Goal: Task Accomplishment & Management: Manage account settings

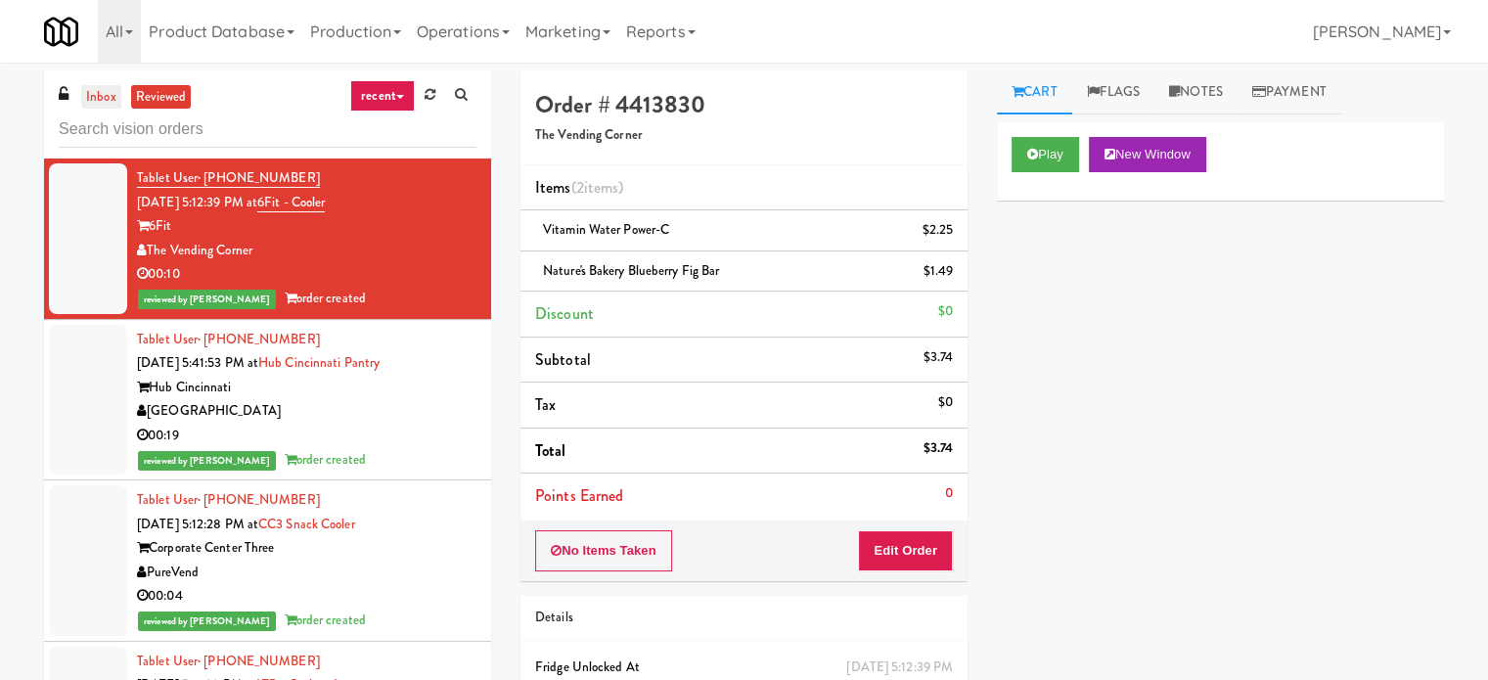
click at [92, 104] on link "inbox" at bounding box center [101, 97] width 40 height 24
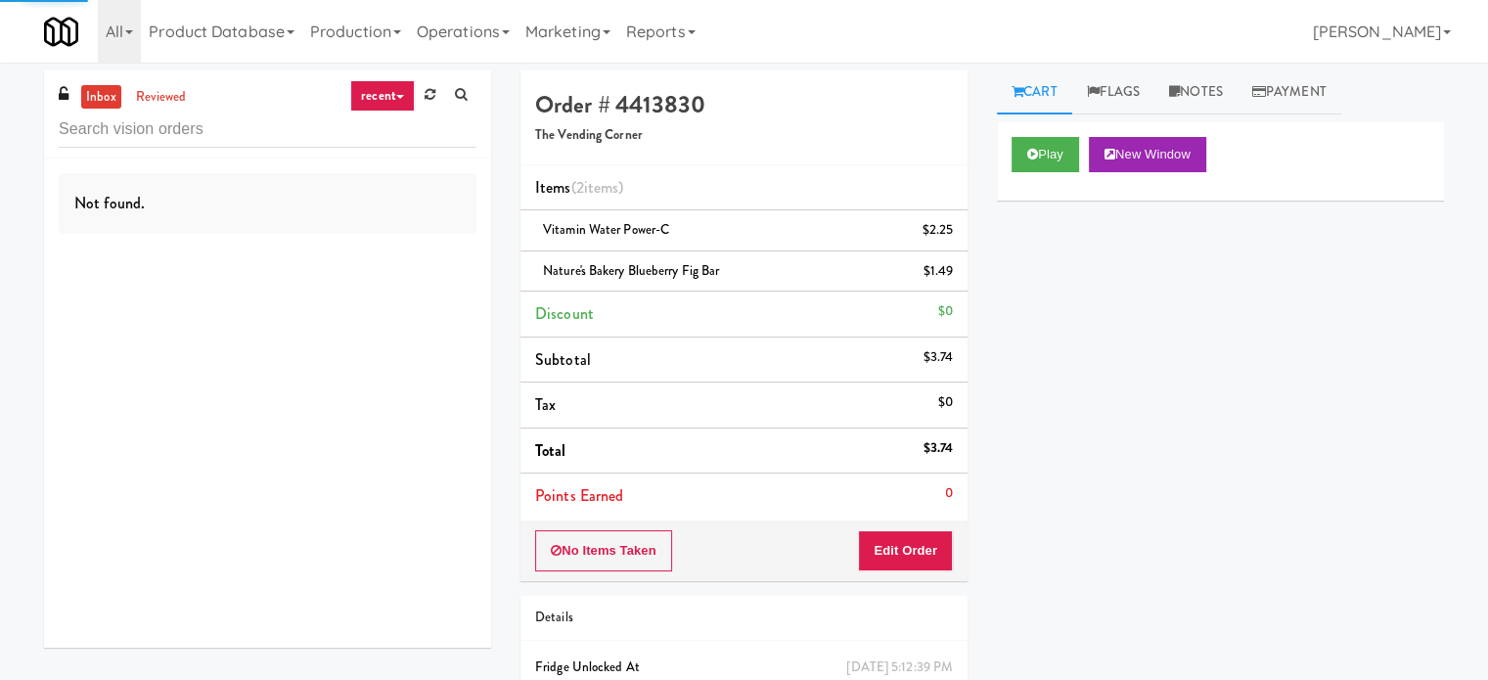
click at [379, 93] on link "recent" at bounding box center [382, 95] width 65 height 31
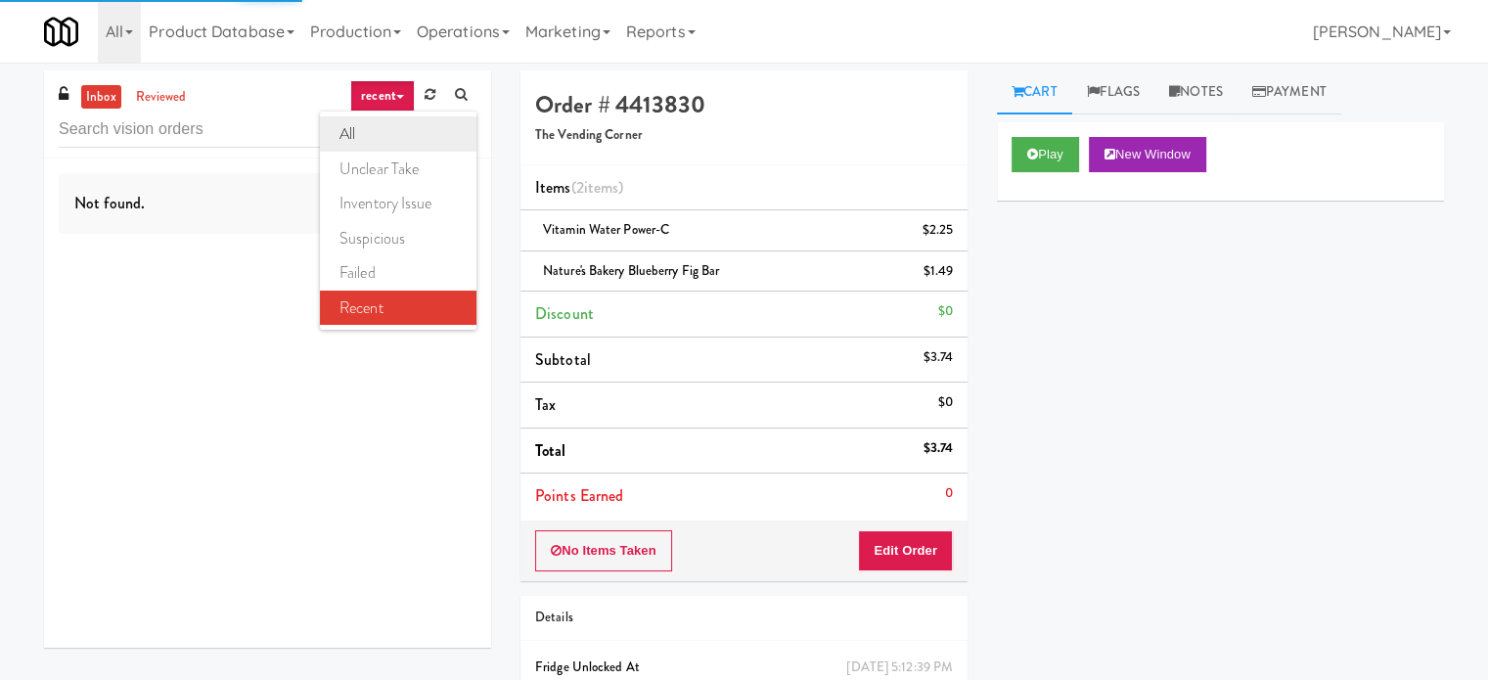
click at [384, 137] on link "all" at bounding box center [398, 133] width 157 height 35
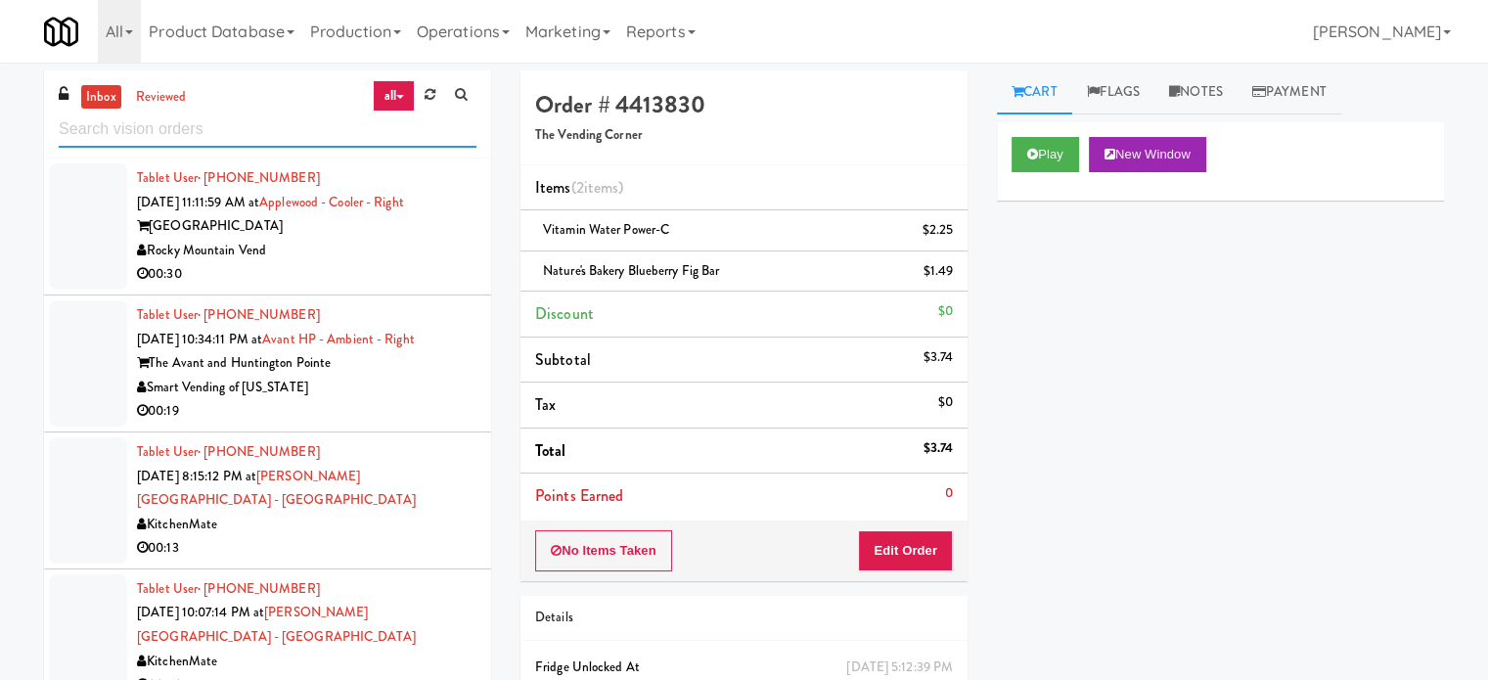
click at [325, 135] on input "text" at bounding box center [268, 130] width 418 height 36
click at [325, 133] on input "text" at bounding box center [268, 130] width 418 height 36
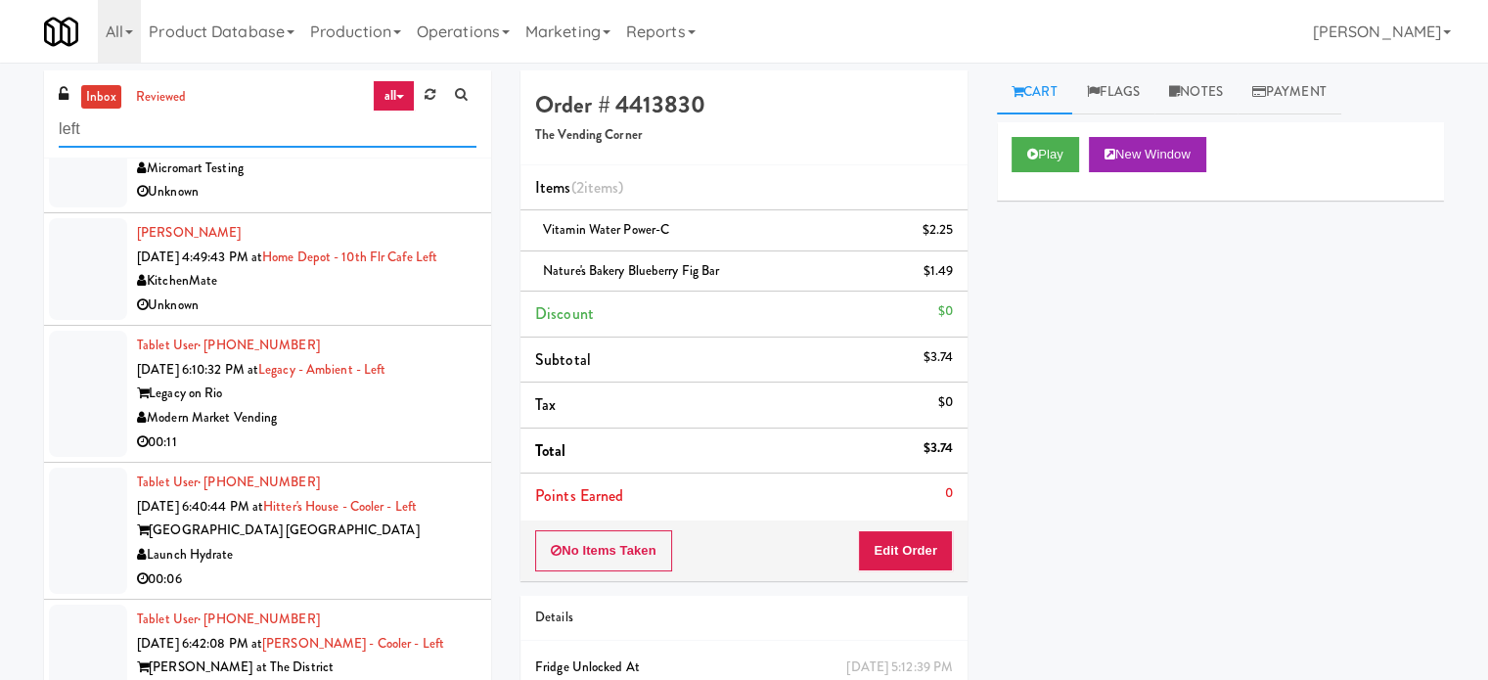
scroll to position [266, 0]
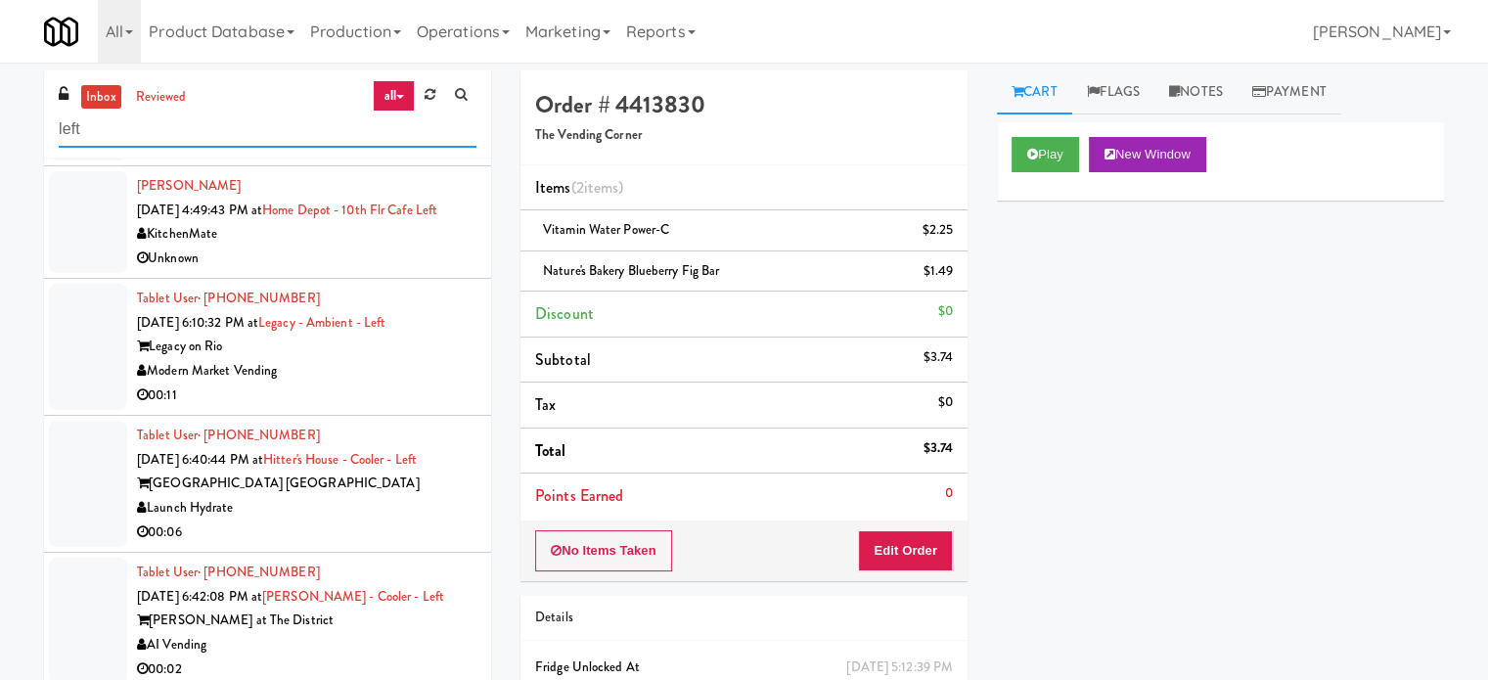
type input "left"
drag, startPoint x: 410, startPoint y: 277, endPoint x: 467, endPoint y: 263, distance: 58.4
click at [411, 271] on div "Unknown" at bounding box center [307, 259] width 340 height 24
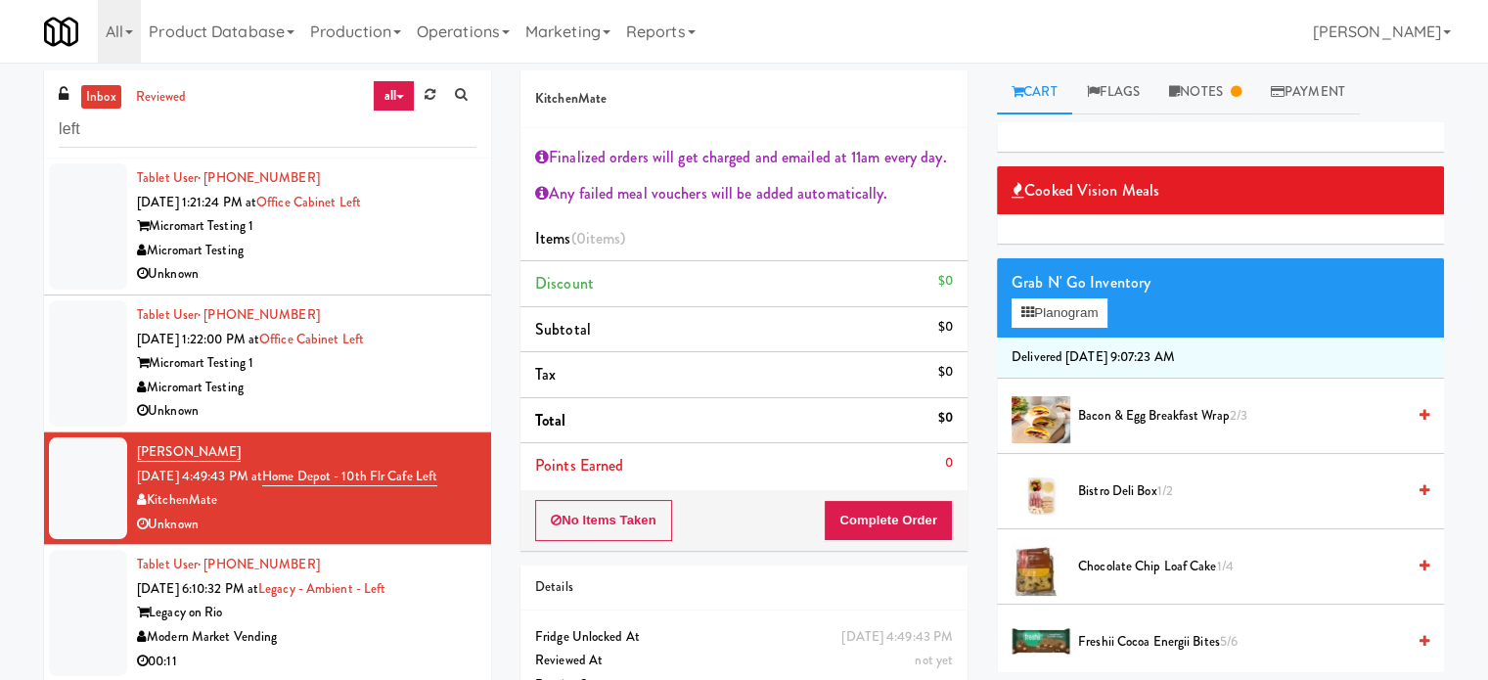
click at [434, 625] on div "Legacy on Rio" at bounding box center [307, 613] width 340 height 24
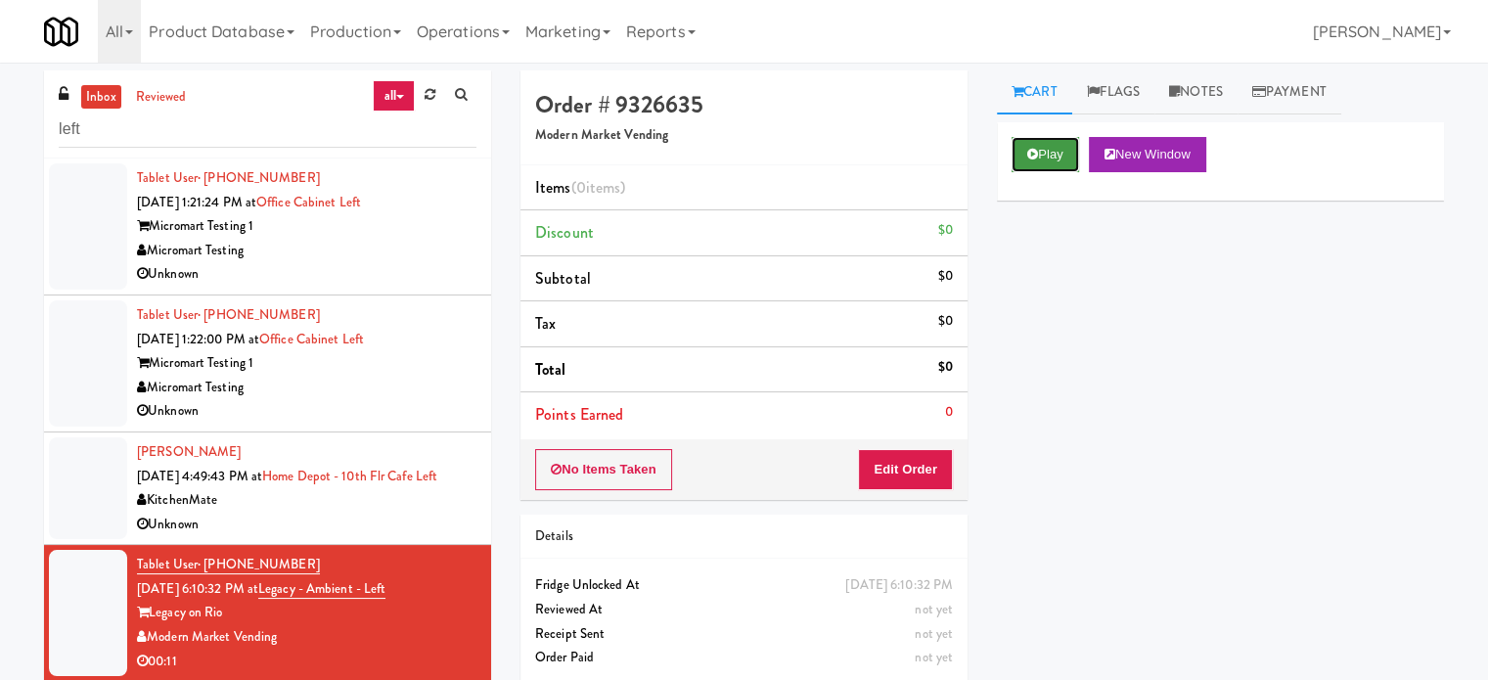
click at [1035, 152] on icon at bounding box center [1032, 154] width 11 height 13
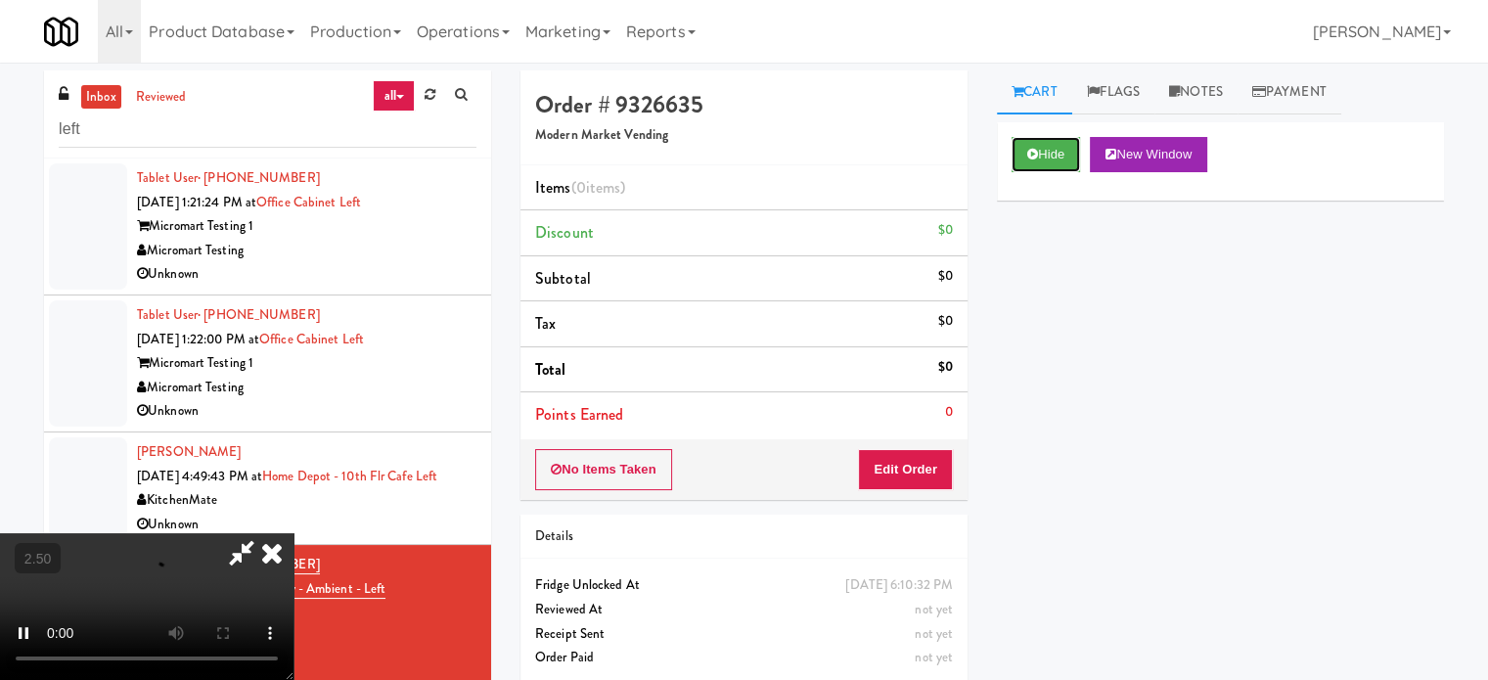
scroll to position [79, 0]
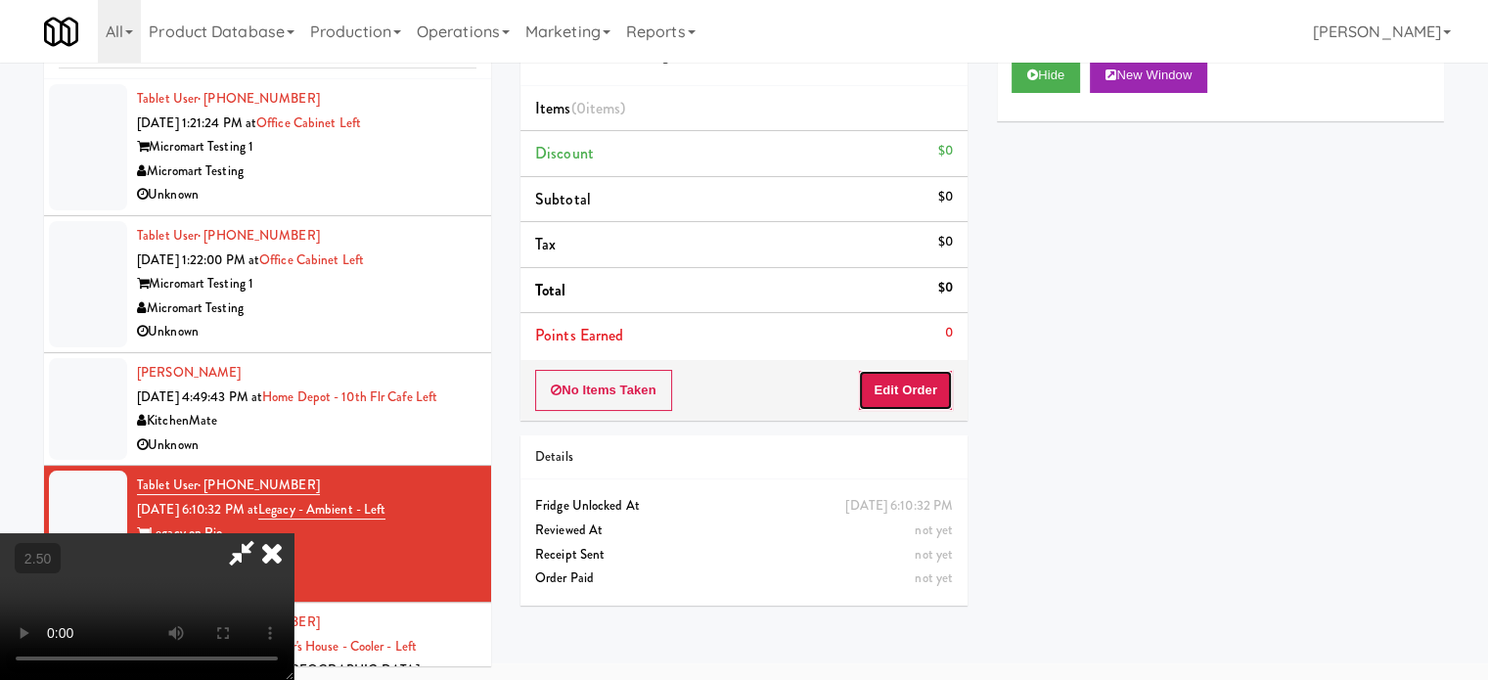
click at [900, 397] on button "Edit Order" at bounding box center [905, 390] width 95 height 41
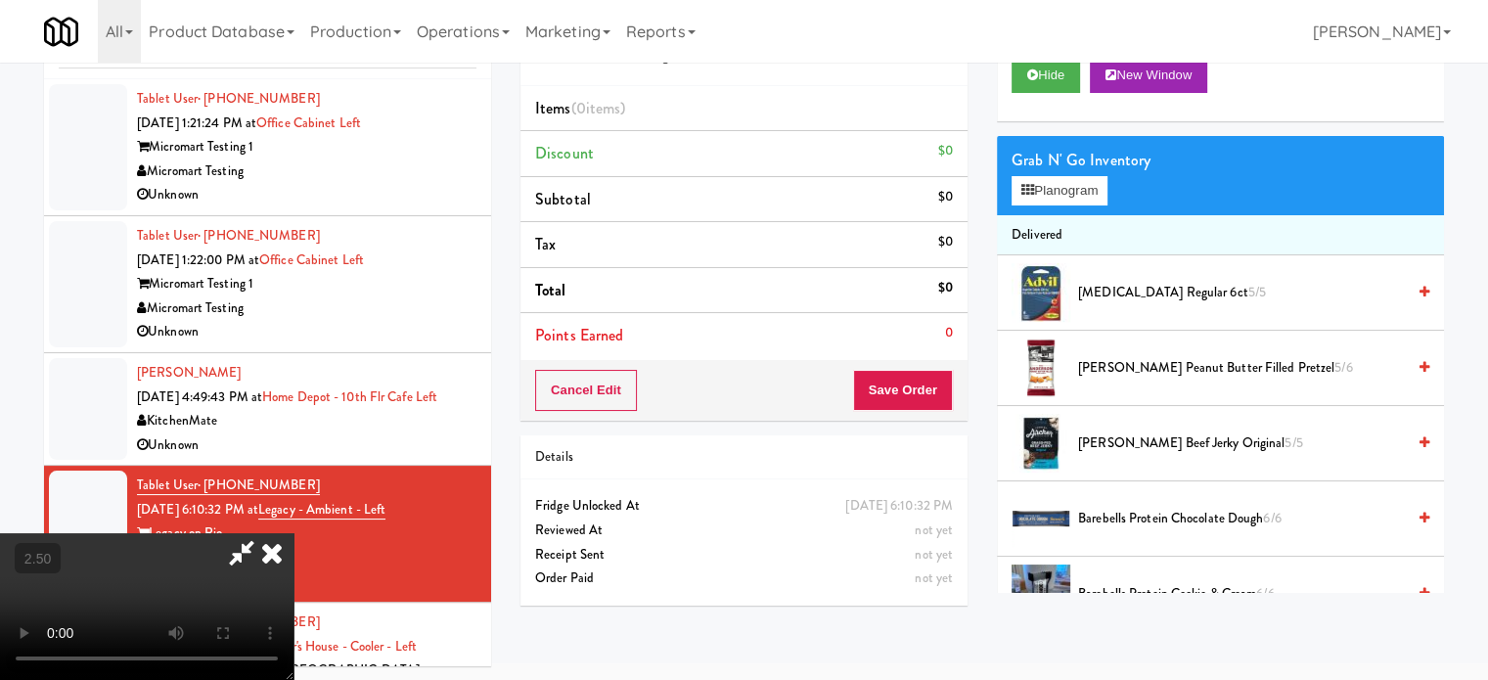
click at [294, 533] on video at bounding box center [147, 606] width 294 height 147
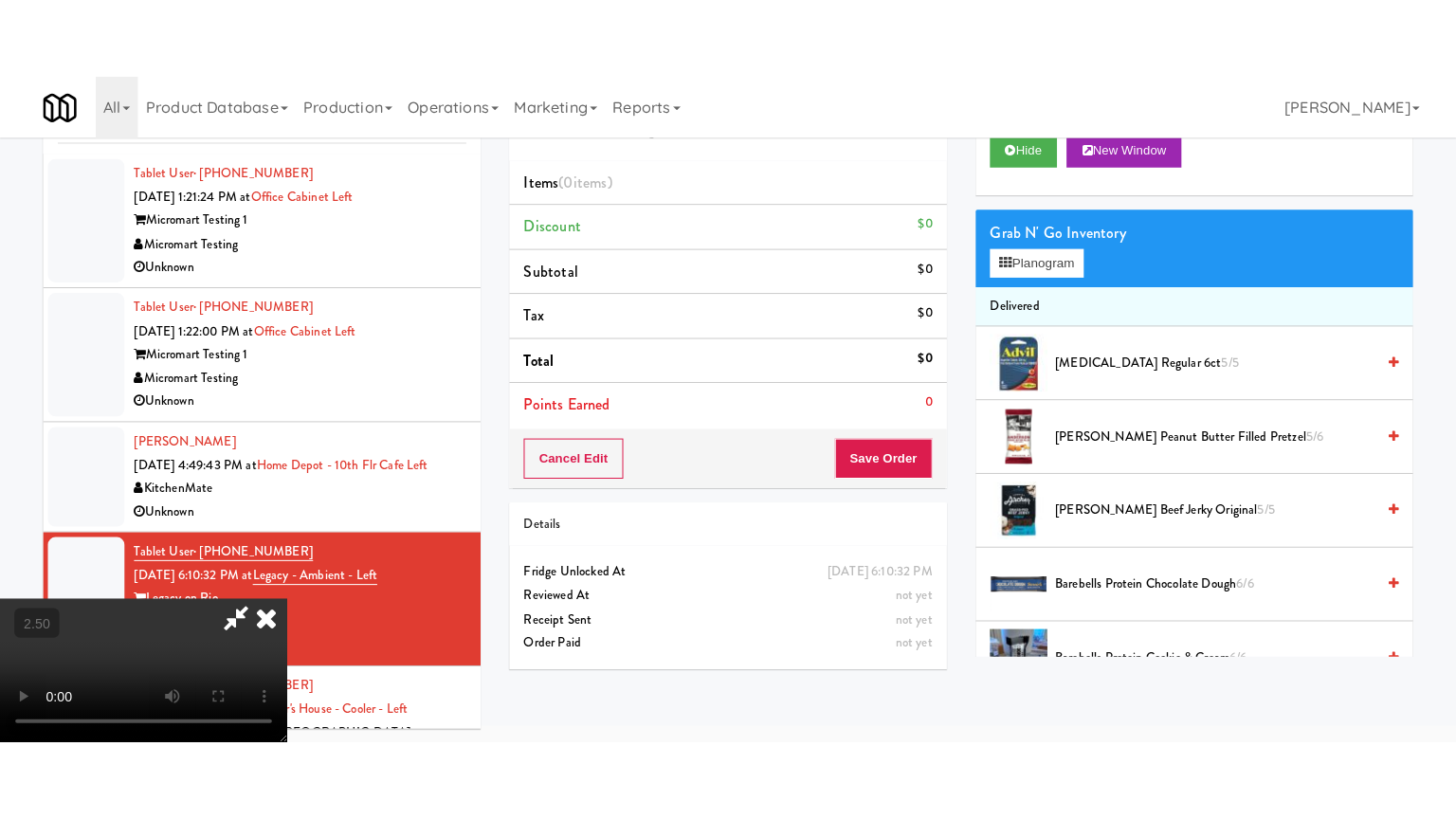
scroll to position [61, 0]
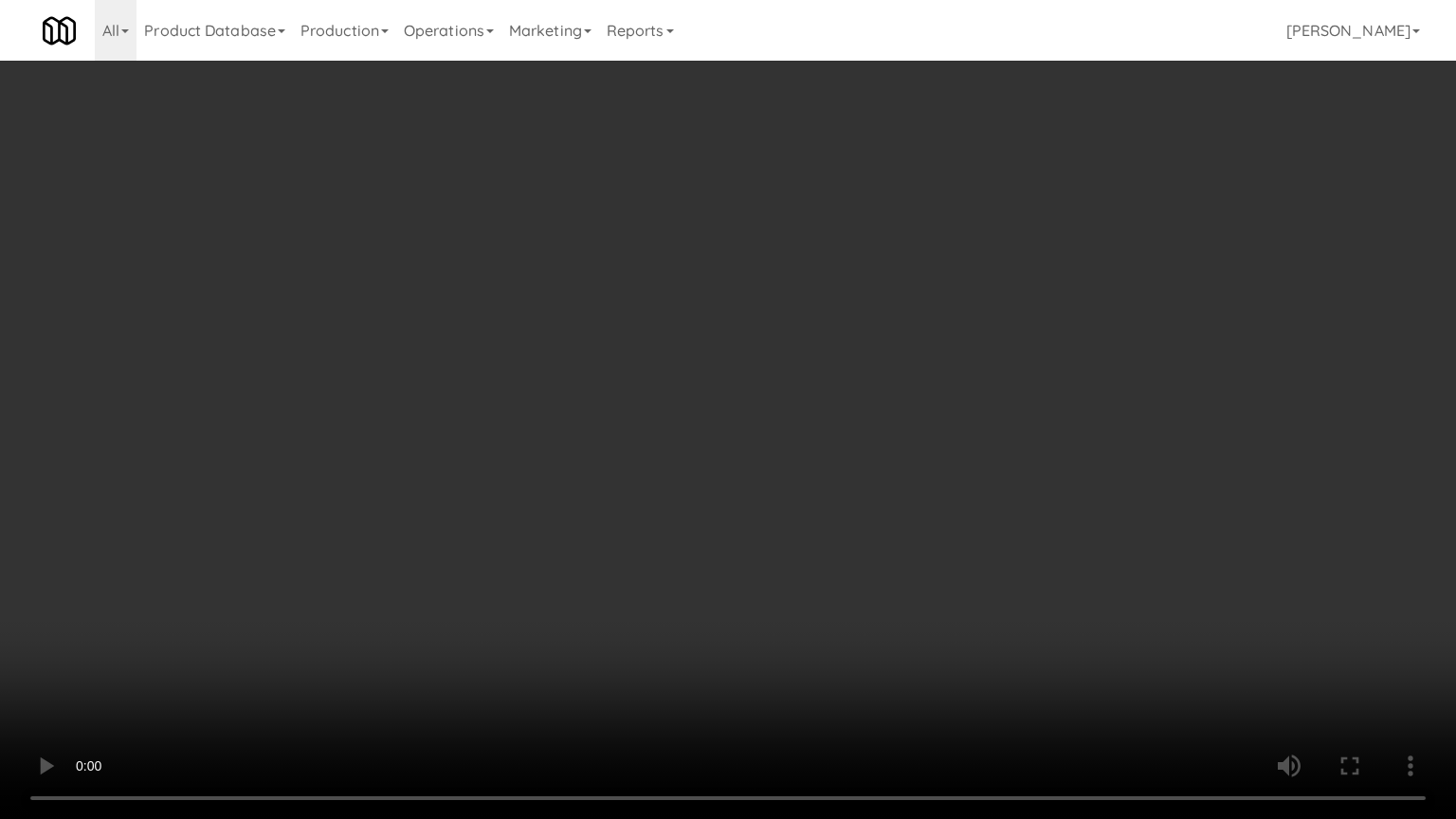
click at [742, 339] on video at bounding box center [728, 409] width 1456 height 819
click at [741, 339] on video at bounding box center [728, 409] width 1456 height 819
click at [808, 374] on video at bounding box center [728, 409] width 1456 height 819
click at [781, 380] on video at bounding box center [728, 409] width 1456 height 819
click at [866, 399] on video at bounding box center [728, 409] width 1456 height 819
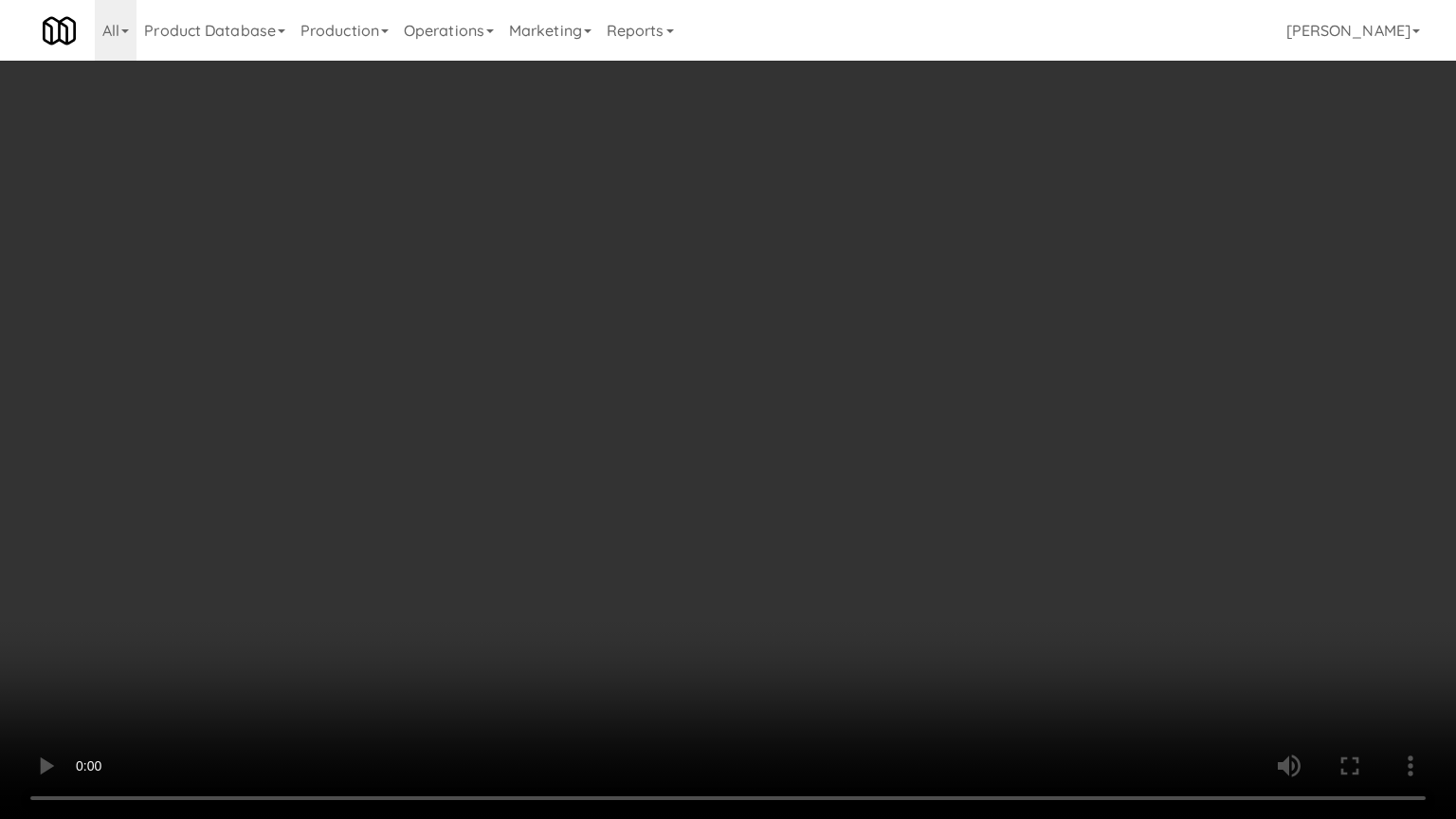
click at [807, 401] on video at bounding box center [728, 409] width 1456 height 819
click at [911, 417] on video at bounding box center [728, 409] width 1456 height 819
drag, startPoint x: 829, startPoint y: 418, endPoint x: 935, endPoint y: 222, distance: 222.8
click at [830, 415] on video at bounding box center [728, 409] width 1456 height 819
click at [855, 387] on video at bounding box center [728, 409] width 1456 height 819
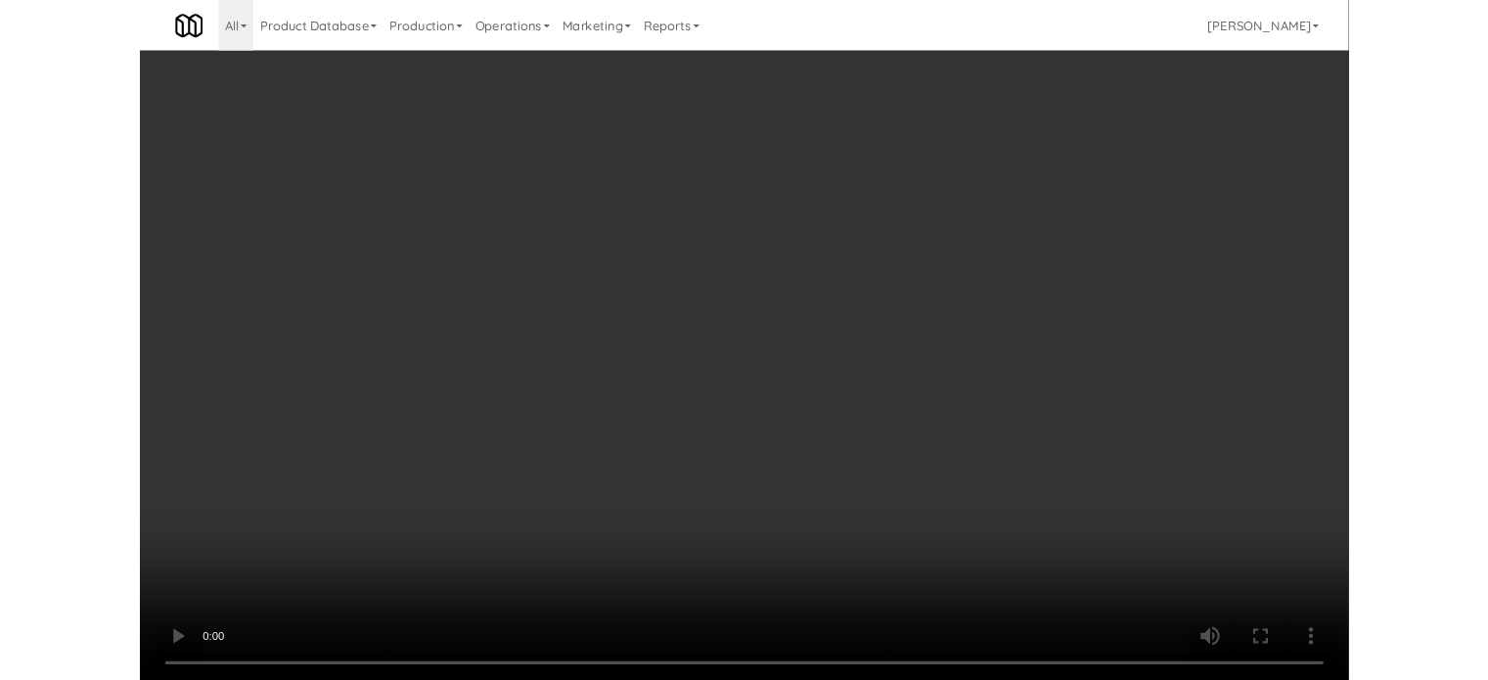
scroll to position [79, 0]
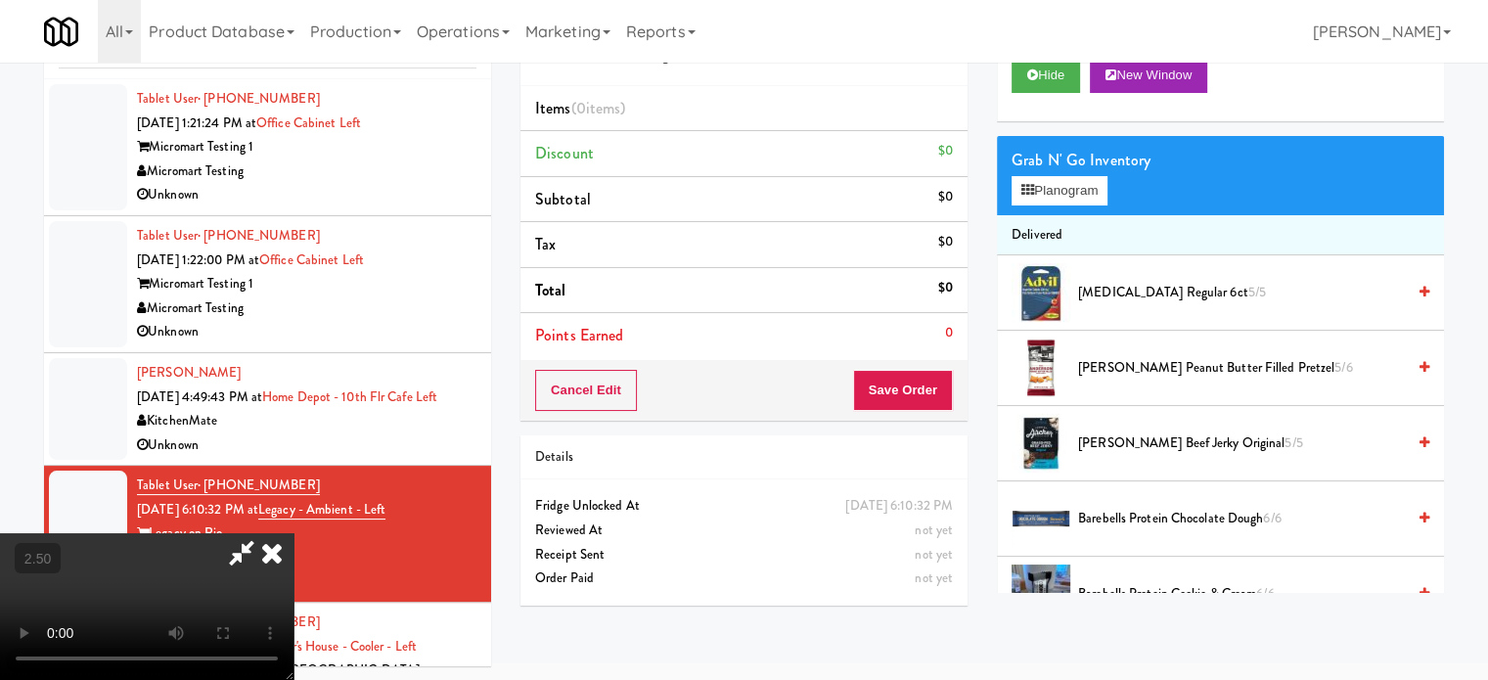
drag, startPoint x: 965, startPoint y: 229, endPoint x: 1142, endPoint y: 124, distance: 205.7
click at [966, 227] on li "Tax $0" at bounding box center [744, 245] width 447 height 46
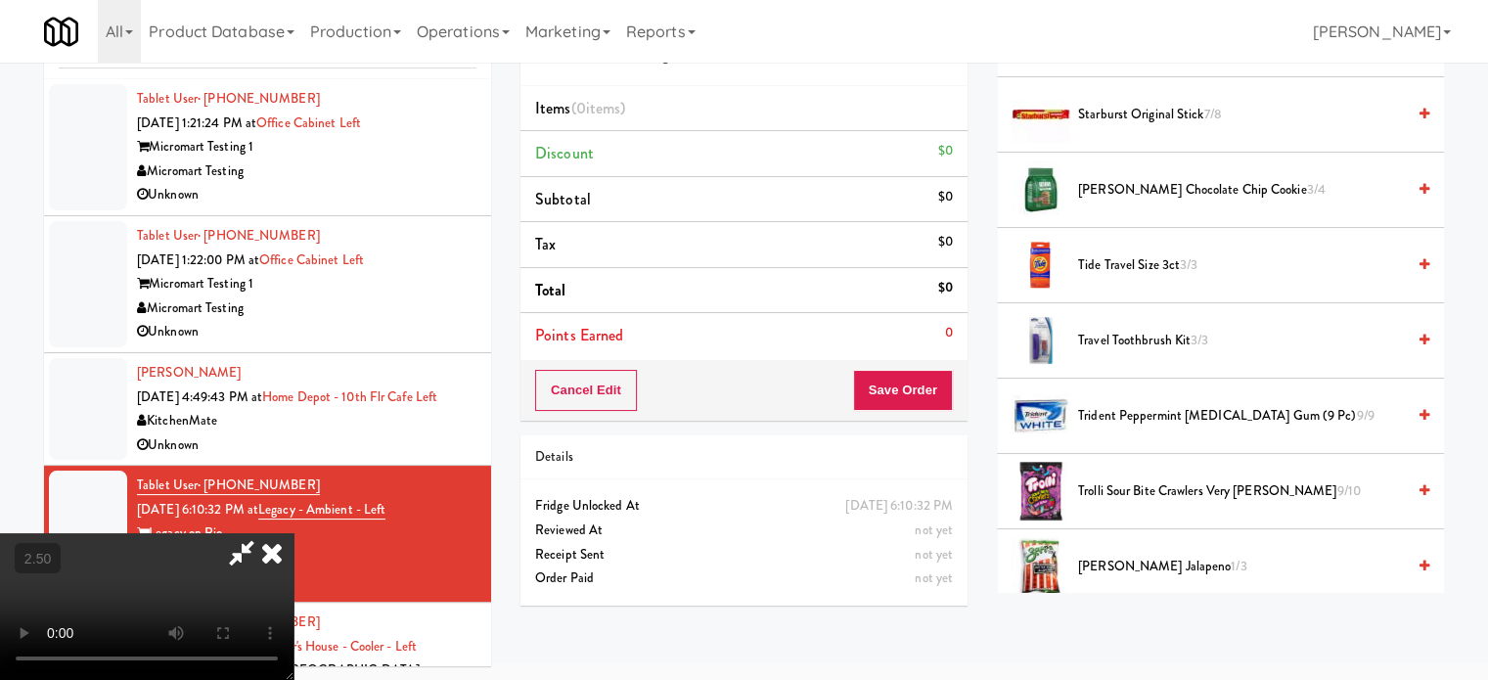
scroll to position [1992, 0]
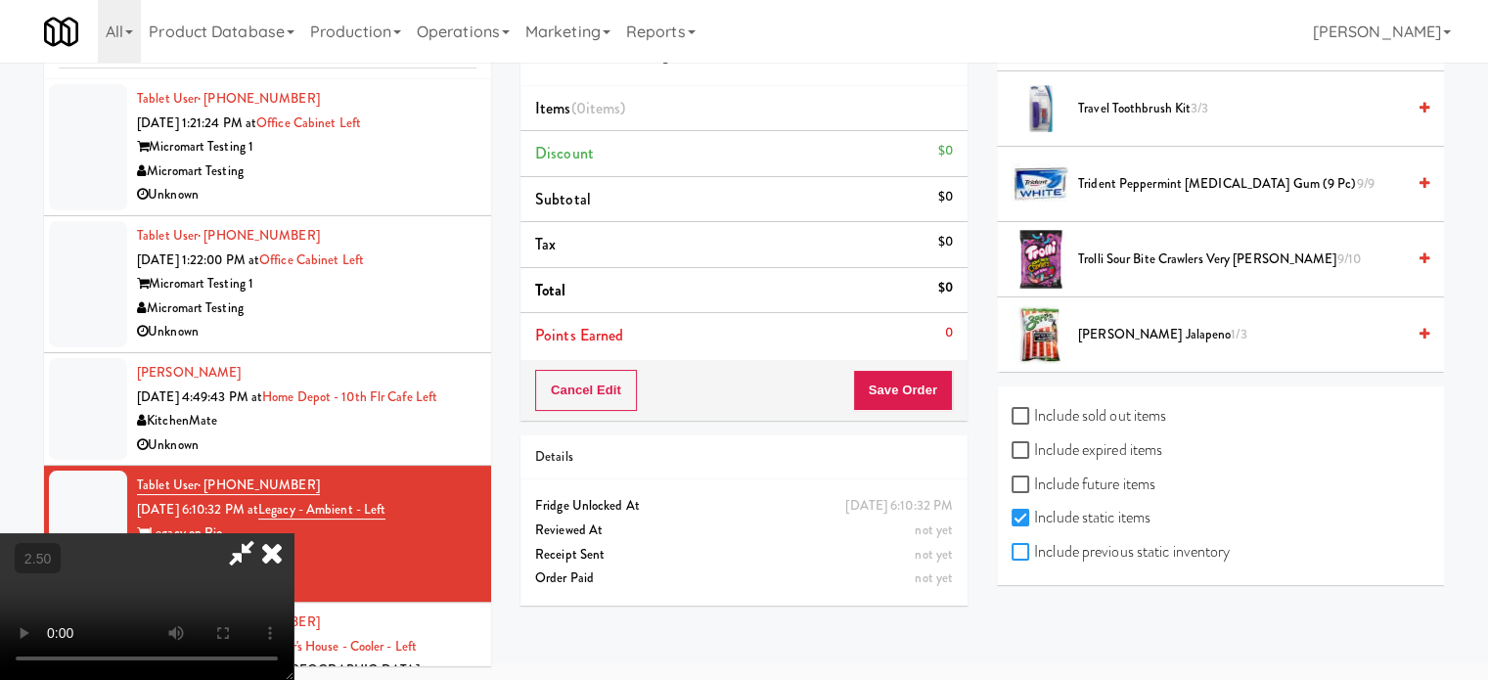
click at [1023, 550] on input "Include previous static inventory" at bounding box center [1023, 553] width 23 height 16
checkbox input "true"
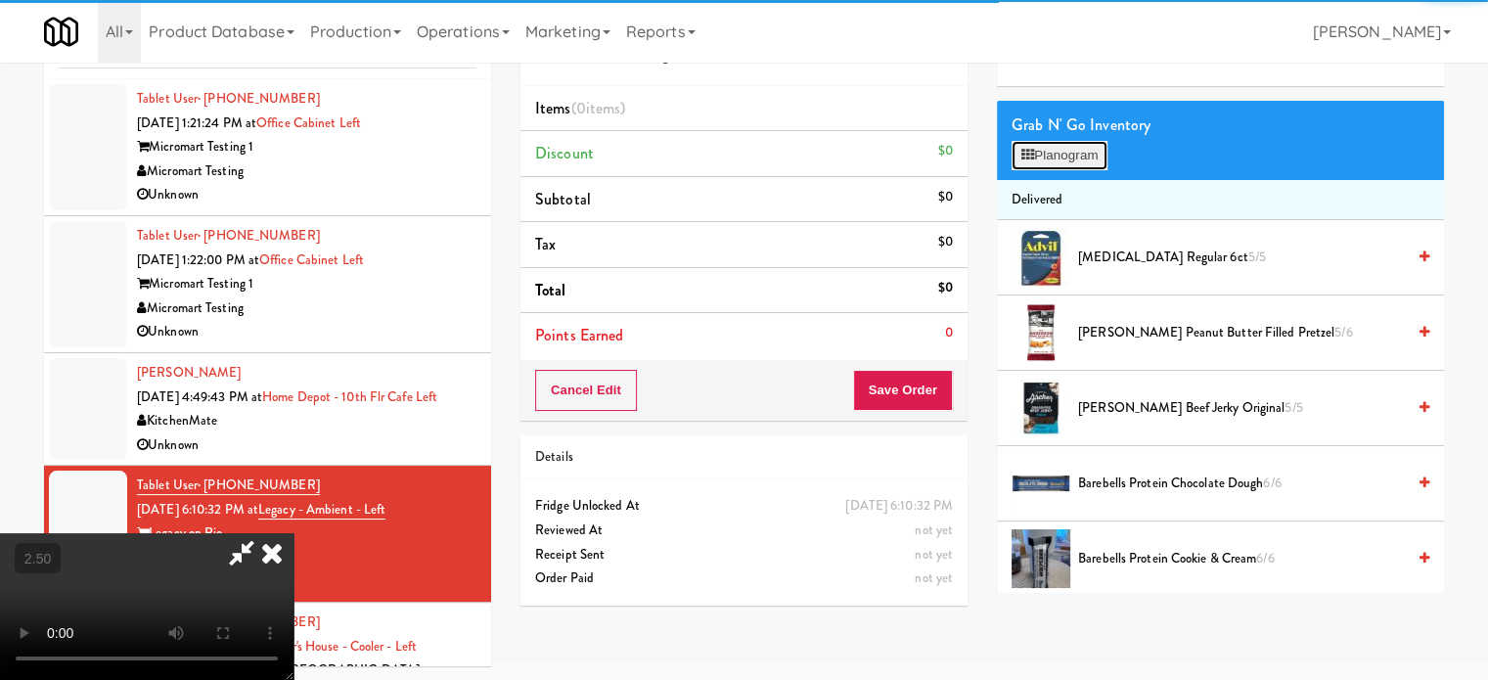
click at [1084, 158] on button "Planogram" at bounding box center [1060, 155] width 96 height 29
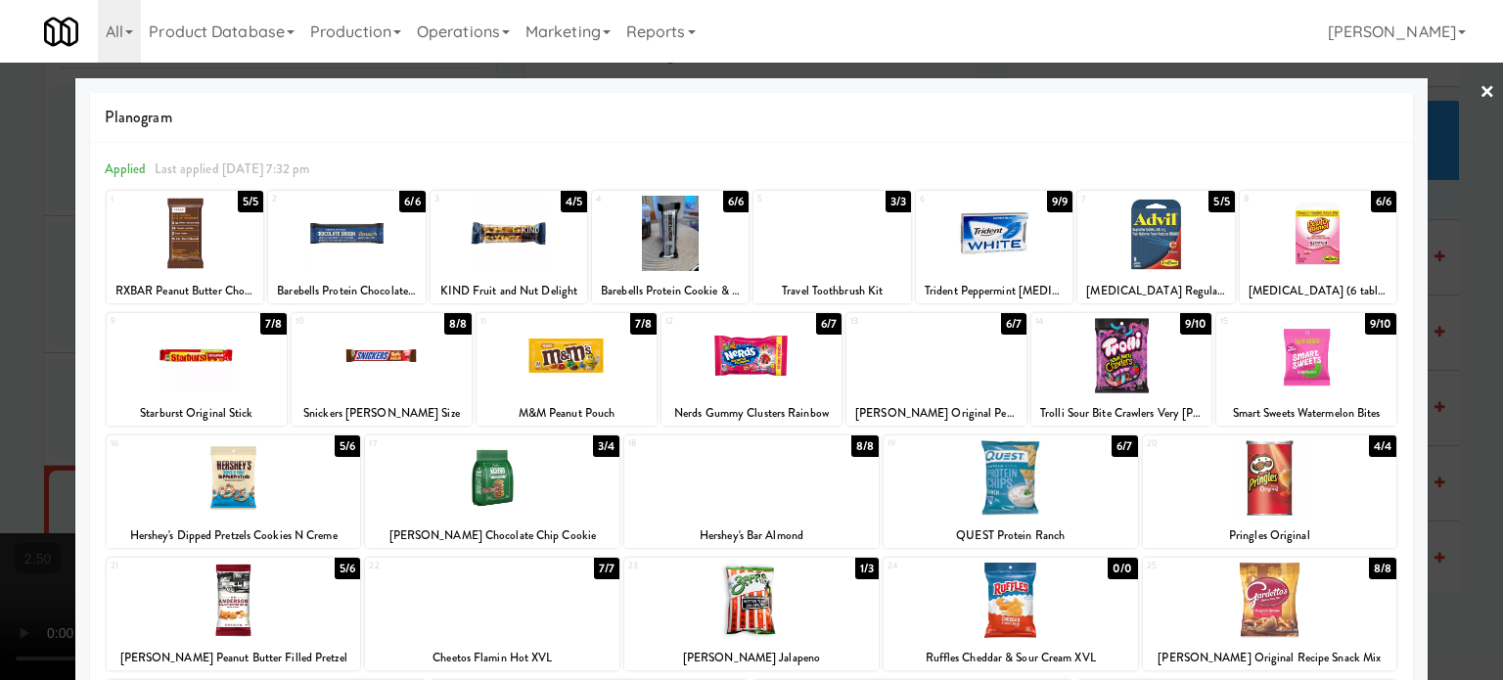
click at [1479, 91] on link "×" at bounding box center [1487, 93] width 16 height 61
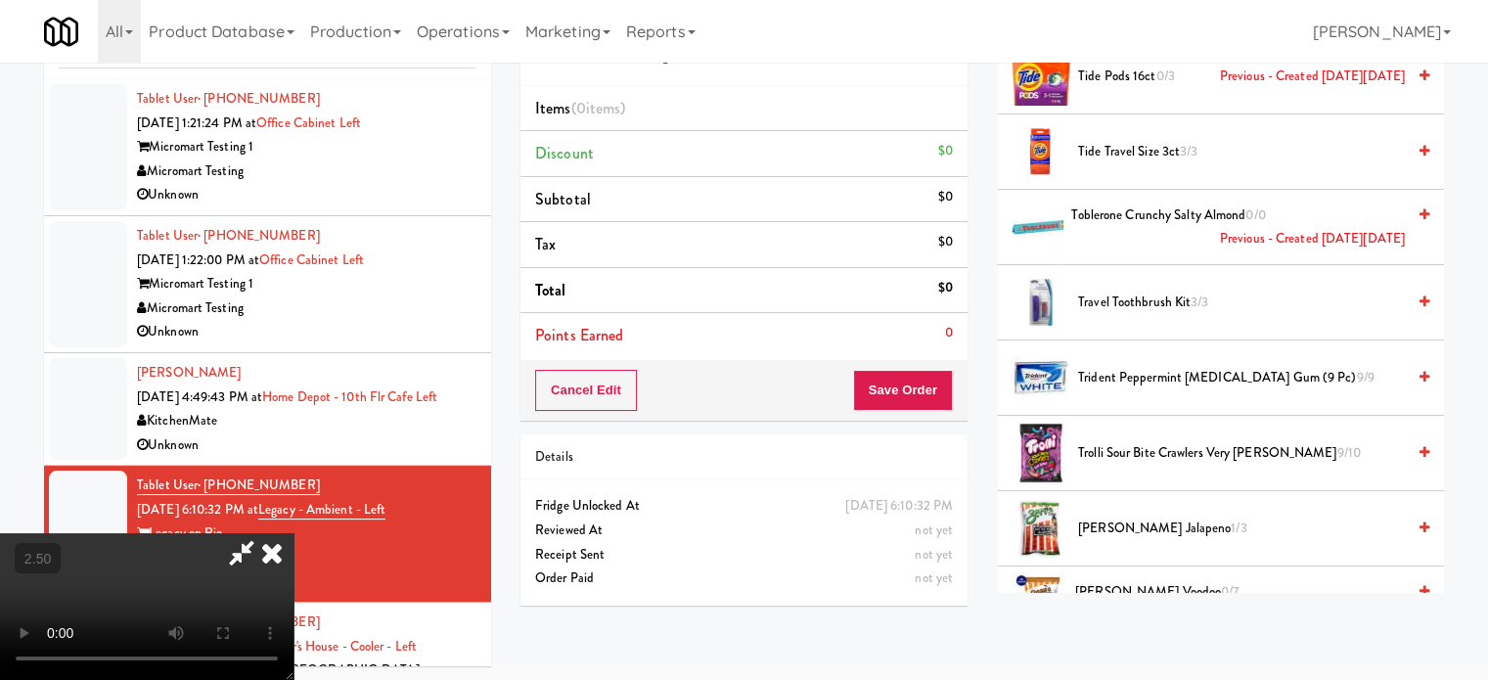
scroll to position [3495, 0]
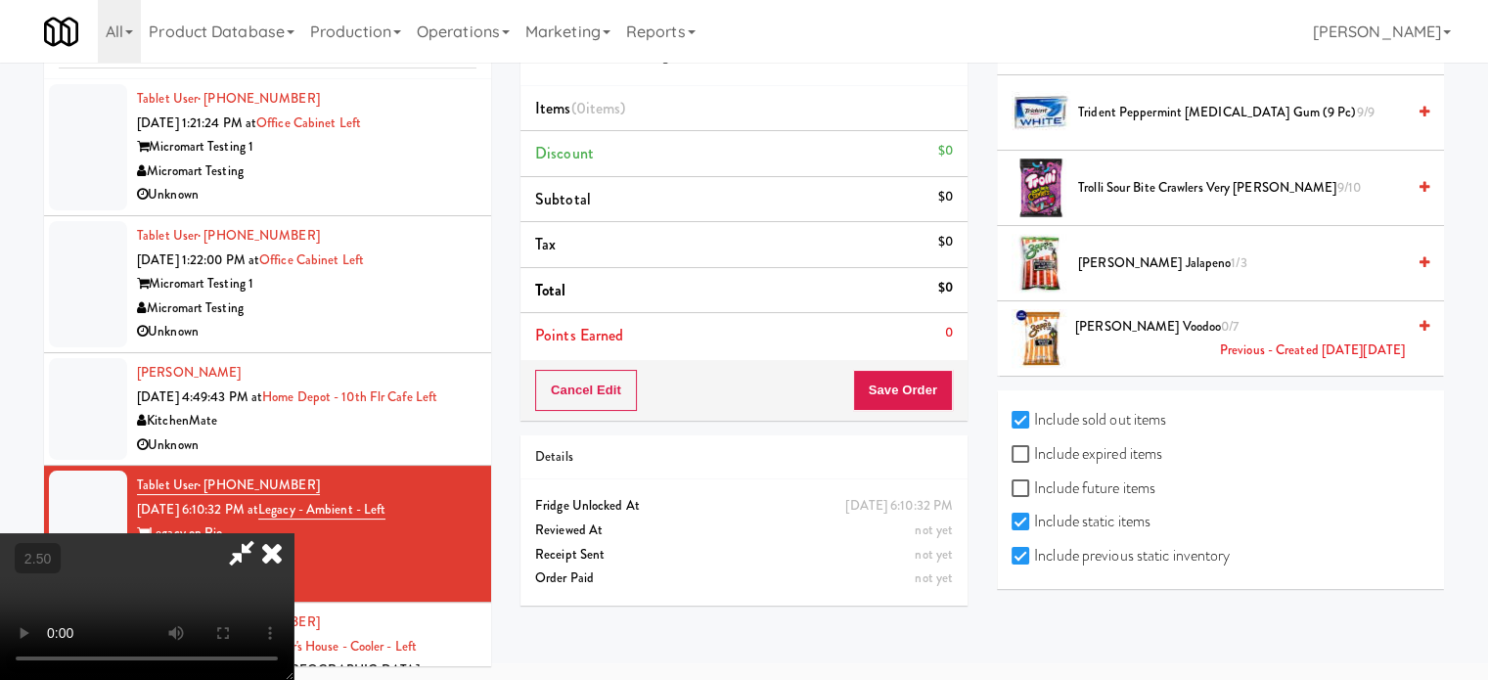
click at [1022, 413] on input "Include sold out items" at bounding box center [1023, 421] width 23 height 16
checkbox input "false"
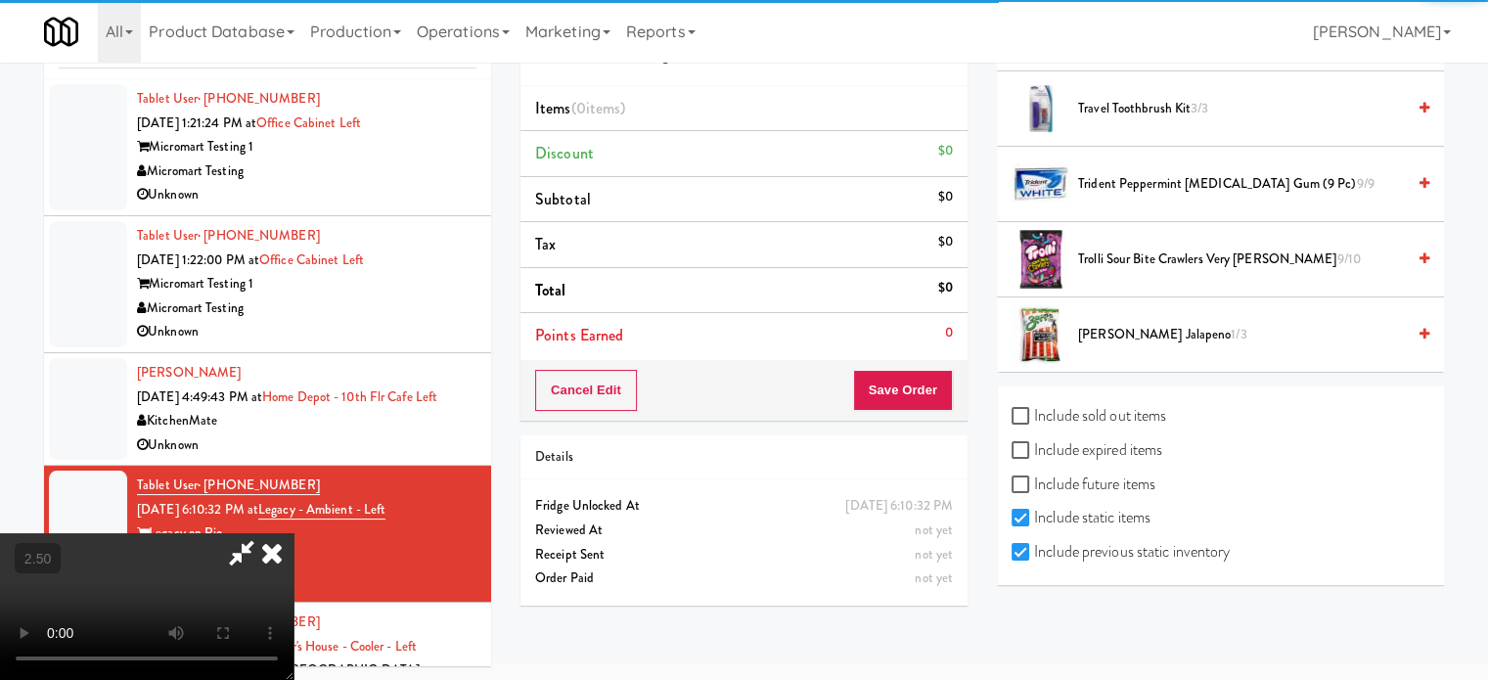
click at [1023, 553] on label "Include previous static inventory" at bounding box center [1121, 551] width 218 height 29
click at [1023, 553] on input "Include previous static inventory" at bounding box center [1023, 553] width 23 height 16
checkbox input "false"
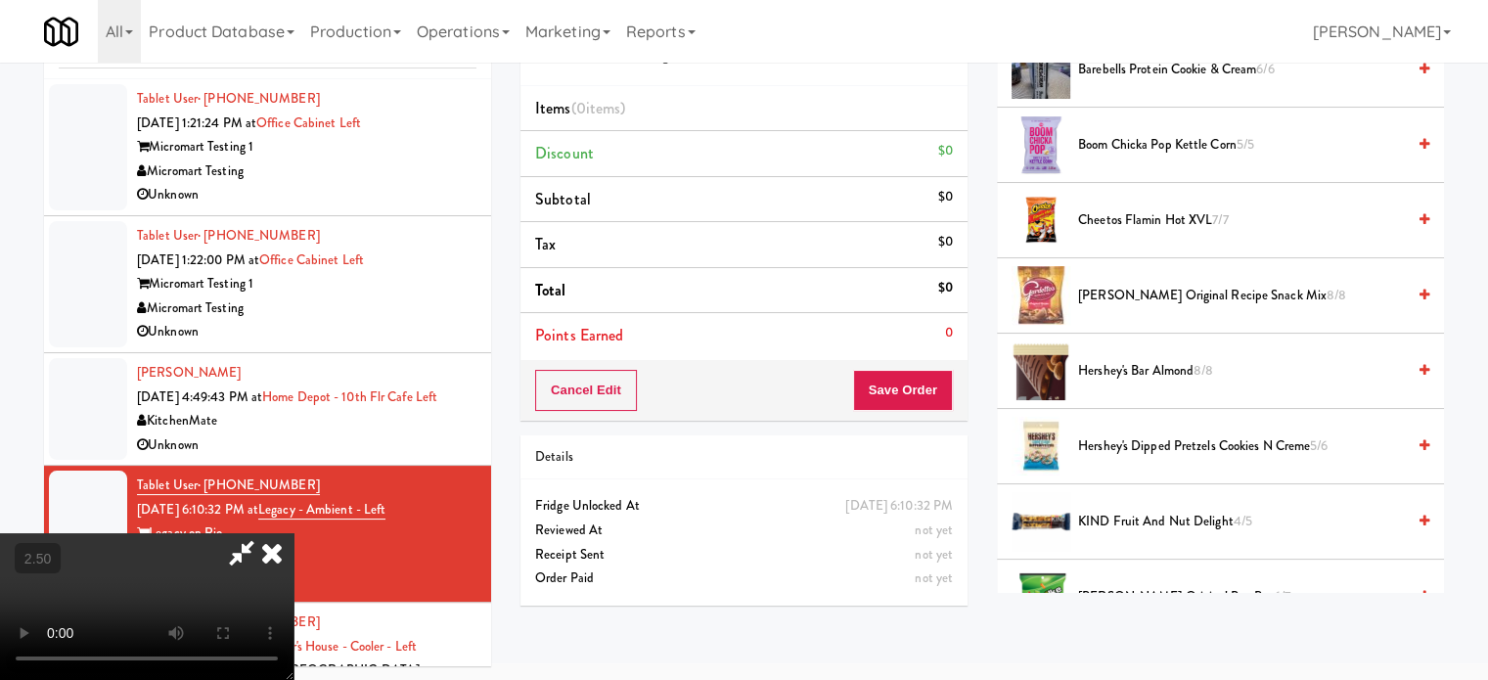
scroll to position [0, 0]
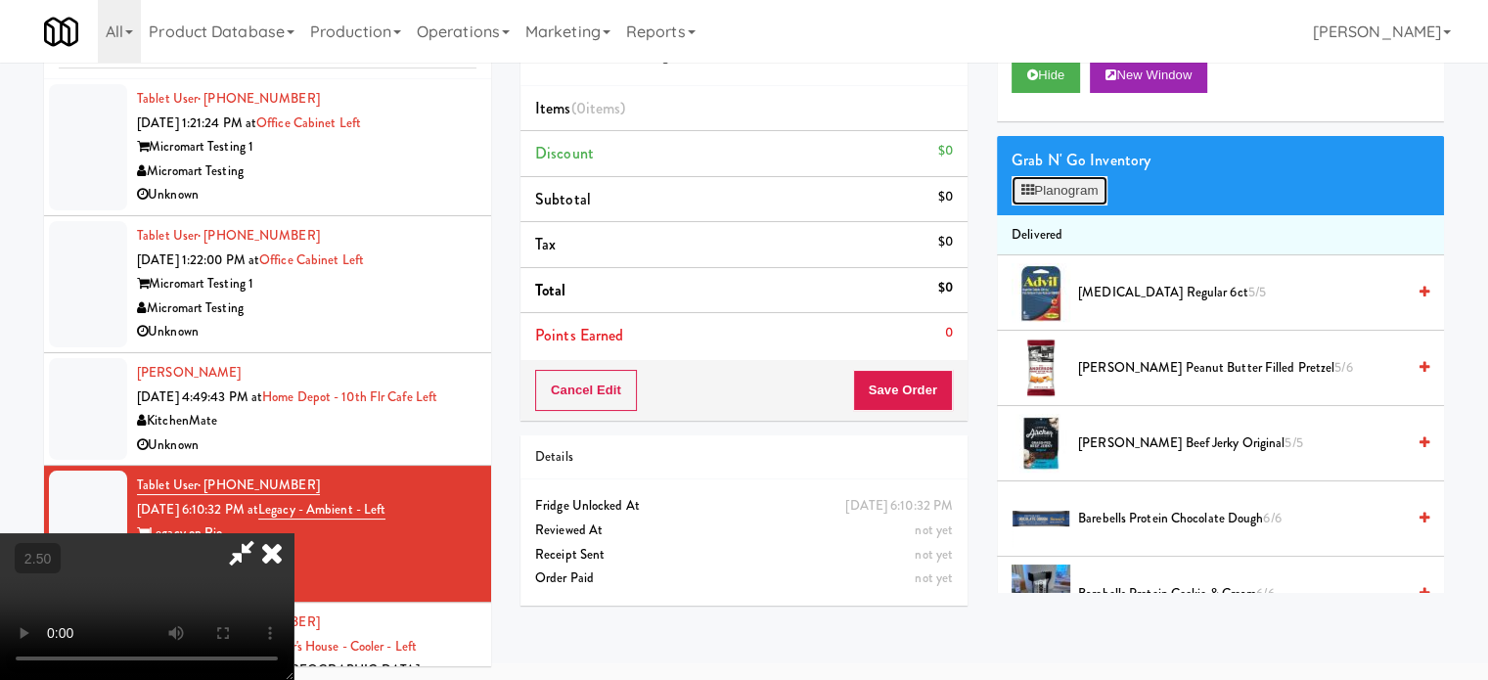
click at [1076, 176] on button "Planogram" at bounding box center [1060, 190] width 96 height 29
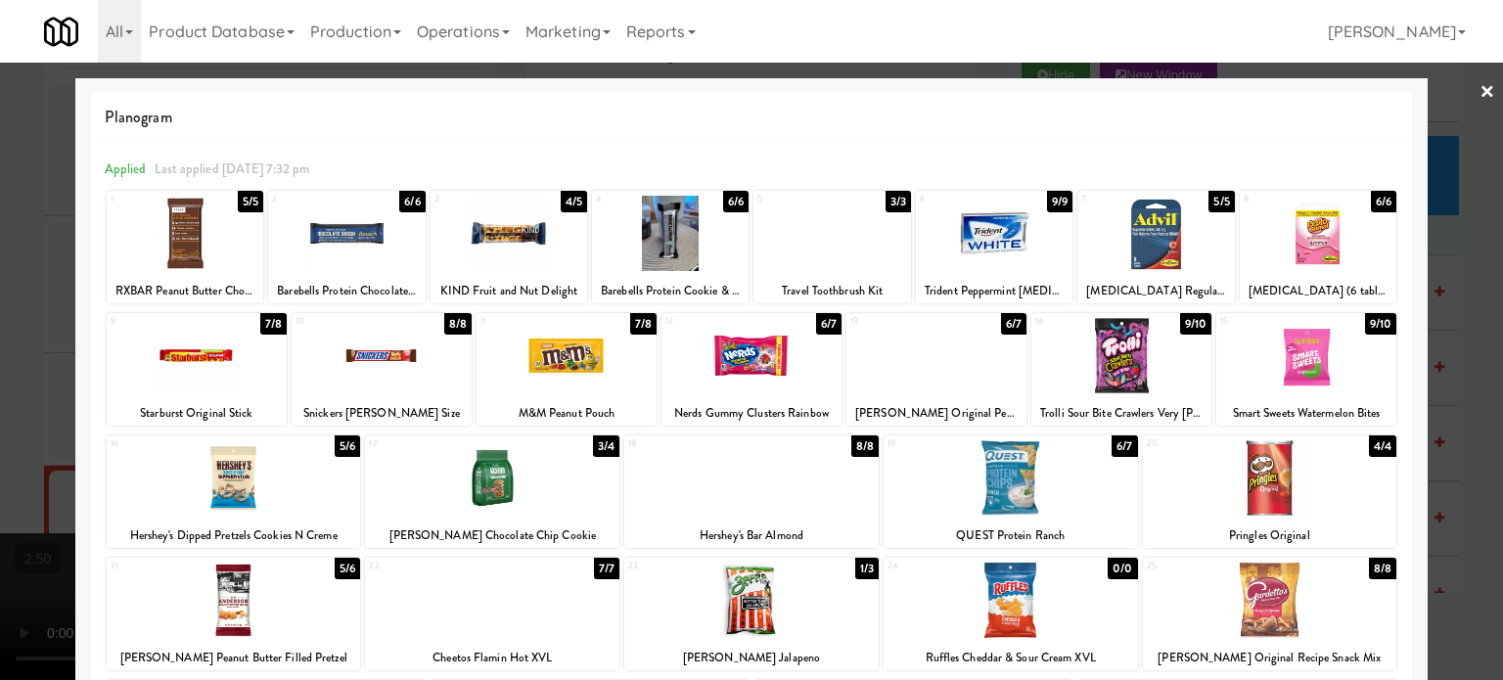
click at [821, 323] on div "6/7" at bounding box center [828, 324] width 25 height 22
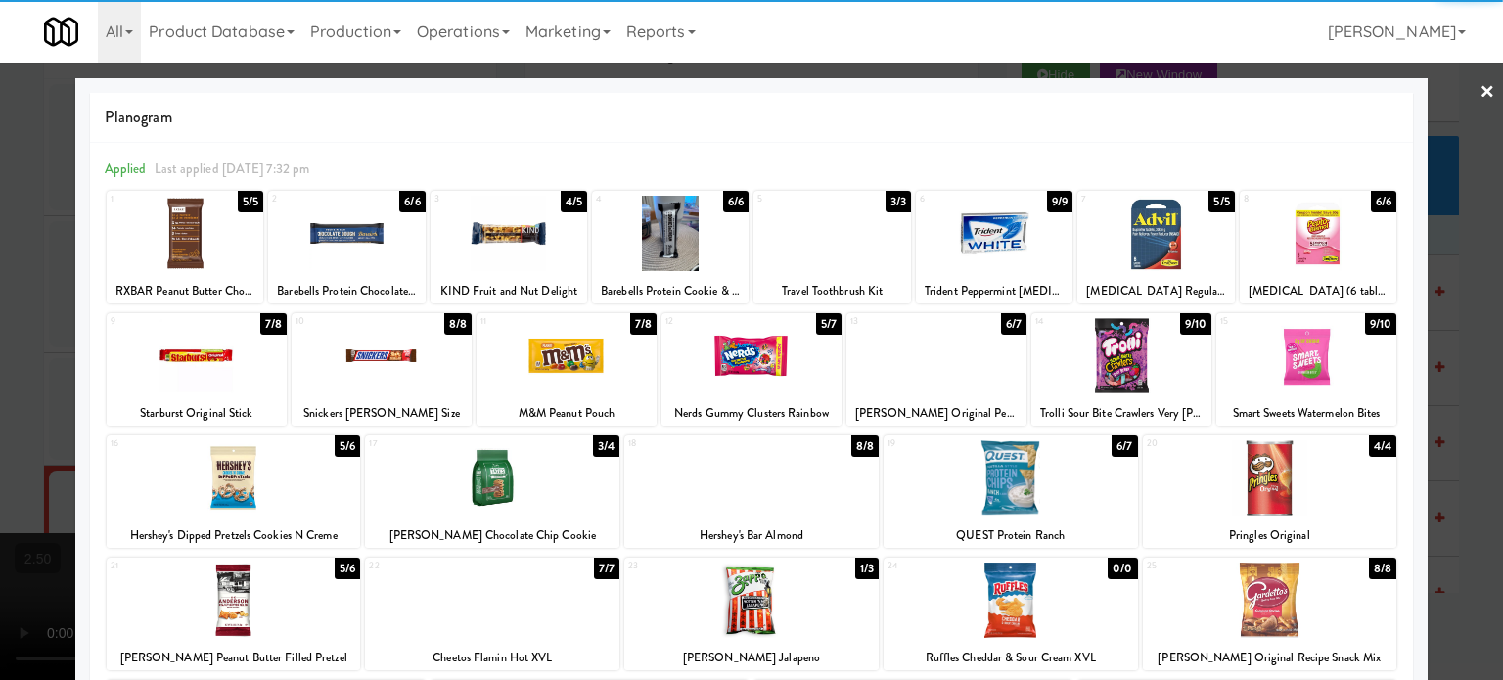
click at [1461, 365] on div at bounding box center [751, 340] width 1503 height 680
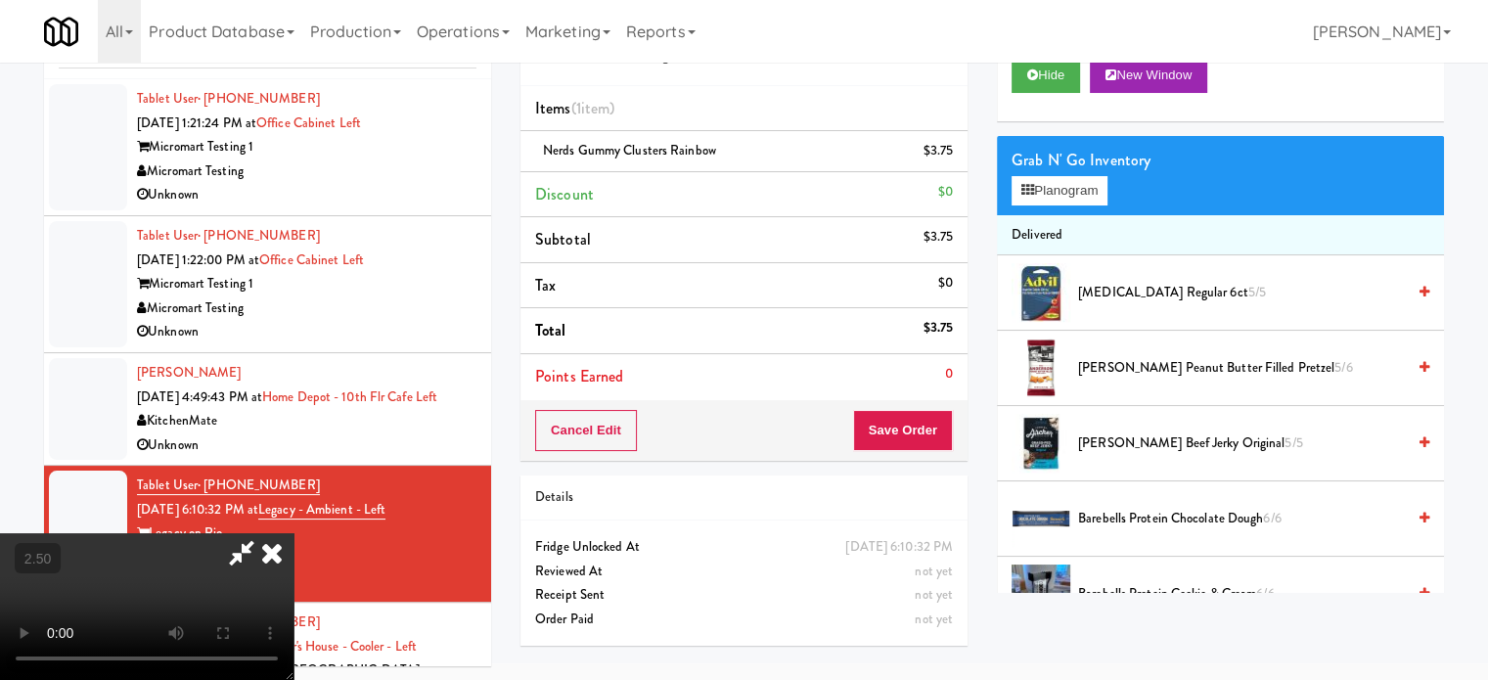
click at [294, 533] on video at bounding box center [147, 606] width 294 height 147
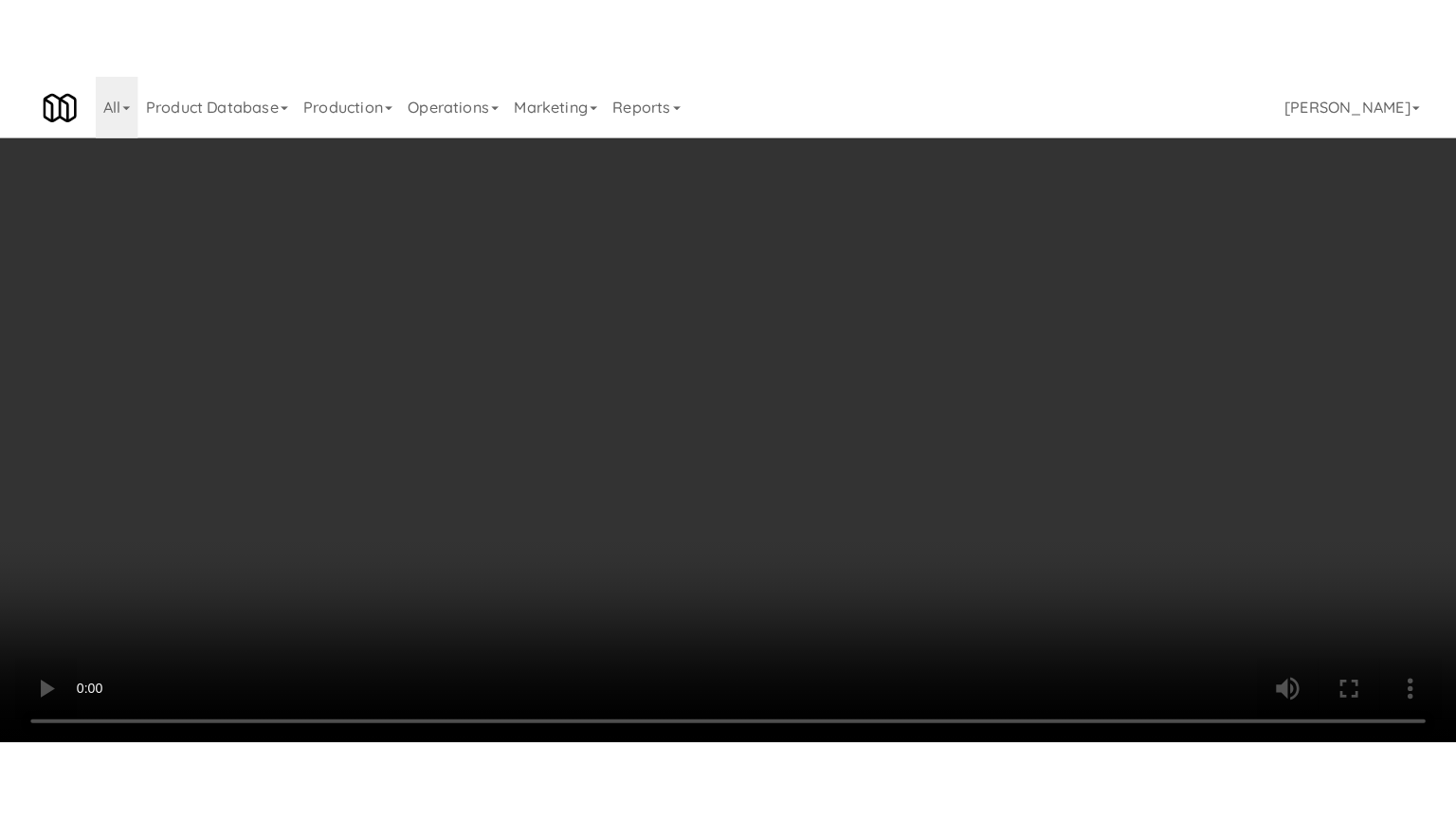
scroll to position [61, 0]
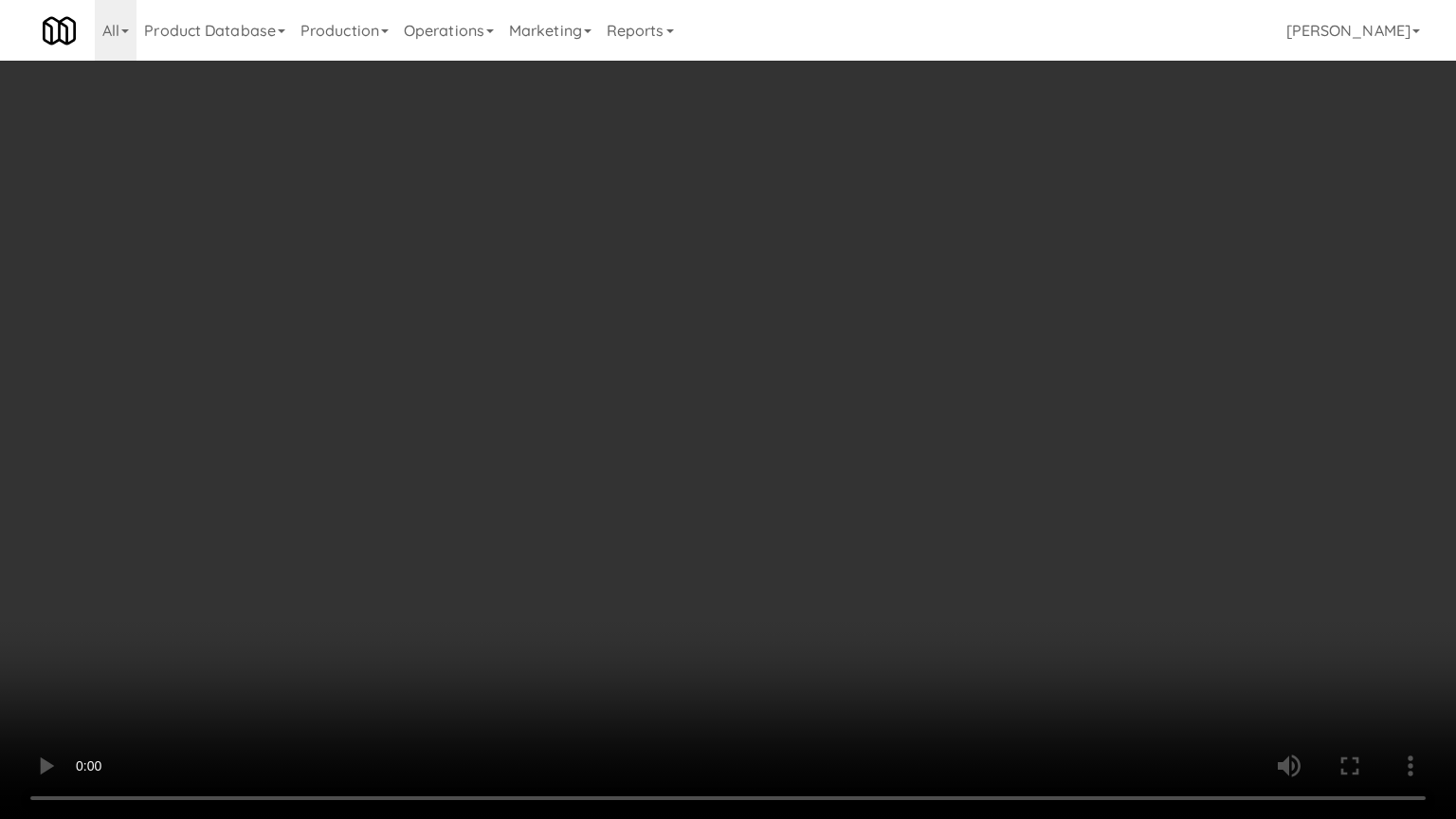
click at [574, 360] on video at bounding box center [728, 409] width 1456 height 819
drag, startPoint x: 575, startPoint y: 358, endPoint x: 610, endPoint y: 177, distance: 184.4
click at [575, 357] on video at bounding box center [728, 409] width 1456 height 819
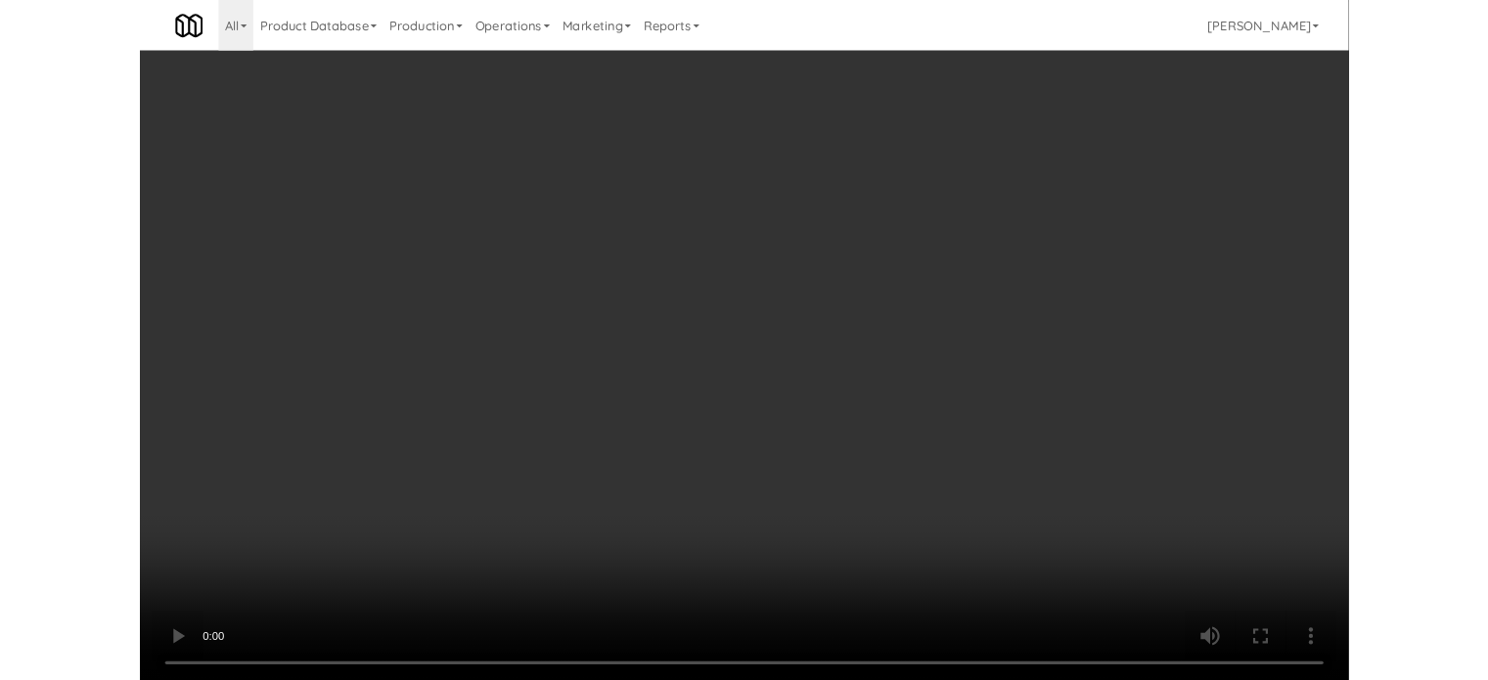
scroll to position [79, 0]
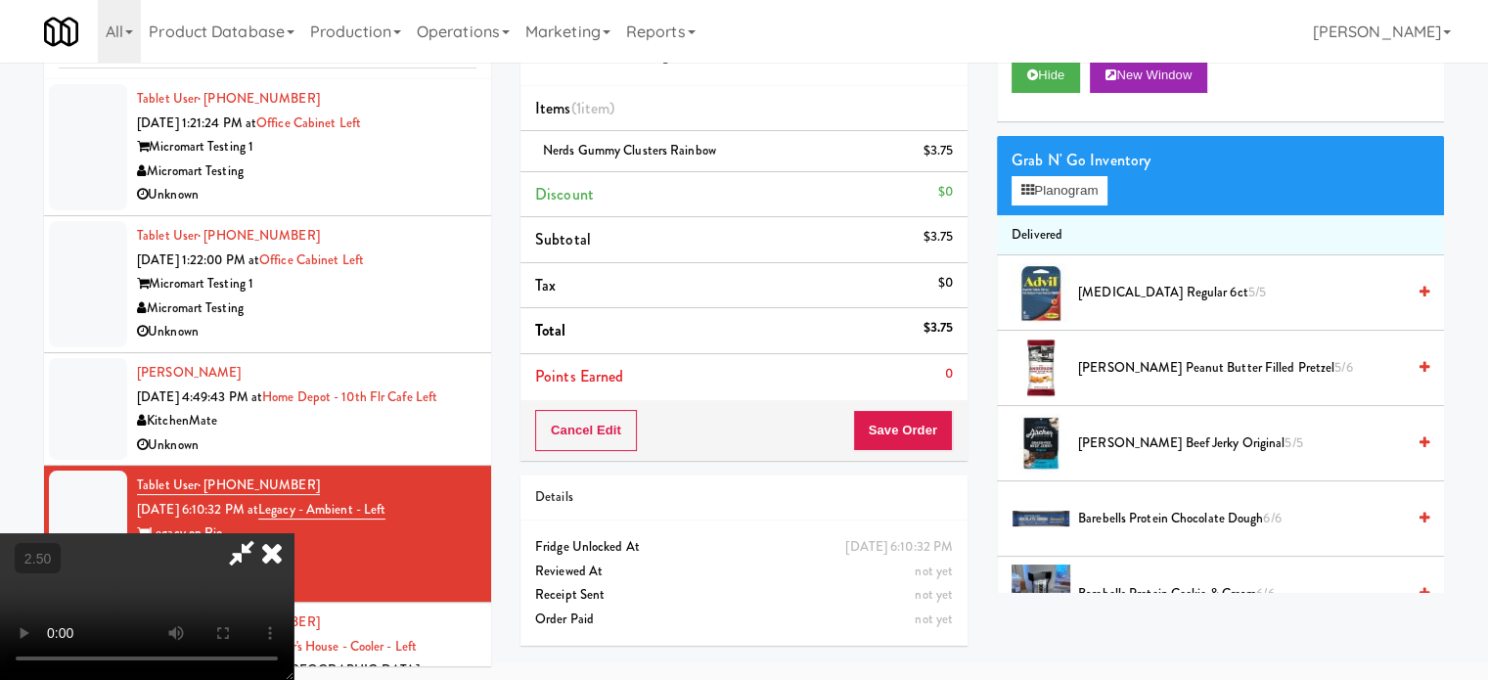
click at [294, 533] on icon at bounding box center [271, 552] width 43 height 39
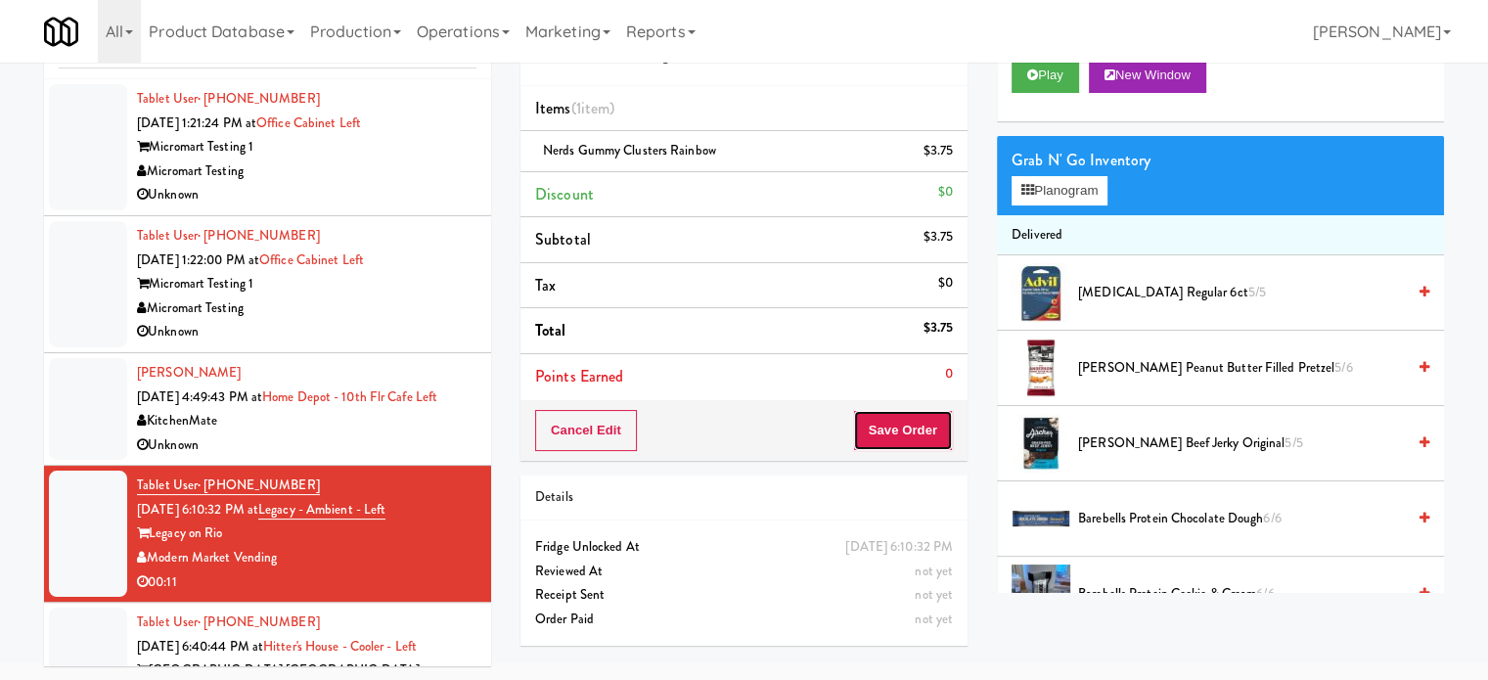
click at [893, 431] on button "Save Order" at bounding box center [903, 430] width 100 height 41
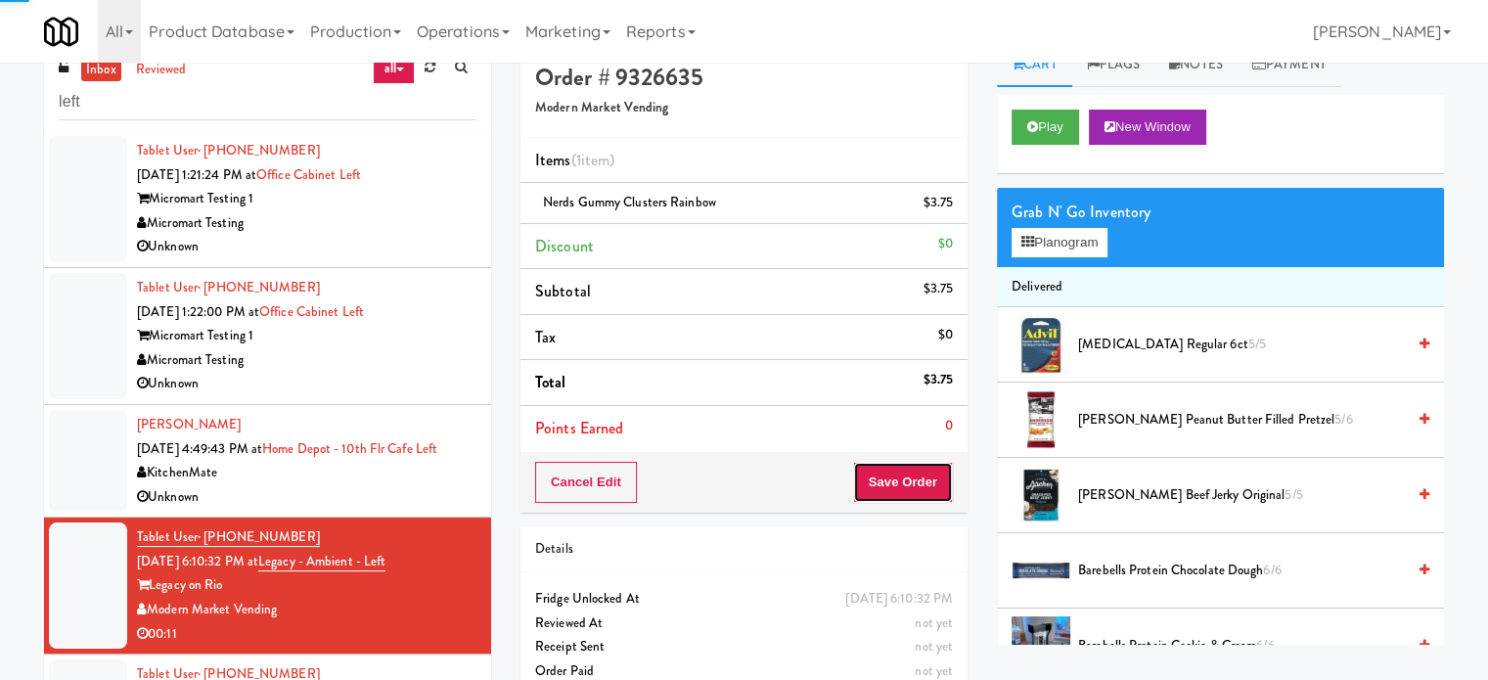
scroll to position [0, 0]
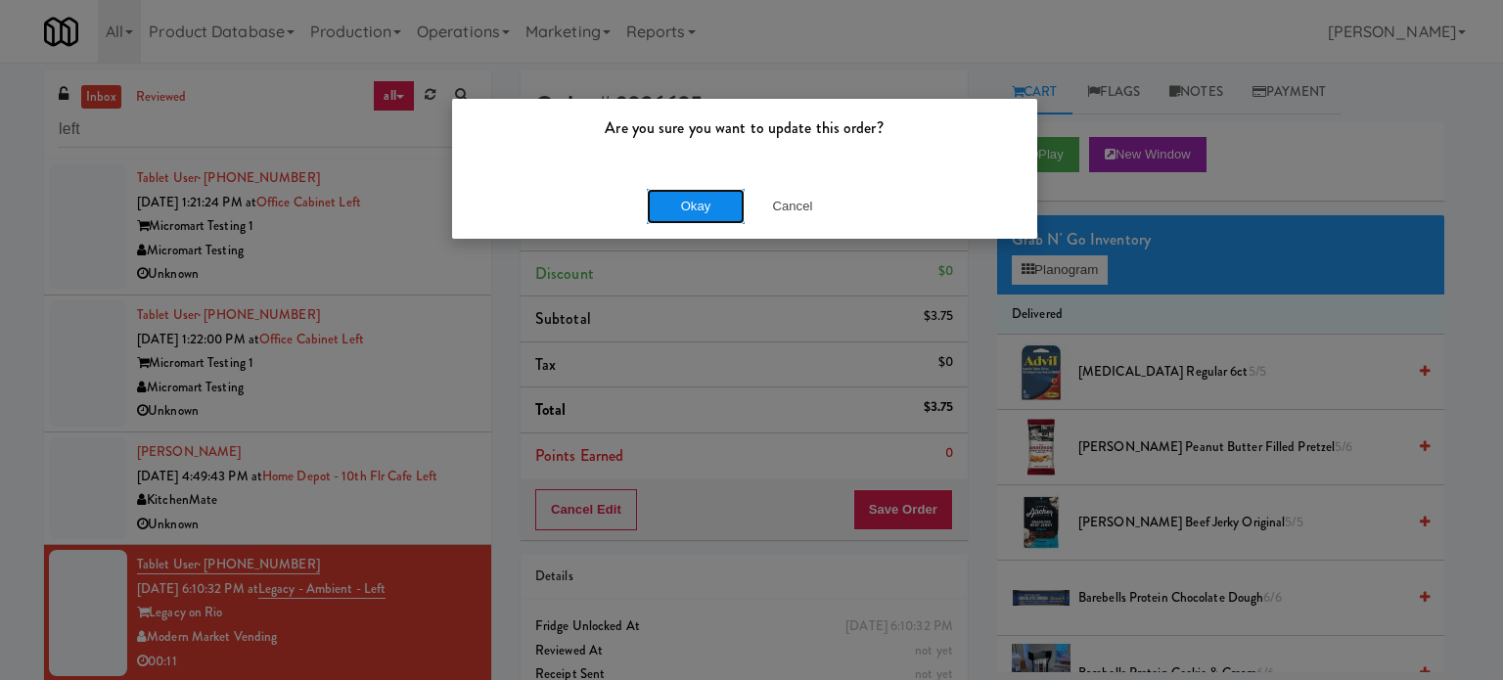
click at [694, 206] on button "Okay" at bounding box center [696, 206] width 98 height 35
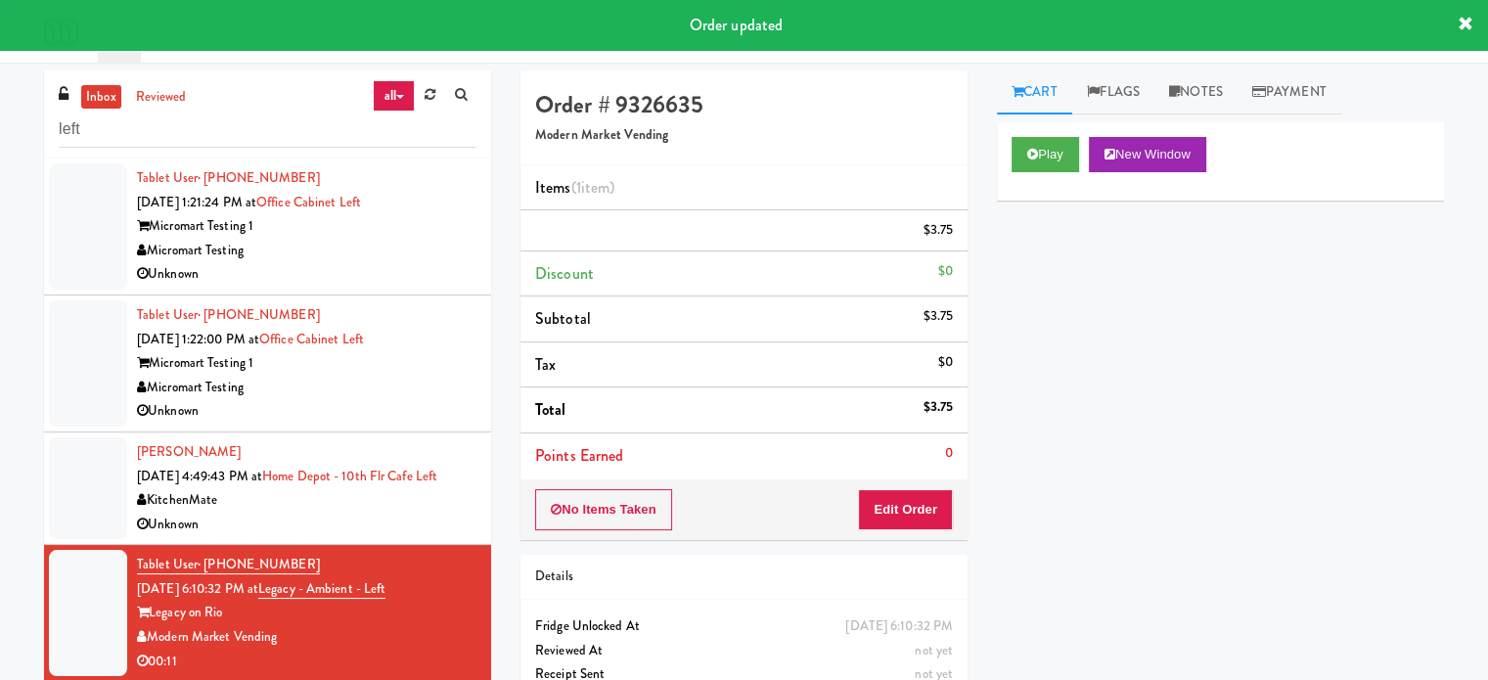
click at [420, 513] on div "KitchenMate" at bounding box center [307, 500] width 340 height 24
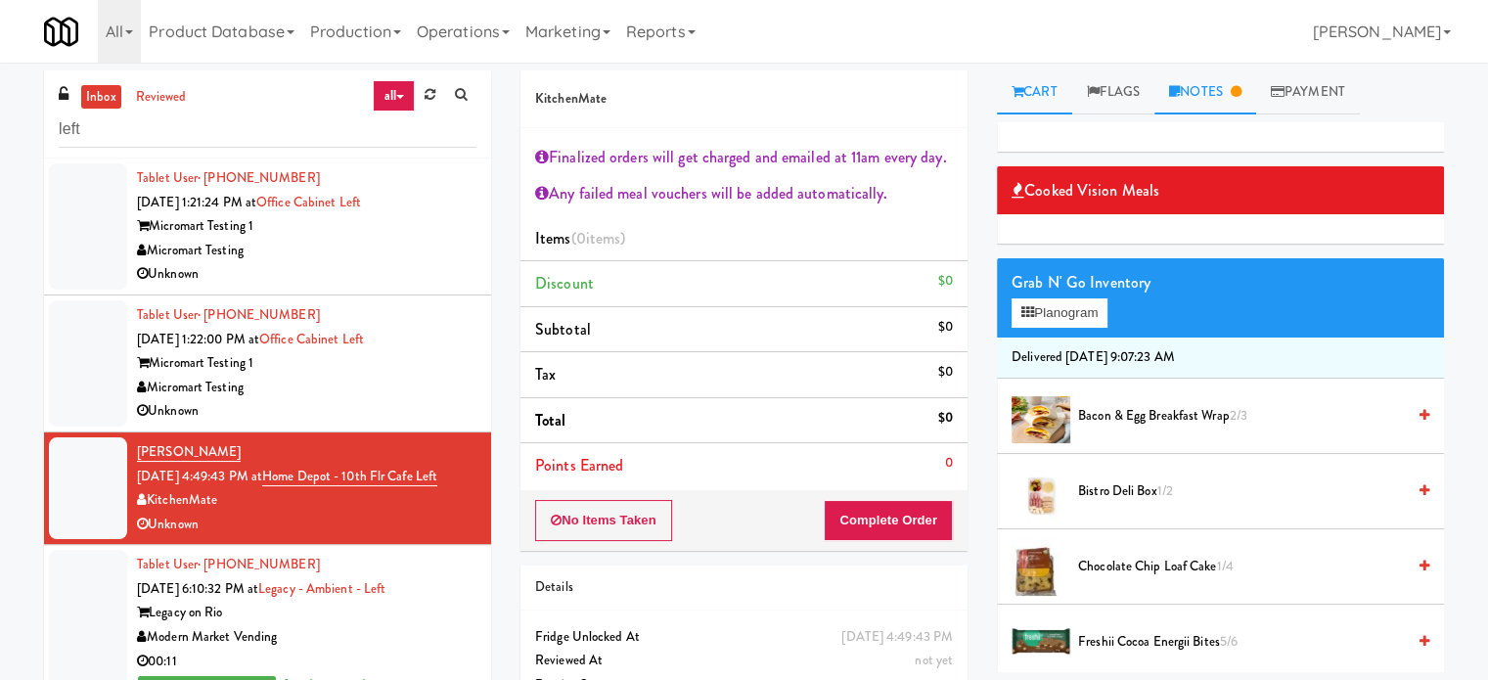
click at [1214, 98] on link "Notes" at bounding box center [1206, 92] width 102 height 44
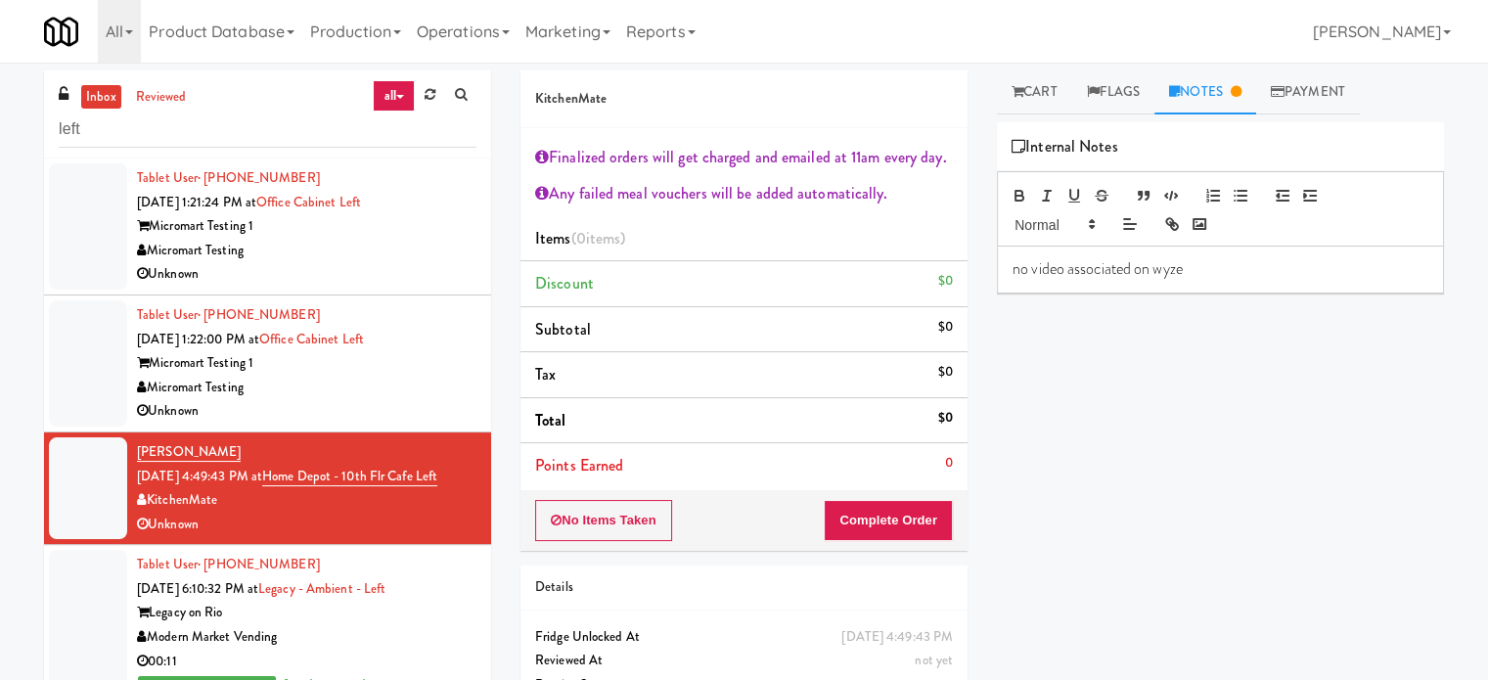
click at [1405, 392] on div "Cooked Vision Meals Grab N' Go Inventory Planogram Delivered [DATE] 9:07:23 AM …" at bounding box center [1220, 489] width 447 height 734
drag, startPoint x: 445, startPoint y: 472, endPoint x: 282, endPoint y: 473, distance: 163.4
click at [282, 473] on div "[PERSON_NAME] [DATE] 4:49:43 PM at [GEOGRAPHIC_DATA] - 10th Flr Cafe Left Kitch…" at bounding box center [307, 488] width 340 height 96
click at [416, 505] on div "[PERSON_NAME] [DATE] 4:49:43 PM at [GEOGRAPHIC_DATA] - 10th Flr Cafe Left Kitch…" at bounding box center [307, 488] width 340 height 96
drag, startPoint x: 442, startPoint y: 472, endPoint x: 289, endPoint y: 480, distance: 153.9
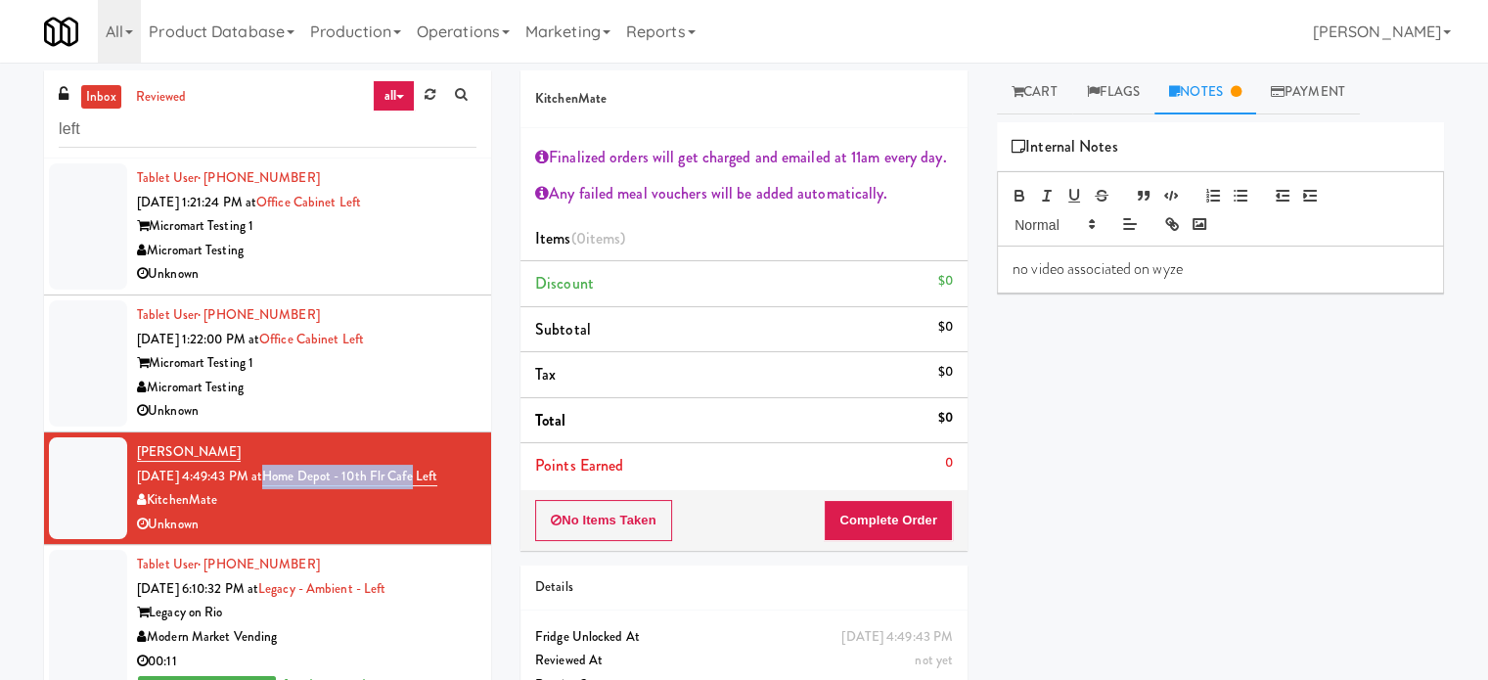
click at [289, 480] on div "[PERSON_NAME] [DATE] 4:49:43 PM at [GEOGRAPHIC_DATA] - 10th Flr Cafe Left Kitch…" at bounding box center [307, 488] width 340 height 96
copy link "Home Depot - 10th Flr Cafe"
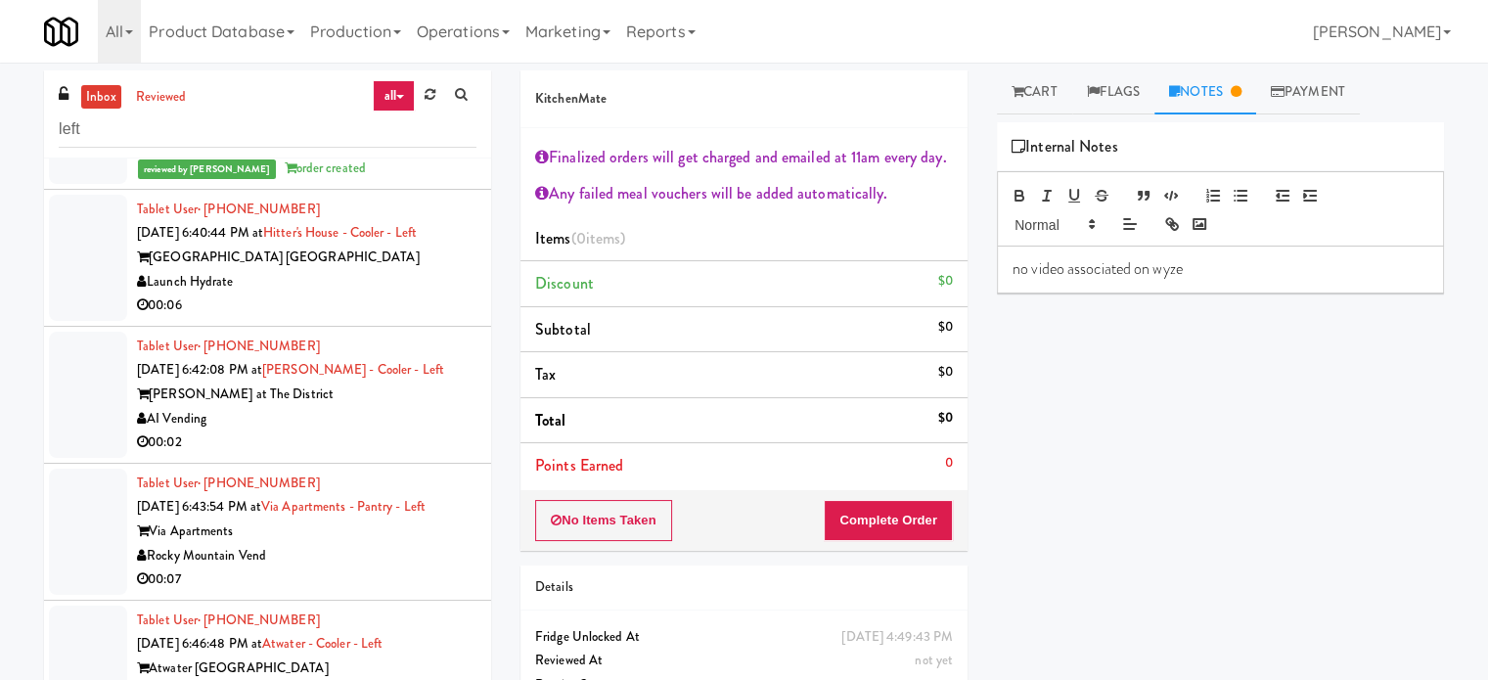
scroll to position [532, 0]
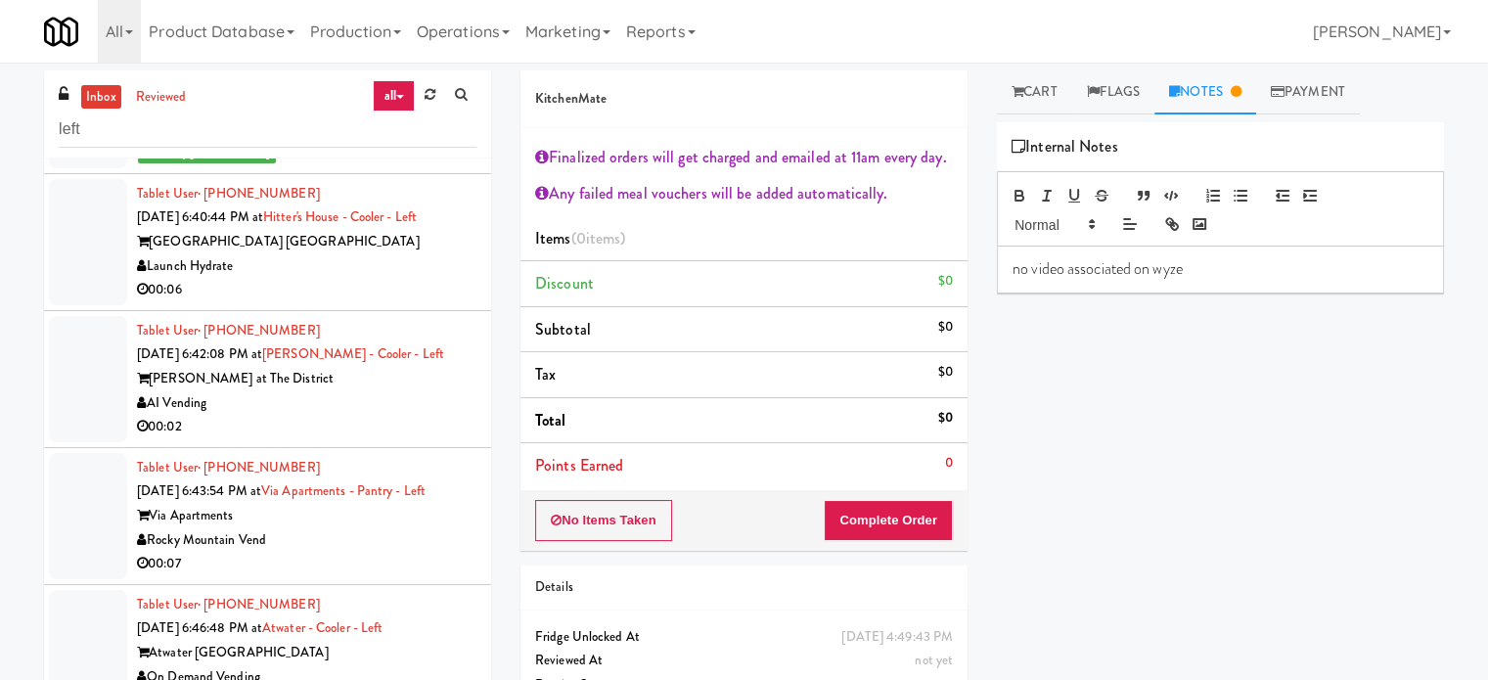
drag, startPoint x: 390, startPoint y: 293, endPoint x: 818, endPoint y: 256, distance: 429.1
click at [391, 279] on div "Launch Hydrate" at bounding box center [307, 266] width 340 height 24
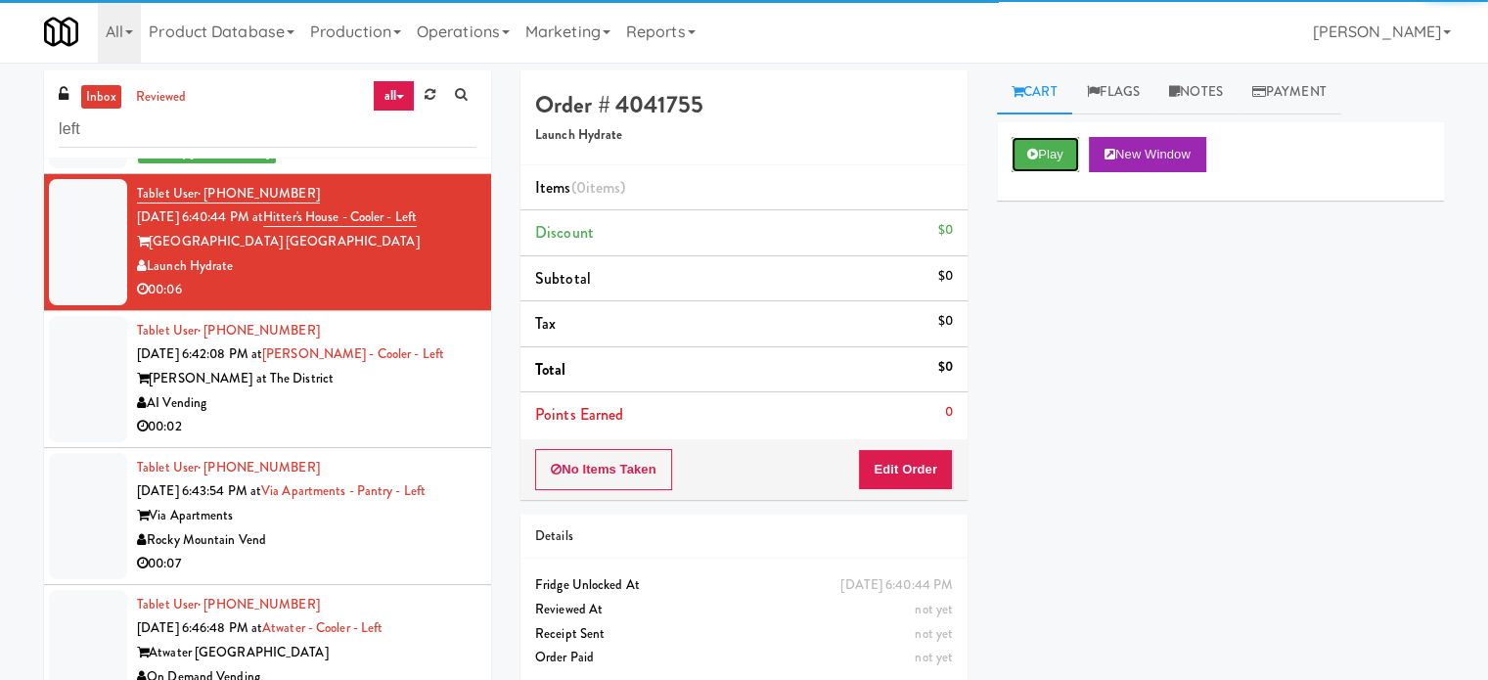
drag, startPoint x: 1053, startPoint y: 153, endPoint x: 981, endPoint y: 185, distance: 78.4
click at [1052, 153] on button "Play" at bounding box center [1046, 154] width 68 height 35
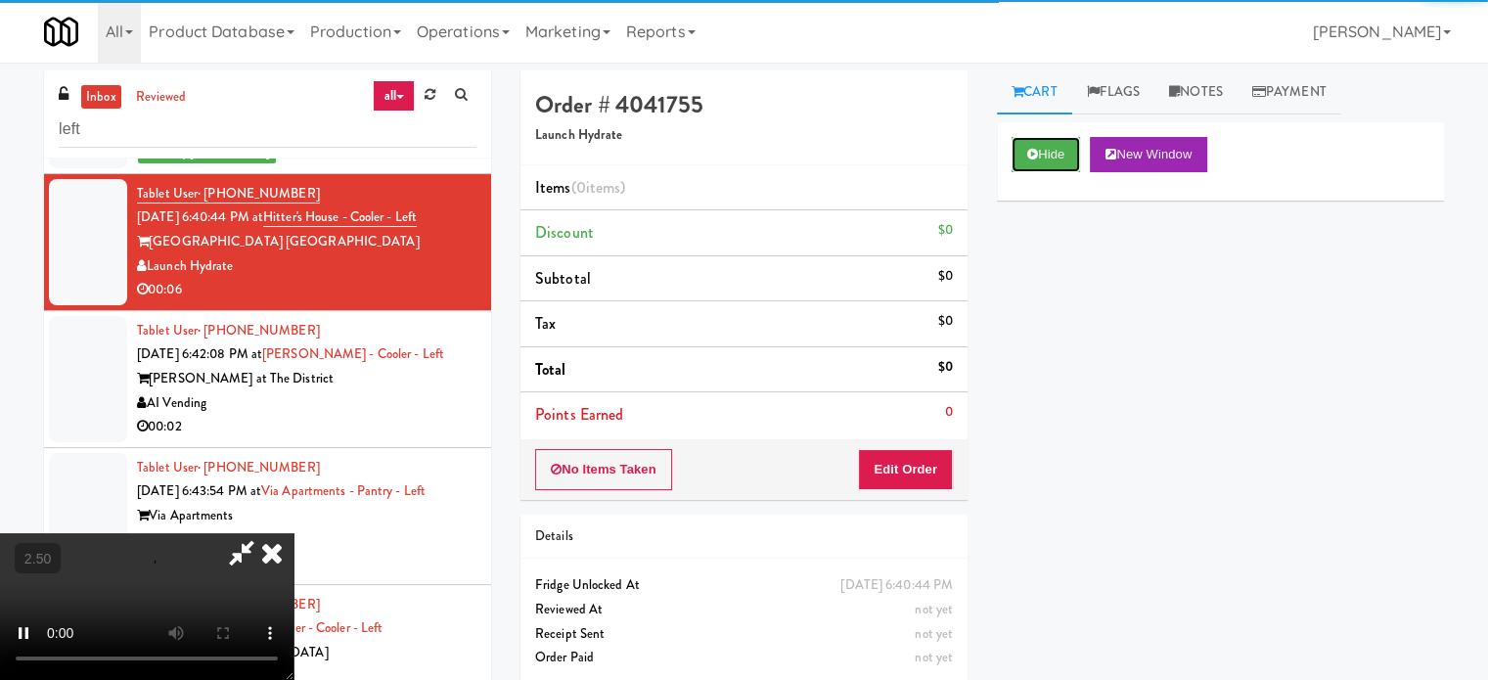
scroll to position [79, 0]
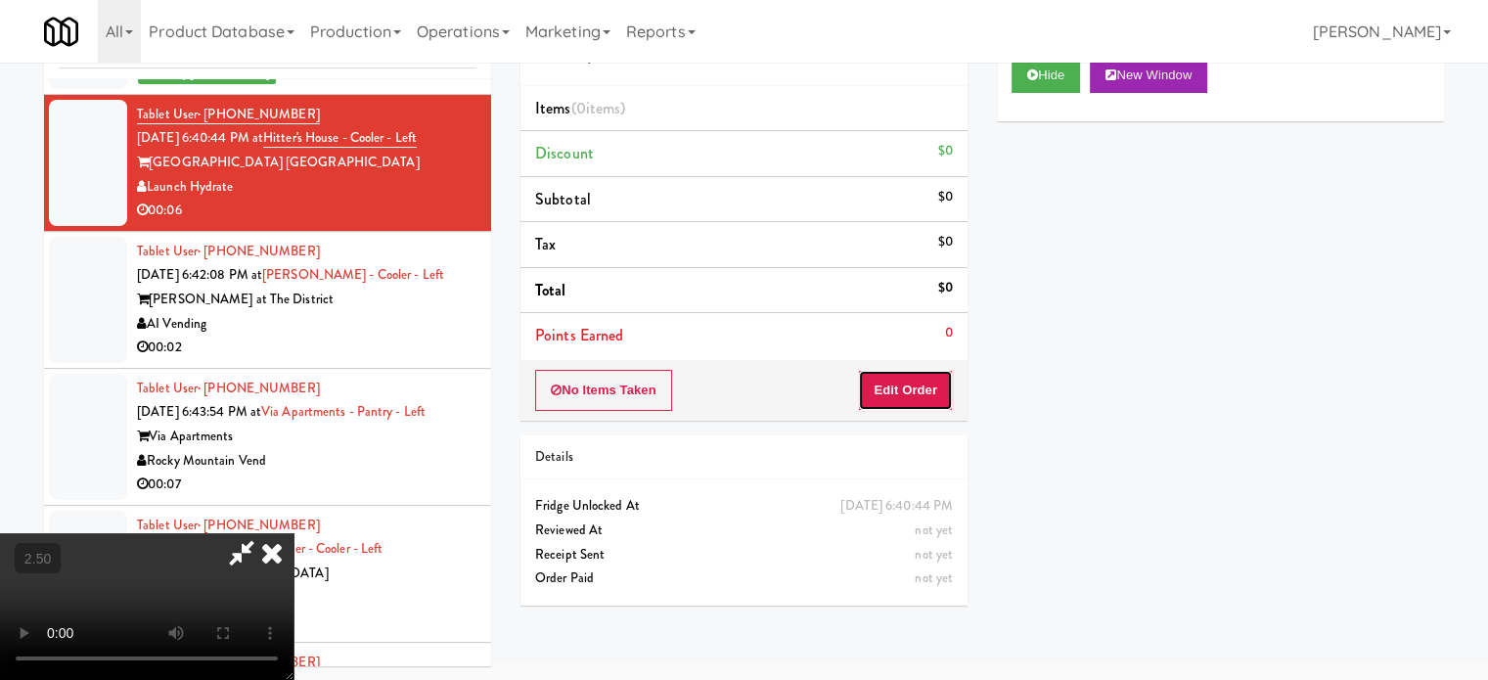
click at [916, 379] on button "Edit Order" at bounding box center [905, 390] width 95 height 41
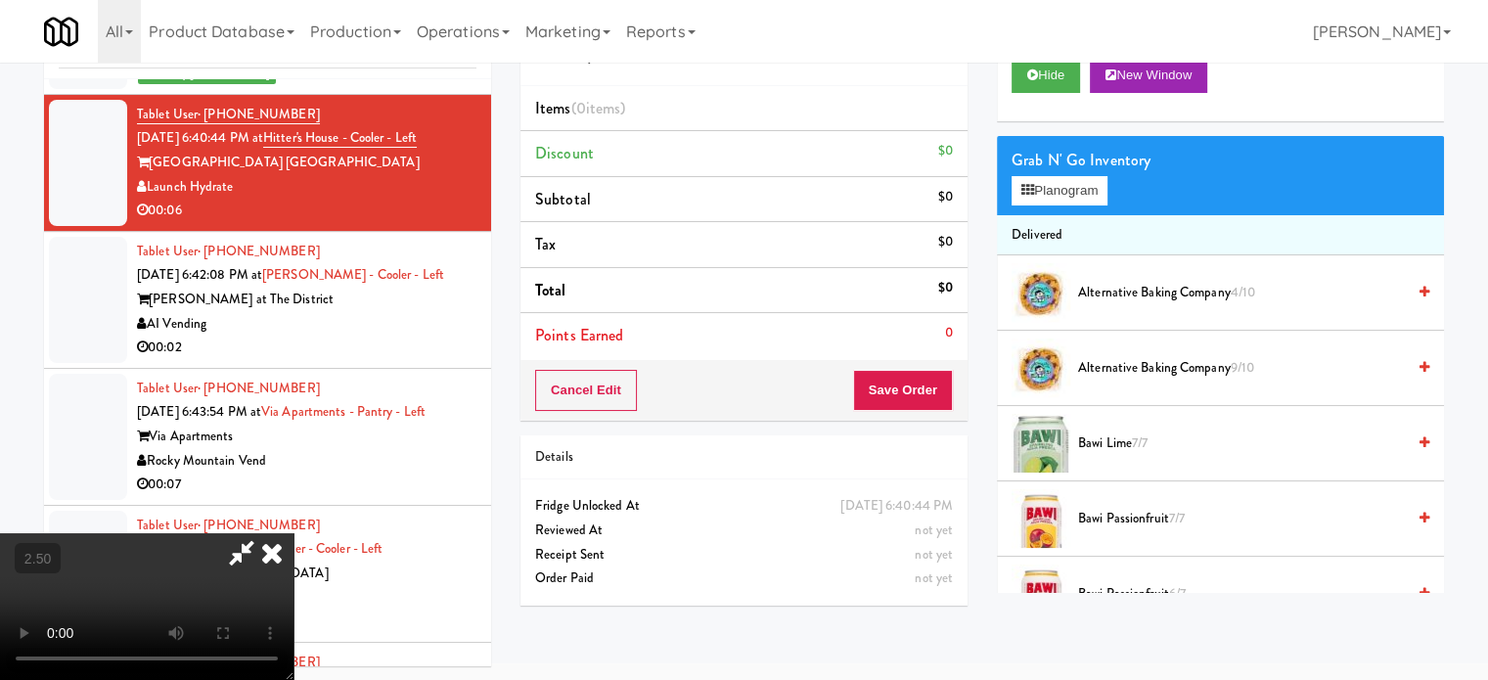
click at [294, 533] on video at bounding box center [147, 606] width 294 height 147
drag, startPoint x: 595, startPoint y: 445, endPoint x: 850, endPoint y: 278, distance: 305.3
click at [294, 533] on video at bounding box center [147, 606] width 294 height 147
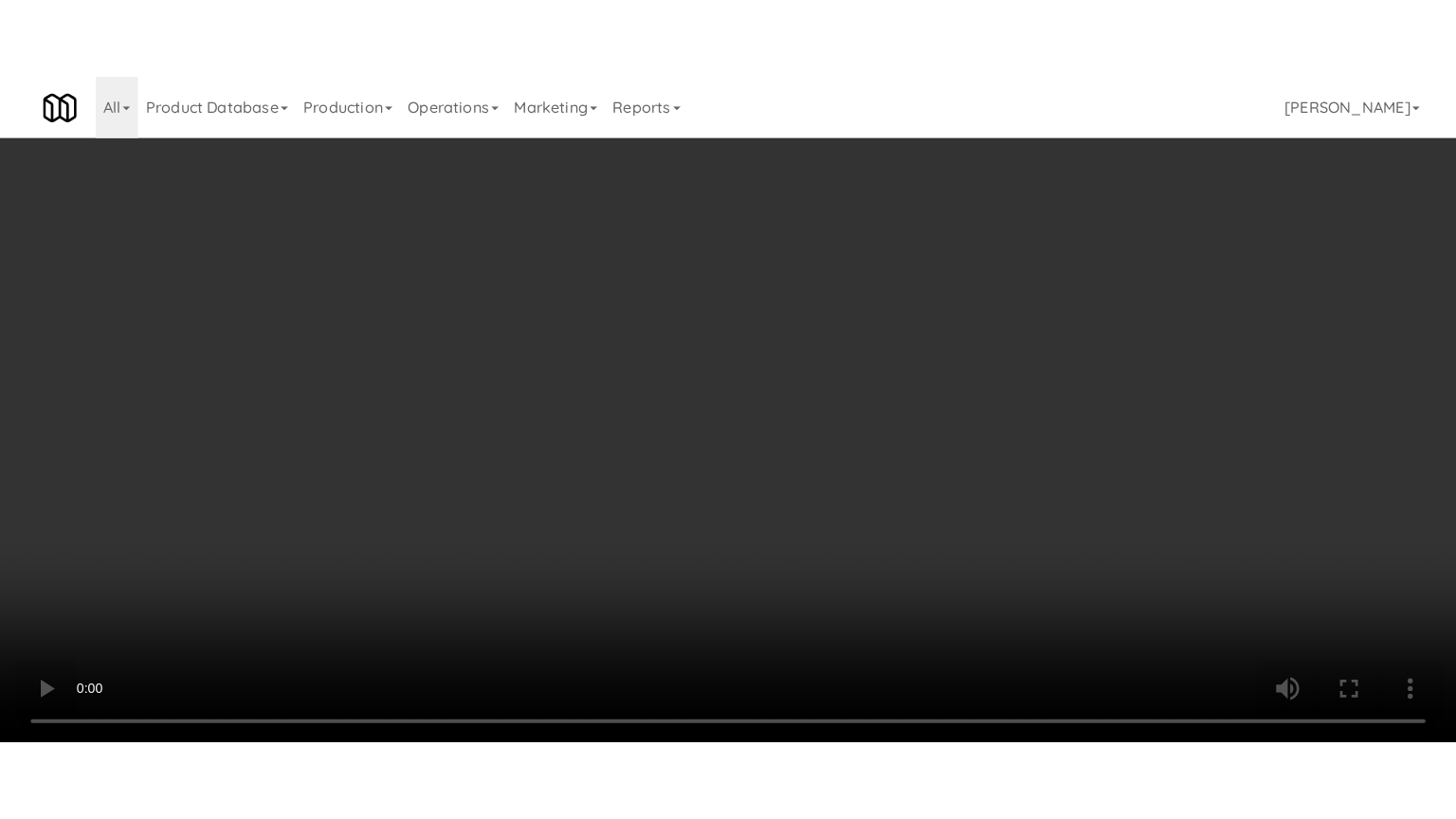
scroll to position [493, 0]
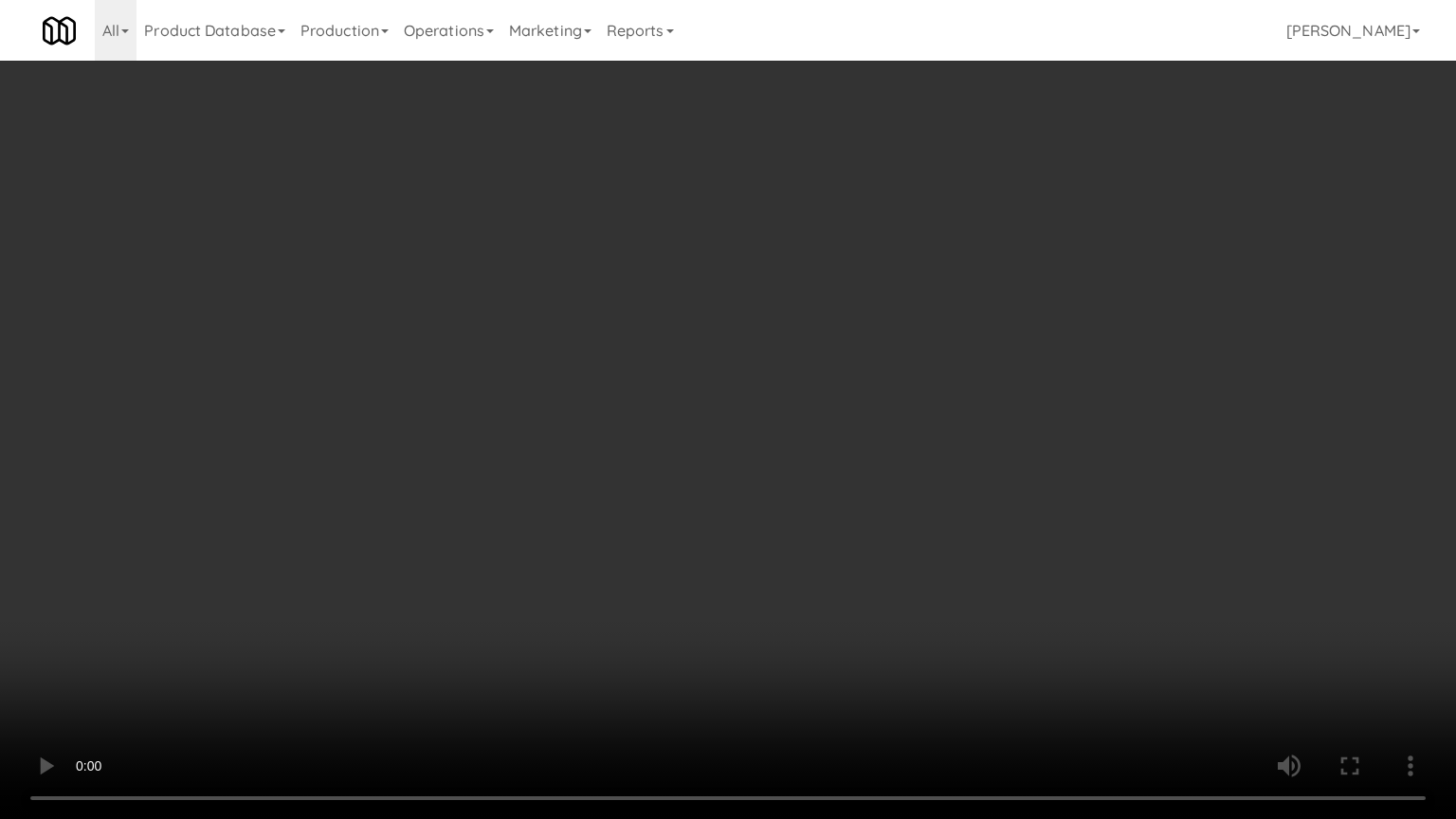
click at [808, 355] on video at bounding box center [728, 409] width 1456 height 819
click at [853, 372] on video at bounding box center [728, 409] width 1456 height 819
click at [844, 376] on video at bounding box center [728, 409] width 1456 height 819
click at [849, 379] on video at bounding box center [728, 409] width 1456 height 819
drag, startPoint x: 857, startPoint y: 389, endPoint x: 879, endPoint y: 367, distance: 31.1
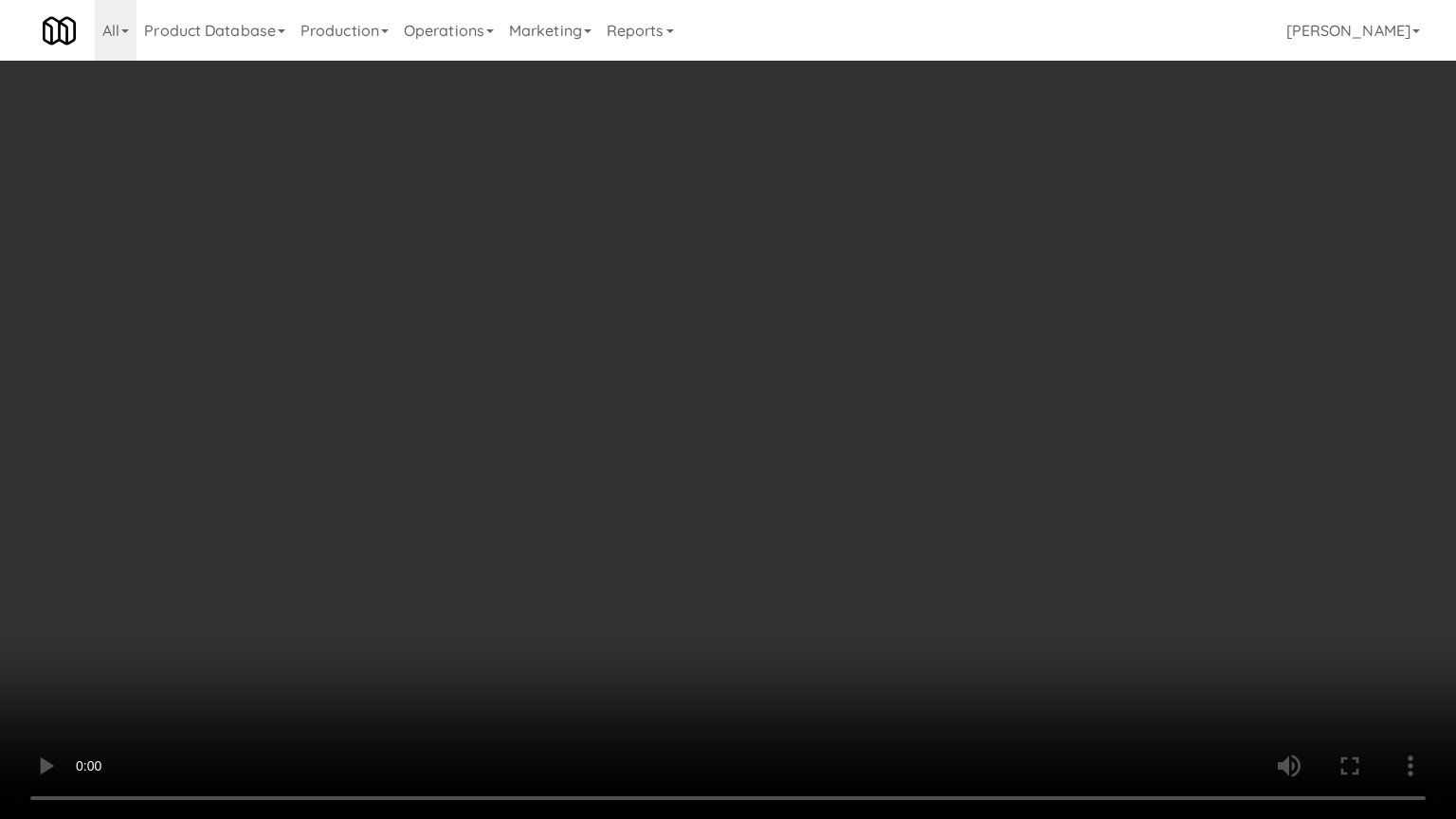
click at [861, 383] on video at bounding box center [728, 409] width 1456 height 819
click at [879, 367] on video at bounding box center [728, 409] width 1456 height 819
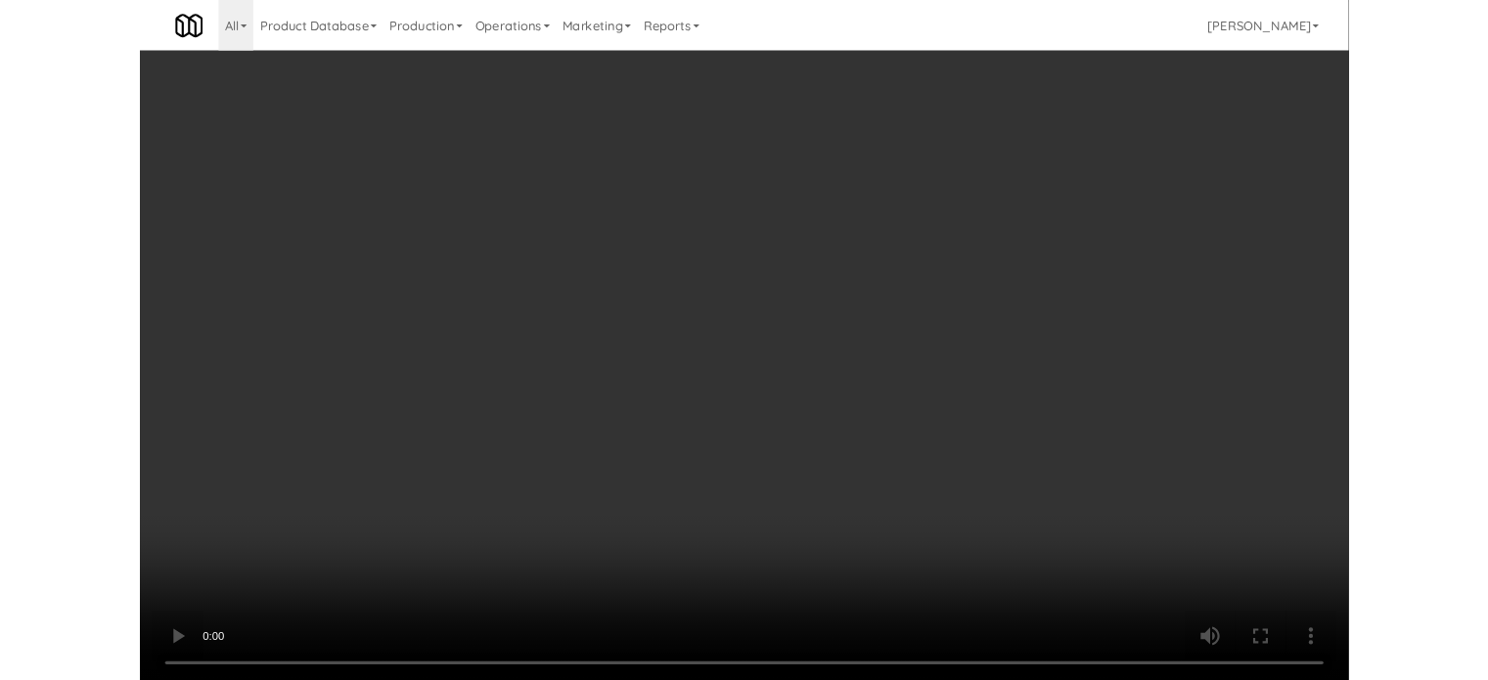
scroll to position [79, 0]
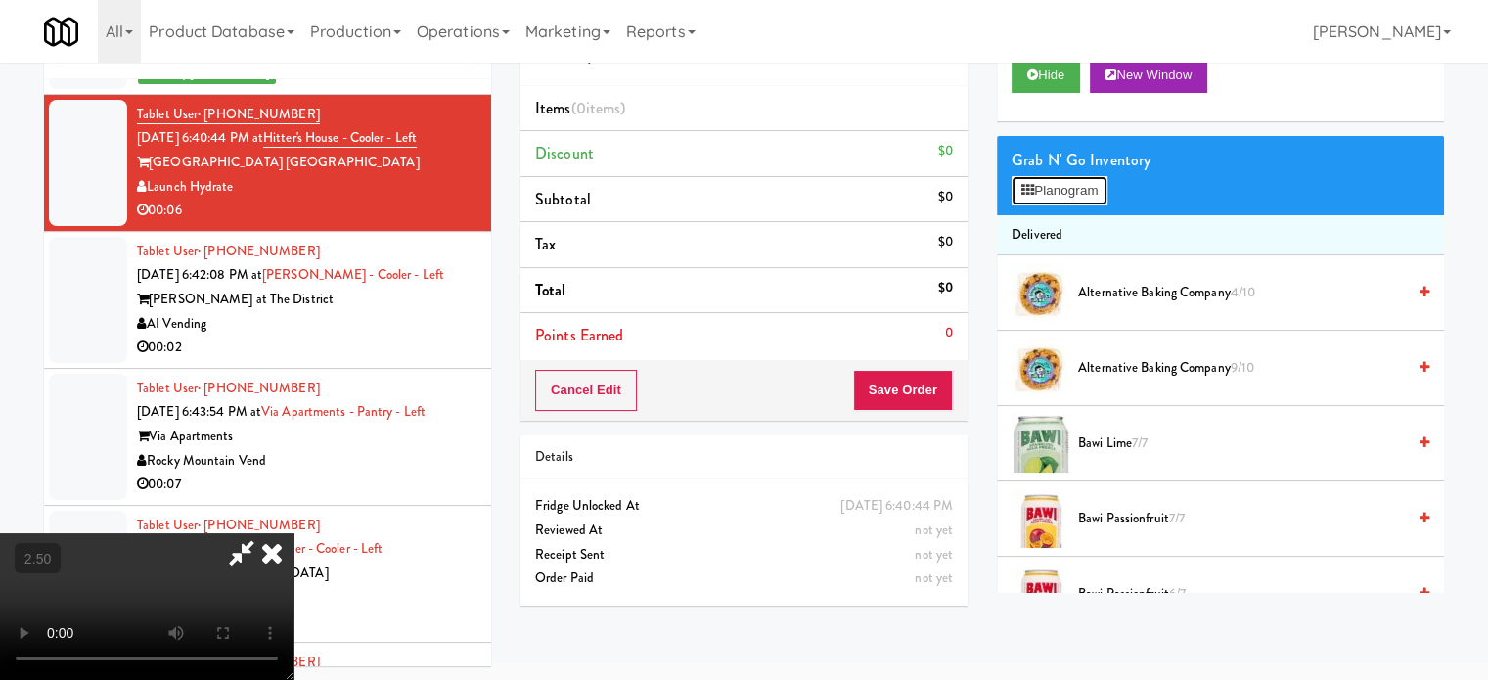
click at [1086, 192] on button "Planogram" at bounding box center [1060, 190] width 96 height 29
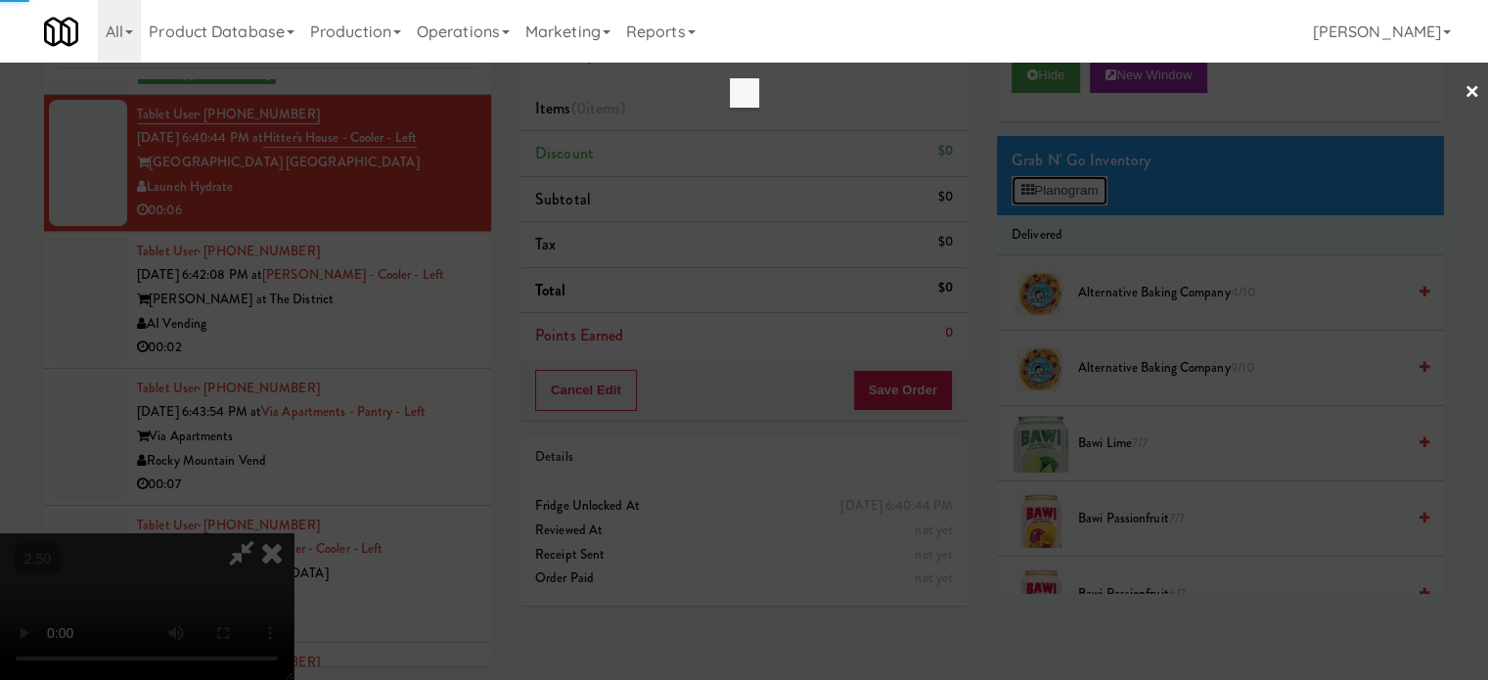
scroll to position [509, 0]
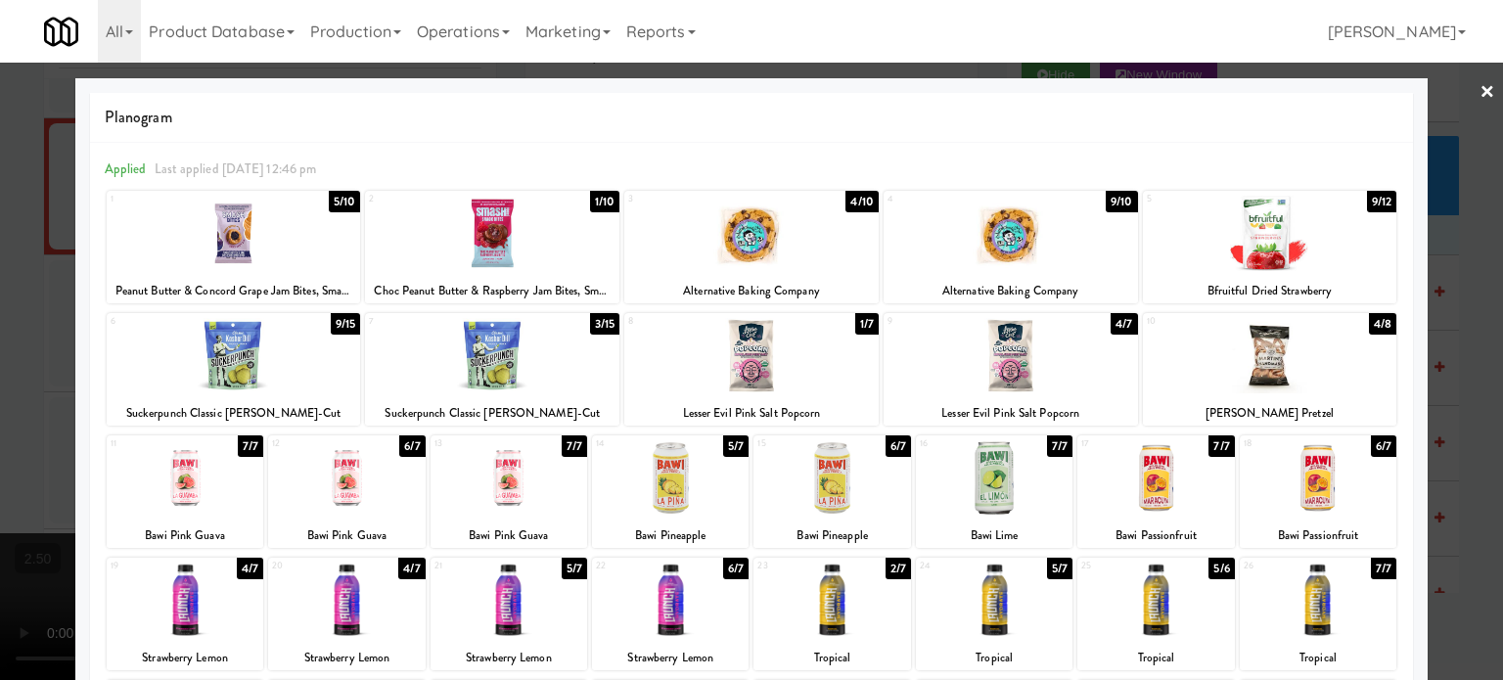
click at [1111, 326] on div "4/7" at bounding box center [1124, 324] width 26 height 22
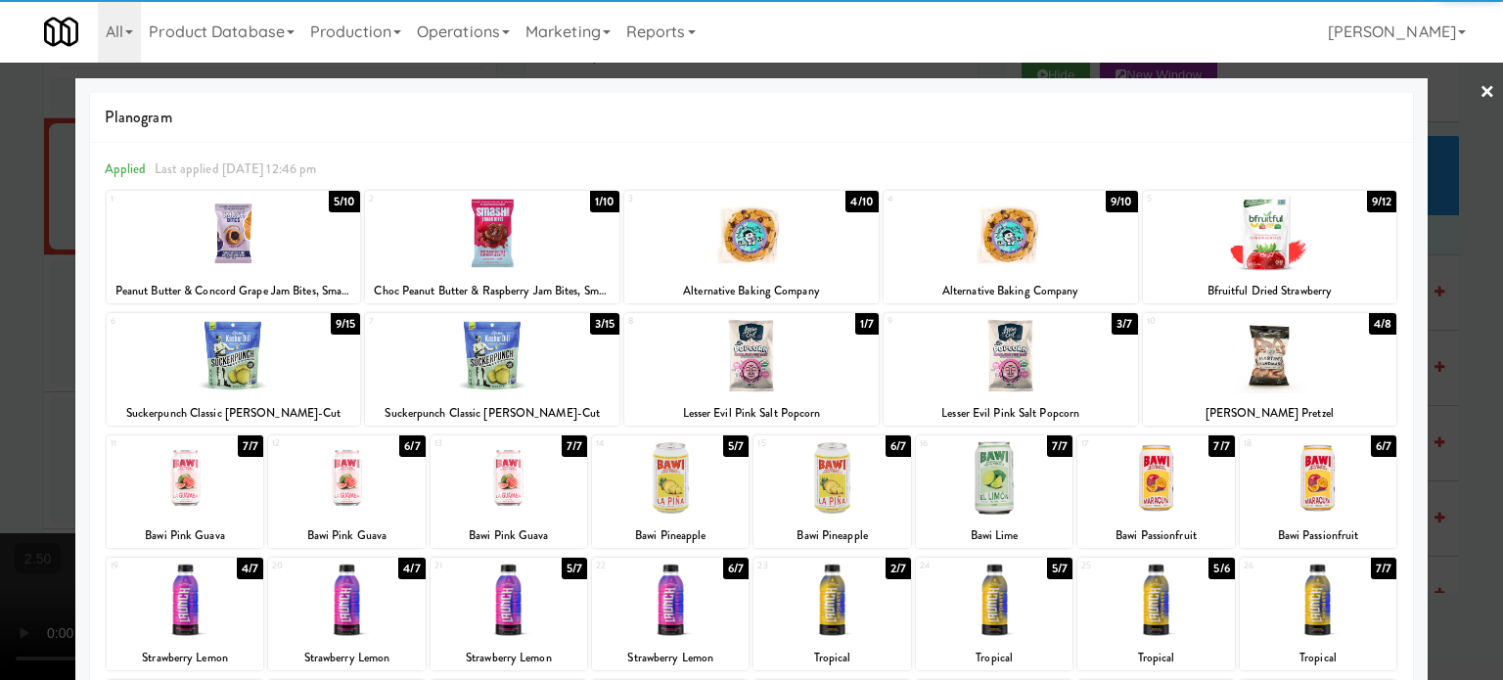
click at [1450, 346] on div at bounding box center [751, 340] width 1503 height 680
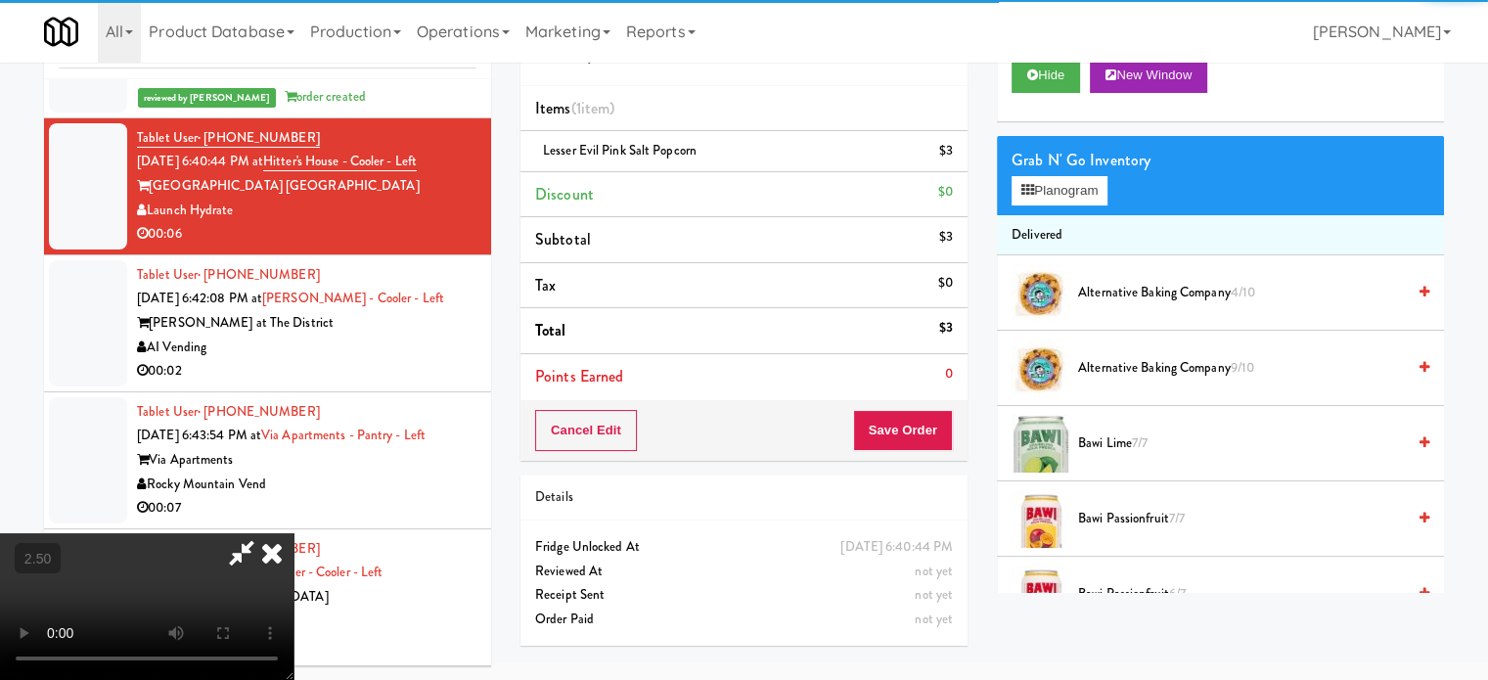
scroll to position [532, 0]
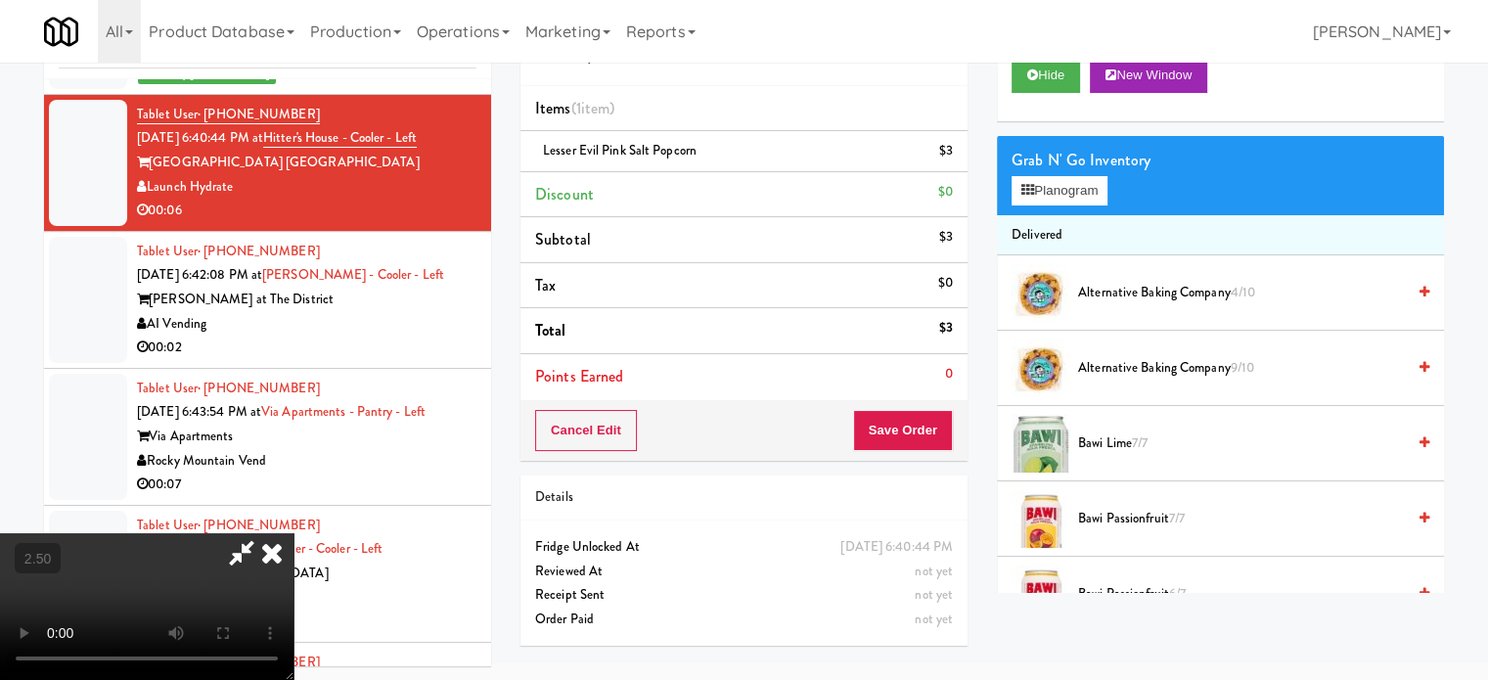
click at [294, 533] on video at bounding box center [147, 606] width 294 height 147
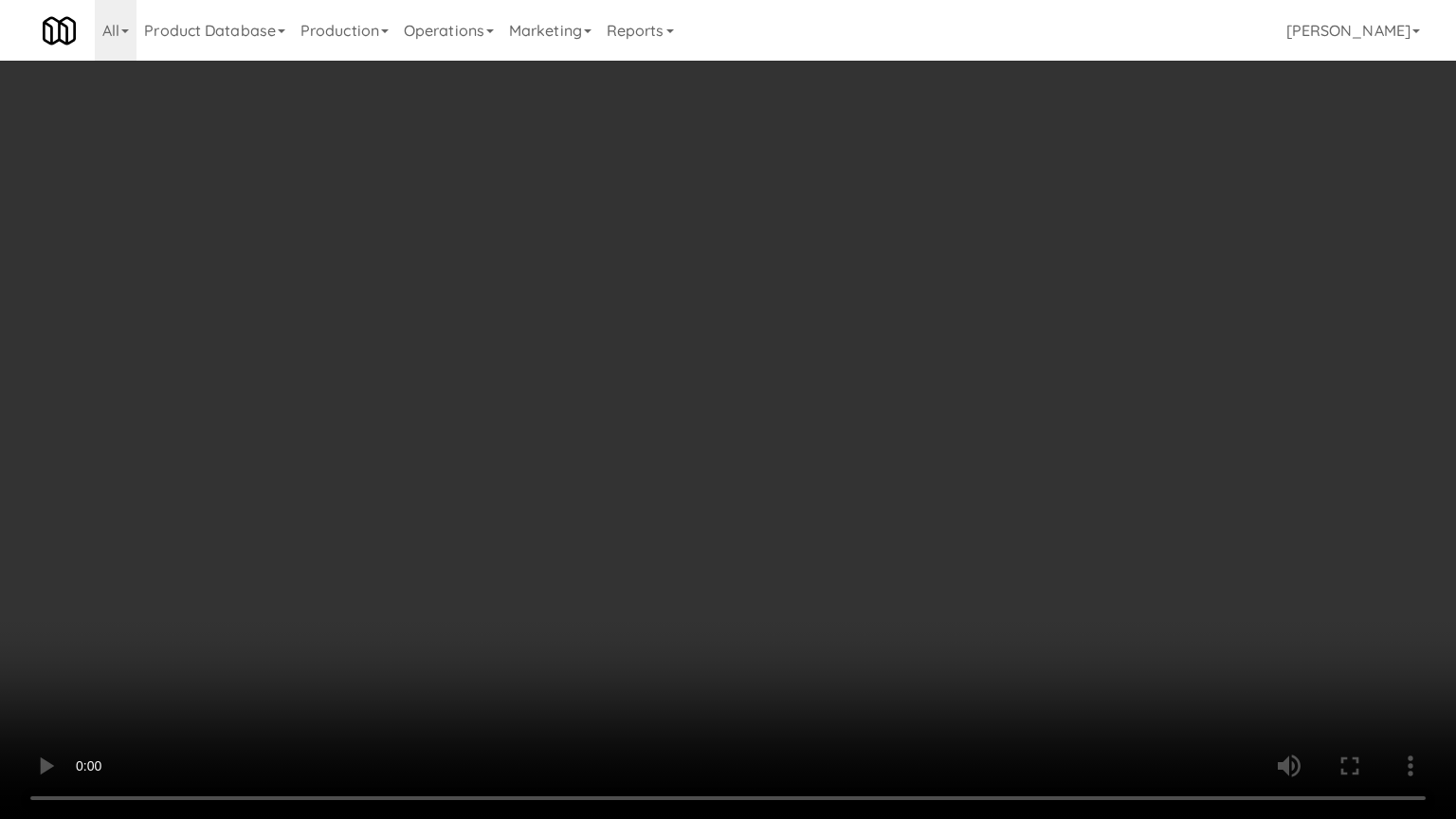
scroll to position [493, 0]
click at [811, 203] on video at bounding box center [728, 409] width 1456 height 819
drag, startPoint x: 811, startPoint y: 203, endPoint x: 859, endPoint y: 60, distance: 150.8
click at [813, 203] on video at bounding box center [728, 409] width 1456 height 819
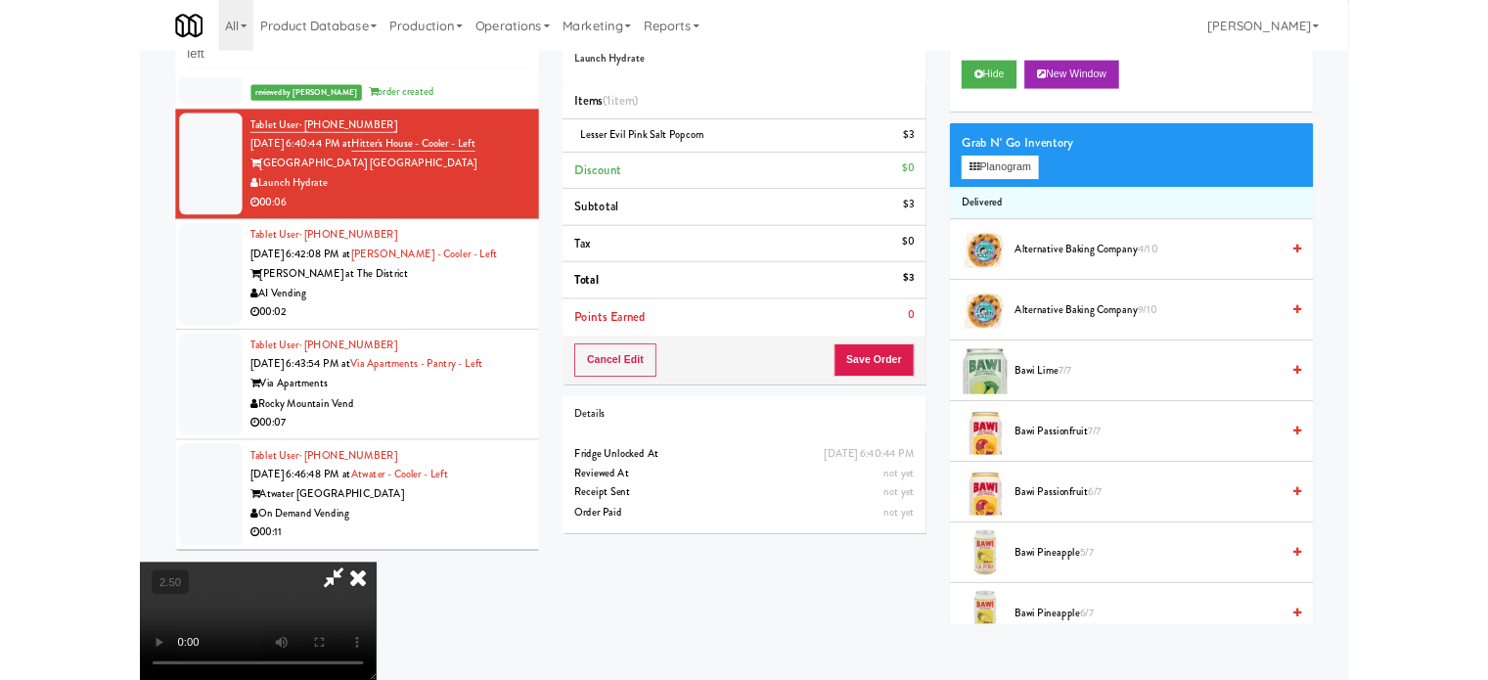
scroll to position [532, 0]
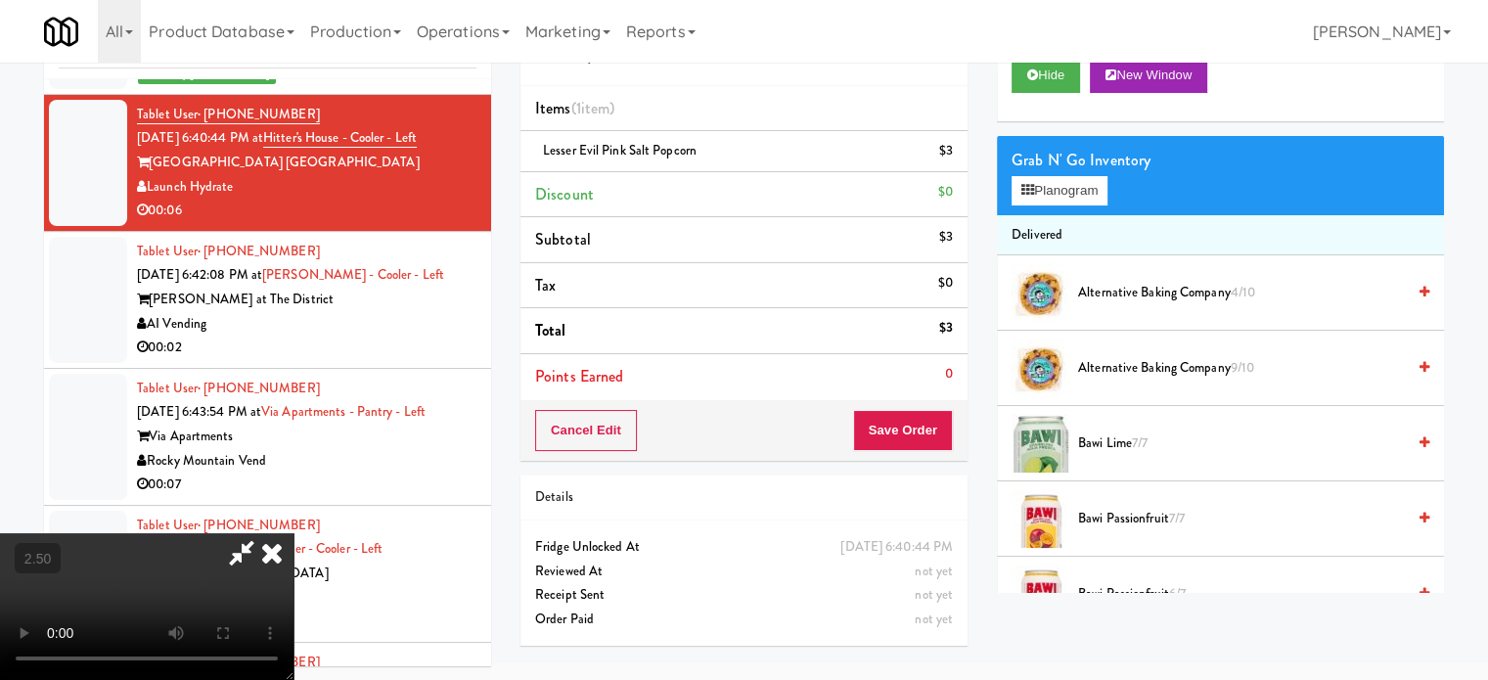
click at [294, 533] on icon at bounding box center [271, 552] width 43 height 39
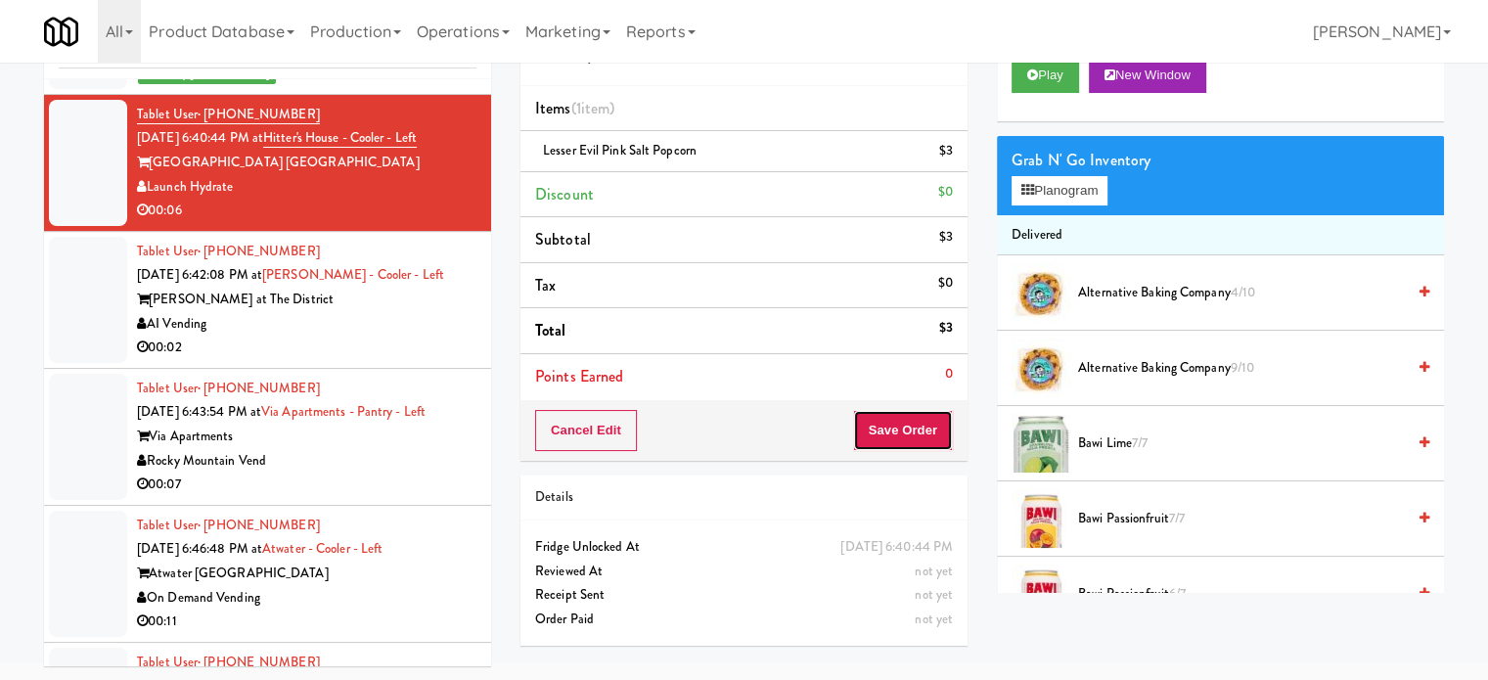
drag, startPoint x: 893, startPoint y: 425, endPoint x: 847, endPoint y: 370, distance: 71.5
click at [896, 426] on button "Save Order" at bounding box center [903, 430] width 100 height 41
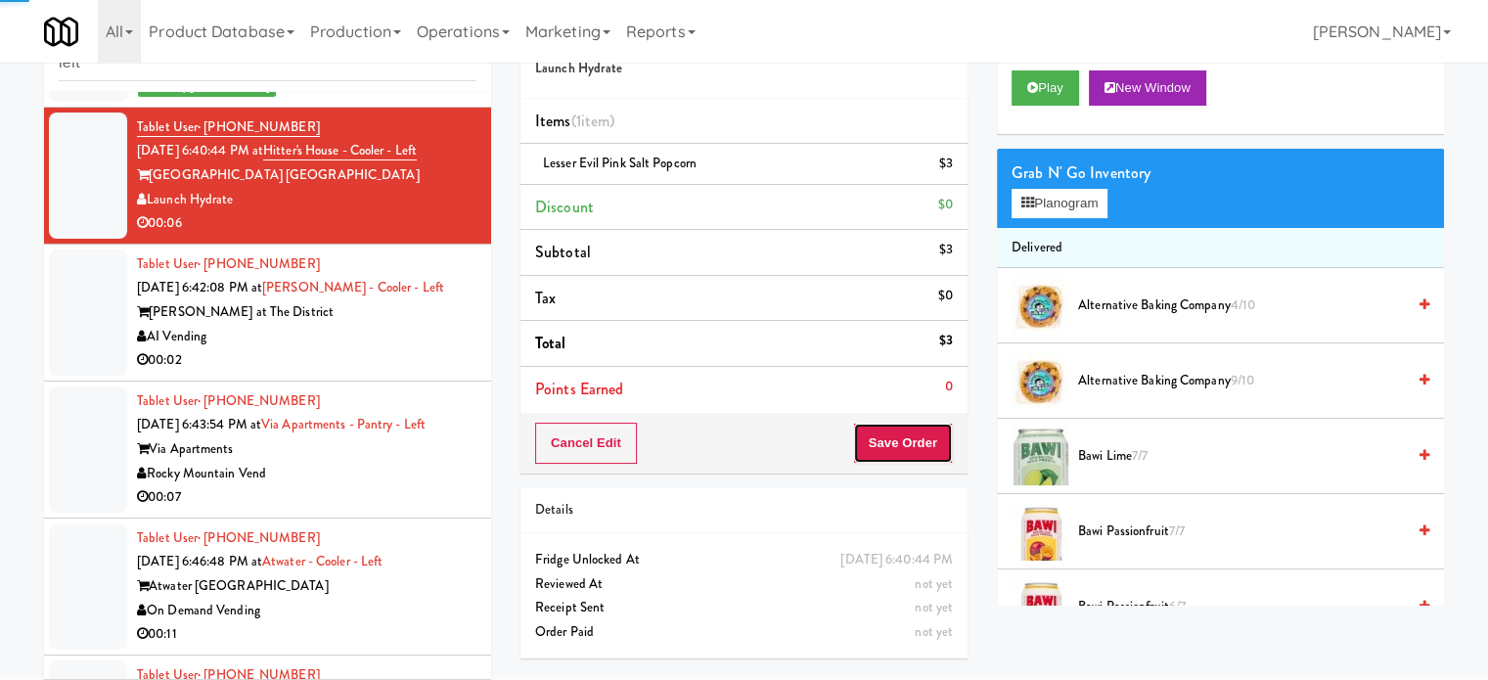
scroll to position [79, 0]
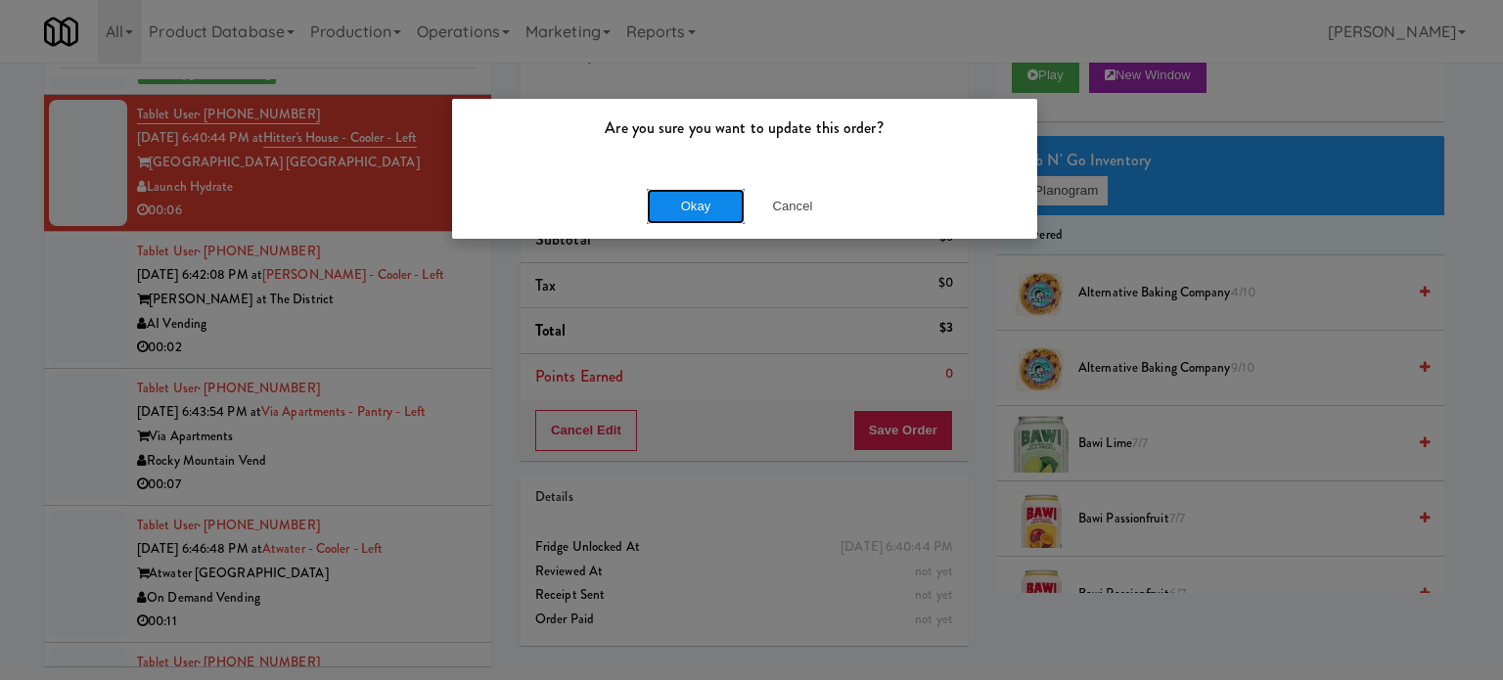
click at [669, 206] on button "Okay" at bounding box center [696, 206] width 98 height 35
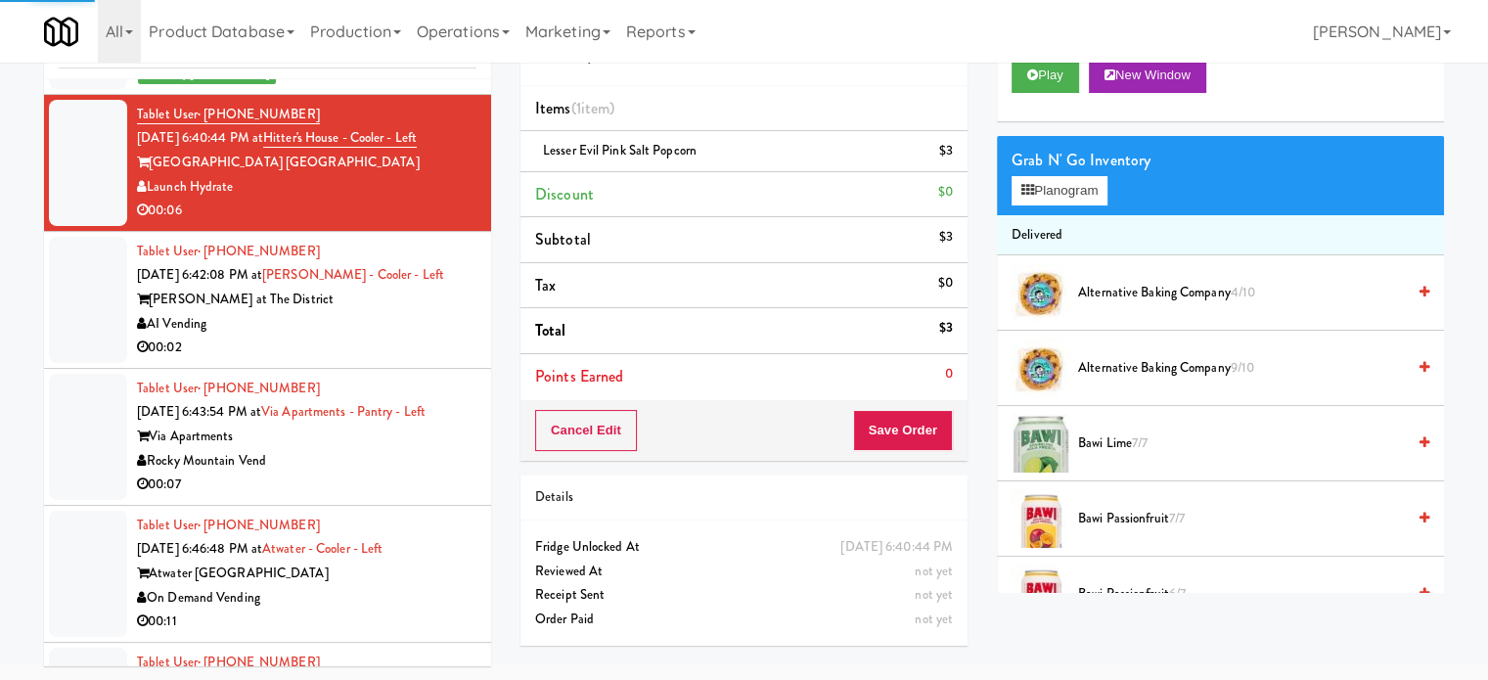
click at [417, 337] on div "AI Vending" at bounding box center [307, 324] width 340 height 24
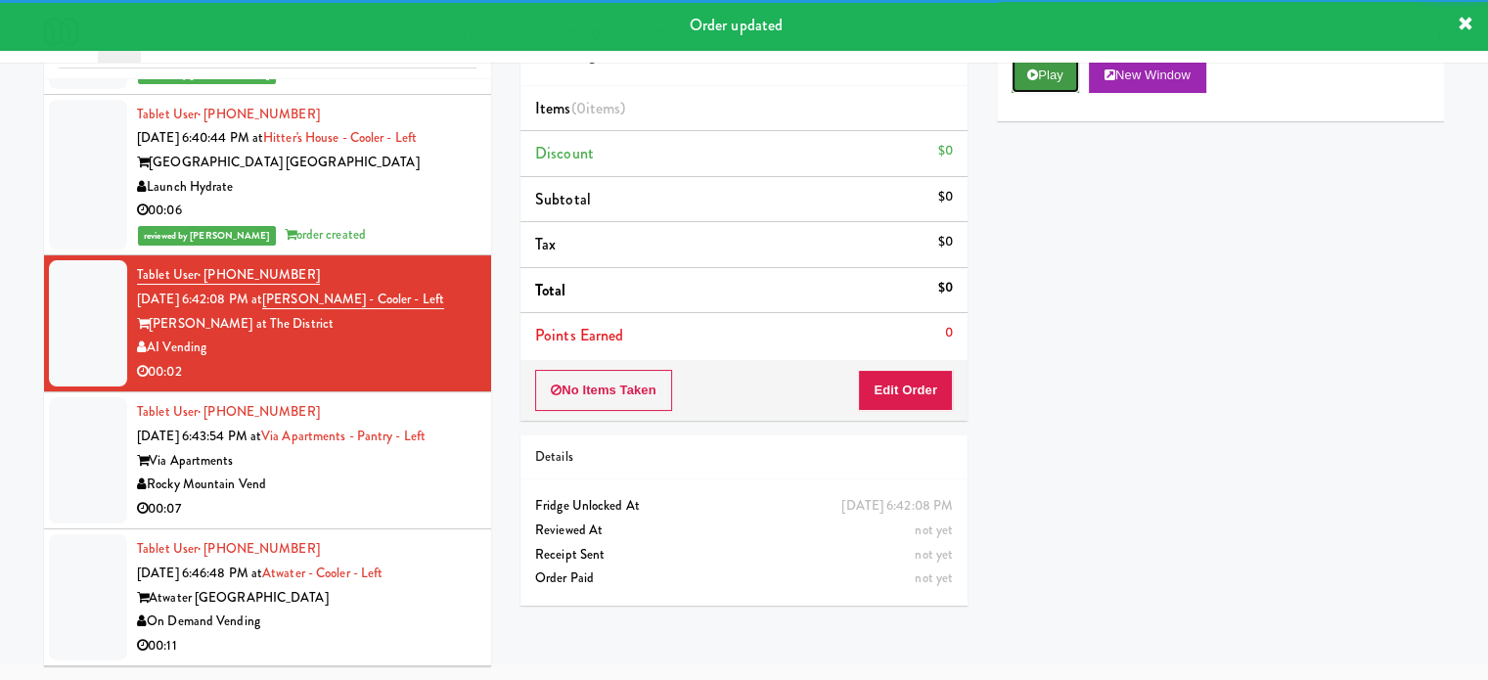
click at [1045, 81] on button "Play" at bounding box center [1046, 75] width 68 height 35
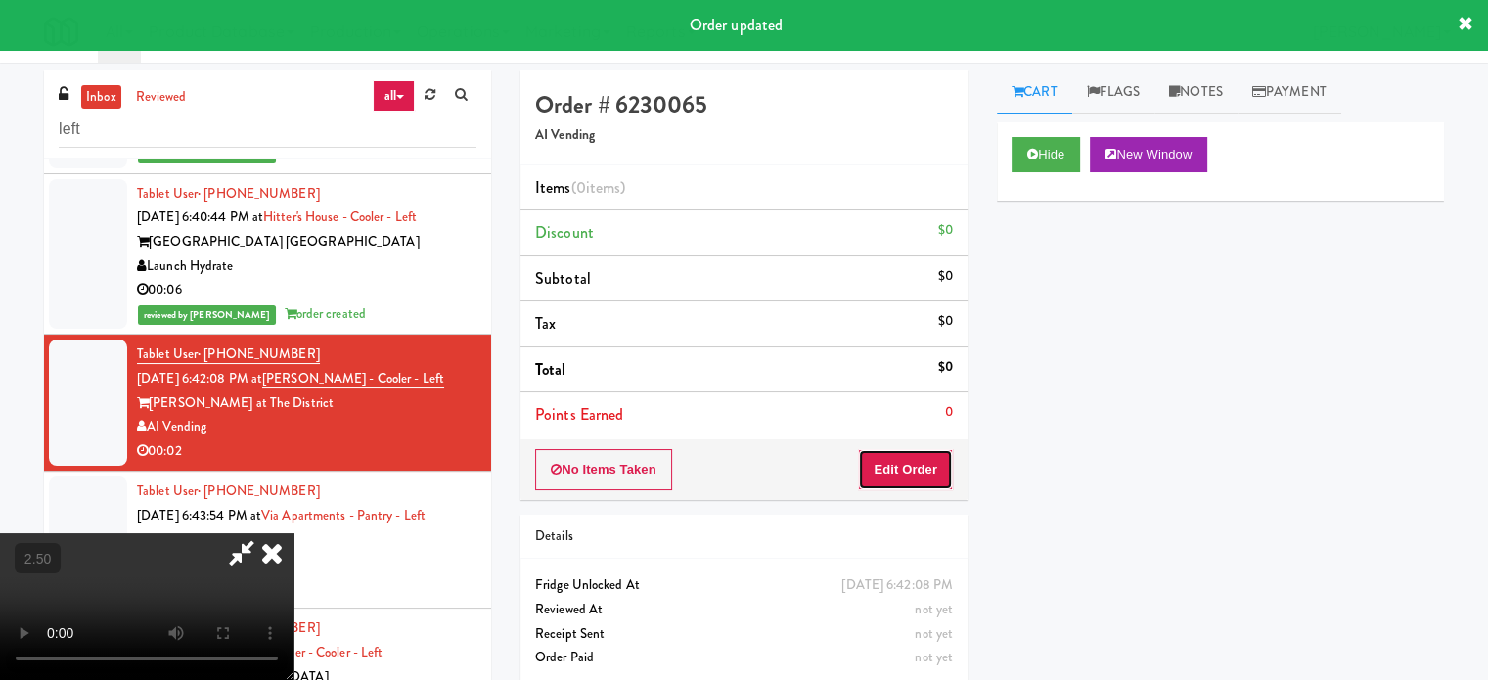
click at [892, 481] on button "Edit Order" at bounding box center [905, 469] width 95 height 41
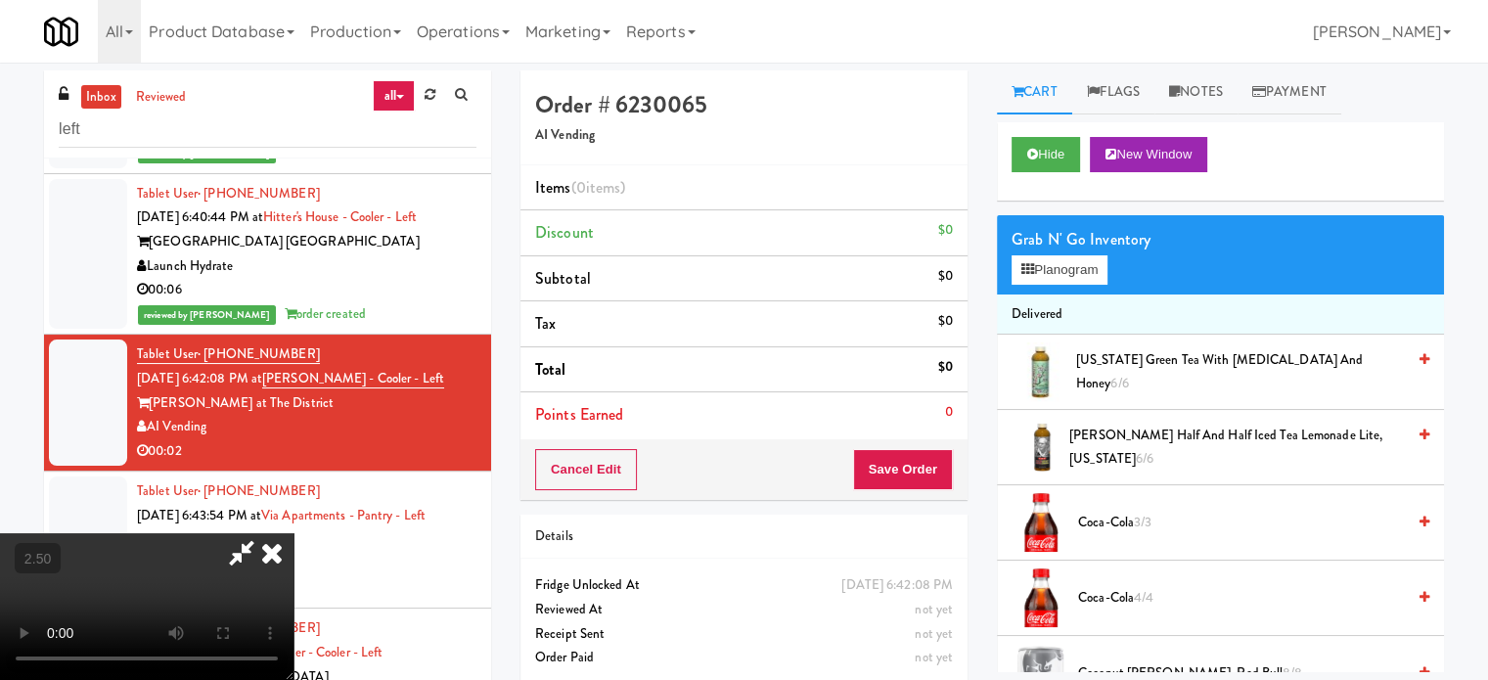
click at [294, 533] on video at bounding box center [147, 606] width 294 height 147
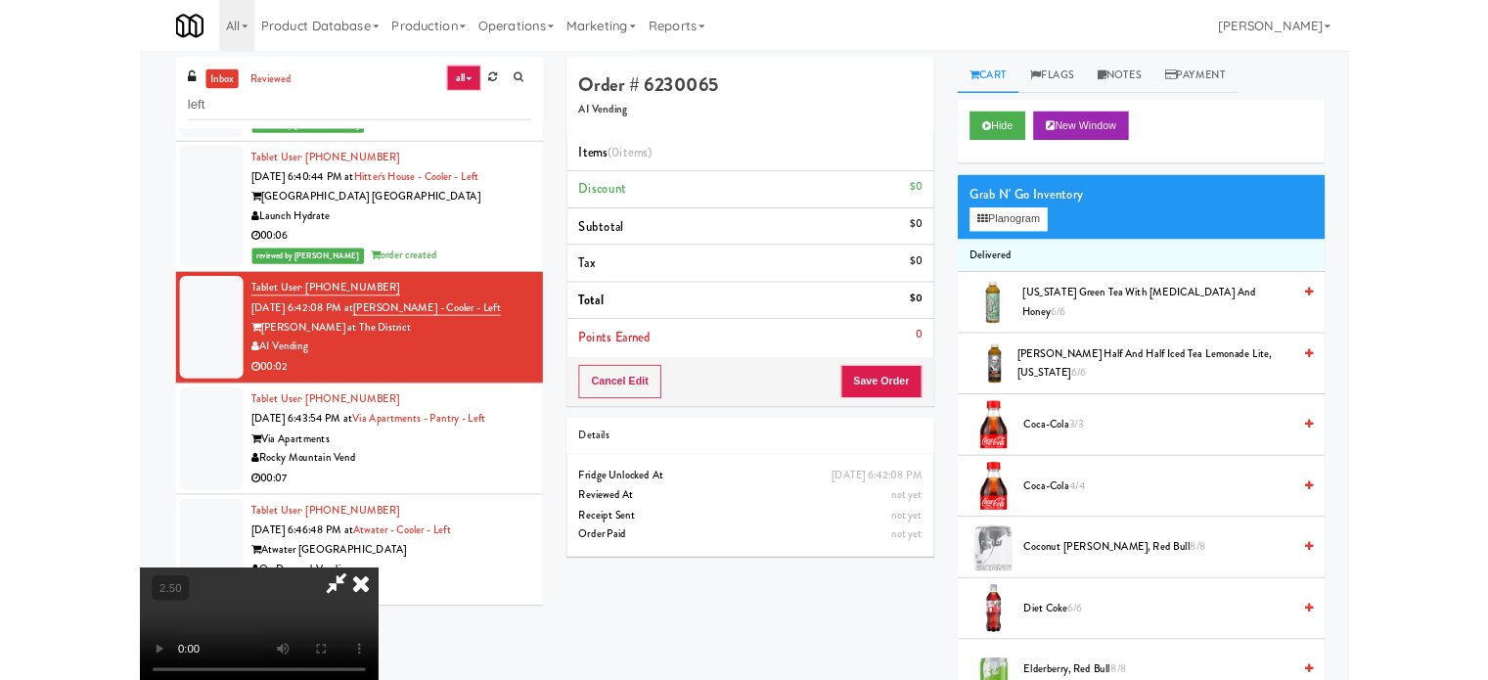
scroll to position [509, 0]
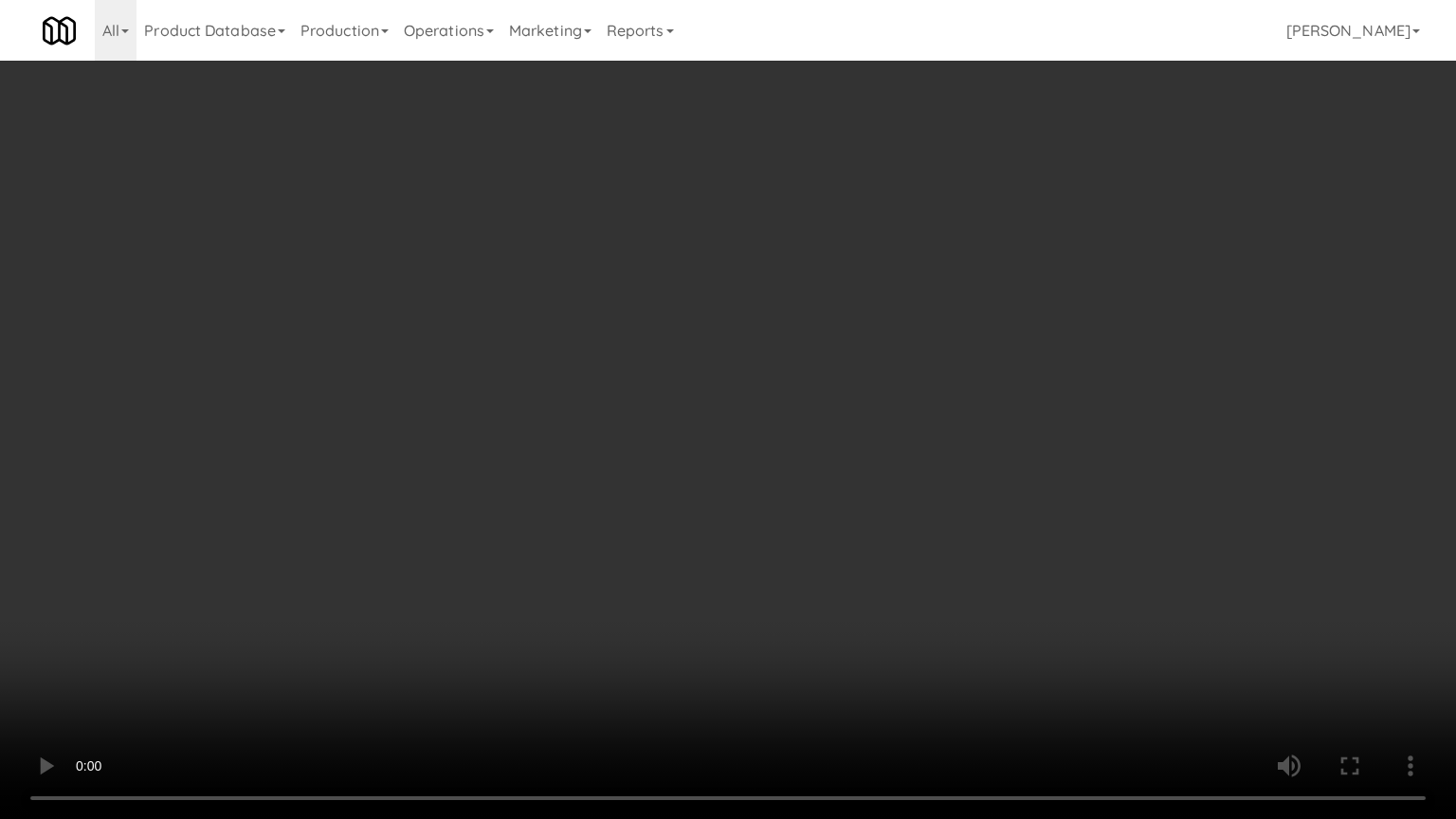
drag, startPoint x: 491, startPoint y: 592, endPoint x: 792, endPoint y: 482, distance: 320.5
click at [493, 592] on video at bounding box center [728, 409] width 1456 height 819
click at [792, 482] on video at bounding box center [728, 409] width 1456 height 819
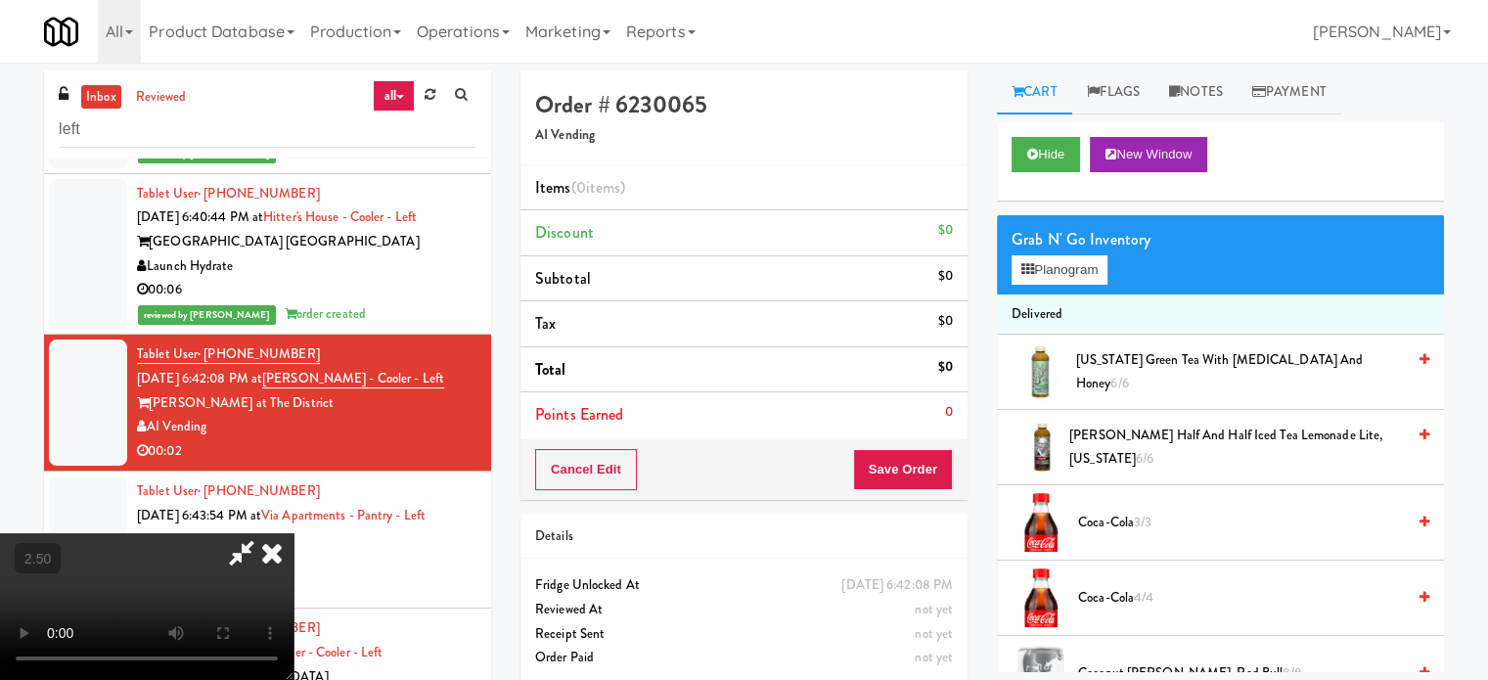
click at [294, 533] on video at bounding box center [147, 606] width 294 height 147
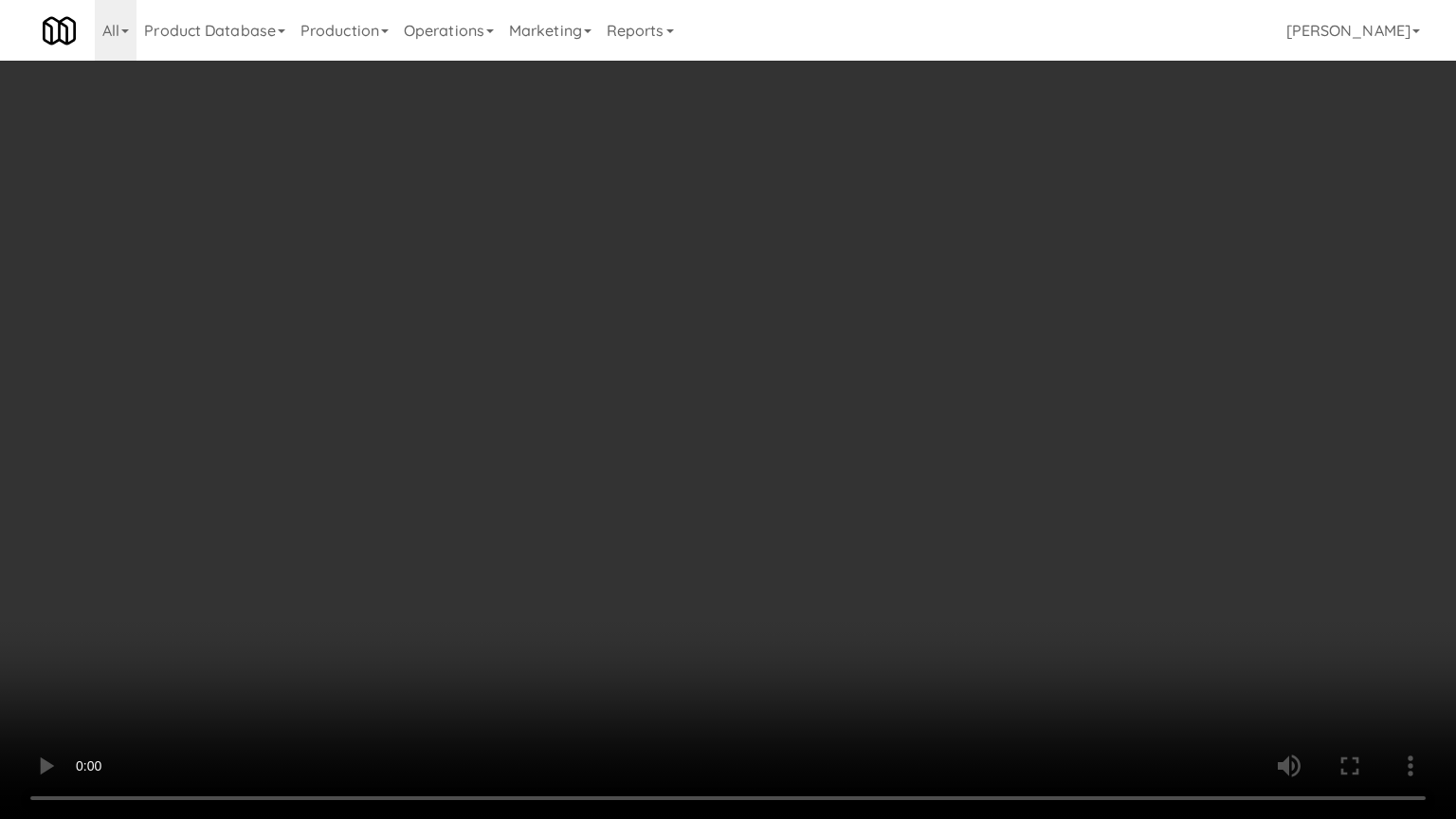
drag, startPoint x: 599, startPoint y: 445, endPoint x: 665, endPoint y: 429, distance: 67.9
click at [599, 445] on video at bounding box center [728, 409] width 1456 height 819
click at [724, 415] on video at bounding box center [728, 409] width 1456 height 819
drag, startPoint x: 754, startPoint y: 414, endPoint x: 1076, endPoint y: 212, distance: 380.1
click at [755, 414] on video at bounding box center [728, 409] width 1456 height 819
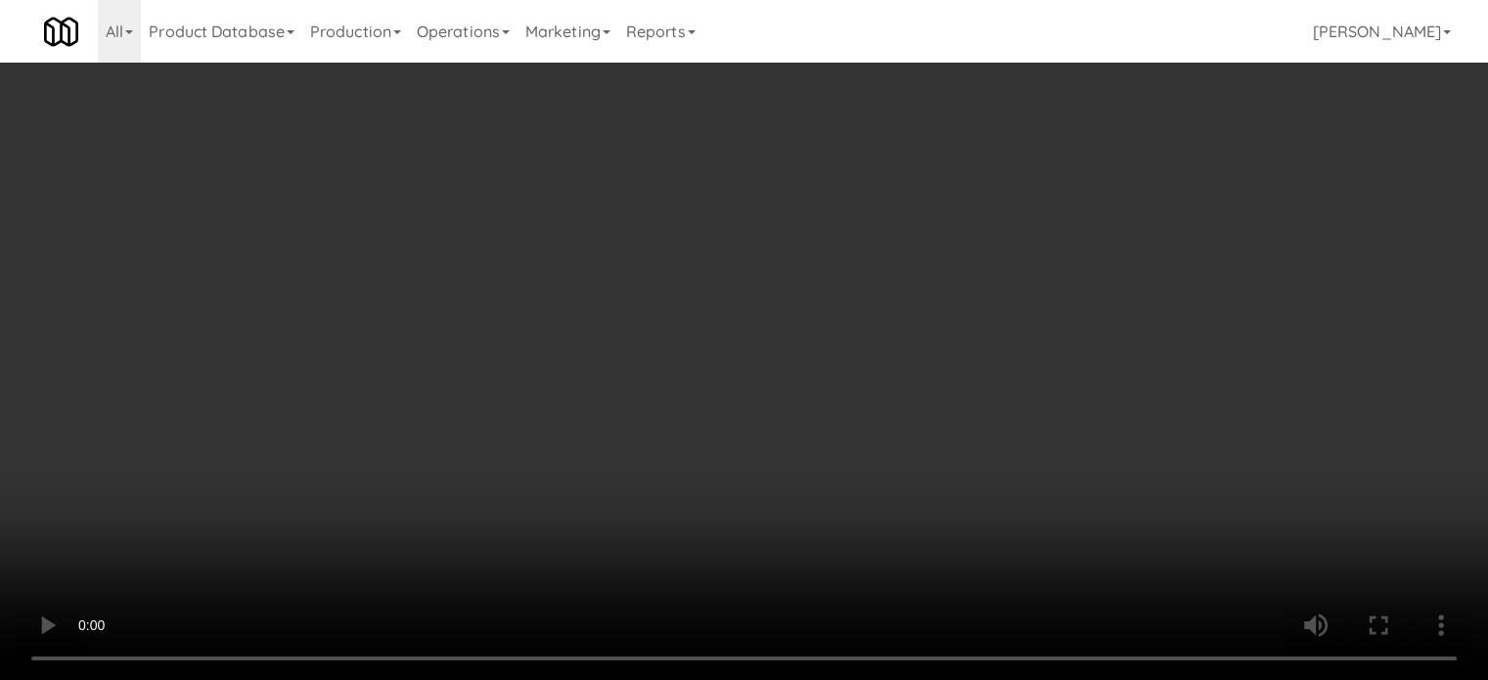
scroll to position [532, 0]
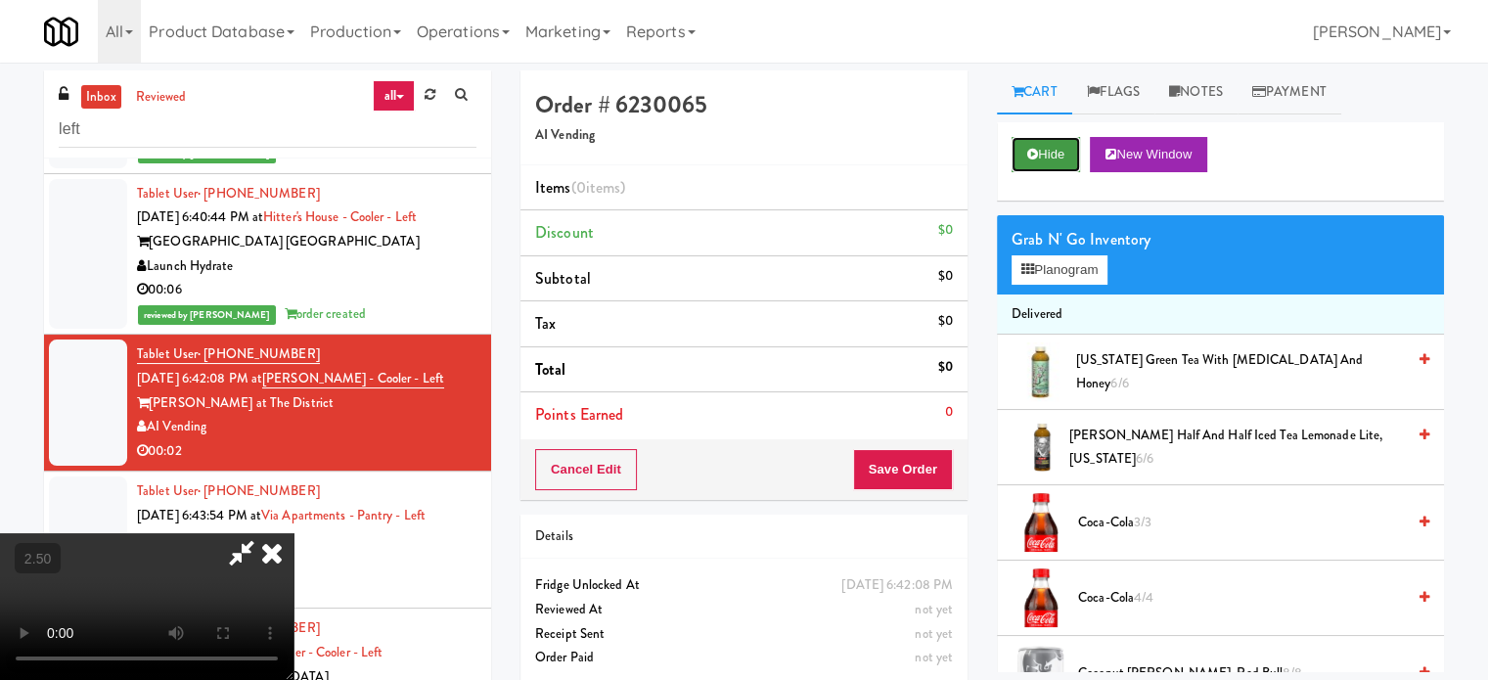
click at [1073, 156] on button "Hide" at bounding box center [1046, 154] width 68 height 35
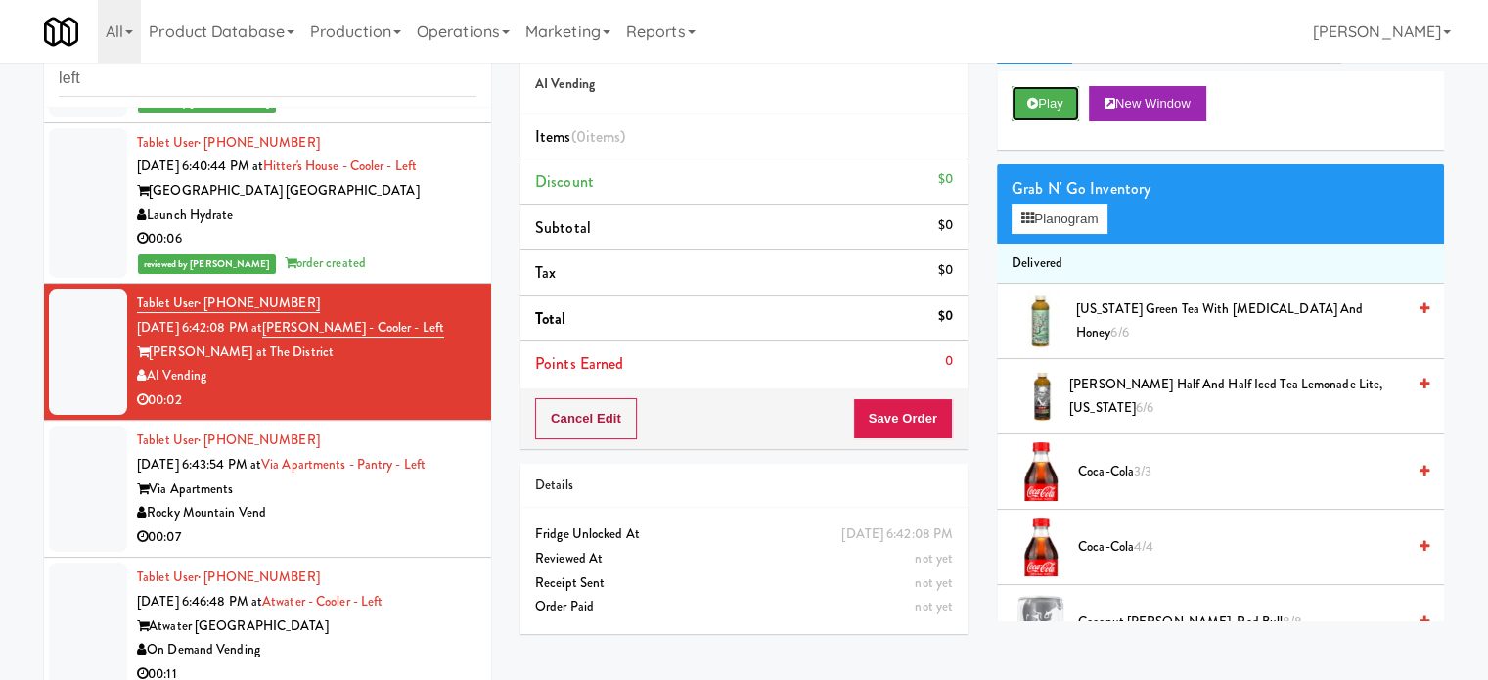
scroll to position [79, 0]
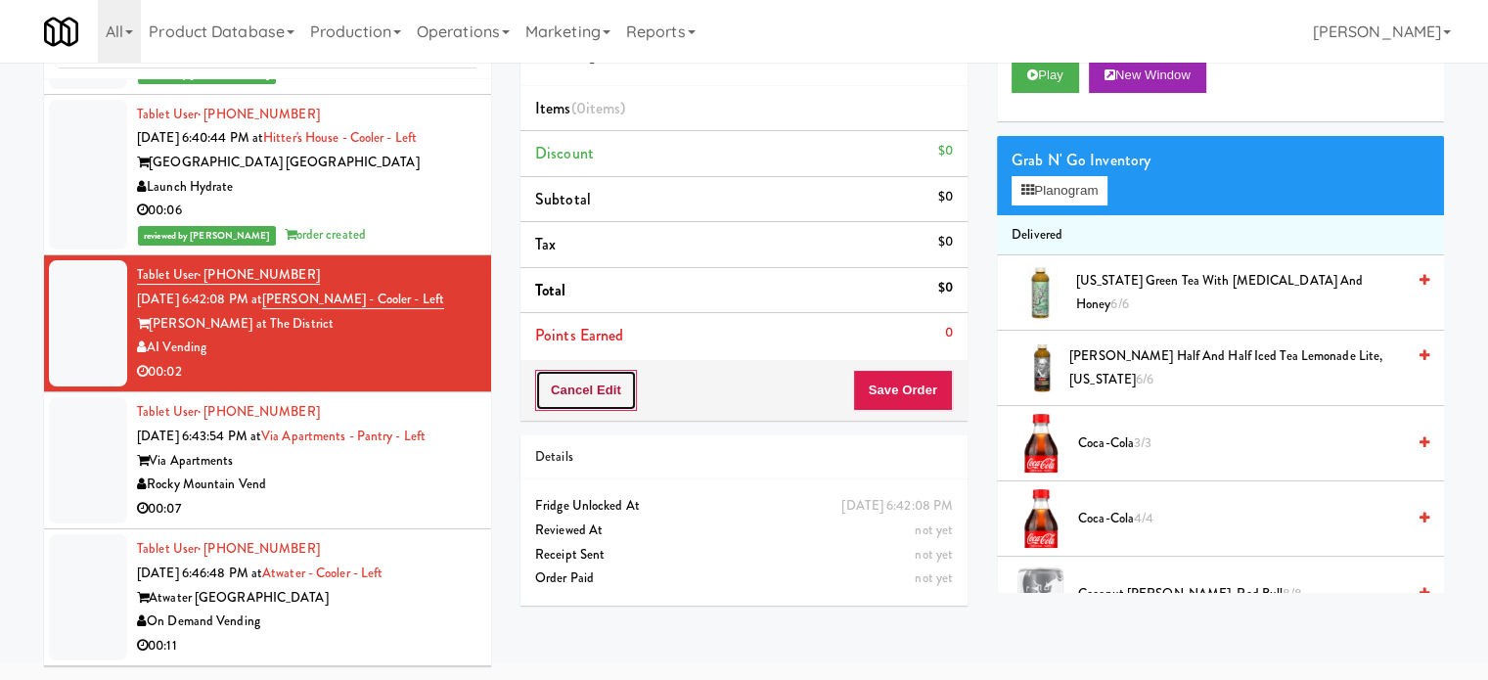
click at [605, 389] on button "Cancel Edit" at bounding box center [586, 390] width 102 height 41
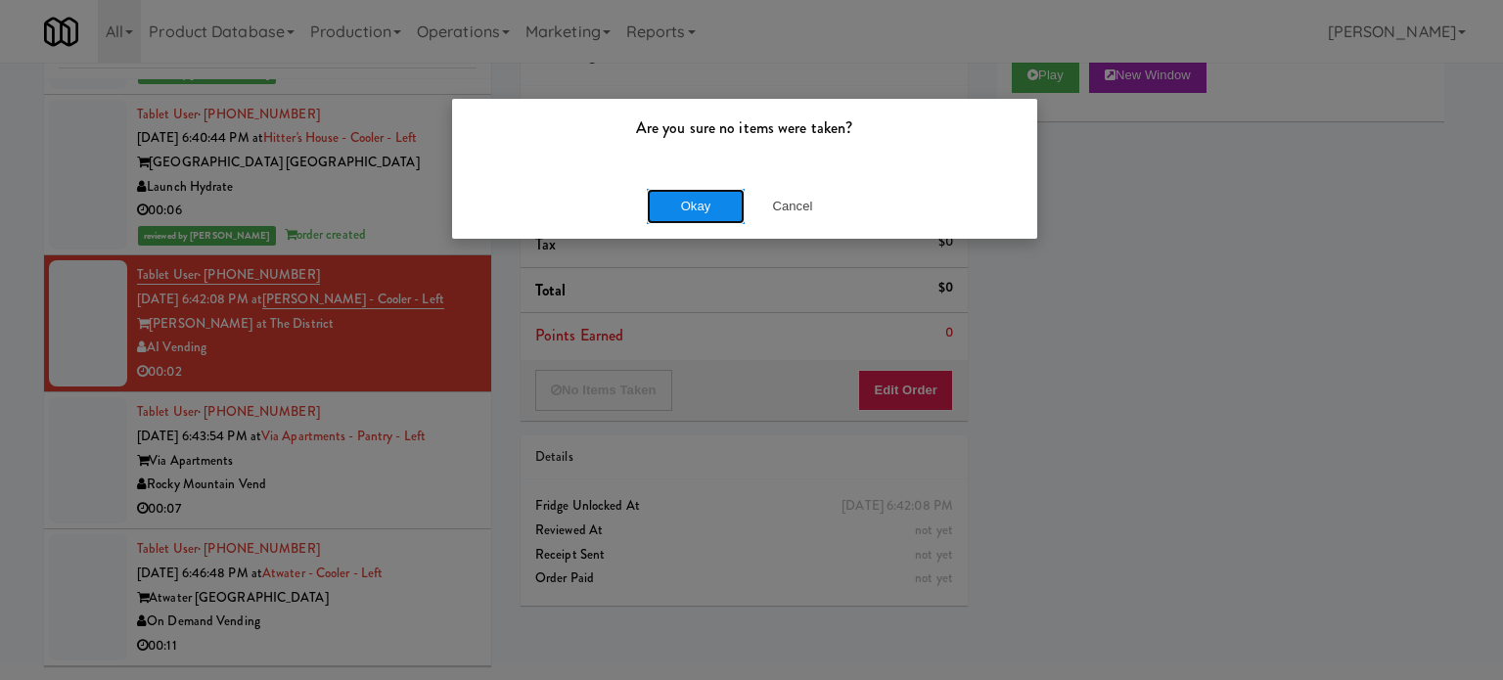
click at [671, 206] on button "Okay" at bounding box center [696, 206] width 98 height 35
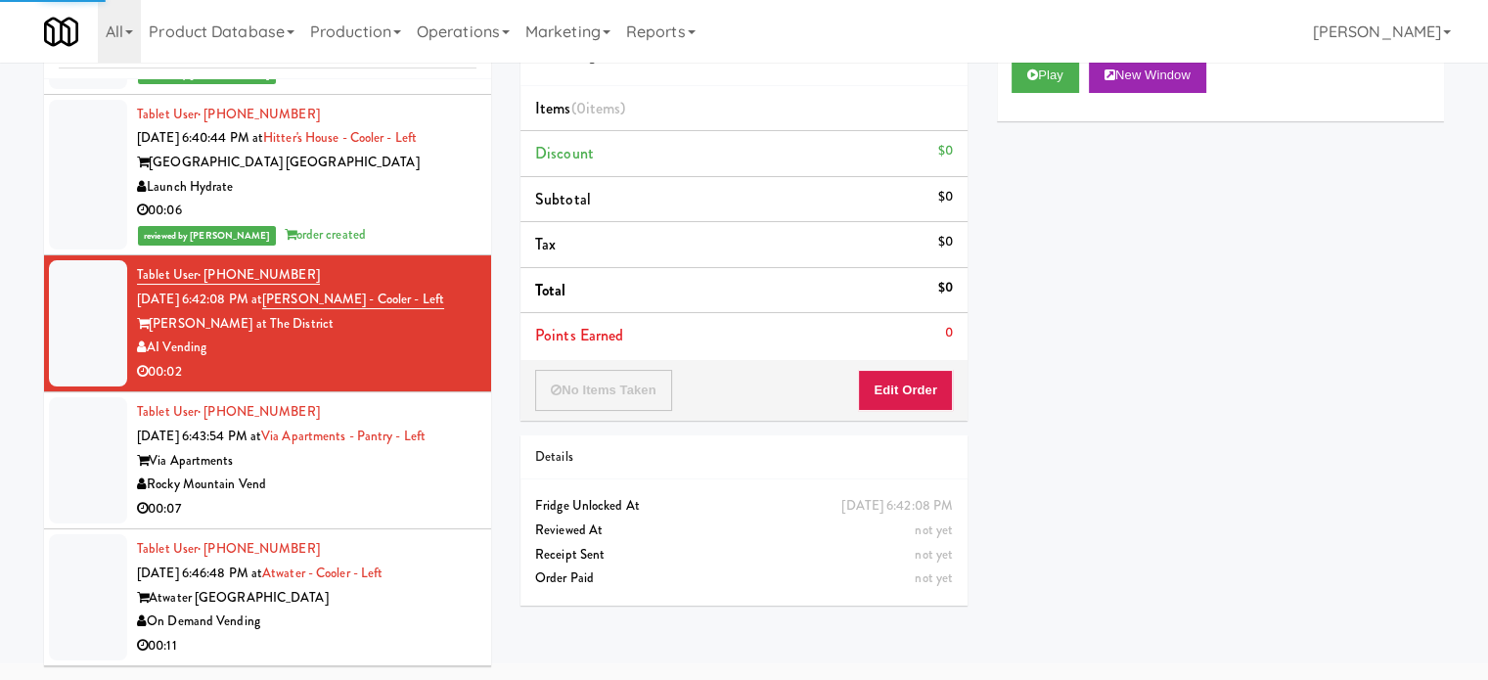
click at [435, 496] on div "Rocky Mountain Vend" at bounding box center [307, 485] width 340 height 24
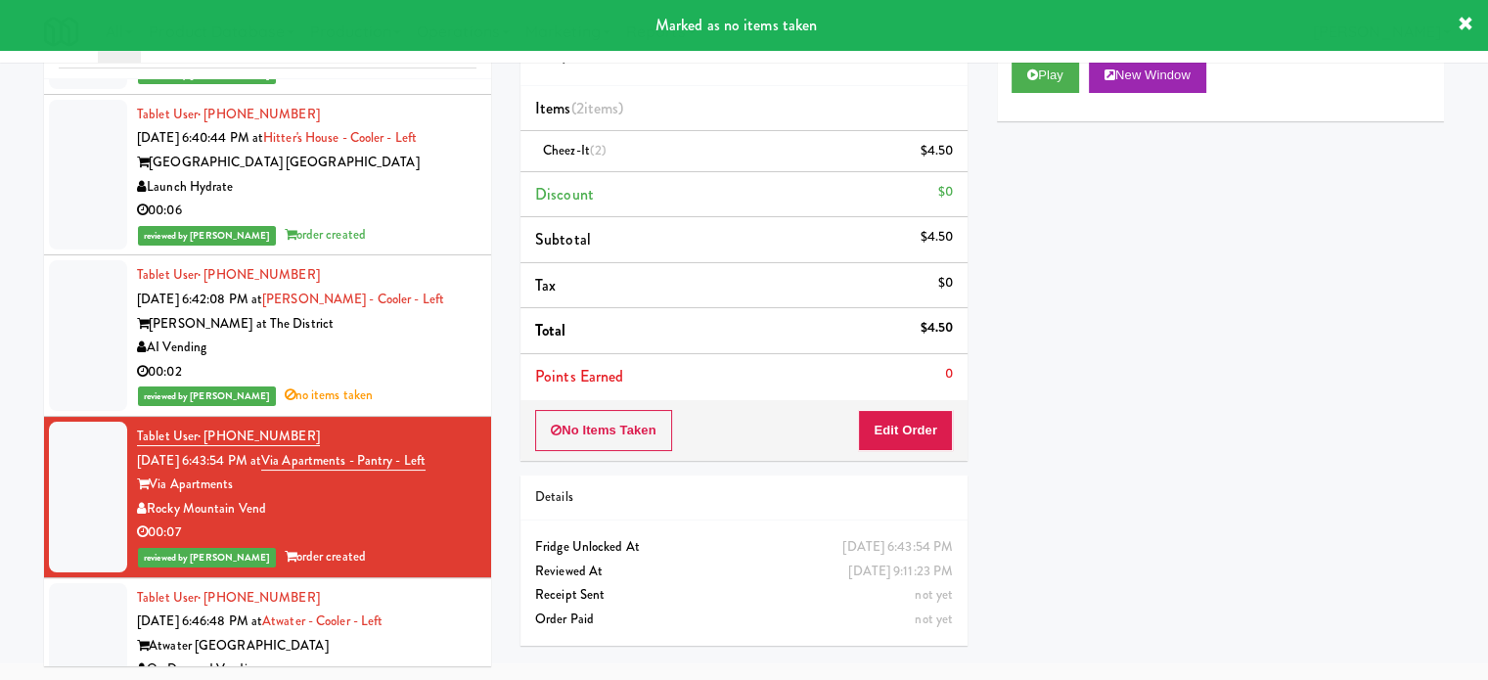
scroll to position [1021, 0]
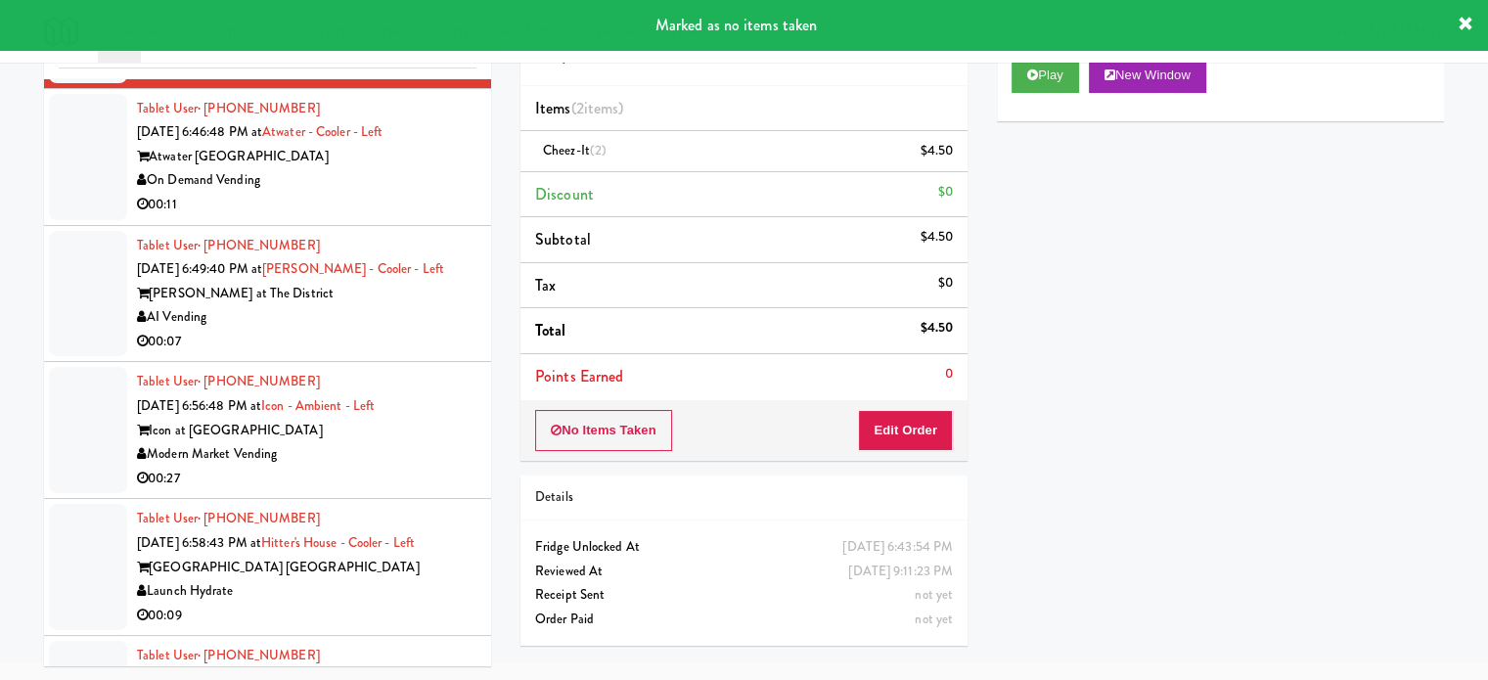
click at [380, 215] on div "00:11" at bounding box center [307, 205] width 340 height 24
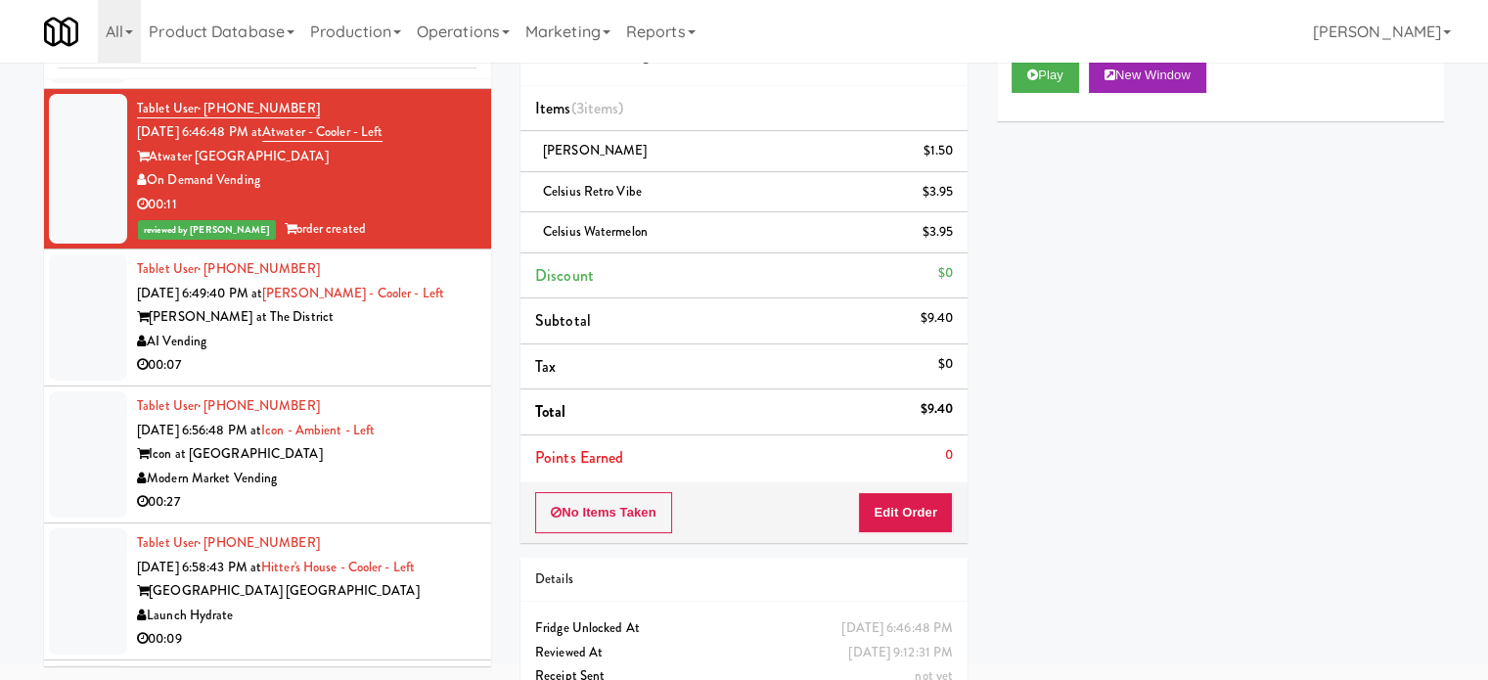
click at [466, 350] on li "Tablet User · (386) 302-7356 [DATE] 6:49:40 PM at [PERSON_NAME][GEOGRAPHIC_DATA…" at bounding box center [267, 318] width 447 height 137
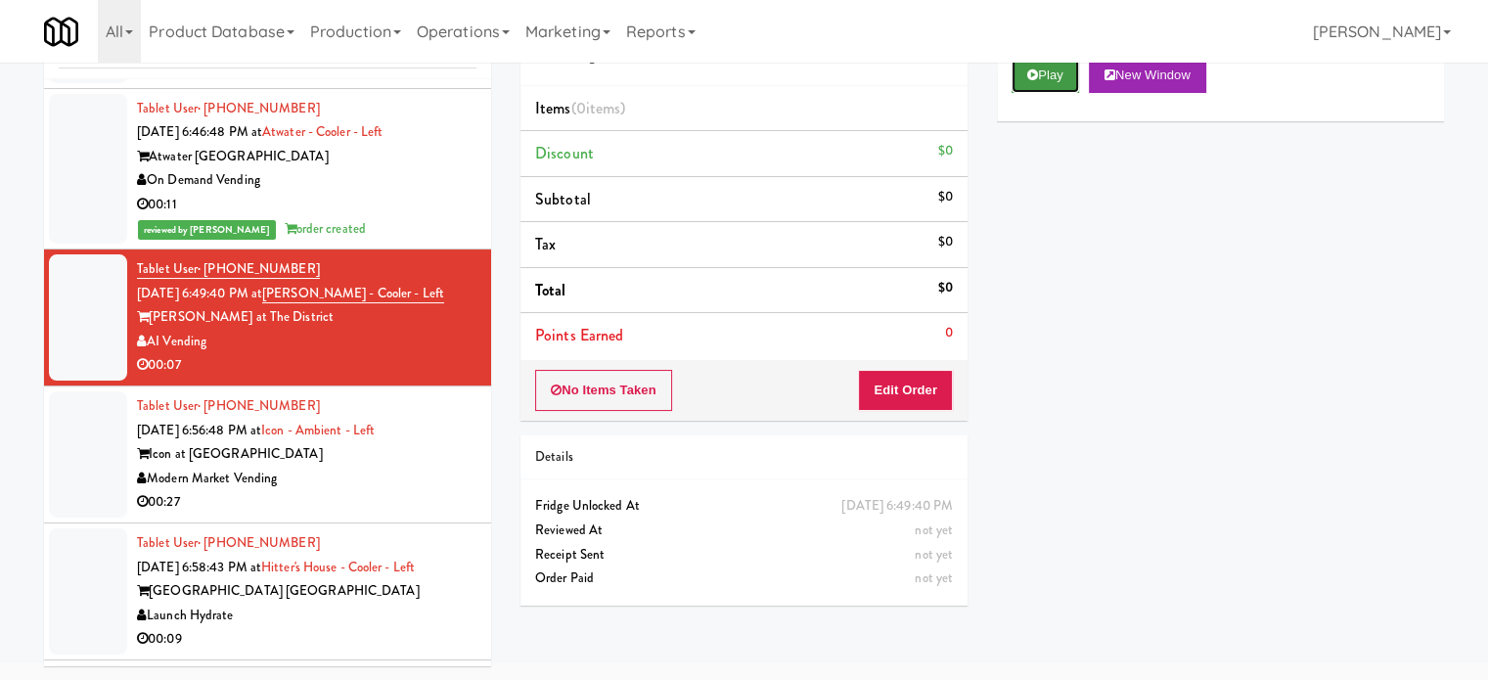
click at [1060, 63] on button "Play" at bounding box center [1046, 75] width 68 height 35
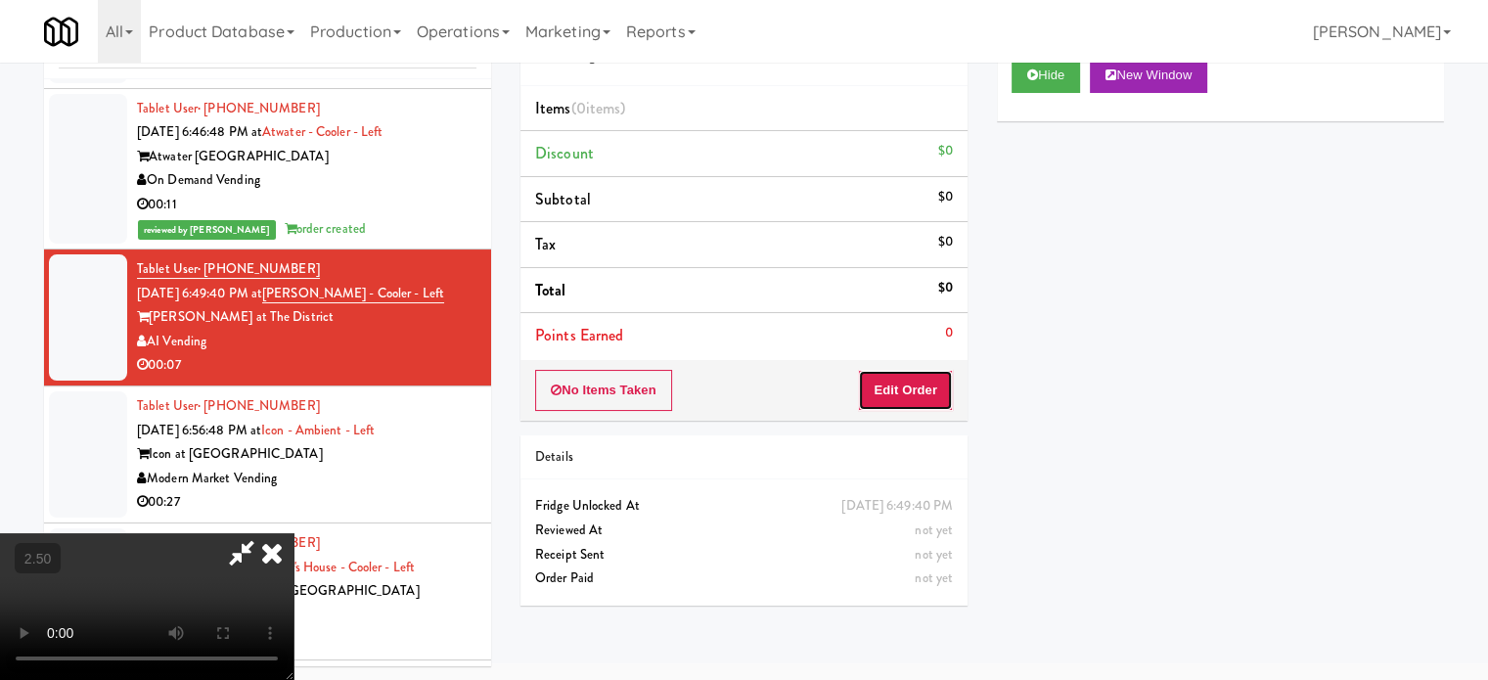
click at [939, 390] on button "Edit Order" at bounding box center [905, 390] width 95 height 41
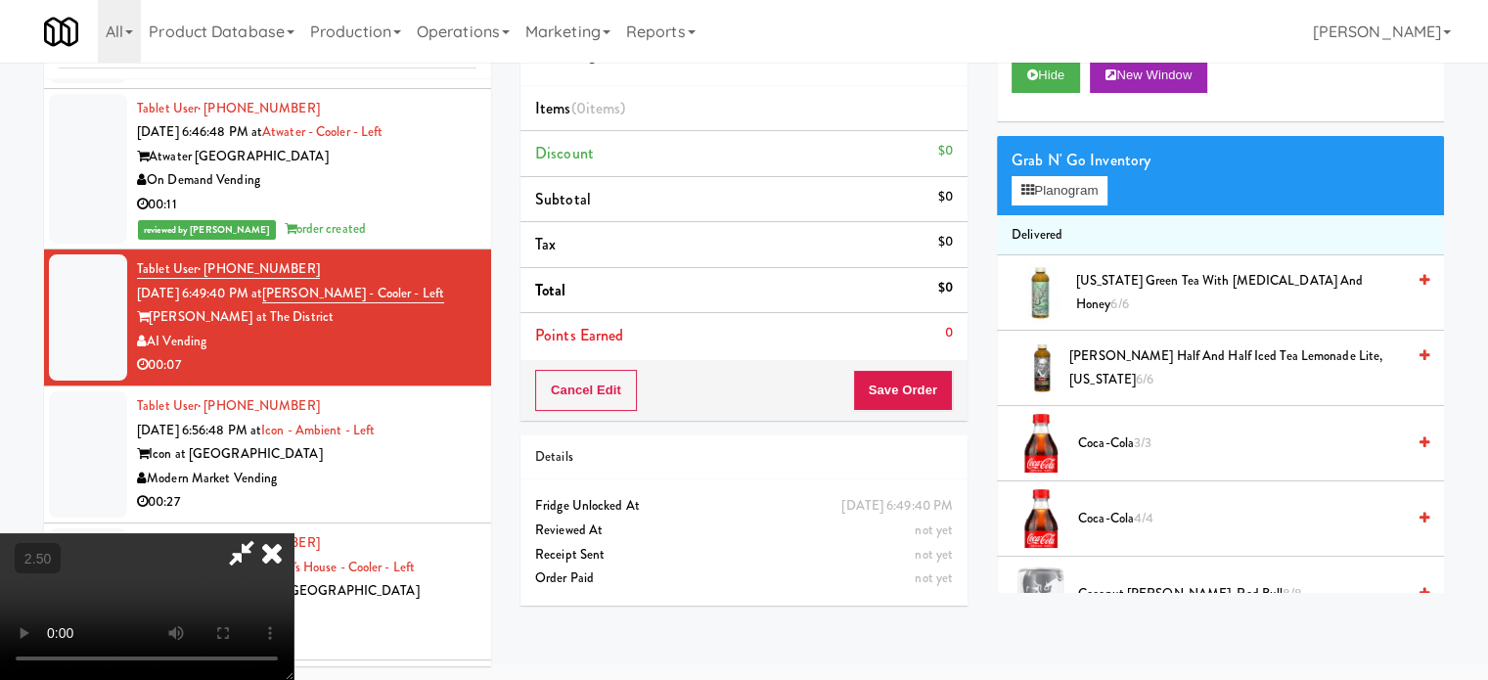
click at [294, 533] on video at bounding box center [147, 606] width 294 height 147
drag, startPoint x: 764, startPoint y: 398, endPoint x: 727, endPoint y: 386, distance: 39.3
click at [294, 533] on video at bounding box center [147, 606] width 294 height 147
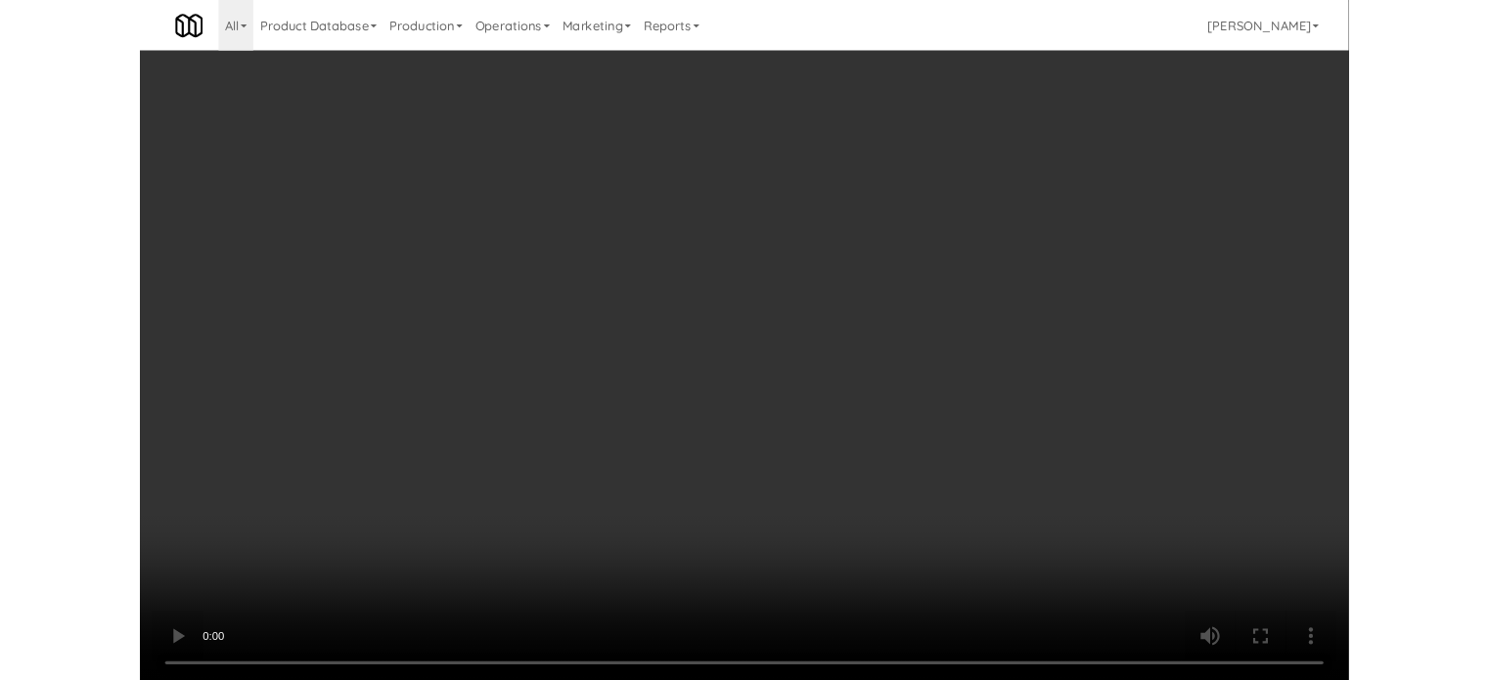
scroll to position [998, 0]
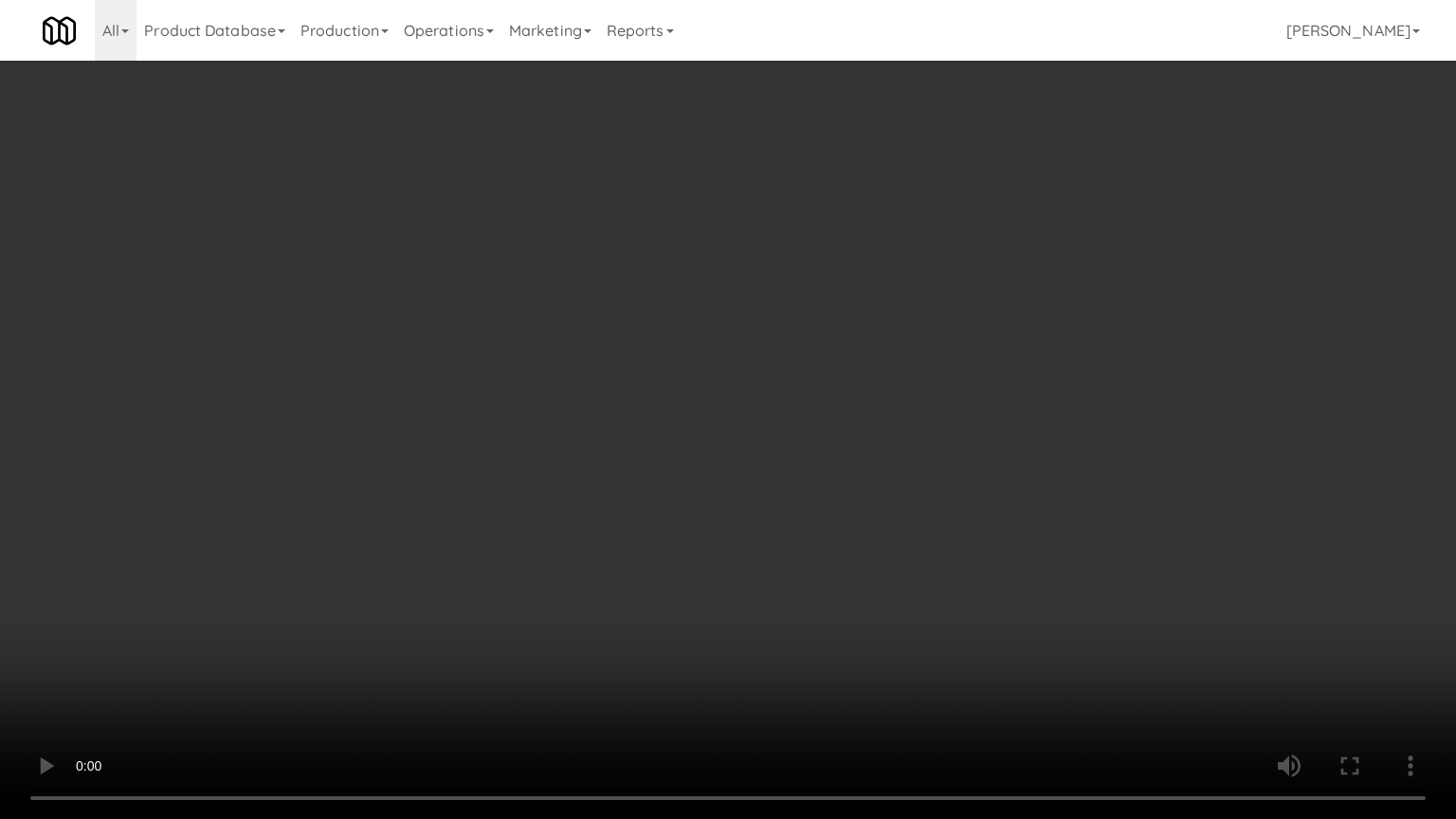
click at [569, 542] on video at bounding box center [728, 409] width 1456 height 819
click at [691, 421] on video at bounding box center [728, 409] width 1456 height 819
click at [694, 402] on video at bounding box center [728, 409] width 1456 height 819
click at [739, 341] on video at bounding box center [728, 409] width 1456 height 819
click at [788, 331] on video at bounding box center [728, 409] width 1456 height 819
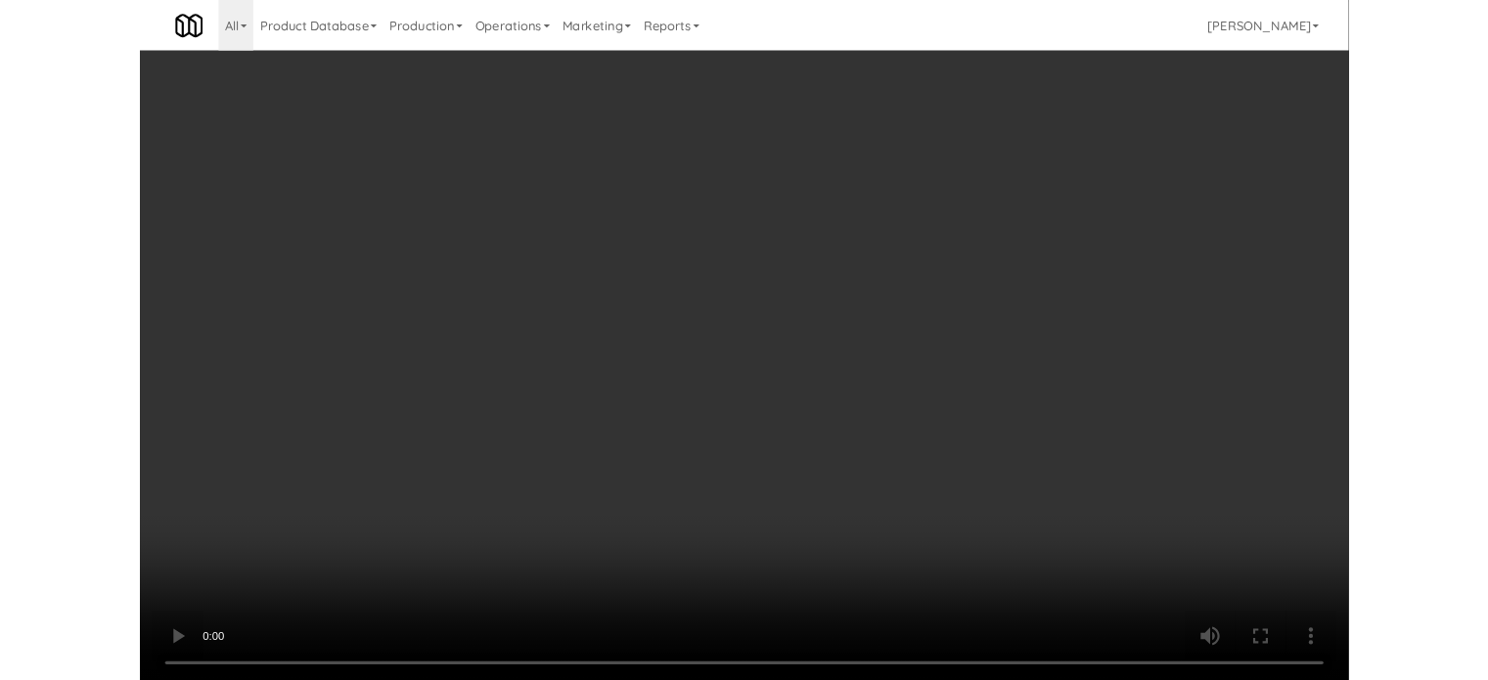
scroll to position [1021, 0]
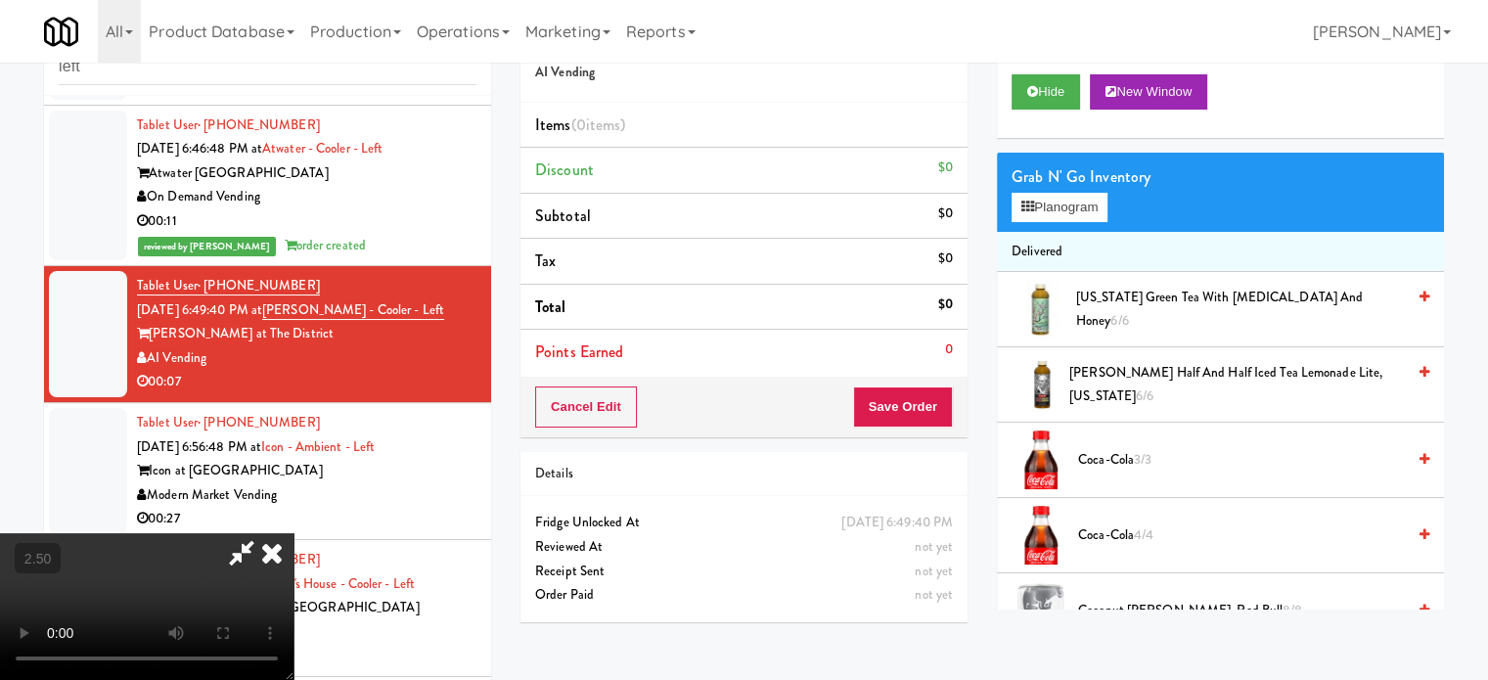
click at [294, 533] on icon at bounding box center [271, 552] width 43 height 39
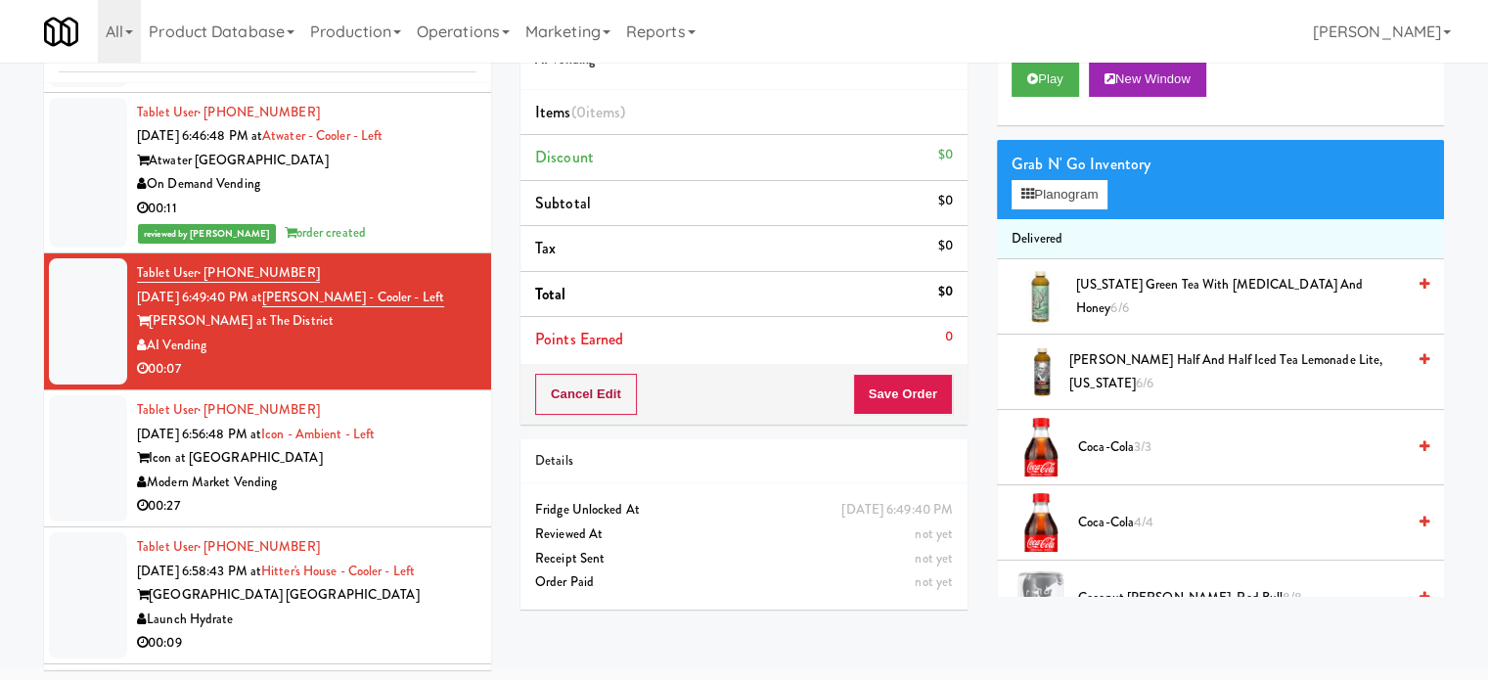
scroll to position [79, 0]
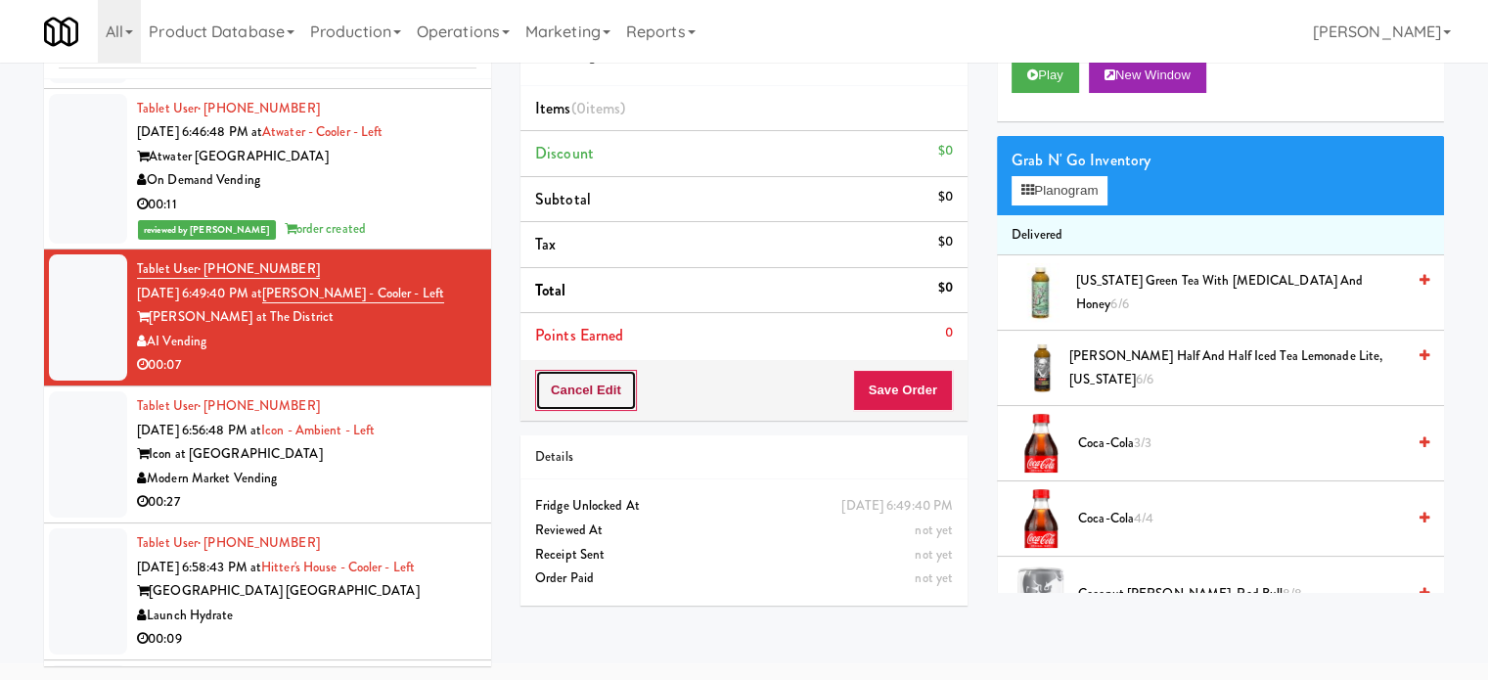
click at [603, 385] on button "Cancel Edit" at bounding box center [586, 390] width 102 height 41
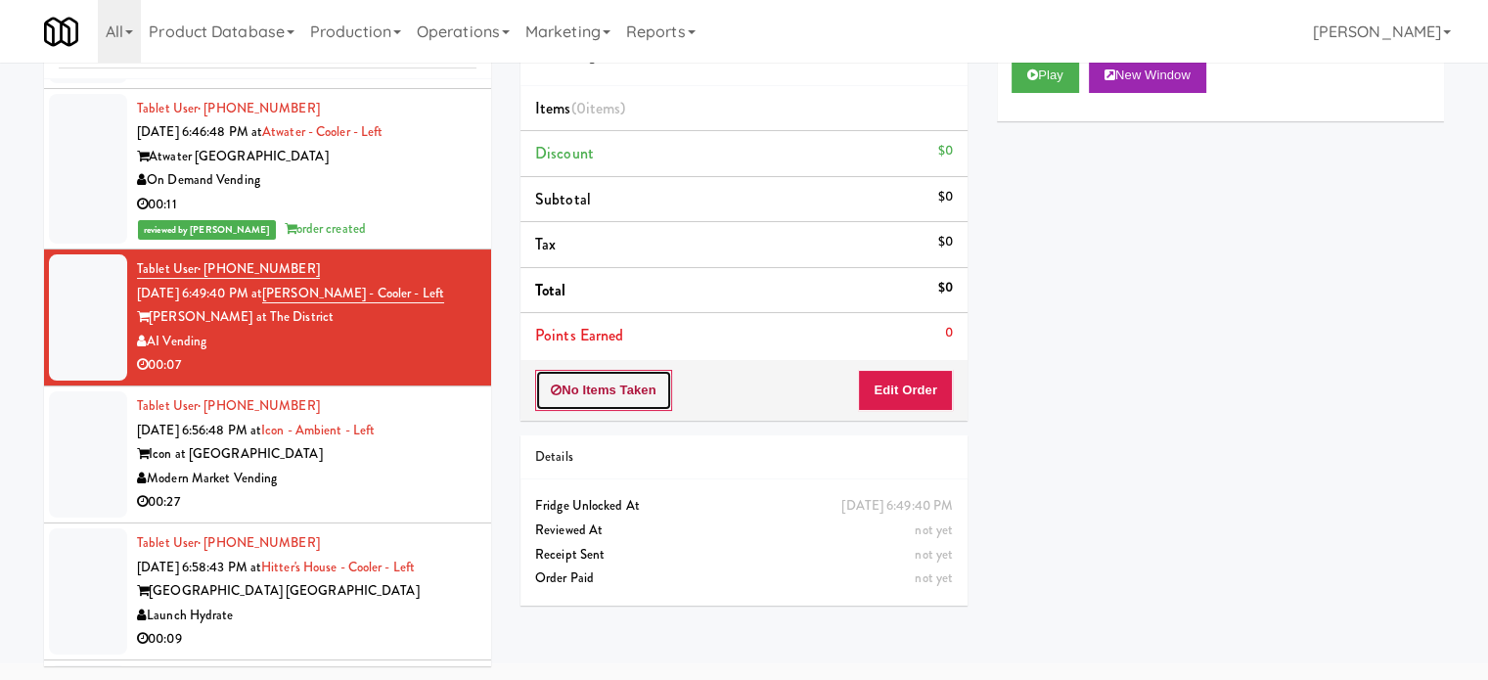
click at [603, 384] on button "No Items Taken" at bounding box center [603, 390] width 137 height 41
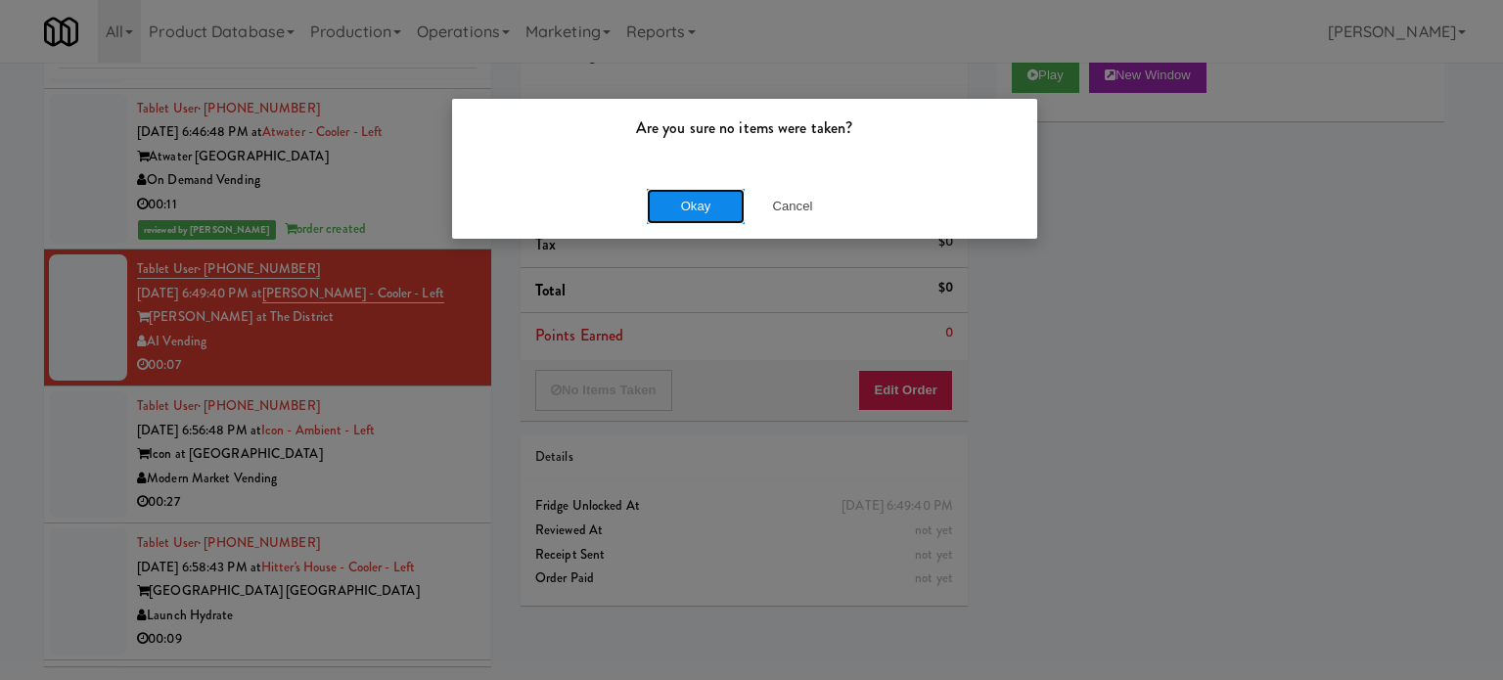
click at [681, 199] on button "Okay" at bounding box center [696, 206] width 98 height 35
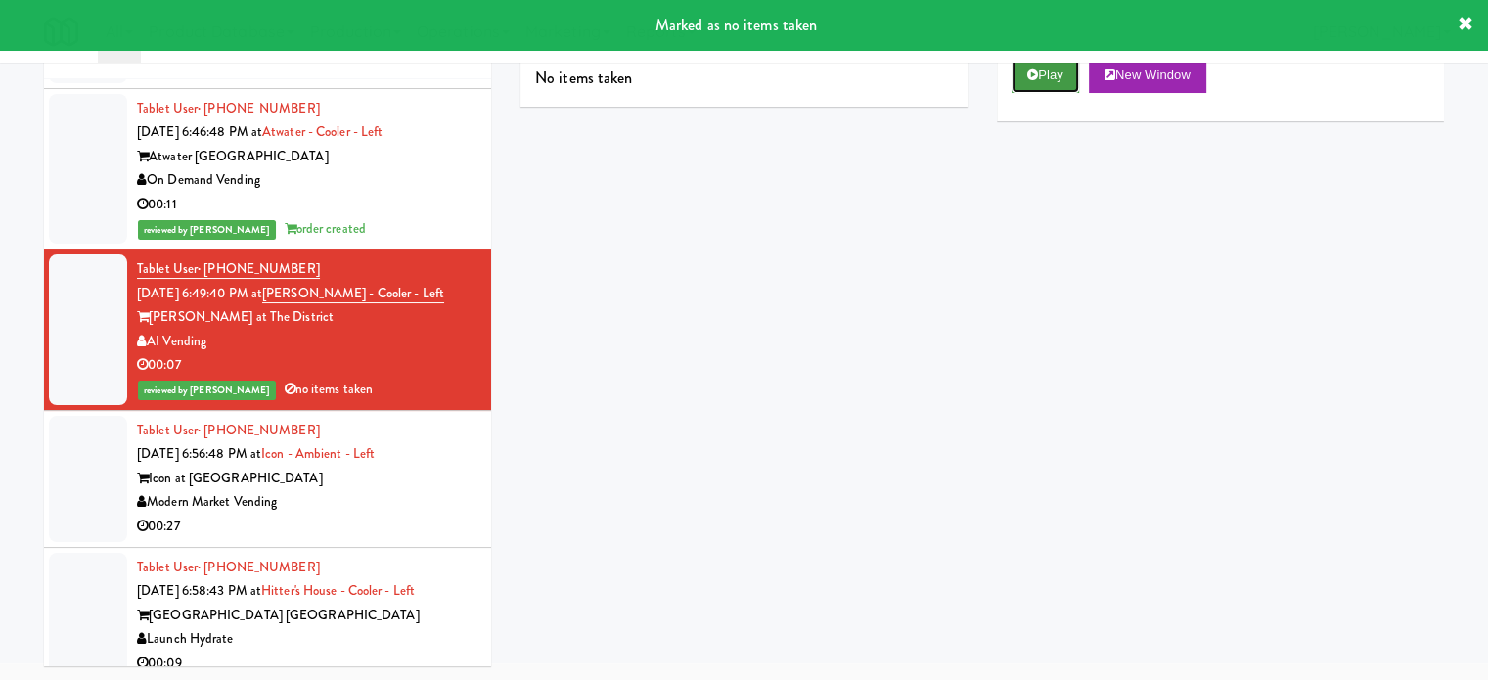
click at [1052, 72] on button "Play" at bounding box center [1046, 75] width 68 height 35
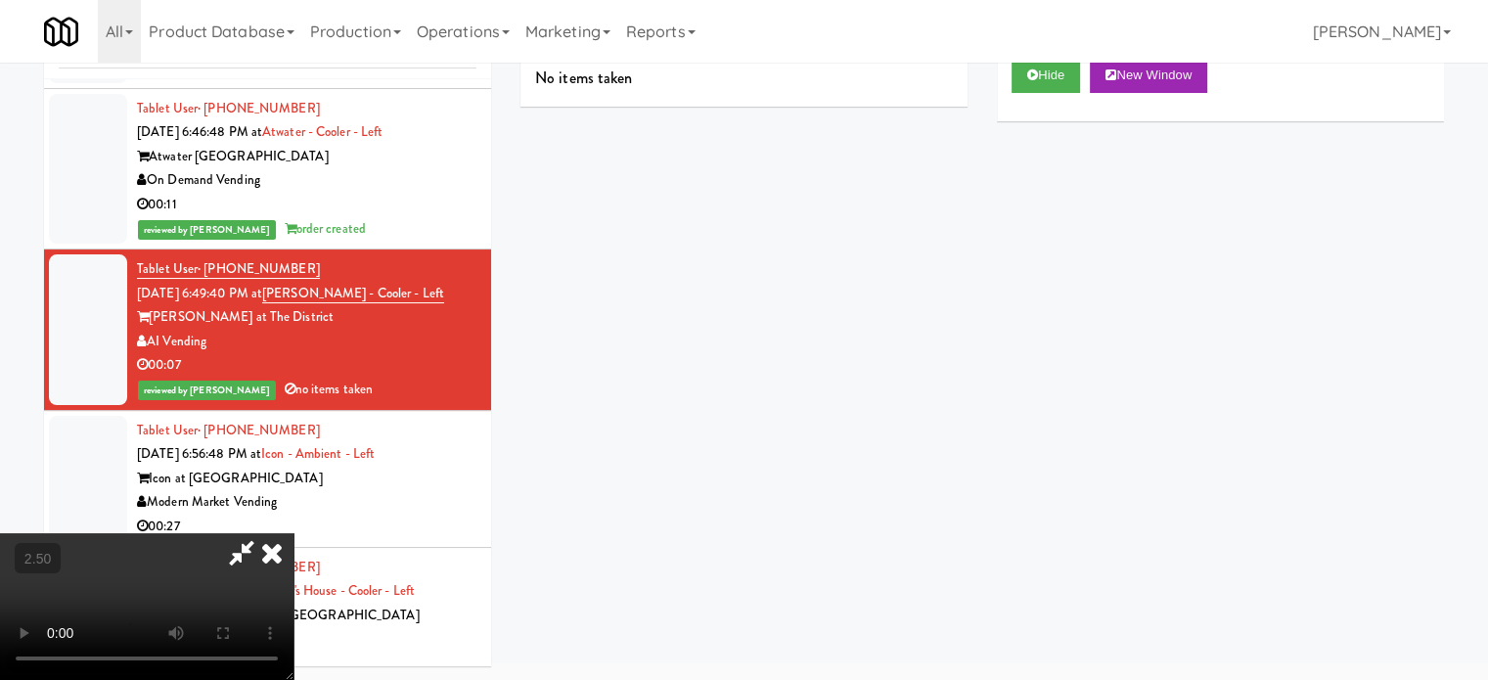
click at [294, 533] on video at bounding box center [147, 606] width 294 height 147
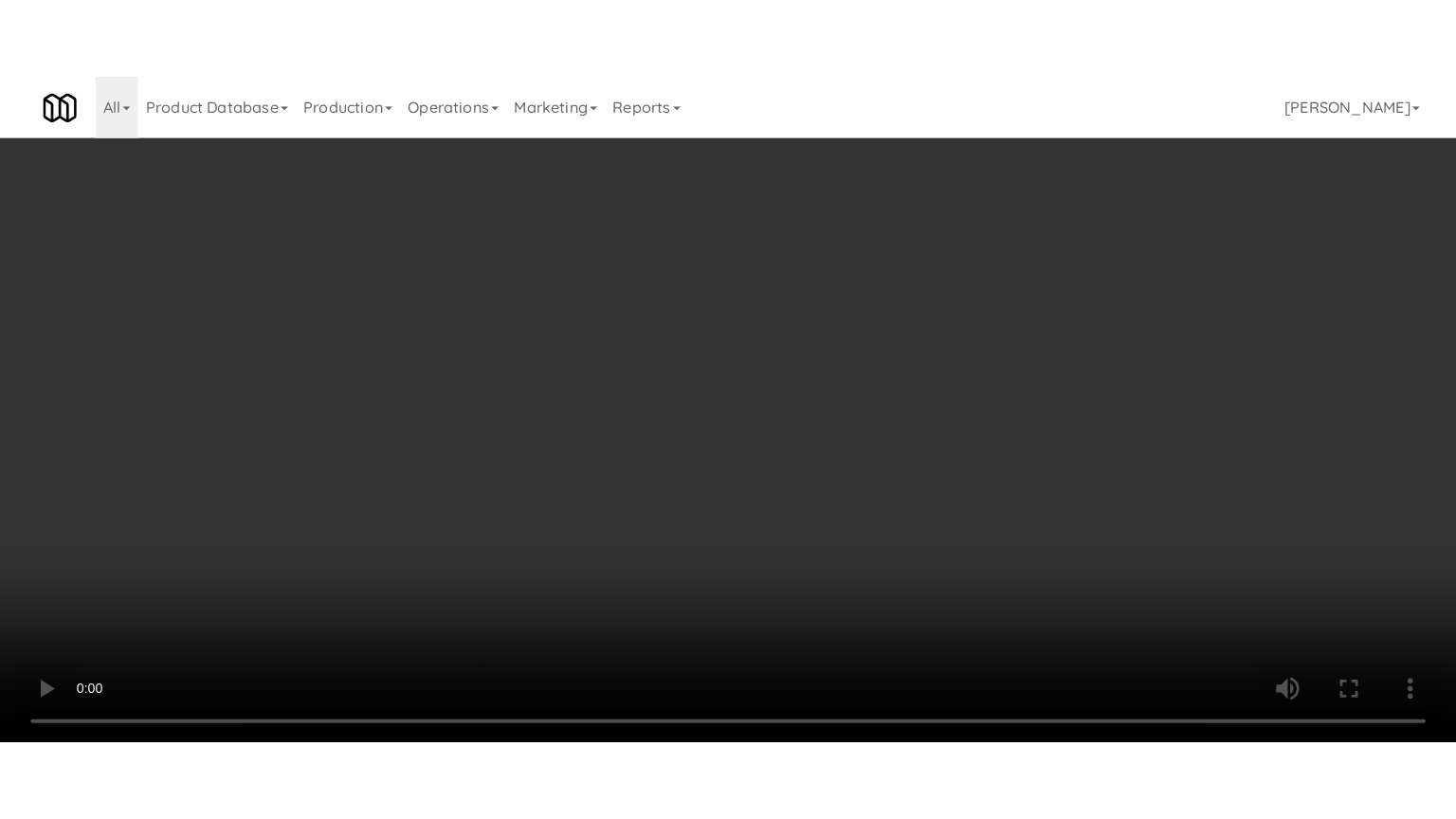
scroll to position [967, 0]
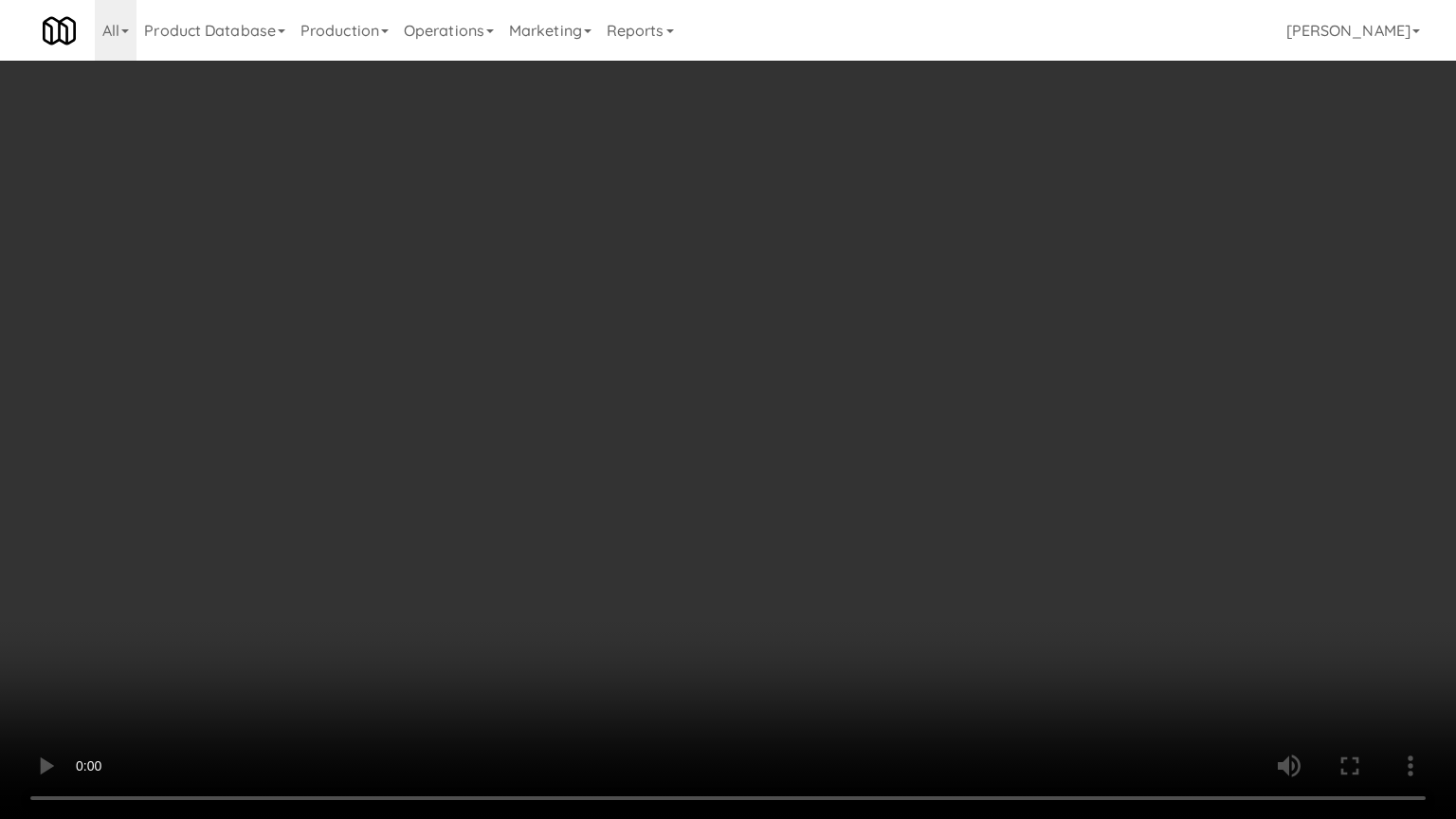
click at [721, 398] on video at bounding box center [728, 409] width 1456 height 819
click at [723, 397] on video at bounding box center [728, 409] width 1456 height 819
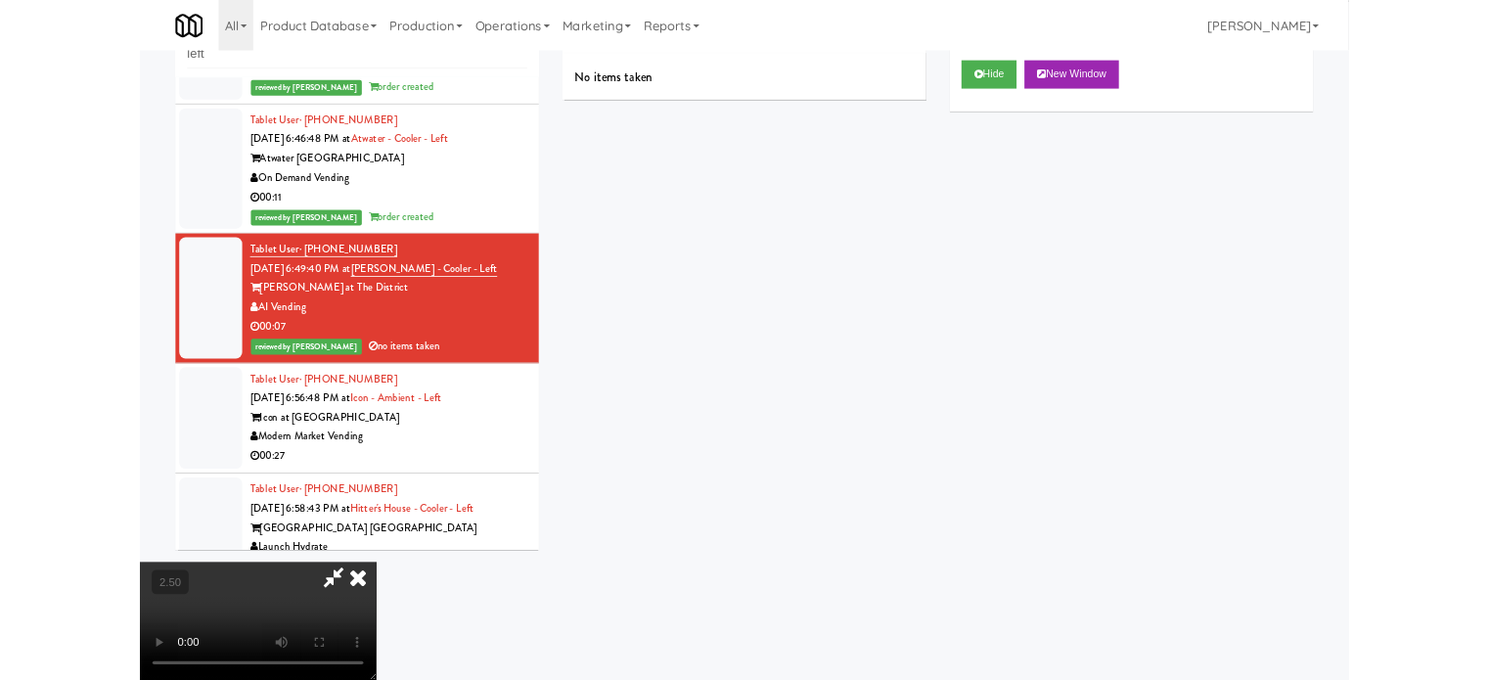
scroll to position [1021, 0]
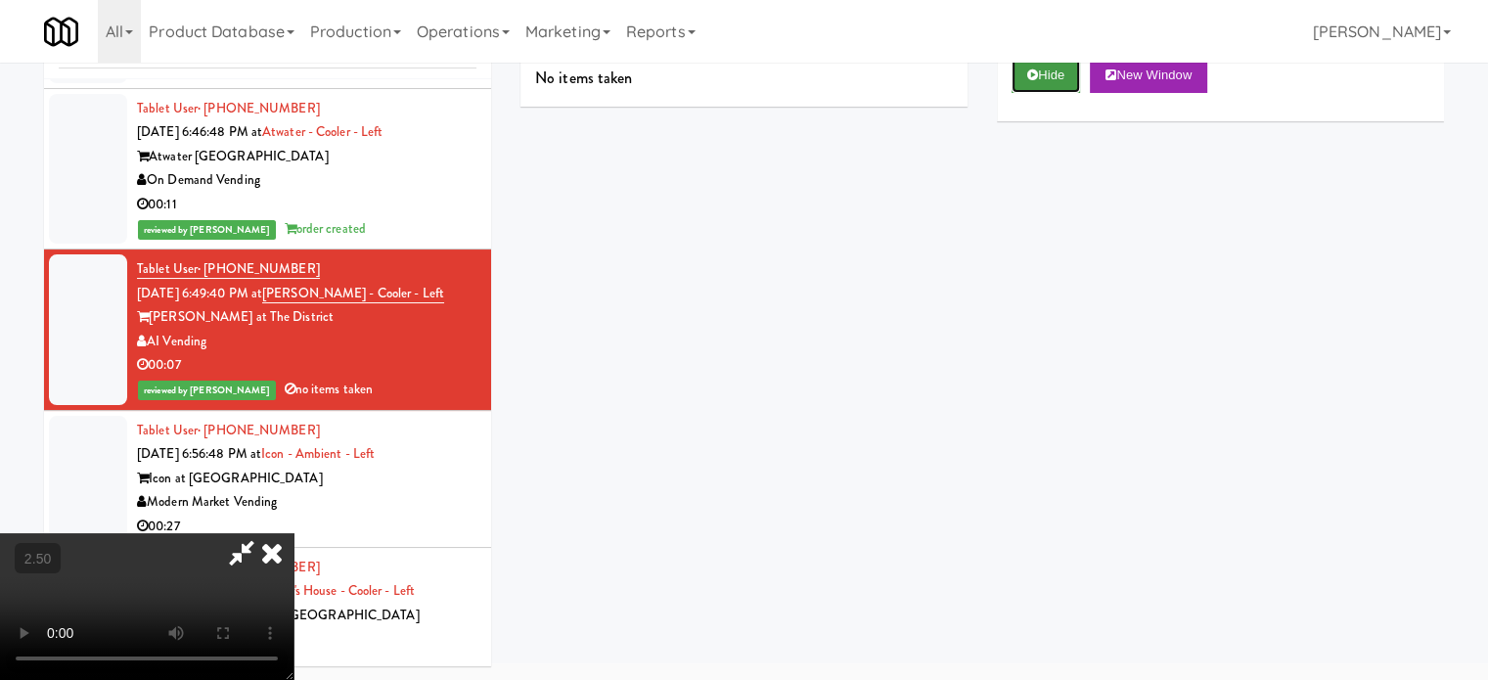
click at [1040, 66] on button "Hide" at bounding box center [1046, 75] width 68 height 35
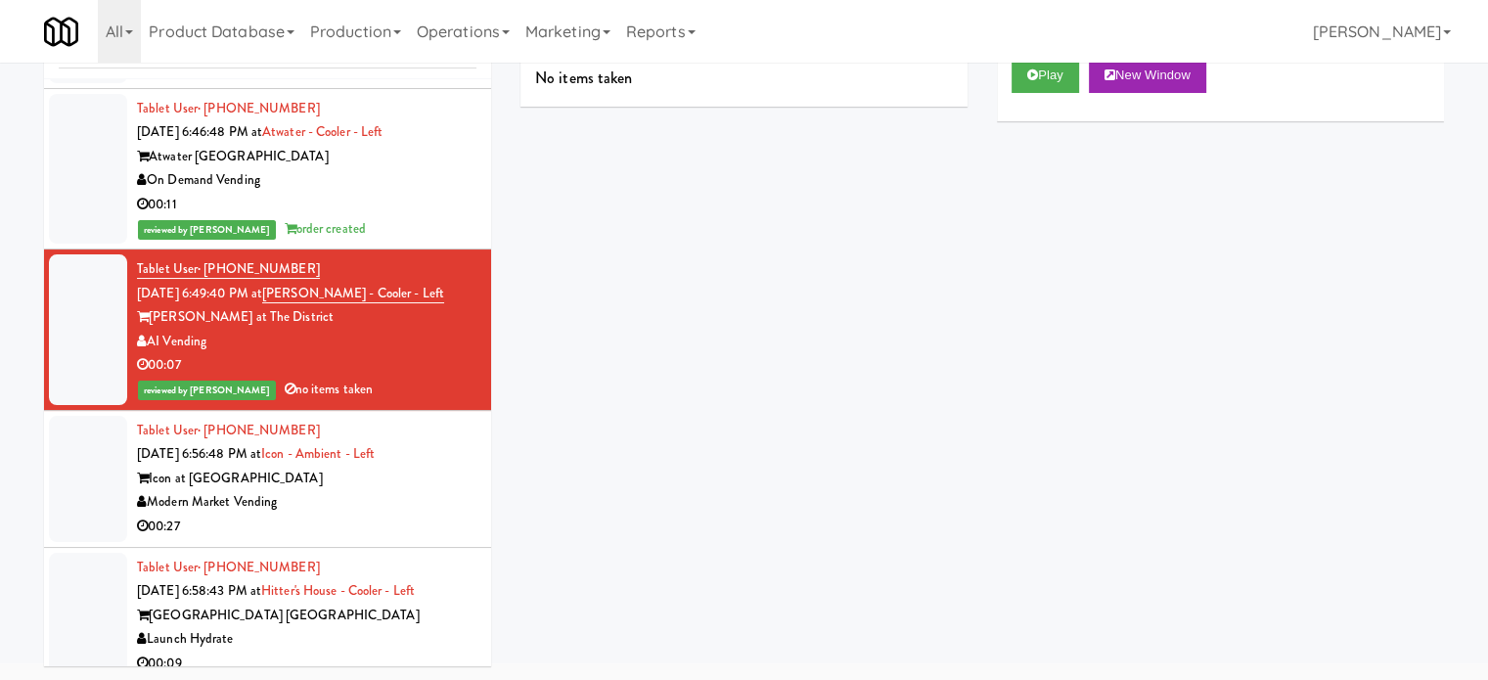
drag, startPoint x: 374, startPoint y: 523, endPoint x: 407, endPoint y: 464, distance: 68.3
click at [374, 515] on div "Modern Market Vending" at bounding box center [307, 502] width 340 height 24
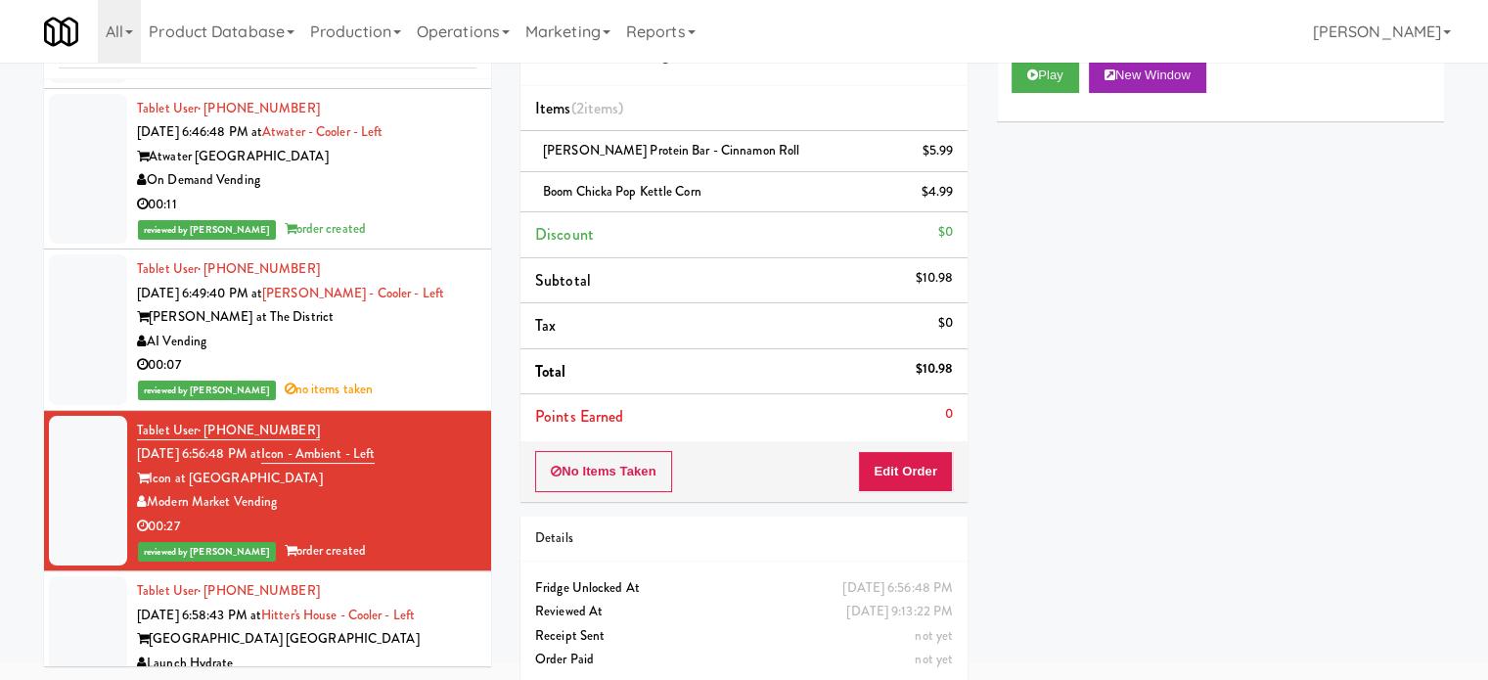
scroll to position [1511, 0]
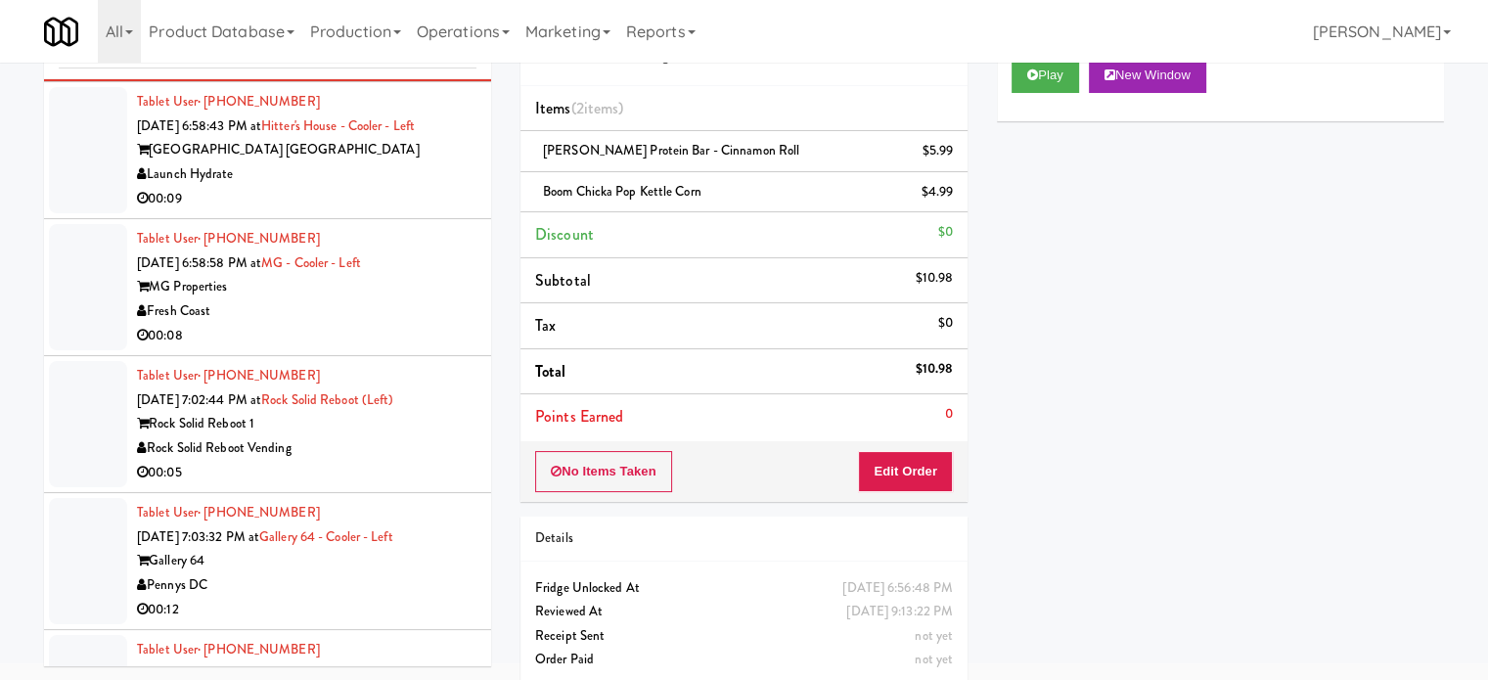
click at [384, 219] on li "Tablet User · (512) 653-2309 [DATE] 6:58:43 PM at [GEOGRAPHIC_DATA] - Cooler - …" at bounding box center [267, 150] width 447 height 137
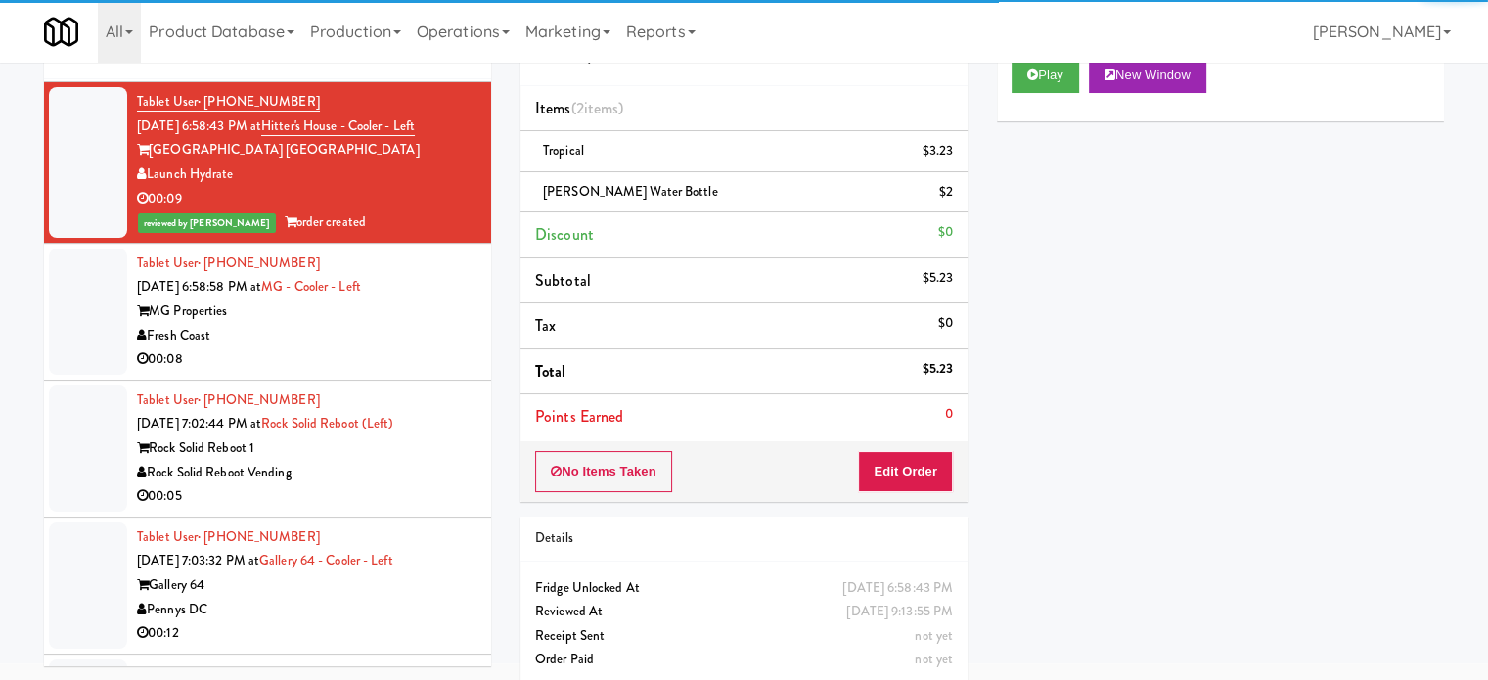
click at [313, 348] on div "Fresh Coast" at bounding box center [307, 336] width 340 height 24
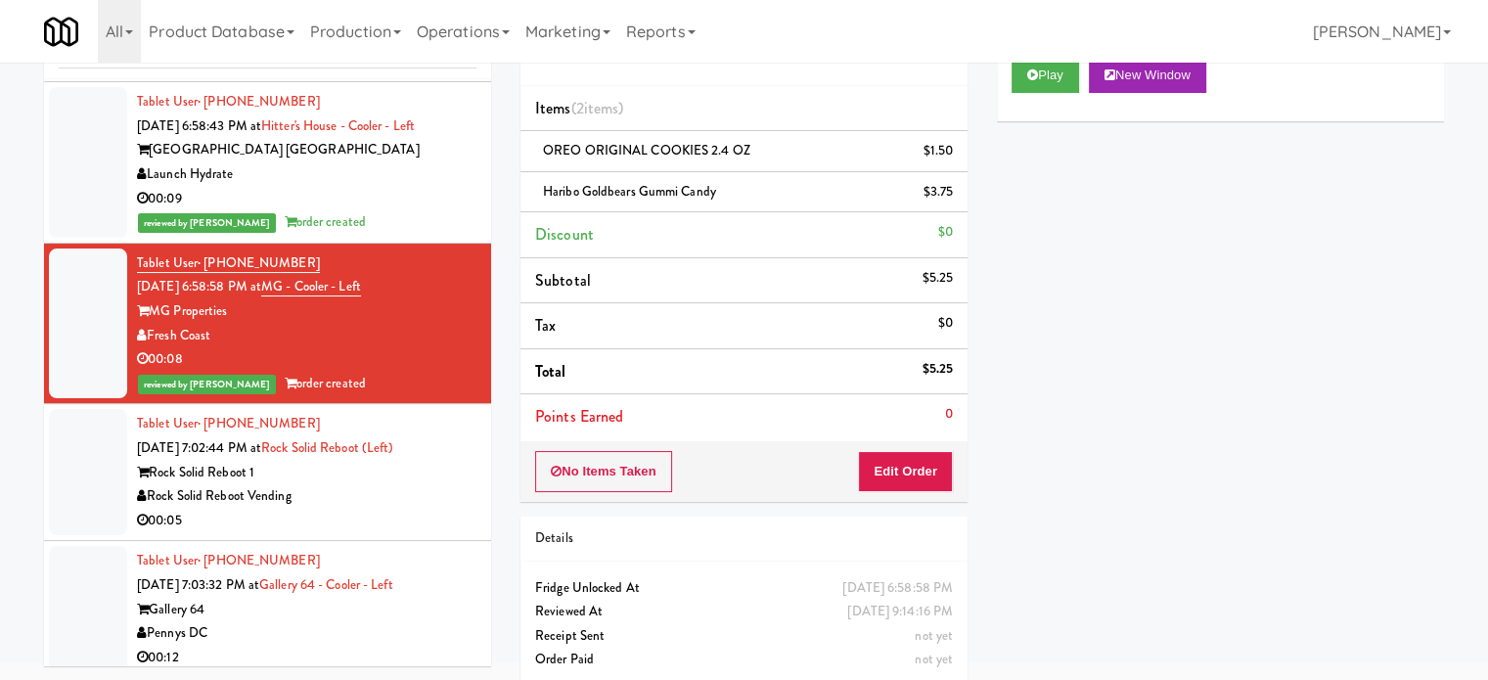
click at [369, 485] on div "Rock Solid Reboot 1" at bounding box center [307, 473] width 340 height 24
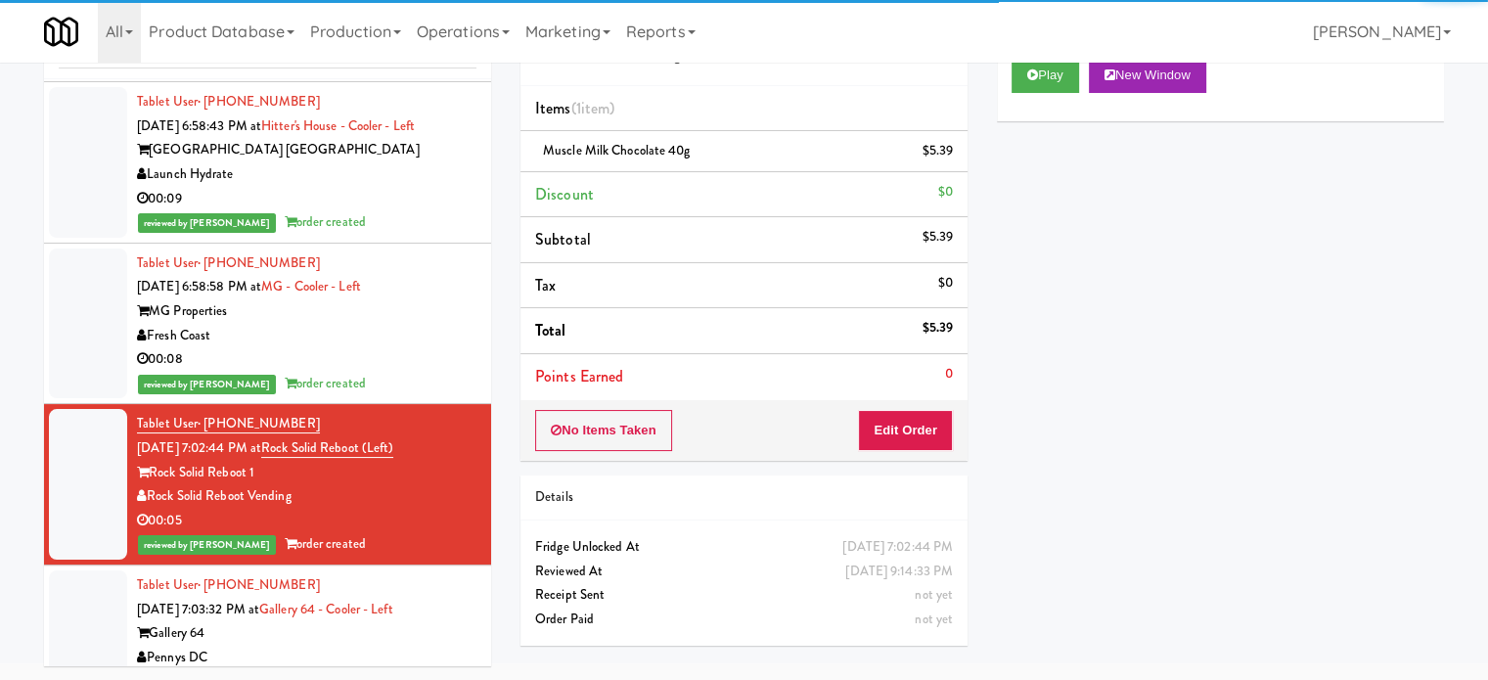
scroll to position [2000, 0]
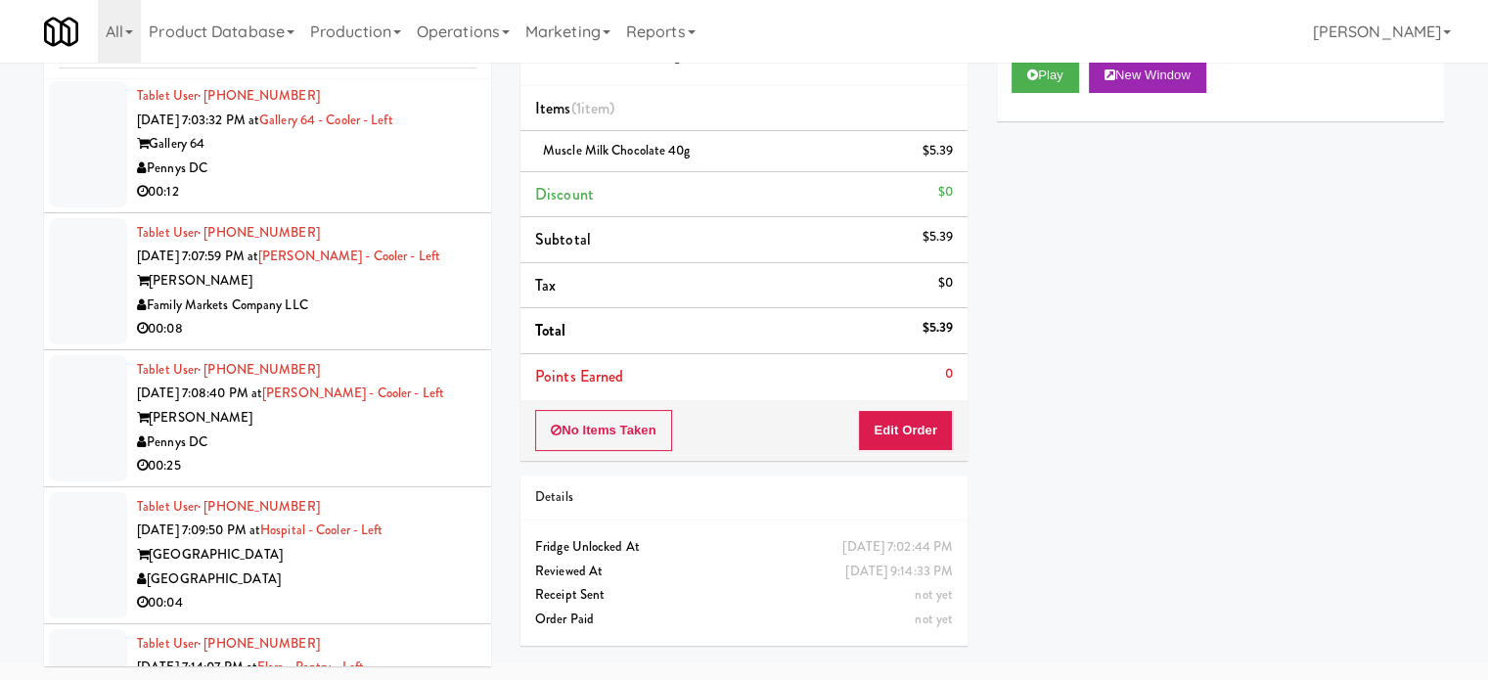
click at [395, 204] on div "00:12" at bounding box center [307, 192] width 340 height 24
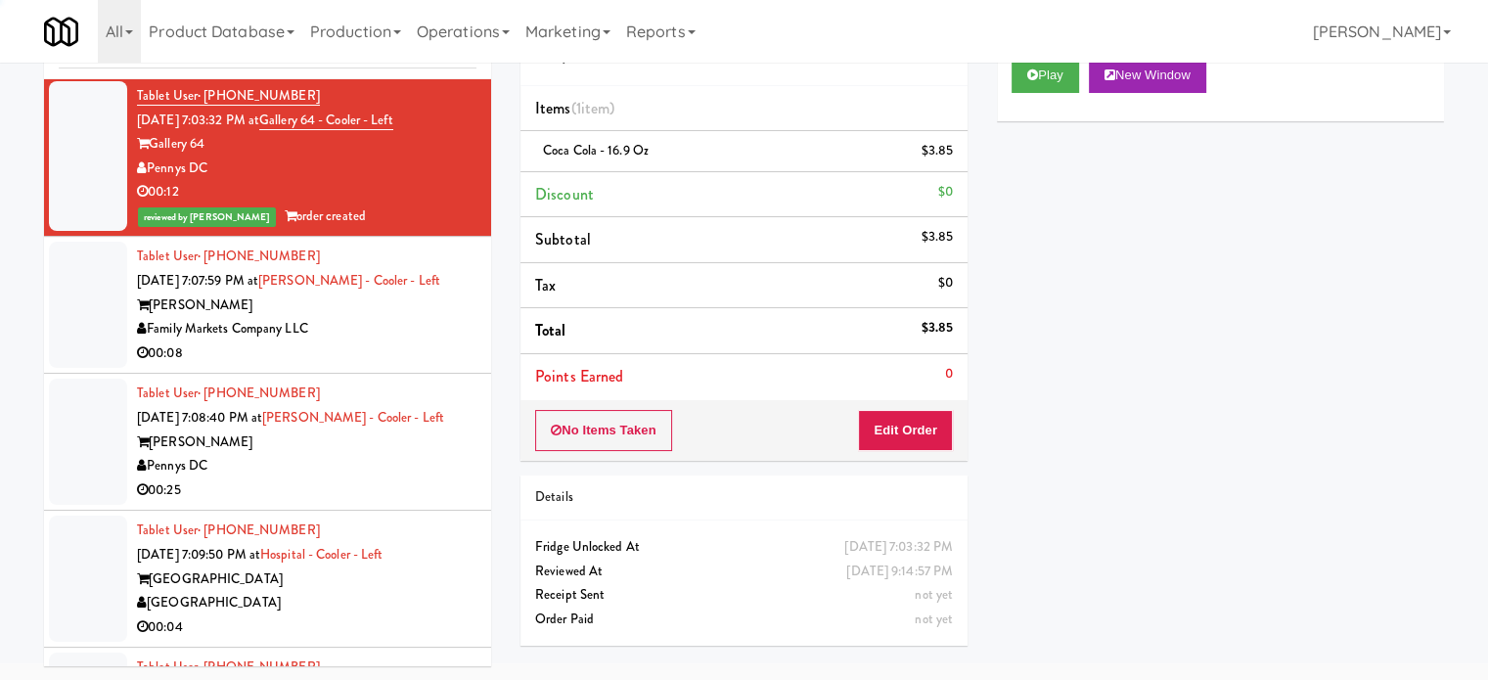
click at [423, 317] on div "[PERSON_NAME]" at bounding box center [307, 306] width 340 height 24
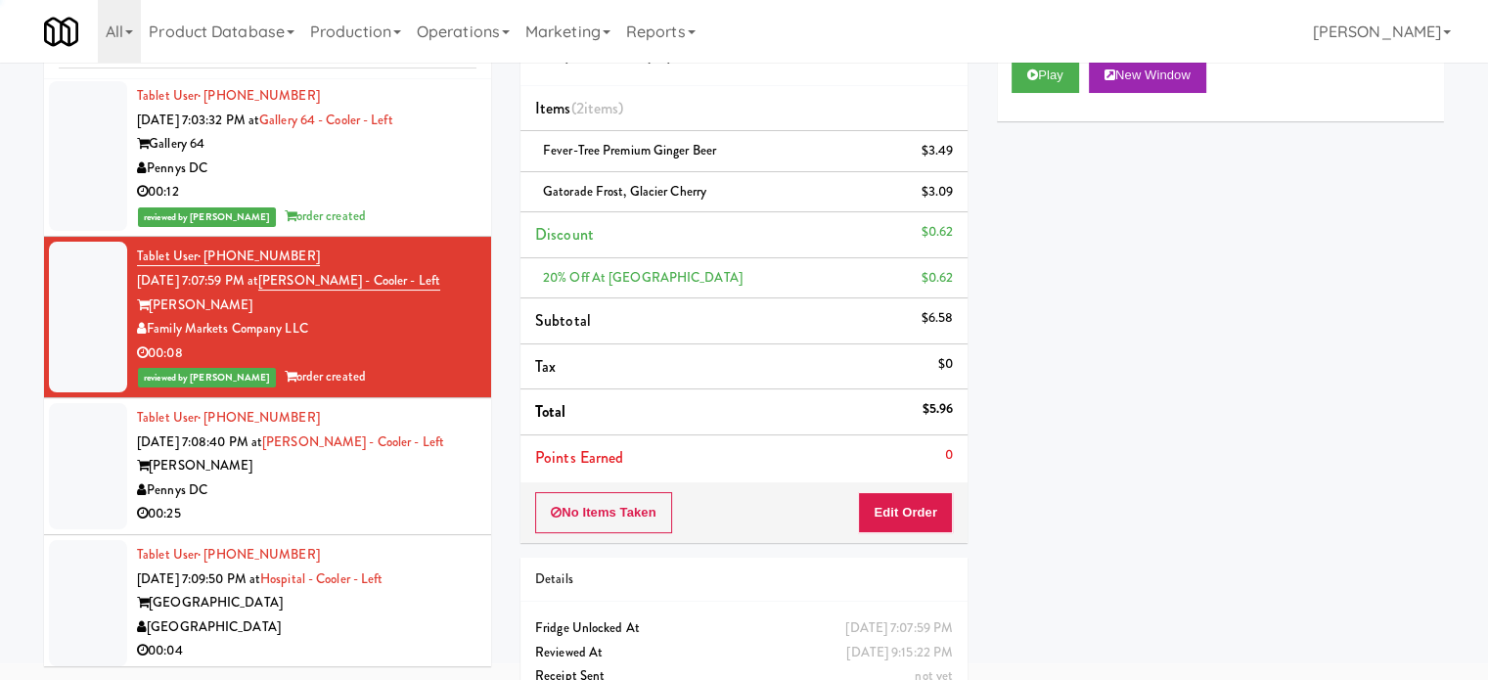
click at [433, 477] on div "[PERSON_NAME]" at bounding box center [307, 466] width 340 height 24
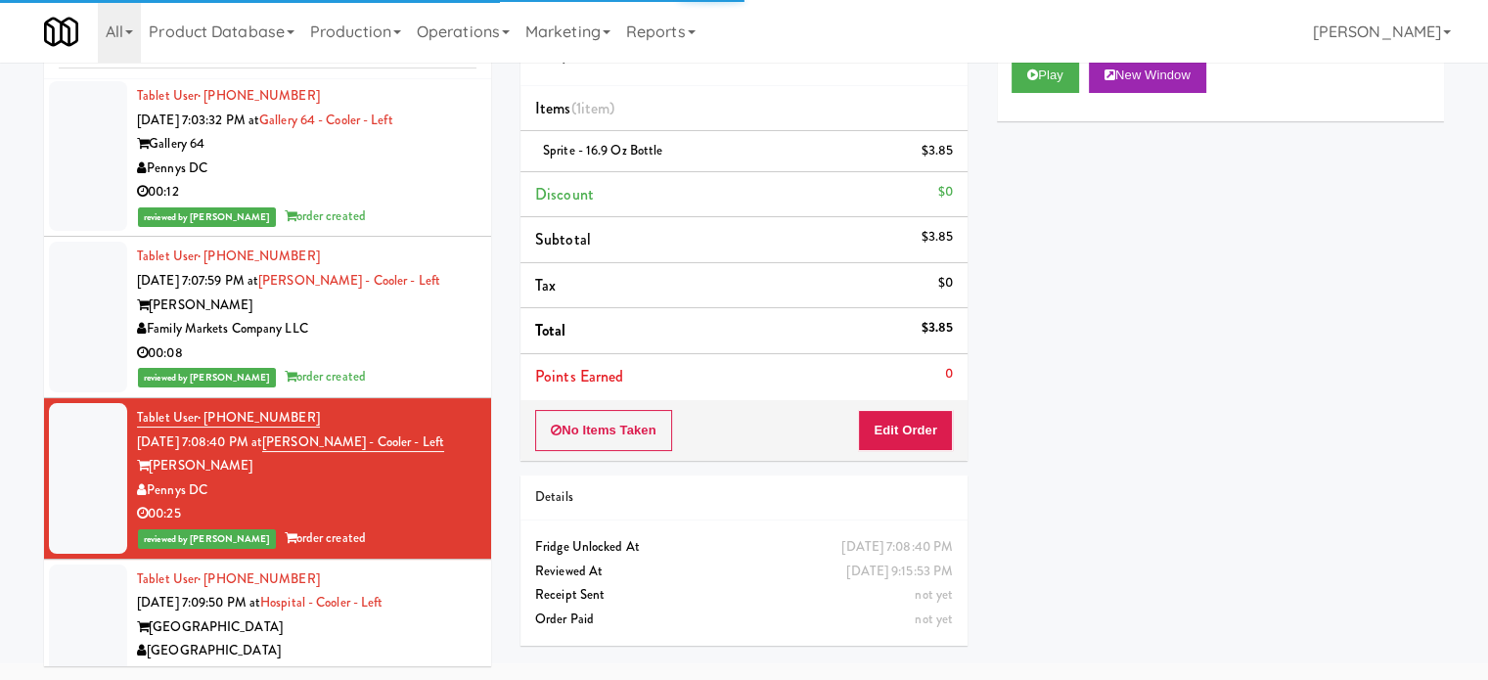
scroll to position [2489, 0]
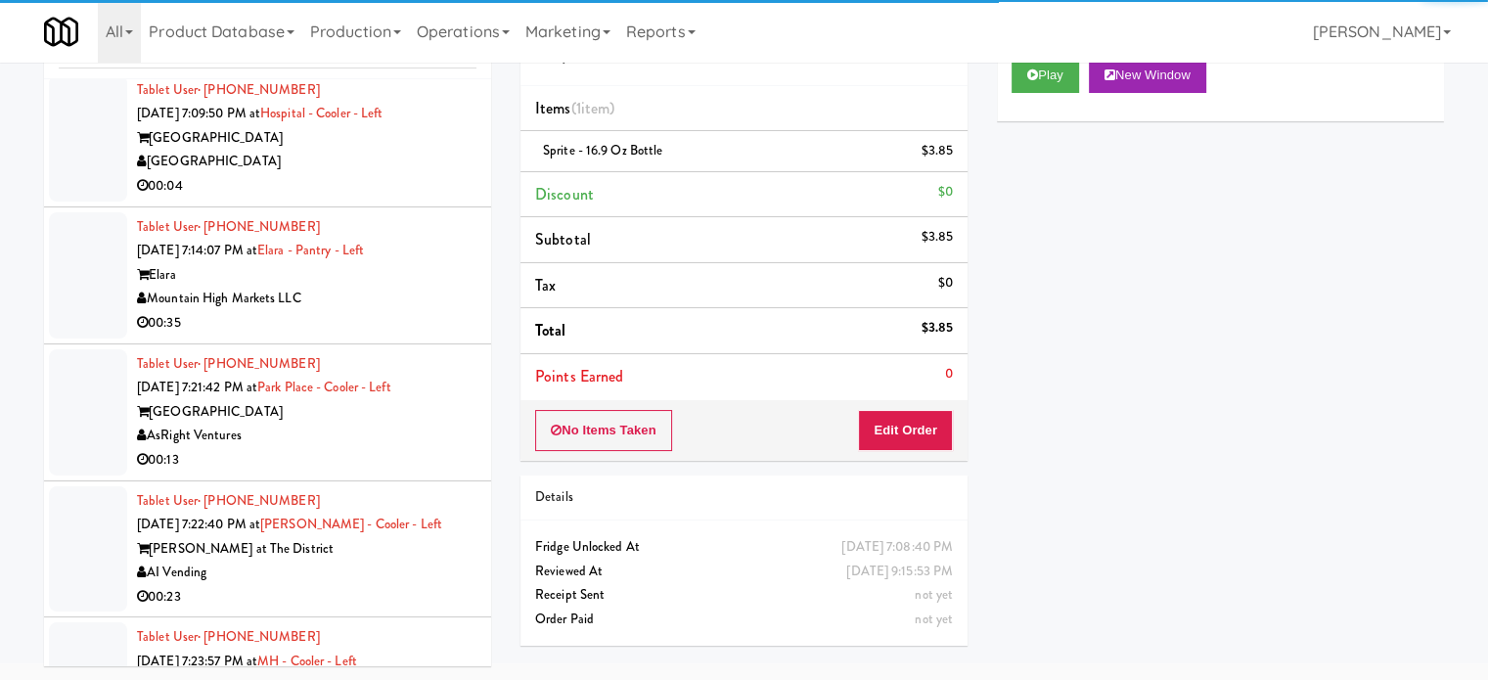
click at [399, 174] on div "[GEOGRAPHIC_DATA]" at bounding box center [307, 162] width 340 height 24
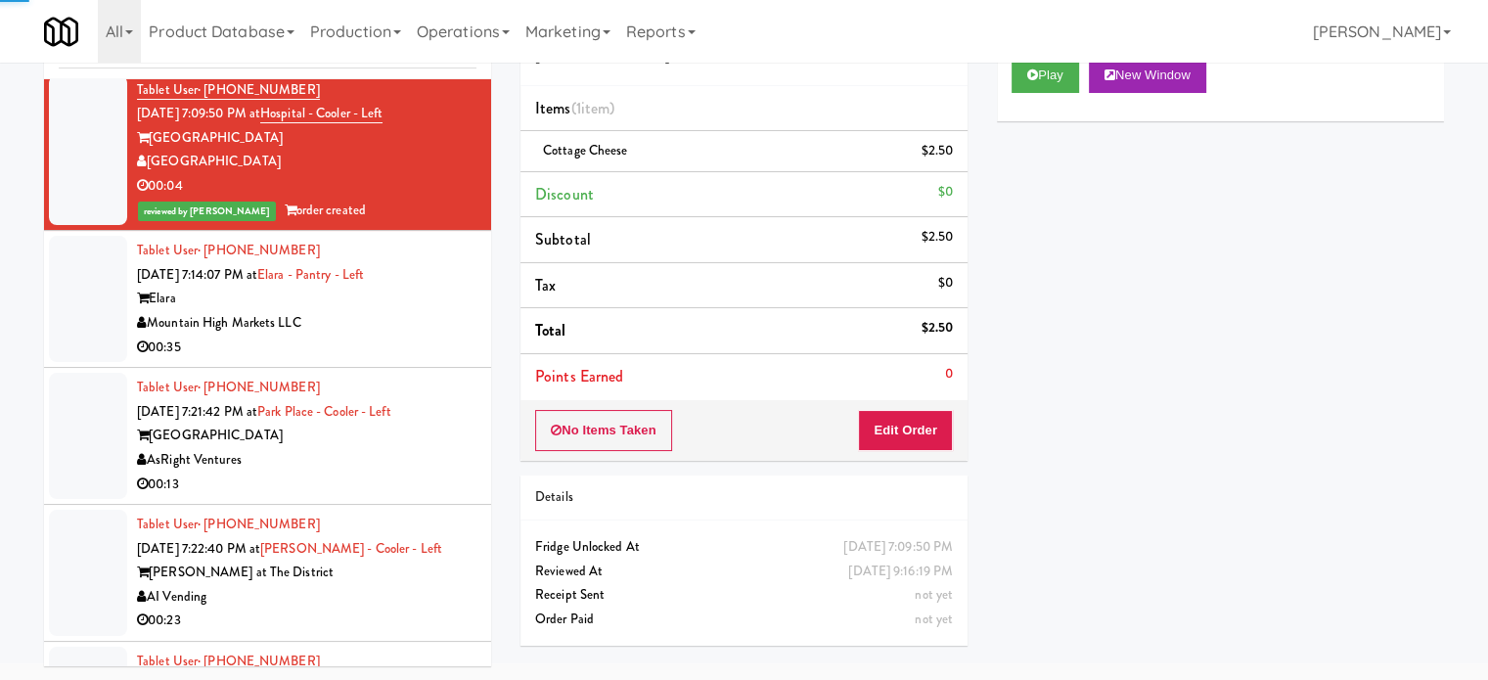
drag, startPoint x: 431, startPoint y: 339, endPoint x: 439, endPoint y: 394, distance: 56.5
click at [431, 336] on div "Mountain High Markets LLC" at bounding box center [307, 323] width 340 height 24
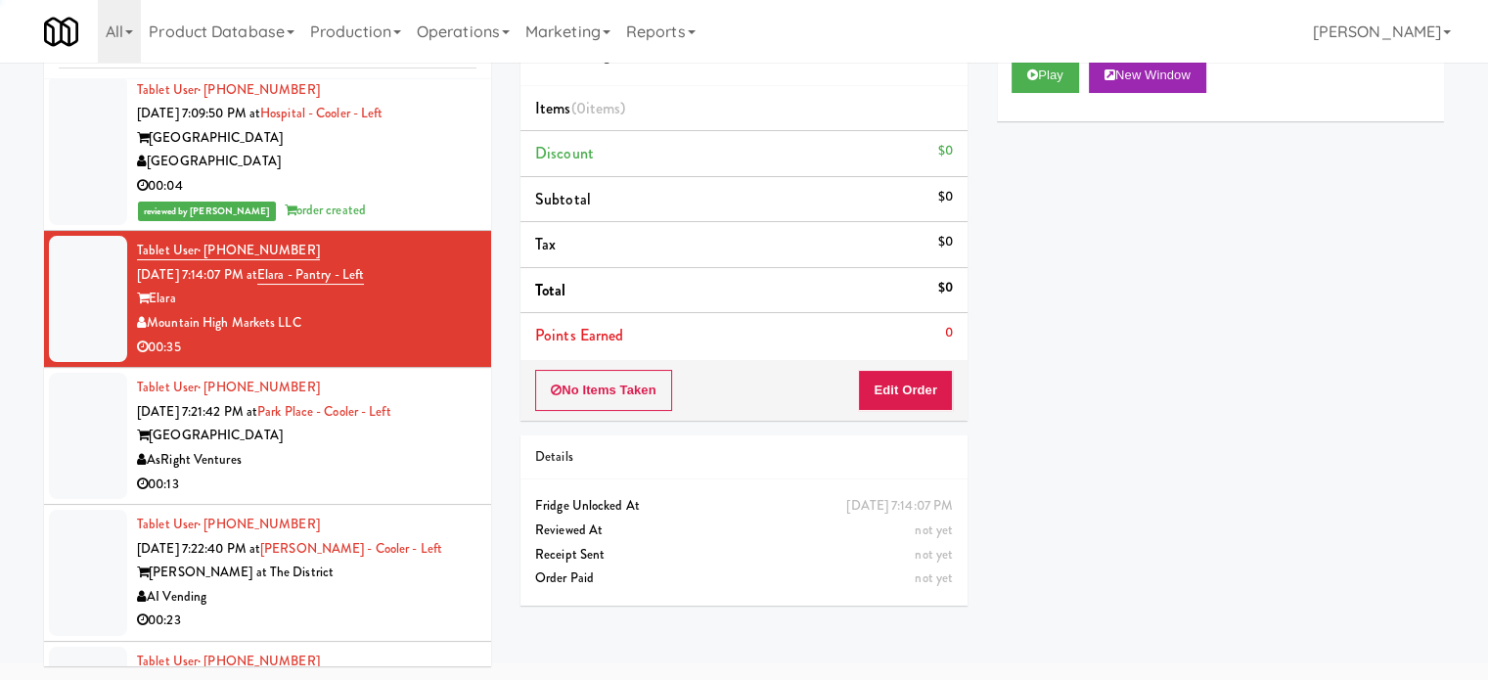
click at [433, 497] on div "00:13" at bounding box center [307, 485] width 340 height 24
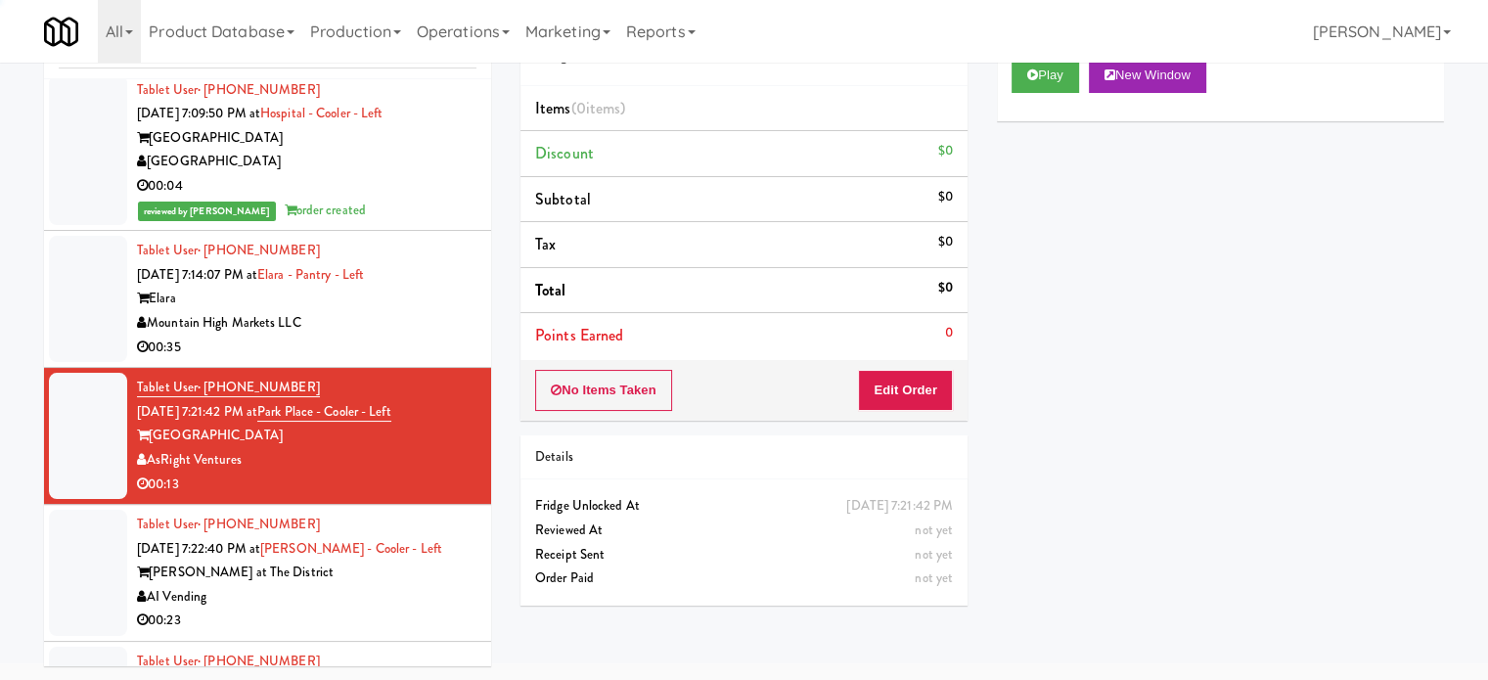
click at [394, 360] on div "00:35" at bounding box center [307, 348] width 340 height 24
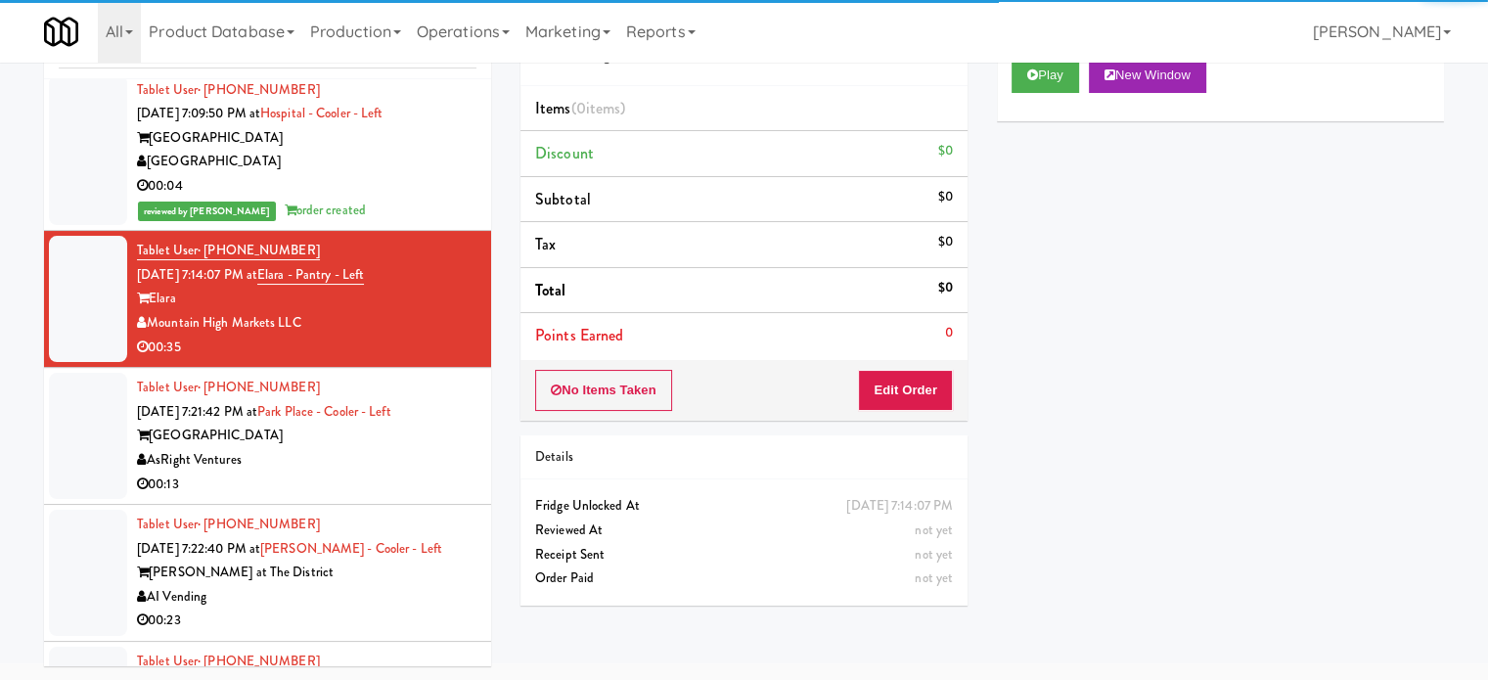
click at [396, 497] on div "00:13" at bounding box center [307, 485] width 340 height 24
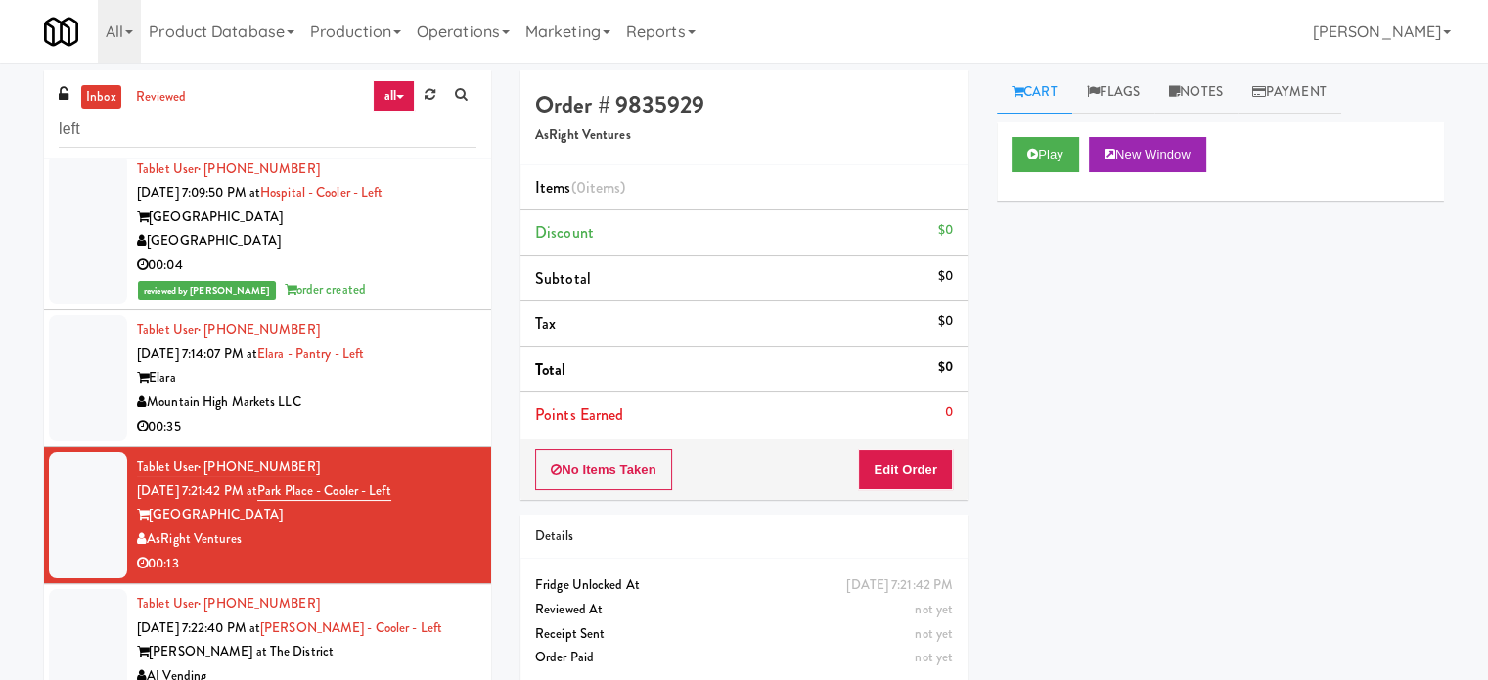
drag, startPoint x: 386, startPoint y: 423, endPoint x: 434, endPoint y: 387, distance: 59.5
click at [387, 415] on div "Mountain High Markets LLC" at bounding box center [307, 402] width 340 height 24
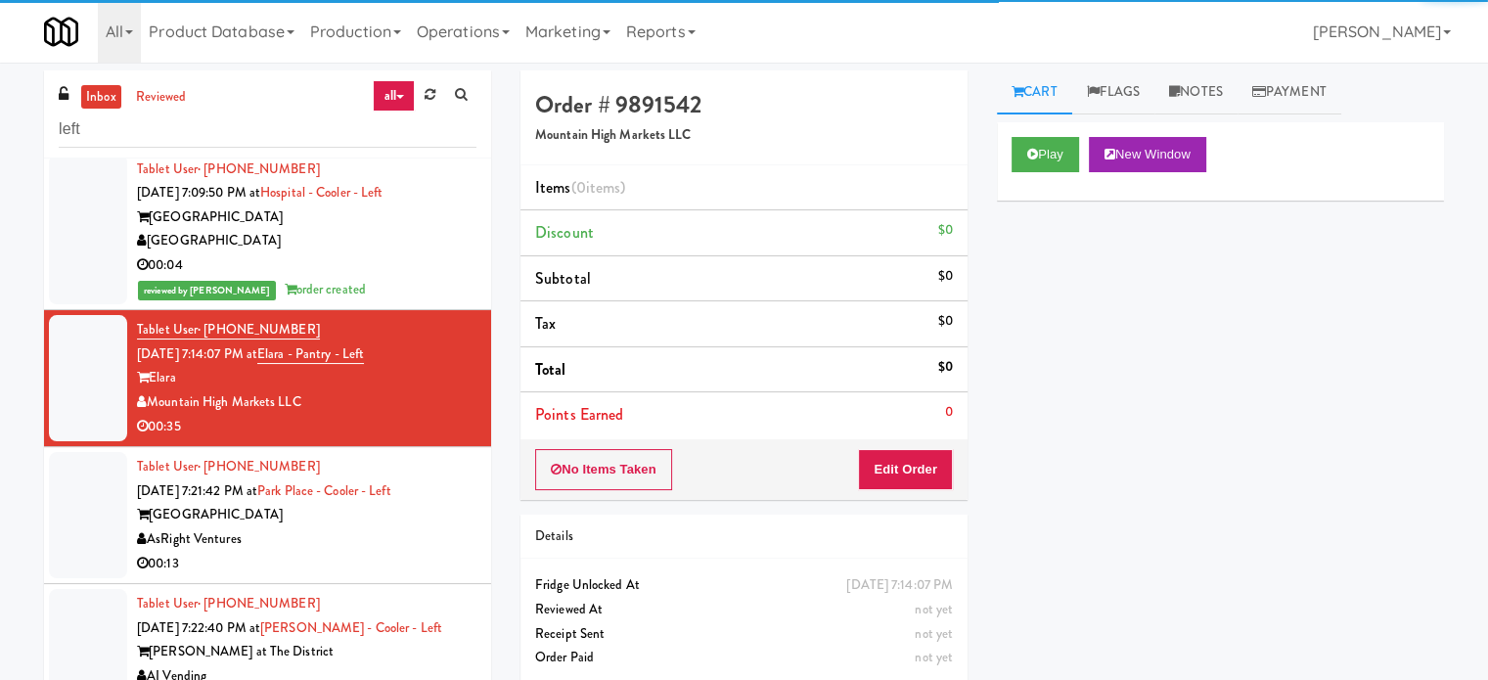
scroll to position [2000, 0]
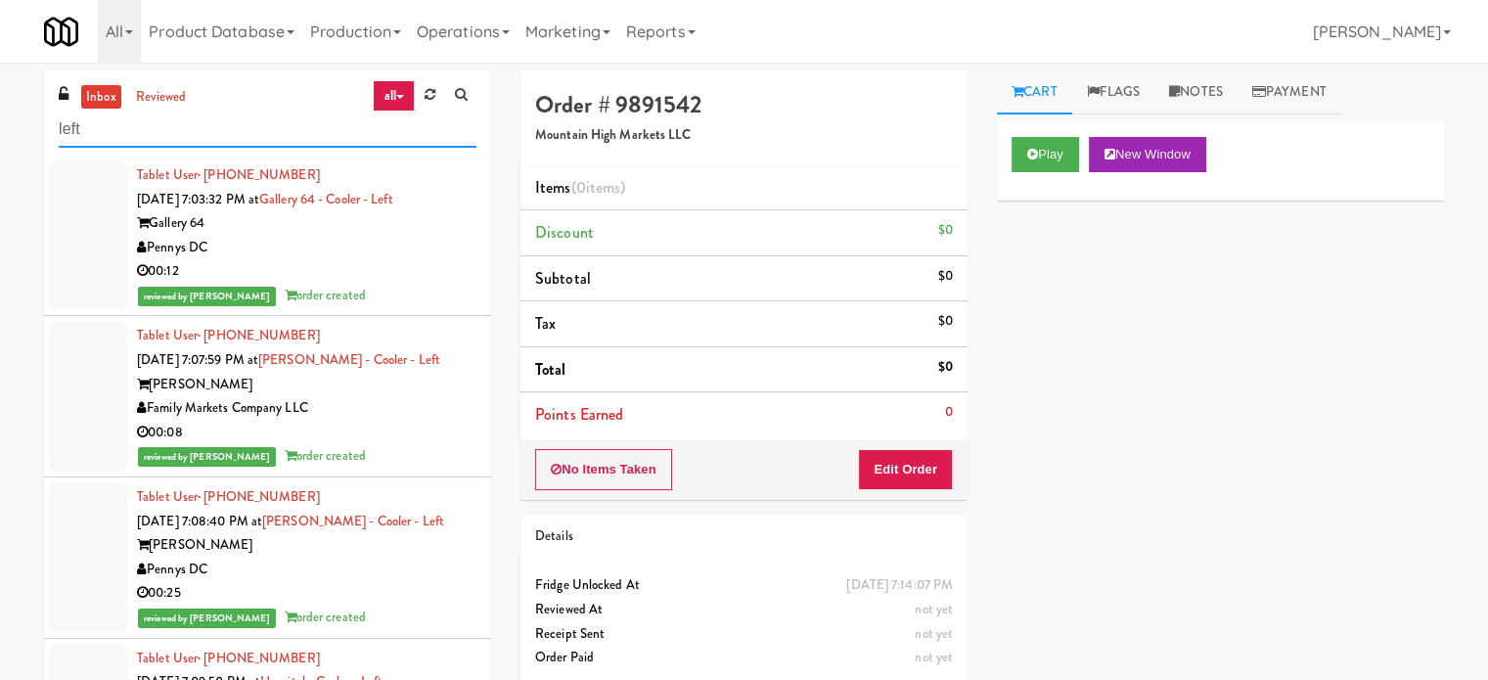
click at [244, 129] on input "left" at bounding box center [268, 130] width 418 height 36
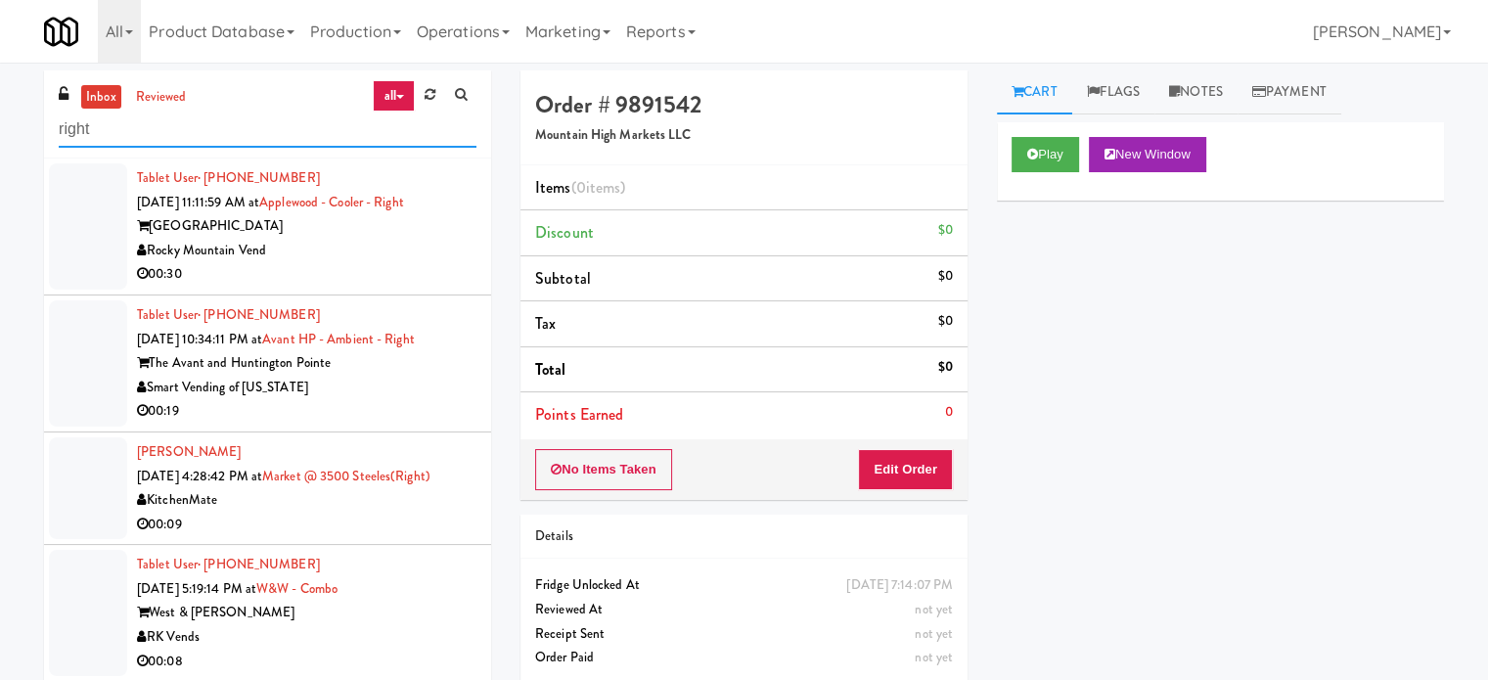
type input "right"
click at [397, 237] on div "[GEOGRAPHIC_DATA]" at bounding box center [307, 226] width 340 height 24
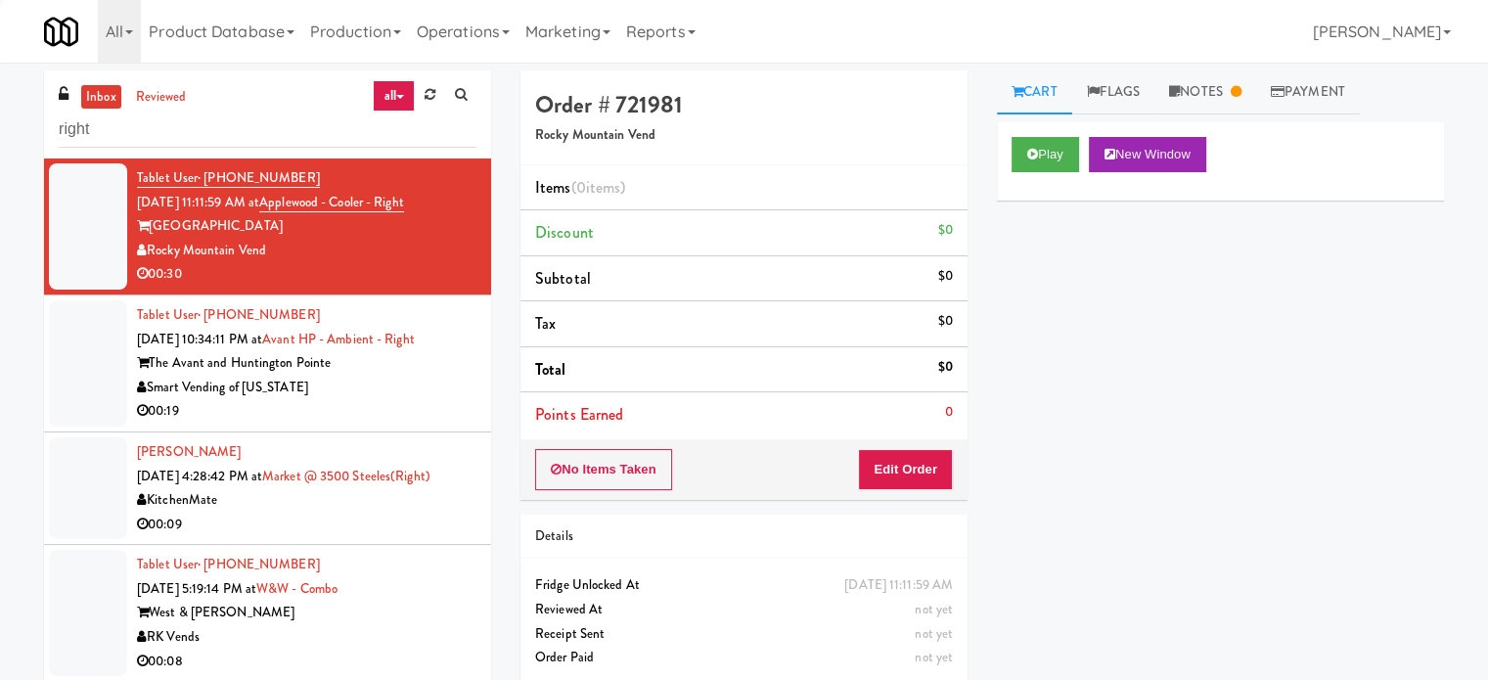
click at [408, 390] on div "Smart Vending of [US_STATE]" at bounding box center [307, 388] width 340 height 24
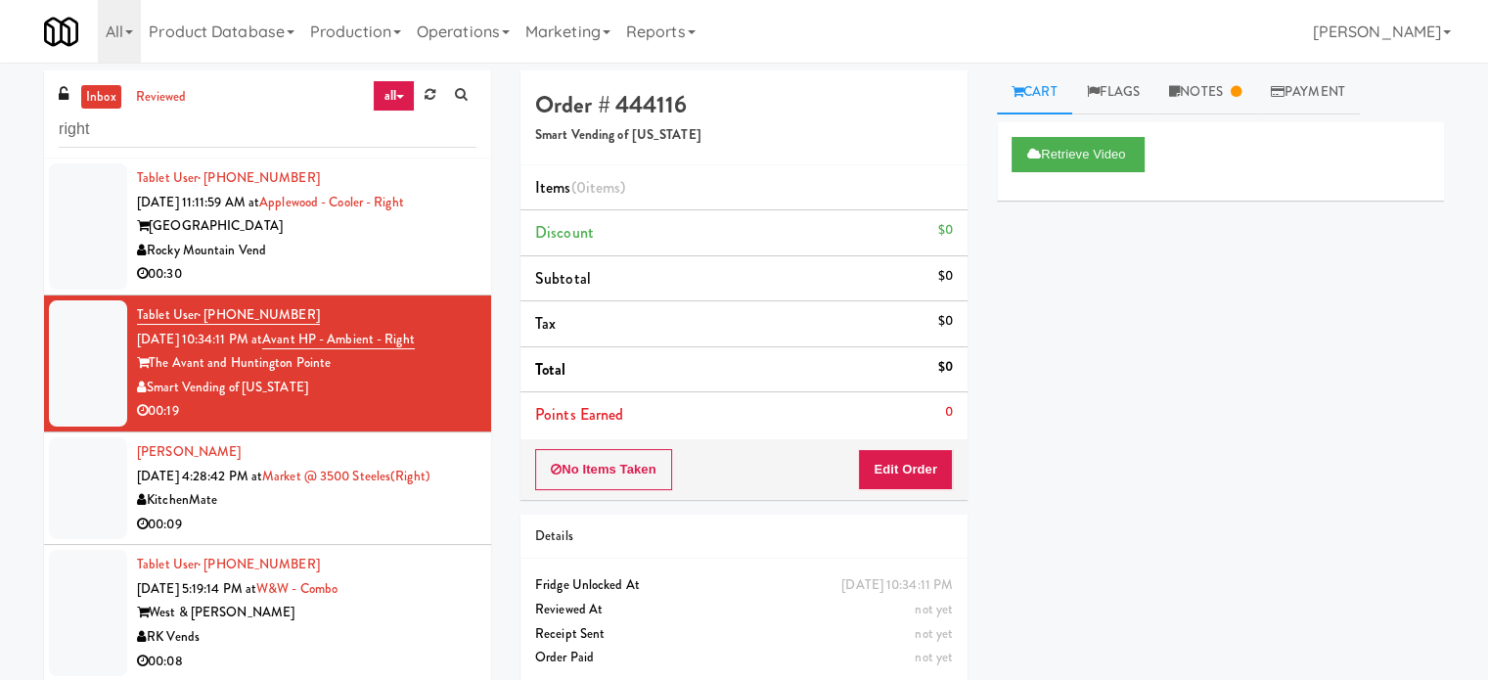
click at [437, 523] on div "00:09" at bounding box center [307, 525] width 340 height 24
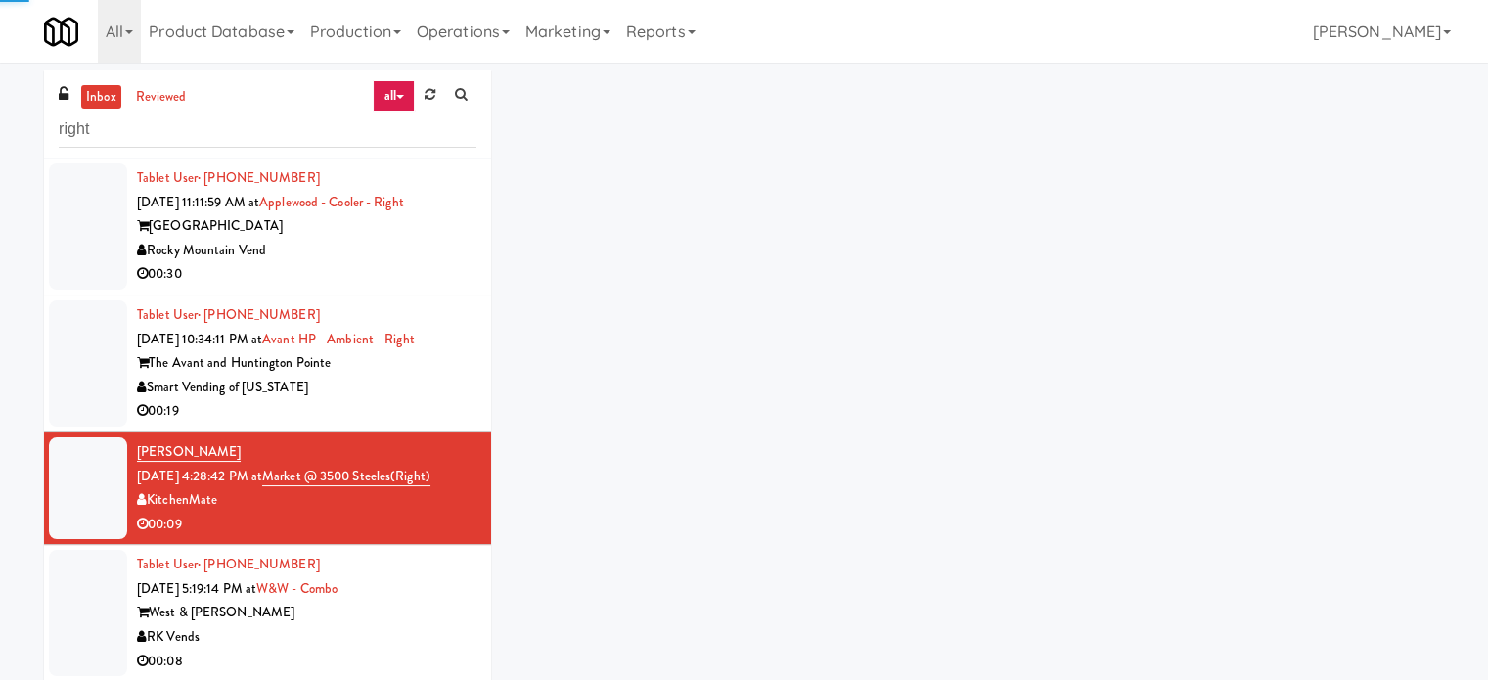
click at [436, 602] on div "West & [PERSON_NAME]" at bounding box center [307, 613] width 340 height 24
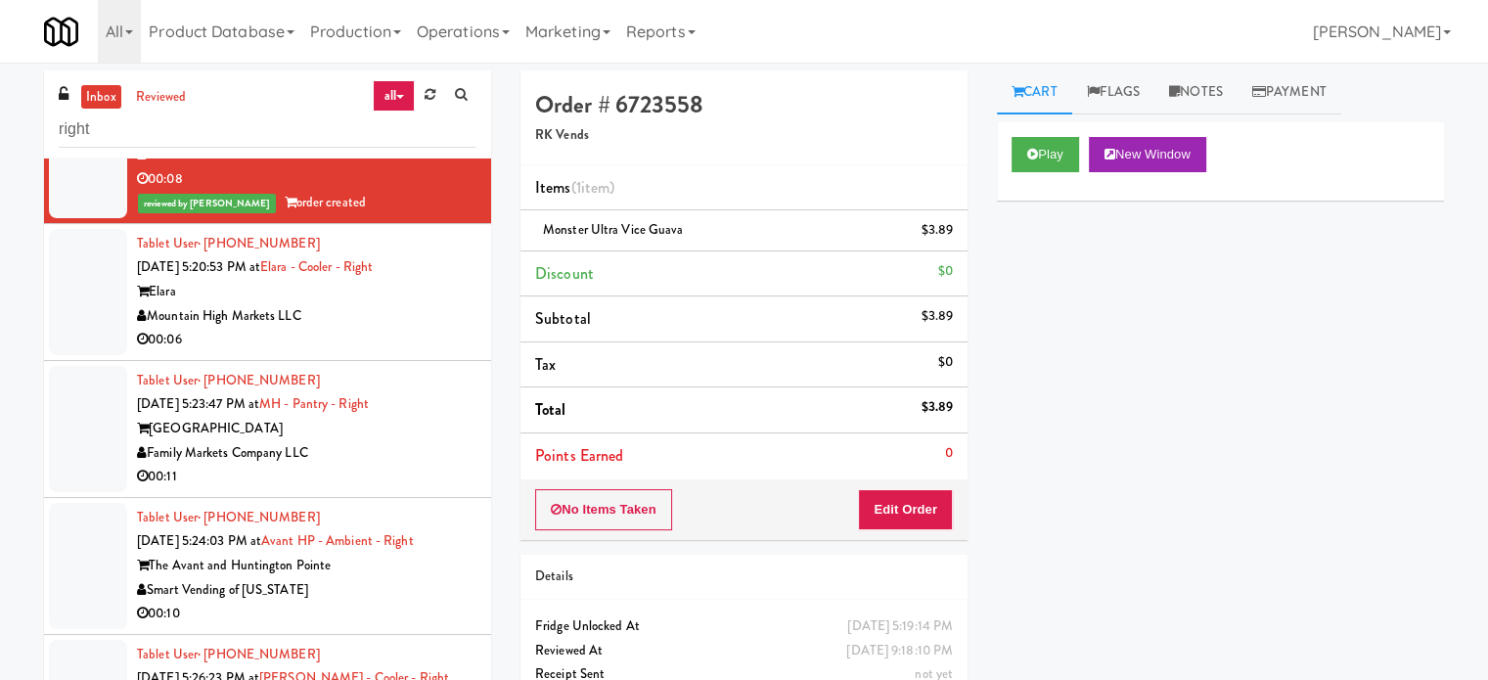
scroll to position [404, 0]
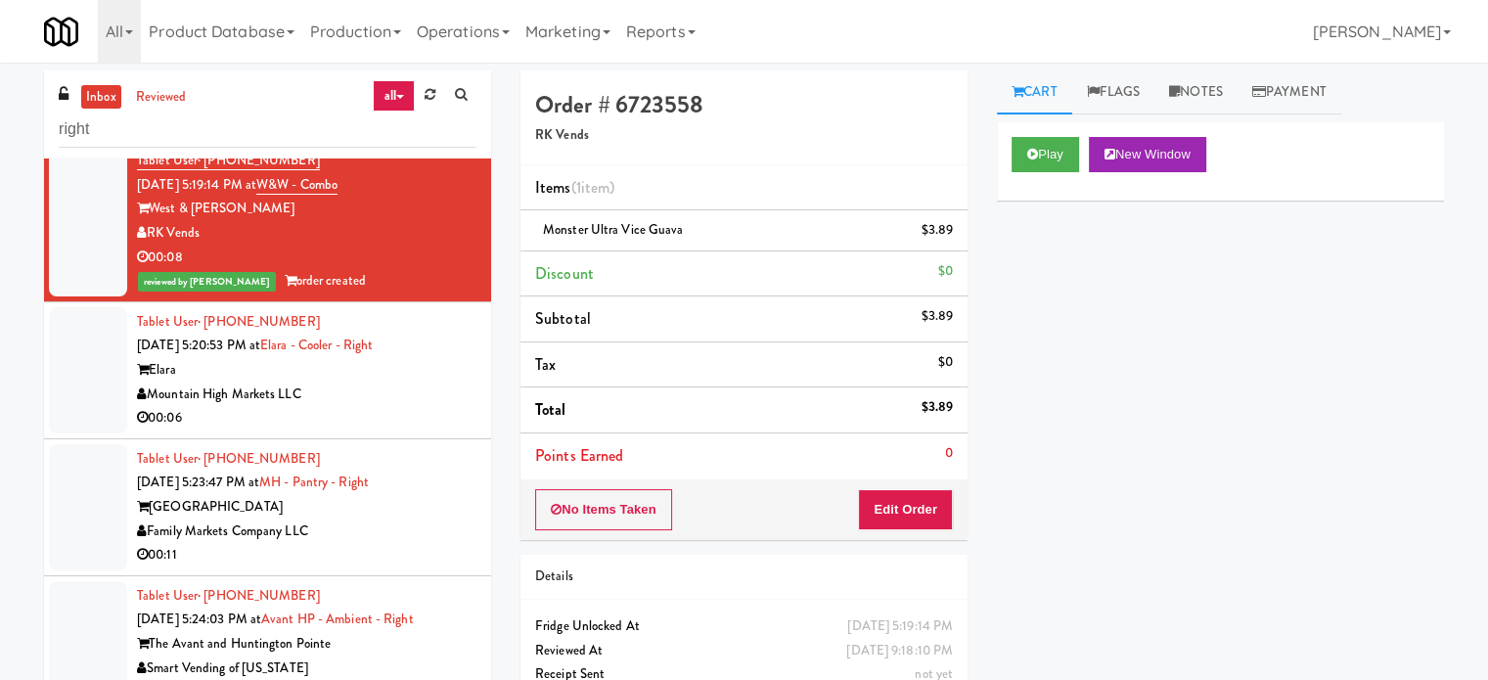
click at [427, 412] on div "00:06" at bounding box center [307, 418] width 340 height 24
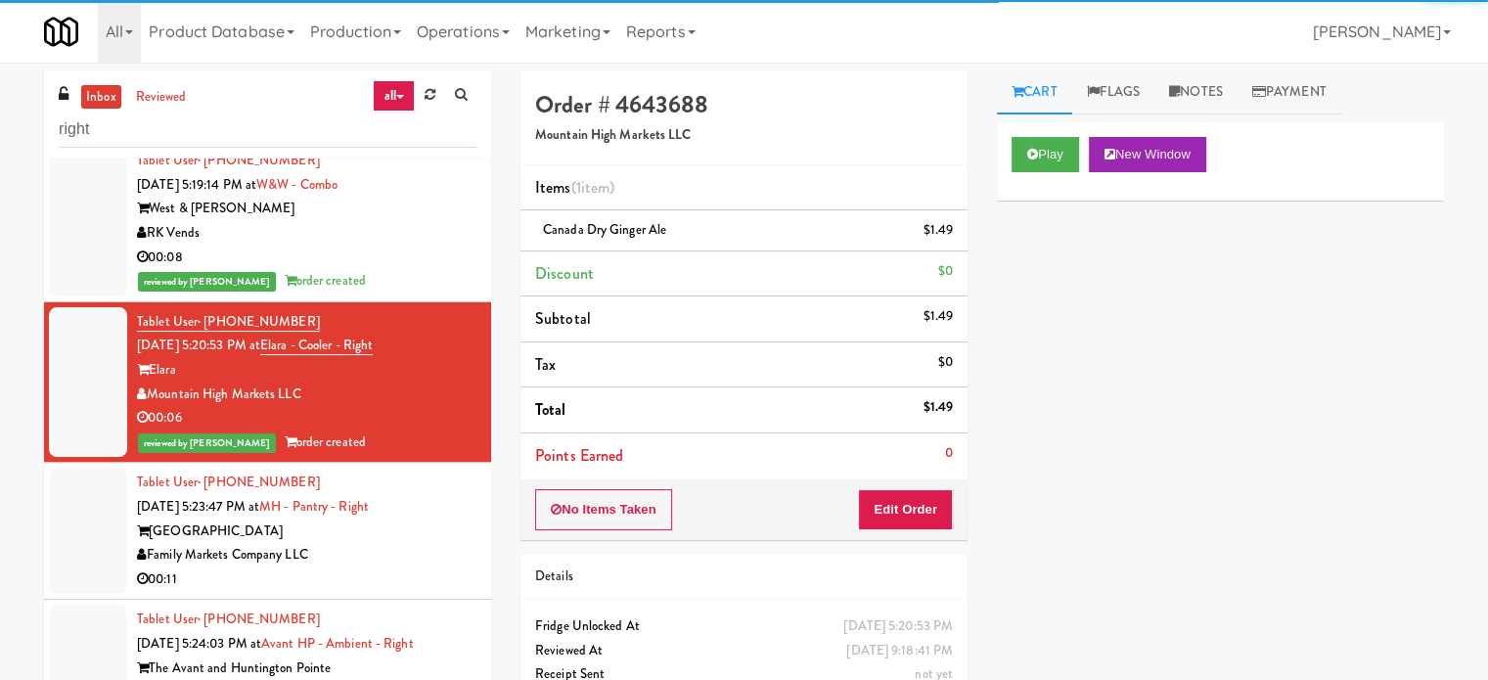
click at [411, 553] on div "Family Markets Company LLC" at bounding box center [307, 555] width 340 height 24
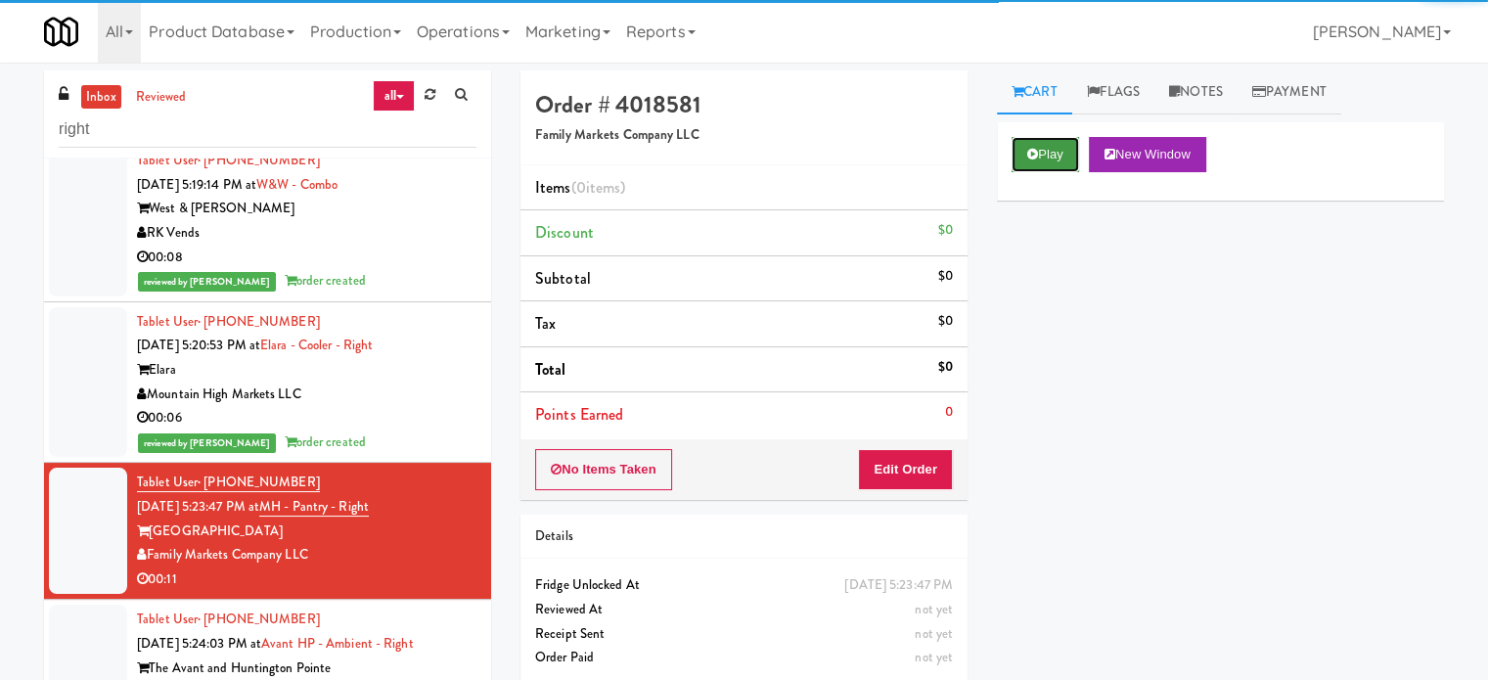
click at [1049, 158] on button "Play" at bounding box center [1046, 154] width 68 height 35
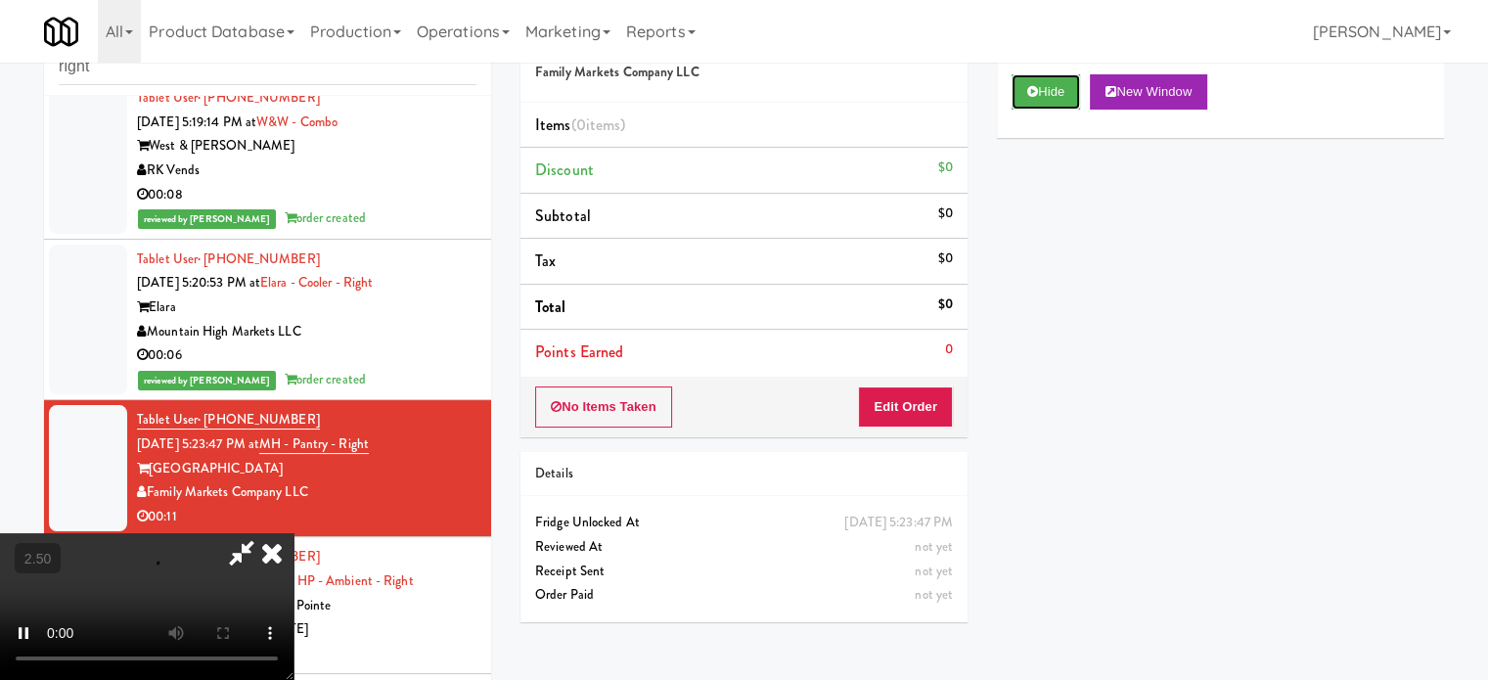
scroll to position [79, 0]
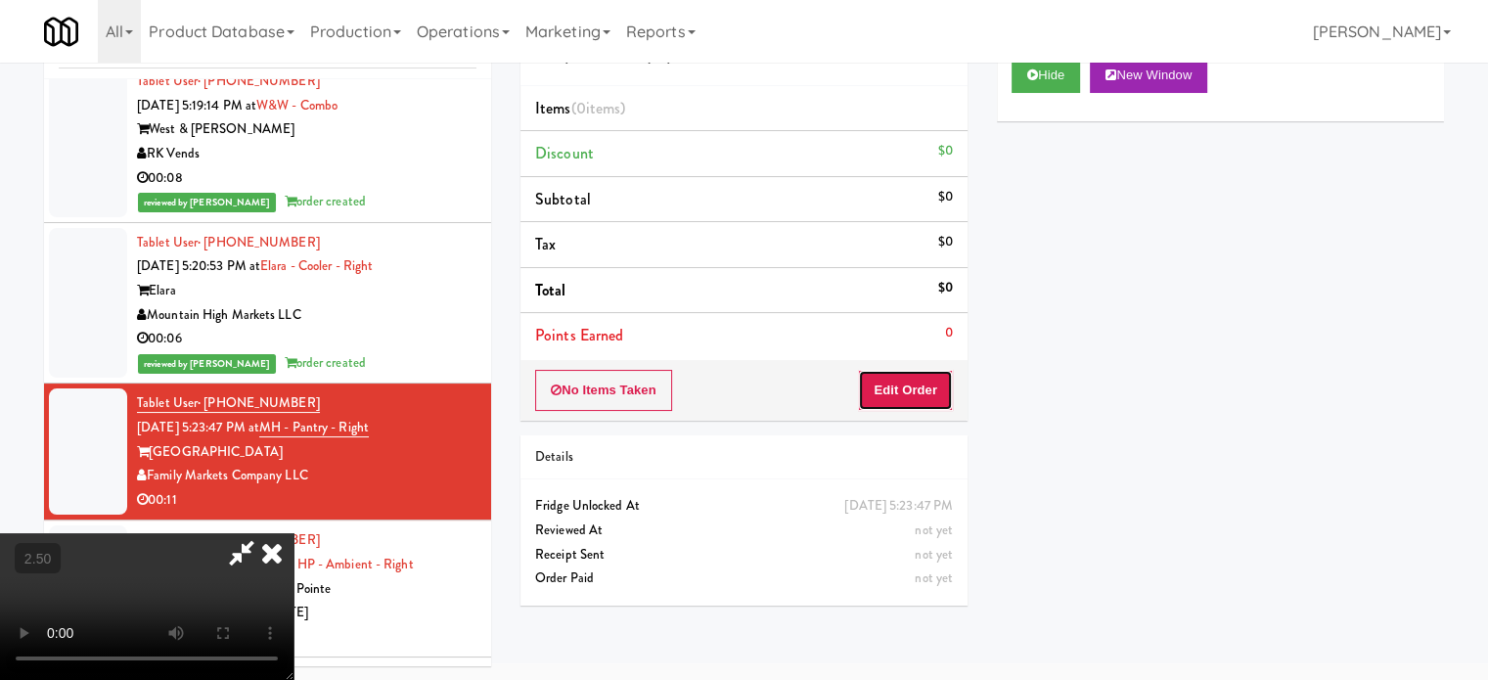
click at [888, 387] on button "Edit Order" at bounding box center [905, 390] width 95 height 41
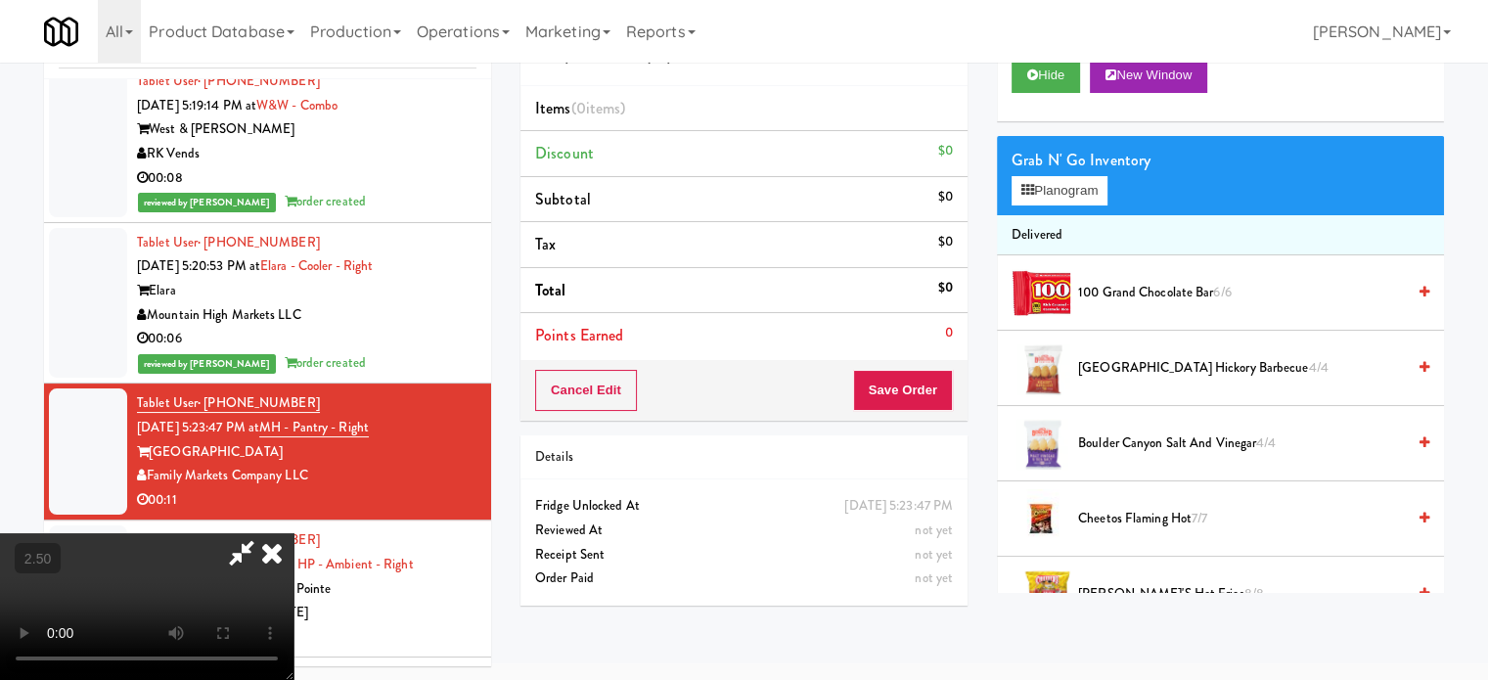
click at [294, 533] on video at bounding box center [147, 606] width 294 height 147
drag, startPoint x: 618, startPoint y: 373, endPoint x: 660, endPoint y: 415, distance: 59.5
click at [294, 533] on video at bounding box center [147, 606] width 294 height 147
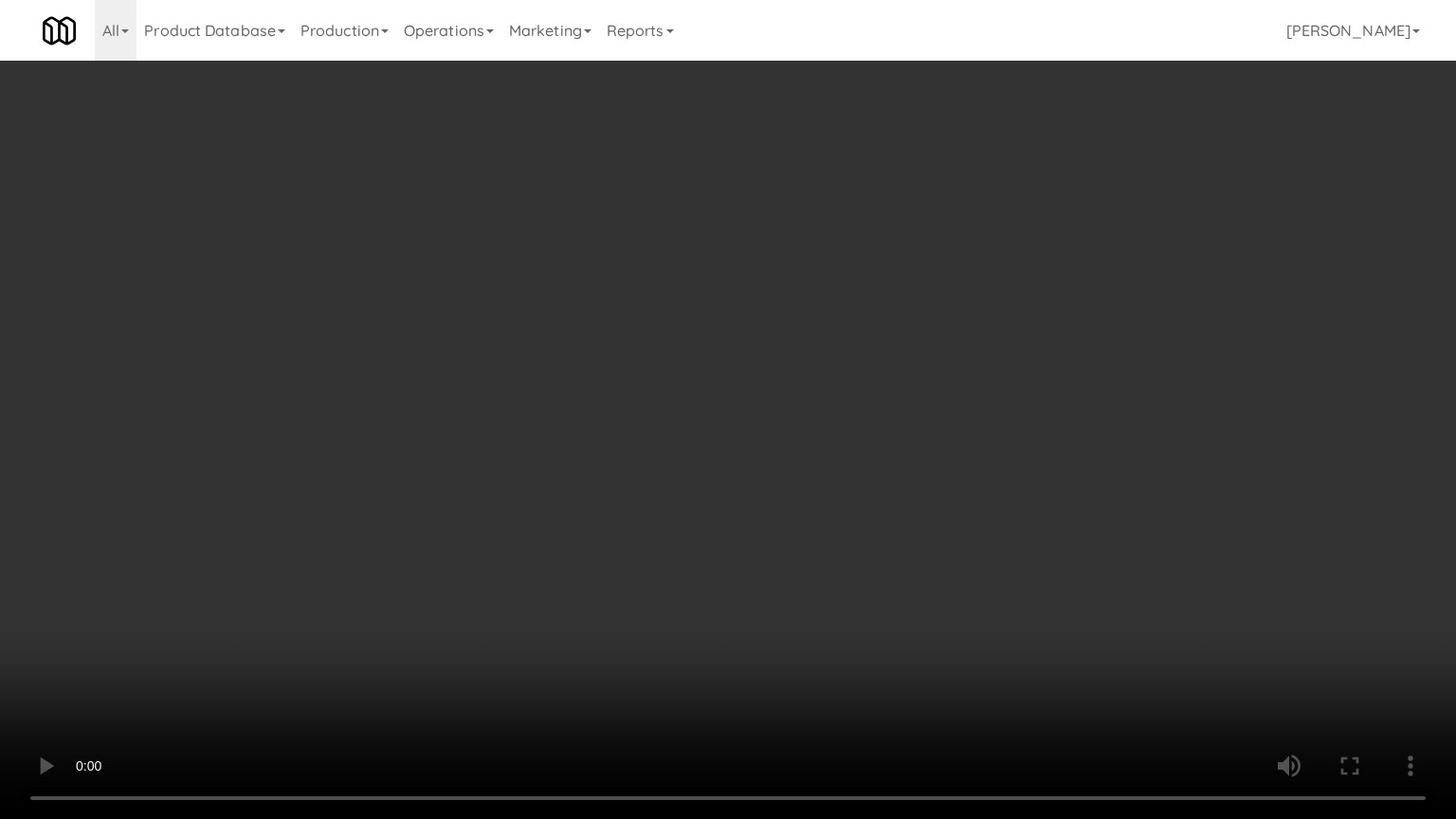
click at [569, 413] on video at bounding box center [728, 409] width 1456 height 819
click at [573, 418] on video at bounding box center [728, 409] width 1456 height 819
drag, startPoint x: 453, startPoint y: 515, endPoint x: 608, endPoint y: 421, distance: 181.3
click at [456, 513] on video at bounding box center [728, 409] width 1456 height 819
click at [673, 431] on video at bounding box center [728, 409] width 1456 height 819
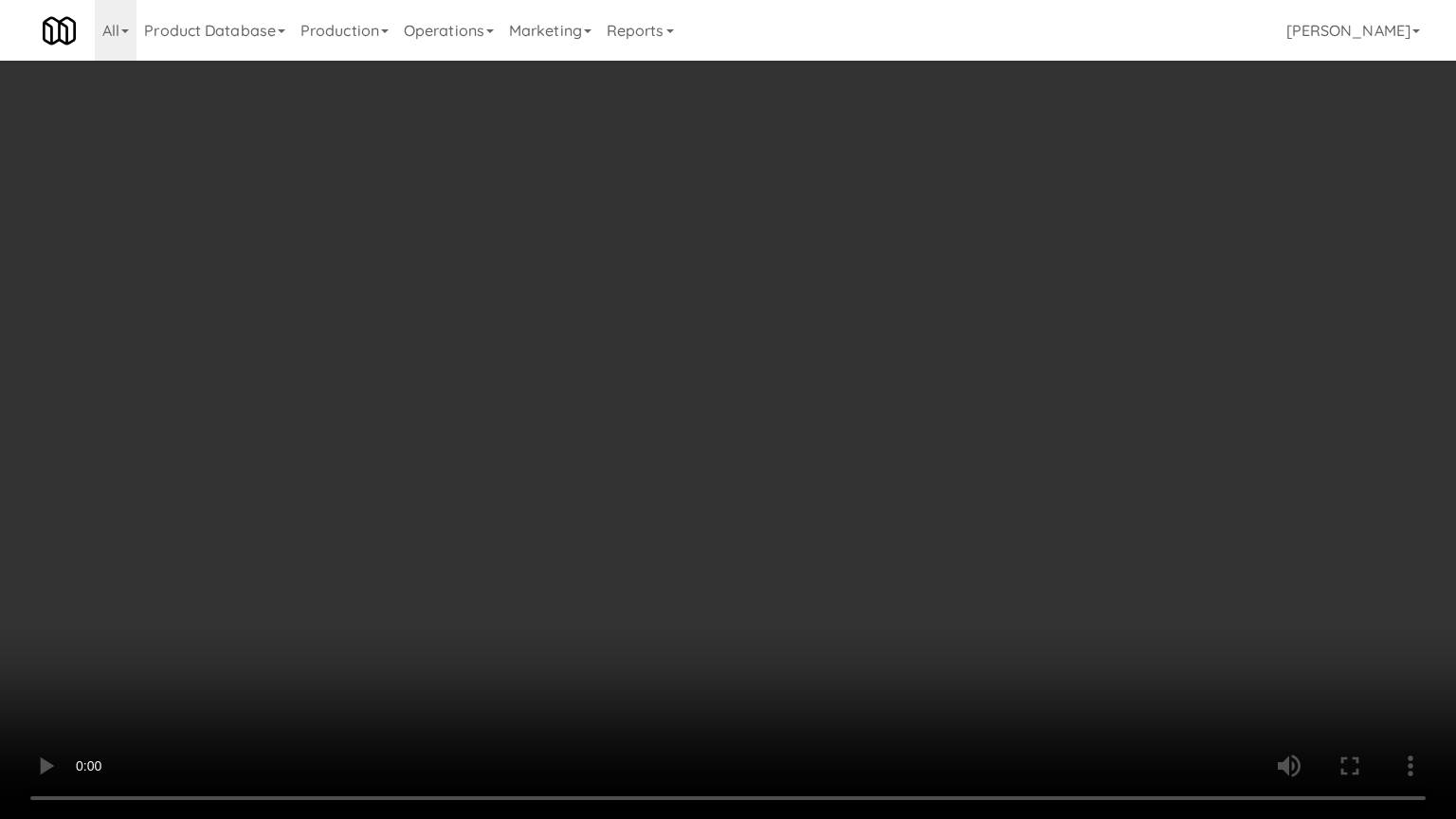
drag, startPoint x: 694, startPoint y: 432, endPoint x: 747, endPoint y: 425, distance: 53.5
click at [696, 433] on video at bounding box center [728, 409] width 1456 height 819
drag, startPoint x: 845, startPoint y: 440, endPoint x: 774, endPoint y: 444, distance: 71.1
click at [848, 443] on video at bounding box center [728, 409] width 1456 height 819
drag, startPoint x: 675, startPoint y: 456, endPoint x: 714, endPoint y: 403, distance: 65.8
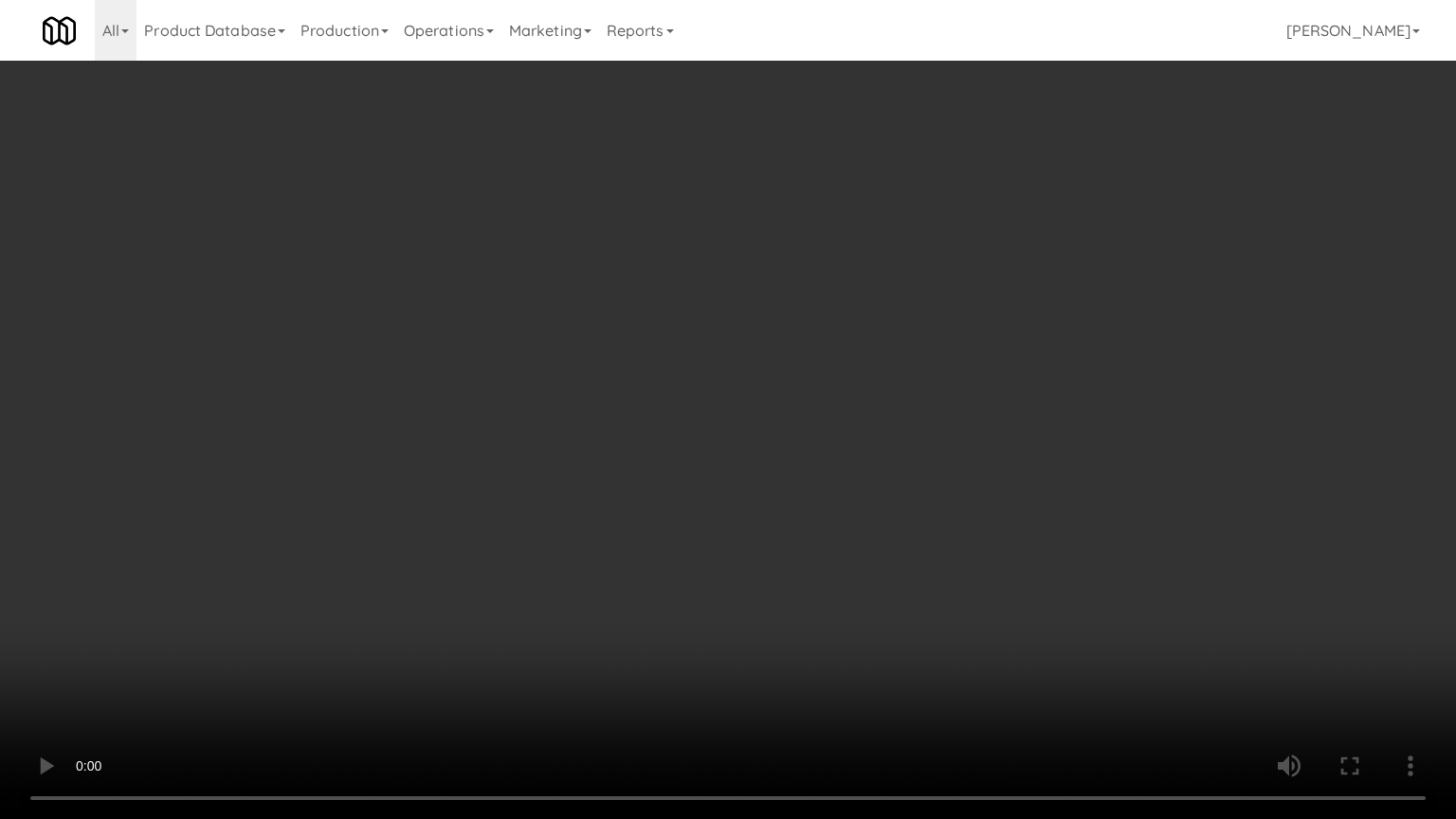
click at [674, 456] on video at bounding box center [728, 409] width 1456 height 819
click at [816, 417] on video at bounding box center [728, 409] width 1456 height 819
click at [667, 424] on video at bounding box center [728, 409] width 1456 height 819
click at [895, 410] on video at bounding box center [728, 409] width 1456 height 819
click at [809, 410] on video at bounding box center [728, 409] width 1456 height 819
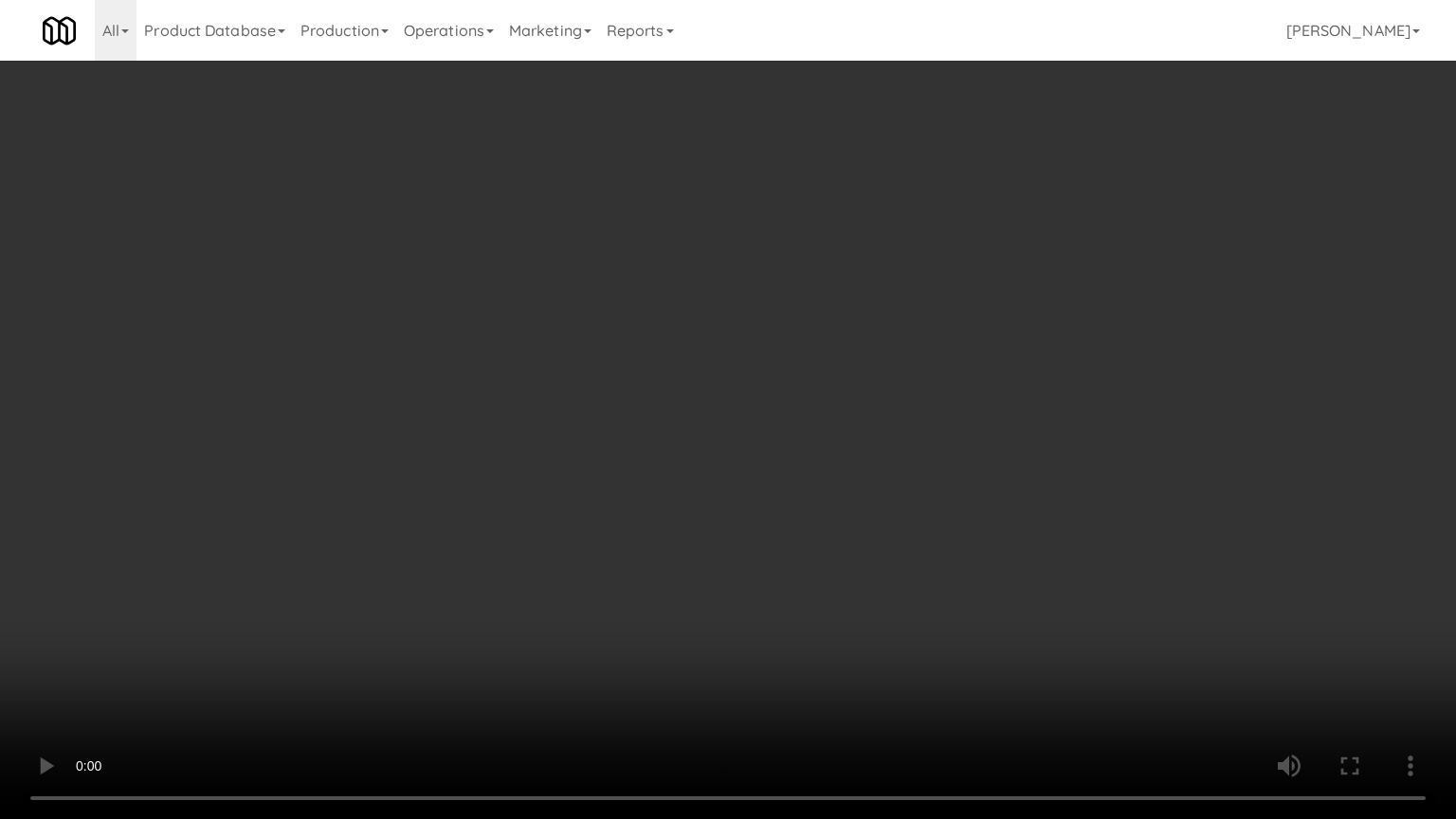
click at [819, 400] on video at bounding box center [728, 409] width 1456 height 819
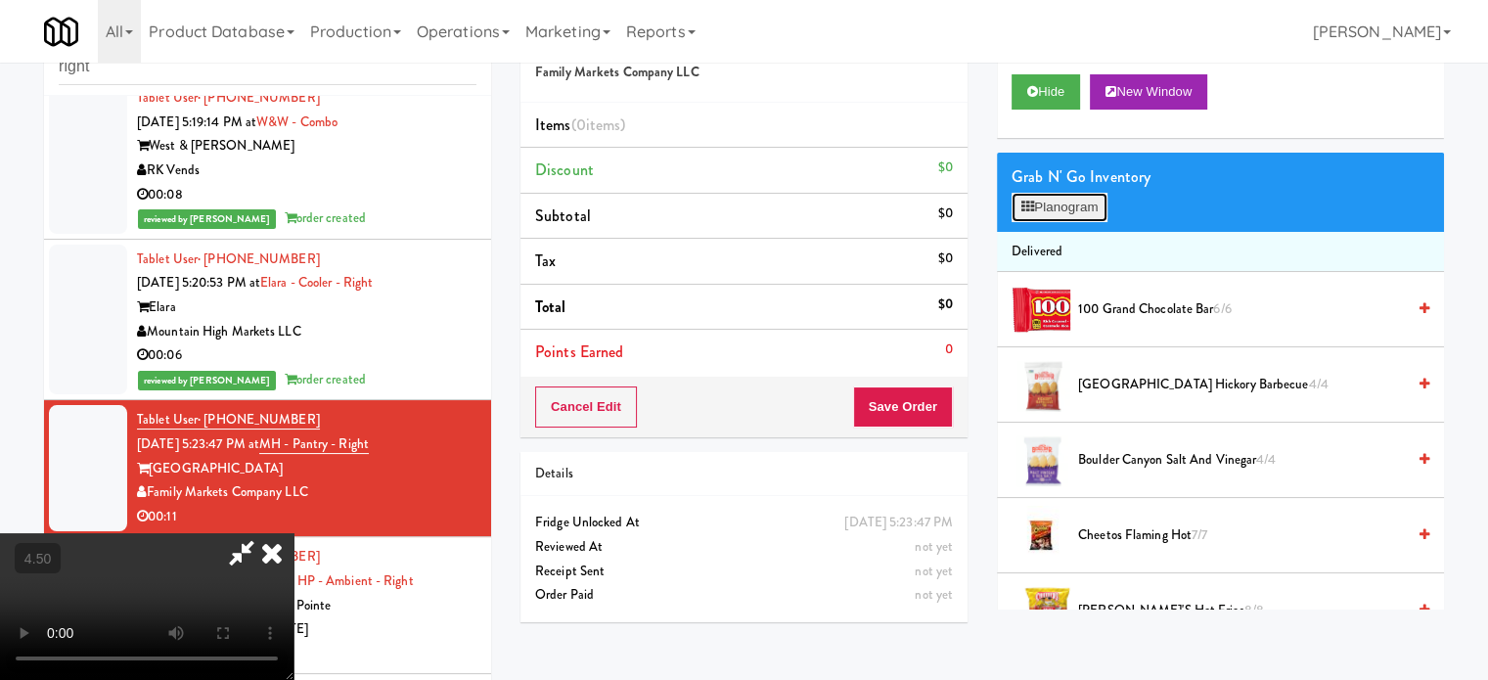
click at [1090, 210] on button "Planogram" at bounding box center [1060, 207] width 96 height 29
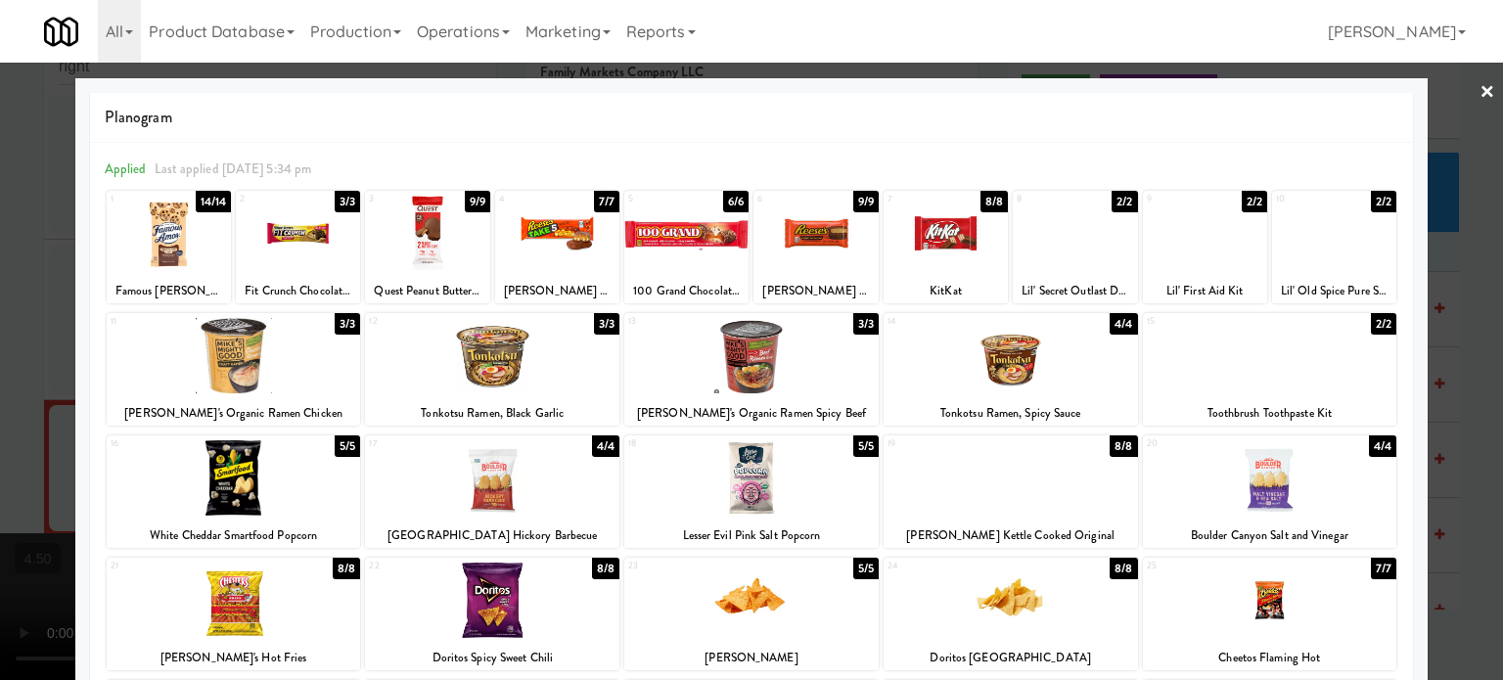
click at [199, 198] on div "14/14" at bounding box center [214, 202] width 36 height 22
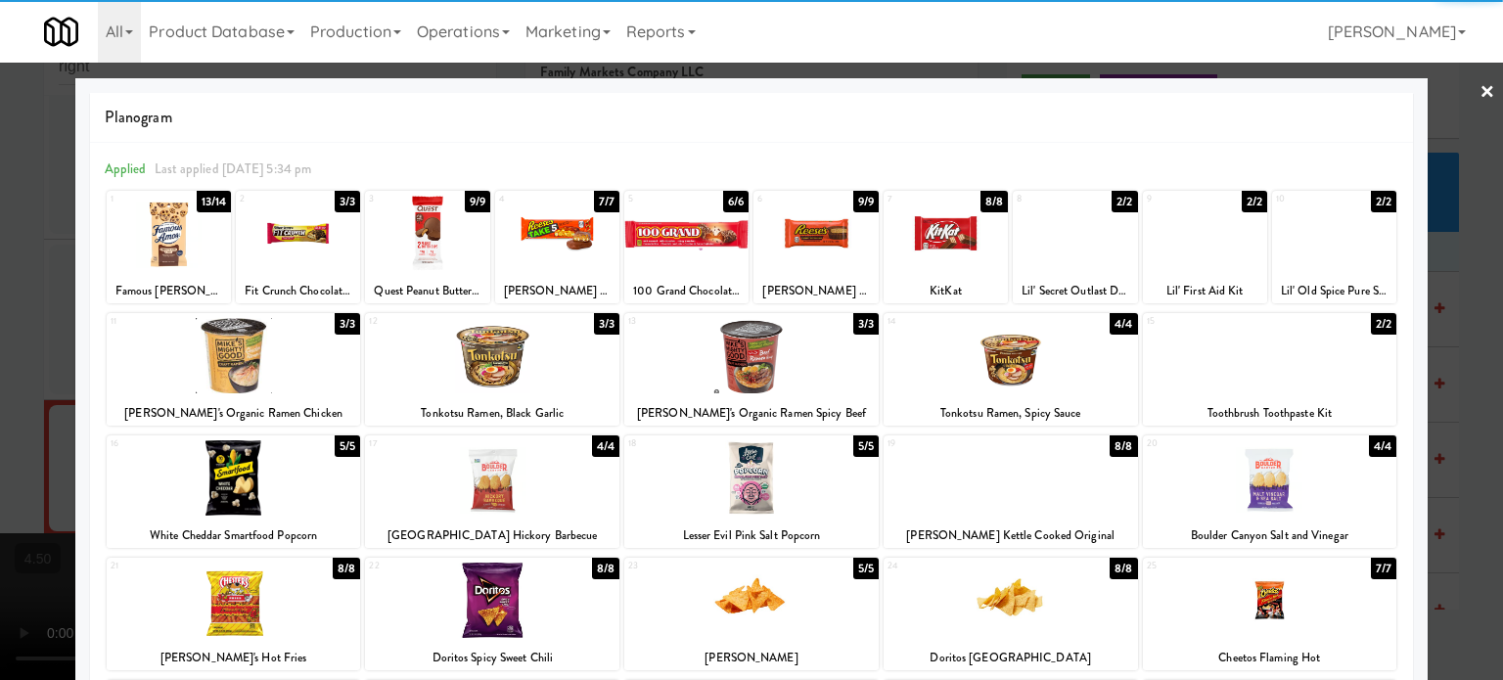
click at [50, 321] on div at bounding box center [751, 340] width 1503 height 680
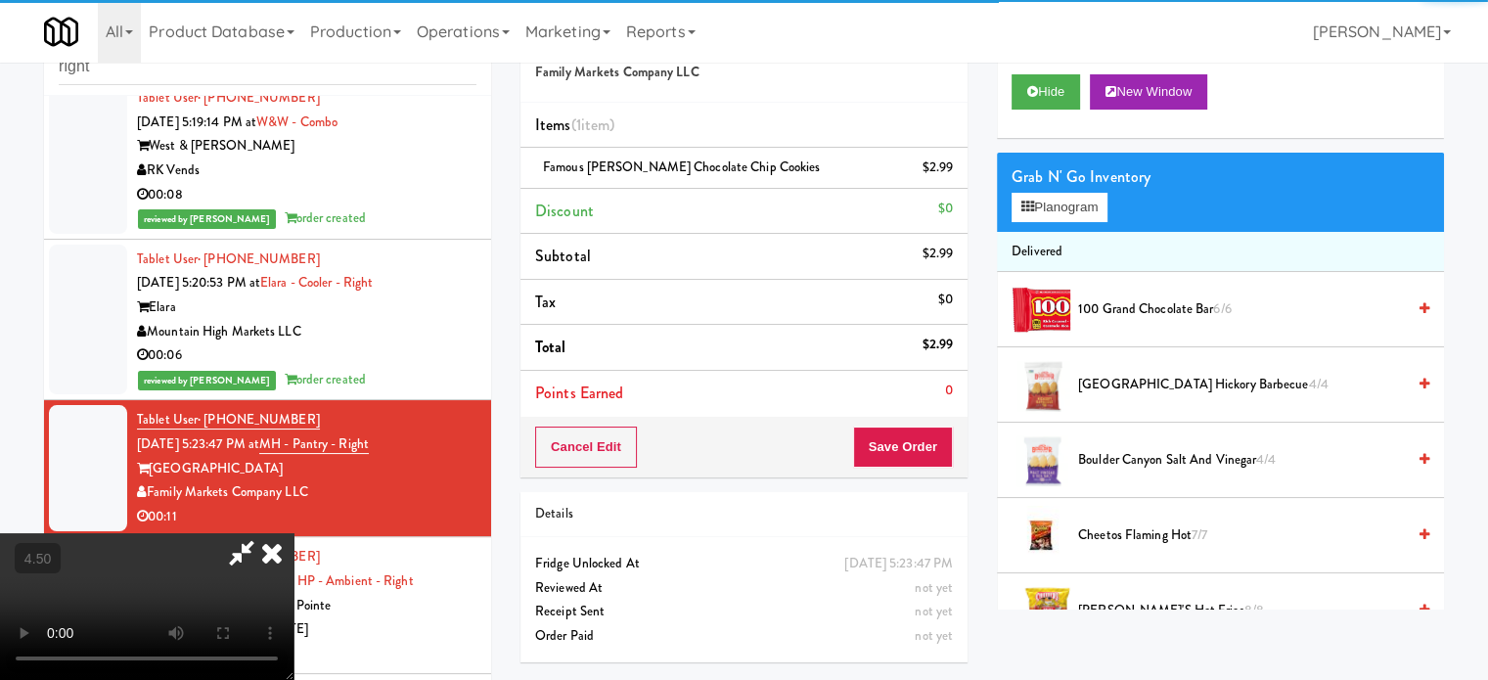
click at [294, 533] on video at bounding box center [147, 606] width 294 height 147
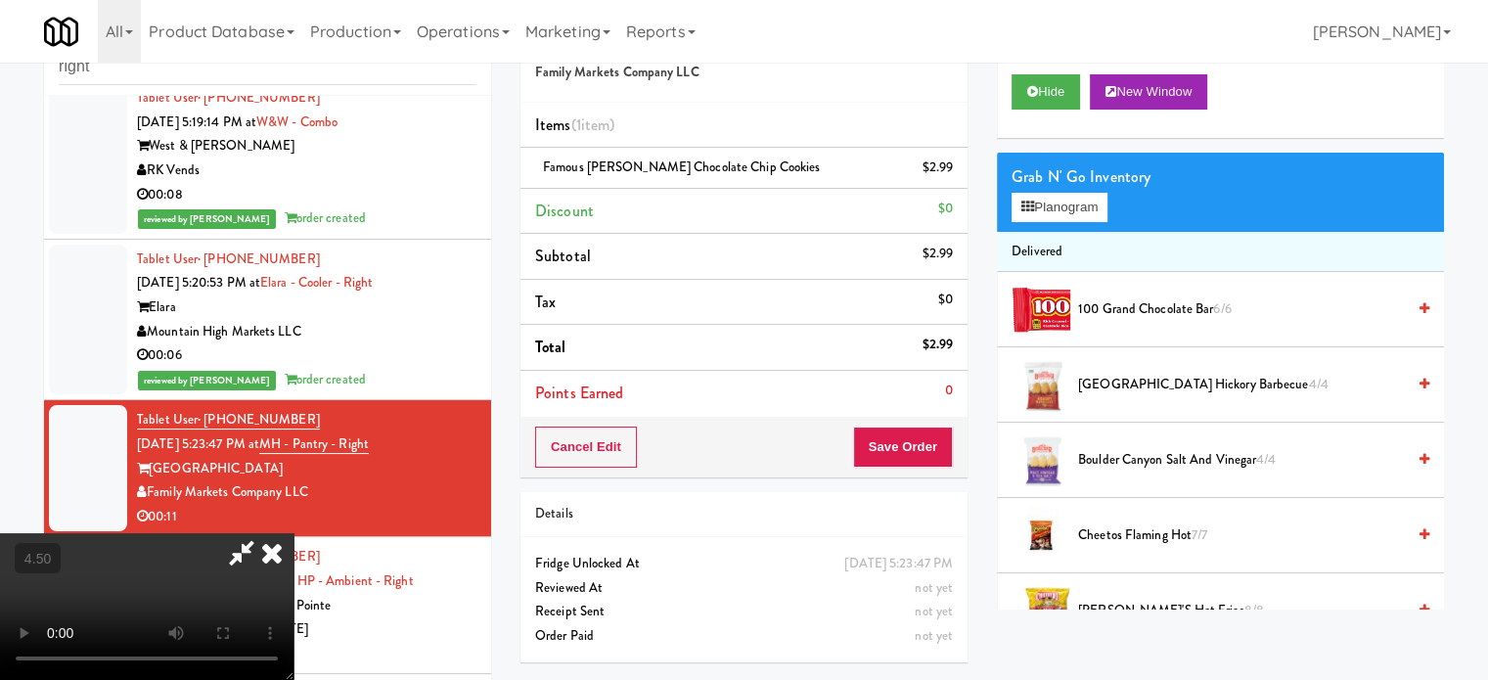
click at [294, 533] on video at bounding box center [147, 606] width 294 height 147
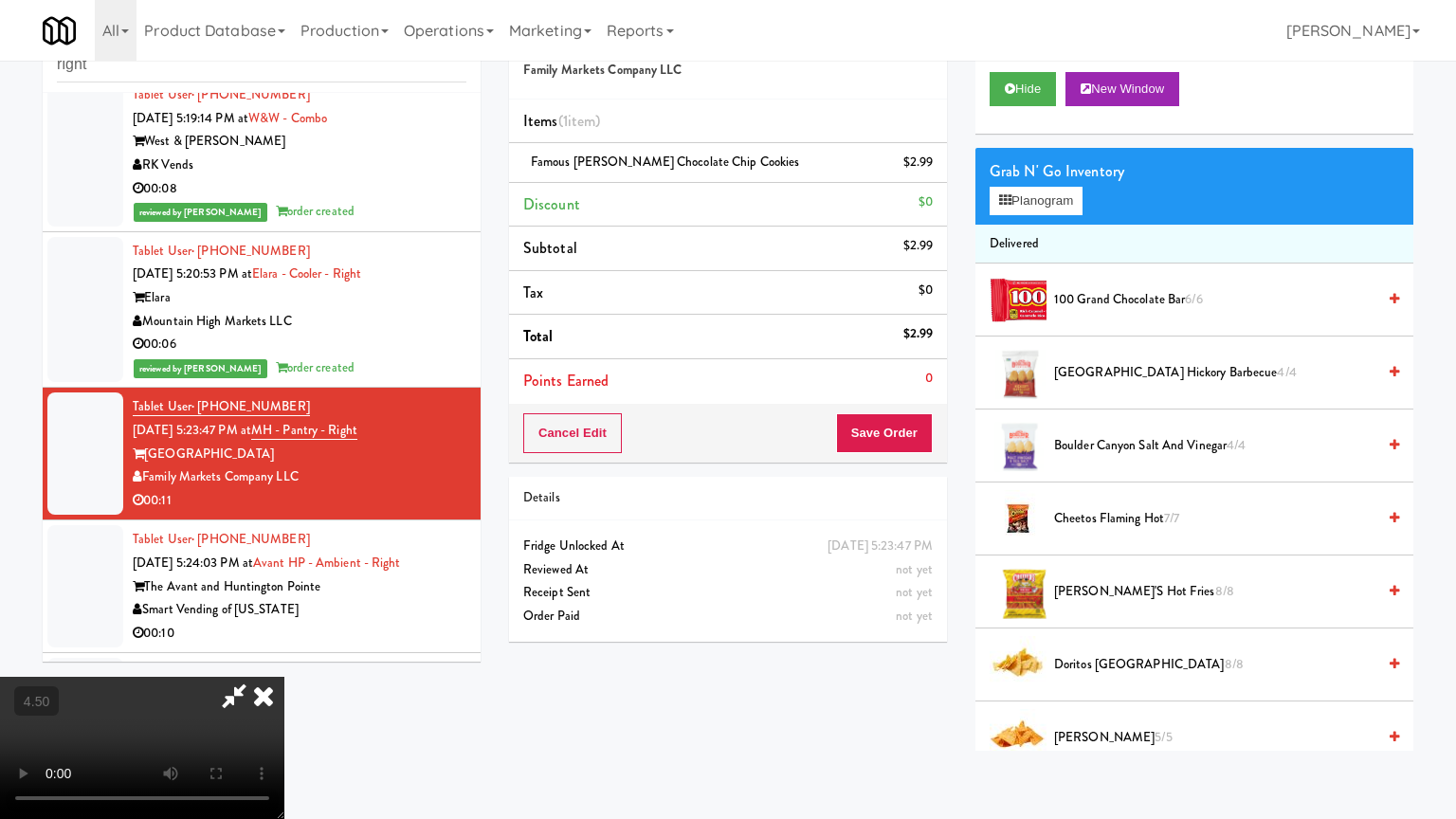
click at [285, 658] on video at bounding box center [142, 748] width 285 height 142
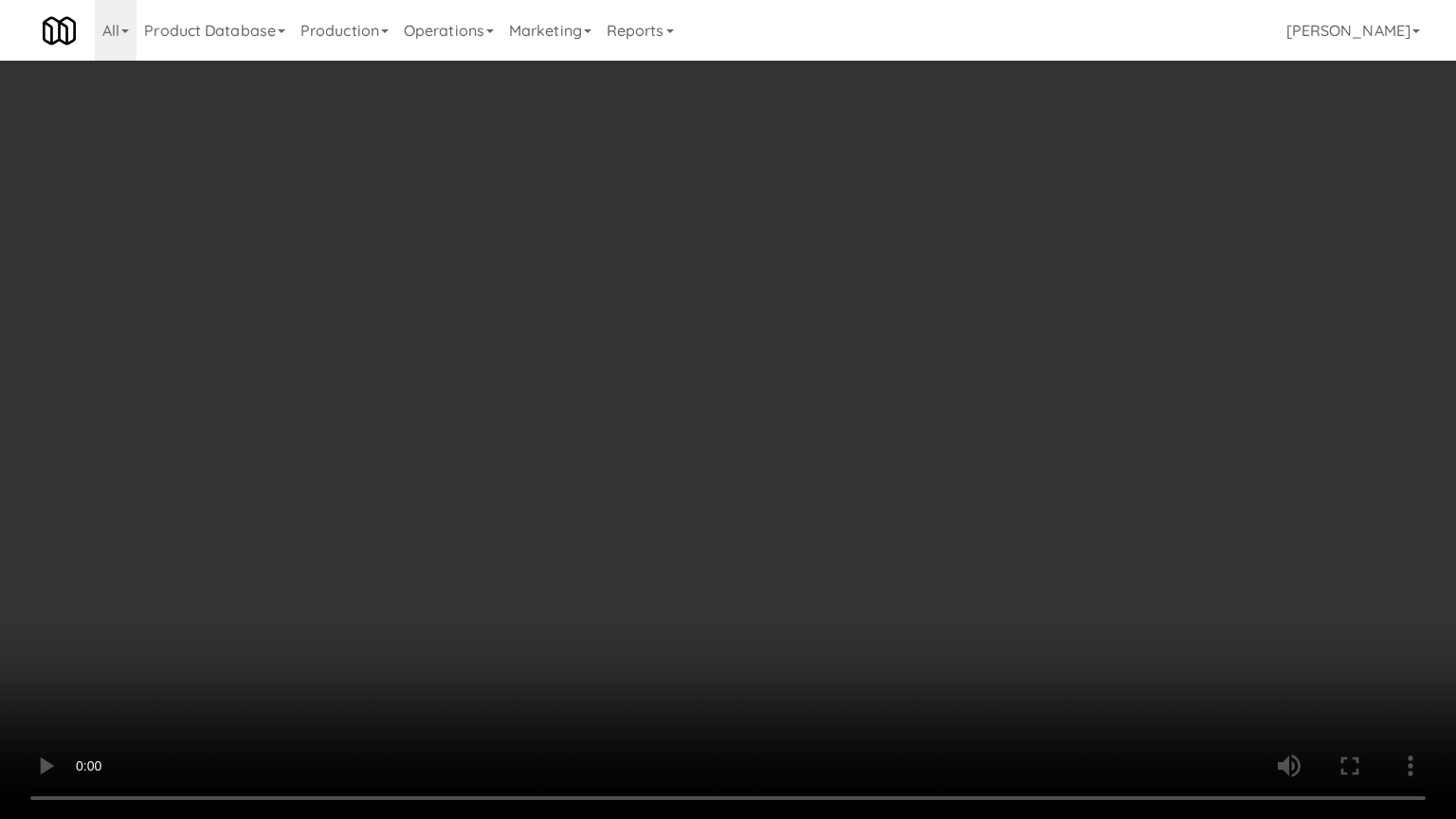
click at [813, 374] on video at bounding box center [728, 409] width 1456 height 819
click at [831, 397] on video at bounding box center [728, 409] width 1456 height 819
click at [911, 436] on video at bounding box center [728, 409] width 1456 height 819
click at [747, 436] on video at bounding box center [728, 409] width 1456 height 819
click at [849, 466] on video at bounding box center [728, 409] width 1456 height 819
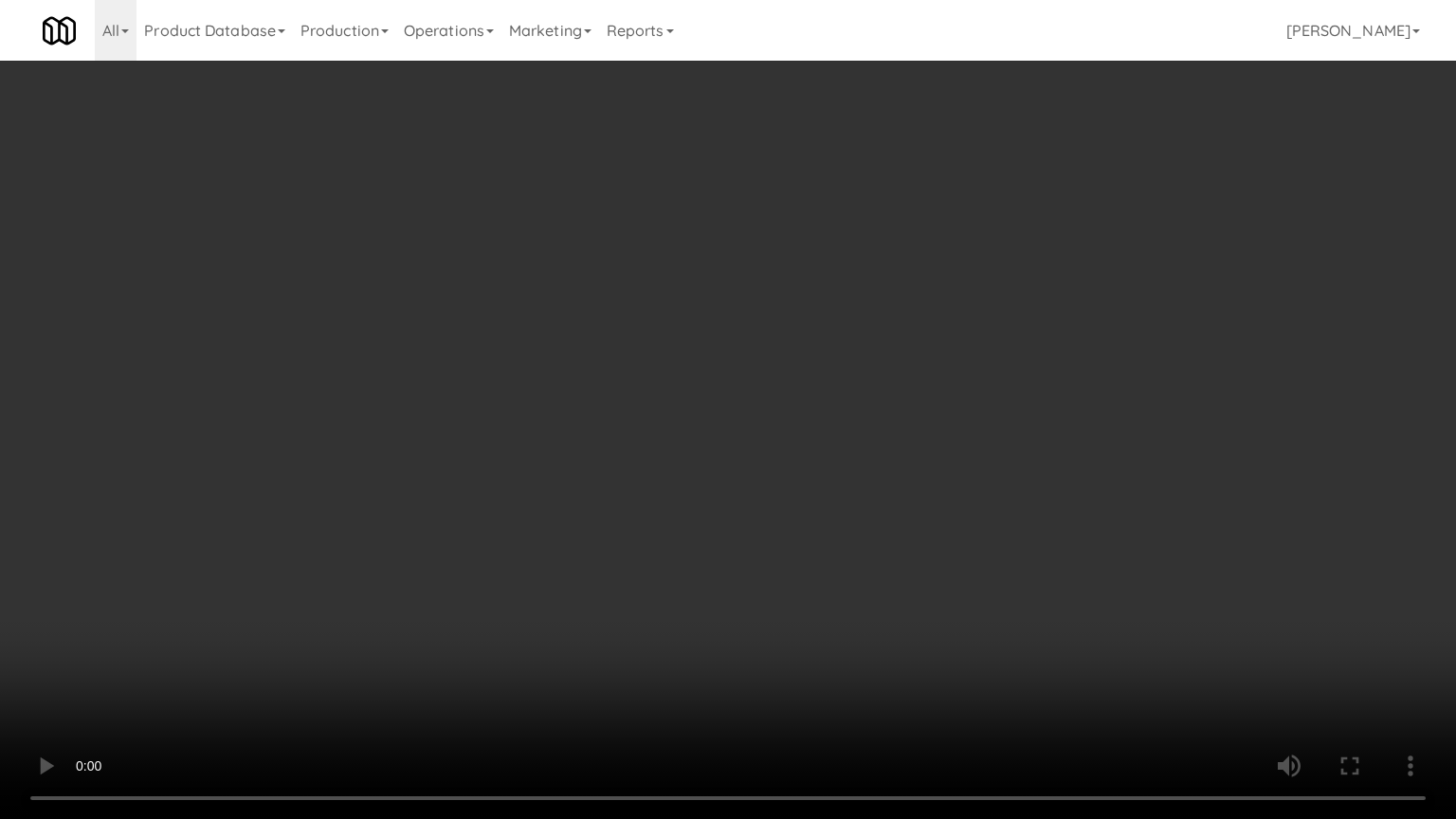
click at [789, 448] on video at bounding box center [728, 409] width 1456 height 819
click at [887, 452] on video at bounding box center [728, 409] width 1456 height 819
click at [773, 463] on video at bounding box center [728, 409] width 1456 height 819
click at [975, 489] on video at bounding box center [728, 409] width 1456 height 819
drag, startPoint x: 850, startPoint y: 593, endPoint x: 852, endPoint y: 569, distance: 24.1
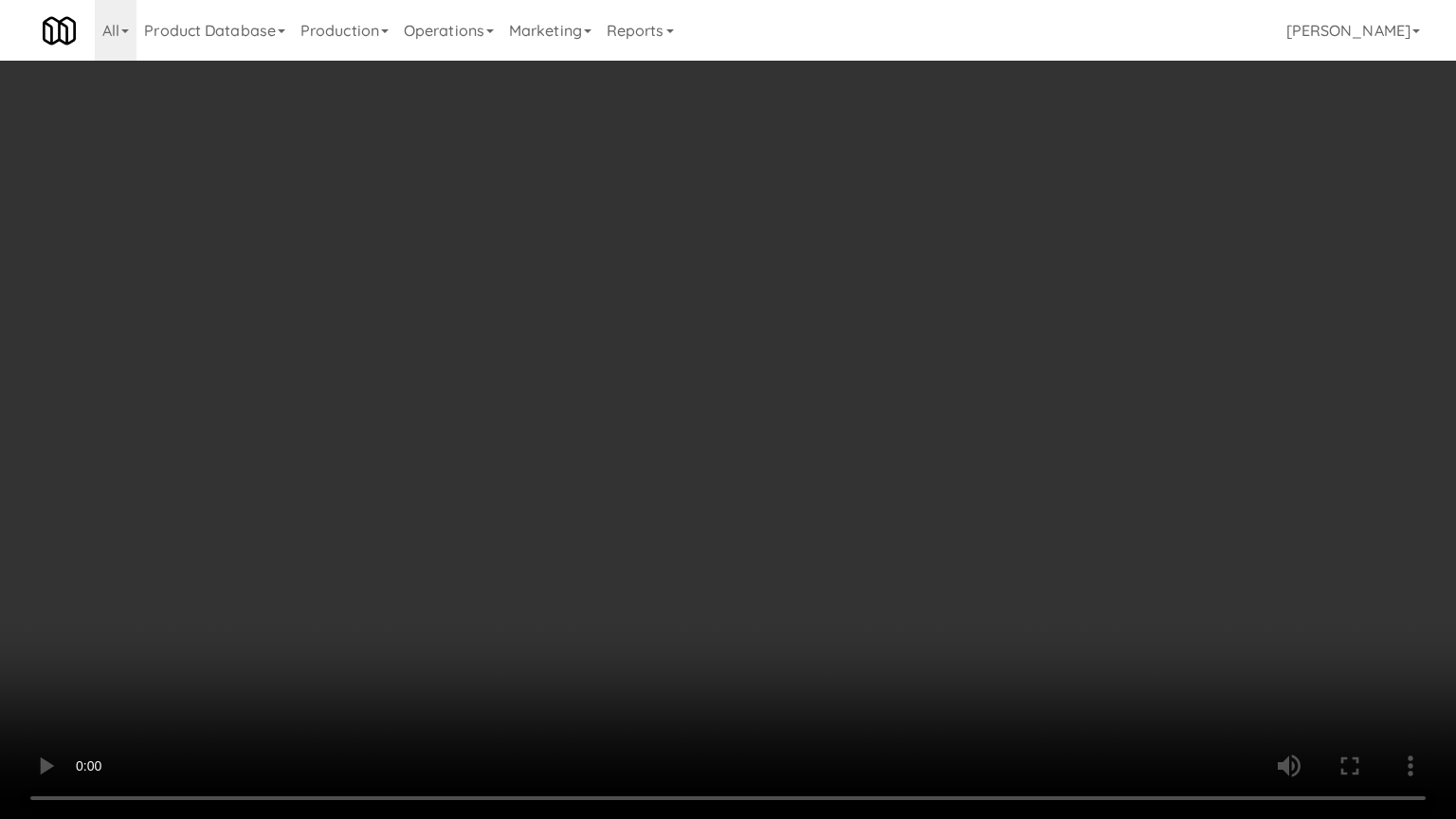
click at [852, 586] on video at bounding box center [728, 409] width 1456 height 819
drag, startPoint x: 852, startPoint y: 569, endPoint x: 934, endPoint y: 370, distance: 215.2
click at [854, 557] on video at bounding box center [728, 409] width 1456 height 819
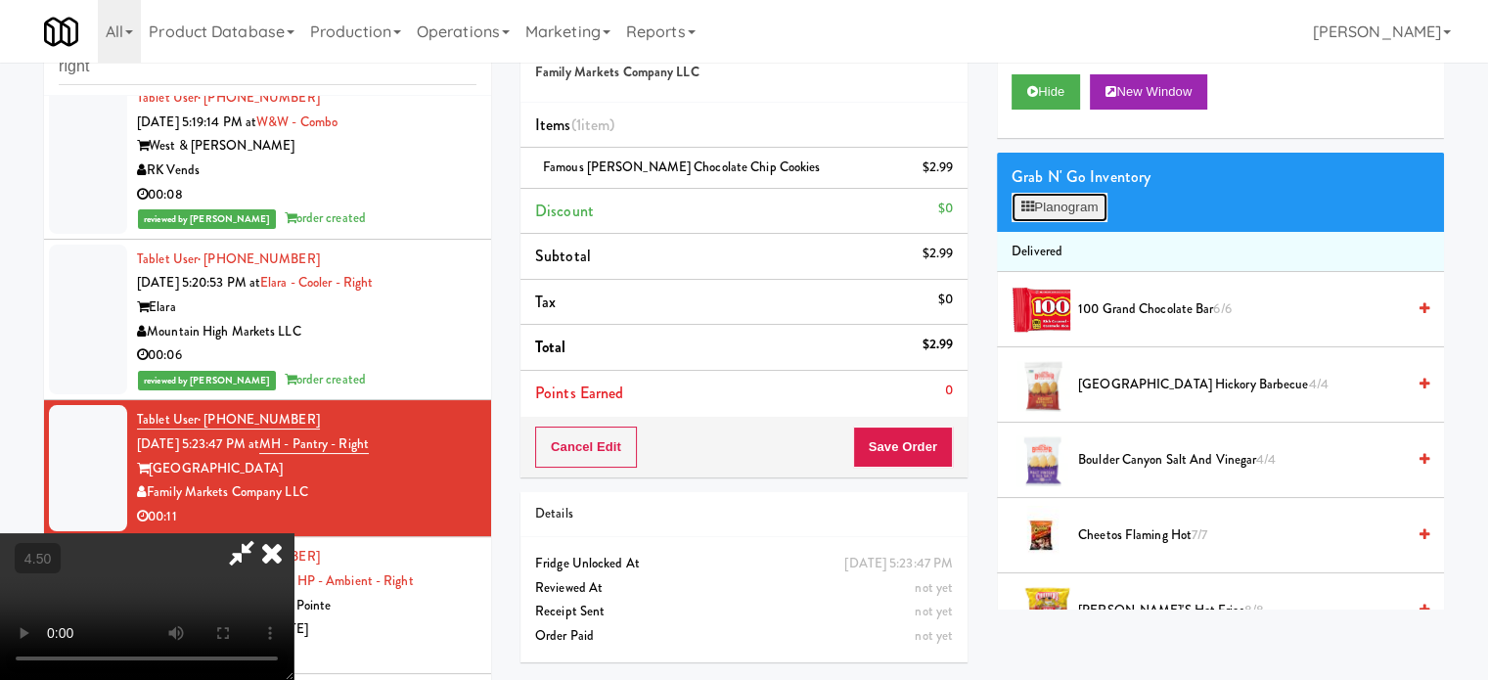
click at [1072, 209] on button "Planogram" at bounding box center [1060, 207] width 96 height 29
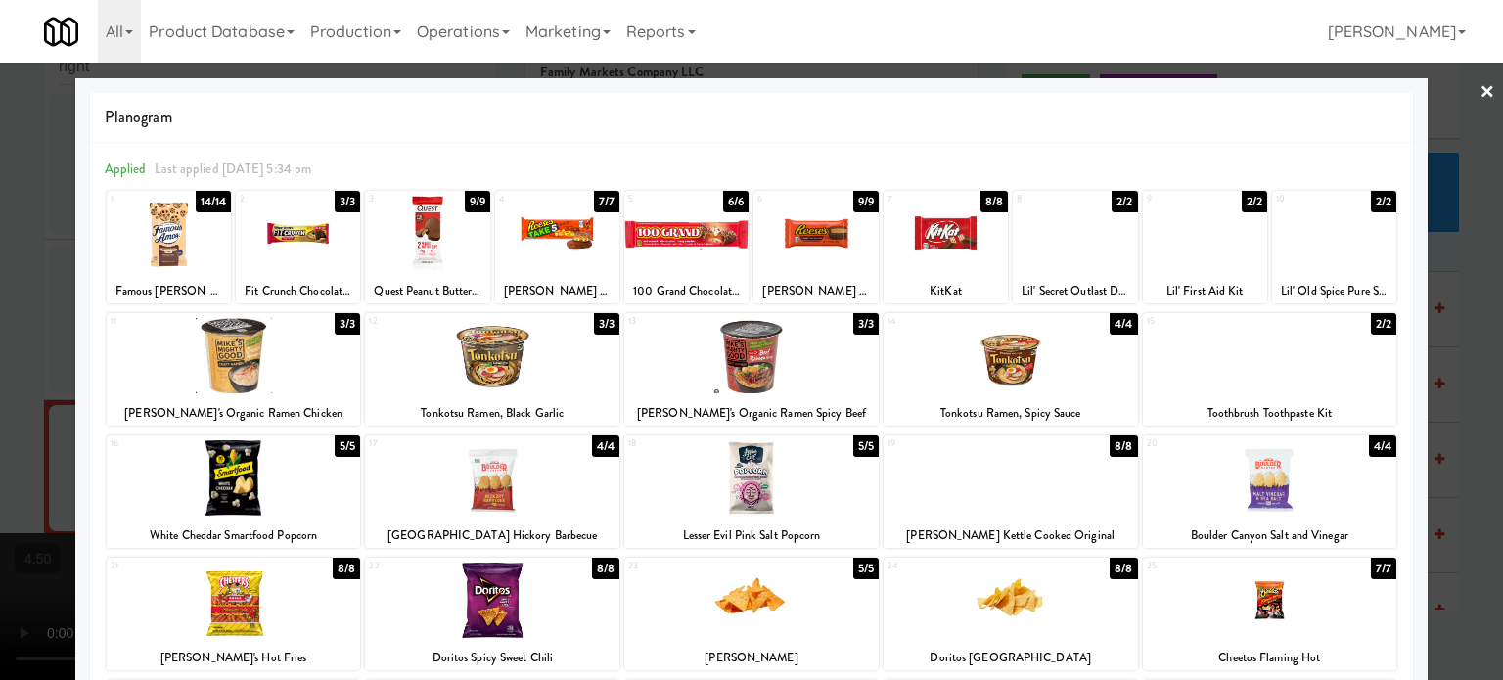
click at [853, 203] on div "9/9" at bounding box center [865, 202] width 25 height 22
click at [20, 390] on div at bounding box center [751, 340] width 1503 height 680
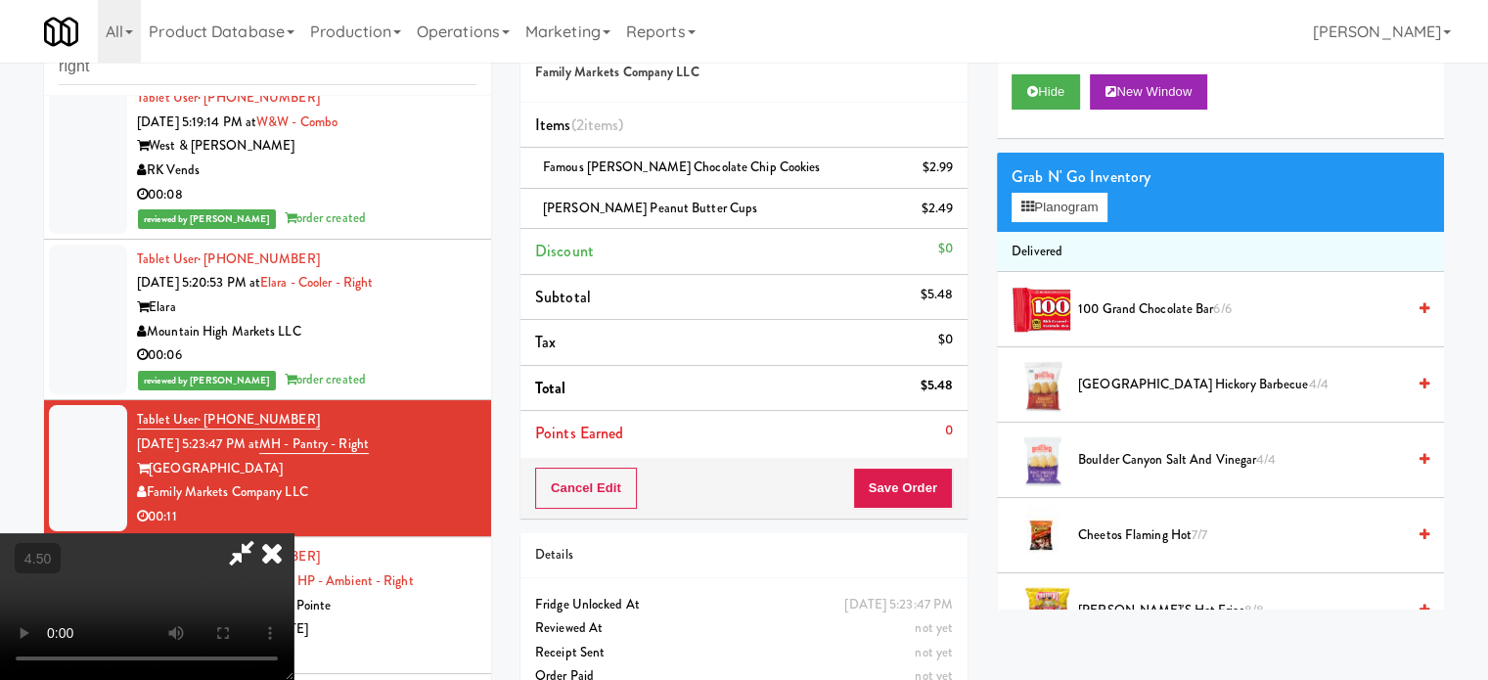
click at [294, 533] on video at bounding box center [147, 606] width 294 height 147
drag, startPoint x: 817, startPoint y: 297, endPoint x: 815, endPoint y: 380, distance: 82.2
click at [294, 533] on video at bounding box center [147, 606] width 294 height 147
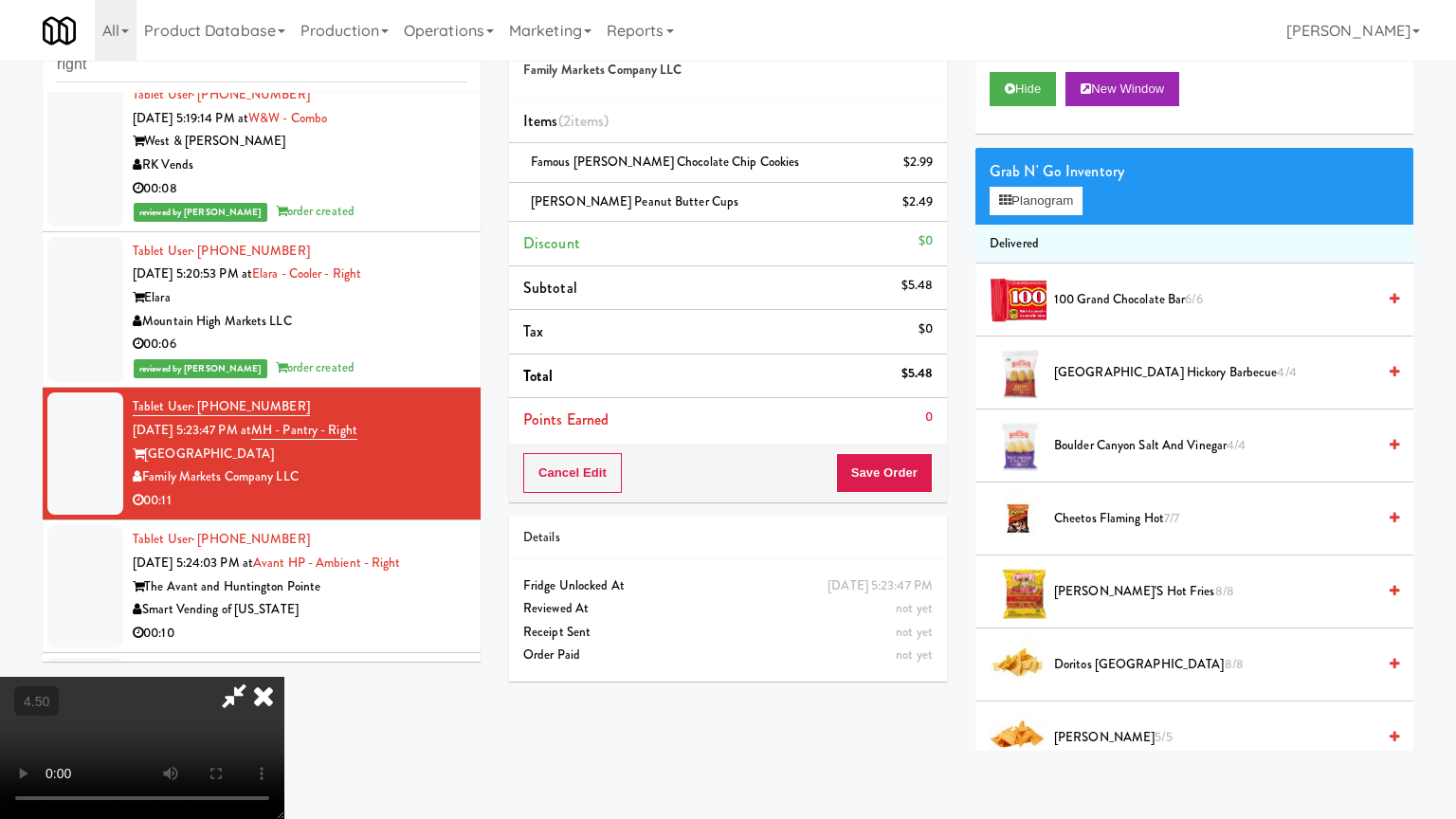
click at [285, 658] on video at bounding box center [142, 748] width 285 height 142
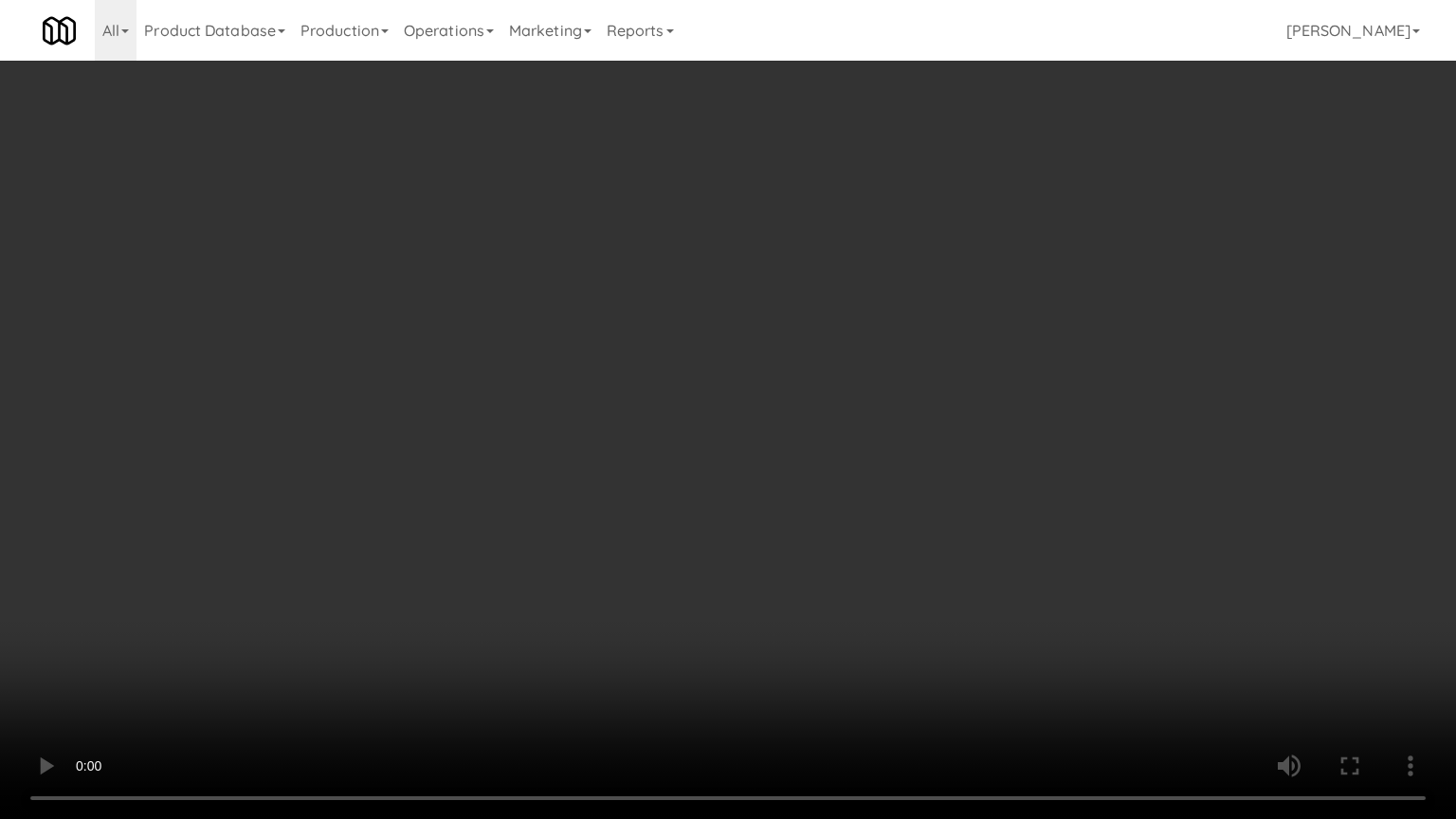
click at [850, 395] on video at bounding box center [728, 409] width 1456 height 819
click at [857, 394] on video at bounding box center [728, 409] width 1456 height 819
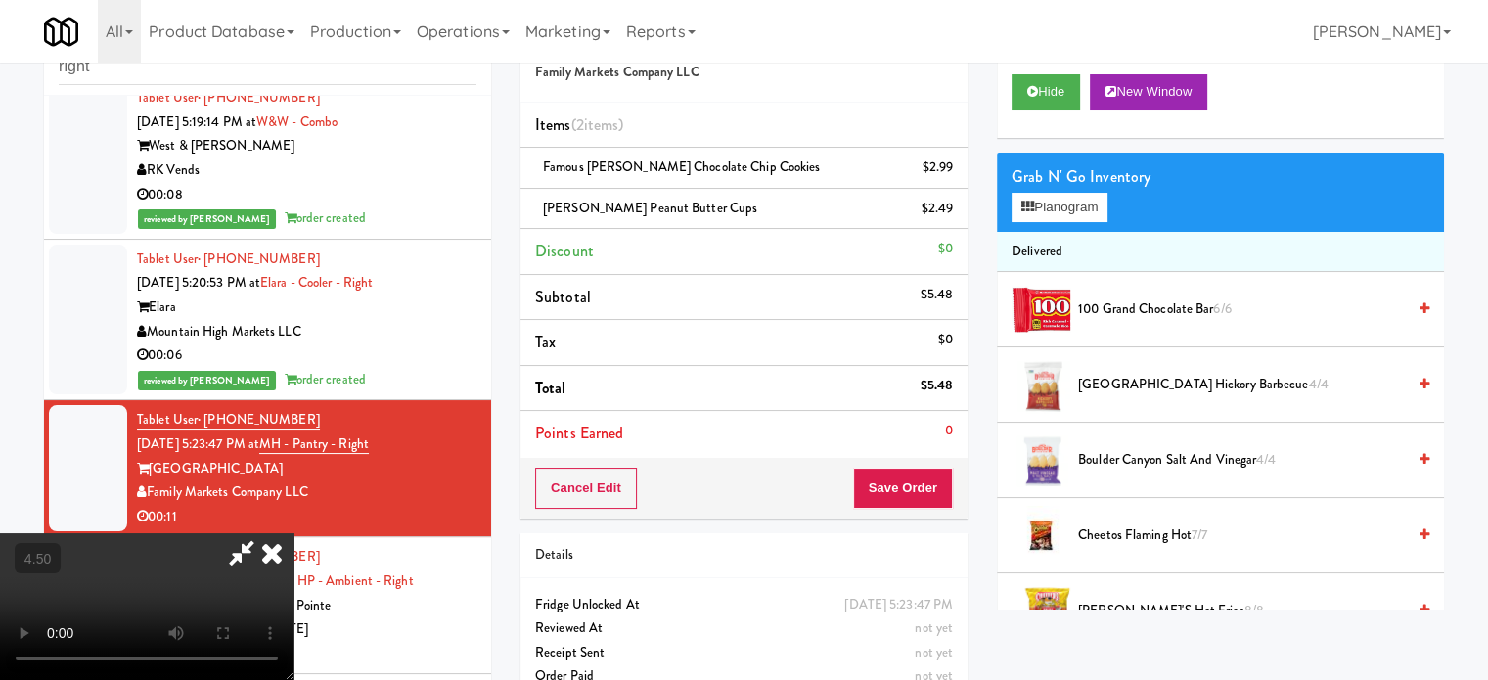
click at [294, 533] on icon at bounding box center [271, 552] width 43 height 39
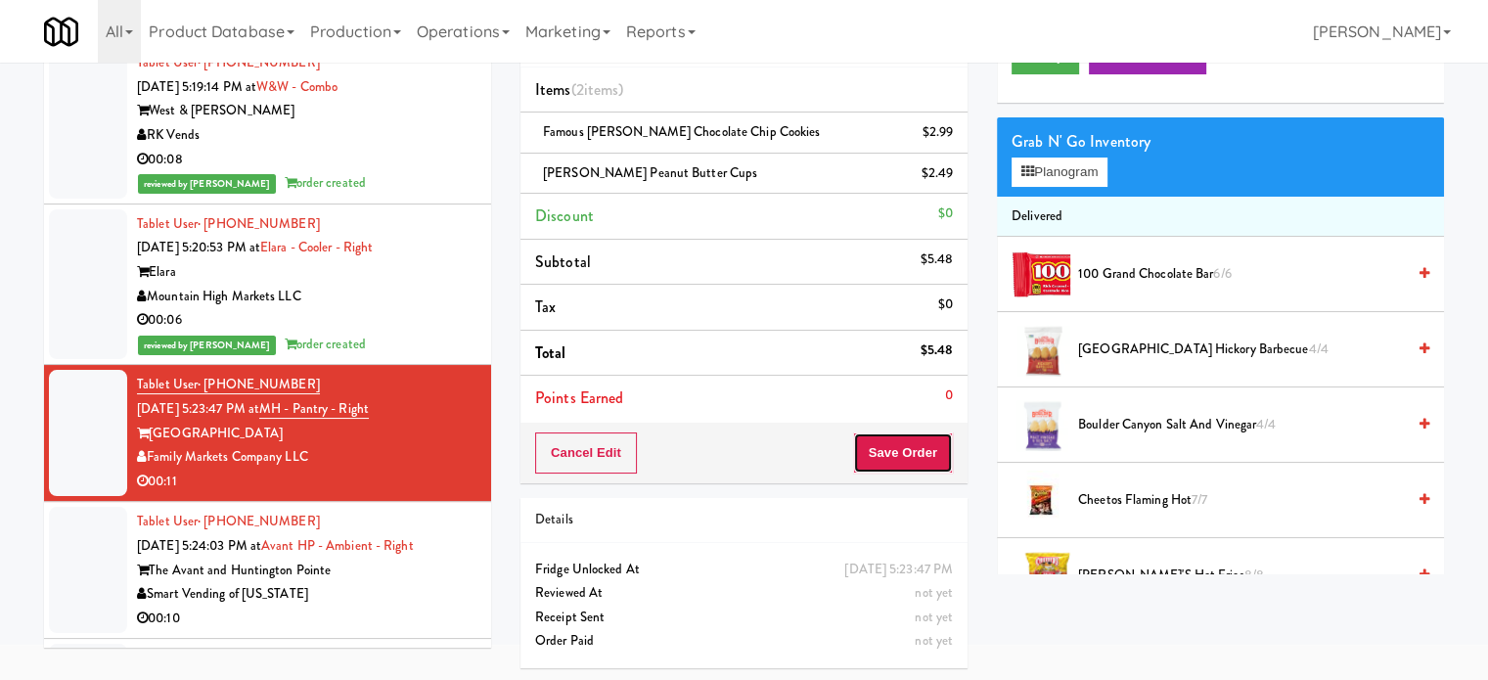
click at [908, 438] on button "Save Order" at bounding box center [903, 452] width 100 height 41
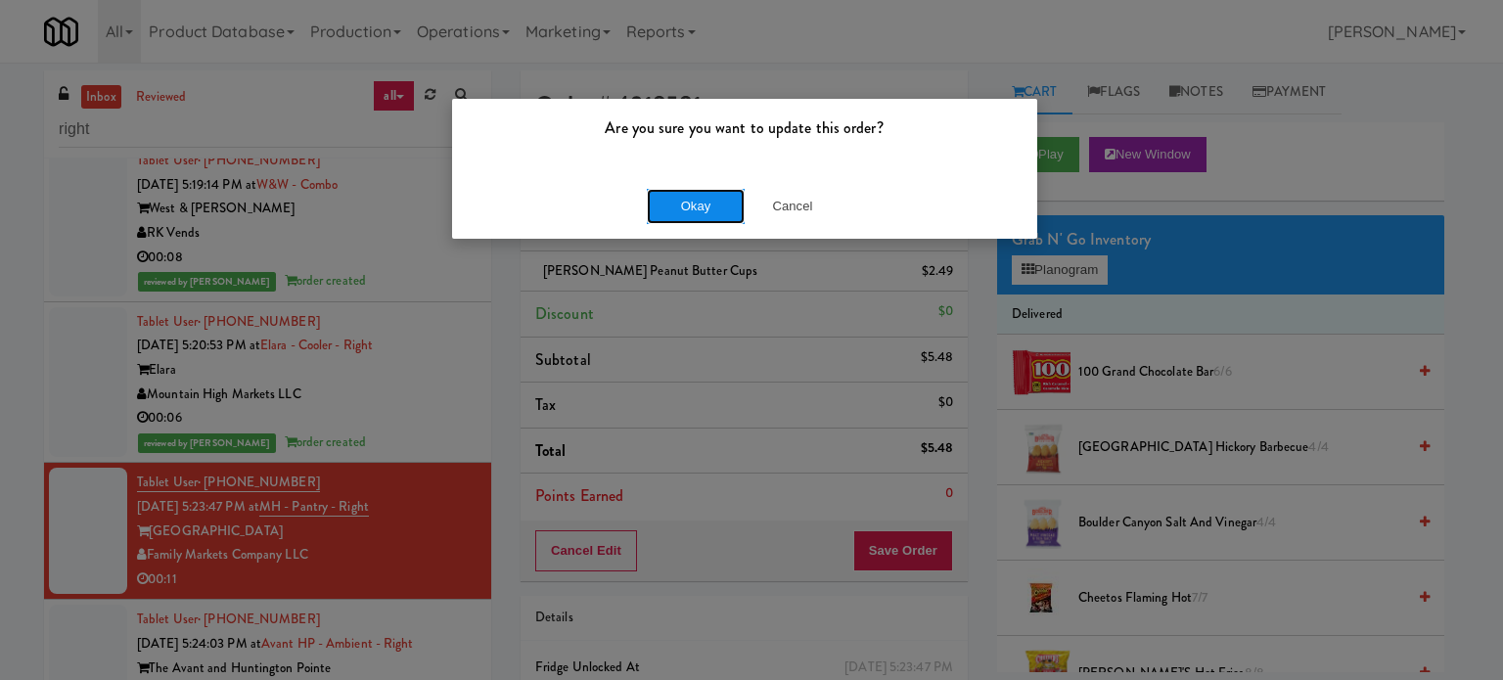
click at [712, 203] on button "Okay" at bounding box center [696, 206] width 98 height 35
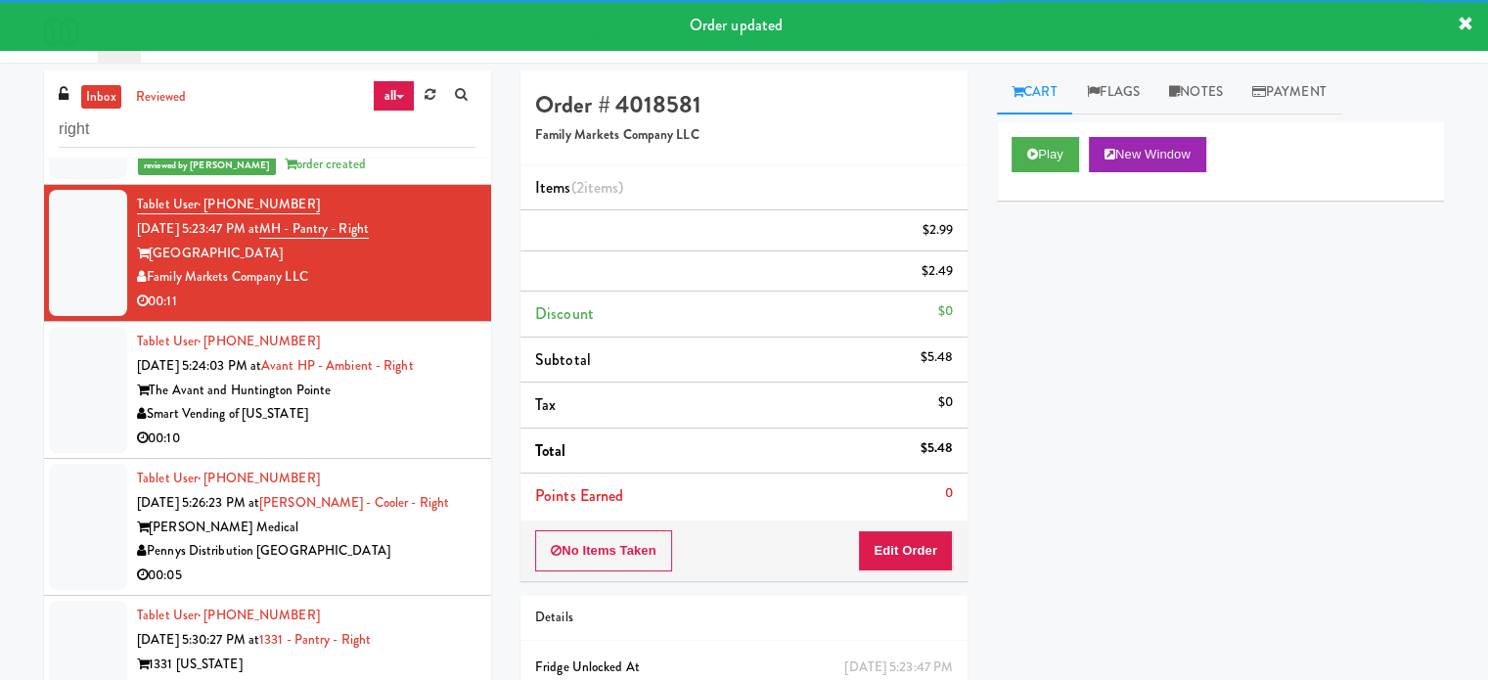
scroll to position [746, 0]
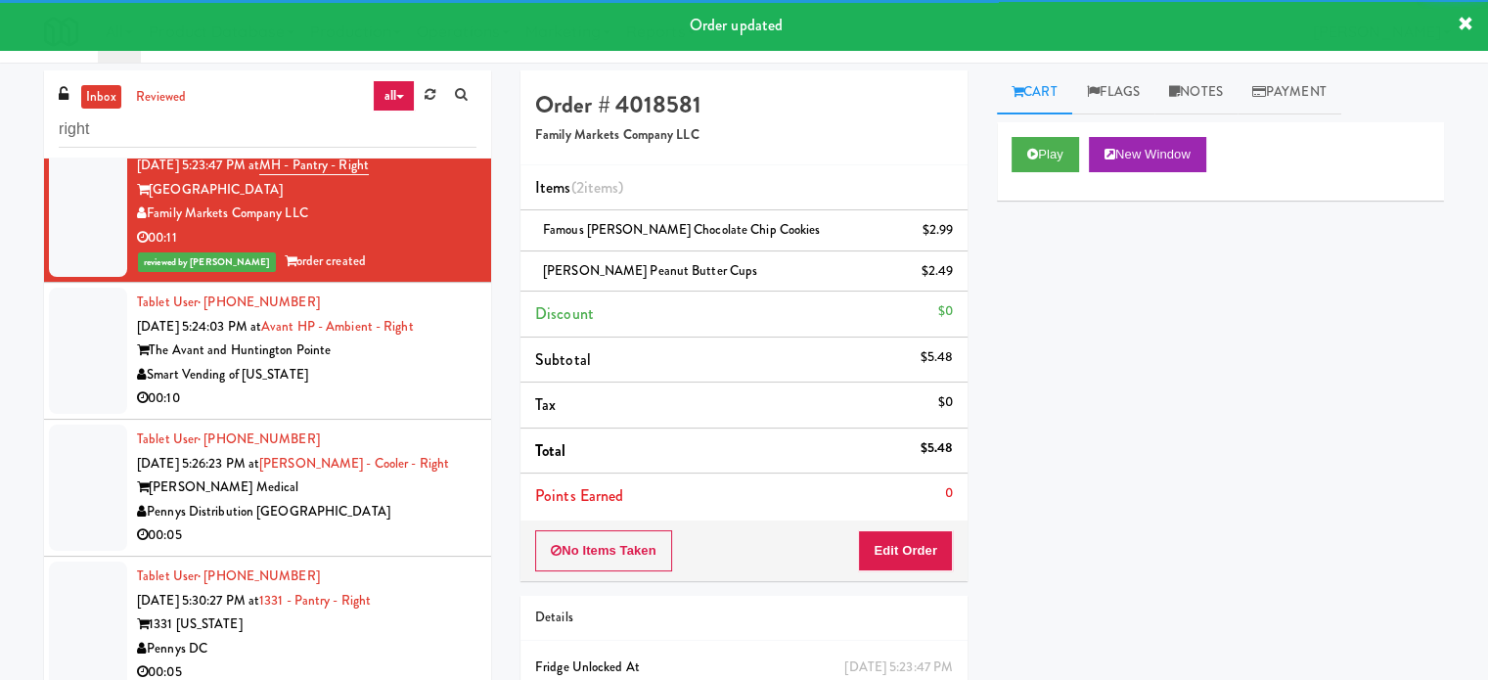
drag, startPoint x: 384, startPoint y: 350, endPoint x: 733, endPoint y: 288, distance: 354.9
click at [384, 351] on div "The Avant and Huntington Pointe" at bounding box center [307, 351] width 340 height 24
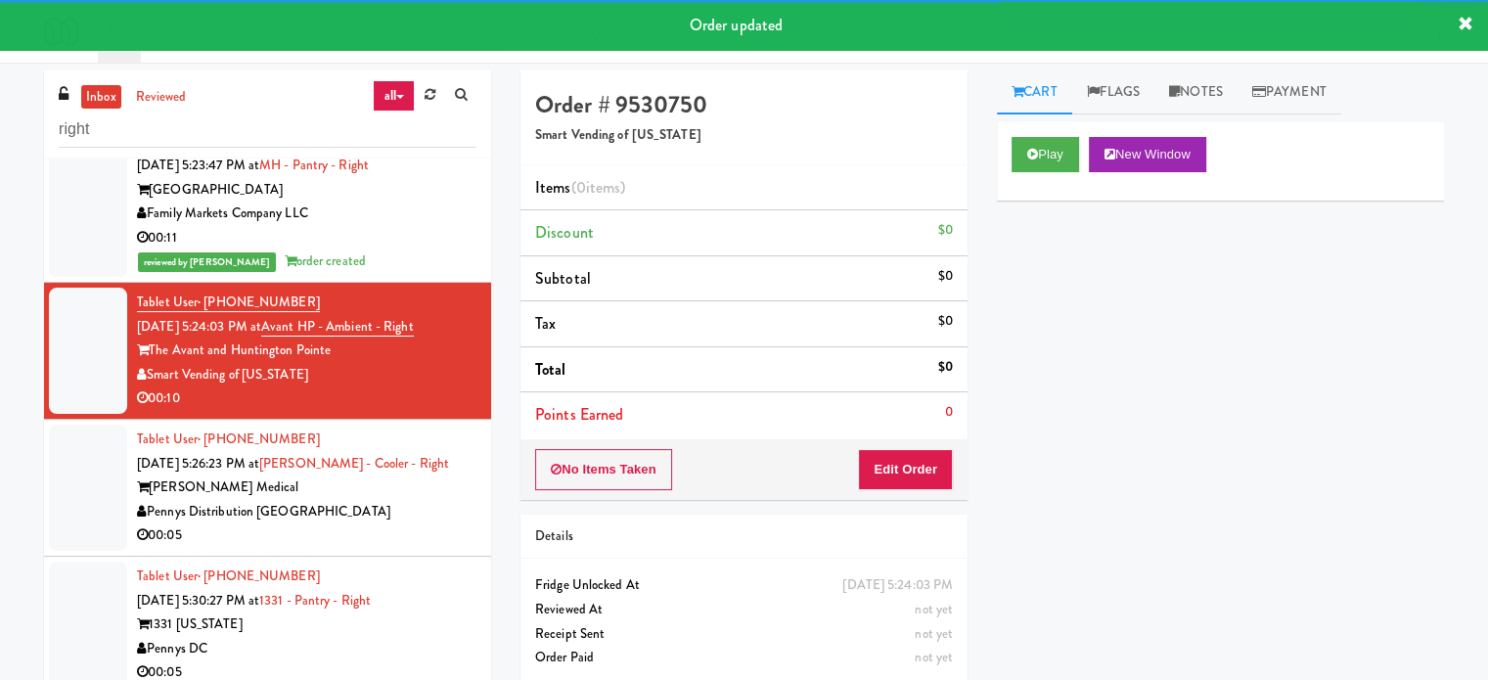
click at [458, 253] on div "reviewed by Jenet R order created" at bounding box center [307, 262] width 340 height 24
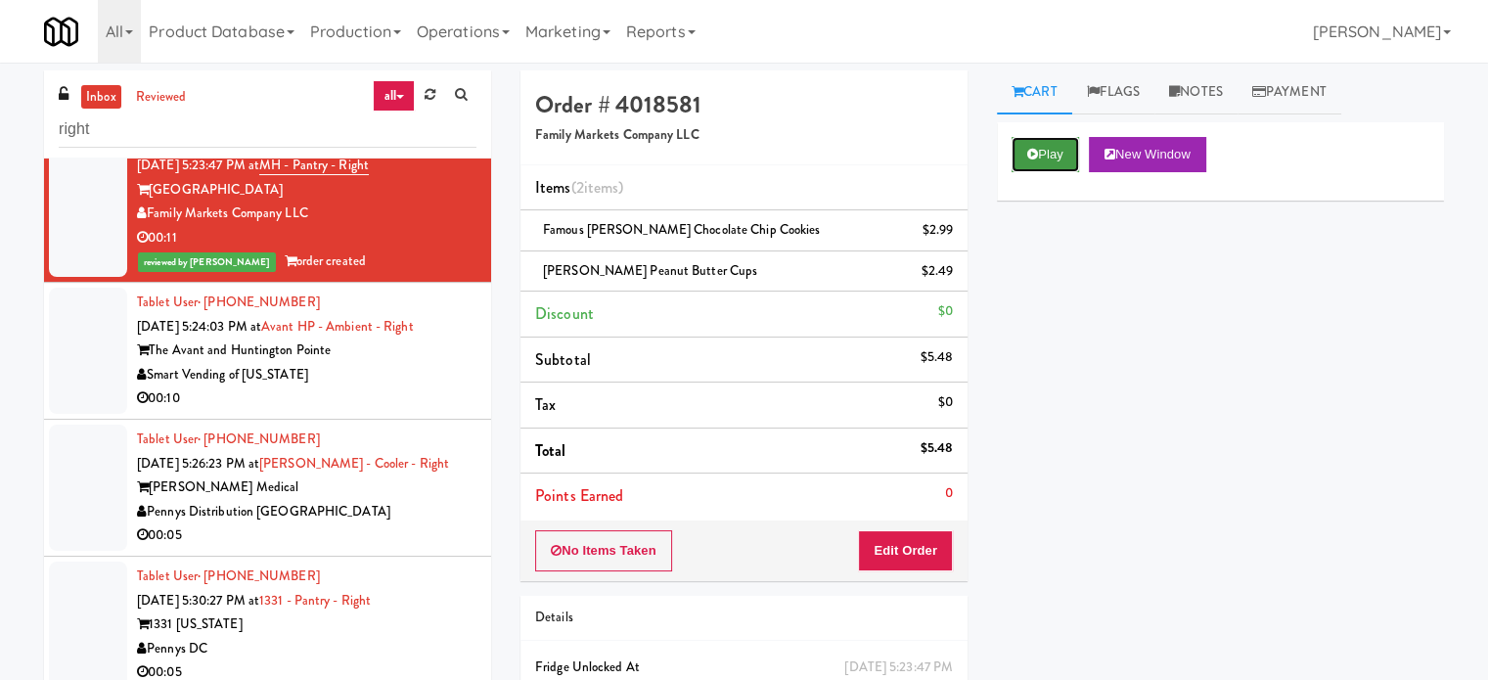
click at [1052, 152] on button "Play" at bounding box center [1046, 154] width 68 height 35
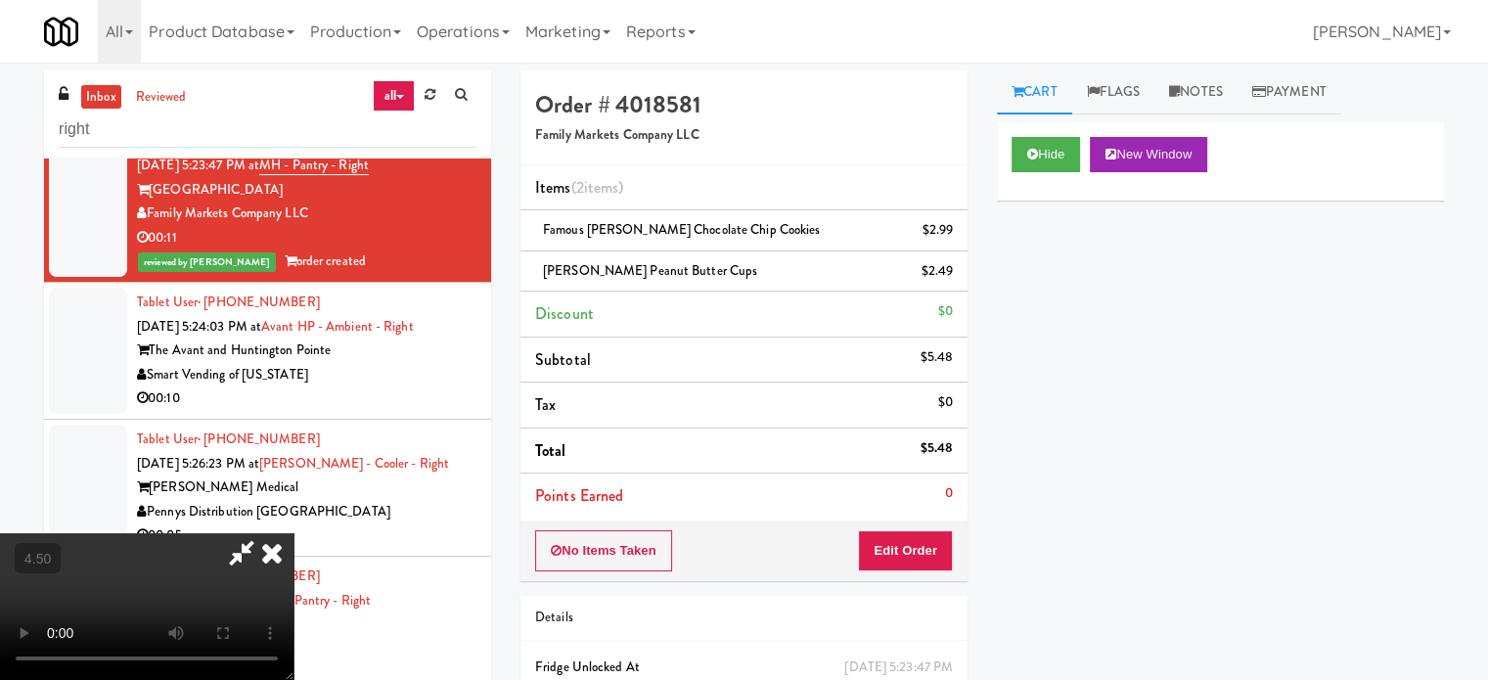
click at [294, 533] on video at bounding box center [147, 606] width 294 height 147
drag, startPoint x: 493, startPoint y: 435, endPoint x: 706, endPoint y: 303, distance: 250.9
click at [294, 533] on video at bounding box center [147, 606] width 294 height 147
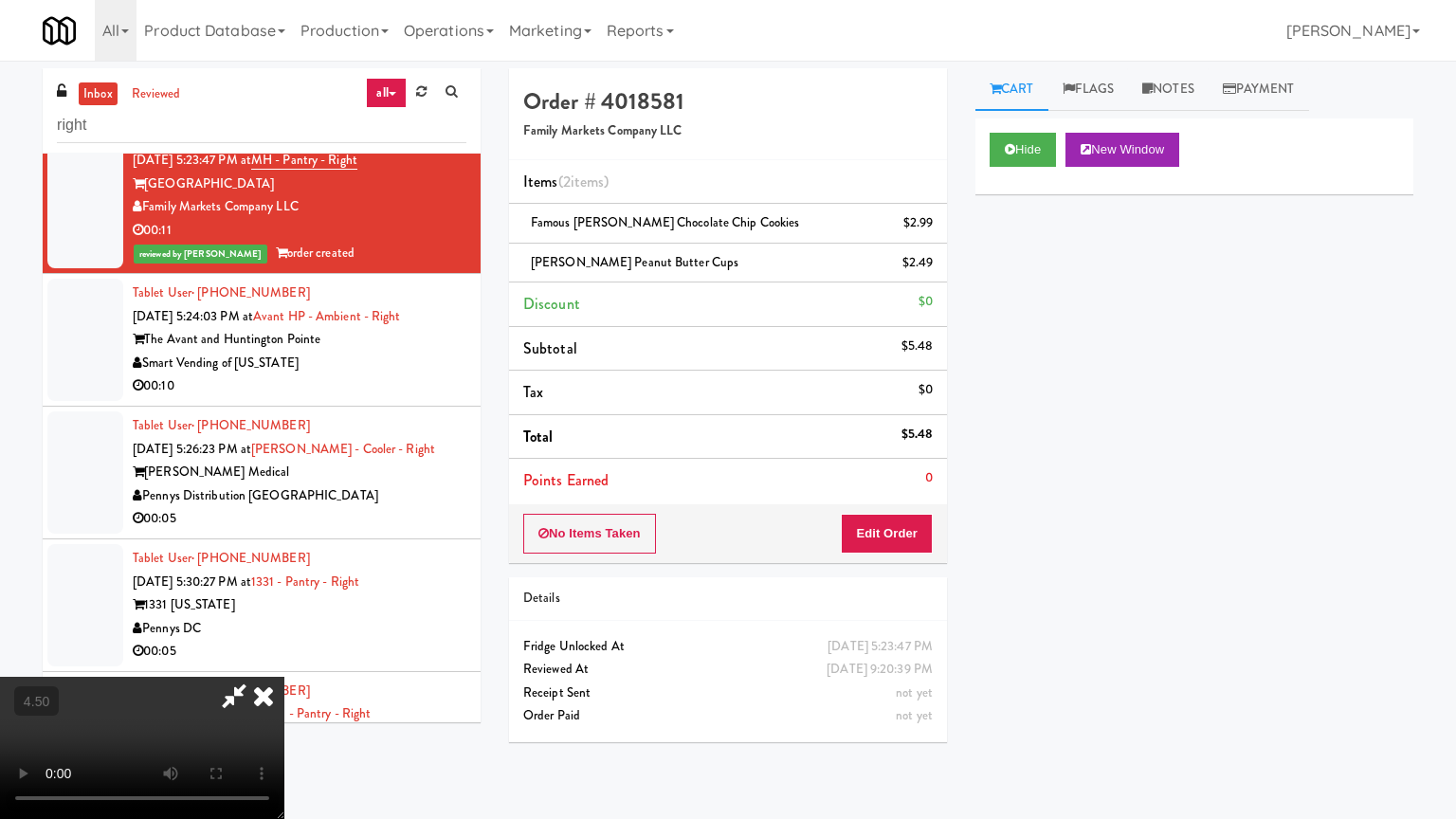
click at [285, 658] on video at bounding box center [142, 748] width 285 height 142
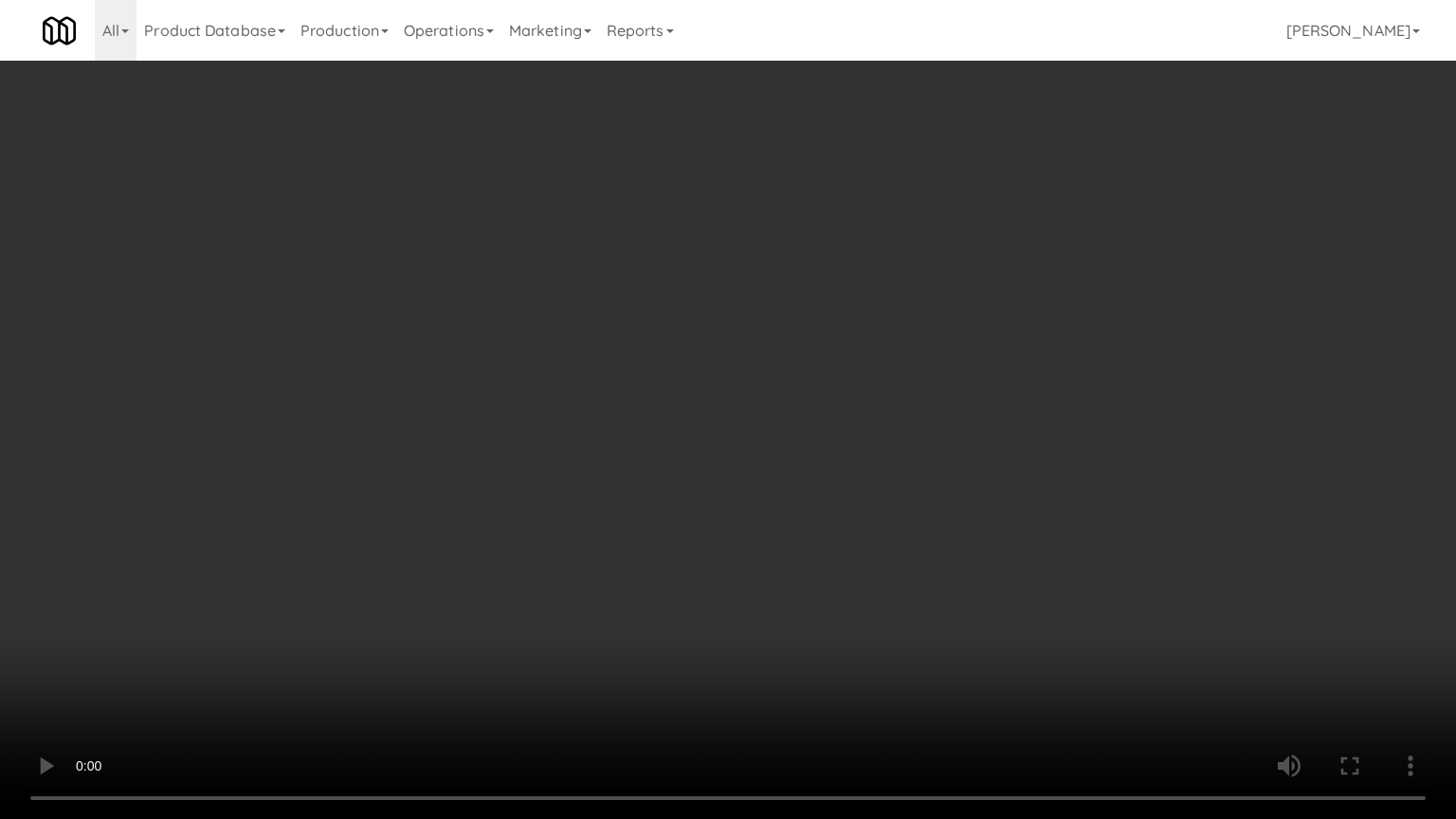
click at [840, 376] on video at bounding box center [728, 409] width 1456 height 819
click at [826, 394] on video at bounding box center [728, 409] width 1456 height 819
drag, startPoint x: 843, startPoint y: 383, endPoint x: 850, endPoint y: 365, distance: 19.3
click at [849, 383] on video at bounding box center [728, 409] width 1456 height 819
click at [848, 371] on video at bounding box center [728, 409] width 1456 height 819
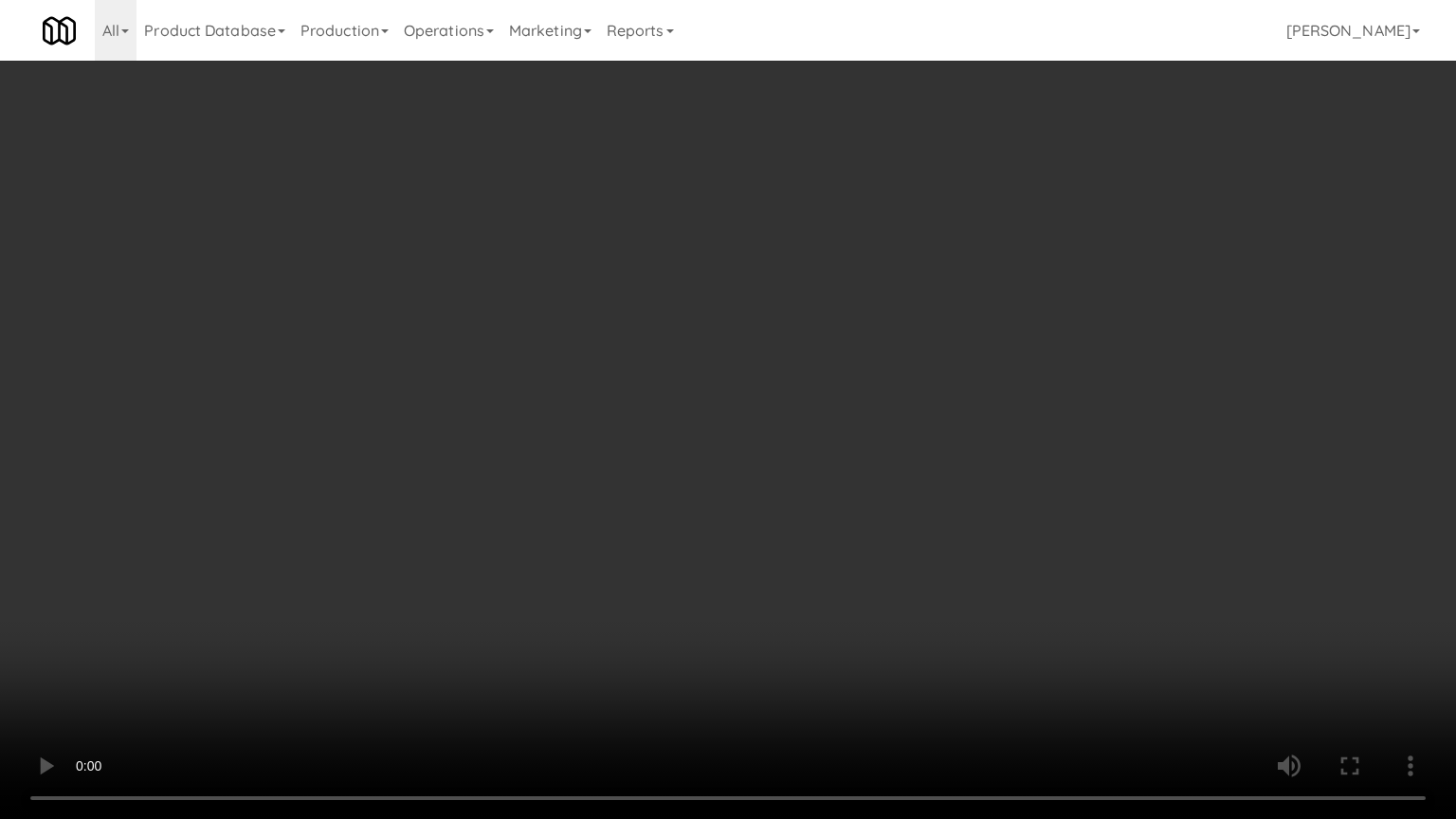
drag, startPoint x: 859, startPoint y: 389, endPoint x: 964, endPoint y: 336, distance: 117.6
click at [860, 389] on video at bounding box center [728, 409] width 1456 height 819
click at [846, 366] on video at bounding box center [728, 409] width 1456 height 819
click at [849, 366] on video at bounding box center [728, 409] width 1456 height 819
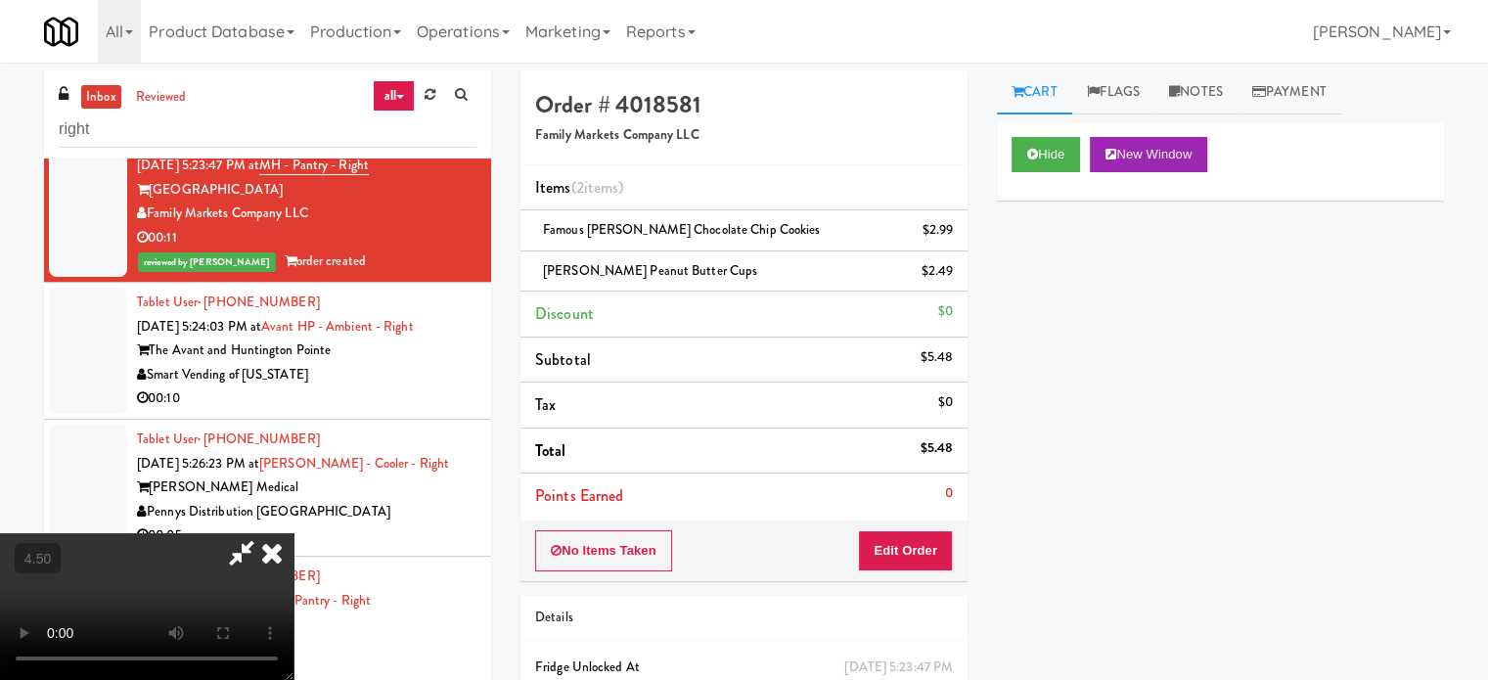
click at [294, 533] on icon at bounding box center [271, 552] width 43 height 39
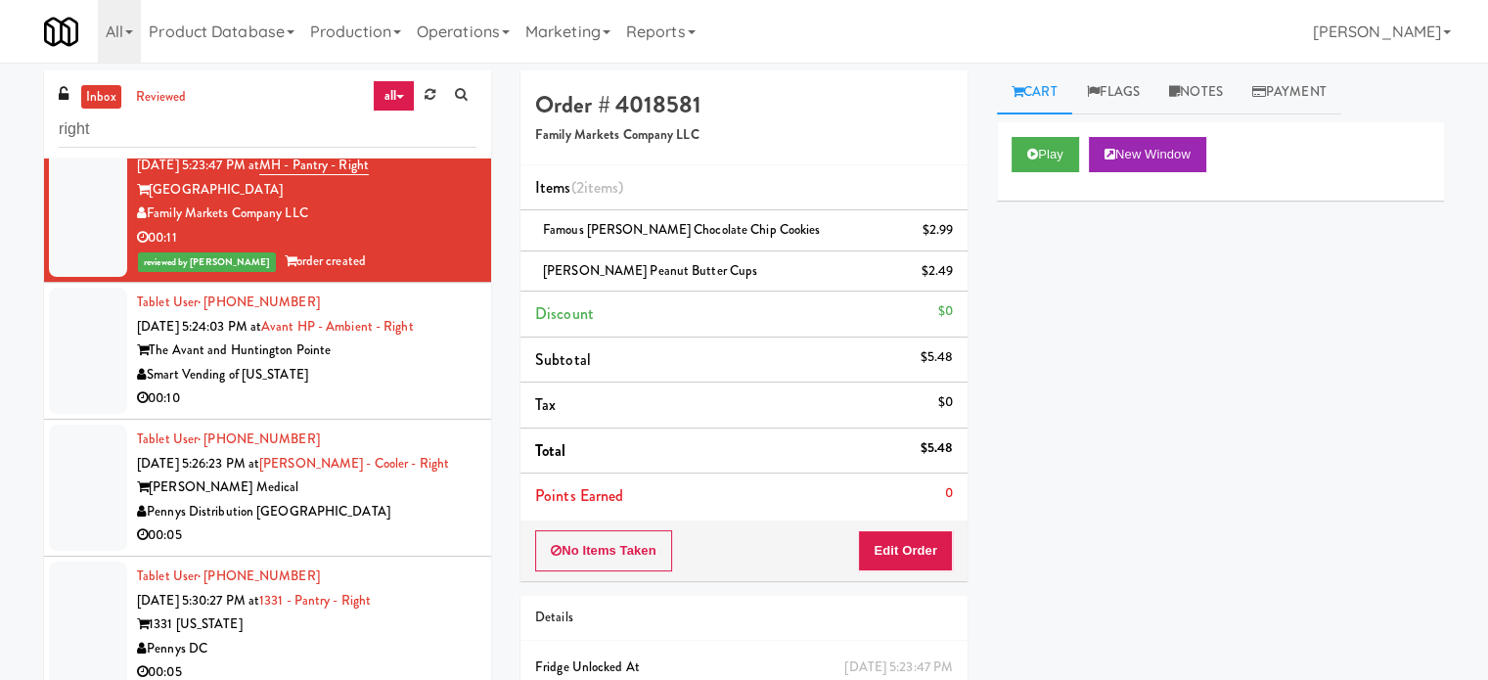
click at [449, 401] on div "00:10" at bounding box center [307, 398] width 340 height 24
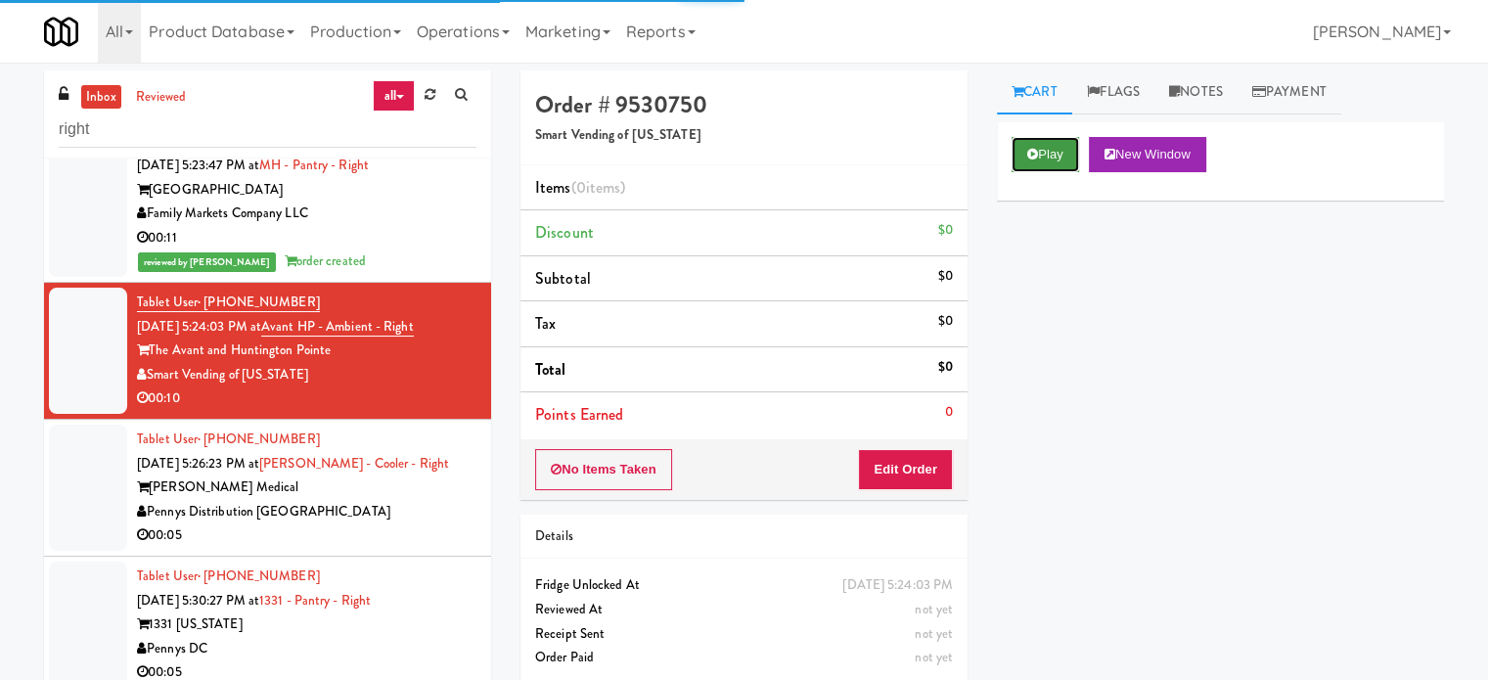
click at [1059, 163] on button "Play" at bounding box center [1046, 154] width 68 height 35
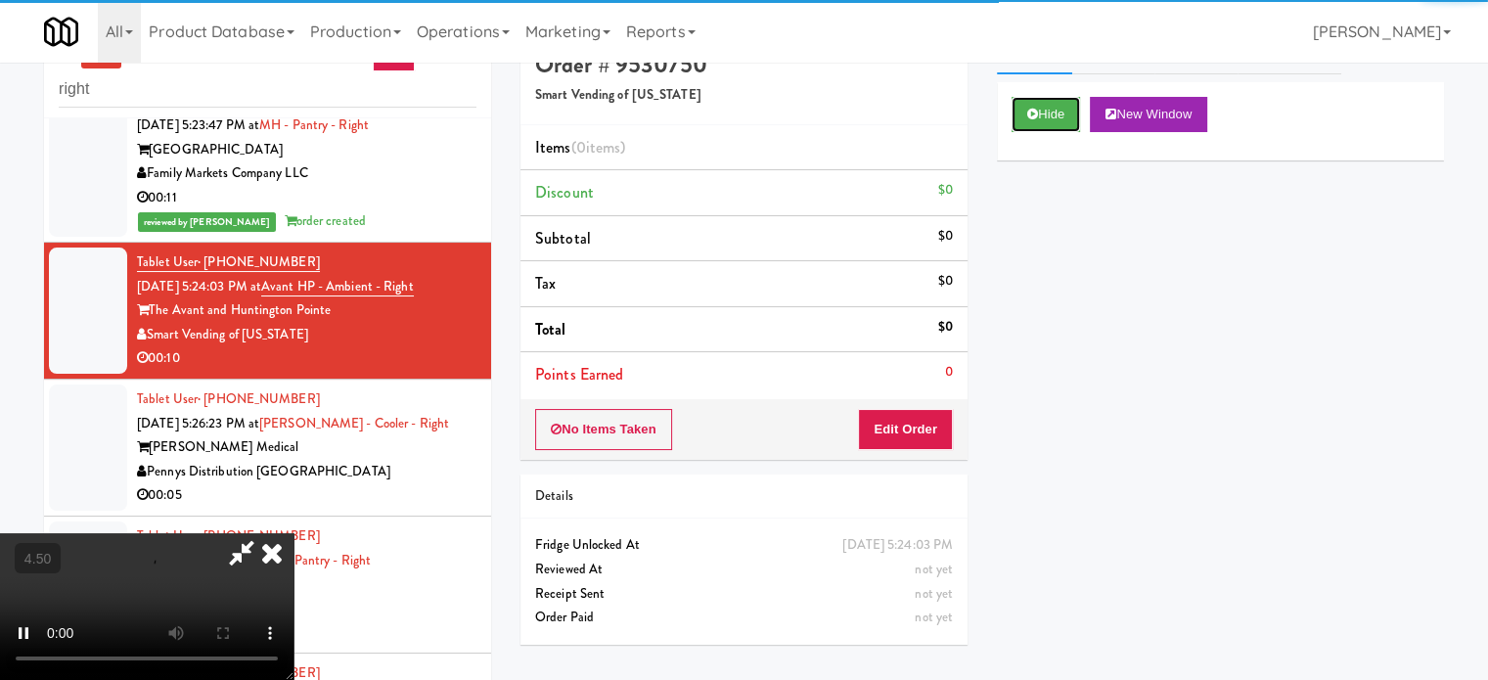
scroll to position [79, 0]
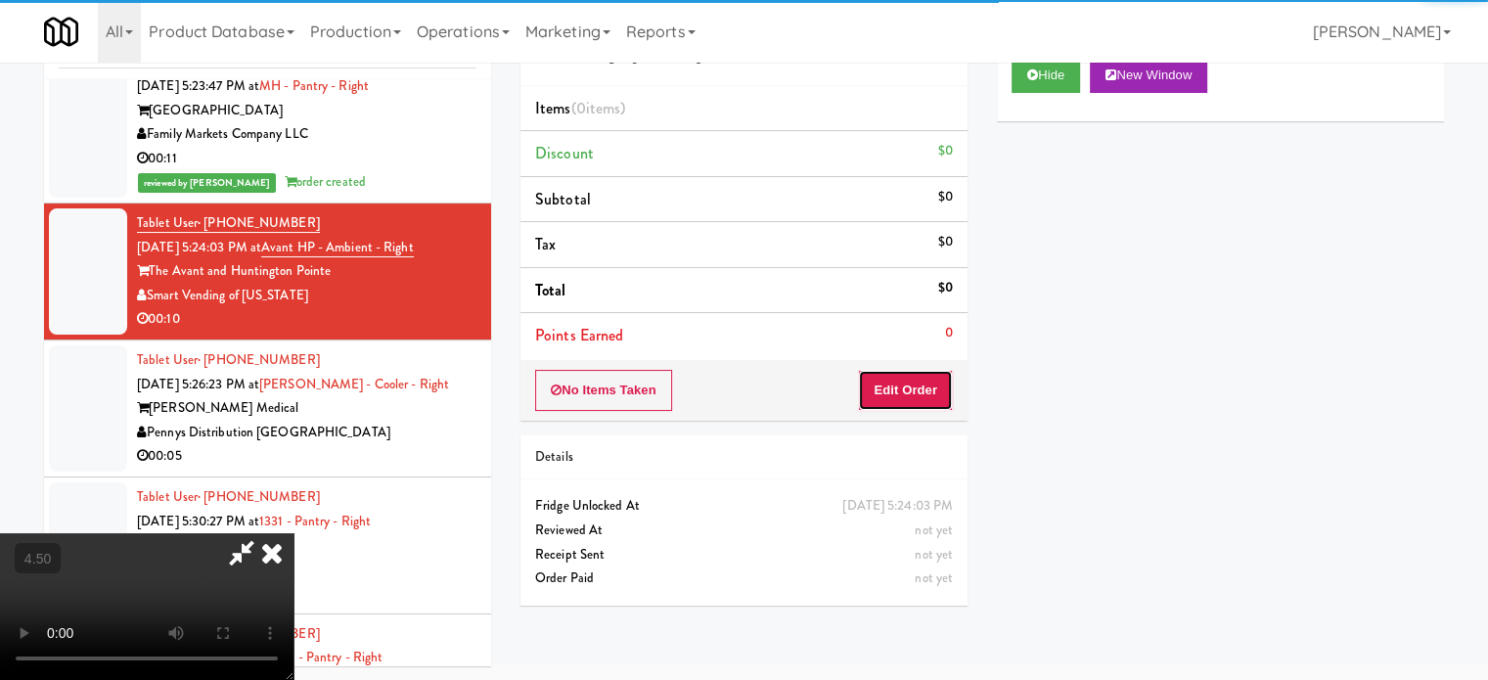
click at [902, 389] on button "Edit Order" at bounding box center [905, 390] width 95 height 41
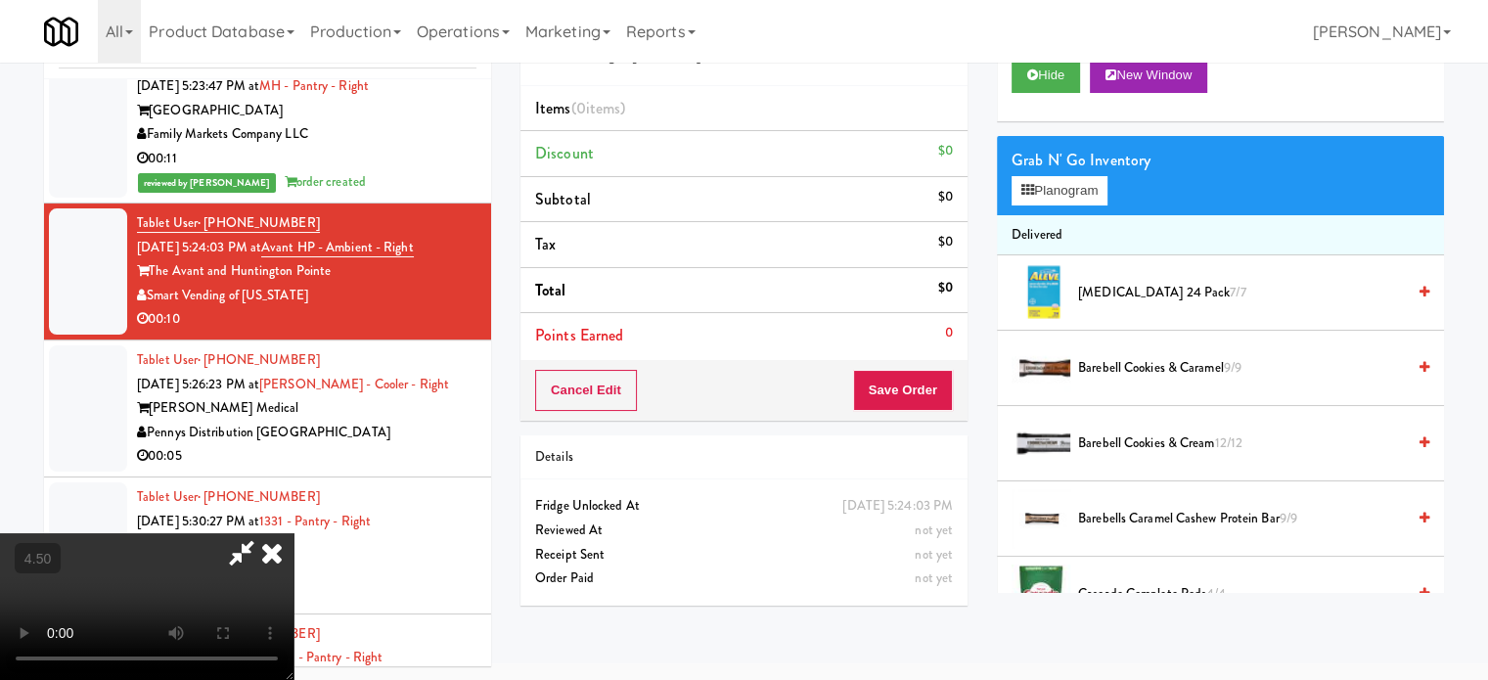
click at [294, 533] on video at bounding box center [147, 606] width 294 height 147
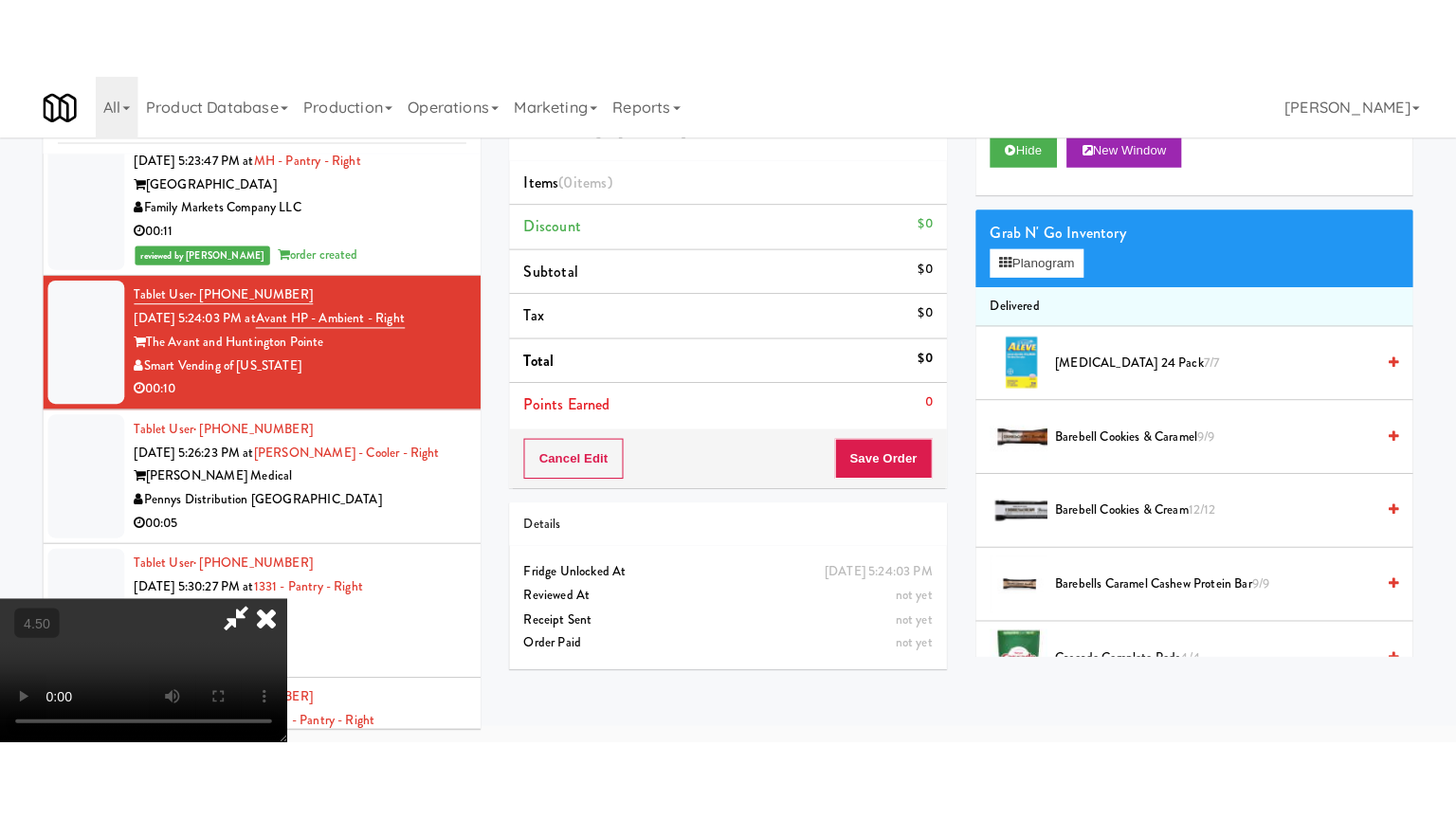
scroll to position [61, 0]
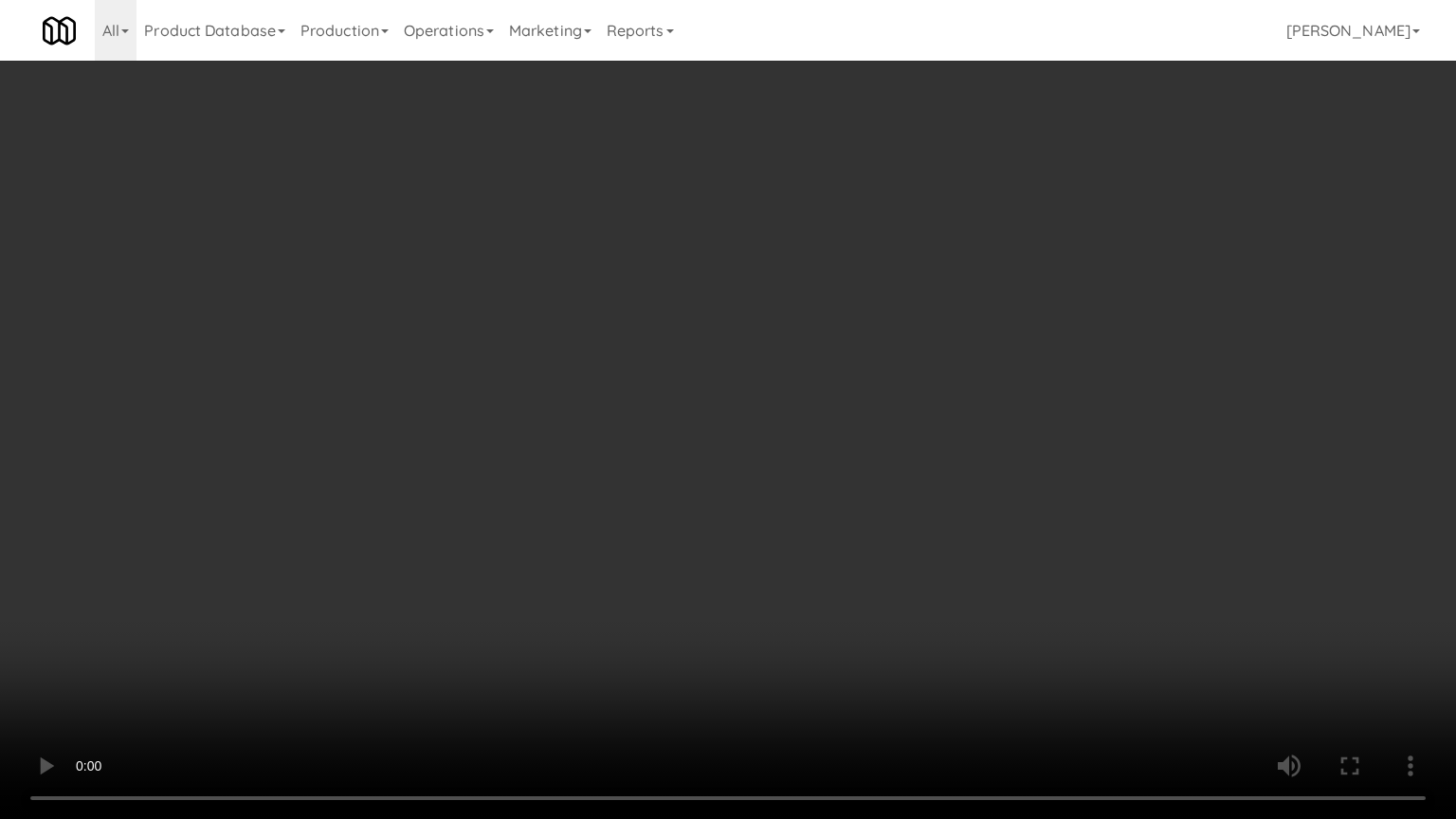
click at [667, 379] on video at bounding box center [728, 409] width 1456 height 819
drag, startPoint x: 718, startPoint y: 406, endPoint x: 743, endPoint y: 410, distance: 25.3
click at [720, 406] on video at bounding box center [728, 409] width 1456 height 819
click at [871, 433] on video at bounding box center [728, 409] width 1456 height 819
drag, startPoint x: 691, startPoint y: 438, endPoint x: 705, endPoint y: 429, distance: 16.6
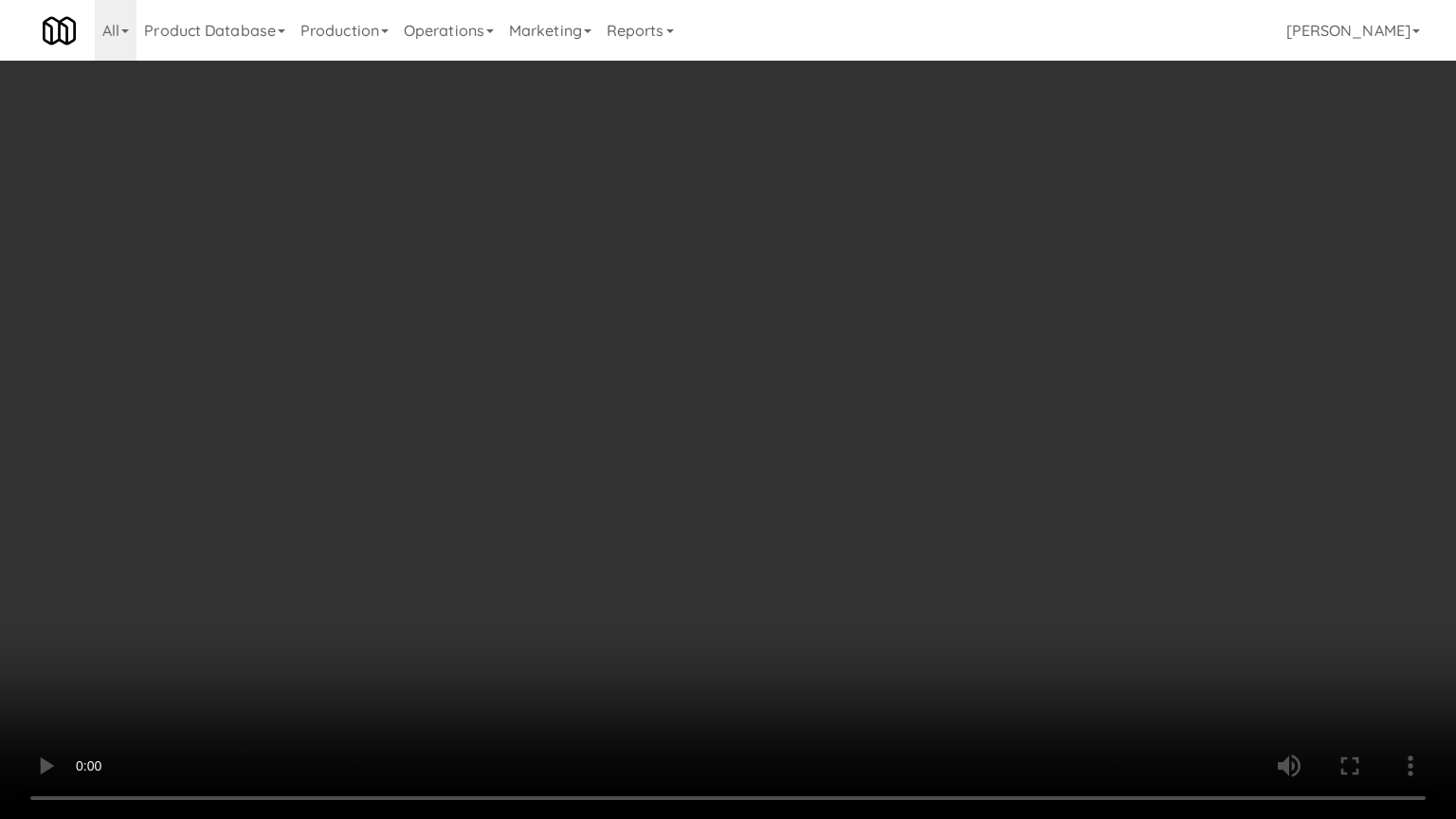
click at [695, 436] on video at bounding box center [728, 409] width 1456 height 819
drag, startPoint x: 705, startPoint y: 429, endPoint x: 933, endPoint y: 241, distance: 295.5
click at [712, 425] on video at bounding box center [728, 409] width 1456 height 819
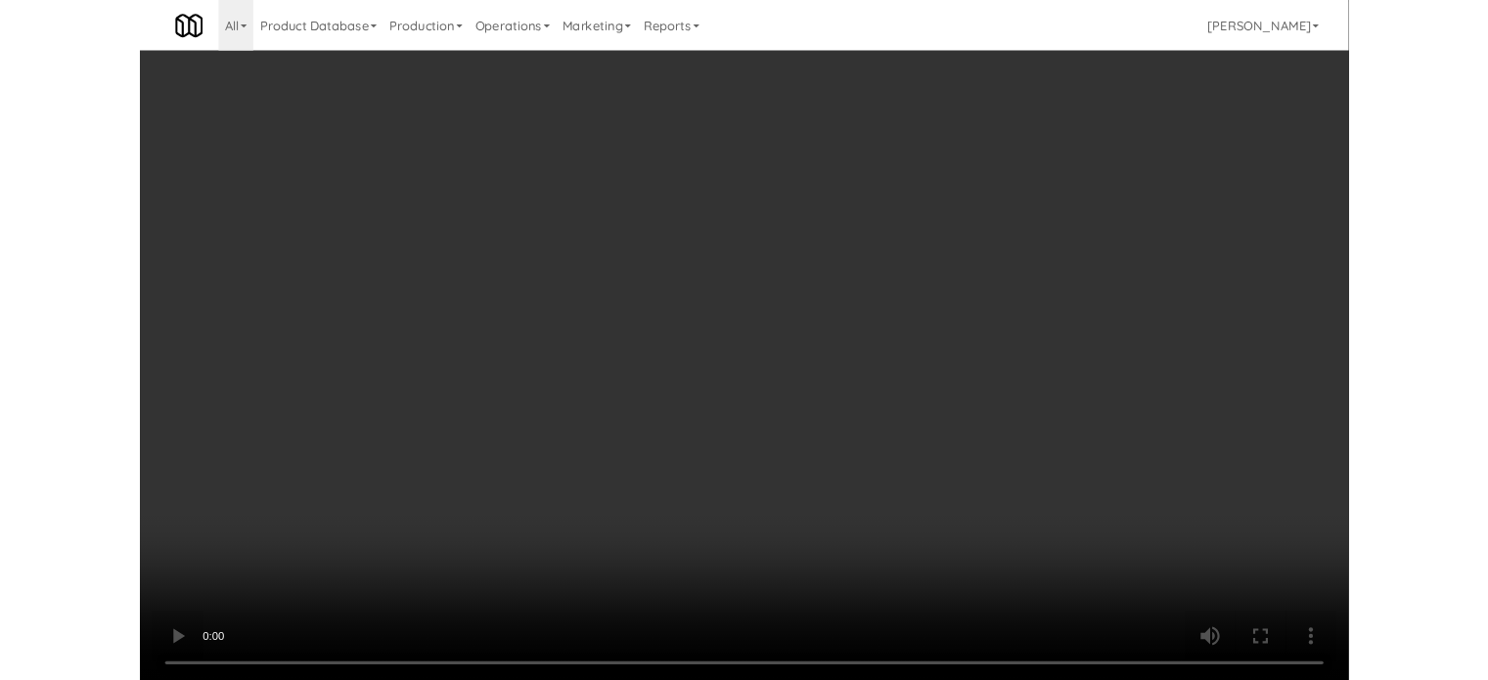
scroll to position [79, 0]
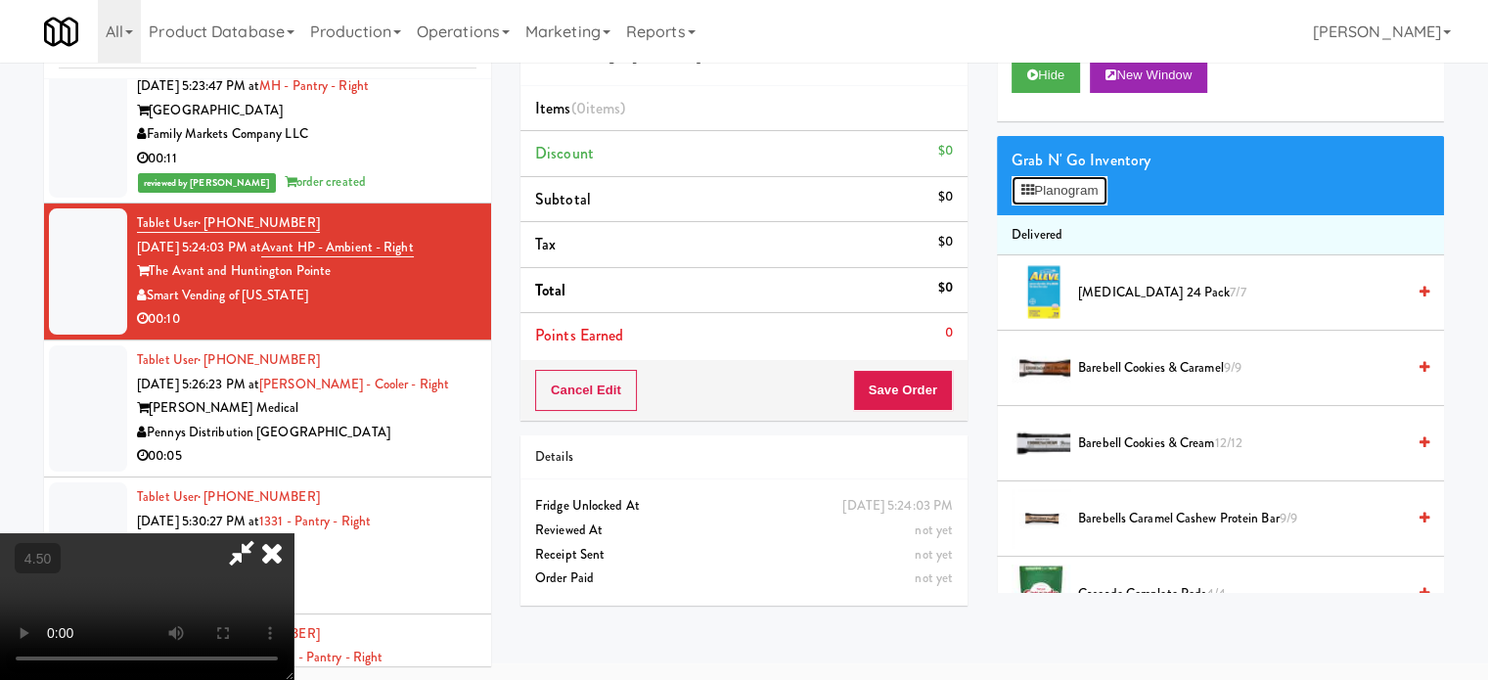
click at [1057, 184] on button "Planogram" at bounding box center [1060, 190] width 96 height 29
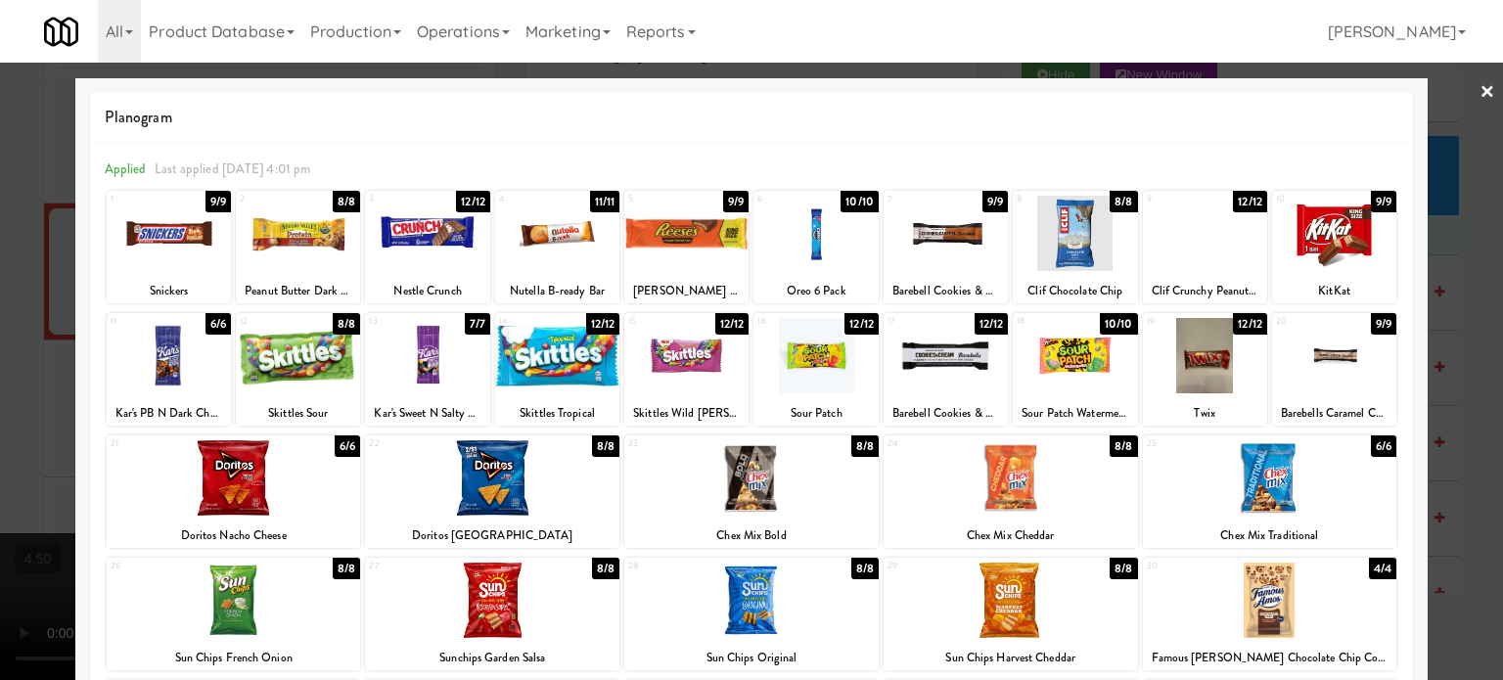
click at [1429, 361] on div at bounding box center [751, 340] width 1503 height 680
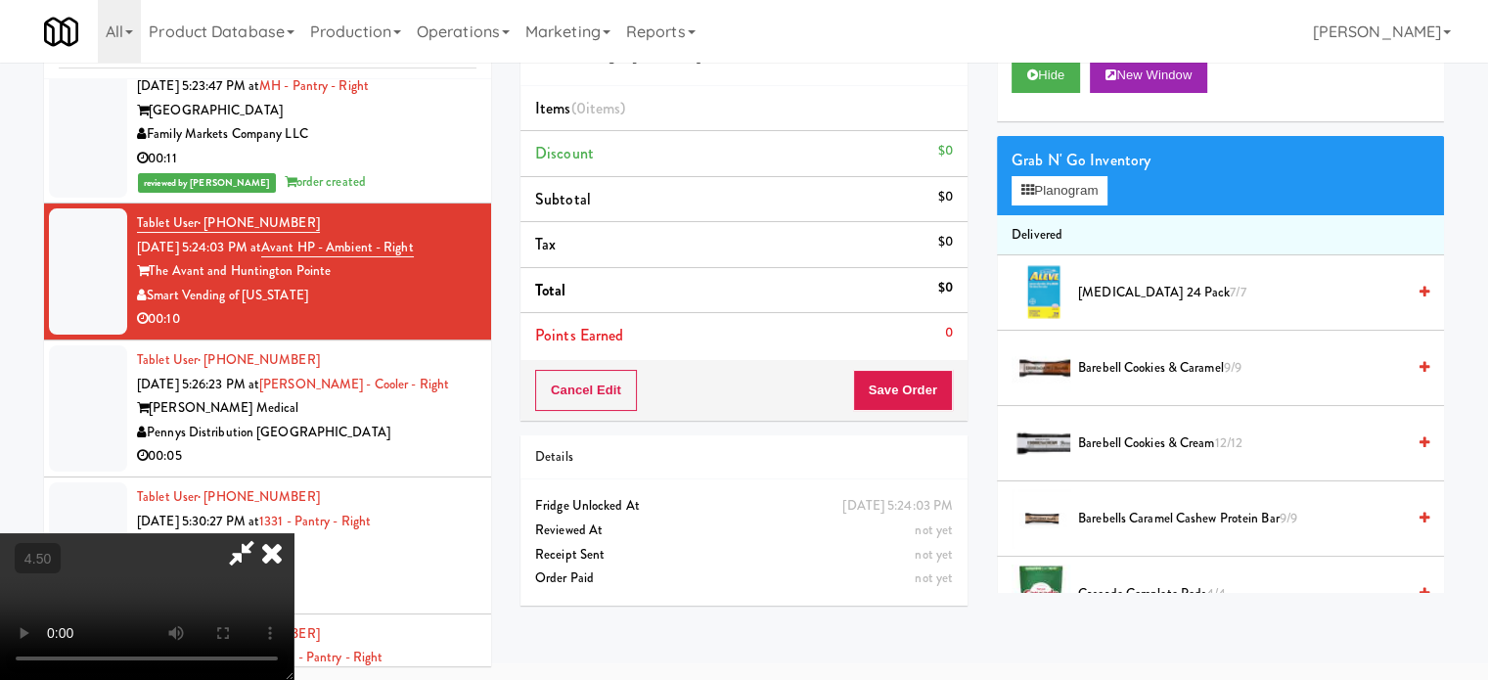
click at [294, 533] on video at bounding box center [147, 606] width 294 height 147
drag, startPoint x: 410, startPoint y: 443, endPoint x: 439, endPoint y: 503, distance: 66.5
click at [294, 533] on video at bounding box center [147, 606] width 294 height 147
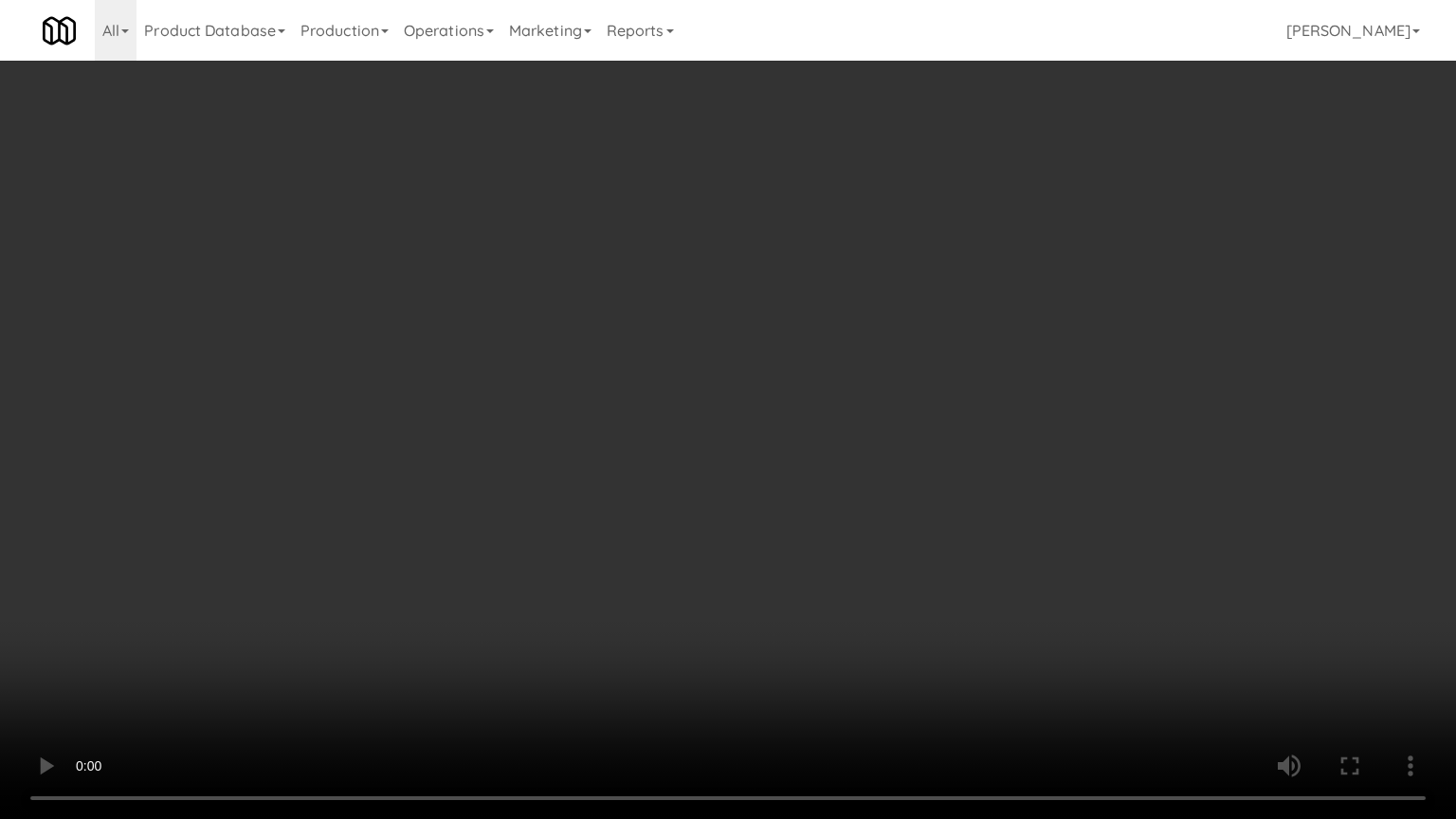
click at [396, 599] on video at bounding box center [728, 409] width 1456 height 819
click at [494, 491] on video at bounding box center [728, 409] width 1456 height 819
click at [583, 505] on video at bounding box center [728, 409] width 1456 height 819
click at [704, 523] on video at bounding box center [728, 409] width 1456 height 819
drag, startPoint x: 630, startPoint y: 526, endPoint x: 674, endPoint y: 494, distance: 54.4
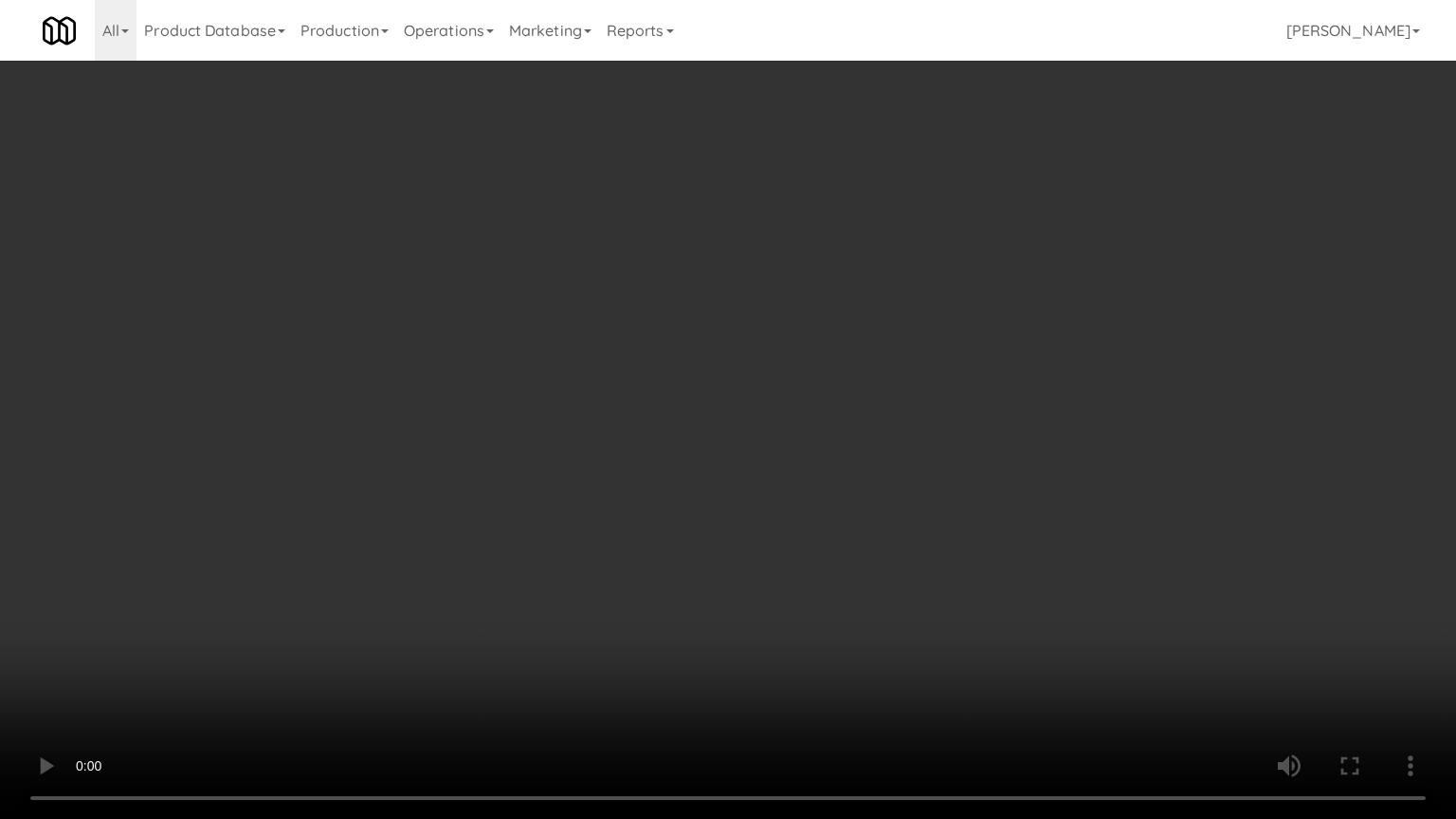
click at [632, 526] on video at bounding box center [728, 409] width 1456 height 819
click at [687, 482] on video at bounding box center [728, 409] width 1456 height 819
click at [977, 363] on video at bounding box center [728, 409] width 1456 height 819
drag, startPoint x: 979, startPoint y: 357, endPoint x: 1046, endPoint y: 230, distance: 143.6
click at [982, 357] on video at bounding box center [728, 409] width 1456 height 819
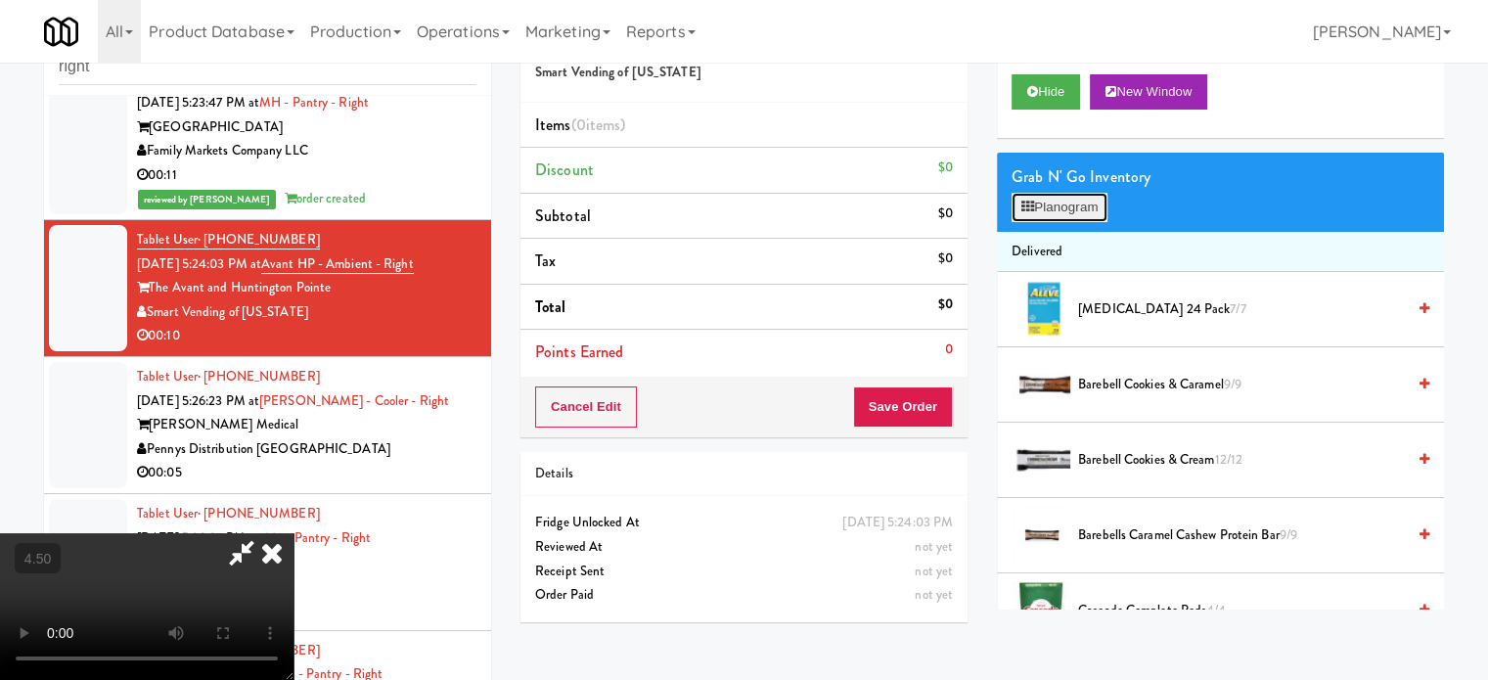
click at [1100, 204] on button "Planogram" at bounding box center [1060, 207] width 96 height 29
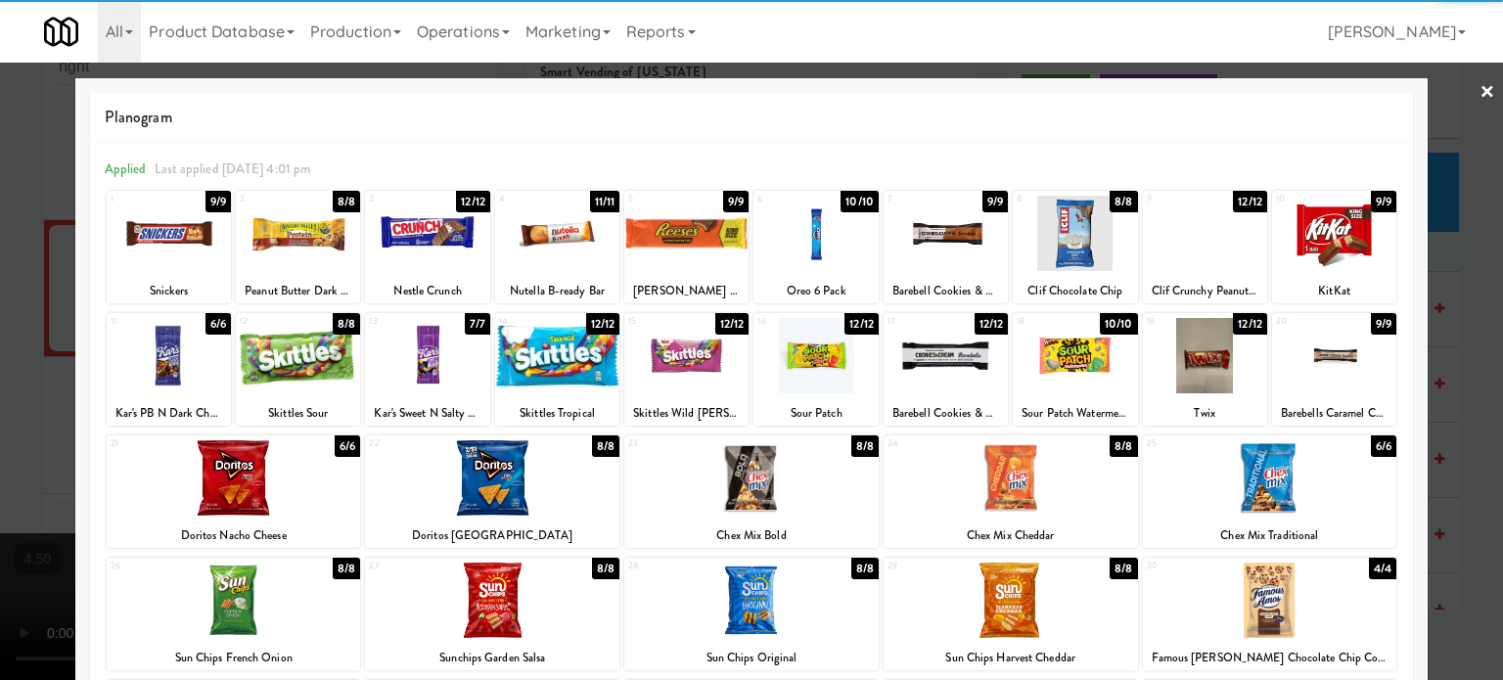
click at [856, 328] on div "12/12" at bounding box center [861, 324] width 34 height 22
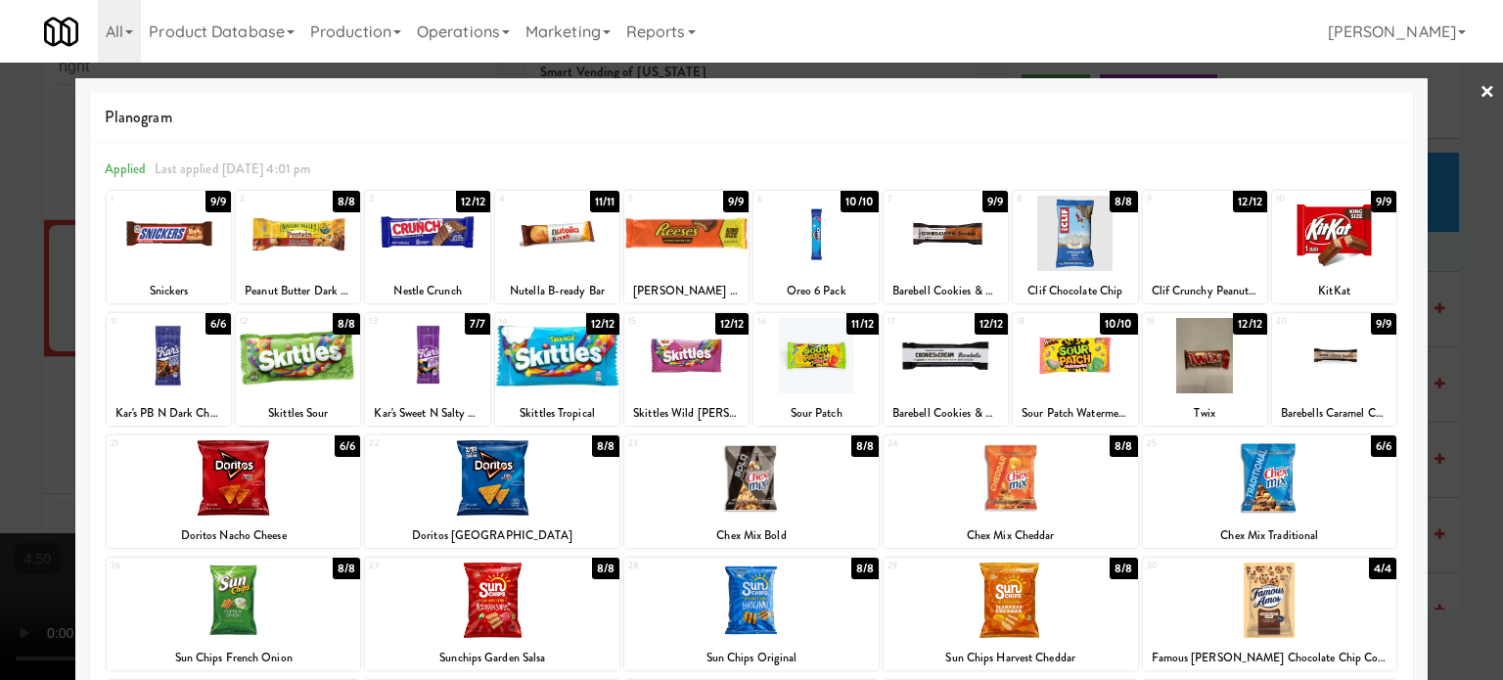
drag, startPoint x: 1452, startPoint y: 408, endPoint x: 1436, endPoint y: 397, distance: 19.0
click at [1452, 407] on div at bounding box center [751, 340] width 1503 height 680
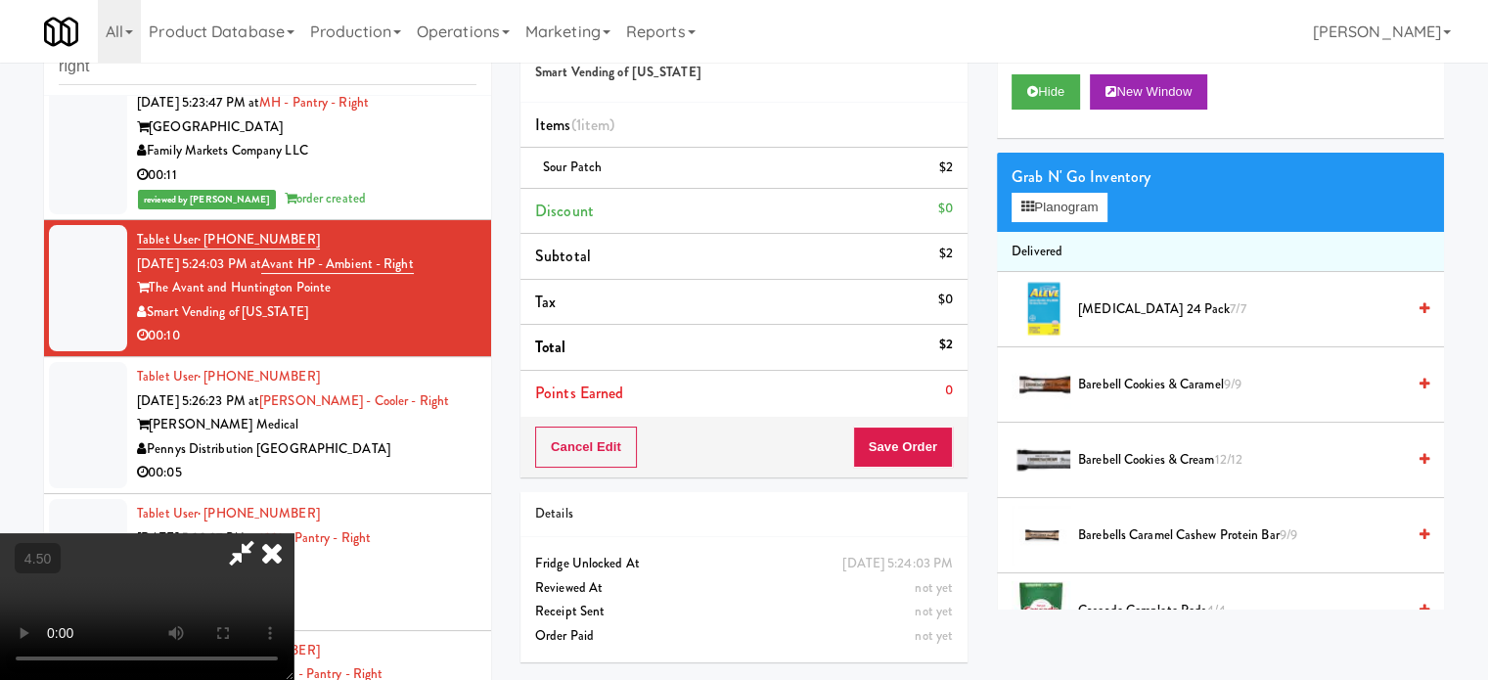
click at [294, 533] on video at bounding box center [147, 606] width 294 height 147
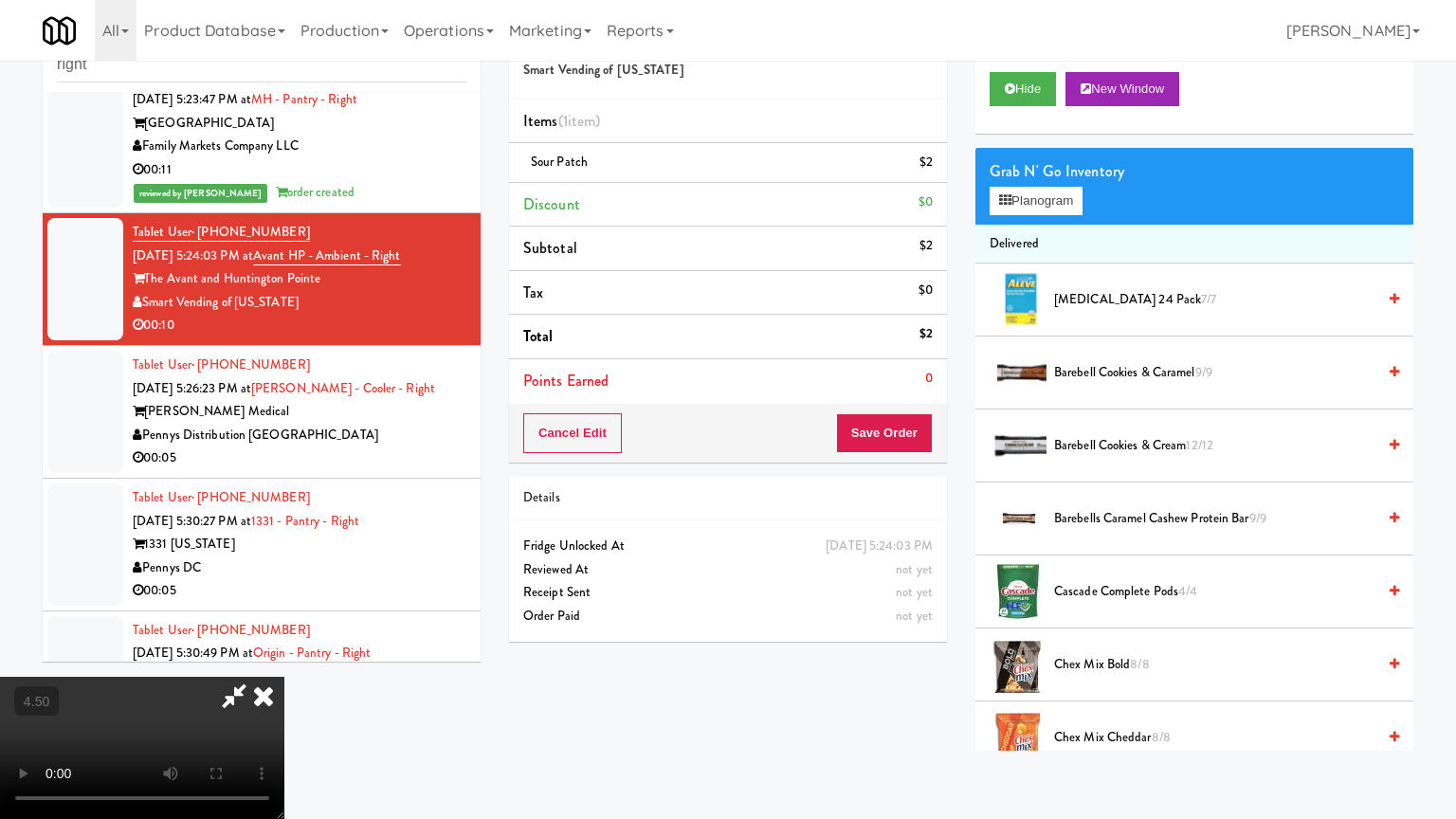
drag, startPoint x: 524, startPoint y: 484, endPoint x: 599, endPoint y: 353, distance: 151.0
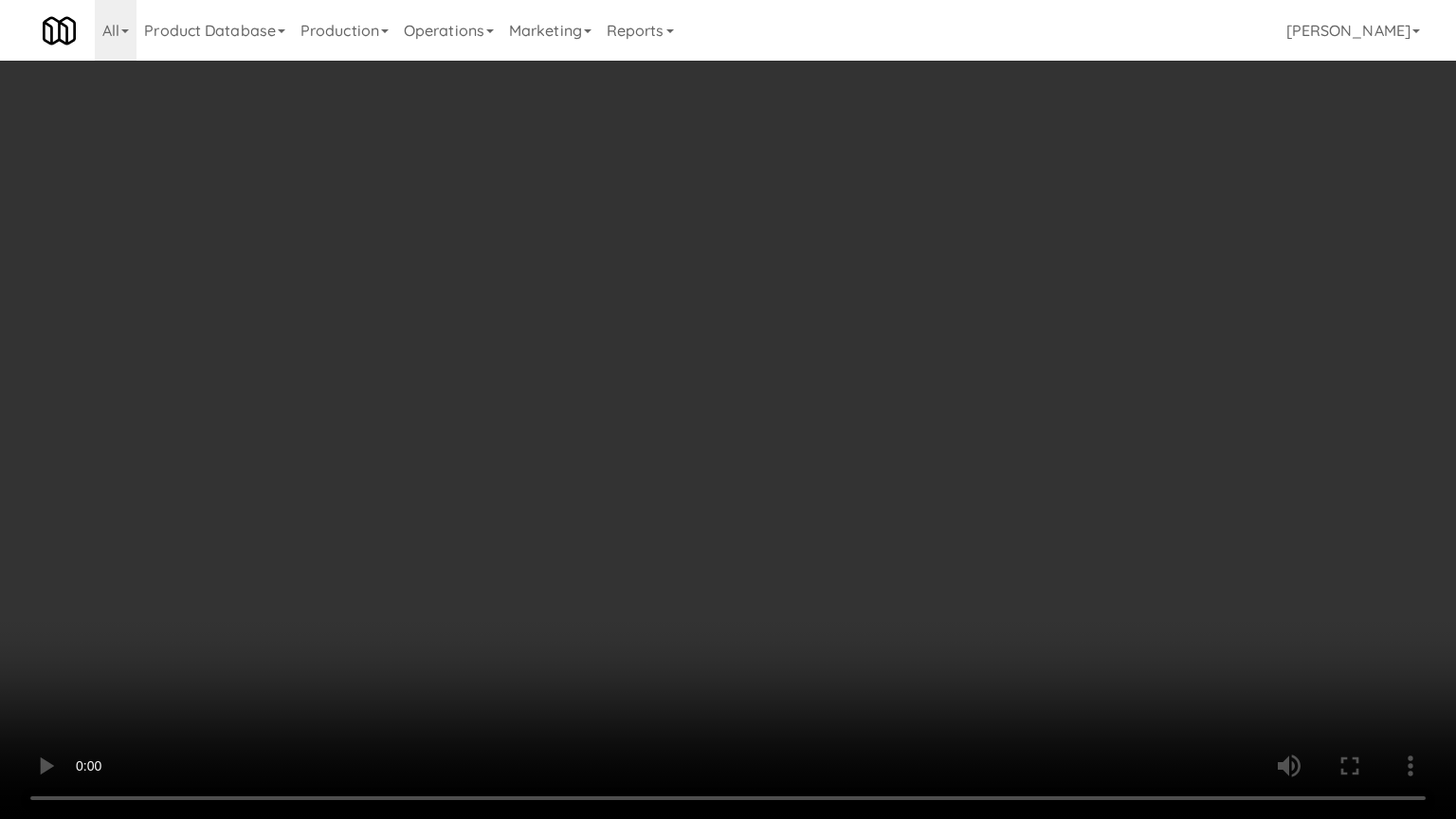
click at [524, 478] on video at bounding box center [728, 409] width 1456 height 819
click at [614, 411] on video at bounding box center [728, 409] width 1456 height 819
click at [644, 428] on video at bounding box center [728, 409] width 1456 height 819
drag, startPoint x: 626, startPoint y: 435, endPoint x: 630, endPoint y: 420, distance: 15.5
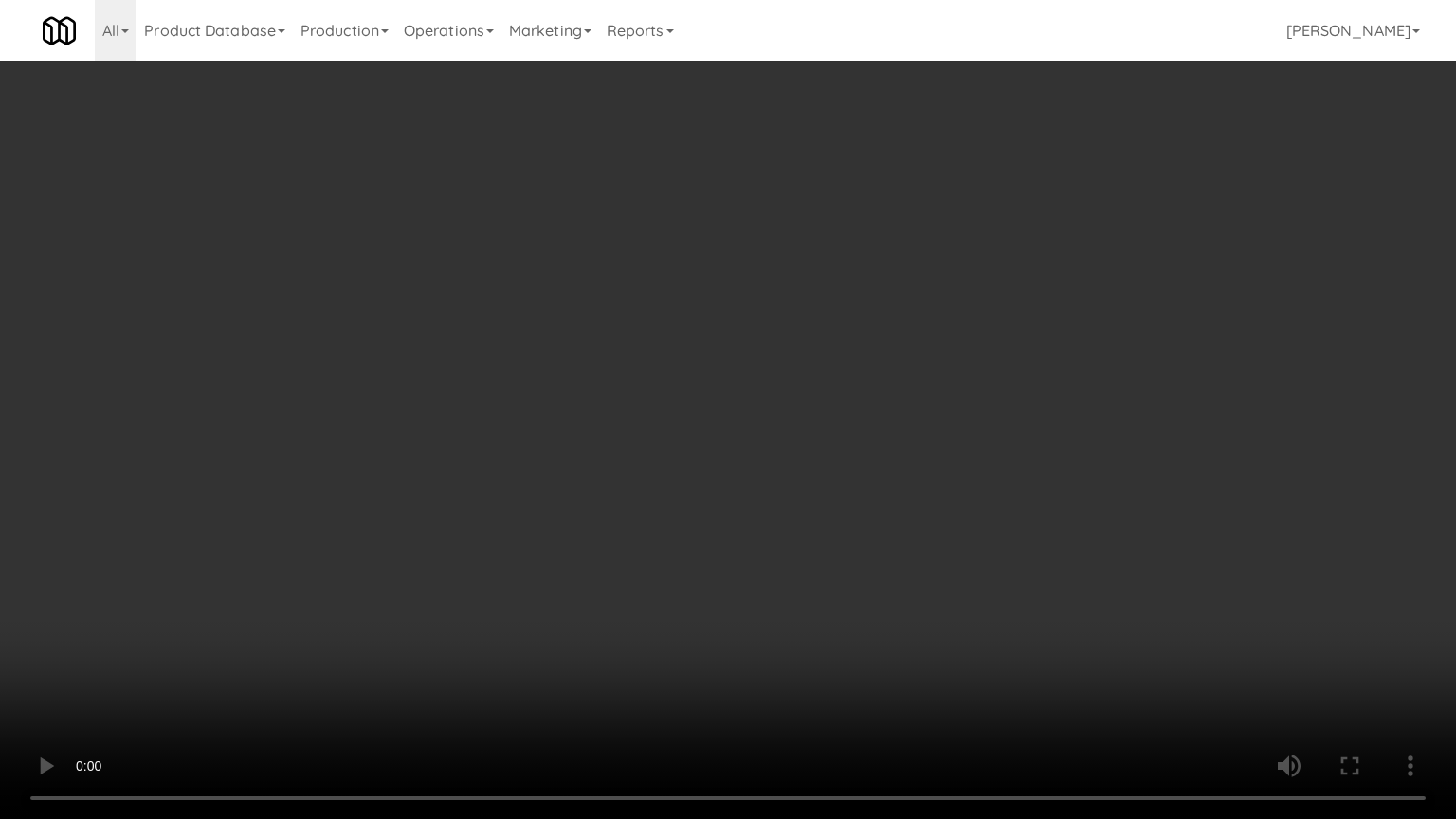
click at [628, 425] on video at bounding box center [728, 409] width 1456 height 819
drag, startPoint x: 630, startPoint y: 420, endPoint x: 675, endPoint y: 255, distance: 171.0
click at [630, 419] on video at bounding box center [728, 409] width 1456 height 819
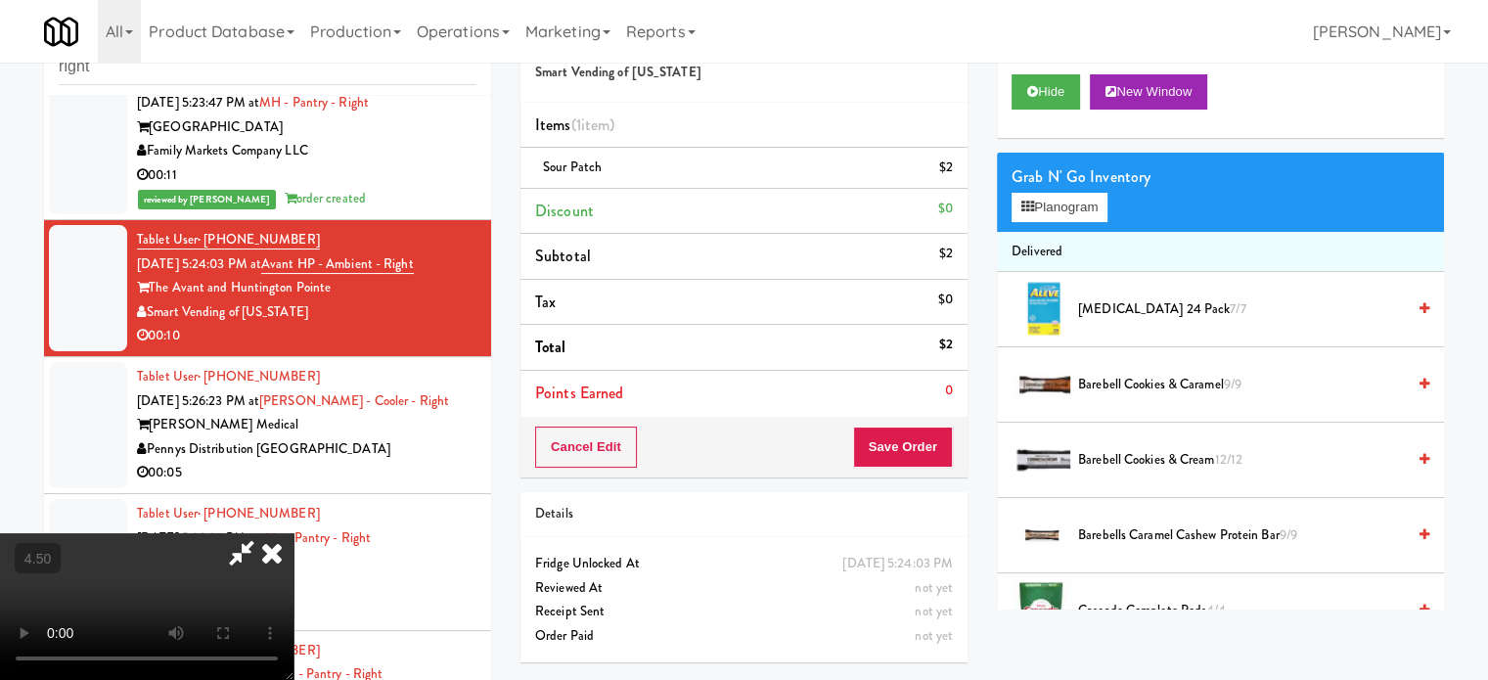
click at [294, 533] on icon at bounding box center [271, 552] width 43 height 39
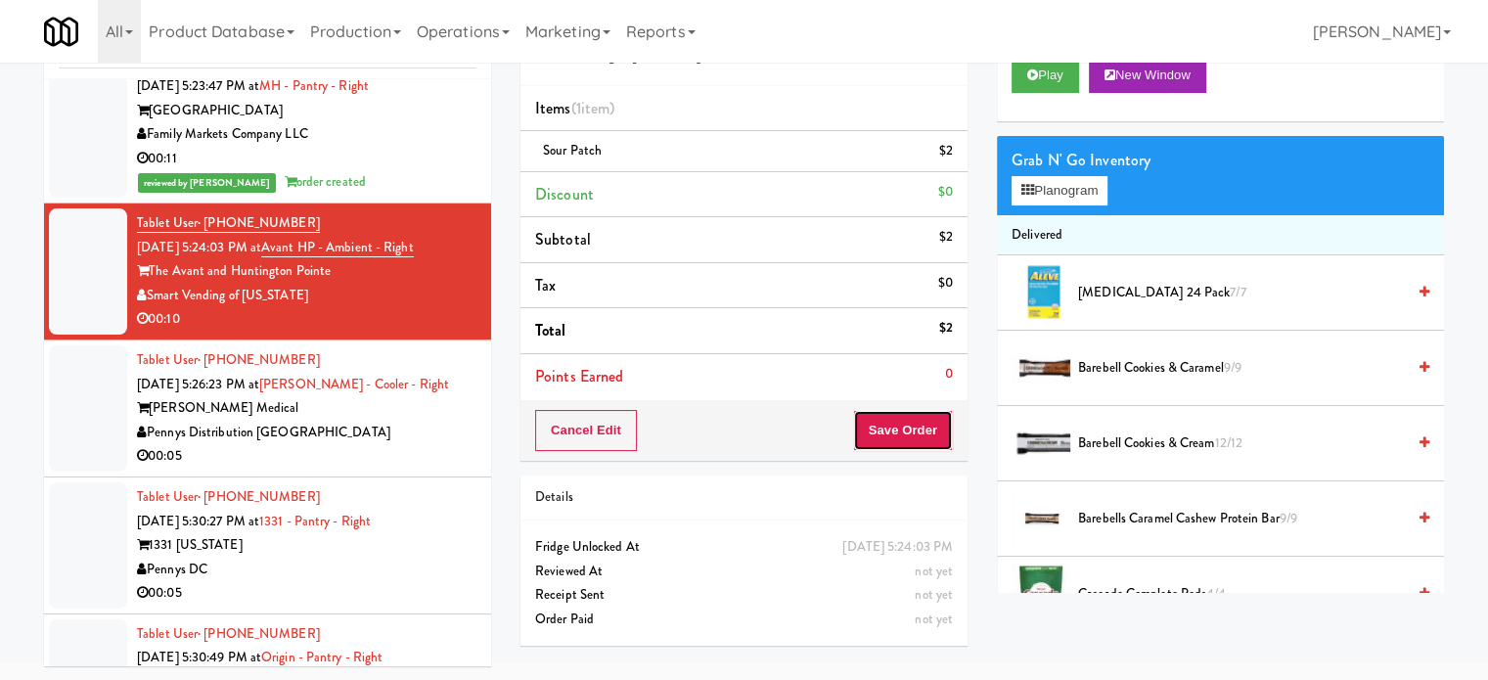
drag, startPoint x: 904, startPoint y: 429, endPoint x: 888, endPoint y: 414, distance: 21.5
click at [904, 429] on button "Save Order" at bounding box center [903, 430] width 100 height 41
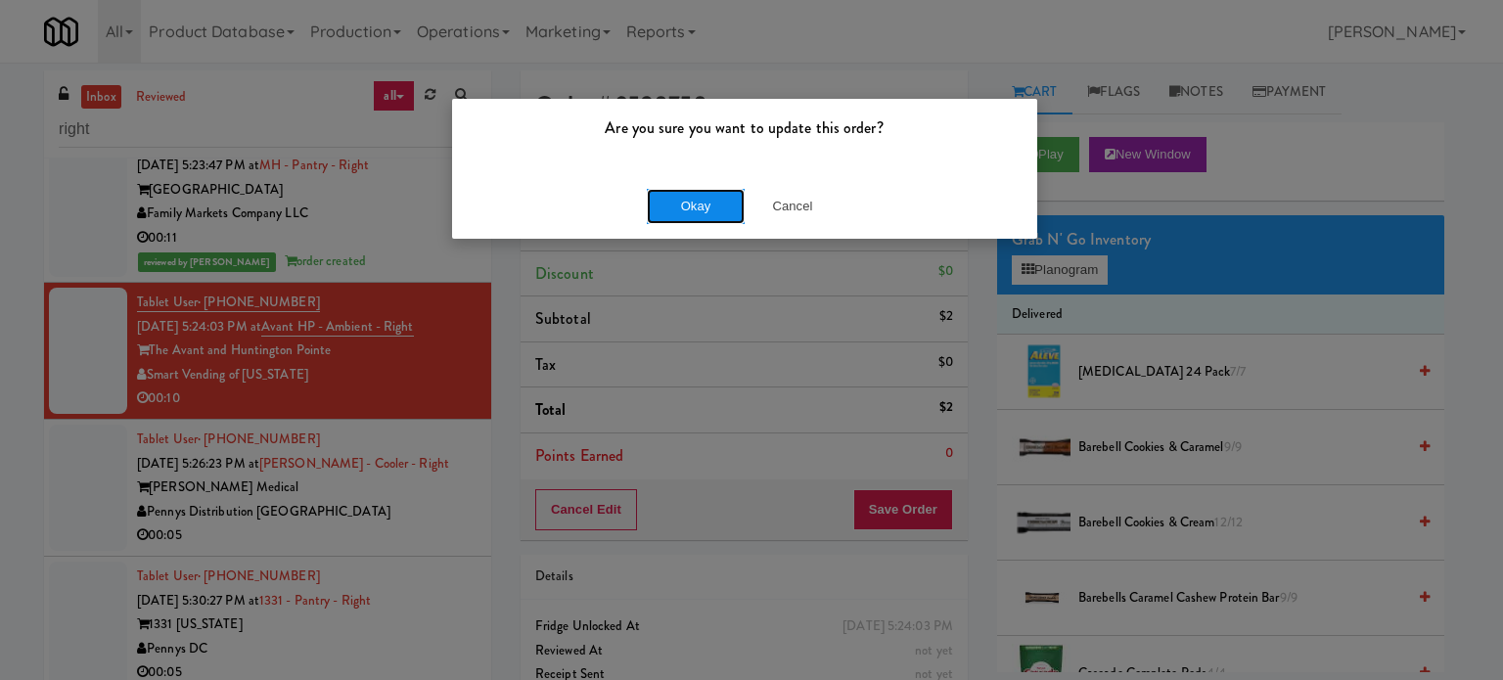
click at [689, 210] on button "Okay" at bounding box center [696, 206] width 98 height 35
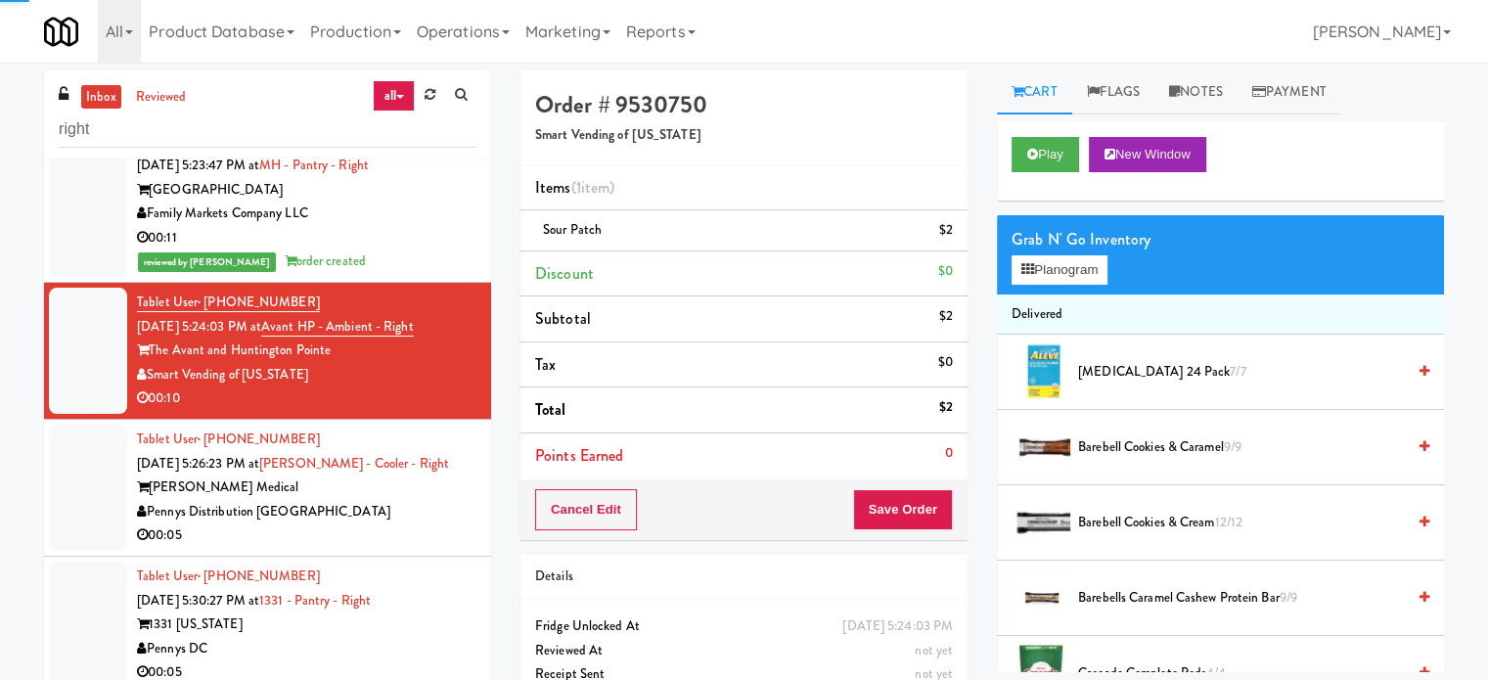
click at [419, 523] on div "00:05" at bounding box center [307, 535] width 340 height 24
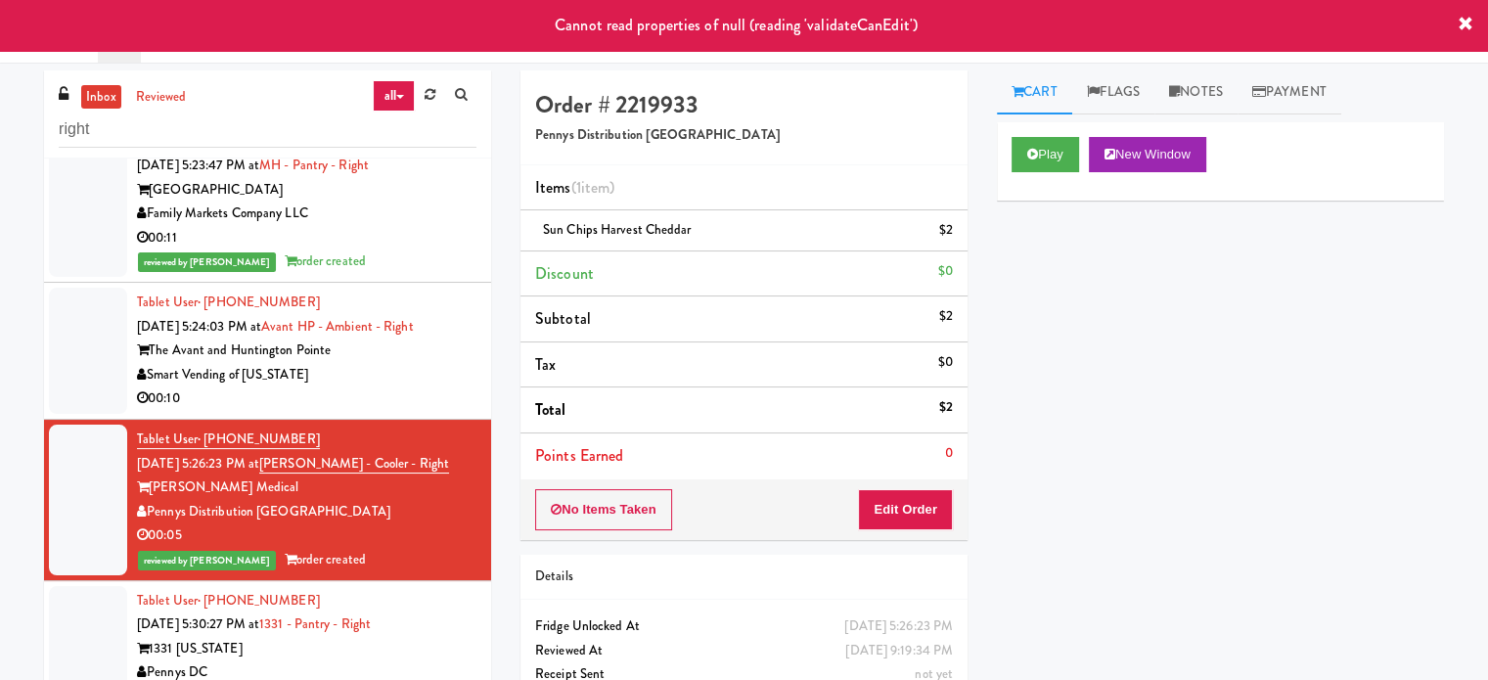
click at [447, 389] on div "00:10" at bounding box center [307, 398] width 340 height 24
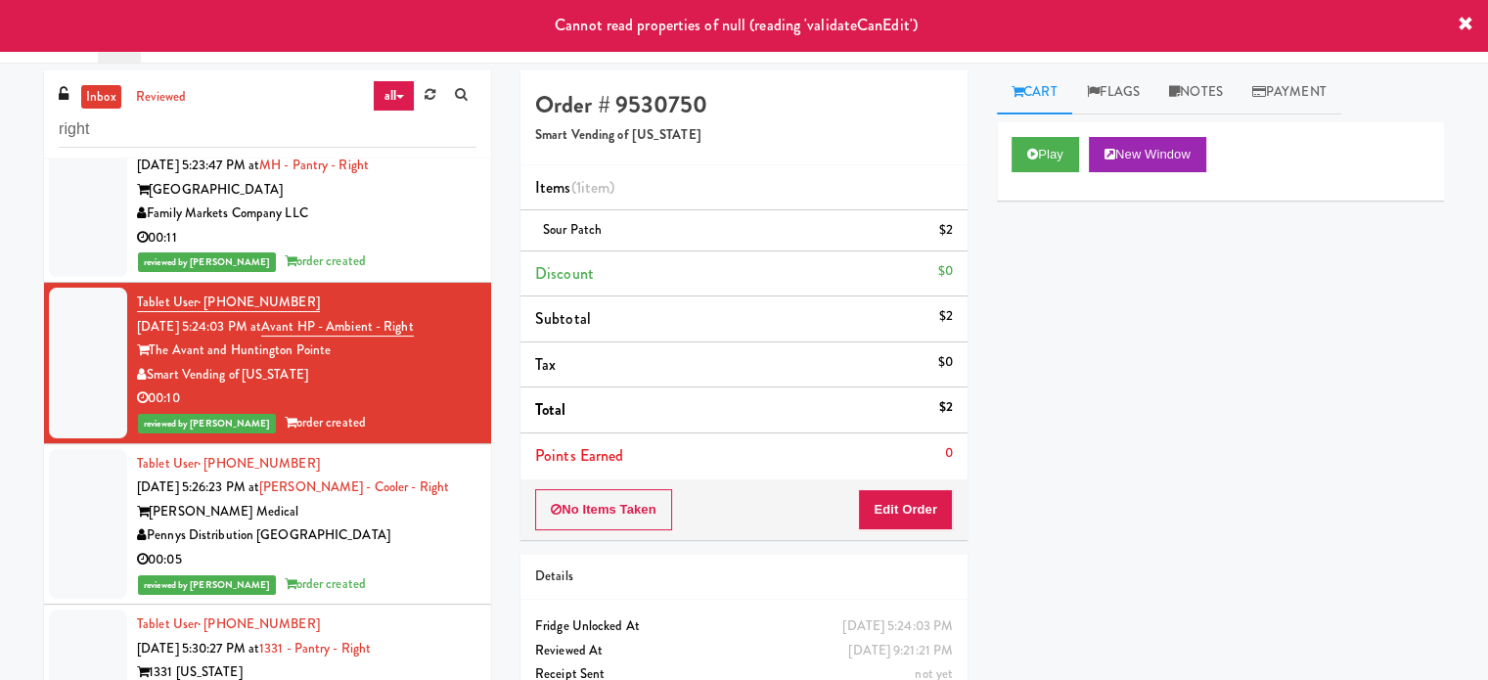
scroll to position [1235, 0]
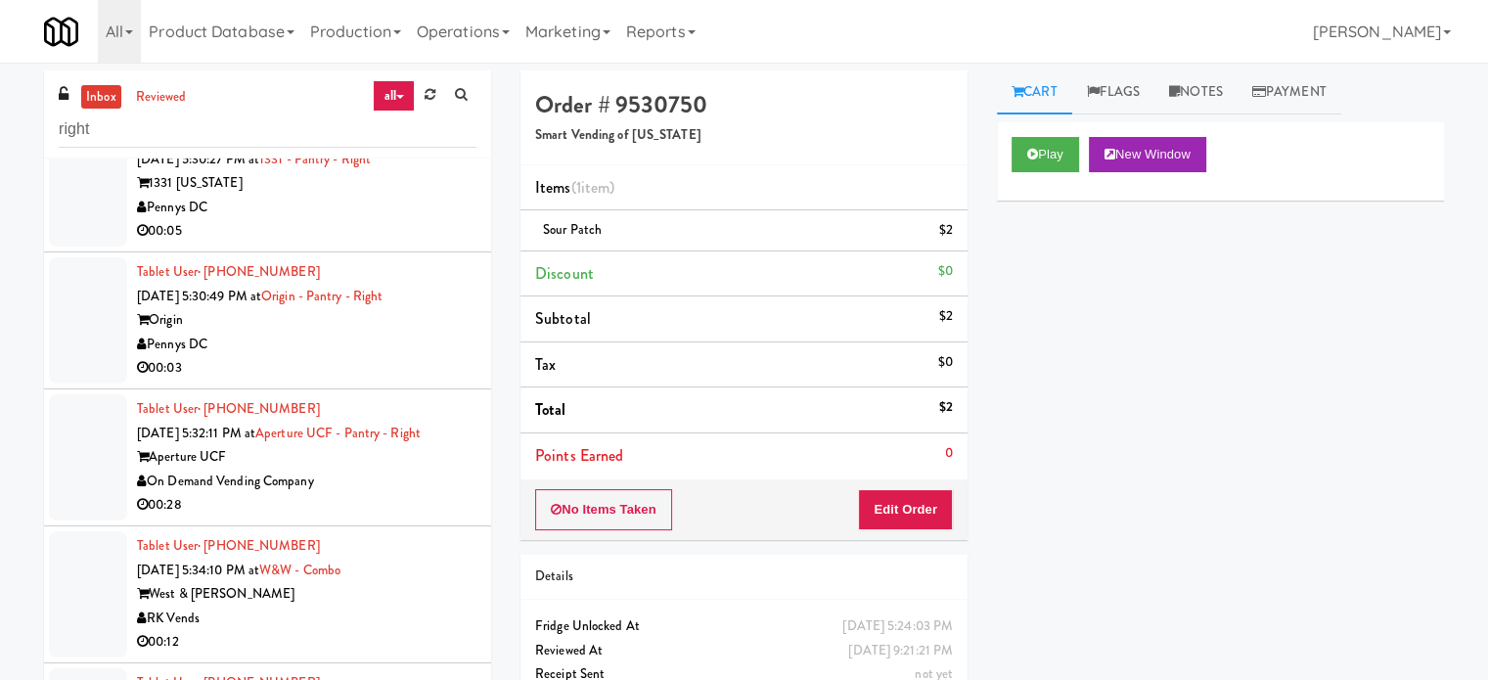
click at [402, 219] on div "00:05" at bounding box center [307, 231] width 340 height 24
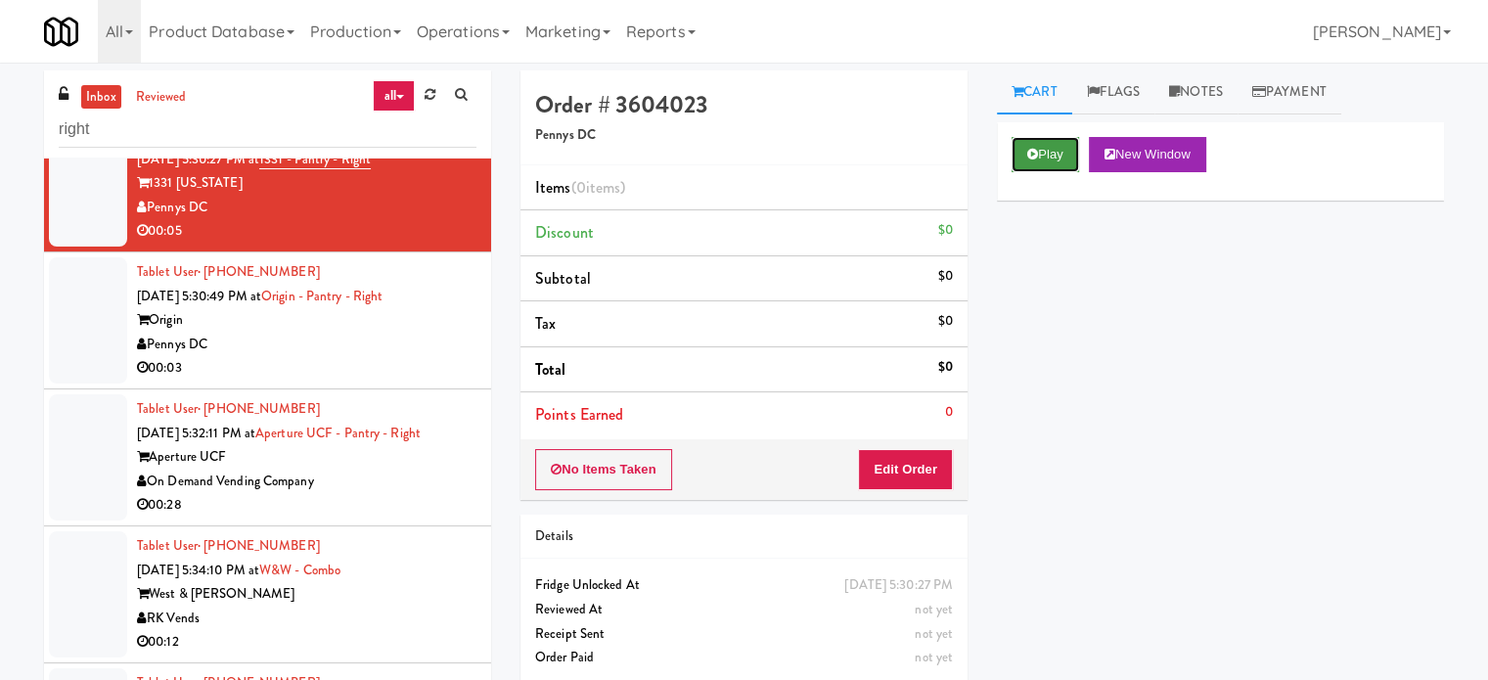
click at [1054, 153] on button "Play" at bounding box center [1046, 154] width 68 height 35
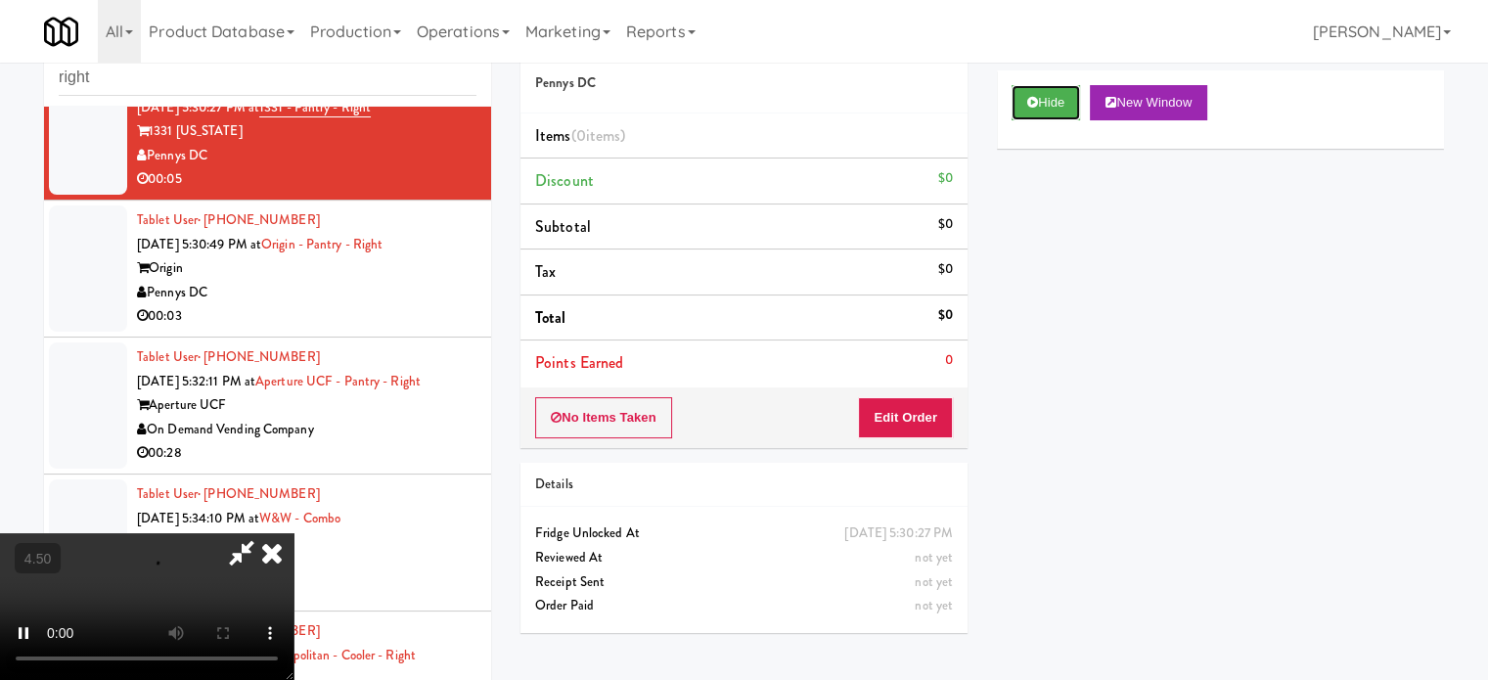
scroll to position [79, 0]
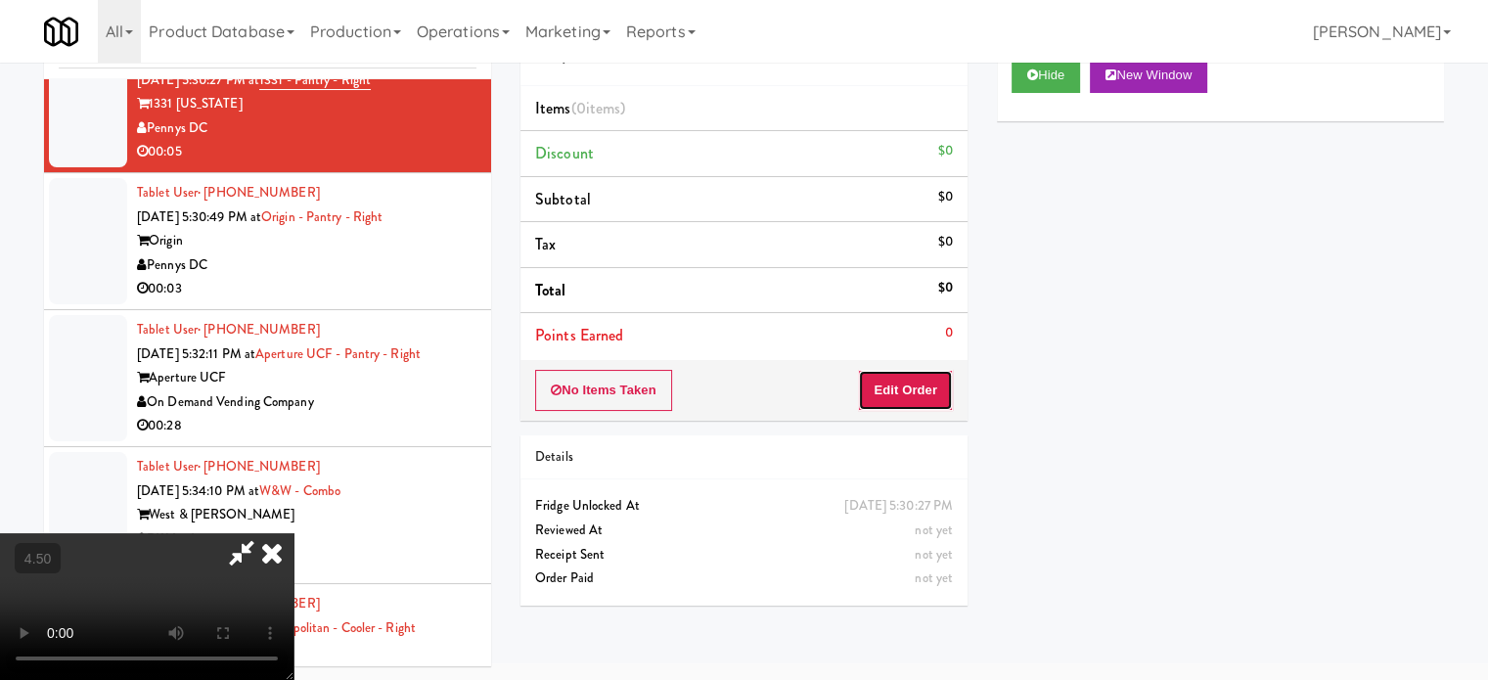
click at [914, 375] on button "Edit Order" at bounding box center [905, 390] width 95 height 41
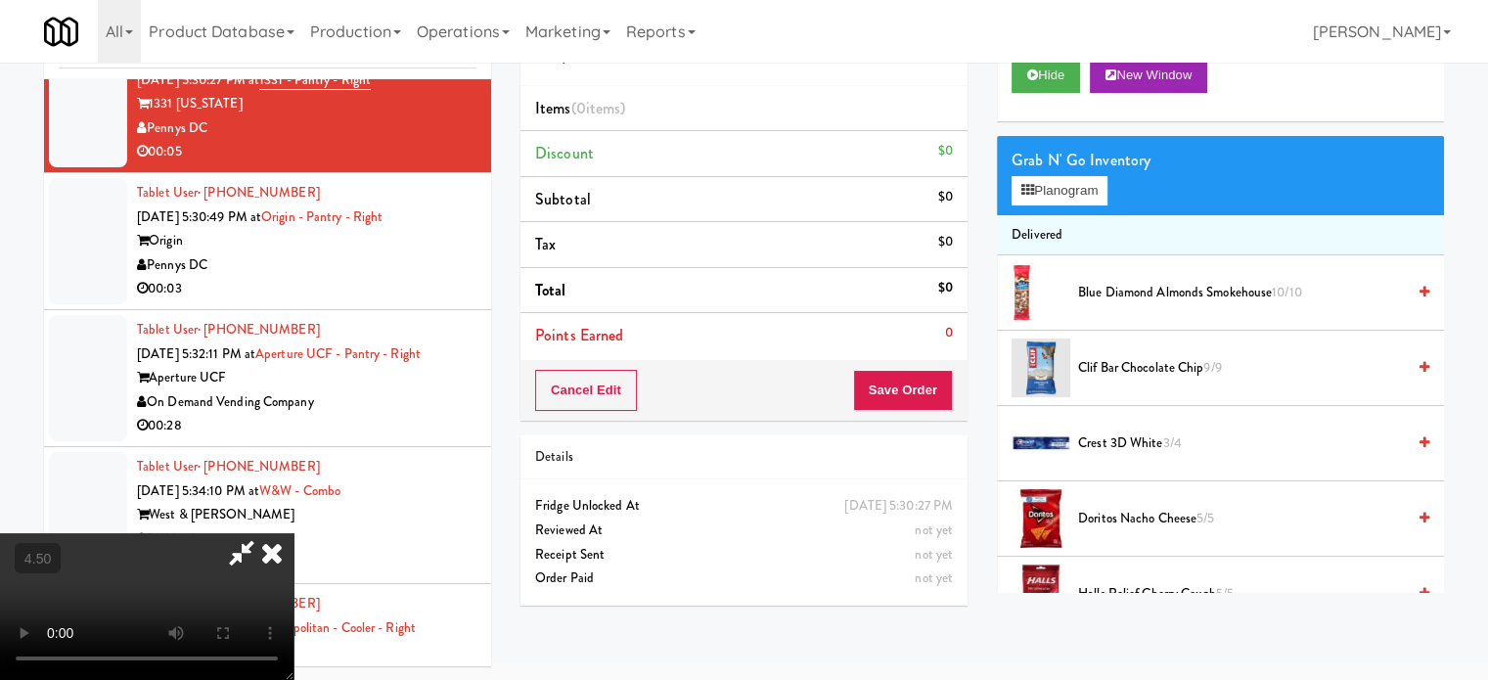
click at [294, 533] on video at bounding box center [147, 606] width 294 height 147
drag, startPoint x: 630, startPoint y: 462, endPoint x: 630, endPoint y: 447, distance: 14.7
click at [294, 533] on video at bounding box center [147, 606] width 294 height 147
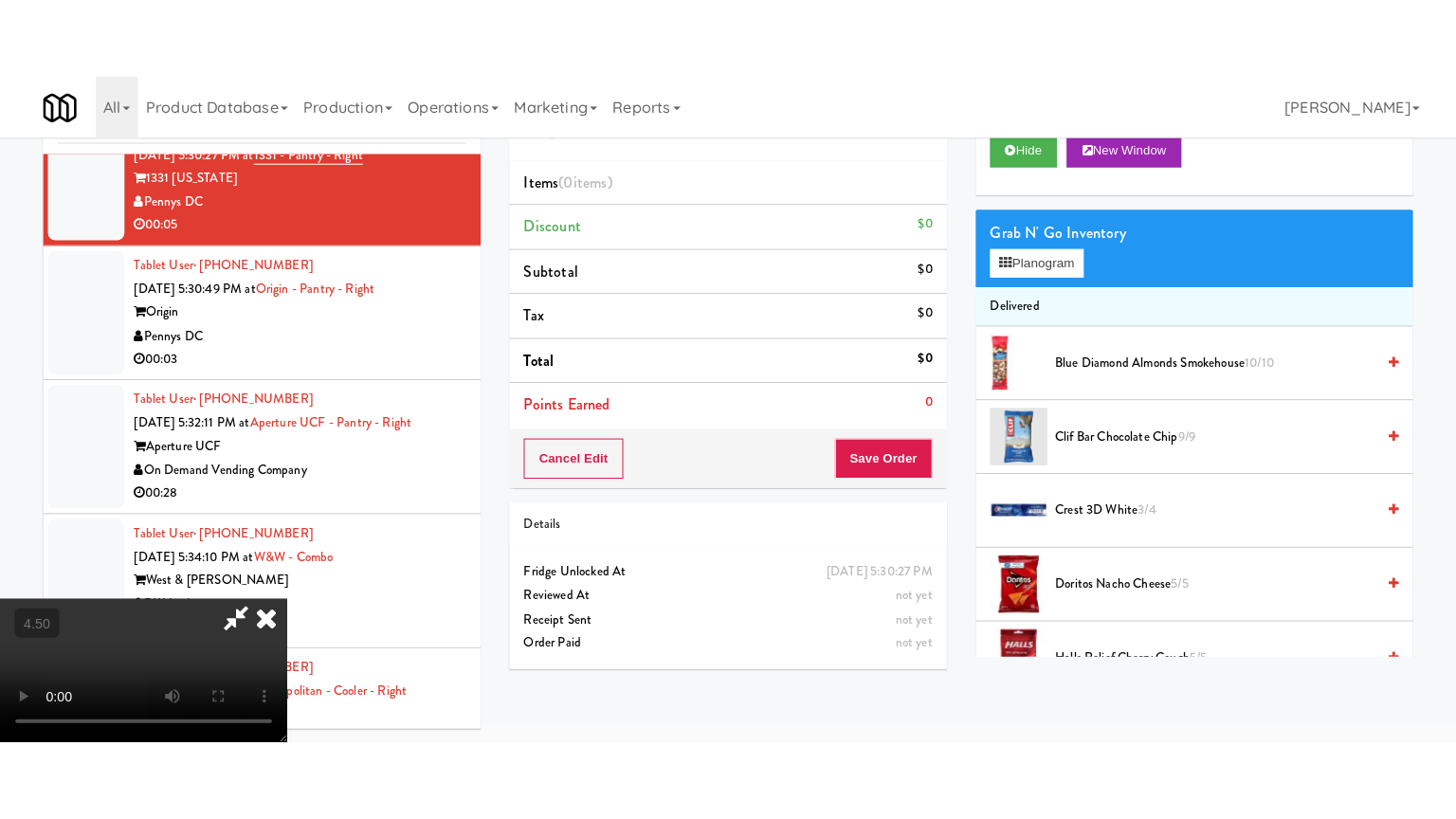
scroll to position [61, 0]
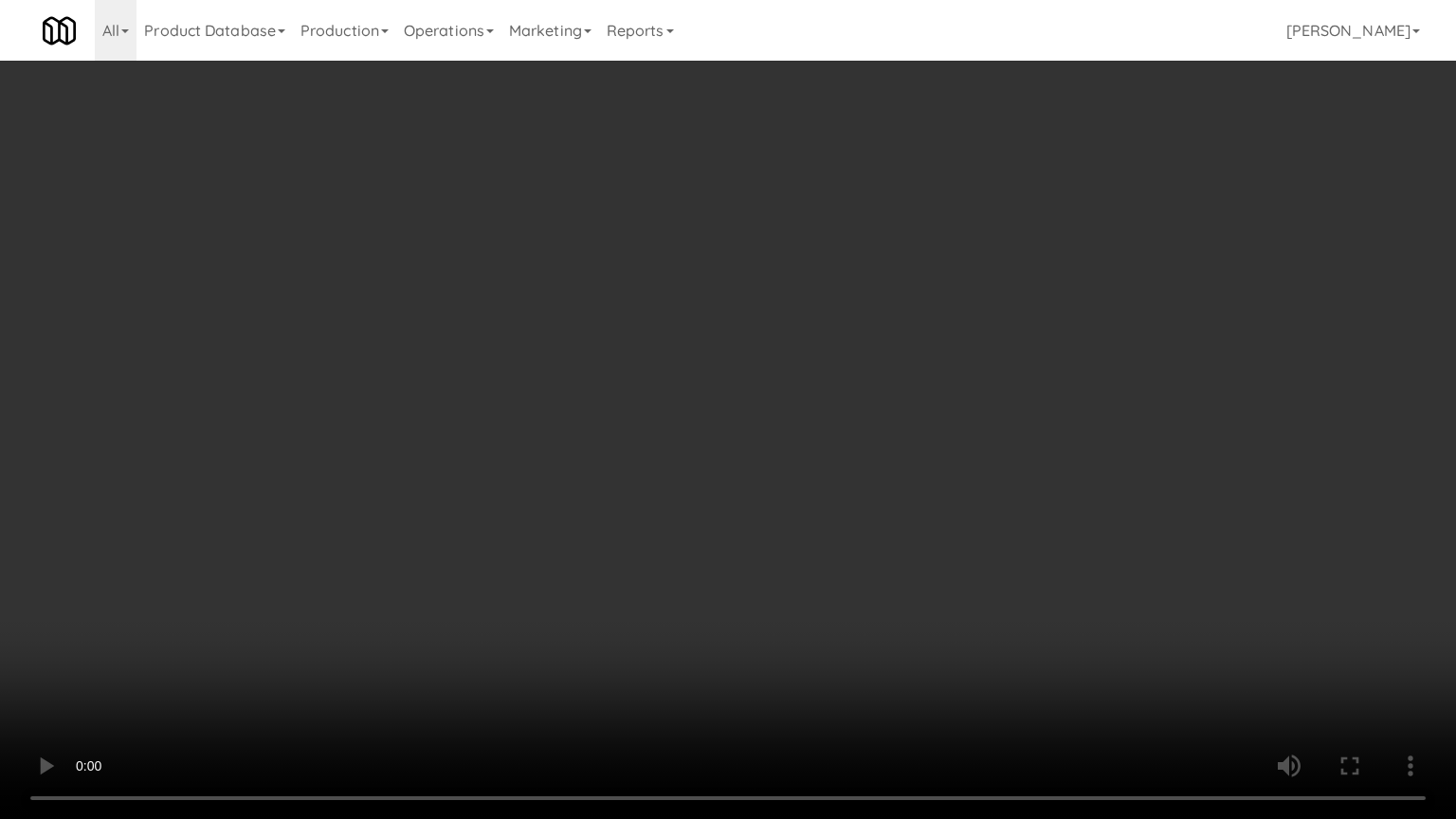
click at [678, 448] on video at bounding box center [728, 409] width 1456 height 819
click at [737, 457] on video at bounding box center [728, 409] width 1456 height 819
click at [772, 493] on video at bounding box center [728, 409] width 1456 height 819
click at [757, 479] on video at bounding box center [728, 409] width 1456 height 819
click at [795, 448] on video at bounding box center [728, 409] width 1456 height 819
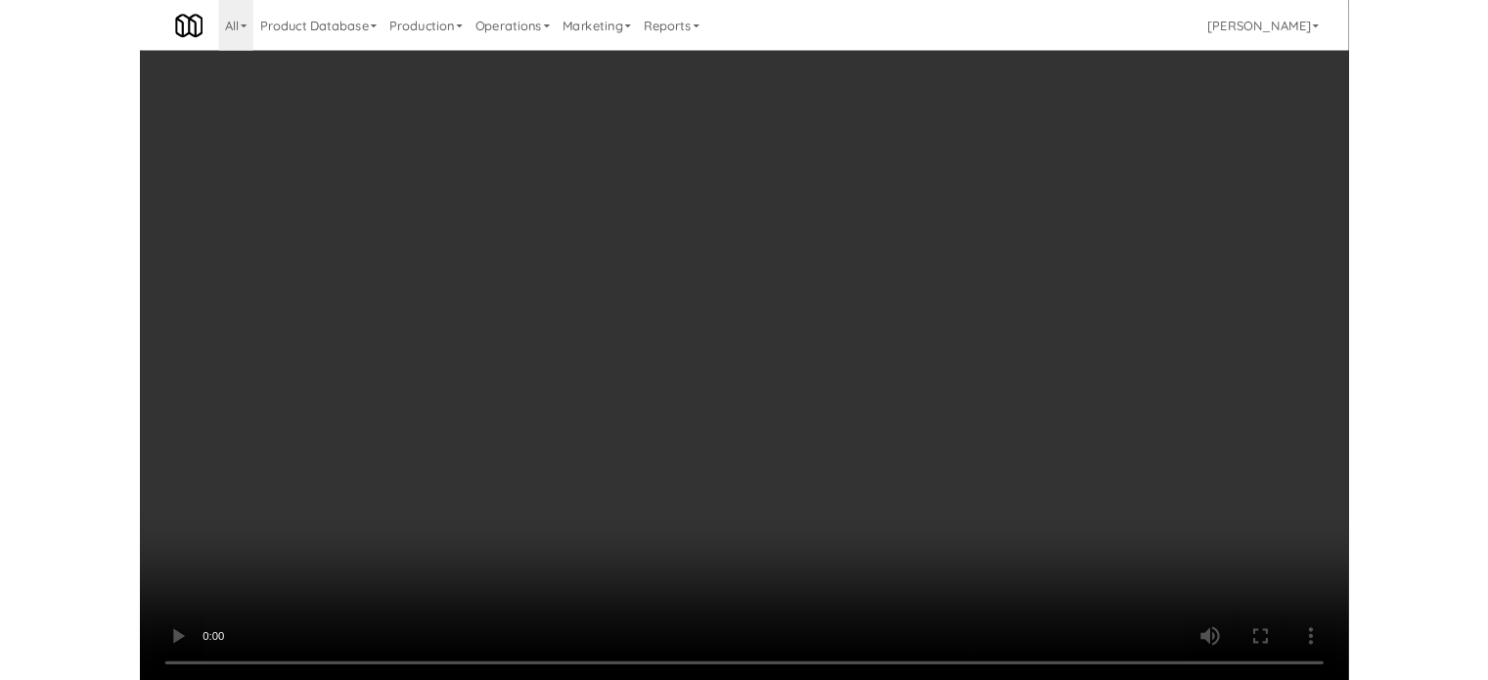
scroll to position [79, 0]
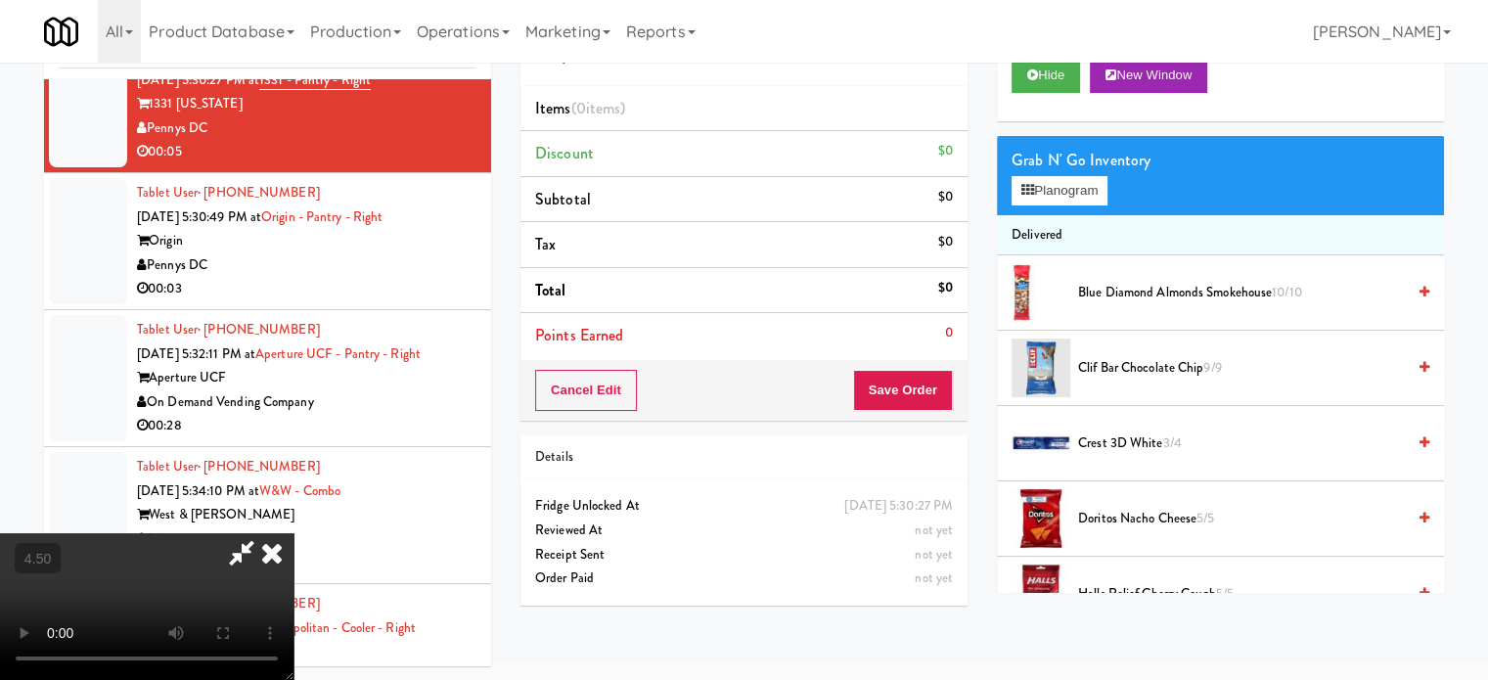
click at [294, 533] on video at bounding box center [147, 606] width 294 height 147
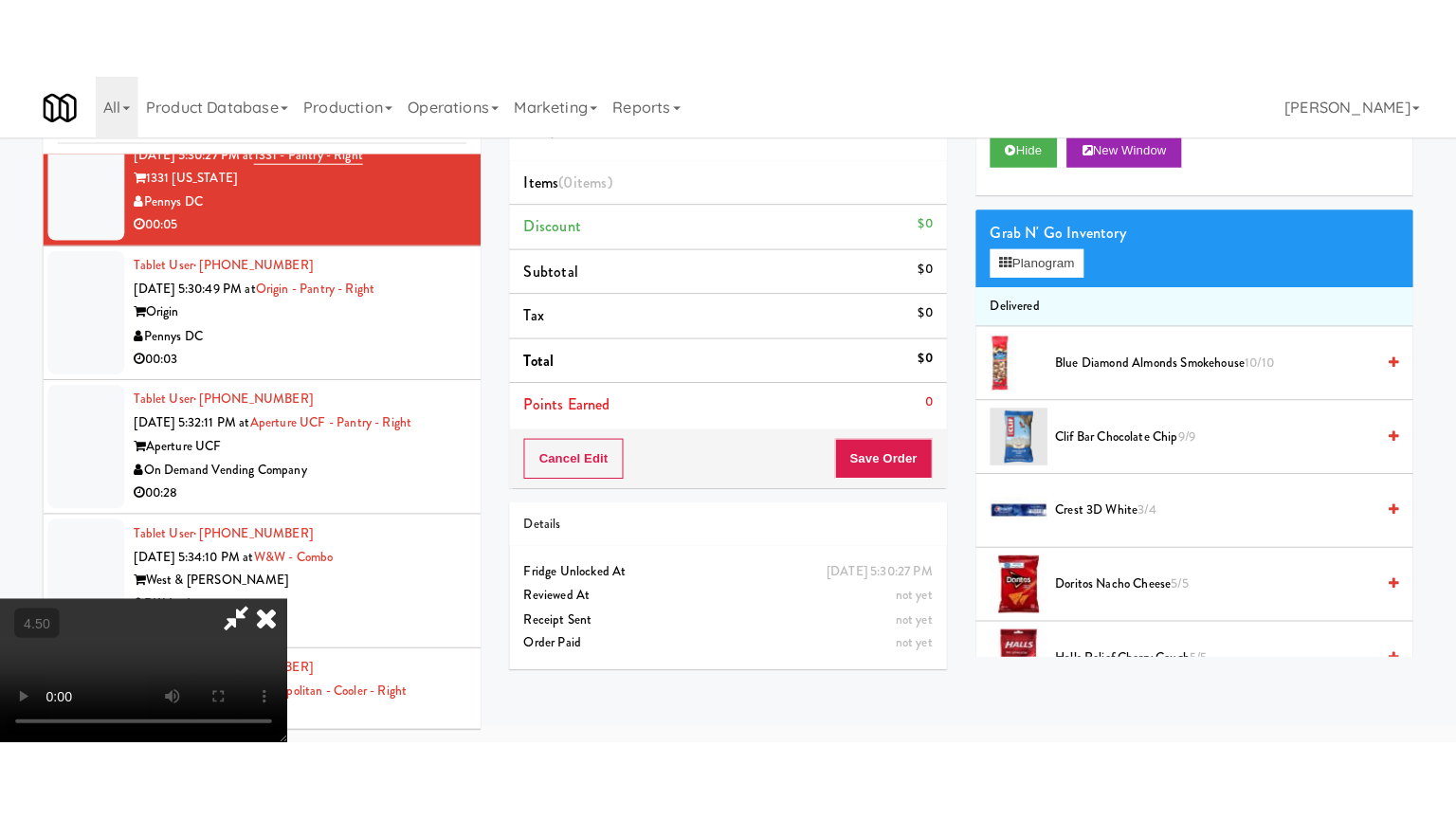
scroll to position [61, 0]
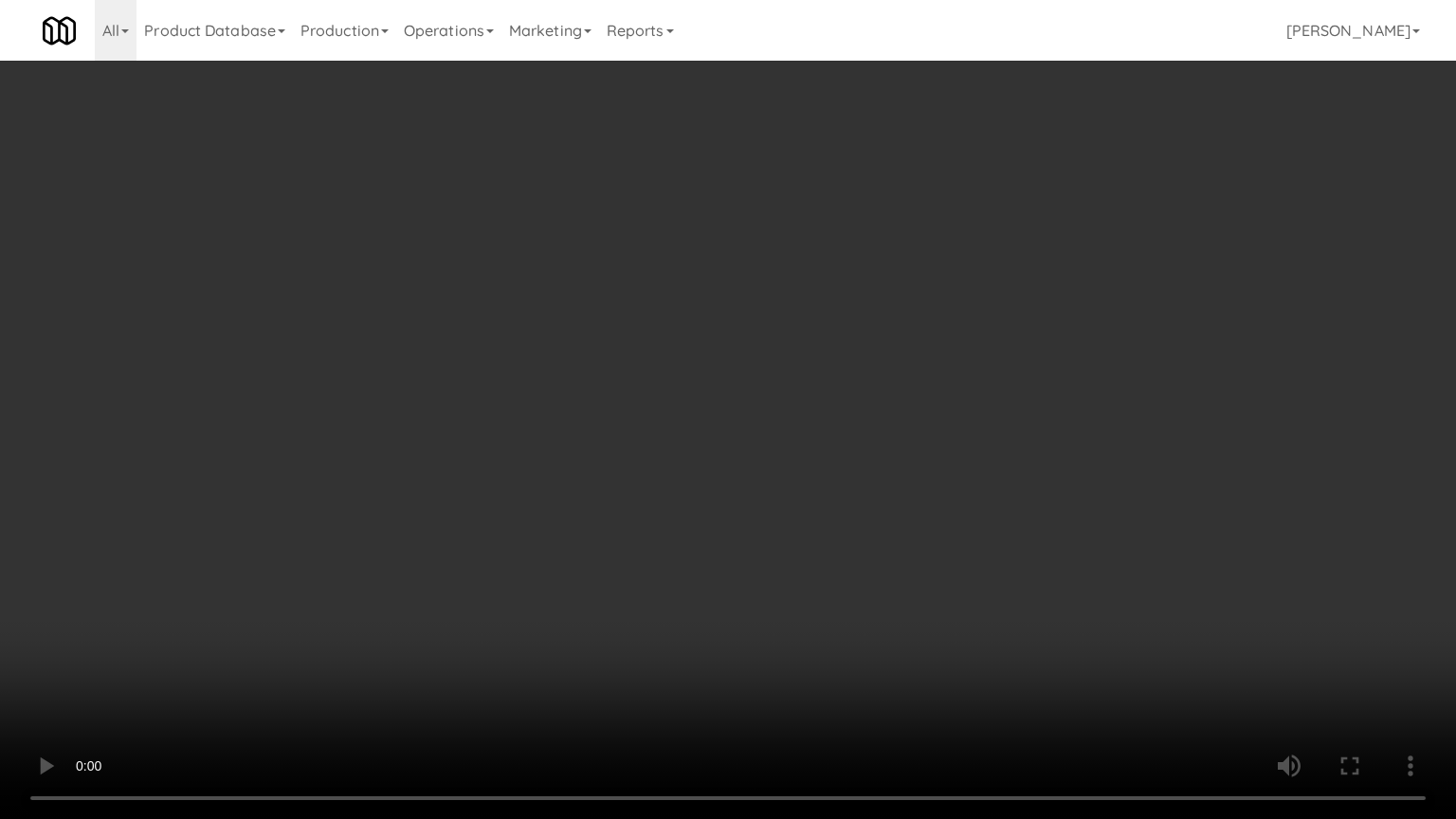
click at [589, 476] on video at bounding box center [728, 409] width 1456 height 819
click at [804, 460] on video at bounding box center [728, 409] width 1456 height 819
drag, startPoint x: 760, startPoint y: 454, endPoint x: 789, endPoint y: 424, distance: 41.7
click at [773, 440] on video at bounding box center [728, 409] width 1456 height 819
drag, startPoint x: 789, startPoint y: 424, endPoint x: 973, endPoint y: 246, distance: 256.0
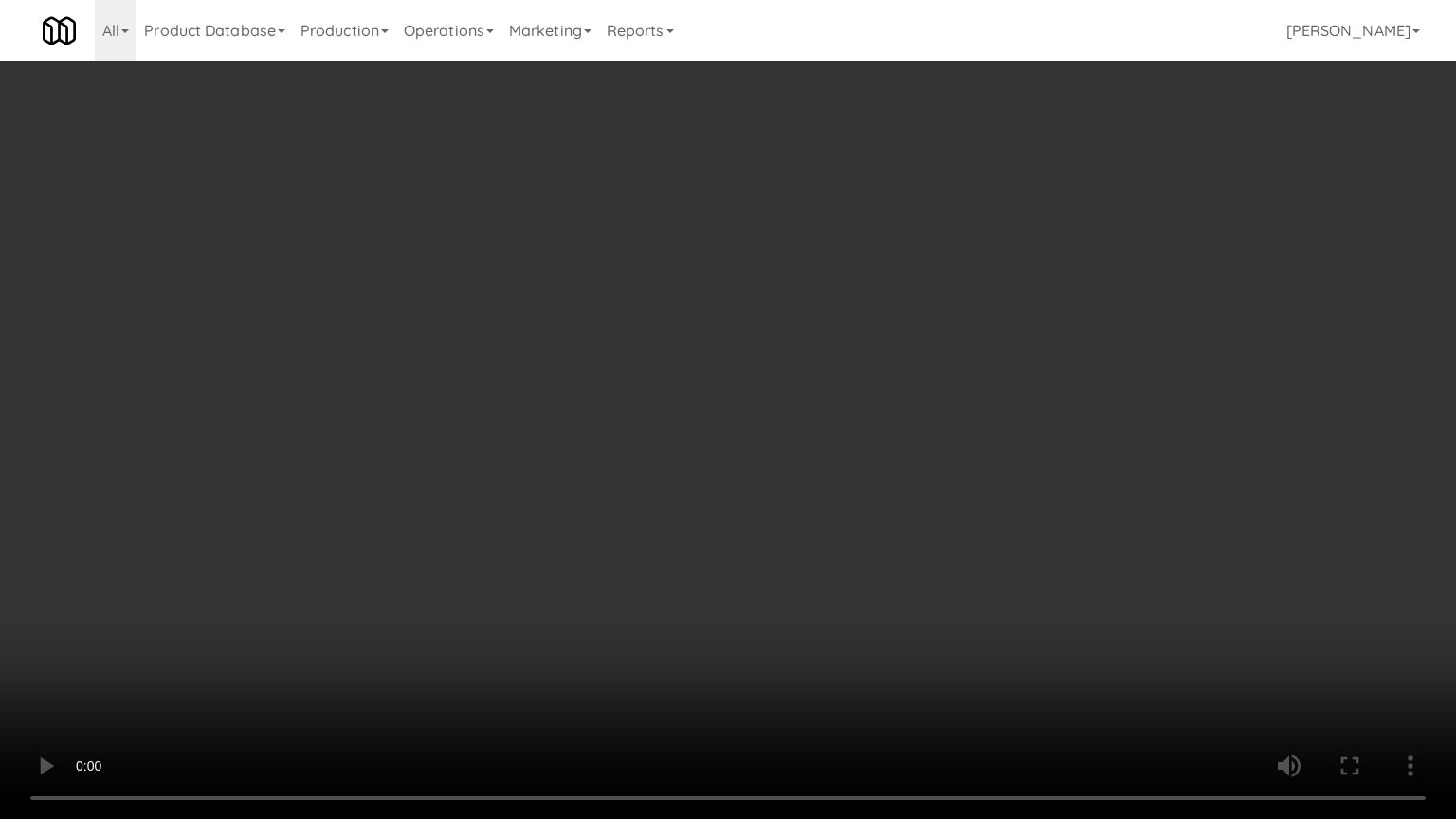
click at [794, 421] on video at bounding box center [728, 409] width 1456 height 819
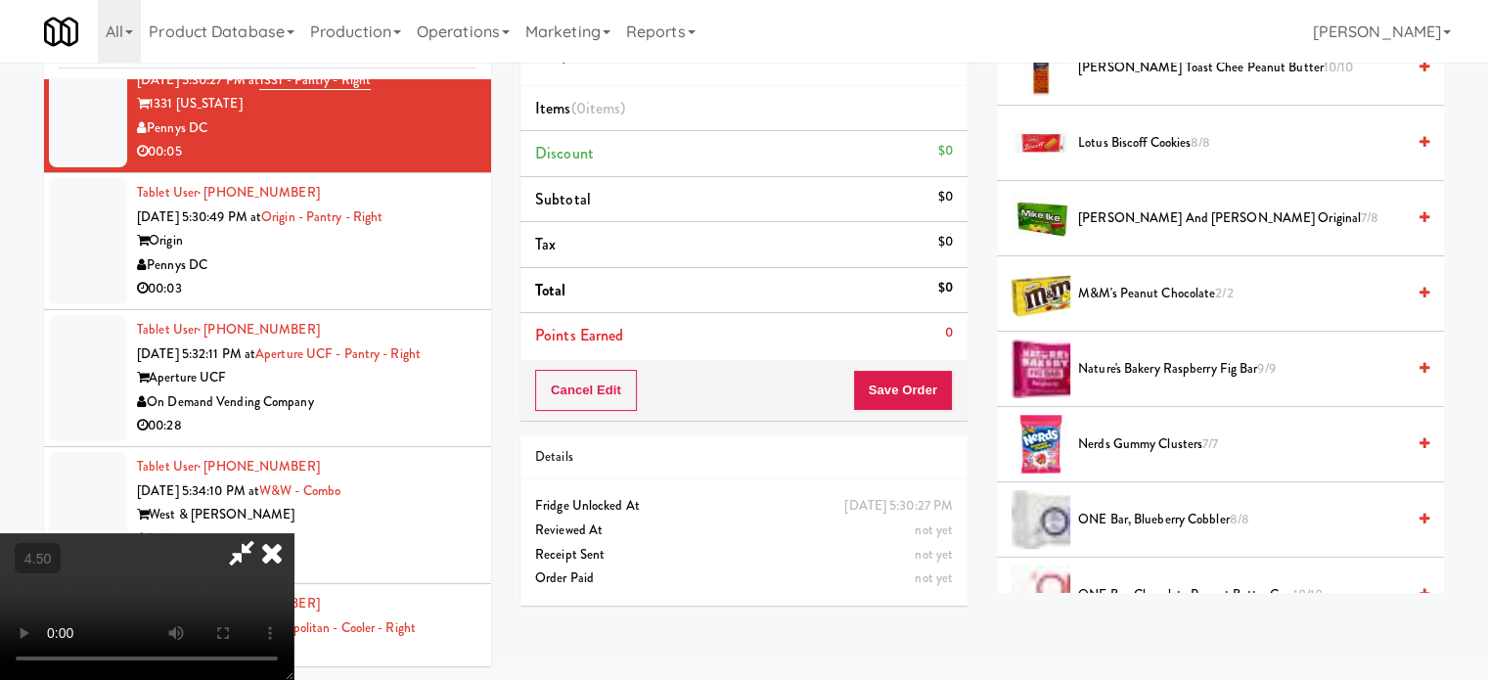
scroll to position [489, 0]
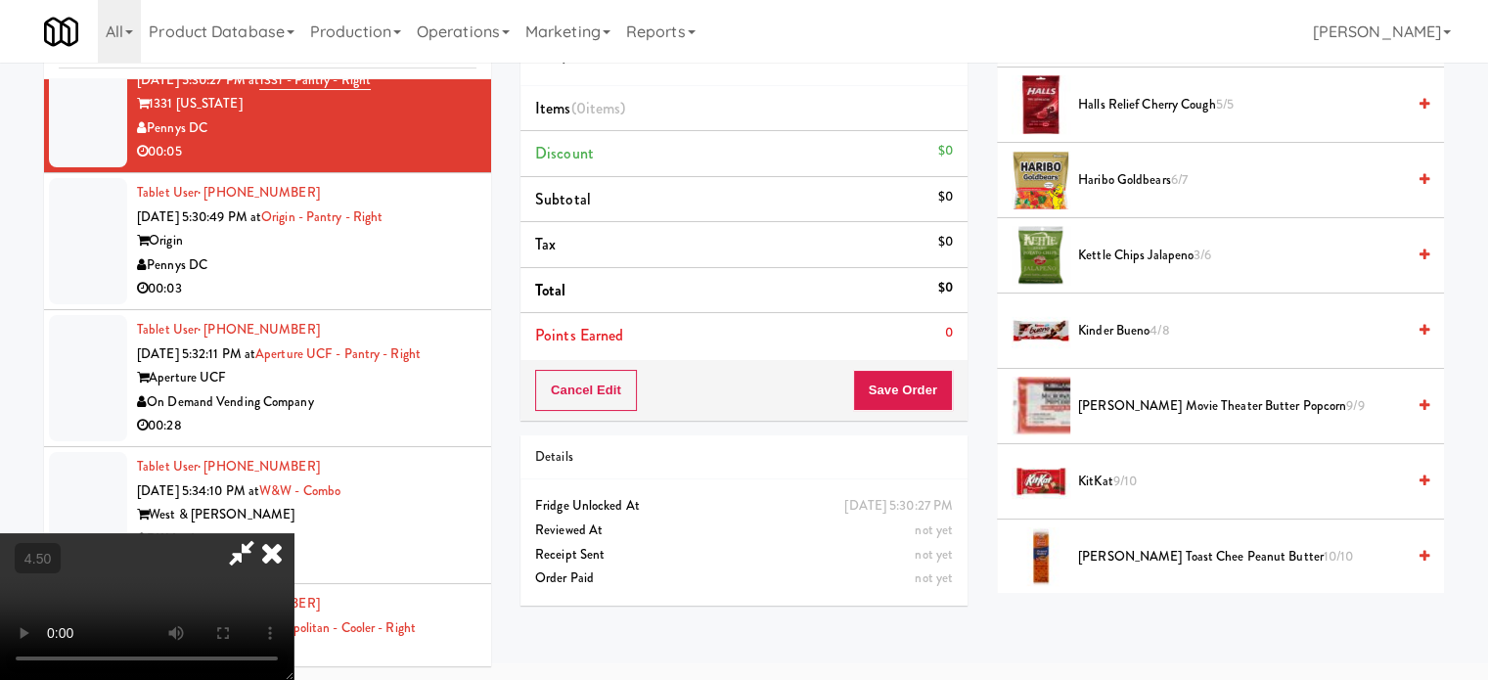
drag, startPoint x: 1143, startPoint y: 328, endPoint x: 788, endPoint y: 339, distance: 355.3
click at [1144, 328] on span "Kinder Bueno 4/8" at bounding box center [1241, 331] width 327 height 24
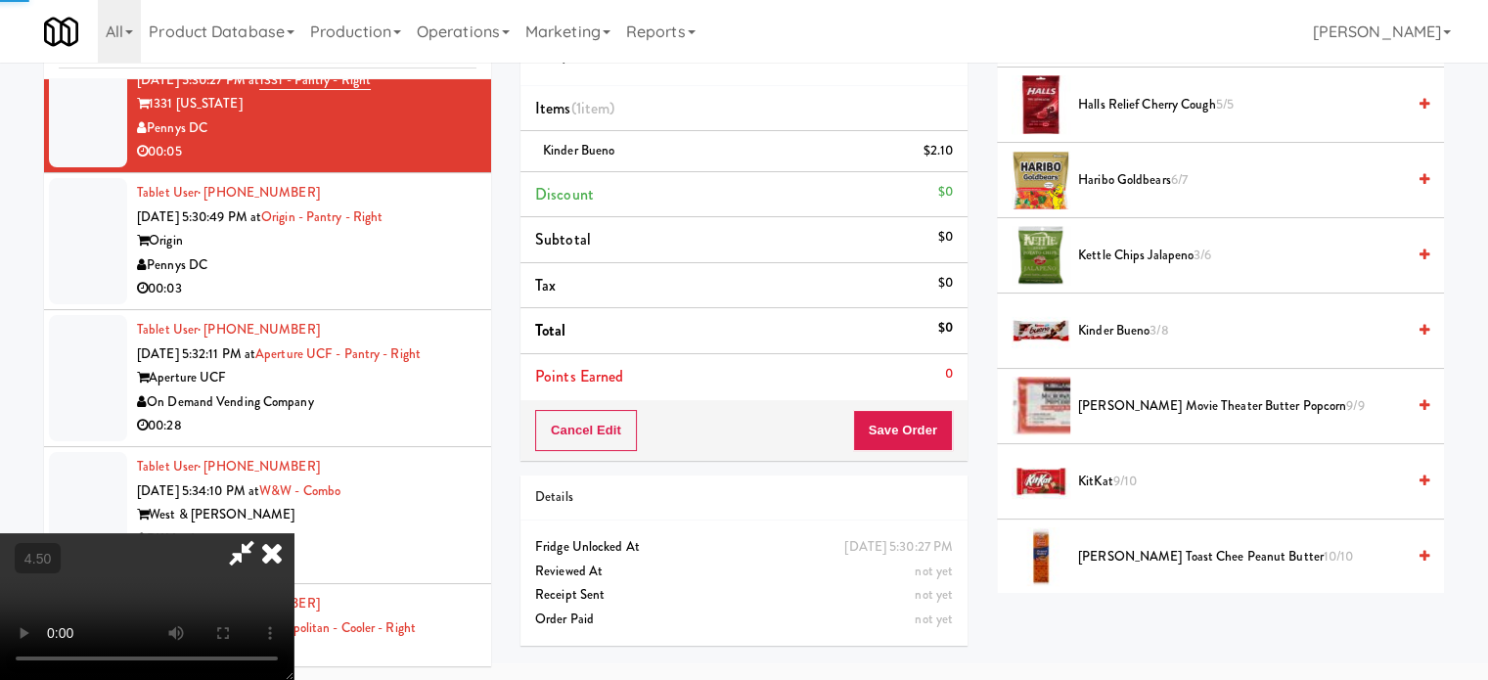
click at [294, 533] on video at bounding box center [147, 606] width 294 height 147
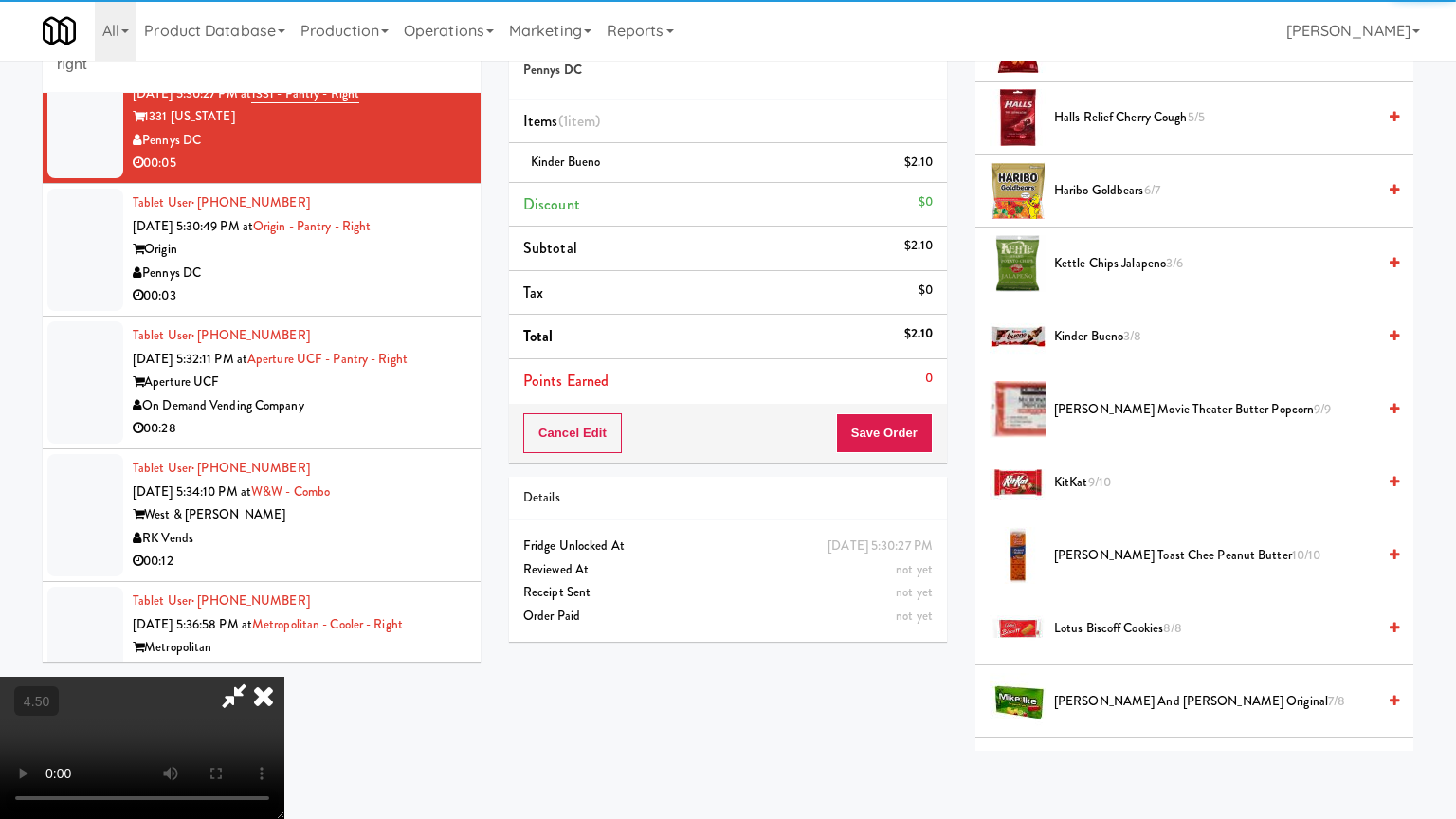
drag, startPoint x: 693, startPoint y: 421, endPoint x: 721, endPoint y: 338, distance: 87.6
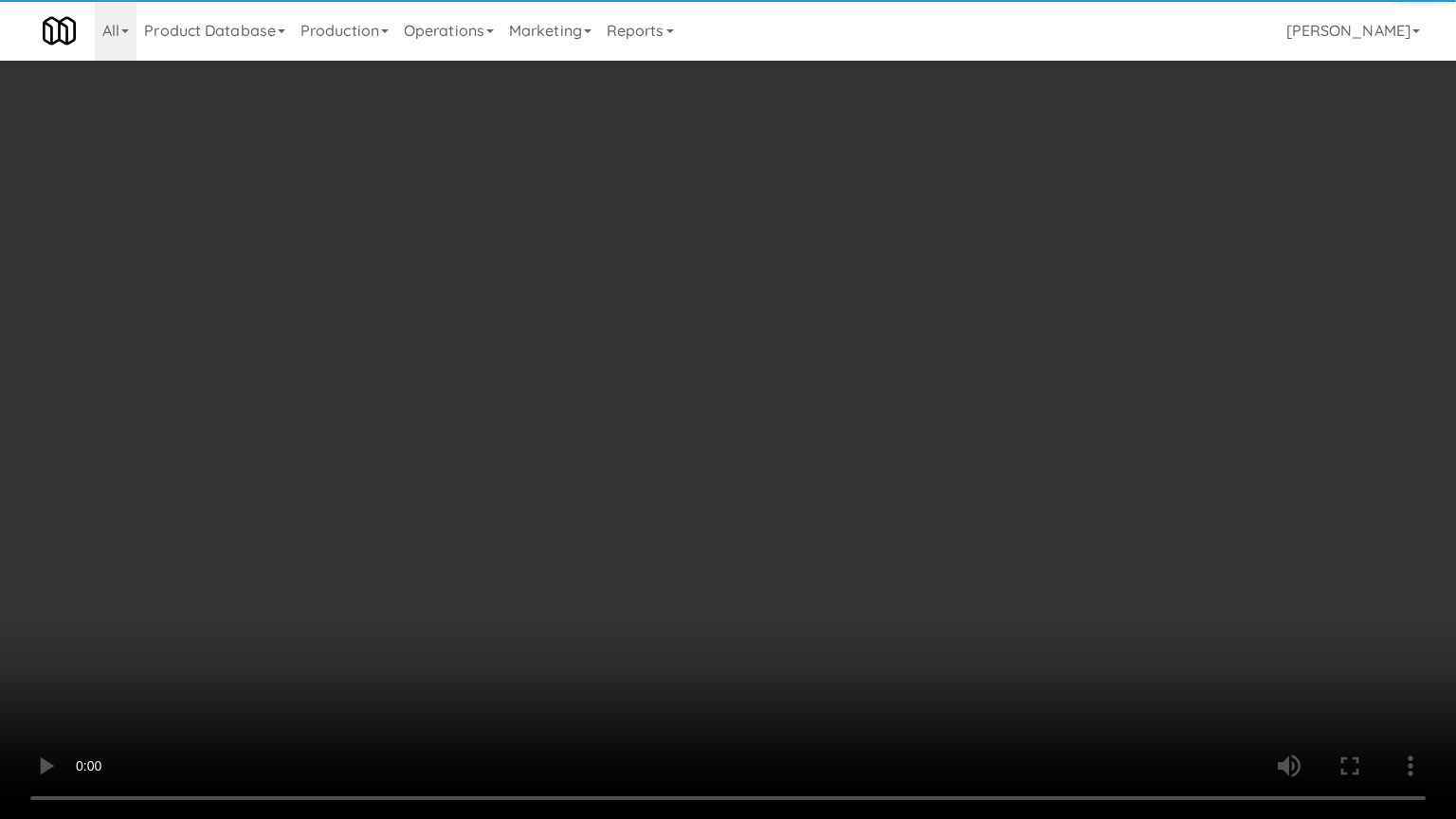
click at [694, 419] on video at bounding box center [728, 409] width 1456 height 819
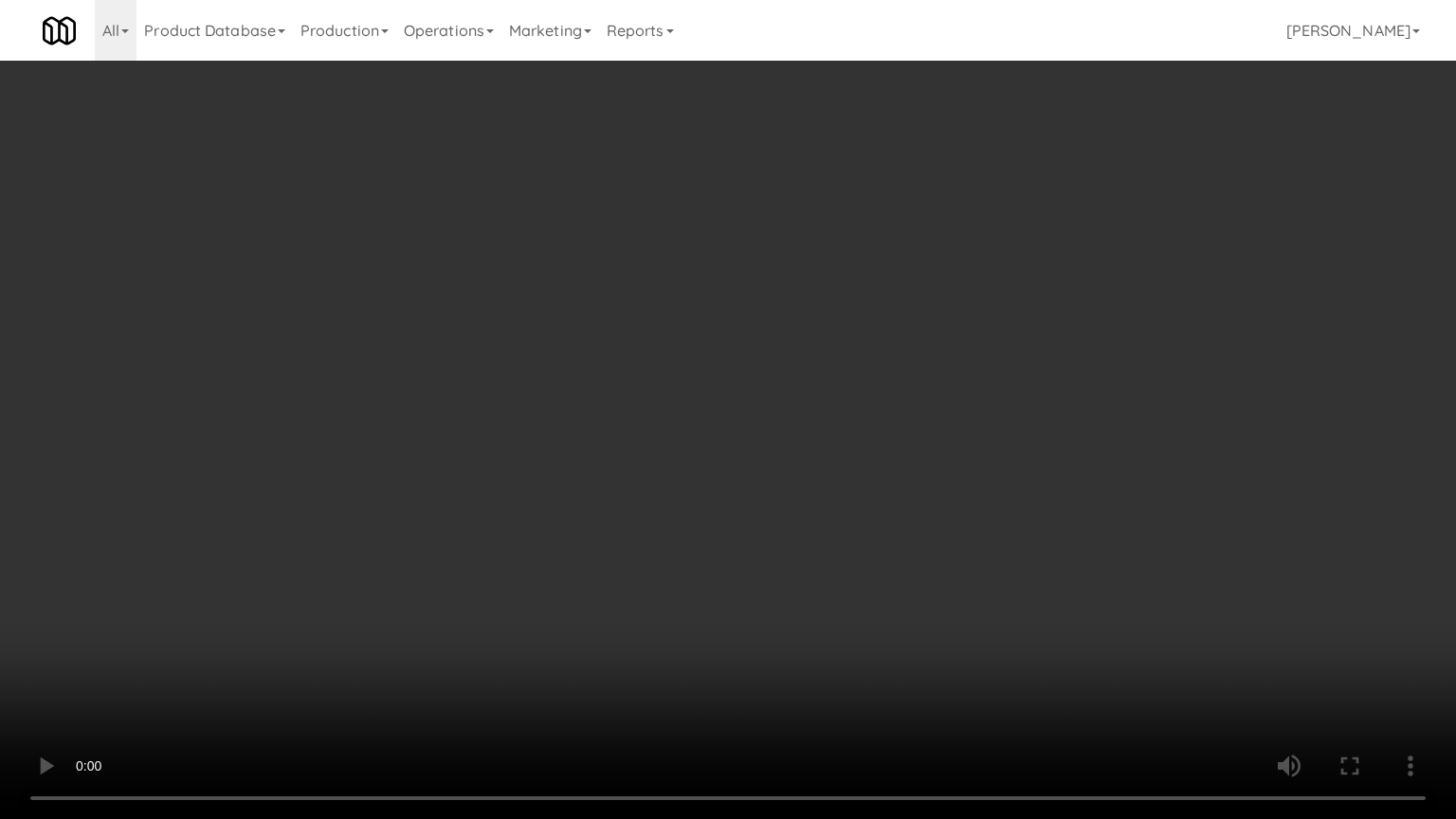
click at [719, 370] on video at bounding box center [728, 409] width 1456 height 819
drag, startPoint x: 720, startPoint y: 370, endPoint x: 729, endPoint y: 360, distance: 13.5
click at [729, 360] on video at bounding box center [728, 409] width 1456 height 819
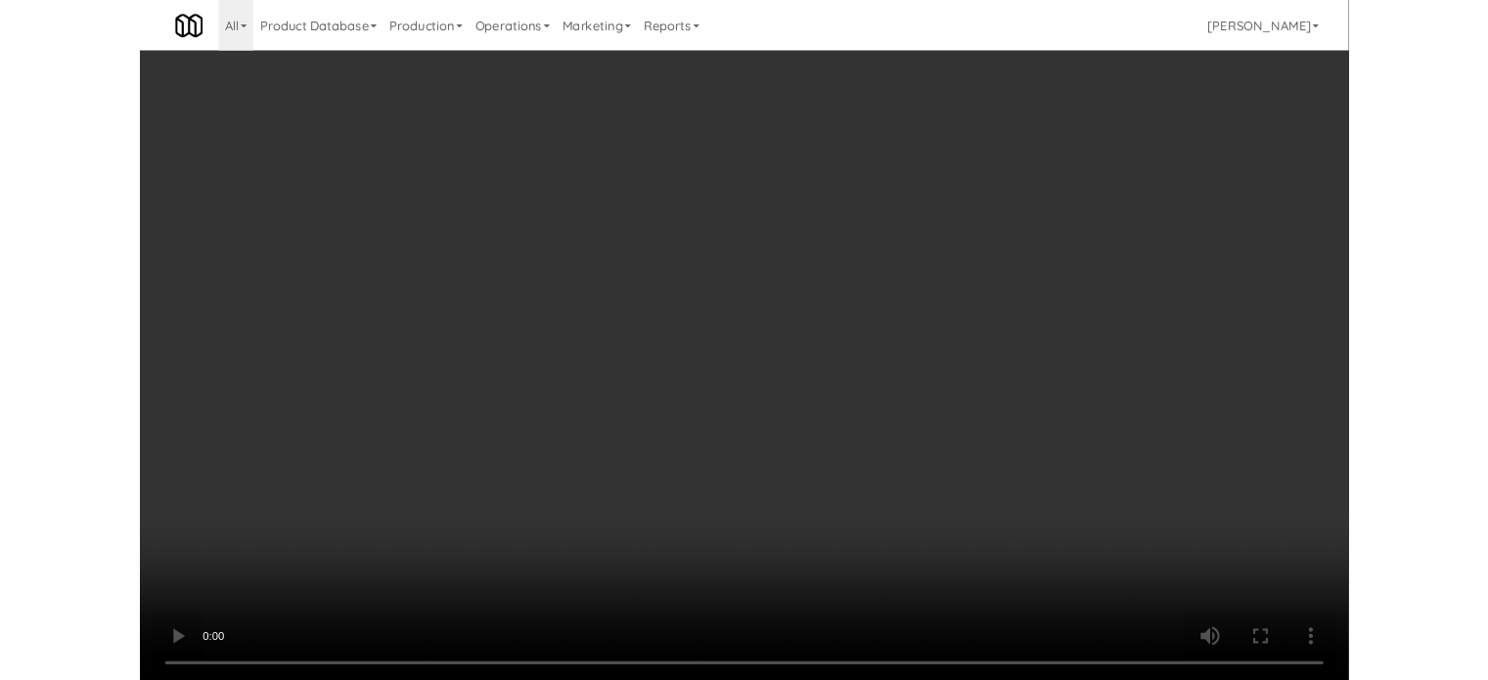
scroll to position [79, 0]
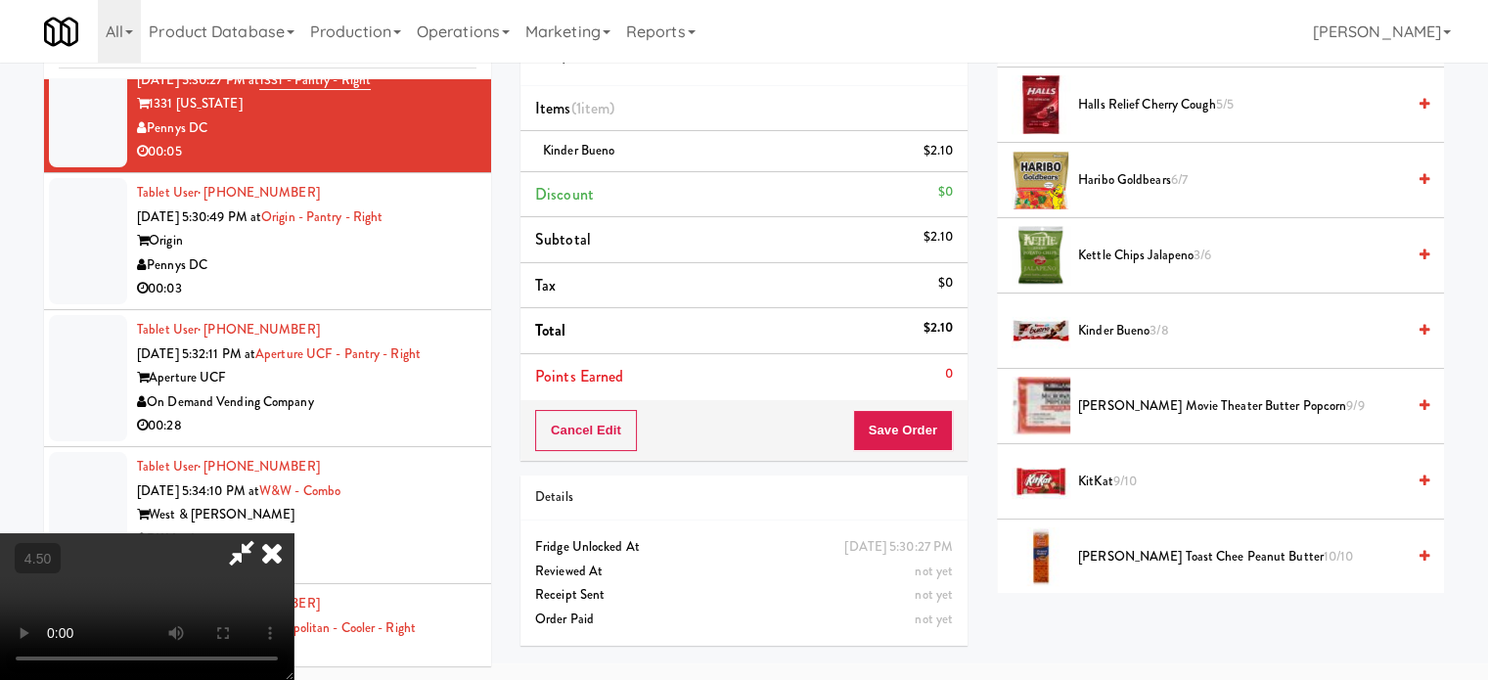
click at [294, 533] on icon at bounding box center [271, 552] width 43 height 39
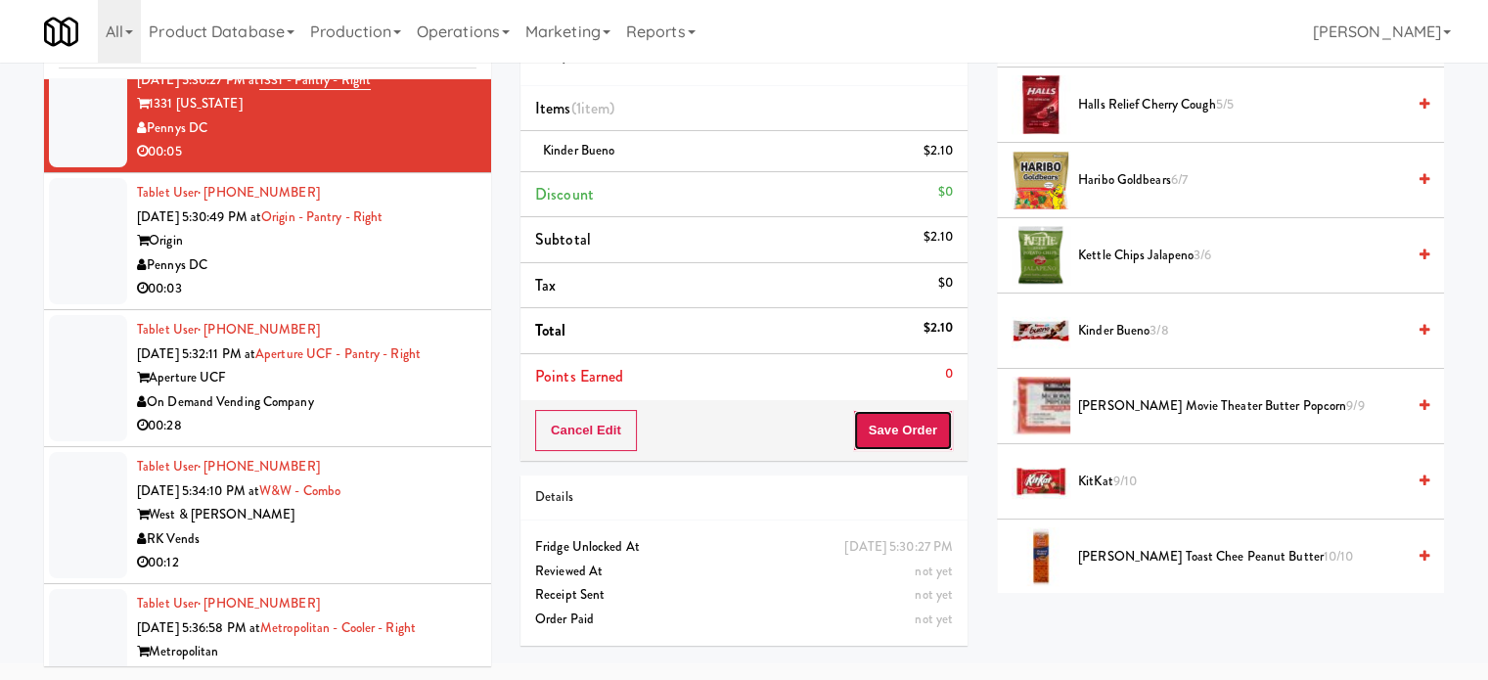
drag, startPoint x: 907, startPoint y: 434, endPoint x: 787, endPoint y: 297, distance: 182.3
click at [908, 434] on button "Save Order" at bounding box center [903, 430] width 100 height 41
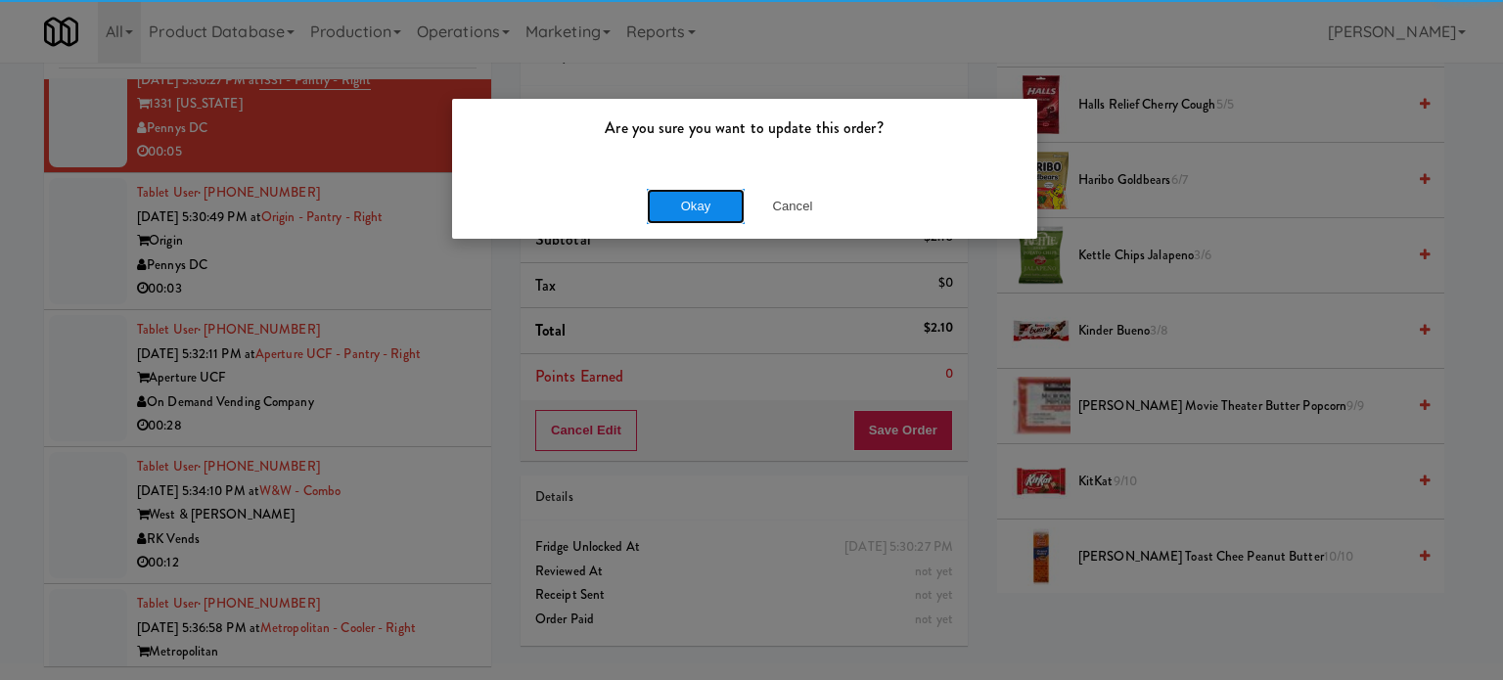
click at [681, 199] on button "Okay" at bounding box center [696, 206] width 98 height 35
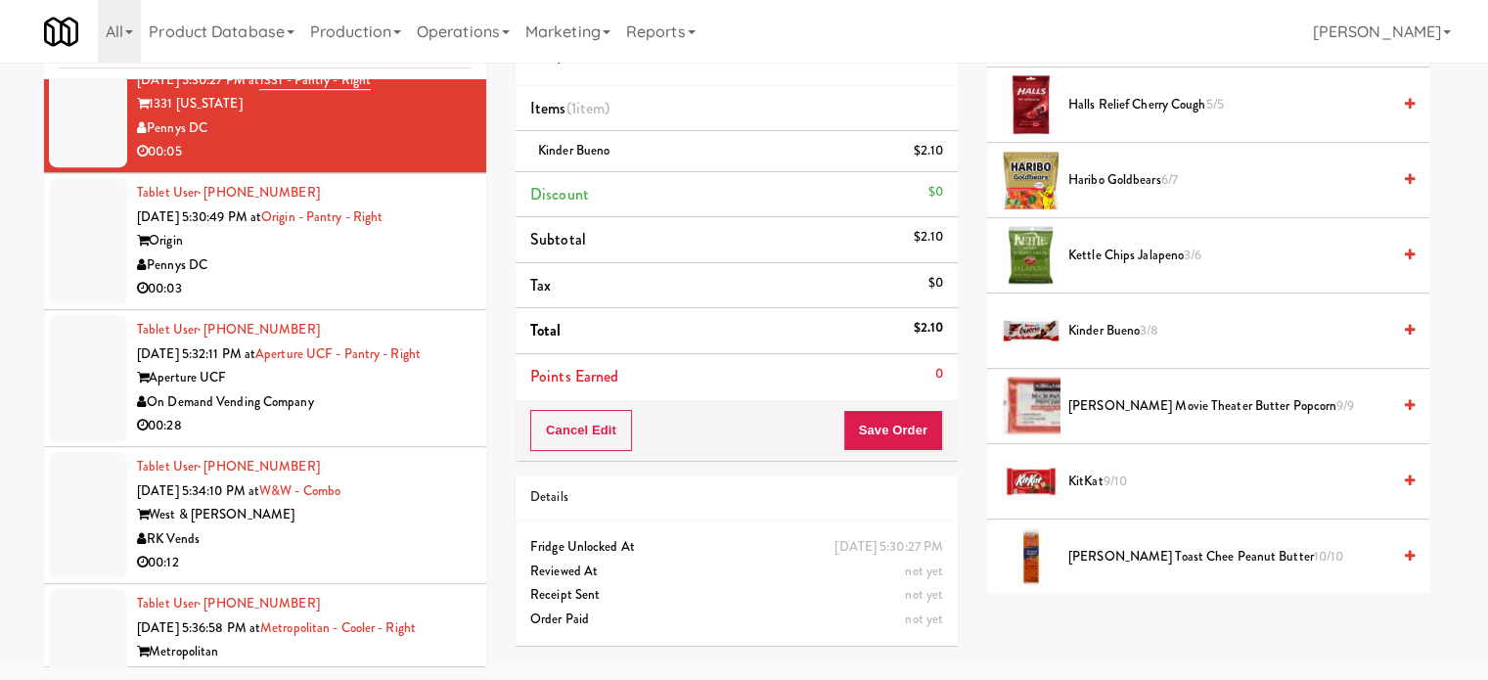
click at [363, 286] on div "00:03" at bounding box center [304, 289] width 335 height 24
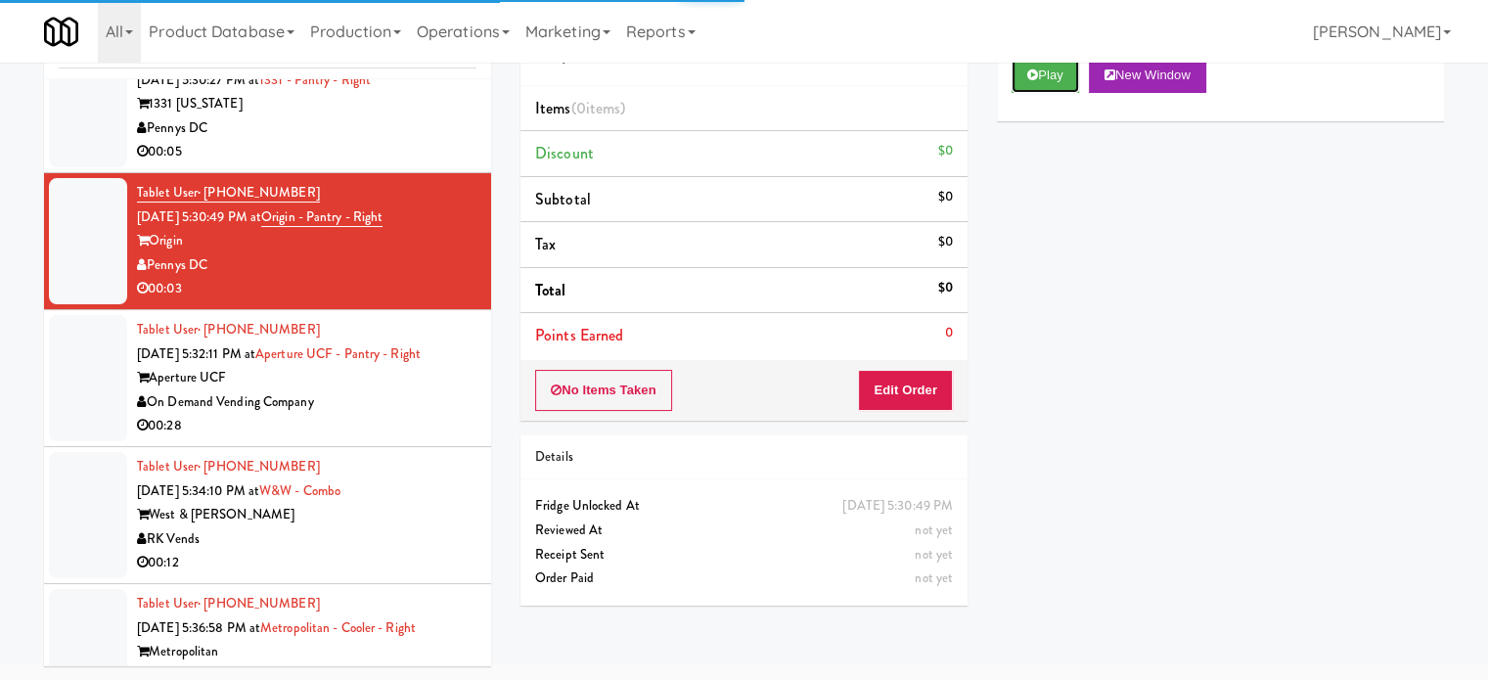
drag, startPoint x: 1046, startPoint y: 73, endPoint x: 1030, endPoint y: 119, distance: 48.6
click at [1048, 74] on button "Play" at bounding box center [1046, 75] width 68 height 35
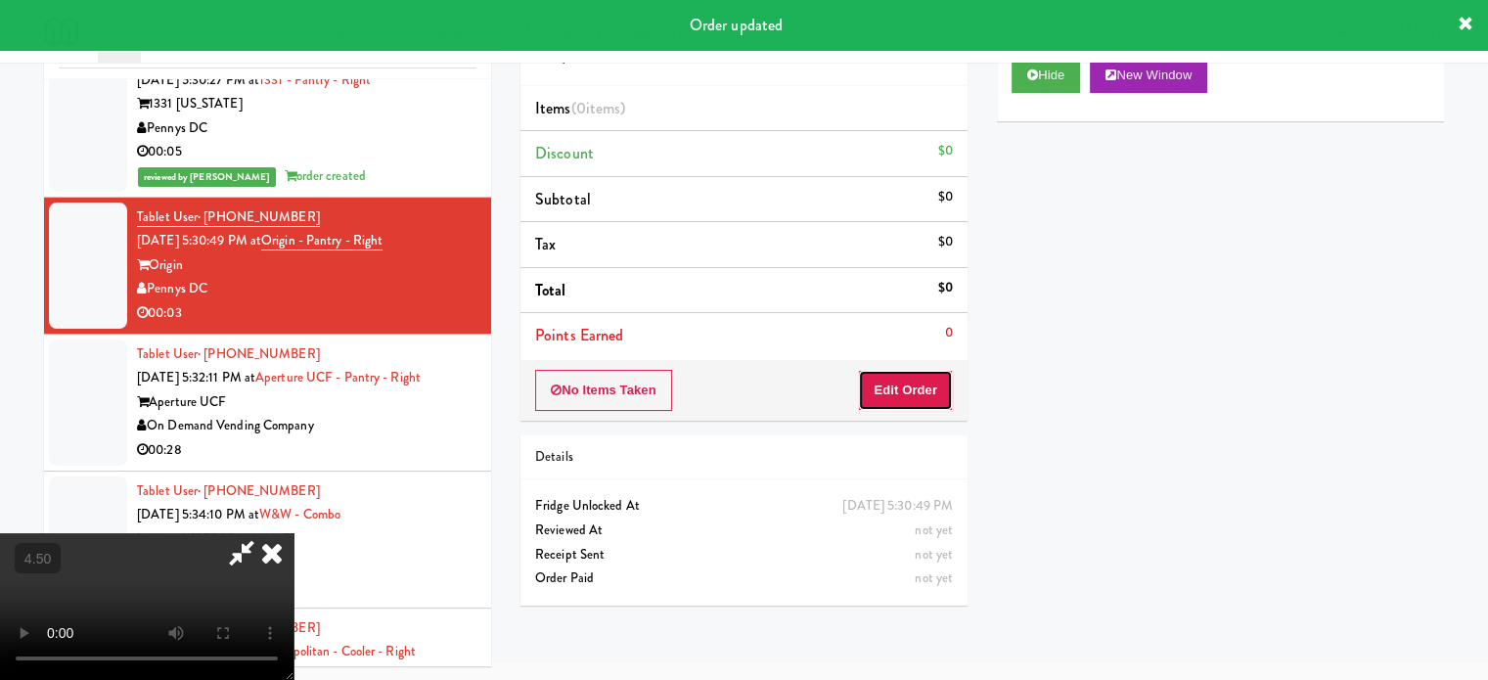
click at [904, 375] on button "Edit Order" at bounding box center [905, 390] width 95 height 41
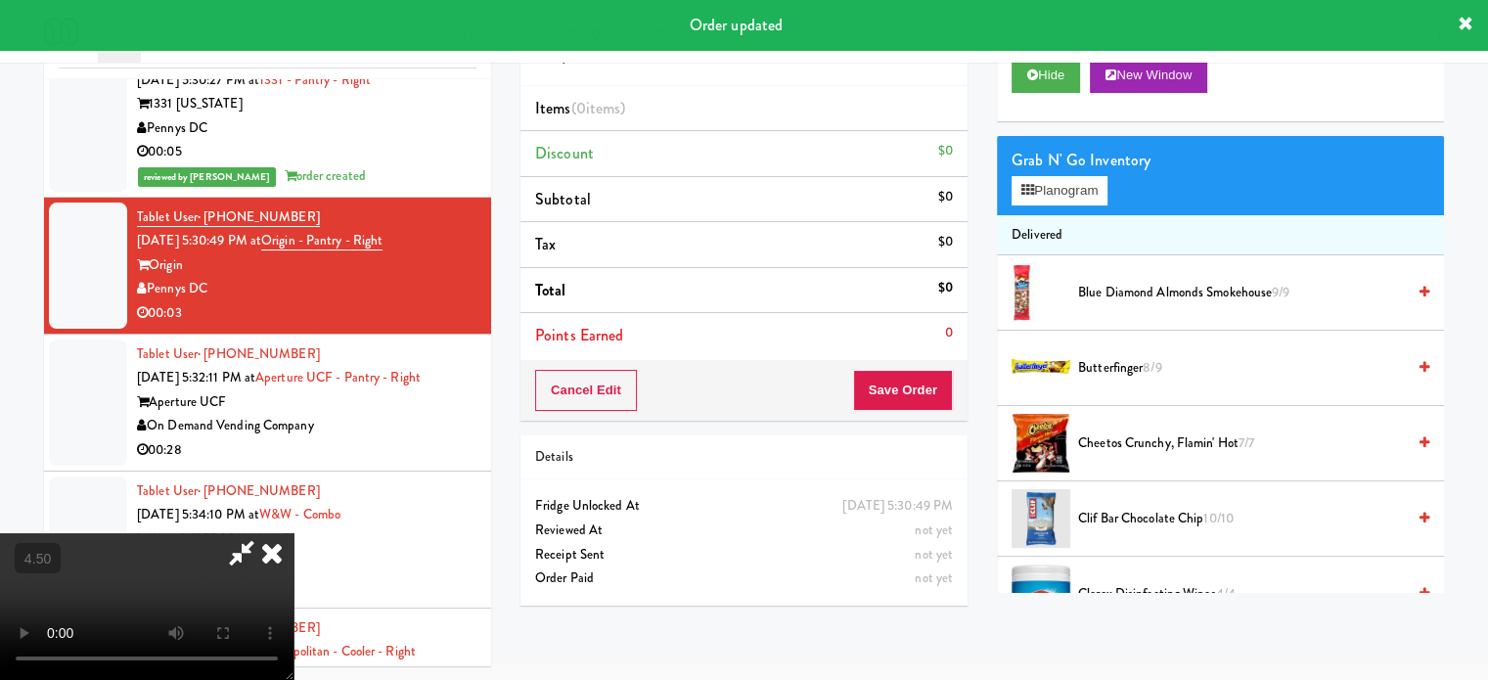
drag, startPoint x: 671, startPoint y: 402, endPoint x: 671, endPoint y: 377, distance: 25.4
click at [294, 533] on video at bounding box center [147, 606] width 294 height 147
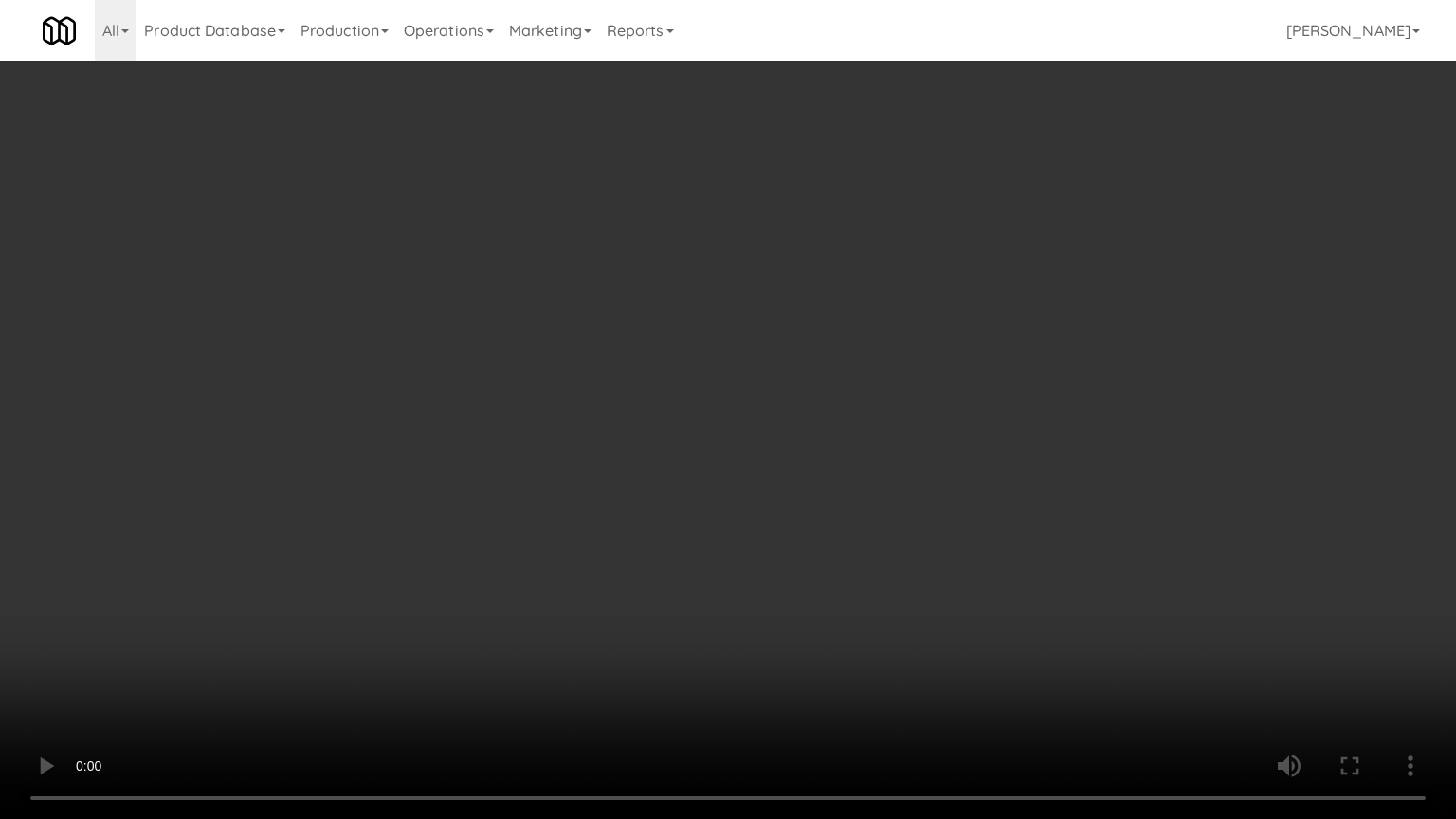
click at [759, 436] on video at bounding box center [728, 409] width 1456 height 819
click at [551, 503] on video at bounding box center [728, 409] width 1456 height 819
click at [613, 441] on video at bounding box center [728, 409] width 1456 height 819
click at [388, 626] on video at bounding box center [728, 409] width 1456 height 819
click at [595, 500] on video at bounding box center [728, 409] width 1456 height 819
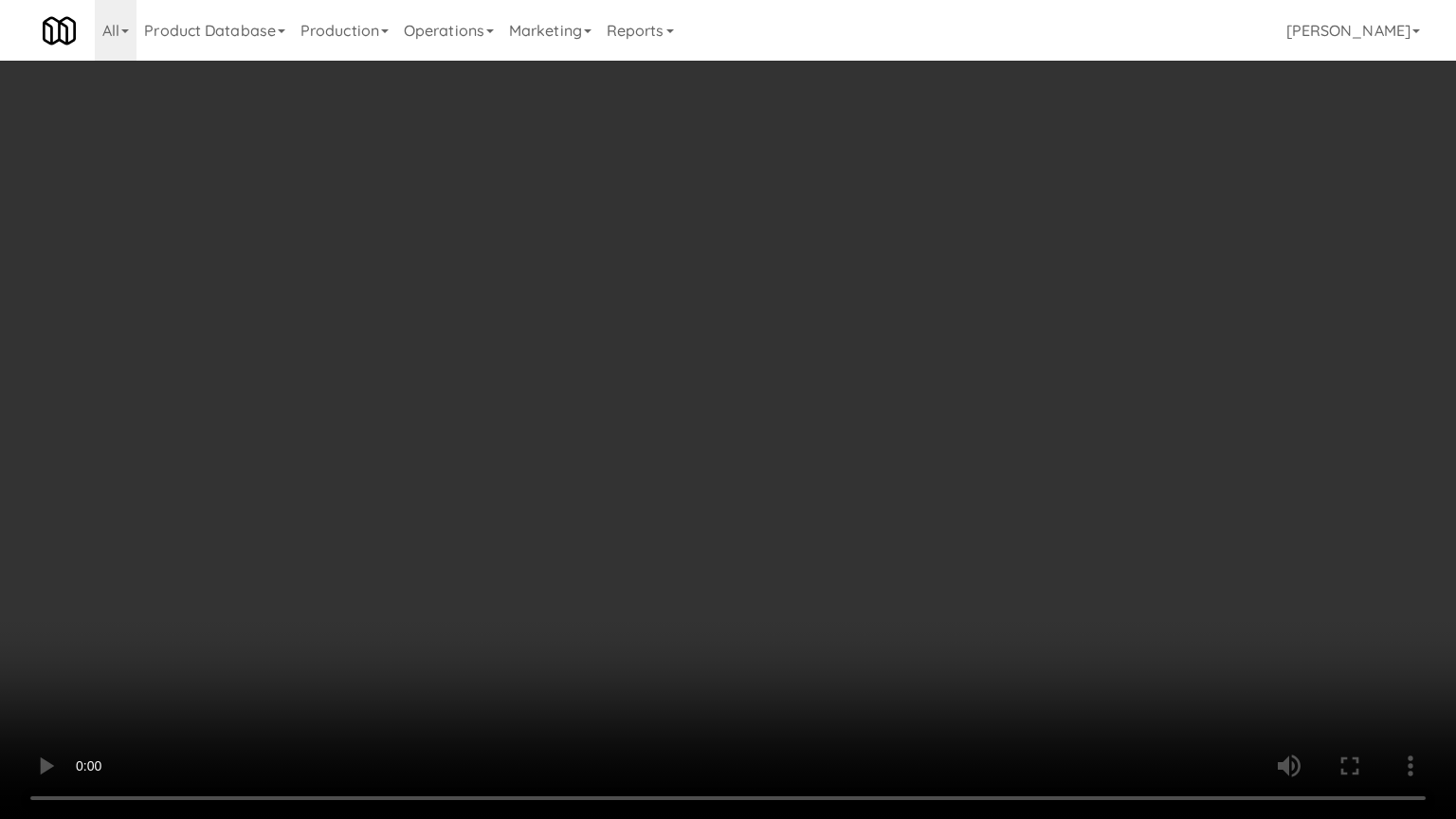
click at [620, 494] on video at bounding box center [728, 409] width 1456 height 819
click at [618, 488] on video at bounding box center [728, 409] width 1456 height 819
click at [613, 488] on video at bounding box center [728, 409] width 1456 height 819
click at [663, 500] on video at bounding box center [728, 409] width 1456 height 819
drag, startPoint x: 660, startPoint y: 506, endPoint x: 694, endPoint y: 500, distance: 34.5
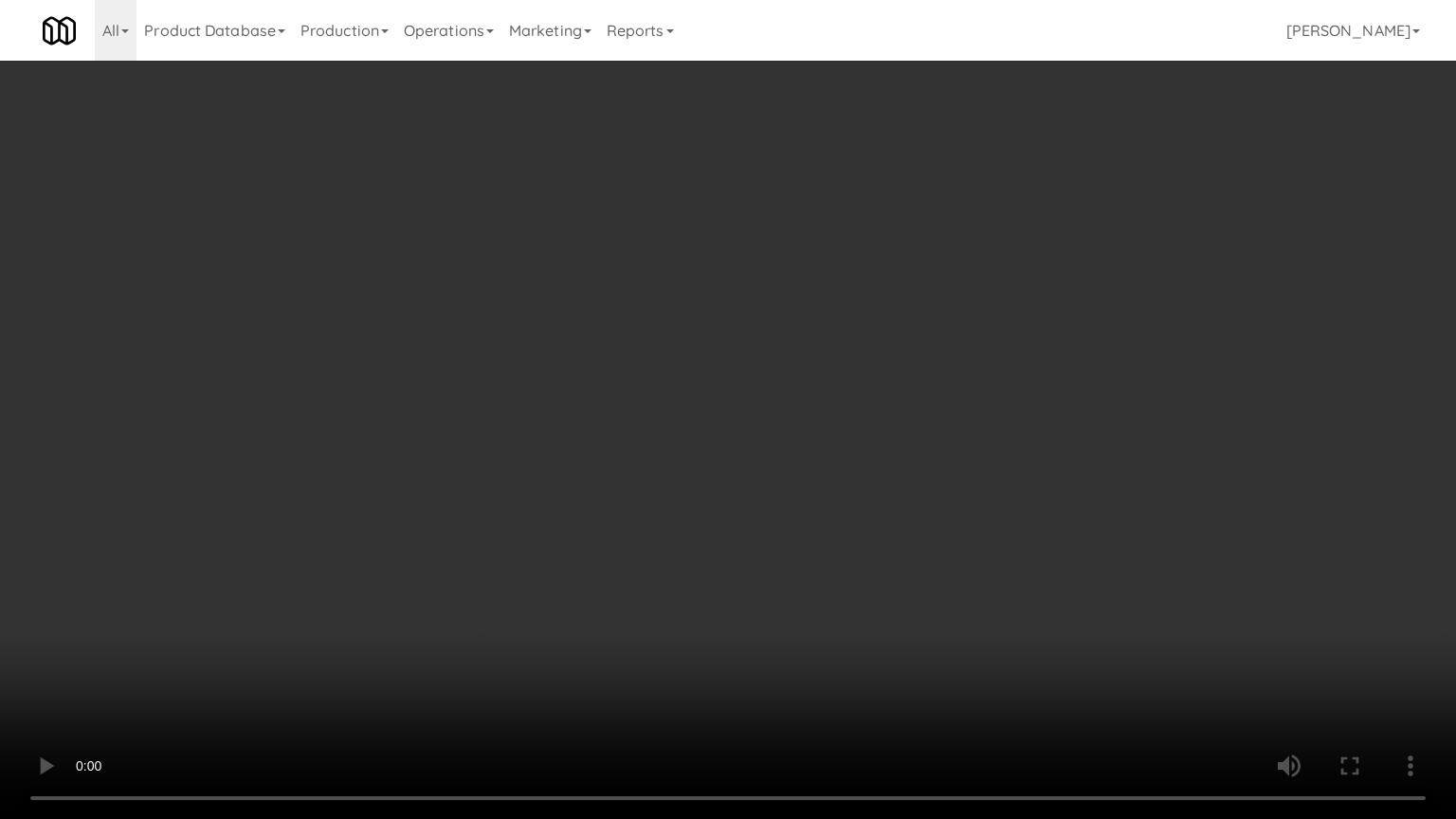
click at [667, 506] on video at bounding box center [728, 409] width 1456 height 819
click at [725, 488] on video at bounding box center [728, 409] width 1456 height 819
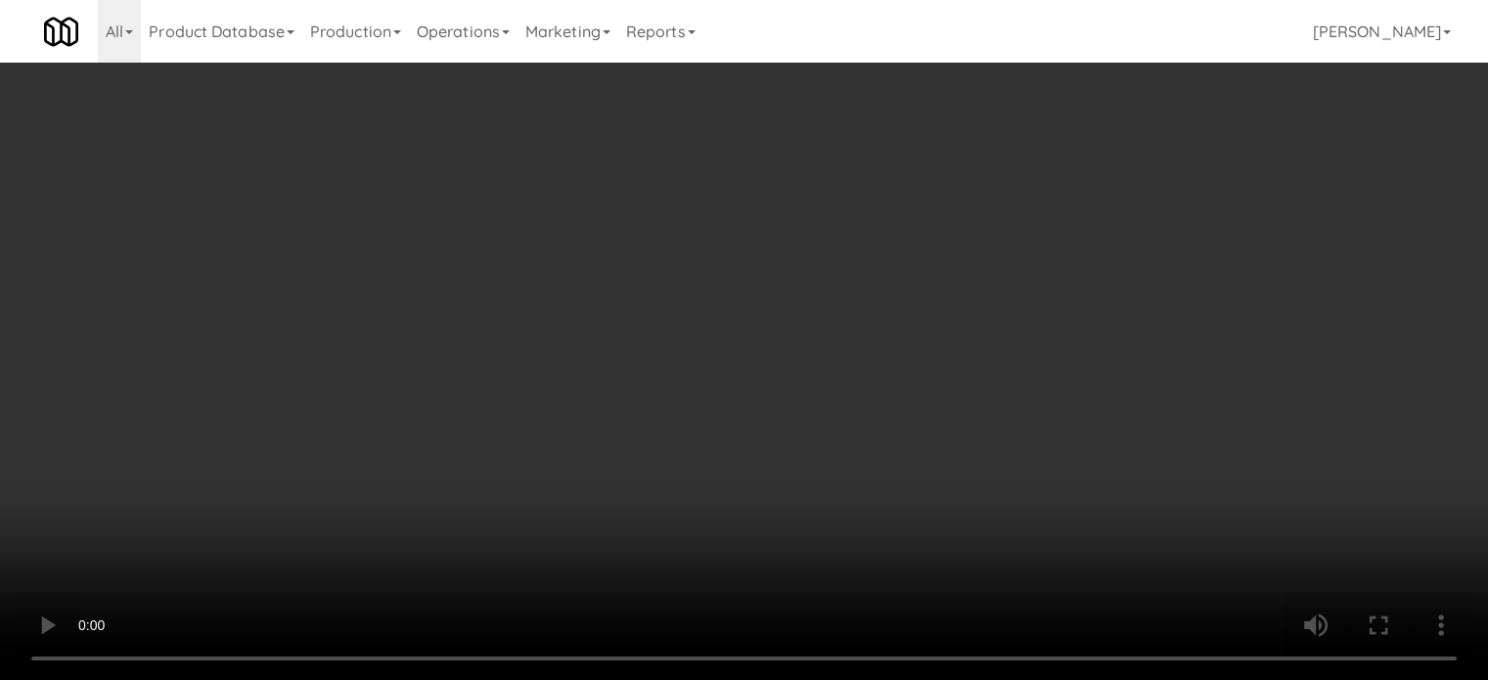
scroll to position [1953, 0]
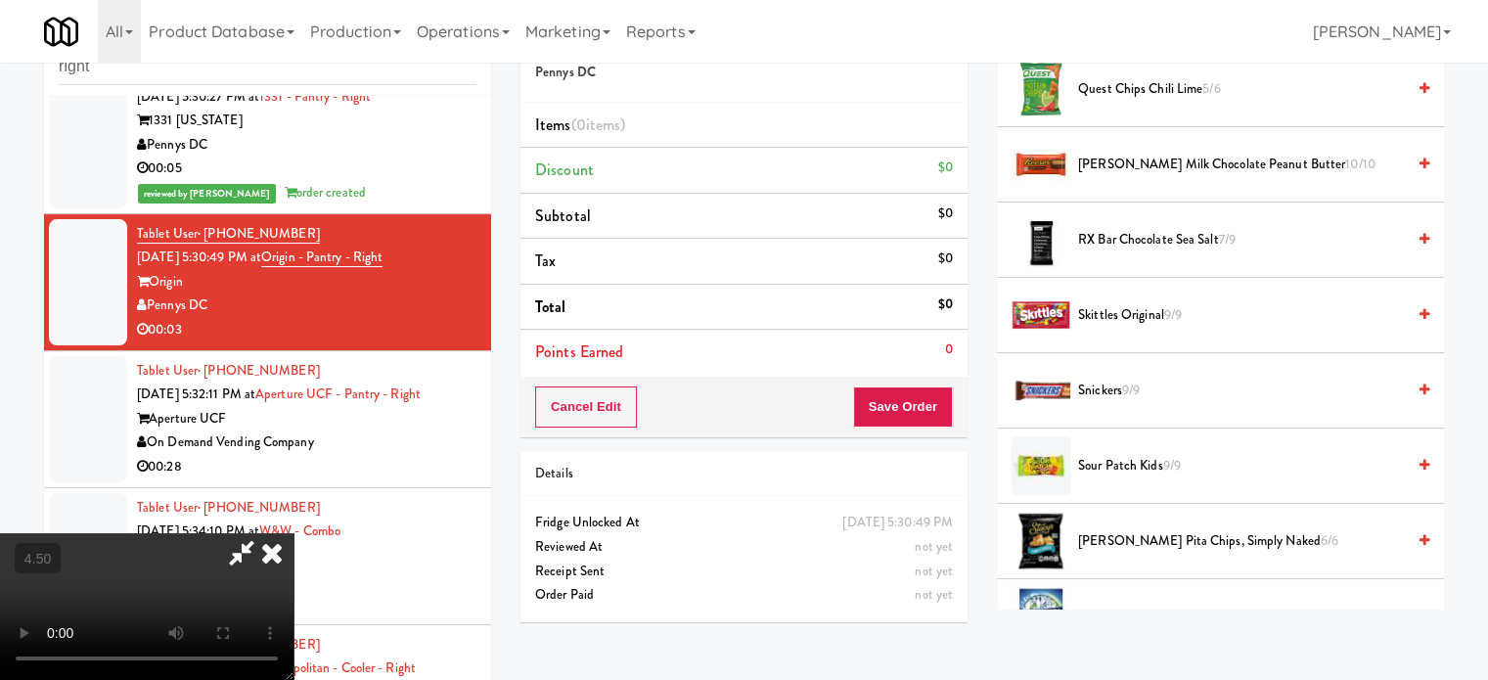
click at [1112, 232] on span "RX Bar Chocolate Sea Salt 7/9" at bounding box center [1241, 240] width 327 height 24
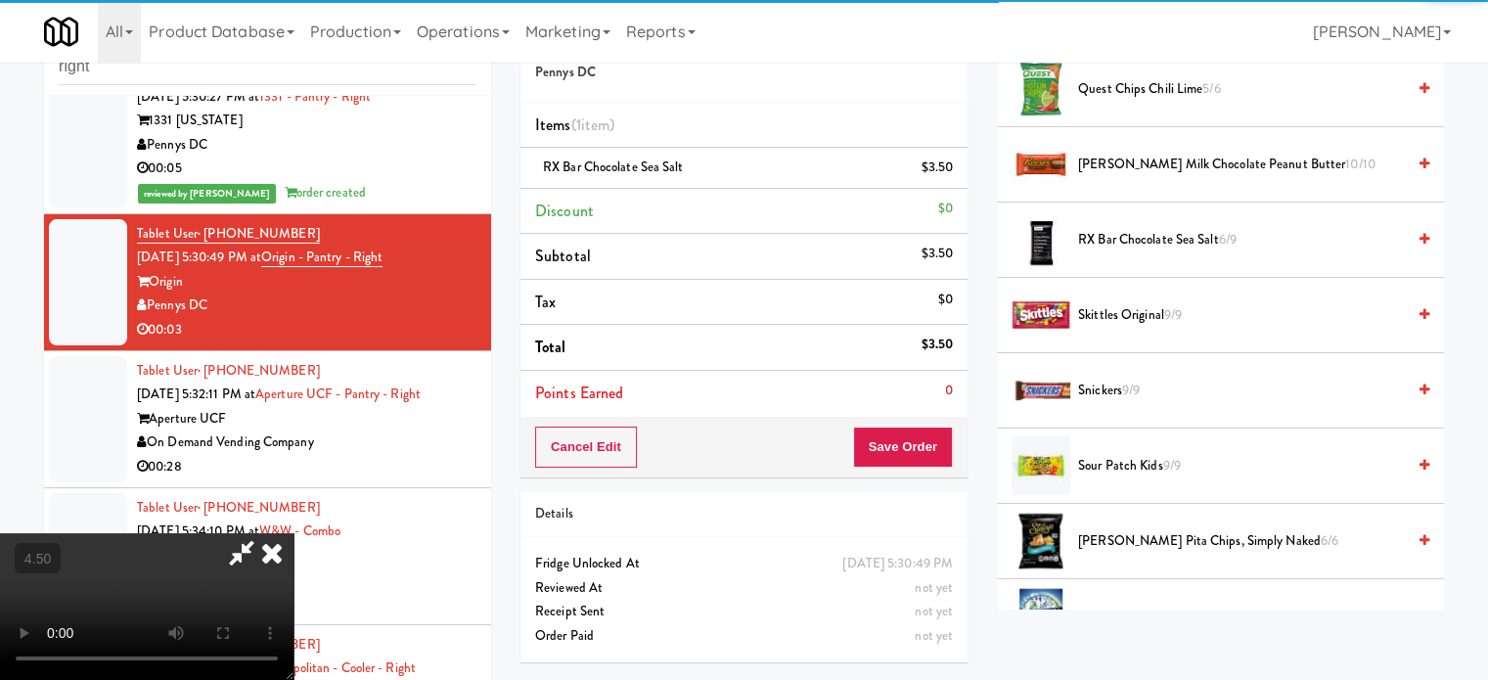
click at [294, 533] on video at bounding box center [147, 606] width 294 height 147
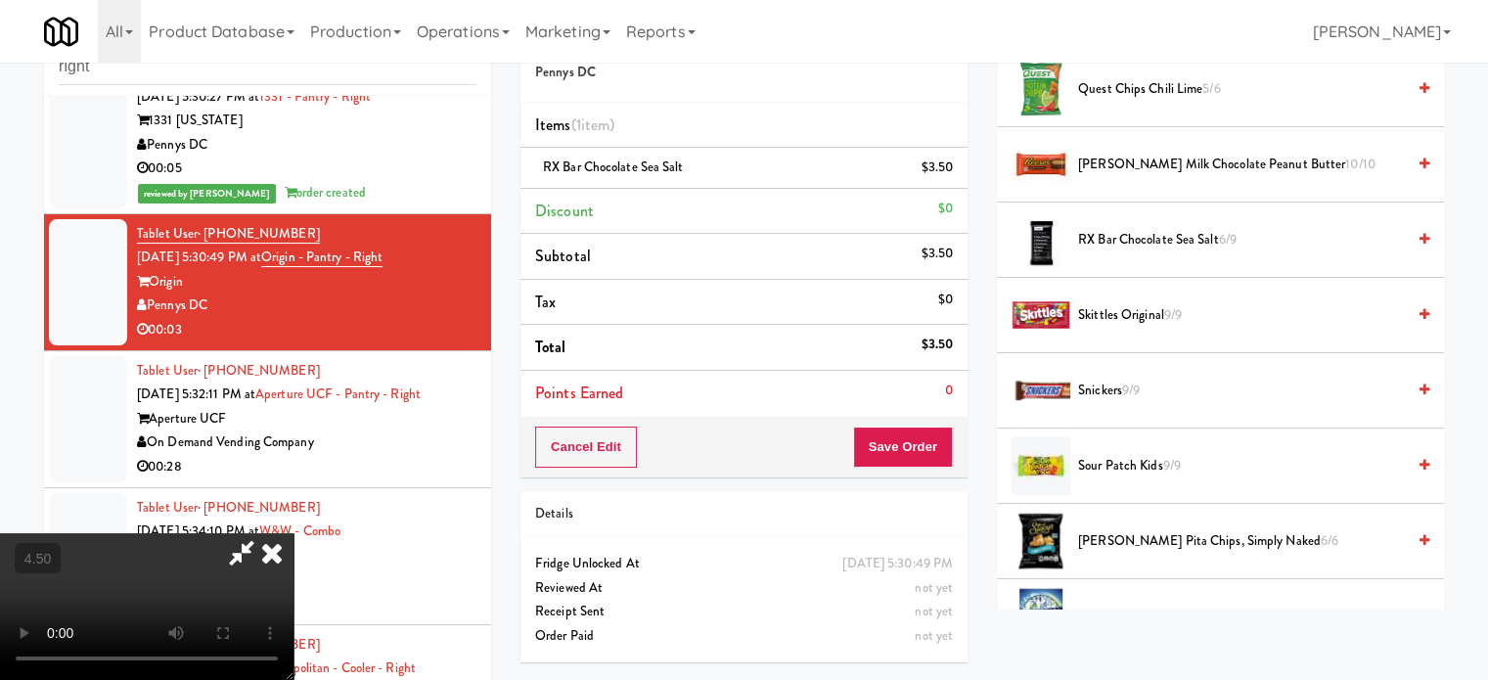
click at [294, 533] on icon at bounding box center [271, 552] width 43 height 39
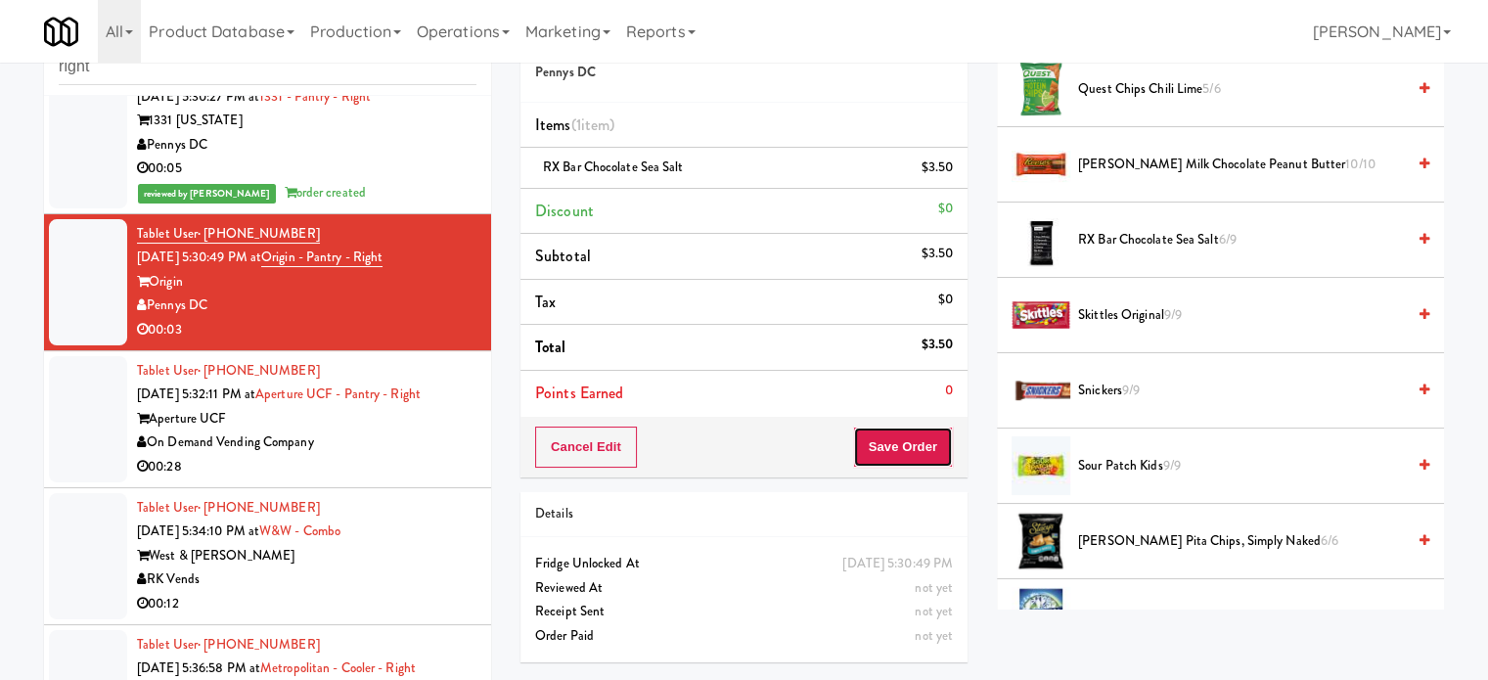
drag, startPoint x: 874, startPoint y: 435, endPoint x: 857, endPoint y: 399, distance: 39.8
click at [874, 434] on button "Save Order" at bounding box center [903, 447] width 100 height 41
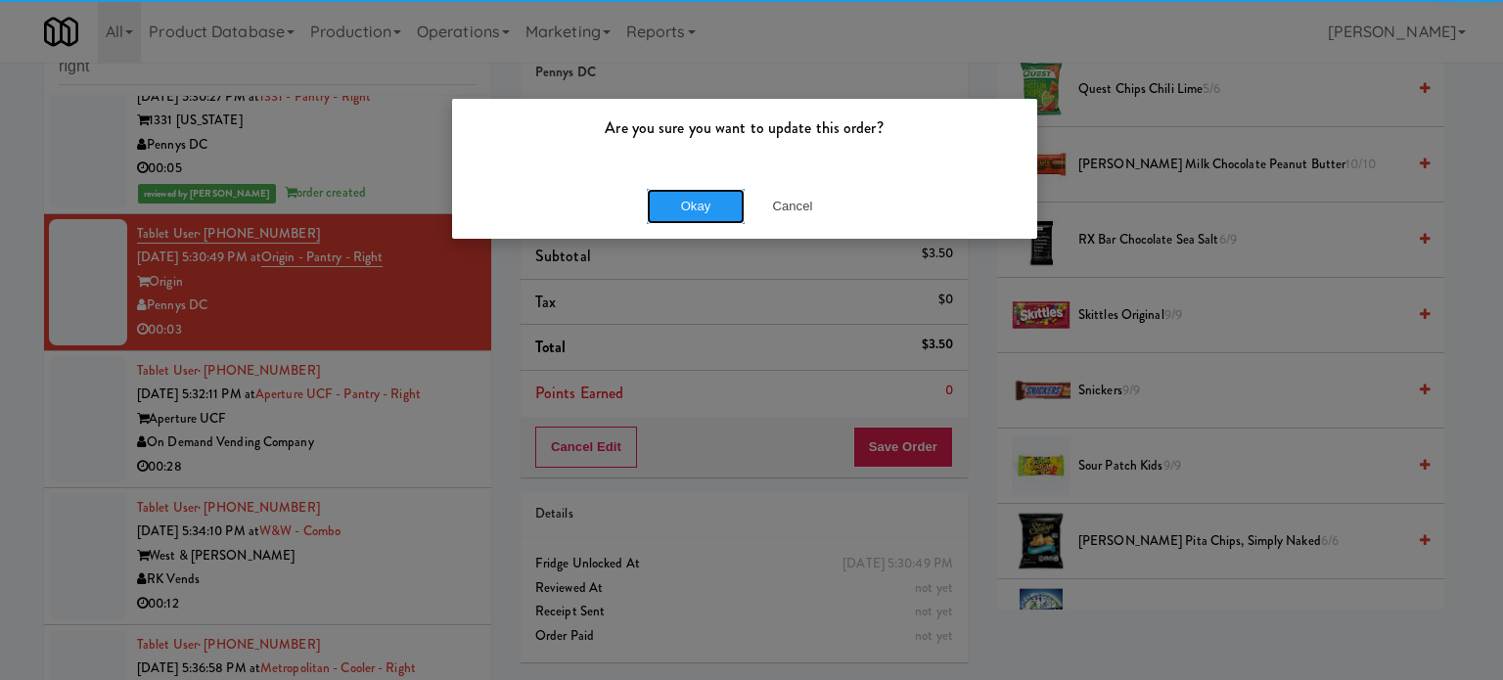
drag, startPoint x: 695, startPoint y: 189, endPoint x: 666, endPoint y: 250, distance: 67.0
click at [699, 200] on button "Okay" at bounding box center [696, 206] width 98 height 35
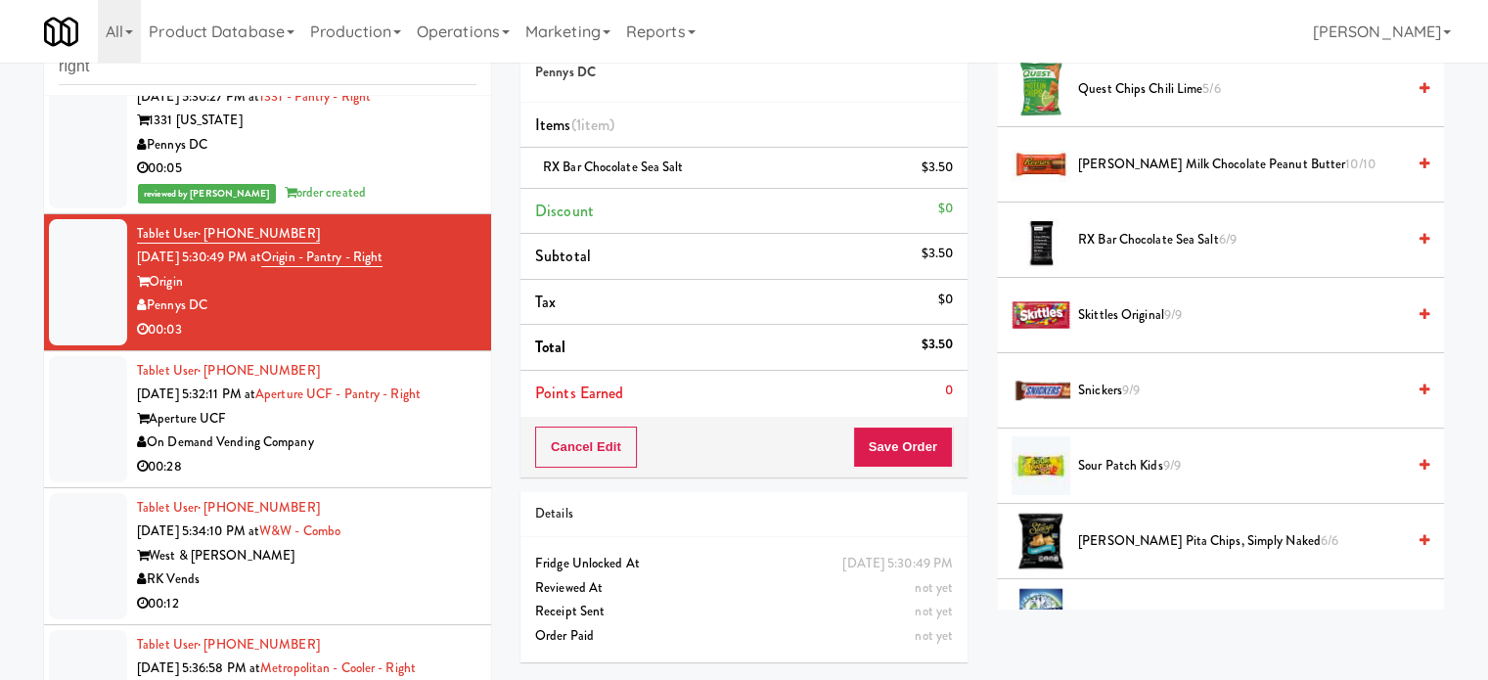
click at [429, 450] on div "On Demand Vending Company" at bounding box center [307, 443] width 340 height 24
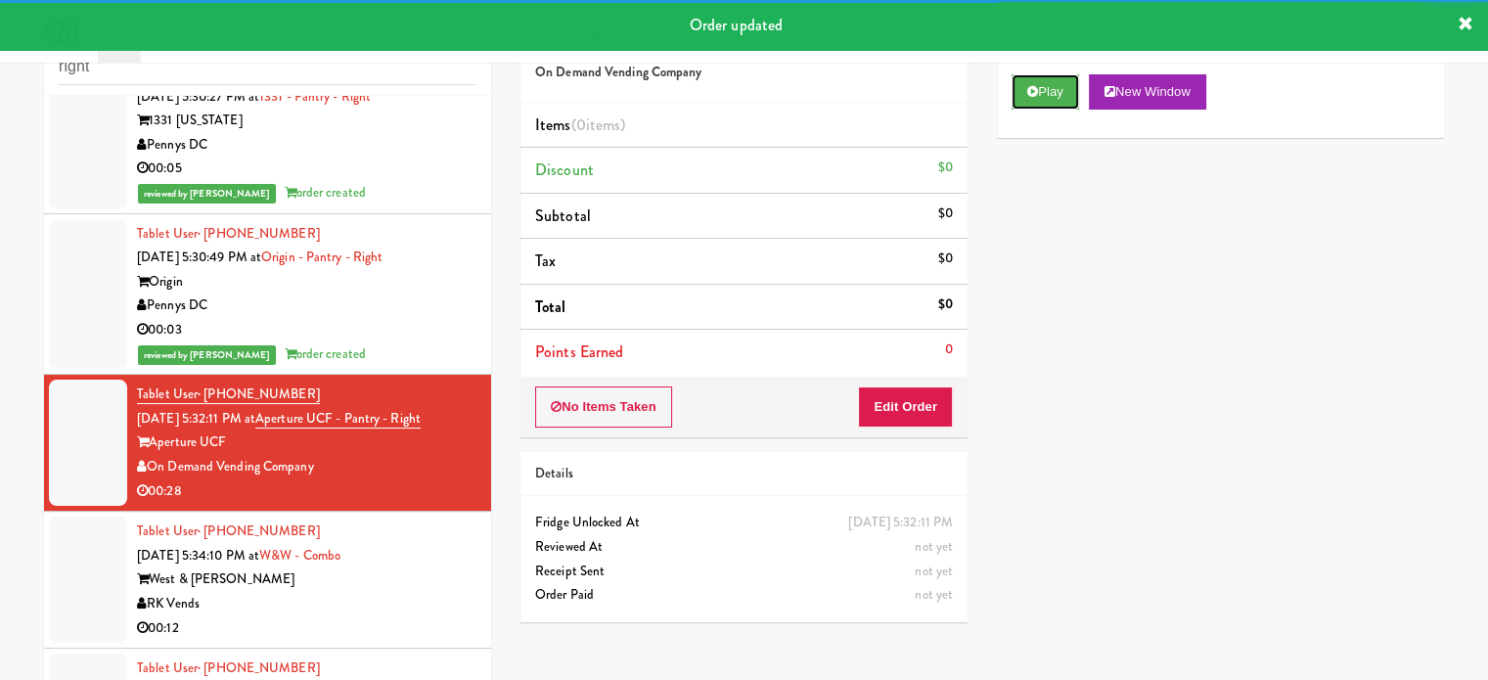
drag, startPoint x: 1032, startPoint y: 90, endPoint x: 975, endPoint y: 137, distance: 74.4
click at [1033, 92] on icon at bounding box center [1032, 91] width 11 height 13
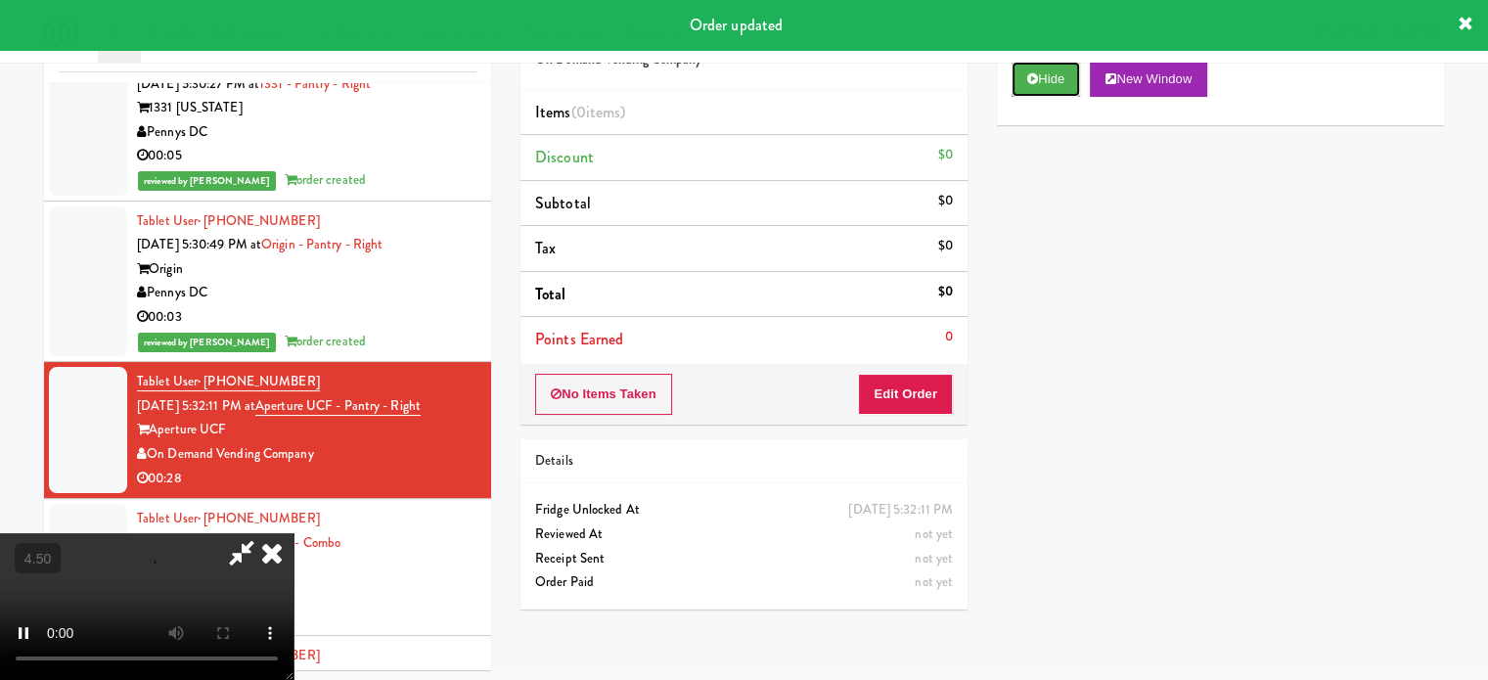
scroll to position [79, 0]
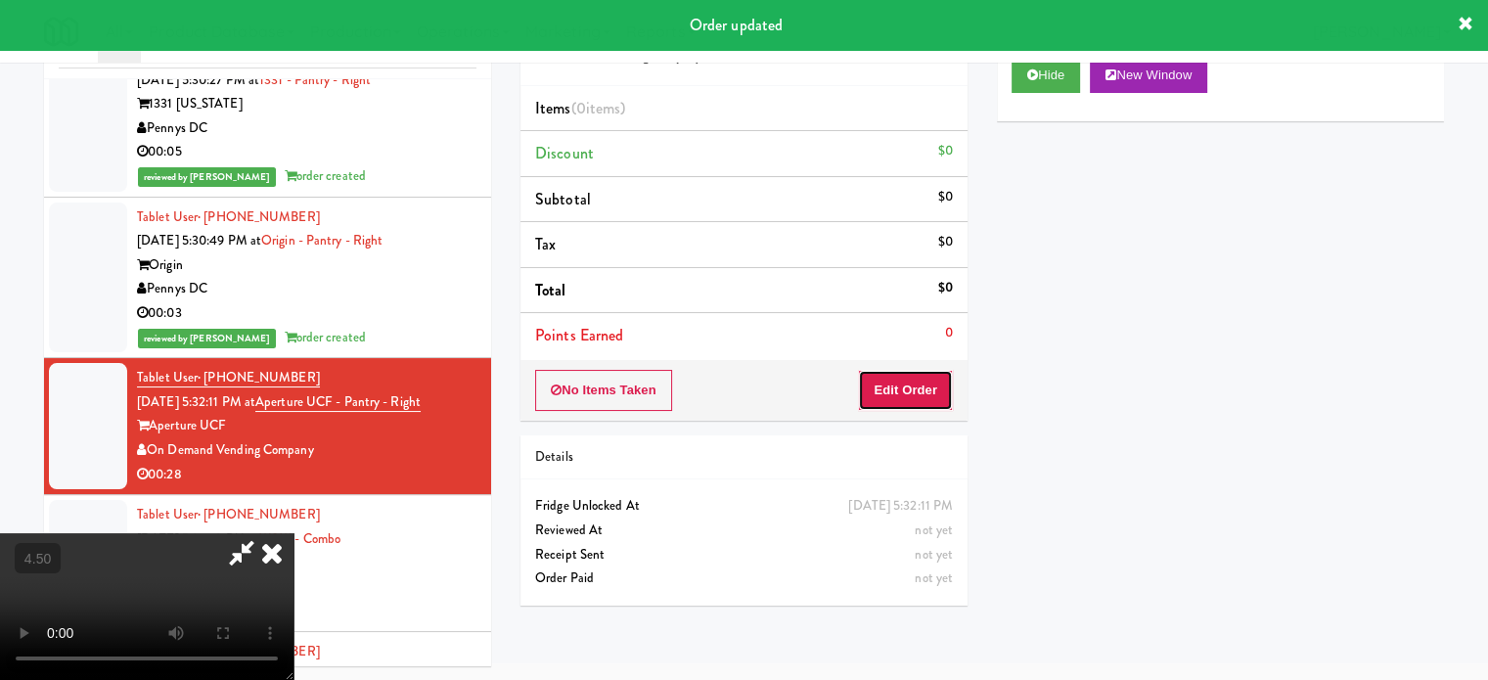
click at [908, 402] on button "Edit Order" at bounding box center [905, 390] width 95 height 41
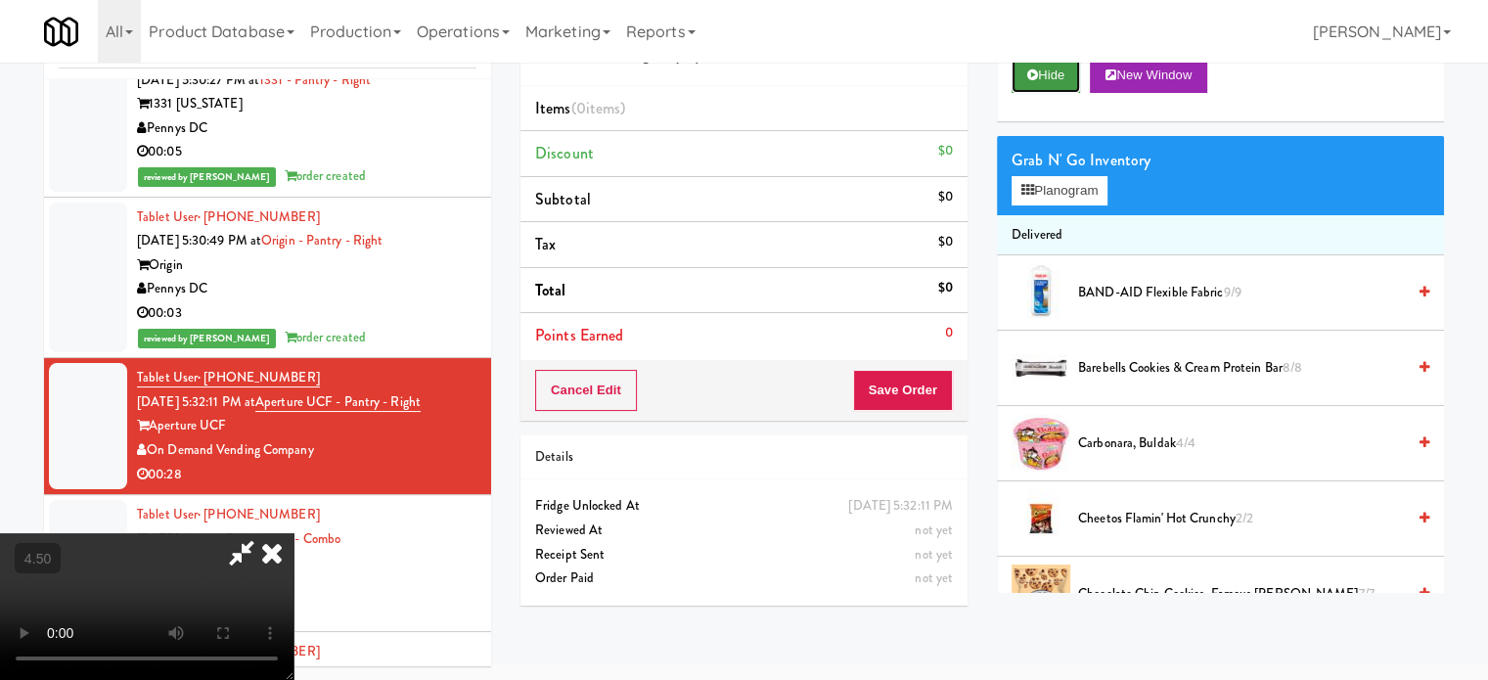
click at [1052, 83] on button "Hide" at bounding box center [1046, 75] width 68 height 35
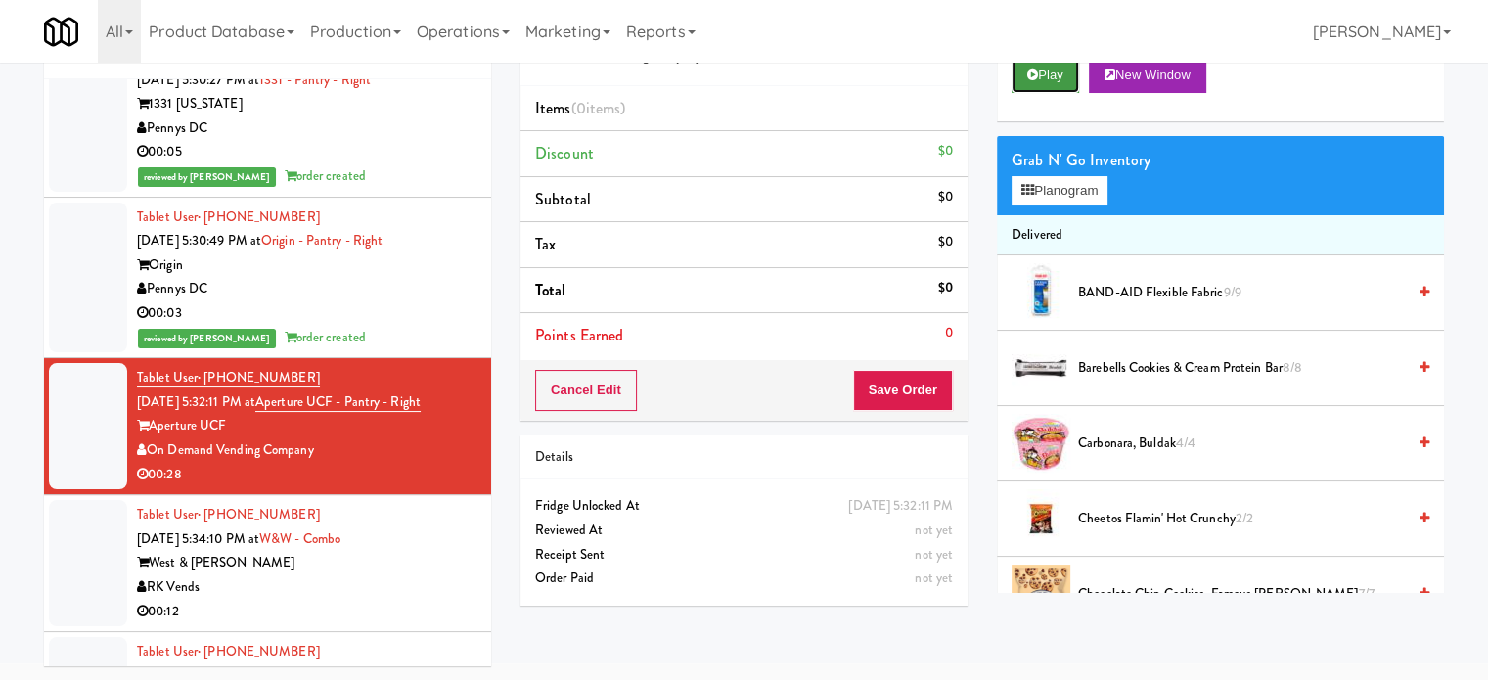
click at [1053, 79] on button "Play" at bounding box center [1046, 75] width 68 height 35
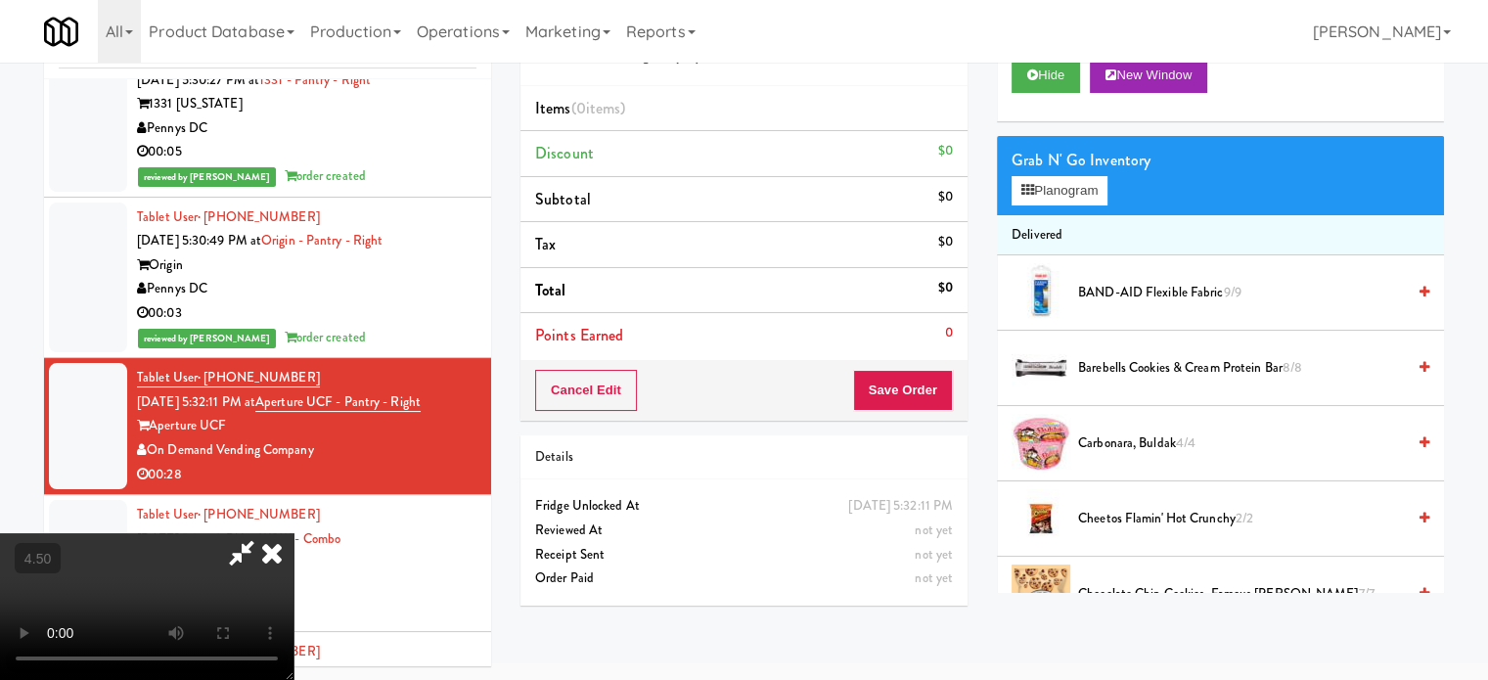
click at [294, 533] on video at bounding box center [147, 606] width 294 height 147
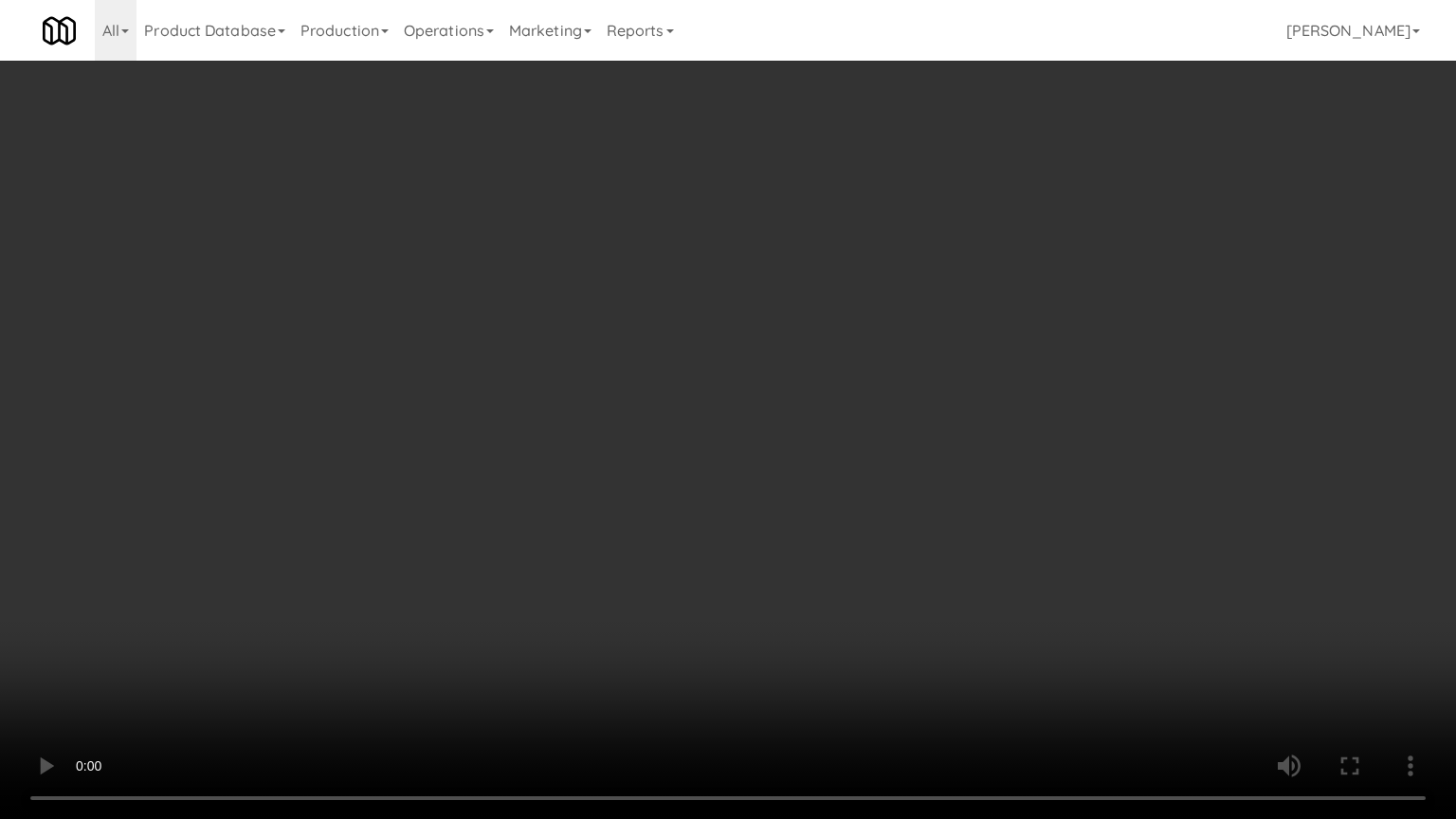
click at [659, 413] on video at bounding box center [728, 409] width 1456 height 819
click at [690, 425] on video at bounding box center [728, 409] width 1456 height 819
click at [824, 421] on video at bounding box center [728, 409] width 1456 height 819
click at [669, 425] on video at bounding box center [728, 409] width 1456 height 819
click at [878, 425] on video at bounding box center [728, 409] width 1456 height 819
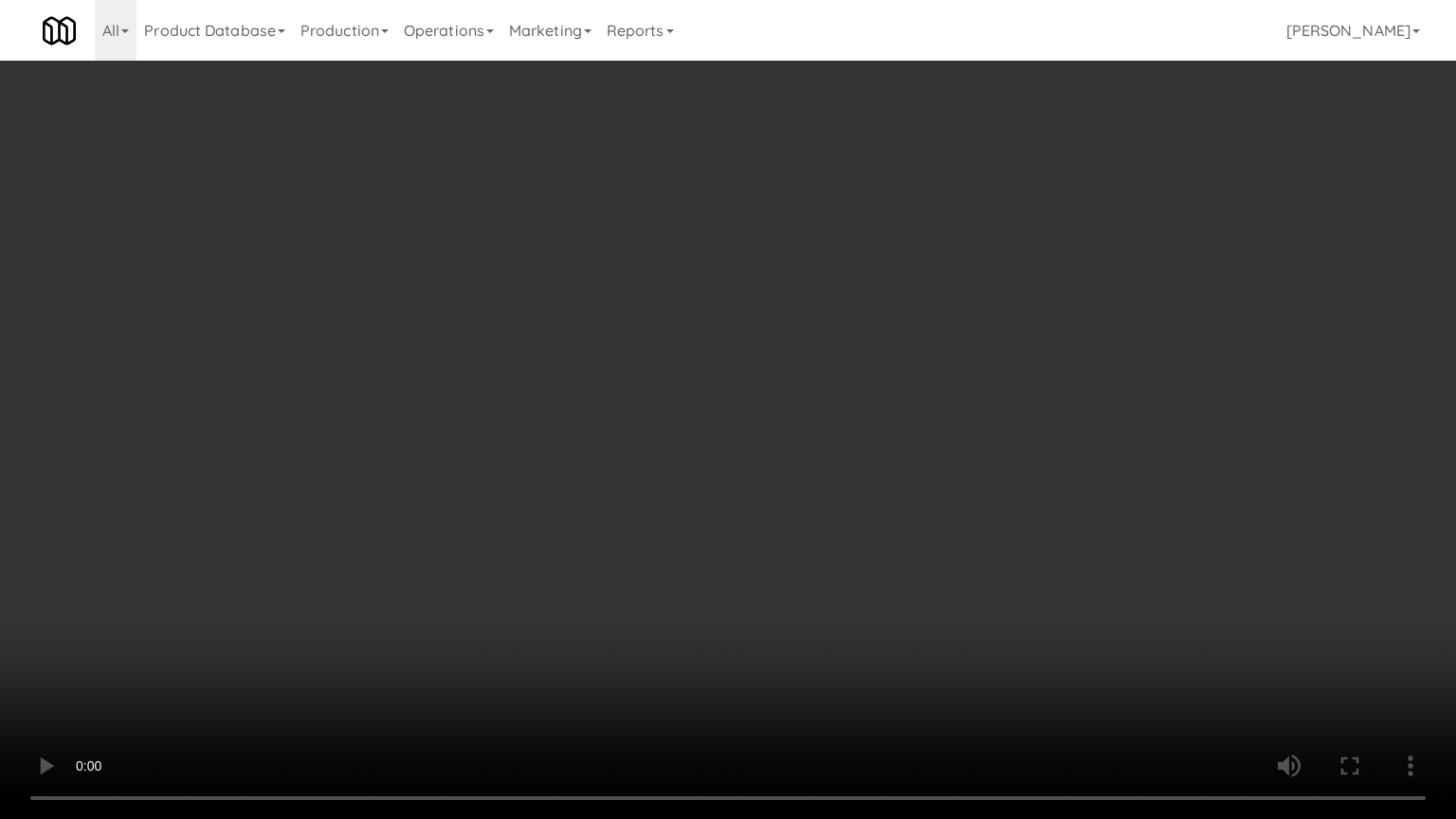
click at [690, 432] on video at bounding box center [728, 409] width 1456 height 819
click at [830, 408] on video at bounding box center [728, 409] width 1456 height 819
click at [654, 413] on video at bounding box center [728, 409] width 1456 height 819
click at [773, 418] on video at bounding box center [728, 409] width 1456 height 819
click at [728, 418] on video at bounding box center [728, 409] width 1456 height 819
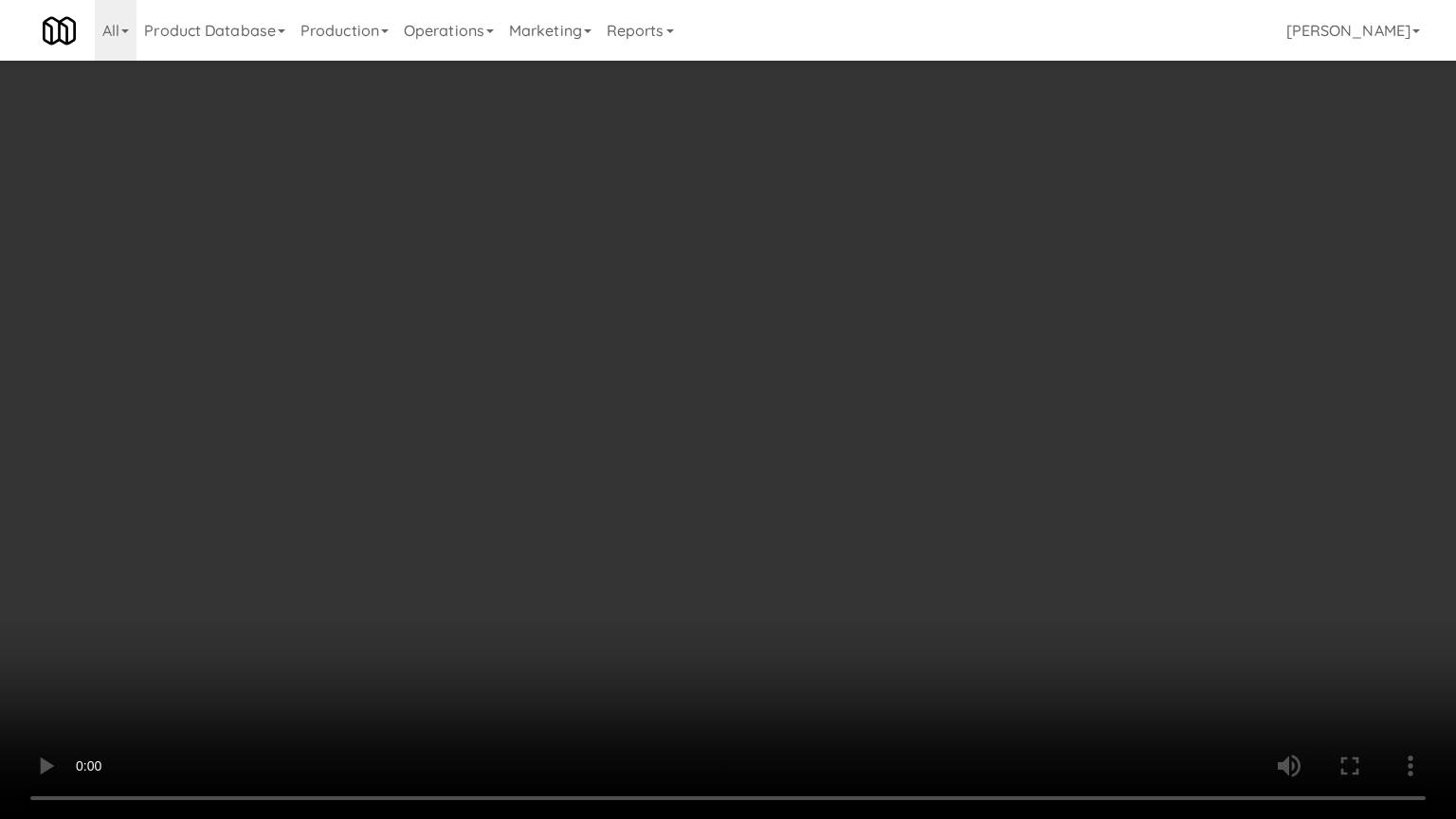
click at [818, 438] on video at bounding box center [728, 409] width 1456 height 819
click at [757, 441] on video at bounding box center [728, 409] width 1456 height 819
click at [813, 447] on video at bounding box center [728, 409] width 1456 height 819
click at [787, 444] on video at bounding box center [728, 409] width 1456 height 819
drag, startPoint x: 902, startPoint y: 448, endPoint x: 887, endPoint y: 447, distance: 15.0
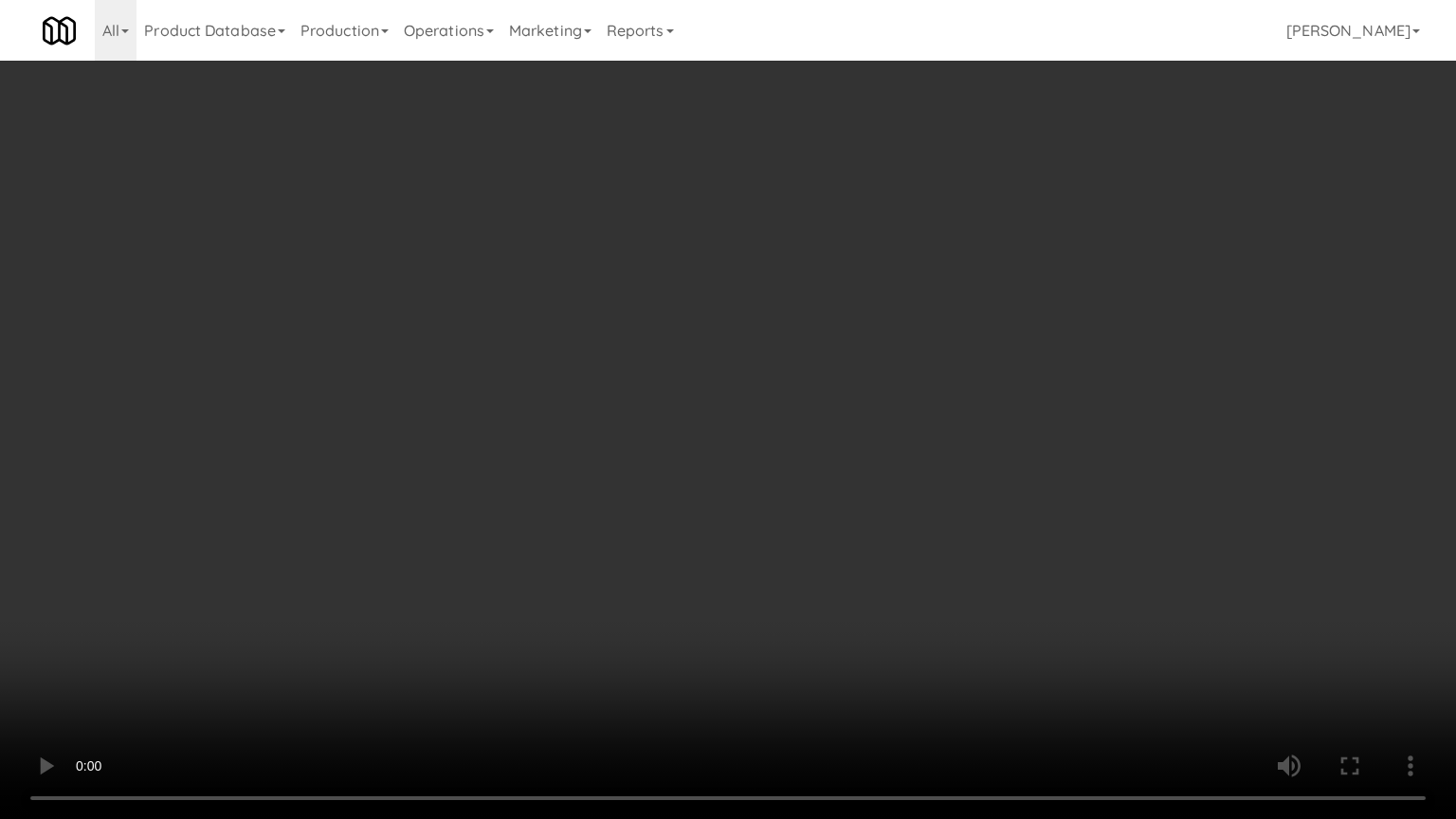
click at [902, 449] on video at bounding box center [728, 409] width 1456 height 819
click at [671, 444] on video at bounding box center [728, 409] width 1456 height 819
click at [667, 430] on video at bounding box center [728, 409] width 1456 height 819
click at [667, 431] on video at bounding box center [728, 409] width 1456 height 819
click at [690, 434] on video at bounding box center [728, 409] width 1456 height 819
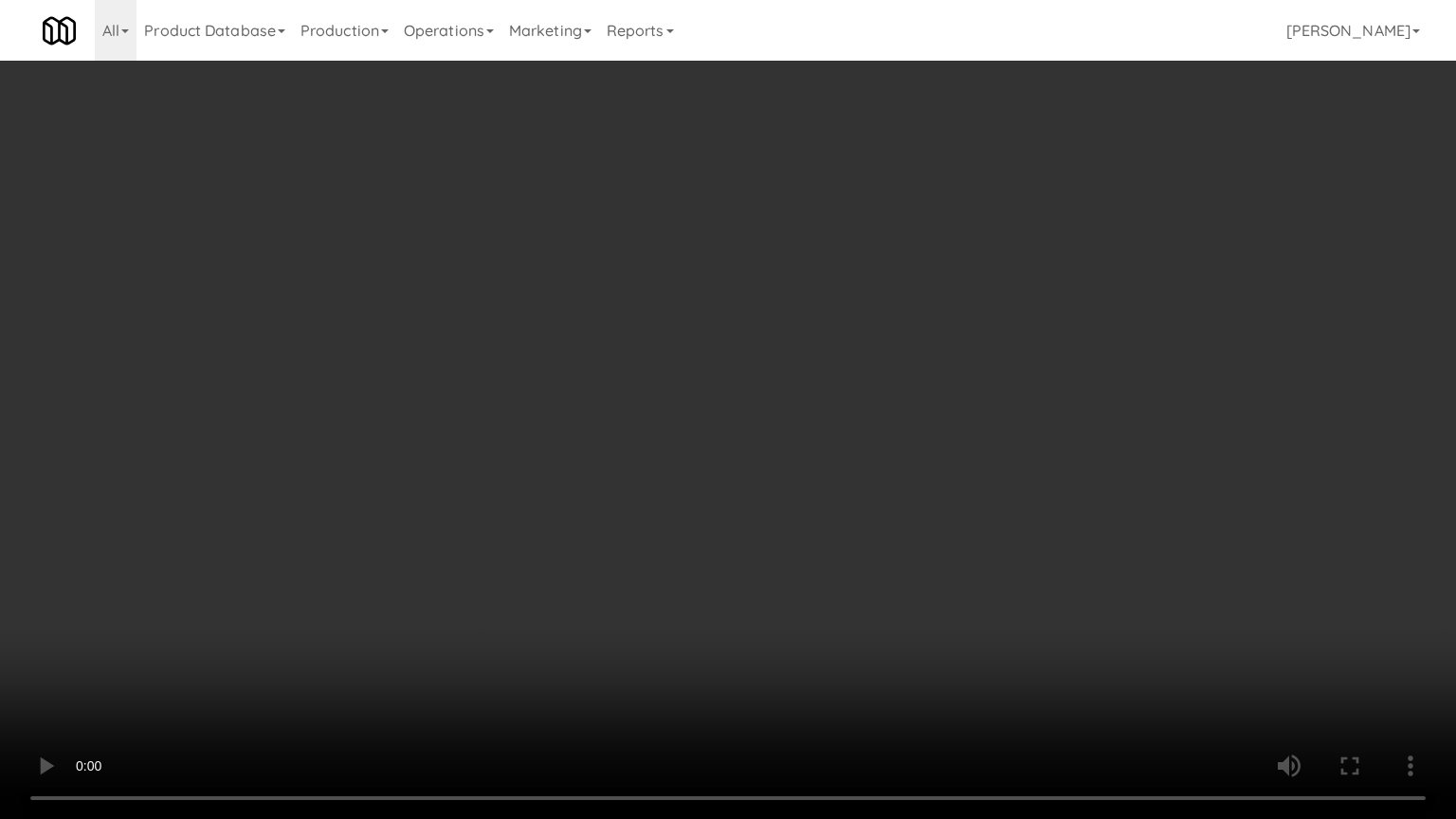
click at [765, 432] on video at bounding box center [728, 409] width 1456 height 819
drag, startPoint x: 790, startPoint y: 432, endPoint x: 780, endPoint y: 434, distance: 10.2
click at [793, 435] on video at bounding box center [728, 409] width 1456 height 819
drag, startPoint x: 742, startPoint y: 439, endPoint x: 806, endPoint y: 418, distance: 67.4
click at [745, 440] on video at bounding box center [728, 409] width 1456 height 819
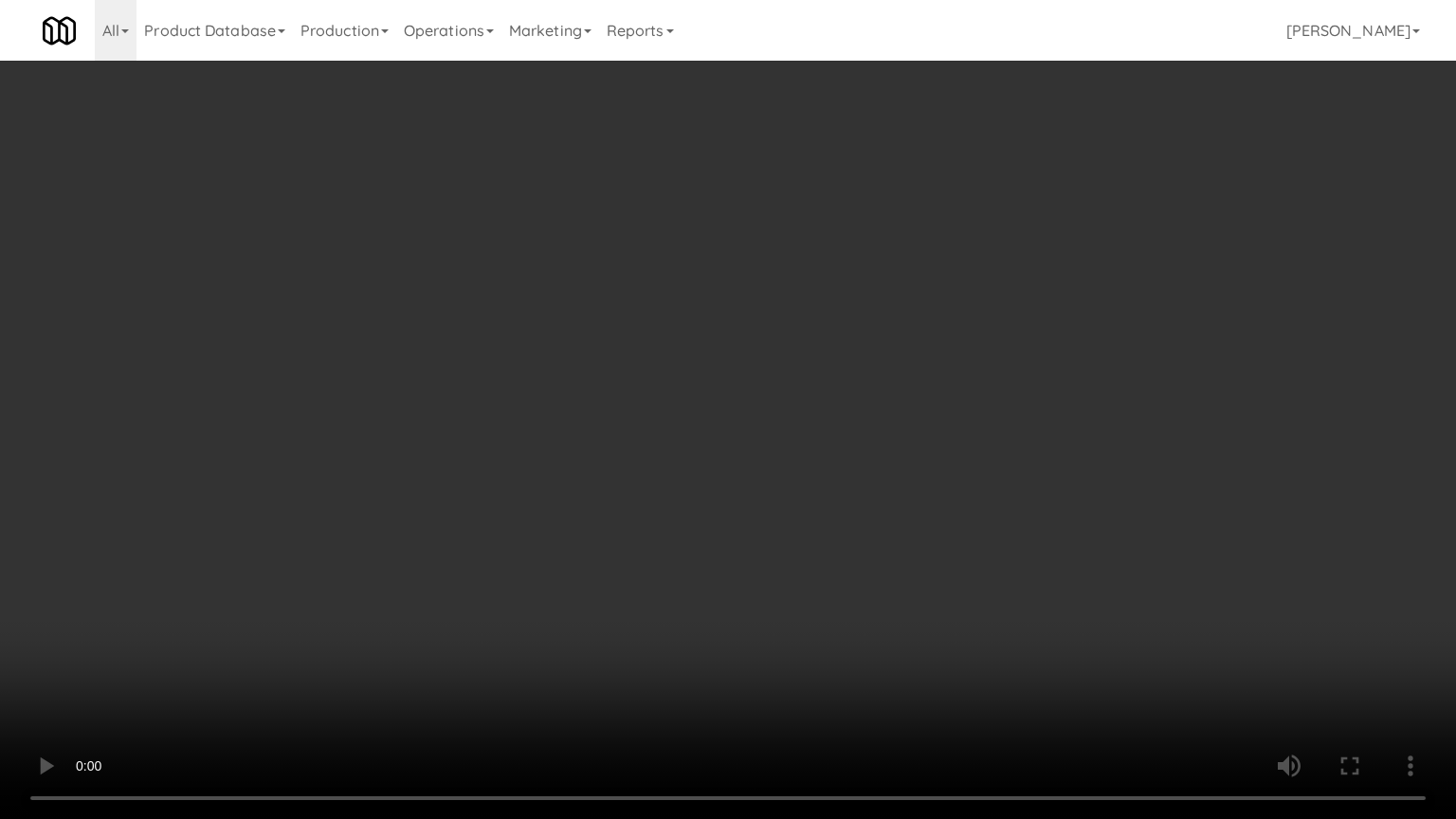
click at [896, 436] on video at bounding box center [728, 409] width 1456 height 819
click at [739, 433] on video at bounding box center [728, 409] width 1456 height 819
click at [730, 424] on video at bounding box center [728, 409] width 1456 height 819
click at [747, 432] on video at bounding box center [728, 409] width 1456 height 819
click at [690, 406] on video at bounding box center [728, 409] width 1456 height 819
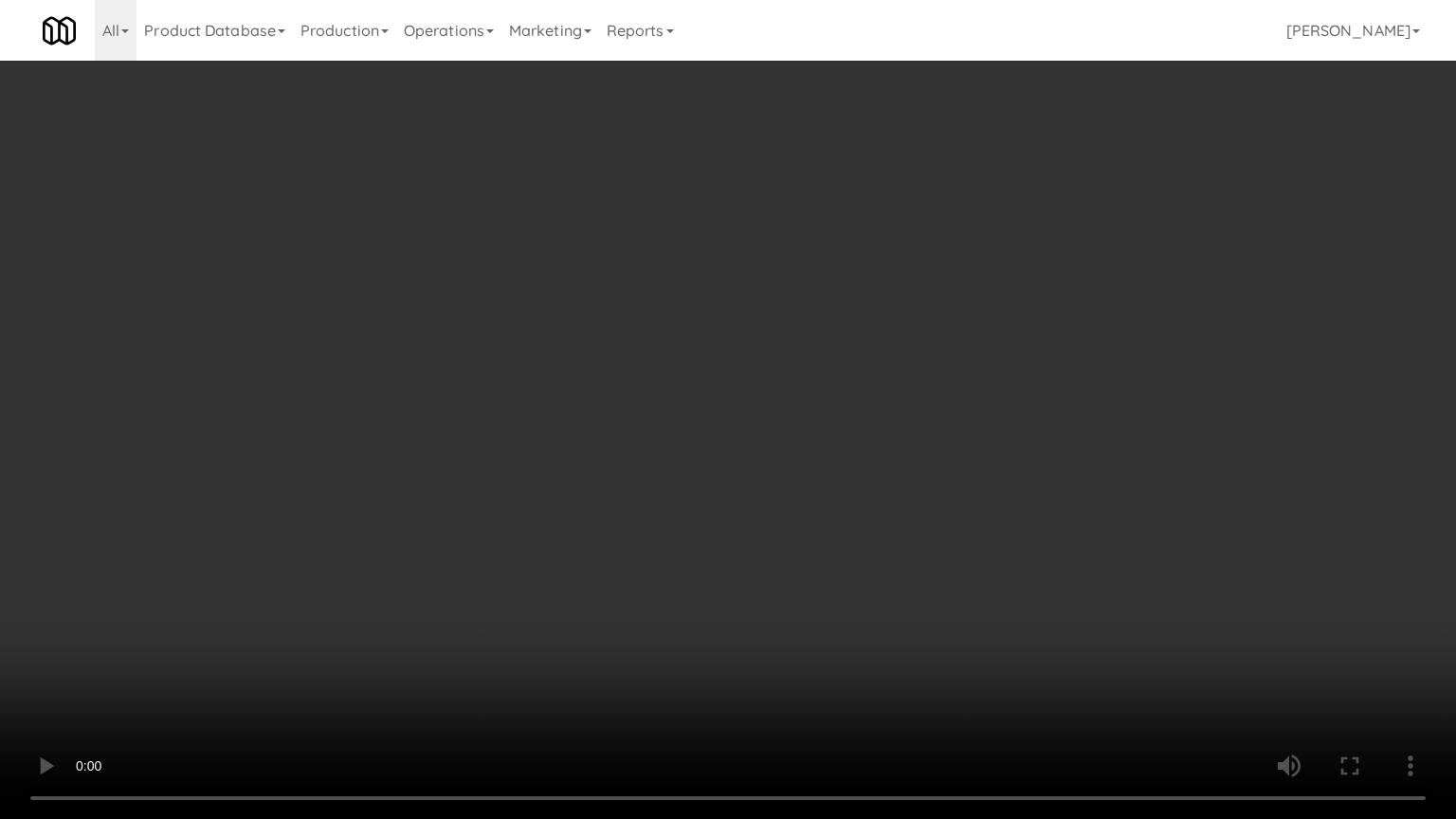
click at [690, 406] on video at bounding box center [728, 409] width 1456 height 819
click at [686, 403] on video at bounding box center [728, 409] width 1456 height 819
click at [765, 402] on video at bounding box center [728, 409] width 1456 height 819
click at [767, 394] on video at bounding box center [728, 409] width 1456 height 819
click at [861, 658] on video at bounding box center [728, 409] width 1456 height 819
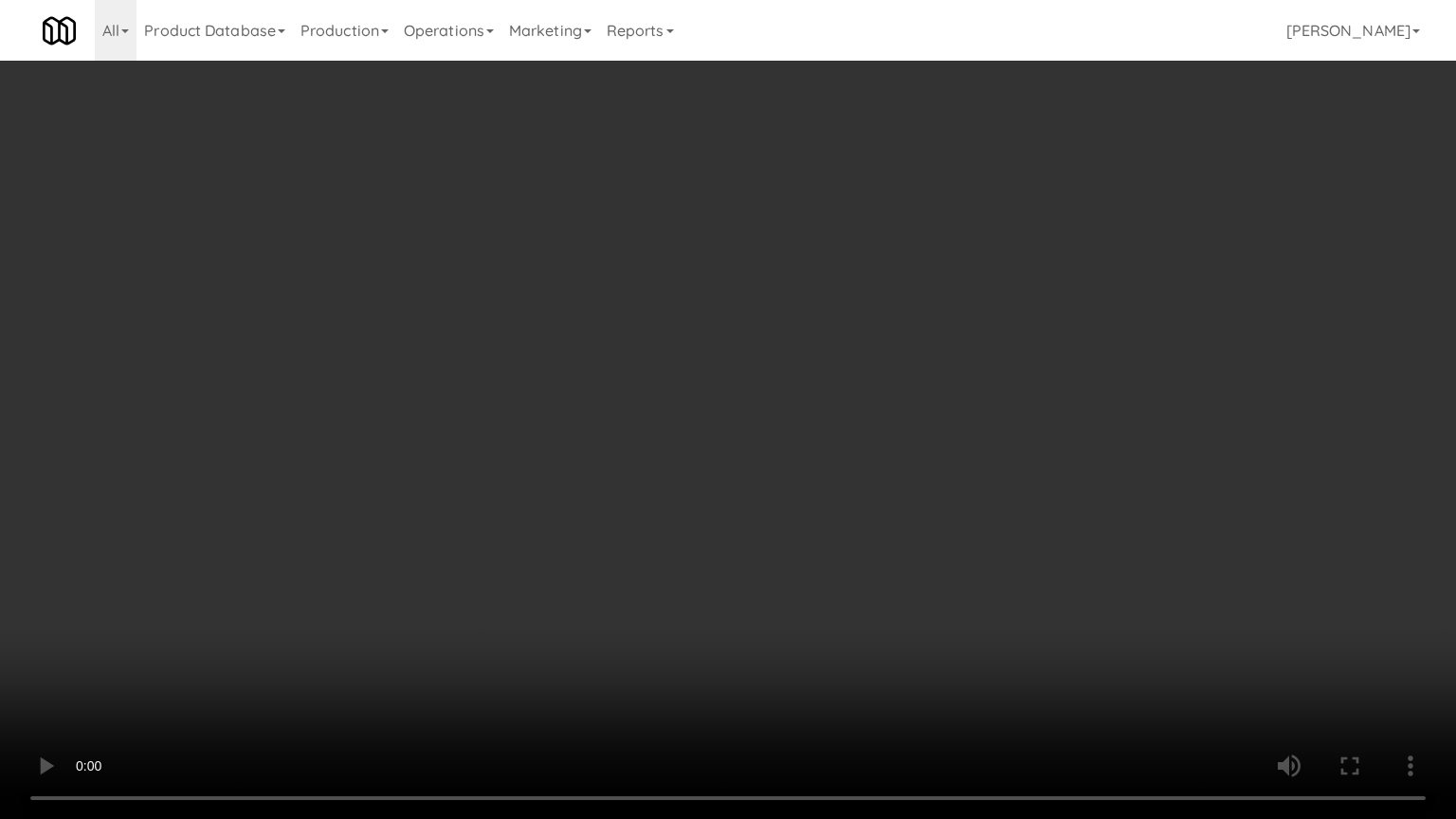
click at [524, 465] on video at bounding box center [728, 409] width 1456 height 819
click at [960, 658] on video at bounding box center [728, 409] width 1456 height 819
click at [800, 530] on video at bounding box center [728, 409] width 1456 height 819
click at [800, 522] on video at bounding box center [728, 409] width 1456 height 819
click at [798, 510] on video at bounding box center [728, 409] width 1456 height 819
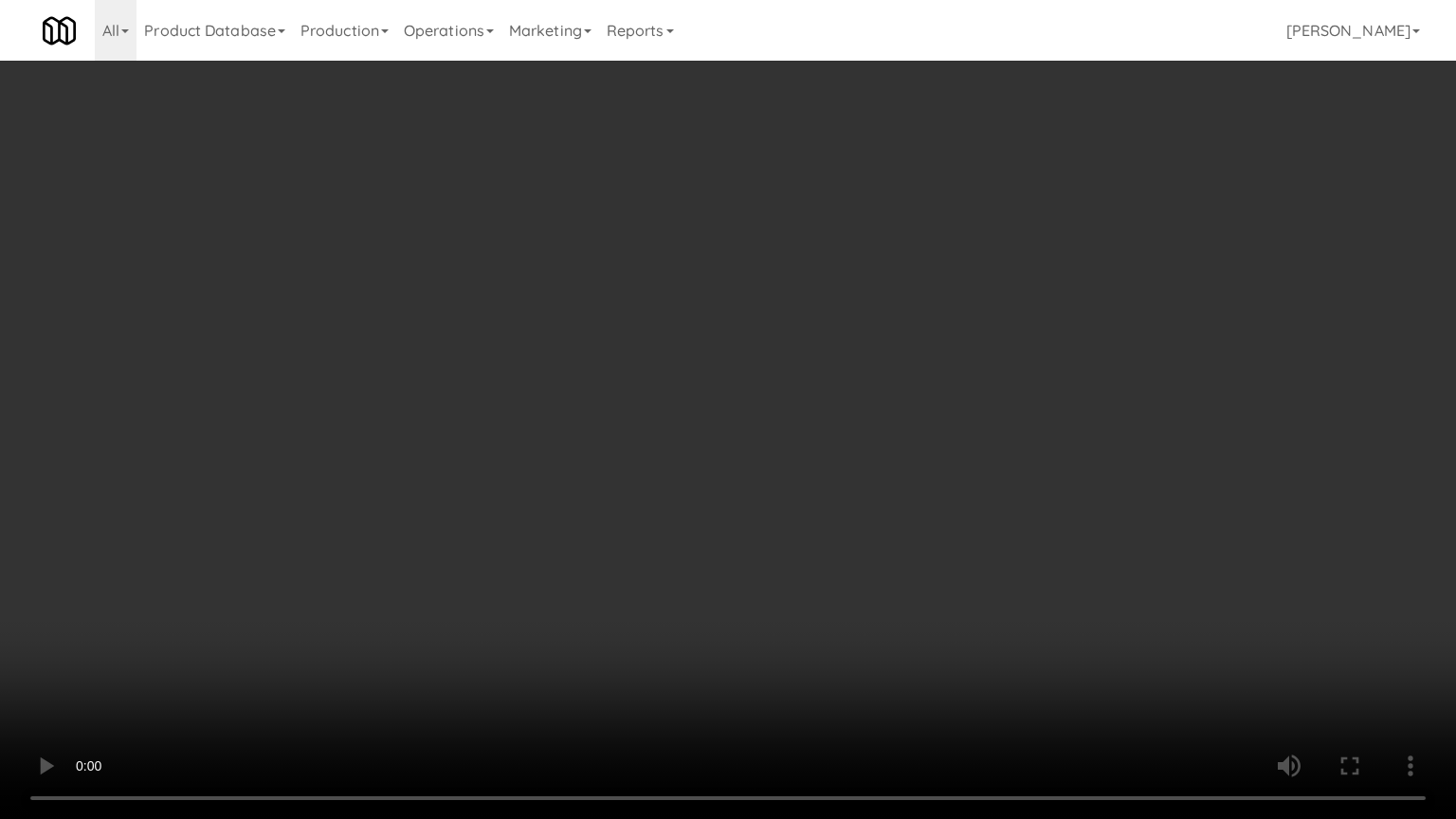
click at [796, 508] on video at bounding box center [728, 409] width 1456 height 819
click at [795, 506] on video at bounding box center [728, 409] width 1456 height 819
drag, startPoint x: 795, startPoint y: 506, endPoint x: 805, endPoint y: 510, distance: 10.8
click at [796, 511] on video at bounding box center [728, 409] width 1456 height 819
click at [864, 519] on video at bounding box center [728, 409] width 1456 height 819
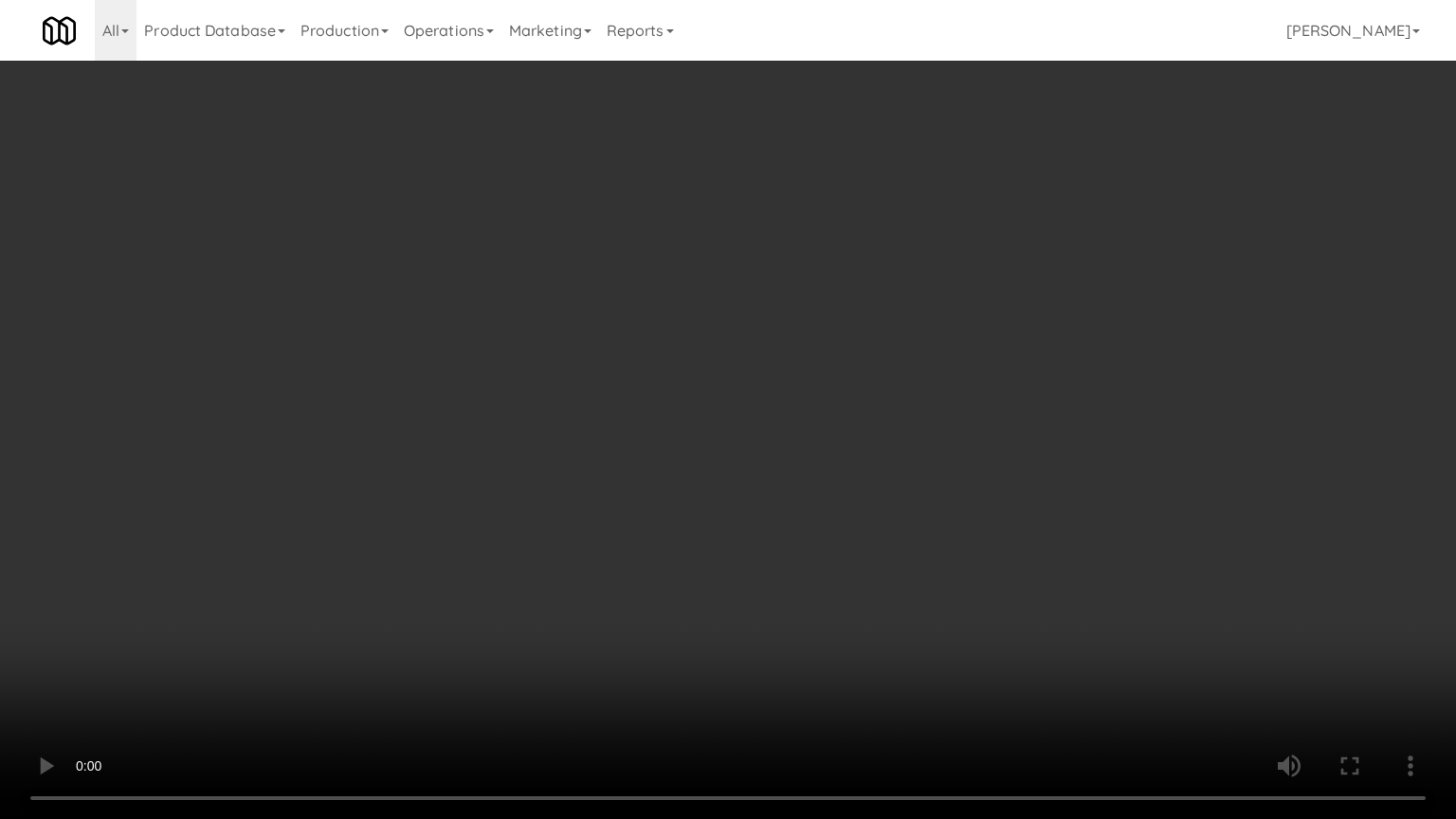
click at [766, 488] on video at bounding box center [728, 409] width 1456 height 819
click at [773, 477] on video at bounding box center [728, 409] width 1456 height 819
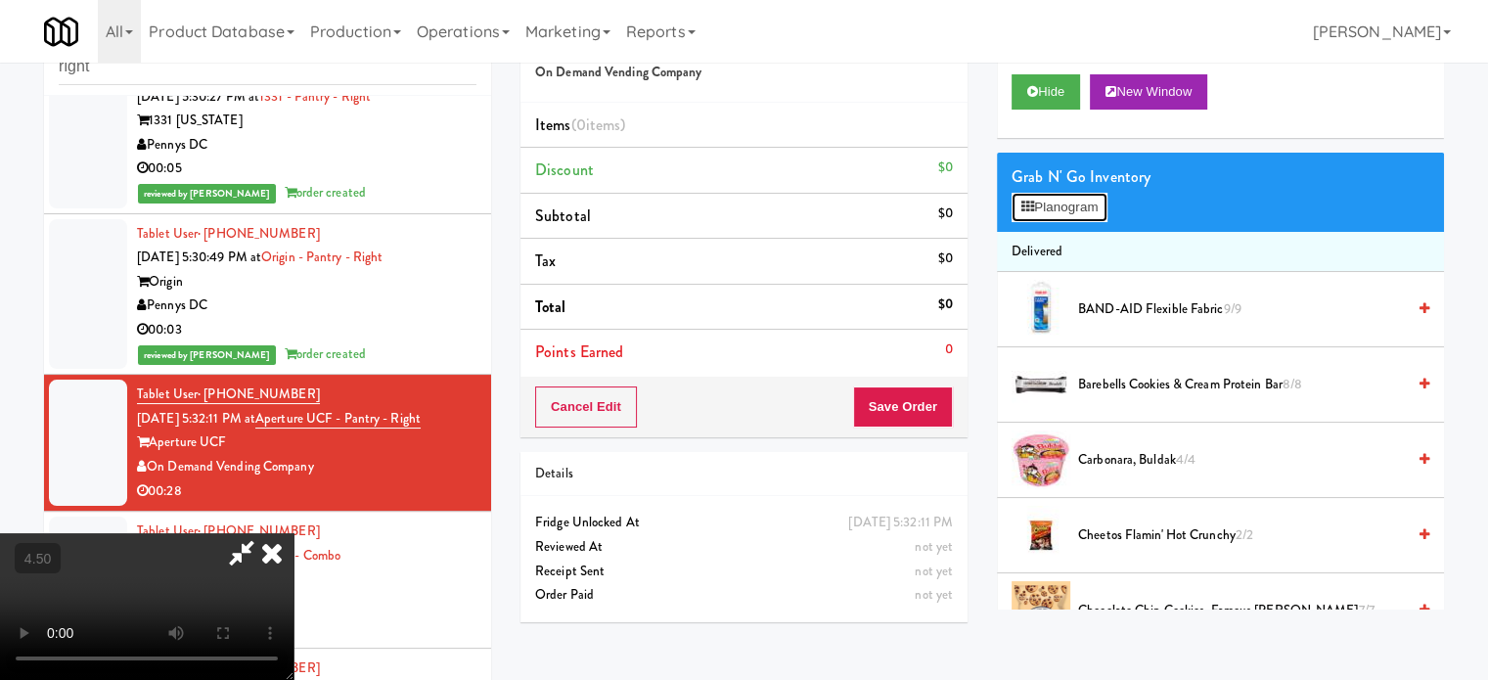
click at [1061, 220] on button "Planogram" at bounding box center [1060, 207] width 96 height 29
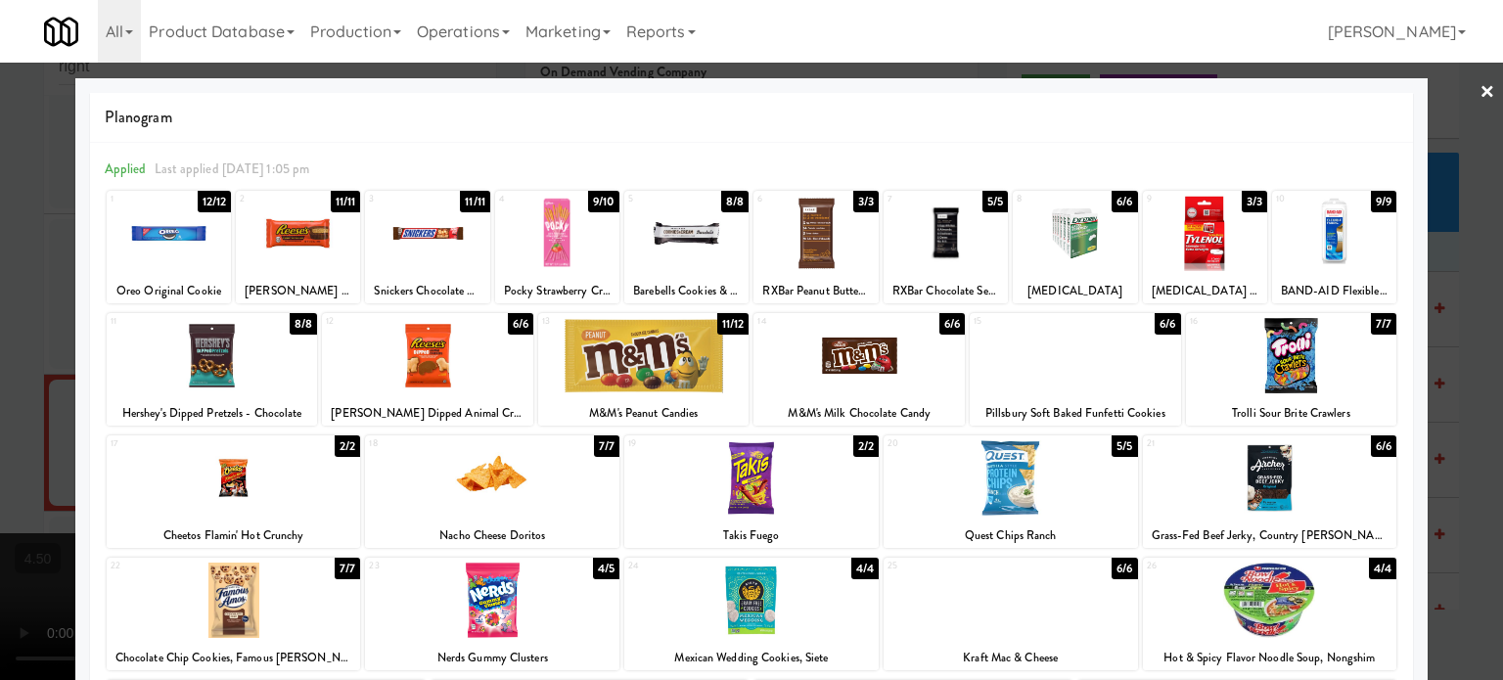
click at [303, 327] on div "8/8" at bounding box center [303, 324] width 27 height 22
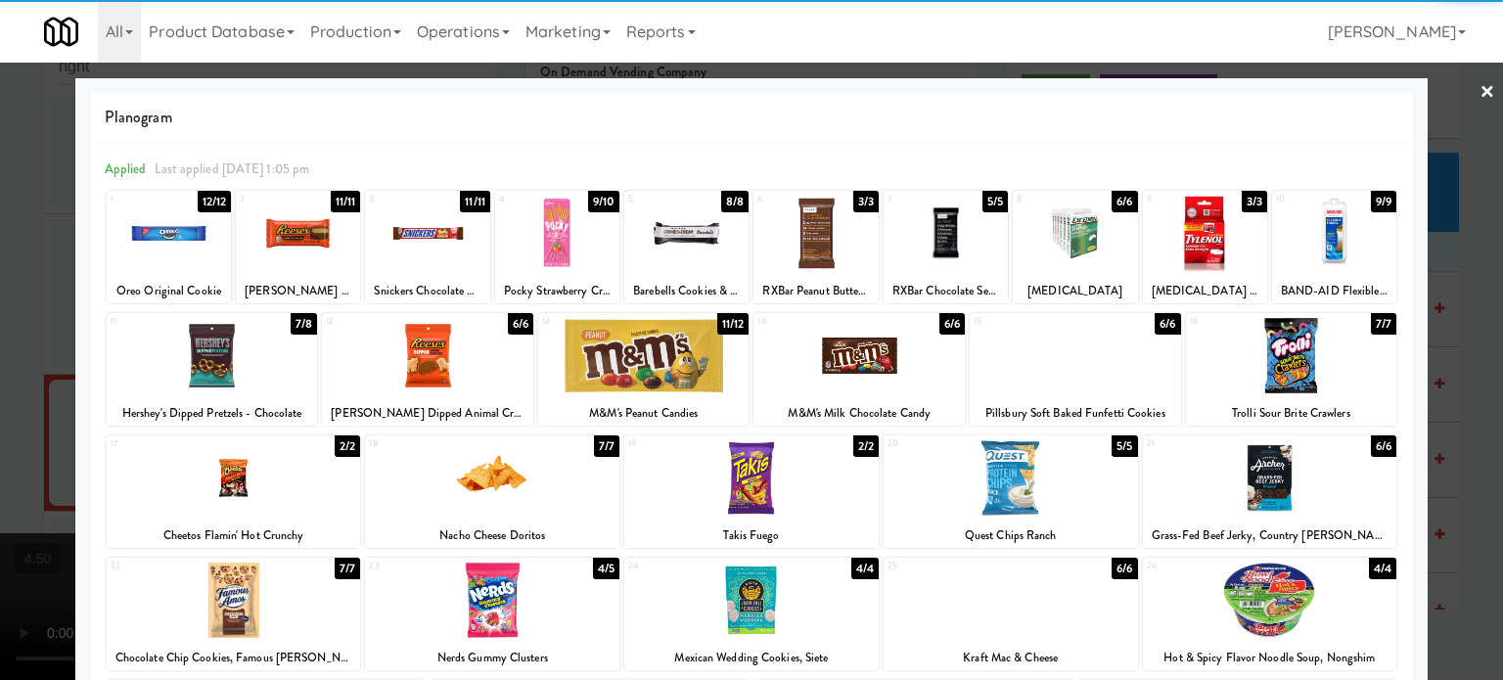
click at [870, 453] on div "17 2/2 Cheetos Flamin' Hot Crunchy 18 7/7 Nacho Cheese Doritos 19 2/2 Takis Fue…" at bounding box center [752, 491] width 1290 height 113
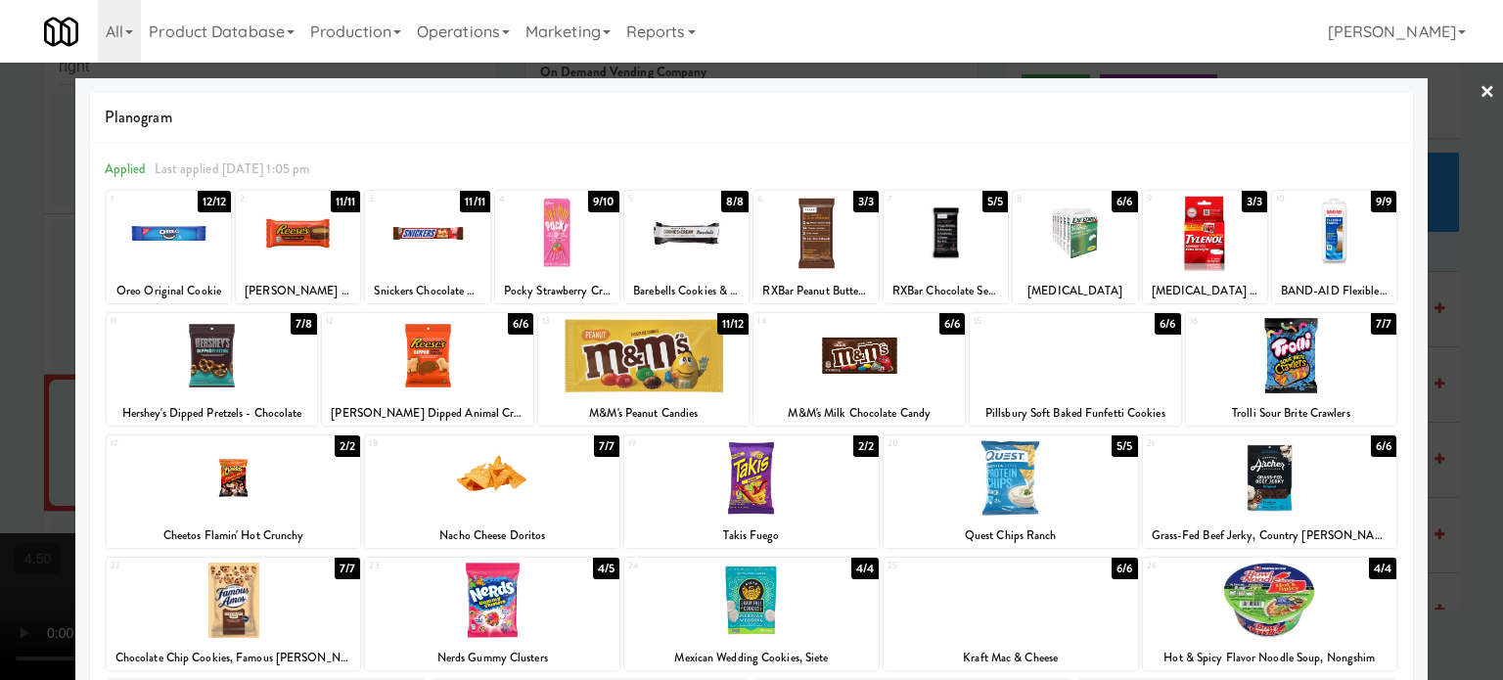
click at [865, 446] on div "2/2" at bounding box center [865, 446] width 25 height 22
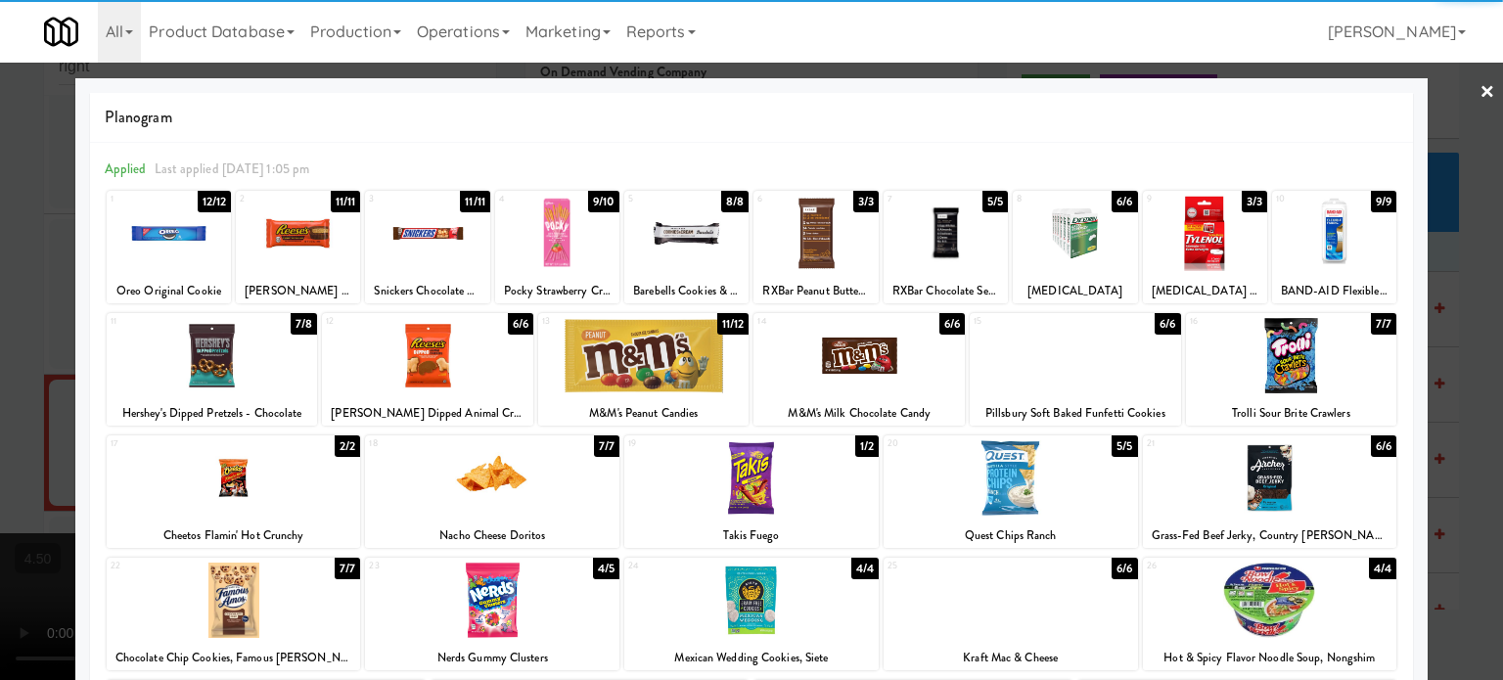
drag, startPoint x: 1453, startPoint y: 454, endPoint x: 1383, endPoint y: 469, distance: 72.0
click at [1454, 457] on div at bounding box center [751, 340] width 1503 height 680
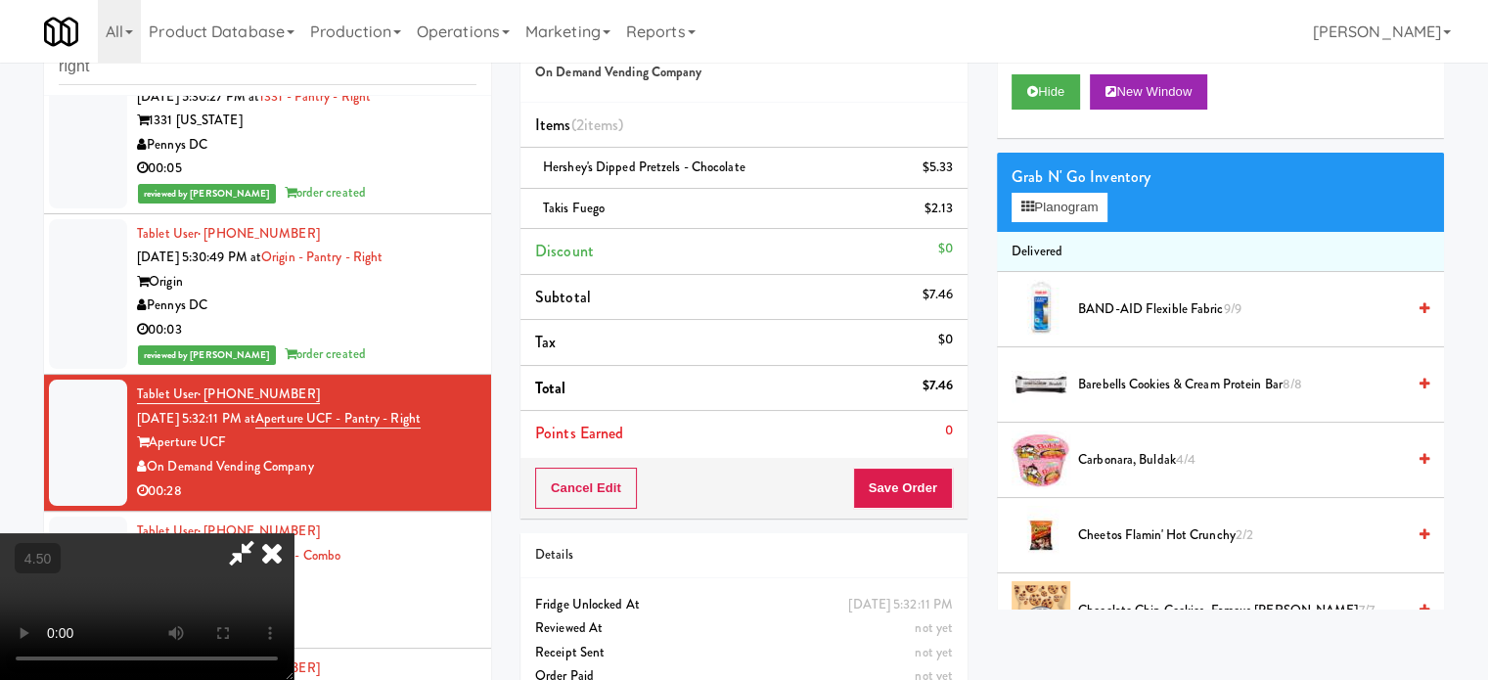
drag, startPoint x: 463, startPoint y: 451, endPoint x: 470, endPoint y: 430, distance: 22.6
click at [294, 533] on video at bounding box center [147, 606] width 294 height 147
drag, startPoint x: 470, startPoint y: 430, endPoint x: 706, endPoint y: 410, distance: 237.6
click at [294, 533] on video at bounding box center [147, 606] width 294 height 147
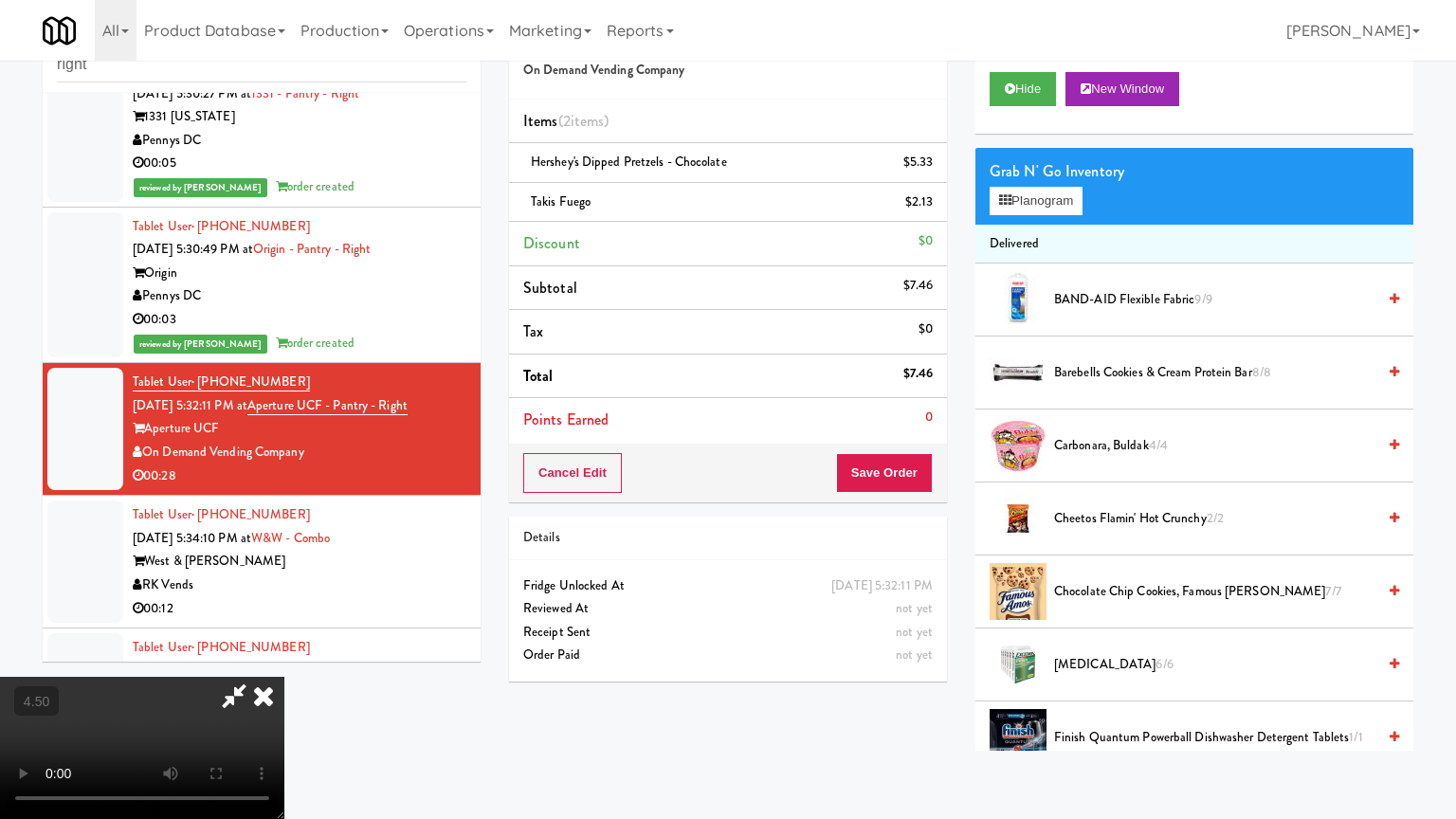
click at [285, 658] on video at bounding box center [142, 748] width 285 height 142
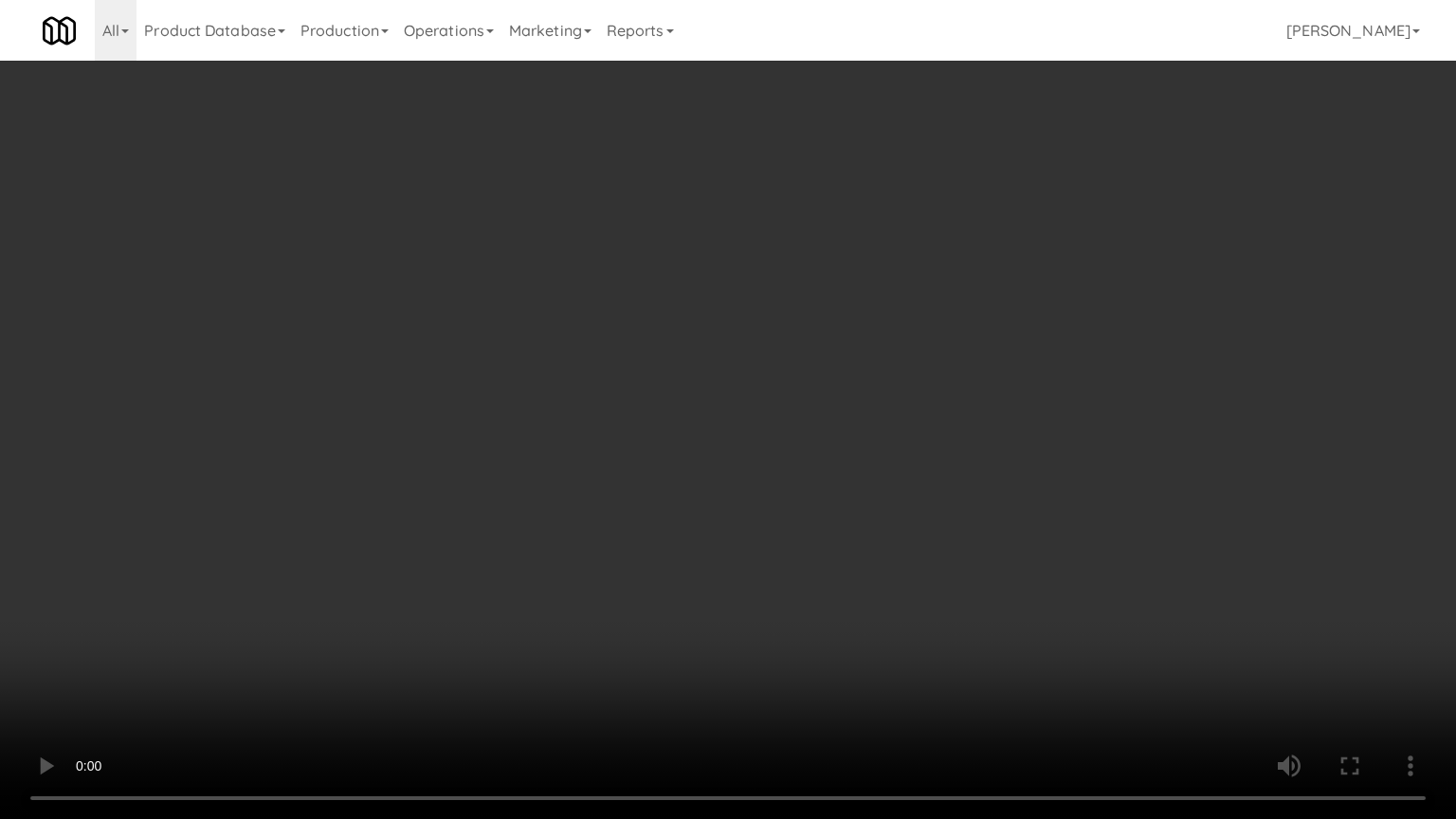
click at [693, 466] on video at bounding box center [728, 409] width 1456 height 819
click at [700, 429] on video at bounding box center [728, 409] width 1456 height 819
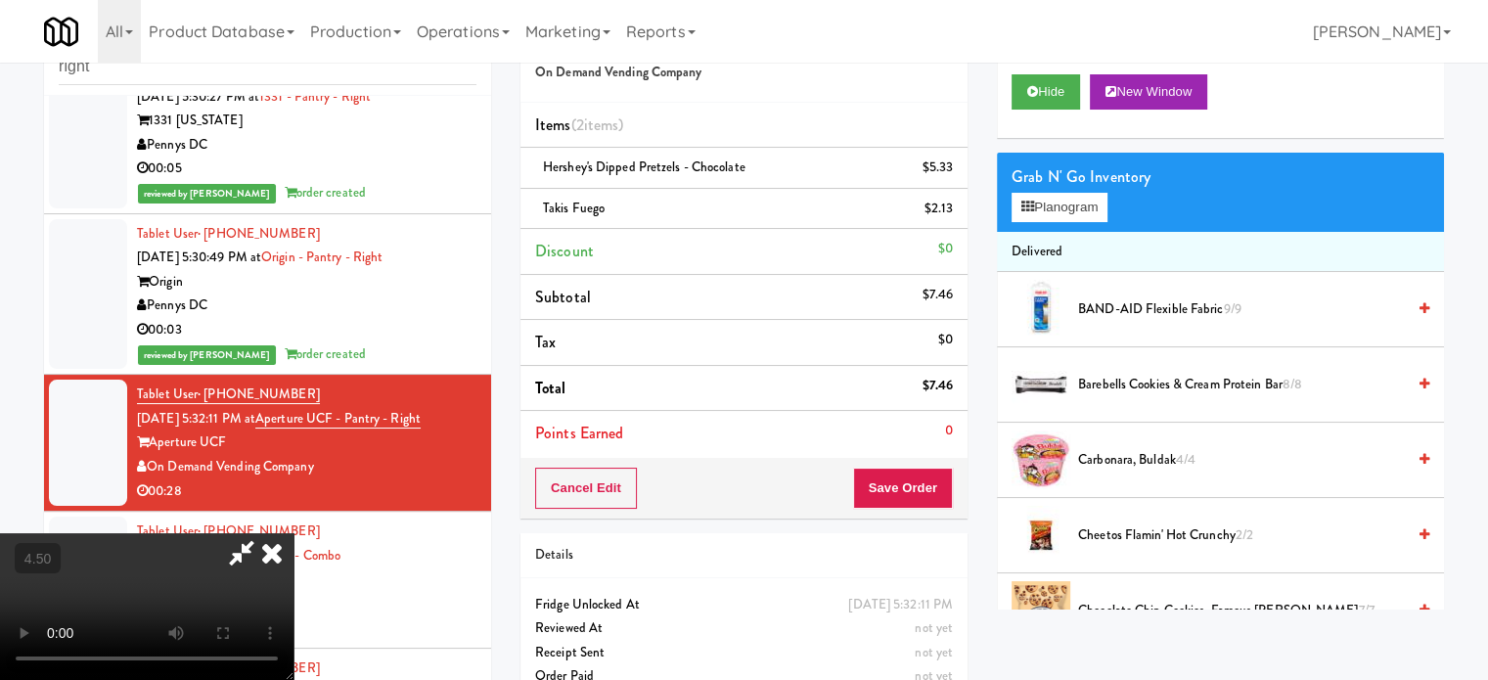
click at [294, 533] on icon at bounding box center [271, 552] width 43 height 39
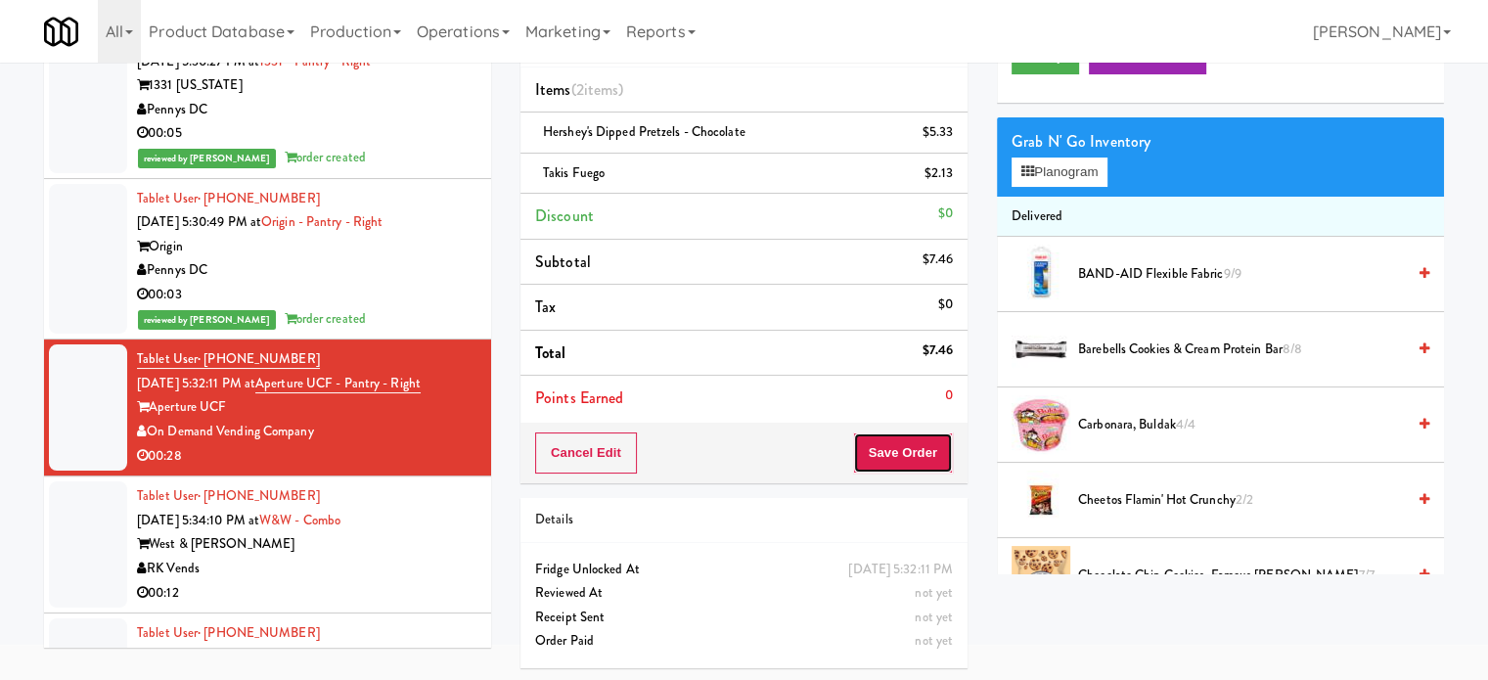
drag, startPoint x: 914, startPoint y: 452, endPoint x: 914, endPoint y: 436, distance: 15.7
click at [914, 440] on button "Save Order" at bounding box center [903, 452] width 100 height 41
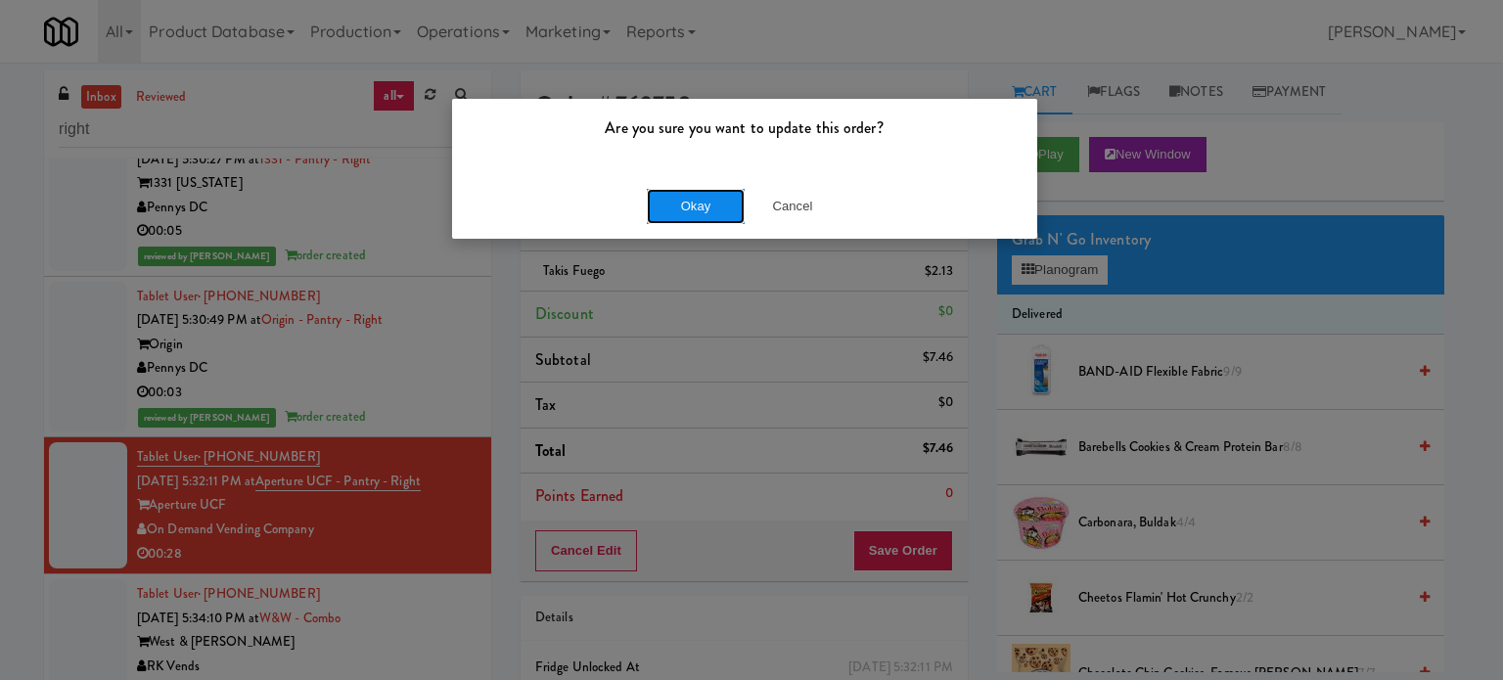
click at [656, 199] on button "Okay" at bounding box center [696, 206] width 98 height 35
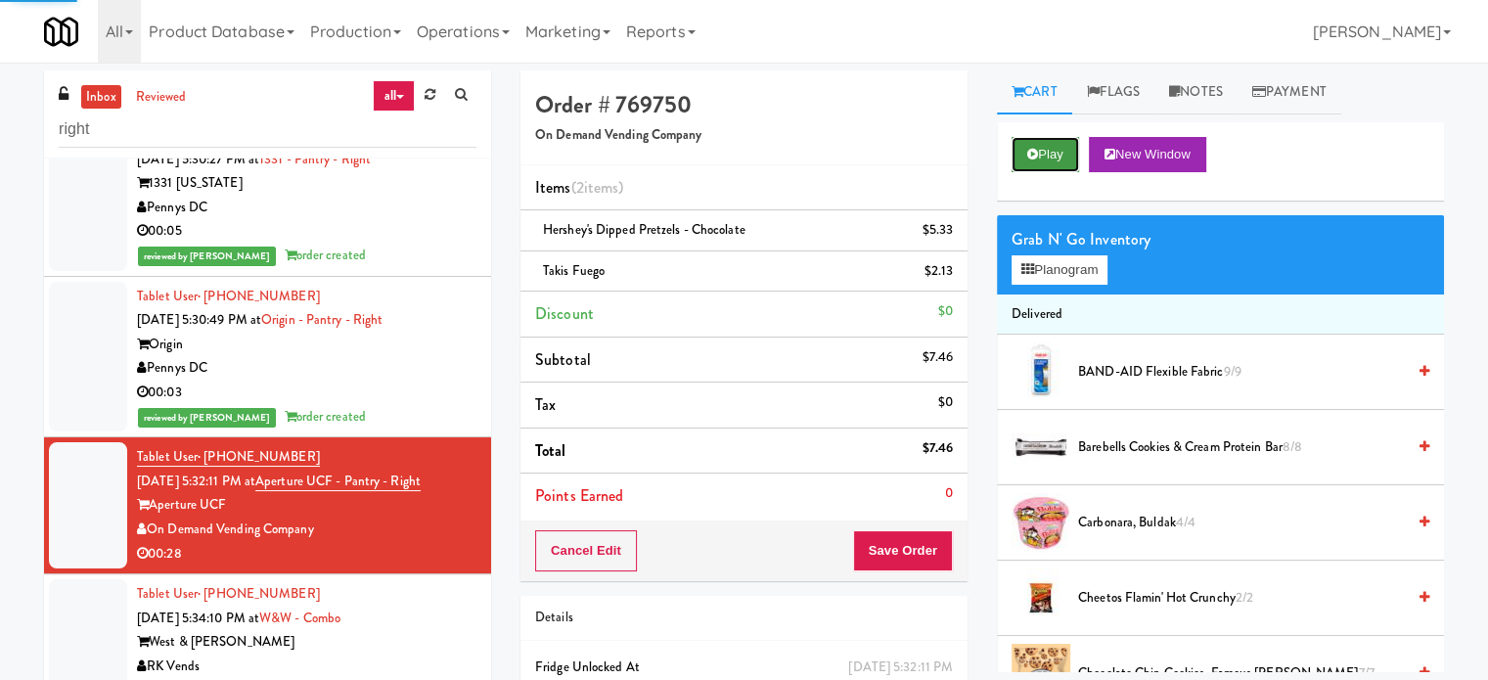
click at [1049, 152] on button "Play" at bounding box center [1046, 154] width 68 height 35
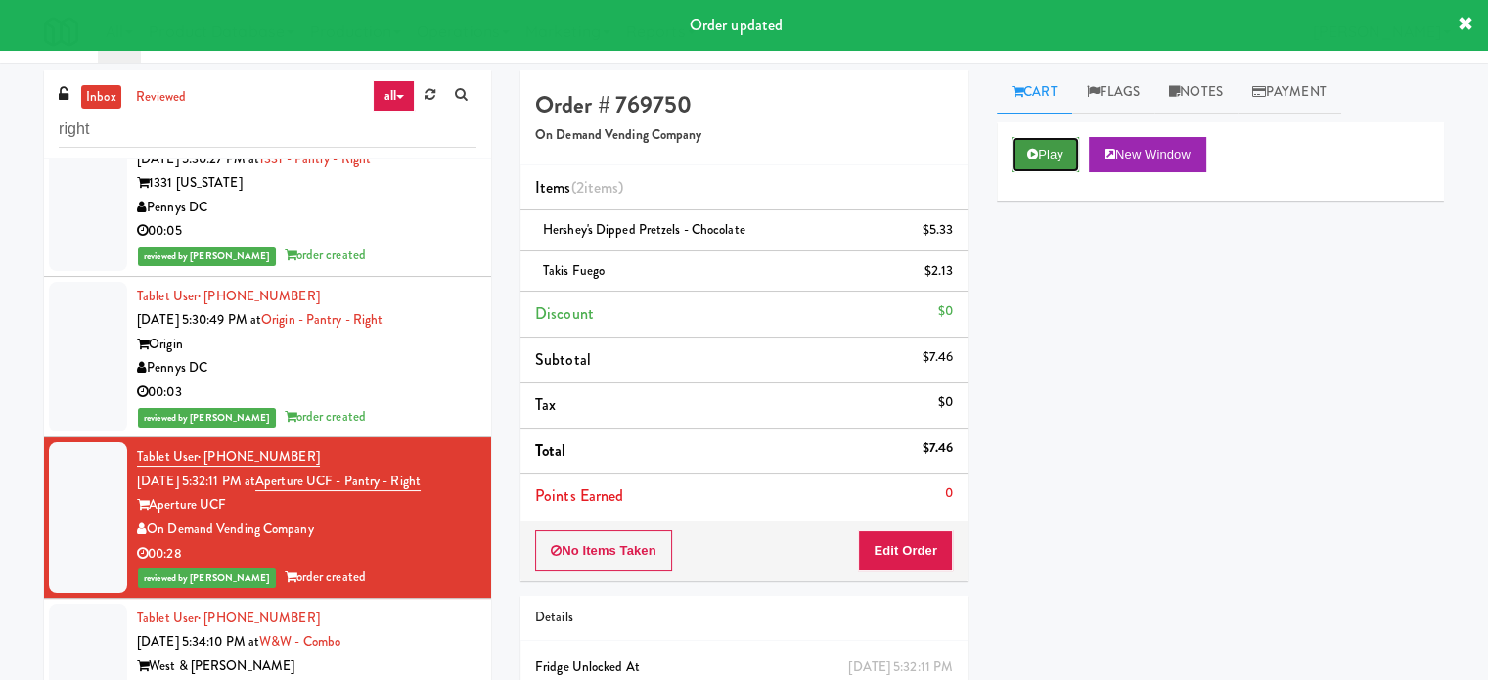
click at [1058, 152] on button "Play" at bounding box center [1046, 154] width 68 height 35
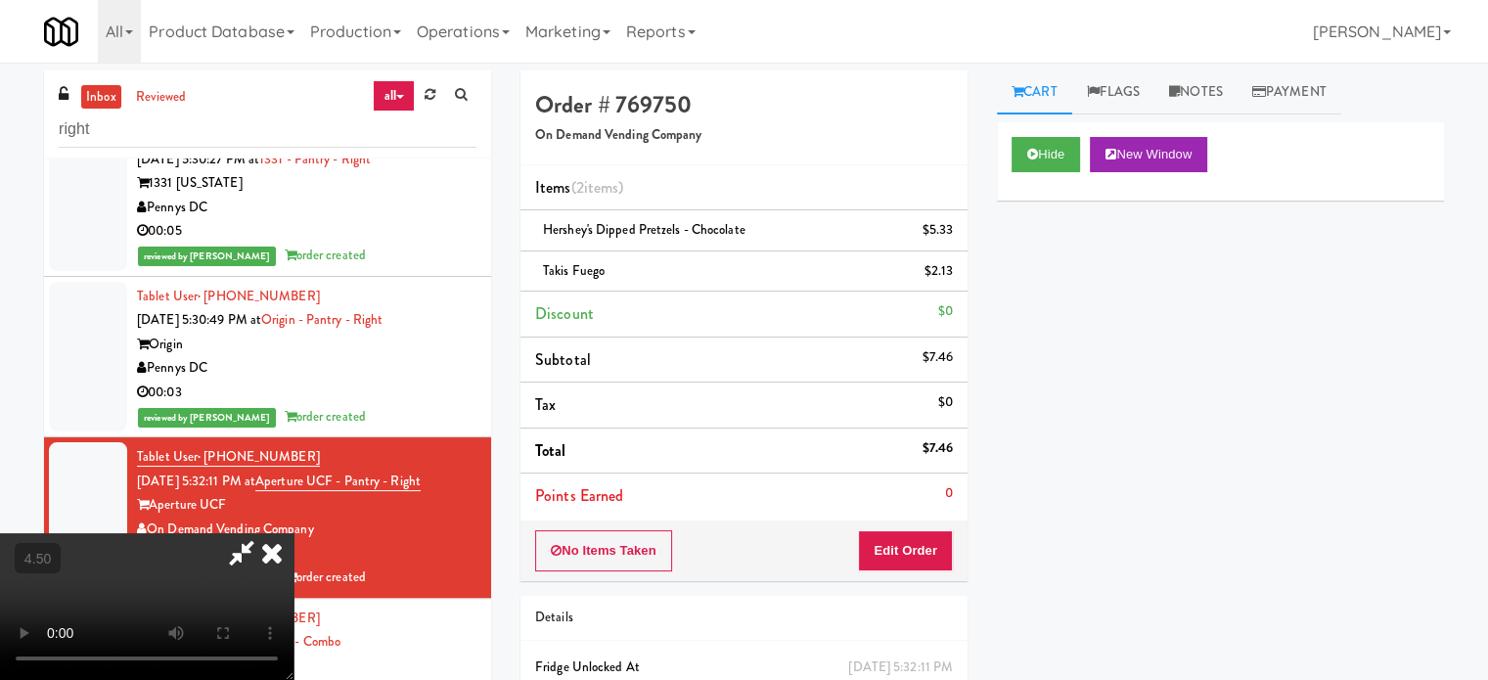
drag, startPoint x: 661, startPoint y: 456, endPoint x: 663, endPoint y: 444, distance: 11.9
click at [294, 533] on video at bounding box center [147, 606] width 294 height 147
drag, startPoint x: 663, startPoint y: 444, endPoint x: 646, endPoint y: 380, distance: 66.9
click at [294, 533] on video at bounding box center [147, 606] width 294 height 147
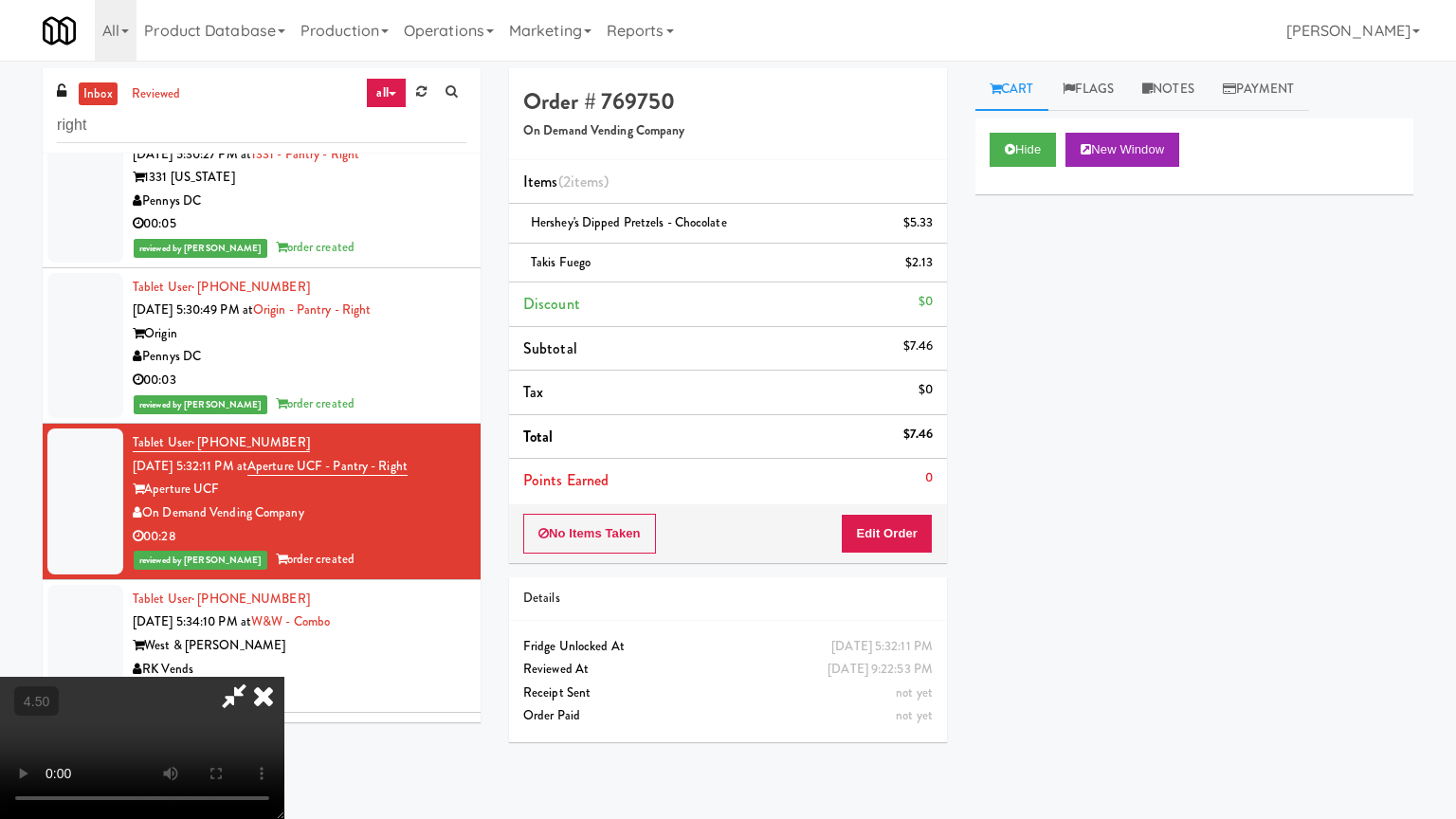
drag, startPoint x: 668, startPoint y: 336, endPoint x: 697, endPoint y: 337, distance: 29.0
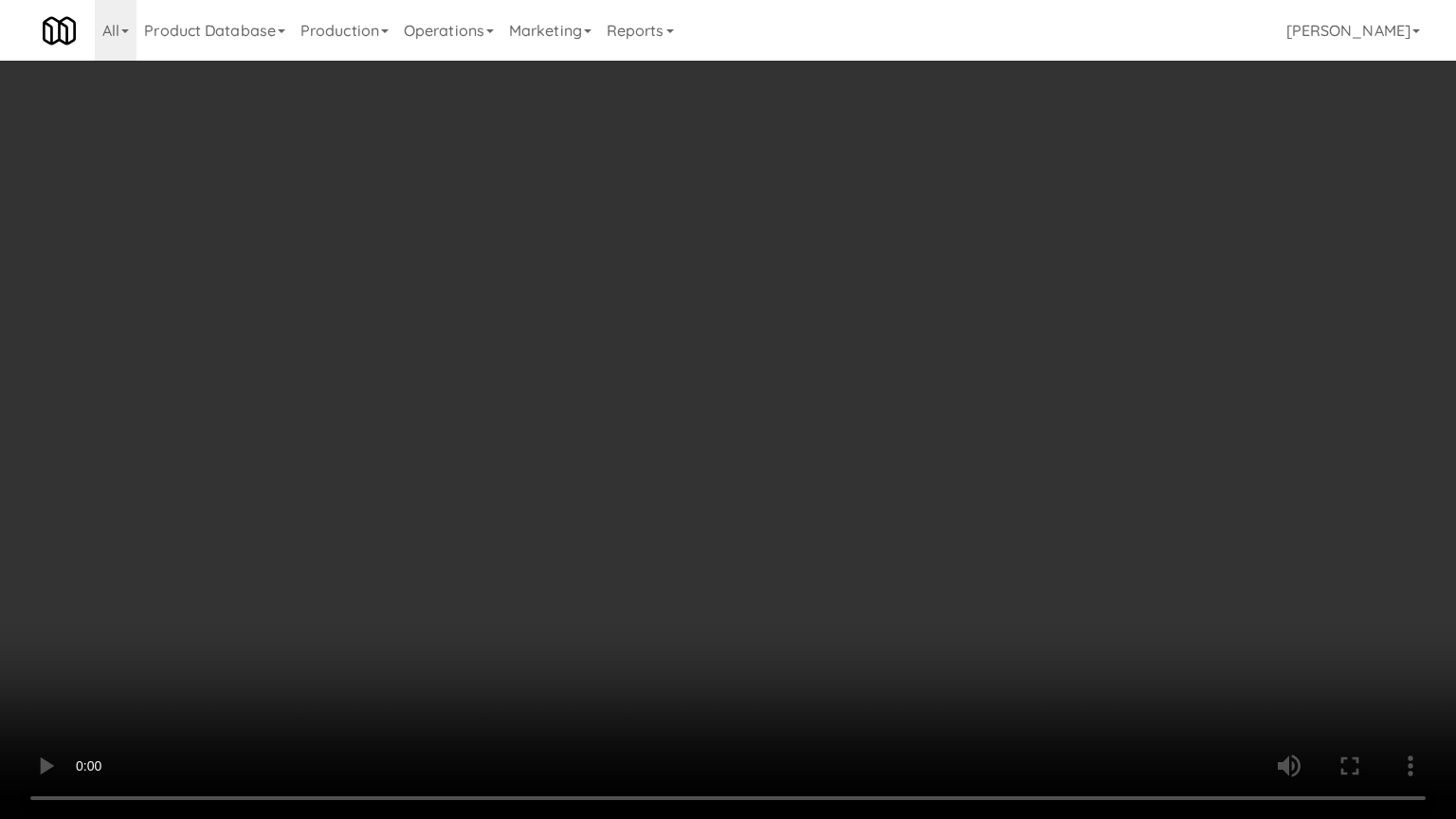
click at [668, 336] on video at bounding box center [728, 409] width 1456 height 819
drag, startPoint x: 708, startPoint y: 364, endPoint x: 761, endPoint y: 356, distance: 53.6
click at [710, 367] on video at bounding box center [728, 409] width 1456 height 819
click at [811, 366] on video at bounding box center [728, 409] width 1456 height 819
click at [707, 373] on video at bounding box center [728, 409] width 1456 height 819
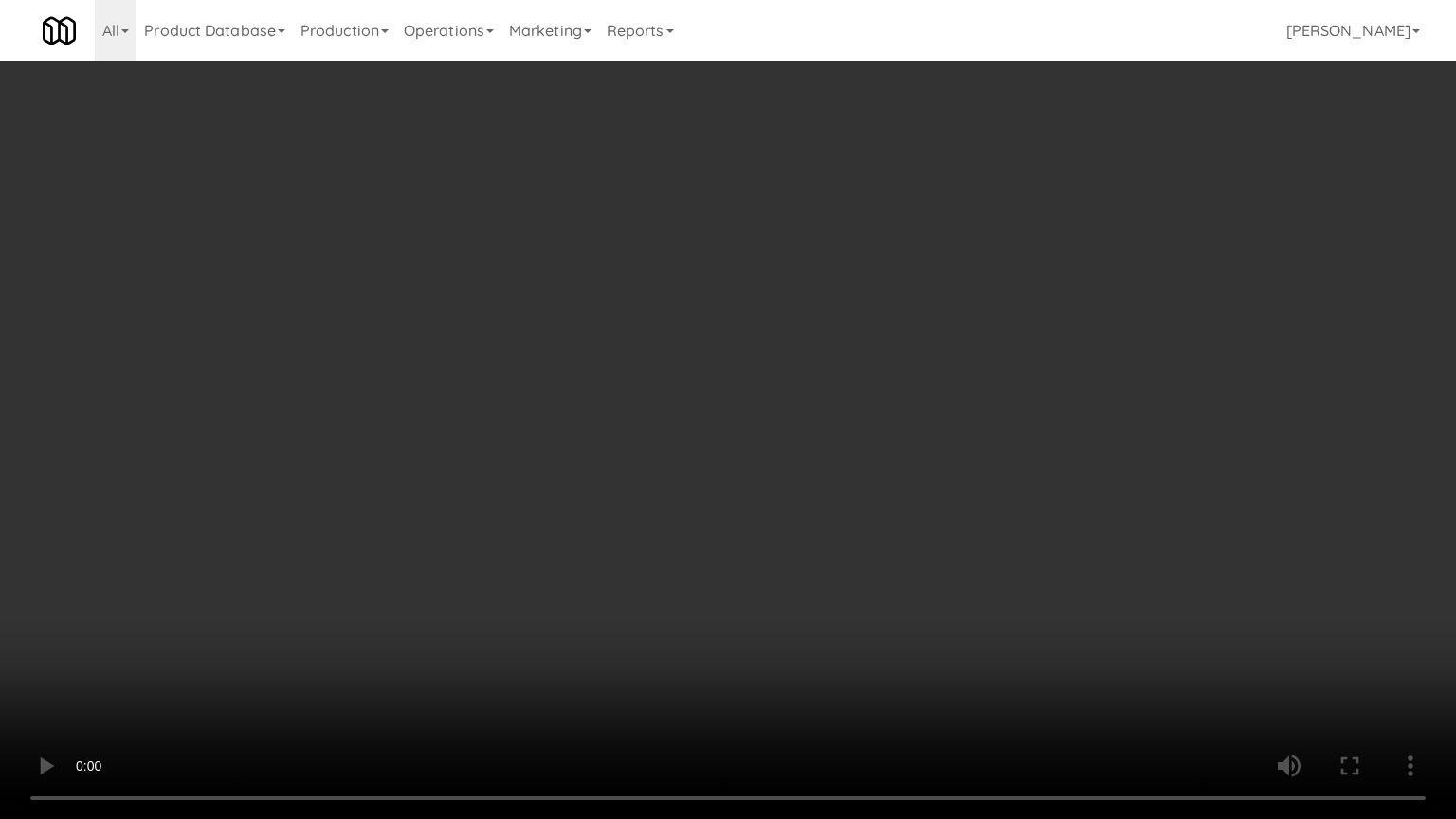
click at [908, 348] on video at bounding box center [728, 409] width 1456 height 819
click at [761, 347] on video at bounding box center [728, 409] width 1456 height 819
click at [792, 412] on video at bounding box center [728, 409] width 1456 height 819
drag, startPoint x: 834, startPoint y: 388, endPoint x: 861, endPoint y: 319, distance: 74.1
click at [833, 387] on video at bounding box center [728, 409] width 1456 height 819
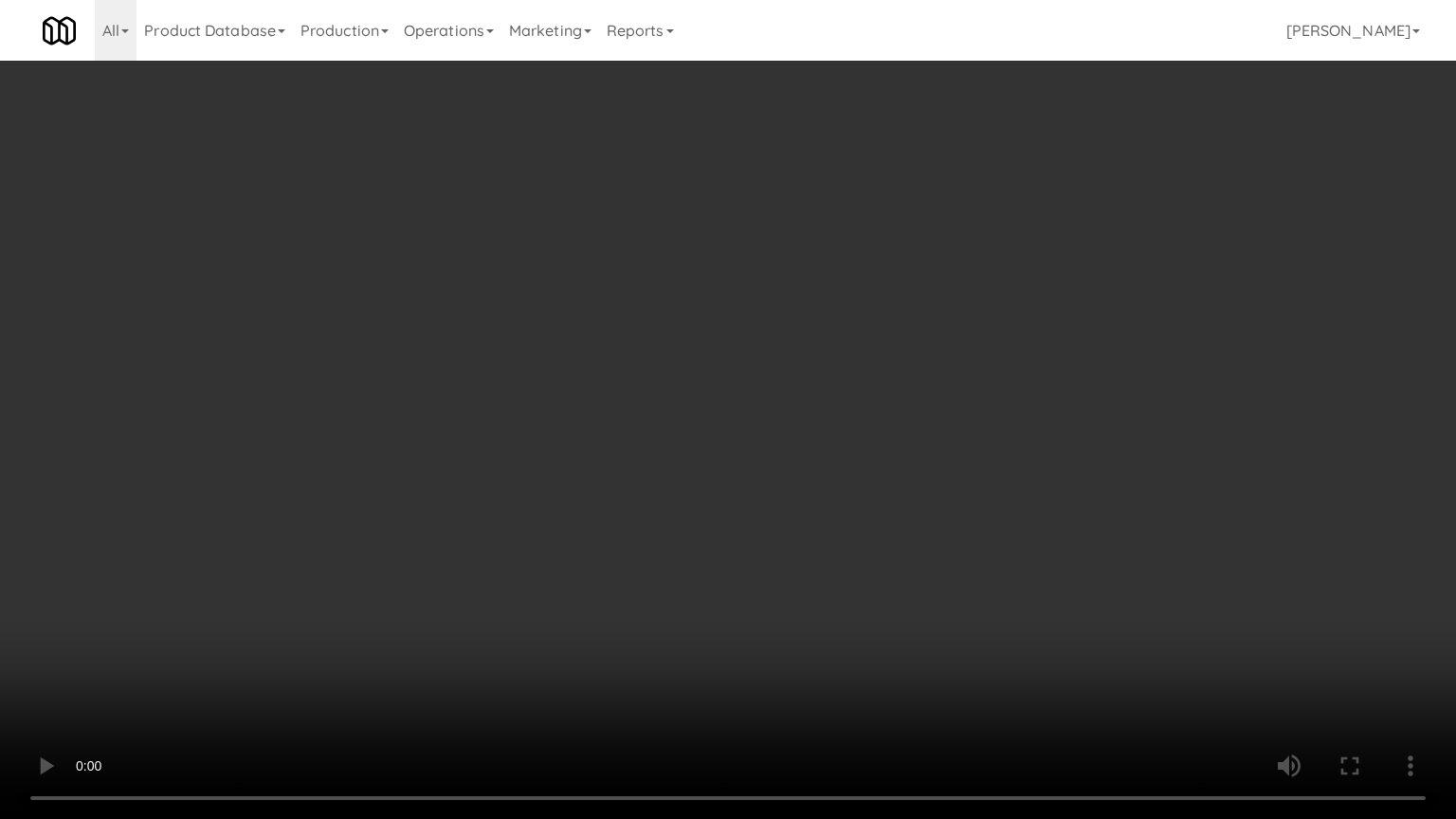
click at [841, 331] on video at bounding box center [728, 409] width 1456 height 819
drag, startPoint x: 847, startPoint y: 325, endPoint x: 849, endPoint y: 313, distance: 12.2
click at [847, 319] on video at bounding box center [728, 409] width 1456 height 819
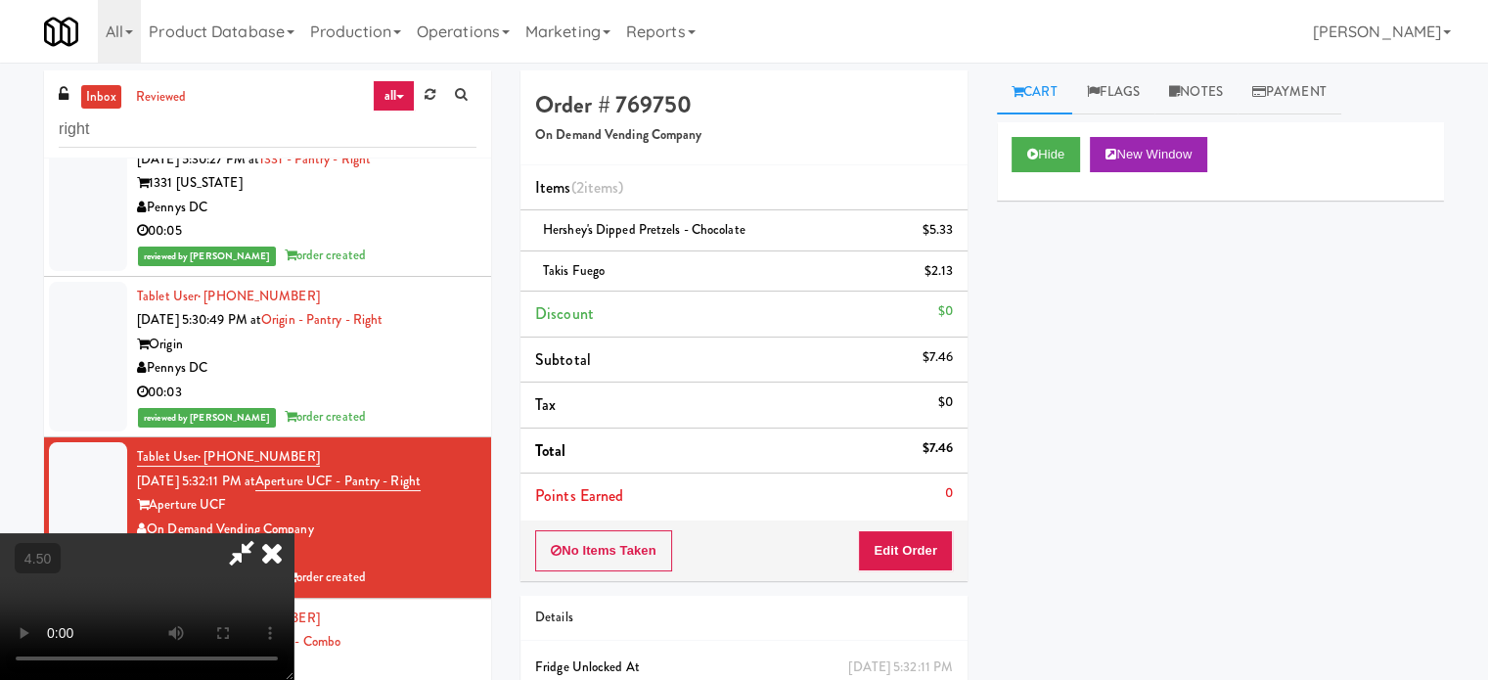
click at [294, 533] on icon at bounding box center [271, 552] width 43 height 39
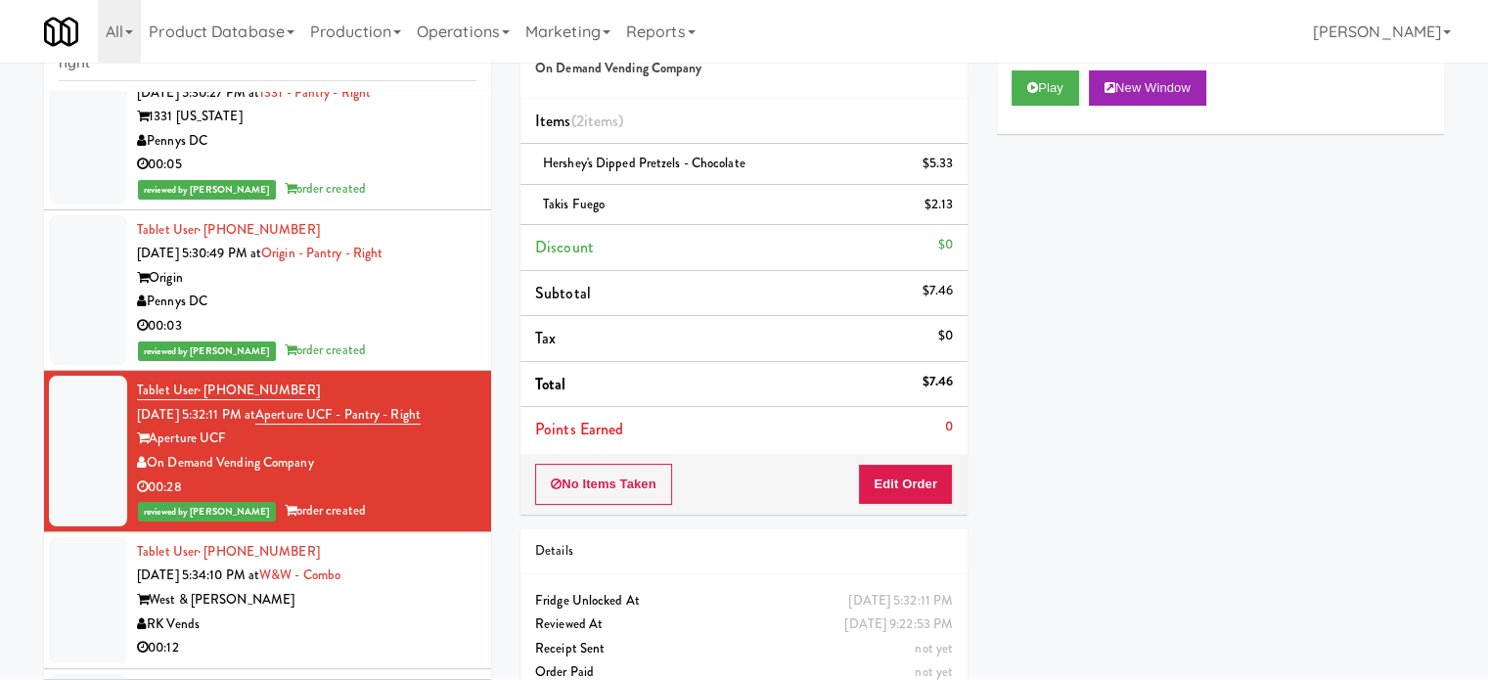
scroll to position [98, 0]
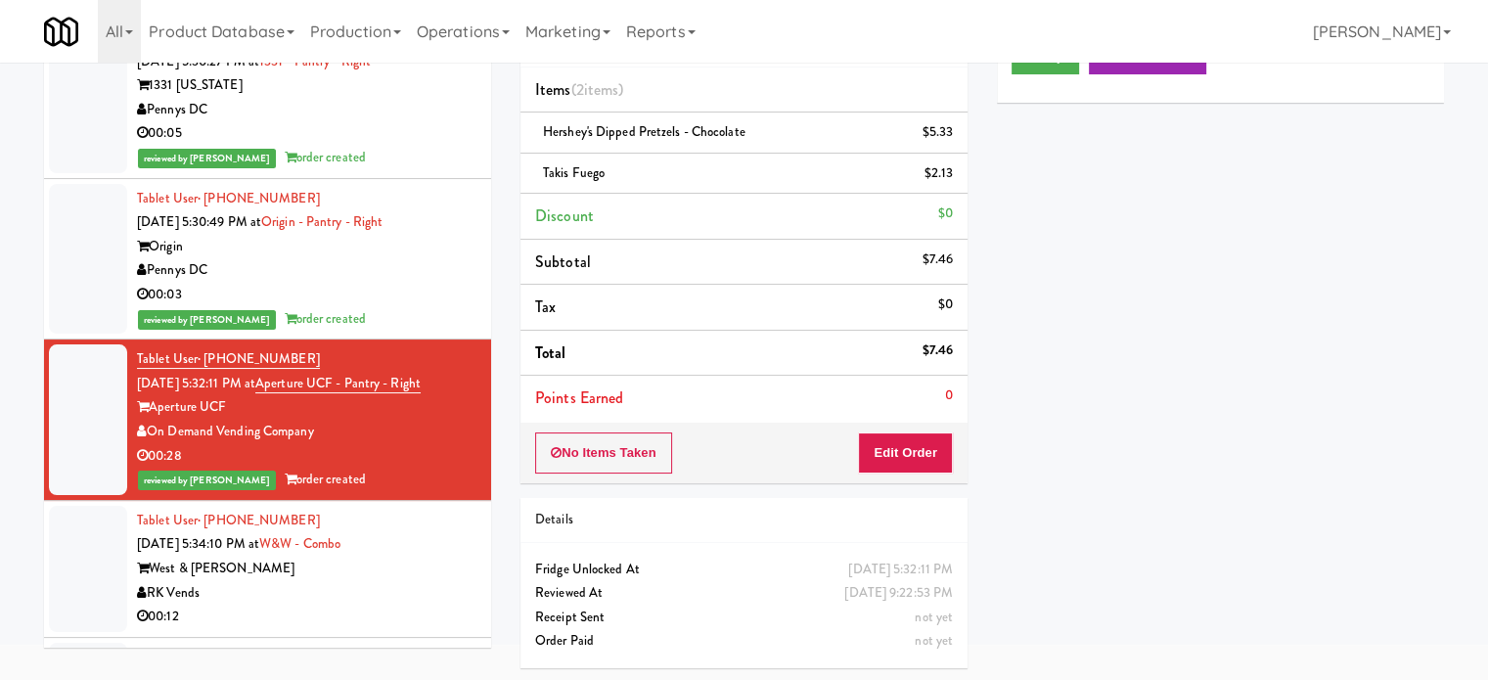
drag, startPoint x: 399, startPoint y: 607, endPoint x: 401, endPoint y: 439, distance: 167.3
click at [399, 598] on div "Tablet User · (678) 577-2694 [DATE] 5:34:10 PM at [GEOGRAPHIC_DATA] West & [PER…" at bounding box center [307, 569] width 340 height 120
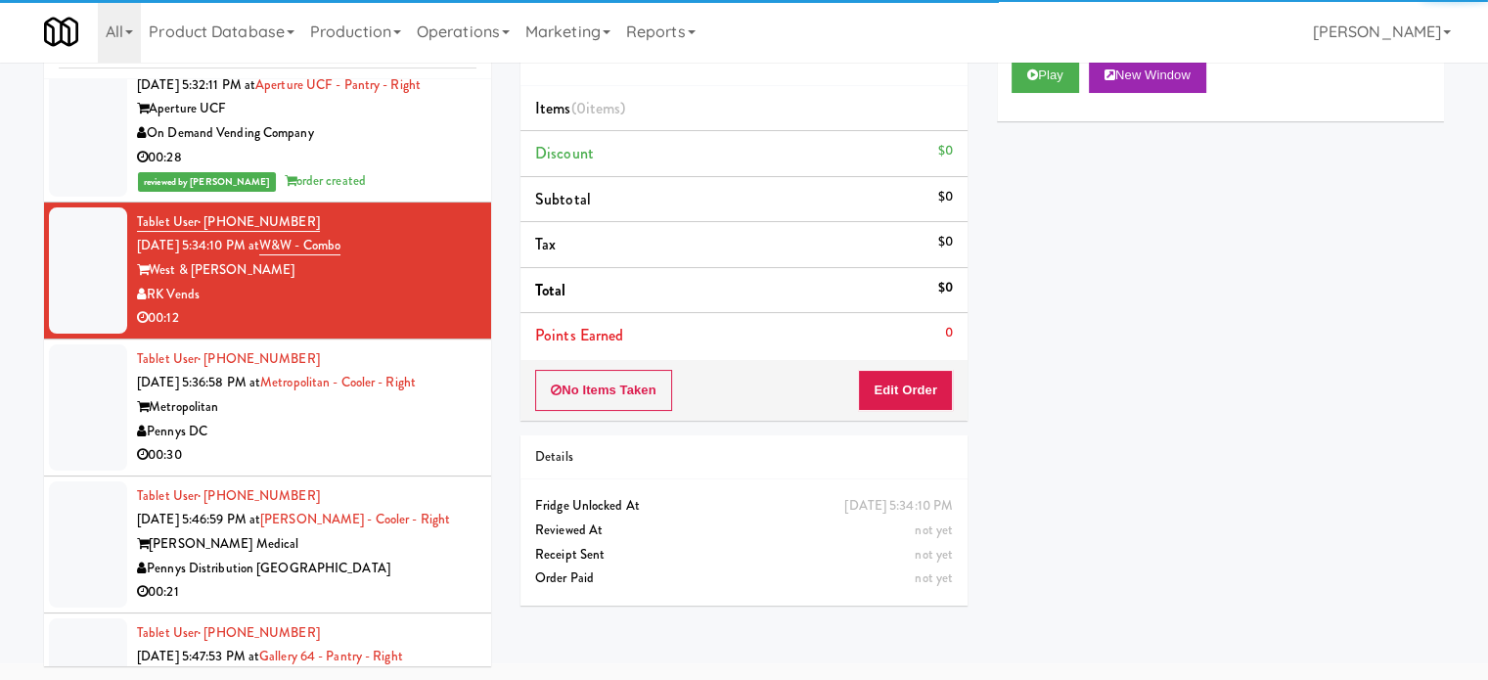
scroll to position [1746, 0]
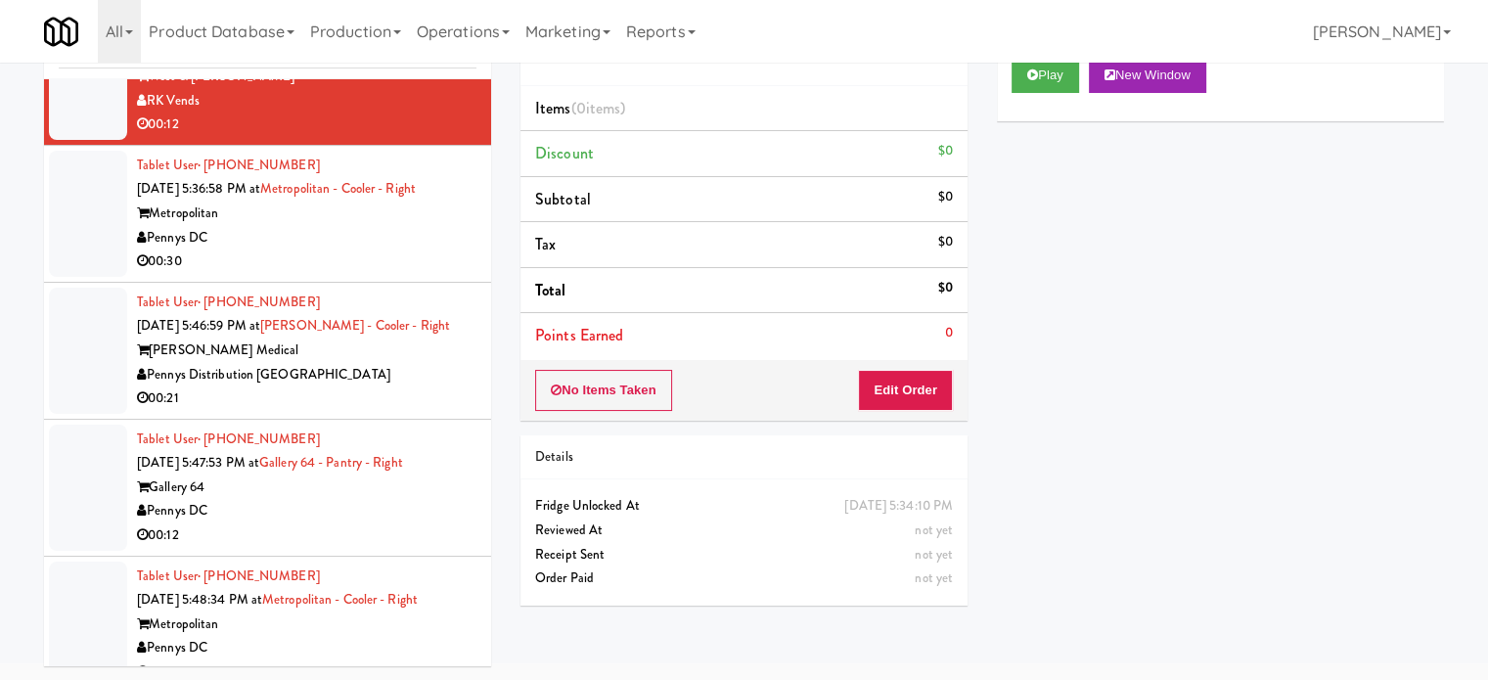
click at [1399, 479] on div "Play New Window Primary Flag Clear Flag if unable to determine what was taken o…" at bounding box center [1220, 410] width 447 height 734
click at [350, 235] on div "Pennys DC" at bounding box center [307, 238] width 340 height 24
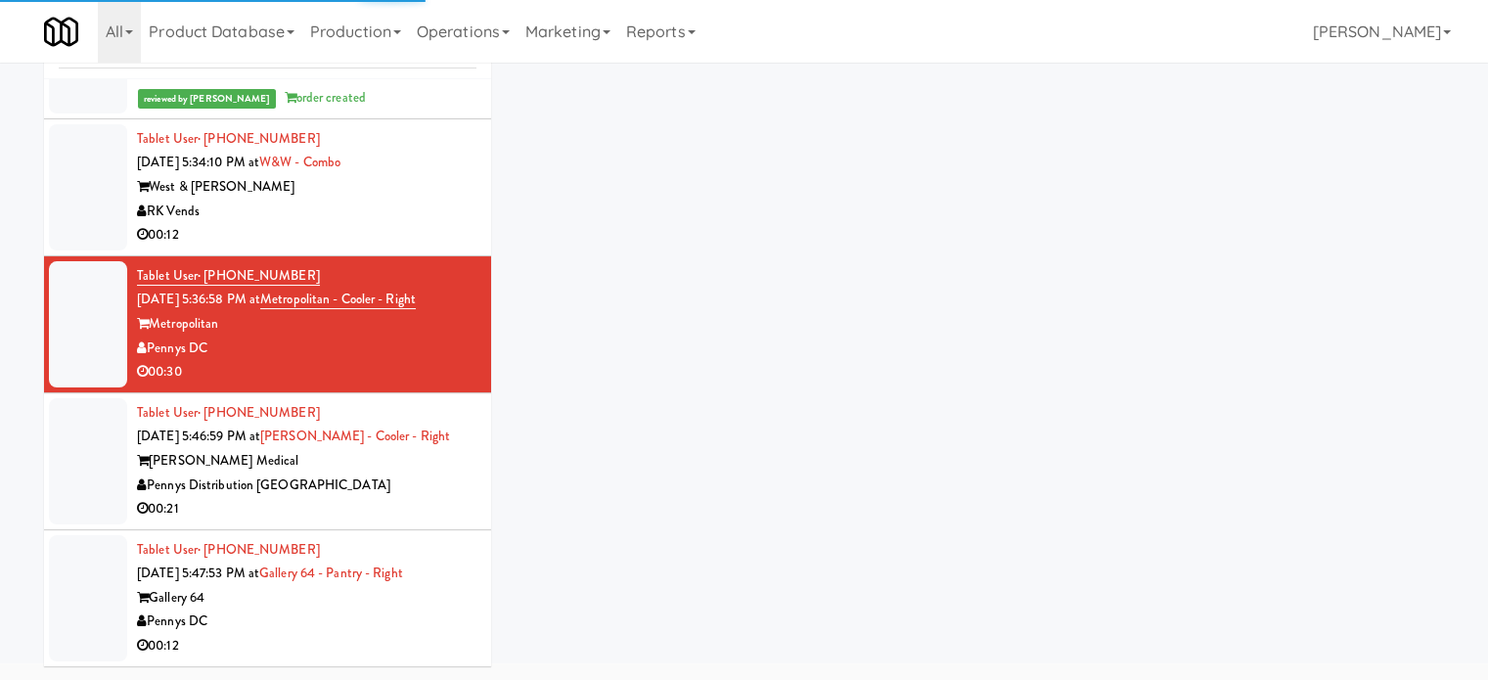
scroll to position [1586, 0]
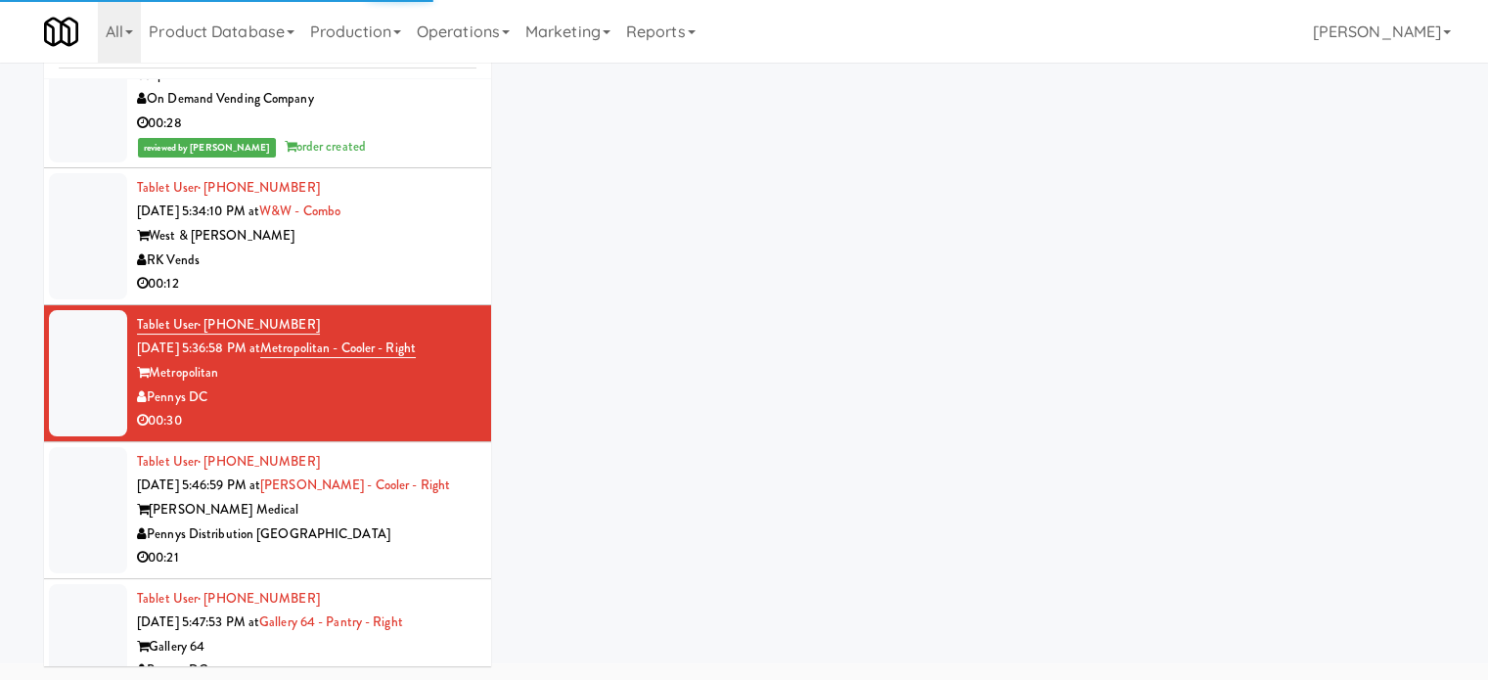
click at [412, 265] on div "RK Vends" at bounding box center [307, 261] width 340 height 24
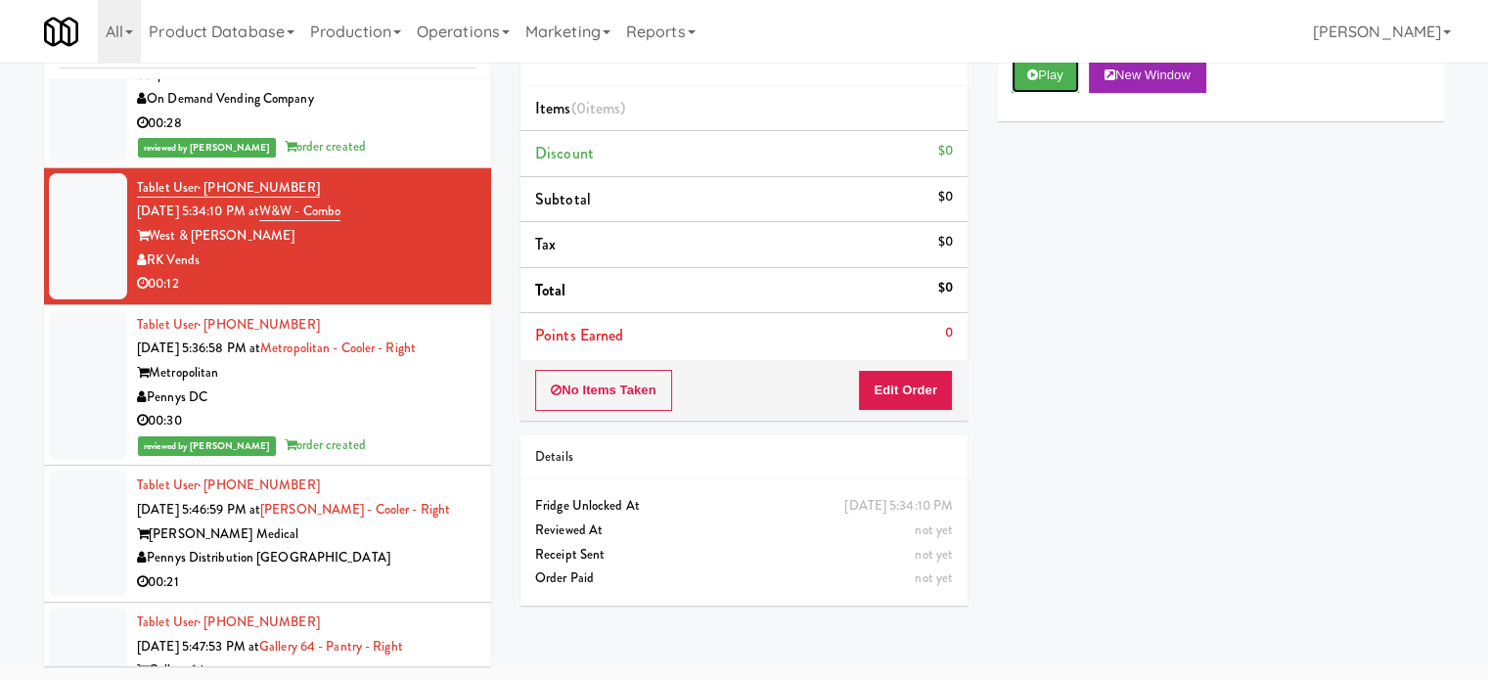
drag, startPoint x: 1048, startPoint y: 70, endPoint x: 969, endPoint y: 116, distance: 91.6
click at [1049, 71] on button "Play" at bounding box center [1046, 75] width 68 height 35
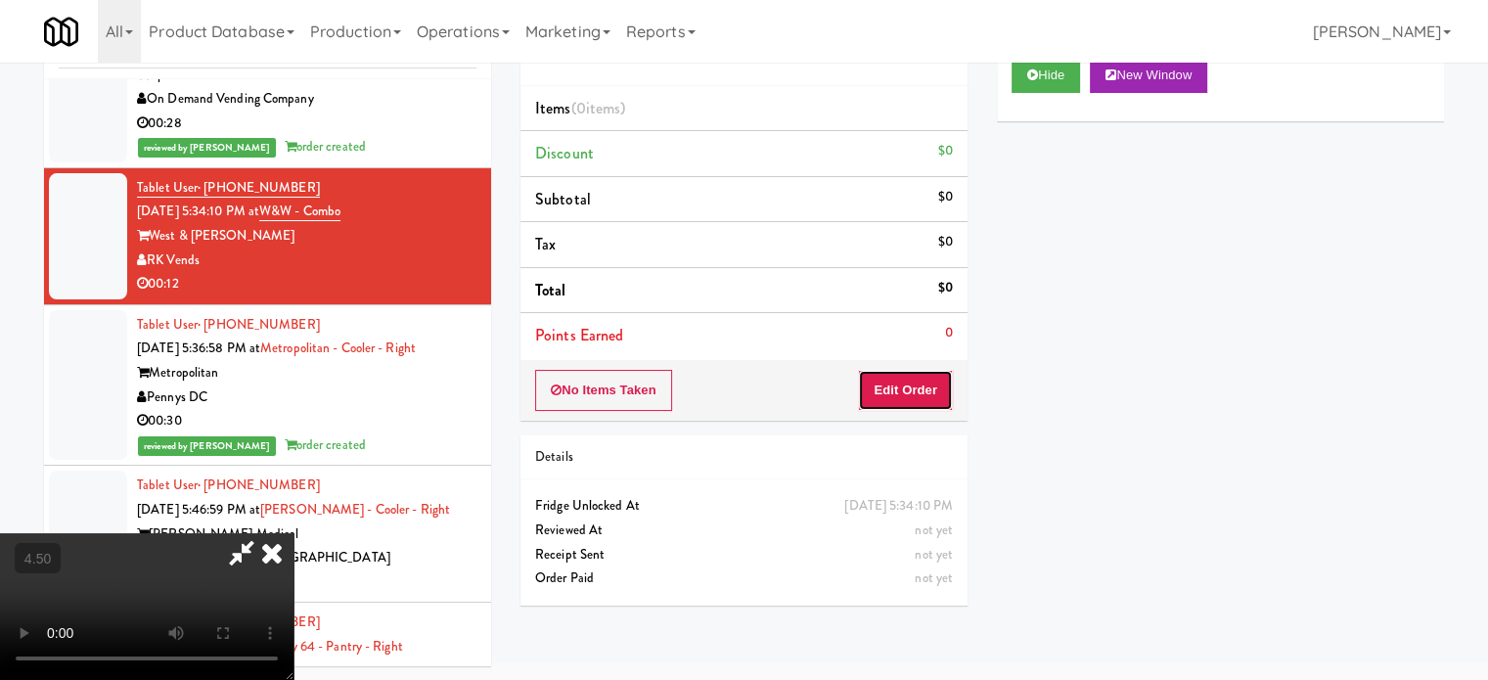
click at [892, 383] on button "Edit Order" at bounding box center [905, 390] width 95 height 41
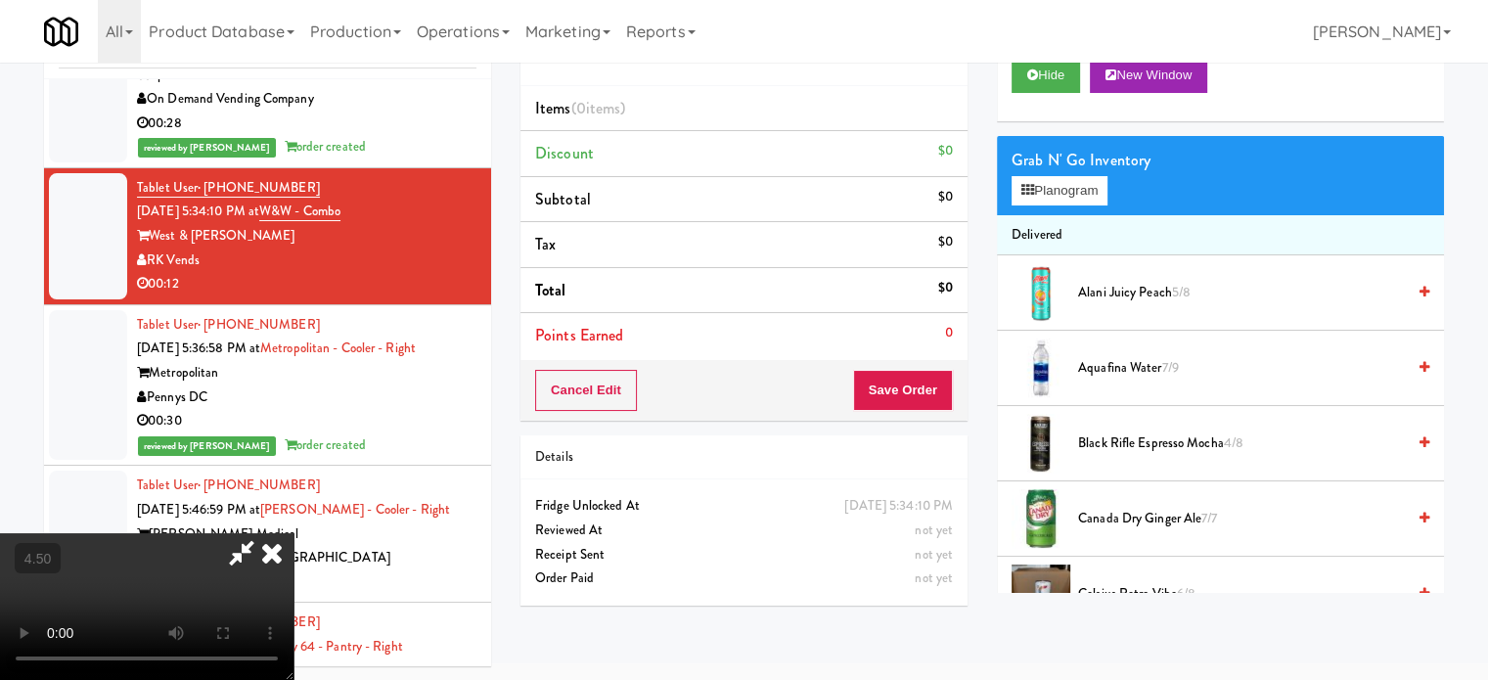
click at [294, 533] on video at bounding box center [147, 606] width 294 height 147
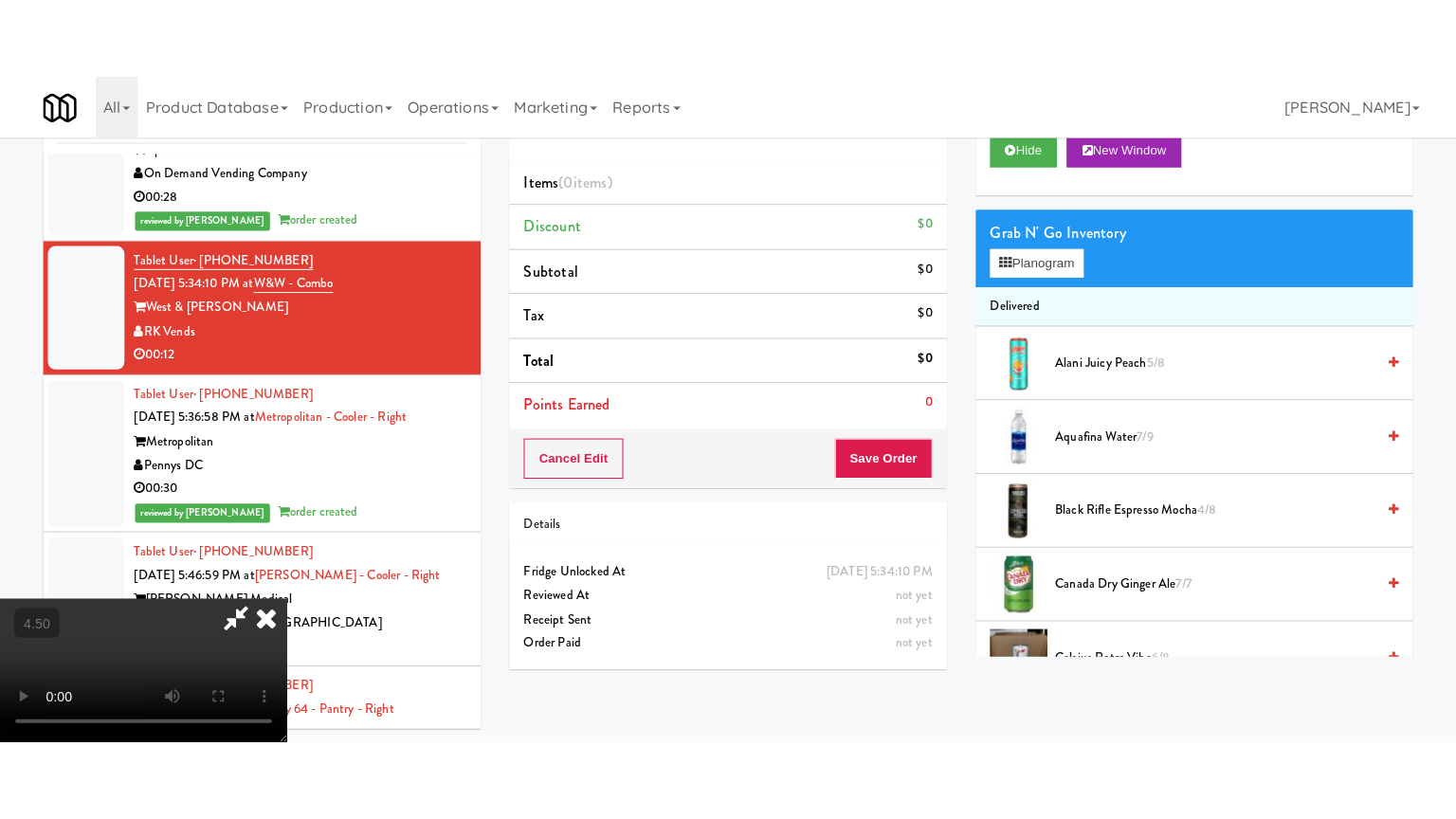
scroll to position [61, 0]
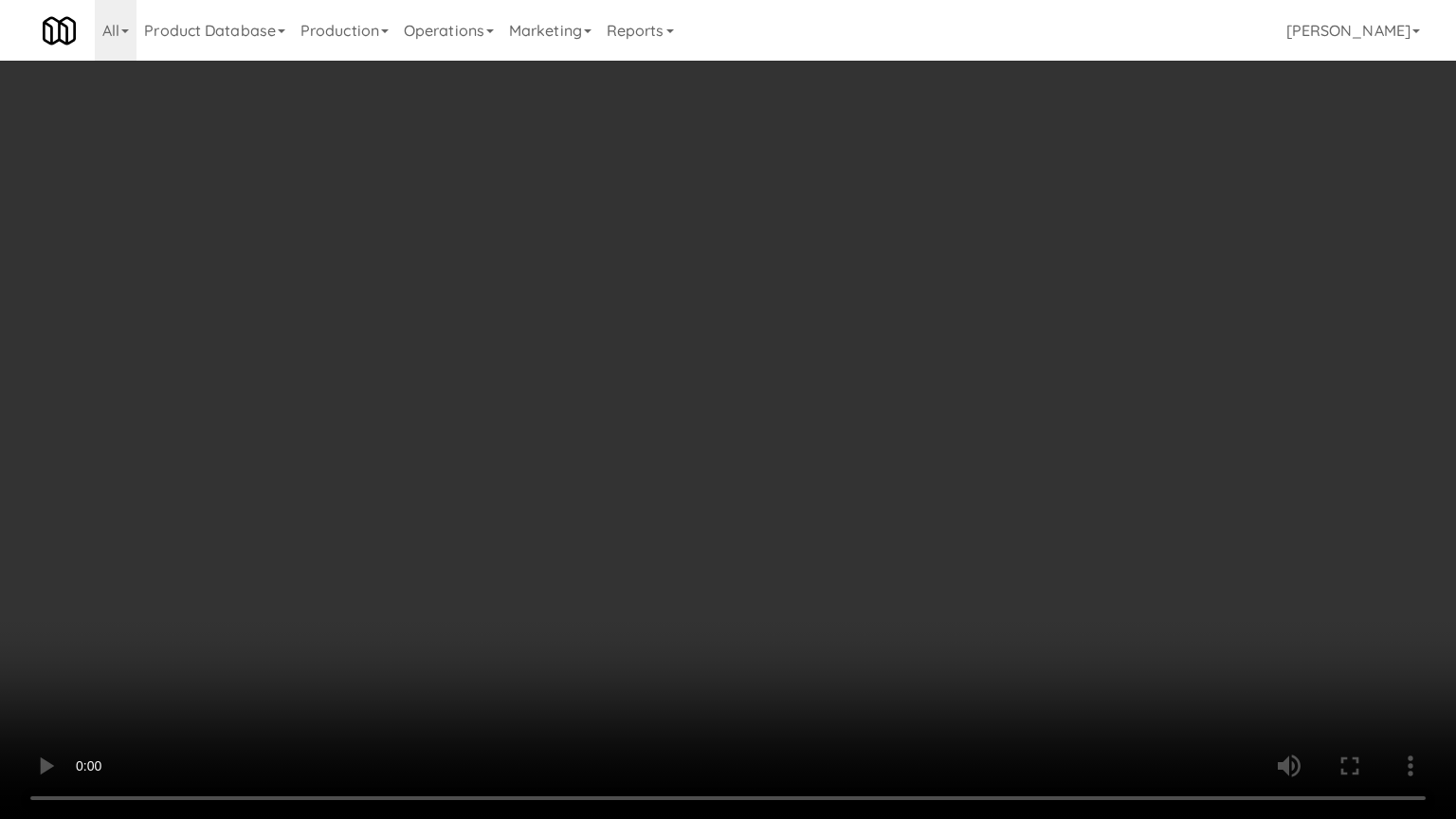
click at [678, 356] on video at bounding box center [728, 409] width 1456 height 819
drag, startPoint x: 753, startPoint y: 348, endPoint x: 769, endPoint y: 342, distance: 17.1
click at [754, 348] on video at bounding box center [728, 409] width 1456 height 819
click at [729, 375] on video at bounding box center [728, 409] width 1456 height 819
click at [752, 371] on video at bounding box center [728, 409] width 1456 height 819
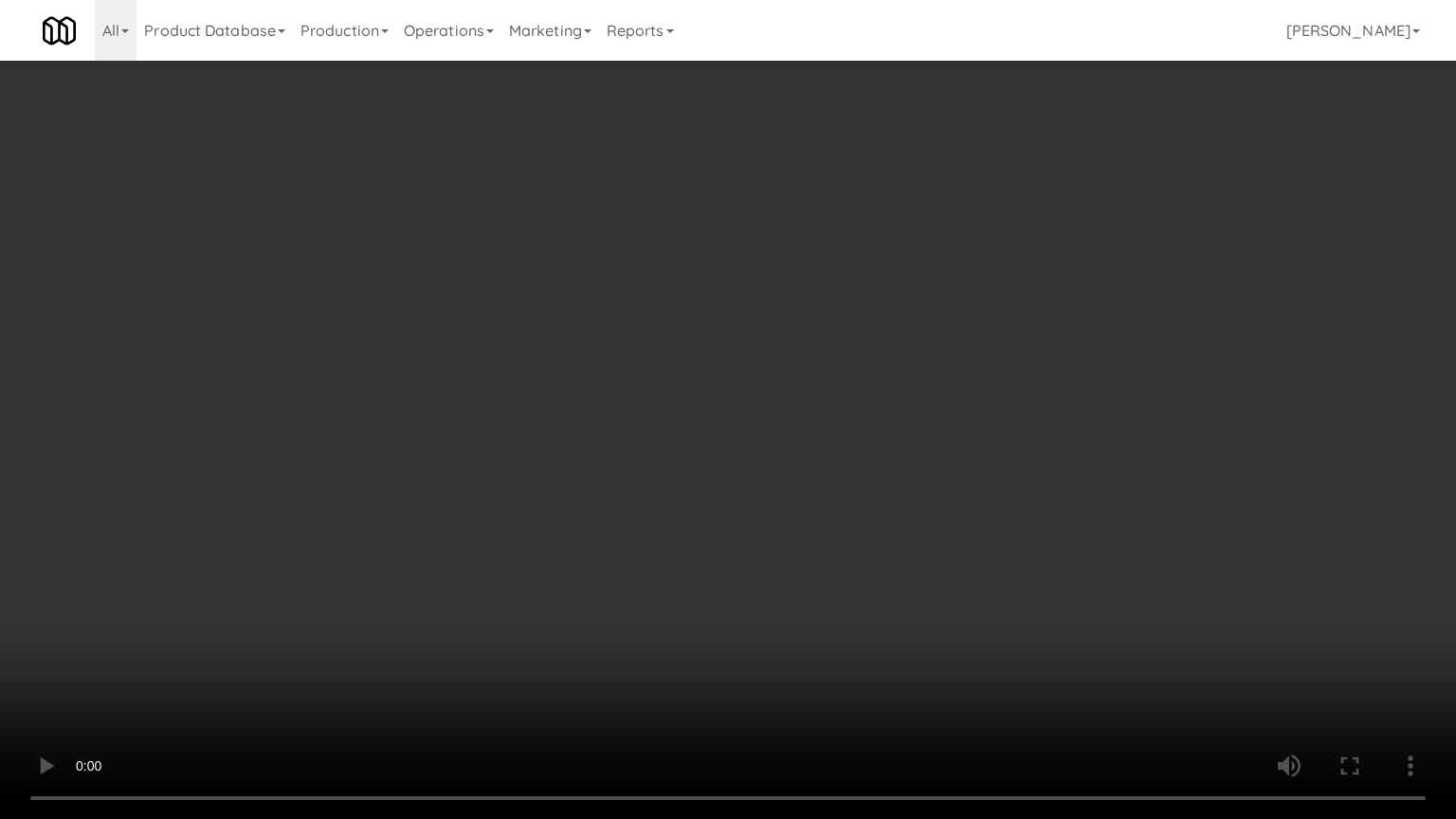
click at [939, 414] on video at bounding box center [728, 409] width 1456 height 819
drag, startPoint x: 790, startPoint y: 418, endPoint x: 800, endPoint y: 394, distance: 26.0
click at [790, 418] on video at bounding box center [728, 409] width 1456 height 819
click at [876, 410] on video at bounding box center [728, 409] width 1456 height 819
click at [796, 412] on video at bounding box center [728, 409] width 1456 height 819
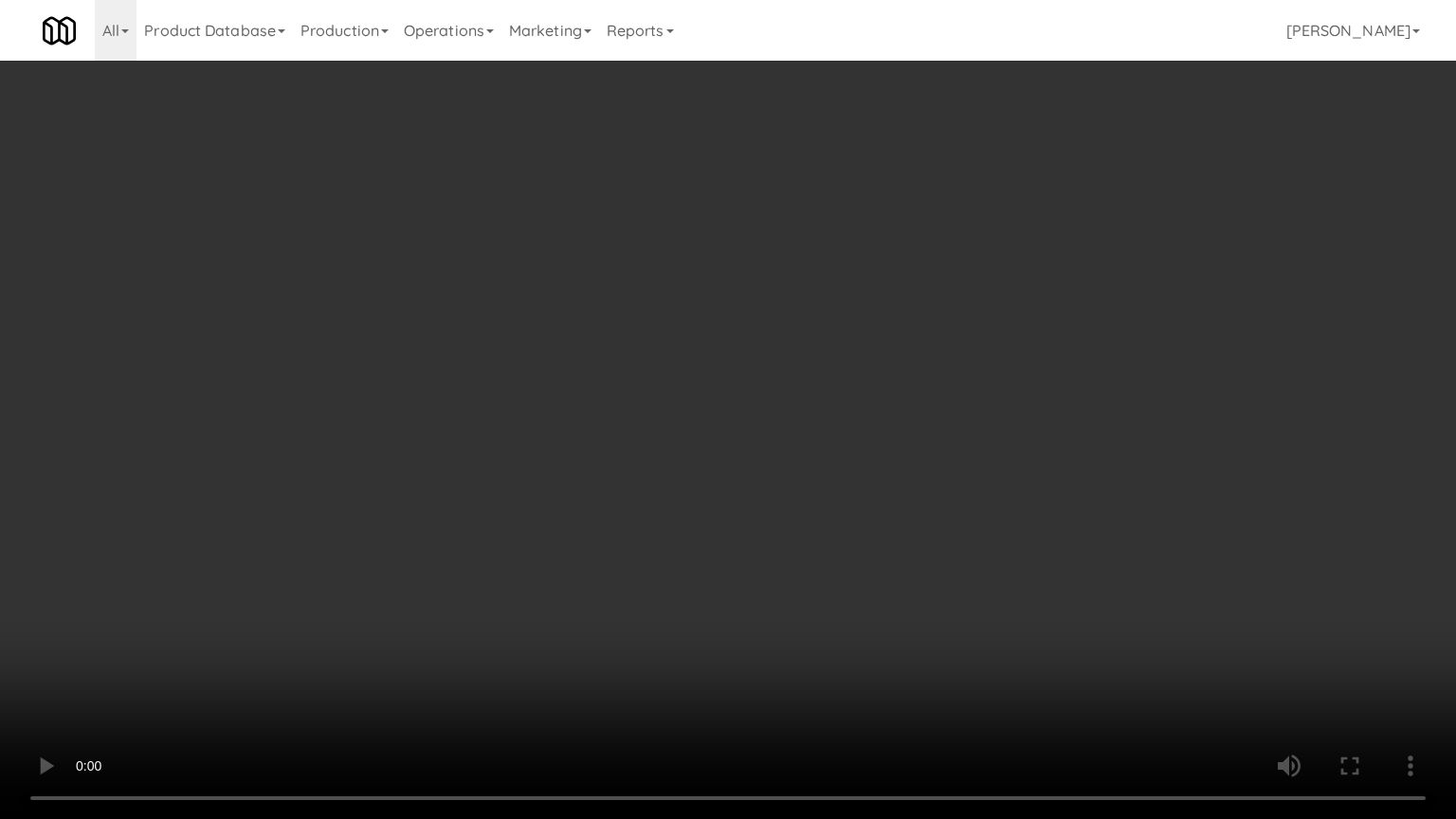
click at [945, 402] on video at bounding box center [728, 409] width 1456 height 819
click at [731, 421] on video at bounding box center [728, 409] width 1456 height 819
click at [857, 435] on video at bounding box center [728, 409] width 1456 height 819
click at [757, 436] on video at bounding box center [728, 409] width 1456 height 819
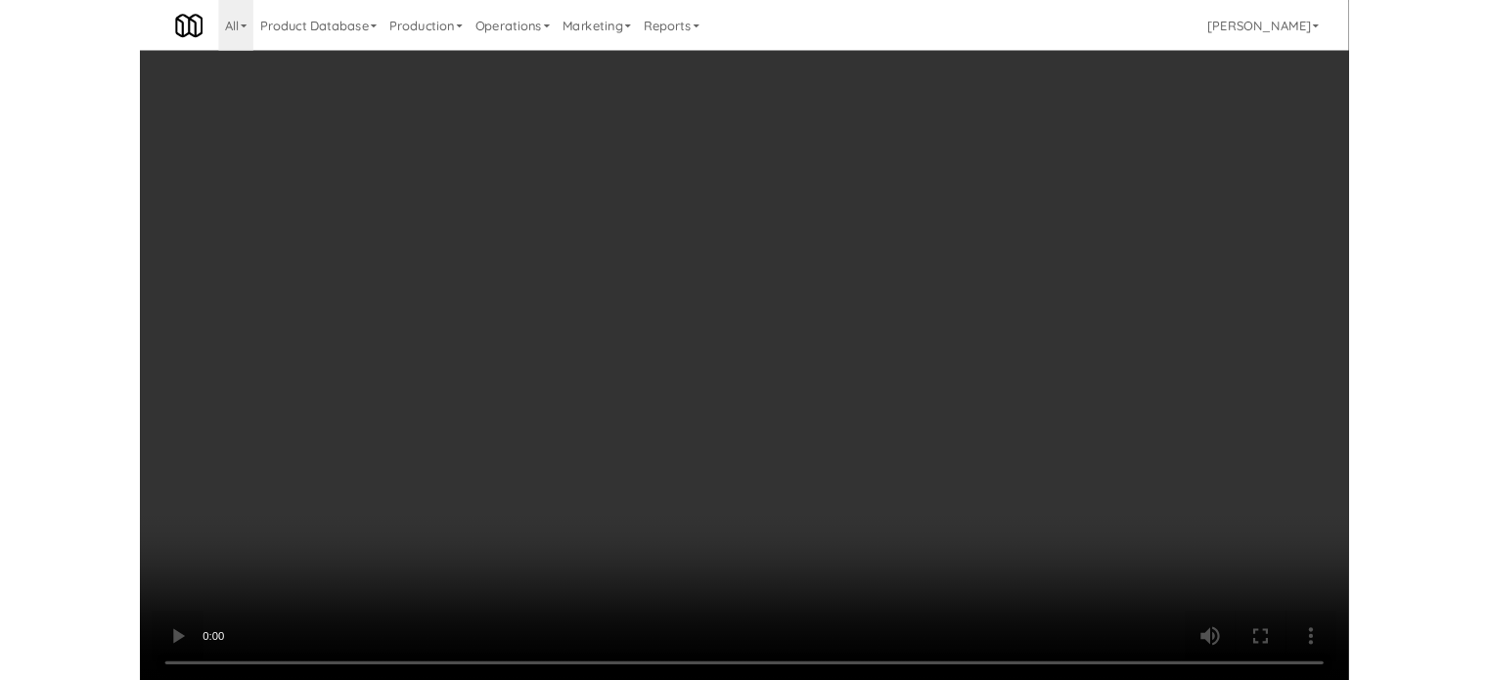
scroll to position [79, 0]
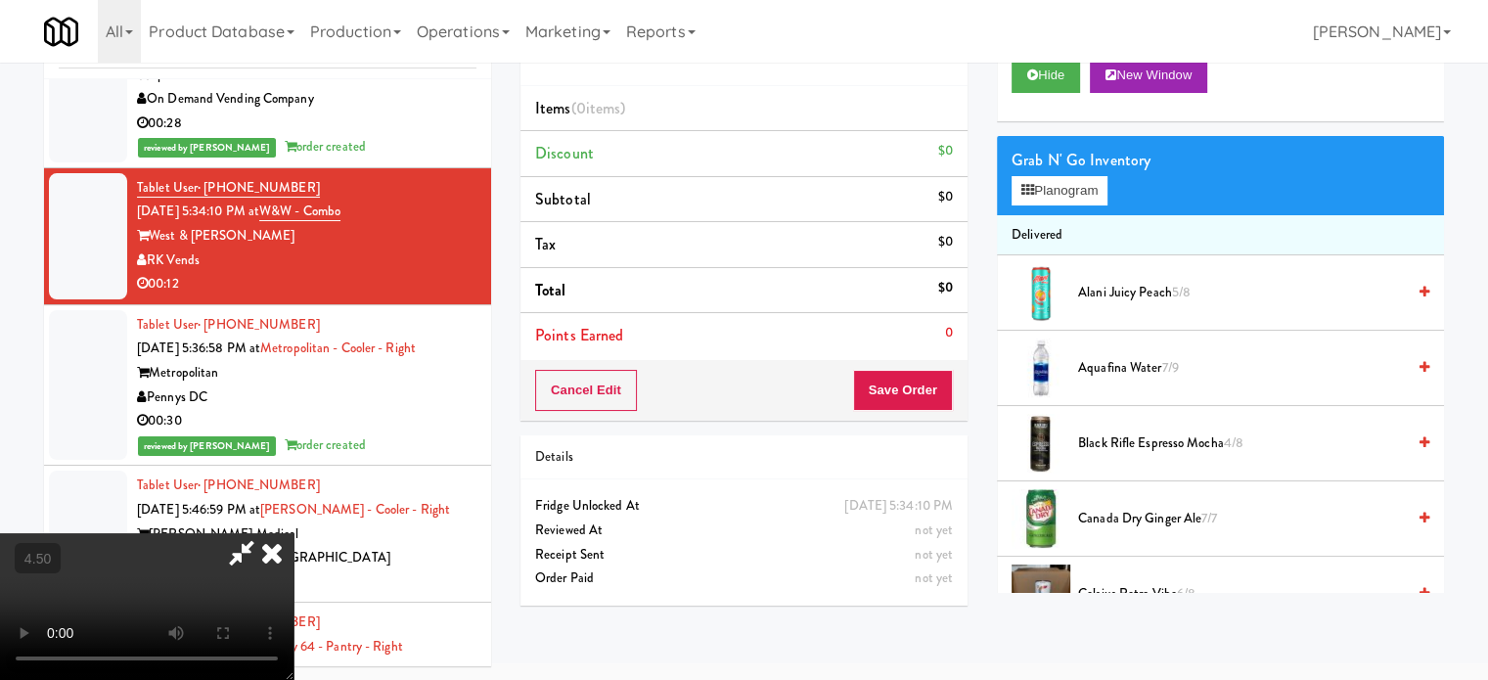
click at [294, 533] on video at bounding box center [147, 606] width 294 height 147
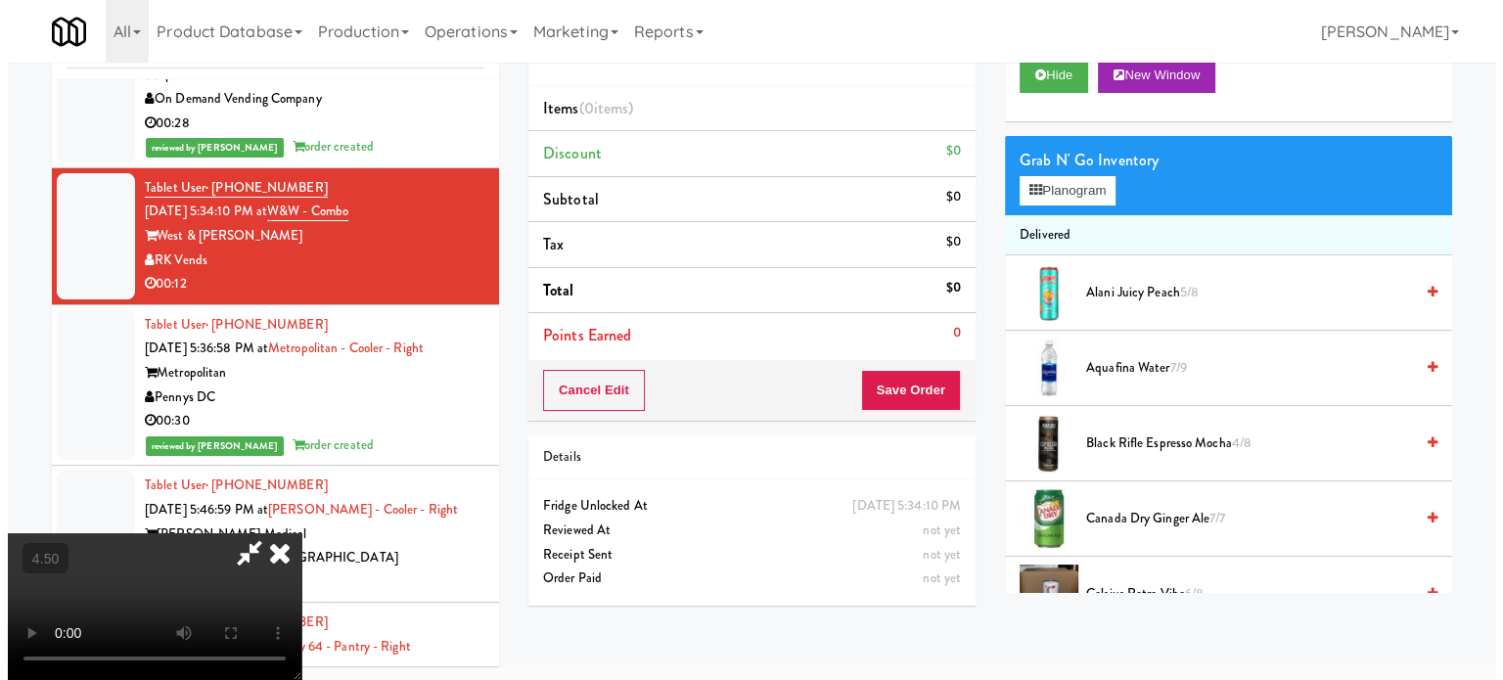
scroll to position [63, 0]
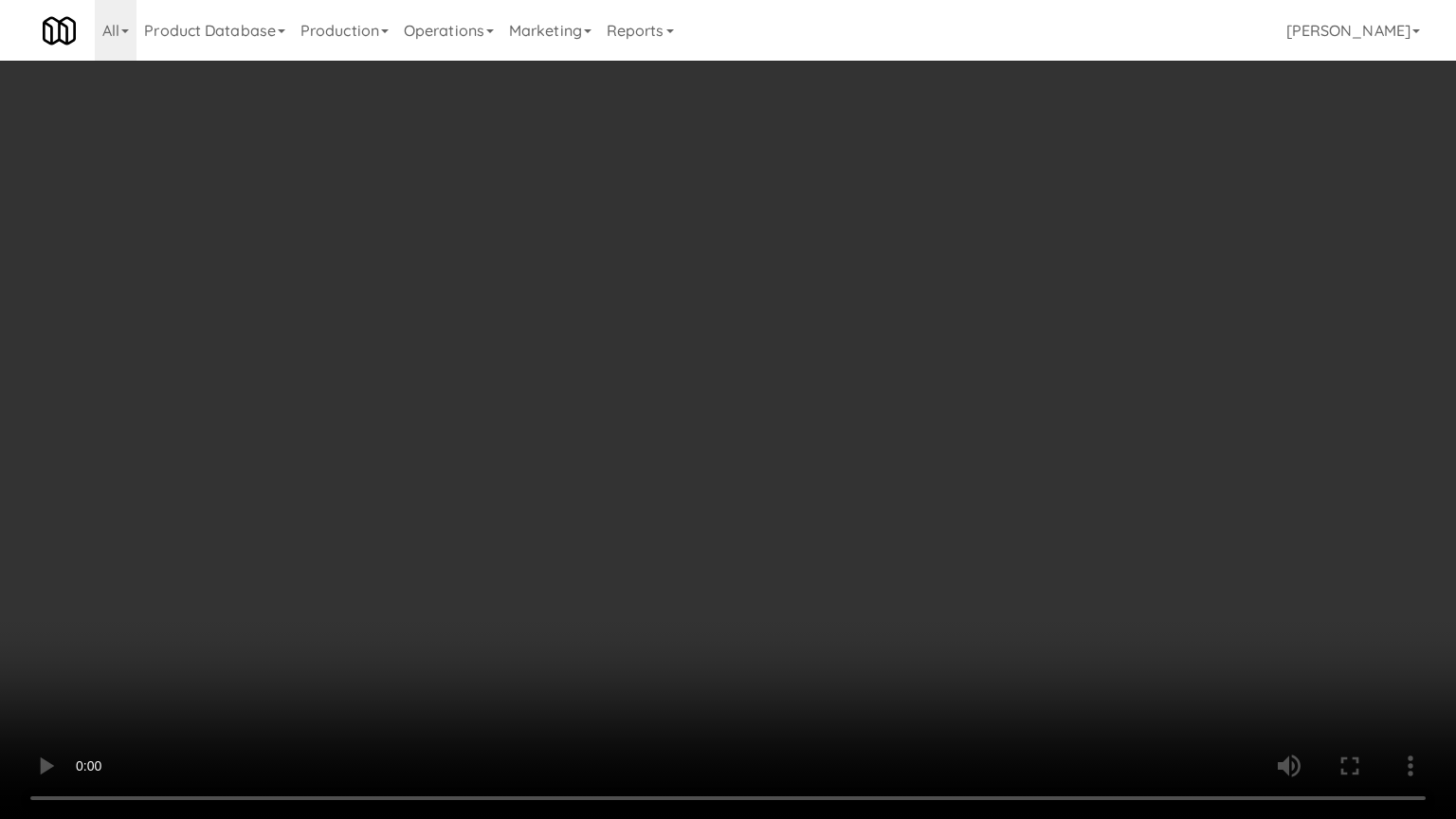
click at [433, 613] on video at bounding box center [728, 409] width 1456 height 819
click at [474, 410] on video at bounding box center [728, 409] width 1456 height 819
click at [552, 428] on video at bounding box center [728, 409] width 1456 height 819
click at [542, 432] on video at bounding box center [728, 409] width 1456 height 819
click at [527, 439] on video at bounding box center [728, 409] width 1456 height 819
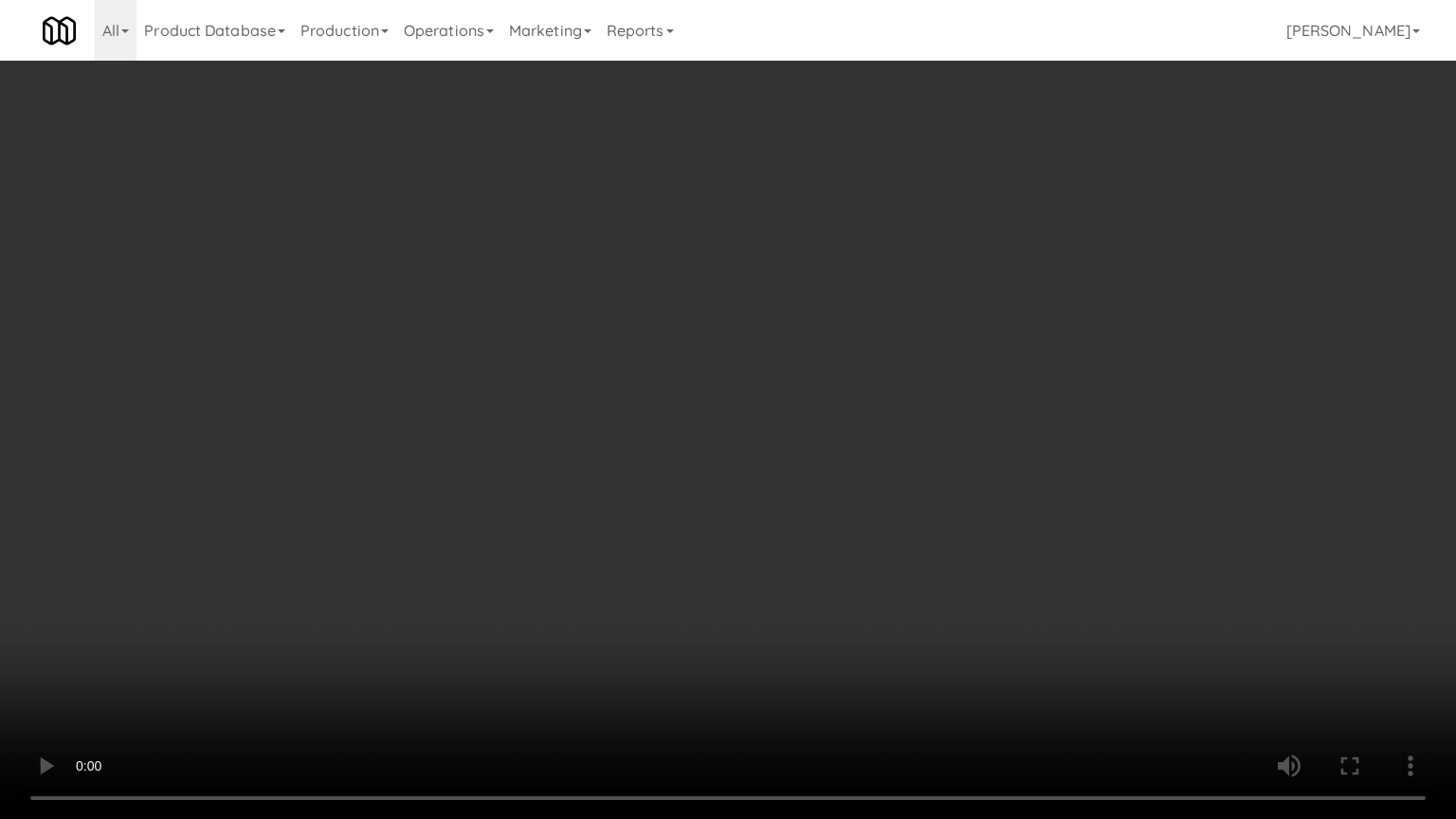
click at [521, 432] on video at bounding box center [728, 409] width 1456 height 819
click at [521, 436] on video at bounding box center [728, 409] width 1456 height 819
click at [519, 425] on video at bounding box center [728, 409] width 1456 height 819
click at [523, 426] on video at bounding box center [728, 409] width 1456 height 819
click at [578, 437] on video at bounding box center [728, 409] width 1456 height 819
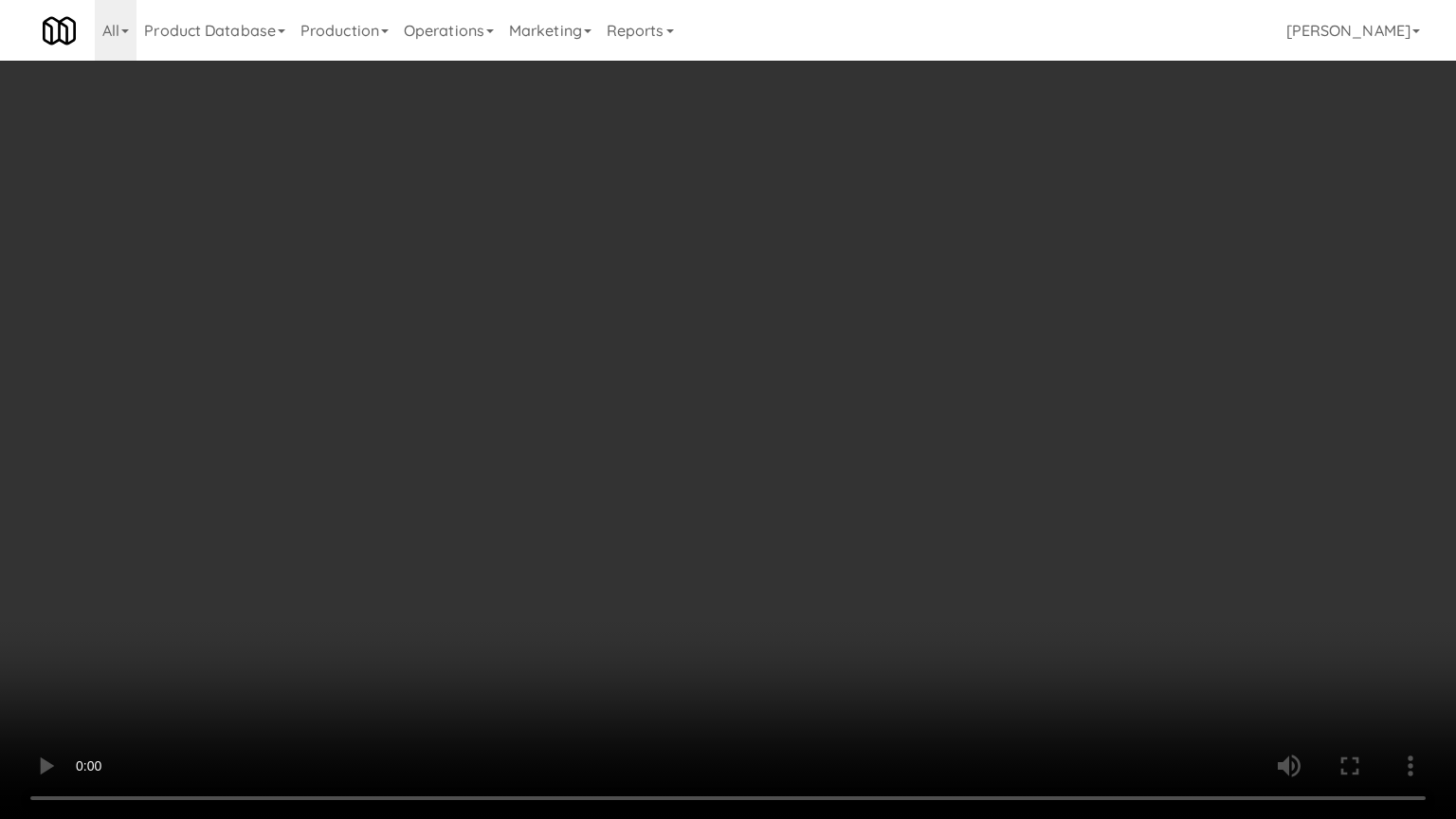
drag, startPoint x: 582, startPoint y: 435, endPoint x: 669, endPoint y: 261, distance: 194.5
click at [595, 426] on video at bounding box center [728, 409] width 1456 height 819
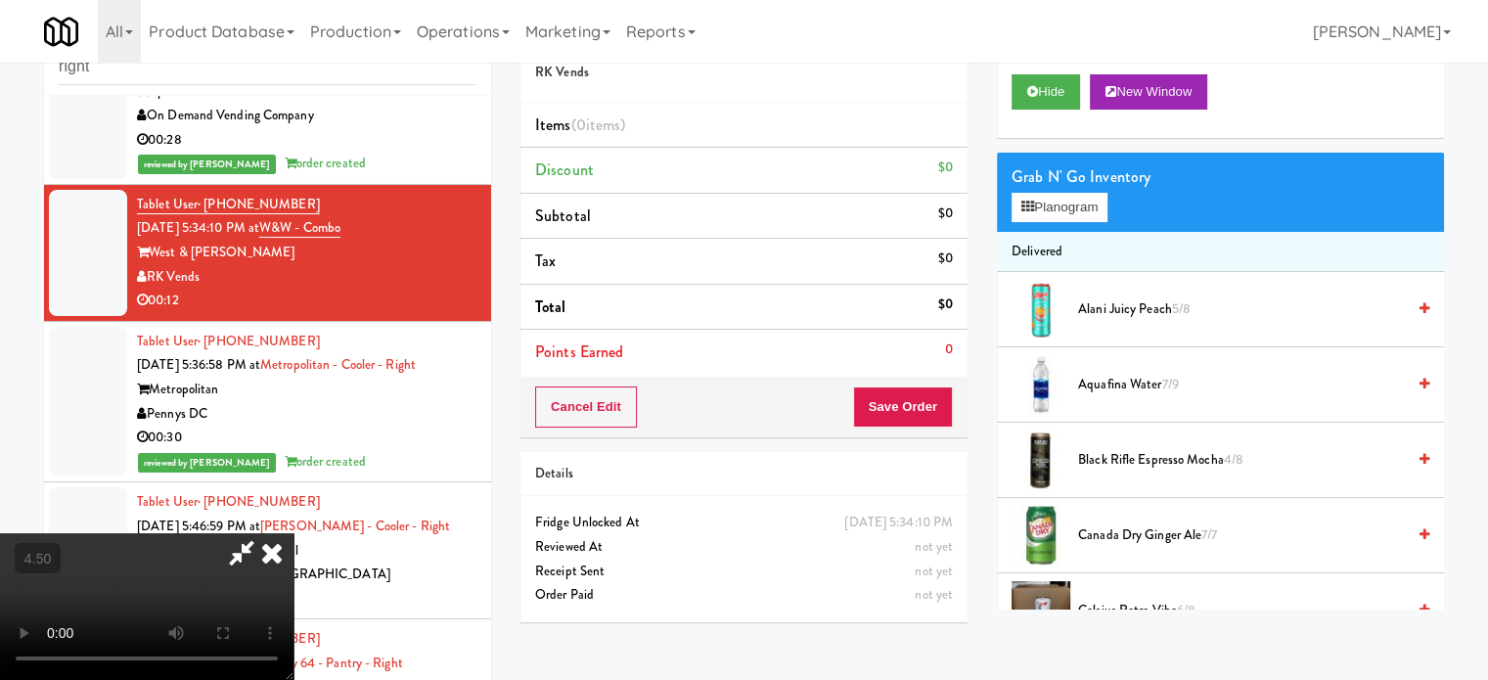
click at [294, 533] on icon at bounding box center [271, 552] width 43 height 39
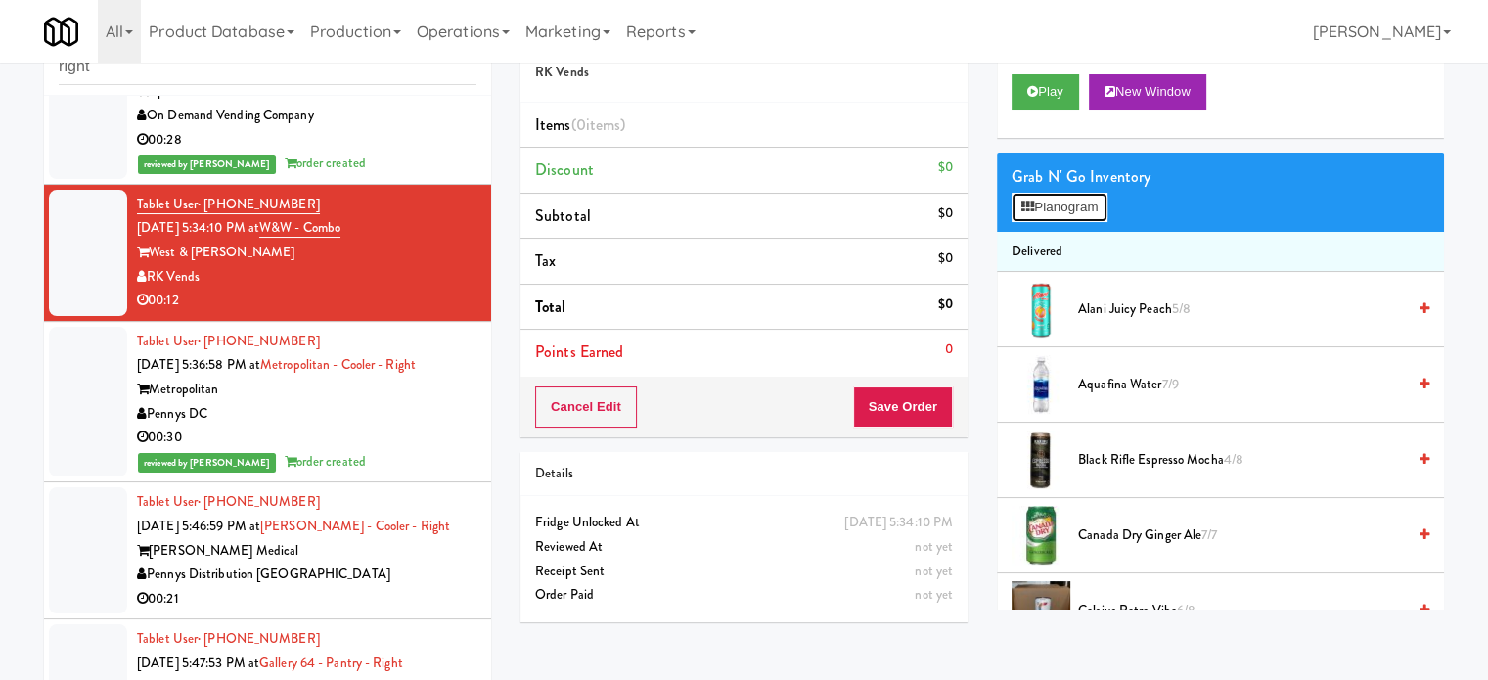
click at [1065, 200] on button "Planogram" at bounding box center [1060, 207] width 96 height 29
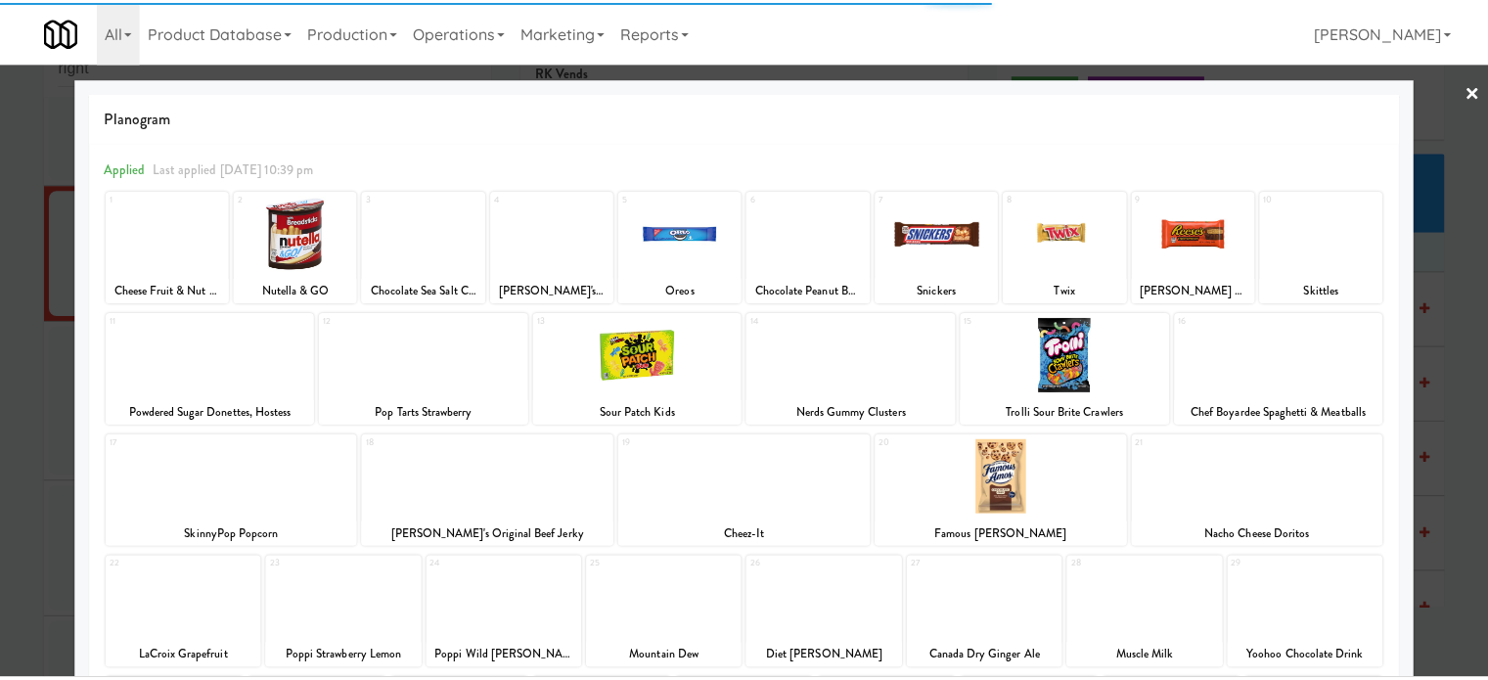
scroll to position [403, 0]
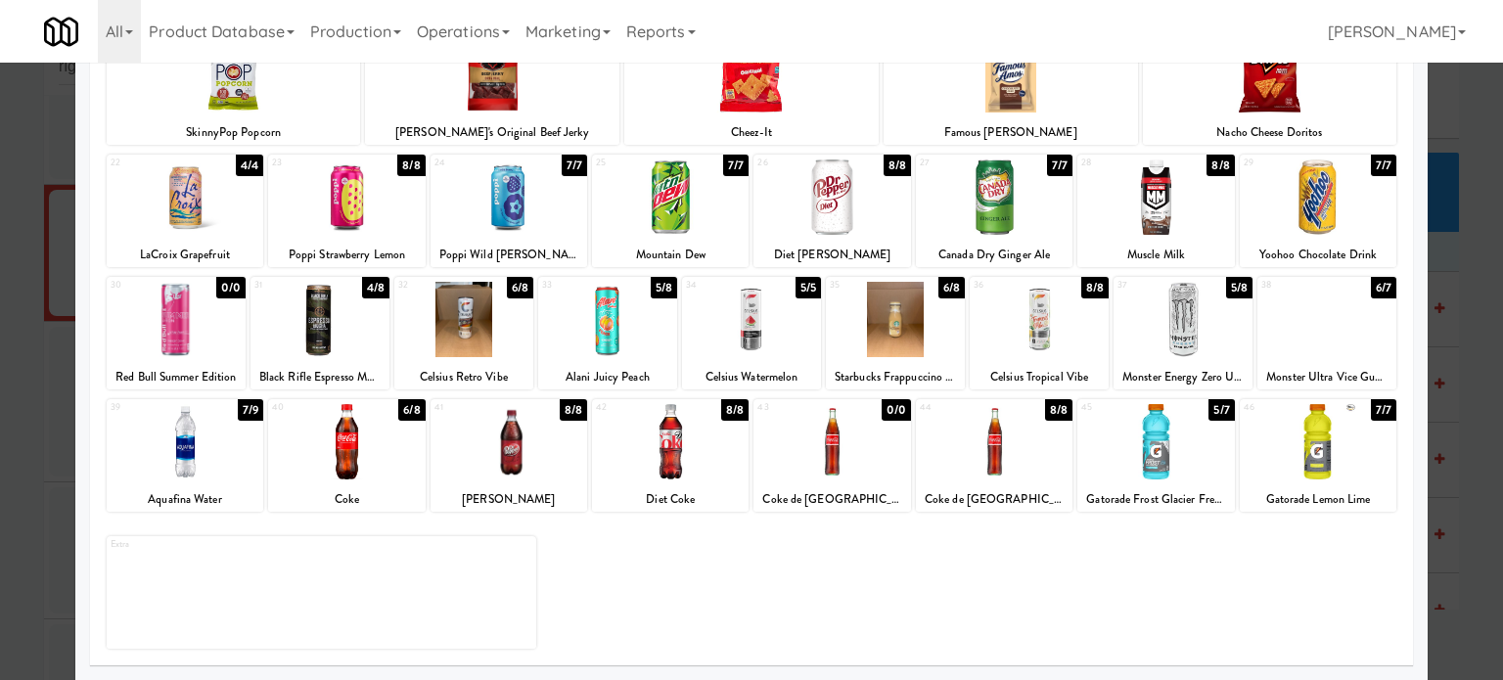
click at [890, 153] on div "1 2/2 Cheese Fruit & Nut Snacks - Chedder 2 8/8 Nutella & GO 3 10/10 Chocolate …" at bounding box center [752, 218] width 1294 height 865
click at [888, 161] on div "8/8" at bounding box center [897, 166] width 27 height 22
click at [888, 162] on div "7/8" at bounding box center [898, 166] width 26 height 22
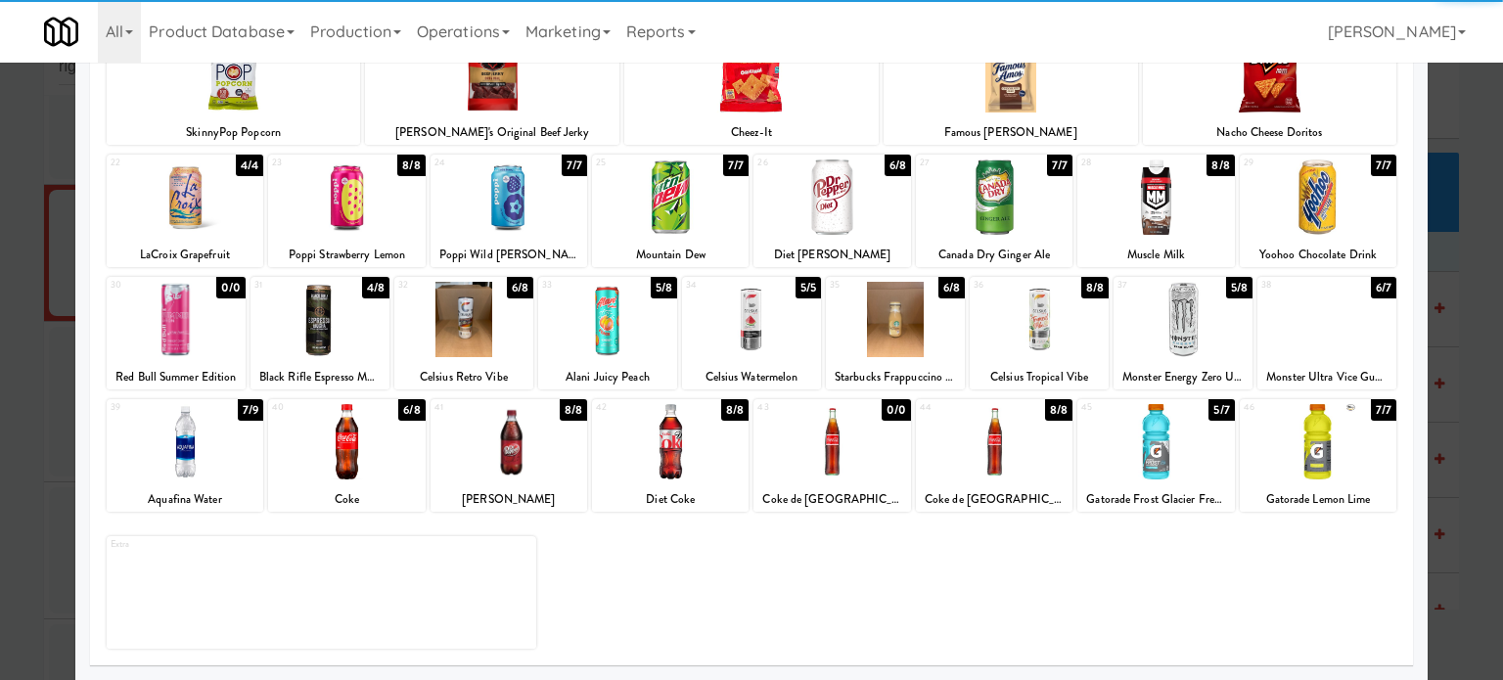
click at [1484, 246] on div at bounding box center [751, 340] width 1503 height 680
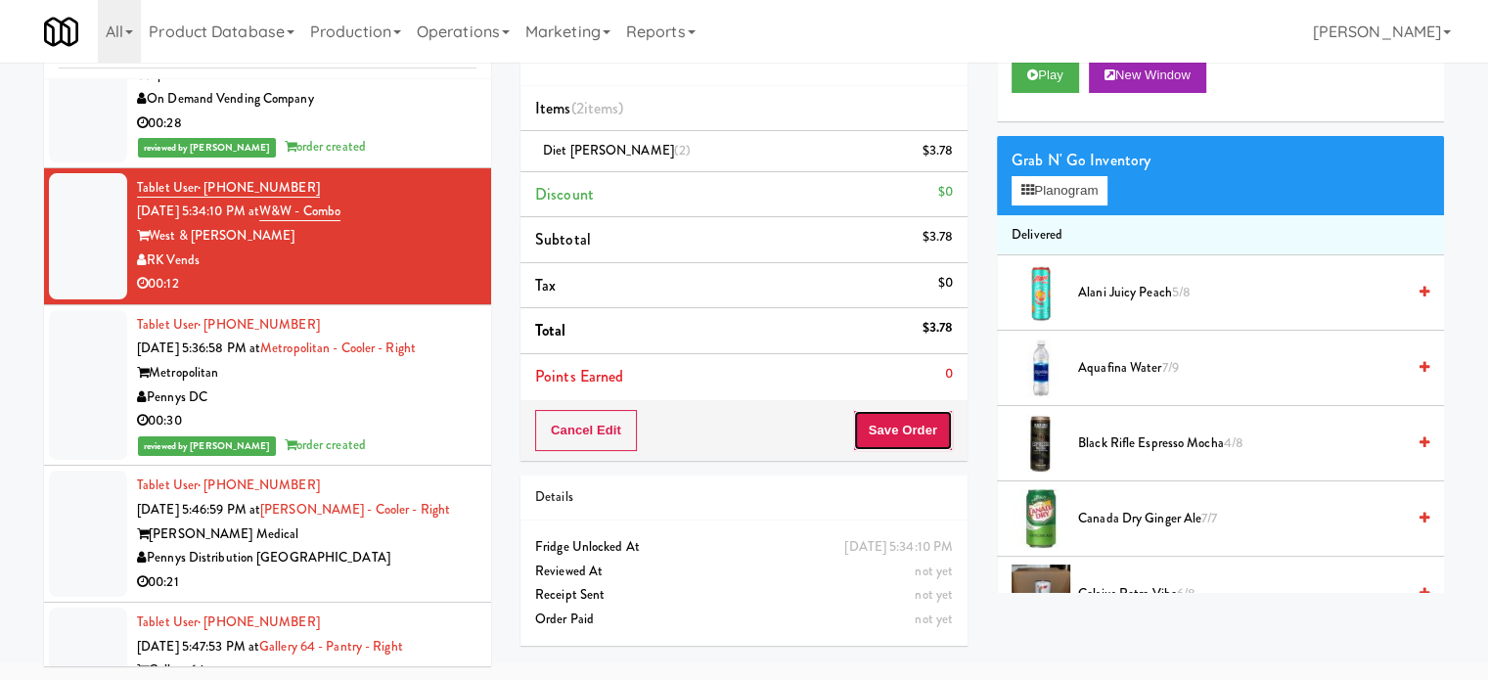
click at [926, 422] on button "Save Order" at bounding box center [903, 430] width 100 height 41
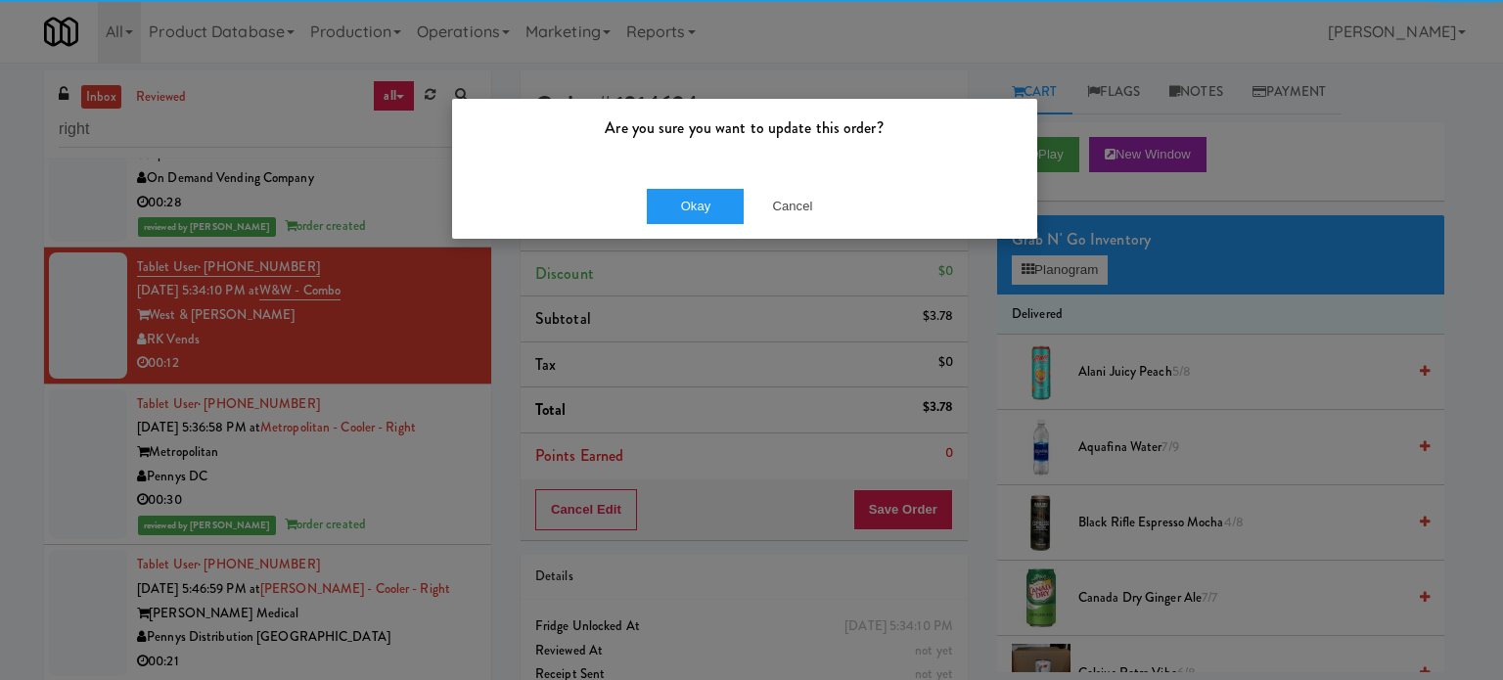
click at [703, 180] on div "Okay Cancel" at bounding box center [744, 206] width 585 height 66
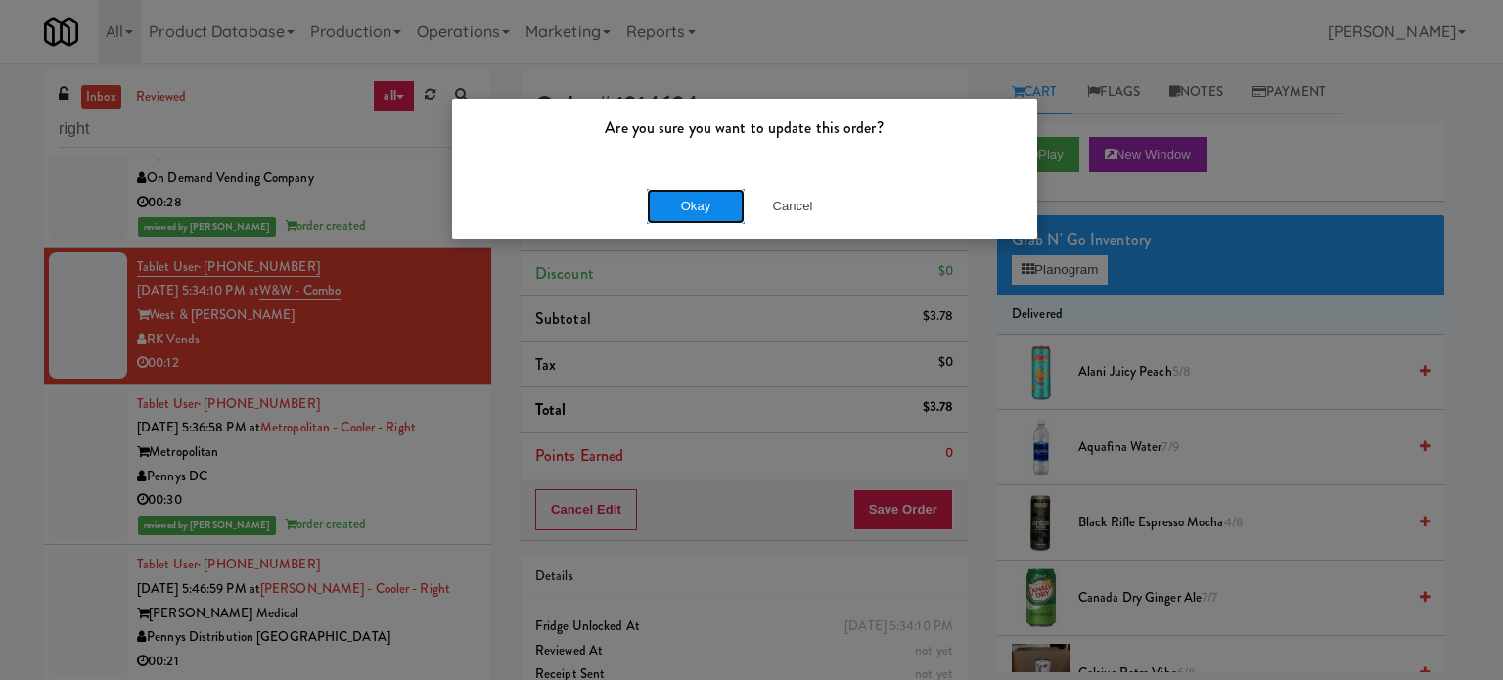
click at [705, 204] on button "Okay" at bounding box center [696, 206] width 98 height 35
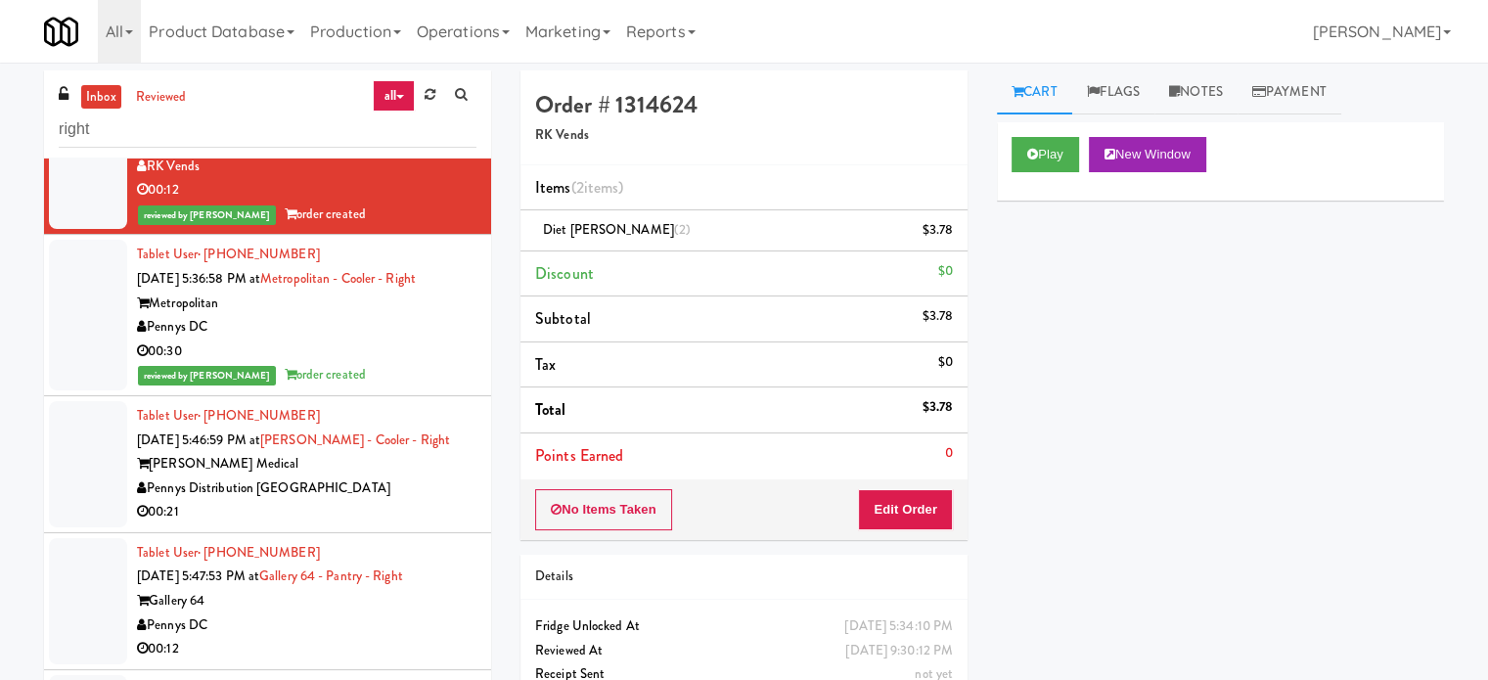
scroll to position [1785, 0]
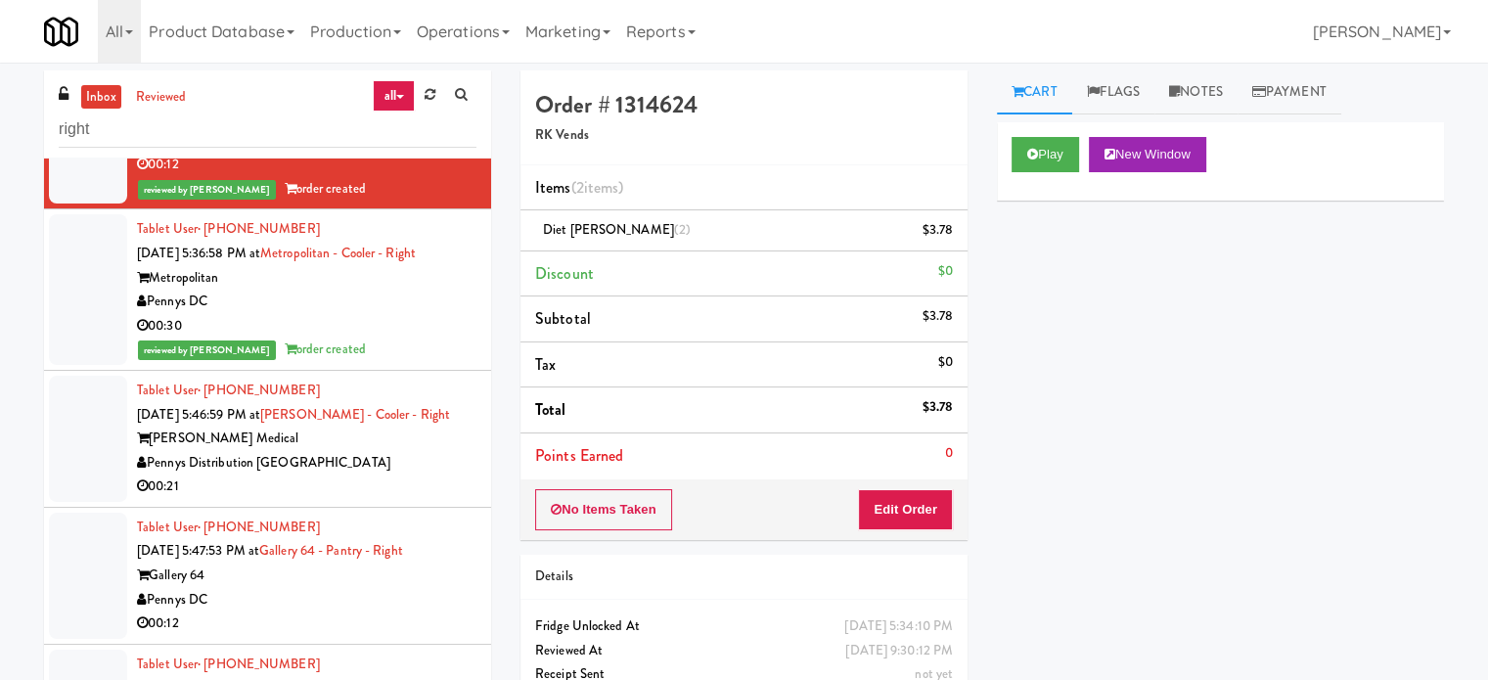
drag, startPoint x: 355, startPoint y: 475, endPoint x: 476, endPoint y: 398, distance: 142.5
click at [358, 475] on div "00:21" at bounding box center [307, 487] width 340 height 24
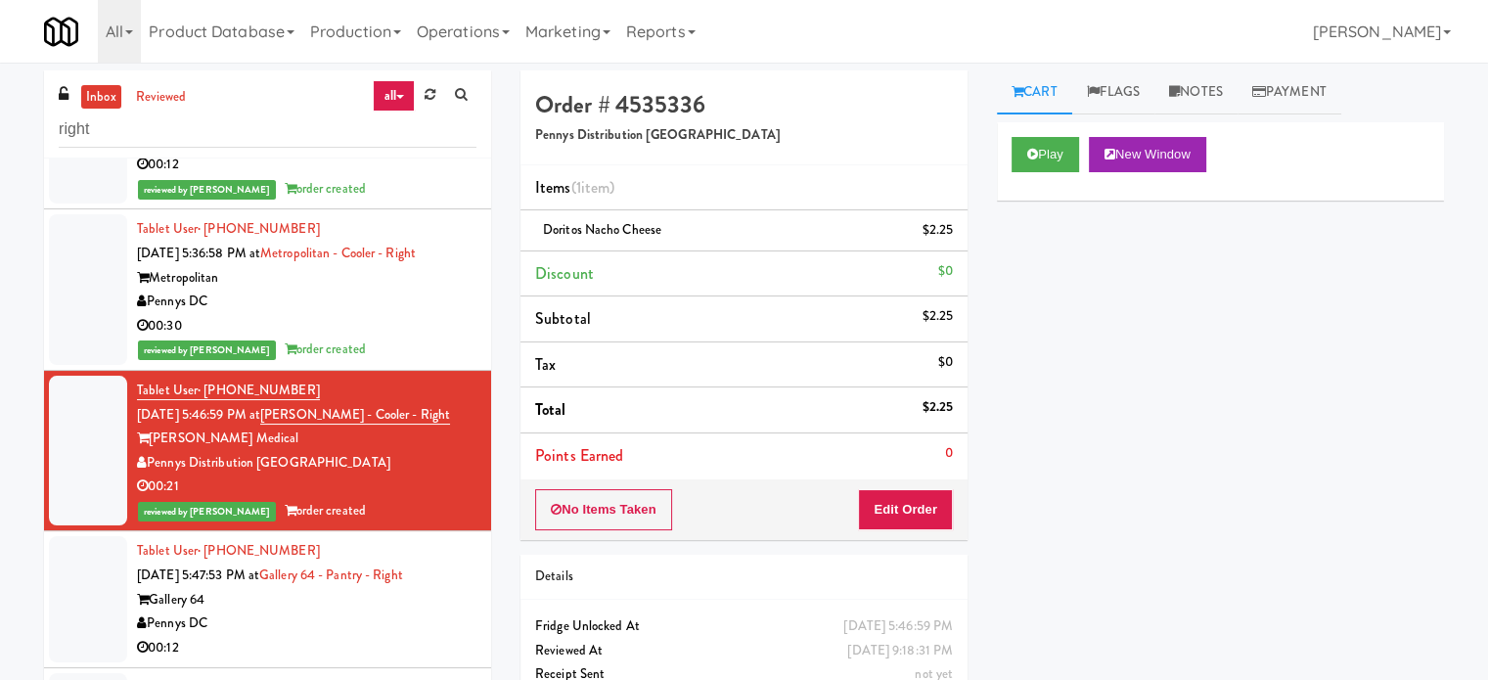
scroll to position [2040, 0]
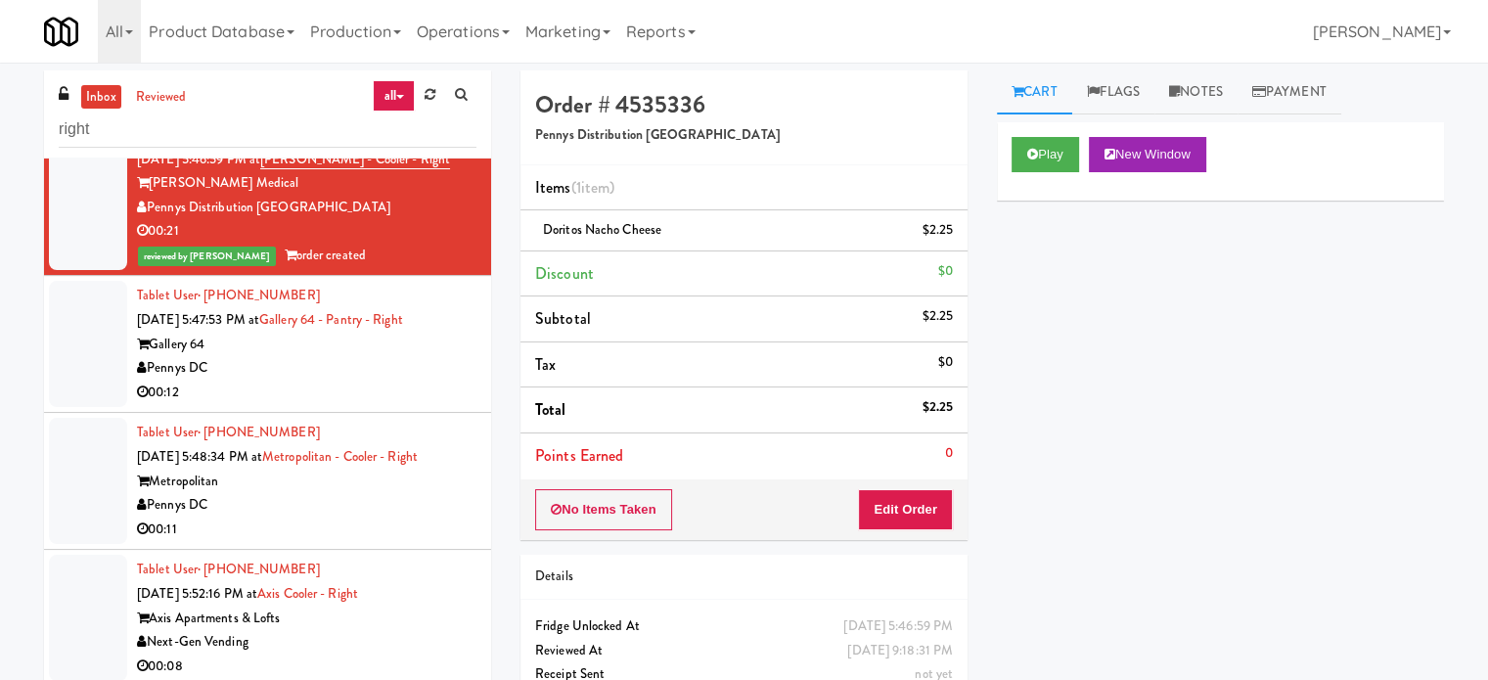
click at [431, 381] on div "00:12" at bounding box center [307, 393] width 340 height 24
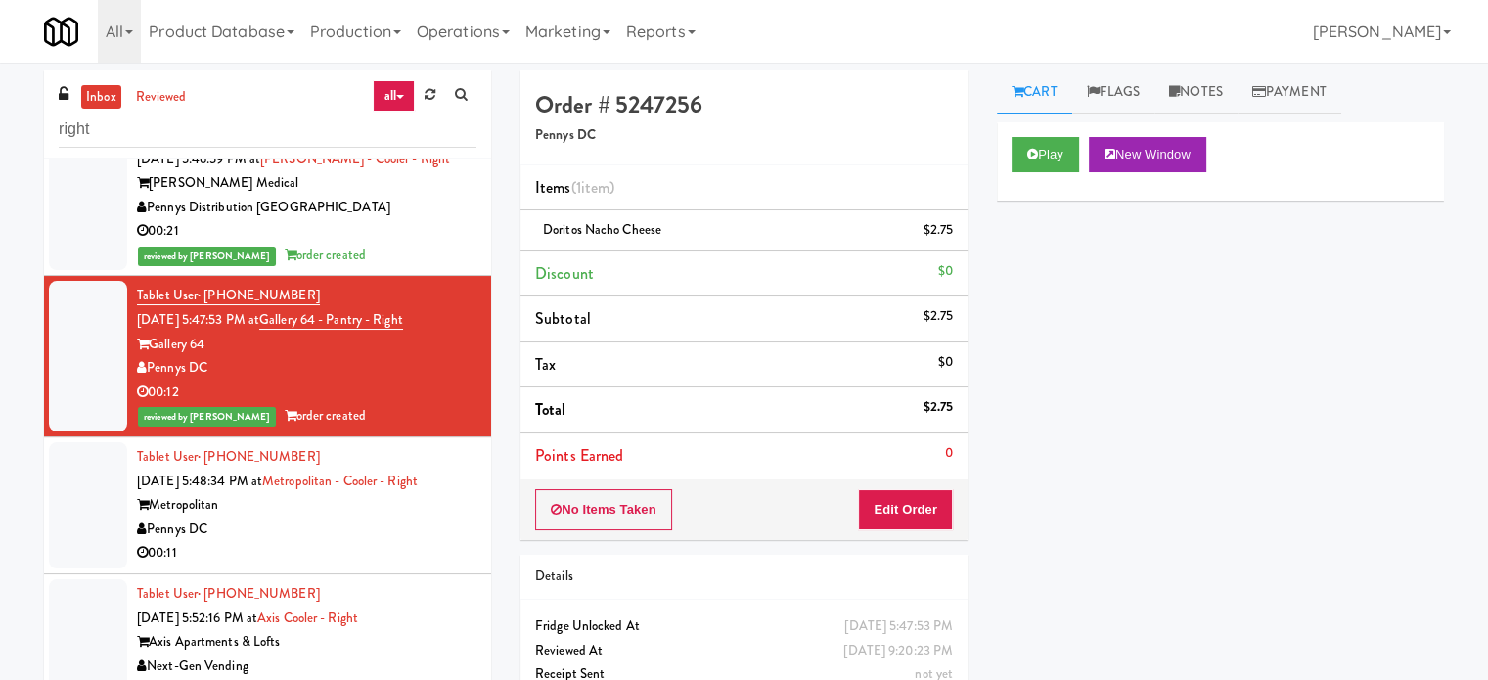
click at [336, 523] on div "Pennys DC" at bounding box center [307, 530] width 340 height 24
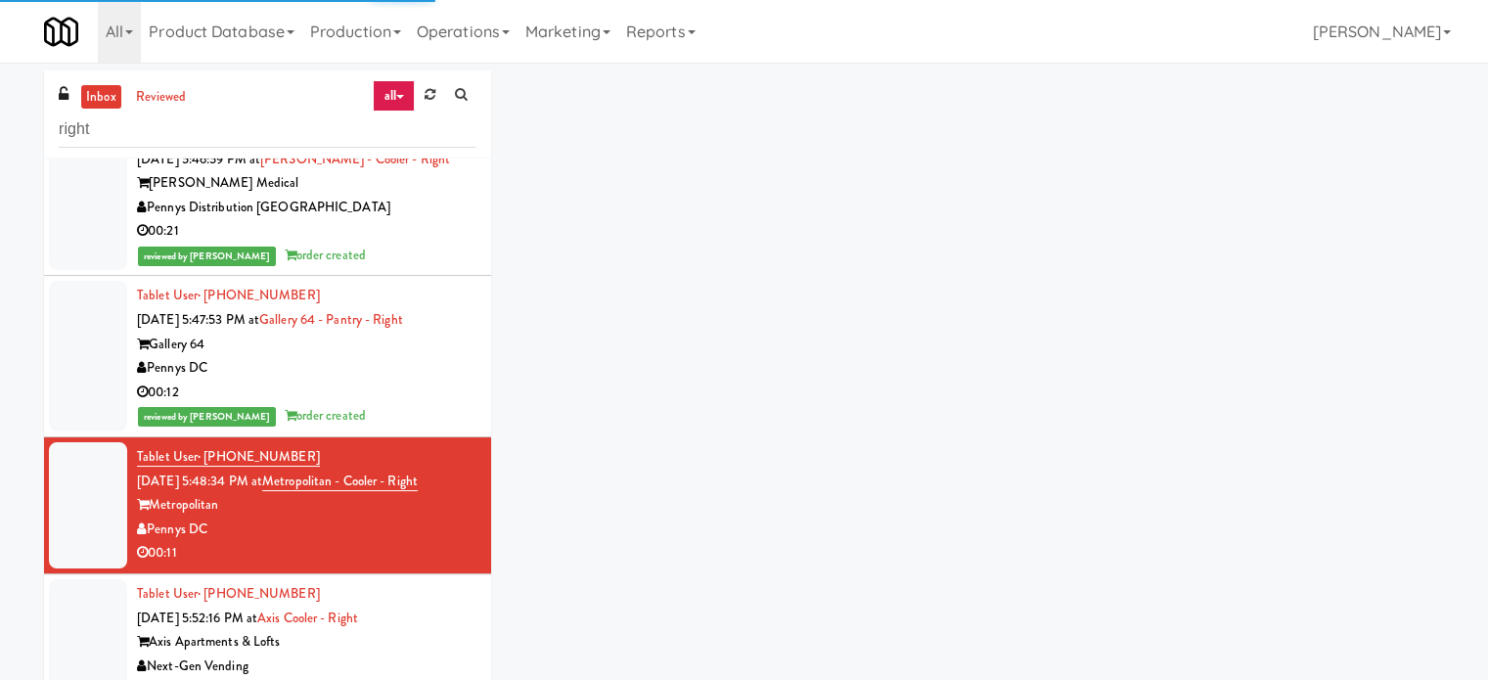
drag, startPoint x: 437, startPoint y: 397, endPoint x: 665, endPoint y: 347, distance: 233.4
click at [441, 396] on div "00:12" at bounding box center [307, 393] width 340 height 24
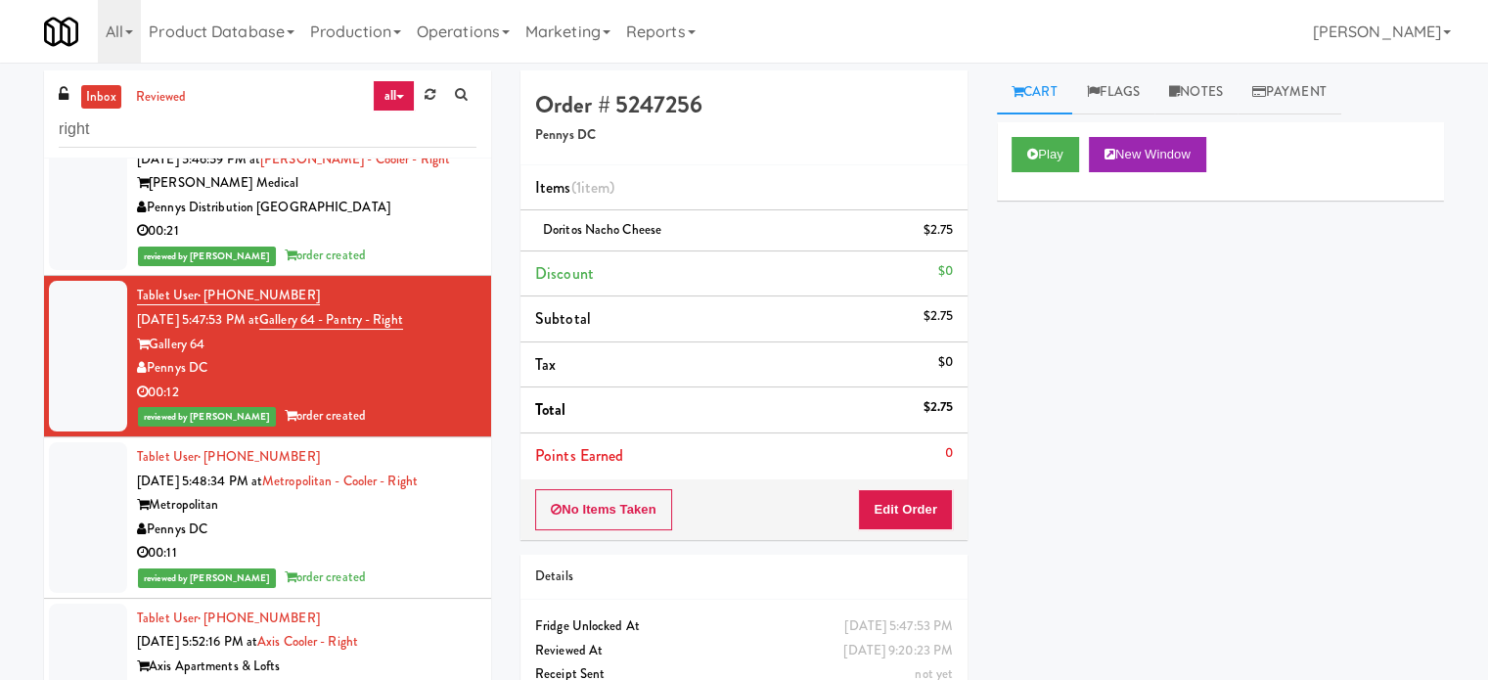
scroll to position [2529, 0]
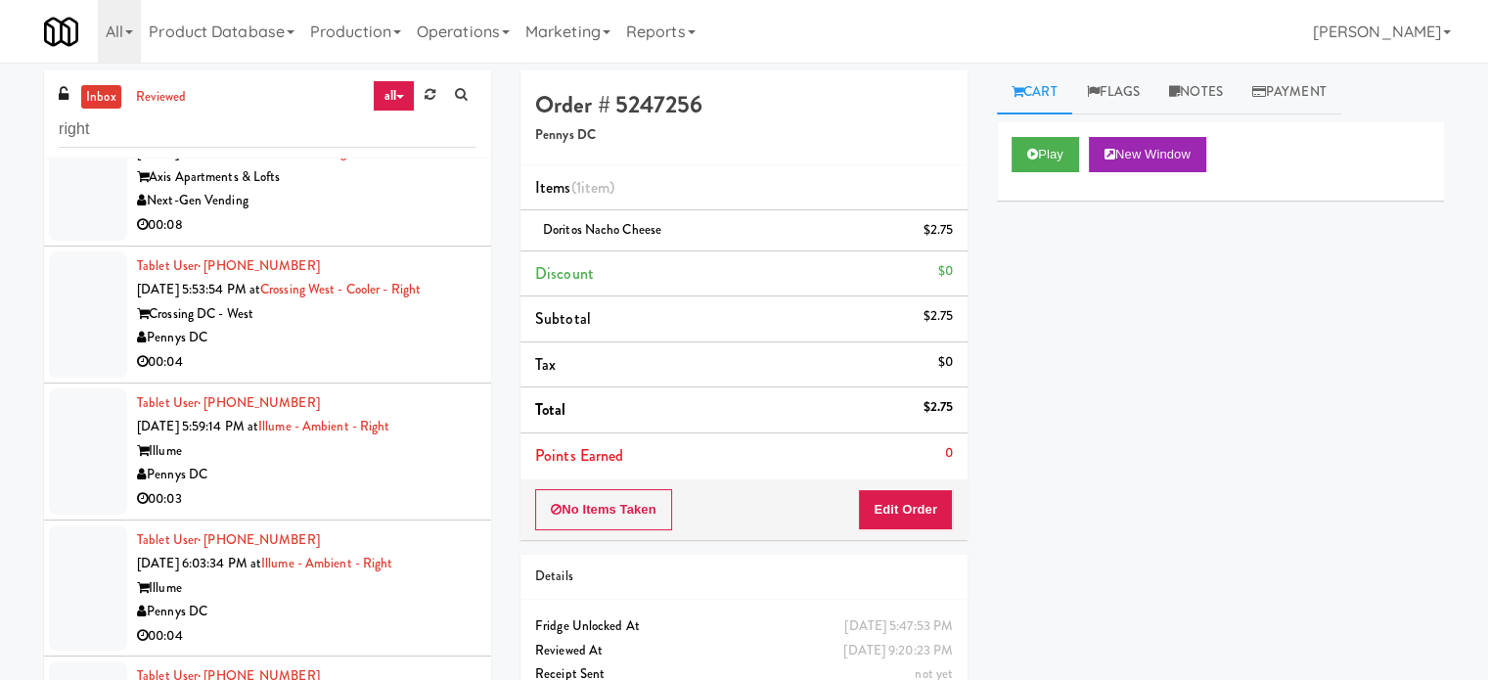
click at [389, 336] on div "Pennys DC" at bounding box center [307, 338] width 340 height 24
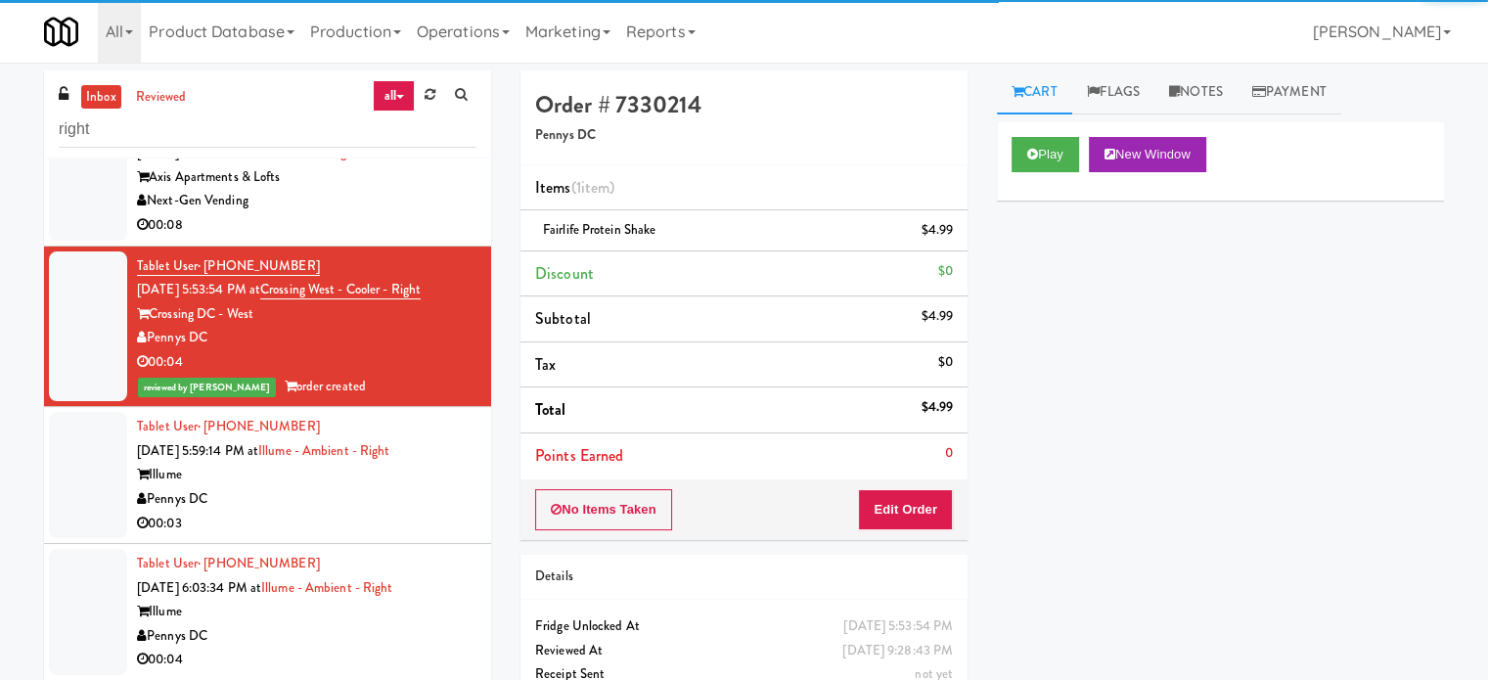
click at [394, 213] on div "00:08" at bounding box center [307, 225] width 340 height 24
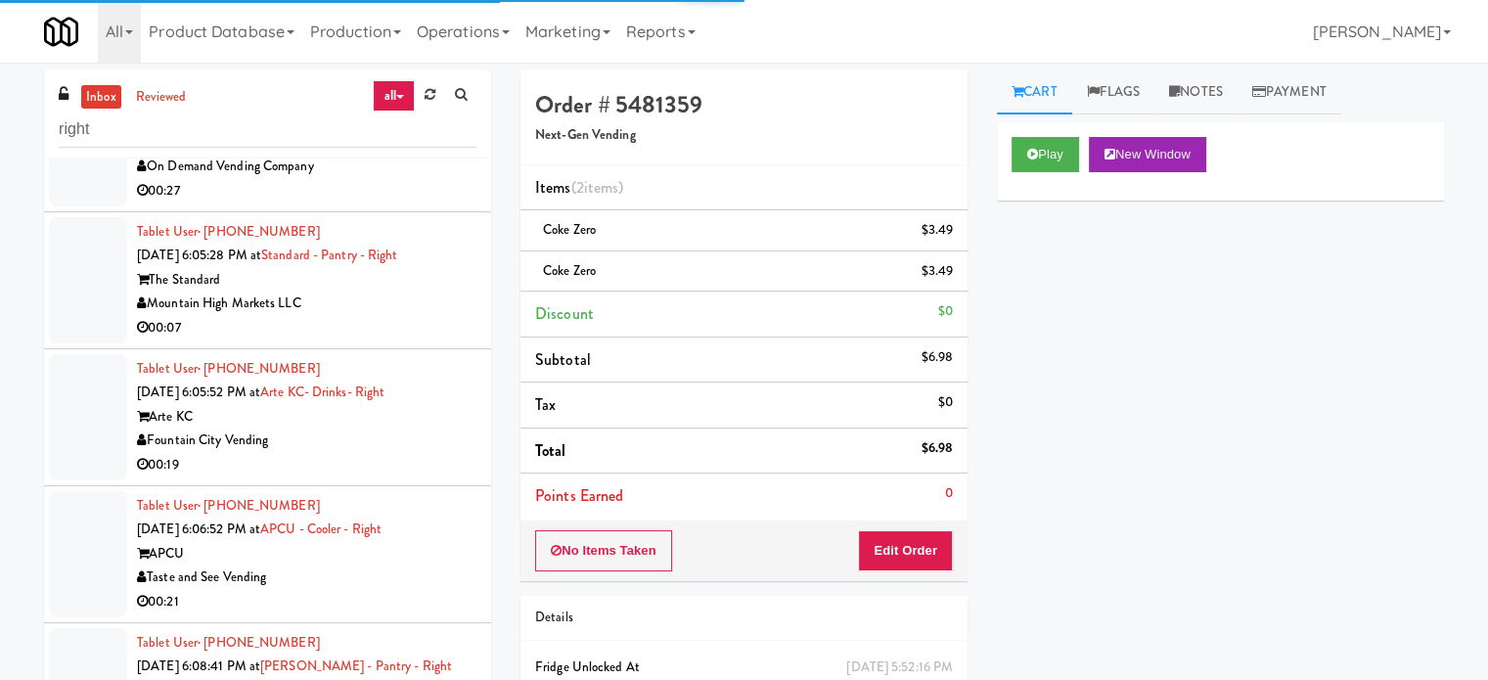
scroll to position [3508, 0]
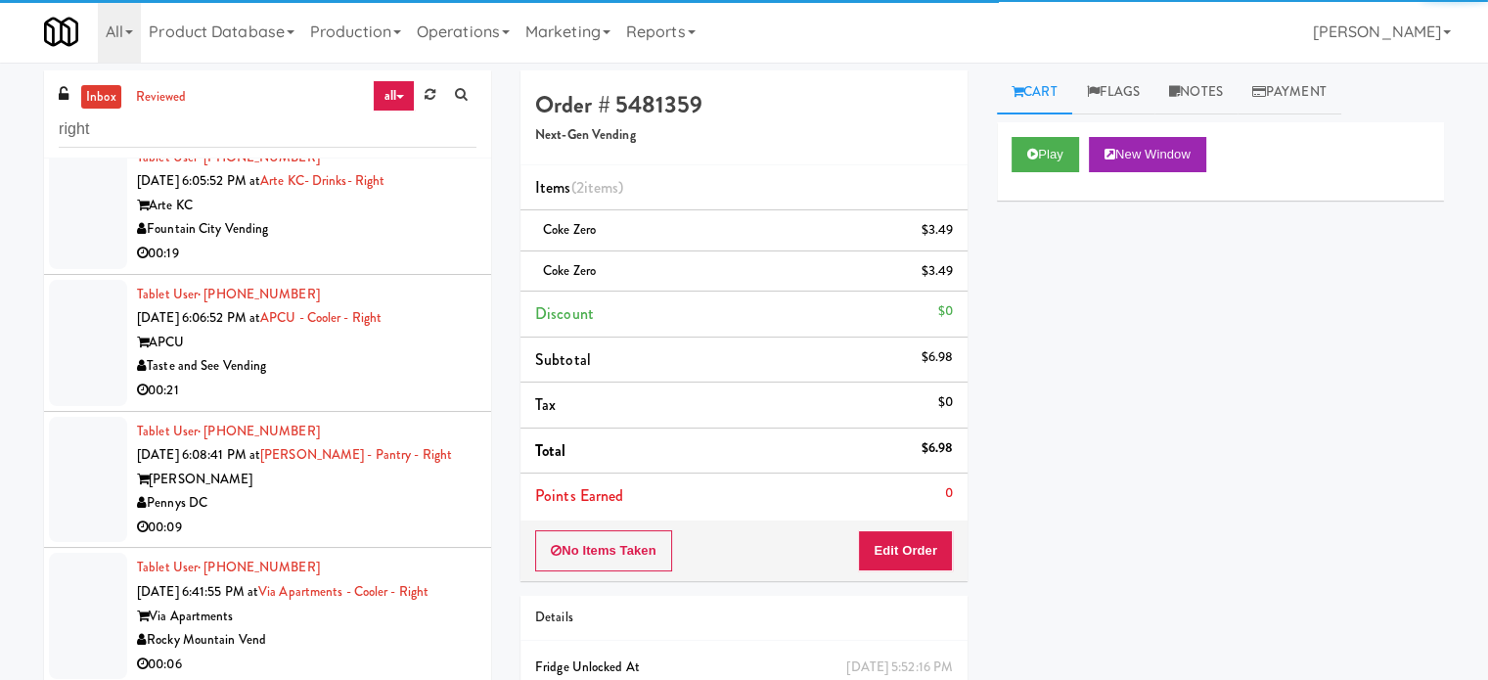
click at [429, 355] on div "APCU" at bounding box center [307, 343] width 340 height 24
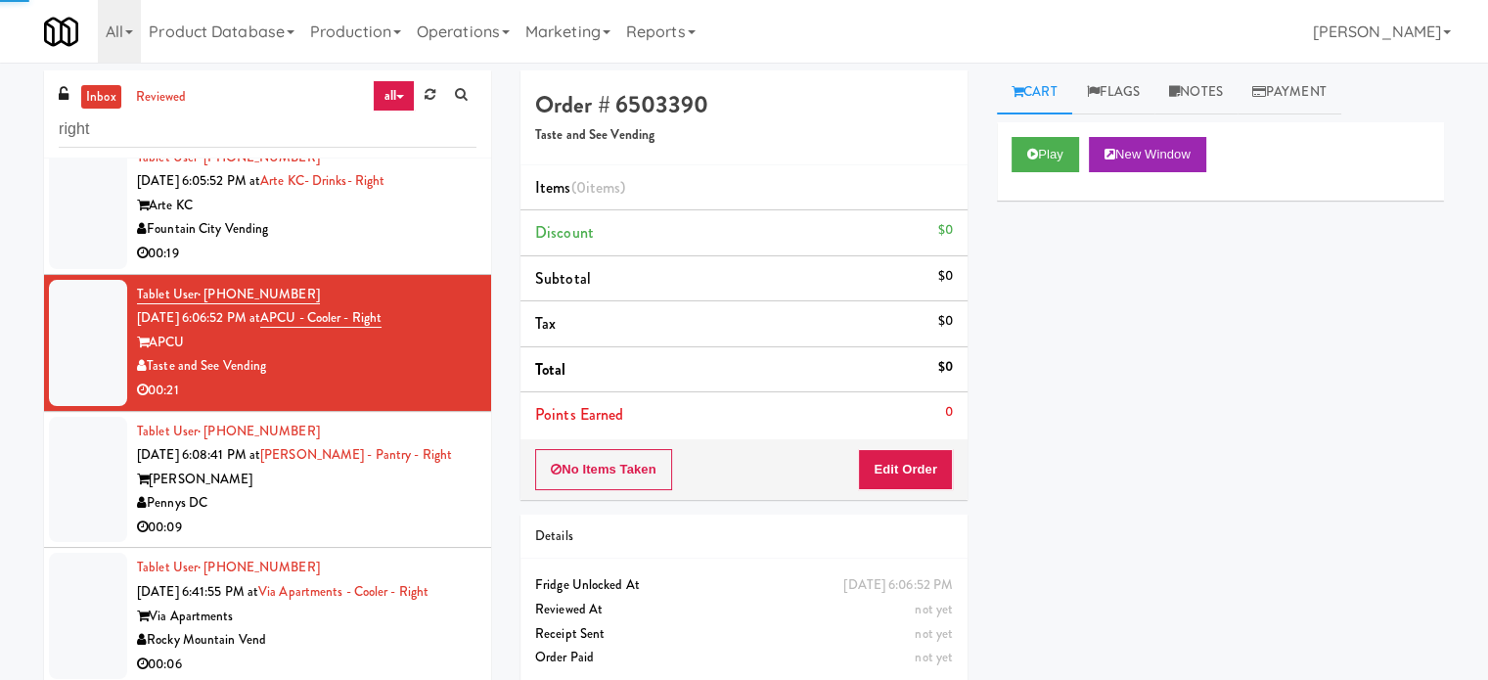
click at [421, 266] on div "00:19" at bounding box center [307, 254] width 340 height 24
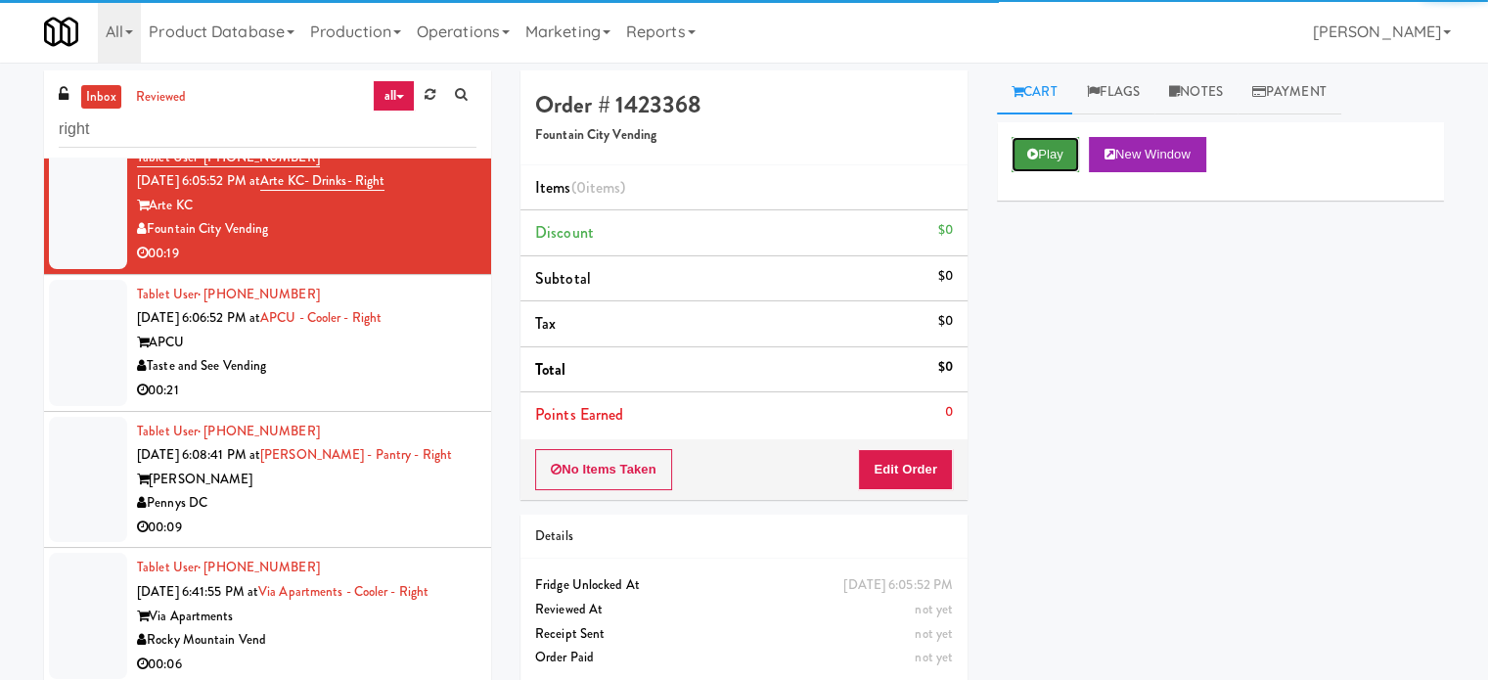
click at [1035, 156] on icon at bounding box center [1032, 154] width 11 height 13
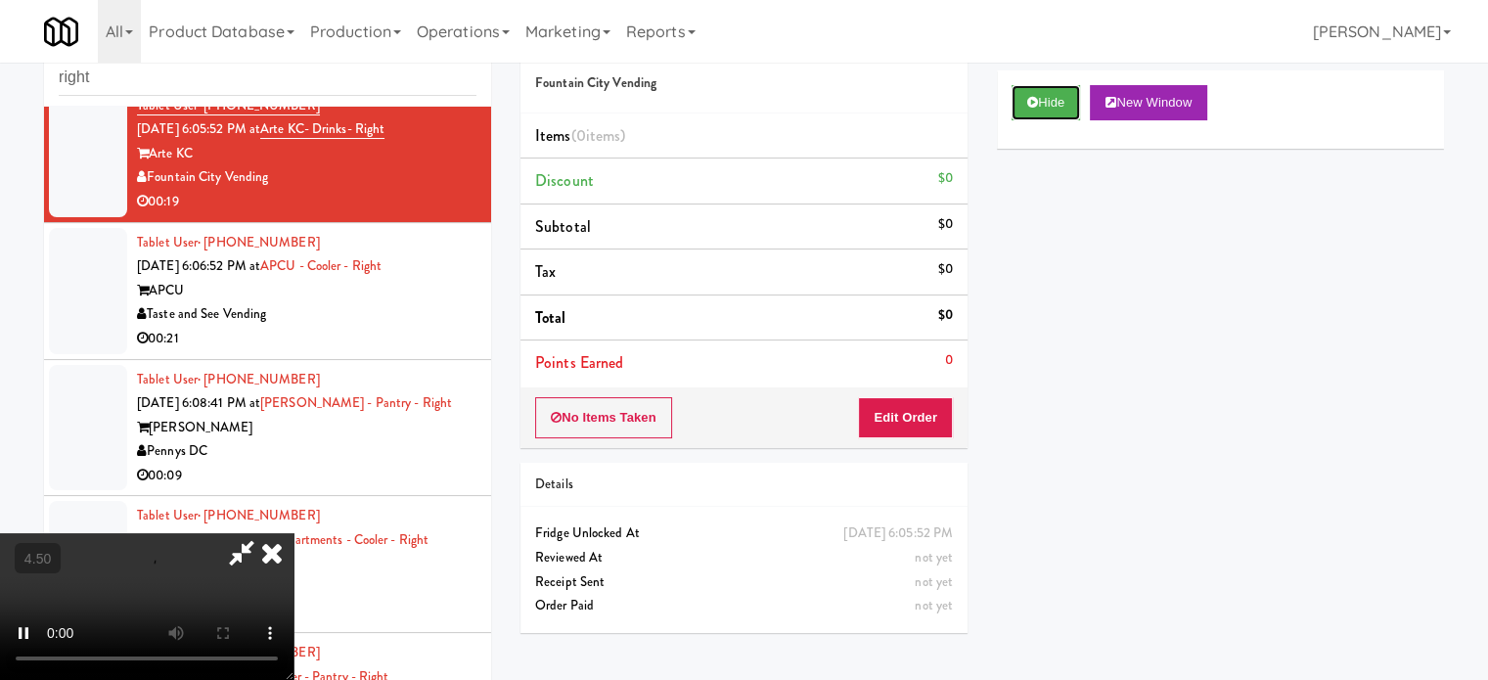
scroll to position [79, 0]
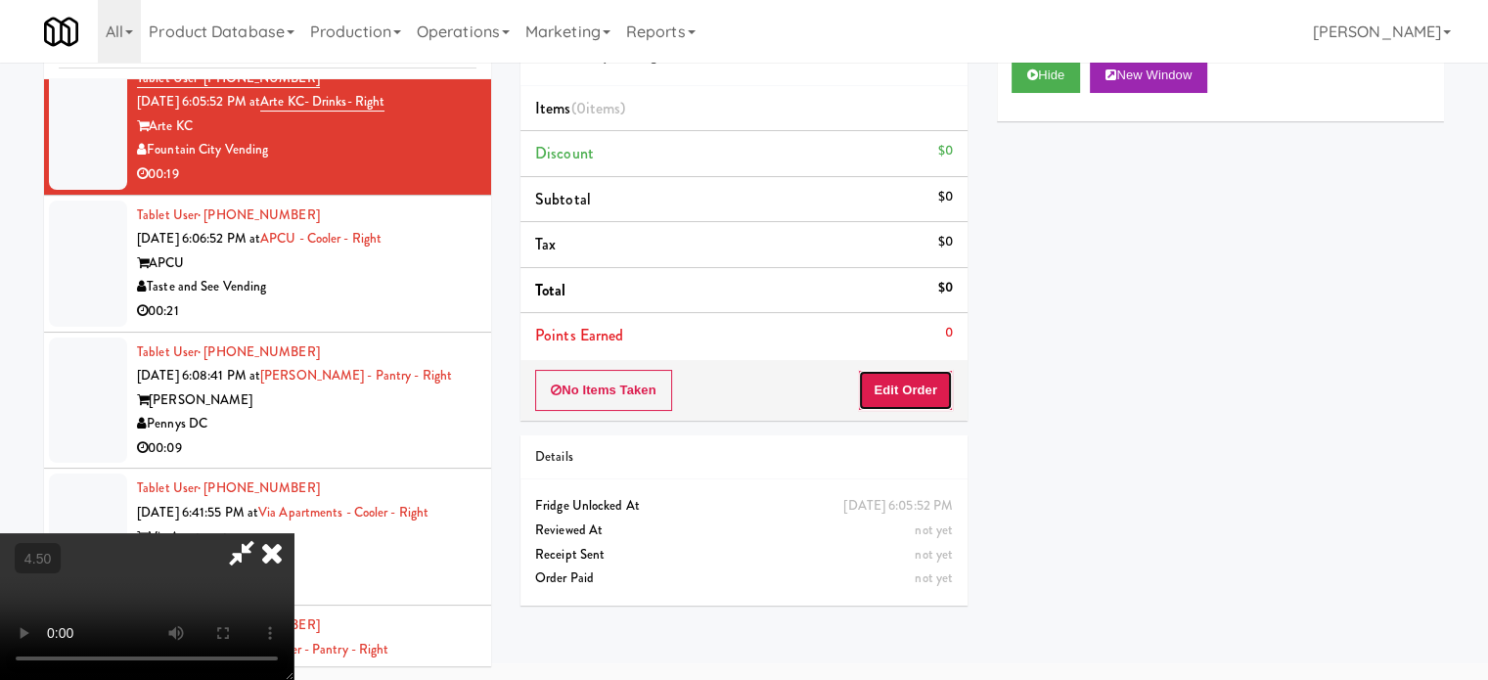
click at [904, 402] on button "Edit Order" at bounding box center [905, 390] width 95 height 41
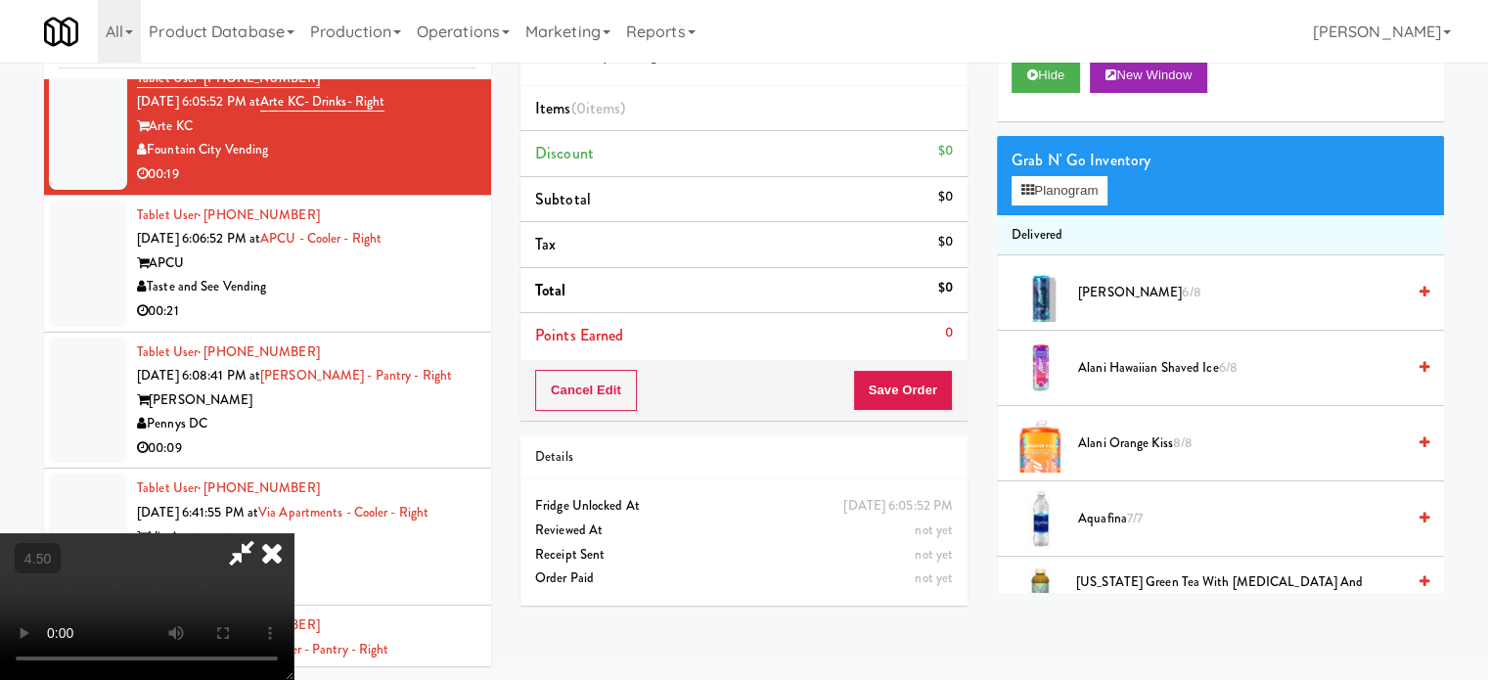
click at [294, 533] on video at bounding box center [147, 606] width 294 height 147
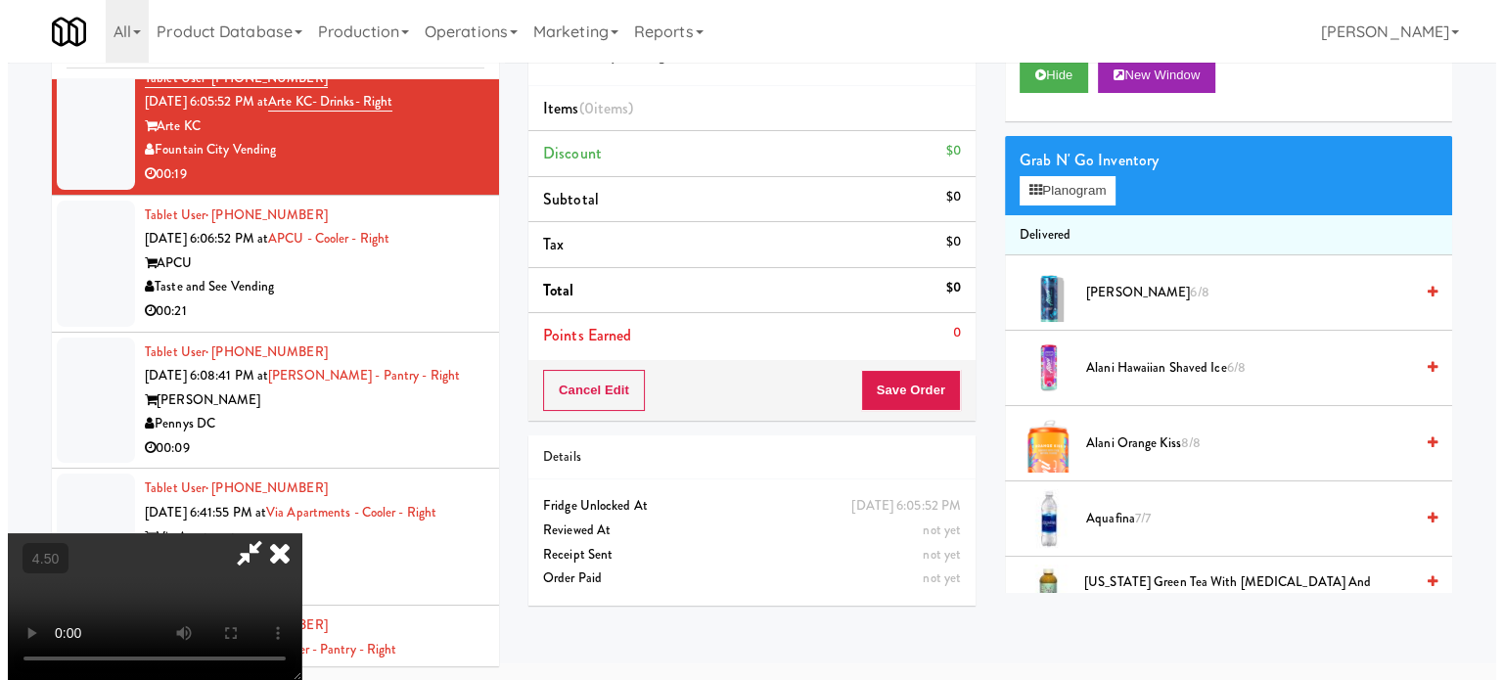
scroll to position [63, 0]
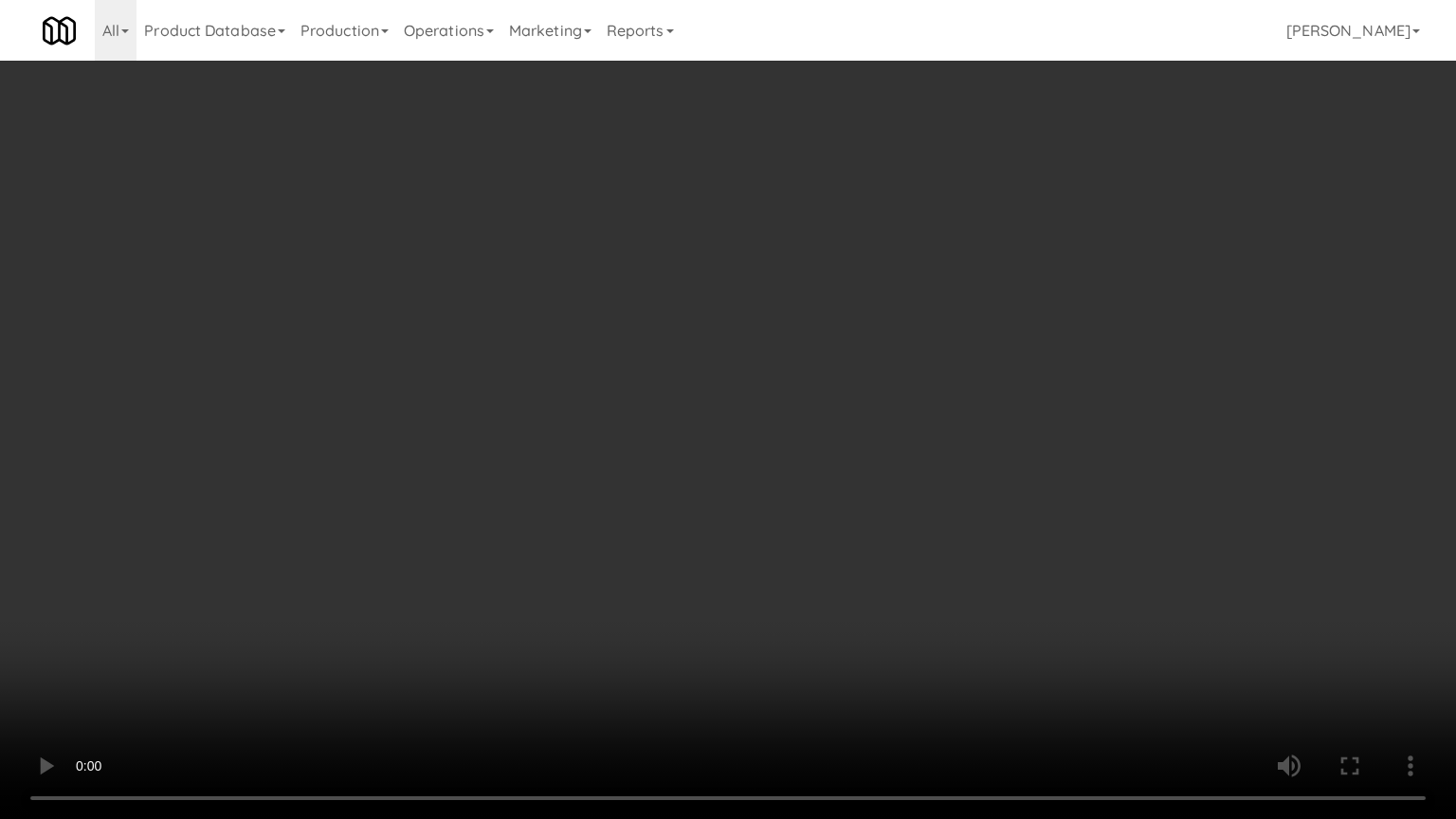
click at [718, 425] on video at bounding box center [728, 409] width 1456 height 819
click at [744, 448] on video at bounding box center [728, 409] width 1456 height 819
click at [759, 439] on video at bounding box center [728, 409] width 1456 height 819
click at [769, 461] on video at bounding box center [728, 409] width 1456 height 819
click at [705, 481] on video at bounding box center [728, 409] width 1456 height 819
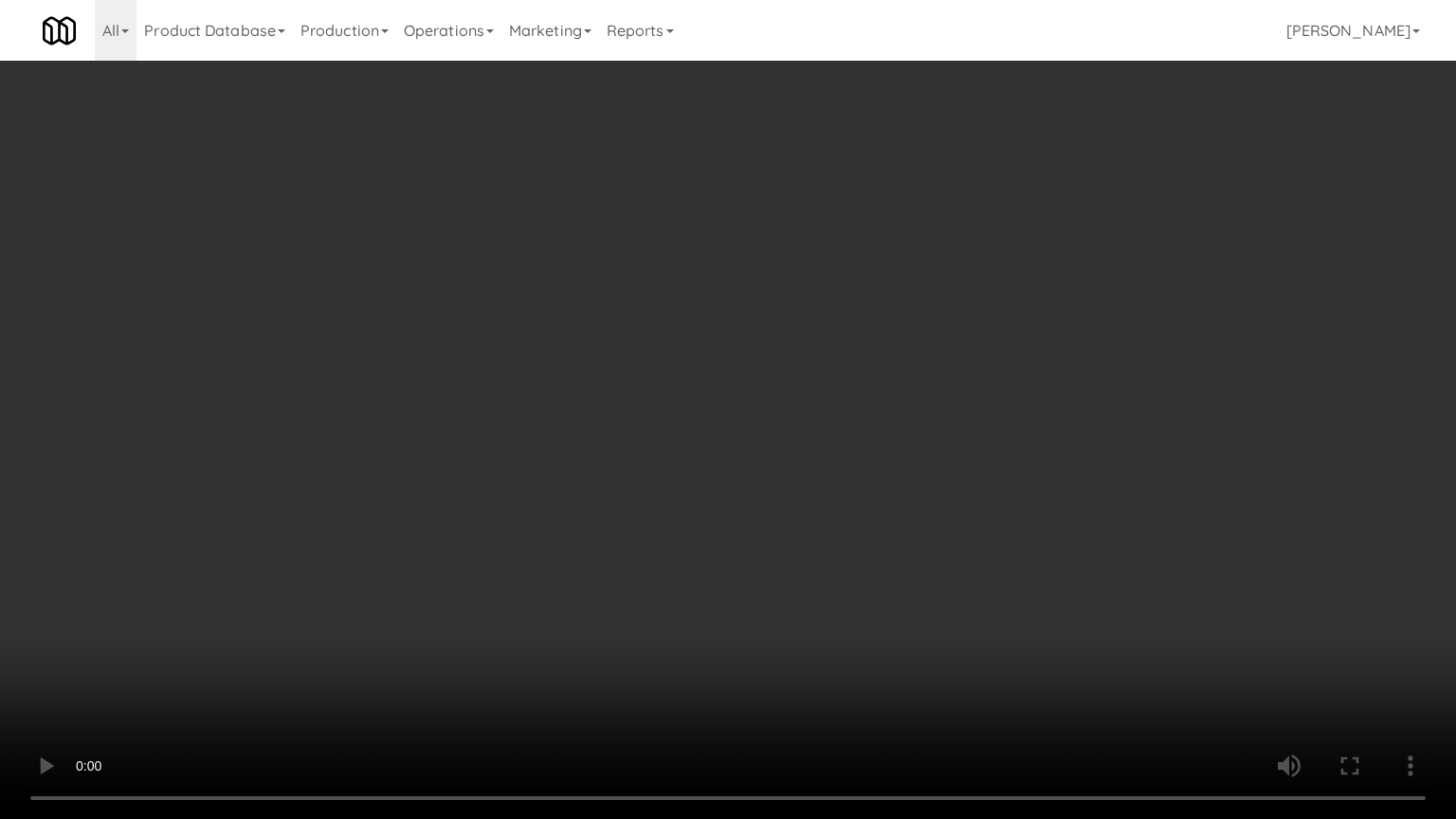
click at [729, 482] on video at bounding box center [728, 409] width 1456 height 819
click at [680, 491] on video at bounding box center [728, 409] width 1456 height 819
click at [699, 482] on video at bounding box center [728, 409] width 1456 height 819
click at [669, 454] on video at bounding box center [728, 409] width 1456 height 819
drag, startPoint x: 946, startPoint y: 716, endPoint x: 820, endPoint y: 594, distance: 175.4
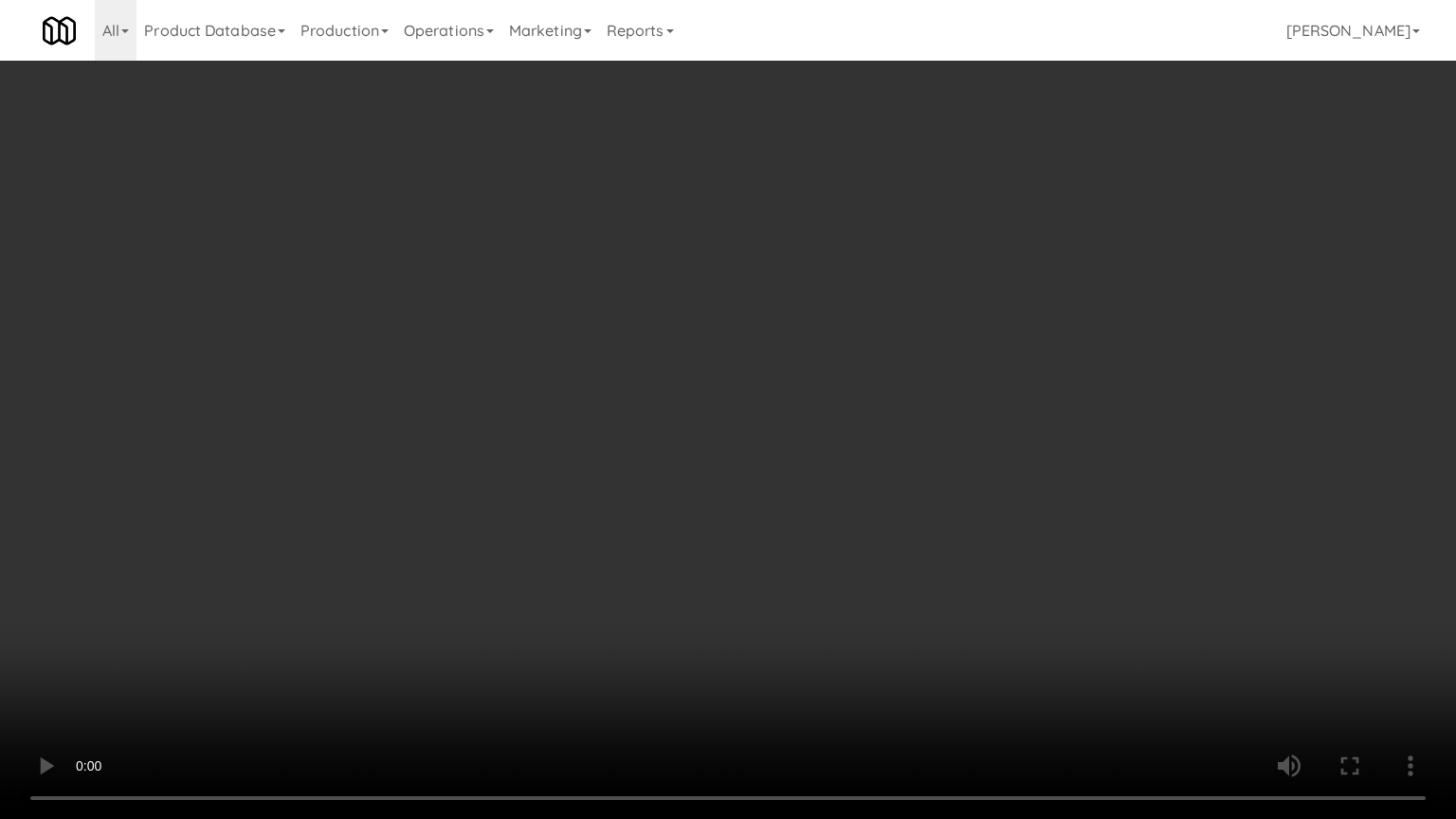
click at [946, 658] on video at bounding box center [728, 409] width 1456 height 819
click at [766, 582] on video at bounding box center [728, 409] width 1456 height 819
click at [931, 658] on video at bounding box center [728, 409] width 1456 height 819
click at [867, 657] on video at bounding box center [728, 409] width 1456 height 819
click at [841, 605] on video at bounding box center [728, 409] width 1456 height 819
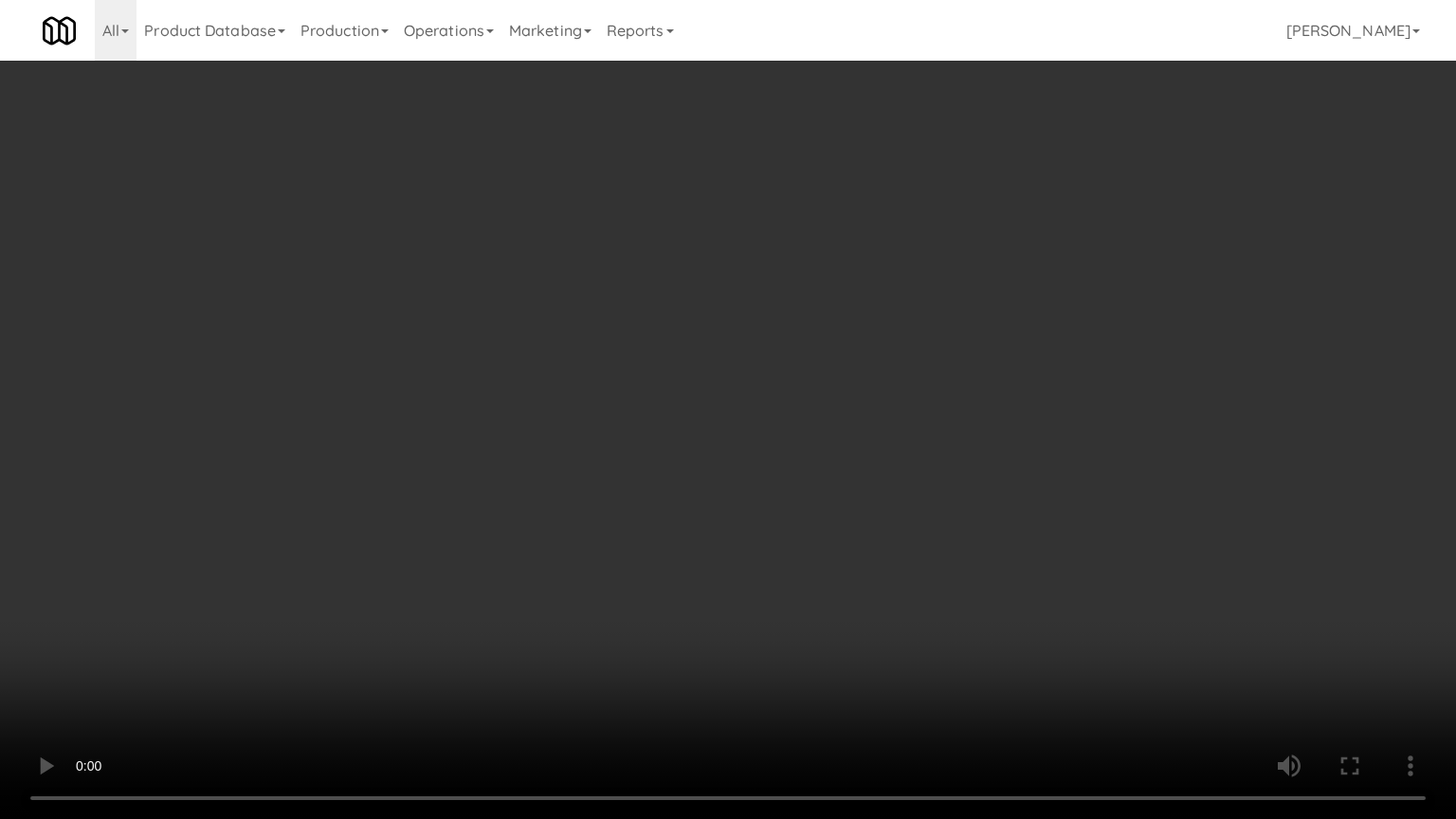
click at [842, 601] on video at bounding box center [728, 409] width 1456 height 819
click at [830, 598] on video at bounding box center [728, 409] width 1456 height 819
click at [830, 600] on video at bounding box center [728, 409] width 1456 height 819
click at [829, 595] on video at bounding box center [728, 409] width 1456 height 819
click at [833, 592] on video at bounding box center [728, 409] width 1456 height 819
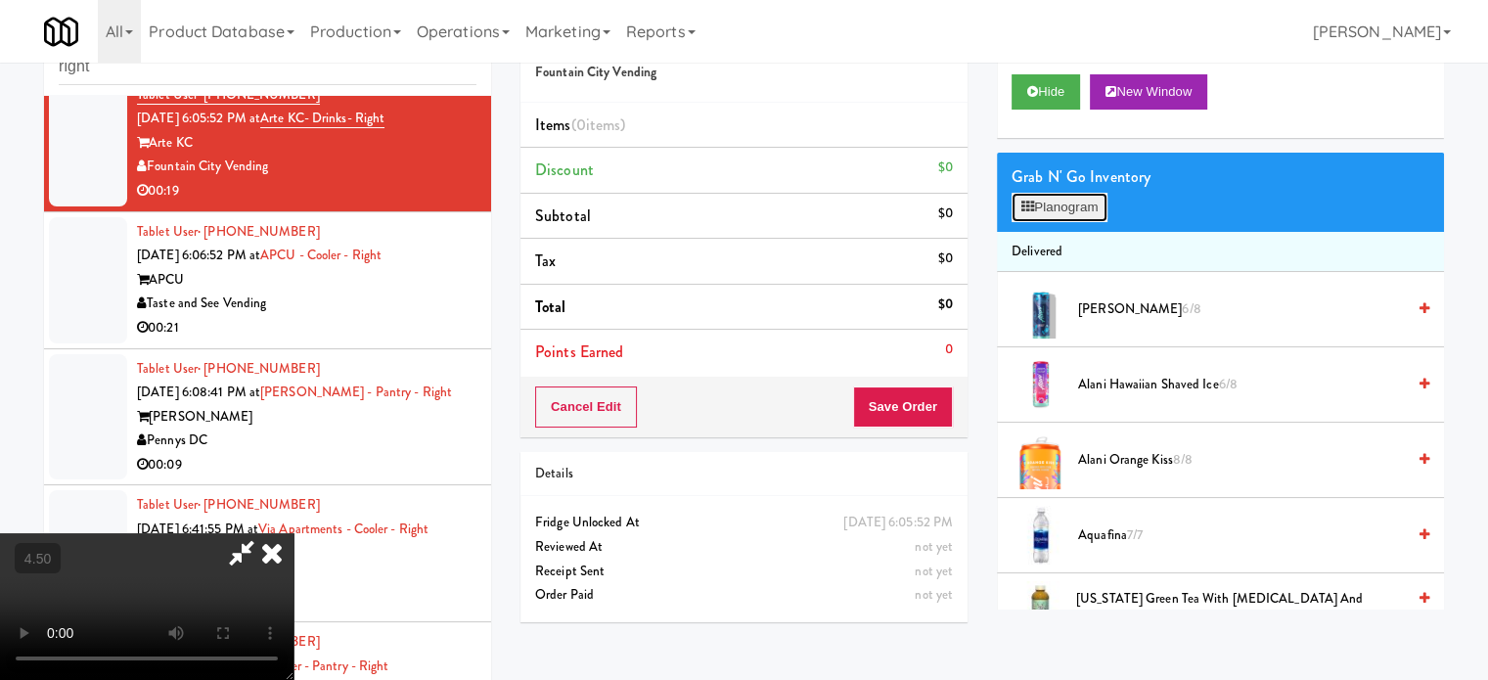
click at [1084, 200] on button "Planogram" at bounding box center [1060, 207] width 96 height 29
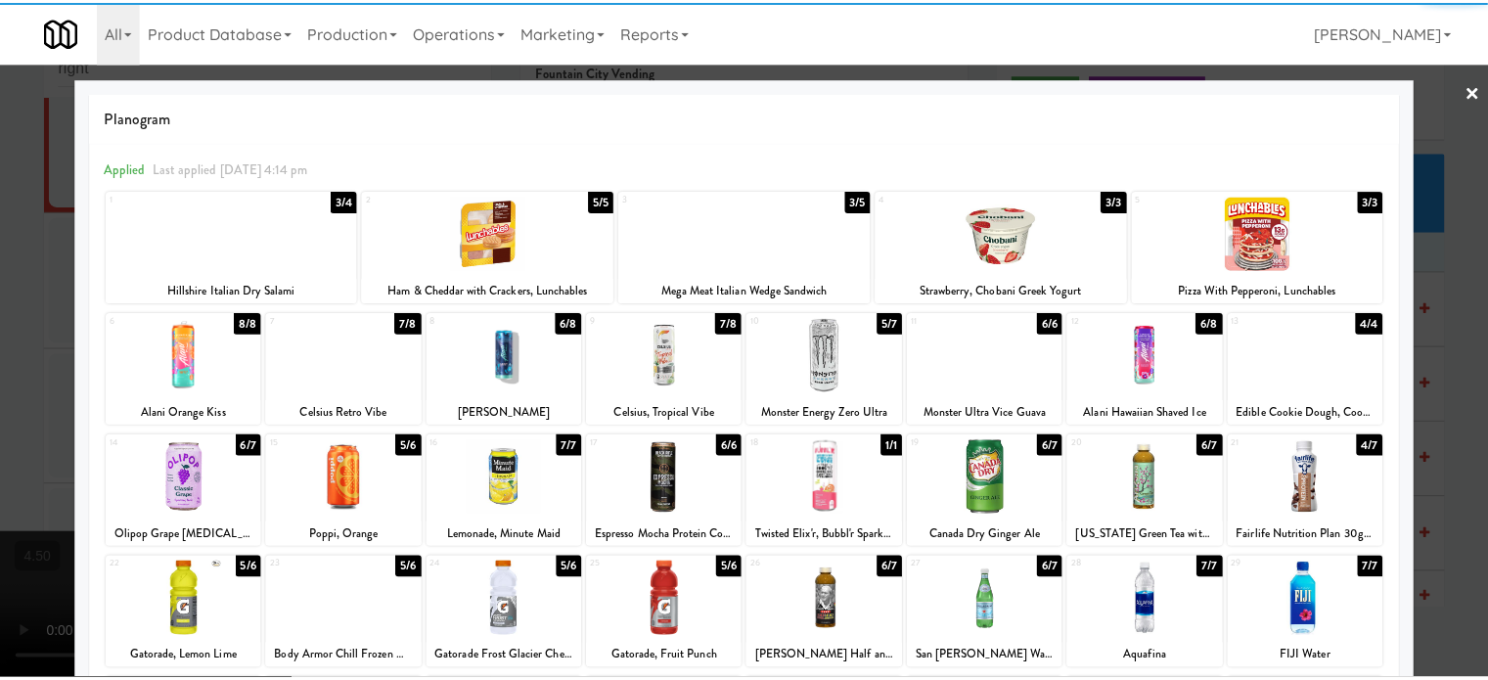
scroll to position [280, 0]
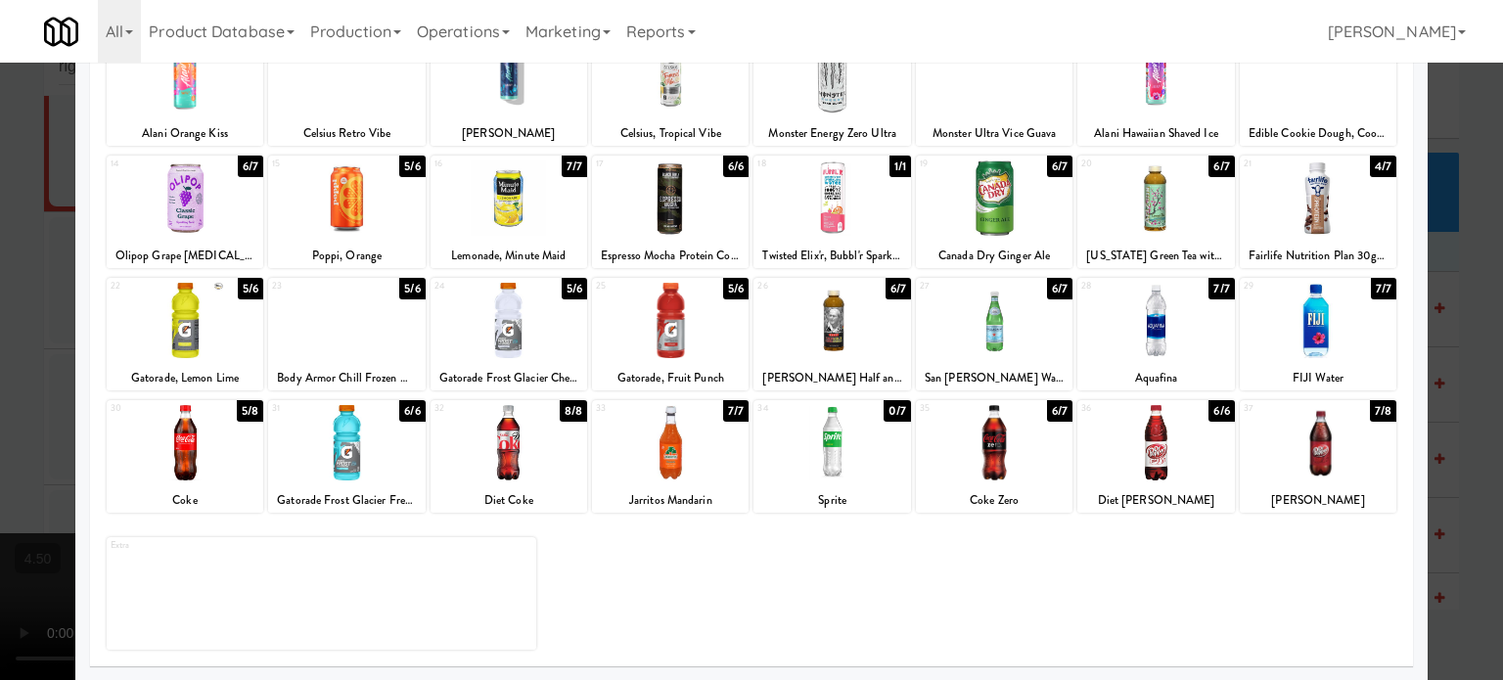
drag, startPoint x: 892, startPoint y: 166, endPoint x: 956, endPoint y: 164, distance: 63.6
click at [893, 166] on div "1/1" at bounding box center [900, 167] width 22 height 22
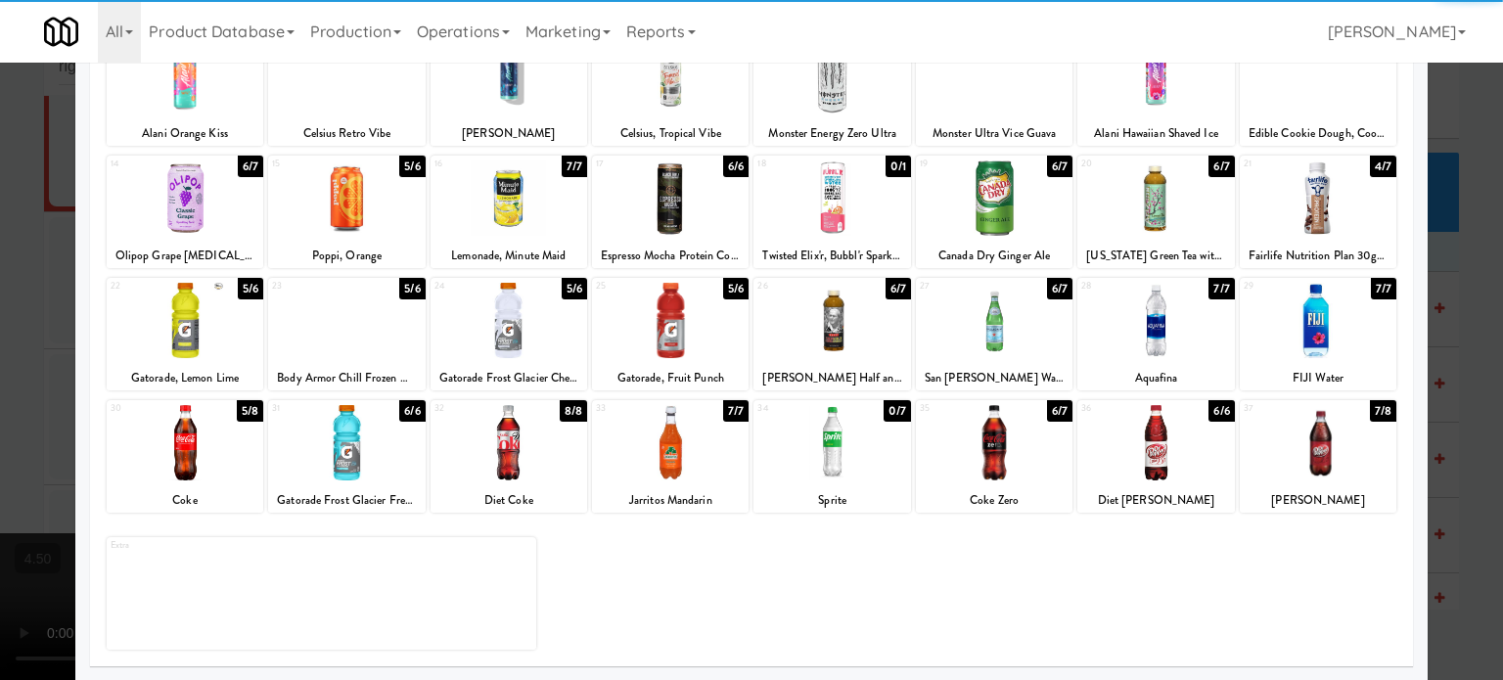
click at [1464, 305] on div at bounding box center [751, 340] width 1503 height 680
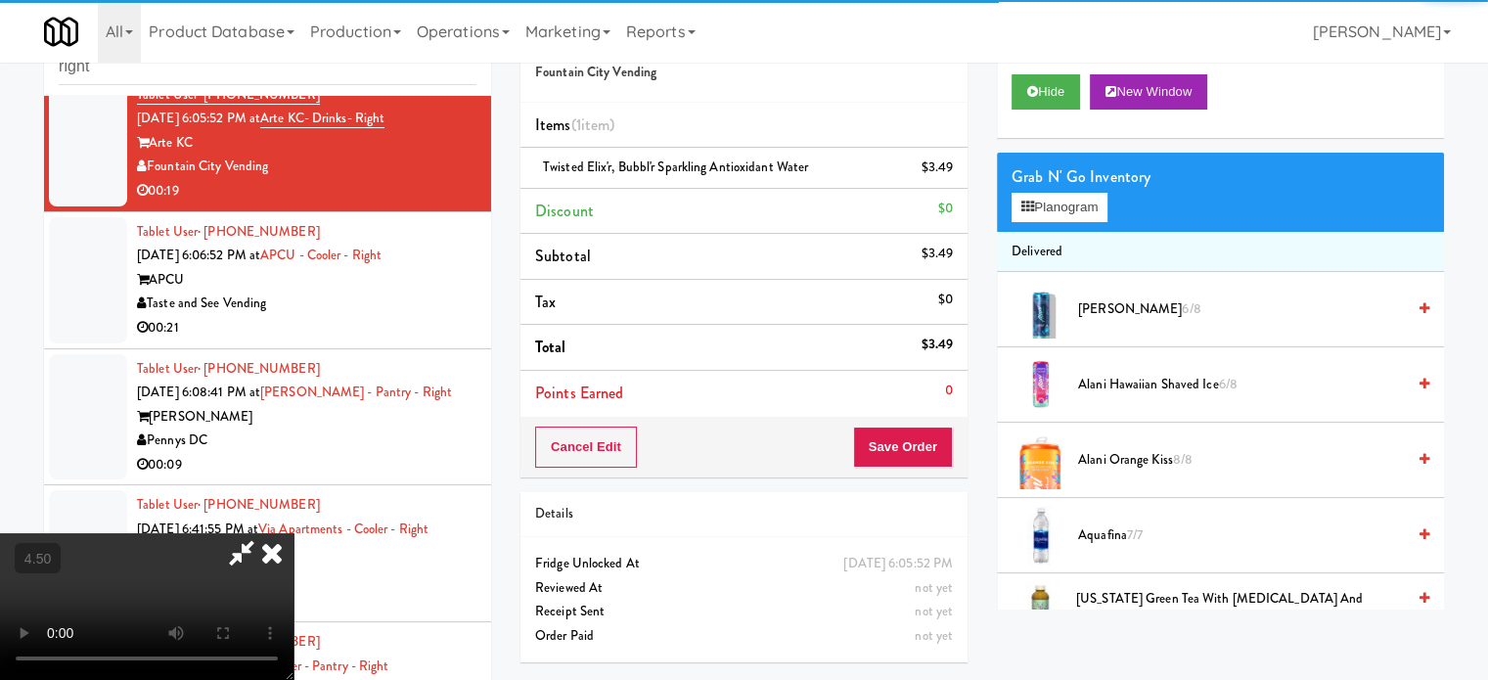
click at [294, 533] on video at bounding box center [147, 606] width 294 height 147
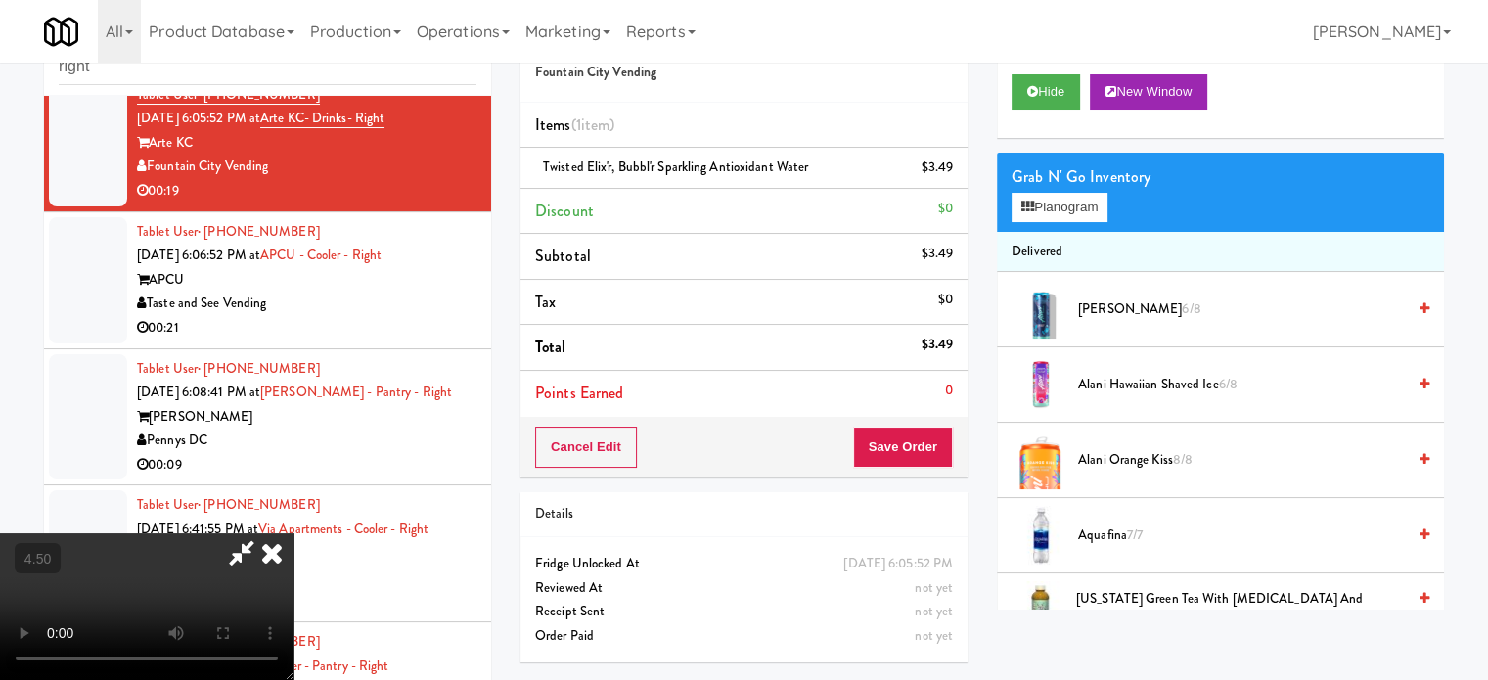
drag, startPoint x: 682, startPoint y: 412, endPoint x: 683, endPoint y: 484, distance: 72.4
click at [294, 533] on video at bounding box center [147, 606] width 294 height 147
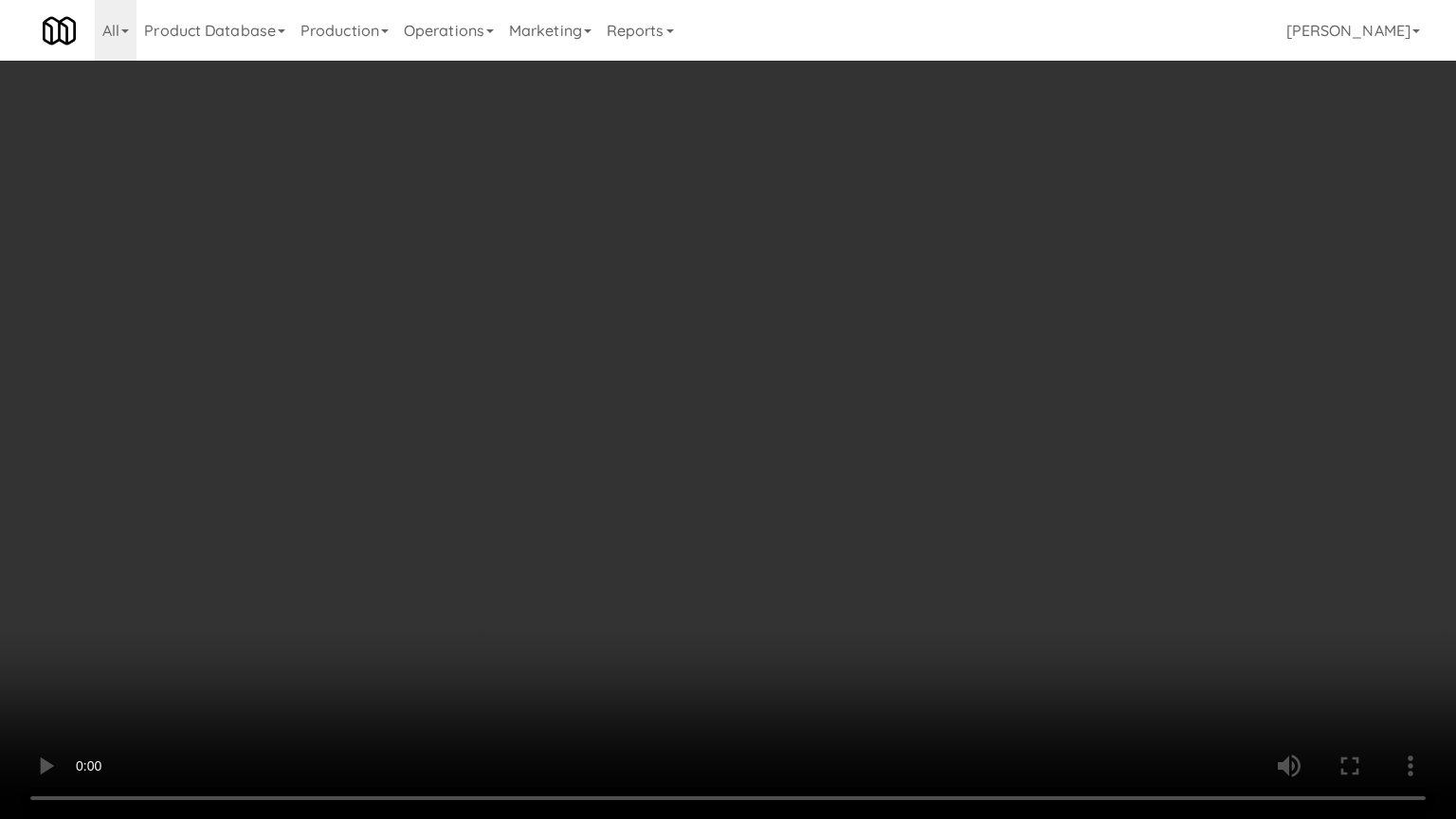
click at [675, 388] on video at bounding box center [728, 409] width 1456 height 819
click at [682, 386] on video at bounding box center [728, 409] width 1456 height 819
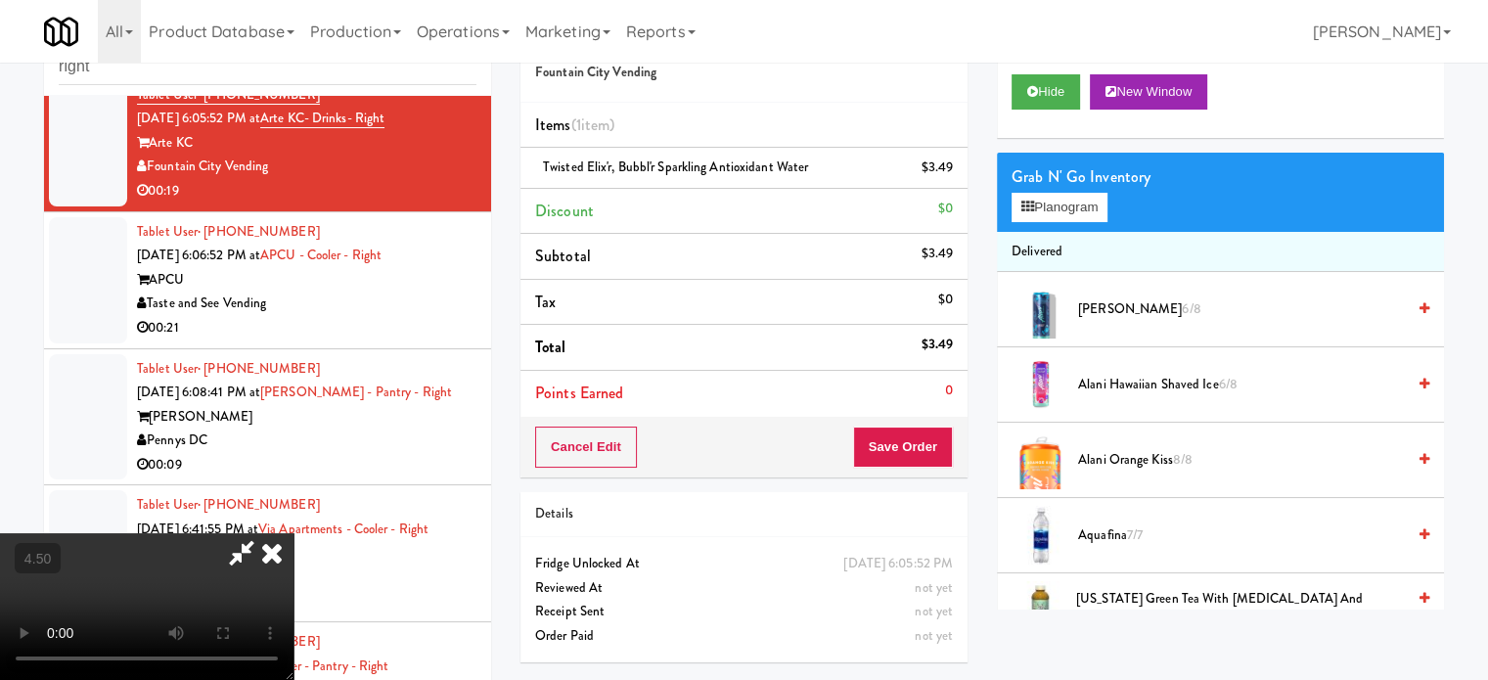
click at [294, 533] on icon at bounding box center [271, 552] width 43 height 39
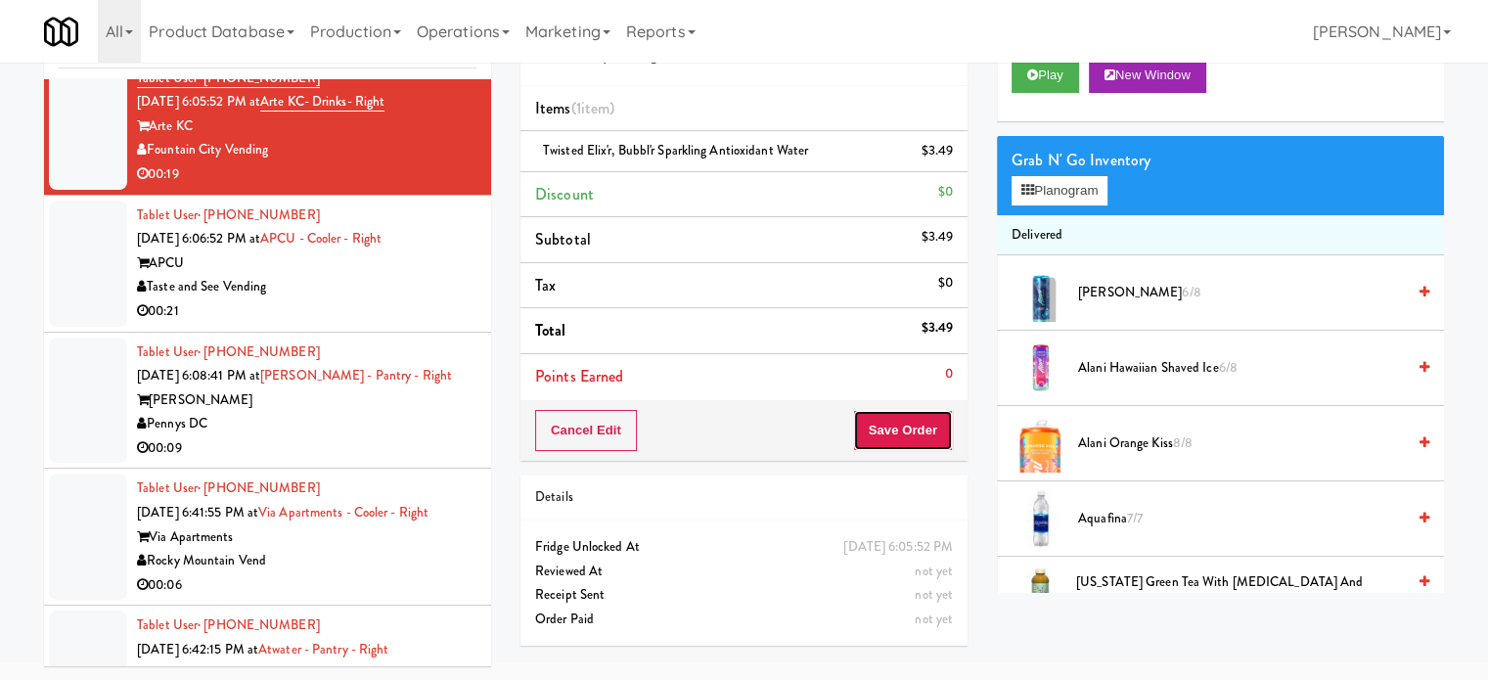
click at [916, 431] on button "Save Order" at bounding box center [903, 430] width 100 height 41
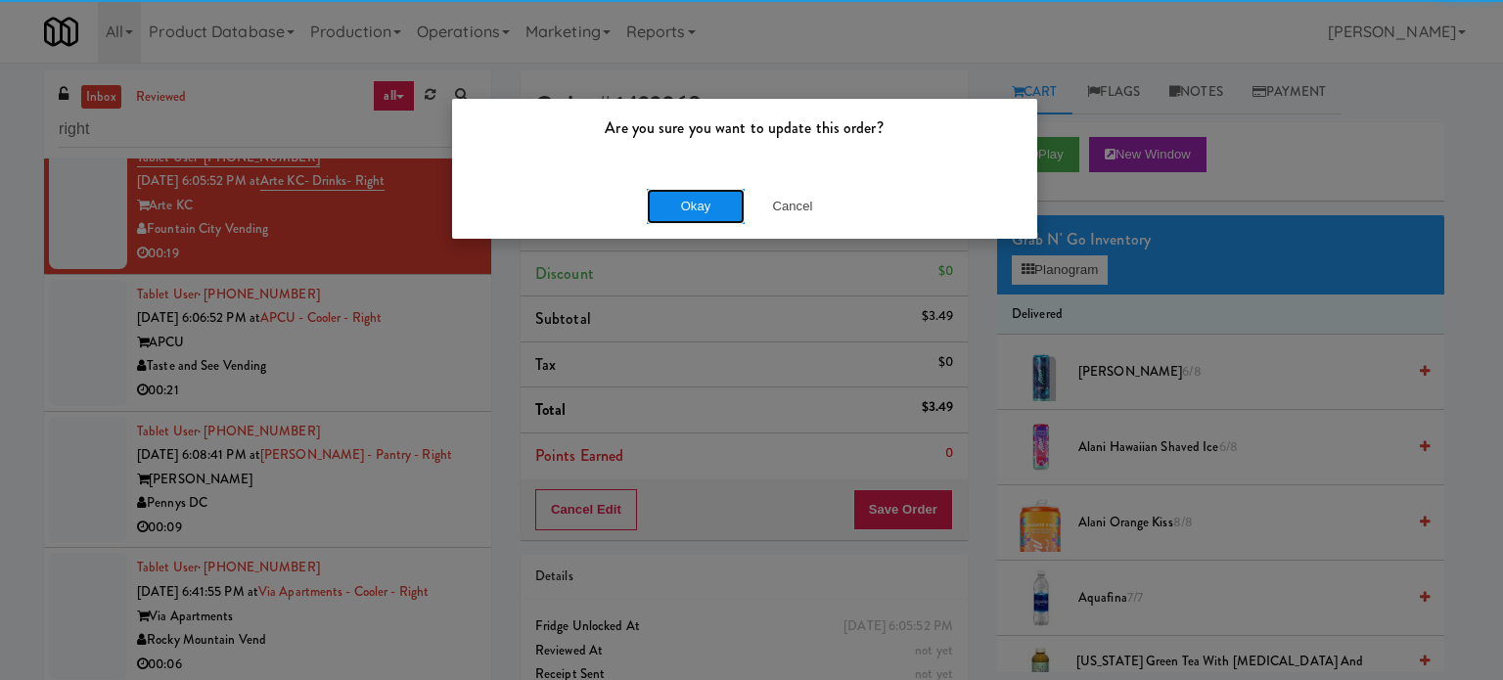
click at [716, 201] on button "Okay" at bounding box center [696, 206] width 98 height 35
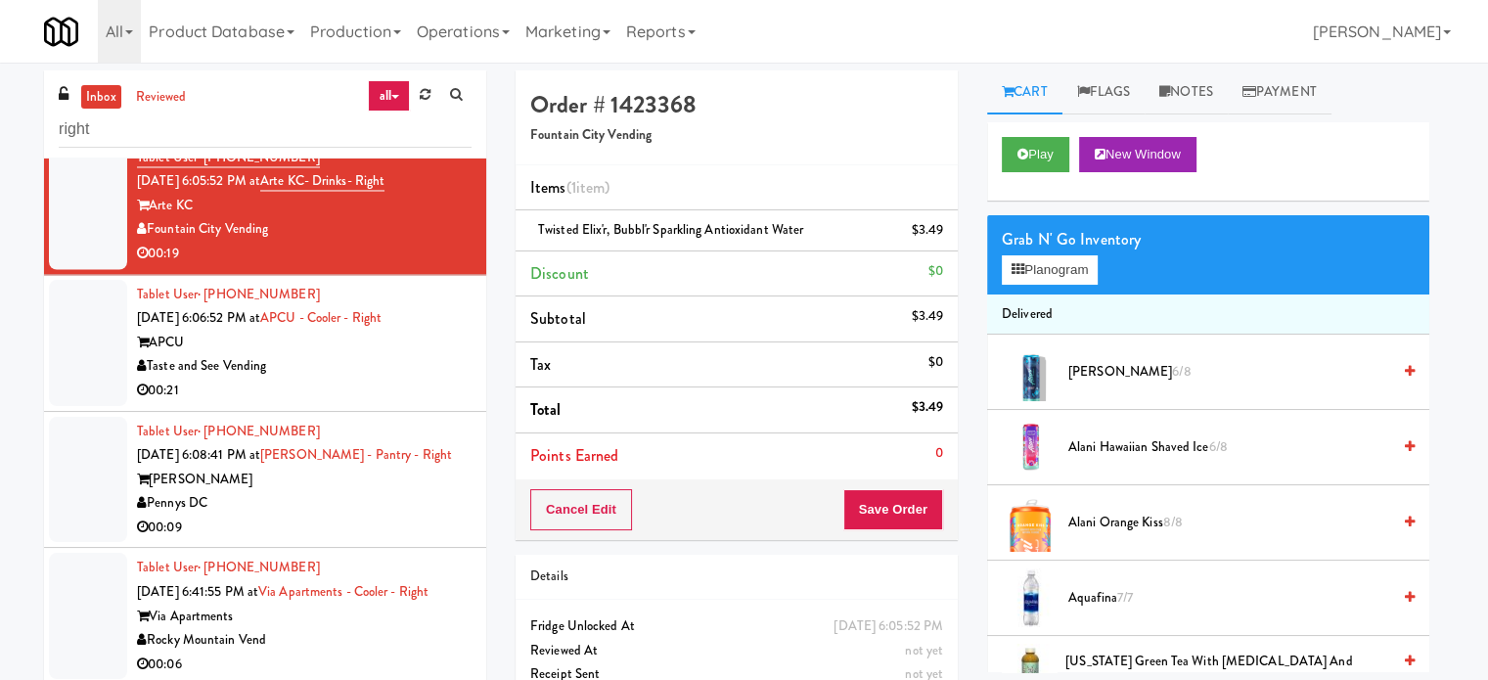
click at [431, 403] on div "00:21" at bounding box center [304, 391] width 335 height 24
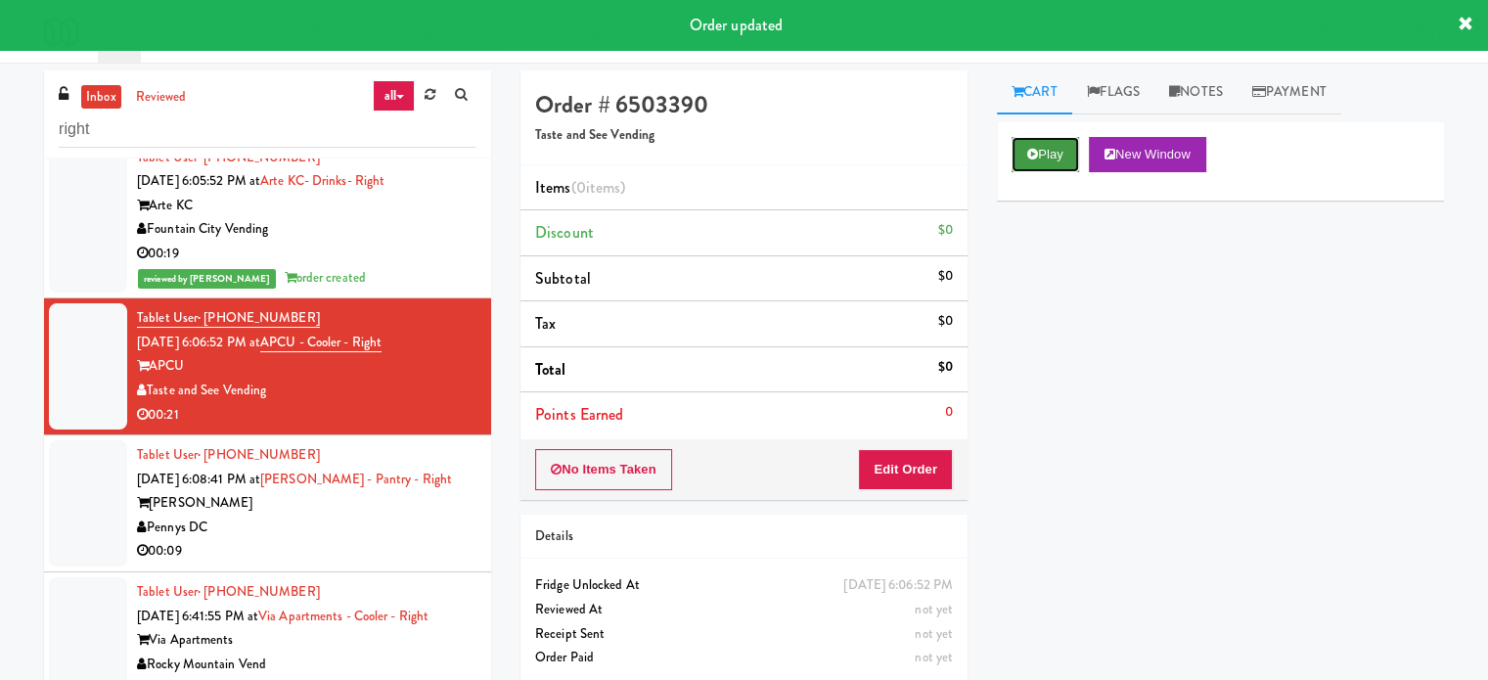
click at [1049, 147] on button "Play" at bounding box center [1046, 154] width 68 height 35
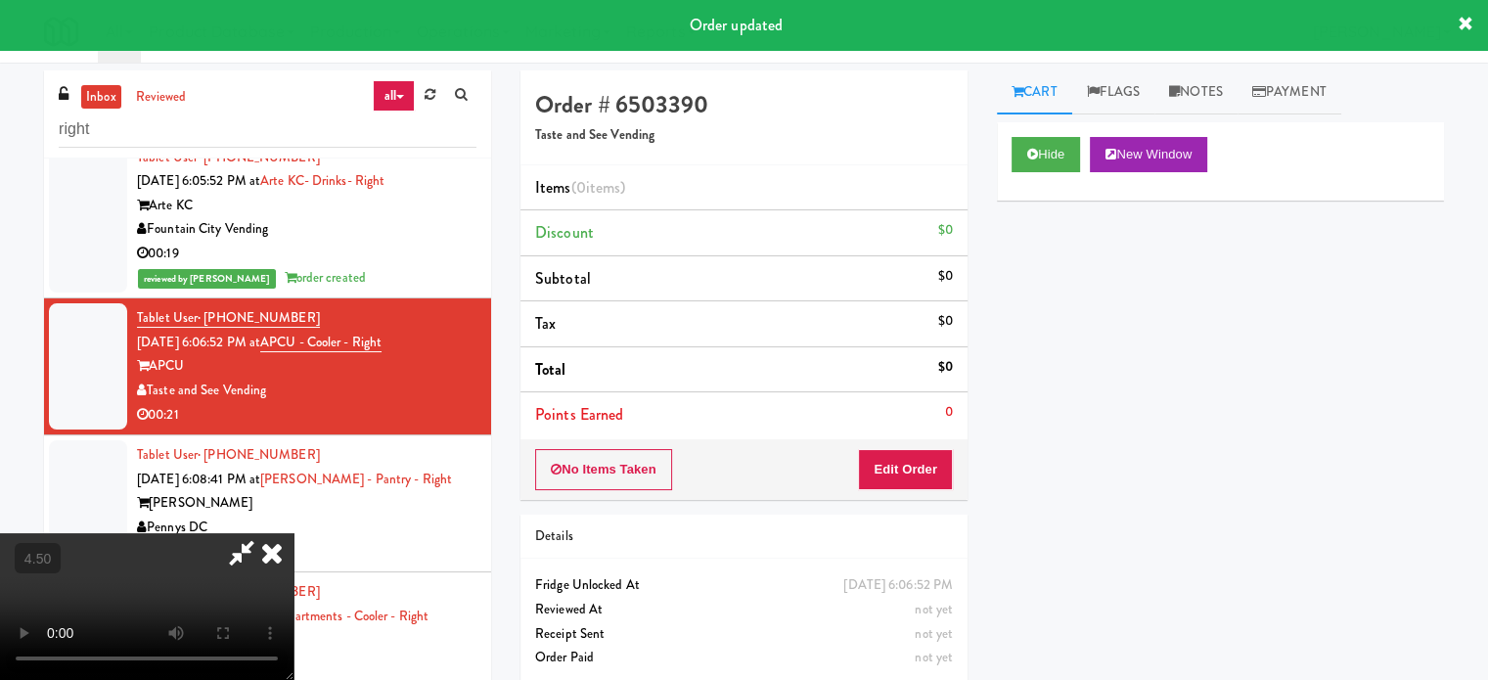
click at [388, 266] on div "00:19" at bounding box center [307, 254] width 340 height 24
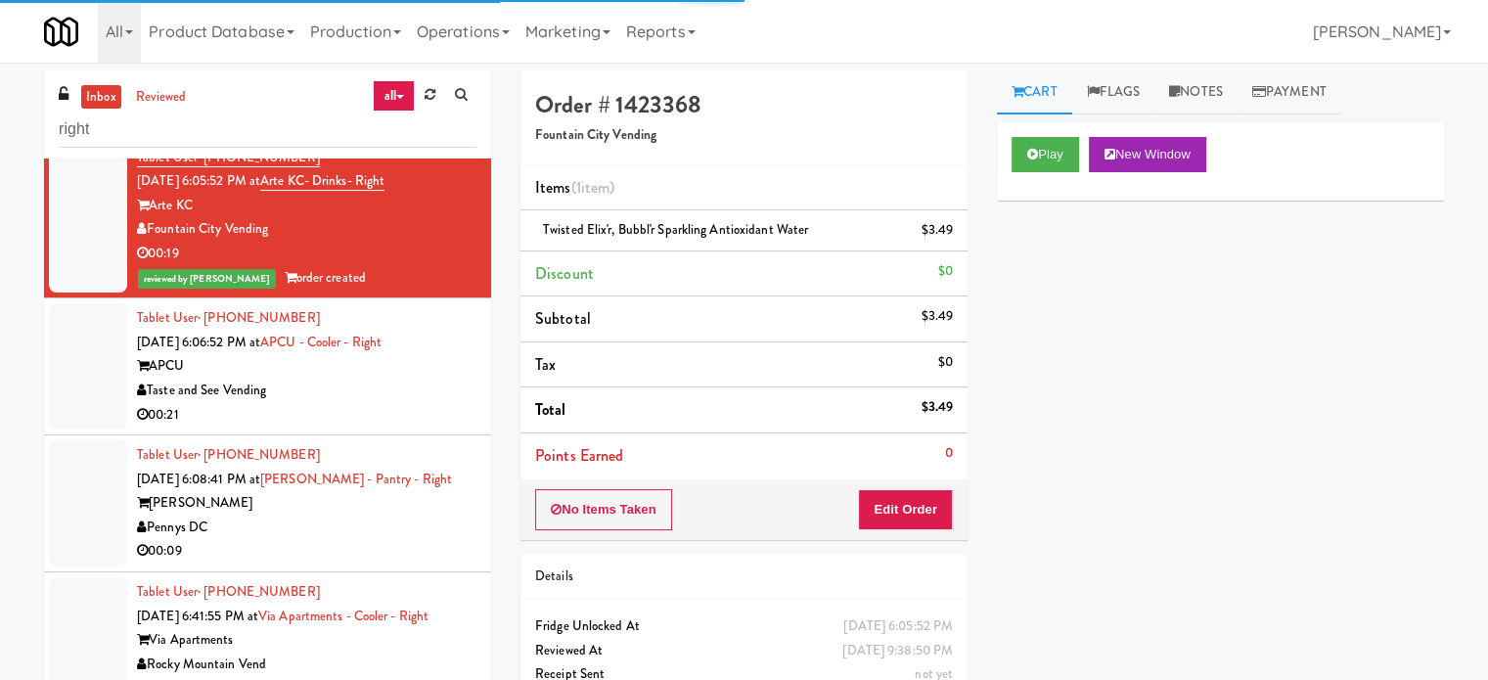
click at [394, 403] on div "Taste and See Vending" at bounding box center [307, 391] width 340 height 24
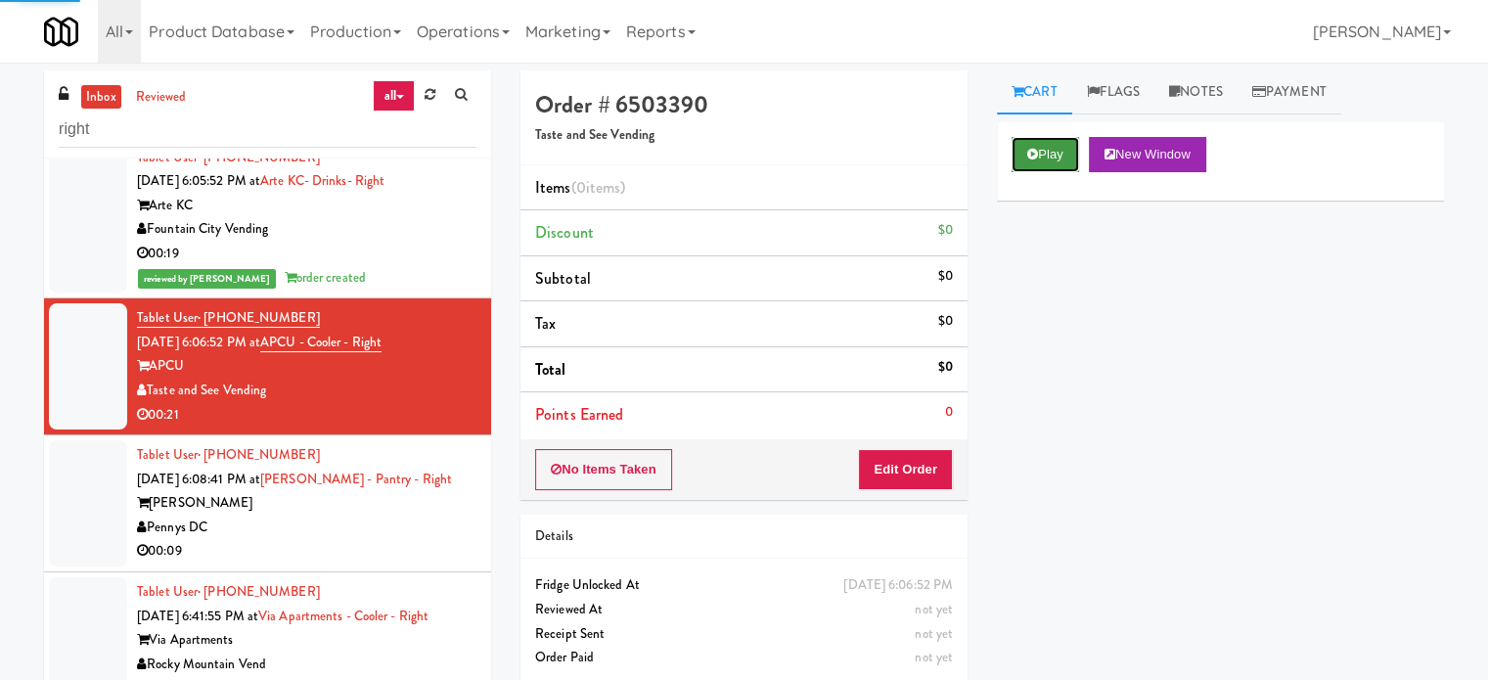
click at [1045, 148] on button "Play" at bounding box center [1046, 154] width 68 height 35
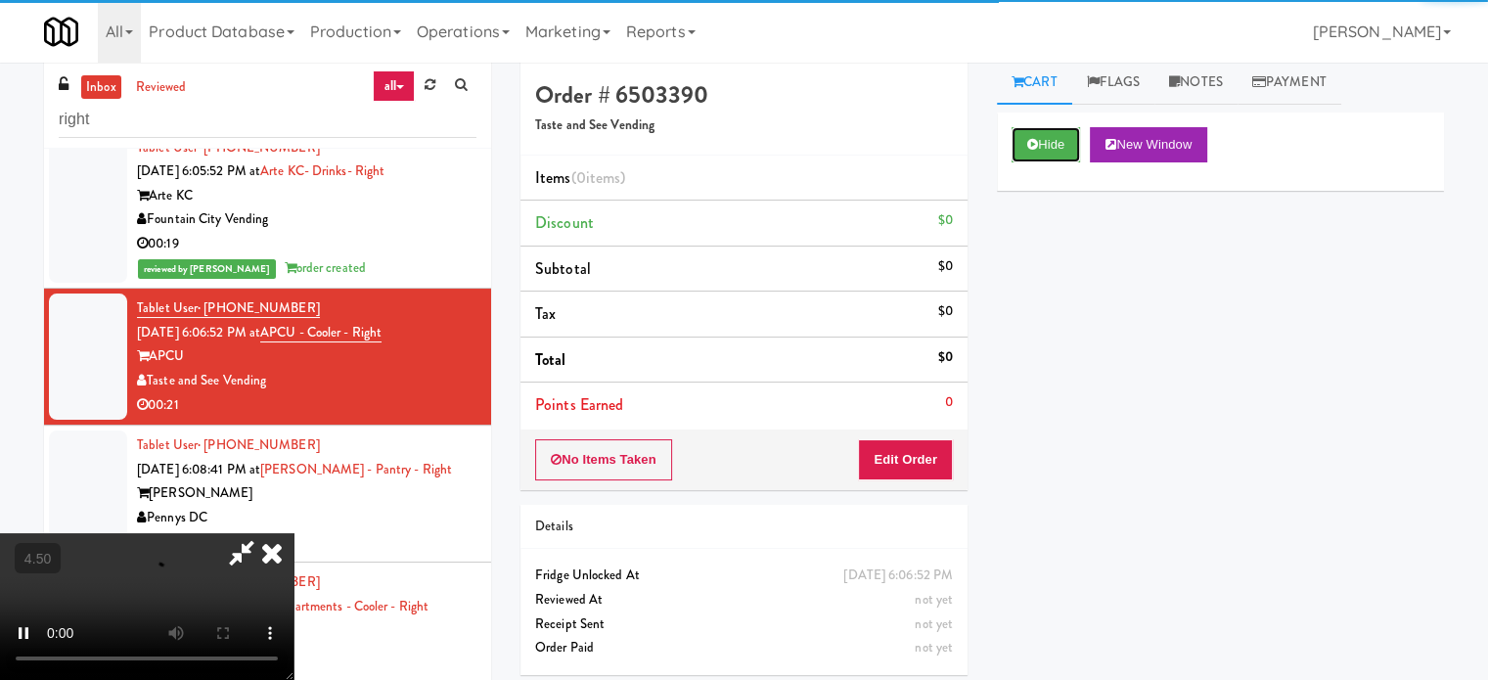
scroll to position [79, 0]
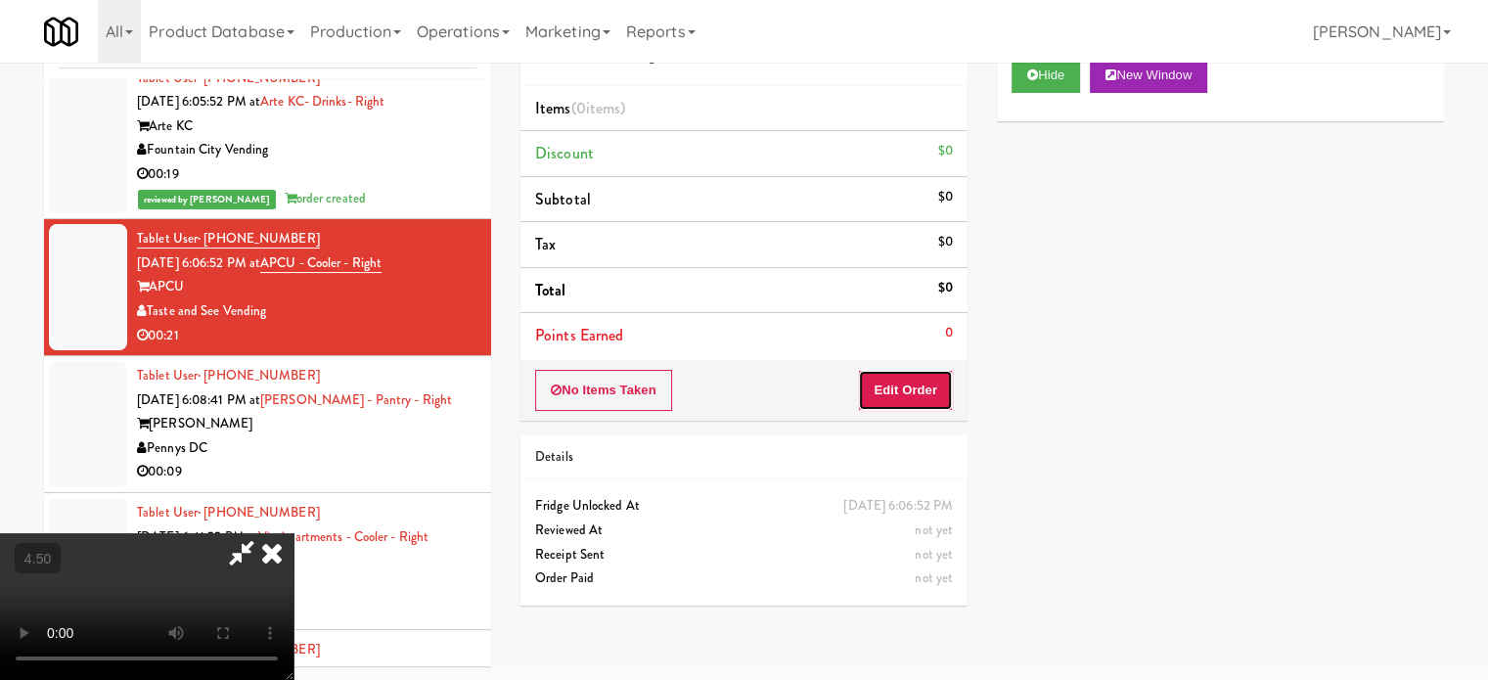
click at [908, 386] on button "Edit Order" at bounding box center [905, 390] width 95 height 41
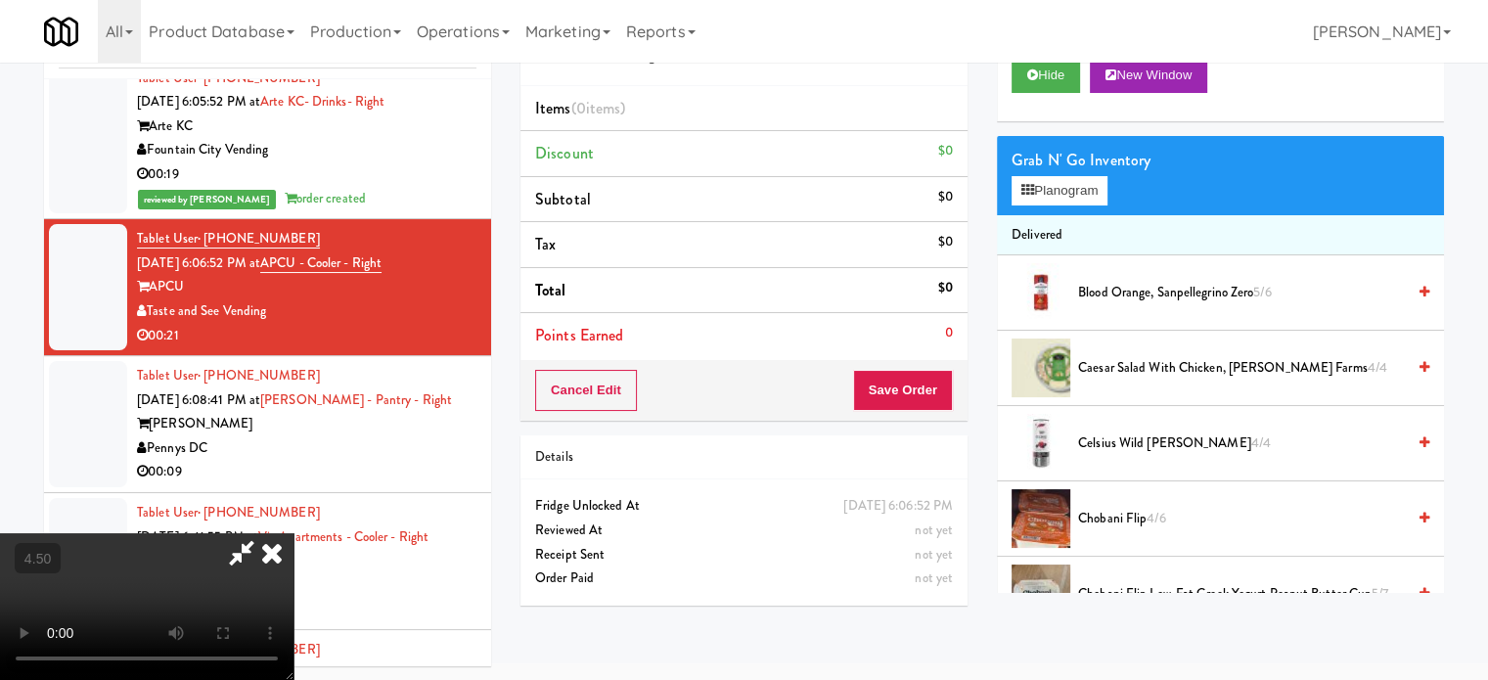
drag, startPoint x: 640, startPoint y: 513, endPoint x: 623, endPoint y: 498, distance: 22.2
click at [294, 533] on video at bounding box center [147, 606] width 294 height 147
drag, startPoint x: 600, startPoint y: 472, endPoint x: 785, endPoint y: 368, distance: 212.0
click at [294, 533] on video at bounding box center [147, 606] width 294 height 147
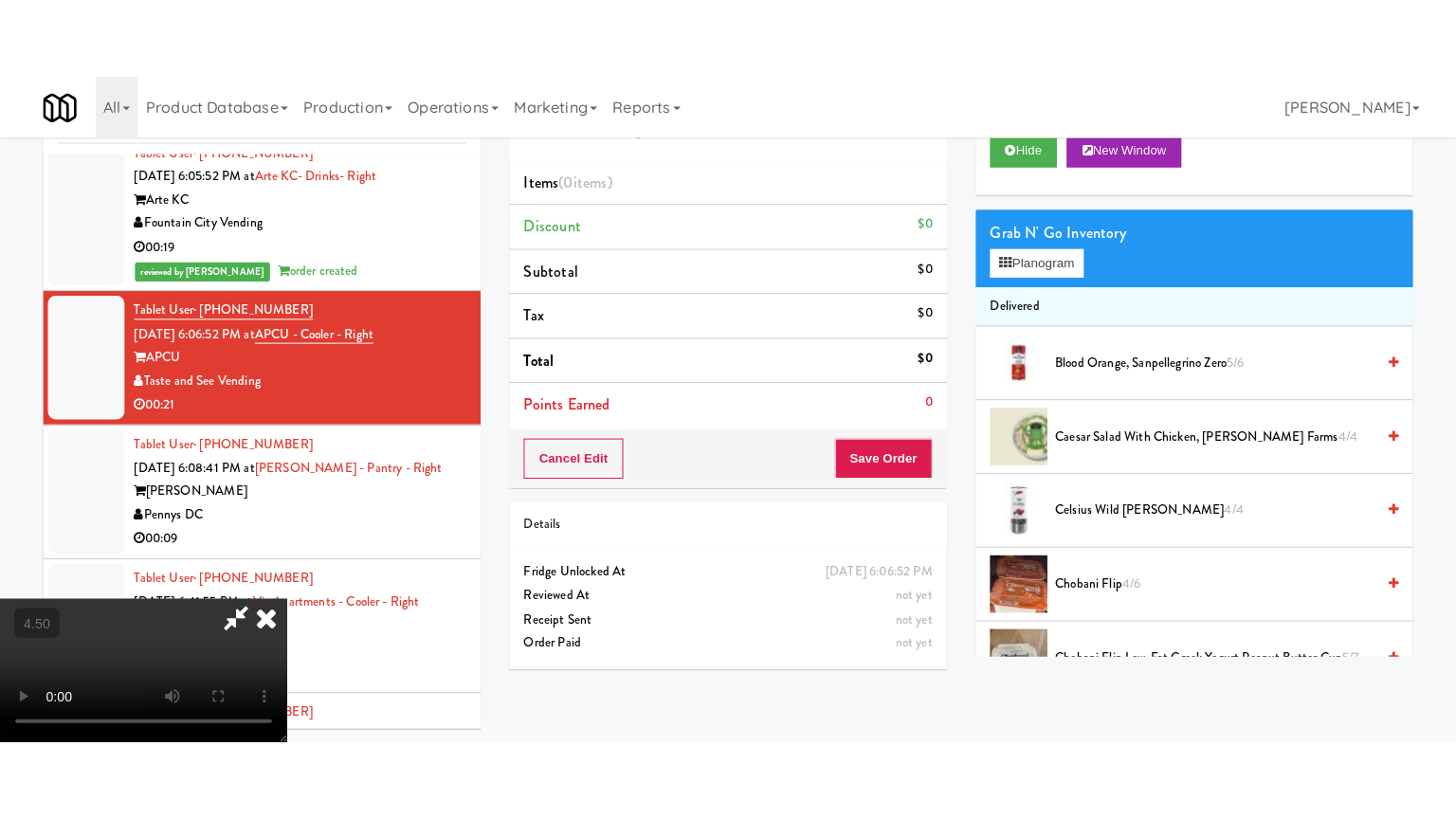
scroll to position [61, 0]
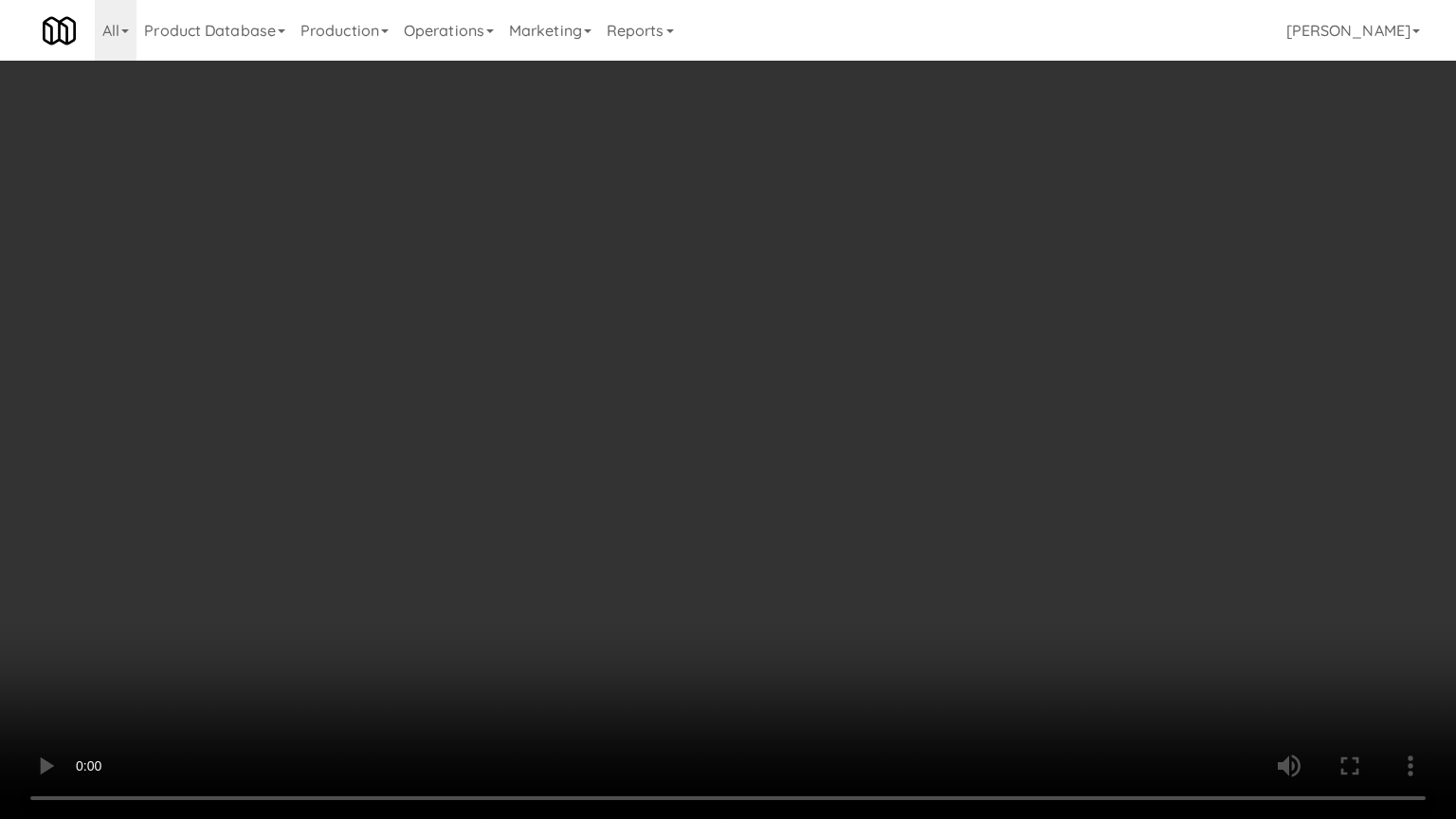
click at [721, 414] on video at bounding box center [728, 409] width 1456 height 819
click at [726, 425] on video at bounding box center [728, 409] width 1456 height 819
click at [743, 456] on video at bounding box center [728, 409] width 1456 height 819
click at [744, 457] on video at bounding box center [728, 409] width 1456 height 819
click at [748, 447] on video at bounding box center [728, 409] width 1456 height 819
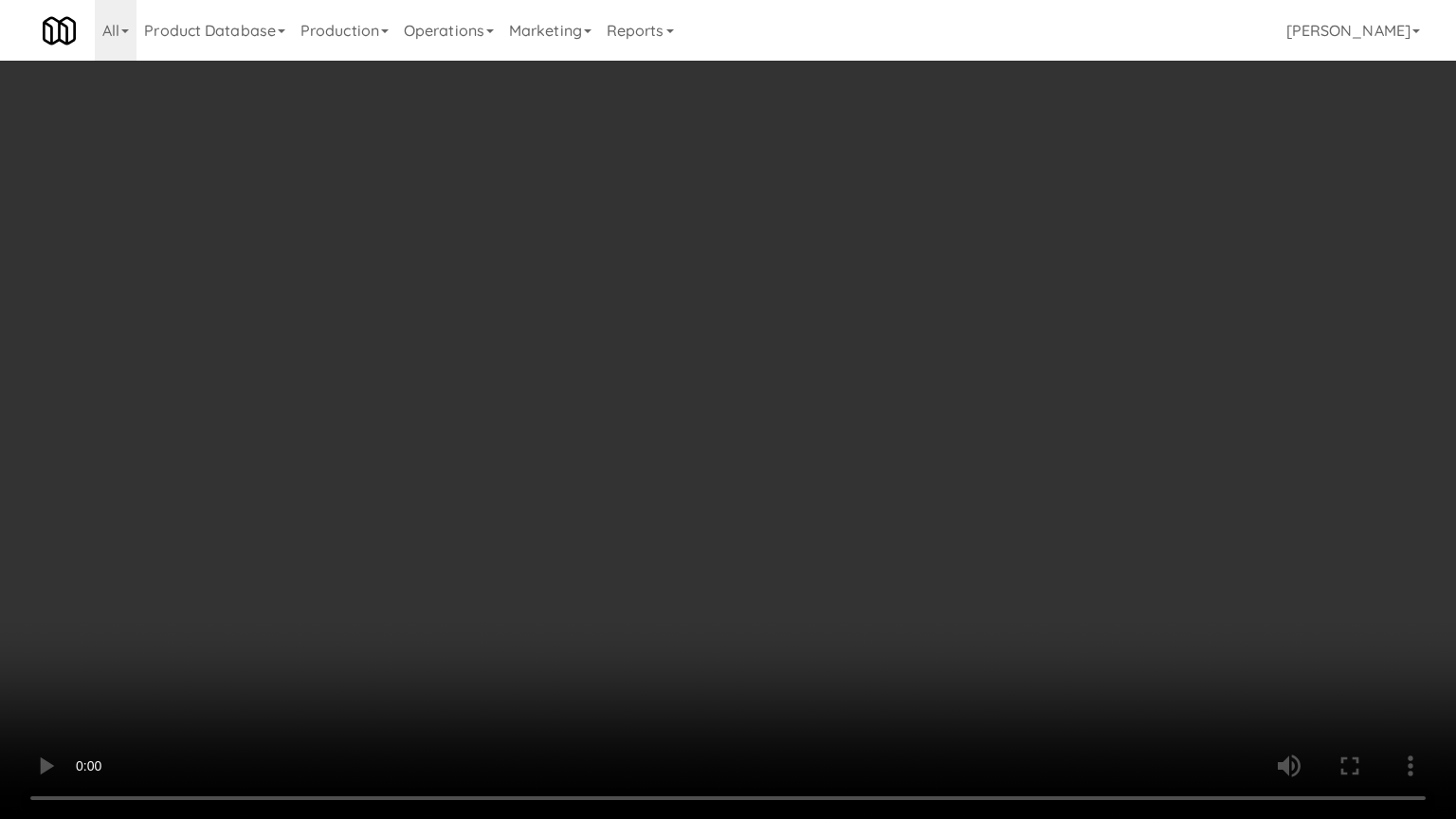
click at [840, 477] on video at bounding box center [728, 409] width 1456 height 819
click at [829, 457] on video at bounding box center [728, 409] width 1456 height 819
click at [812, 455] on video at bounding box center [728, 409] width 1456 height 819
click at [814, 455] on video at bounding box center [728, 409] width 1456 height 819
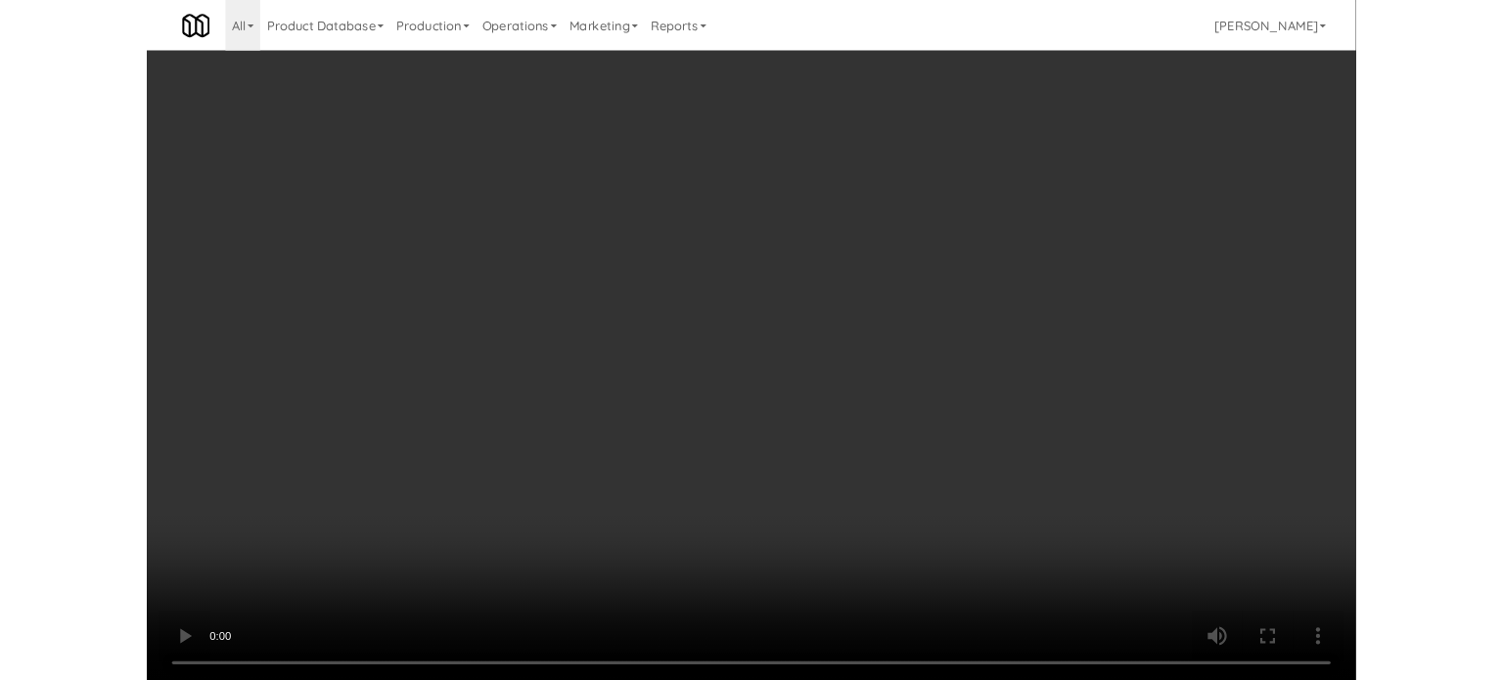
scroll to position [79, 0]
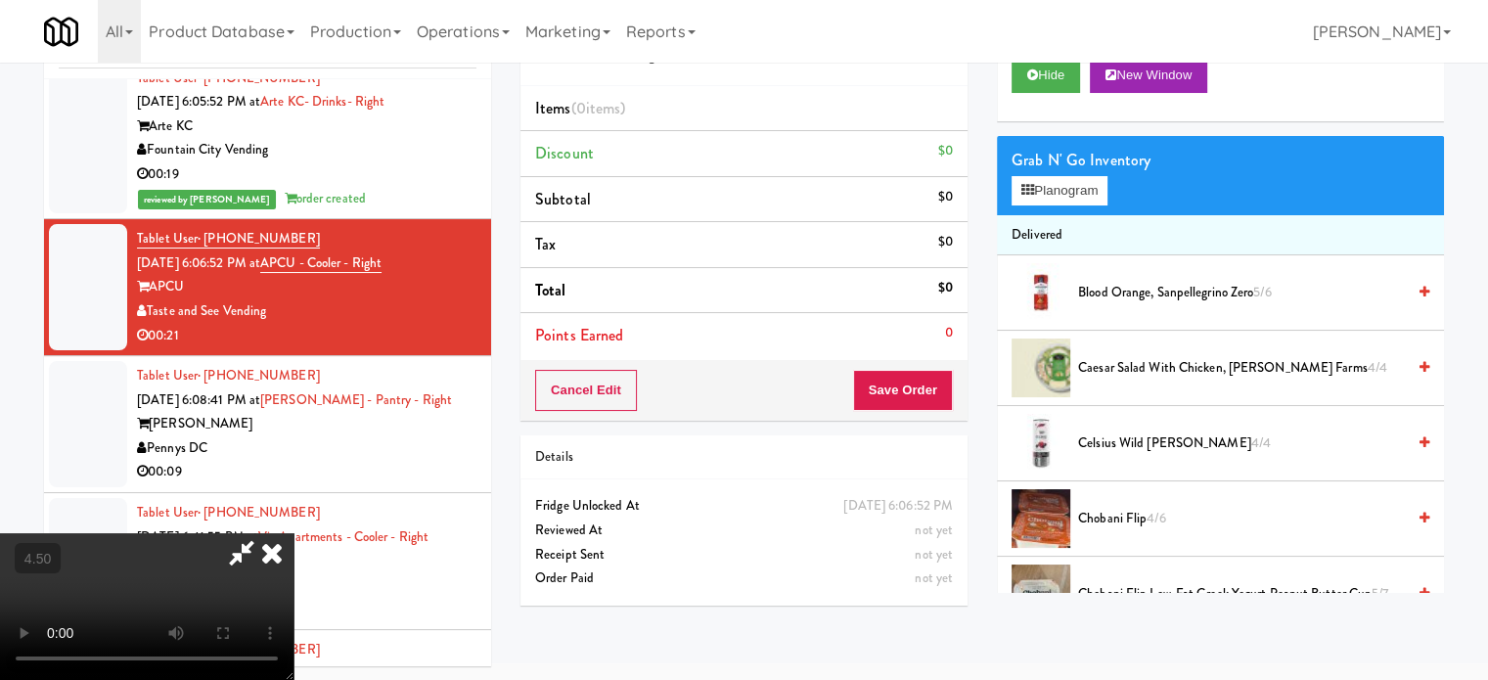
click at [294, 533] on video at bounding box center [147, 606] width 294 height 147
click at [1074, 195] on button "Planogram" at bounding box center [1060, 190] width 96 height 29
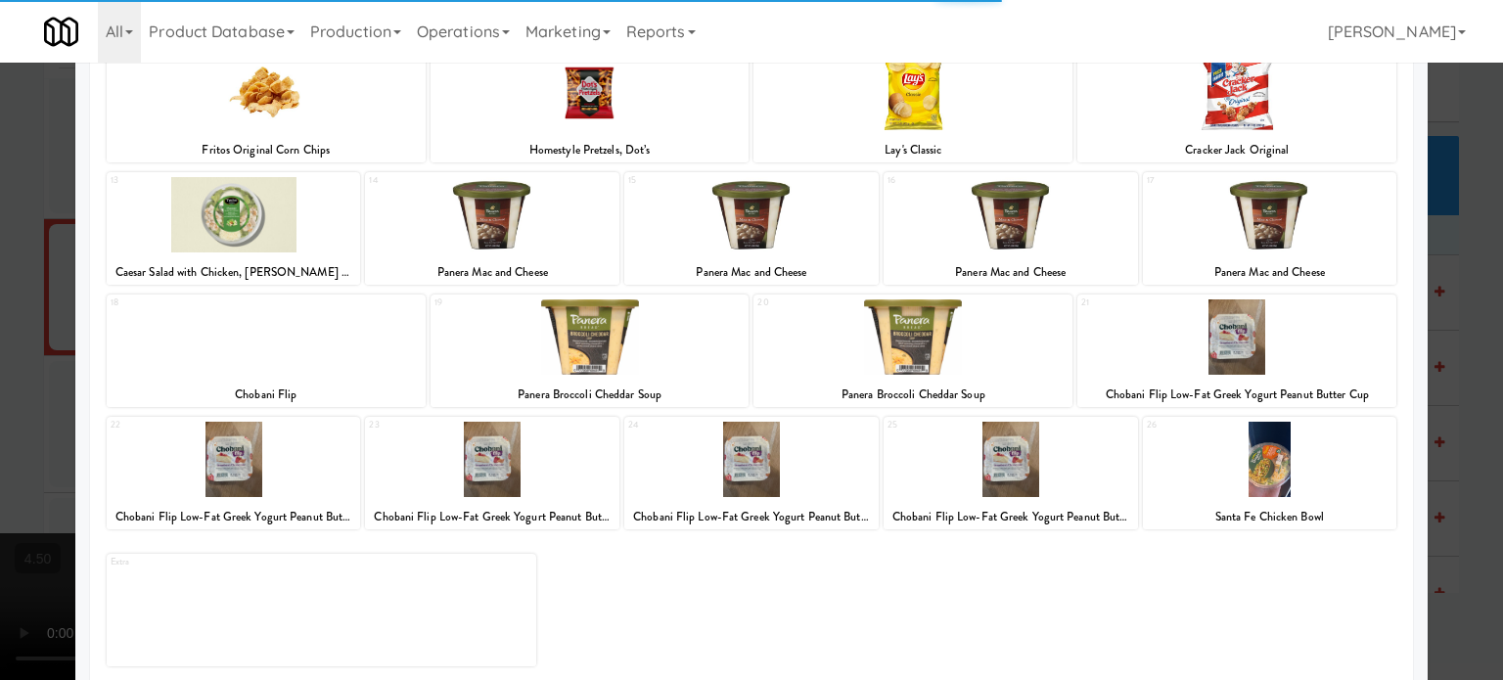
scroll to position [280, 0]
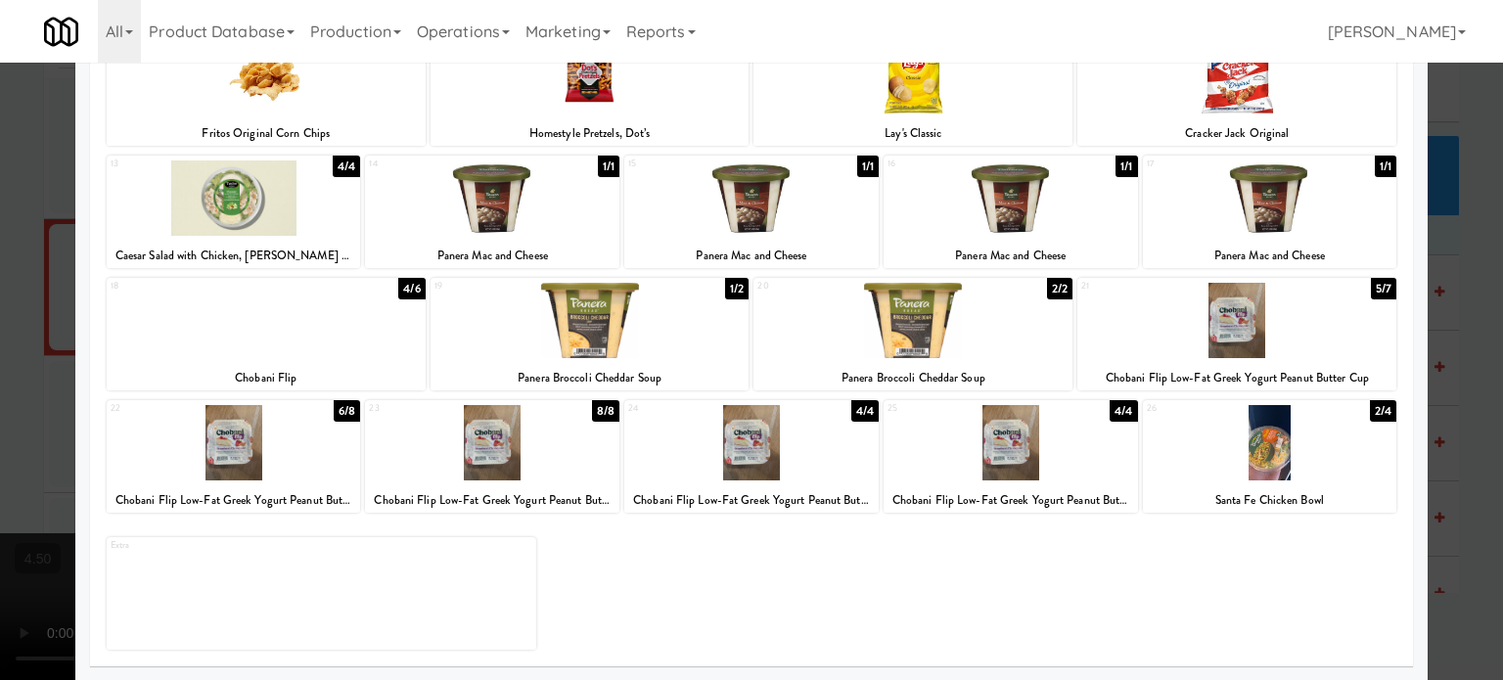
click at [1370, 410] on div "2/4" at bounding box center [1383, 411] width 26 height 22
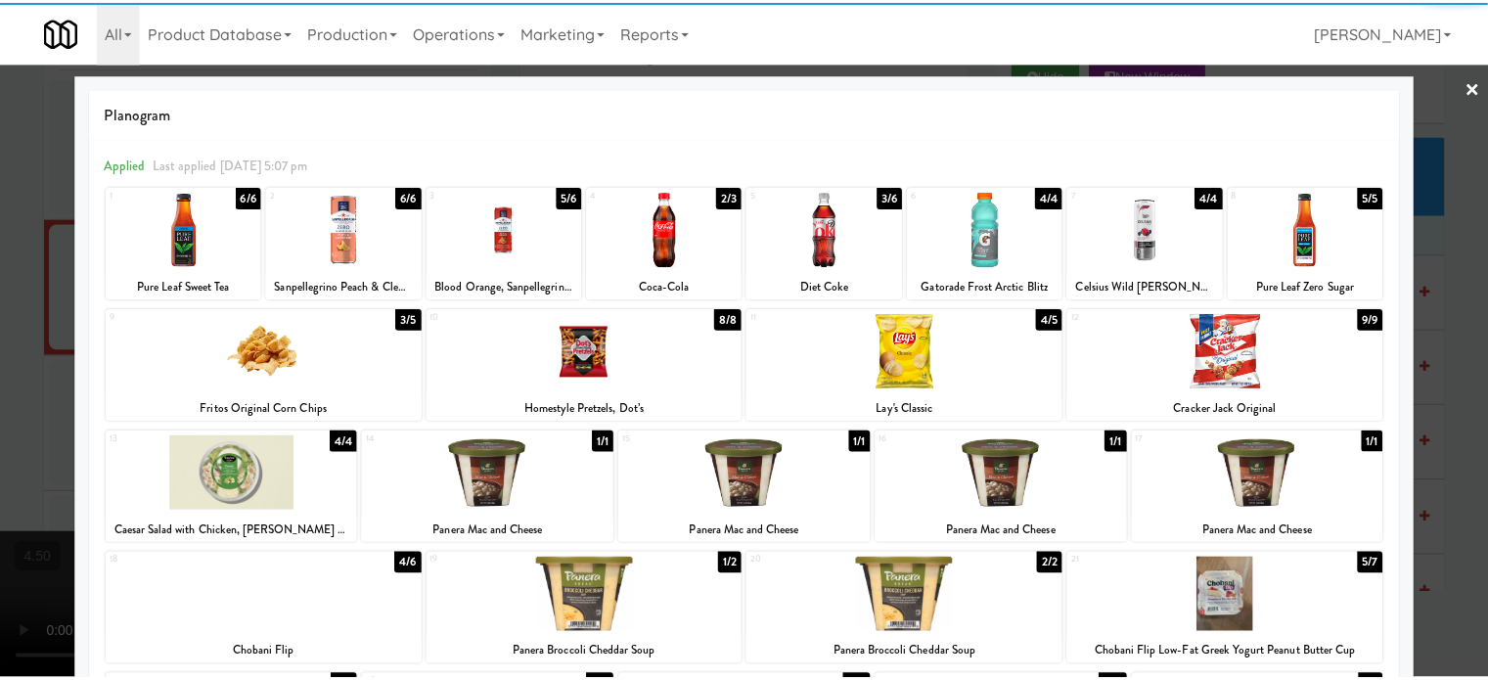
scroll to position [0, 0]
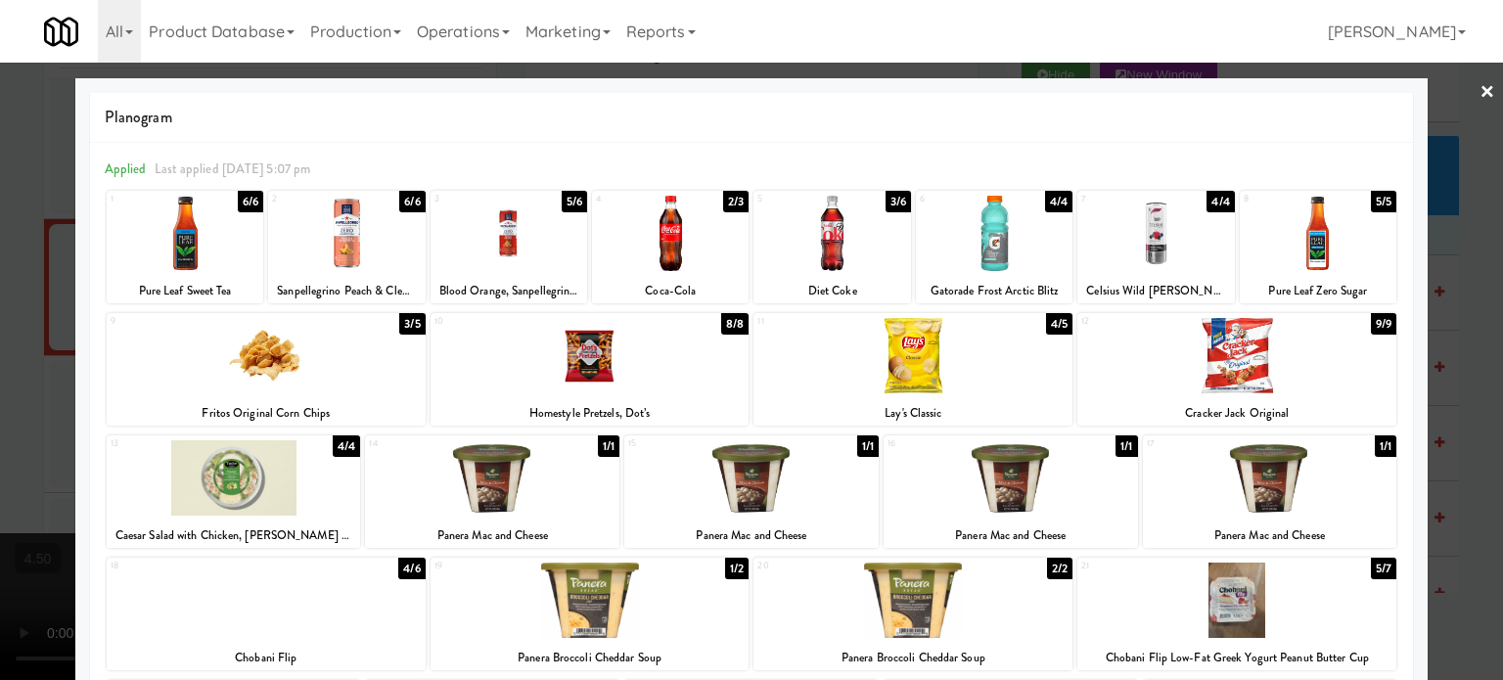
click at [564, 198] on div "5/6" at bounding box center [574, 202] width 25 height 22
click at [564, 198] on div "4/6" at bounding box center [574, 202] width 26 height 22
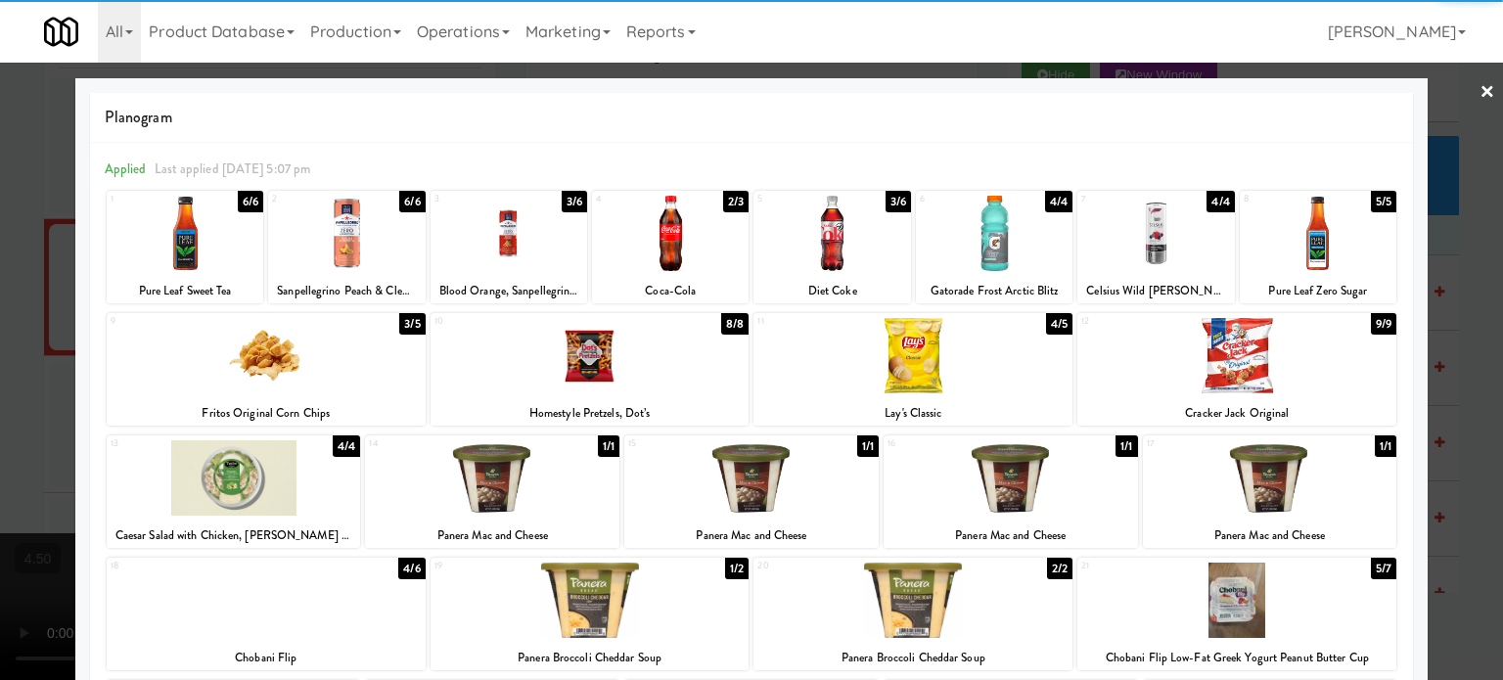
click at [357, 442] on div "13 4/4 Caesar Salad with Chicken, [PERSON_NAME] Farms 14 1/1 Panera Mac and Che…" at bounding box center [752, 491] width 1290 height 113
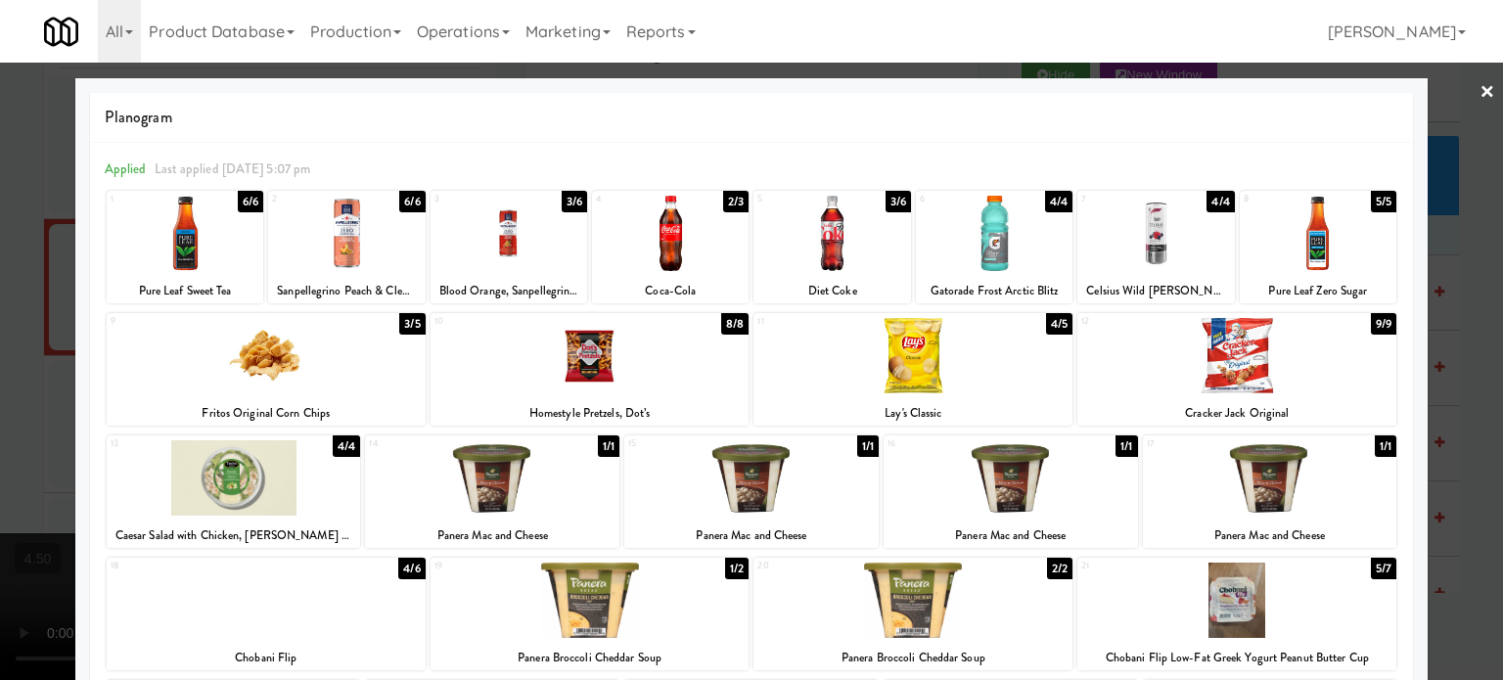
click at [346, 447] on div "4/4" at bounding box center [346, 446] width 27 height 22
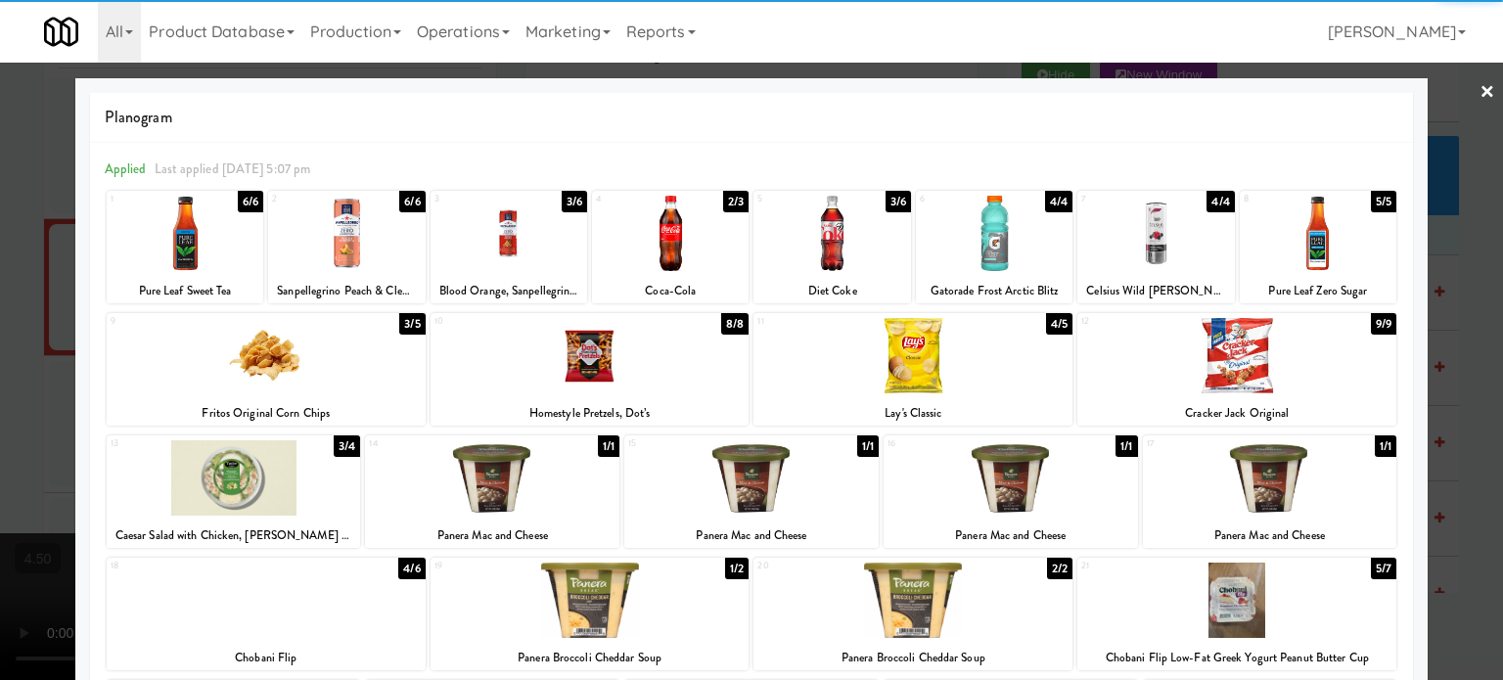
click at [1469, 445] on div at bounding box center [751, 340] width 1503 height 680
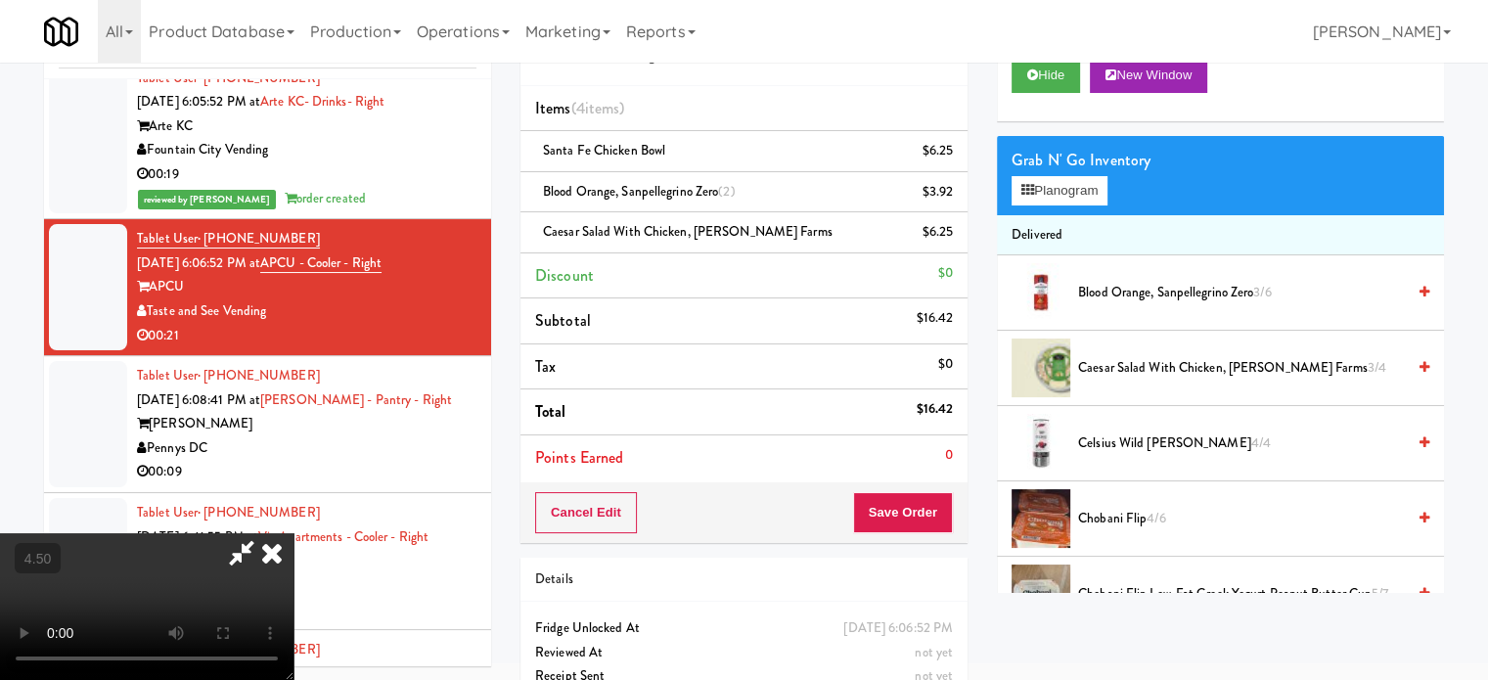
drag, startPoint x: 245, startPoint y: 496, endPoint x: 250, endPoint y: 477, distance: 19.2
click at [247, 533] on video at bounding box center [147, 606] width 294 height 147
drag, startPoint x: 250, startPoint y: 477, endPoint x: 251, endPoint y: 465, distance: 12.9
click at [250, 533] on video at bounding box center [147, 606] width 294 height 147
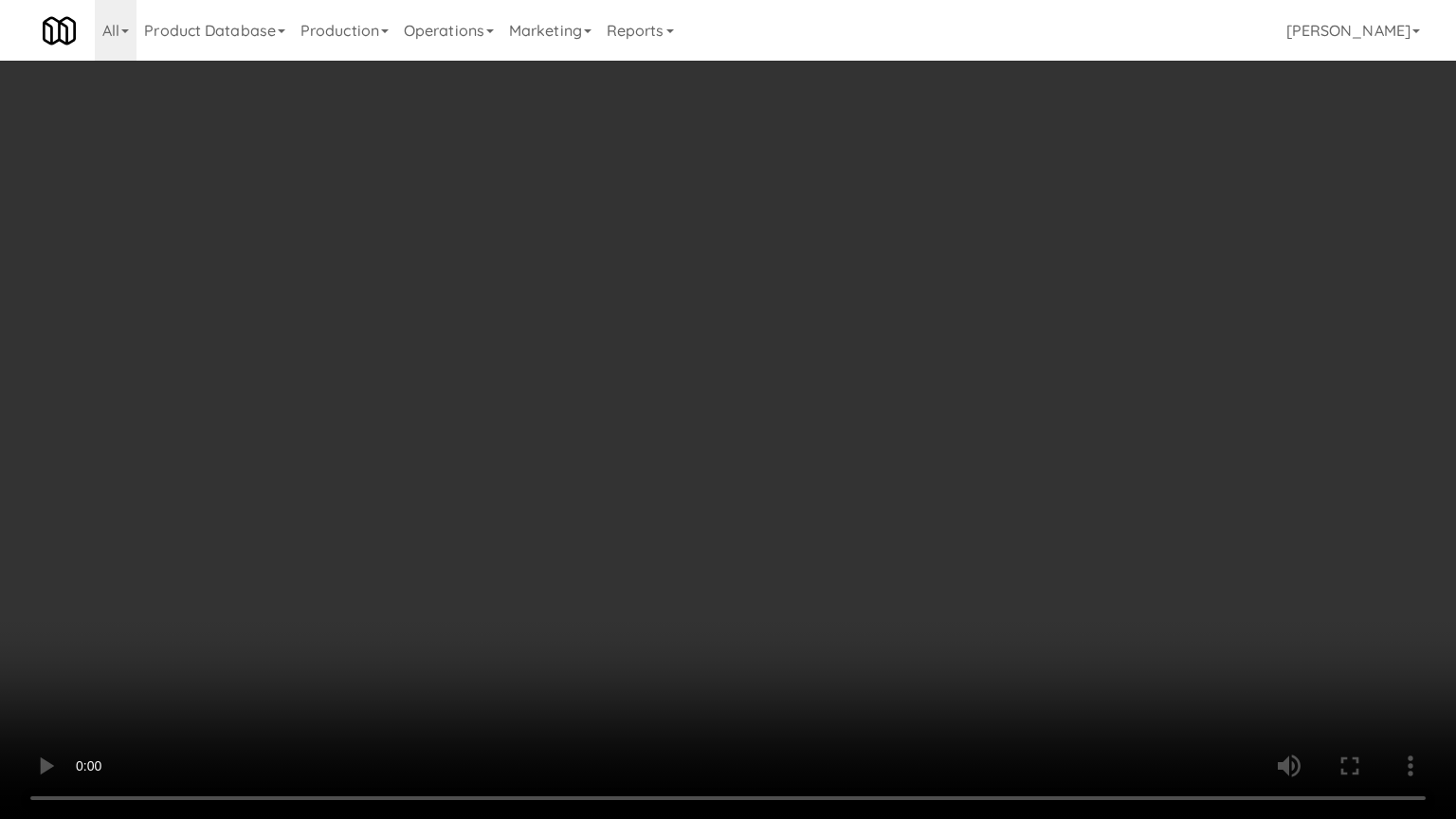
drag, startPoint x: 704, startPoint y: 466, endPoint x: 692, endPoint y: 366, distance: 100.7
click at [705, 463] on video at bounding box center [728, 409] width 1456 height 819
click at [715, 413] on video at bounding box center [728, 409] width 1456 height 819
click at [718, 413] on video at bounding box center [728, 409] width 1456 height 819
click at [723, 408] on video at bounding box center [728, 409] width 1456 height 819
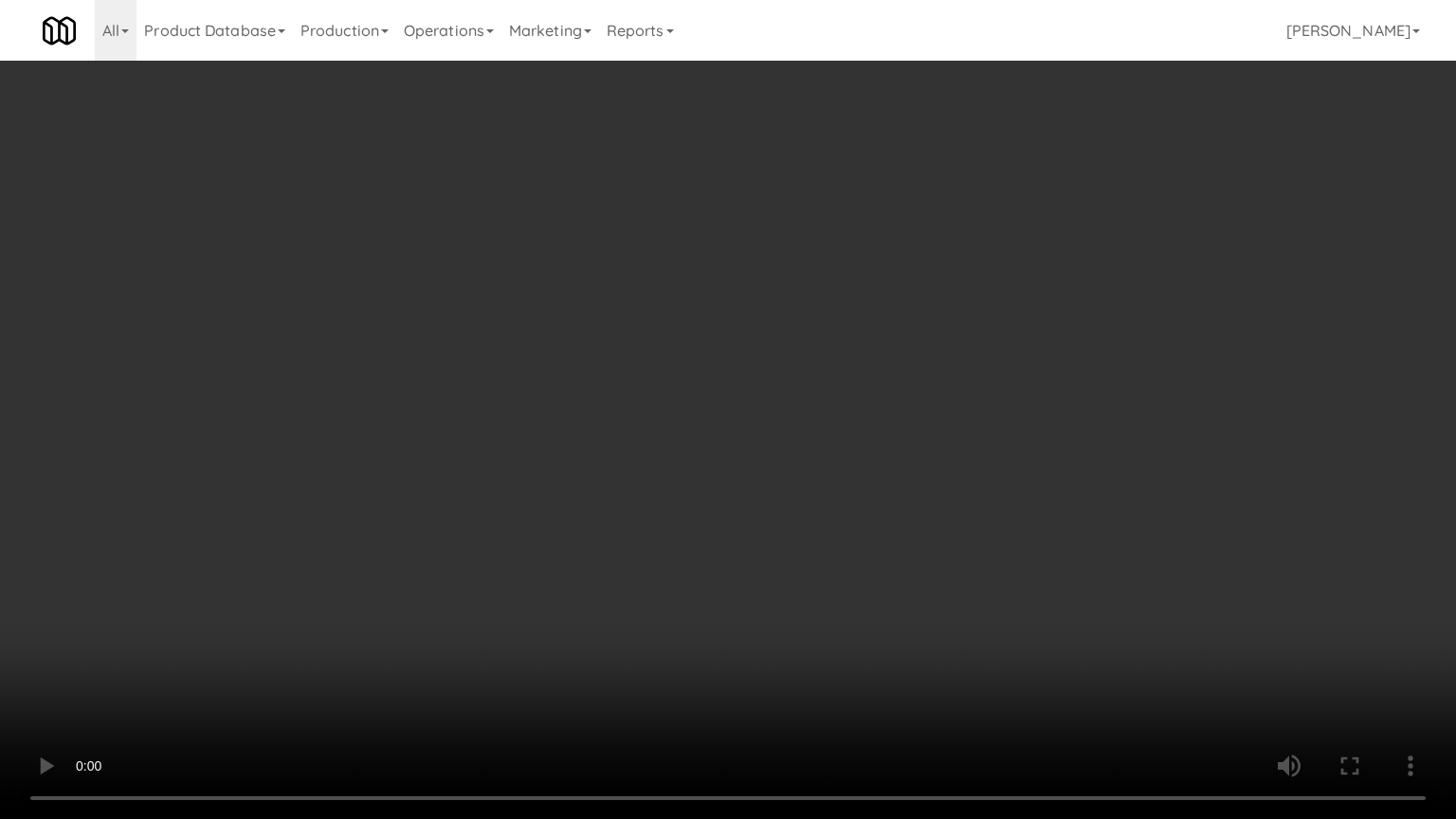
click at [723, 408] on video at bounding box center [728, 409] width 1456 height 819
click at [725, 407] on video at bounding box center [728, 409] width 1456 height 819
drag, startPoint x: 515, startPoint y: 724, endPoint x: 519, endPoint y: 698, distance: 26.3
click at [515, 658] on video at bounding box center [728, 409] width 1456 height 819
click at [599, 522] on video at bounding box center [728, 409] width 1456 height 819
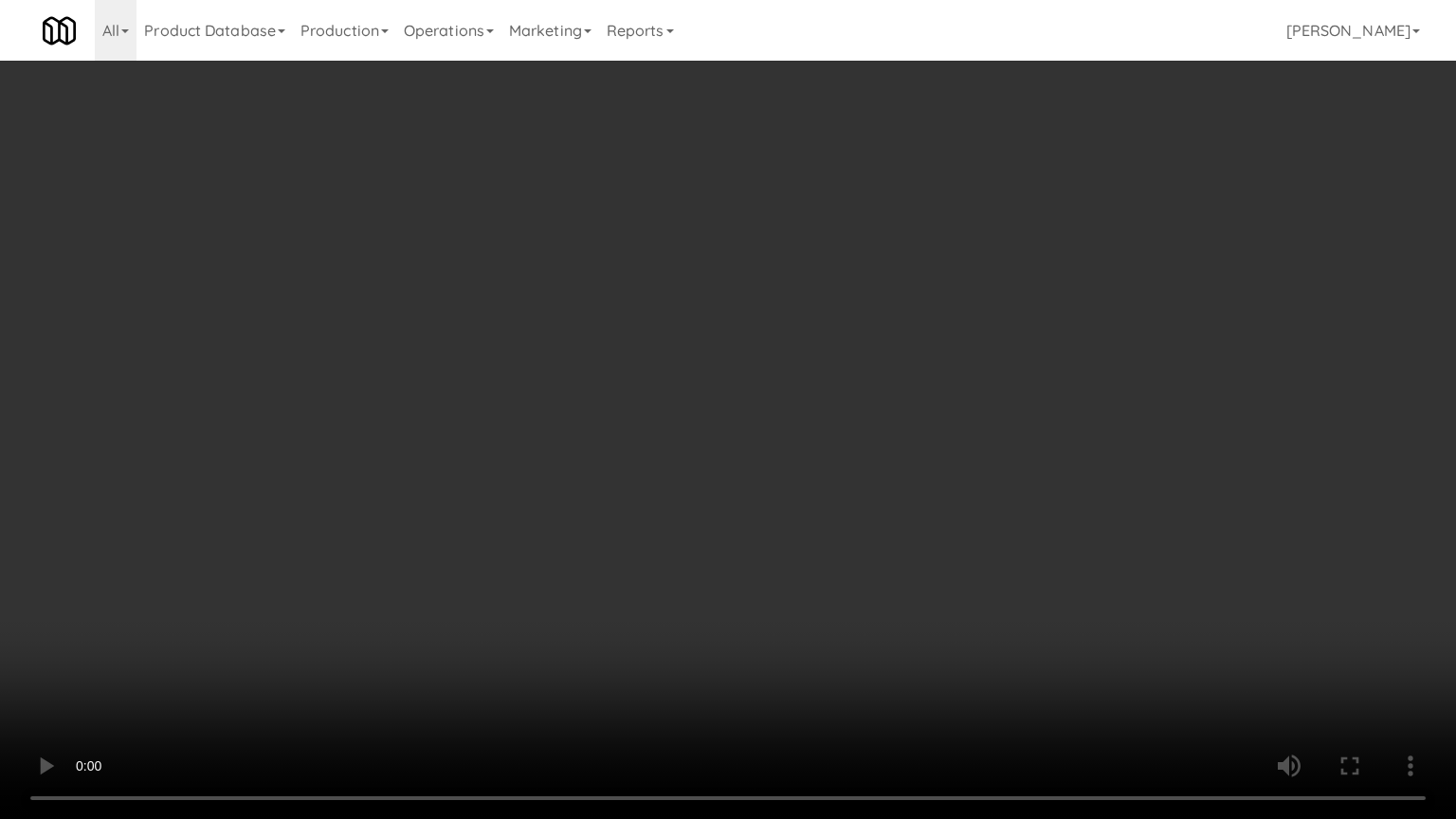
click at [682, 439] on video at bounding box center [728, 409] width 1456 height 819
click at [690, 425] on video at bounding box center [728, 409] width 1456 height 819
click at [281, 592] on video at bounding box center [728, 409] width 1456 height 819
click at [508, 474] on video at bounding box center [728, 409] width 1456 height 819
click at [523, 473] on video at bounding box center [728, 409] width 1456 height 819
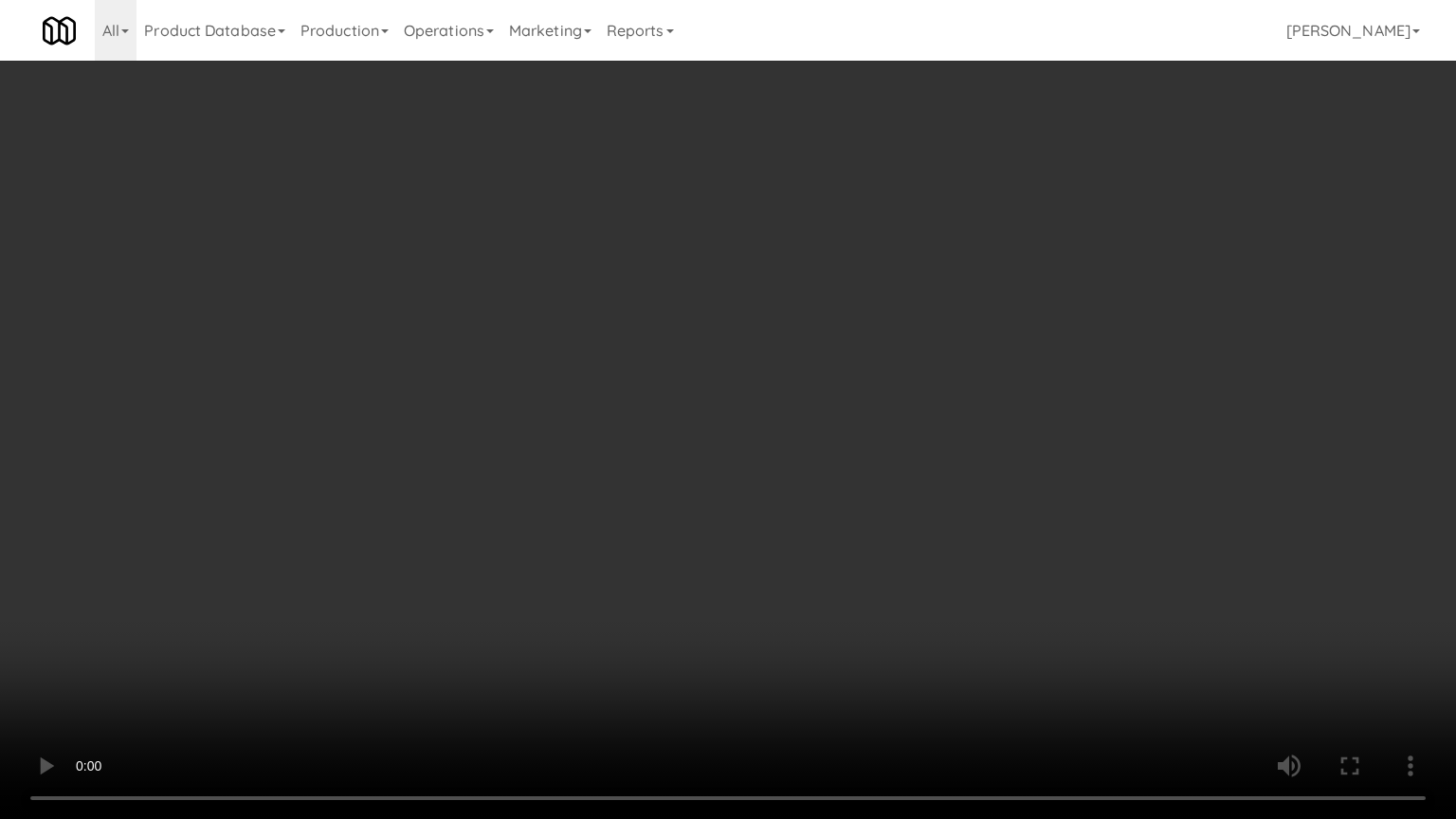
click at [530, 467] on video at bounding box center [728, 409] width 1456 height 819
click at [538, 459] on video at bounding box center [728, 409] width 1456 height 819
click at [533, 413] on video at bounding box center [728, 409] width 1456 height 819
click at [815, 529] on video at bounding box center [728, 409] width 1456 height 819
click at [899, 573] on video at bounding box center [728, 409] width 1456 height 819
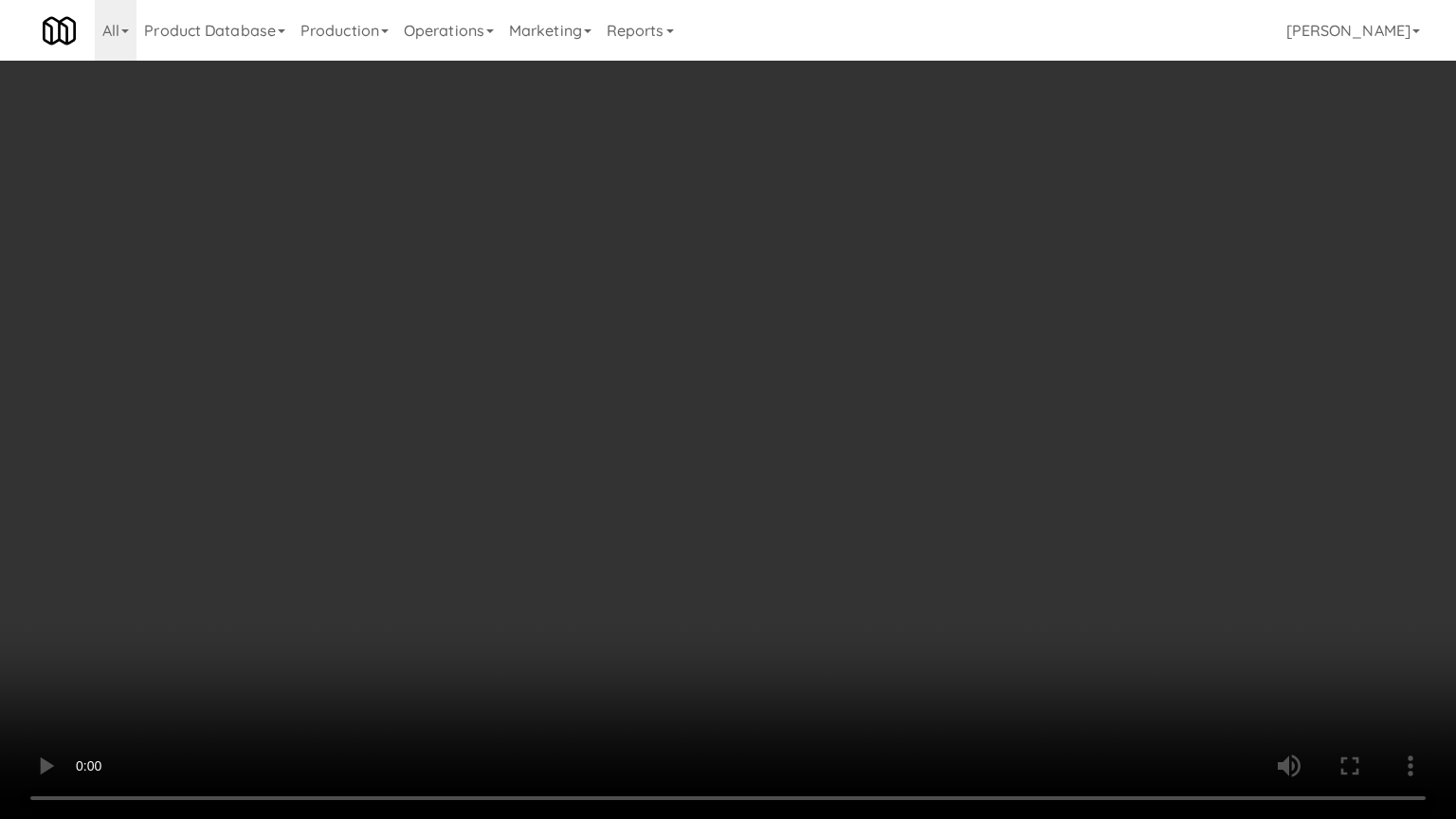
drag, startPoint x: 727, startPoint y: 272, endPoint x: 785, endPoint y: 261, distance: 59.0
click at [757, 270] on video at bounding box center [728, 409] width 1456 height 819
click at [785, 261] on video at bounding box center [728, 409] width 1456 height 819
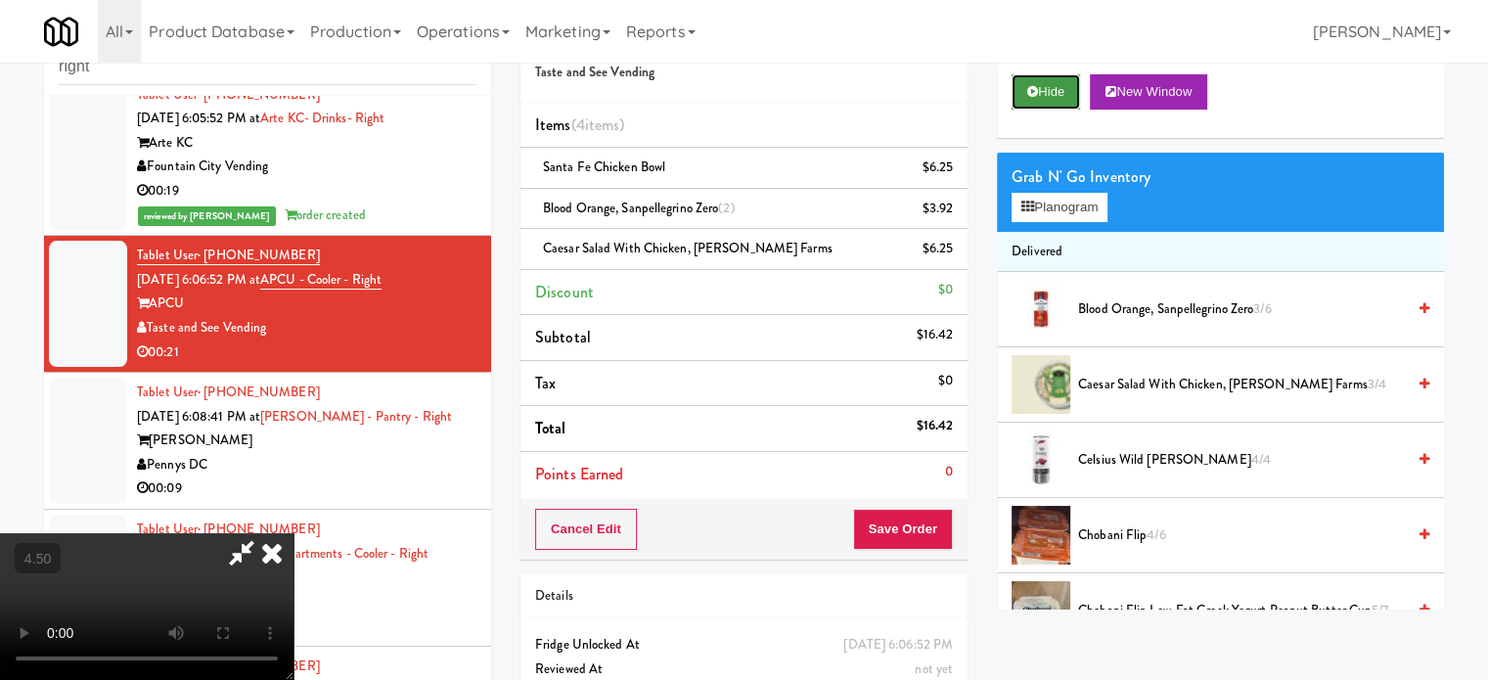
click at [1049, 85] on button "Hide" at bounding box center [1046, 91] width 68 height 35
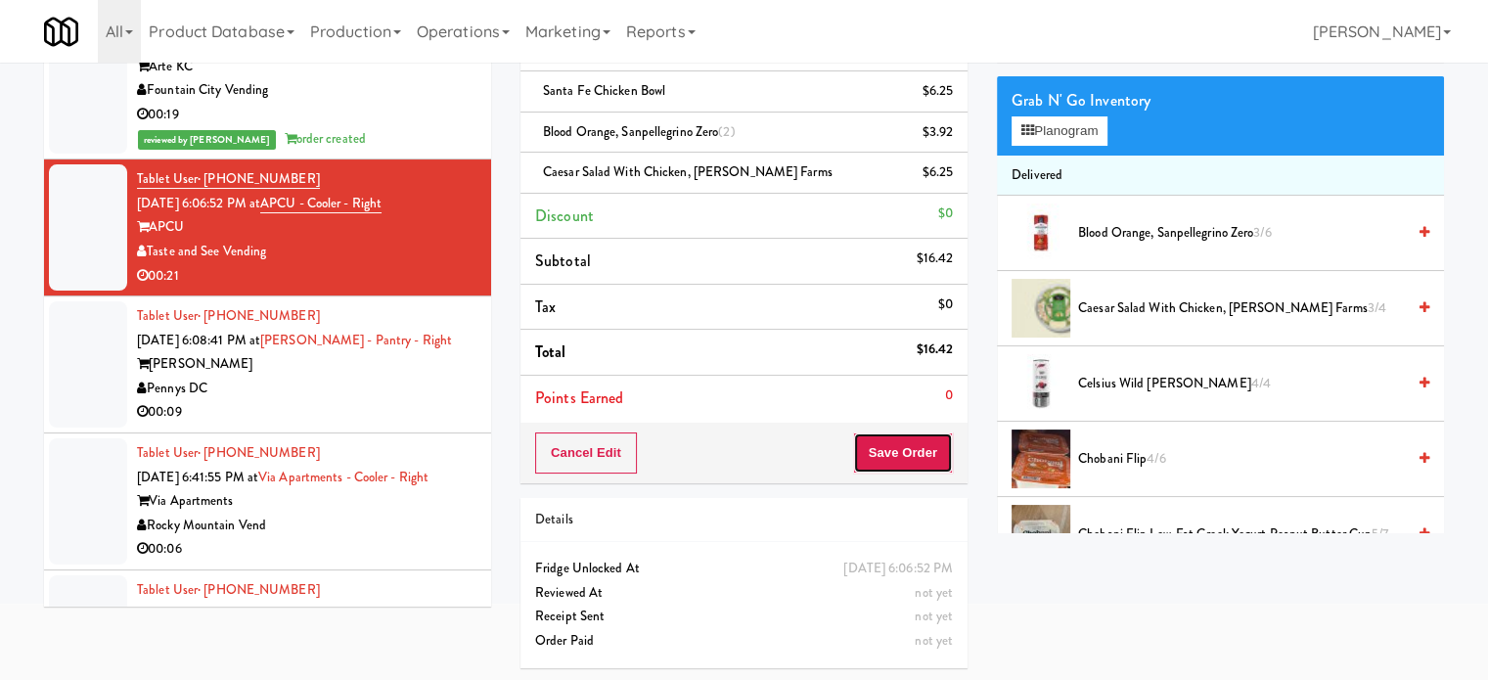
click at [881, 457] on button "Save Order" at bounding box center [903, 452] width 100 height 41
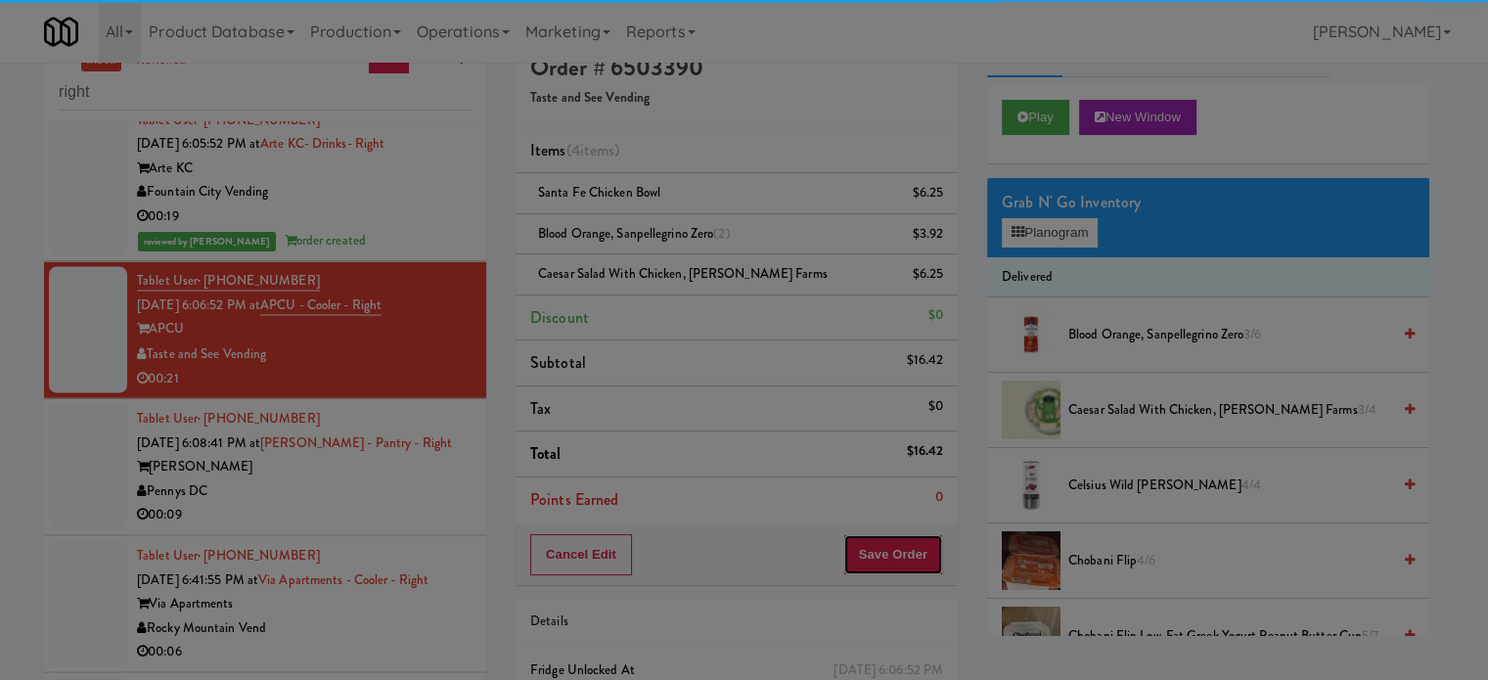
scroll to position [0, 0]
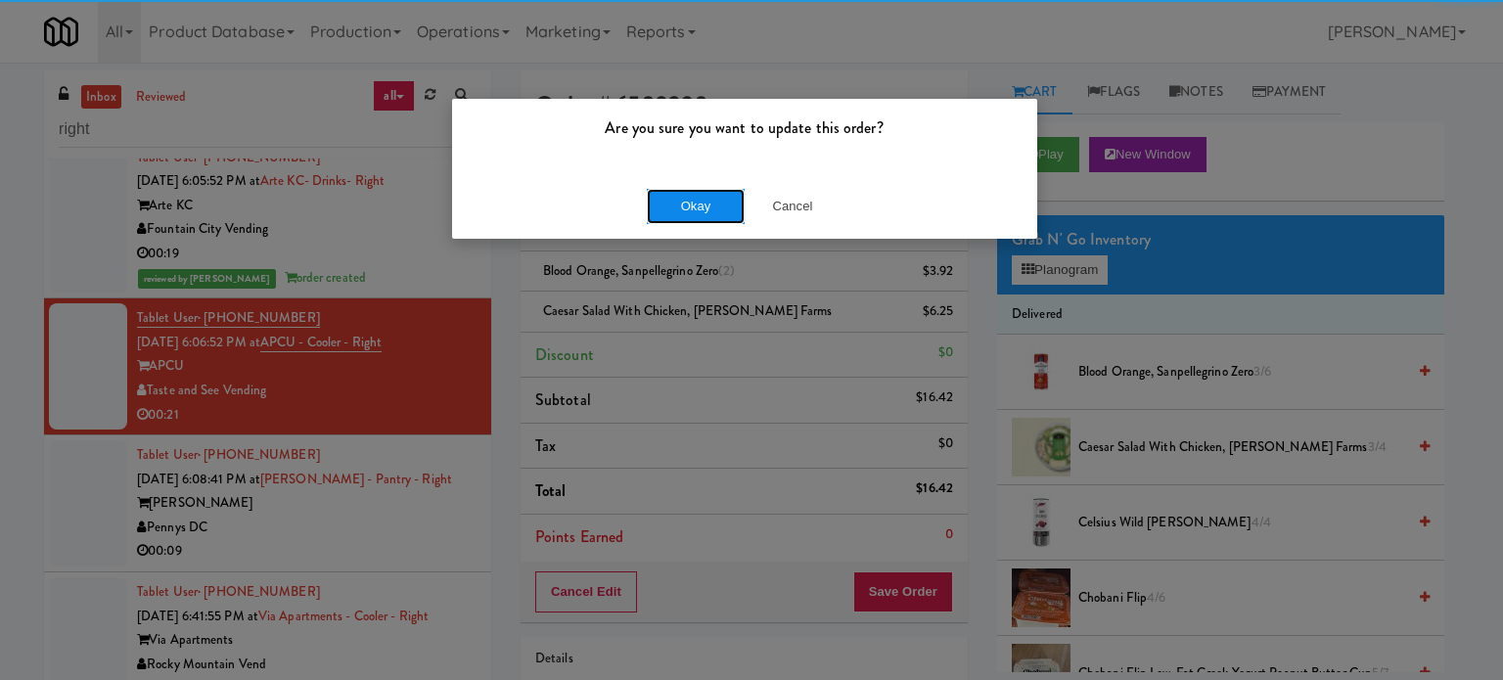
click at [725, 195] on button "Okay" at bounding box center [696, 206] width 98 height 35
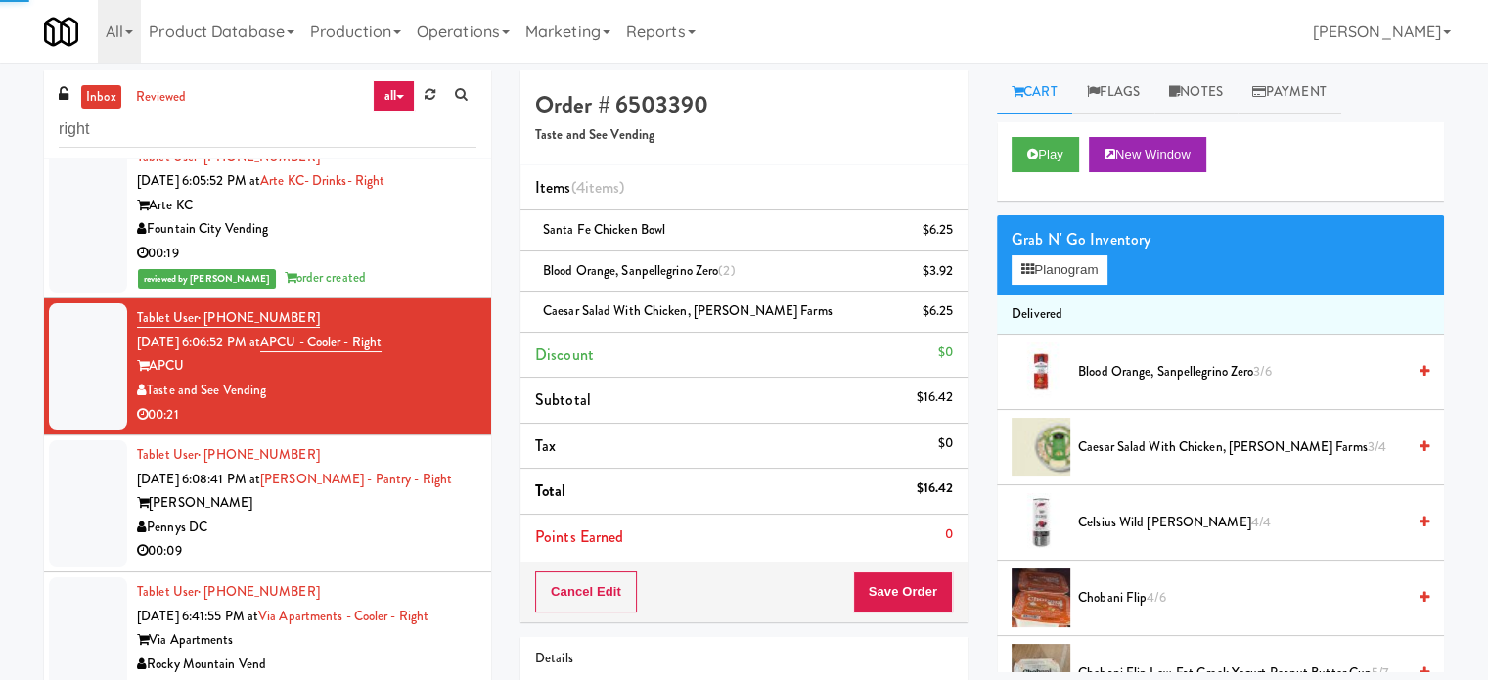
click at [358, 611] on div "Tablet User · (407) 414-1798 [DATE] 6:41:55 PM at Via Apartments - Cooler - Rig…" at bounding box center [307, 640] width 340 height 120
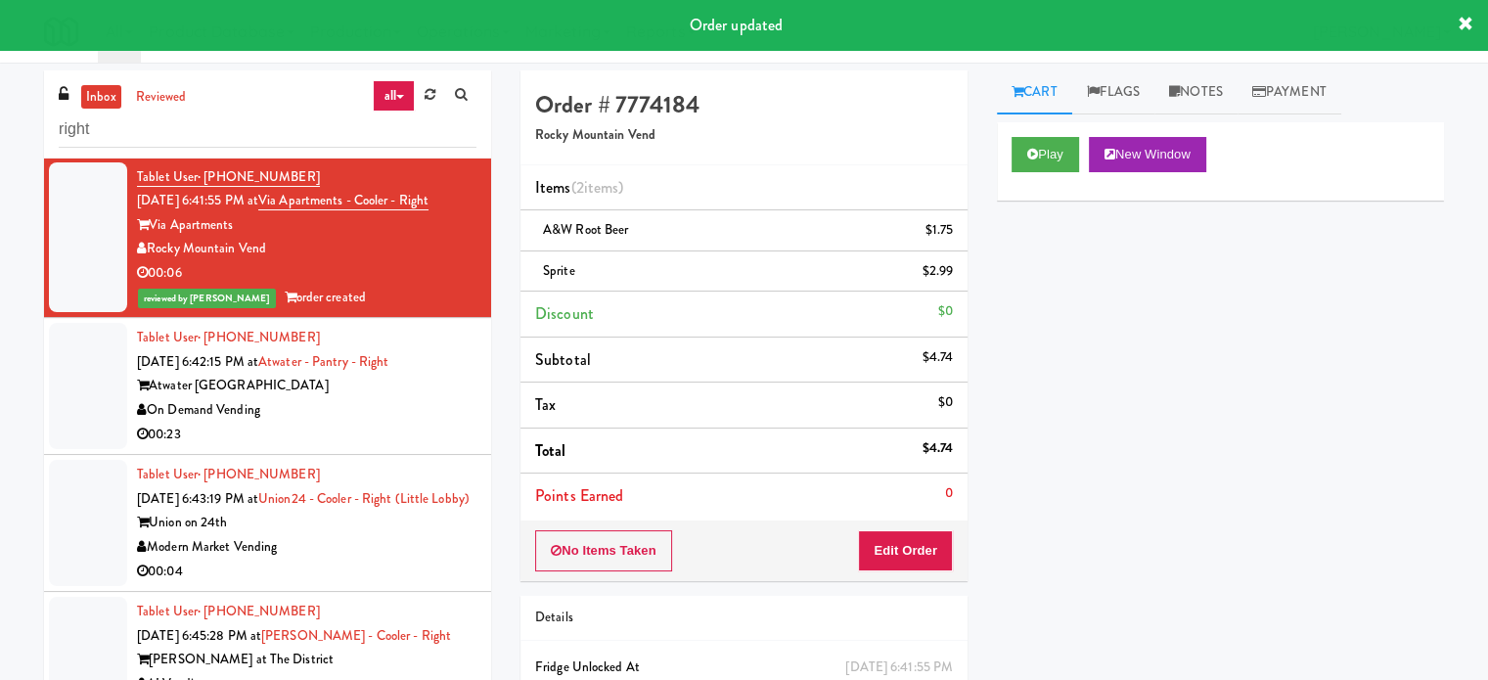
scroll to position [3458, 0]
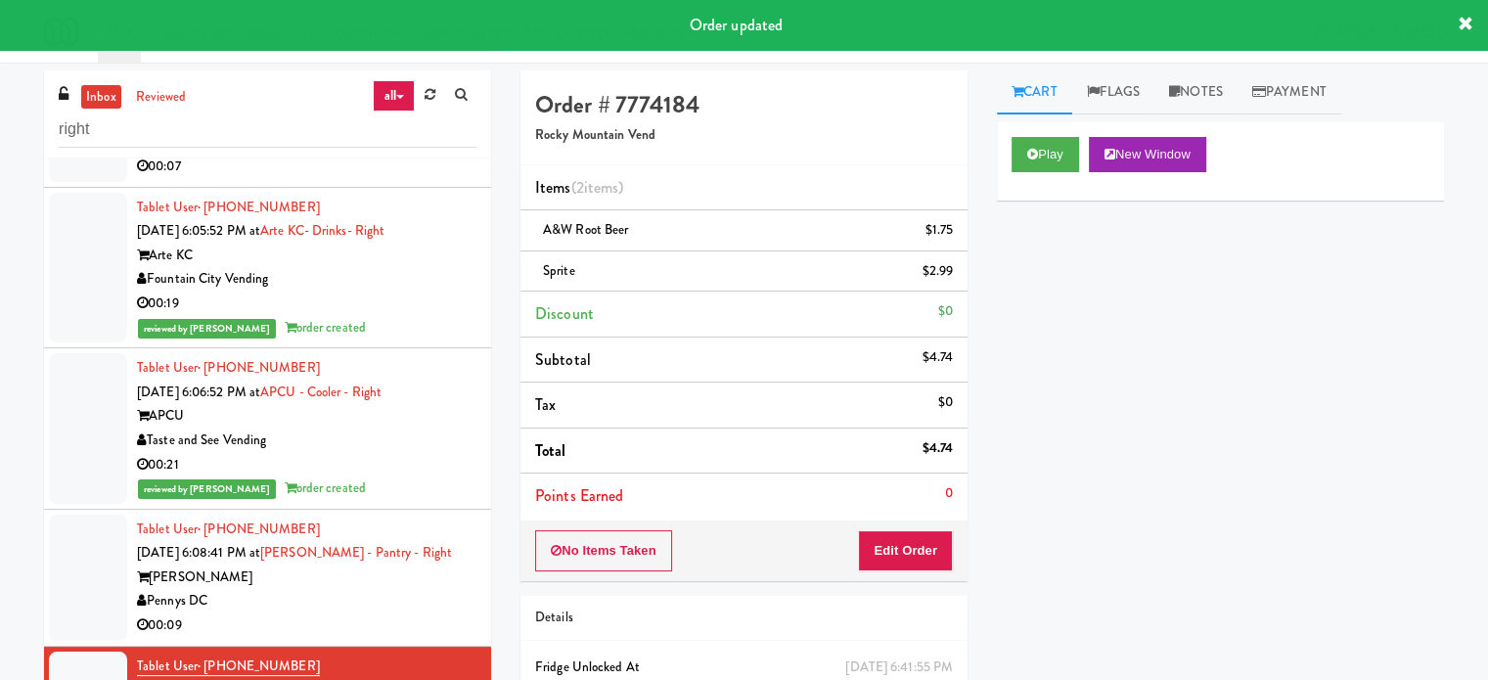
click at [350, 613] on div "Pennys DC" at bounding box center [307, 601] width 340 height 24
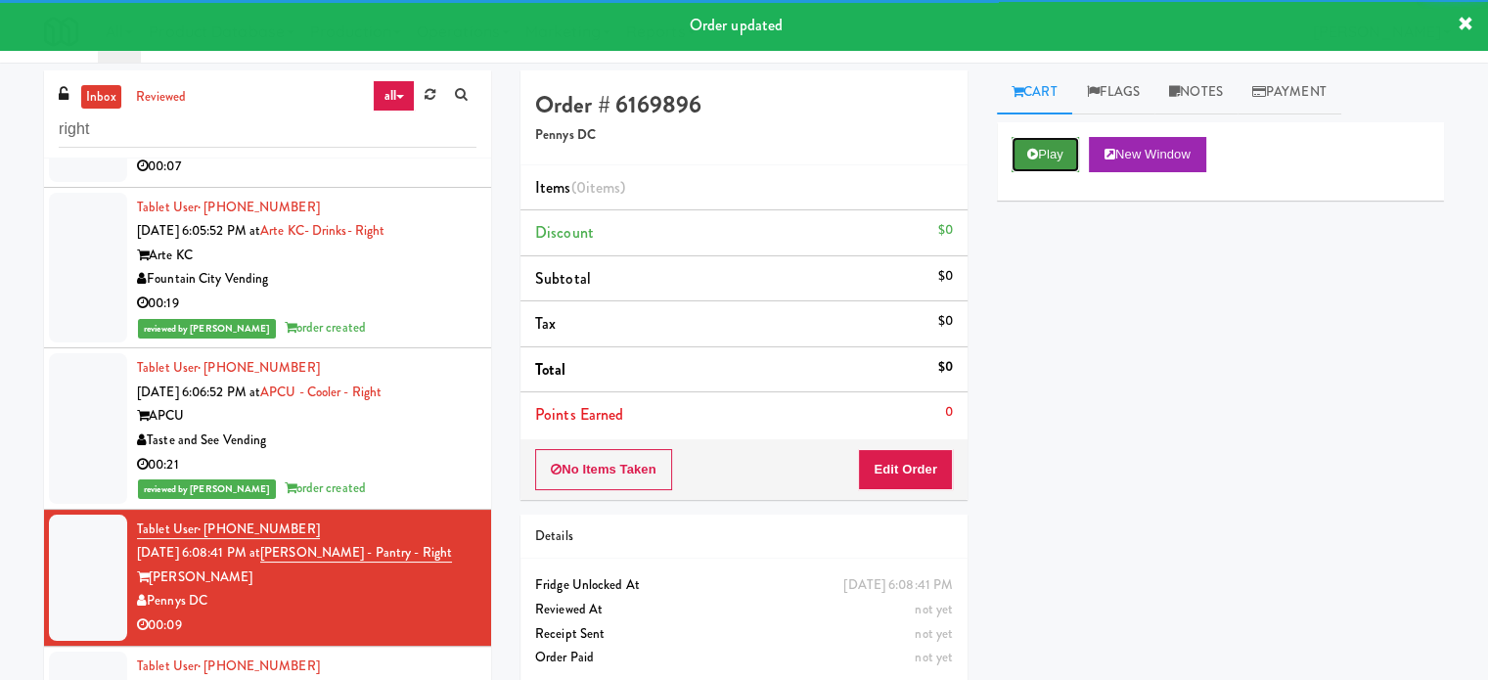
click at [1071, 154] on button "Play" at bounding box center [1046, 154] width 68 height 35
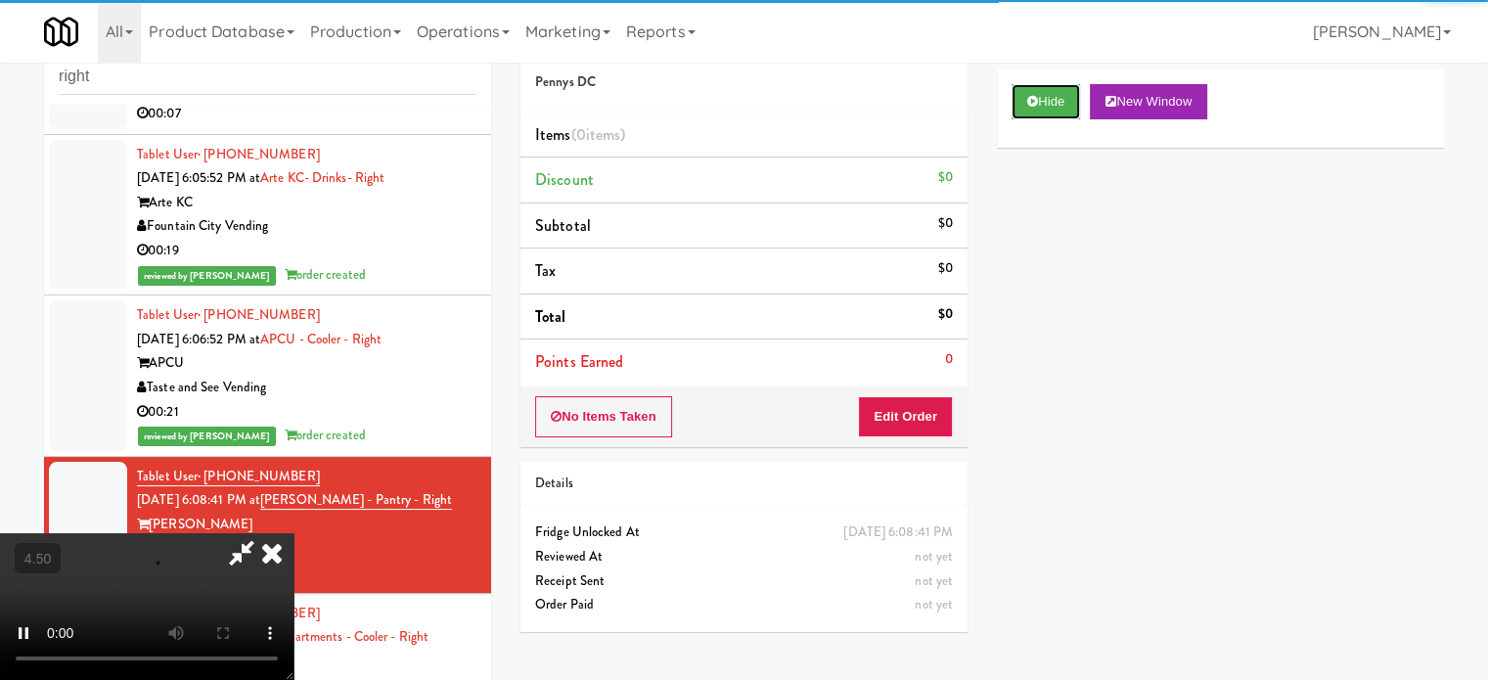
scroll to position [79, 0]
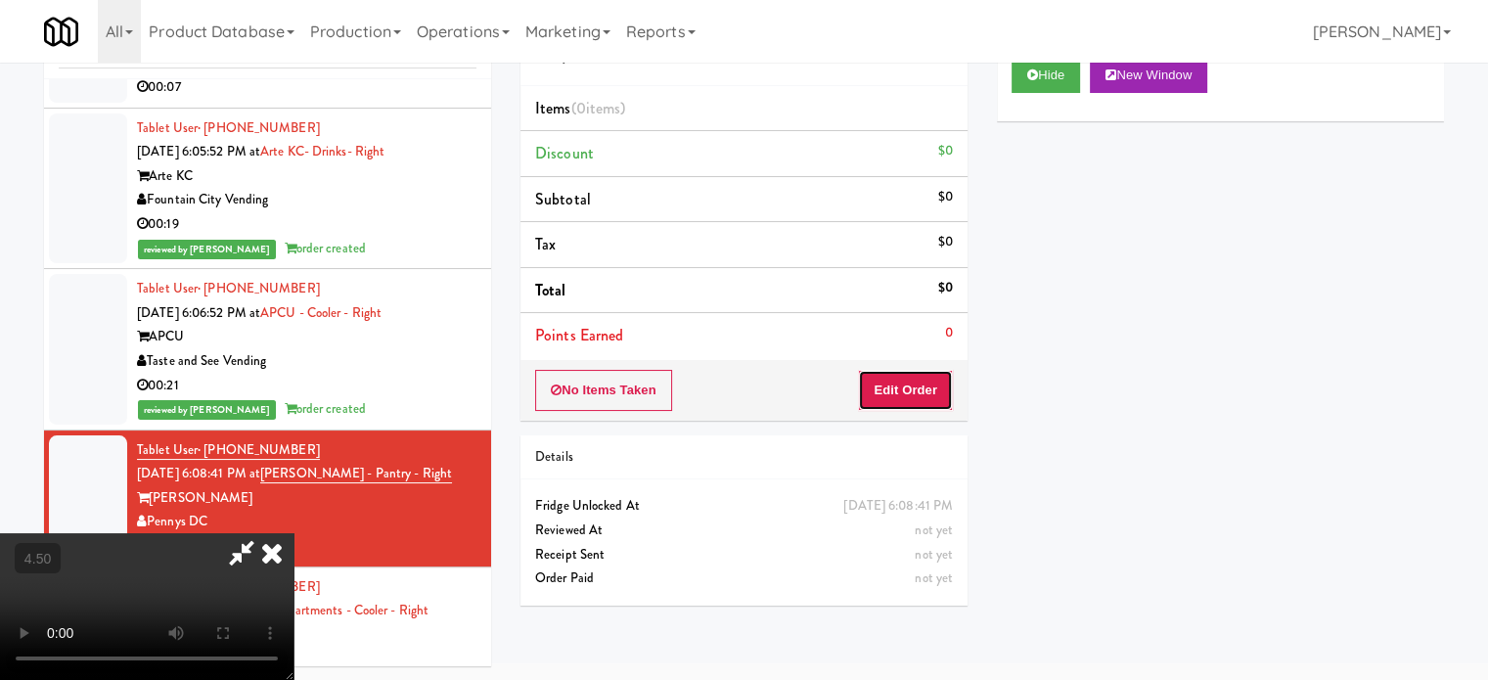
click at [890, 392] on button "Edit Order" at bounding box center [905, 390] width 95 height 41
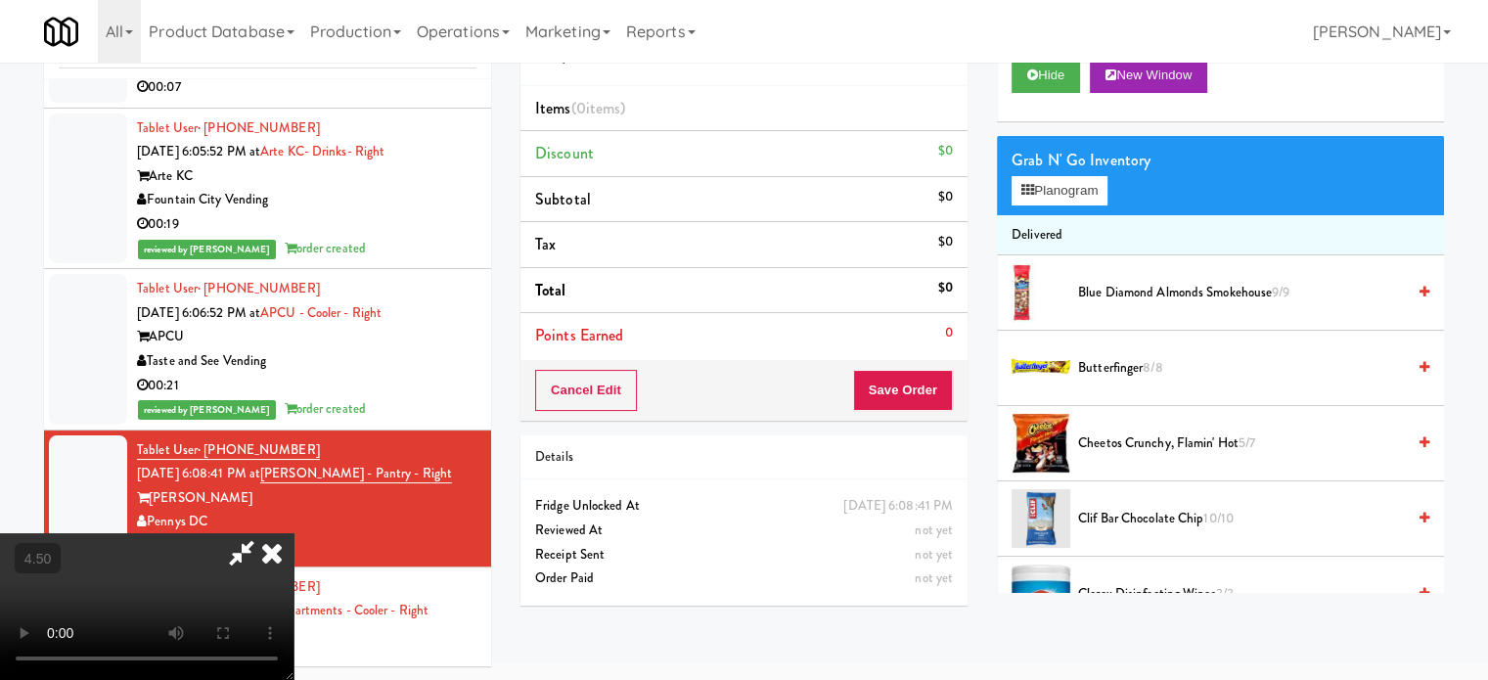
click at [294, 533] on video at bounding box center [147, 606] width 294 height 147
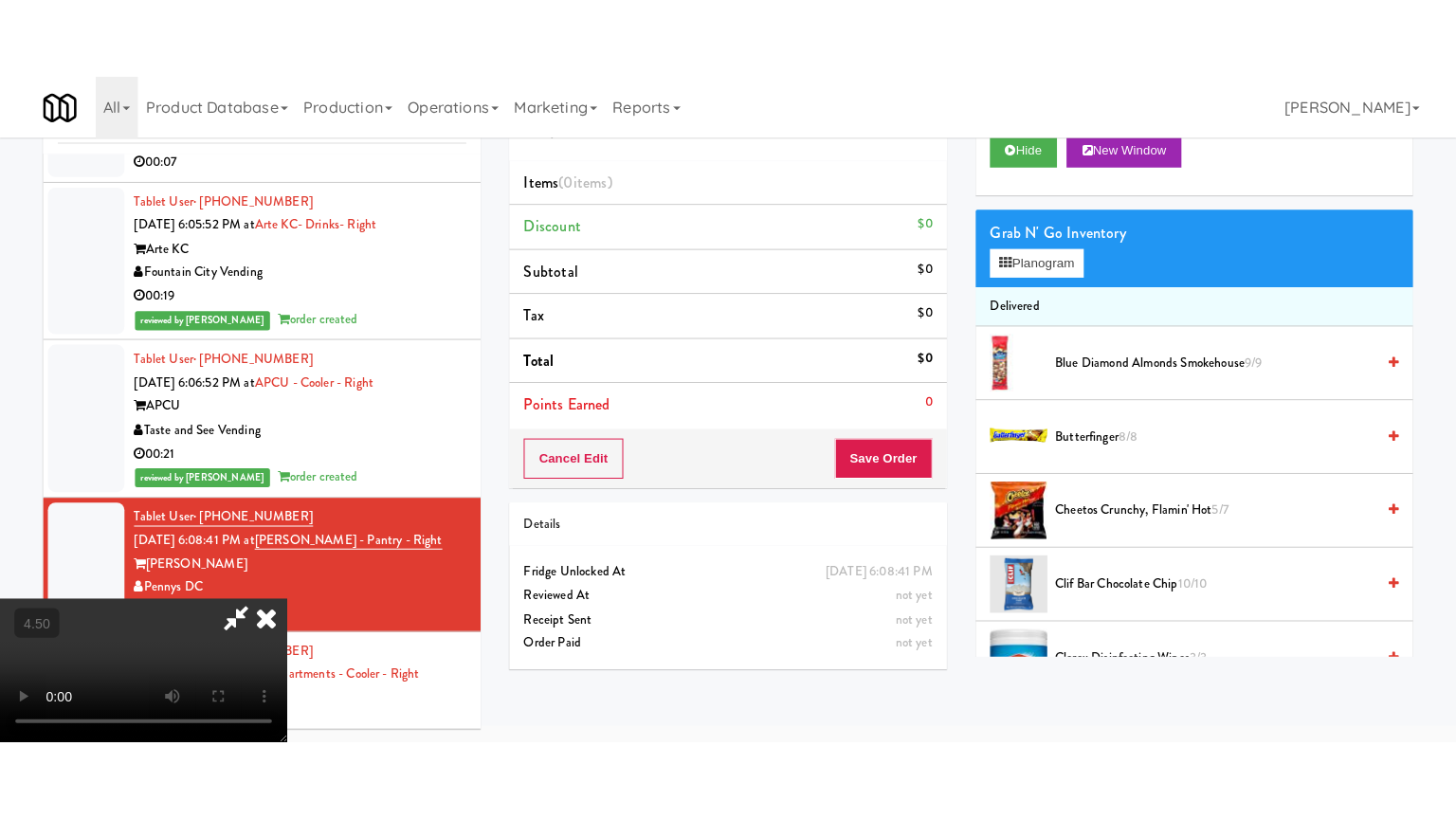
scroll to position [61, 0]
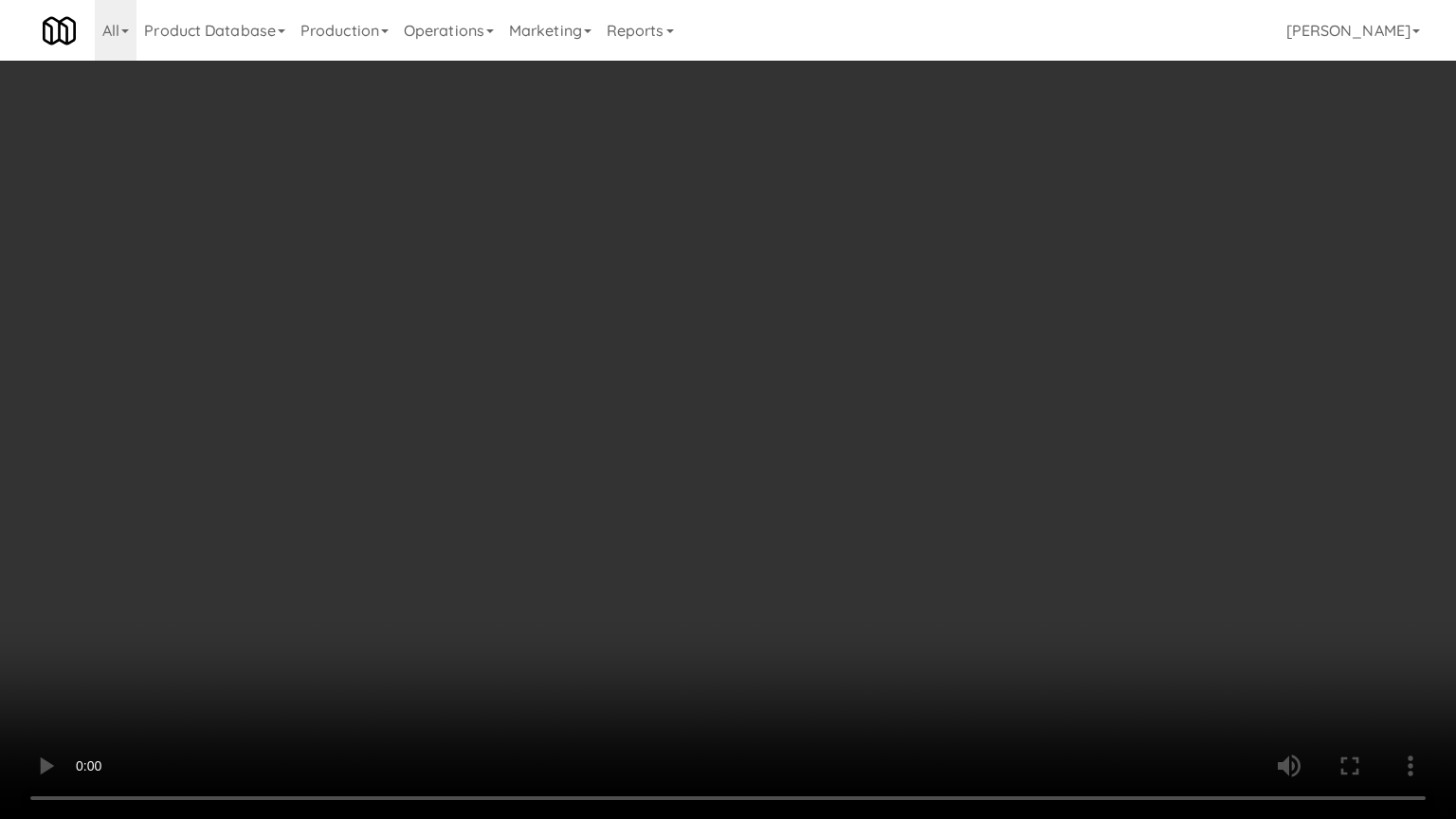
click at [686, 362] on video at bounding box center [728, 409] width 1456 height 819
click at [718, 387] on video at bounding box center [728, 409] width 1456 height 819
click at [704, 393] on video at bounding box center [728, 409] width 1456 height 819
click at [711, 388] on video at bounding box center [728, 409] width 1456 height 819
click at [769, 398] on video at bounding box center [728, 409] width 1456 height 819
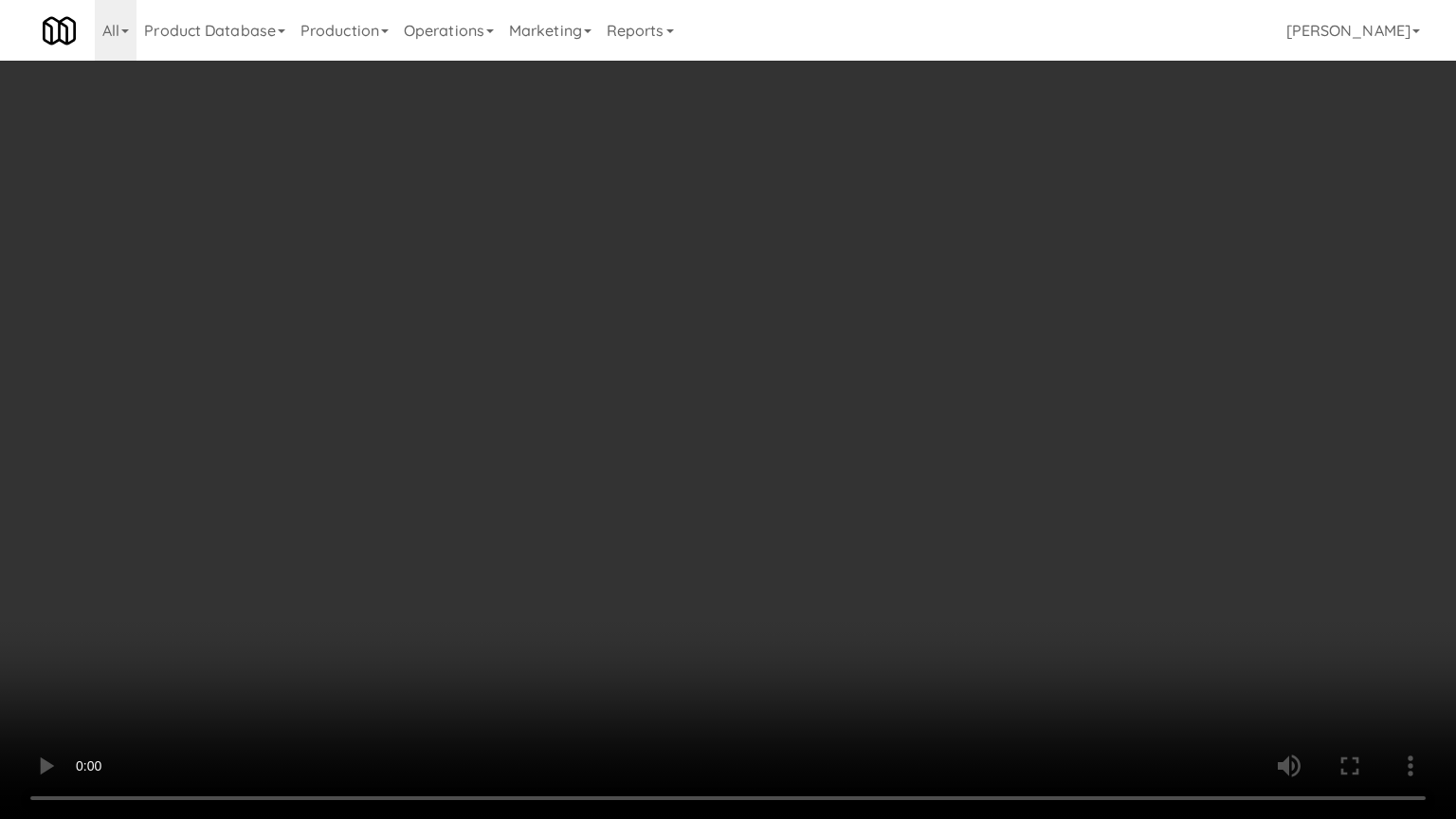
click at [713, 398] on video at bounding box center [728, 409] width 1456 height 819
click at [720, 394] on video at bounding box center [728, 409] width 1456 height 819
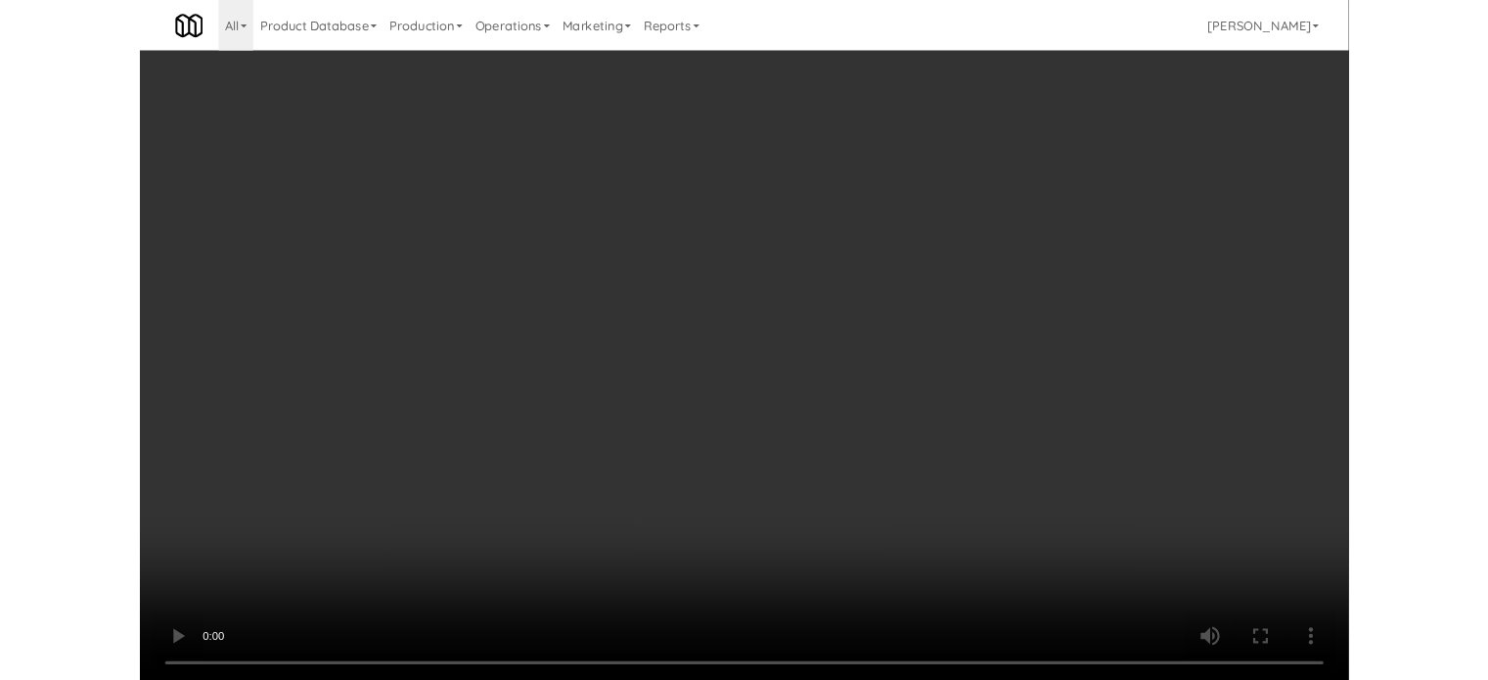
scroll to position [79, 0]
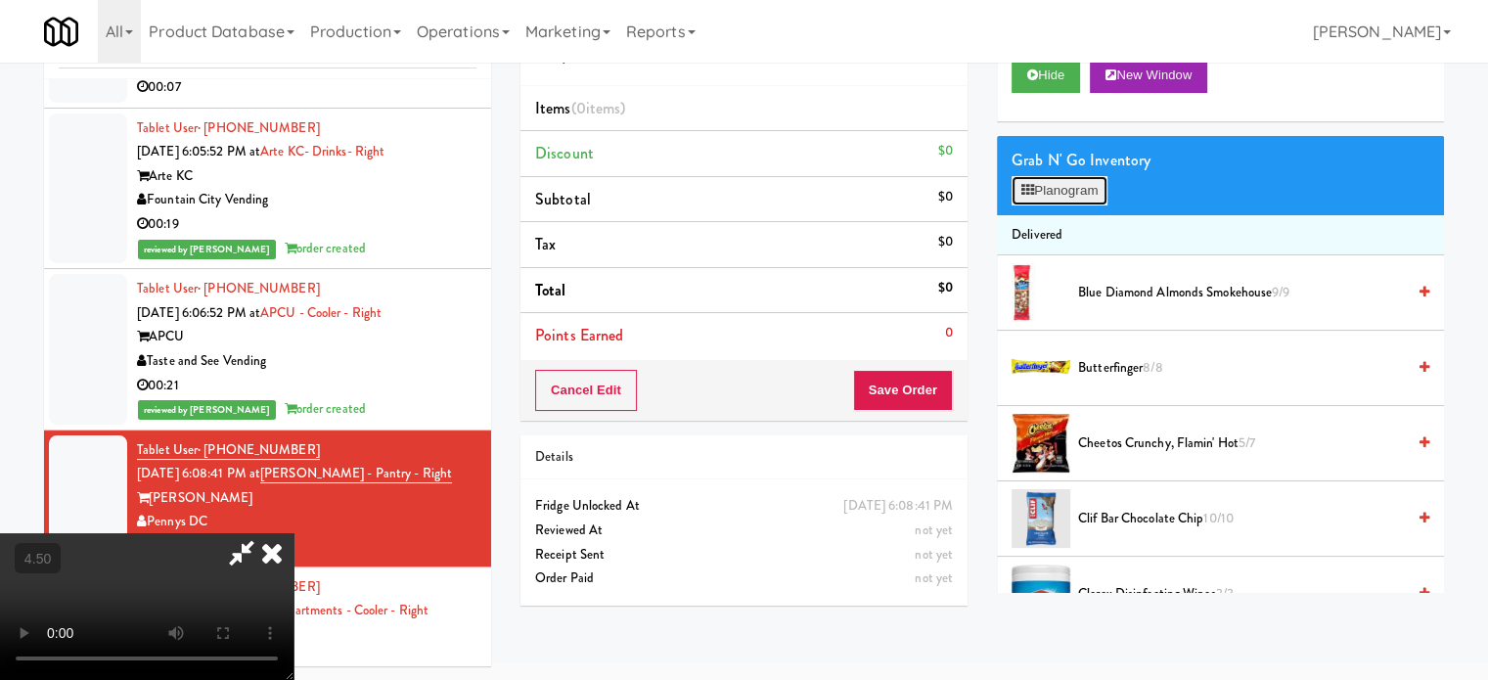
click at [1084, 191] on button "Planogram" at bounding box center [1060, 190] width 96 height 29
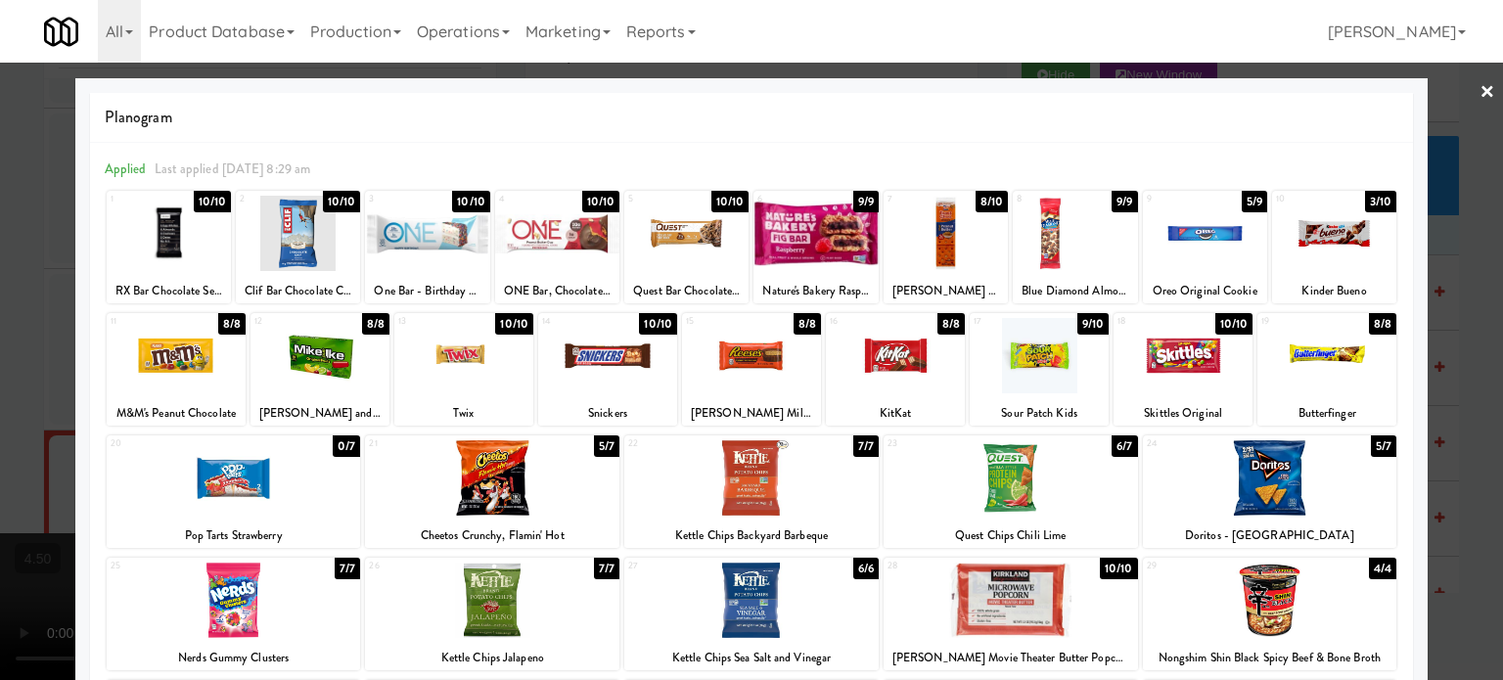
click at [941, 324] on div "8/8" at bounding box center [950, 324] width 27 height 22
click at [941, 324] on div "7/8" at bounding box center [951, 324] width 26 height 22
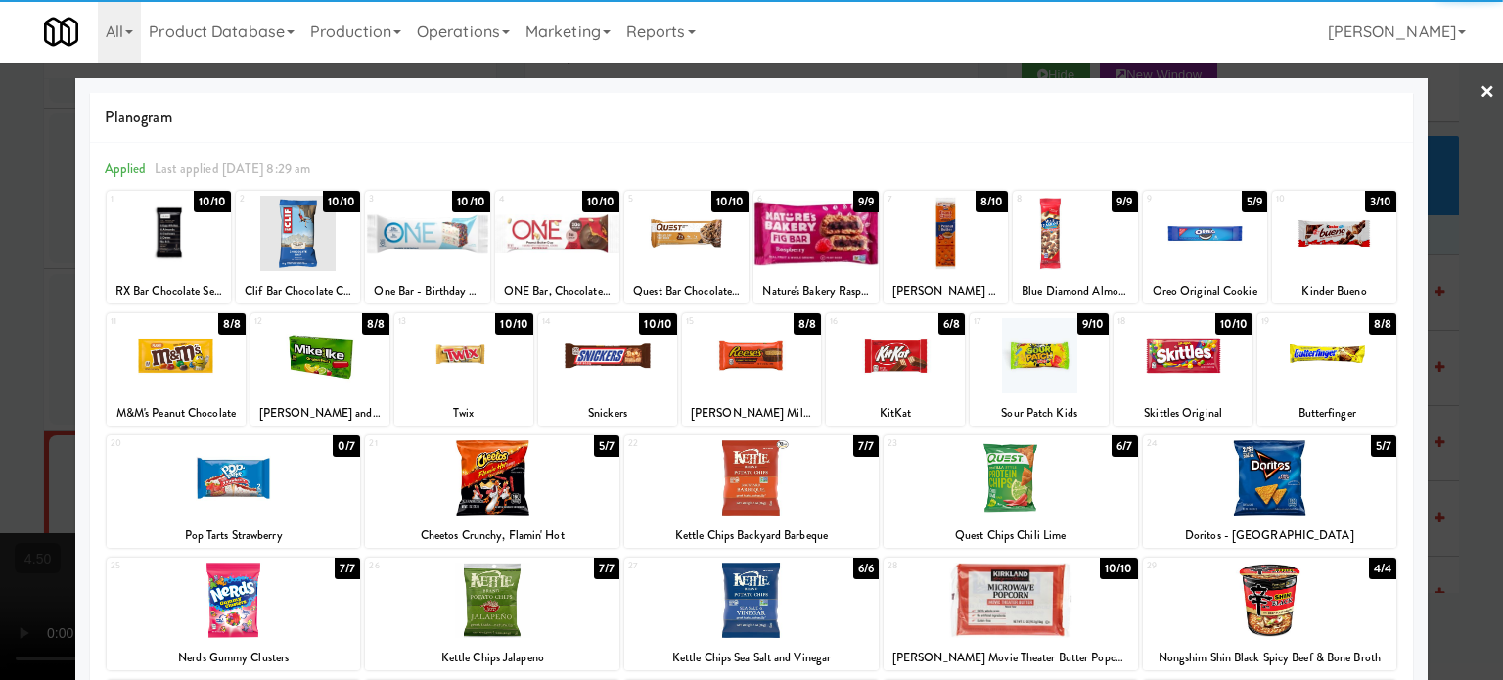
click at [1441, 354] on div at bounding box center [751, 340] width 1503 height 680
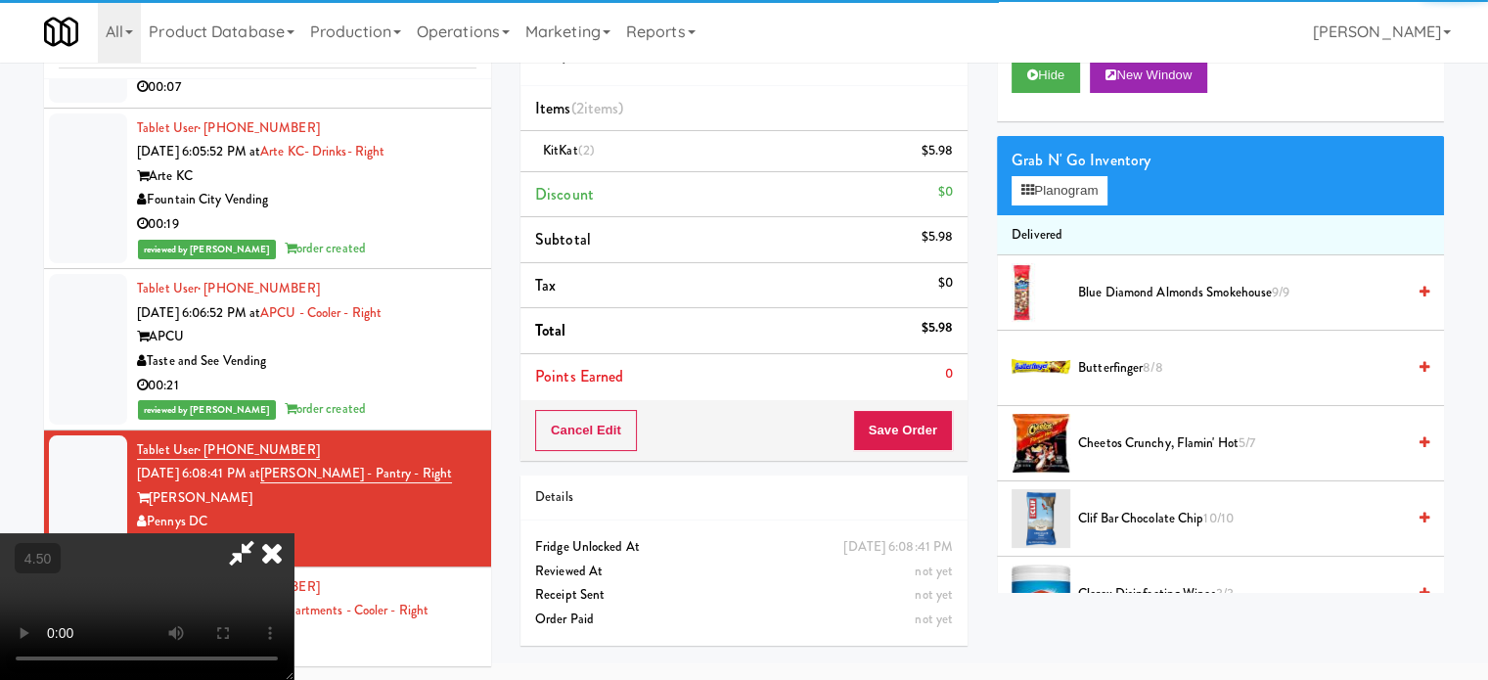
click at [294, 533] on video at bounding box center [147, 606] width 294 height 147
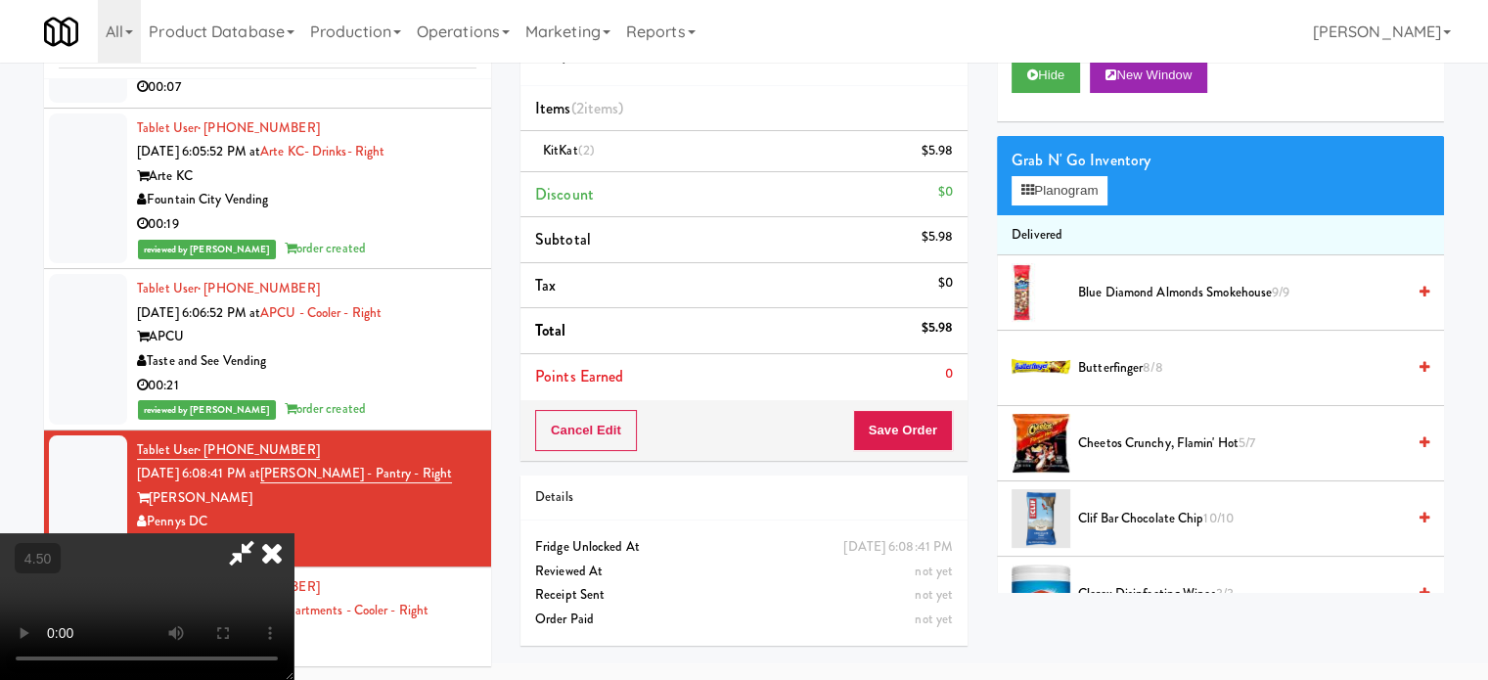
click at [294, 533] on video at bounding box center [147, 606] width 294 height 147
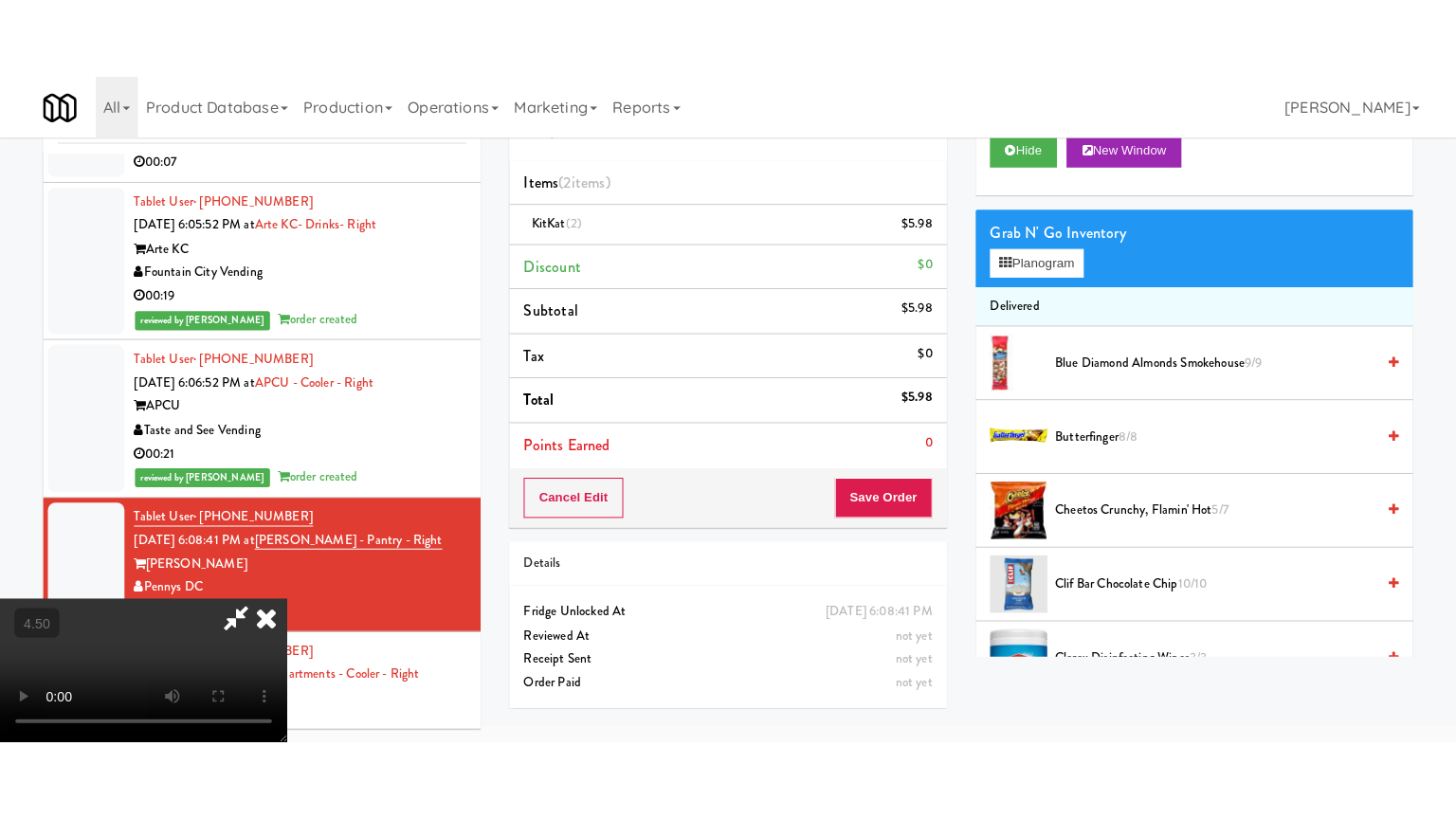
scroll to position [61, 0]
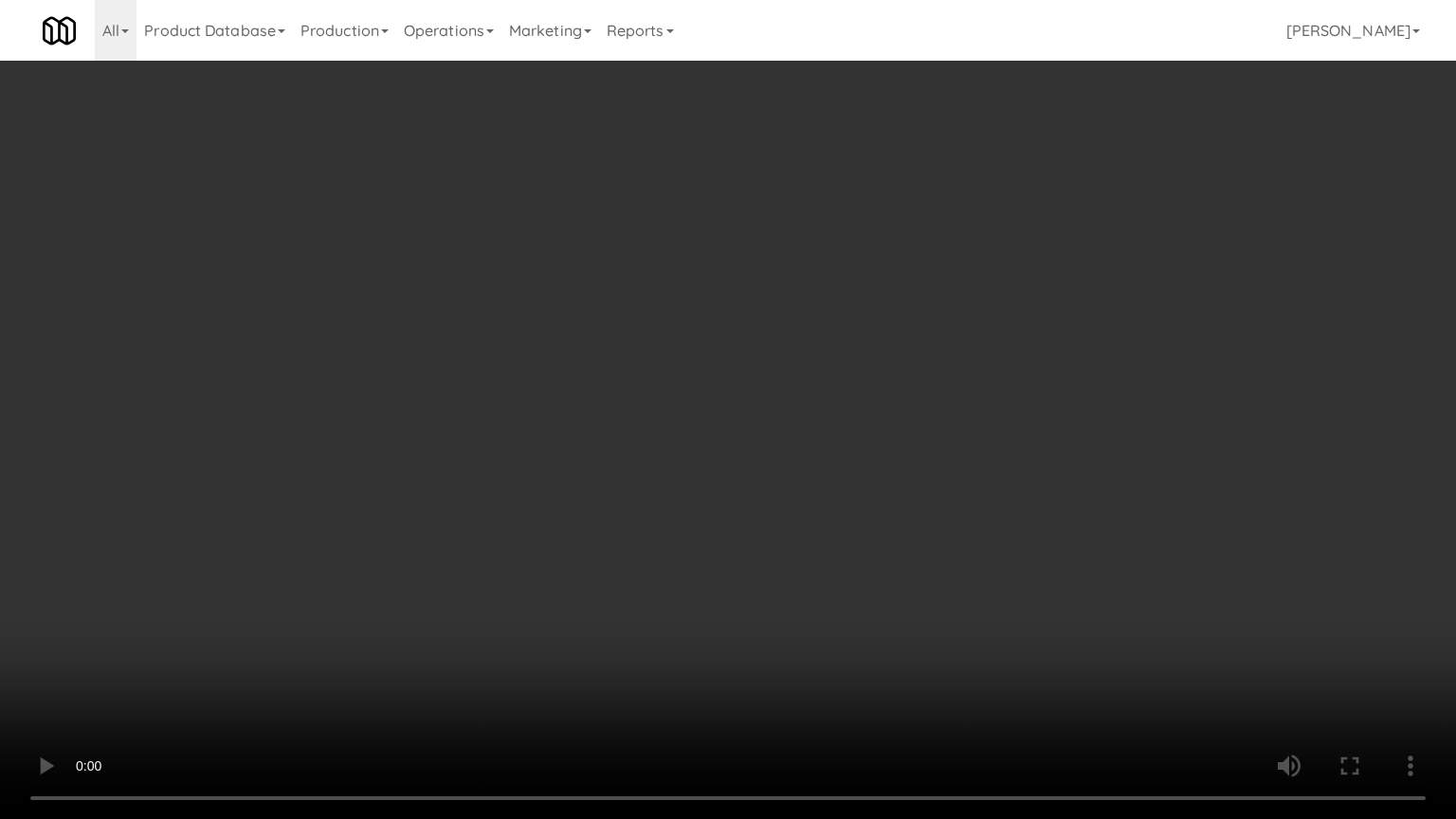
click at [639, 447] on video at bounding box center [728, 409] width 1456 height 819
click at [689, 452] on video at bounding box center [728, 409] width 1456 height 819
drag, startPoint x: 705, startPoint y: 457, endPoint x: 716, endPoint y: 461, distance: 11.7
click at [709, 460] on video at bounding box center [728, 409] width 1456 height 819
click at [705, 494] on video at bounding box center [728, 409] width 1456 height 819
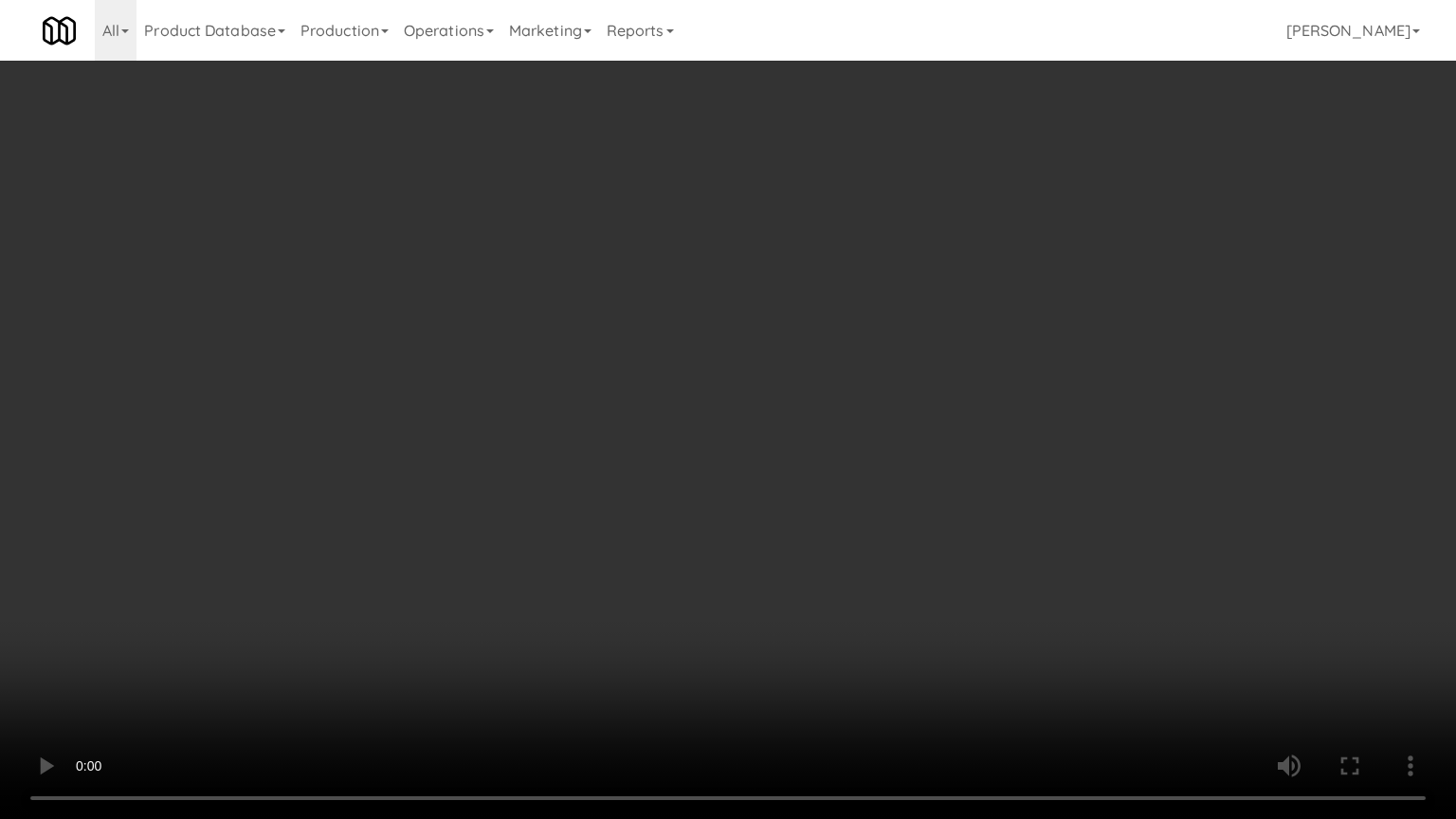
click at [800, 561] on video at bounding box center [728, 409] width 1456 height 819
click at [816, 545] on video at bounding box center [728, 409] width 1456 height 819
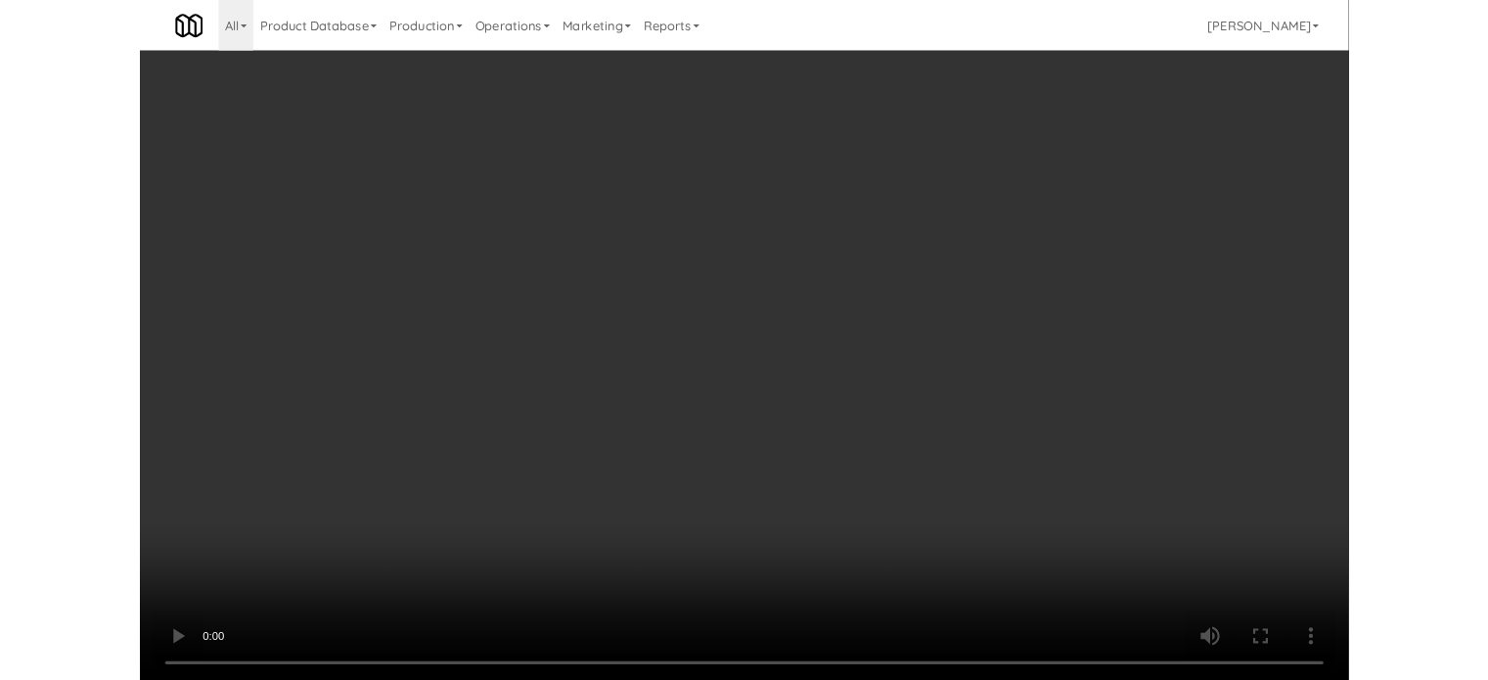
scroll to position [79, 0]
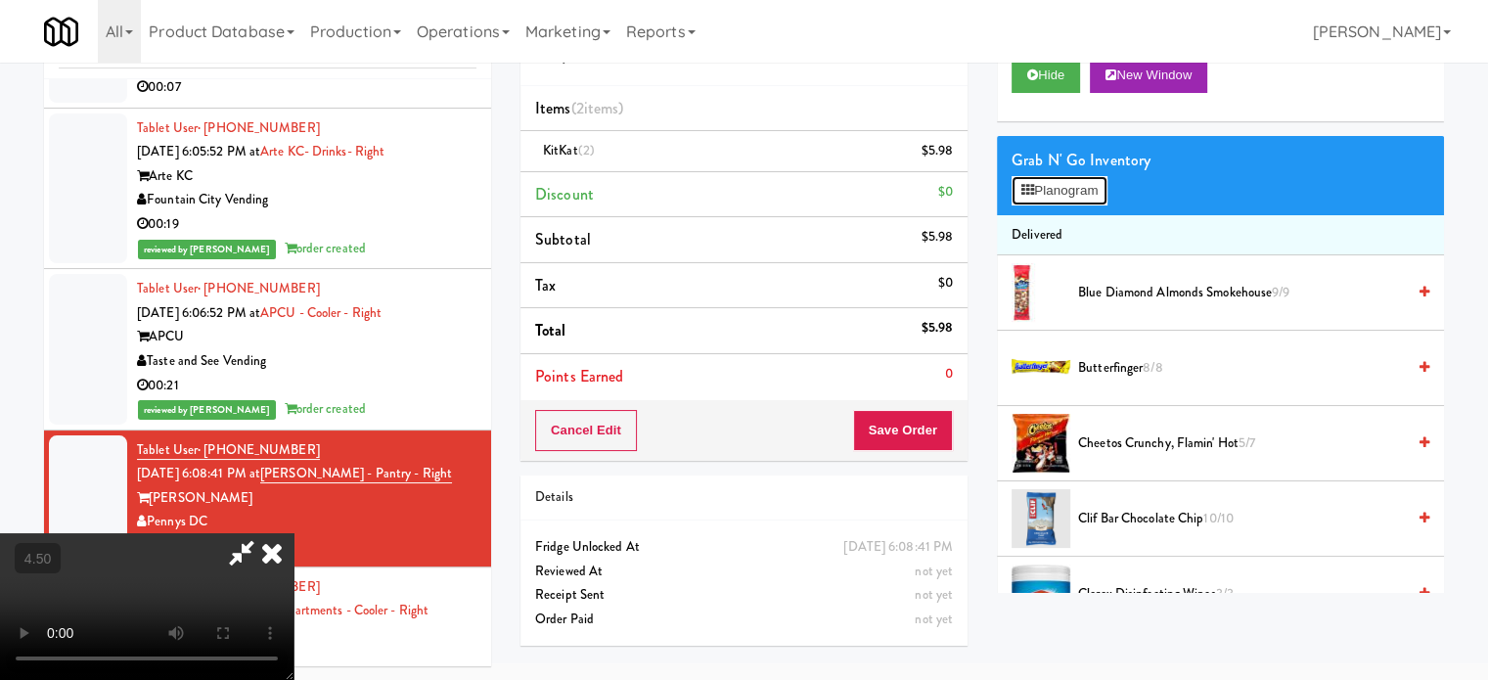
click at [1080, 194] on button "Planogram" at bounding box center [1060, 190] width 96 height 29
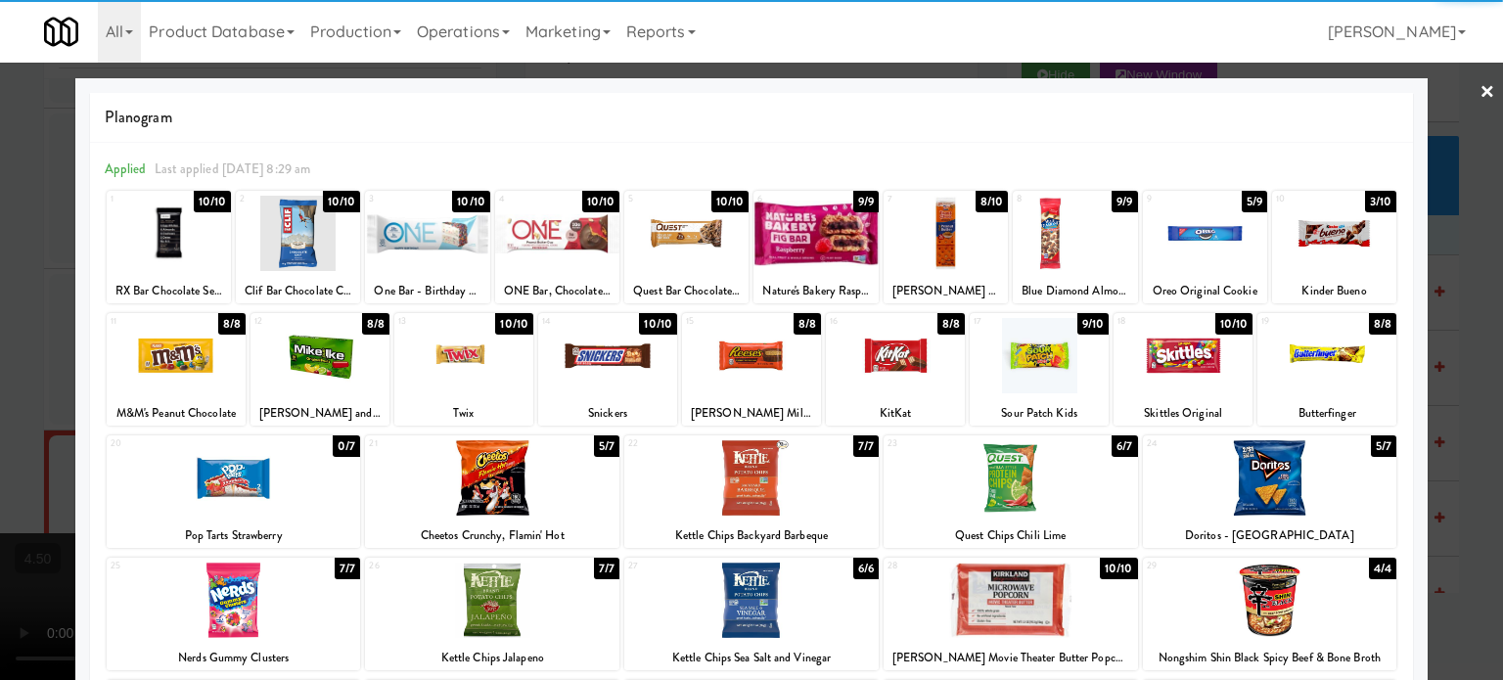
click at [794, 326] on div "8/8" at bounding box center [807, 324] width 27 height 22
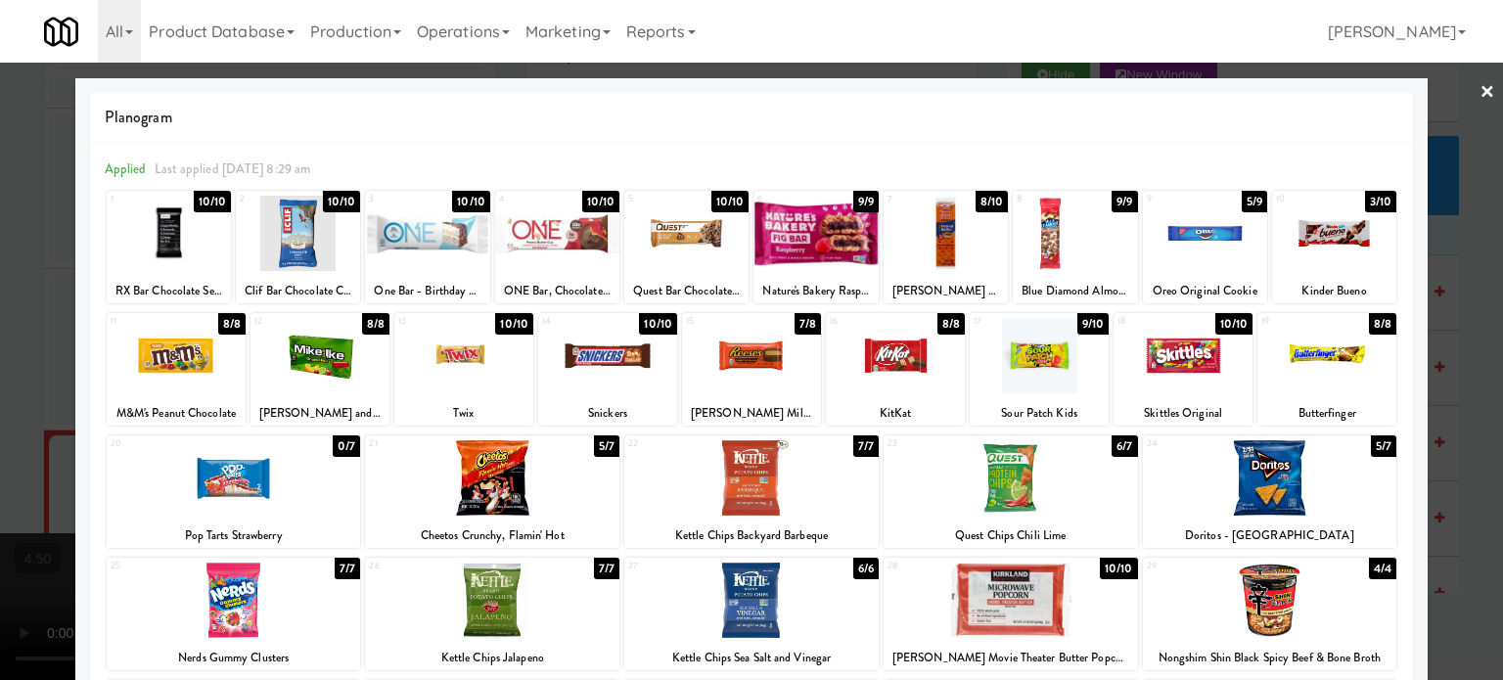
click at [1440, 370] on div at bounding box center [751, 340] width 1503 height 680
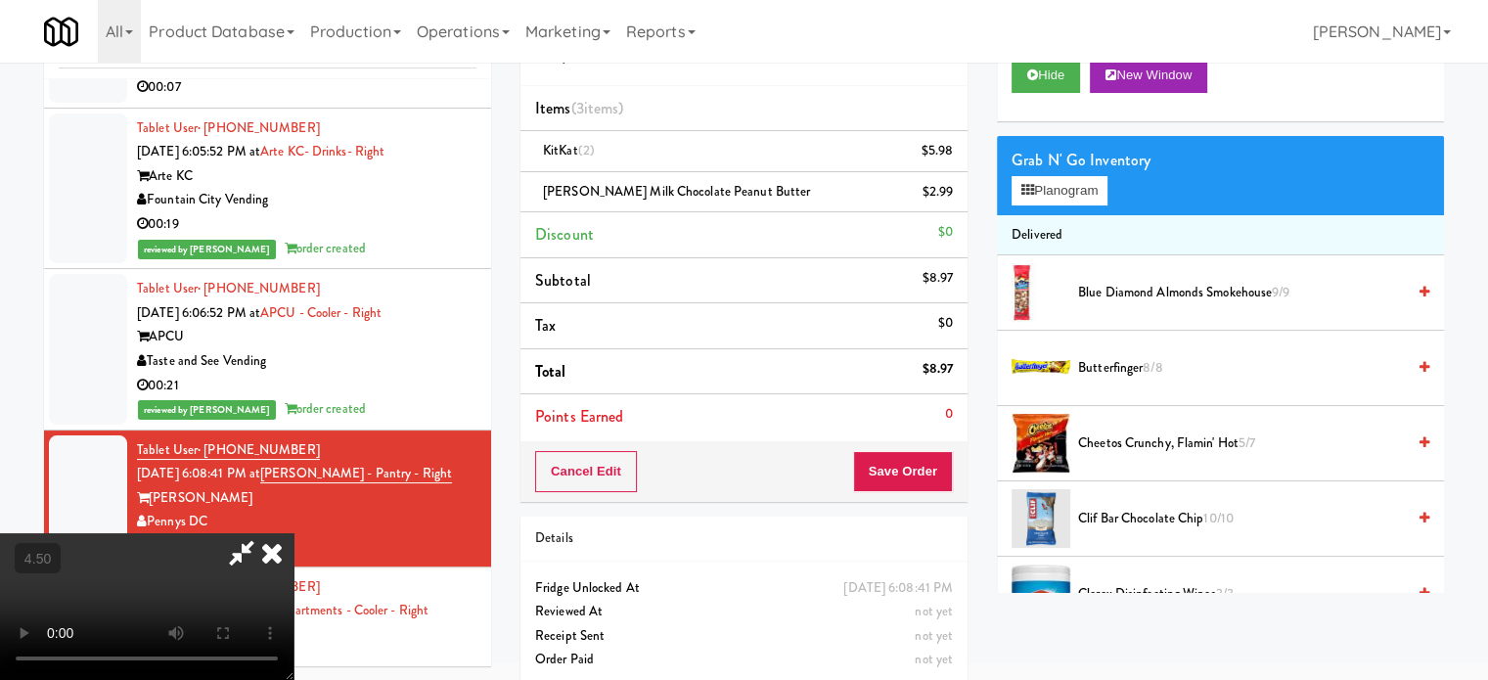
click at [294, 533] on video at bounding box center [147, 606] width 294 height 147
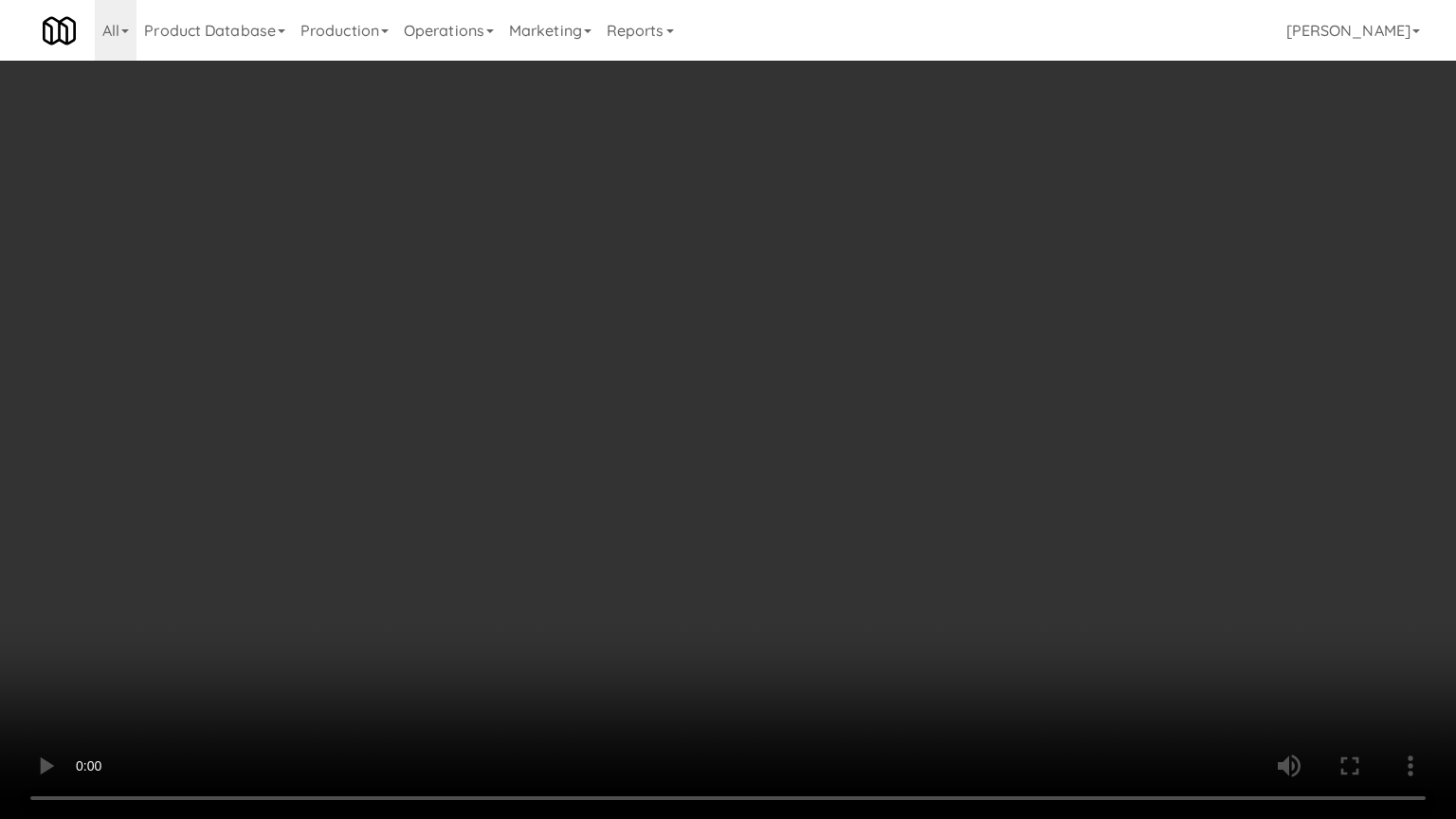
drag, startPoint x: 542, startPoint y: 441, endPoint x: 627, endPoint y: 404, distance: 92.7
click at [542, 441] on video at bounding box center [728, 409] width 1456 height 819
drag, startPoint x: 462, startPoint y: 488, endPoint x: 518, endPoint y: 425, distance: 84.3
click at [463, 486] on video at bounding box center [728, 409] width 1456 height 819
click at [568, 432] on video at bounding box center [728, 409] width 1456 height 819
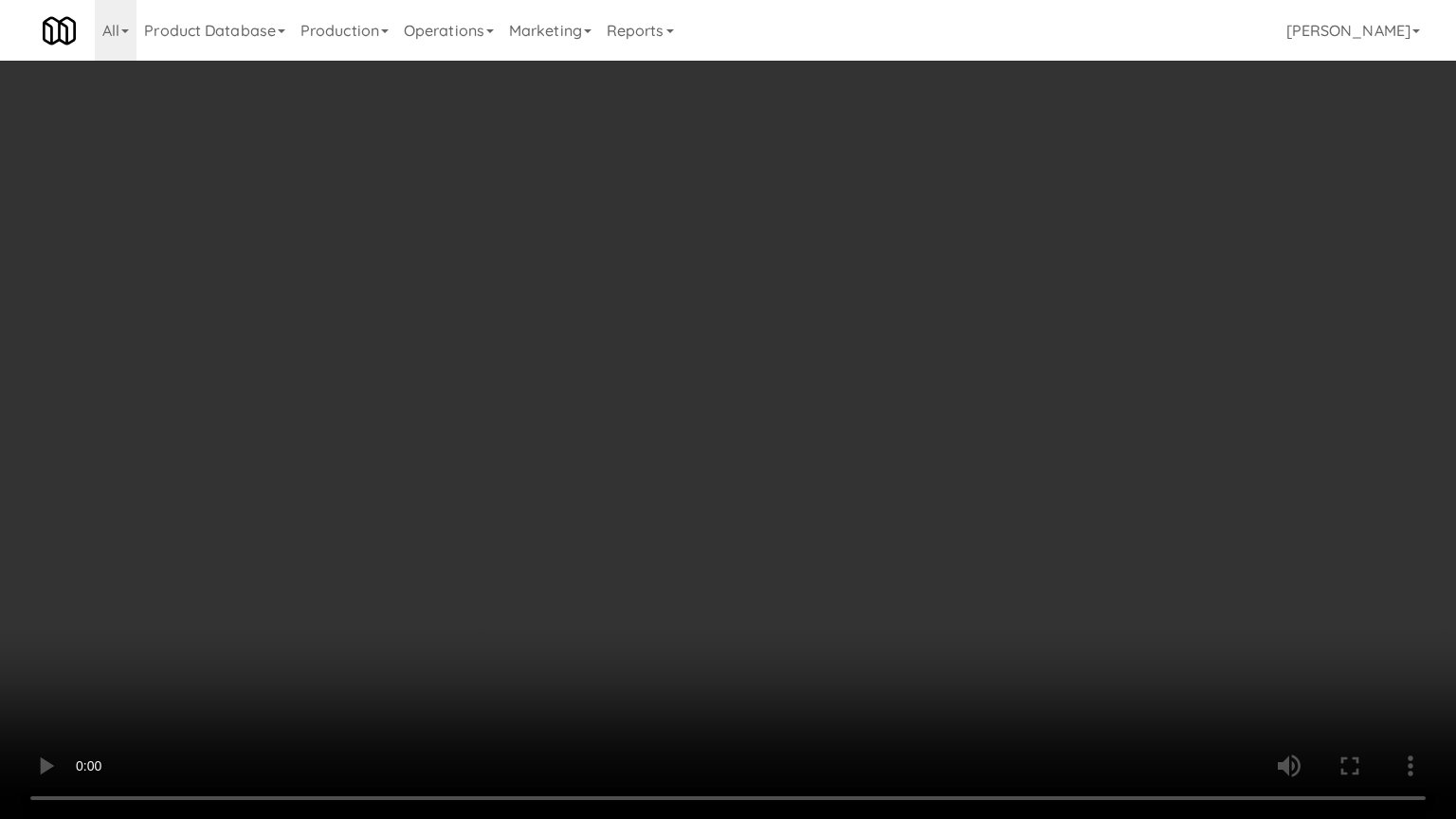
click at [580, 410] on video at bounding box center [728, 409] width 1456 height 819
click at [584, 403] on video at bounding box center [728, 409] width 1456 height 819
click at [614, 421] on video at bounding box center [728, 409] width 1456 height 819
click at [613, 422] on video at bounding box center [728, 409] width 1456 height 819
click at [617, 419] on video at bounding box center [728, 409] width 1456 height 819
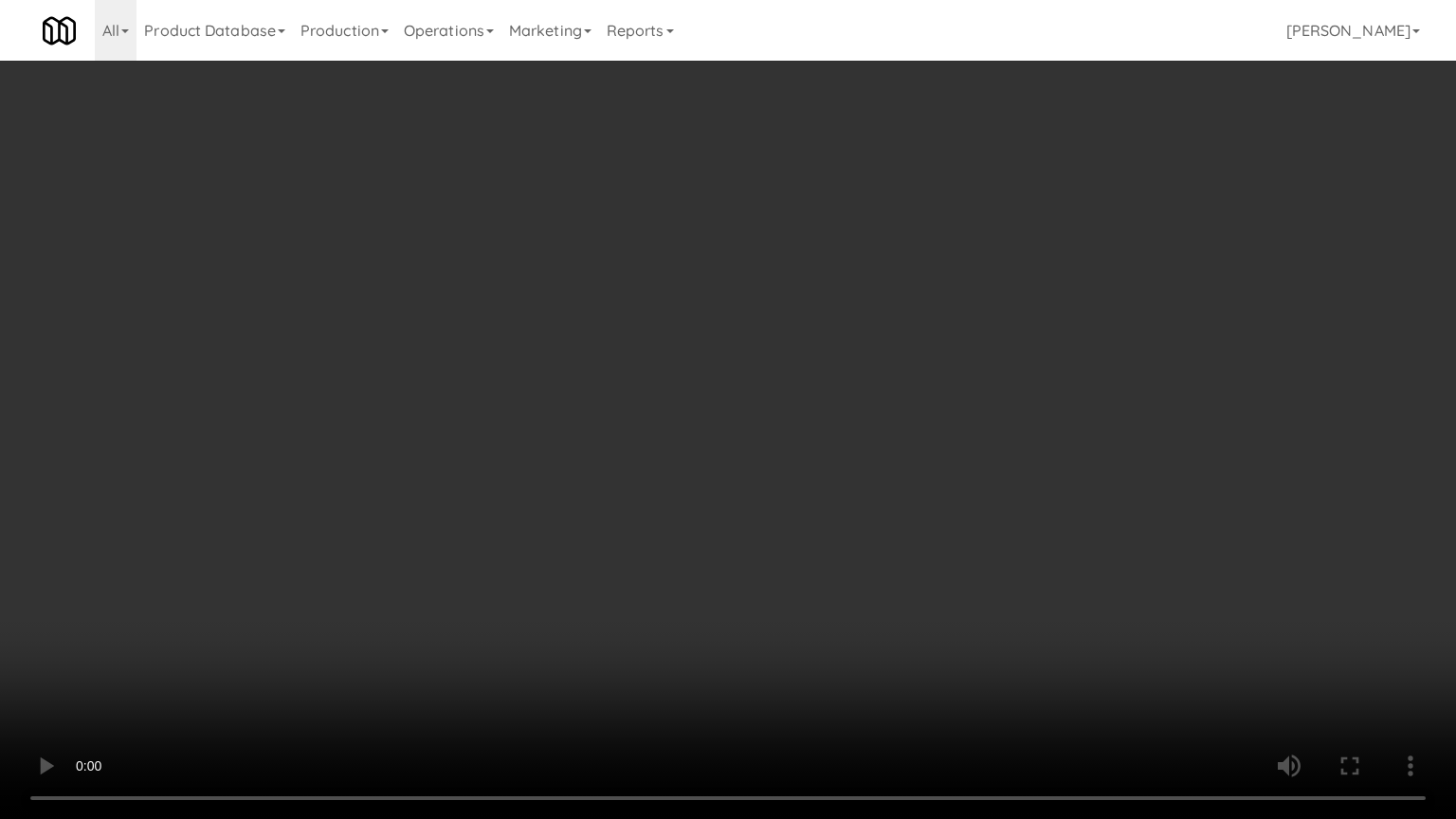
click at [665, 437] on video at bounding box center [728, 409] width 1456 height 819
click at [607, 442] on video at bounding box center [728, 409] width 1456 height 819
click at [697, 447] on video at bounding box center [728, 409] width 1456 height 819
click at [677, 440] on video at bounding box center [728, 409] width 1456 height 819
click at [715, 446] on video at bounding box center [728, 409] width 1456 height 819
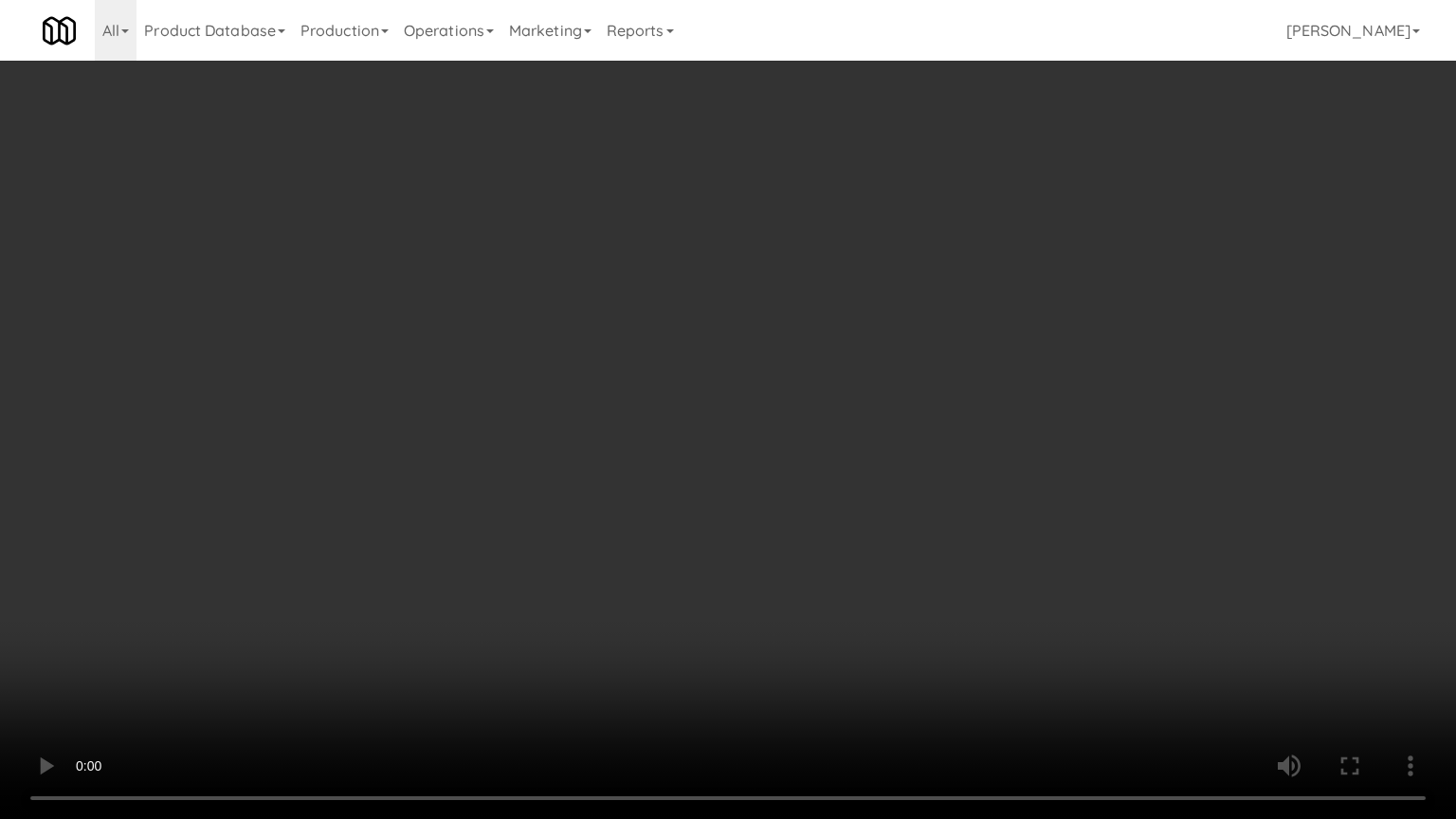
click at [697, 445] on video at bounding box center [728, 409] width 1456 height 819
click at [733, 450] on video at bounding box center [728, 409] width 1456 height 819
drag, startPoint x: 728, startPoint y: 444, endPoint x: 754, endPoint y: 398, distance: 52.8
click at [728, 442] on video at bounding box center [728, 409] width 1456 height 819
click at [696, 425] on video at bounding box center [728, 409] width 1456 height 819
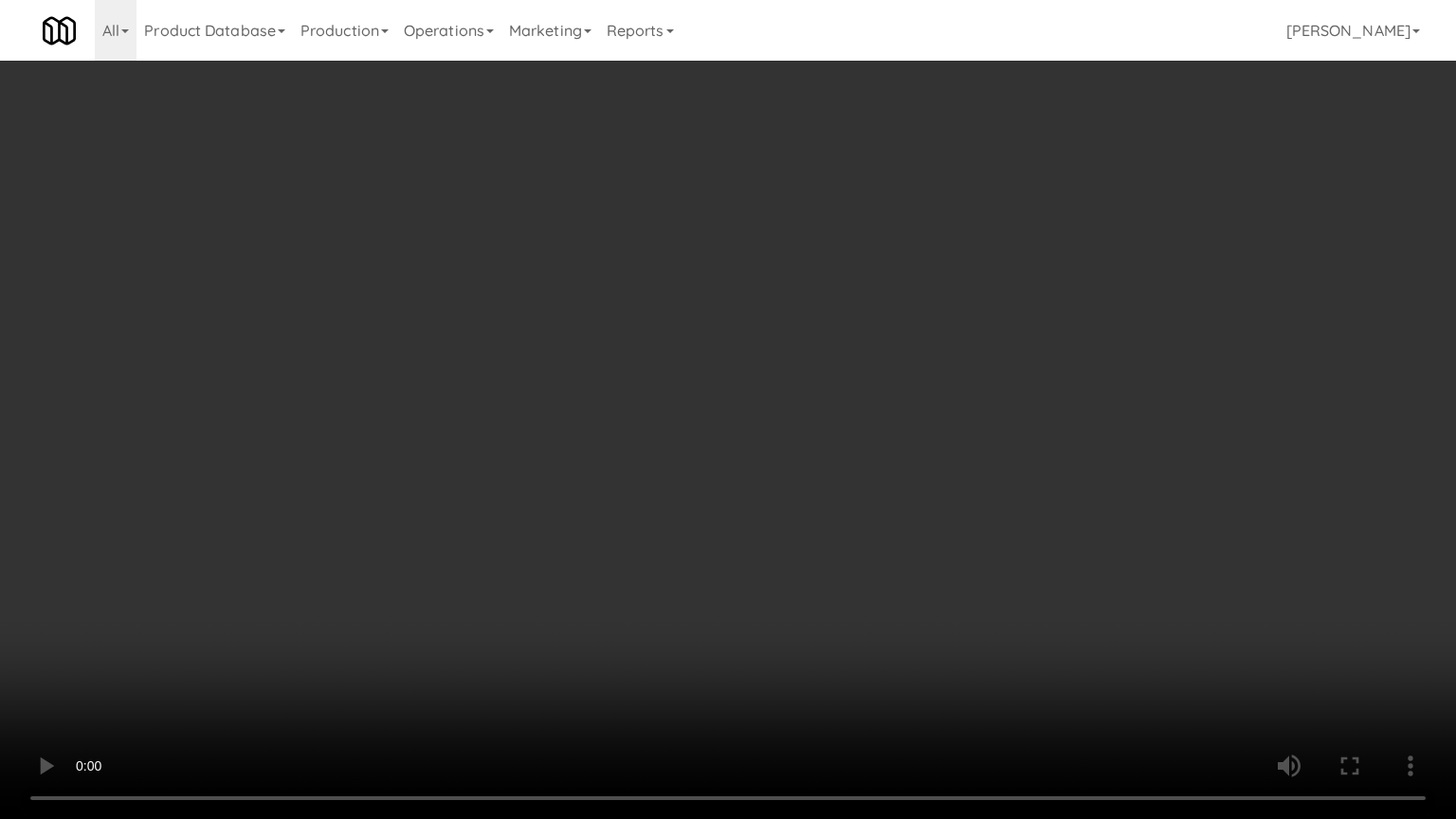
click at [697, 425] on video at bounding box center [728, 409] width 1456 height 819
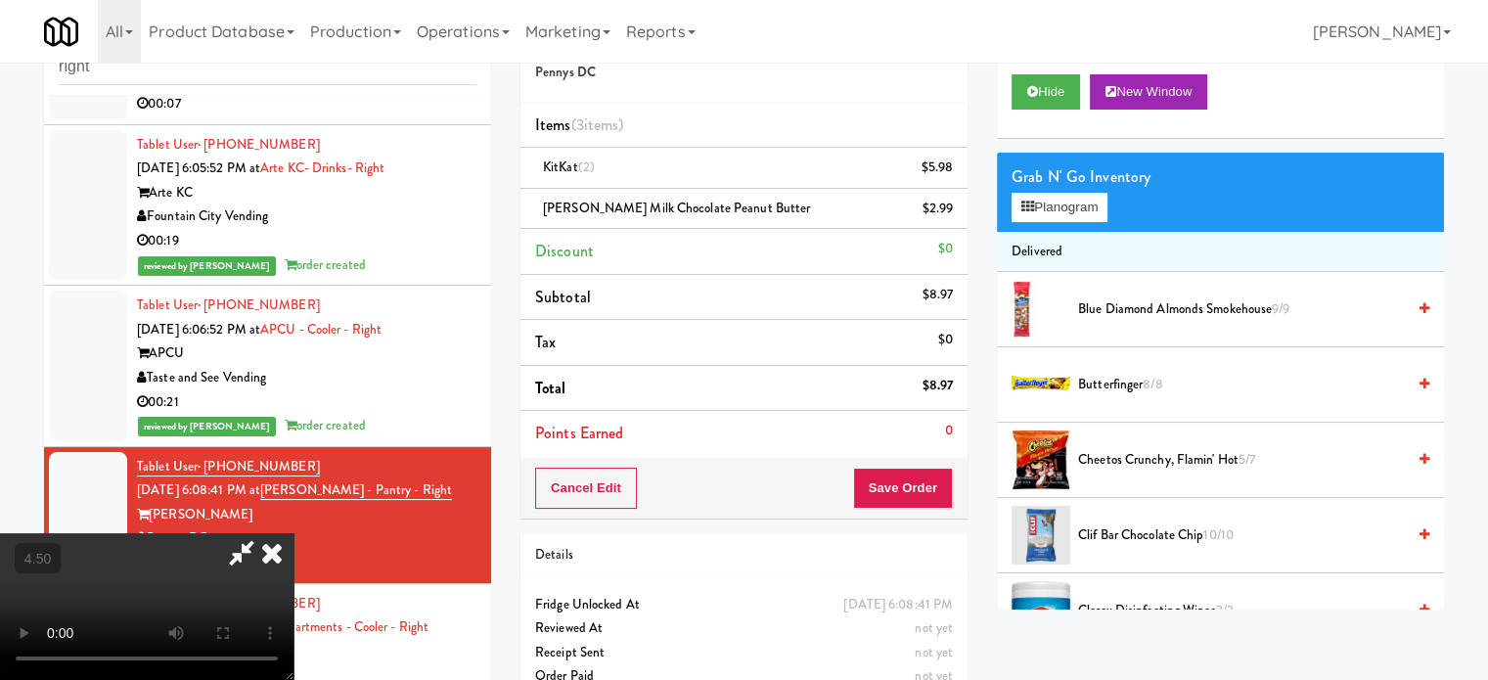
click at [294, 533] on icon at bounding box center [271, 552] width 43 height 39
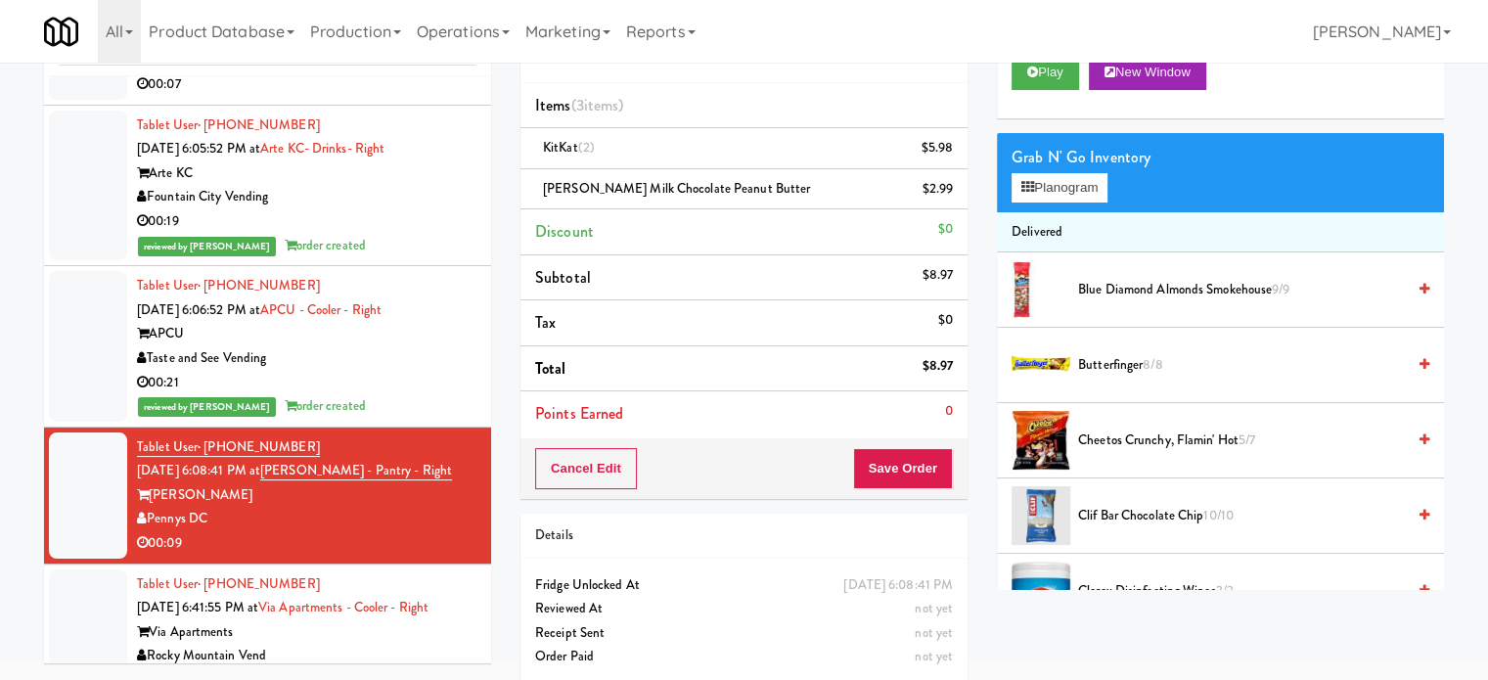
scroll to position [98, 0]
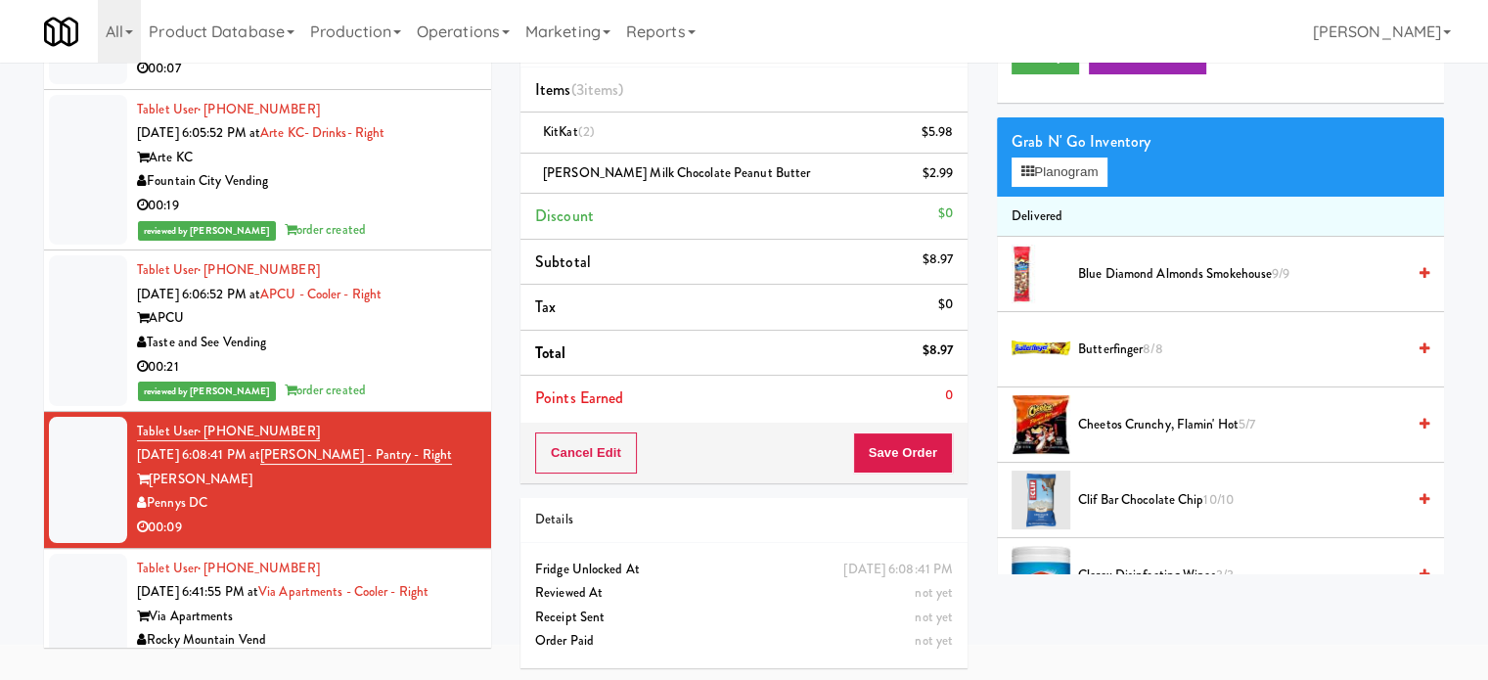
drag, startPoint x: 895, startPoint y: 474, endPoint x: 900, endPoint y: 402, distance: 71.6
click at [899, 468] on div "Cancel Edit Save Order" at bounding box center [744, 453] width 447 height 61
click at [902, 441] on button "Save Order" at bounding box center [903, 452] width 100 height 41
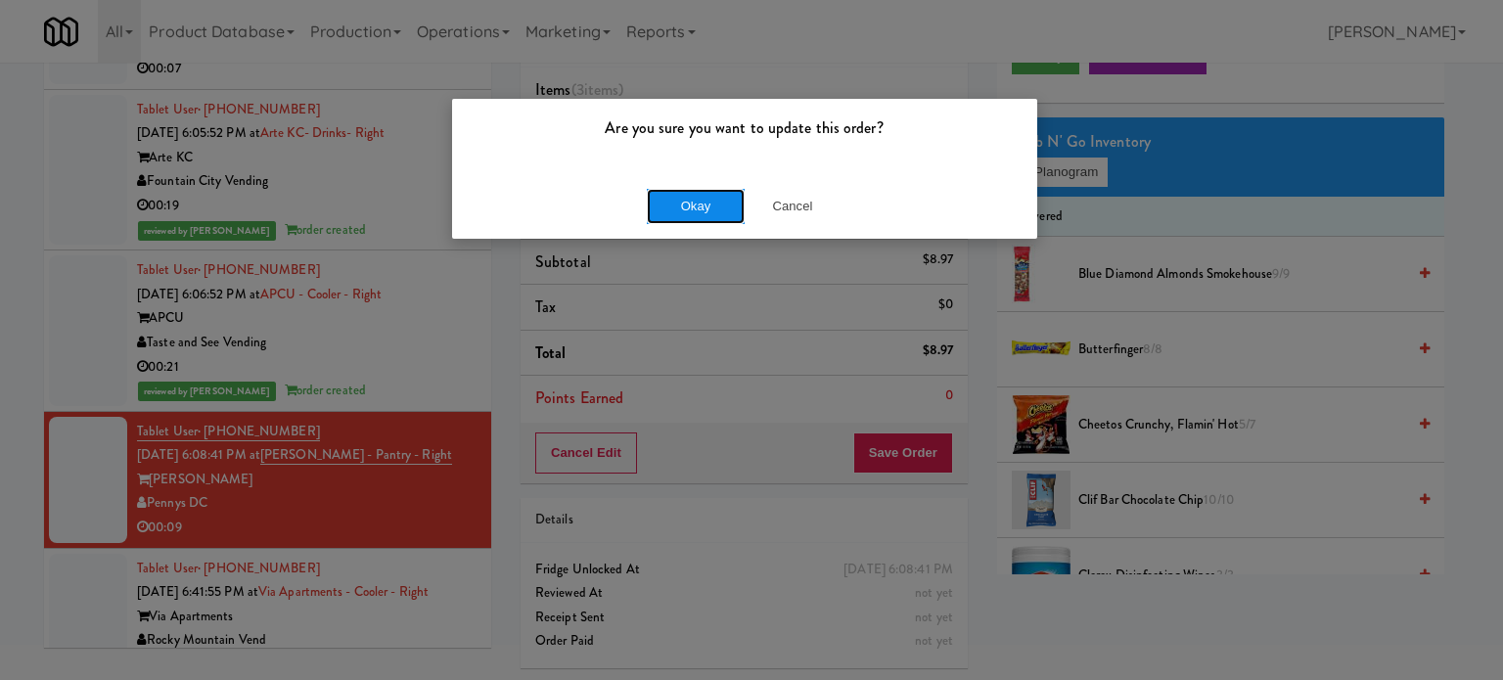
click at [724, 203] on button "Okay" at bounding box center [696, 206] width 98 height 35
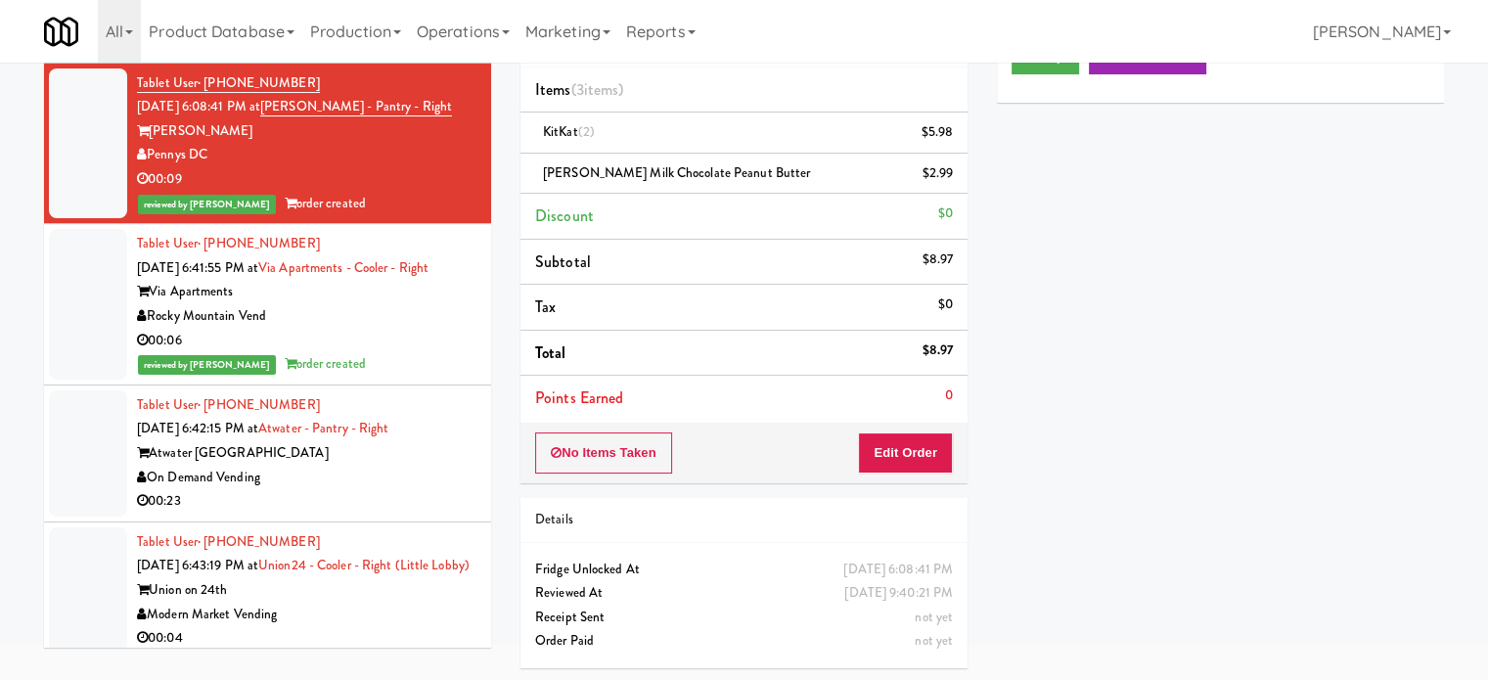
scroll to position [3958, 0]
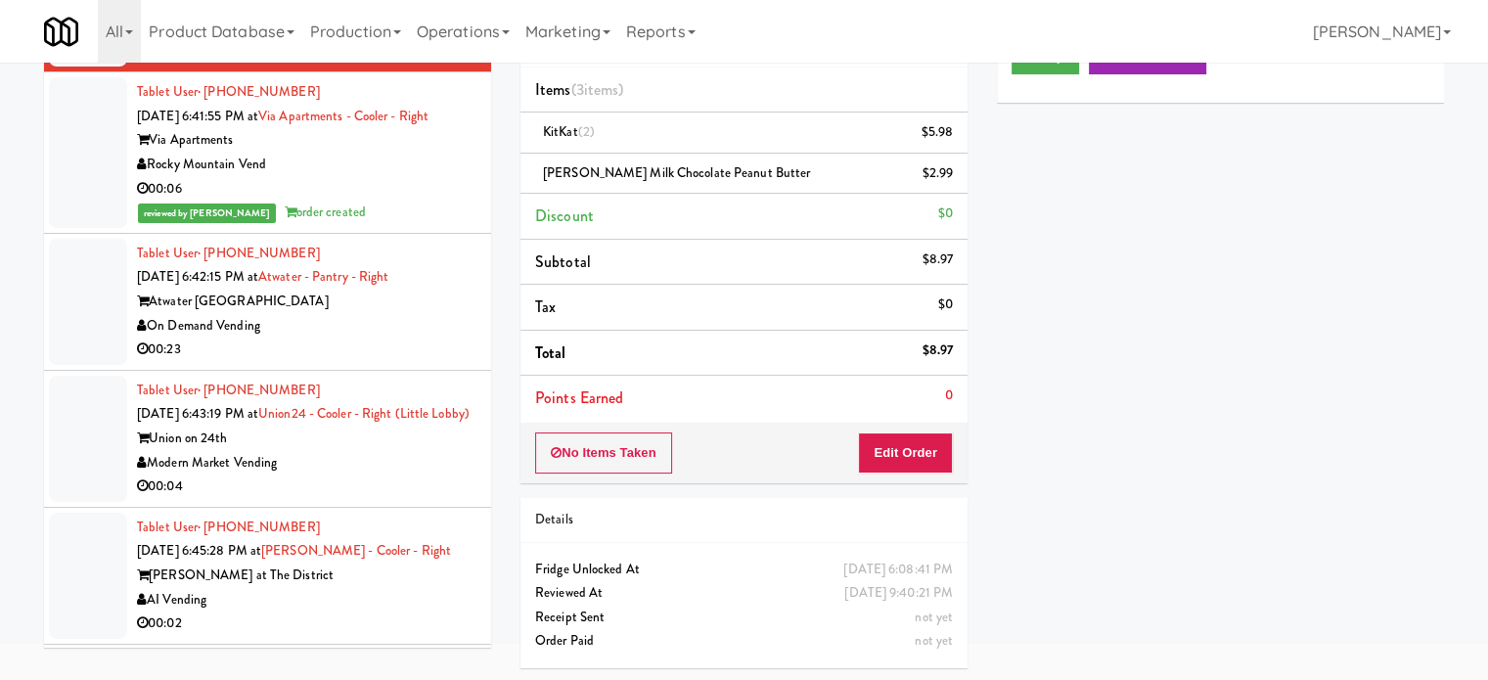
click at [398, 339] on div "On Demand Vending" at bounding box center [307, 326] width 340 height 24
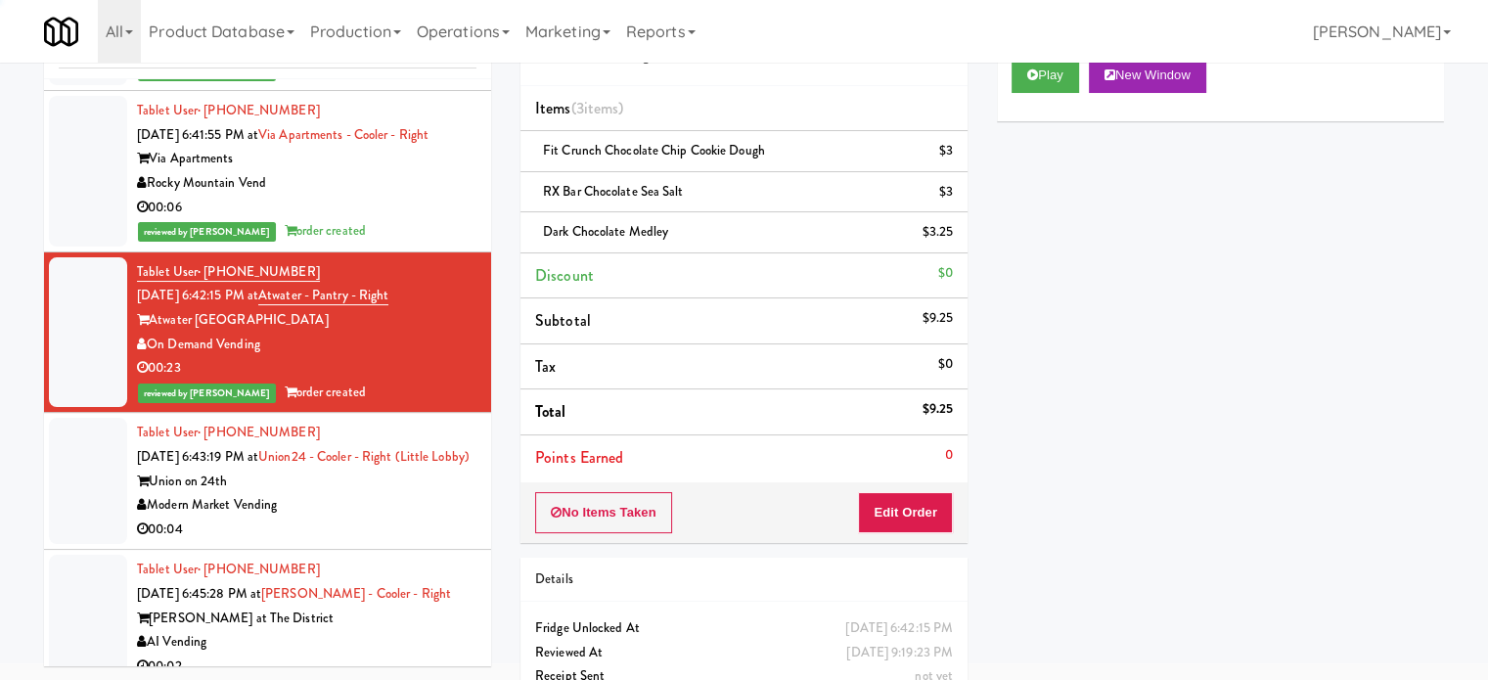
scroll to position [98, 0]
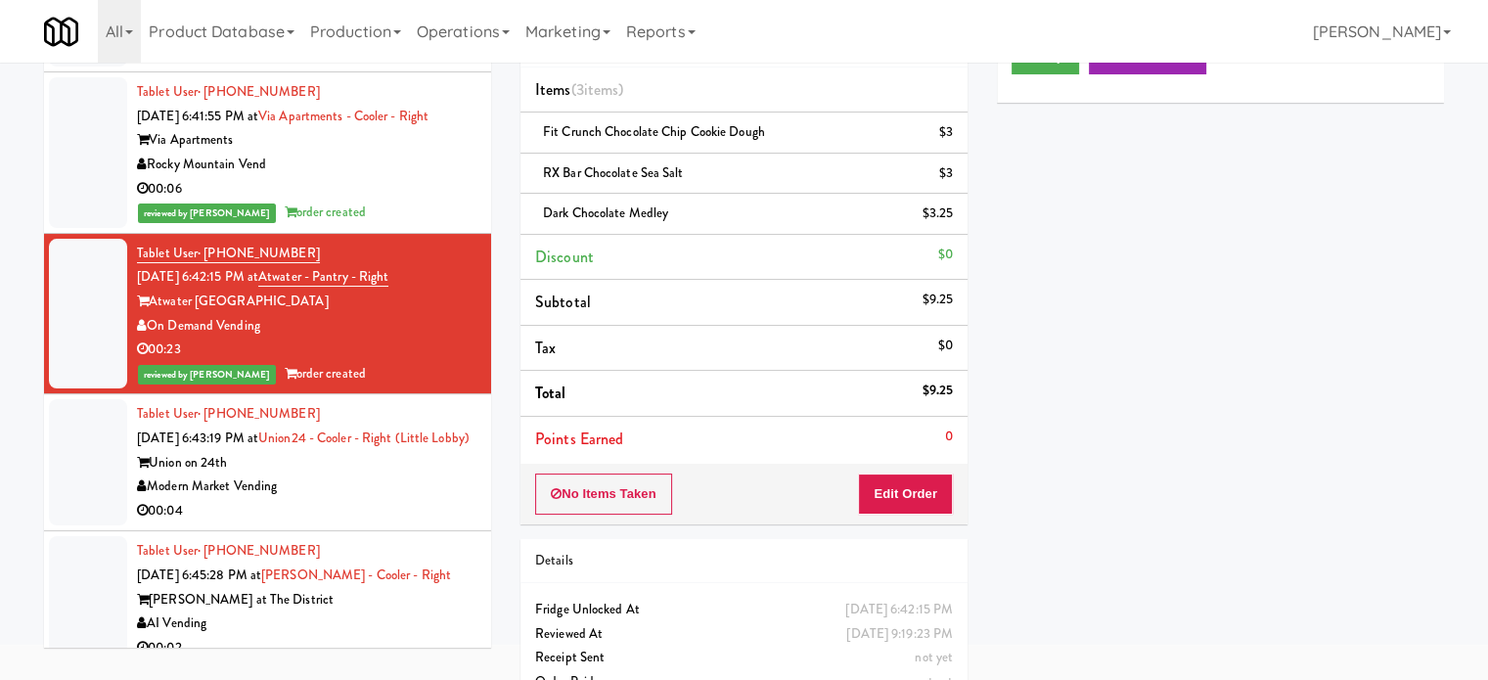
drag, startPoint x: 358, startPoint y: 514, endPoint x: 676, endPoint y: 328, distance: 368.3
click at [360, 476] on div "Union on 24th" at bounding box center [307, 463] width 340 height 24
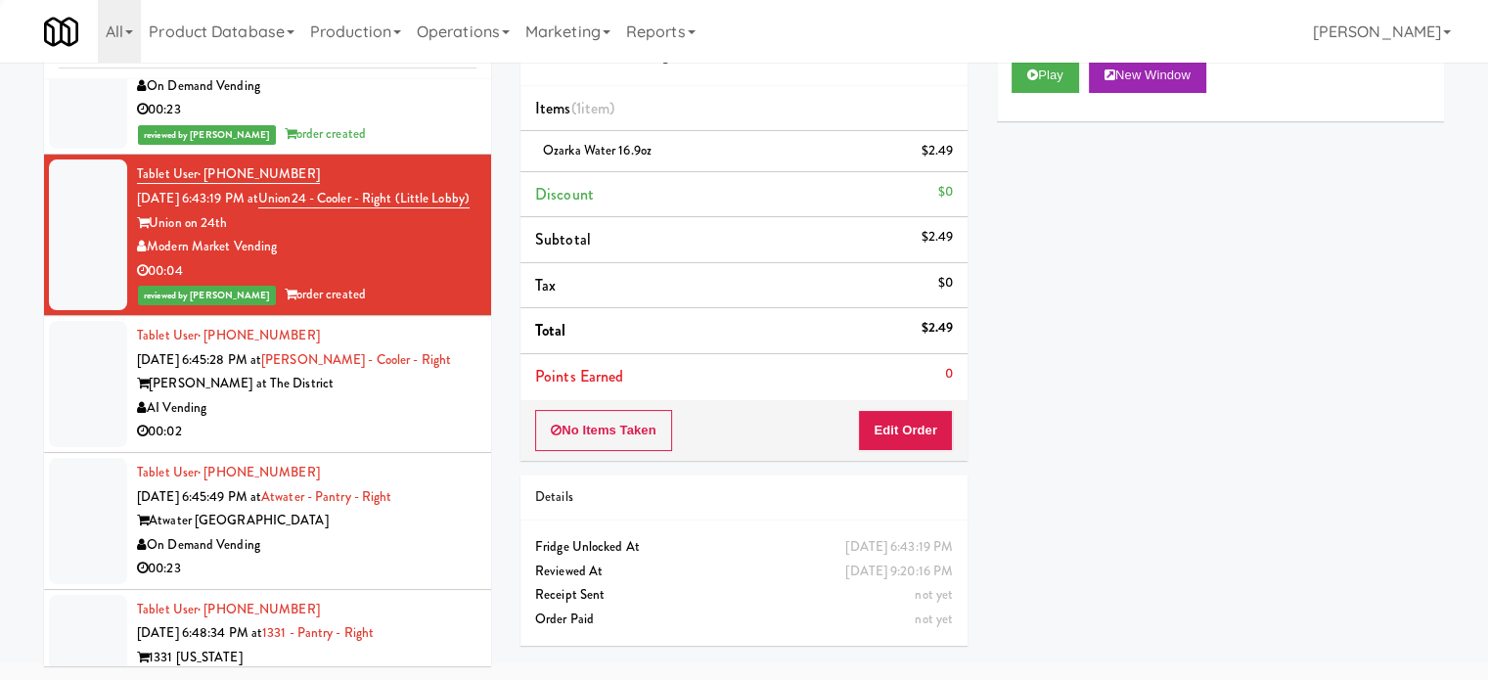
scroll to position [4276, 0]
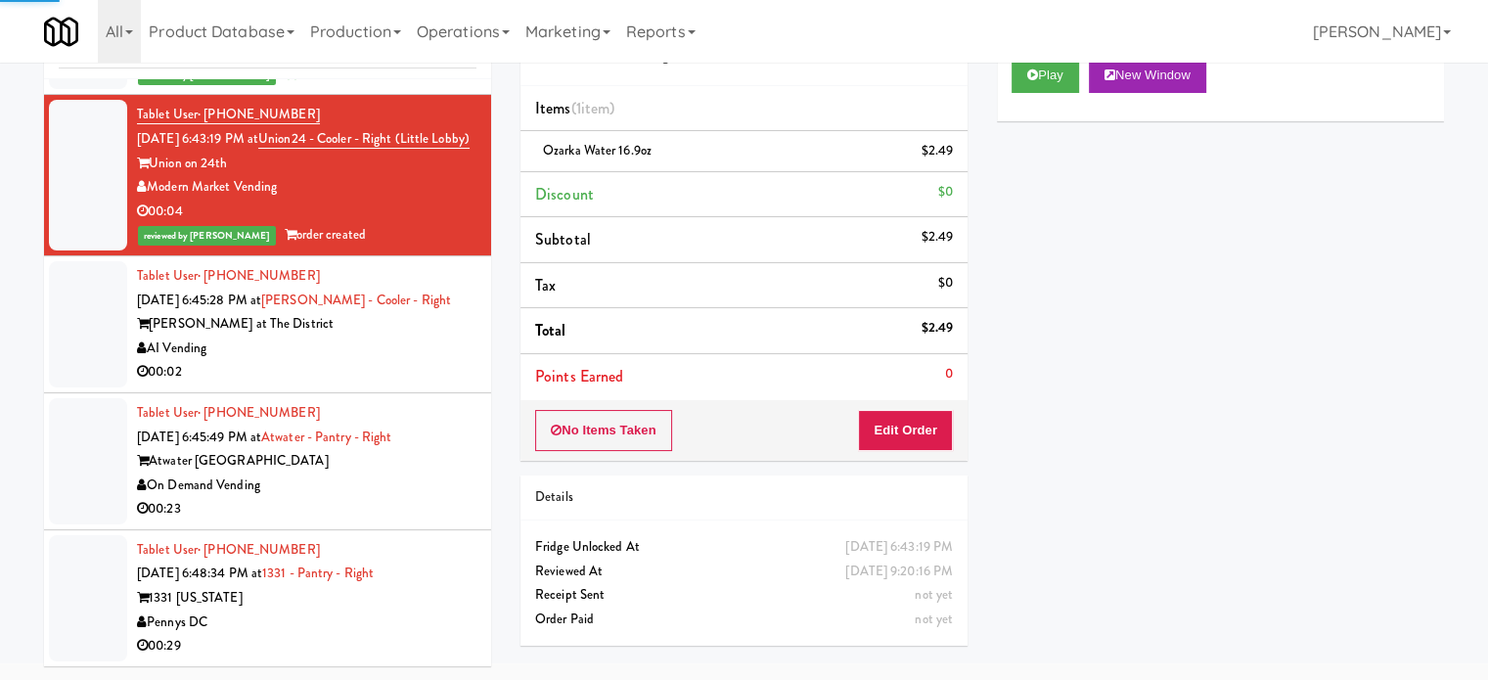
click at [428, 385] on div "00:02" at bounding box center [307, 372] width 340 height 24
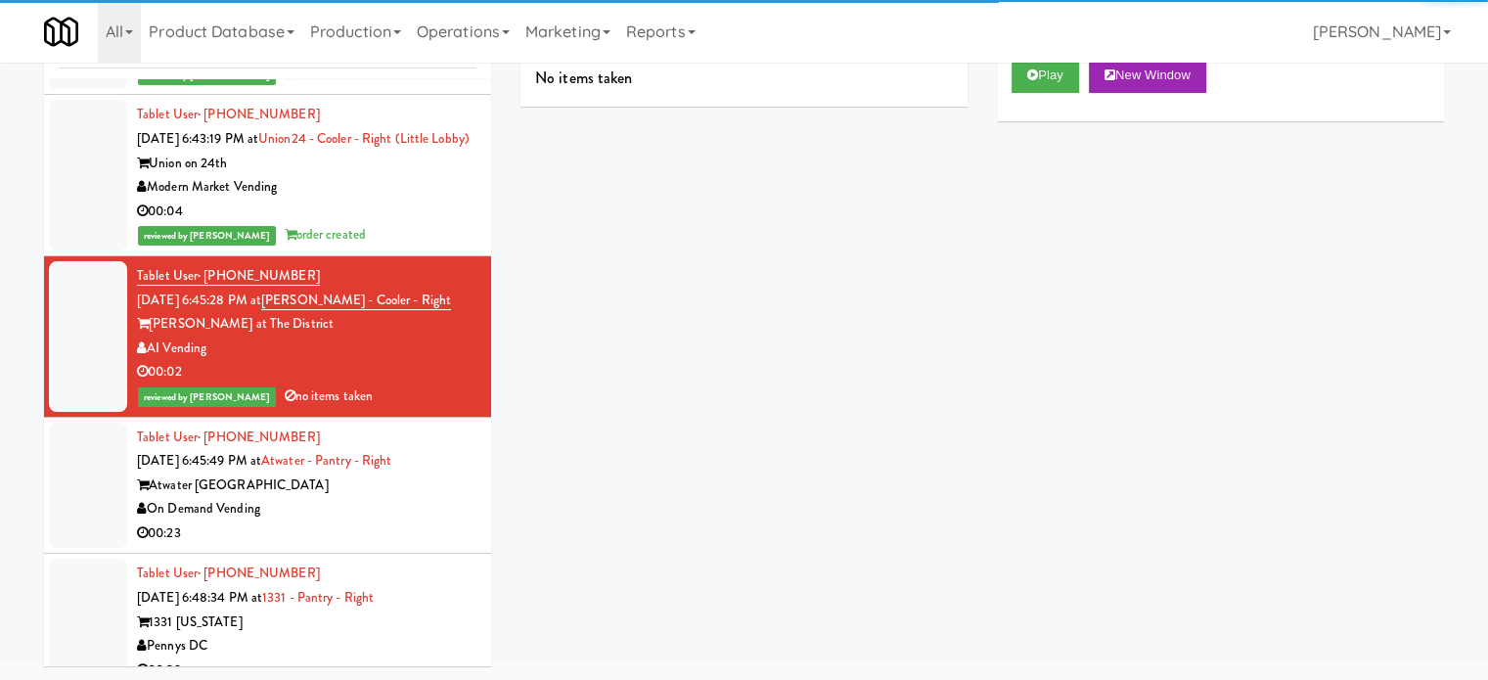
click at [433, 498] on div "Atwater [GEOGRAPHIC_DATA]" at bounding box center [307, 486] width 340 height 24
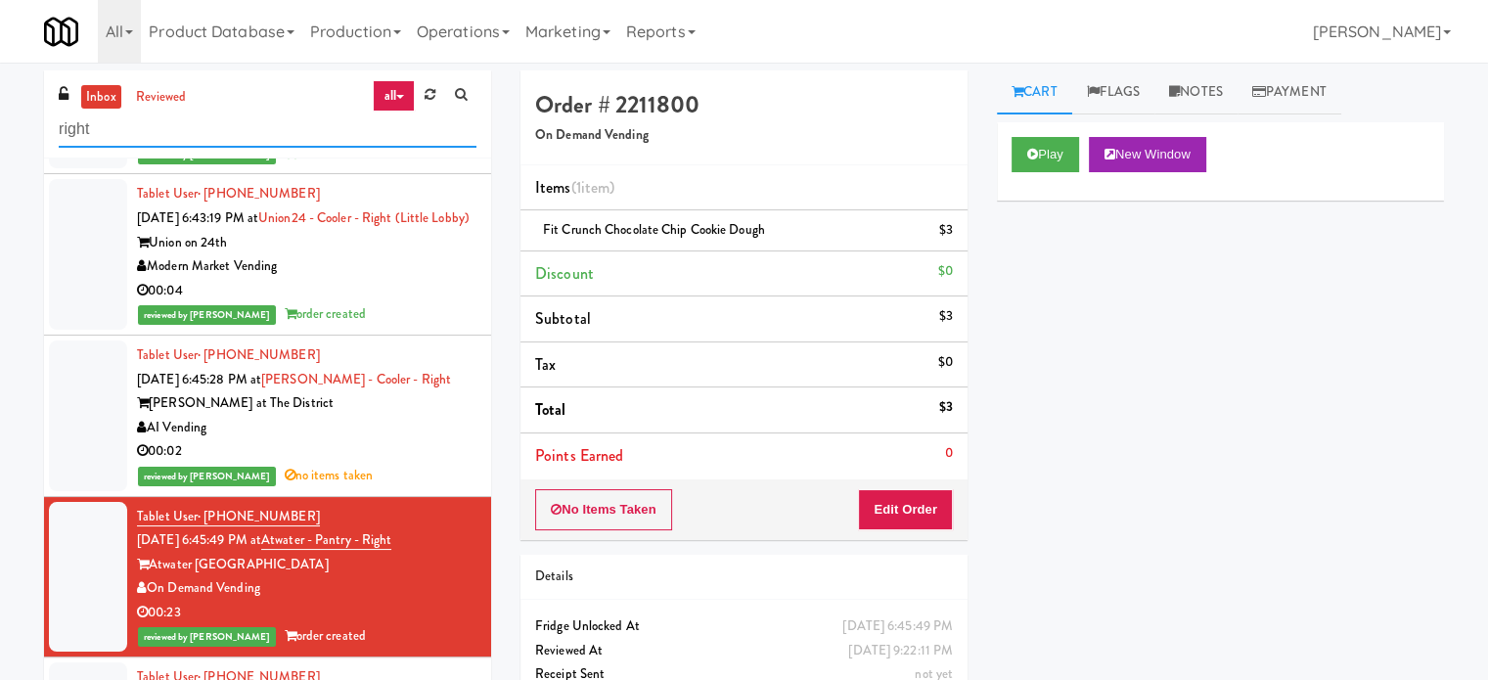
click at [290, 137] on input "right" at bounding box center [268, 130] width 418 height 36
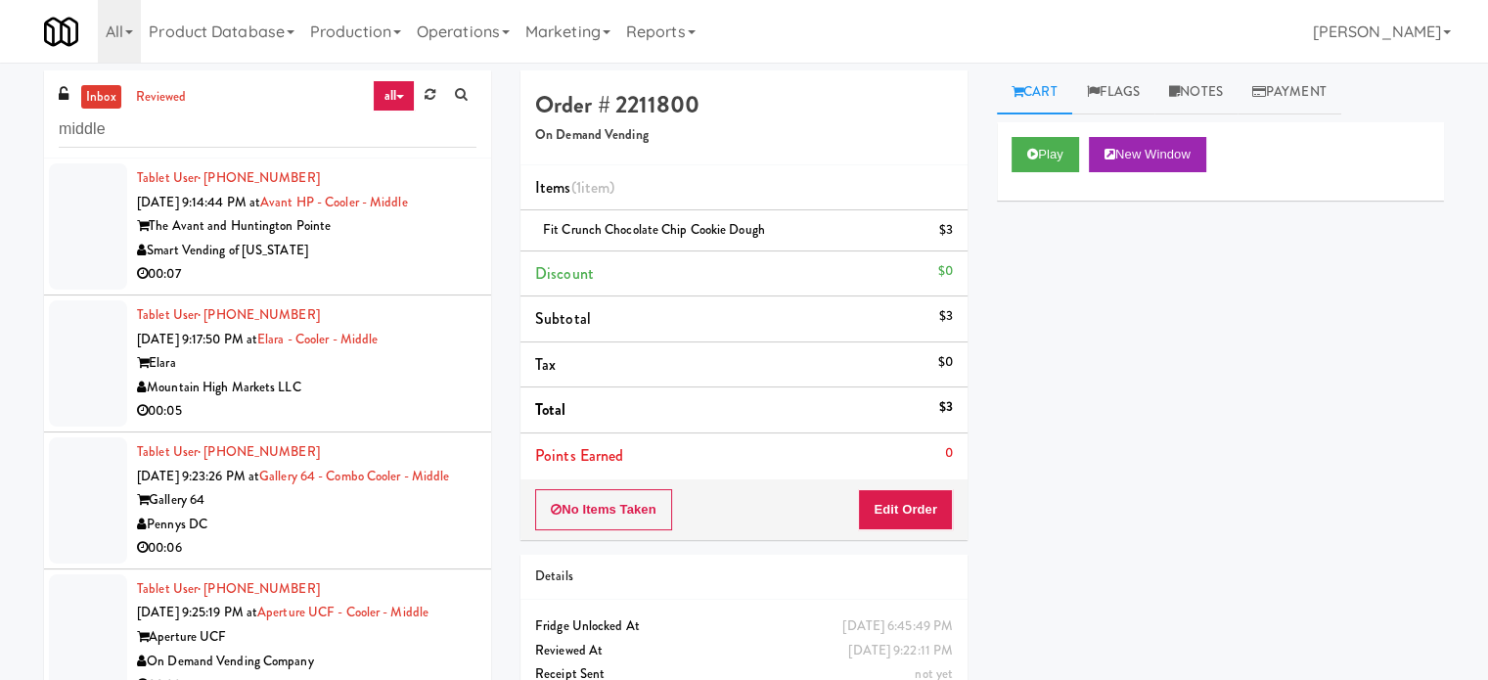
drag, startPoint x: 329, startPoint y: 277, endPoint x: 411, endPoint y: 260, distance: 83.9
click at [331, 277] on div "00:07" at bounding box center [307, 274] width 340 height 24
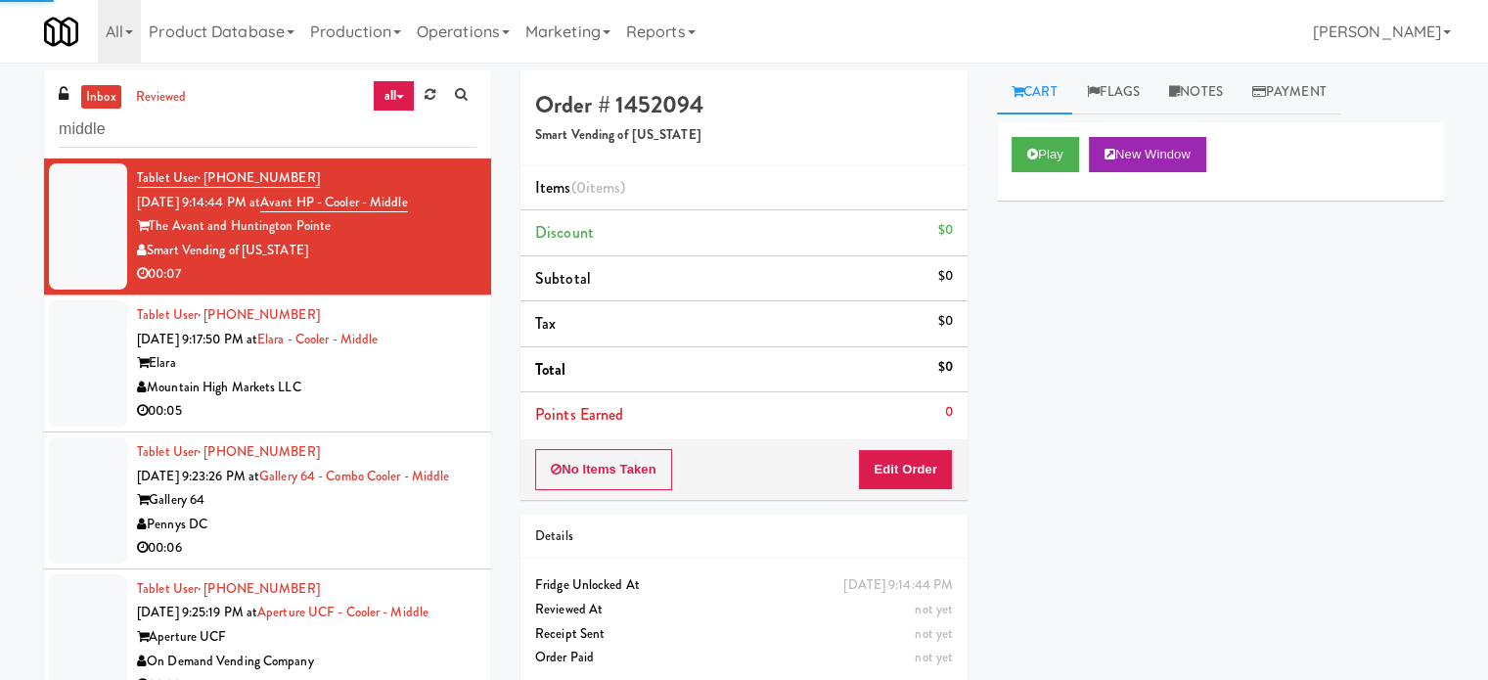
click at [391, 389] on div "Mountain High Markets LLC" at bounding box center [307, 388] width 340 height 24
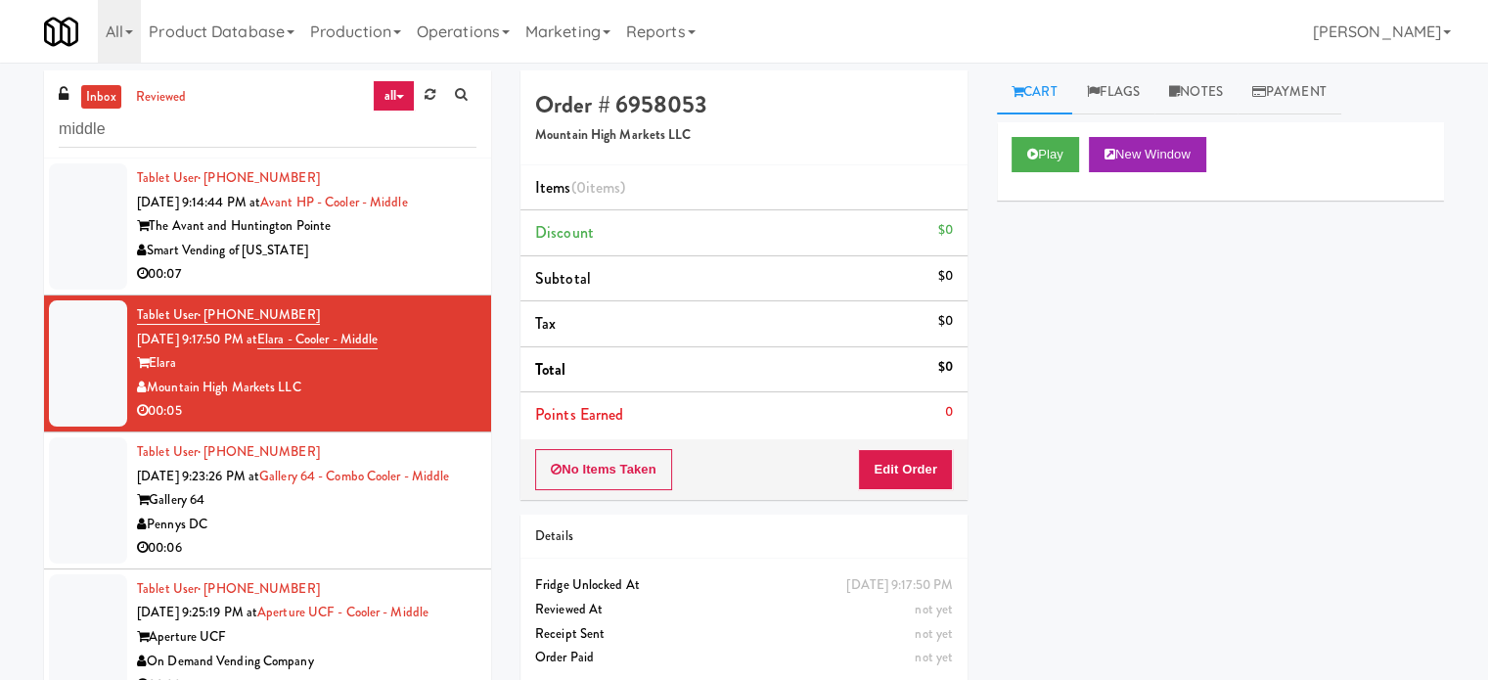
click at [410, 513] on div "Gallery 64" at bounding box center [307, 500] width 340 height 24
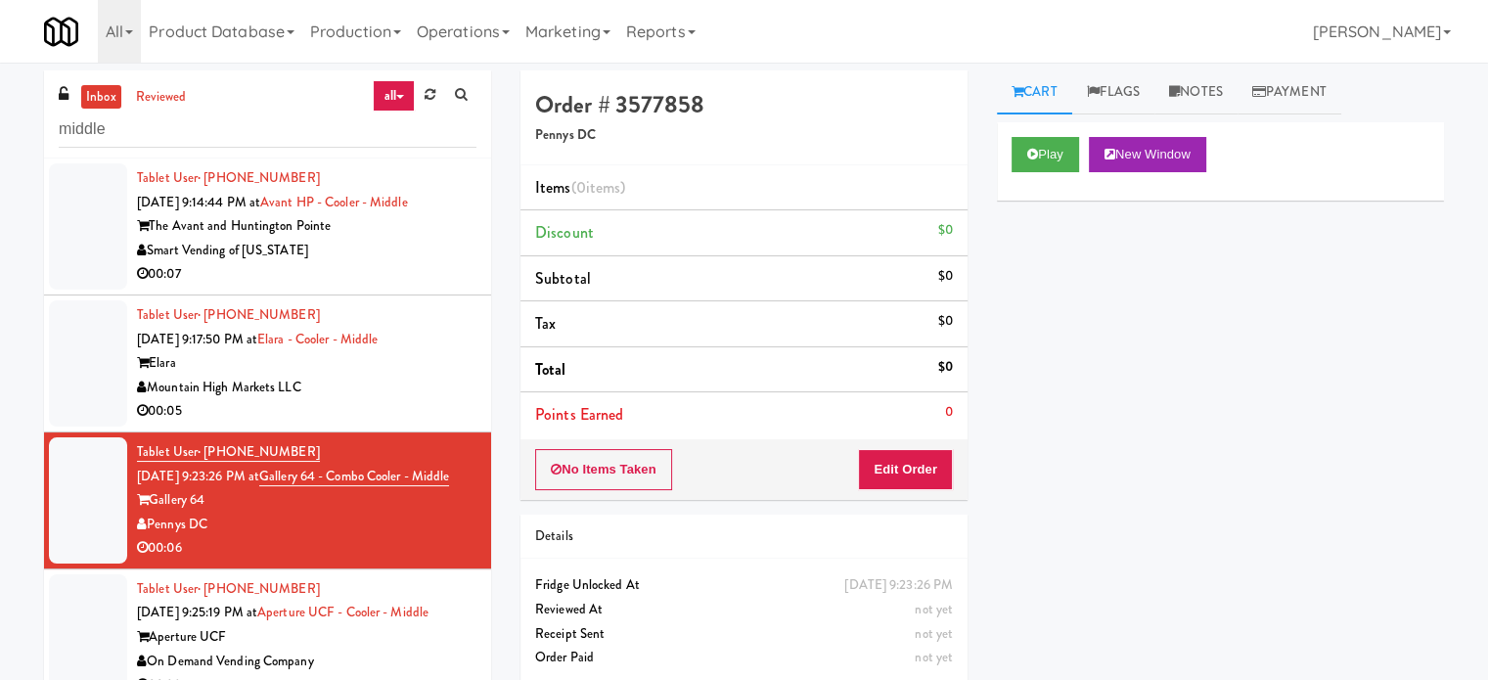
drag, startPoint x: 188, startPoint y: 107, endPoint x: 187, endPoint y: 117, distance: 10.8
click at [186, 107] on link "reviewed" at bounding box center [161, 97] width 61 height 24
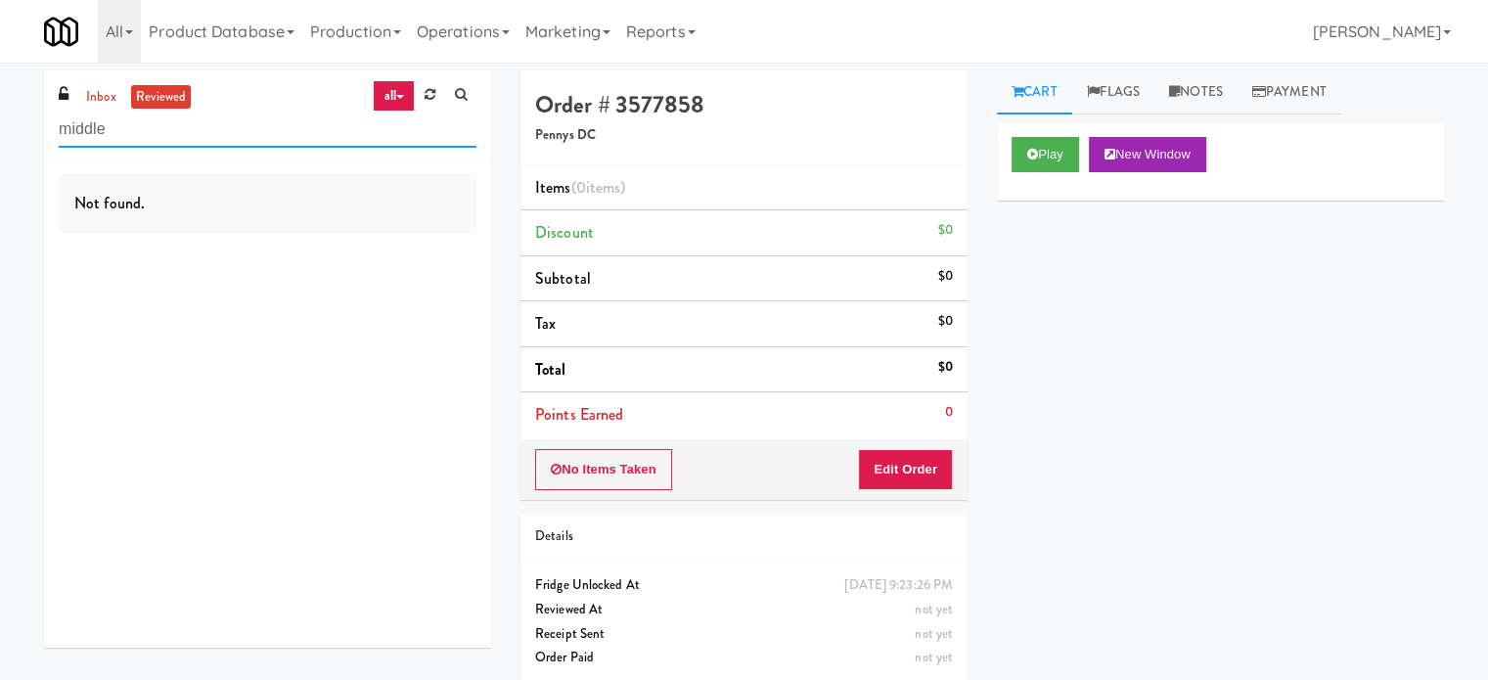
click at [186, 125] on input "middle" at bounding box center [268, 130] width 418 height 36
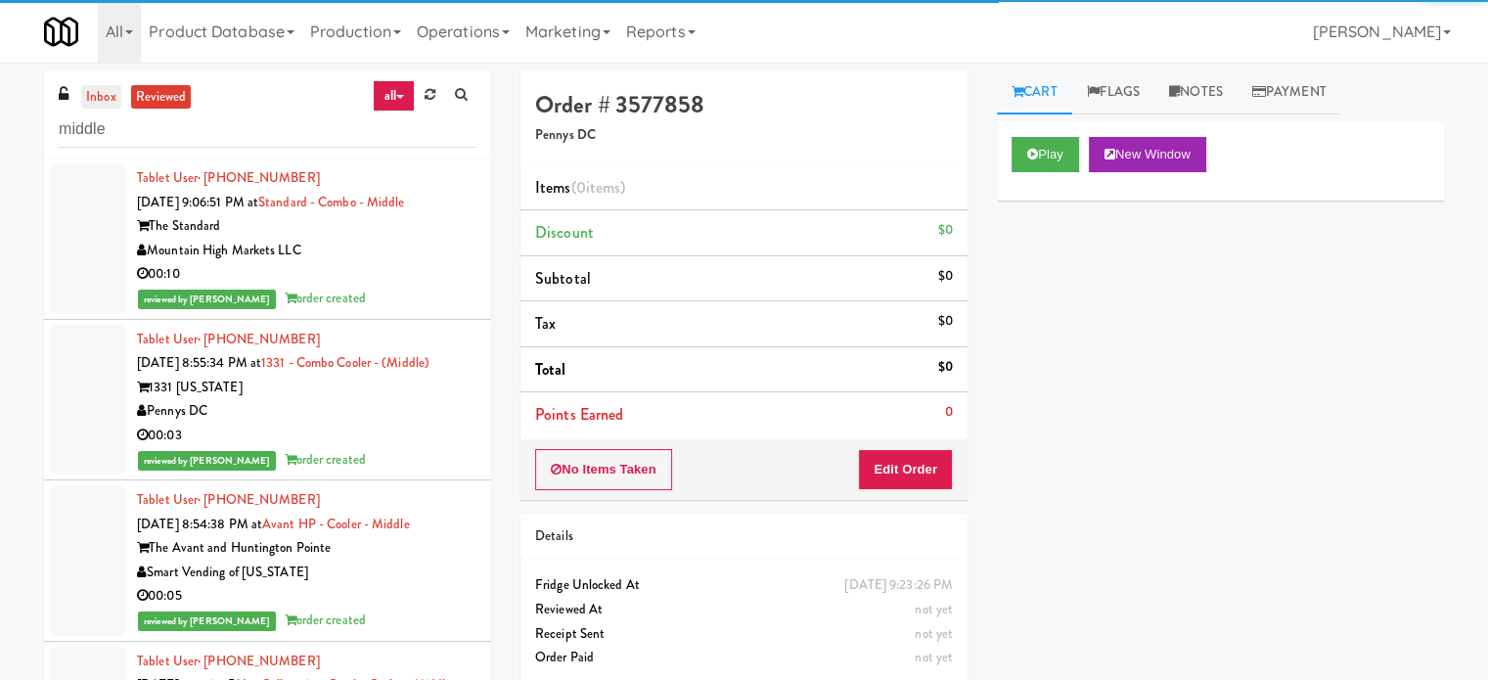
click at [110, 97] on link "inbox" at bounding box center [101, 97] width 40 height 24
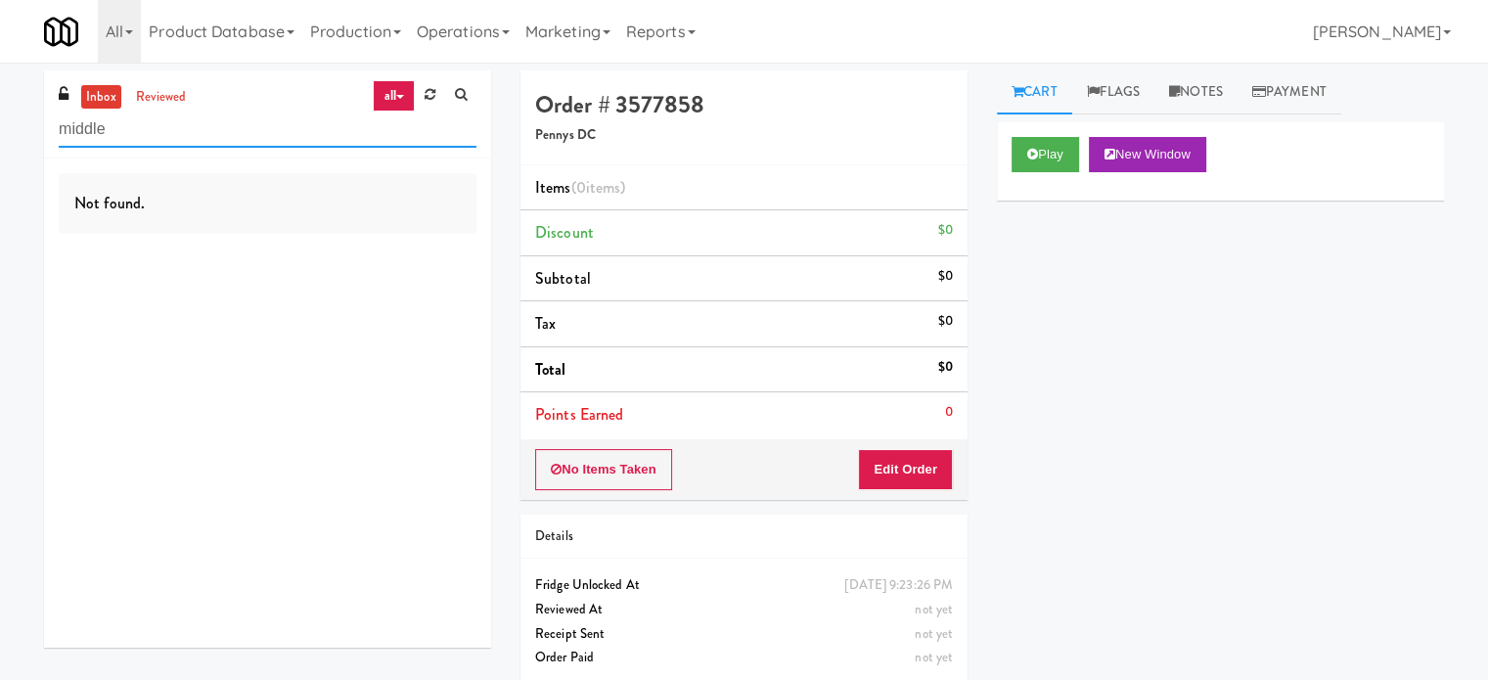
click at [154, 144] on input "middle" at bounding box center [268, 130] width 418 height 36
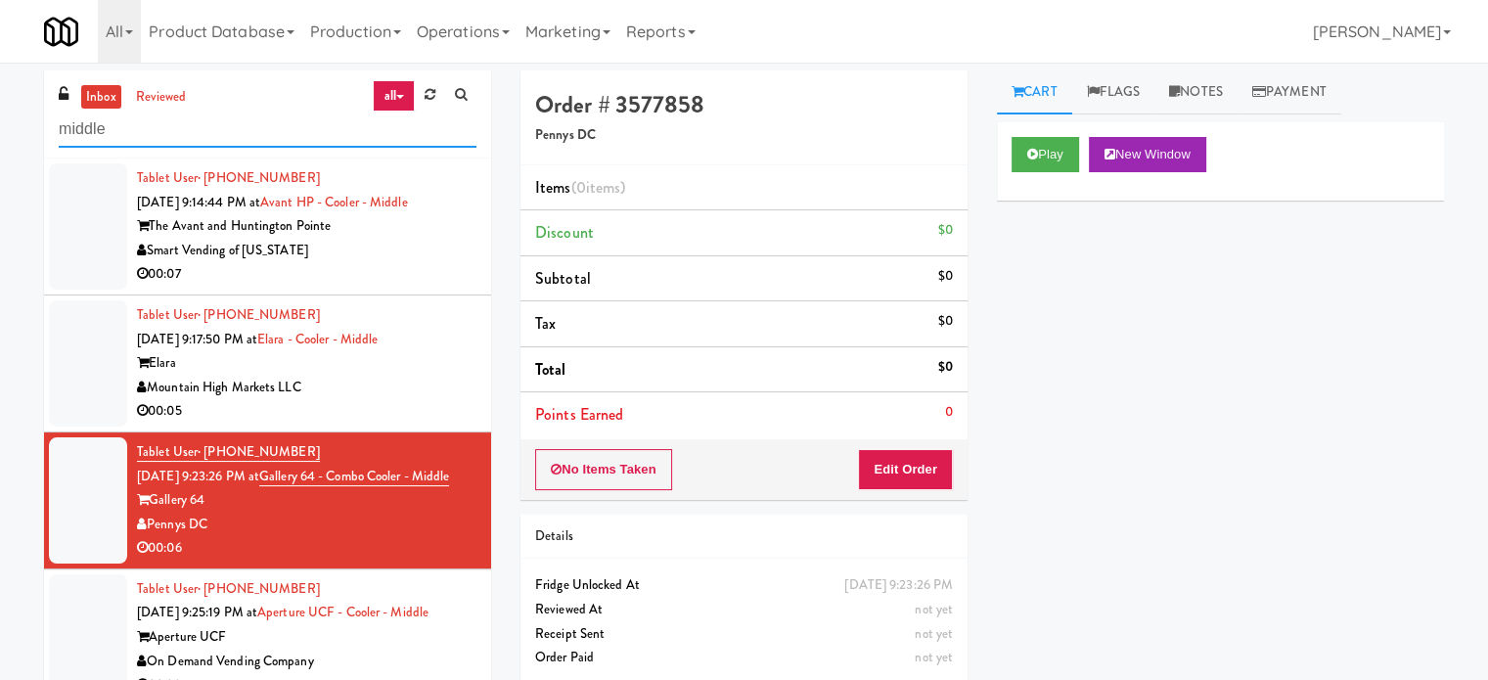
click at [154, 144] on input "middle" at bounding box center [268, 130] width 418 height 36
click at [156, 143] on input "middle" at bounding box center [268, 130] width 418 height 36
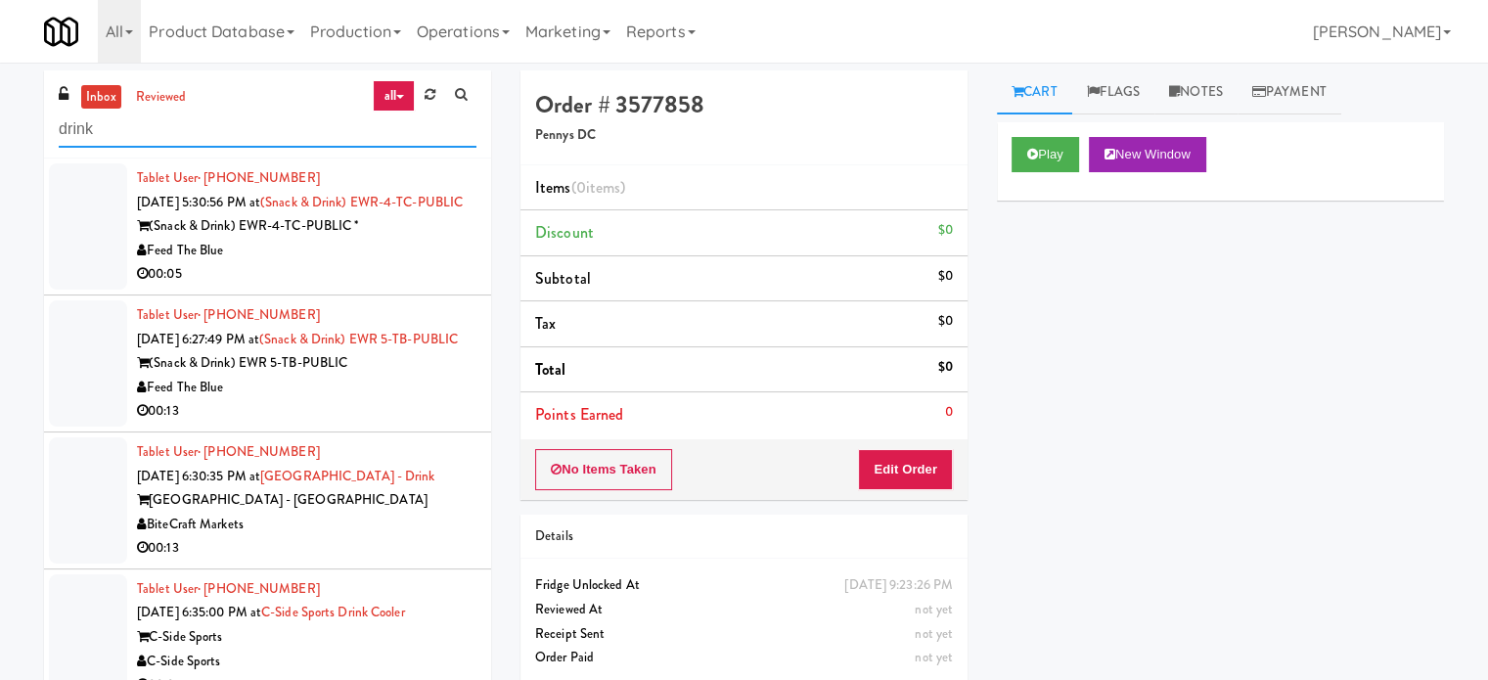
type input "drink"
click at [405, 287] on div "00:05" at bounding box center [307, 274] width 340 height 24
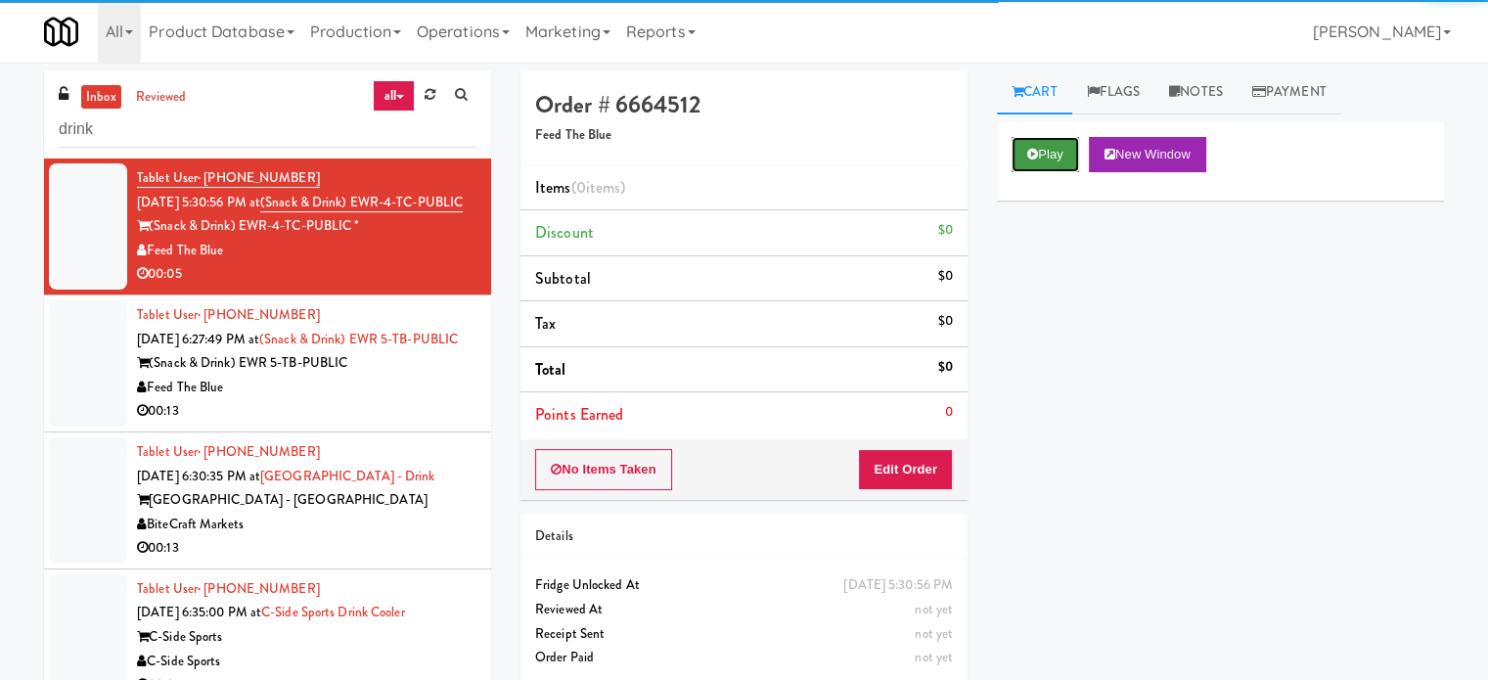
click at [1059, 152] on button "Play" at bounding box center [1046, 154] width 68 height 35
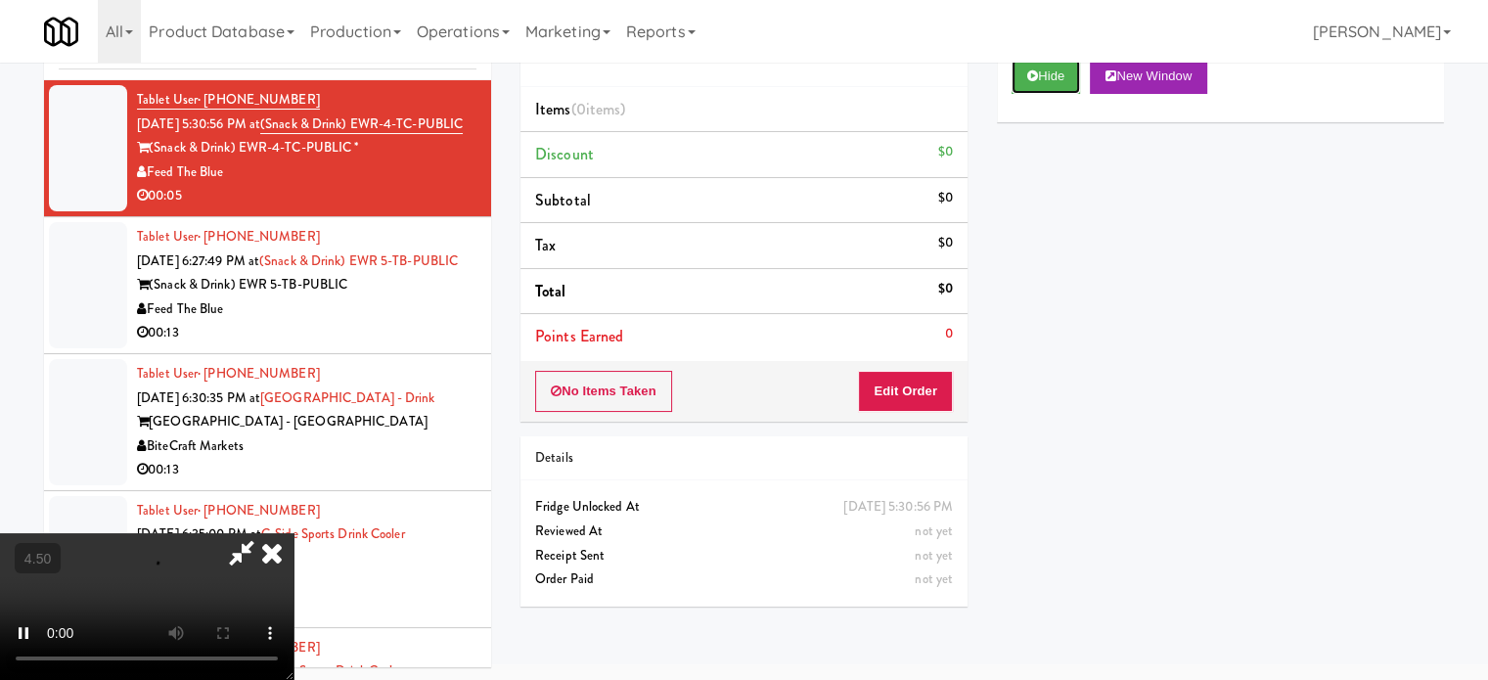
scroll to position [79, 0]
click at [883, 391] on button "Edit Order" at bounding box center [905, 390] width 95 height 41
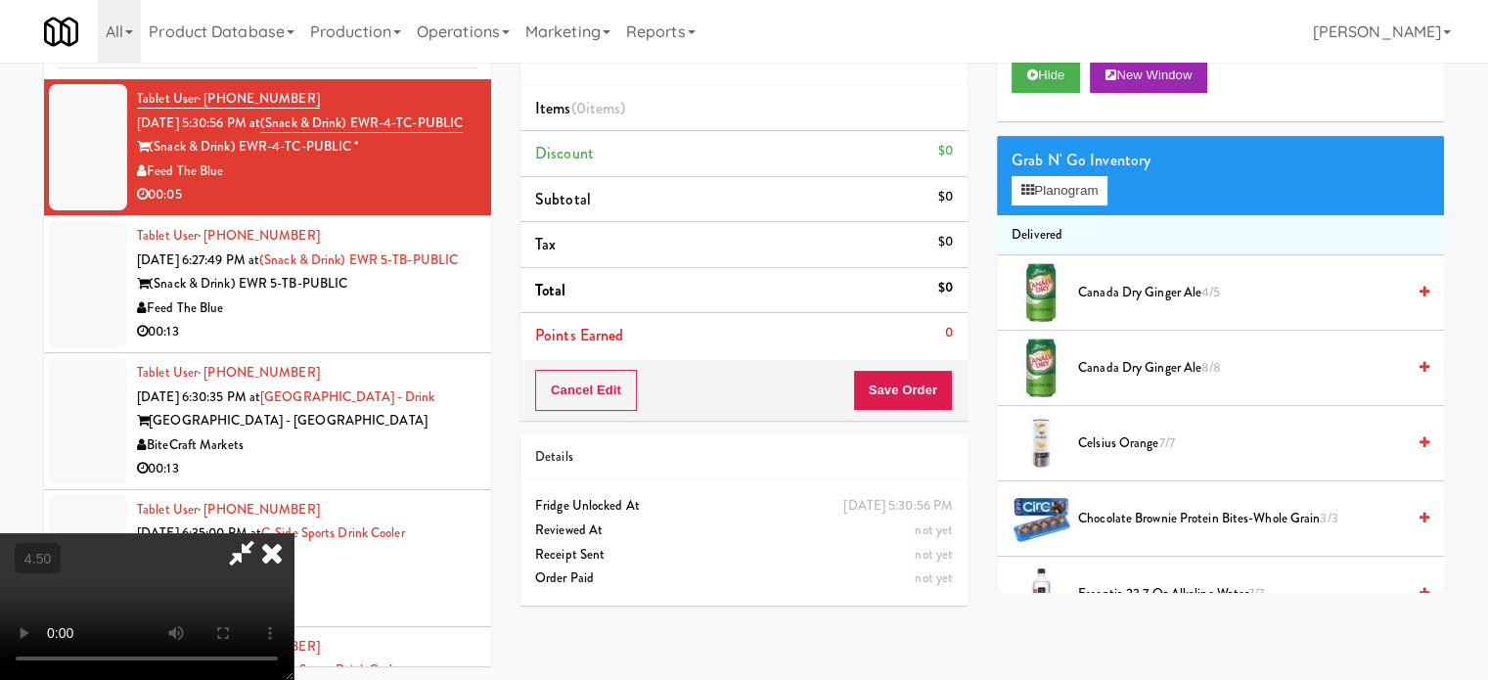
click at [294, 533] on video at bounding box center [147, 606] width 294 height 147
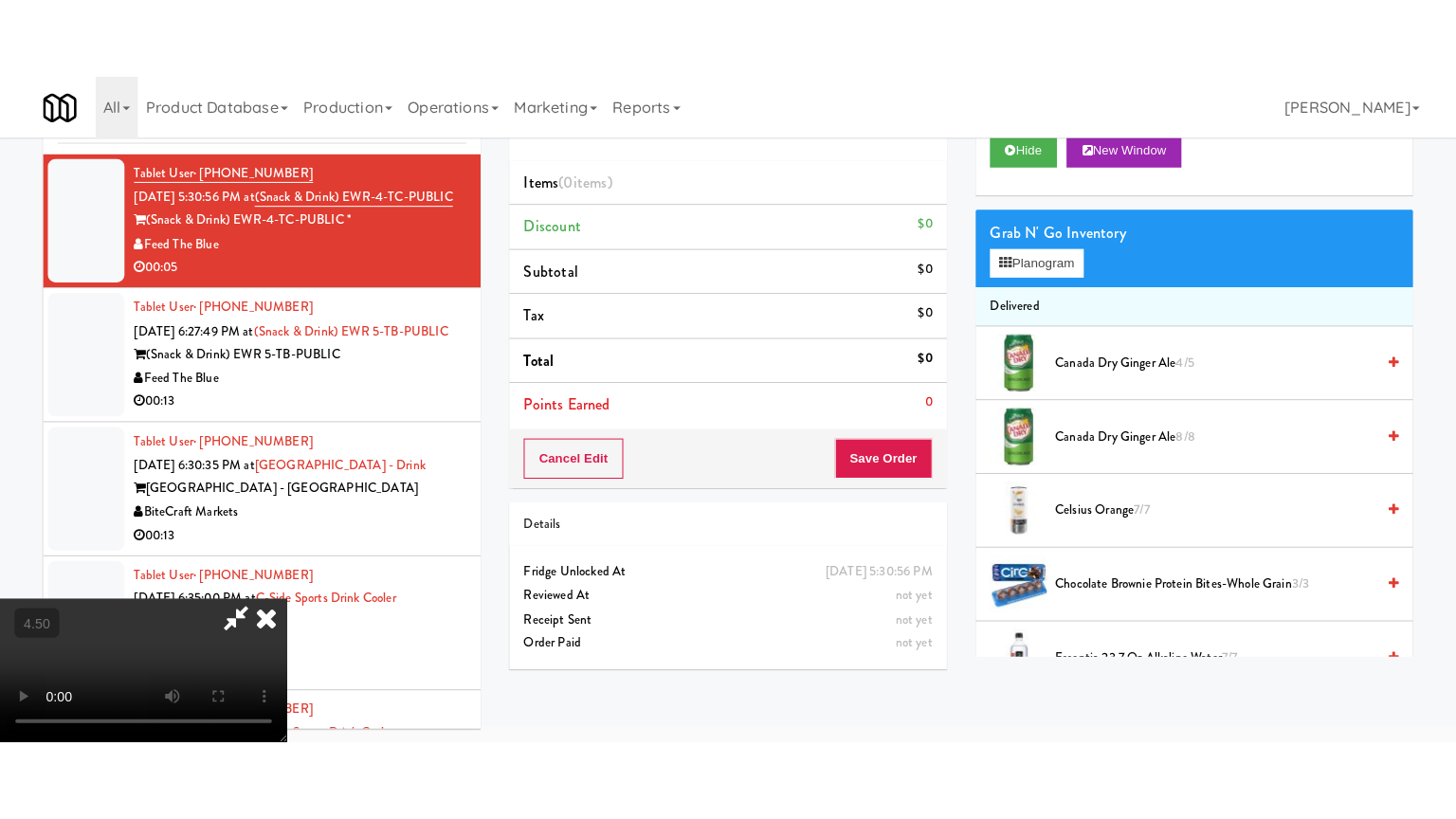
scroll to position [61, 0]
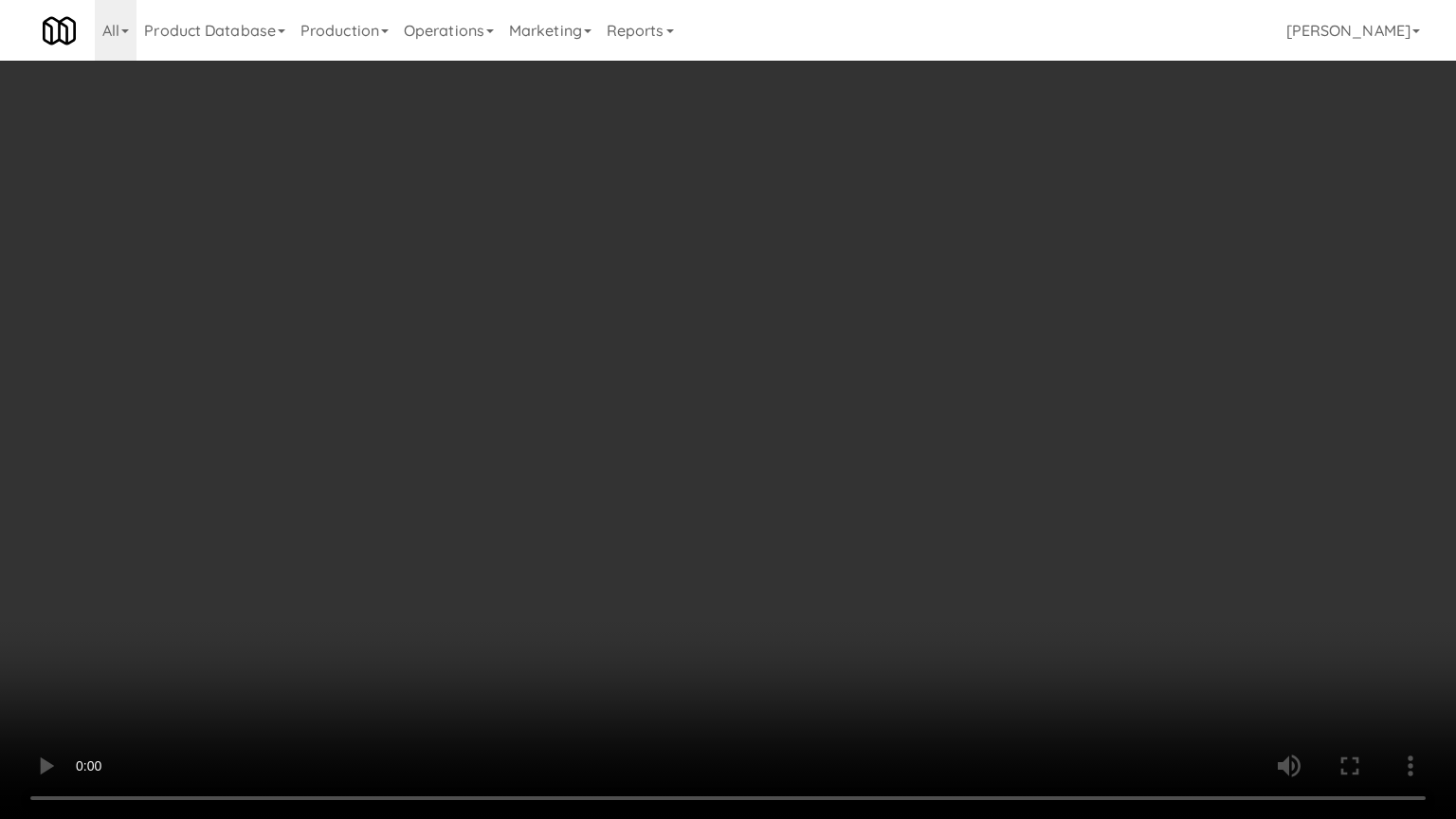
drag, startPoint x: 650, startPoint y: 447, endPoint x: 668, endPoint y: 436, distance: 21.1
click at [650, 447] on video at bounding box center [728, 409] width 1456 height 819
click at [682, 468] on video at bounding box center [728, 409] width 1456 height 819
click at [731, 465] on video at bounding box center [728, 409] width 1456 height 819
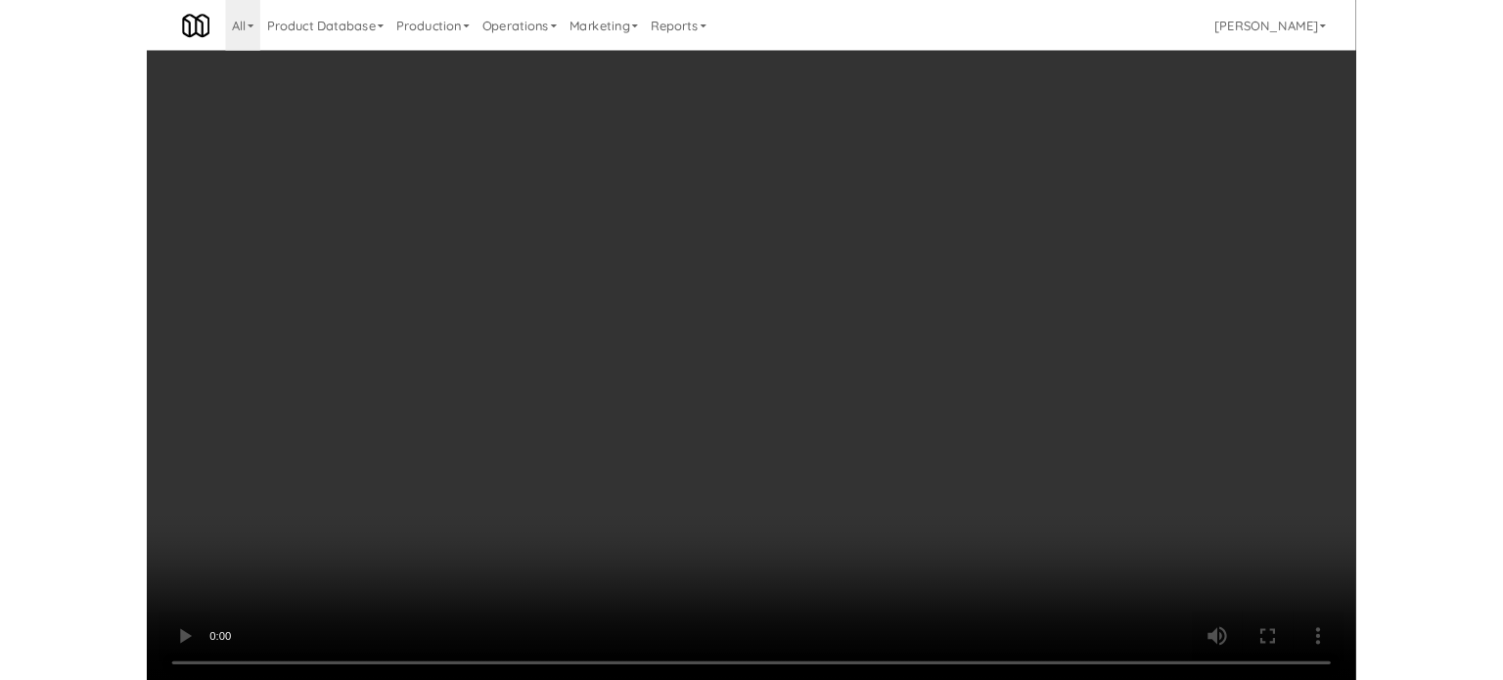
scroll to position [79, 0]
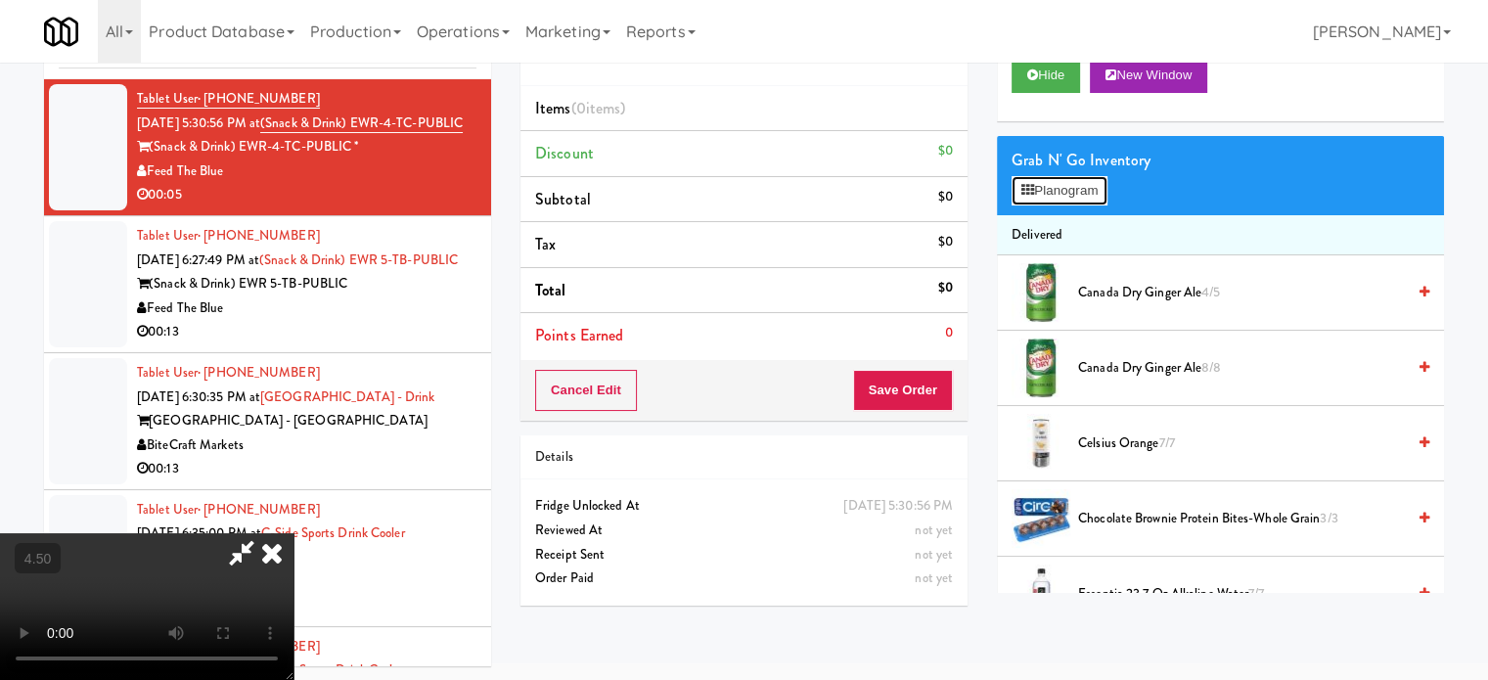
click at [1083, 186] on button "Planogram" at bounding box center [1060, 190] width 96 height 29
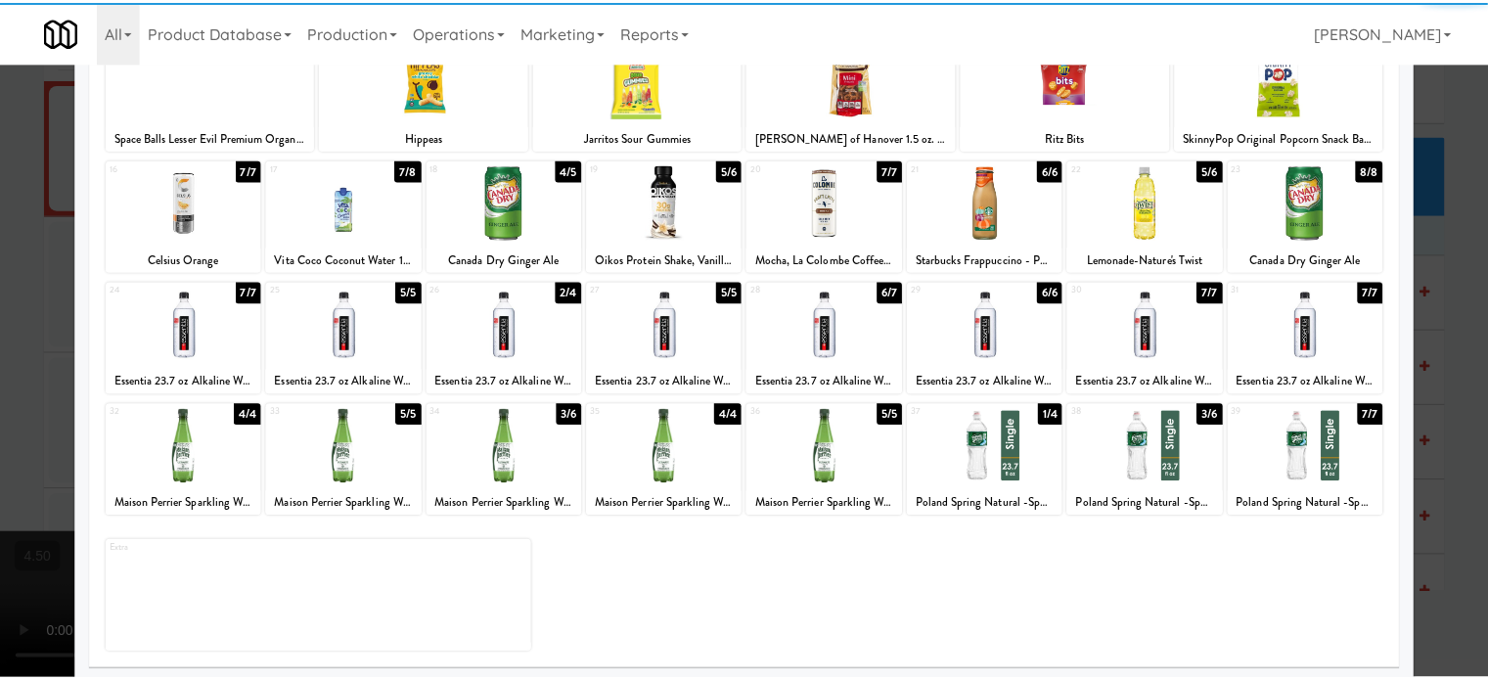
scroll to position [280, 0]
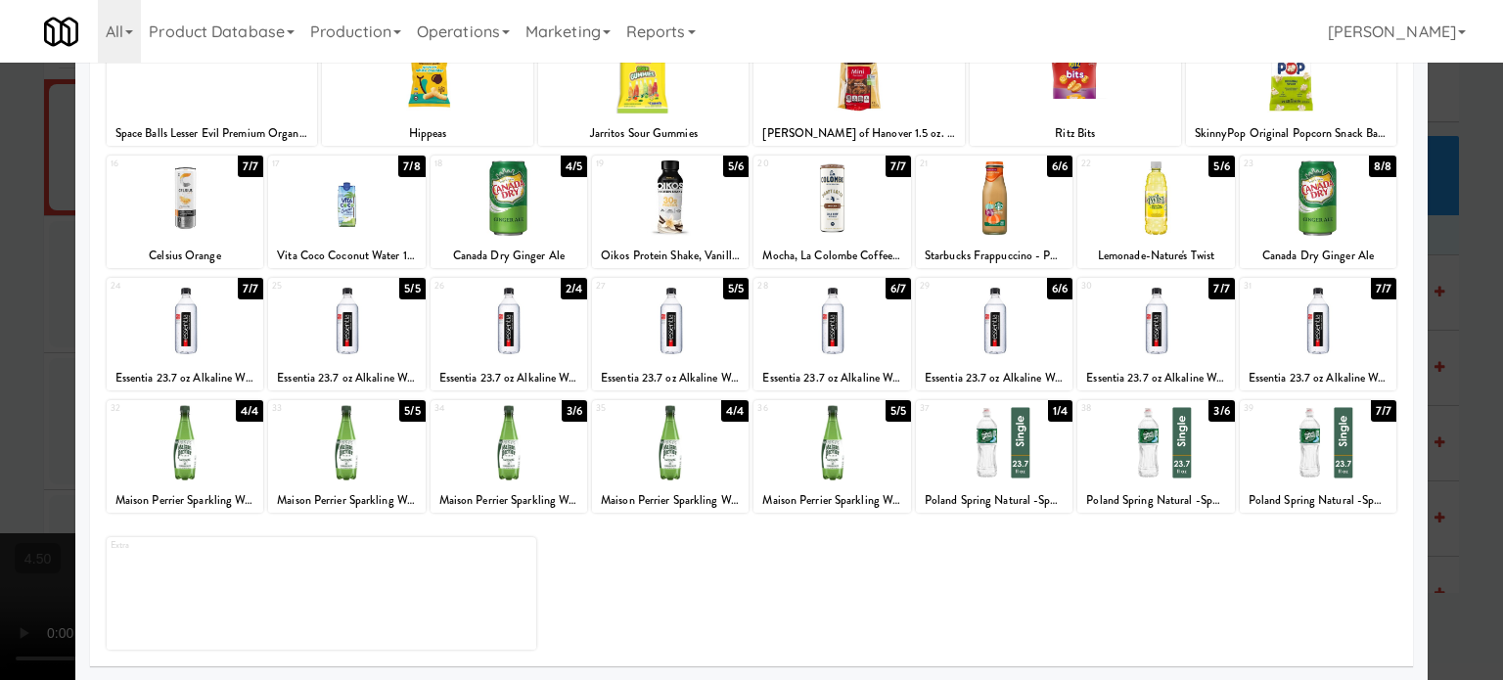
click at [729, 286] on div "5/5" at bounding box center [735, 289] width 25 height 22
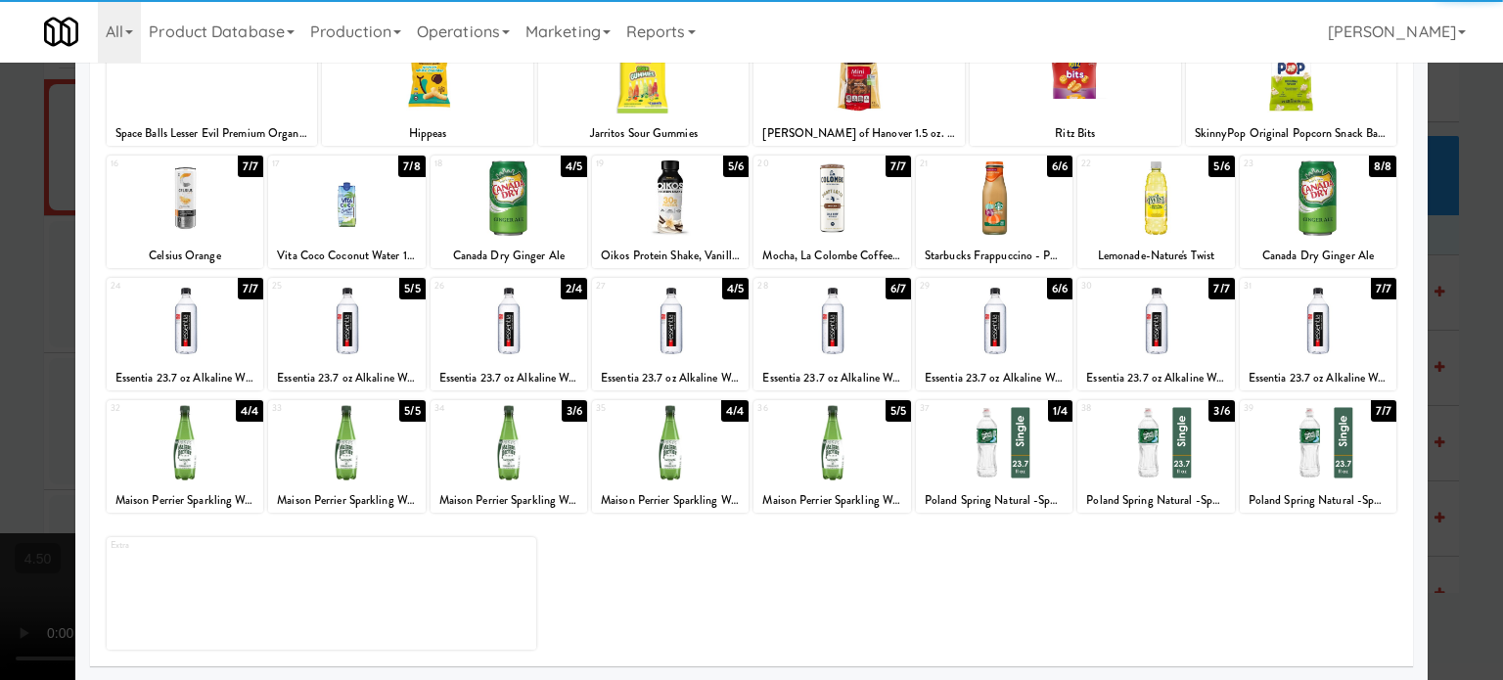
click at [1444, 359] on div at bounding box center [751, 340] width 1503 height 680
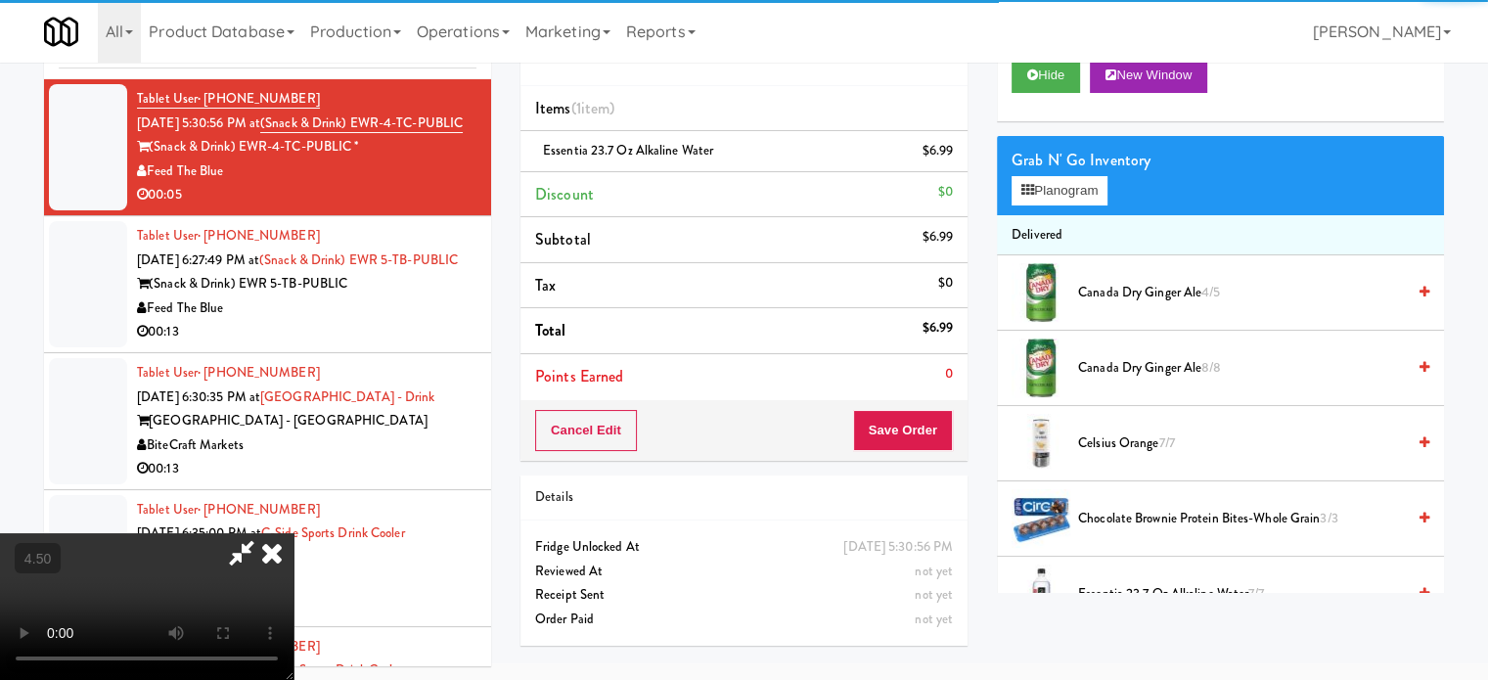
drag, startPoint x: 483, startPoint y: 365, endPoint x: 494, endPoint y: 353, distance: 15.9
click at [294, 533] on video at bounding box center [147, 606] width 294 height 147
drag, startPoint x: 494, startPoint y: 353, endPoint x: 502, endPoint y: 446, distance: 93.3
click at [294, 533] on video at bounding box center [147, 606] width 294 height 147
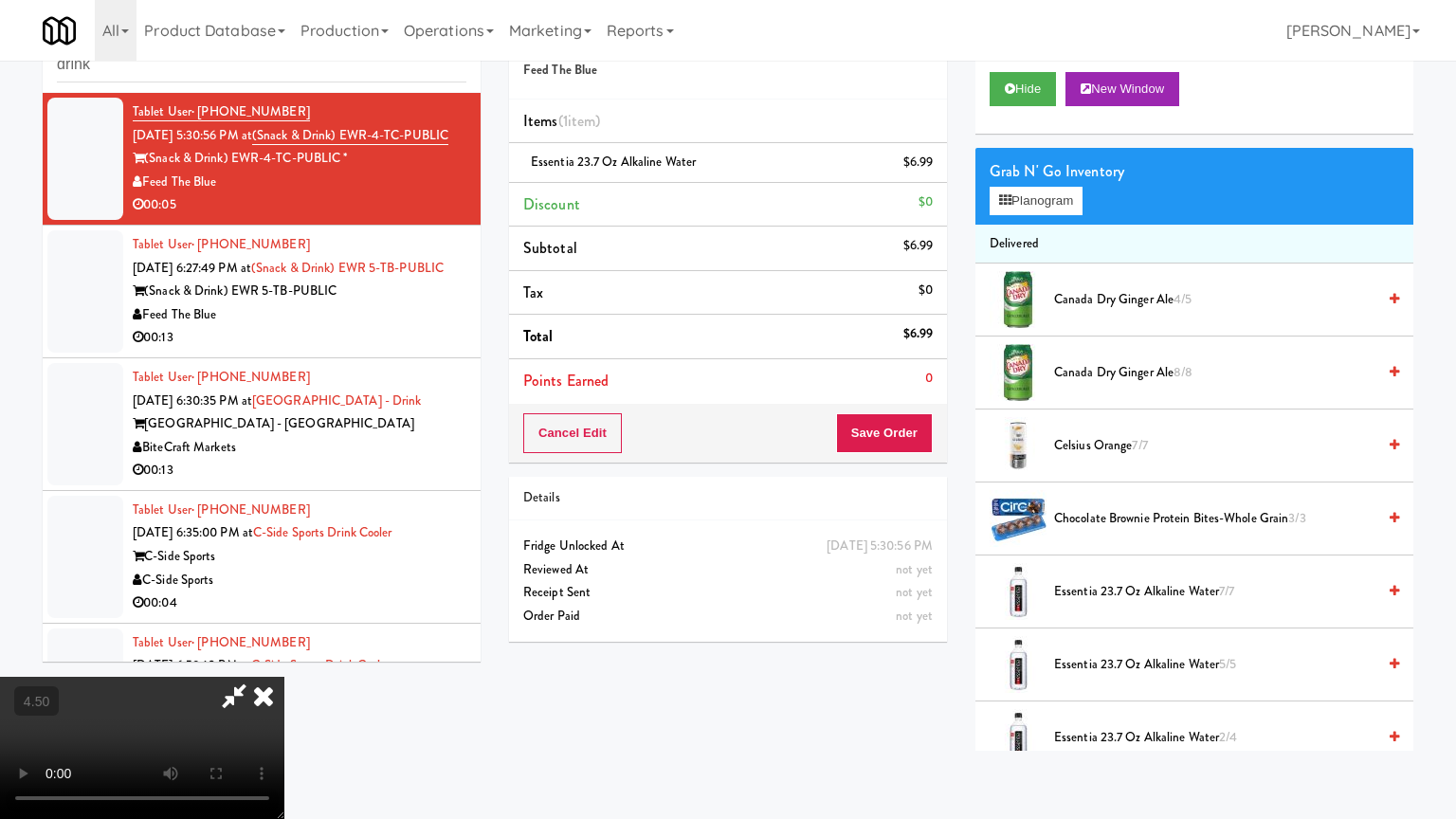
click at [285, 658] on video at bounding box center [142, 748] width 285 height 142
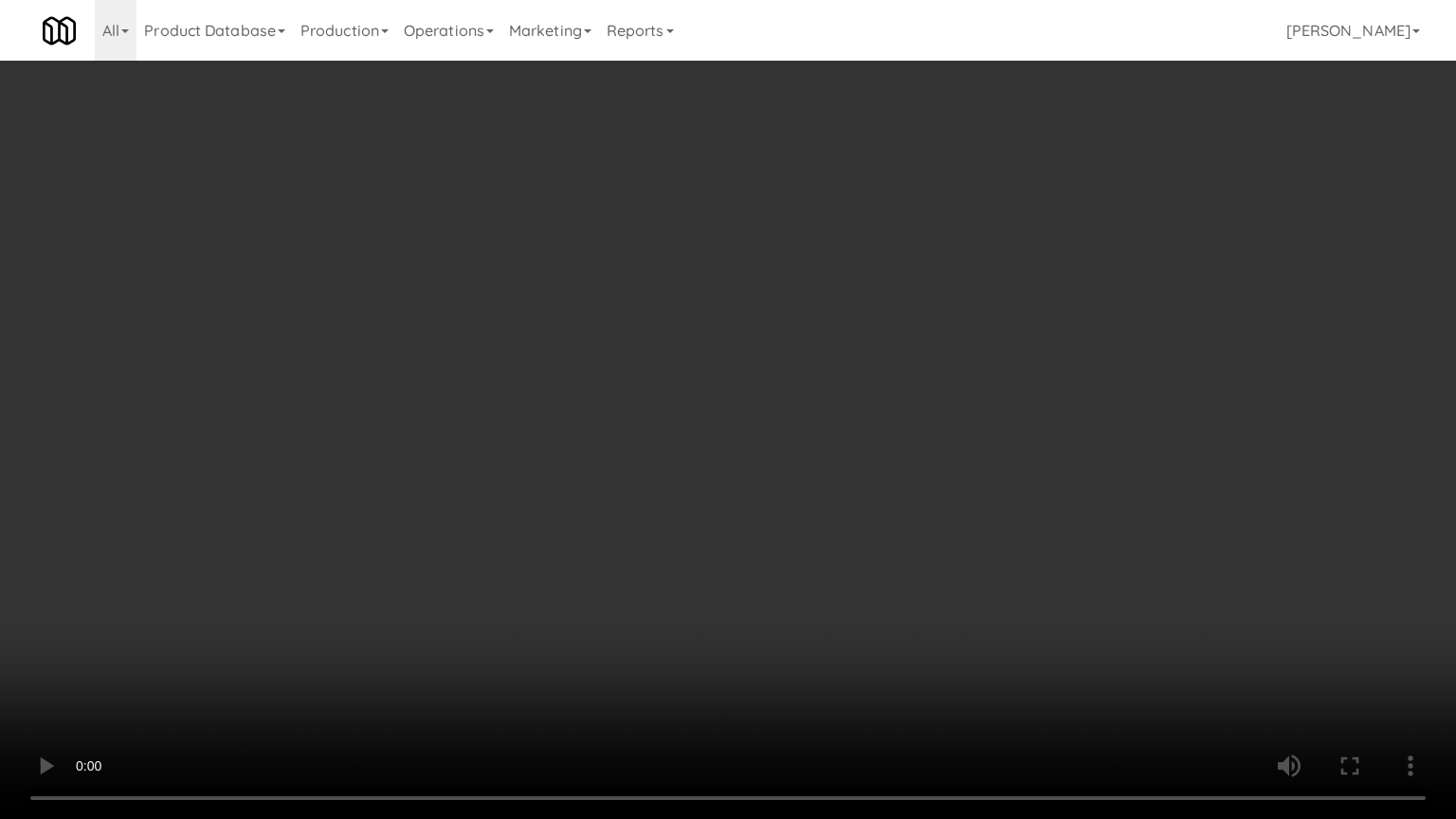
drag, startPoint x: 682, startPoint y: 461, endPoint x: 697, endPoint y: 459, distance: 15.1
click at [691, 461] on video at bounding box center [728, 409] width 1456 height 819
click at [697, 459] on video at bounding box center [728, 409] width 1456 height 819
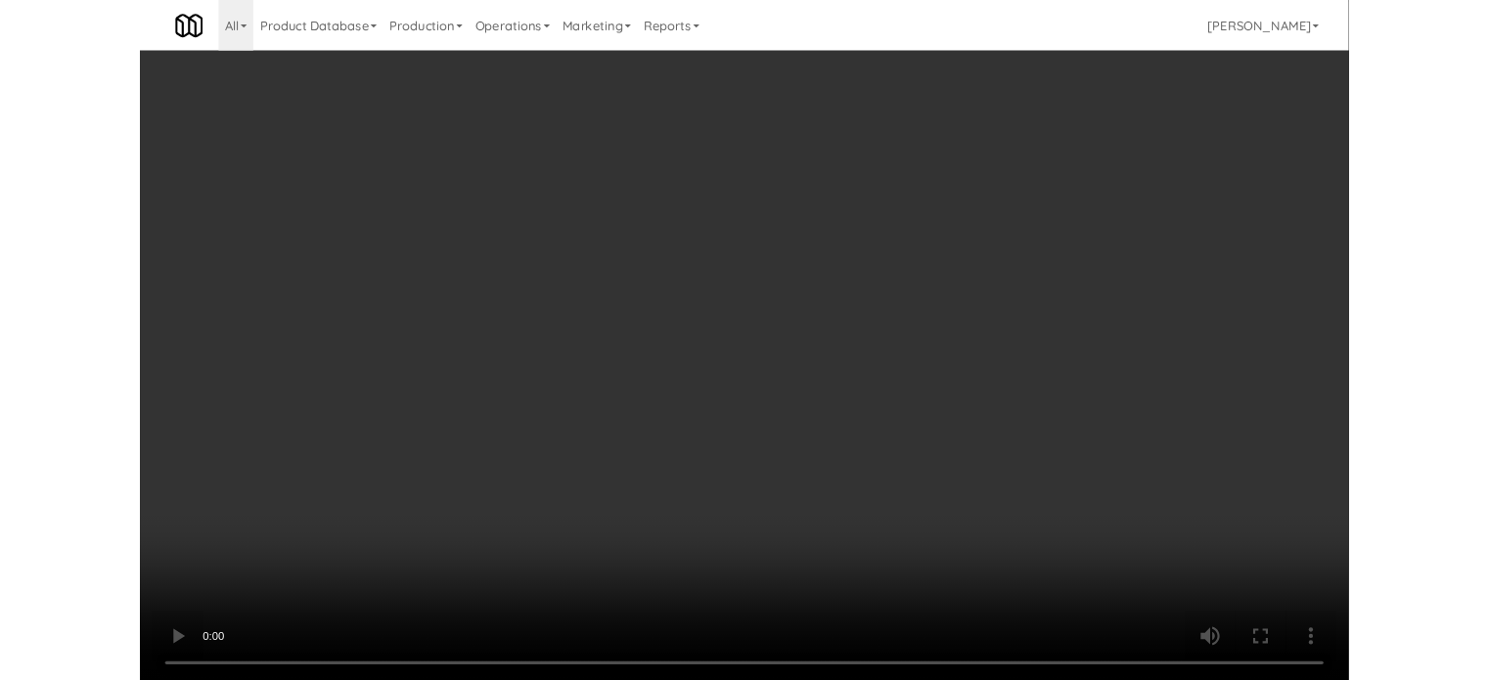
scroll to position [79, 0]
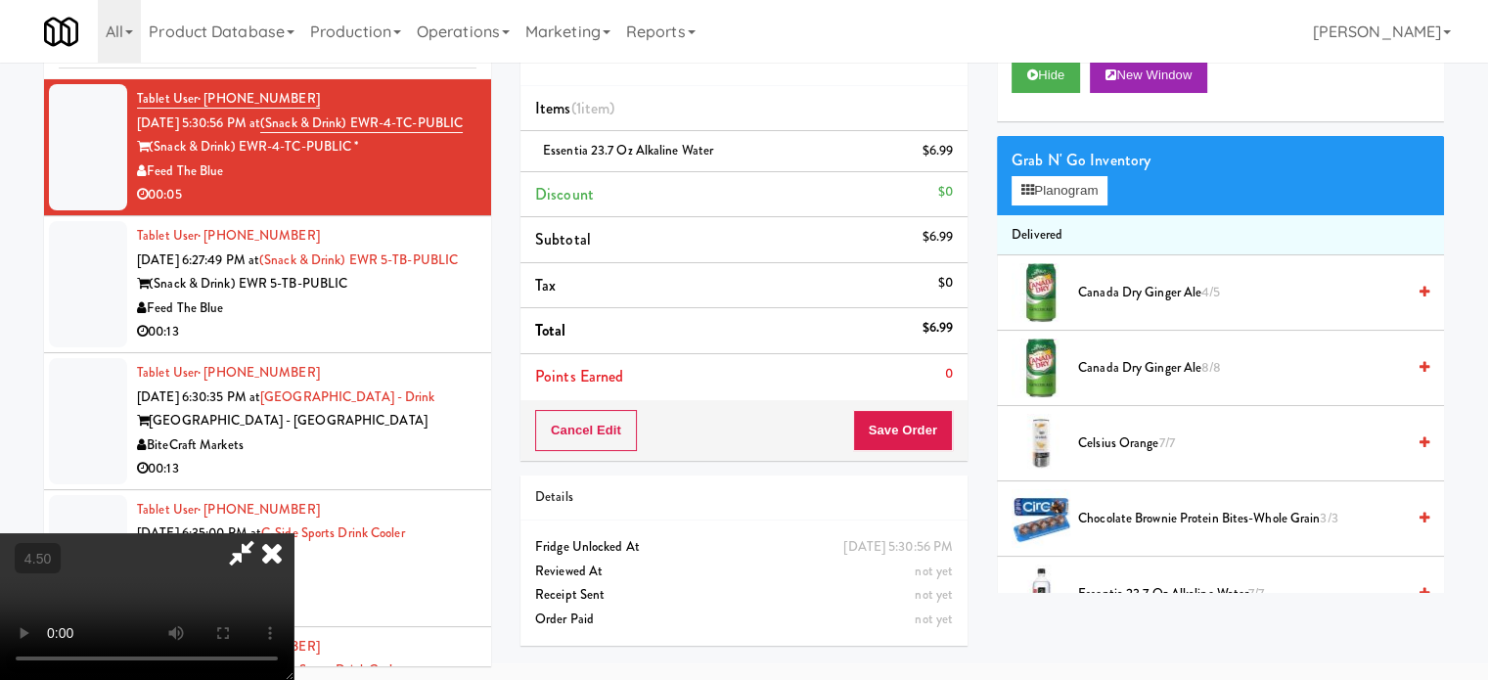
click at [294, 533] on icon at bounding box center [271, 552] width 43 height 39
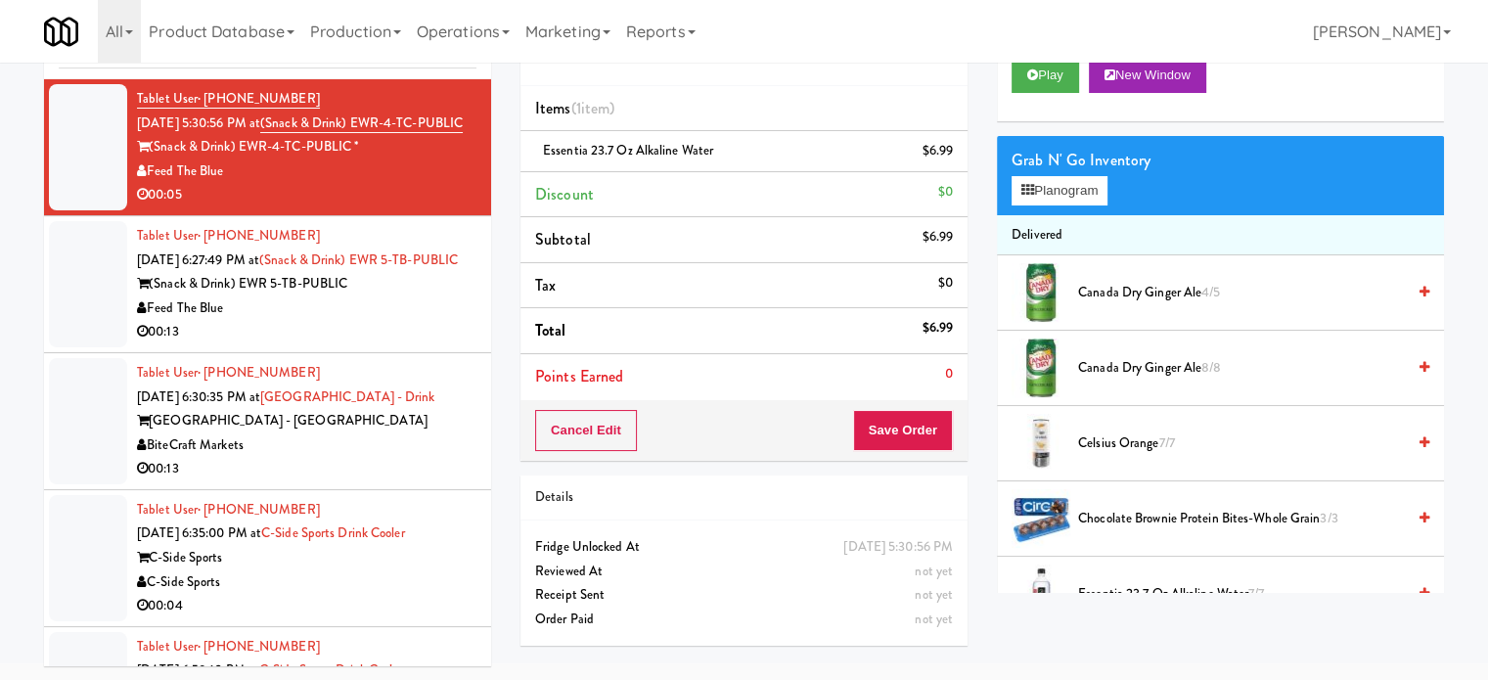
click at [855, 79] on div "Order # 6664512 Feed The Blue" at bounding box center [744, 38] width 447 height 95
click at [943, 444] on button "Save Order" at bounding box center [903, 430] width 100 height 41
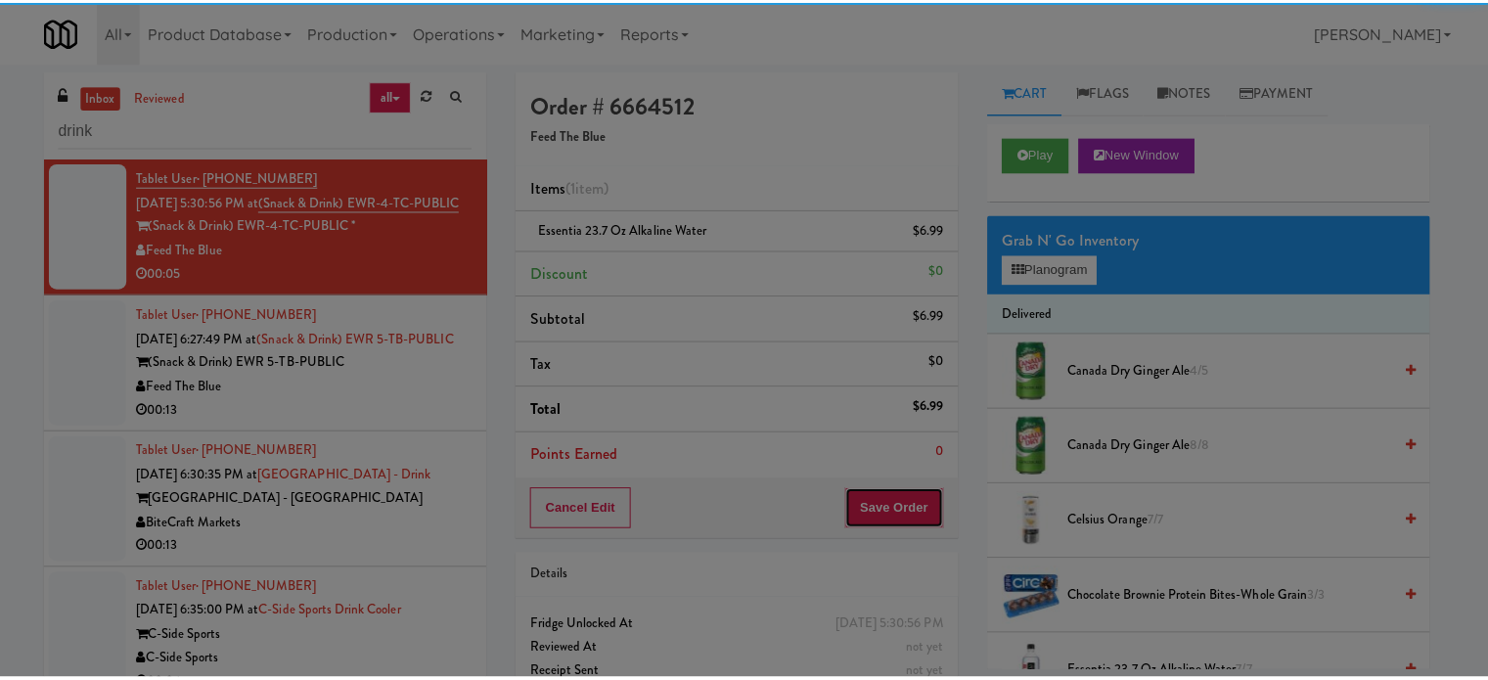
scroll to position [0, 0]
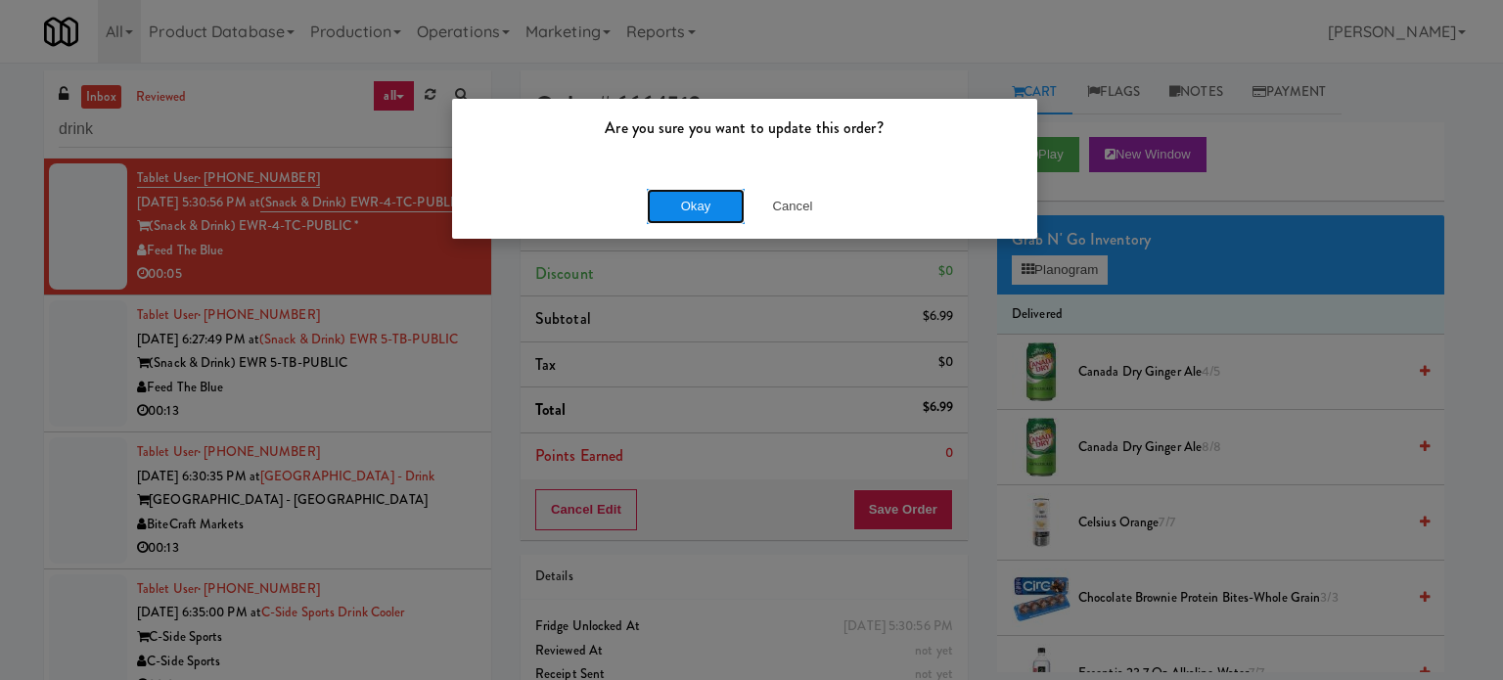
click at [689, 208] on button "Okay" at bounding box center [696, 206] width 98 height 35
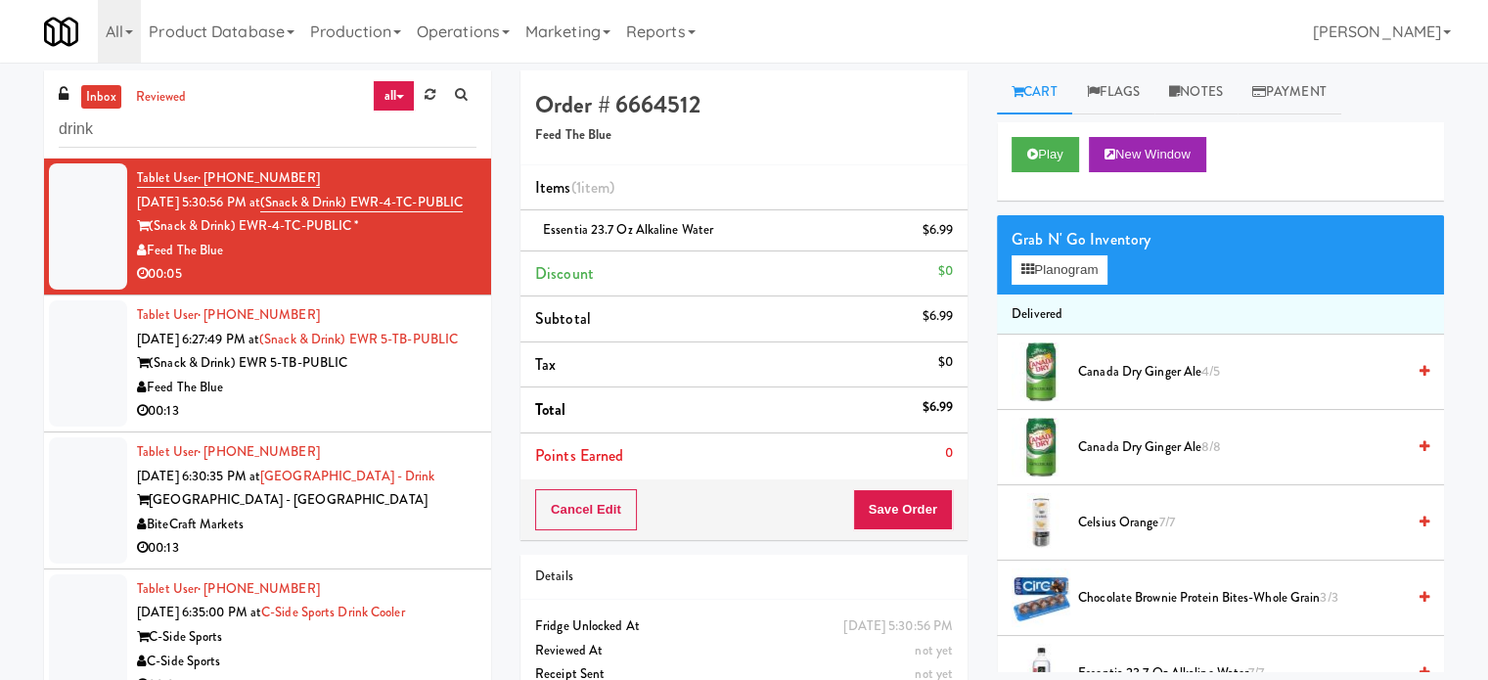
click at [429, 376] on div "(Snack & Drink) EWR 5-TB-PUBLIC" at bounding box center [307, 363] width 340 height 24
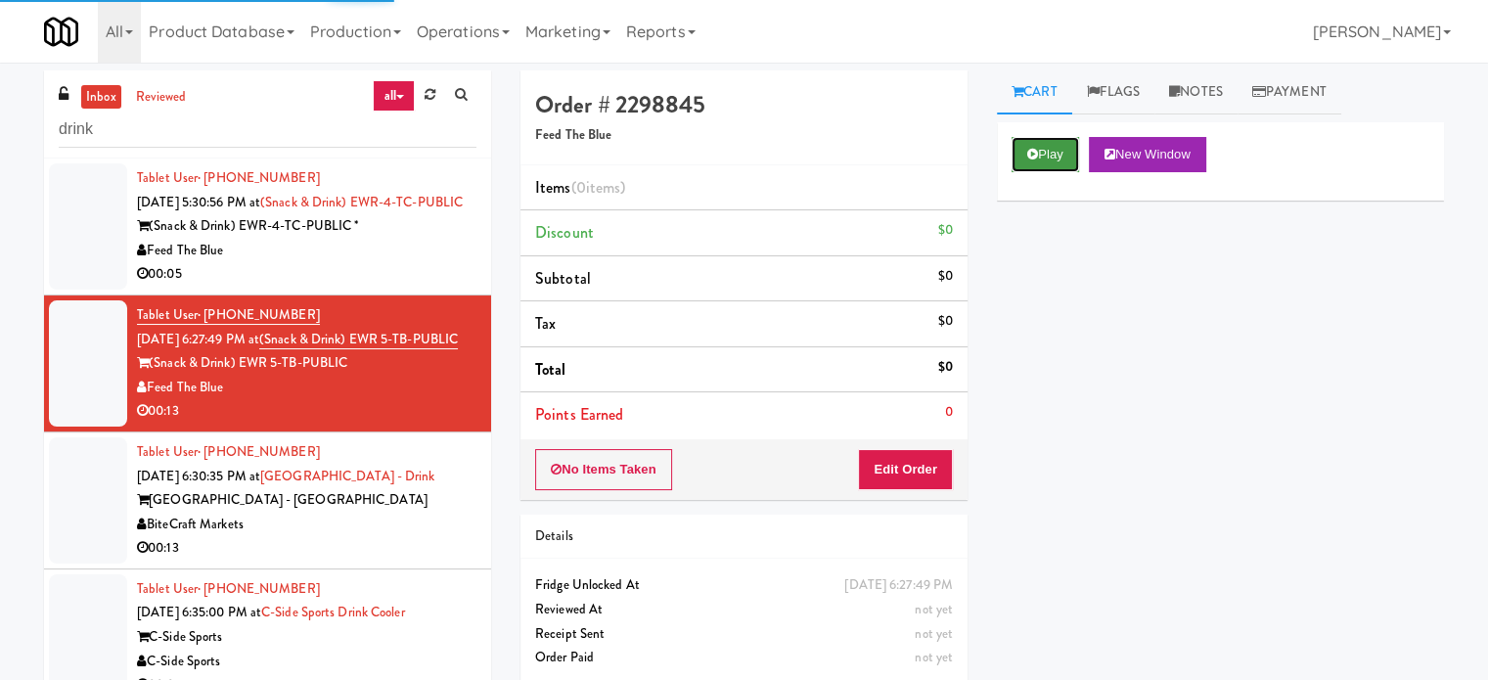
click at [1030, 151] on icon at bounding box center [1032, 154] width 11 height 13
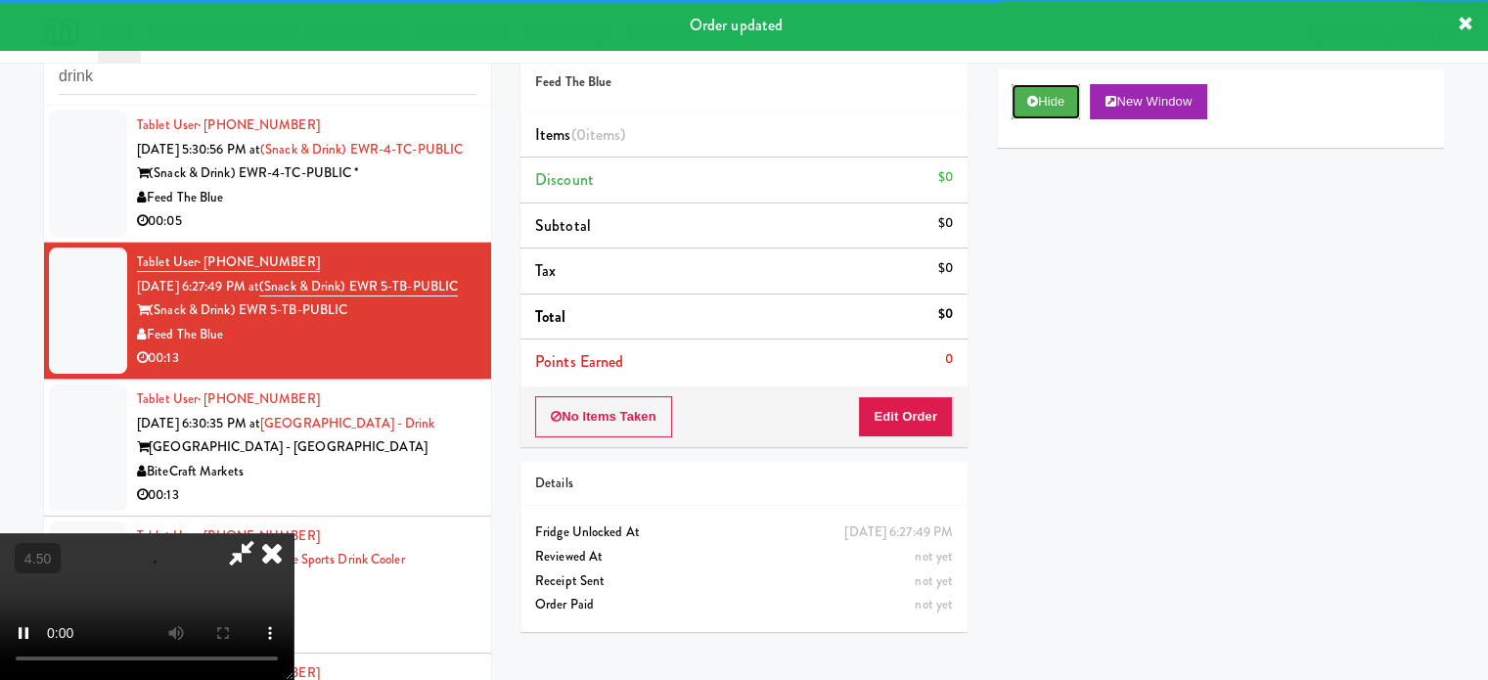
scroll to position [79, 0]
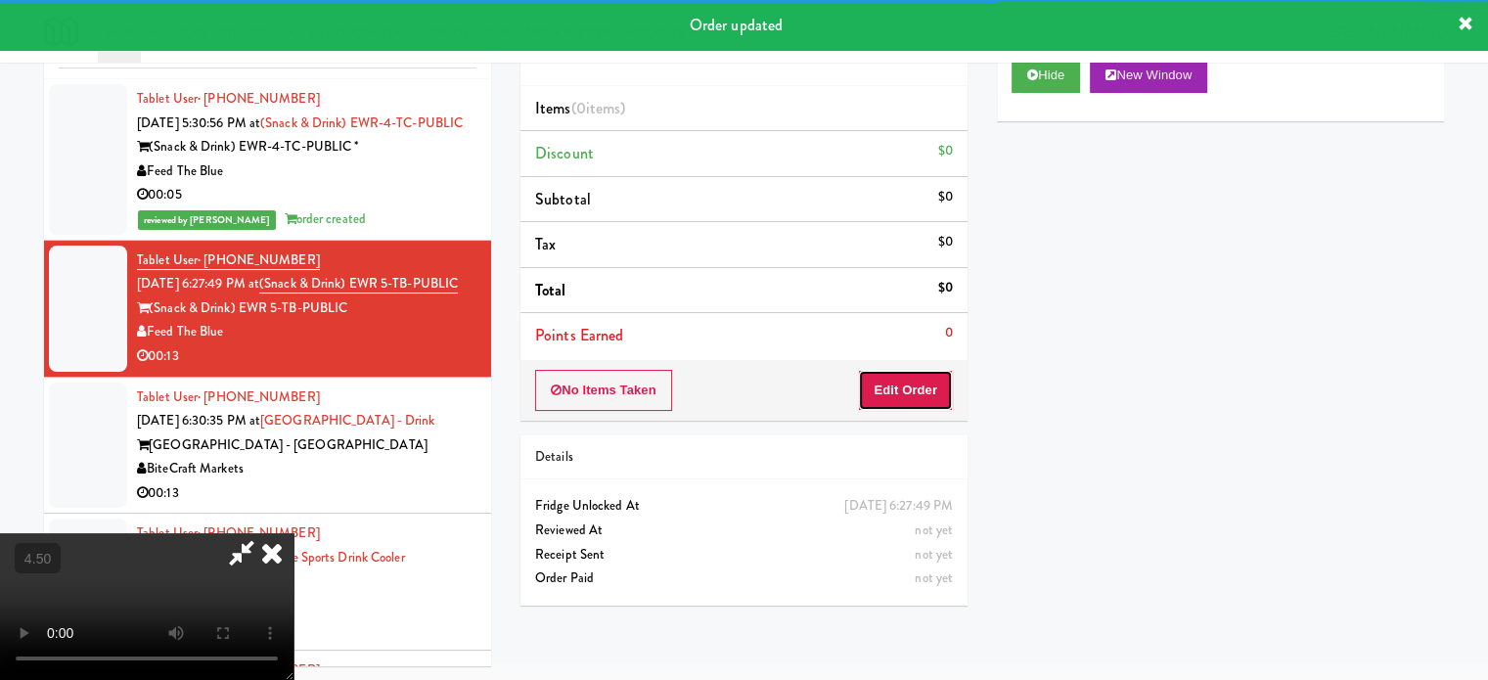
click at [921, 394] on button "Edit Order" at bounding box center [905, 390] width 95 height 41
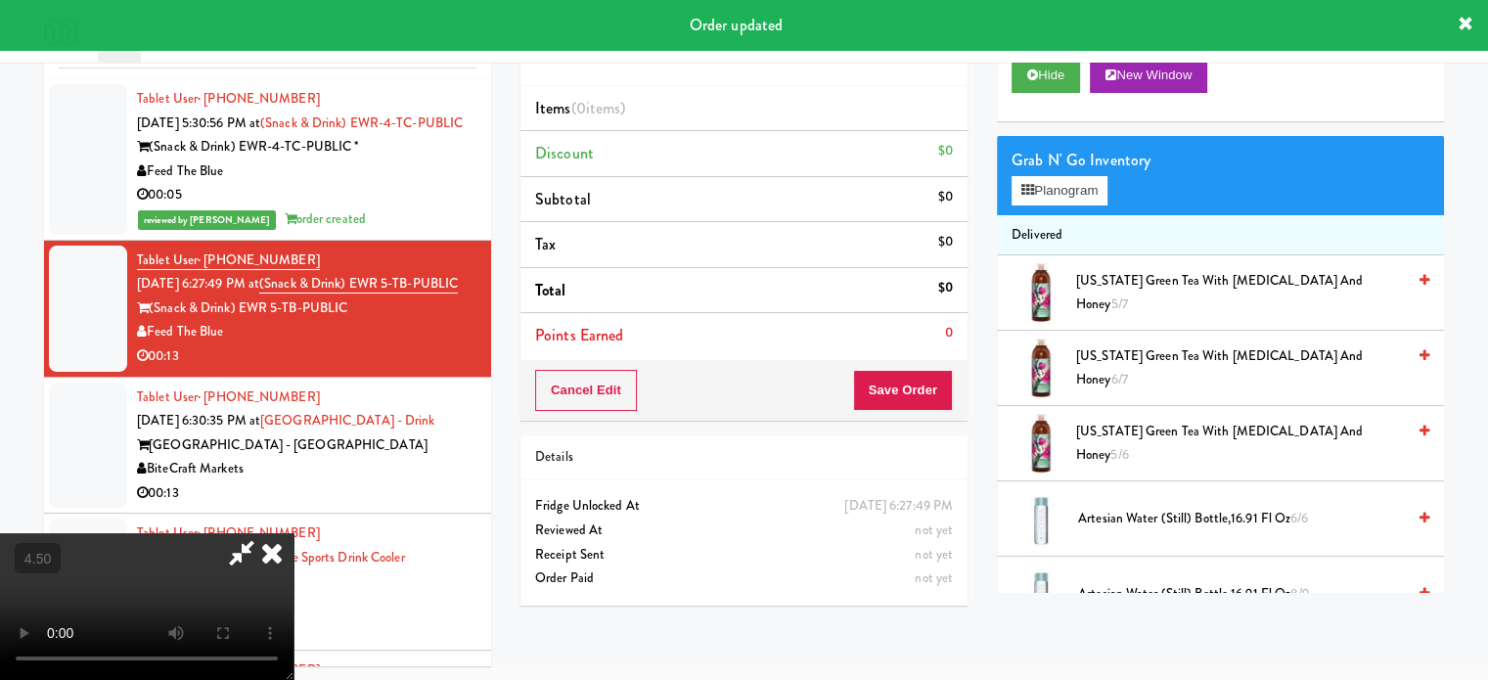
click at [294, 533] on video at bounding box center [147, 606] width 294 height 147
drag, startPoint x: 620, startPoint y: 470, endPoint x: 653, endPoint y: 431, distance: 50.7
click at [294, 533] on video at bounding box center [147, 606] width 294 height 147
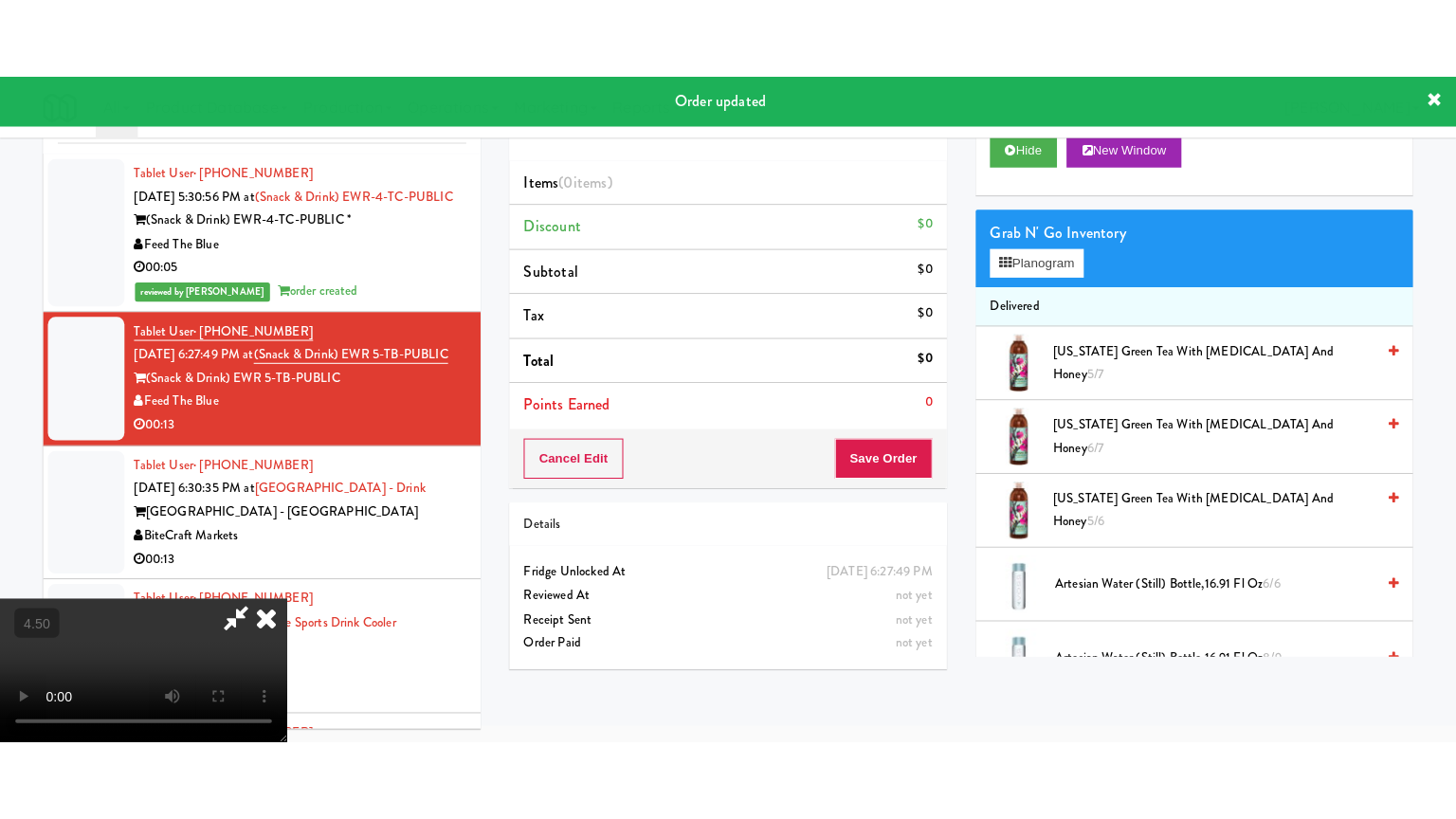
scroll to position [61, 0]
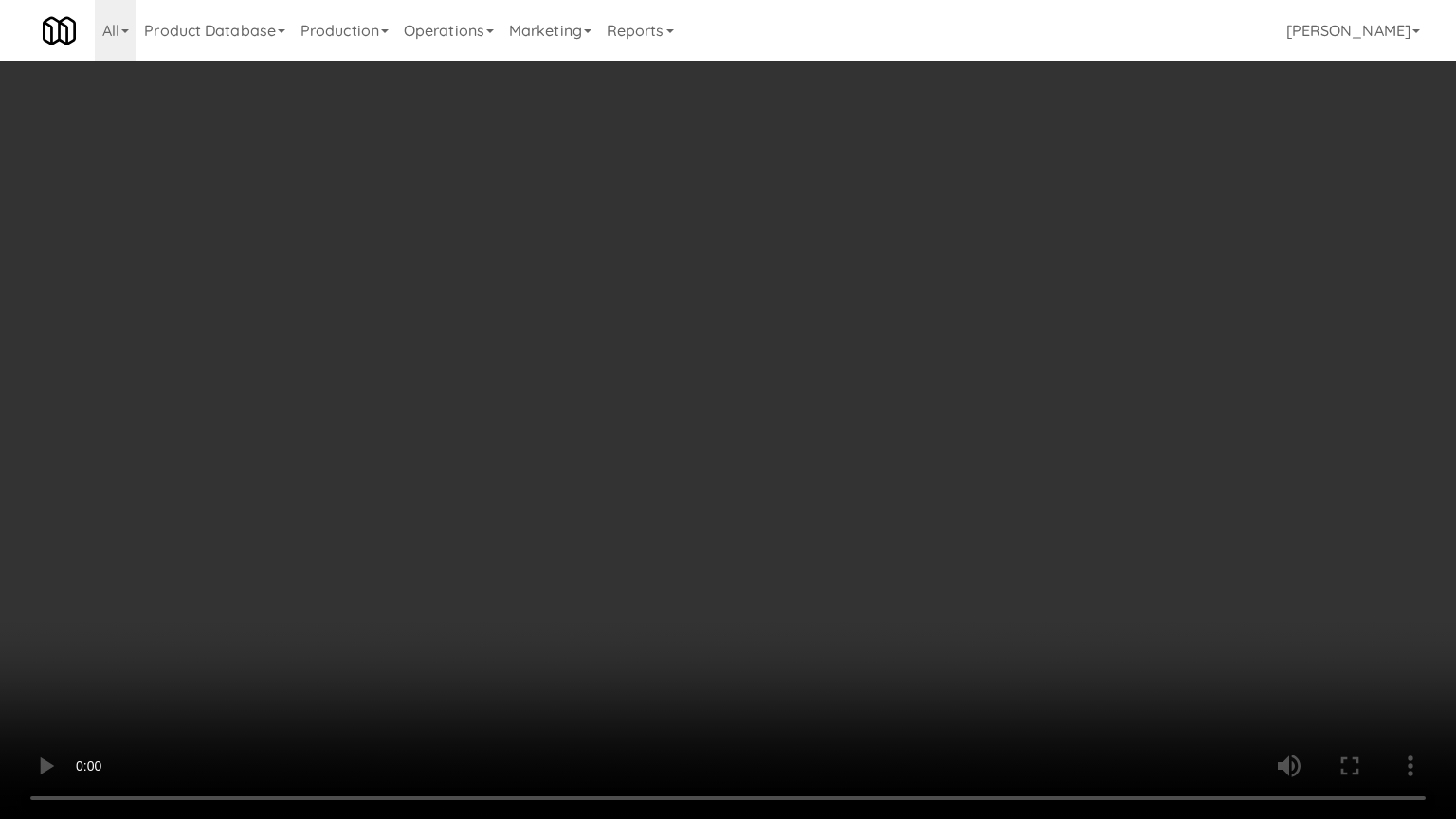
click at [726, 379] on video at bounding box center [728, 409] width 1456 height 819
click at [728, 379] on video at bounding box center [728, 409] width 1456 height 819
click at [741, 389] on video at bounding box center [728, 409] width 1456 height 819
click at [737, 395] on video at bounding box center [728, 409] width 1456 height 819
click at [782, 376] on video at bounding box center [728, 409] width 1456 height 819
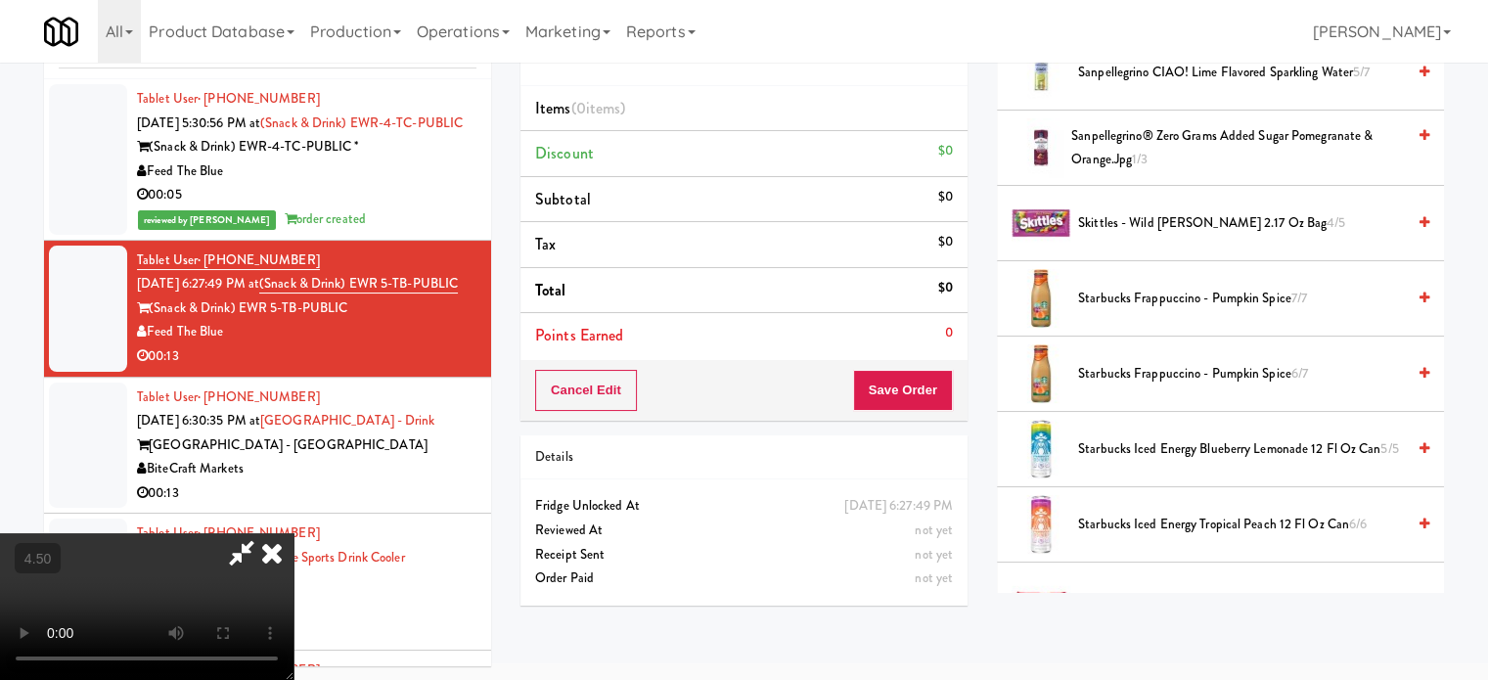
scroll to position [1765, 0]
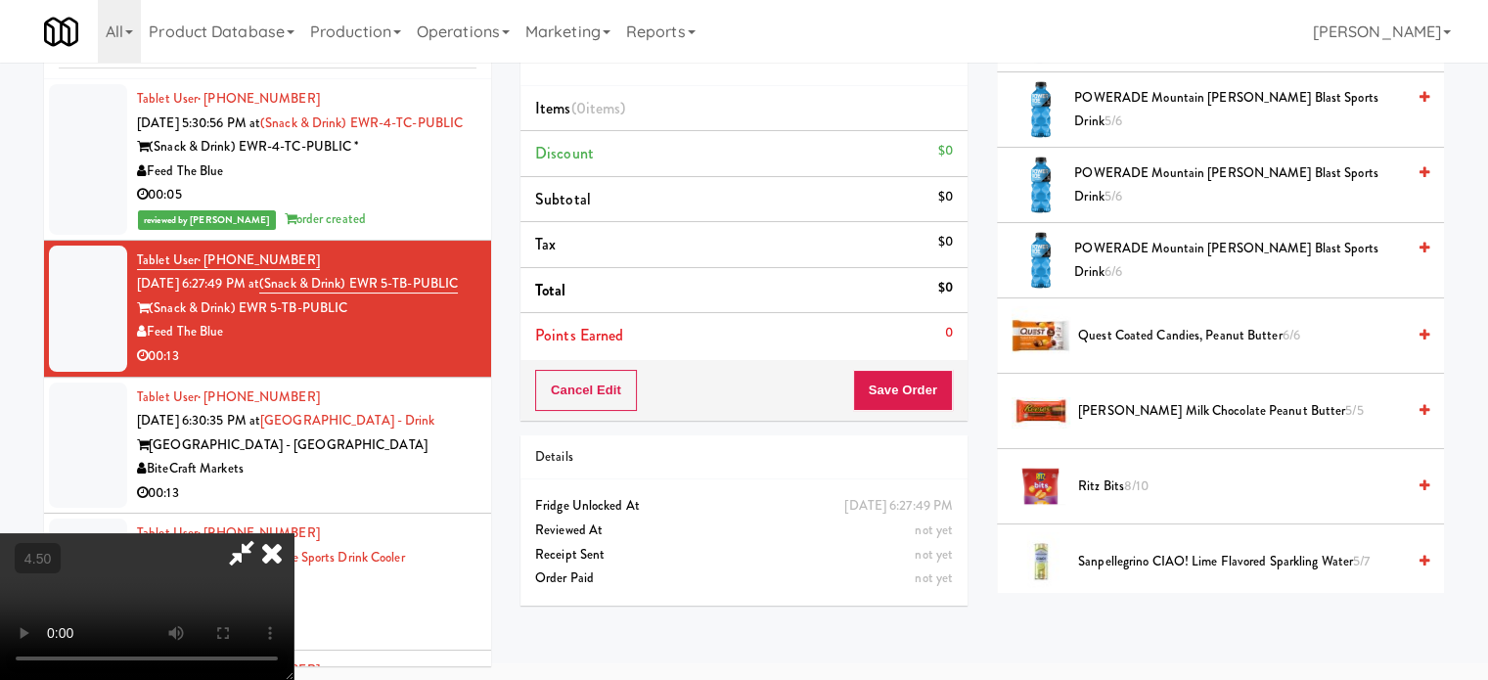
click at [1175, 399] on span "[PERSON_NAME] Milk Chocolate Peanut Butter 5/5" at bounding box center [1241, 411] width 327 height 24
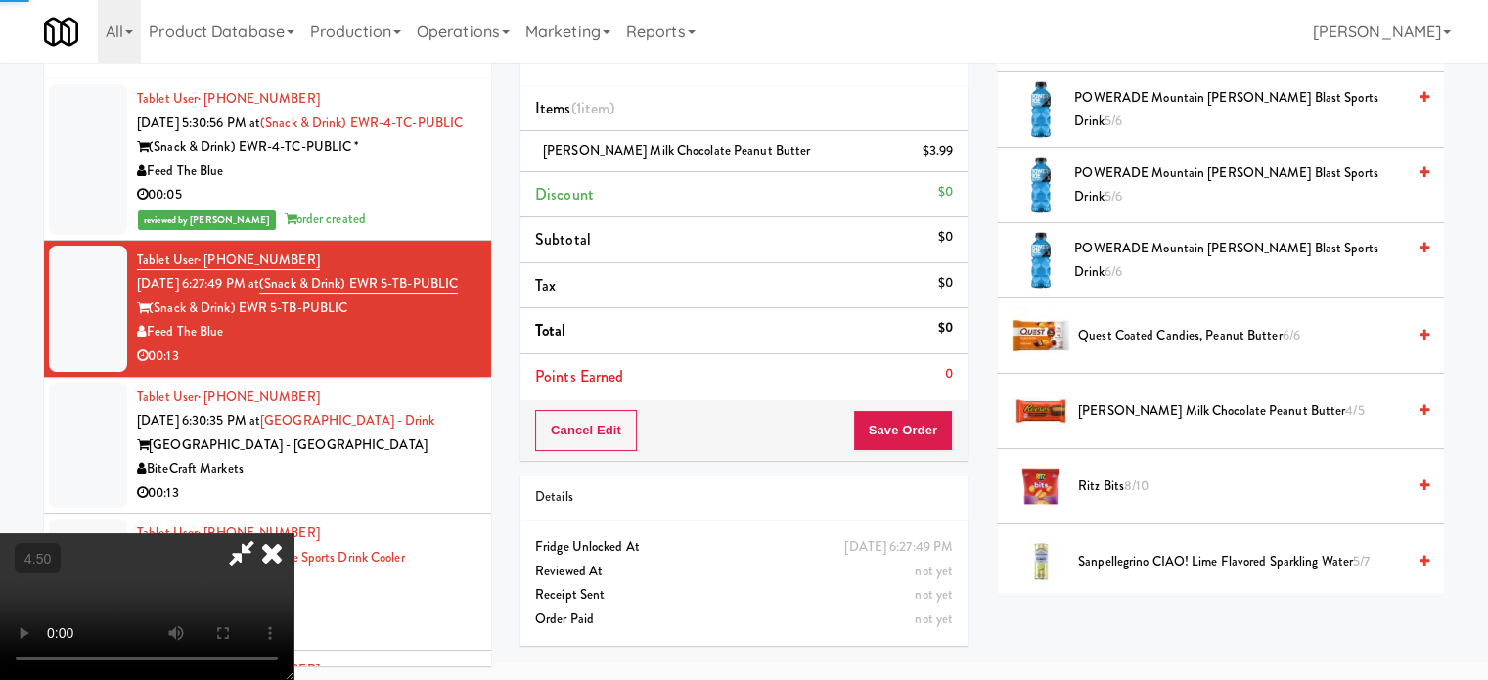
click at [294, 533] on video at bounding box center [147, 606] width 294 height 147
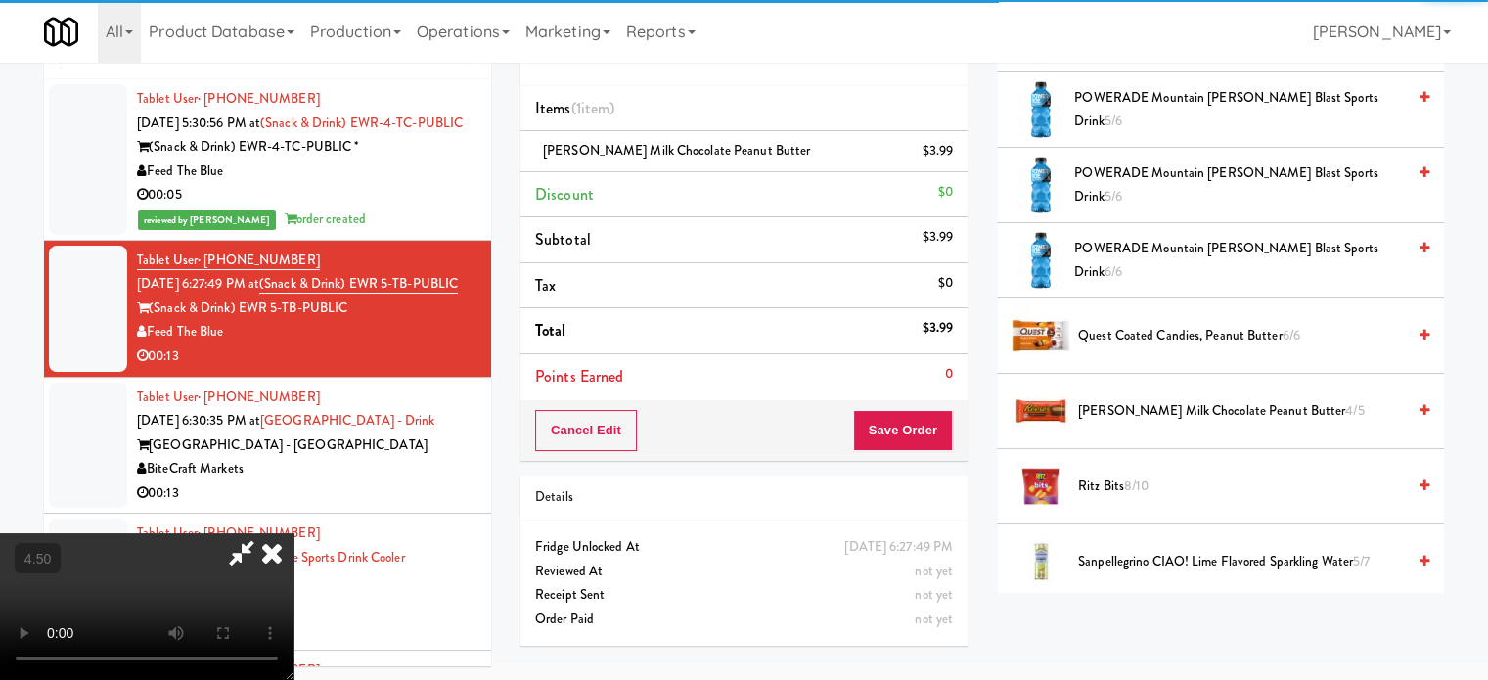
drag, startPoint x: 447, startPoint y: 389, endPoint x: 473, endPoint y: 466, distance: 80.4
click at [294, 533] on video at bounding box center [147, 606] width 294 height 147
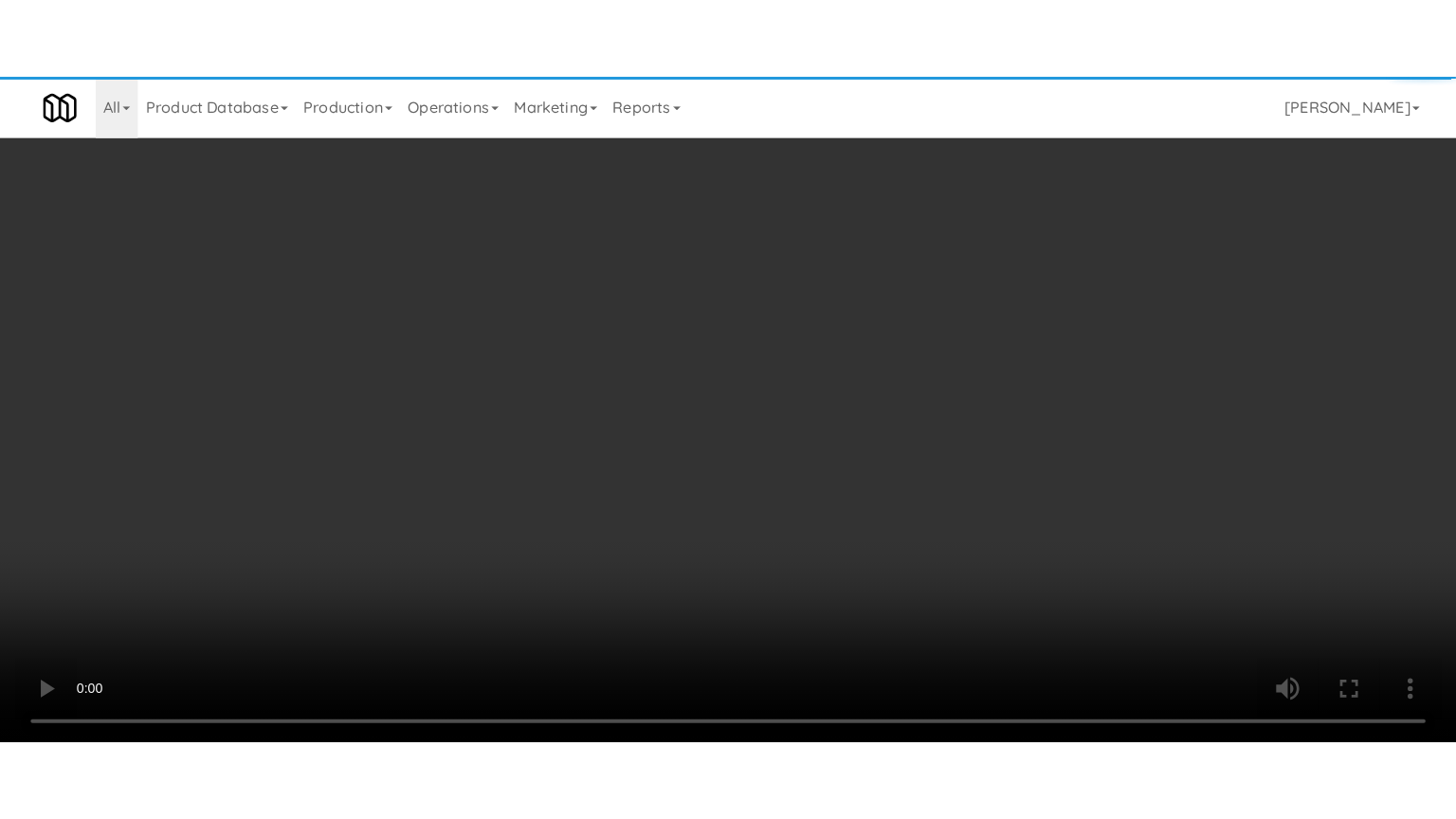
scroll to position [61, 0]
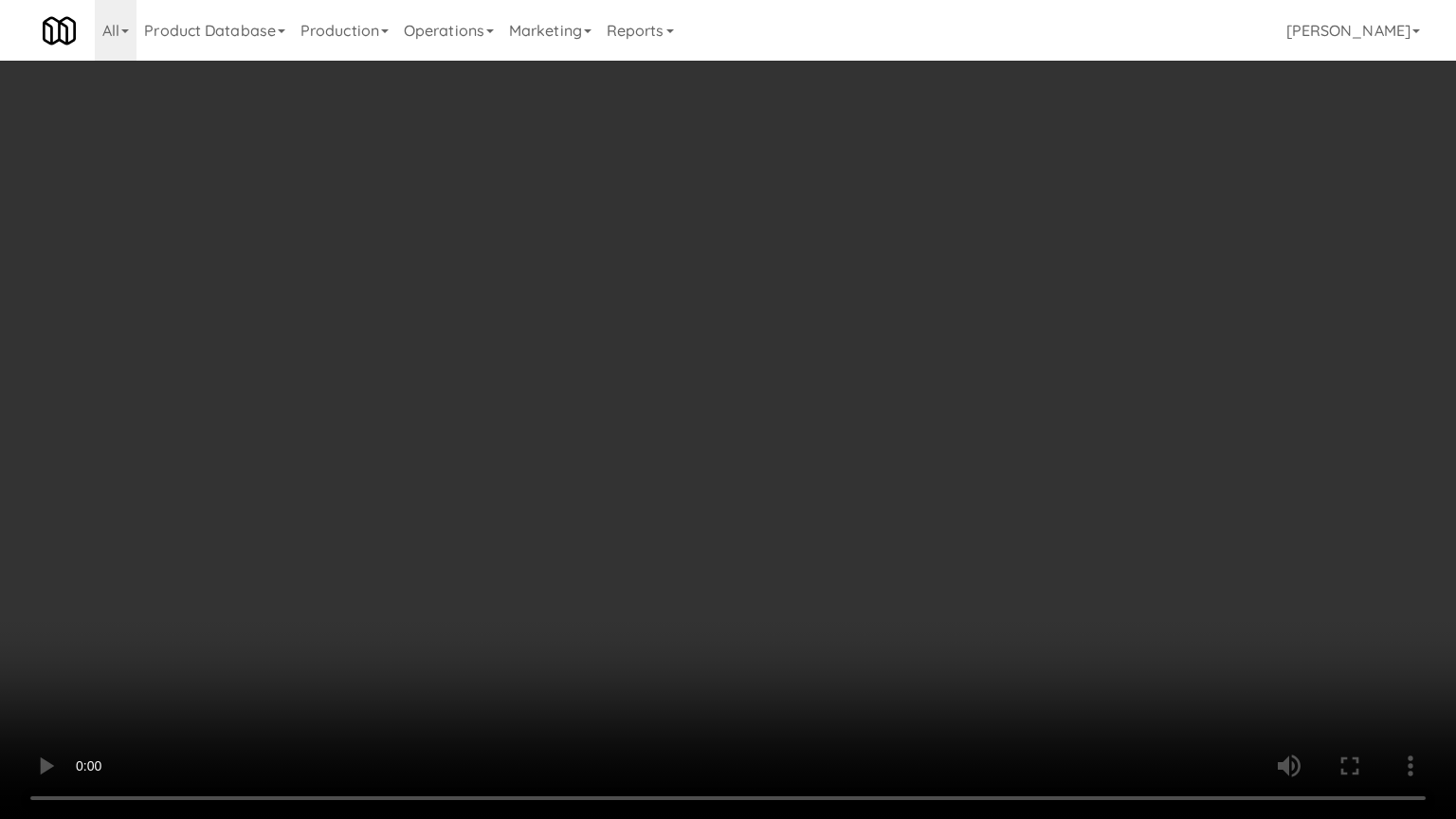
drag, startPoint x: 733, startPoint y: 362, endPoint x: 745, endPoint y: 357, distance: 13.0
click at [735, 362] on video at bounding box center [728, 409] width 1456 height 819
click at [749, 354] on video at bounding box center [728, 409] width 1456 height 819
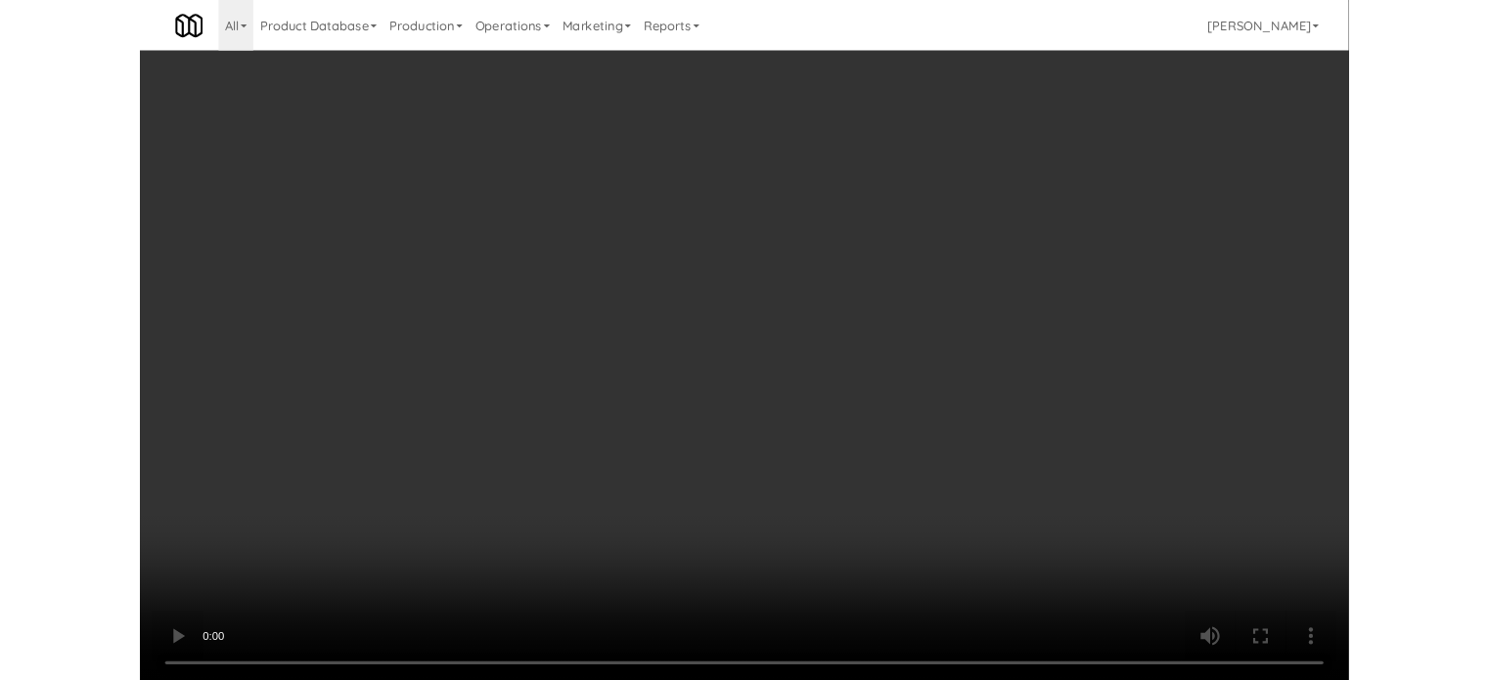
scroll to position [79, 0]
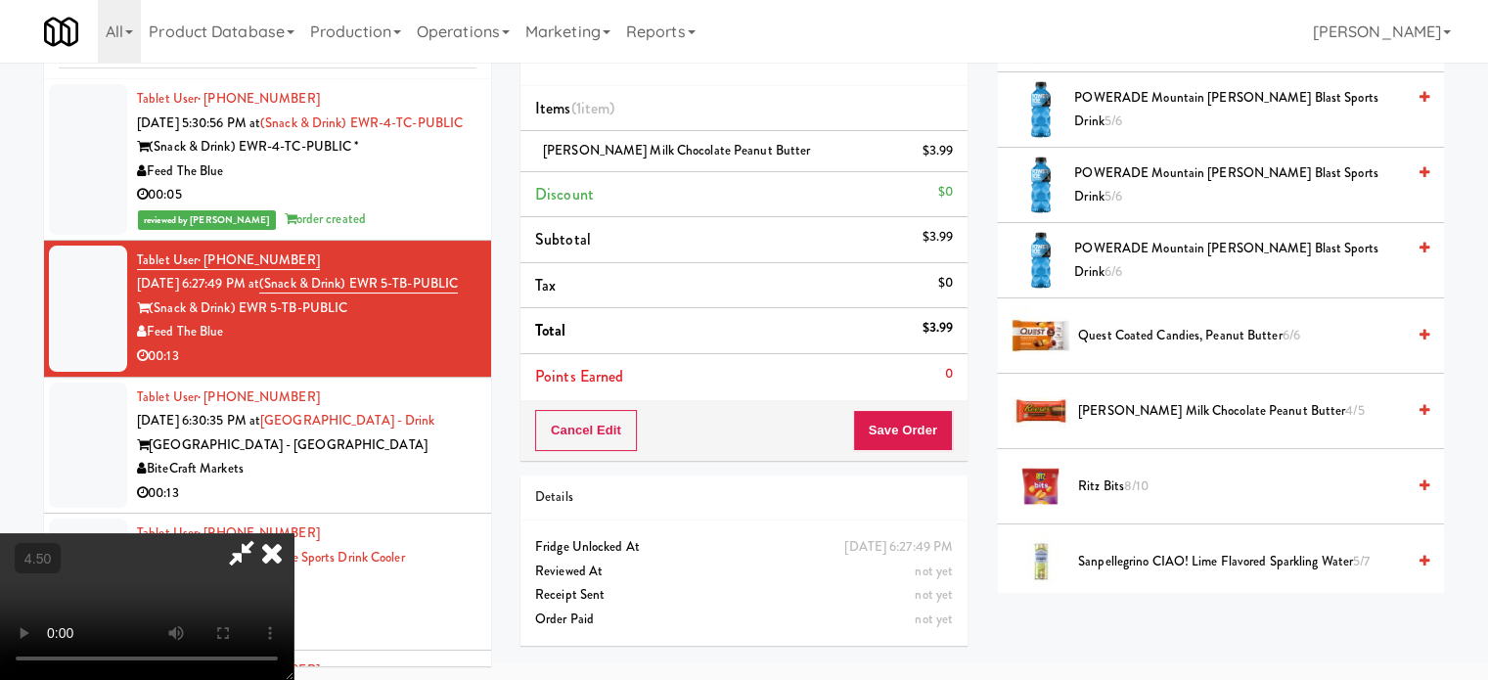
click at [294, 533] on icon at bounding box center [271, 552] width 43 height 39
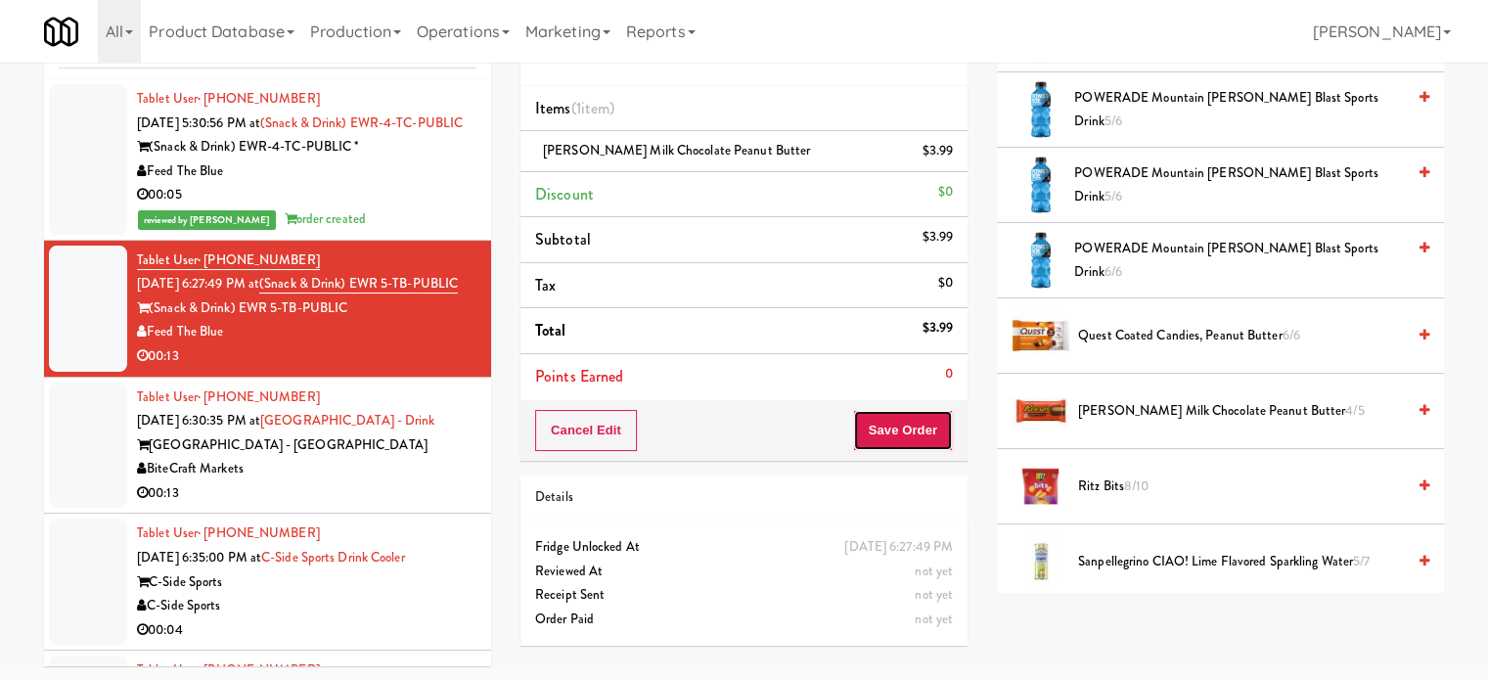
drag, startPoint x: 890, startPoint y: 439, endPoint x: 881, endPoint y: 429, distance: 14.5
click at [891, 440] on button "Save Order" at bounding box center [903, 430] width 100 height 41
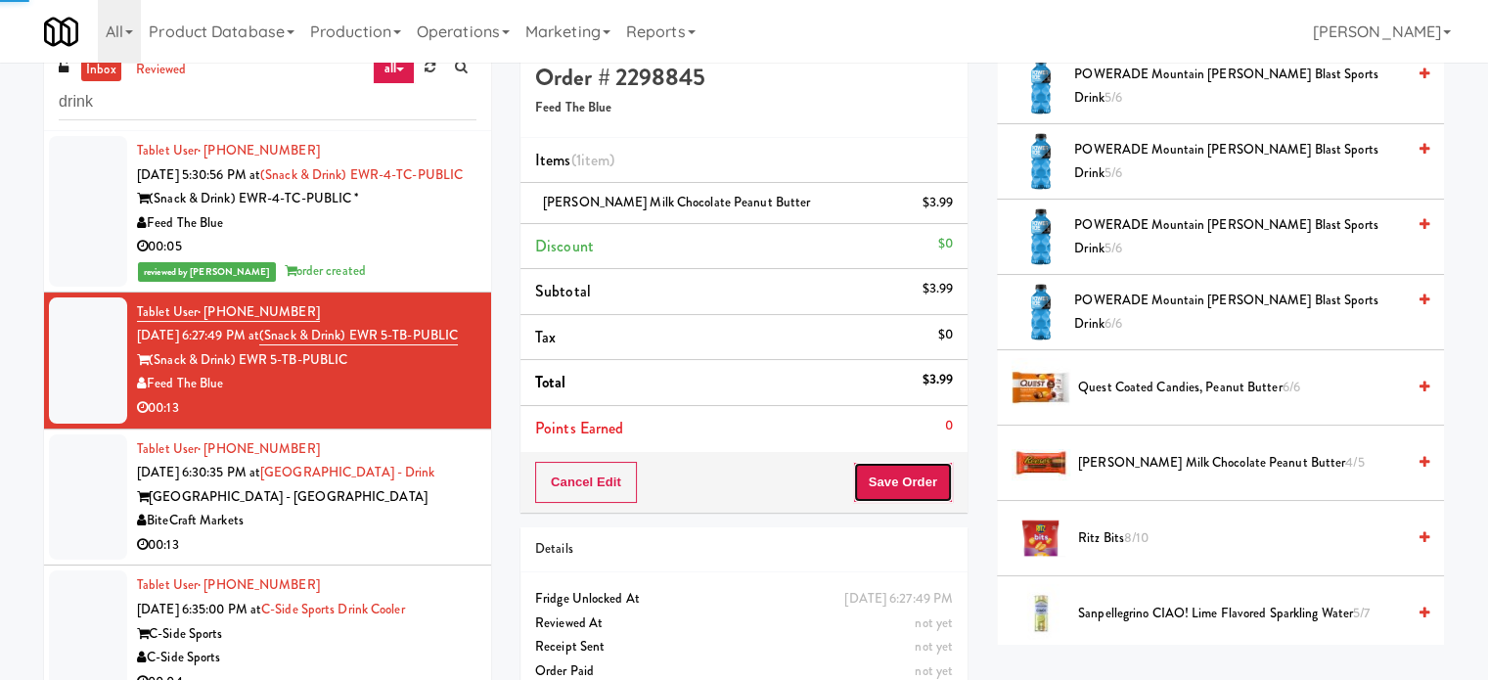
scroll to position [0, 0]
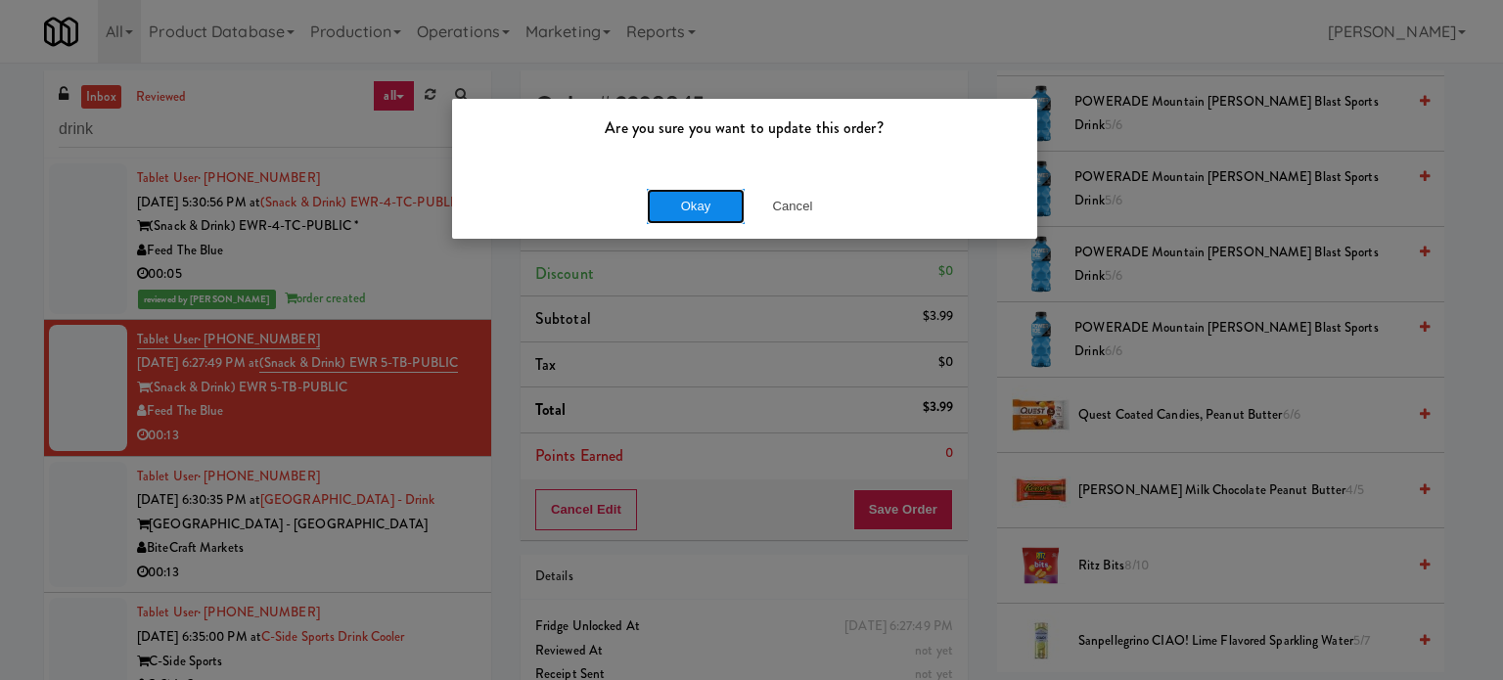
click at [712, 206] on button "Okay" at bounding box center [696, 206] width 98 height 35
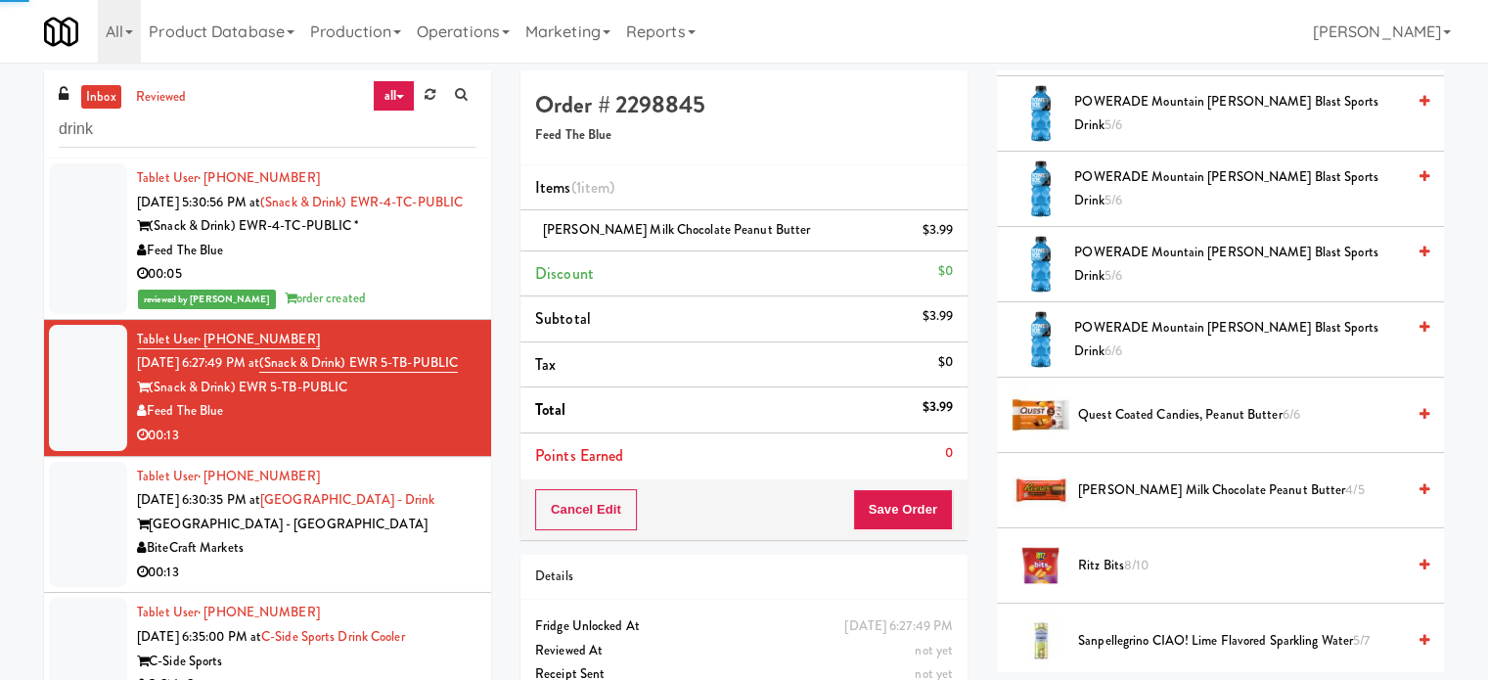
click at [400, 585] on div "00:13" at bounding box center [307, 573] width 340 height 24
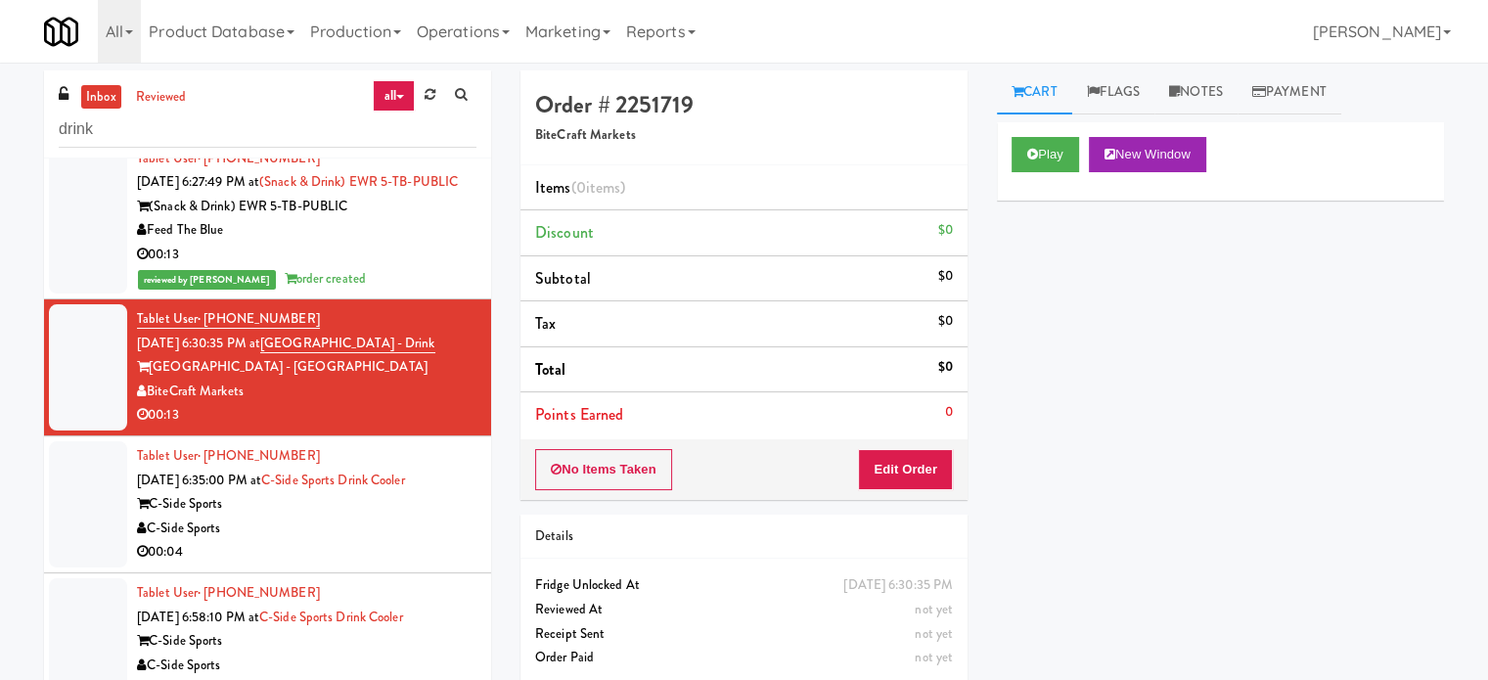
scroll to position [394, 0]
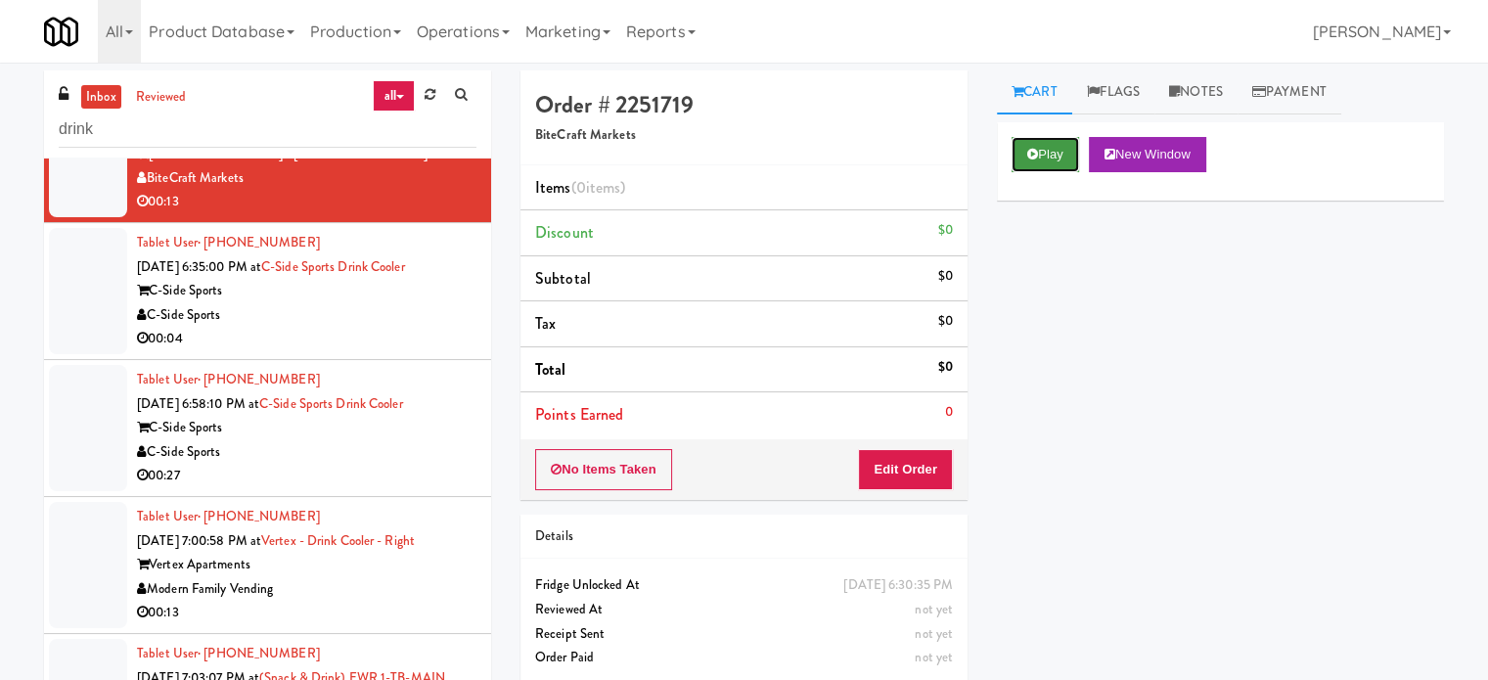
click at [1070, 162] on button "Play" at bounding box center [1046, 154] width 68 height 35
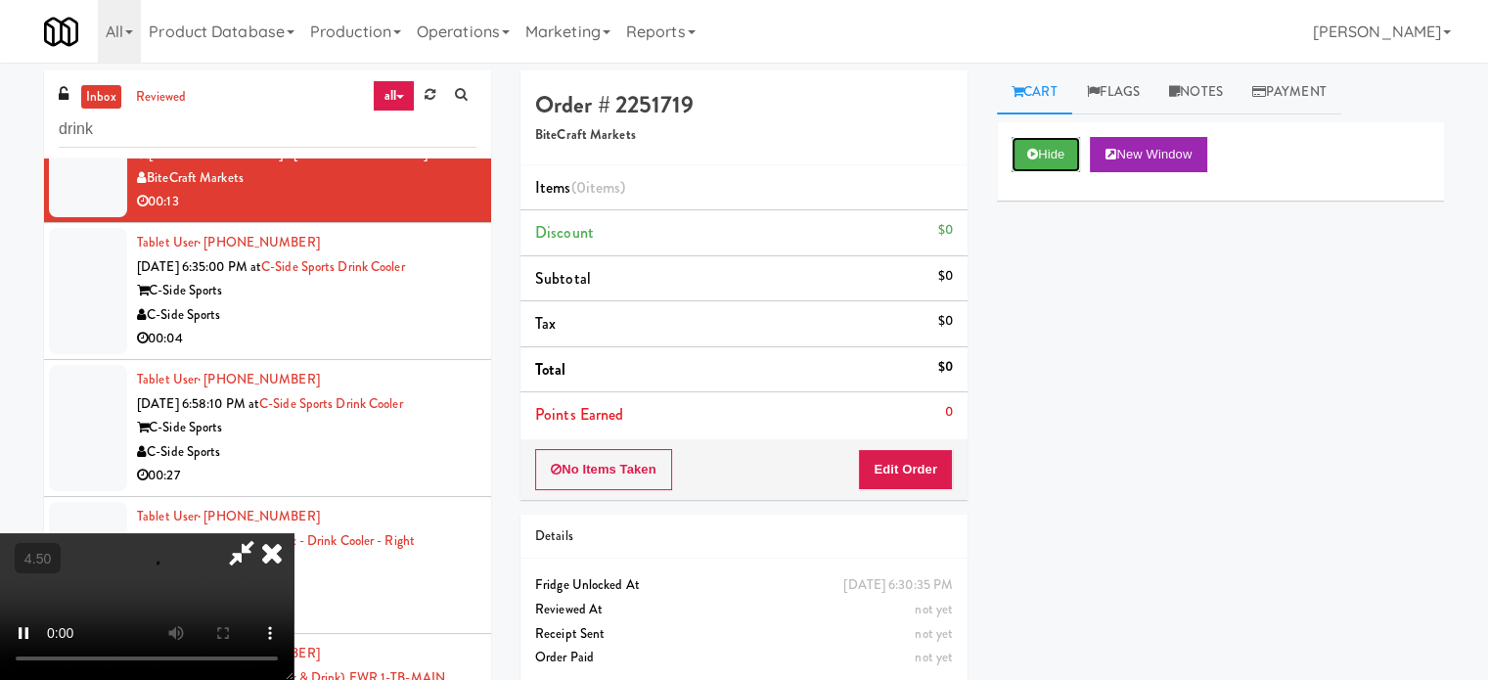
scroll to position [79, 0]
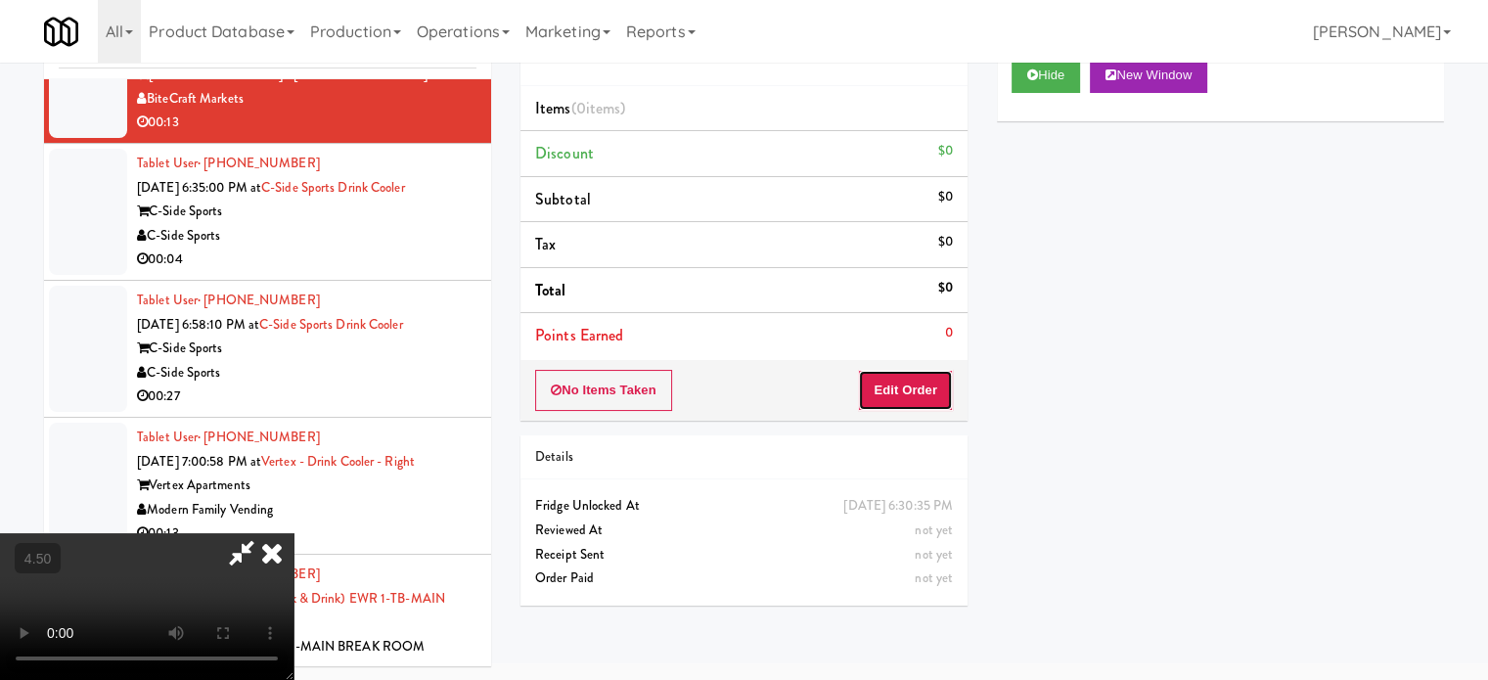
click at [931, 386] on button "Edit Order" at bounding box center [905, 390] width 95 height 41
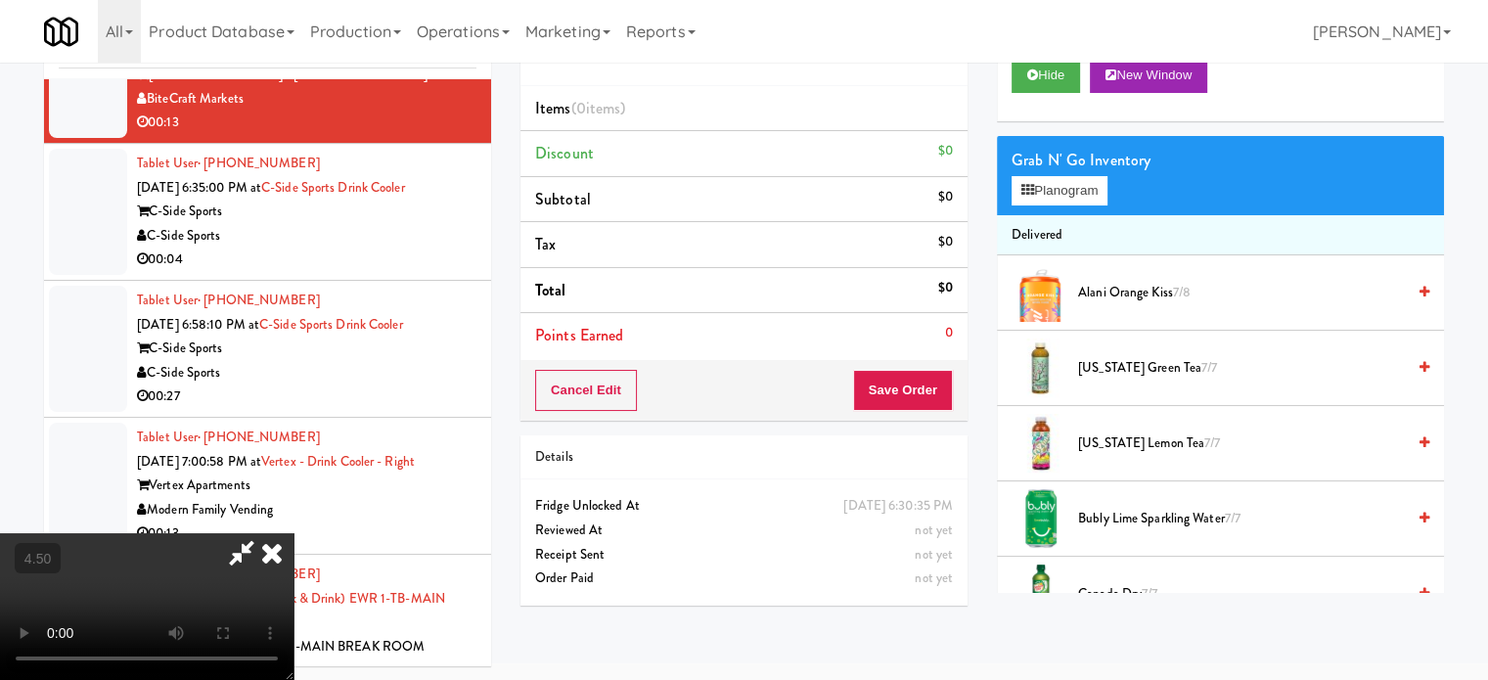
click at [294, 533] on video at bounding box center [147, 606] width 294 height 147
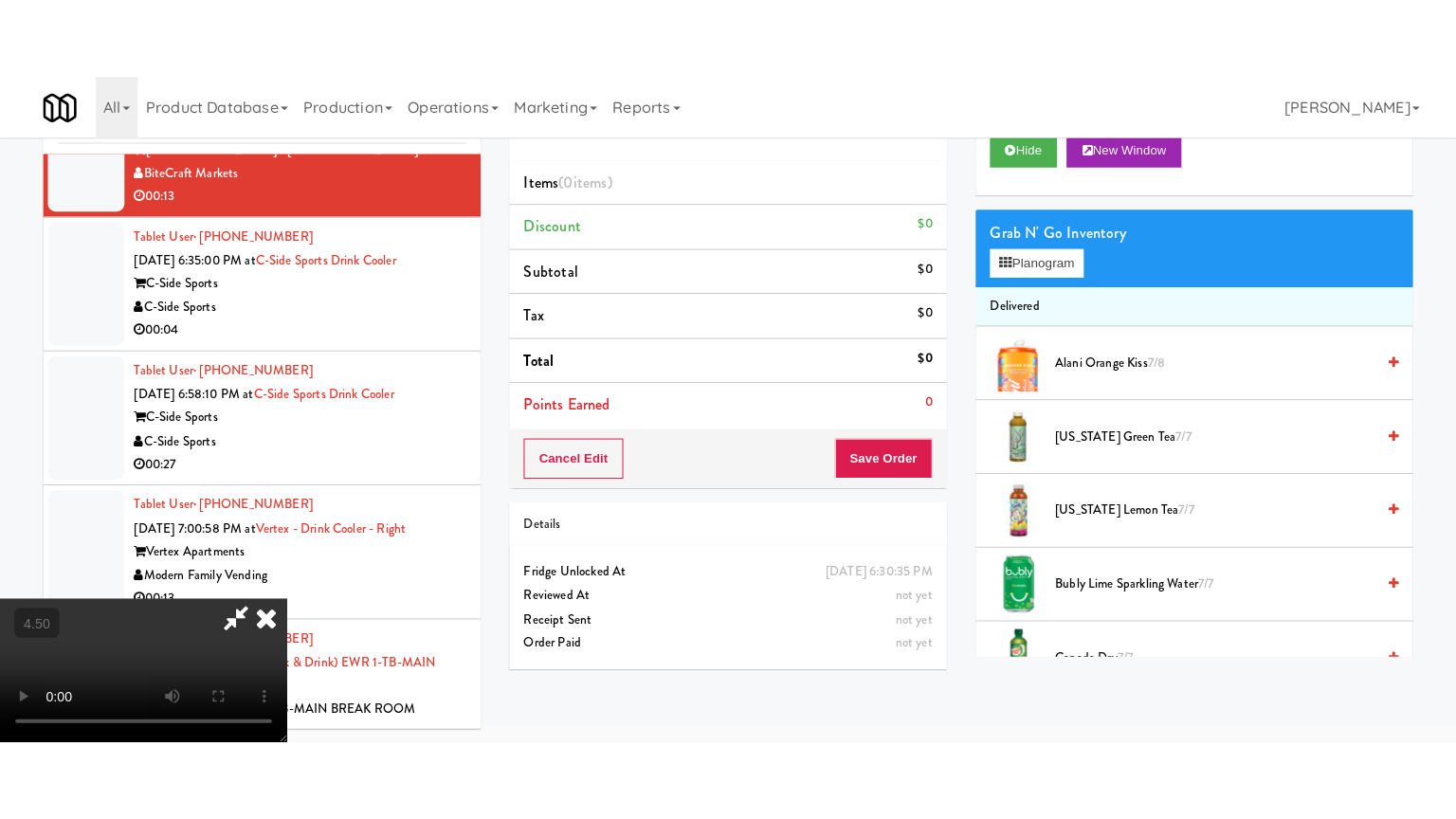
scroll to position [61, 0]
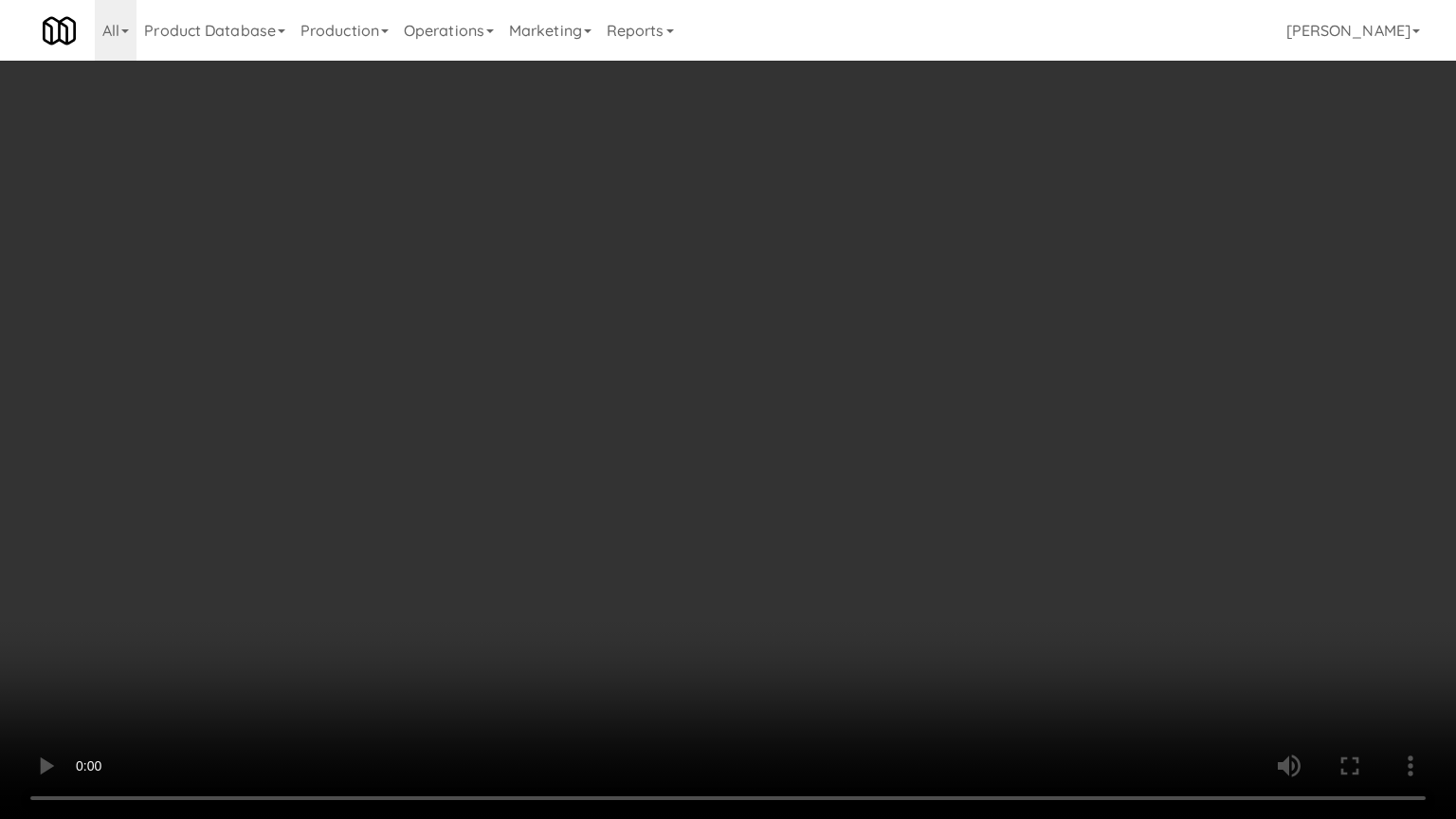
click at [738, 318] on video at bounding box center [728, 409] width 1456 height 819
click at [826, 330] on video at bounding box center [728, 409] width 1456 height 819
click at [806, 334] on video at bounding box center [728, 409] width 1456 height 819
click at [838, 334] on video at bounding box center [728, 409] width 1456 height 819
click at [849, 336] on video at bounding box center [728, 409] width 1456 height 819
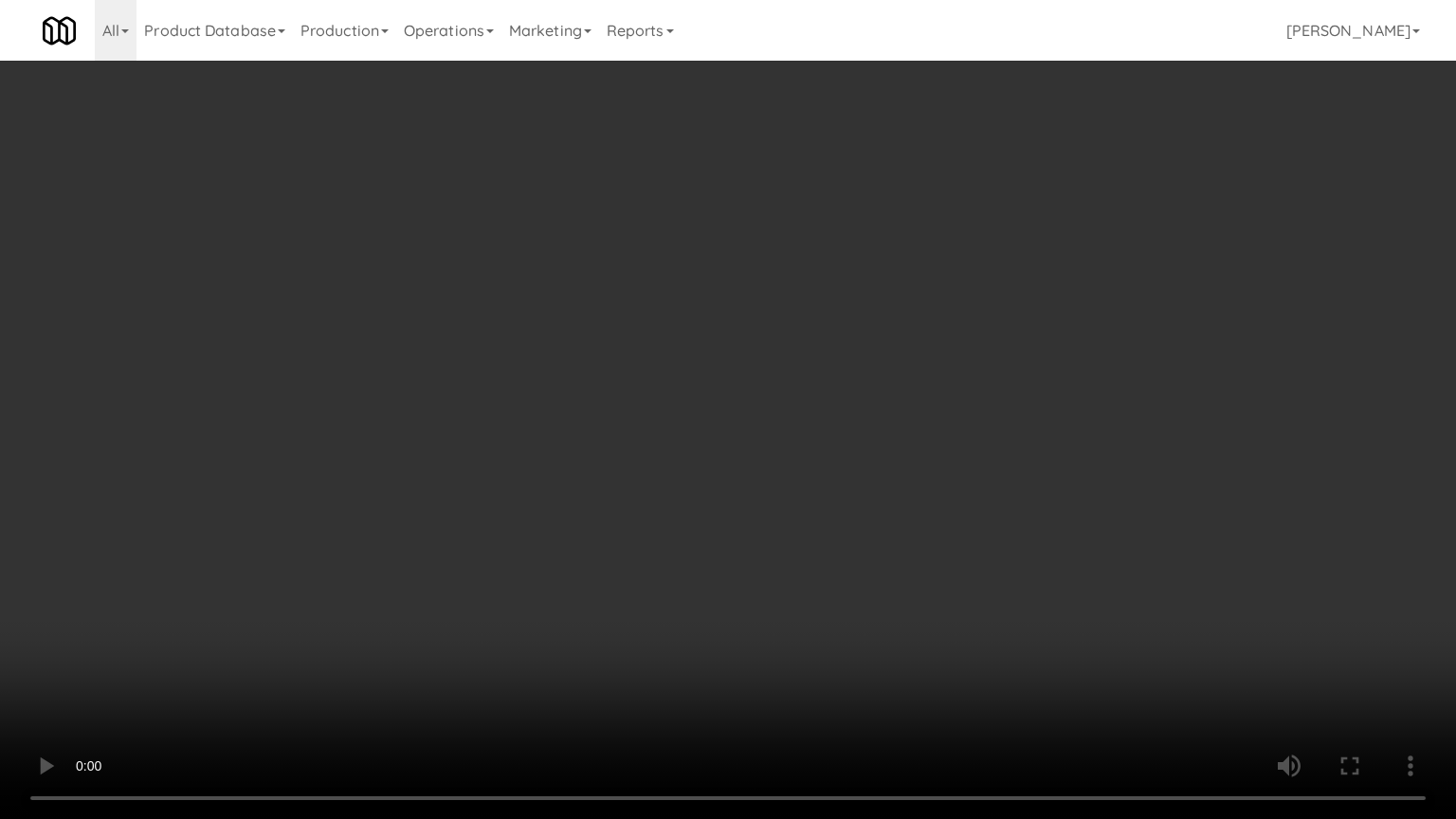
click at [852, 331] on video at bounding box center [728, 409] width 1456 height 819
drag, startPoint x: 1034, startPoint y: 357, endPoint x: 993, endPoint y: 364, distance: 41.6
click at [1037, 361] on video at bounding box center [728, 409] width 1456 height 819
click at [961, 368] on video at bounding box center [728, 409] width 1456 height 819
click at [1122, 350] on video at bounding box center [728, 409] width 1456 height 819
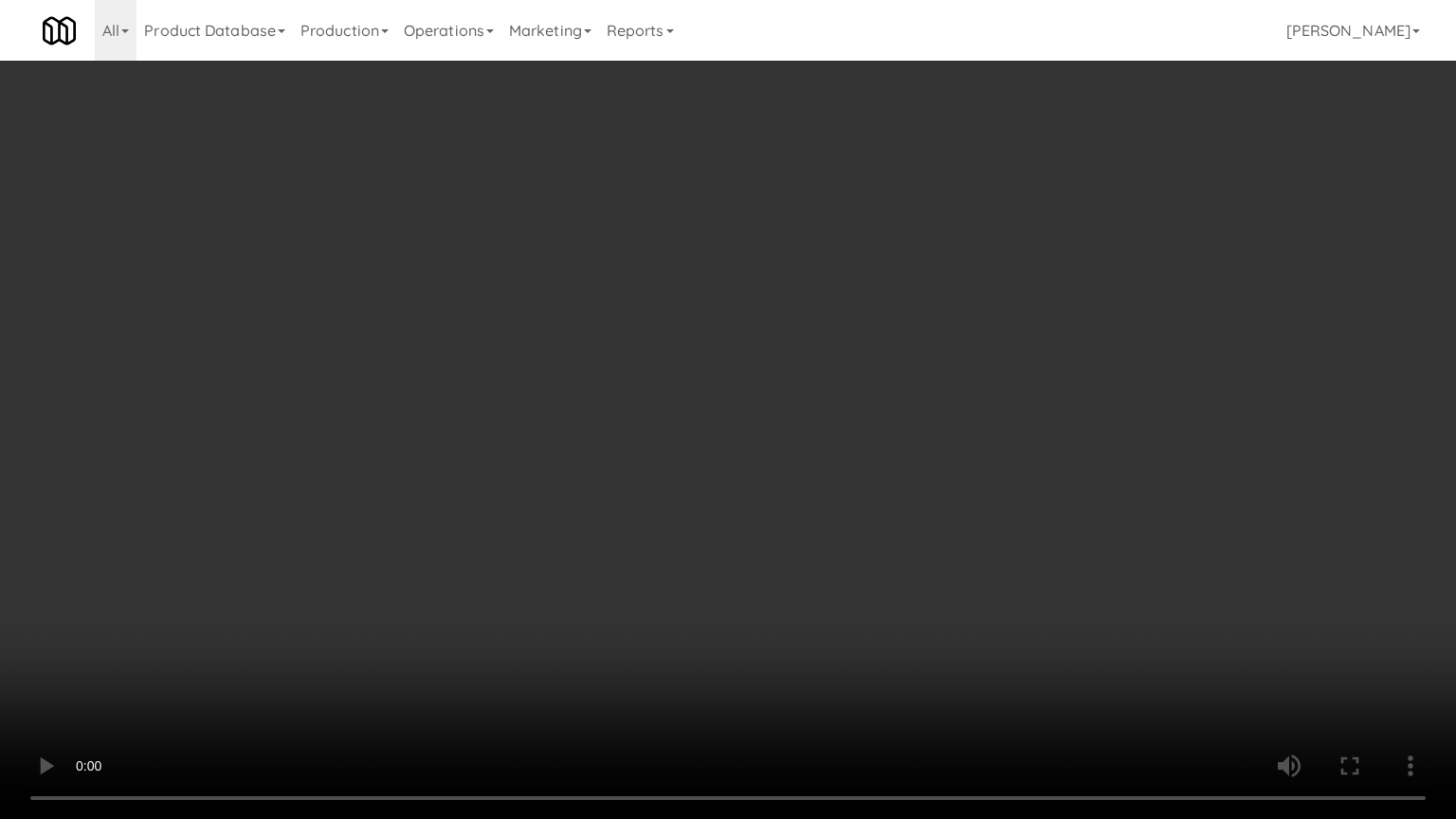
click at [859, 369] on video at bounding box center [728, 409] width 1456 height 819
click at [866, 366] on video at bounding box center [728, 409] width 1456 height 819
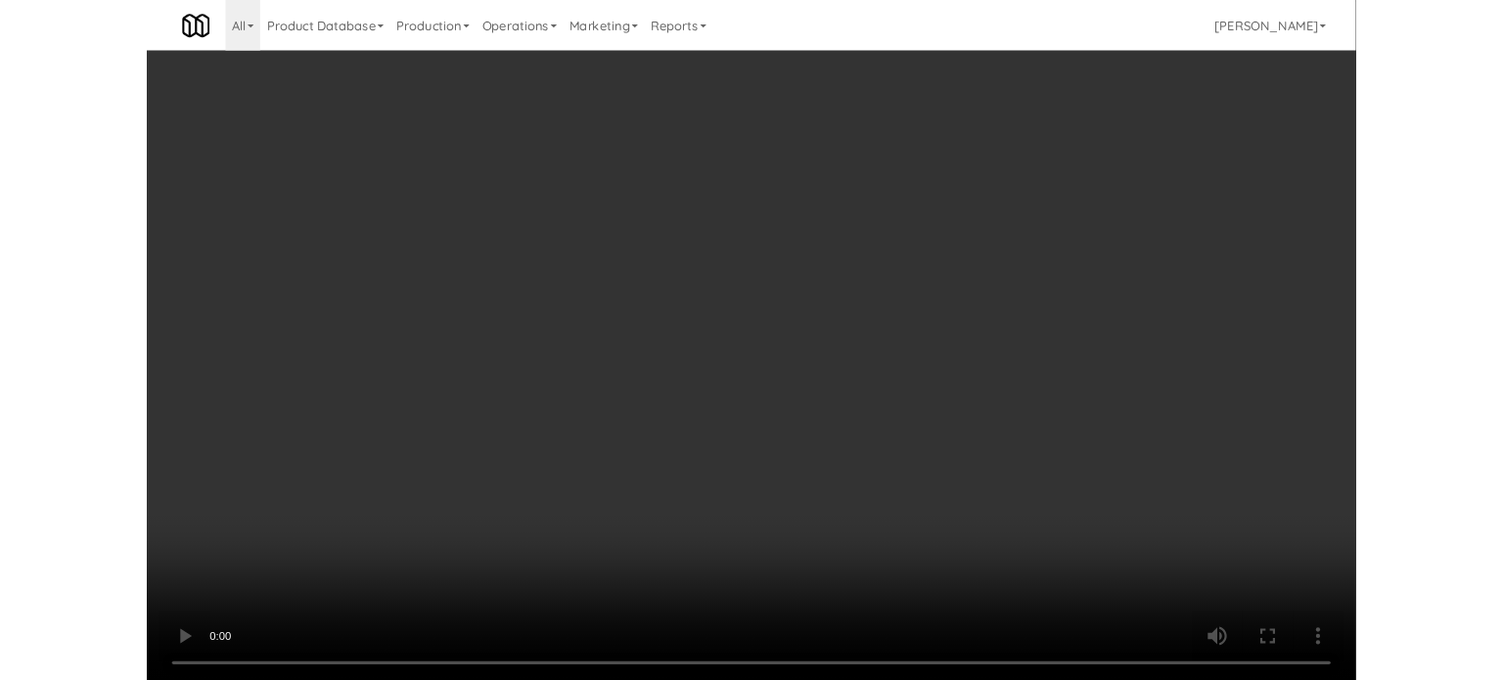
scroll to position [79, 0]
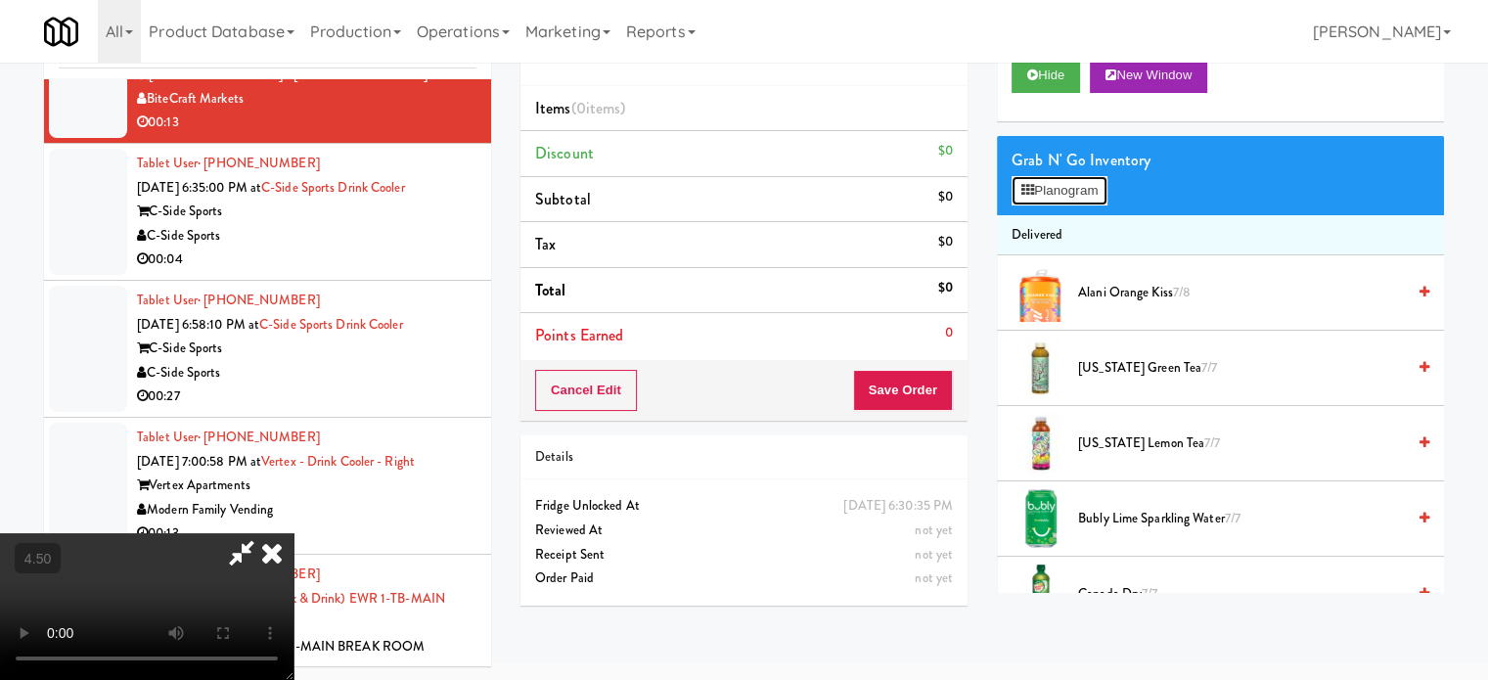
drag, startPoint x: 1079, startPoint y: 191, endPoint x: 1173, endPoint y: 176, distance: 95.1
click at [1078, 191] on button "Planogram" at bounding box center [1060, 190] width 96 height 29
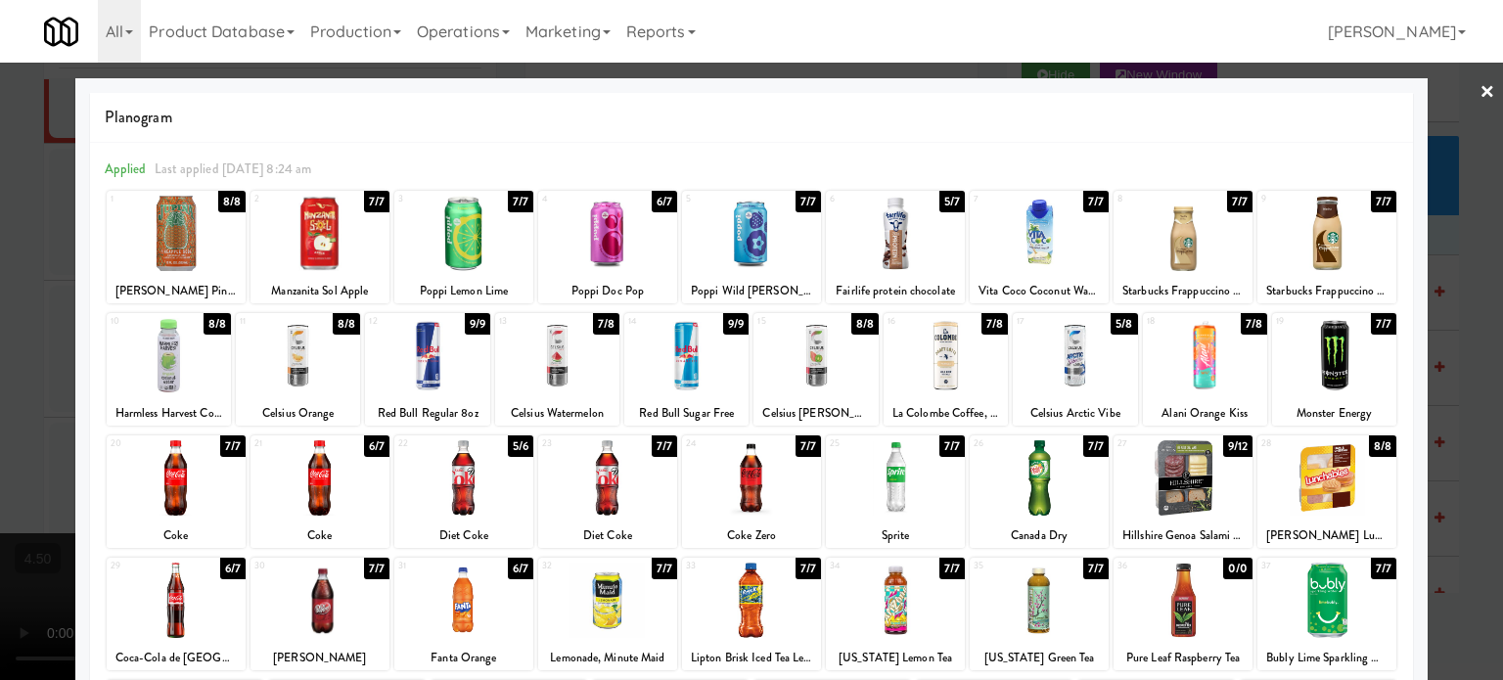
click at [1371, 326] on div "7/7" at bounding box center [1383, 324] width 25 height 22
click at [1450, 339] on div at bounding box center [751, 340] width 1503 height 680
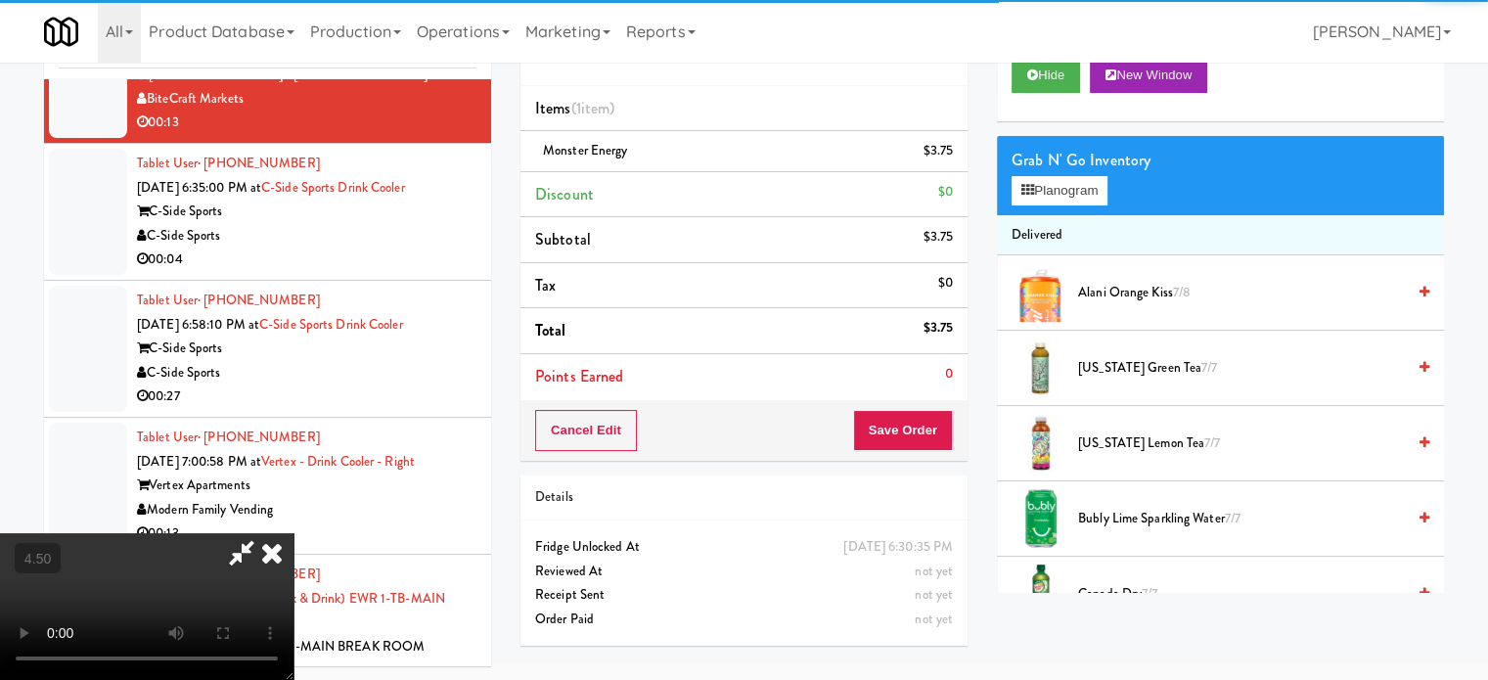
drag, startPoint x: 583, startPoint y: 391, endPoint x: 588, endPoint y: 379, distance: 13.6
click at [294, 533] on video at bounding box center [147, 606] width 294 height 147
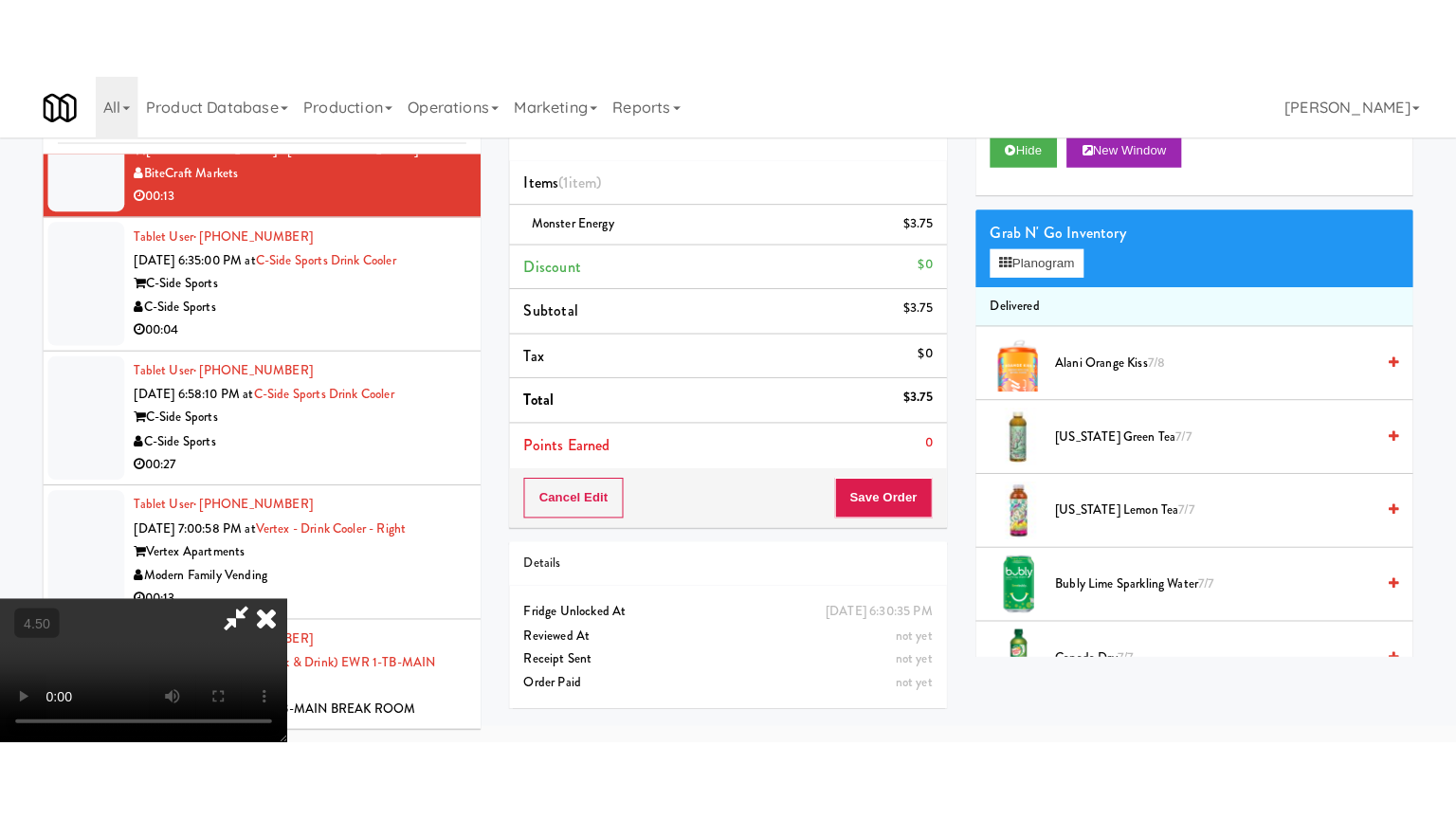
scroll to position [61, 0]
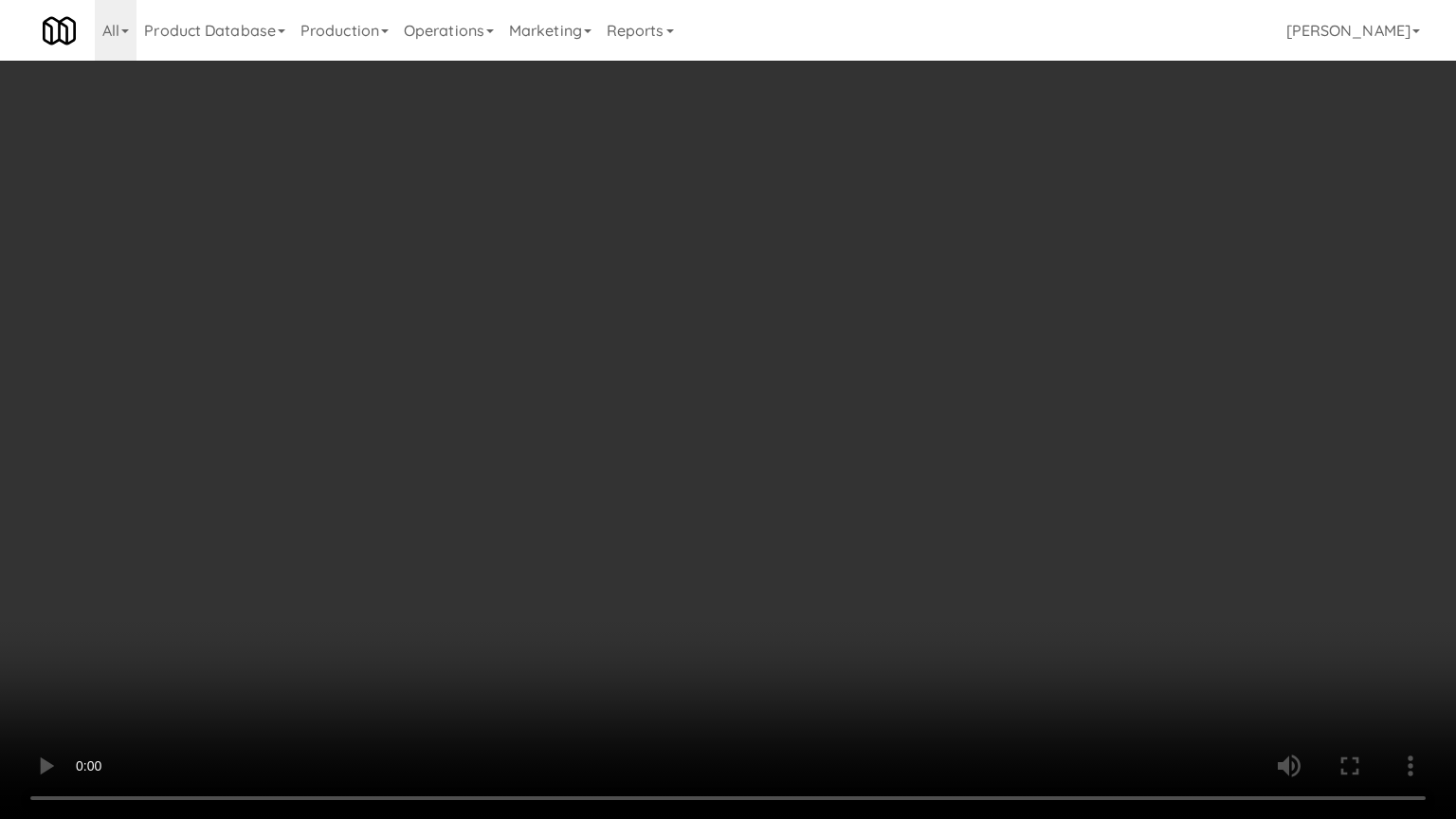
drag, startPoint x: 645, startPoint y: 391, endPoint x: 654, endPoint y: 381, distance: 13.5
click at [645, 391] on video at bounding box center [728, 409] width 1456 height 819
drag, startPoint x: 648, startPoint y: 380, endPoint x: 658, endPoint y: 381, distance: 10.0
click at [652, 381] on video at bounding box center [728, 409] width 1456 height 819
drag, startPoint x: 694, startPoint y: 378, endPoint x: 793, endPoint y: 155, distance: 244.0
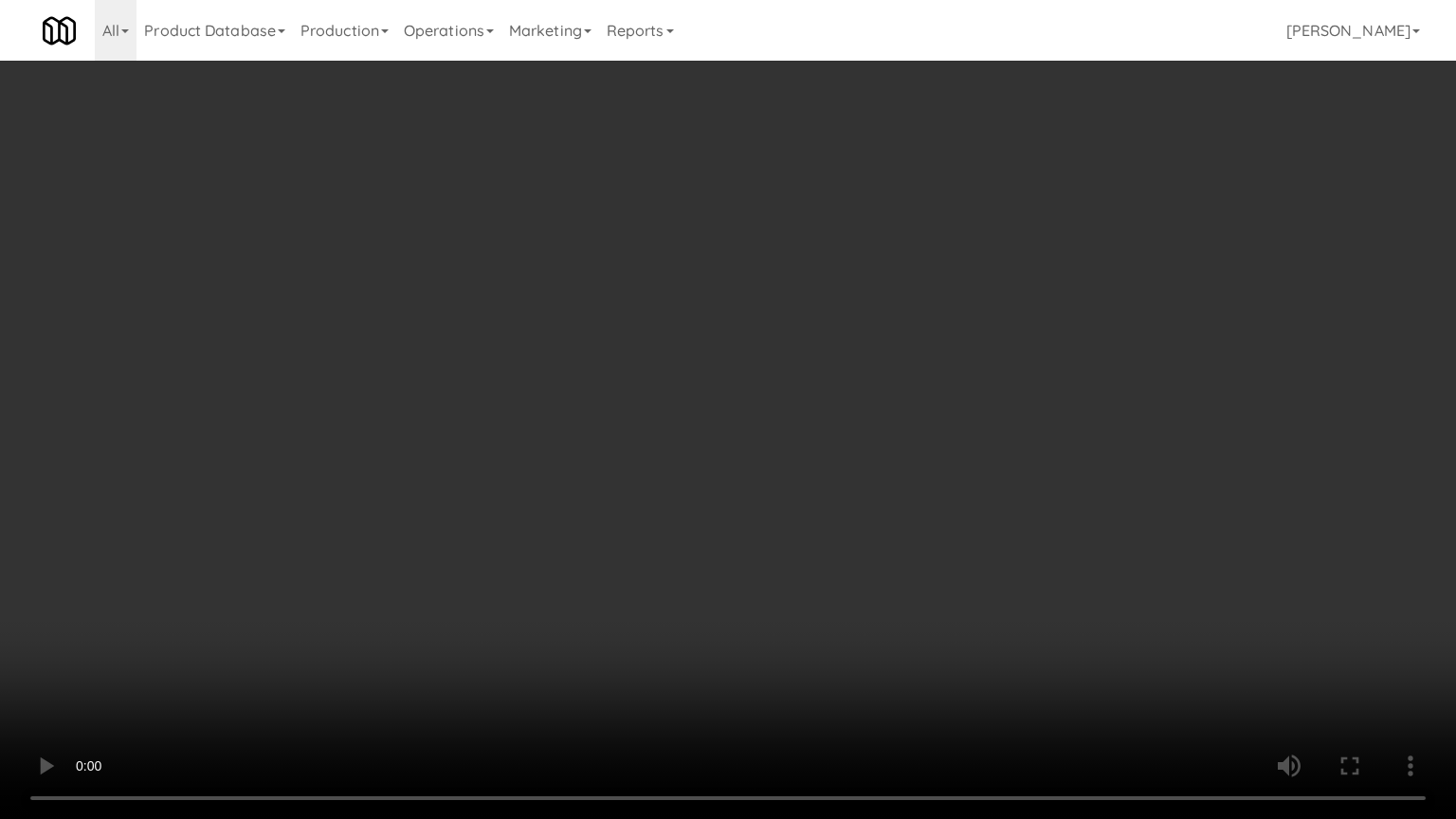
click at [700, 374] on video at bounding box center [728, 409] width 1456 height 819
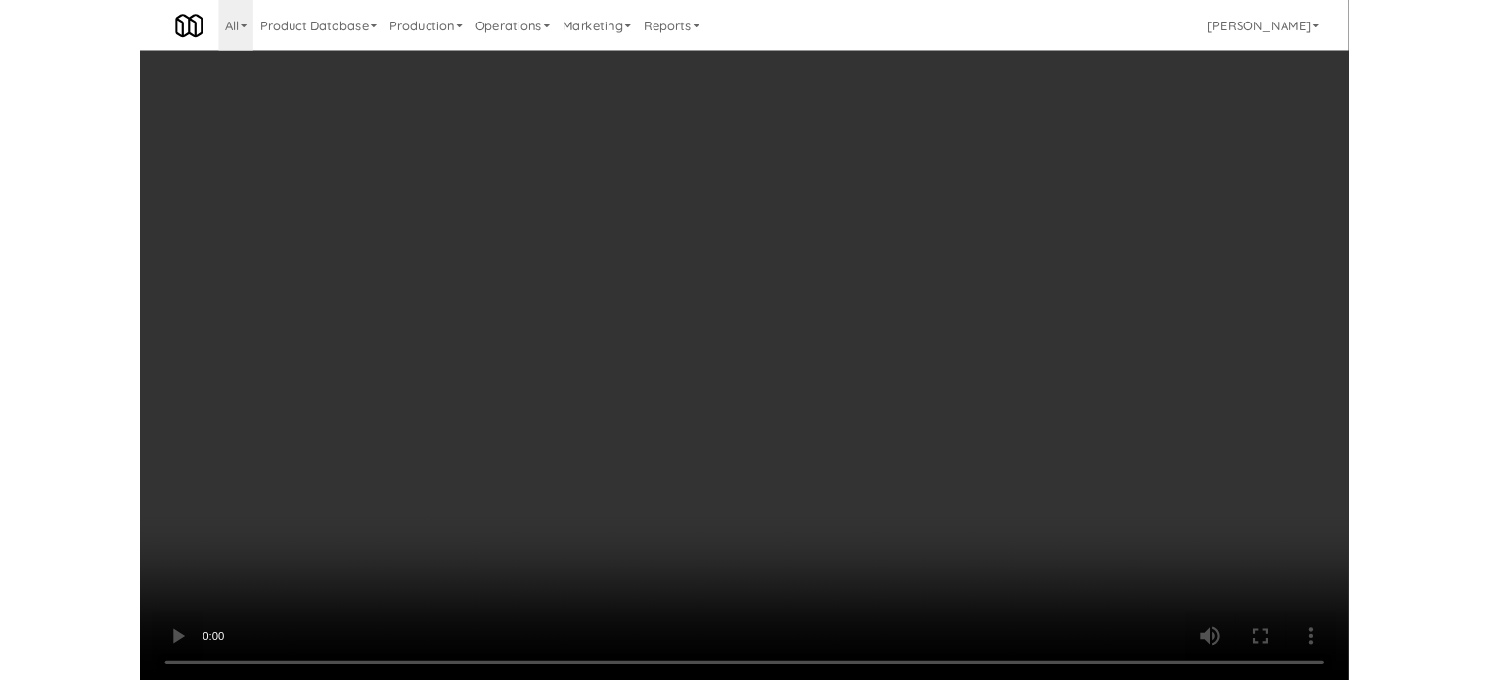
scroll to position [79, 0]
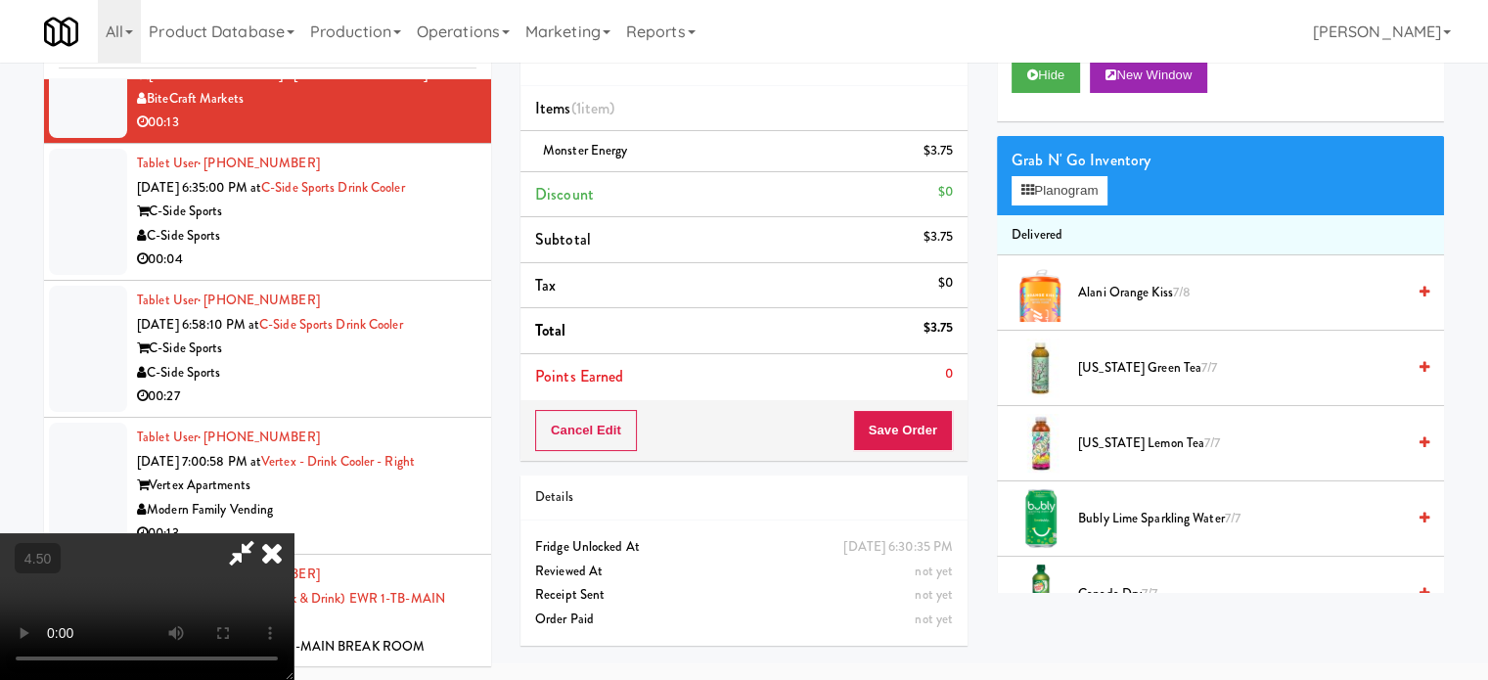
drag, startPoint x: 856, startPoint y: 85, endPoint x: 826, endPoint y: 247, distance: 164.3
click at [294, 533] on icon at bounding box center [271, 552] width 43 height 39
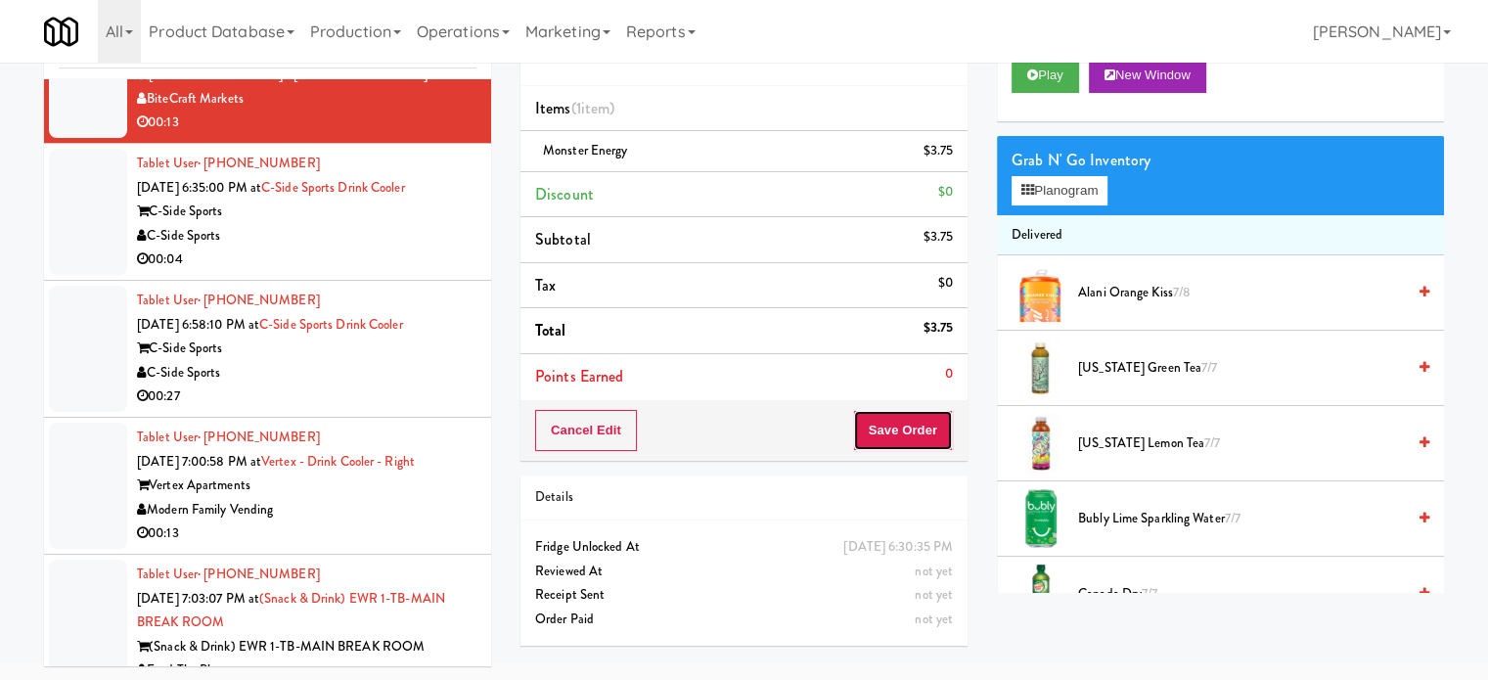
click at [934, 411] on button "Save Order" at bounding box center [903, 430] width 100 height 41
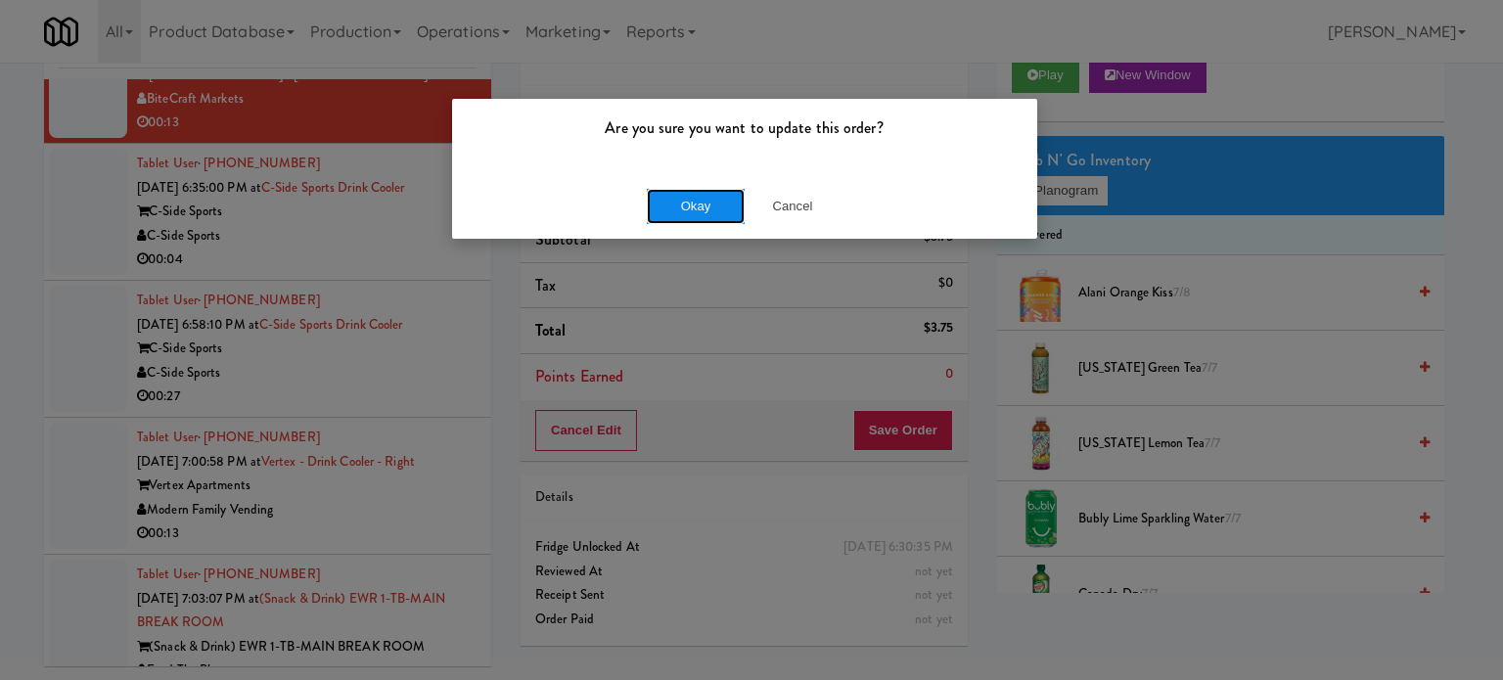
click at [682, 203] on button "Okay" at bounding box center [696, 206] width 98 height 35
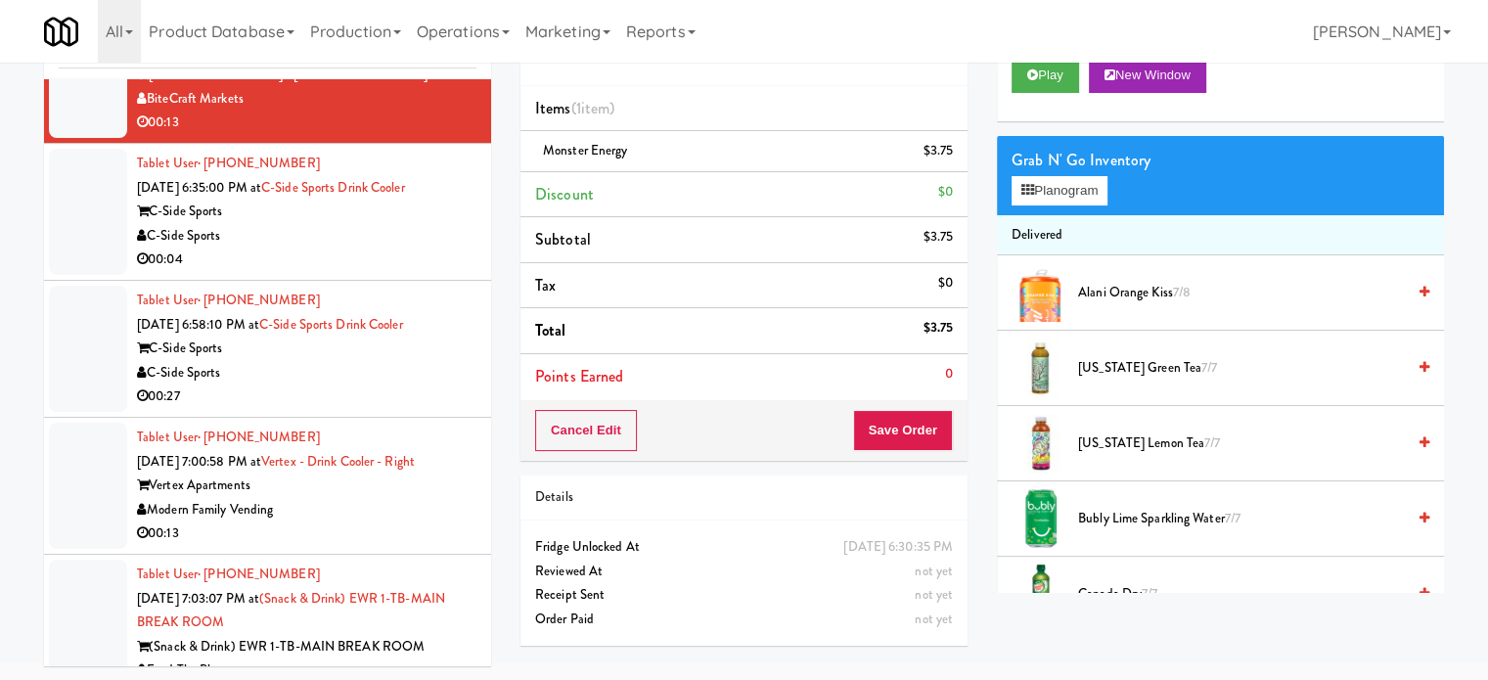
click at [399, 272] on div "00:04" at bounding box center [307, 260] width 340 height 24
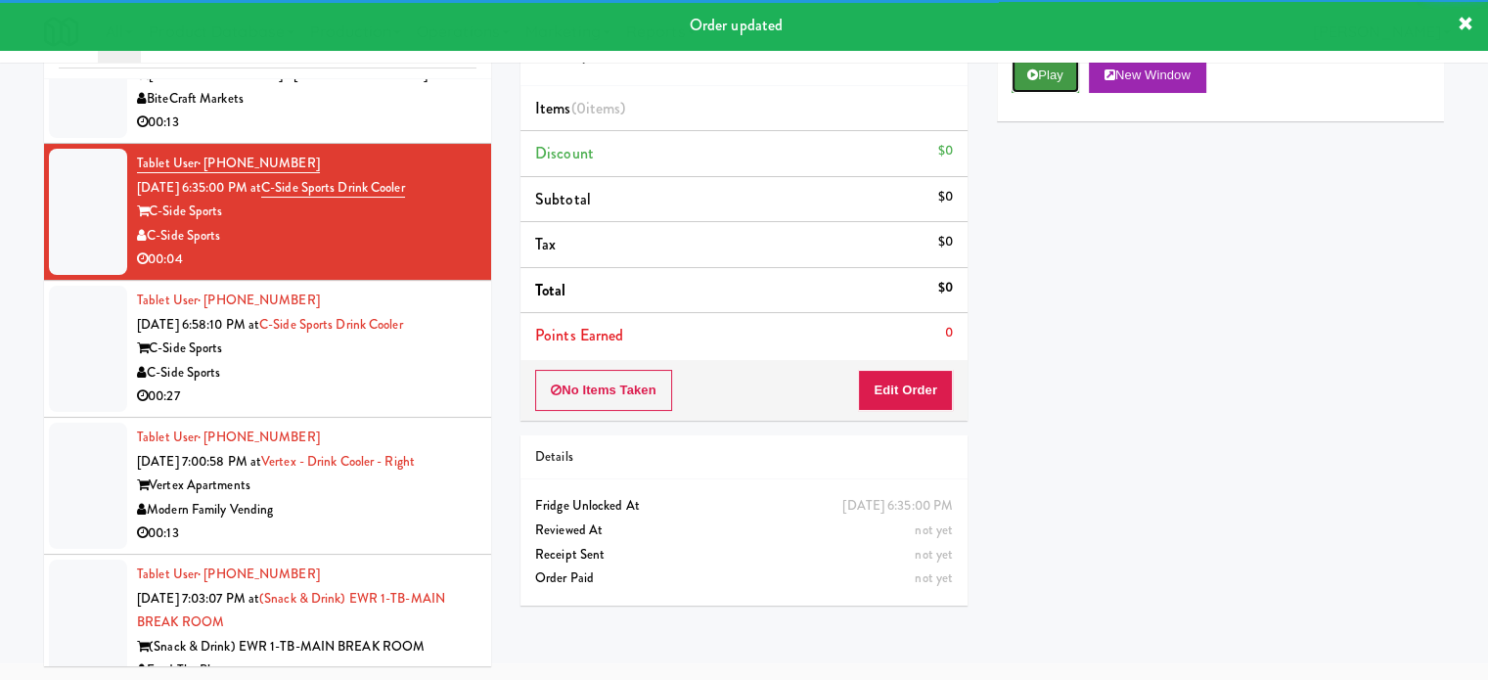
click at [1053, 85] on button "Play" at bounding box center [1046, 75] width 68 height 35
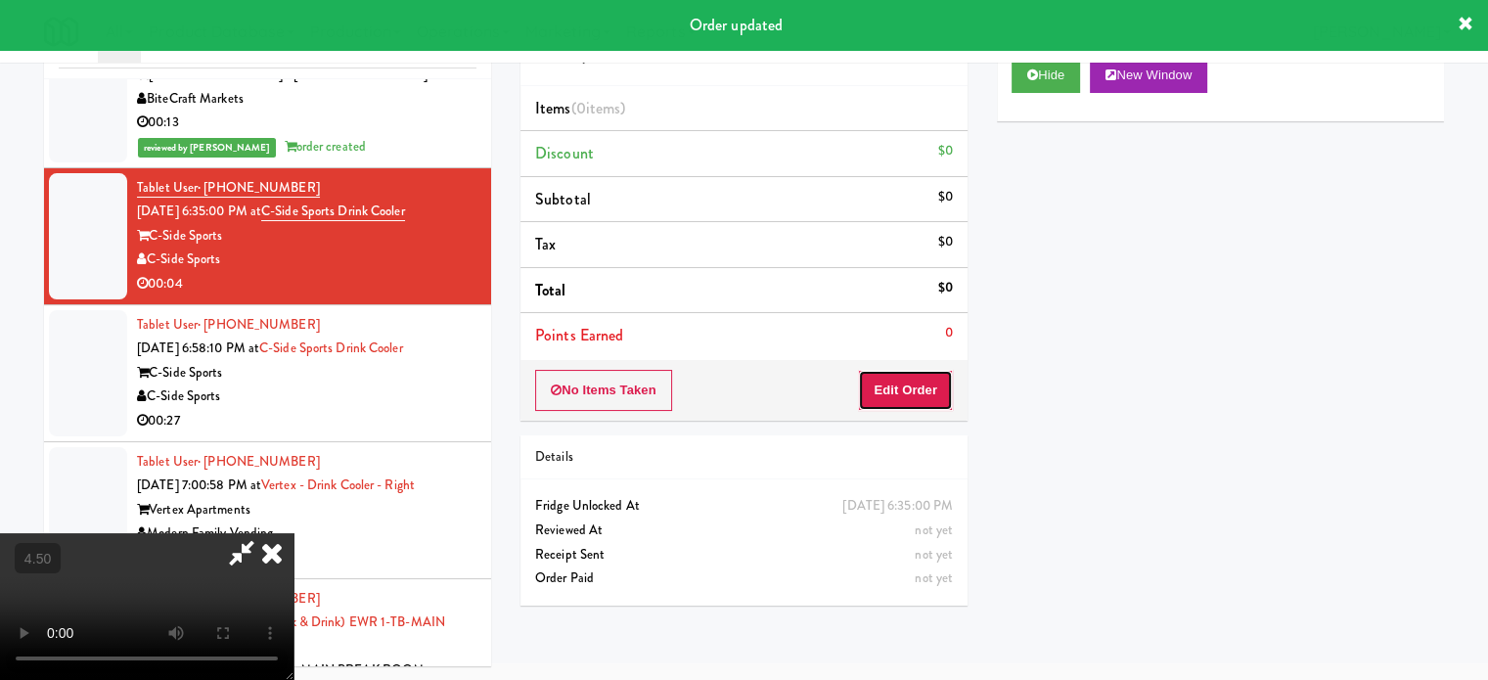
click at [931, 383] on button "Edit Order" at bounding box center [905, 390] width 95 height 41
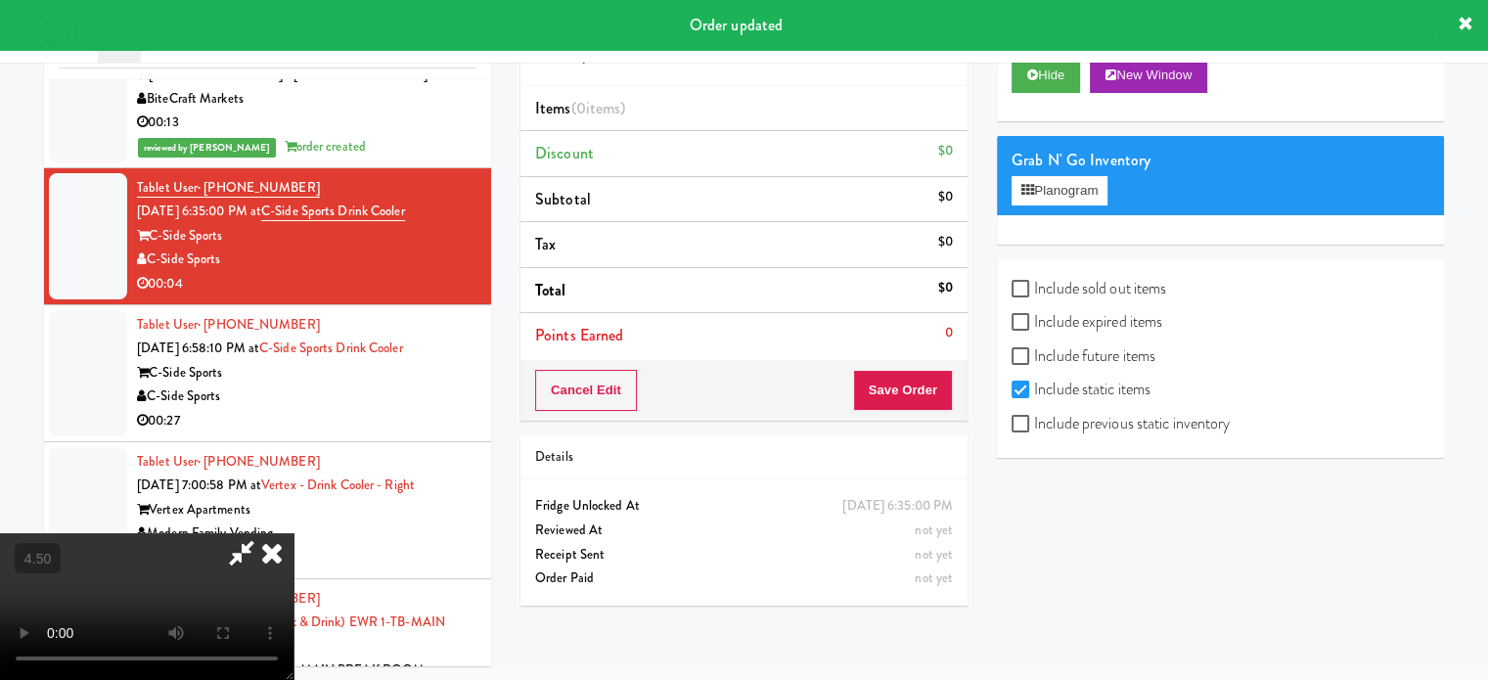
click at [294, 533] on video at bounding box center [147, 606] width 294 height 147
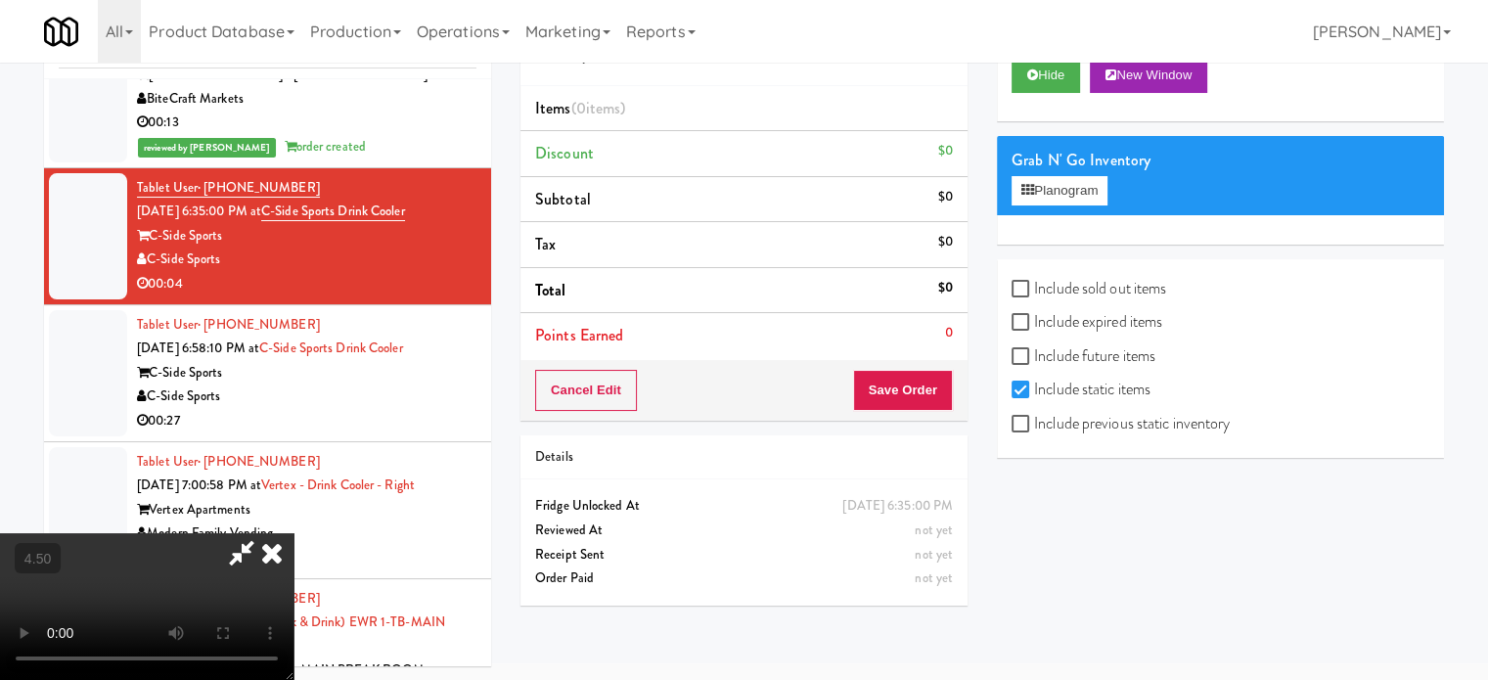
drag, startPoint x: 636, startPoint y: 428, endPoint x: 654, endPoint y: 352, distance: 77.4
click at [294, 533] on video at bounding box center [147, 606] width 294 height 147
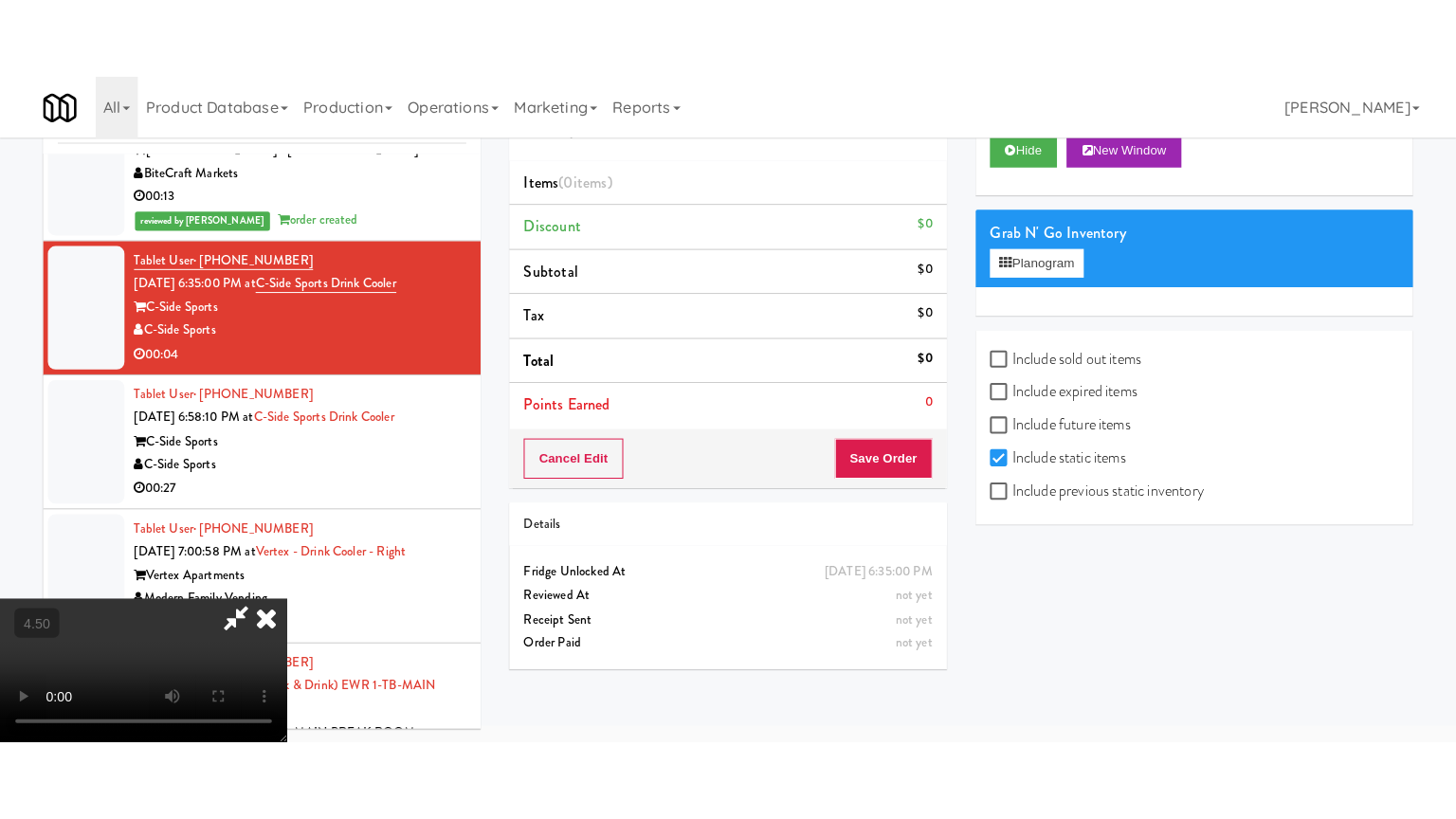
scroll to position [61, 0]
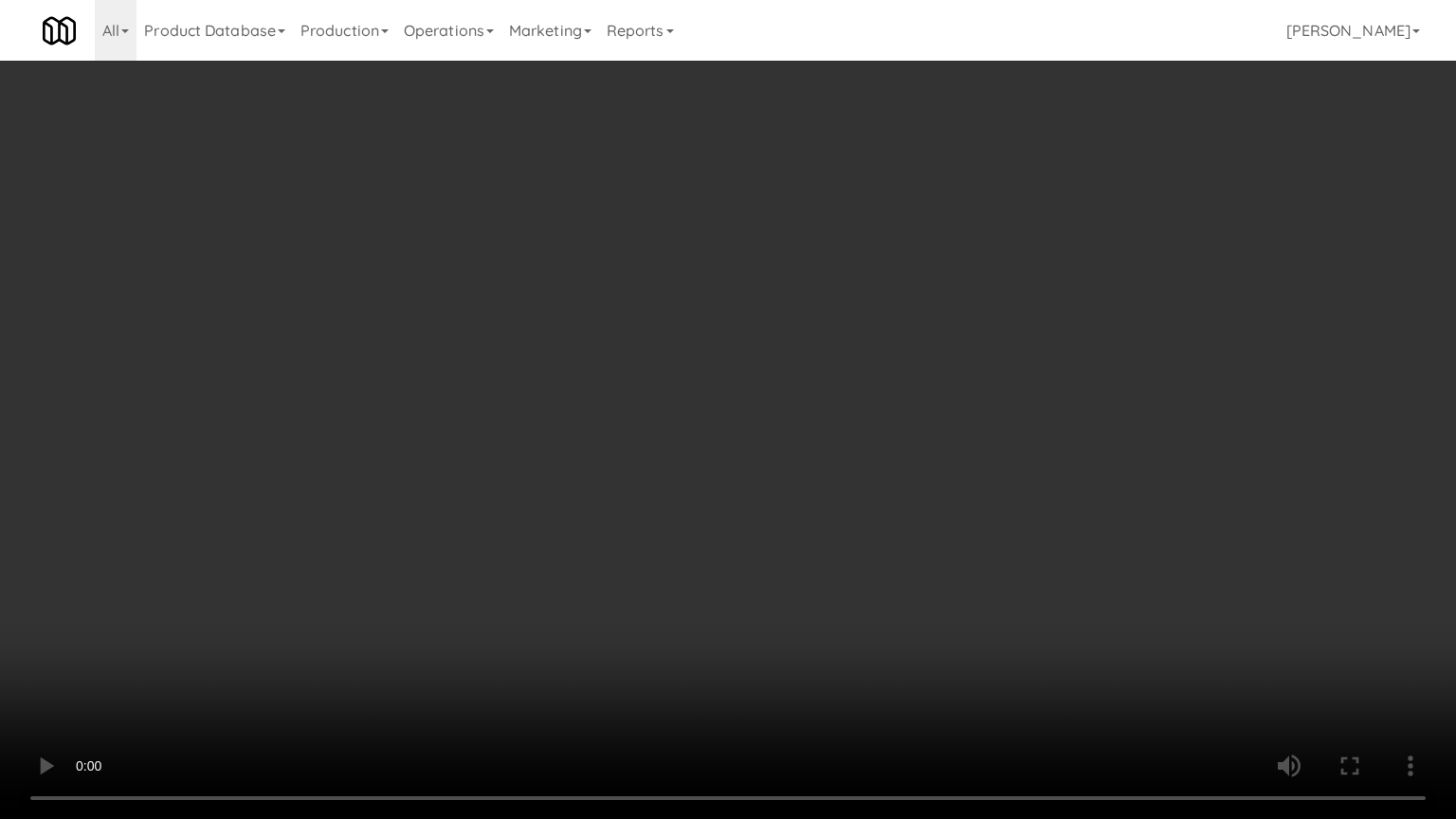
click at [647, 384] on video at bounding box center [728, 409] width 1456 height 819
click at [683, 405] on video at bounding box center [728, 409] width 1456 height 819
drag, startPoint x: 715, startPoint y: 392, endPoint x: 1122, endPoint y: 179, distance: 459.4
click at [736, 382] on video at bounding box center [728, 409] width 1456 height 819
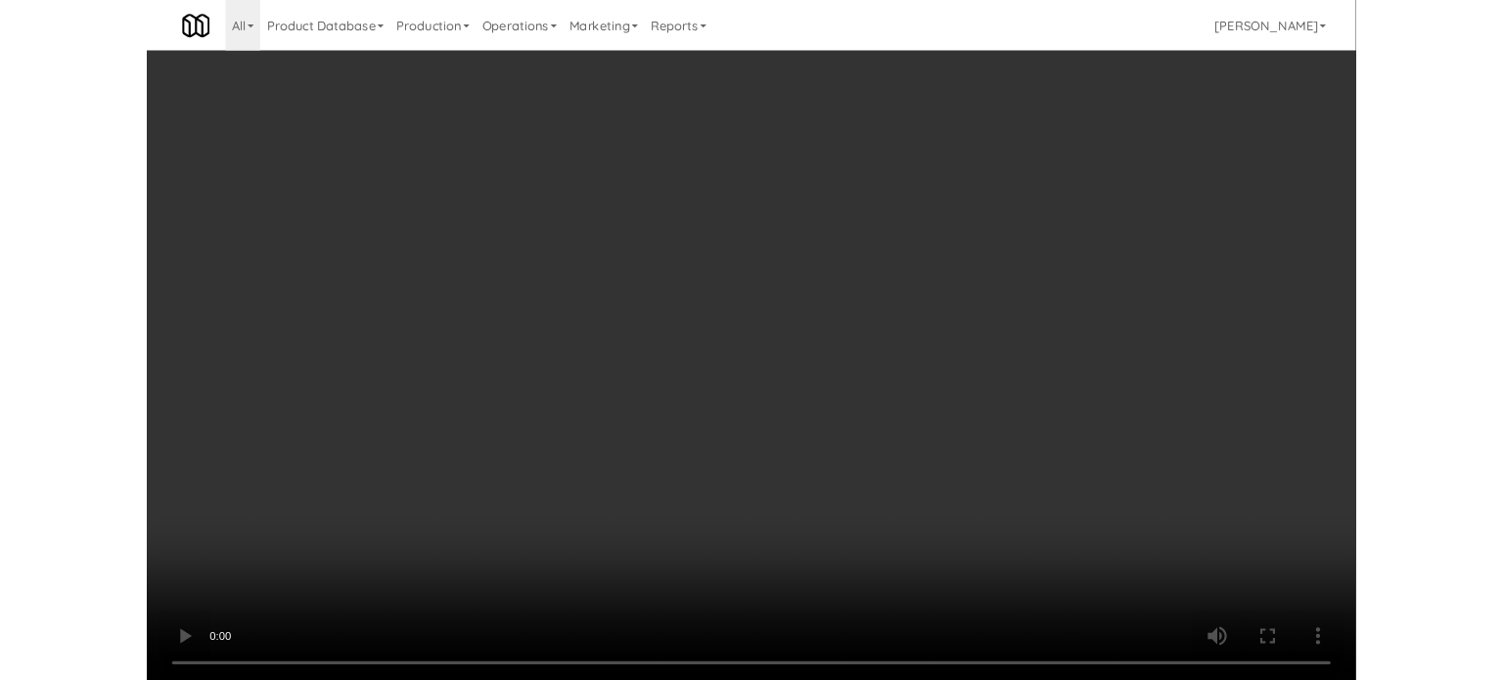
scroll to position [79, 0]
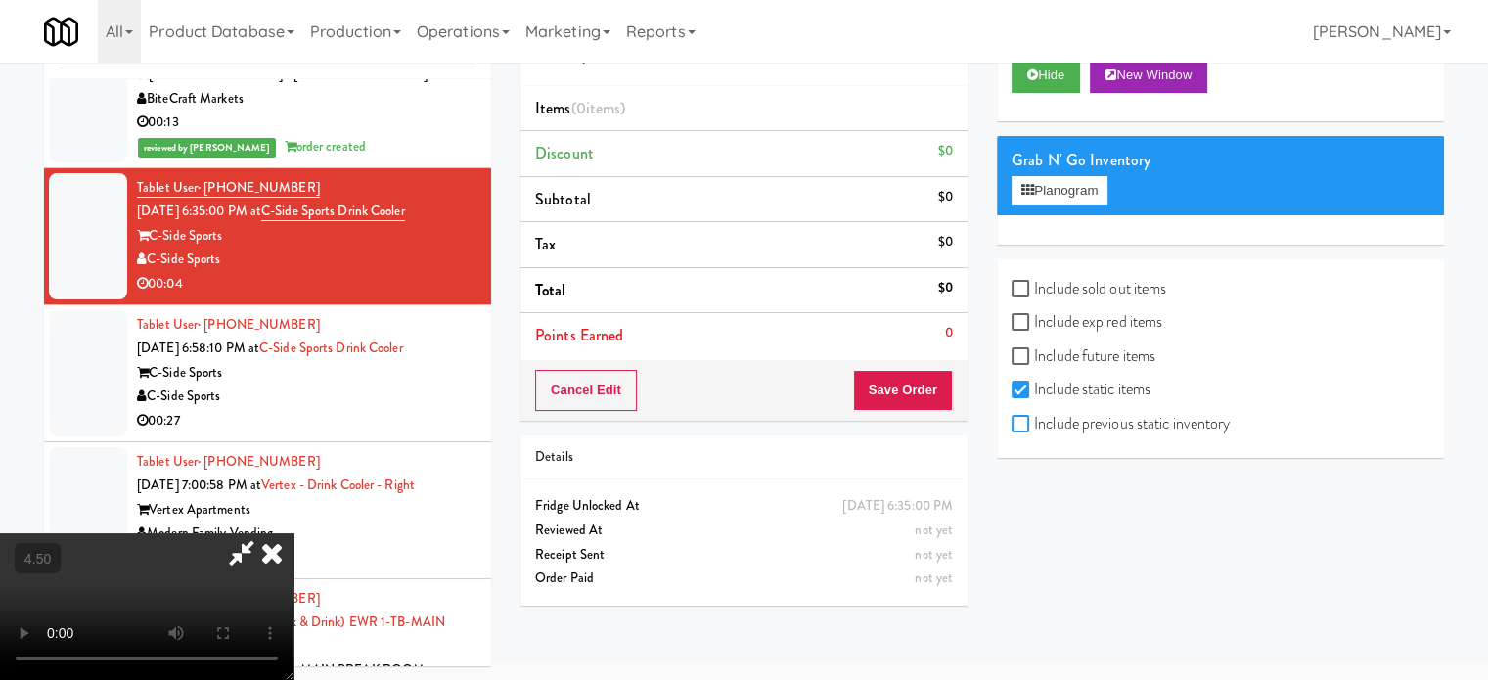
drag, startPoint x: 1017, startPoint y: 423, endPoint x: 1099, endPoint y: 171, distance: 264.6
click at [1017, 423] on input "Include previous static inventory" at bounding box center [1023, 425] width 23 height 16
checkbox input "true"
click at [1073, 180] on button "Planogram" at bounding box center [1060, 190] width 96 height 29
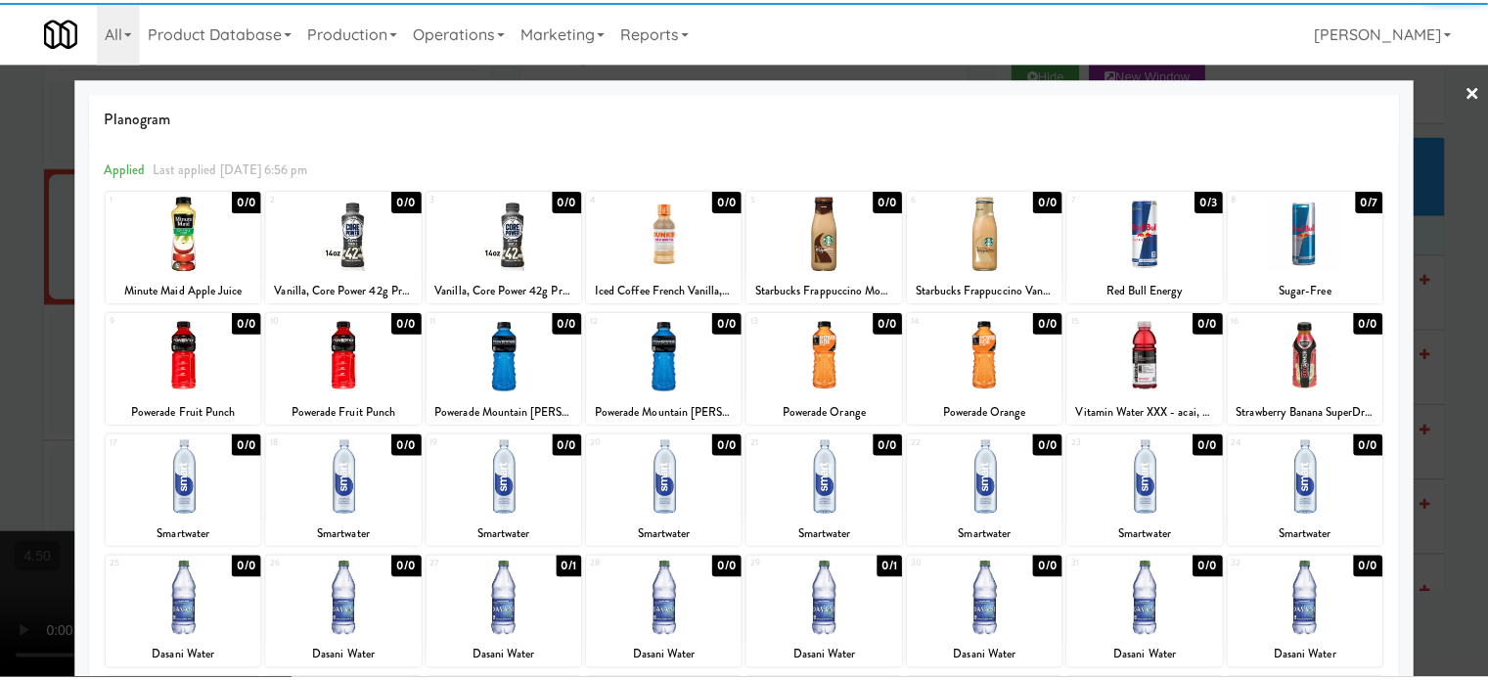
scroll to position [280, 0]
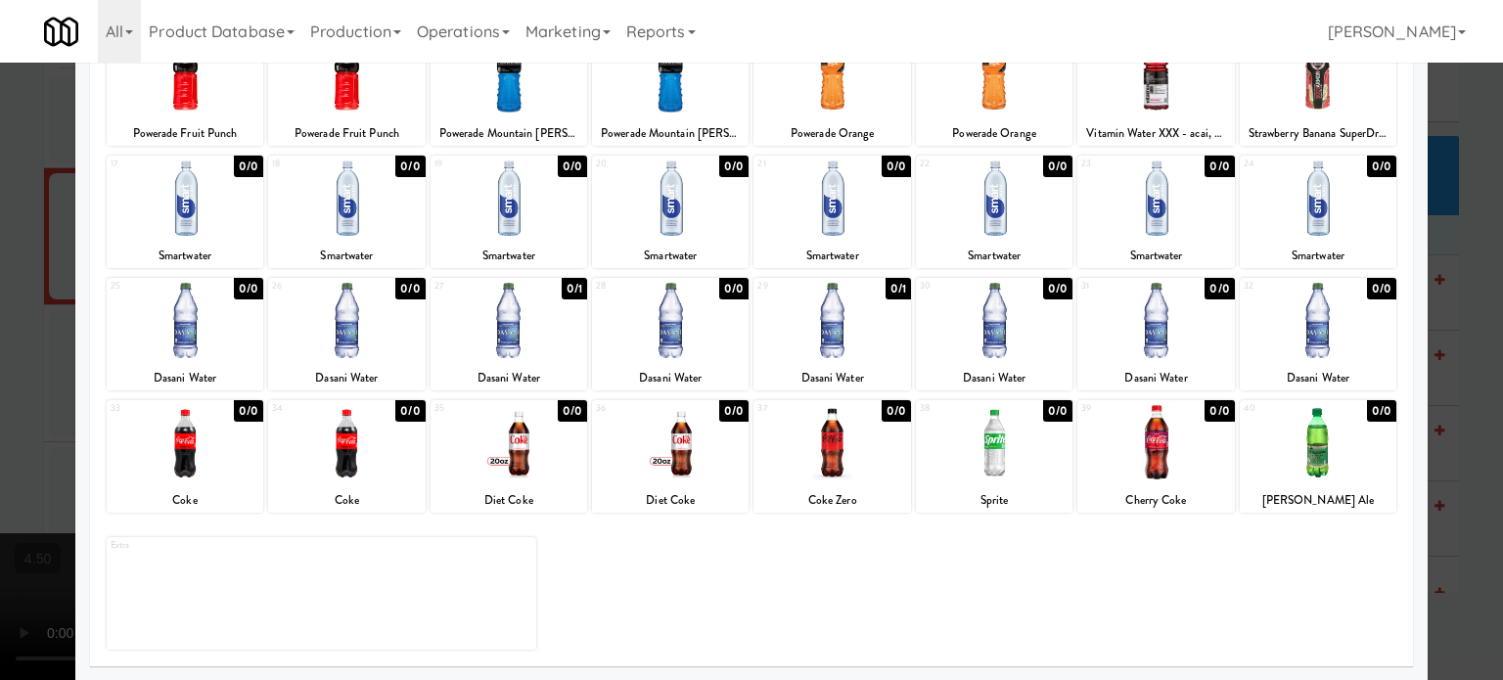
drag, startPoint x: 1044, startPoint y: 414, endPoint x: 1345, endPoint y: 347, distance: 308.6
click at [1045, 414] on div "0/0" at bounding box center [1057, 411] width 29 height 22
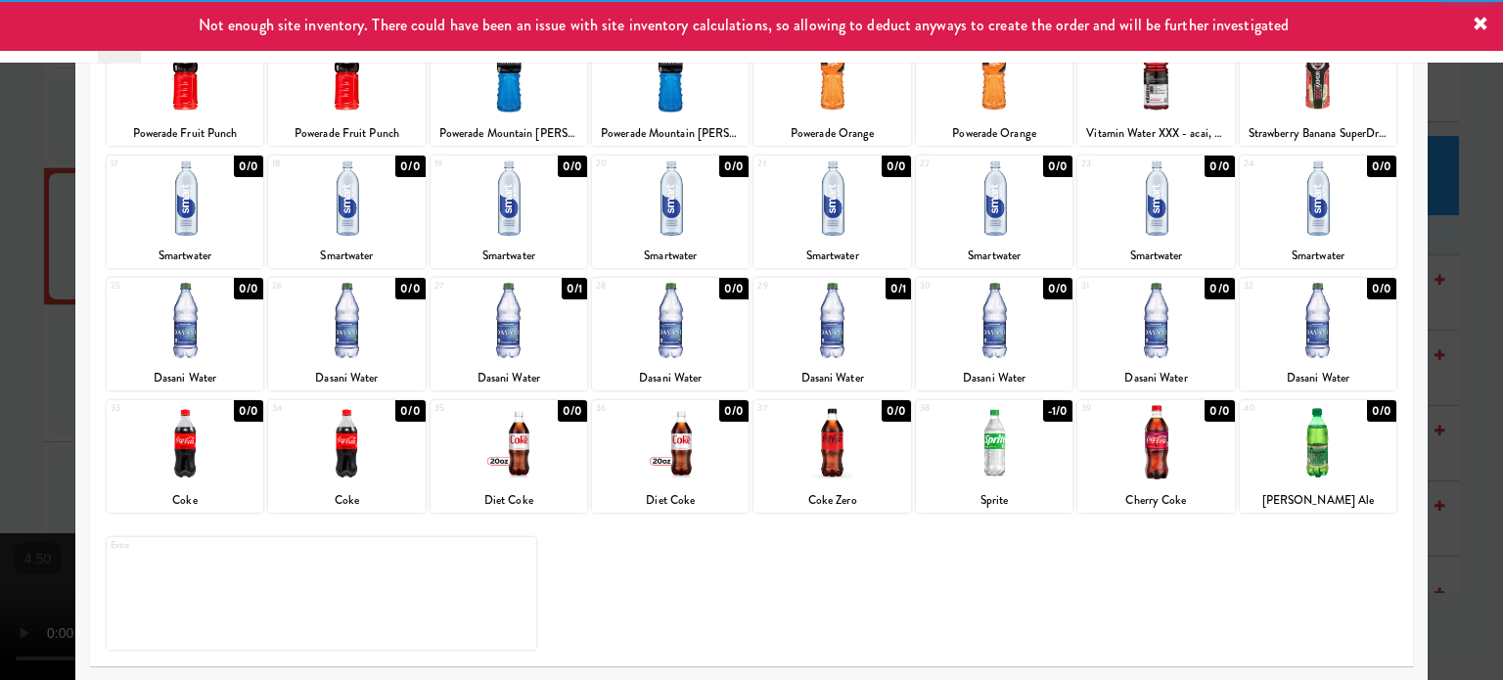
click at [1460, 419] on div at bounding box center [751, 340] width 1503 height 680
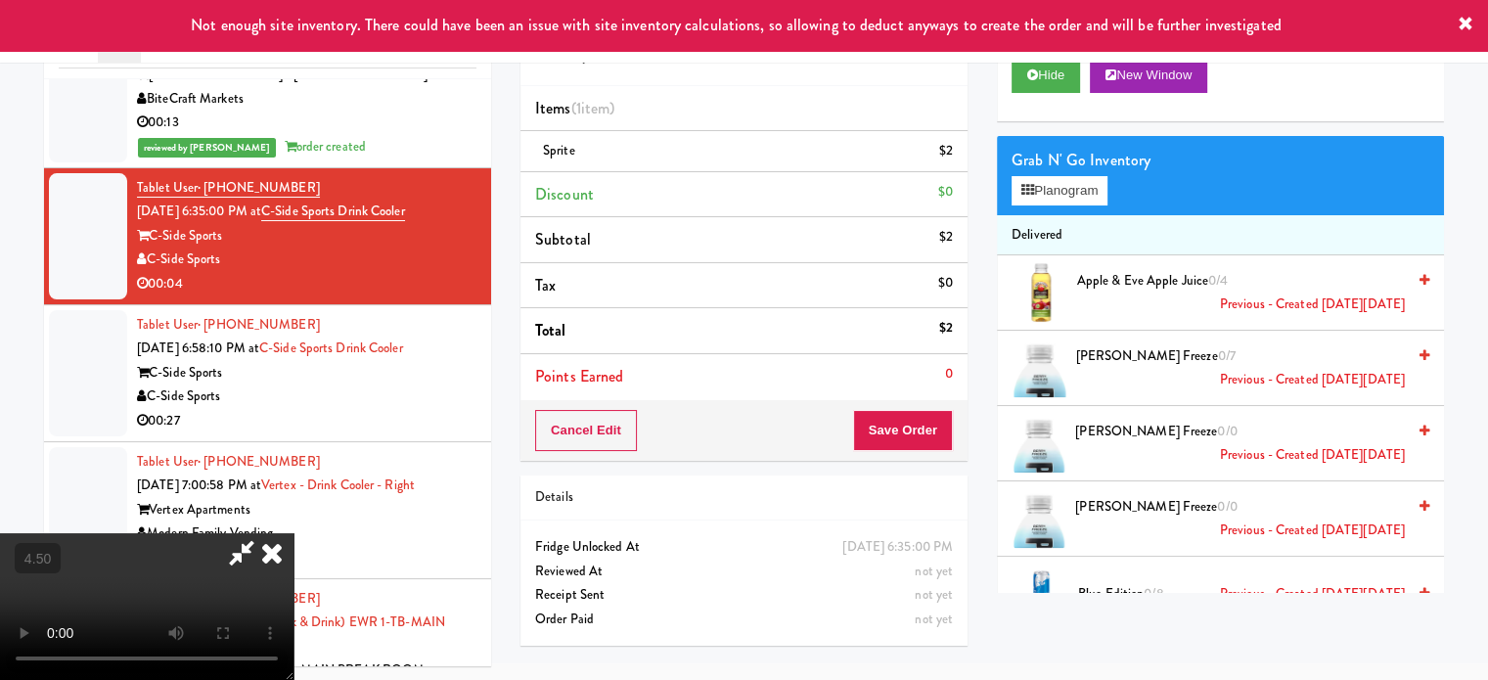
click at [277, 533] on video at bounding box center [147, 606] width 294 height 147
click at [285, 533] on video at bounding box center [147, 606] width 294 height 147
click at [294, 533] on video at bounding box center [147, 606] width 294 height 147
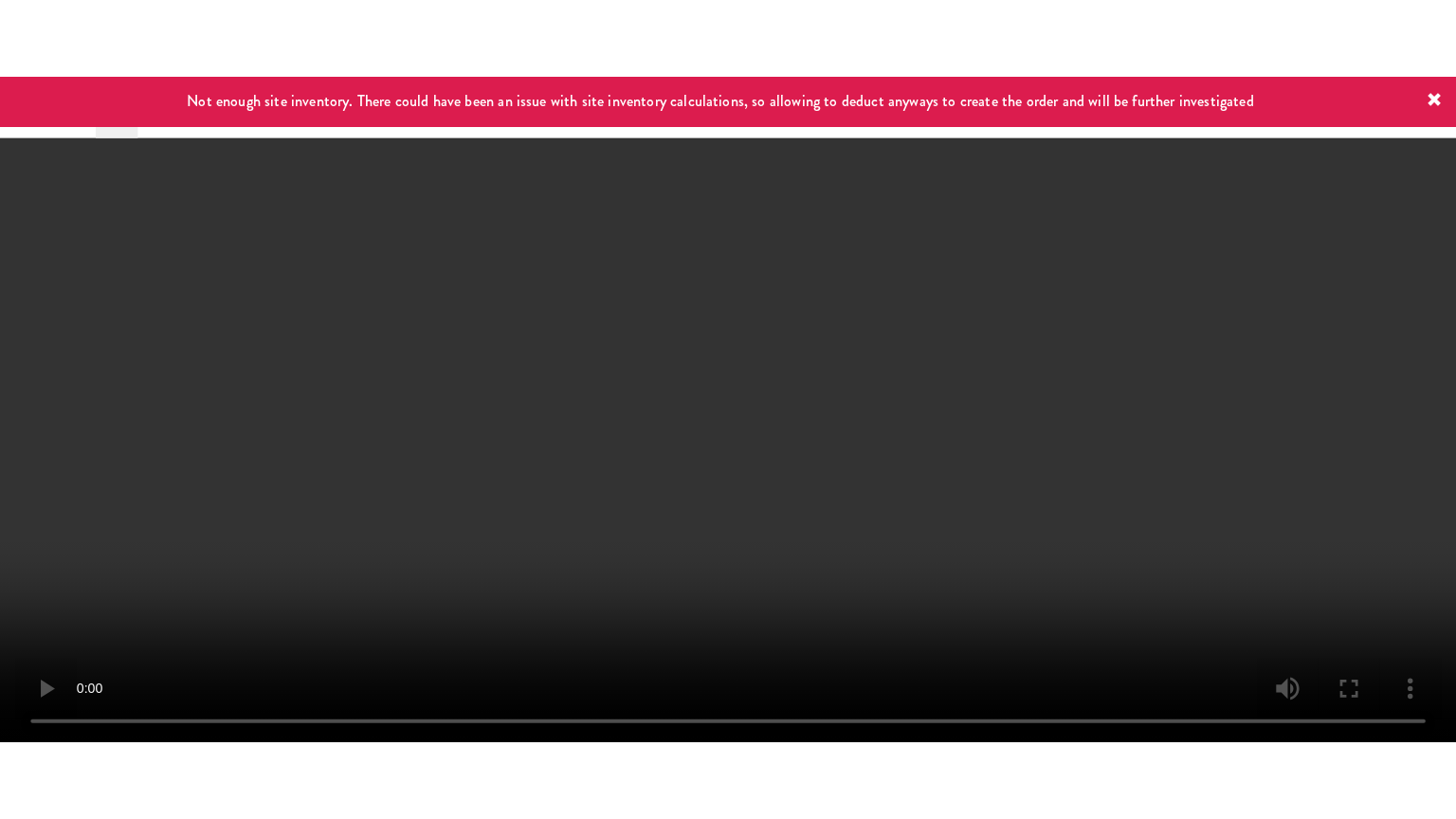
scroll to position [61, 0]
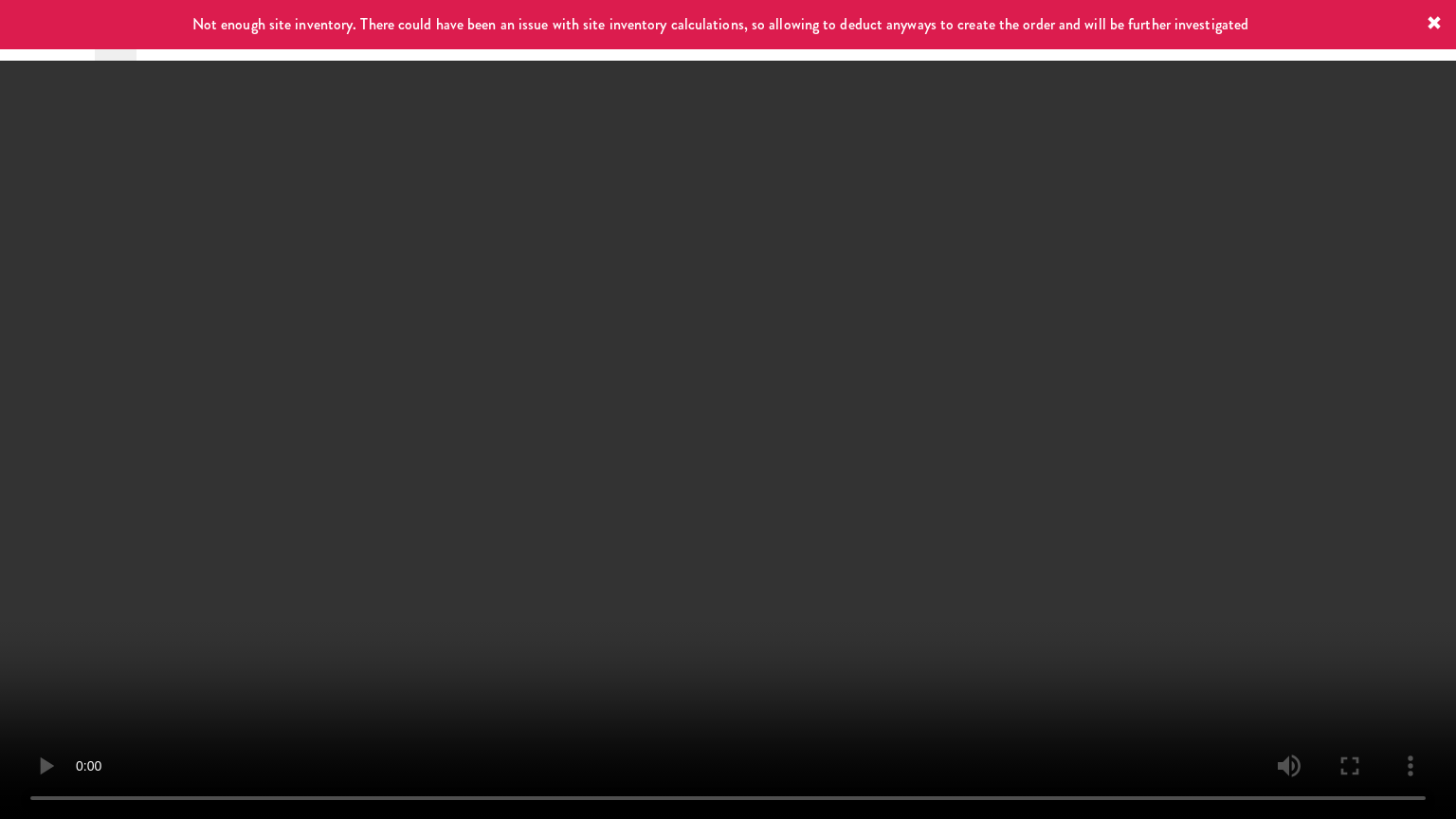
drag, startPoint x: 571, startPoint y: 428, endPoint x: 605, endPoint y: 421, distance: 34.7
click at [579, 428] on video at bounding box center [728, 409] width 1456 height 819
click at [650, 361] on video at bounding box center [728, 409] width 1456 height 819
click at [679, 341] on video at bounding box center [728, 409] width 1456 height 819
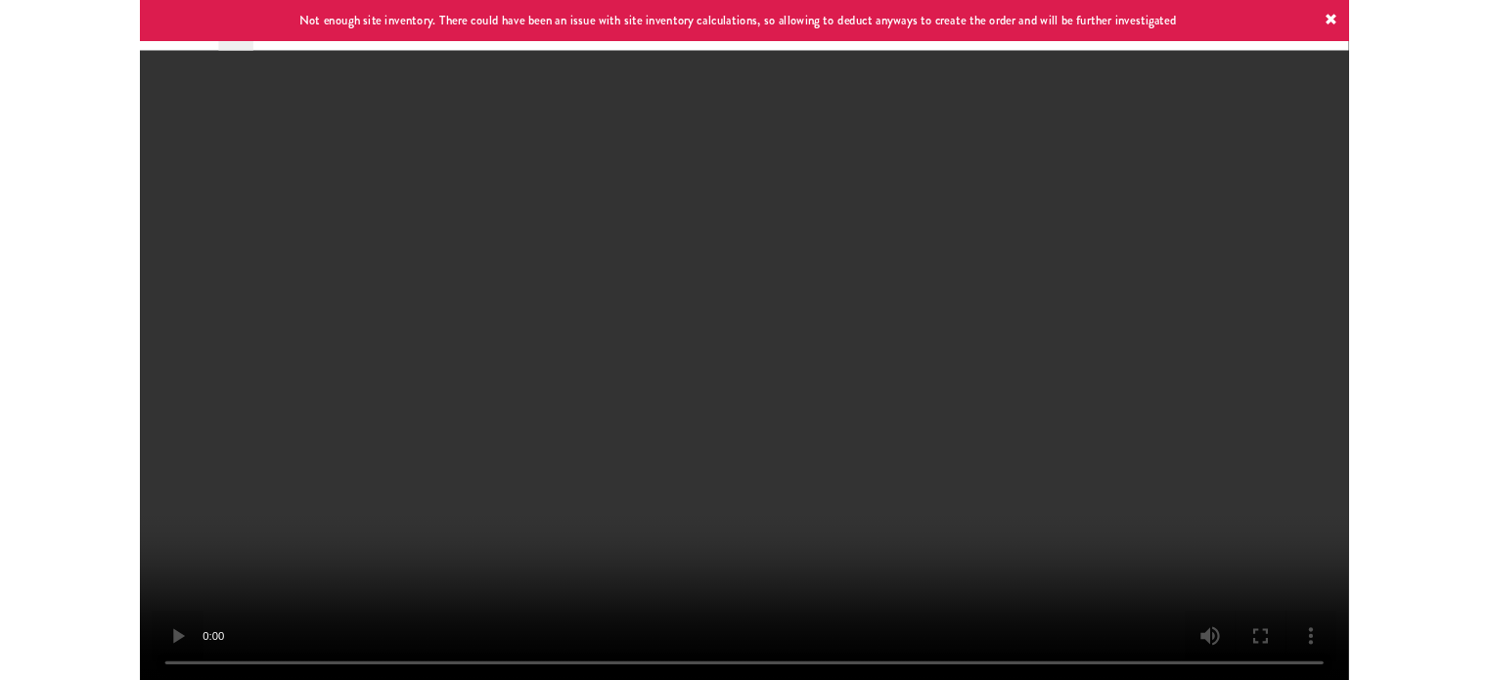
scroll to position [79, 0]
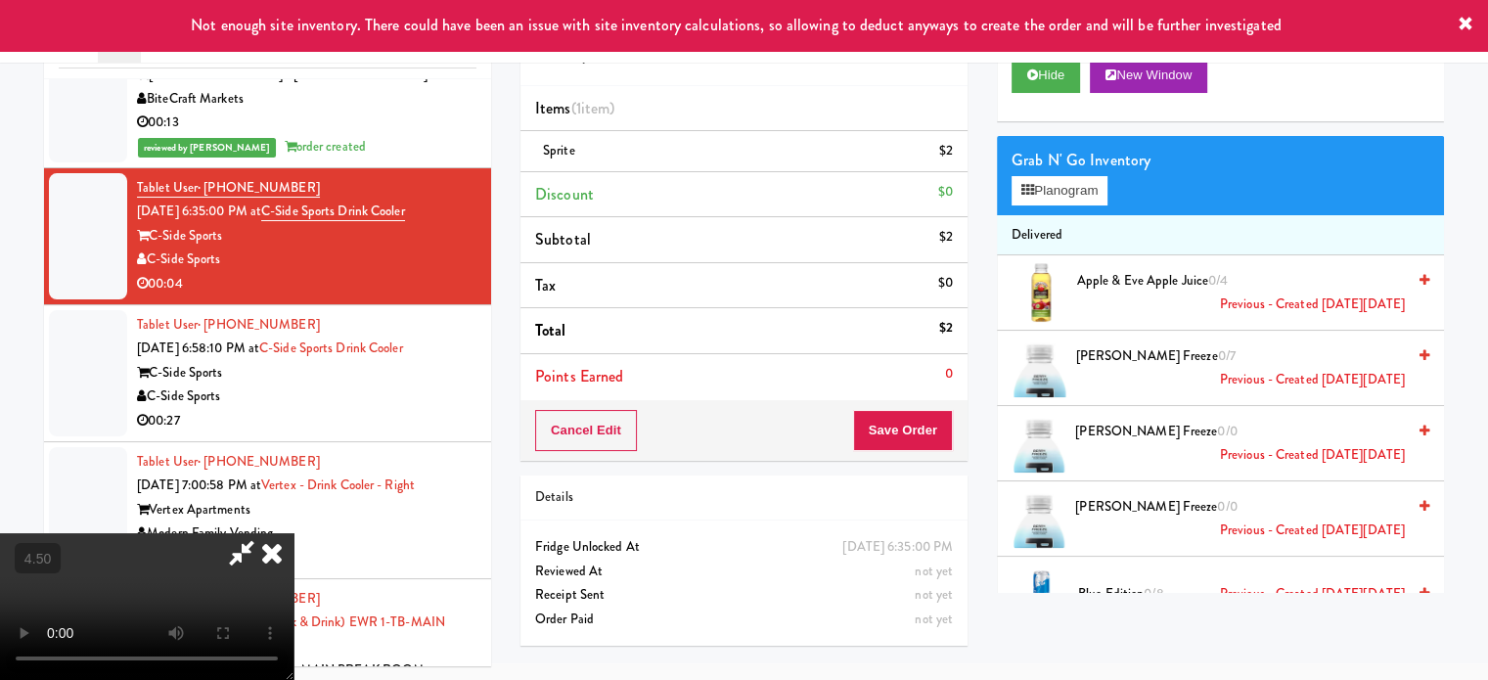
click at [294, 533] on icon at bounding box center [271, 552] width 43 height 39
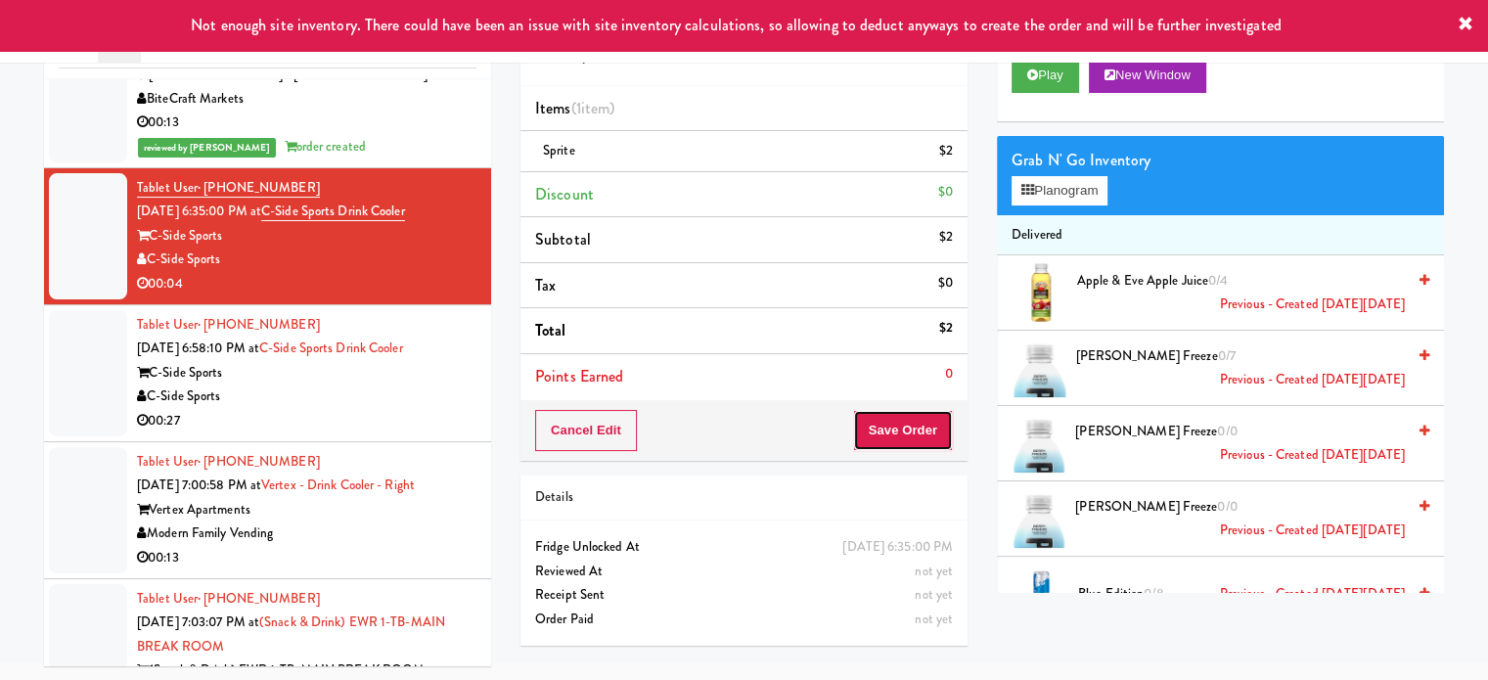
drag, startPoint x: 908, startPoint y: 430, endPoint x: 906, endPoint y: 414, distance: 15.8
click at [908, 430] on button "Save Order" at bounding box center [903, 430] width 100 height 41
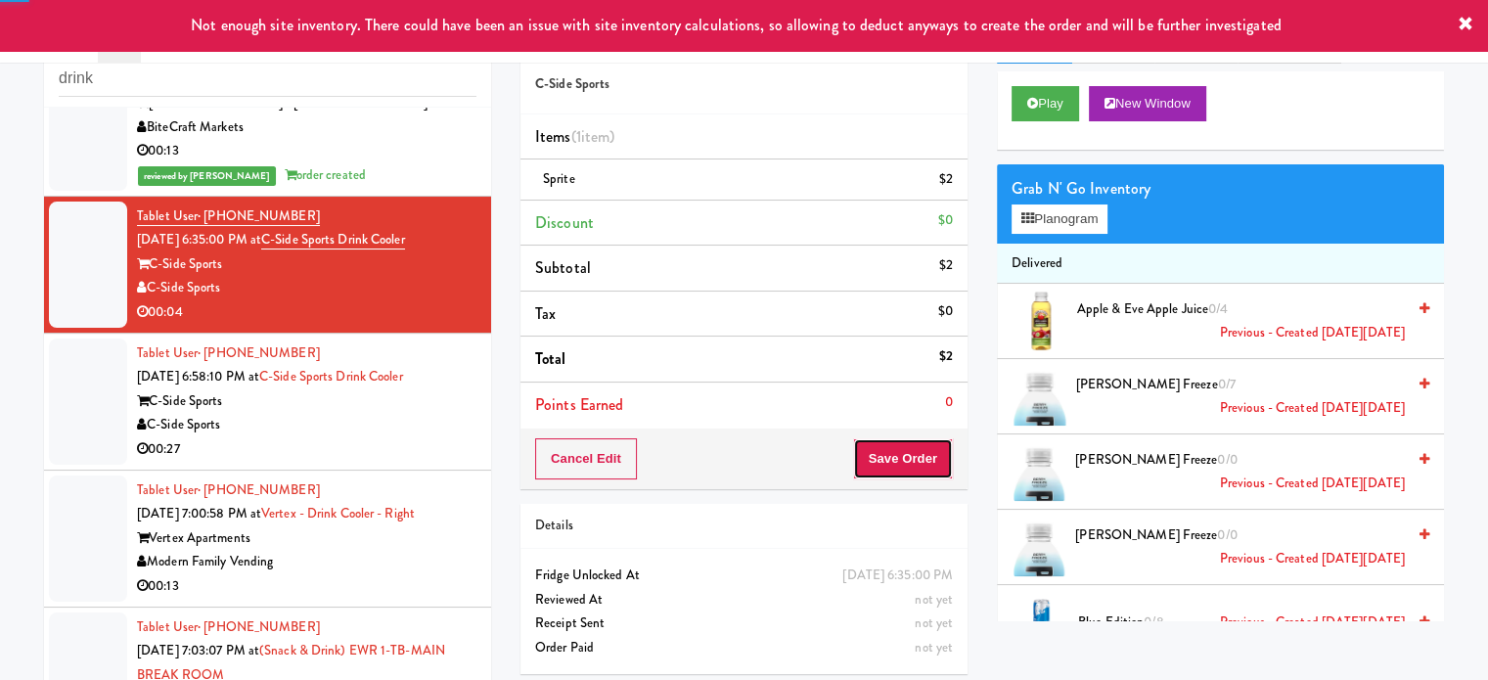
scroll to position [0, 0]
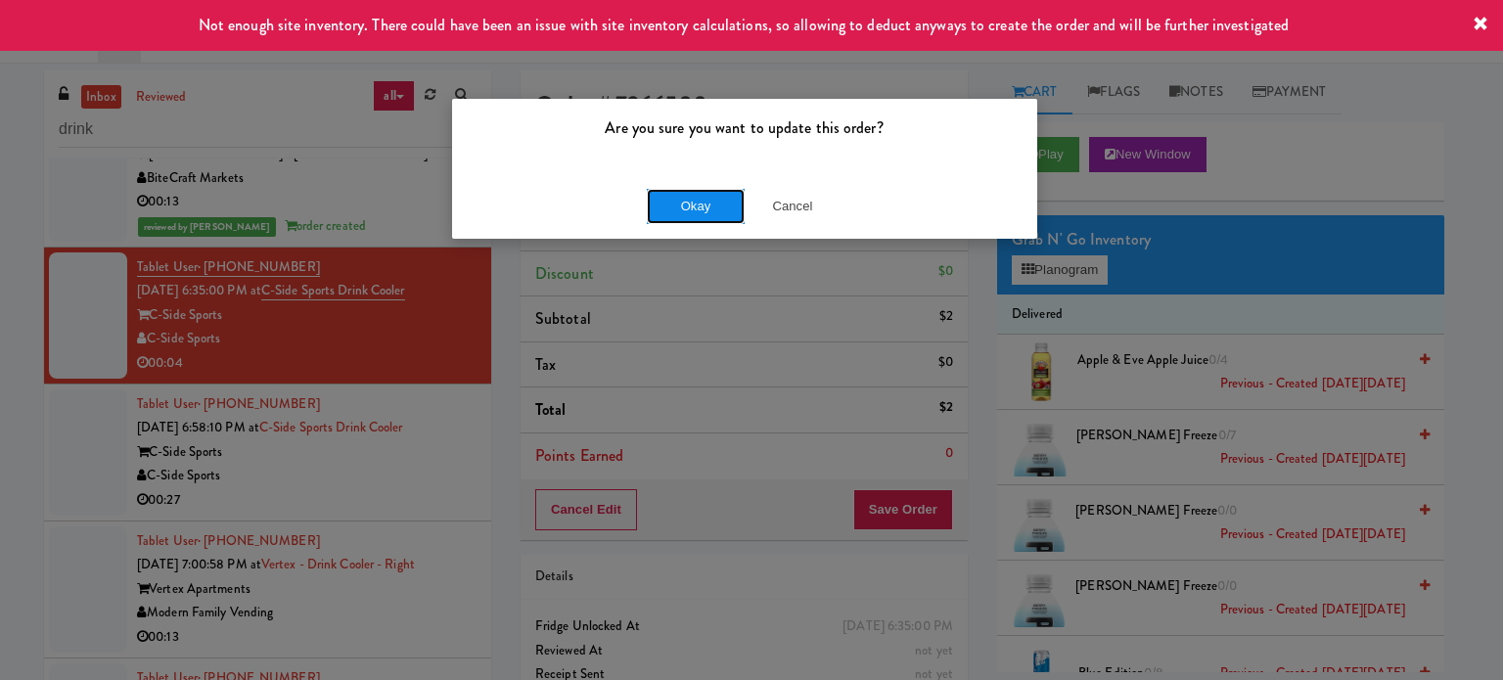
drag, startPoint x: 693, startPoint y: 203, endPoint x: 643, endPoint y: 290, distance: 100.4
click at [694, 203] on button "Okay" at bounding box center [696, 206] width 98 height 35
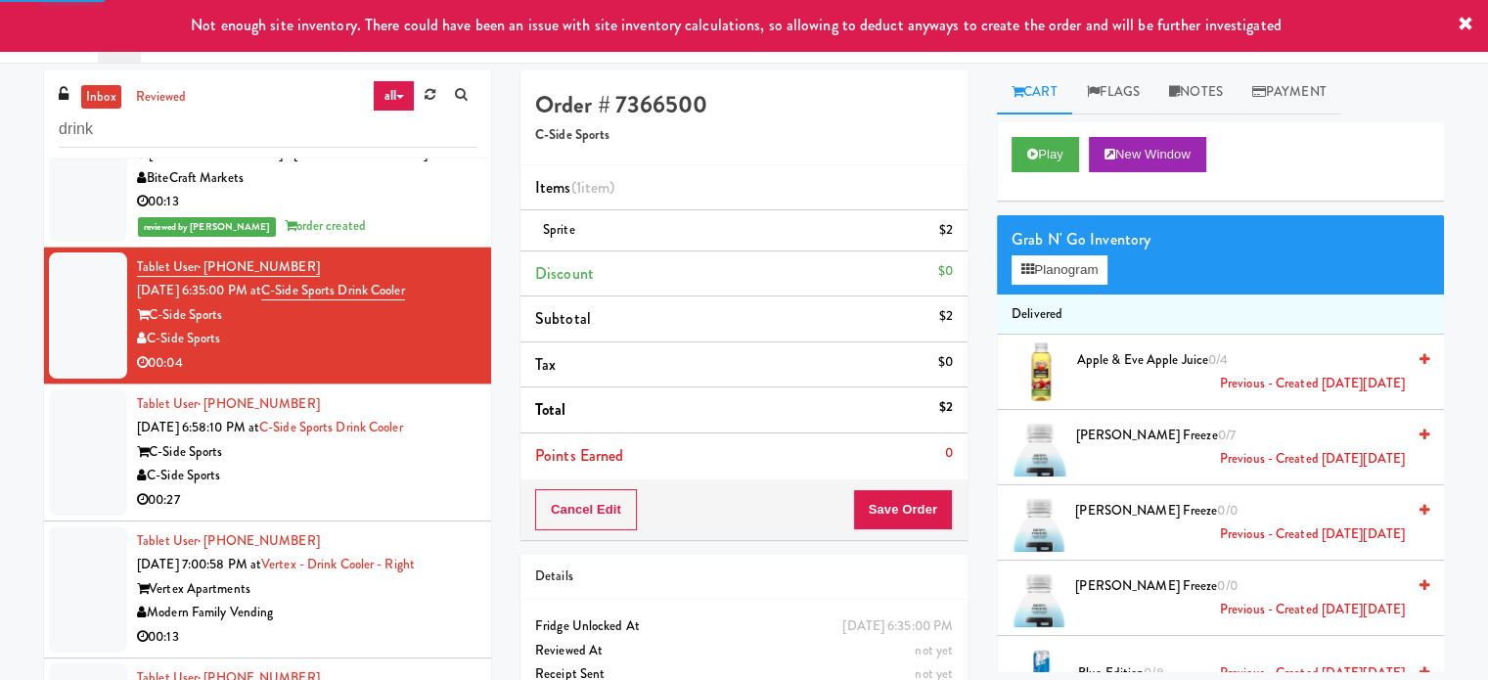
drag, startPoint x: 383, startPoint y: 542, endPoint x: 895, endPoint y: 425, distance: 526.0
click at [391, 513] on div "00:27" at bounding box center [307, 500] width 340 height 24
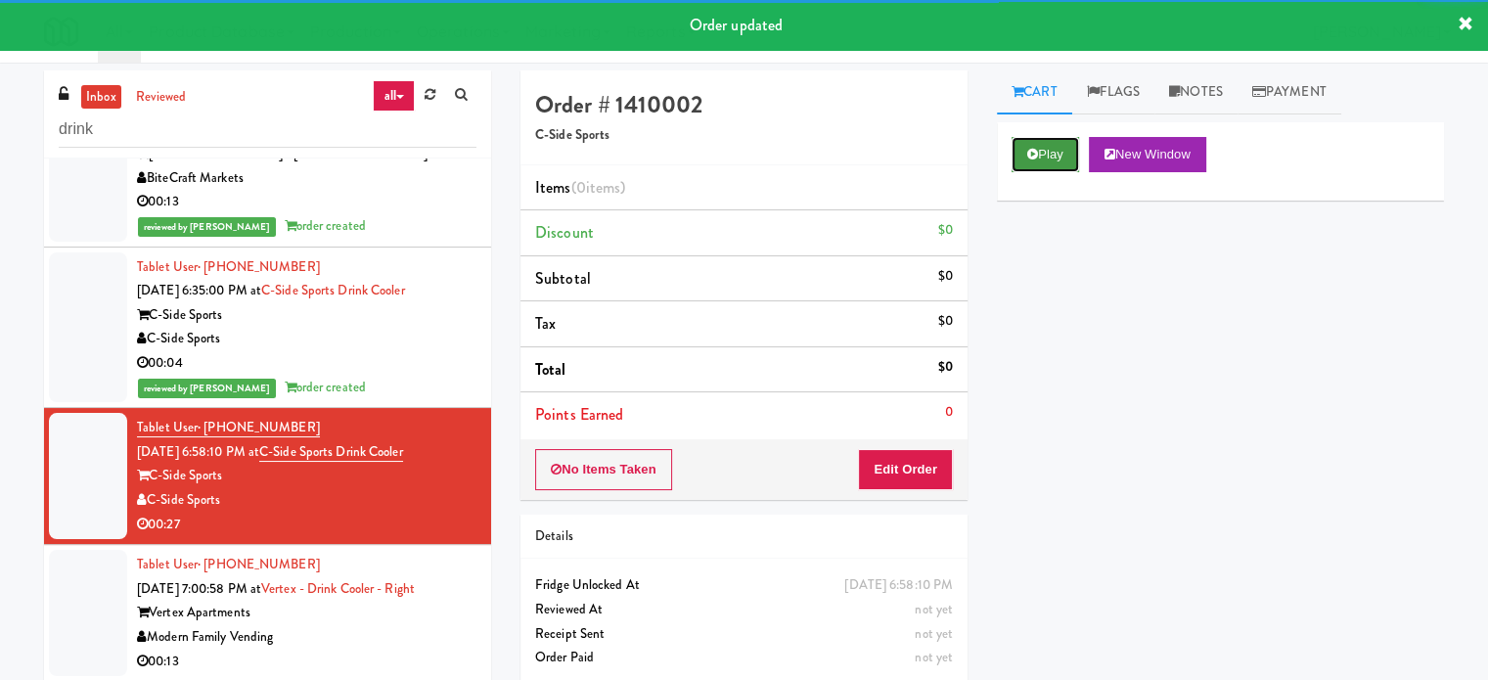
click at [1061, 155] on button "Play" at bounding box center [1046, 154] width 68 height 35
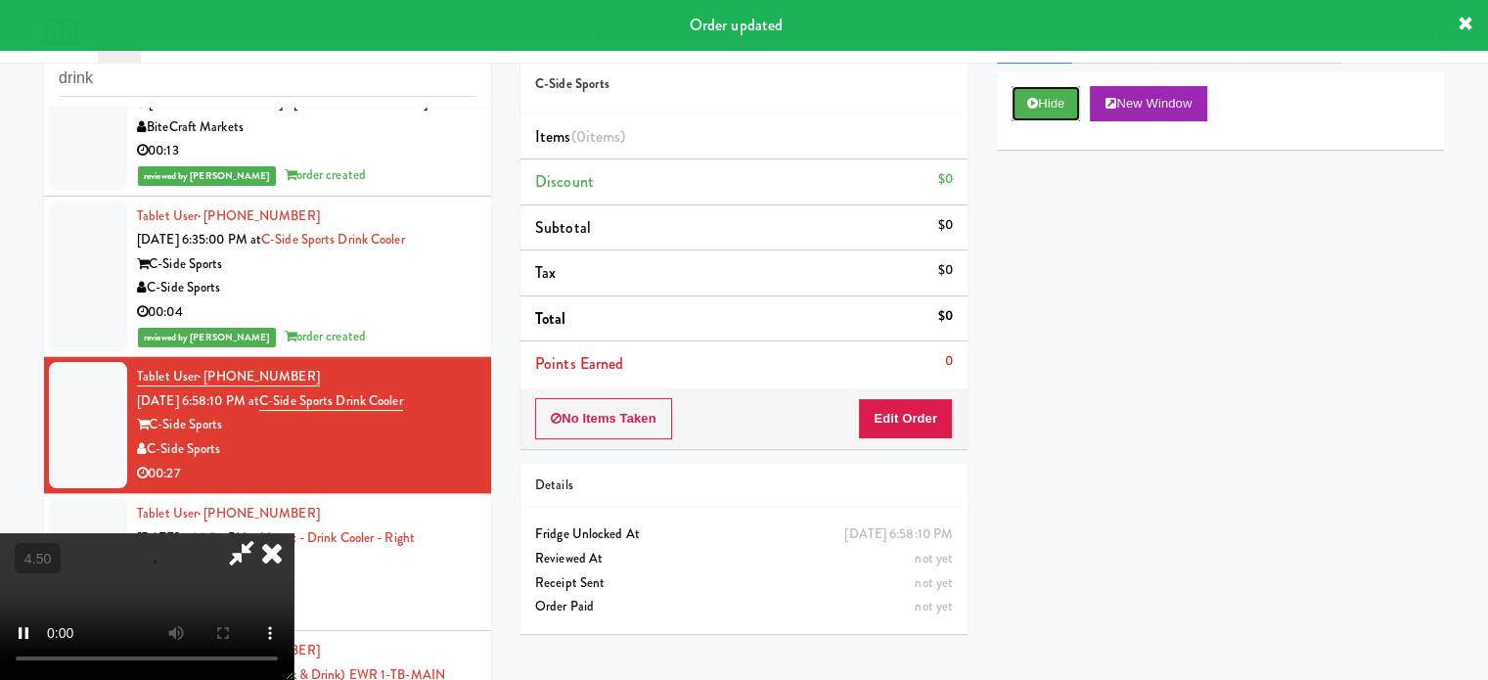
scroll to position [79, 0]
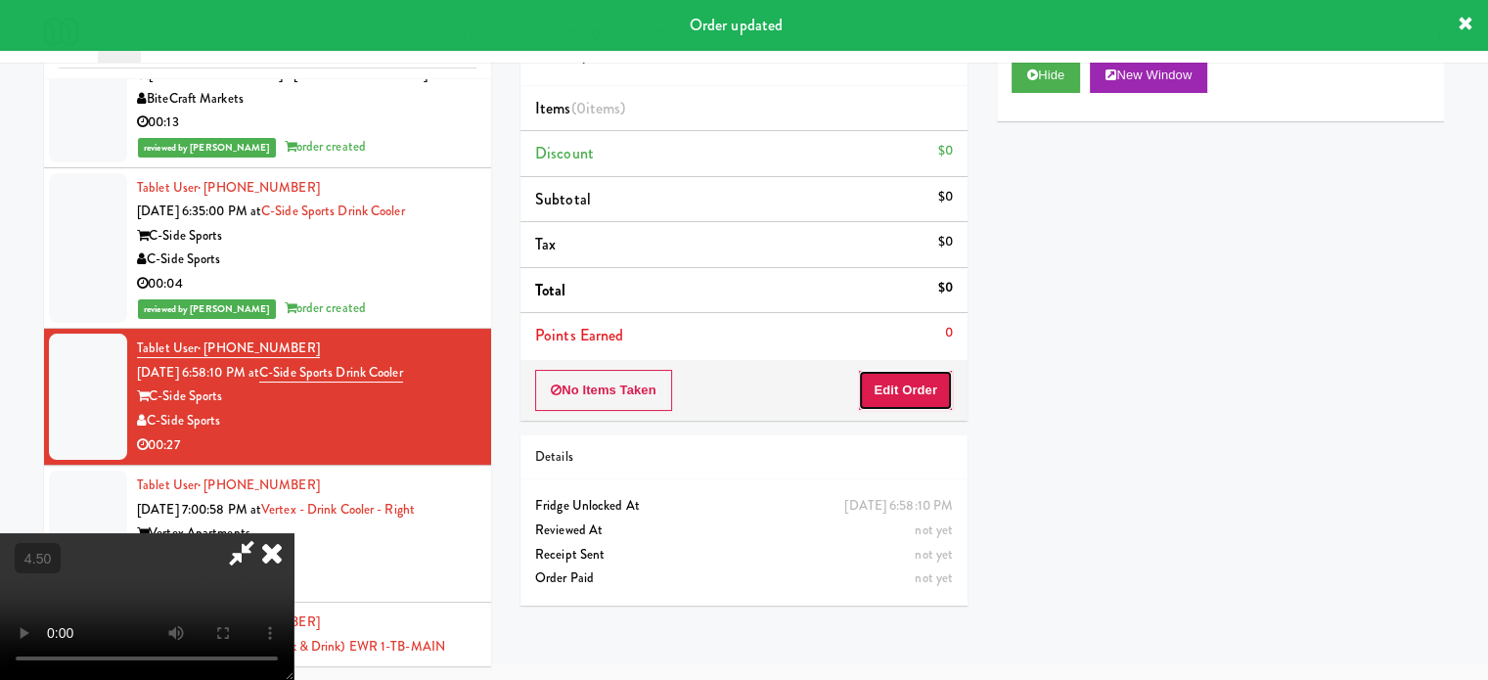
click at [919, 389] on button "Edit Order" at bounding box center [905, 390] width 95 height 41
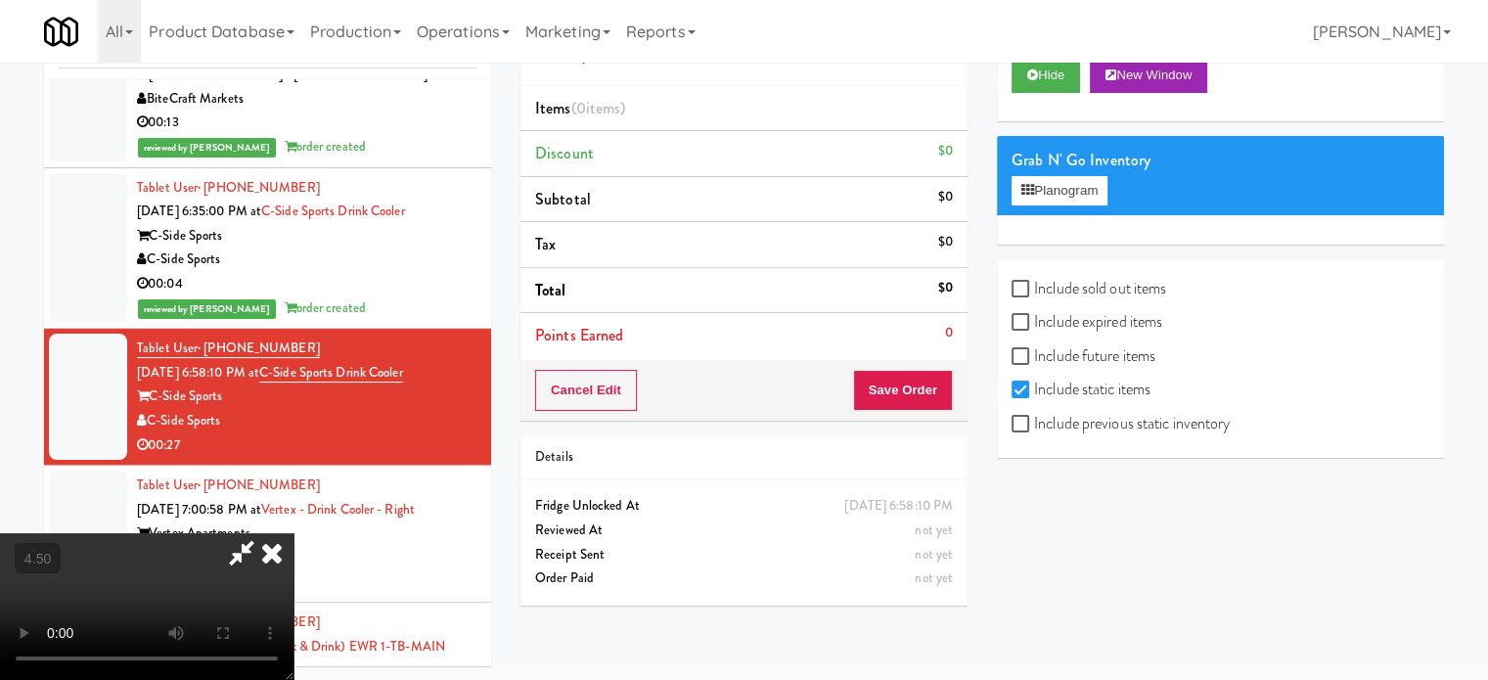
click at [294, 533] on video at bounding box center [147, 606] width 294 height 147
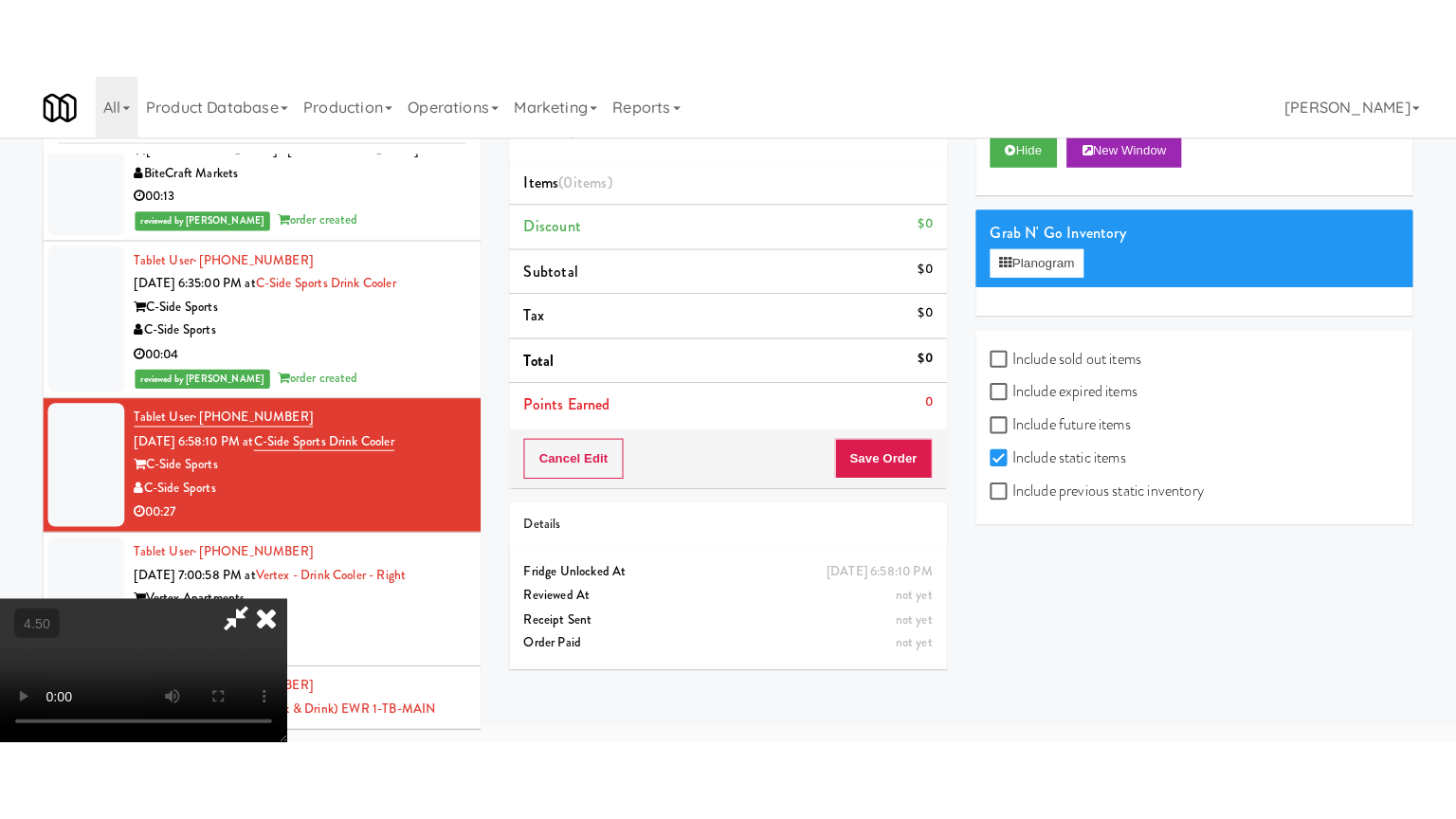
scroll to position [61, 0]
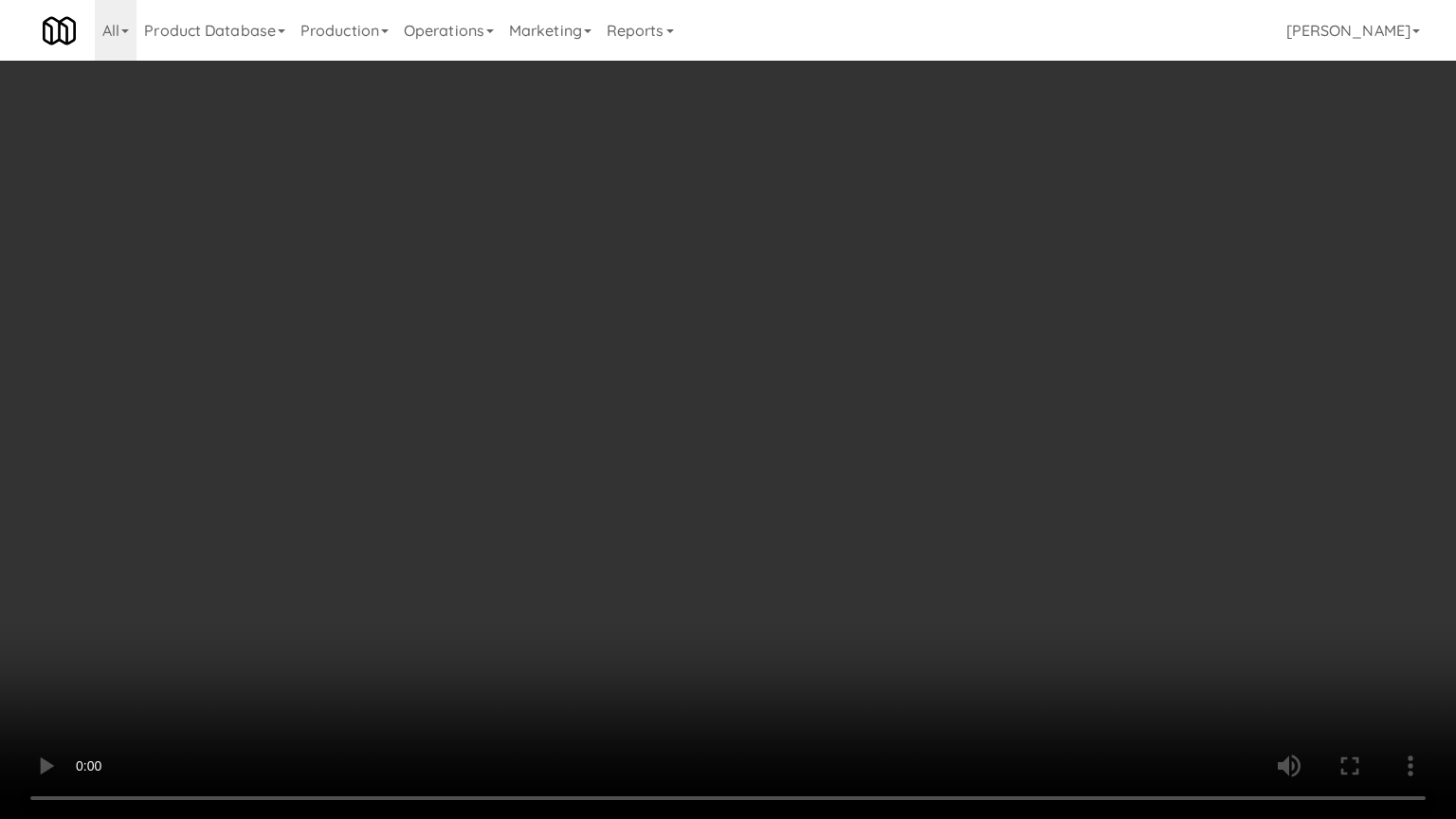
click at [684, 401] on video at bounding box center [728, 409] width 1456 height 819
click at [772, 408] on video at bounding box center [728, 409] width 1456 height 819
click at [808, 386] on video at bounding box center [728, 409] width 1456 height 819
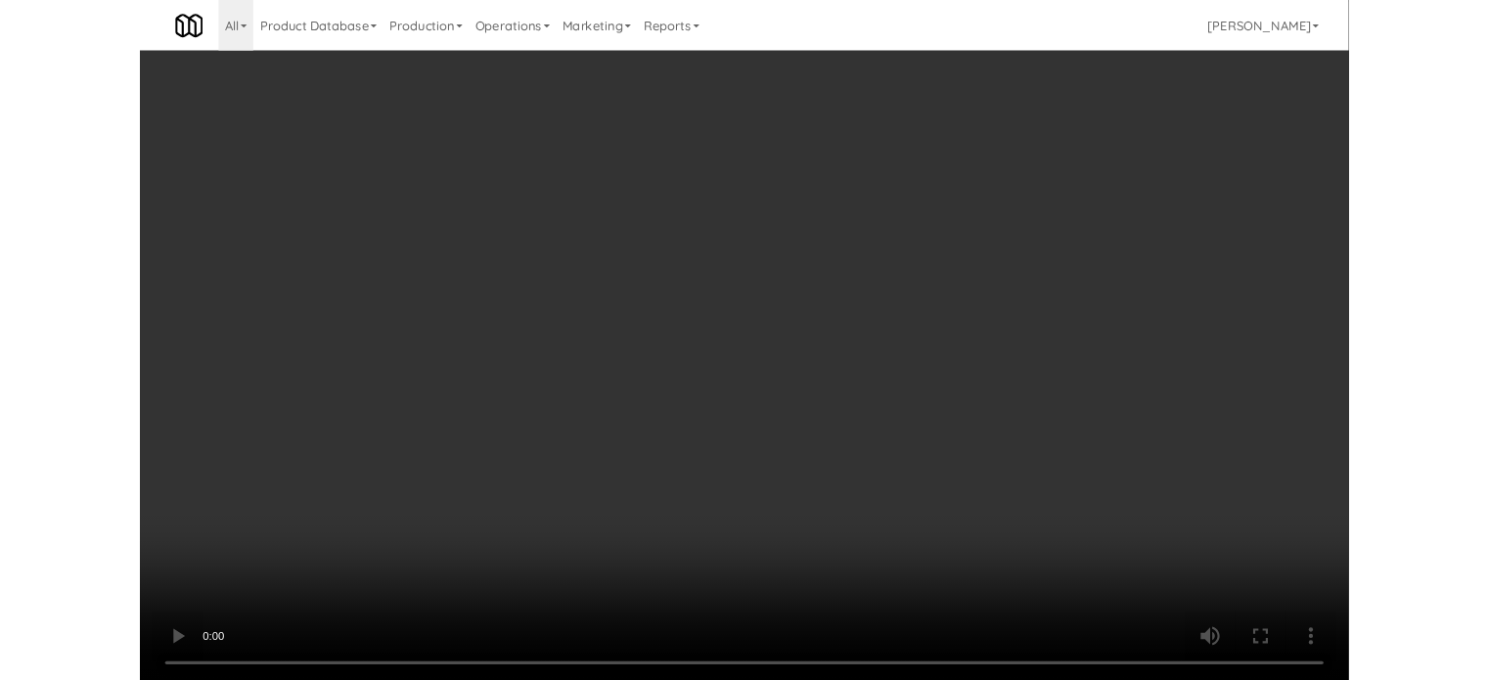
scroll to position [79, 0]
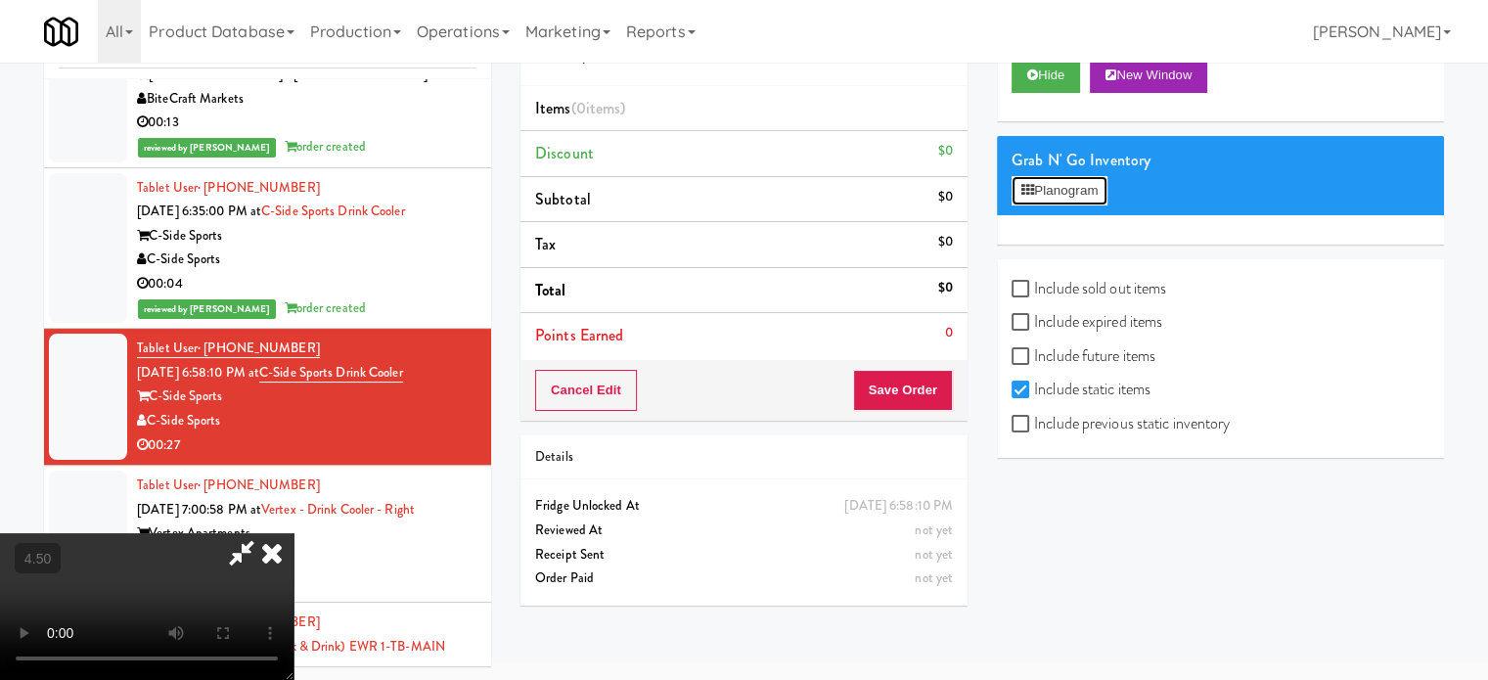
click at [1088, 182] on button "Planogram" at bounding box center [1060, 190] width 96 height 29
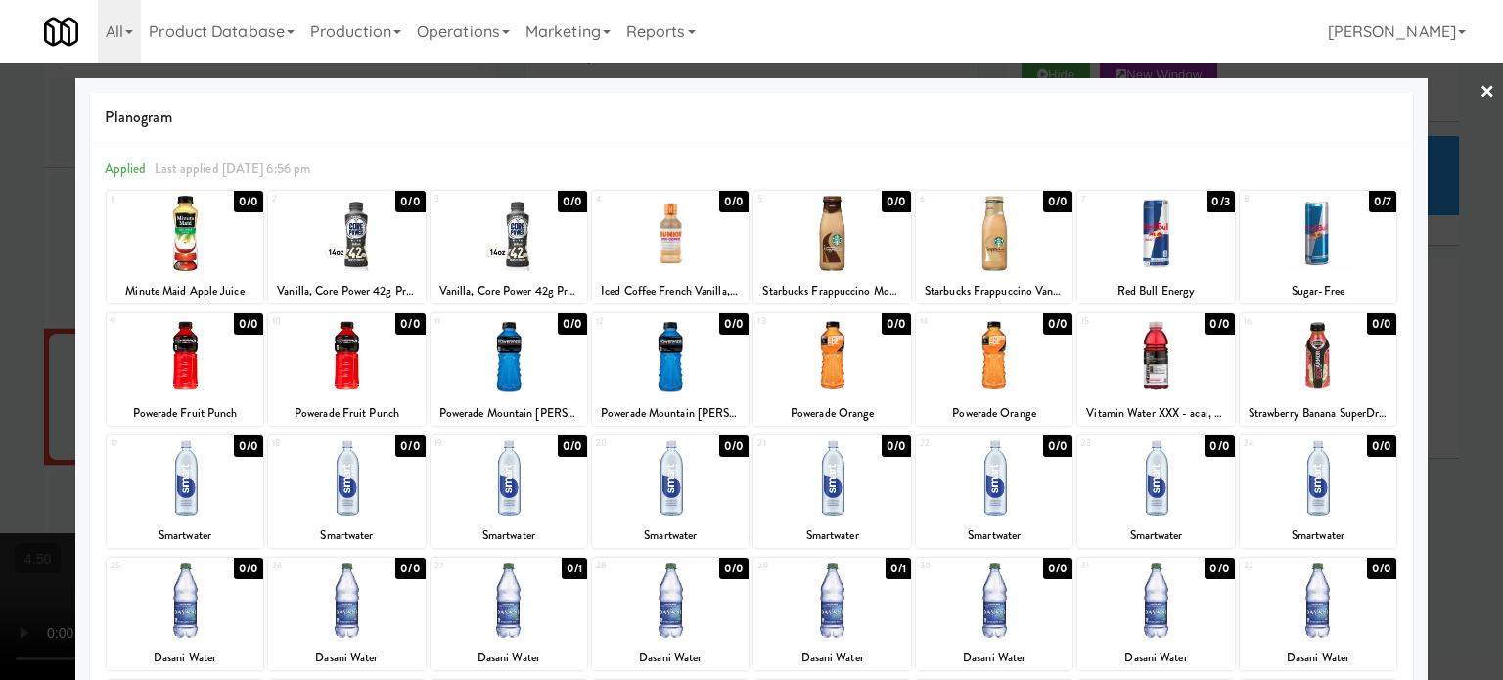
click at [1444, 233] on div at bounding box center [751, 340] width 1503 height 680
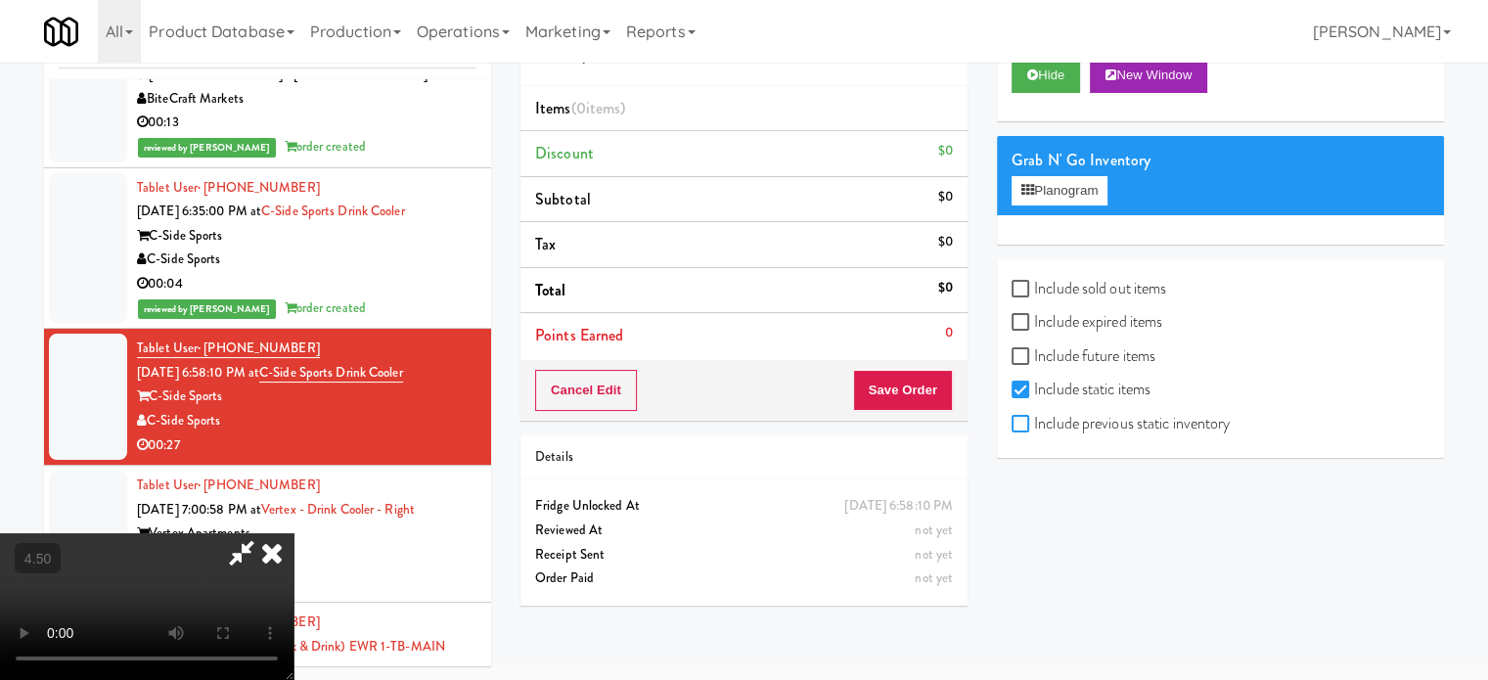
click at [1024, 418] on input "Include previous static inventory" at bounding box center [1023, 425] width 23 height 16
checkbox input "true"
click at [1099, 198] on button "Planogram" at bounding box center [1060, 190] width 96 height 29
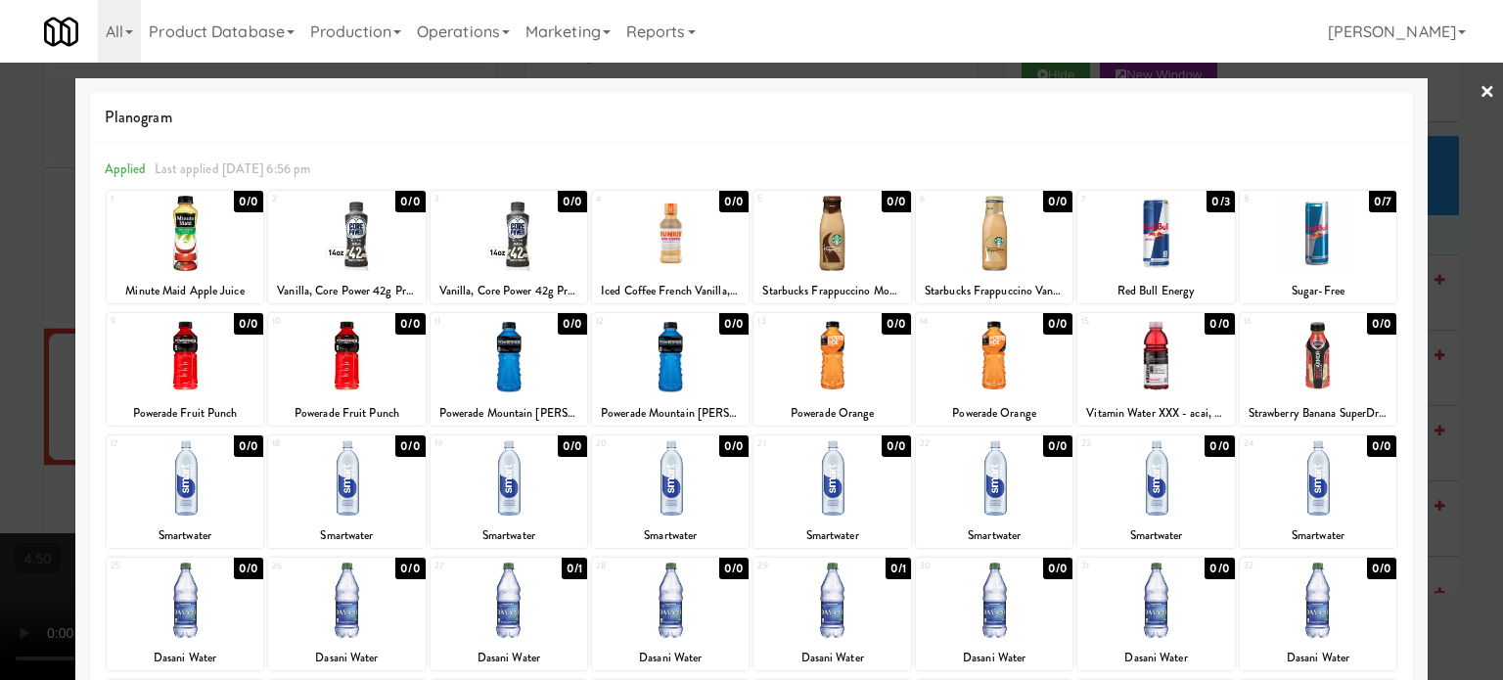
click at [1209, 204] on div "0/3" at bounding box center [1219, 202] width 27 height 22
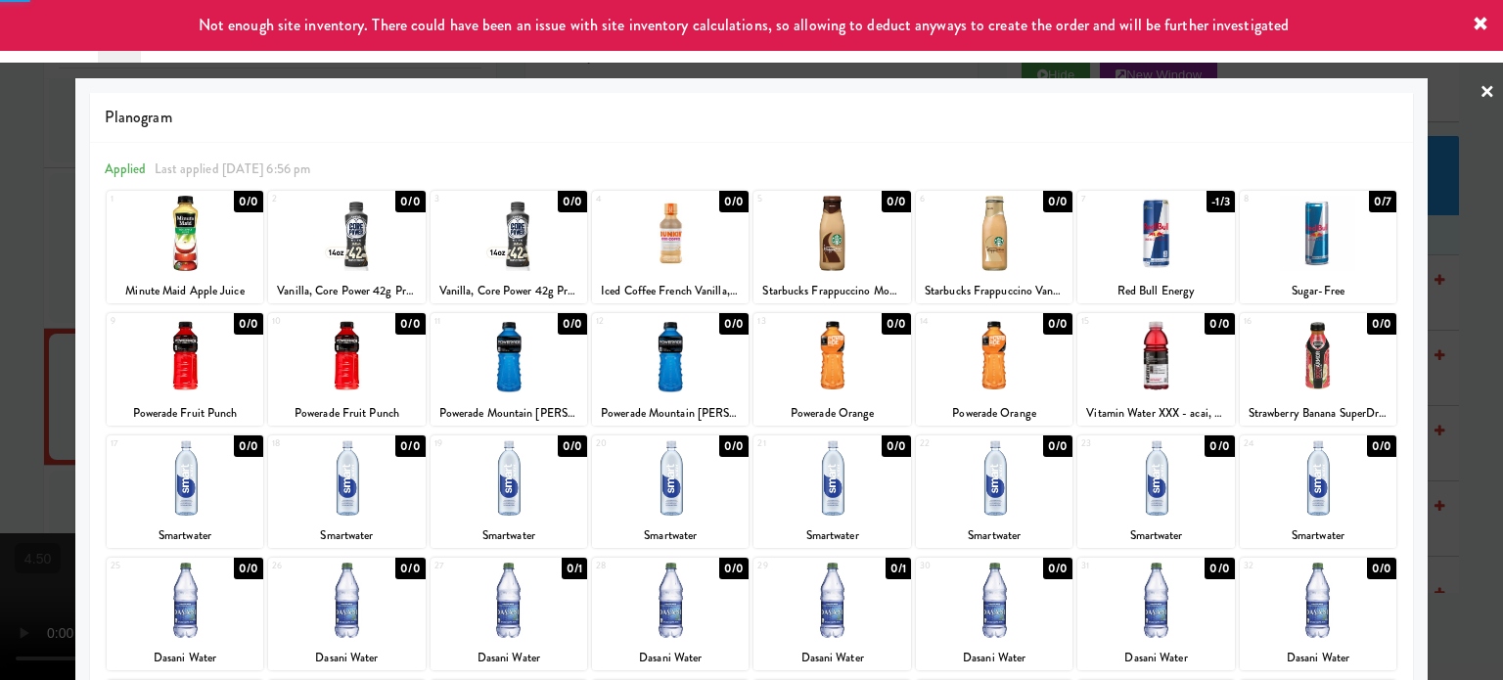
click at [1421, 314] on div at bounding box center [751, 340] width 1503 height 680
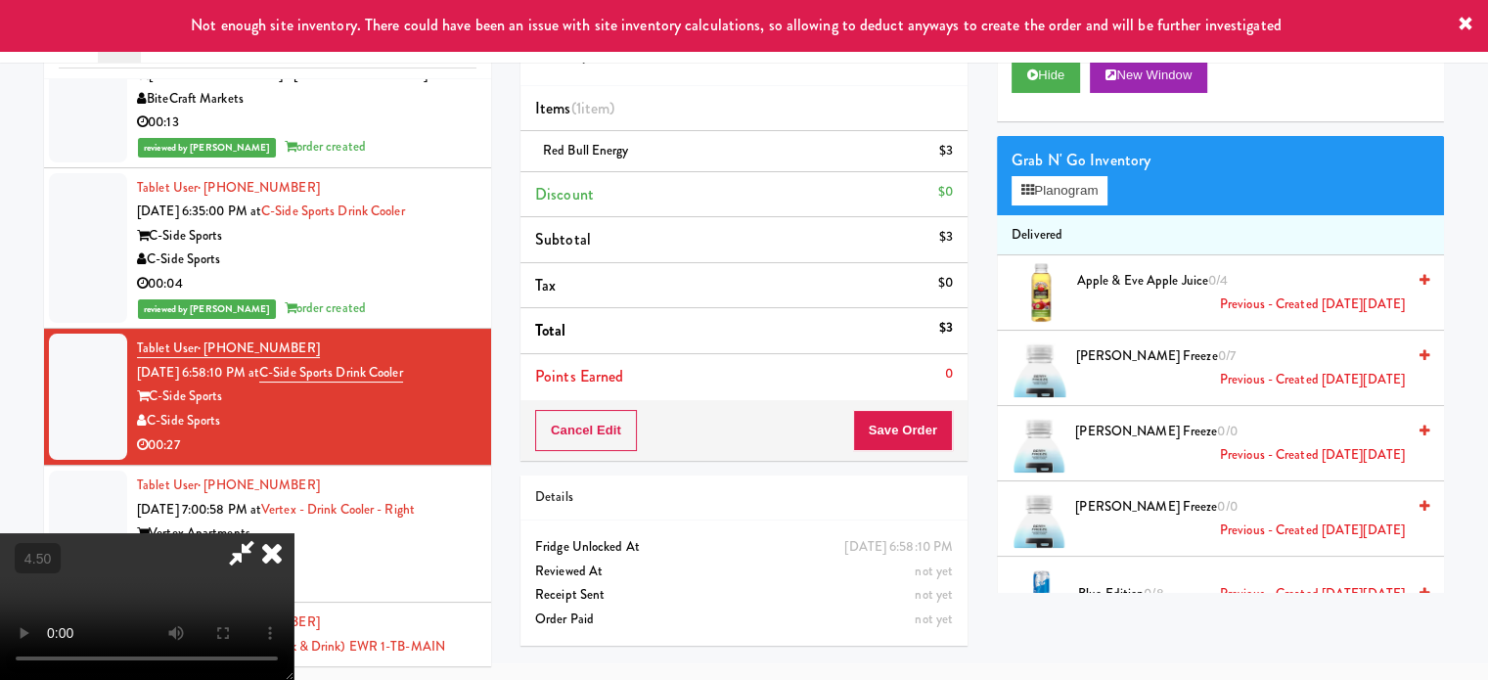
click at [294, 533] on video at bounding box center [147, 606] width 294 height 147
drag, startPoint x: 327, startPoint y: 386, endPoint x: 376, endPoint y: 492, distance: 117.3
click at [294, 533] on video at bounding box center [147, 606] width 294 height 147
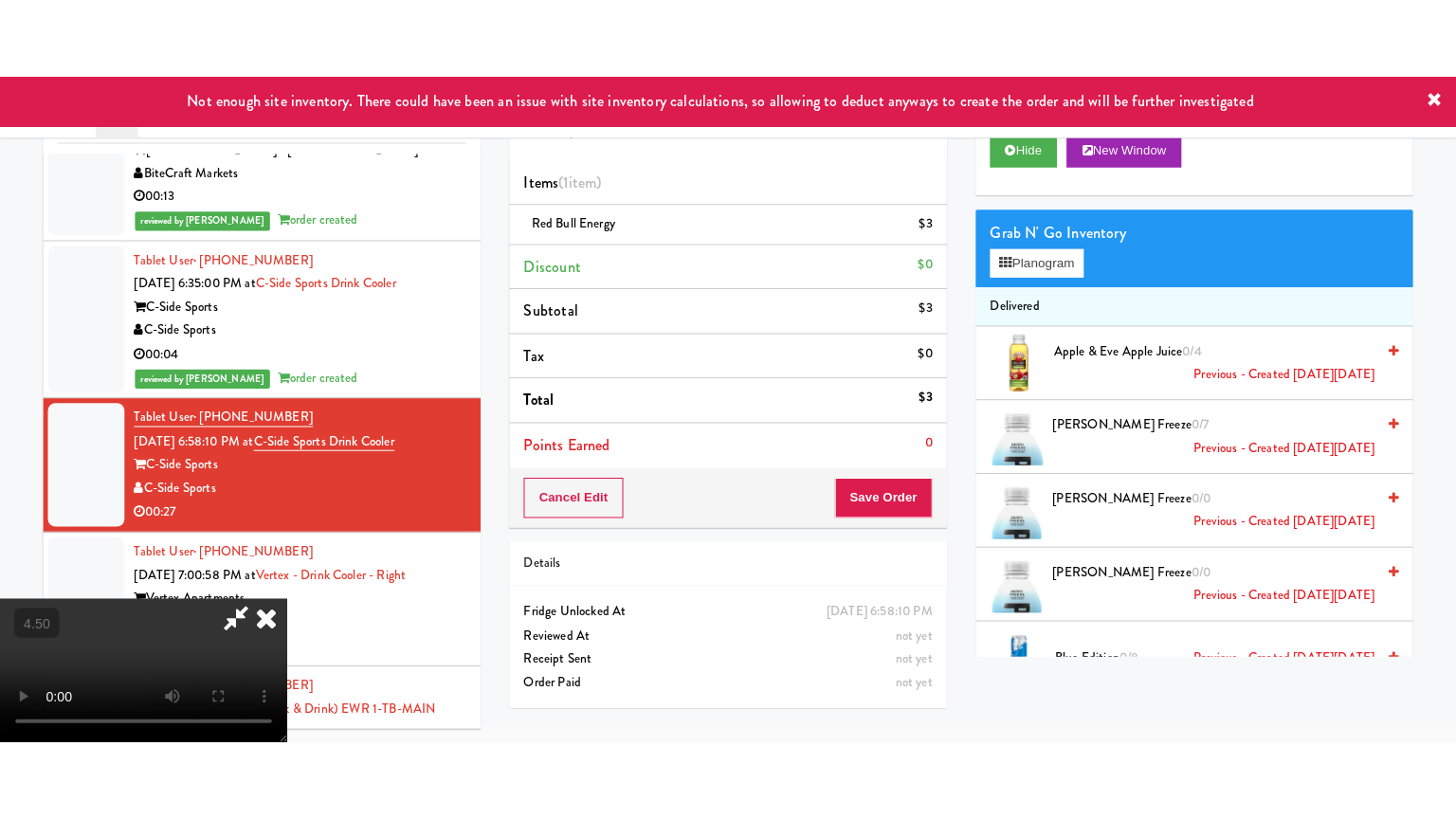
scroll to position [61, 0]
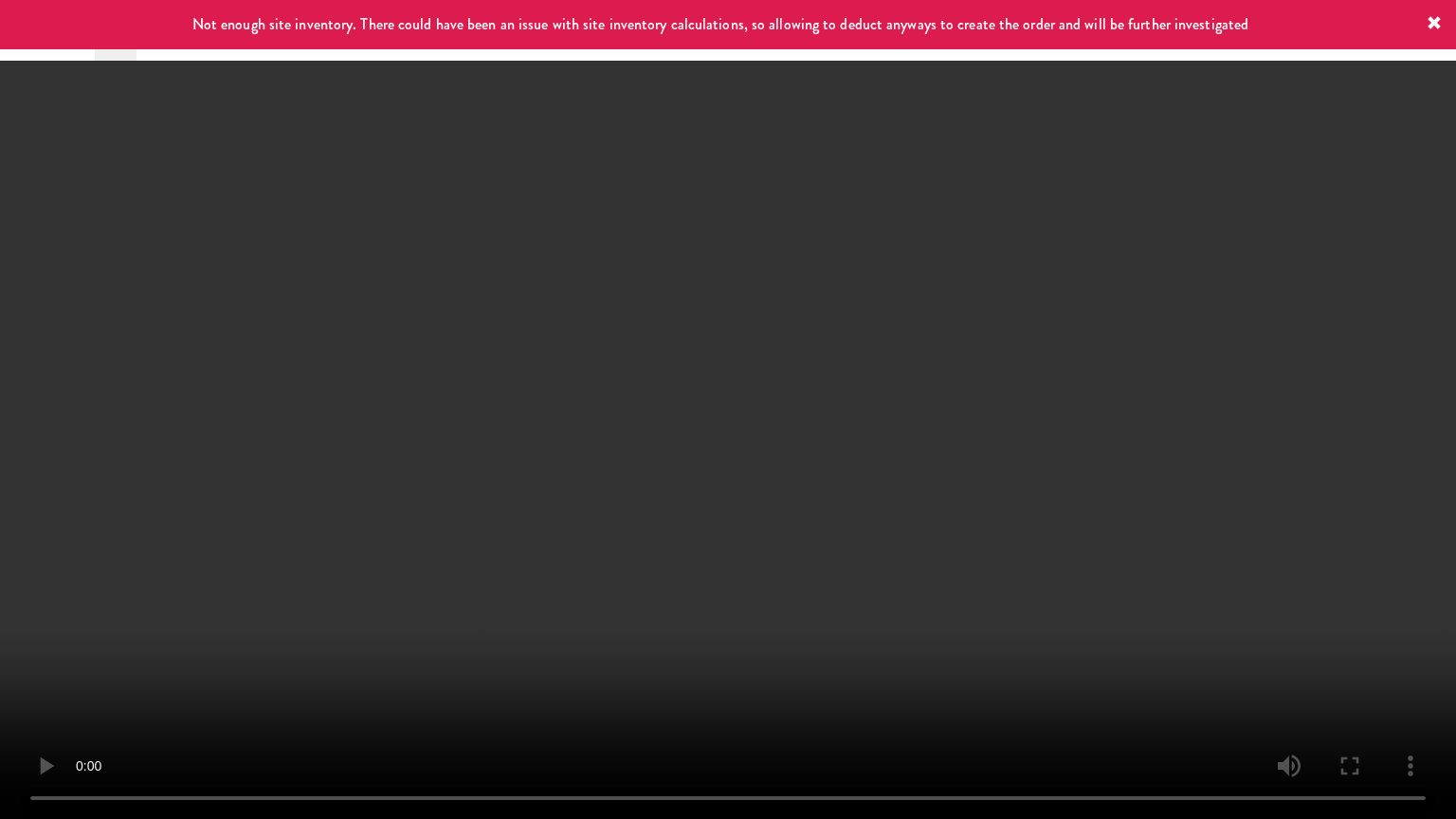
click at [693, 449] on video at bounding box center [728, 409] width 1456 height 819
click at [780, 383] on video at bounding box center [728, 409] width 1456 height 819
click at [789, 382] on video at bounding box center [728, 409] width 1456 height 819
click at [867, 406] on video at bounding box center [728, 409] width 1456 height 819
drag, startPoint x: 838, startPoint y: 411, endPoint x: 935, endPoint y: 234, distance: 201.8
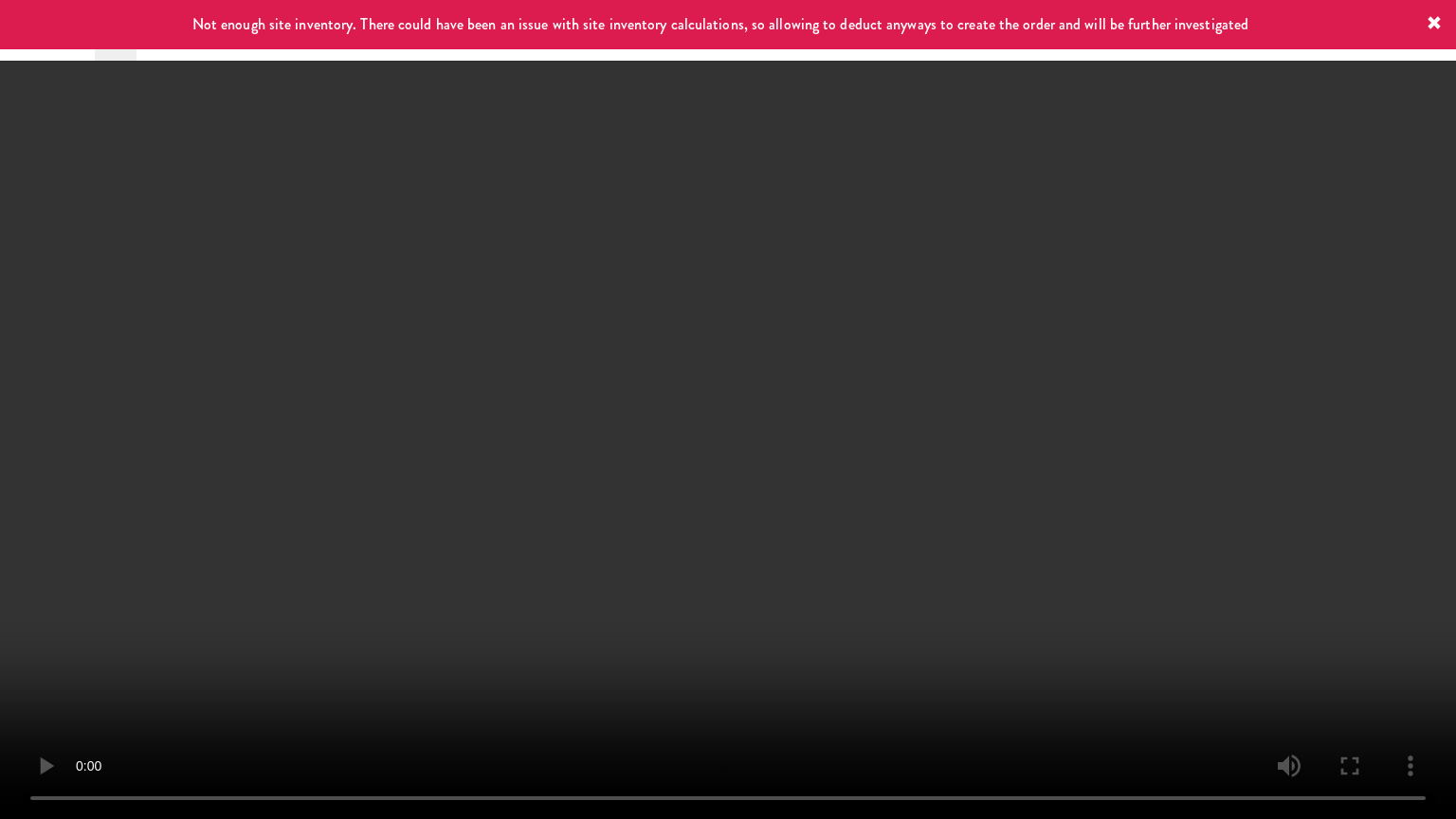
click at [841, 411] on video at bounding box center [728, 409] width 1456 height 819
click at [852, 401] on video at bounding box center [728, 409] width 1456 height 819
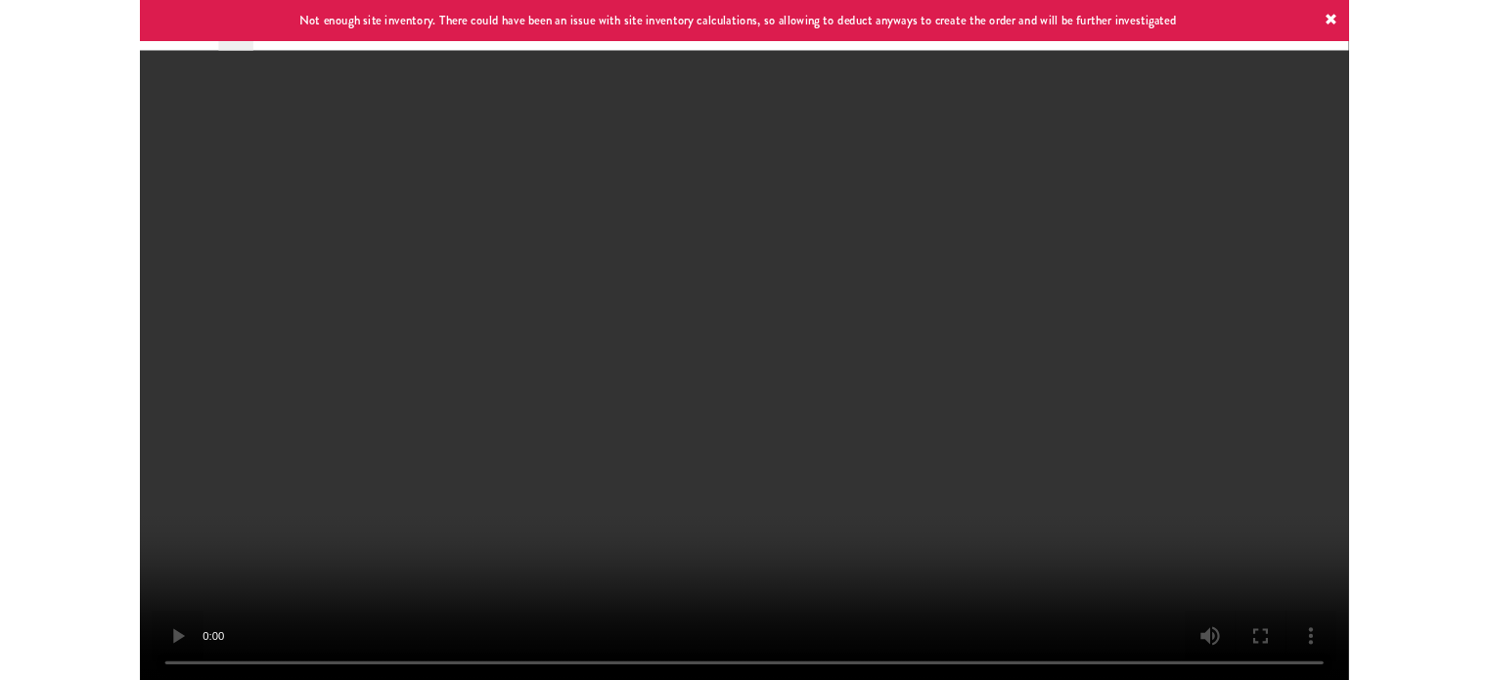
scroll to position [79, 0]
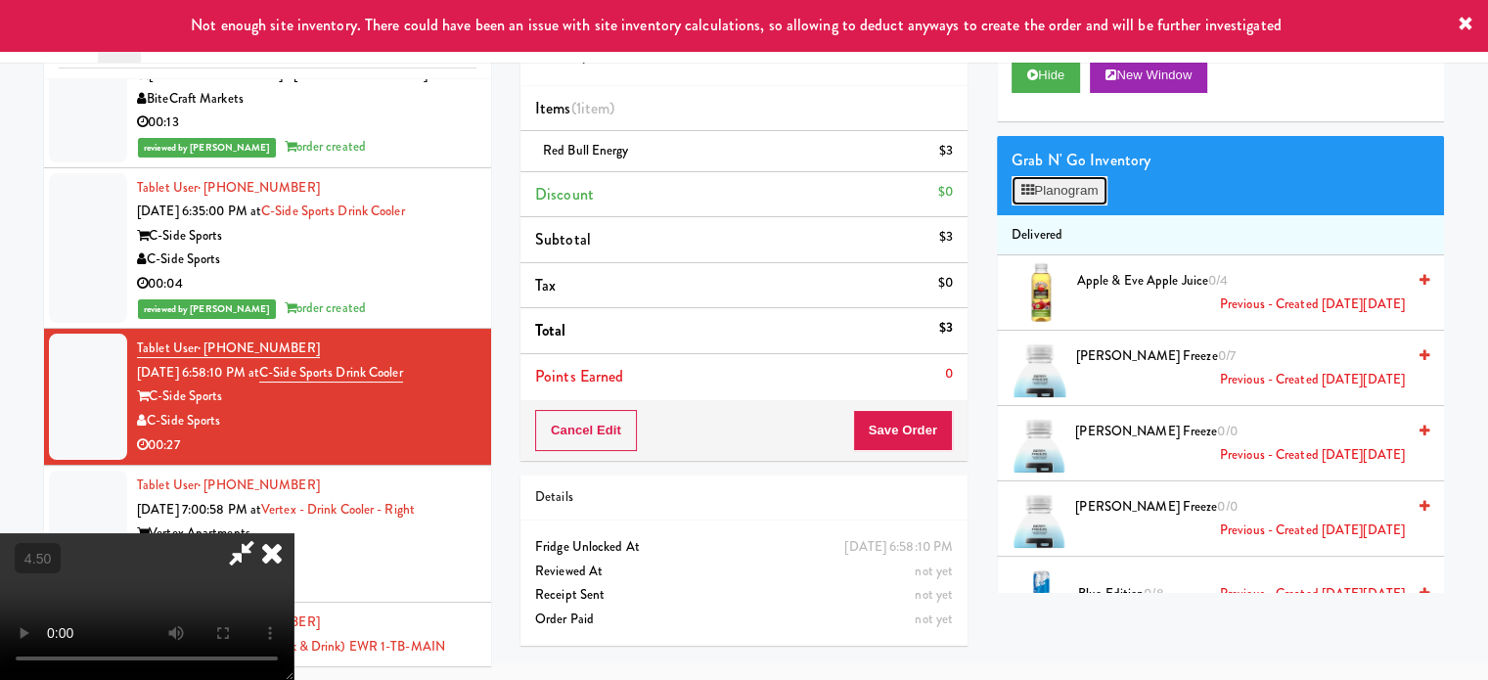
click at [1077, 198] on button "Planogram" at bounding box center [1060, 190] width 96 height 29
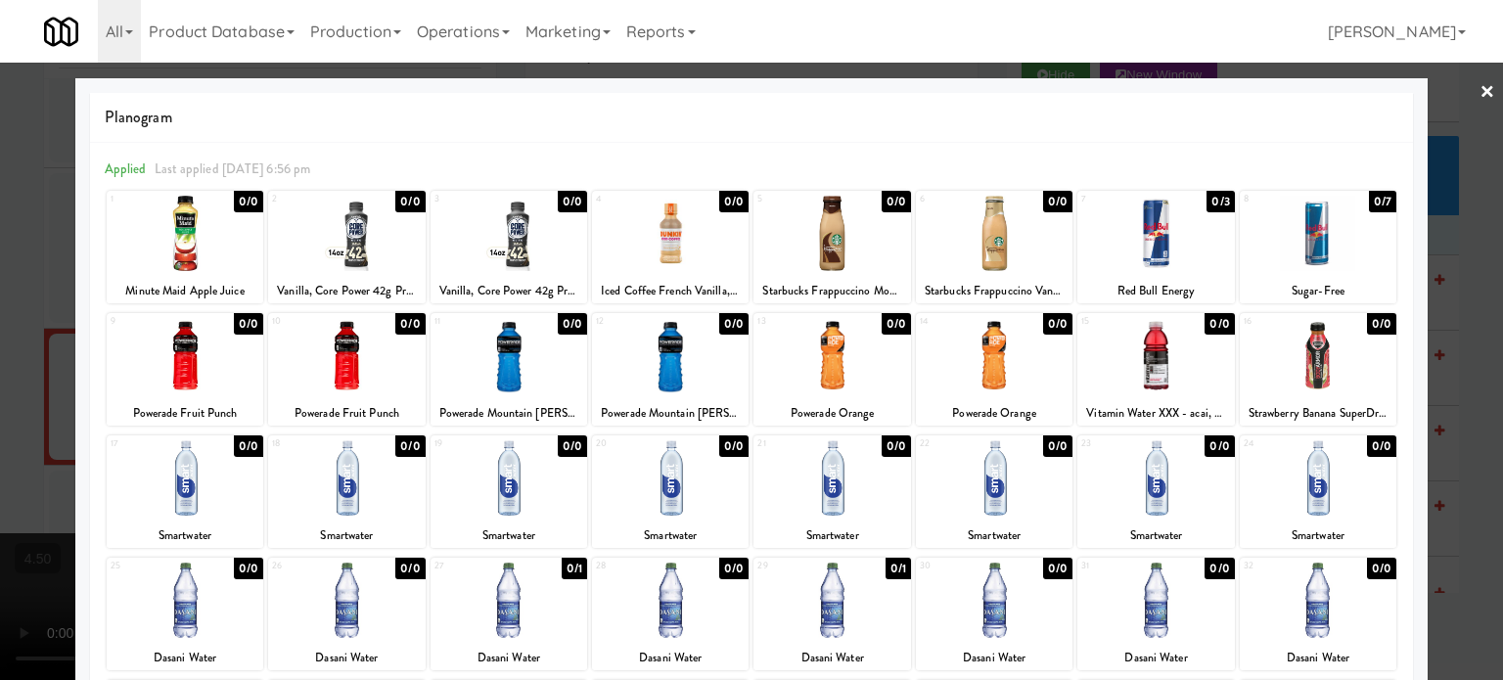
click at [1209, 203] on div "0/3" at bounding box center [1219, 202] width 27 height 22
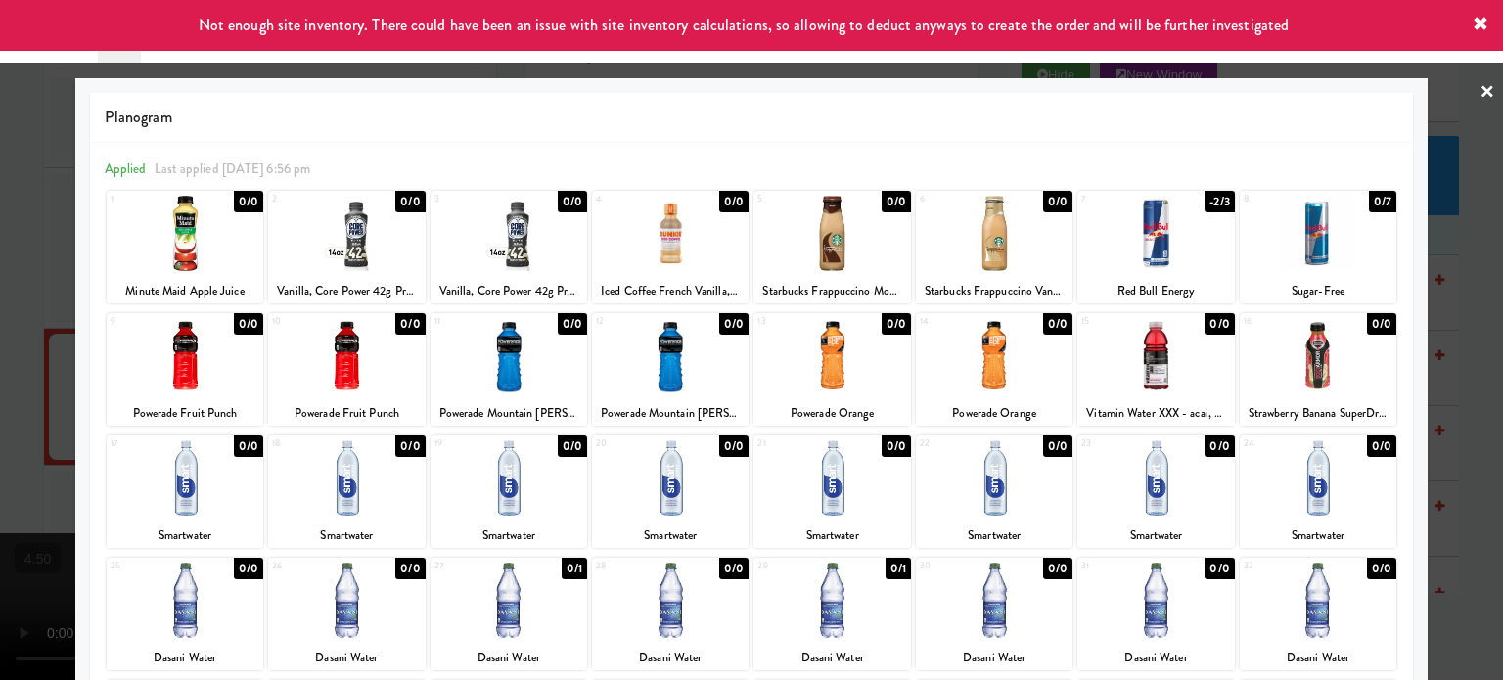
drag, startPoint x: 1468, startPoint y: 363, endPoint x: 1294, endPoint y: 321, distance: 179.2
click at [1468, 364] on div at bounding box center [751, 340] width 1503 height 680
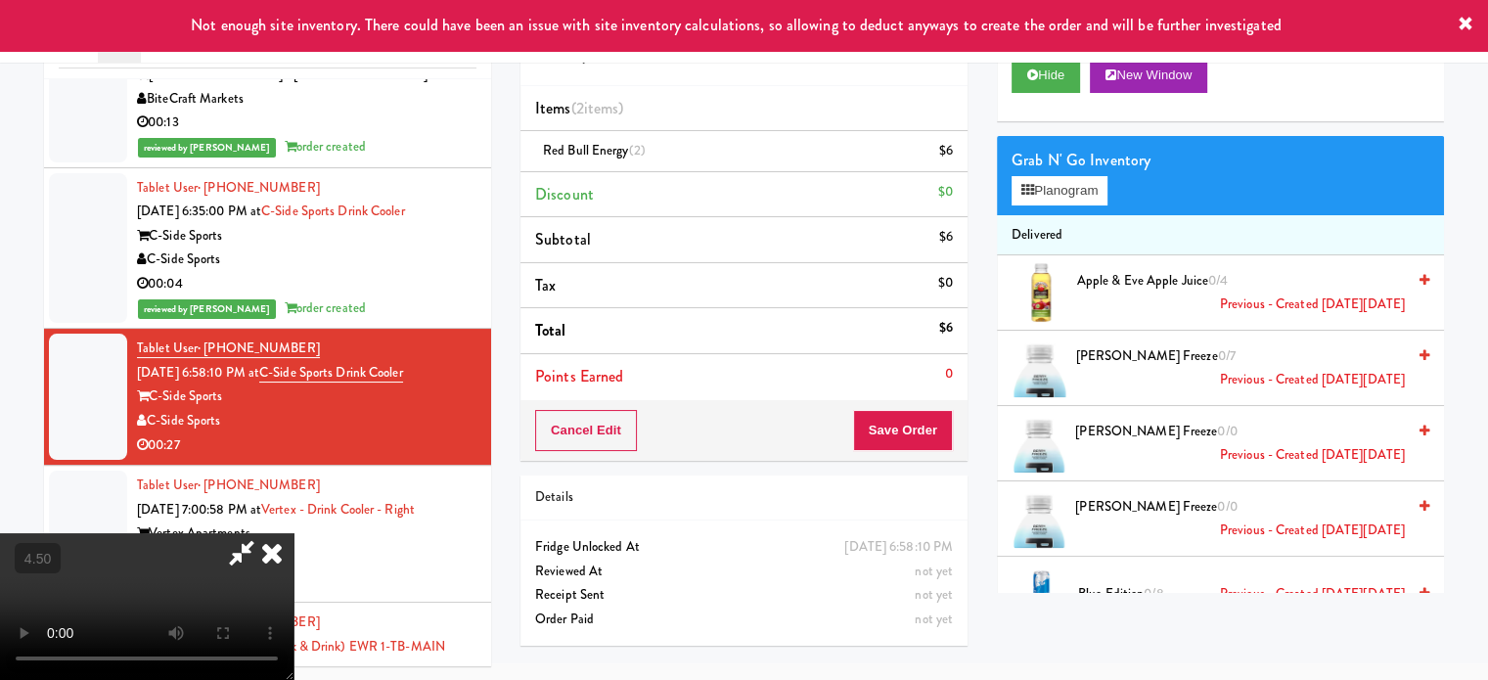
drag, startPoint x: 496, startPoint y: 362, endPoint x: 498, endPoint y: 333, distance: 29.4
click at [294, 533] on video at bounding box center [147, 606] width 294 height 147
drag, startPoint x: 498, startPoint y: 333, endPoint x: 528, endPoint y: 352, distance: 36.1
click at [294, 533] on video at bounding box center [147, 606] width 294 height 147
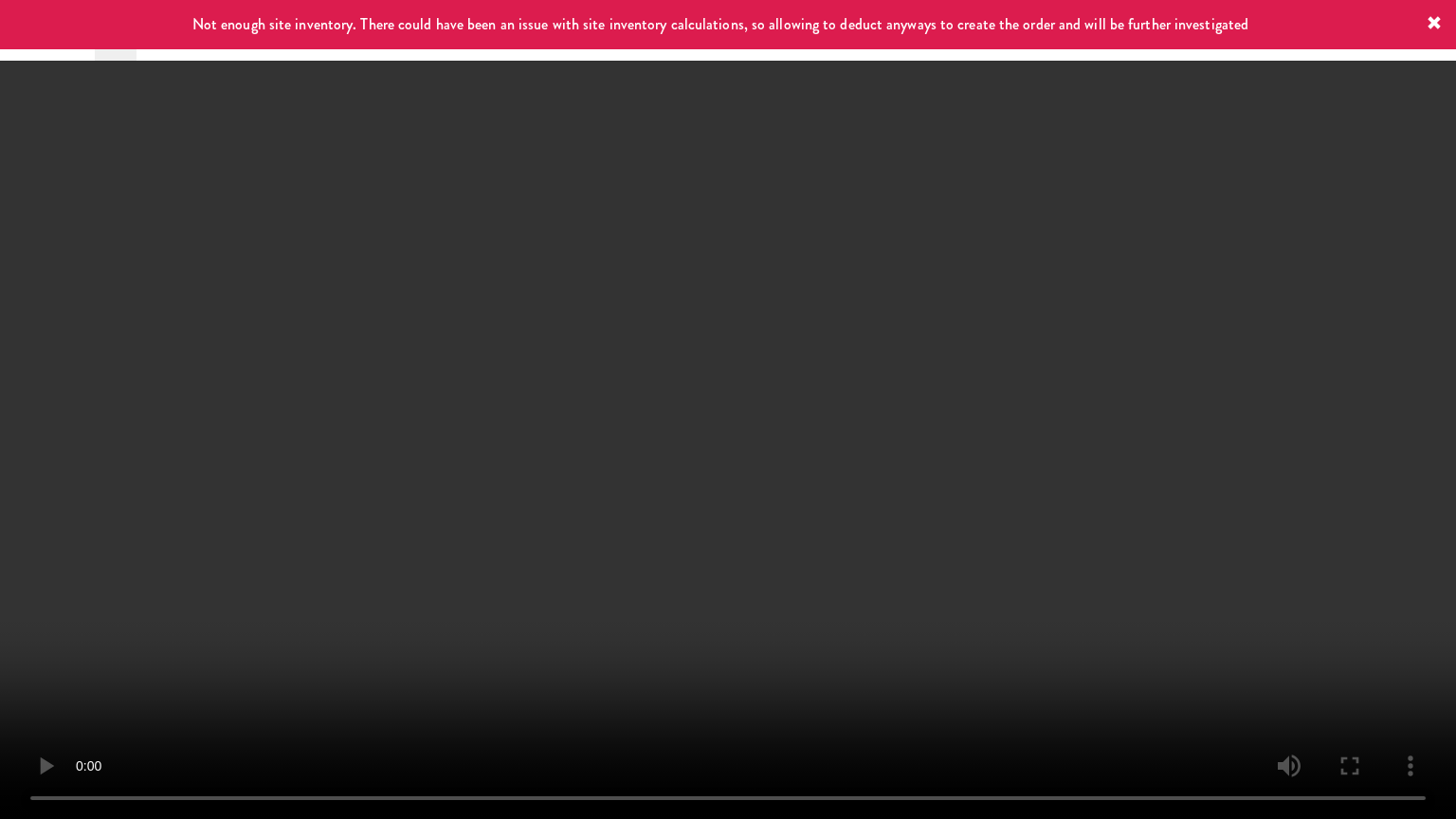
drag, startPoint x: 511, startPoint y: 341, endPoint x: 525, endPoint y: 315, distance: 29.5
click at [511, 341] on video at bounding box center [728, 409] width 1456 height 819
click at [573, 307] on video at bounding box center [728, 409] width 1456 height 819
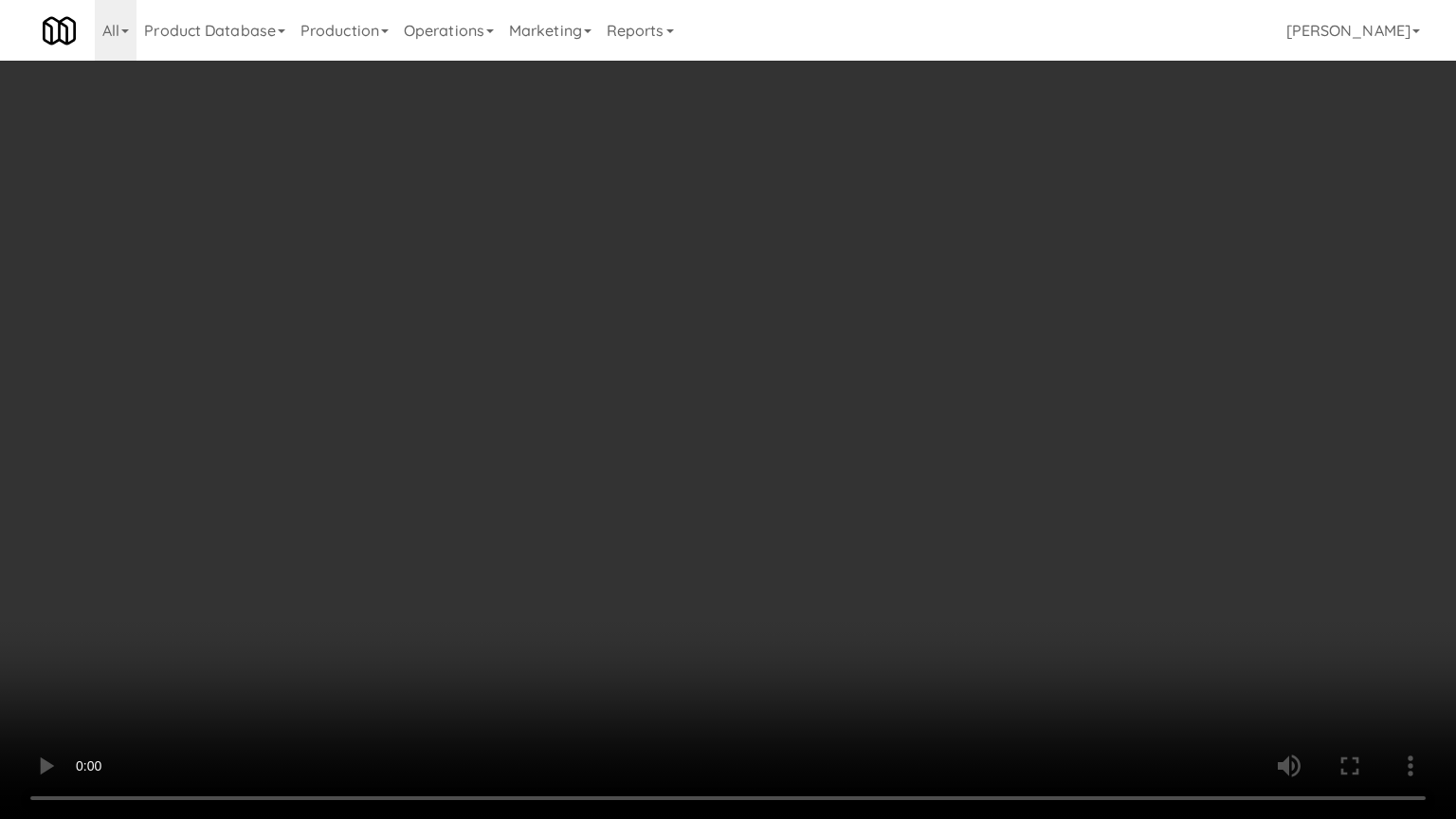
drag, startPoint x: 830, startPoint y: 540, endPoint x: 831, endPoint y: 514, distance: 26.0
click at [831, 534] on video at bounding box center [728, 409] width 1456 height 819
click at [786, 402] on video at bounding box center [728, 409] width 1456 height 819
click at [792, 403] on video at bounding box center [728, 409] width 1456 height 819
click at [823, 372] on video at bounding box center [728, 409] width 1456 height 819
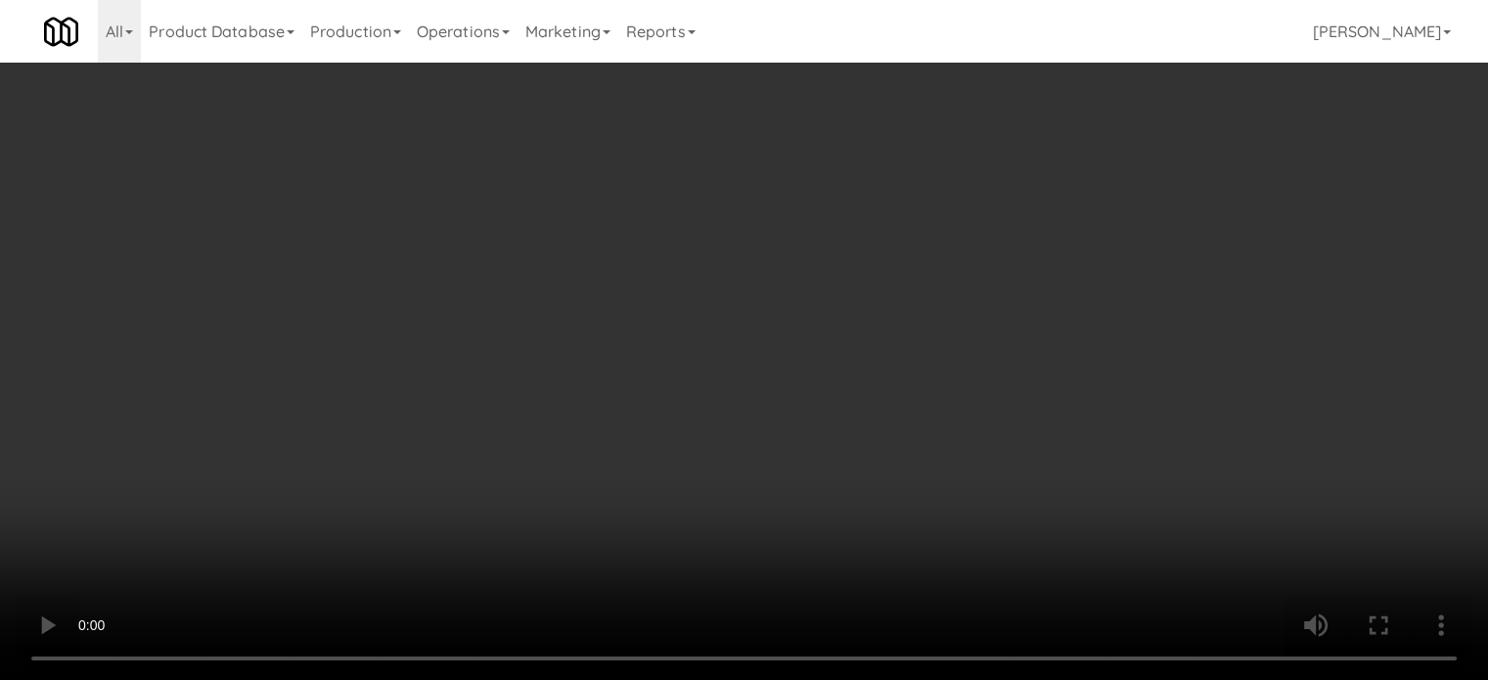
click at [1074, 216] on button "Planogram" at bounding box center [1060, 207] width 96 height 29
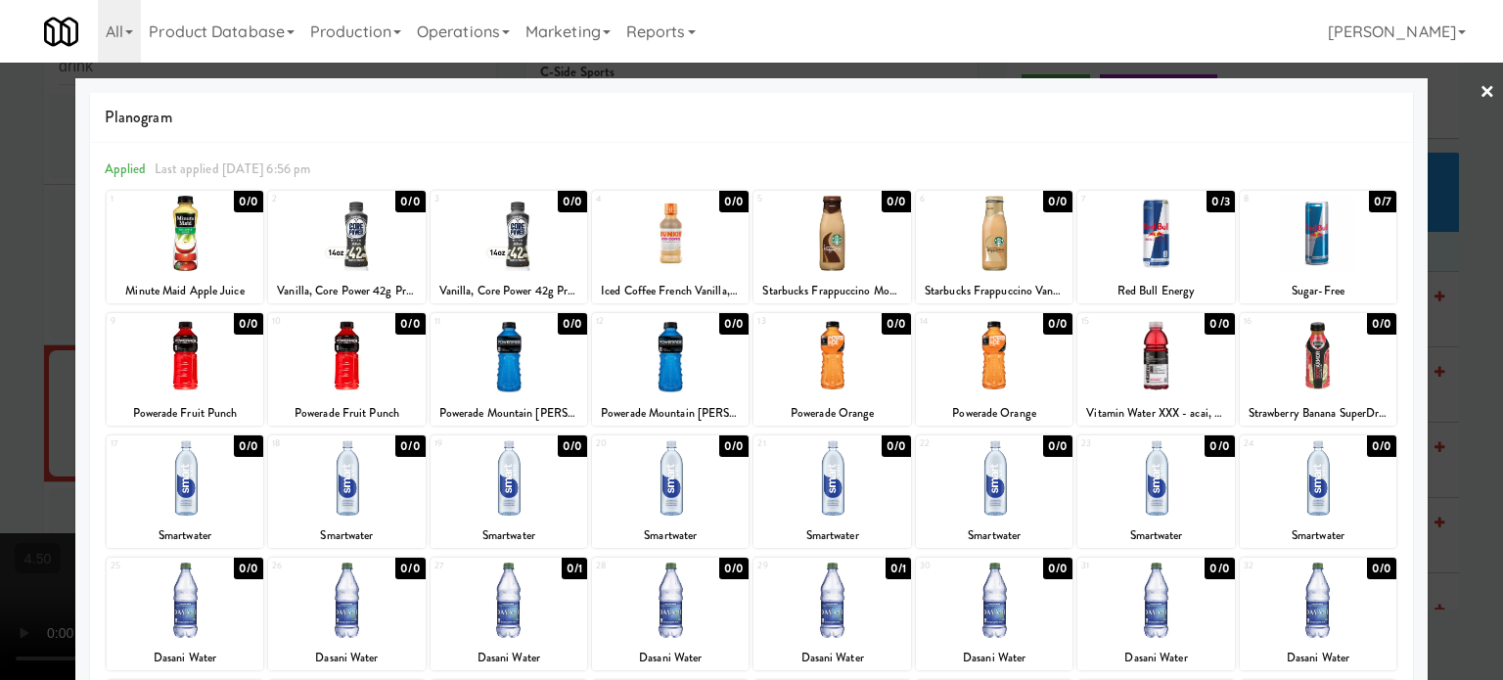
click at [1372, 324] on div "0/0" at bounding box center [1381, 324] width 29 height 22
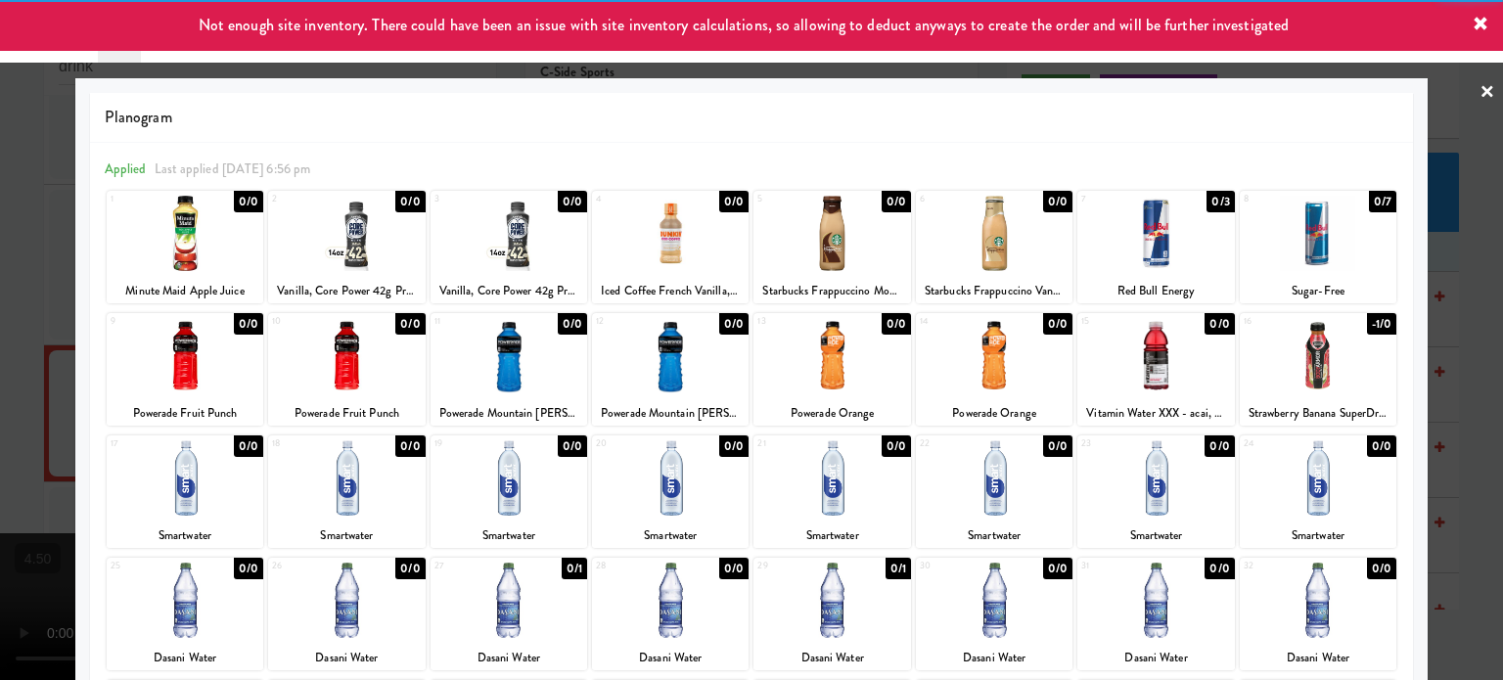
click at [1472, 375] on div at bounding box center [751, 340] width 1503 height 680
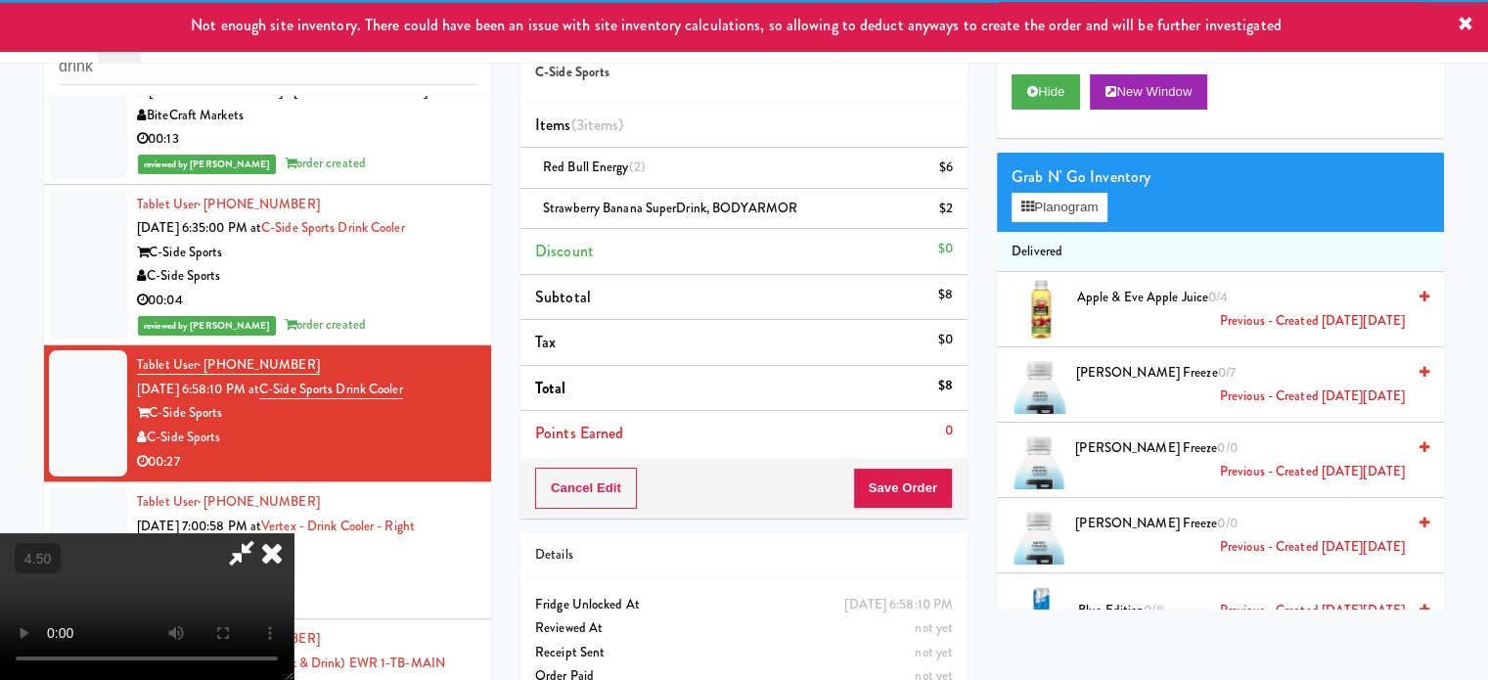
click at [294, 533] on video at bounding box center [147, 606] width 294 height 147
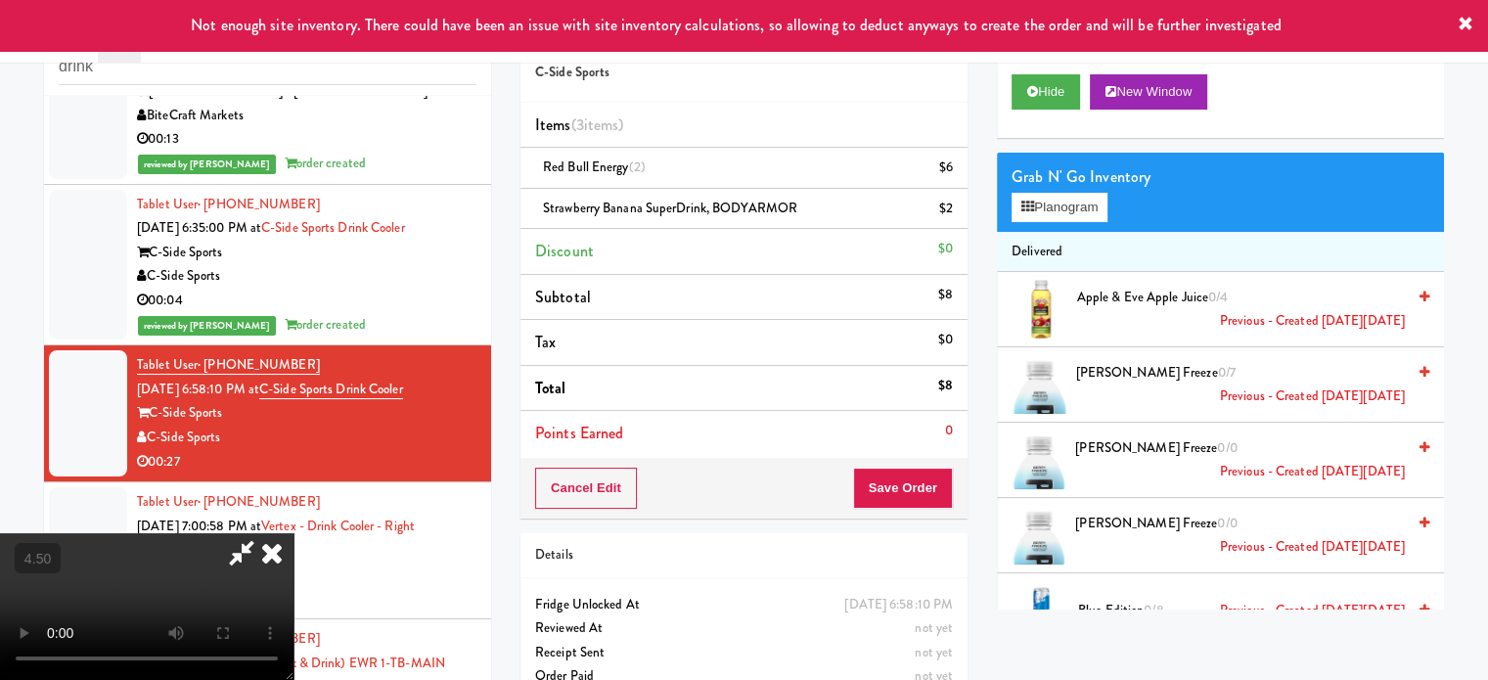
drag, startPoint x: 521, startPoint y: 379, endPoint x: 572, endPoint y: 411, distance: 61.1
click at [294, 533] on video at bounding box center [147, 606] width 294 height 147
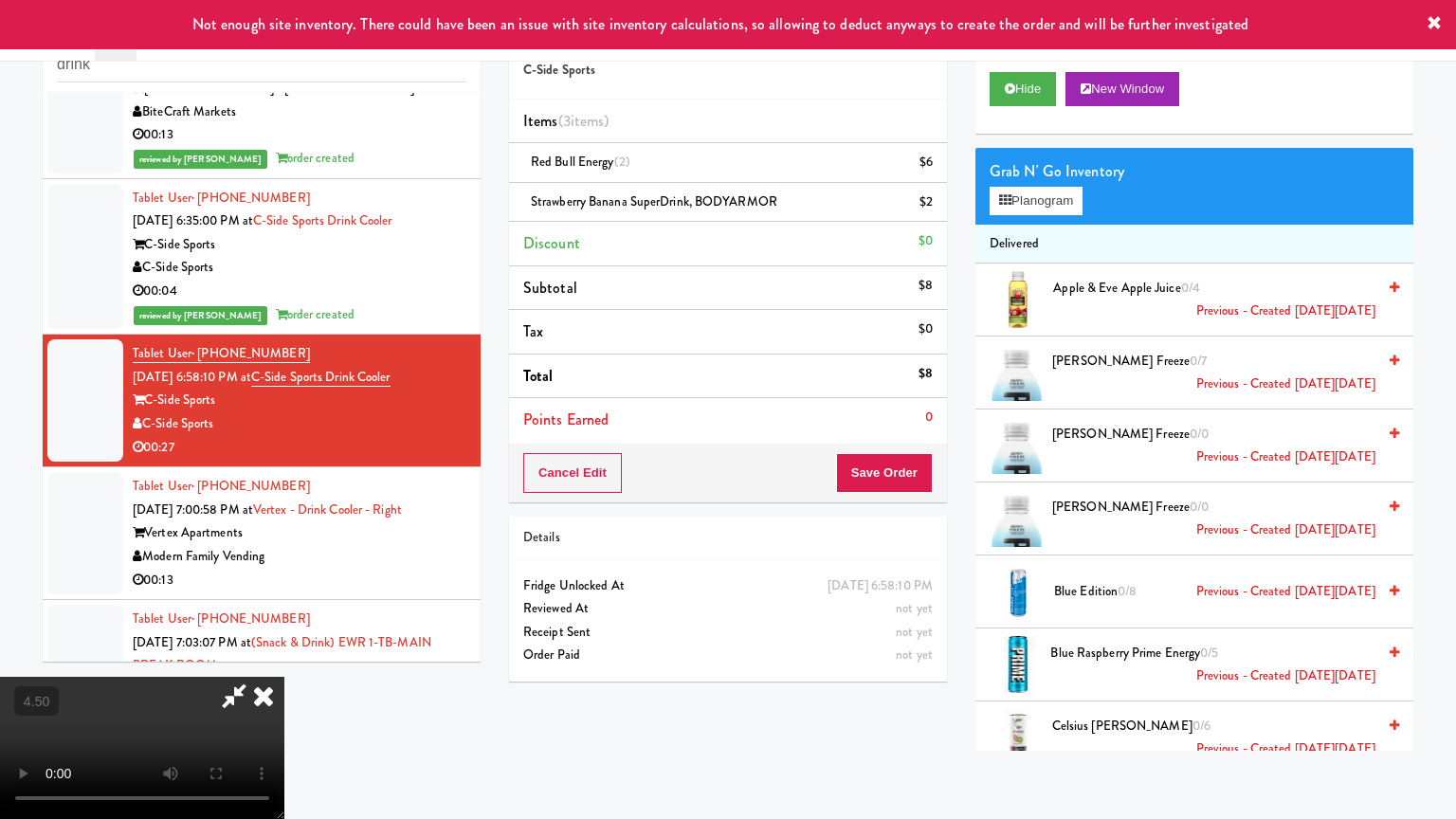
click at [285, 658] on video at bounding box center [142, 748] width 285 height 142
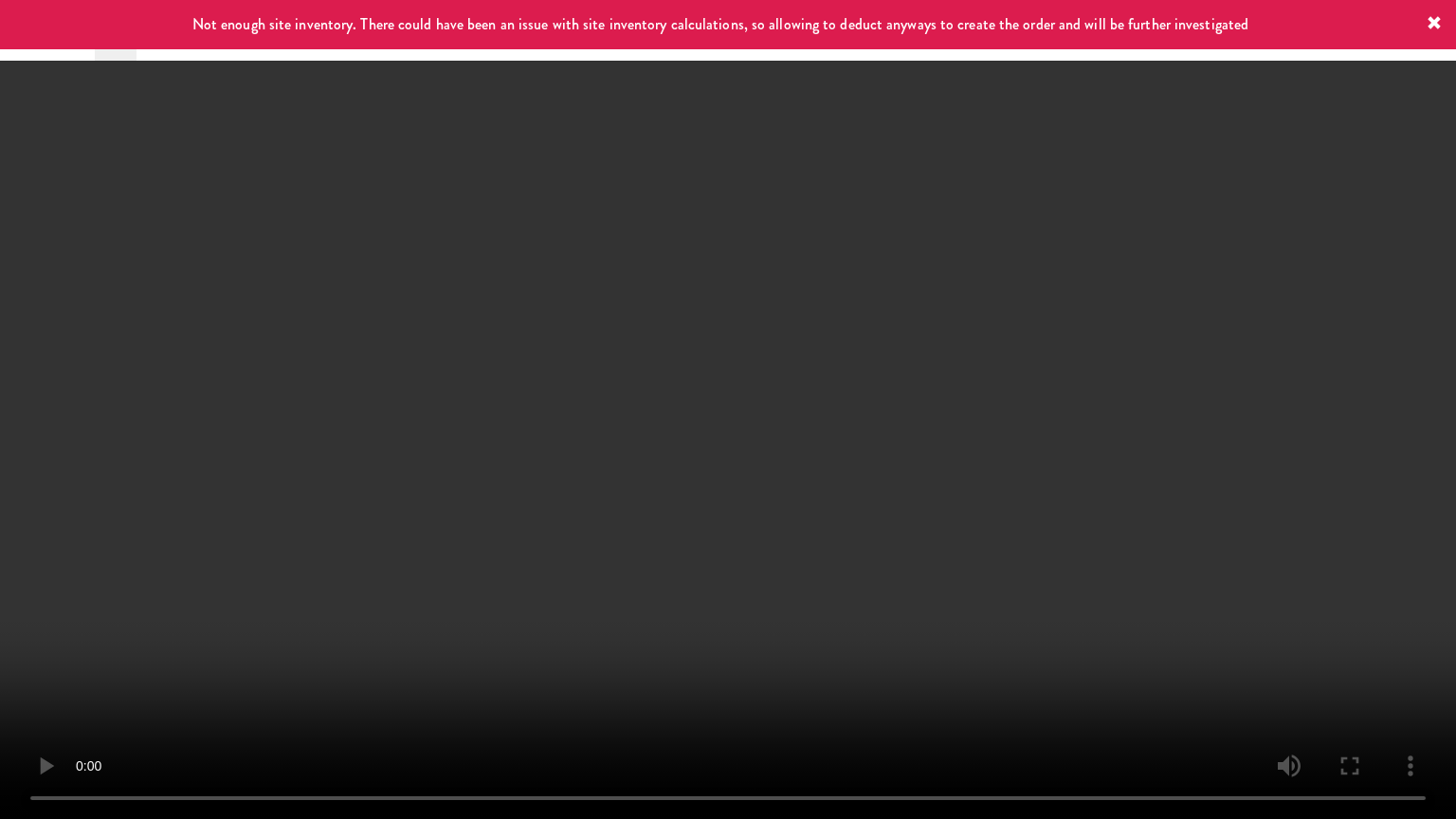
click at [647, 402] on video at bounding box center [728, 409] width 1456 height 819
drag, startPoint x: 653, startPoint y: 395, endPoint x: 689, endPoint y: 170, distance: 227.9
click at [656, 392] on video at bounding box center [728, 409] width 1456 height 819
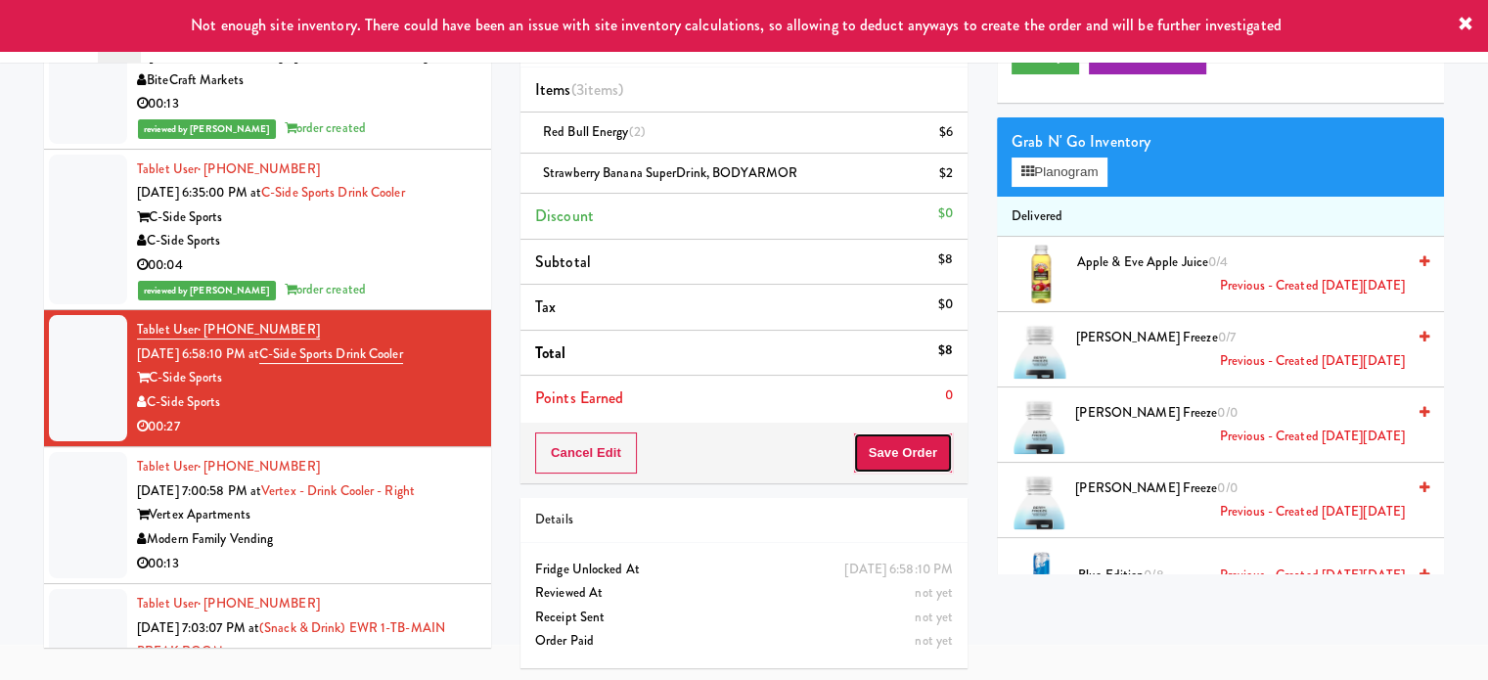
click at [919, 446] on button "Save Order" at bounding box center [903, 452] width 100 height 41
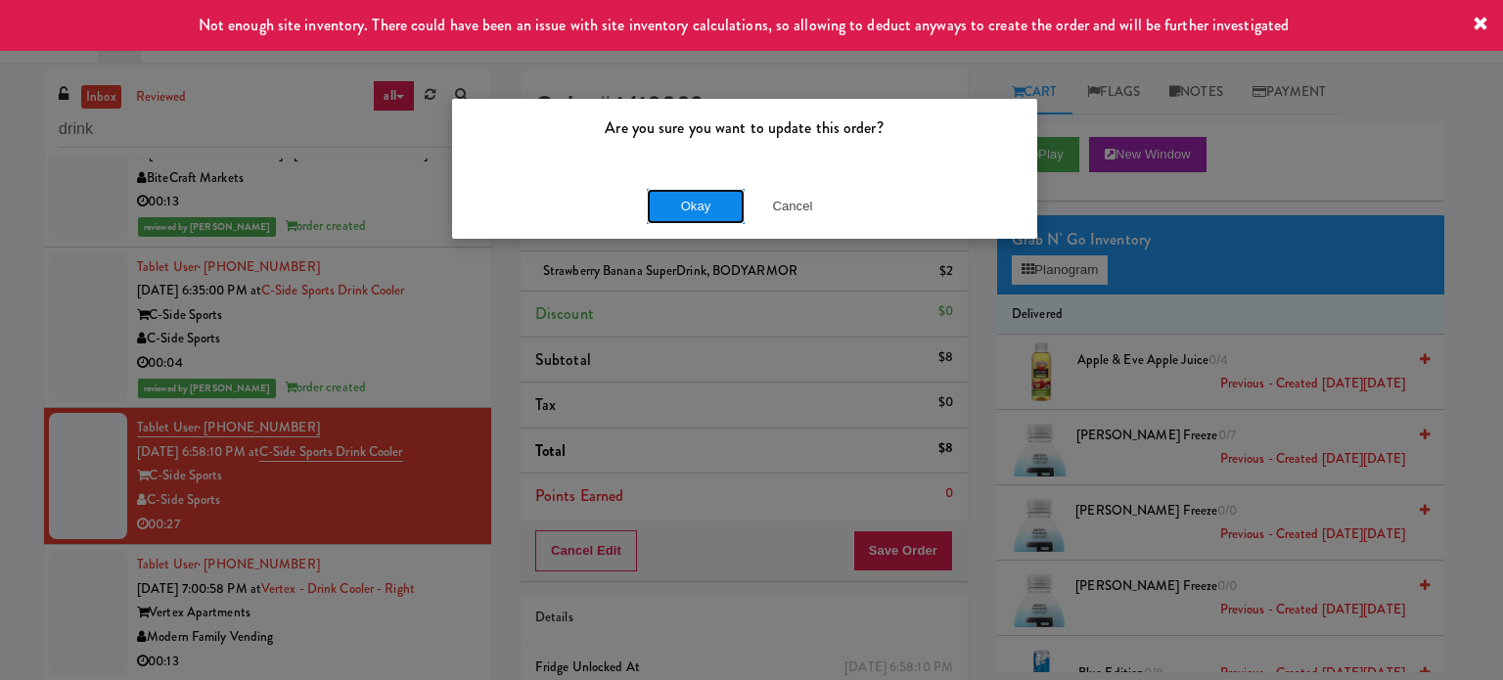
click at [704, 206] on button "Okay" at bounding box center [696, 206] width 98 height 35
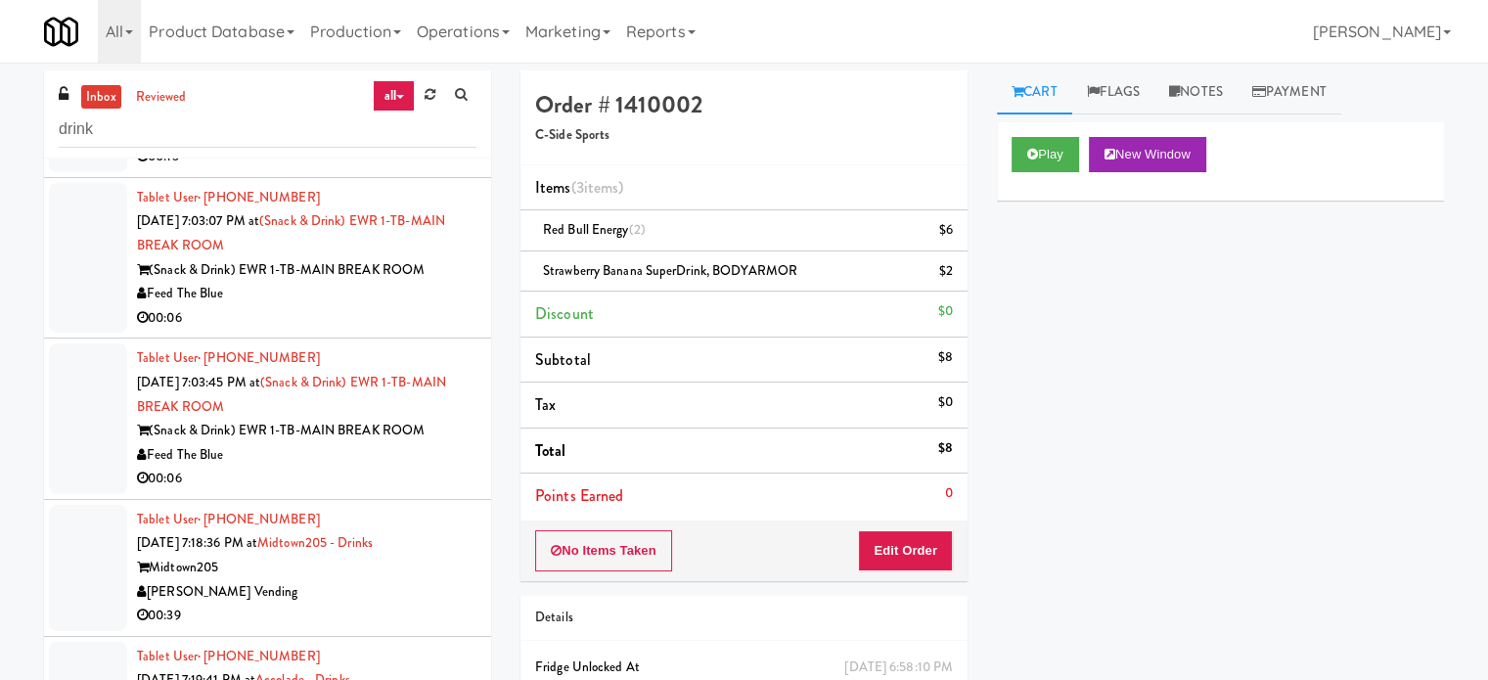
scroll to position [810, 0]
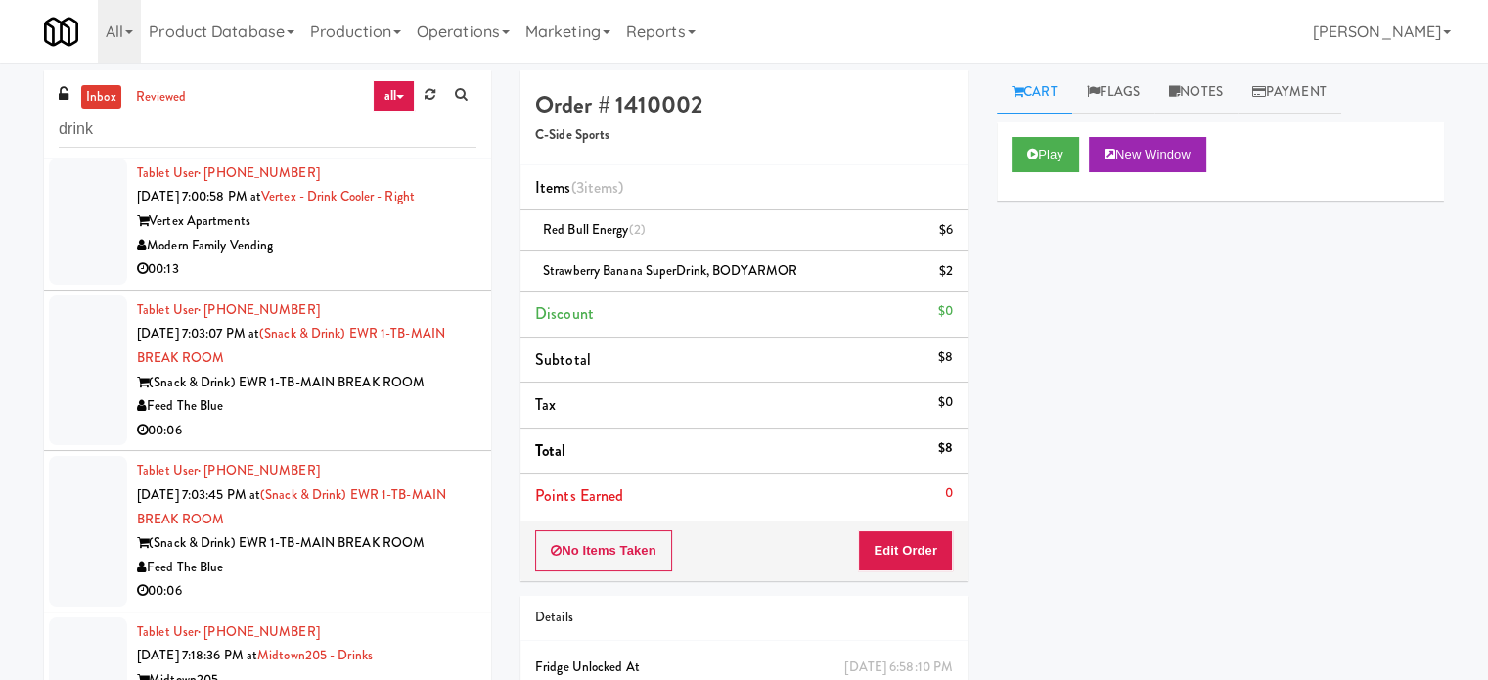
drag, startPoint x: 444, startPoint y: 308, endPoint x: 634, endPoint y: 273, distance: 193.1
click at [446, 282] on div "00:13" at bounding box center [307, 269] width 340 height 24
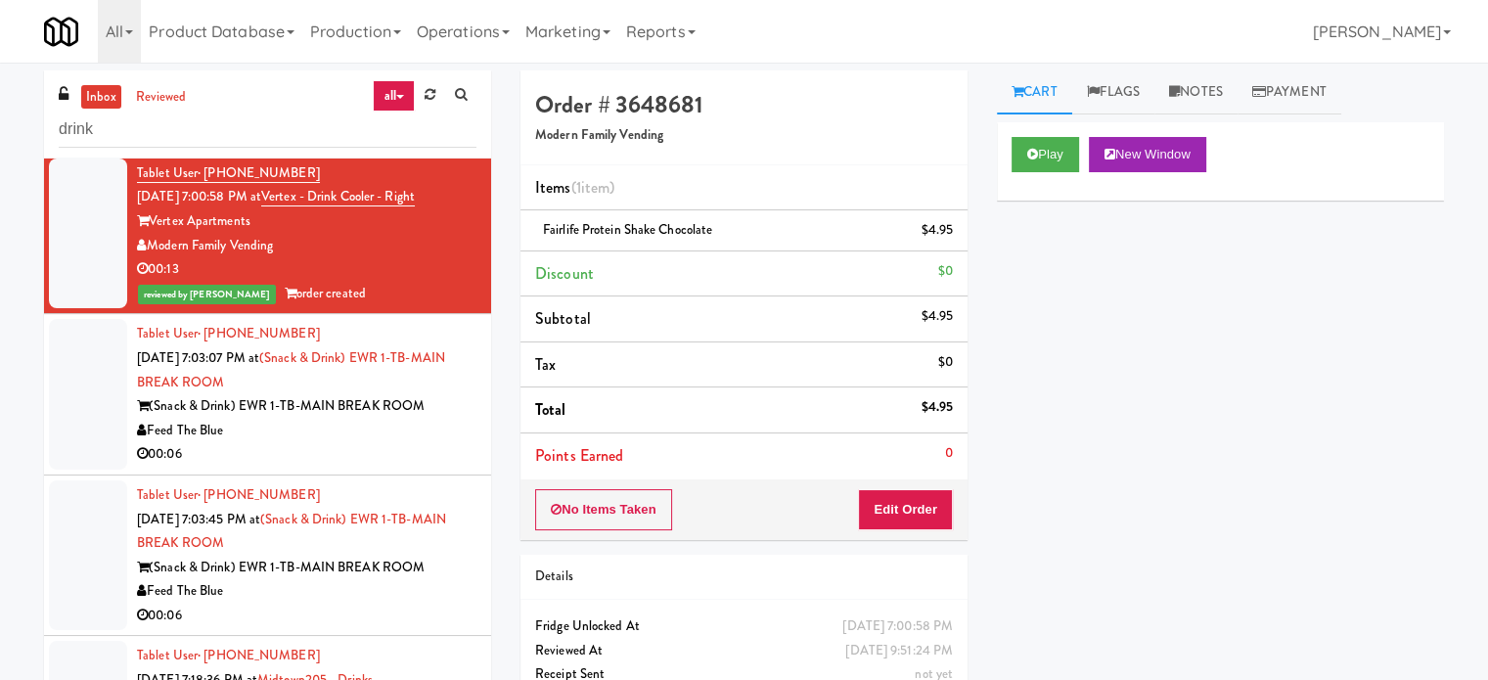
drag, startPoint x: 434, startPoint y: 488, endPoint x: 573, endPoint y: 343, distance: 200.7
click at [434, 467] on div "00:06" at bounding box center [307, 454] width 340 height 24
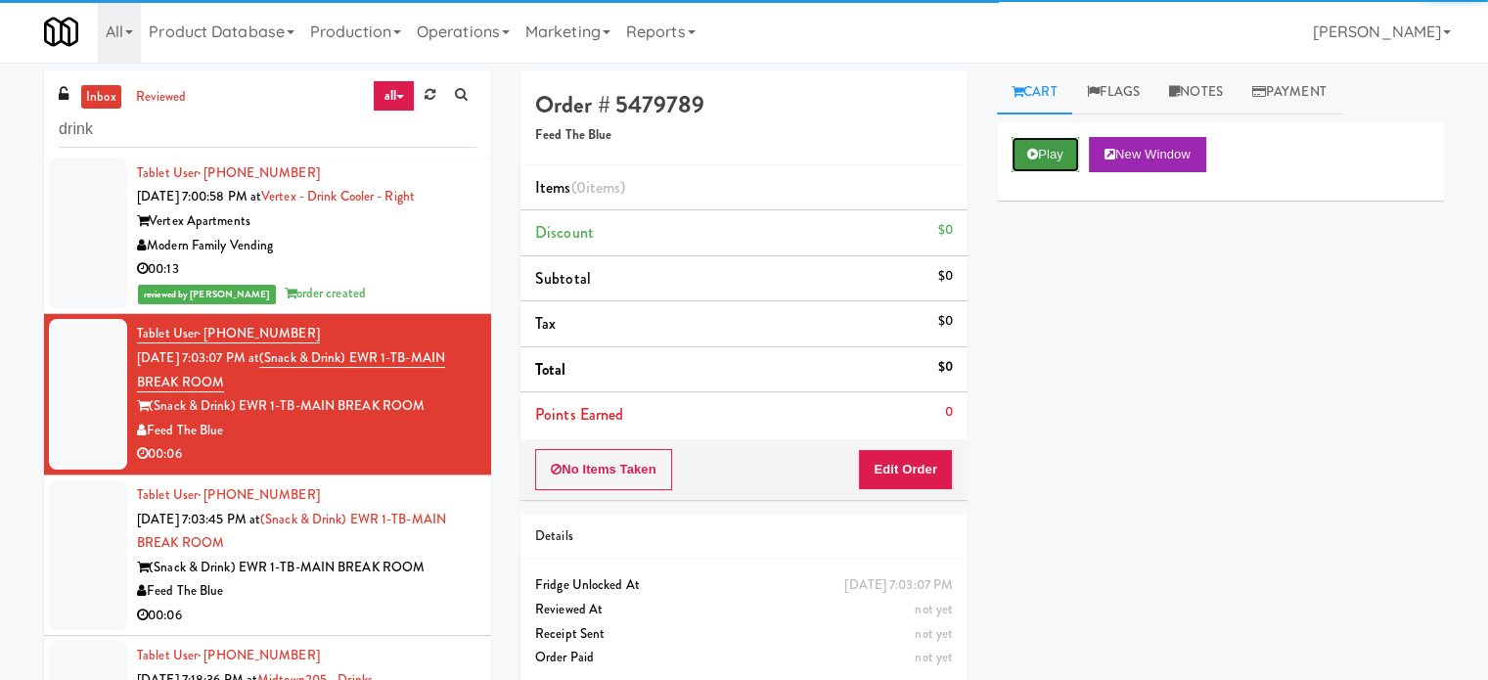
drag, startPoint x: 1063, startPoint y: 152, endPoint x: 891, endPoint y: 296, distance: 224.3
click at [1063, 153] on button "Play" at bounding box center [1046, 154] width 68 height 35
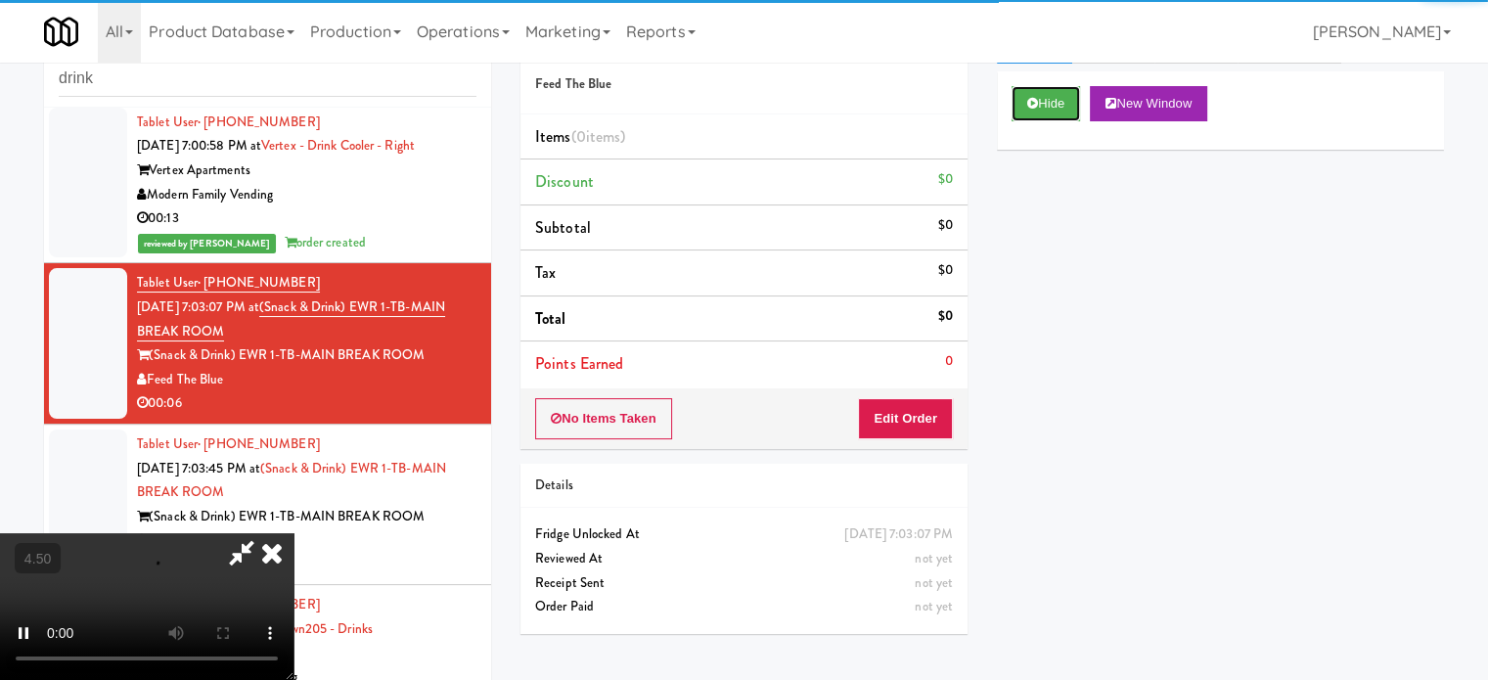
scroll to position [79, 0]
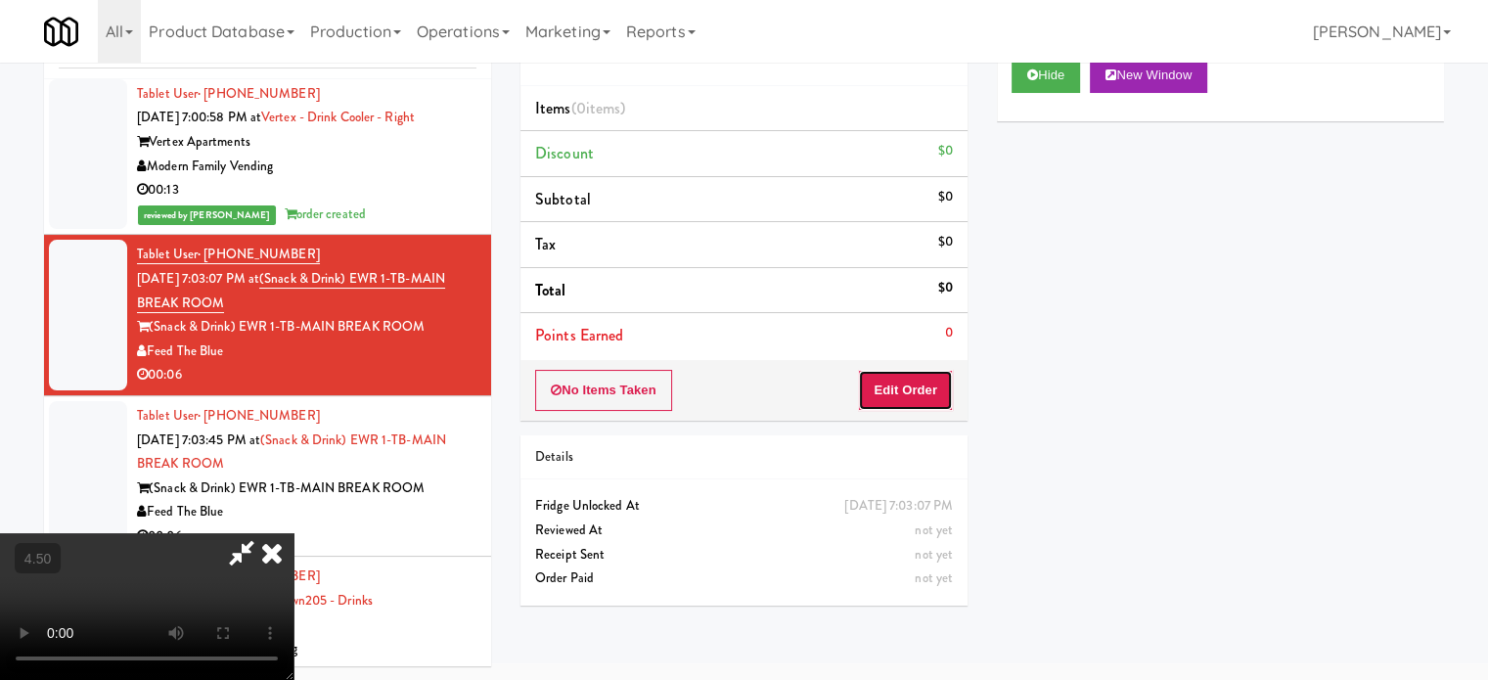
click at [942, 398] on button "Edit Order" at bounding box center [905, 390] width 95 height 41
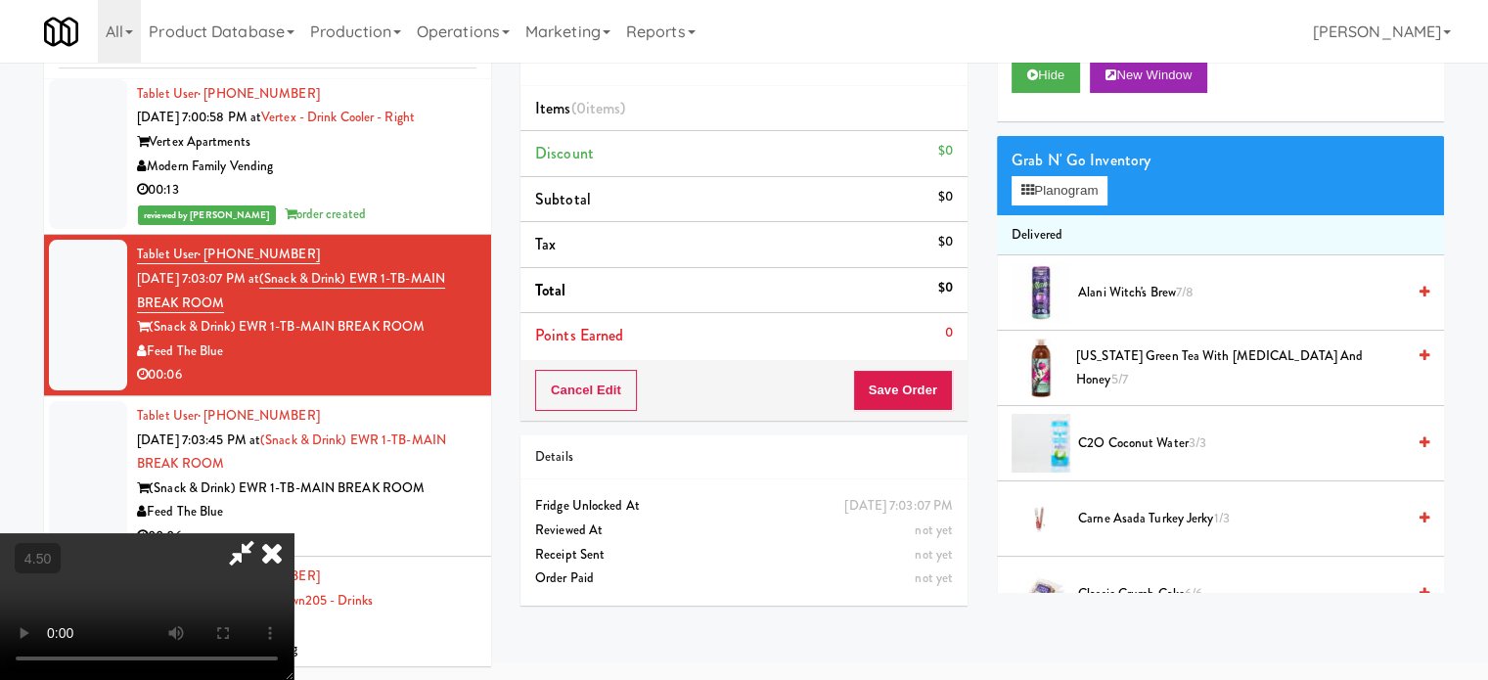
click at [294, 533] on video at bounding box center [147, 606] width 294 height 147
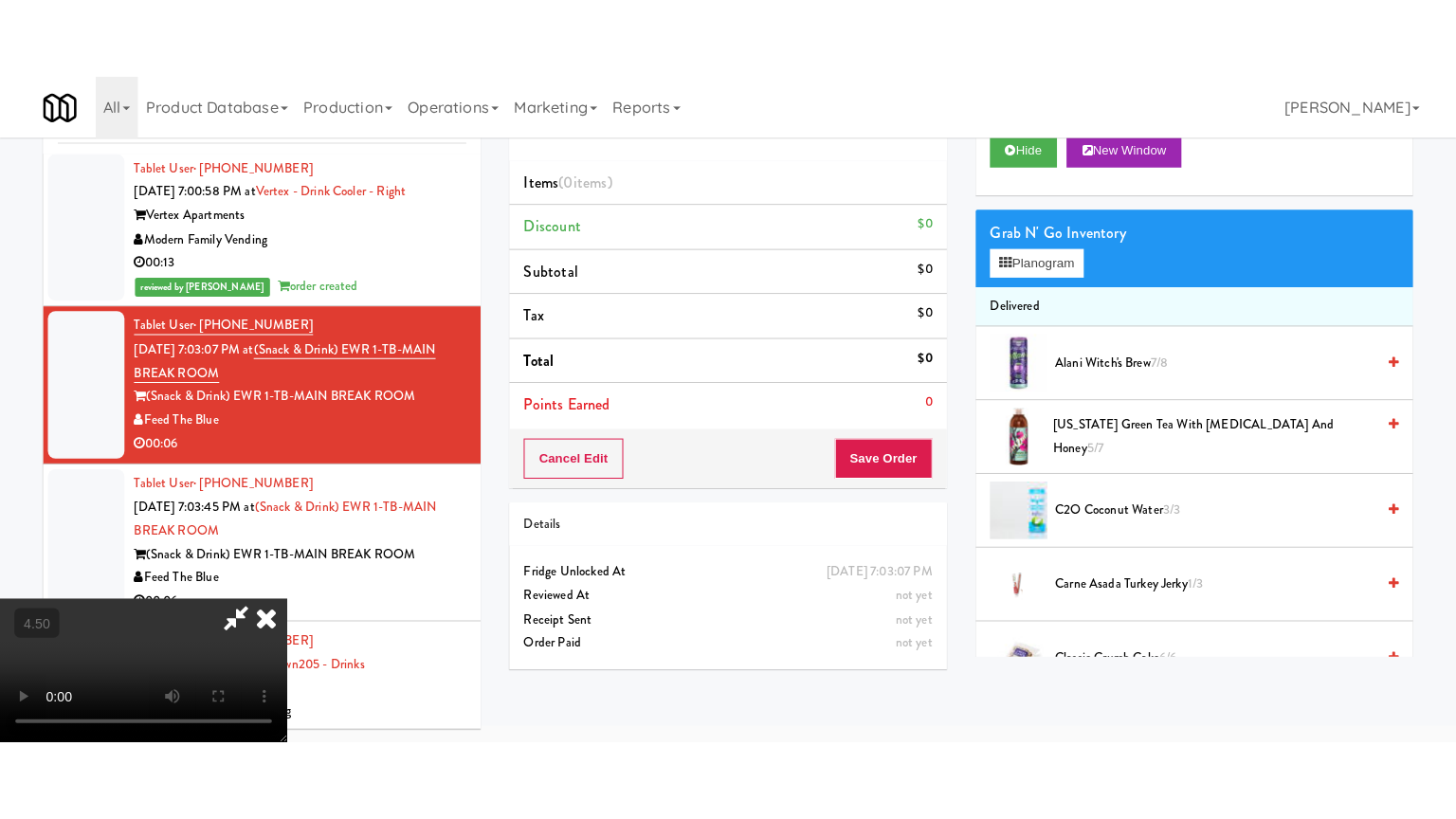
scroll to position [61, 0]
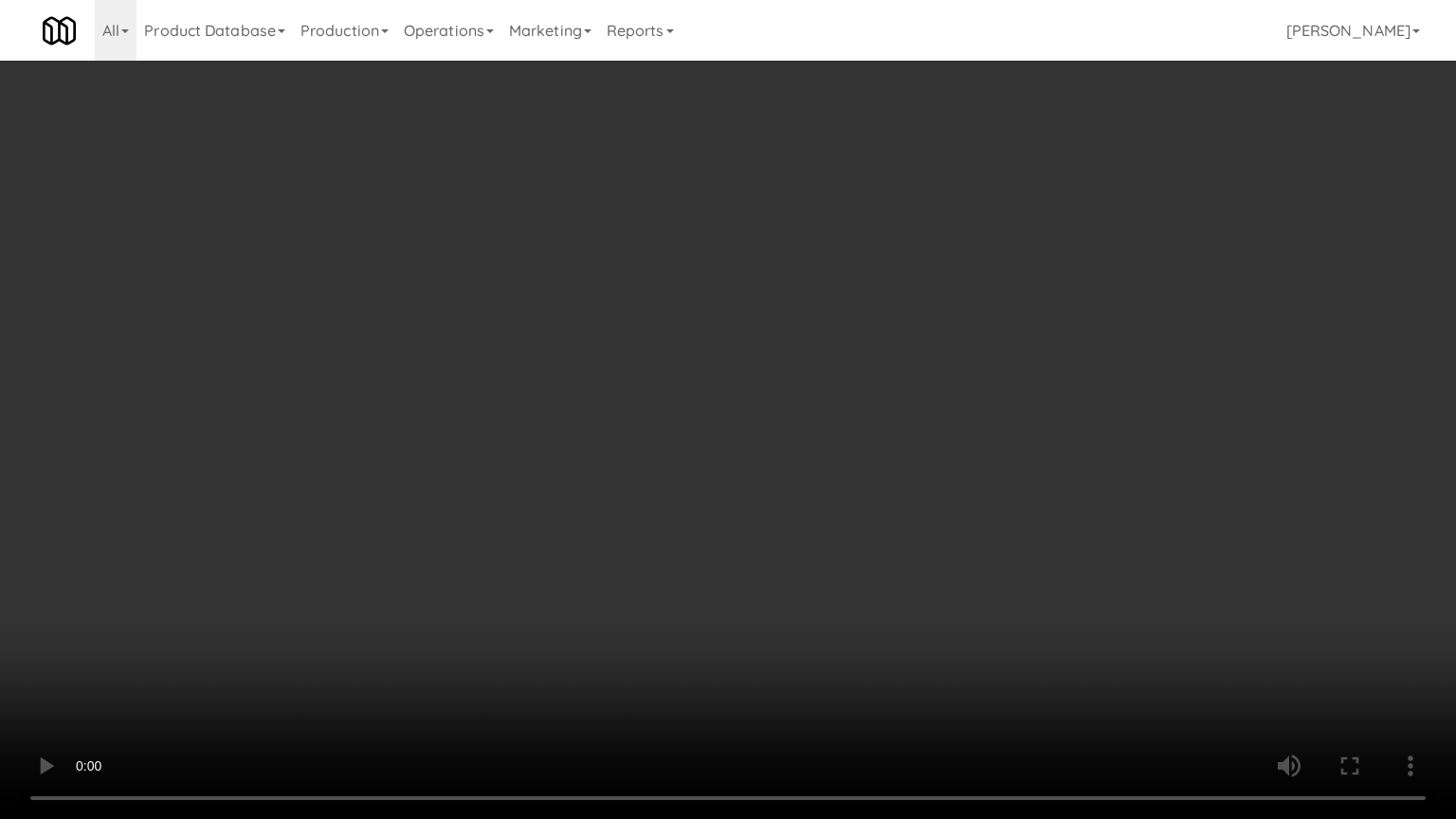
click at [761, 365] on video at bounding box center [728, 409] width 1456 height 819
click at [783, 360] on video at bounding box center [728, 409] width 1456 height 819
click at [836, 384] on video at bounding box center [728, 409] width 1456 height 819
click at [769, 391] on video at bounding box center [728, 409] width 1456 height 819
click at [860, 401] on video at bounding box center [728, 409] width 1456 height 819
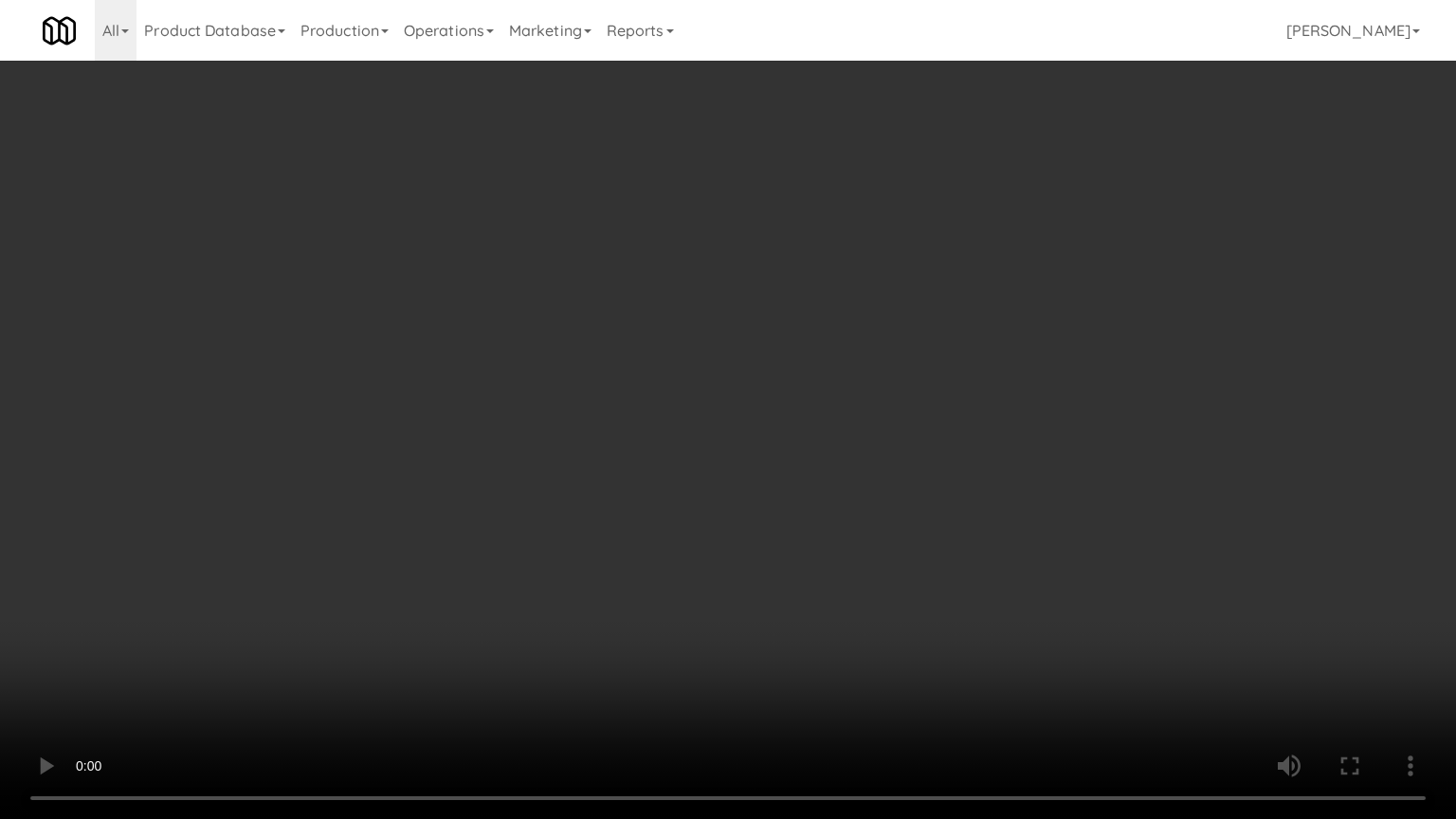
click at [652, 400] on video at bounding box center [728, 409] width 1456 height 819
click at [828, 400] on video at bounding box center [728, 409] width 1456 height 819
drag, startPoint x: 701, startPoint y: 394, endPoint x: 764, endPoint y: 393, distance: 63.0
click at [702, 394] on video at bounding box center [728, 409] width 1456 height 819
click at [844, 418] on video at bounding box center [728, 409] width 1456 height 819
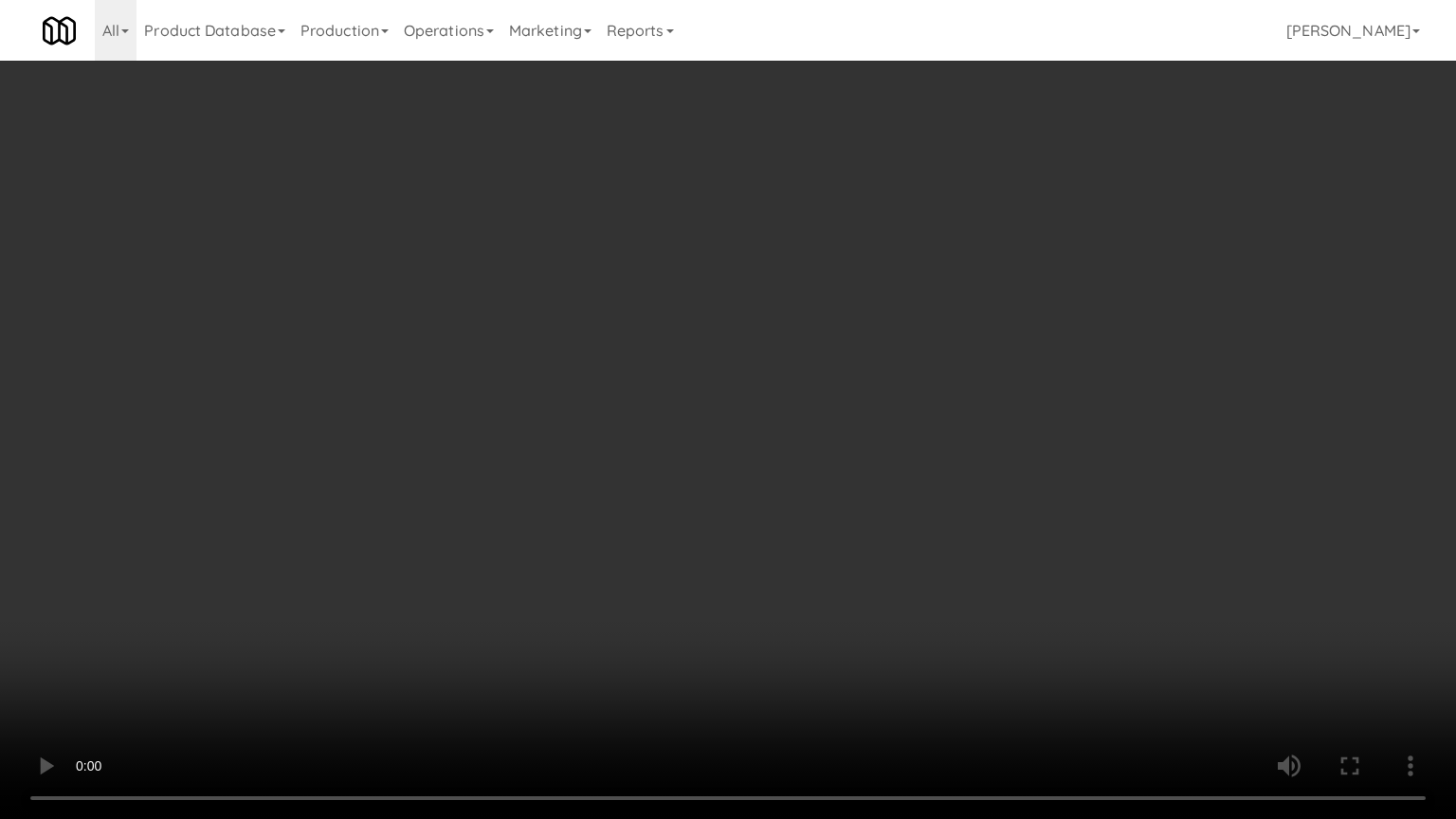
drag, startPoint x: 747, startPoint y: 410, endPoint x: 811, endPoint y: 410, distance: 64.0
click at [773, 410] on video at bounding box center [728, 409] width 1456 height 819
drag, startPoint x: 811, startPoint y: 410, endPoint x: 953, endPoint y: 278, distance: 193.9
click at [814, 410] on video at bounding box center [728, 409] width 1456 height 819
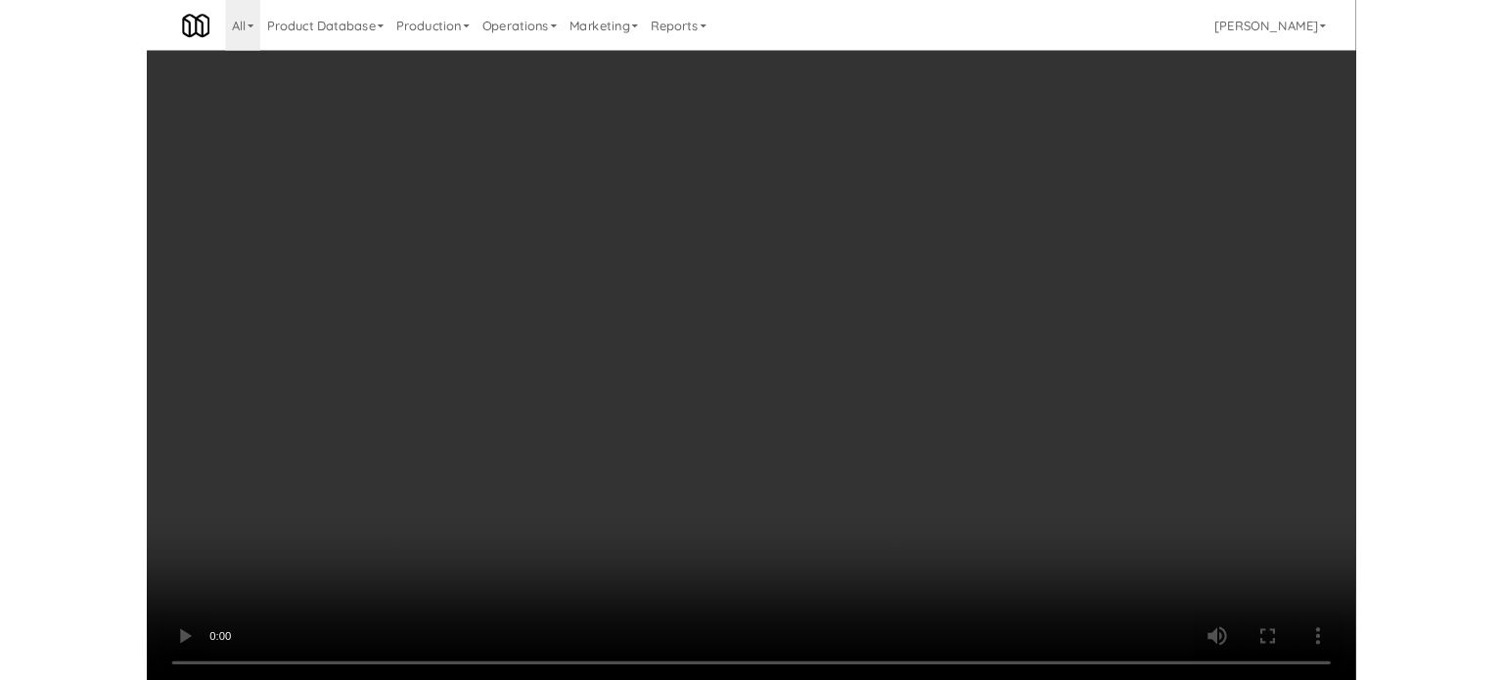
scroll to position [79, 0]
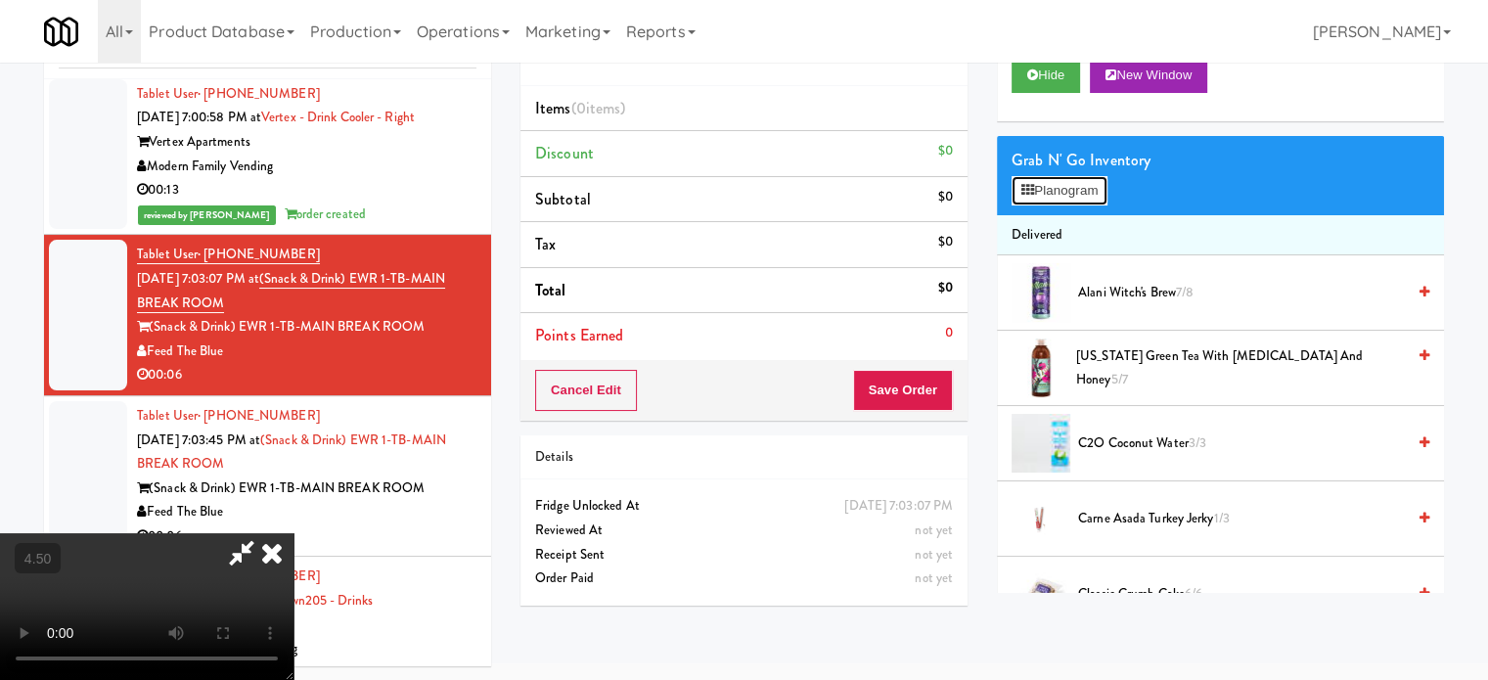
click at [1077, 193] on button "Planogram" at bounding box center [1060, 190] width 96 height 29
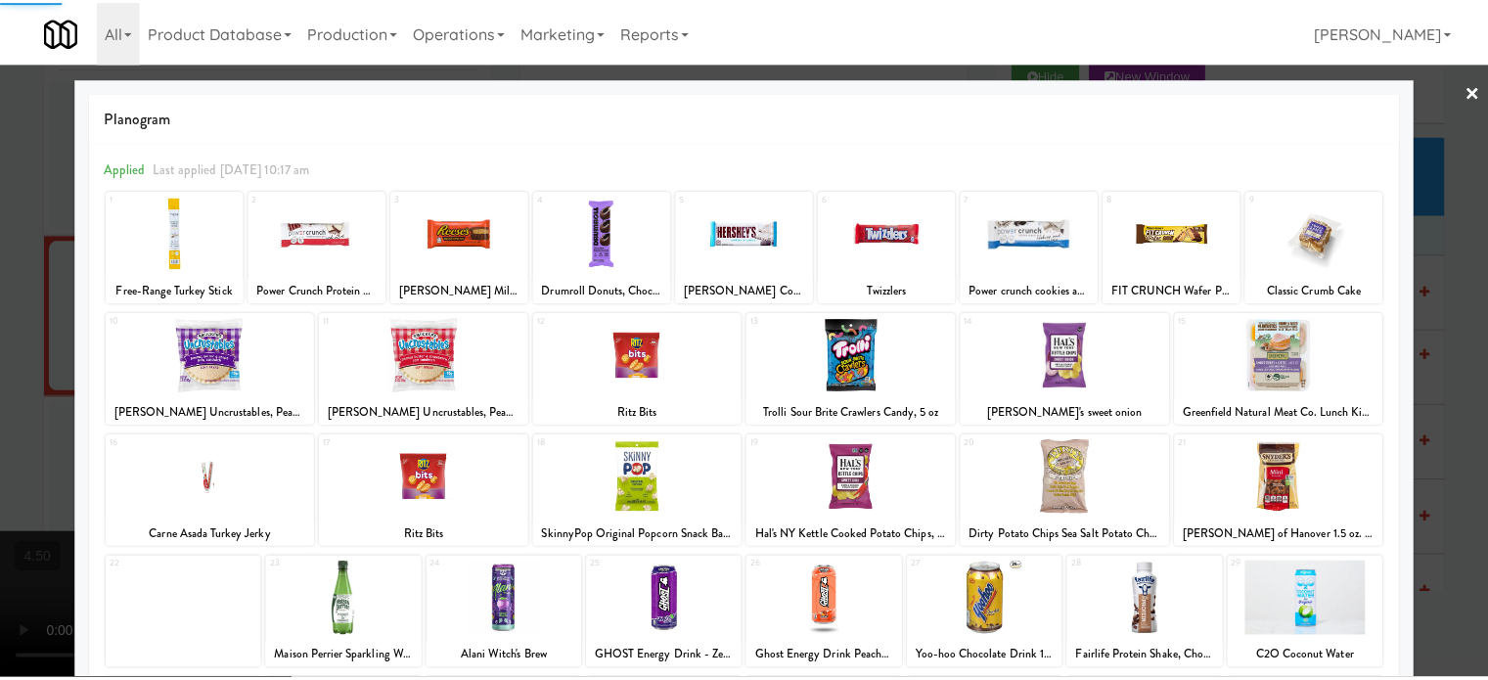
scroll to position [280, 0]
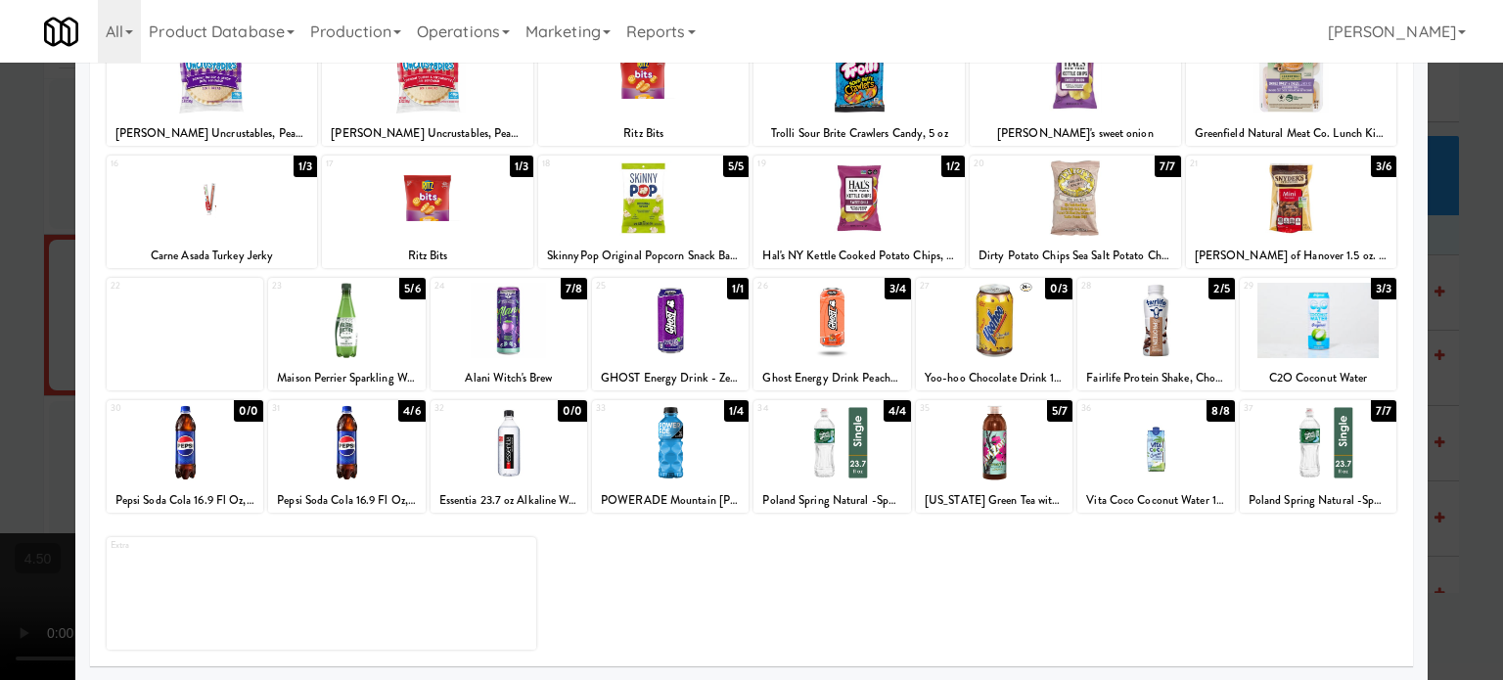
click at [1208, 414] on div "8/8" at bounding box center [1219, 411] width 27 height 22
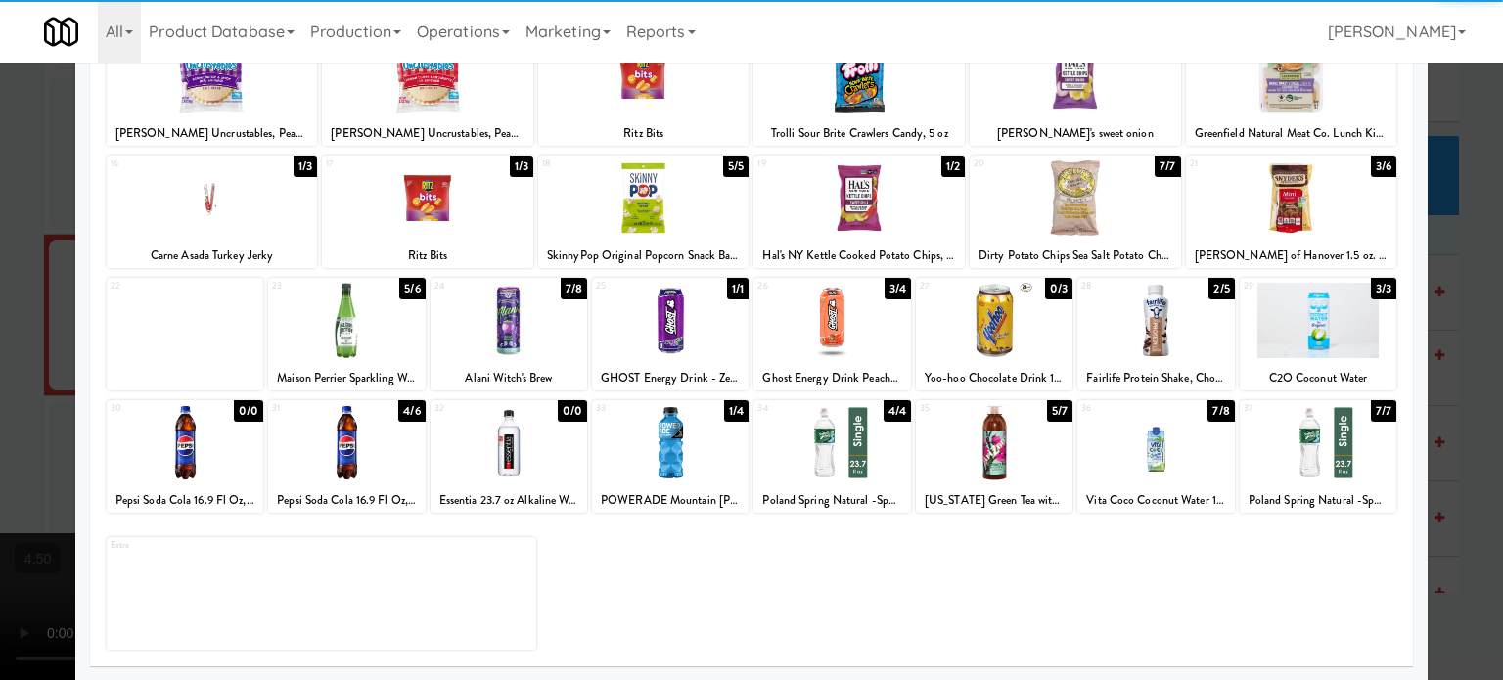
click at [1468, 415] on div at bounding box center [751, 340] width 1503 height 680
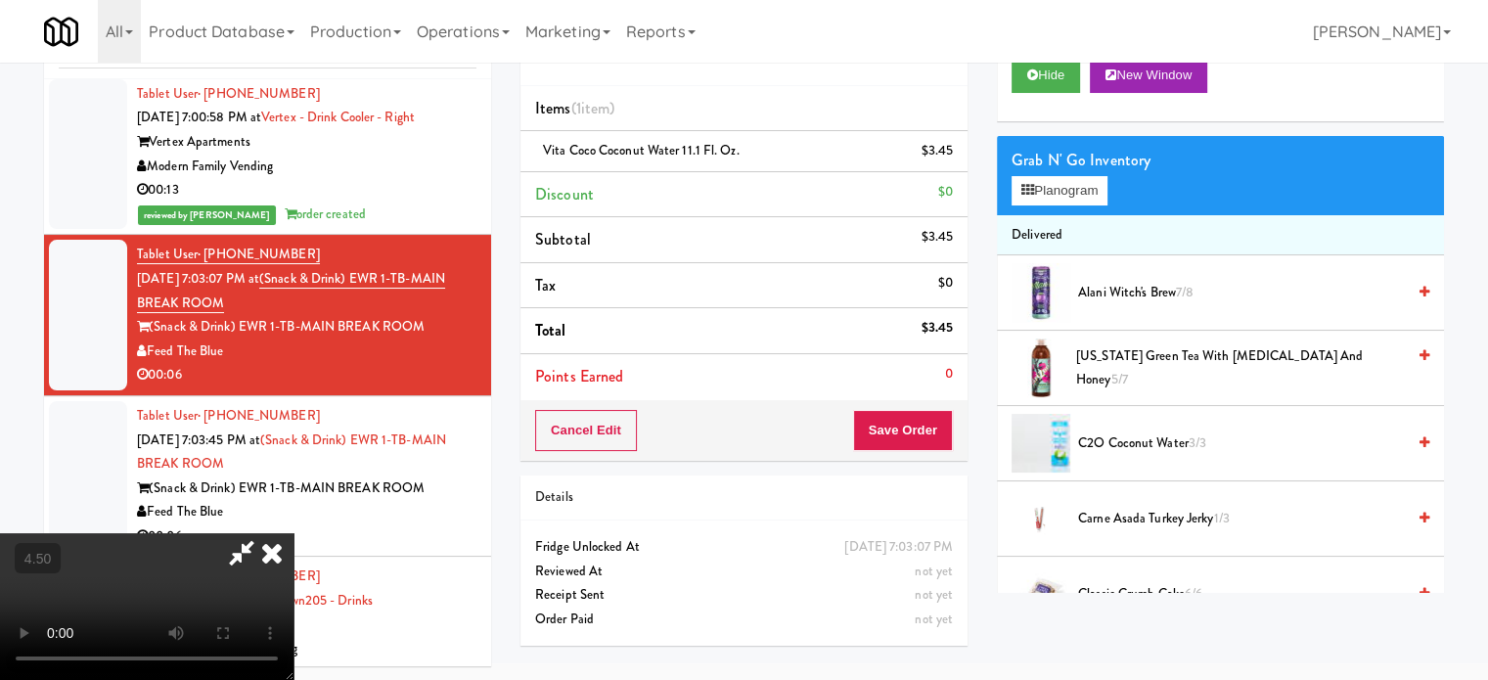
click at [294, 533] on video at bounding box center [147, 606] width 294 height 147
drag, startPoint x: 640, startPoint y: 435, endPoint x: 684, endPoint y: 396, distance: 58.9
click at [294, 533] on video at bounding box center [147, 606] width 294 height 147
drag, startPoint x: 689, startPoint y: 503, endPoint x: 689, endPoint y: 417, distance: 86.1
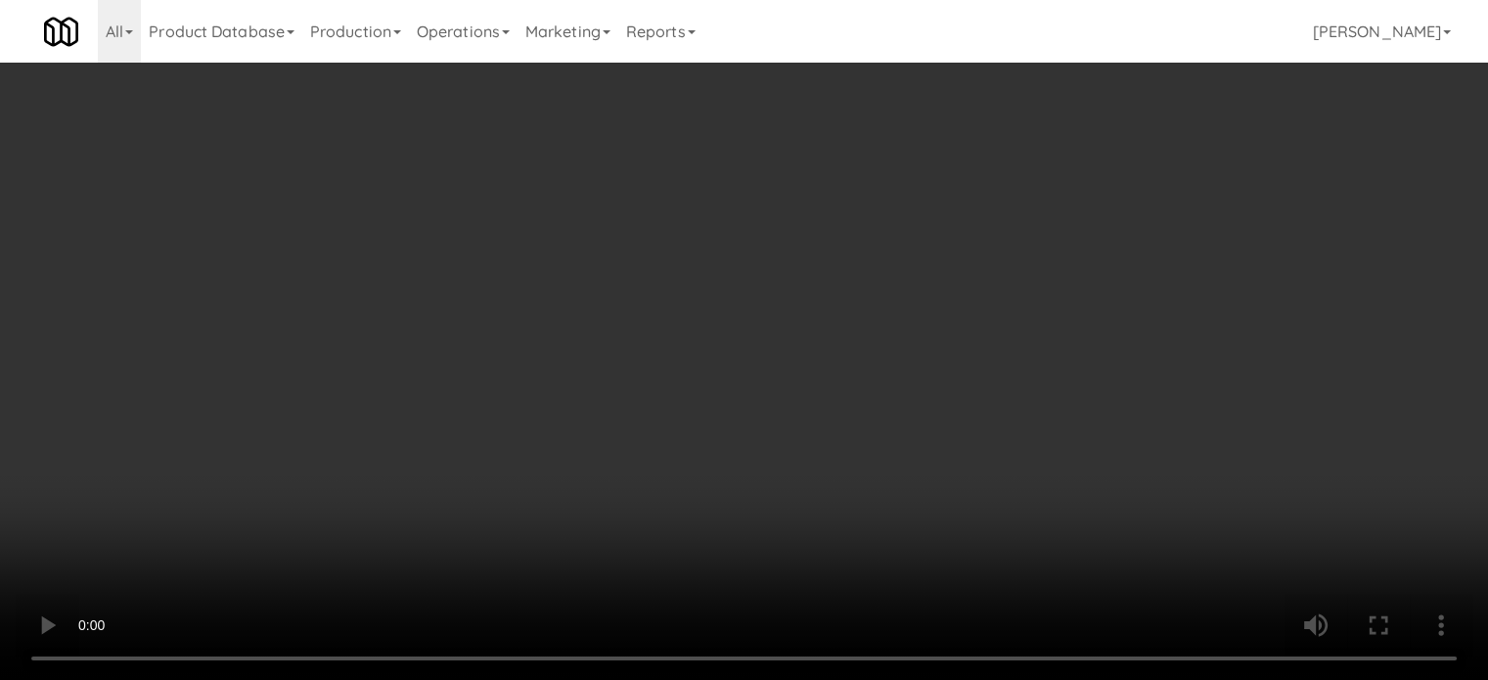
click at [689, 502] on video at bounding box center [744, 340] width 1488 height 680
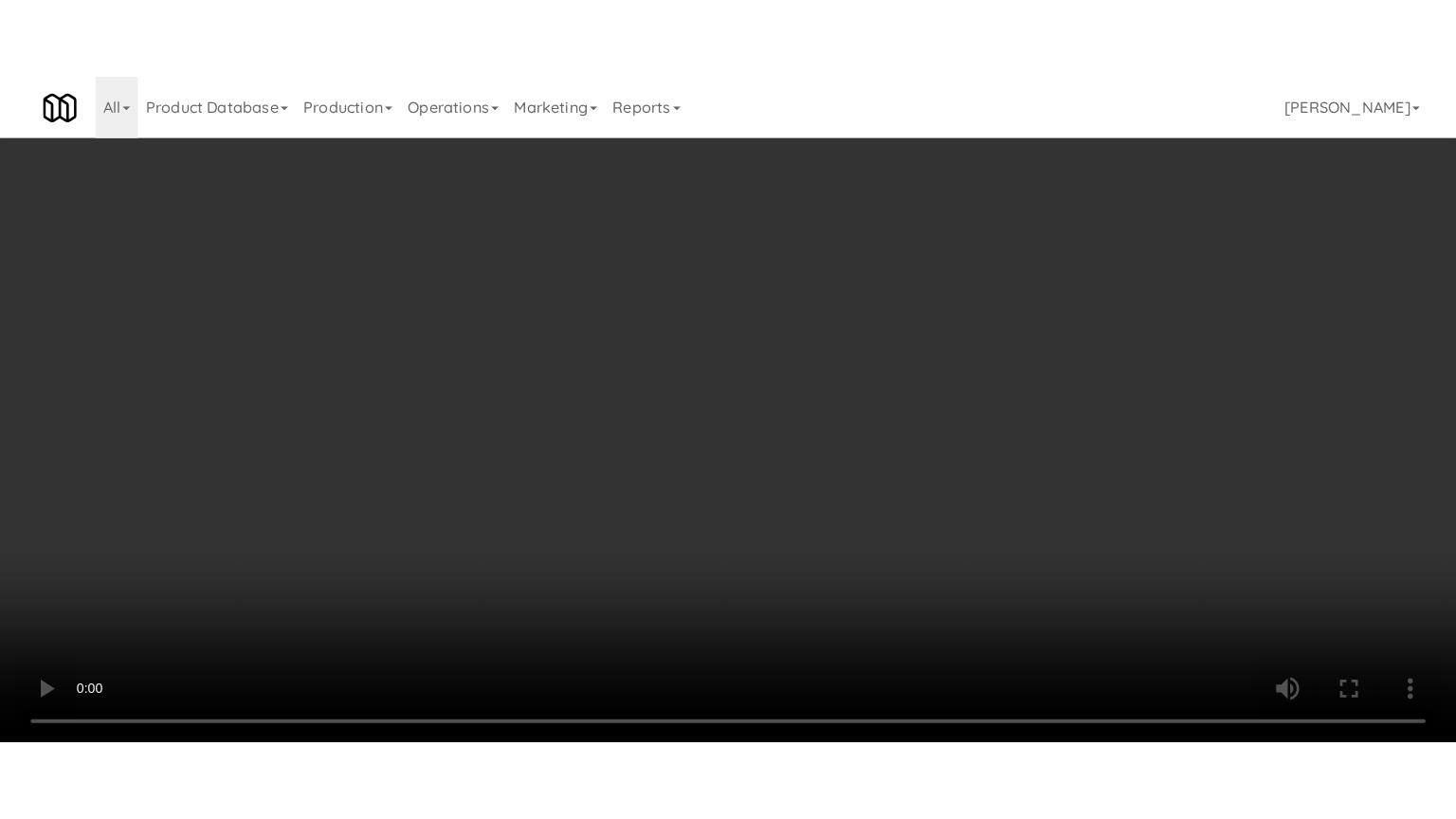
scroll to position [61, 0]
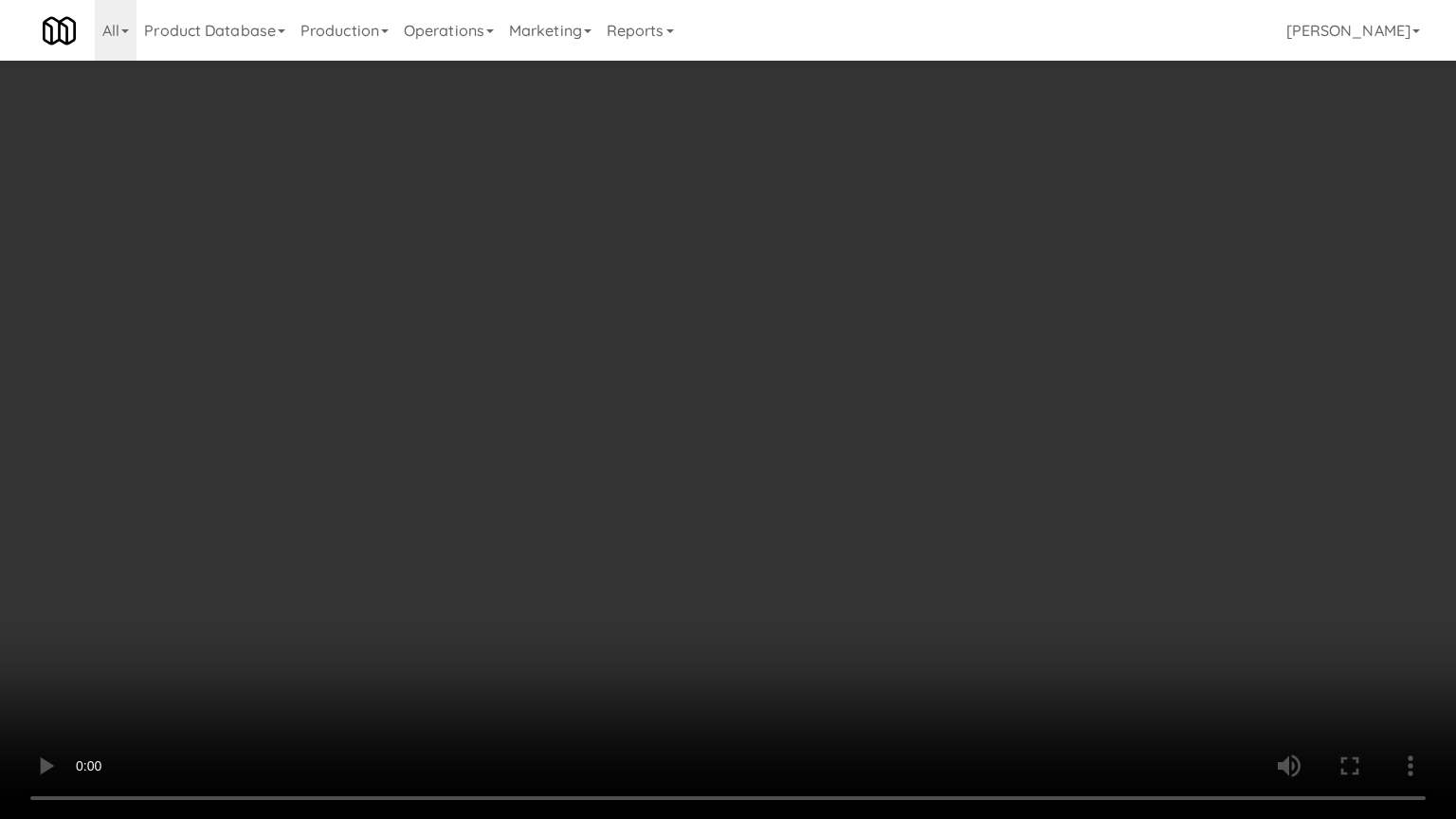
click at [668, 405] on video at bounding box center [728, 409] width 1456 height 819
click at [709, 425] on video at bounding box center [728, 409] width 1456 height 819
click at [798, 442] on video at bounding box center [728, 409] width 1456 height 819
click at [823, 431] on video at bounding box center [728, 409] width 1456 height 819
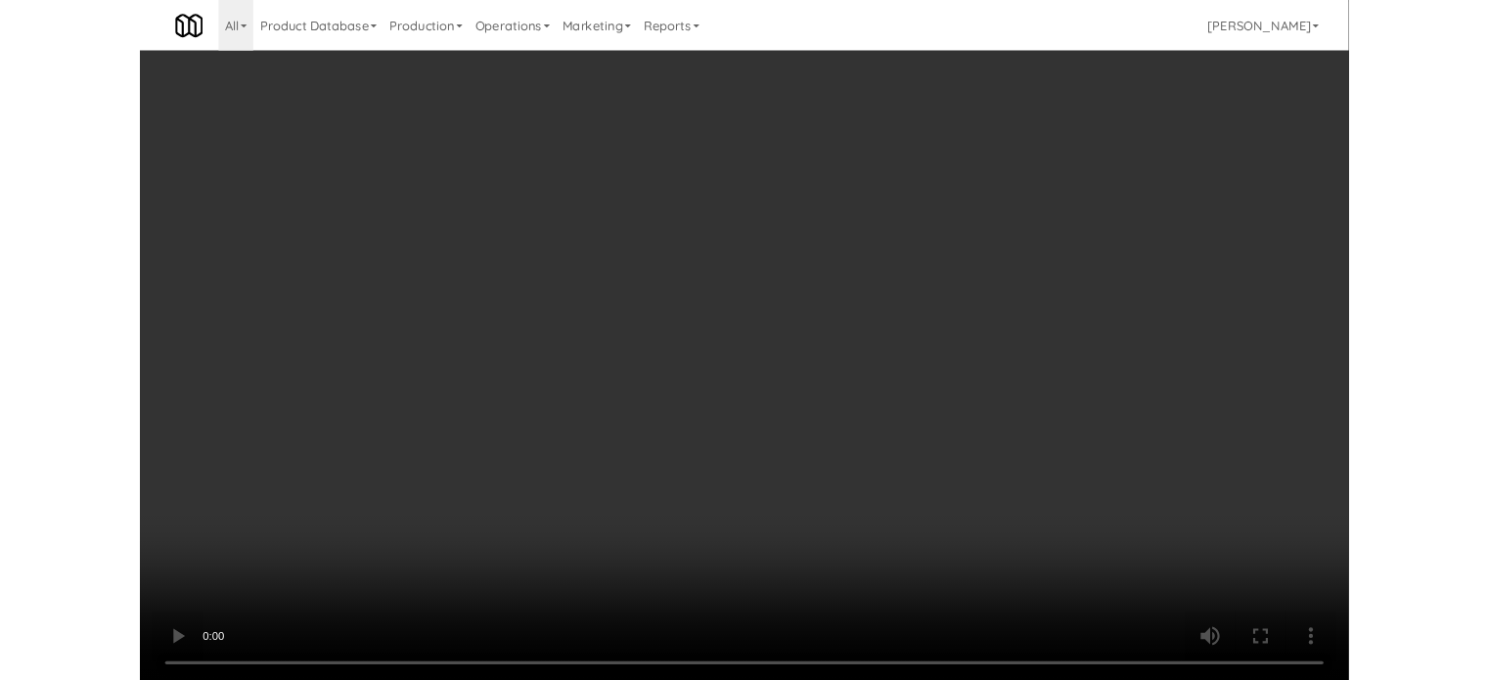
scroll to position [79, 0]
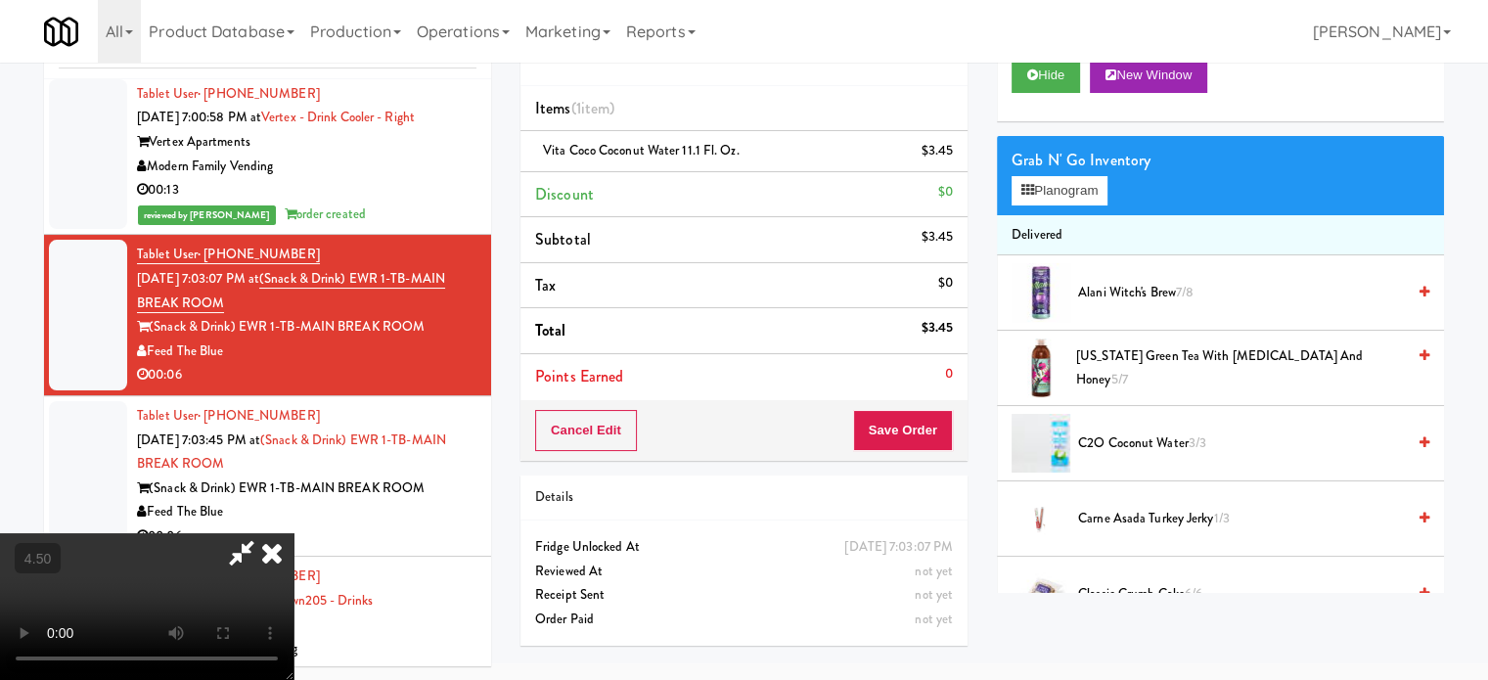
click at [294, 533] on icon at bounding box center [271, 552] width 43 height 39
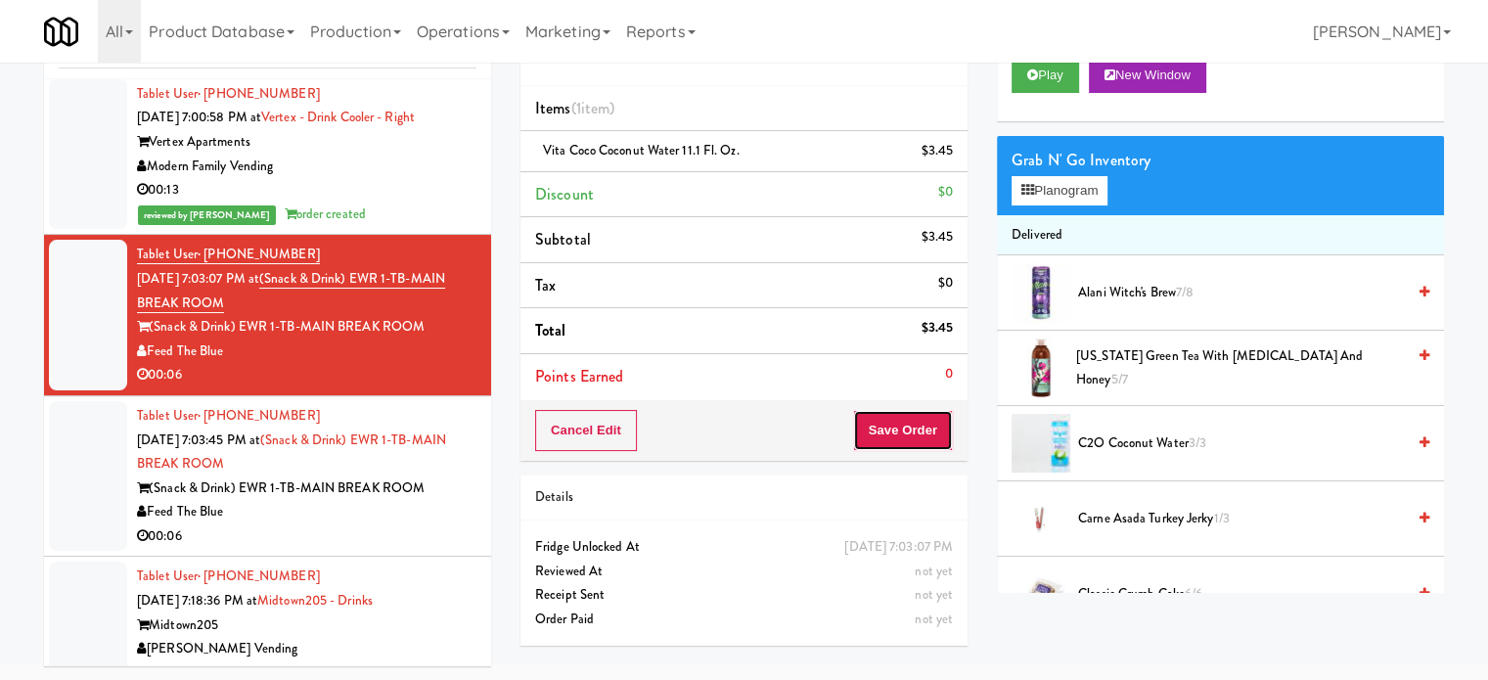
drag, startPoint x: 904, startPoint y: 440, endPoint x: 906, endPoint y: 430, distance: 10.9
click at [906, 433] on button "Save Order" at bounding box center [903, 430] width 100 height 41
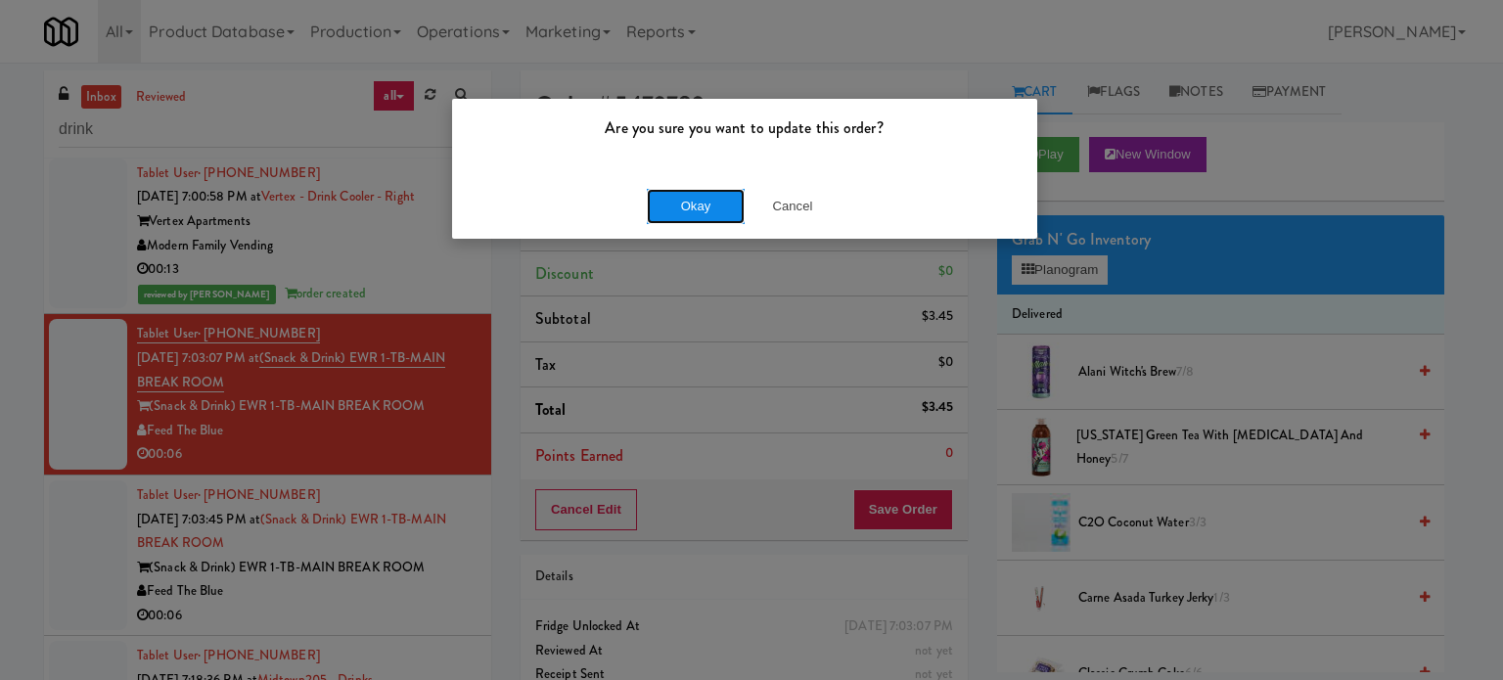
click at [702, 215] on button "Okay" at bounding box center [696, 206] width 98 height 35
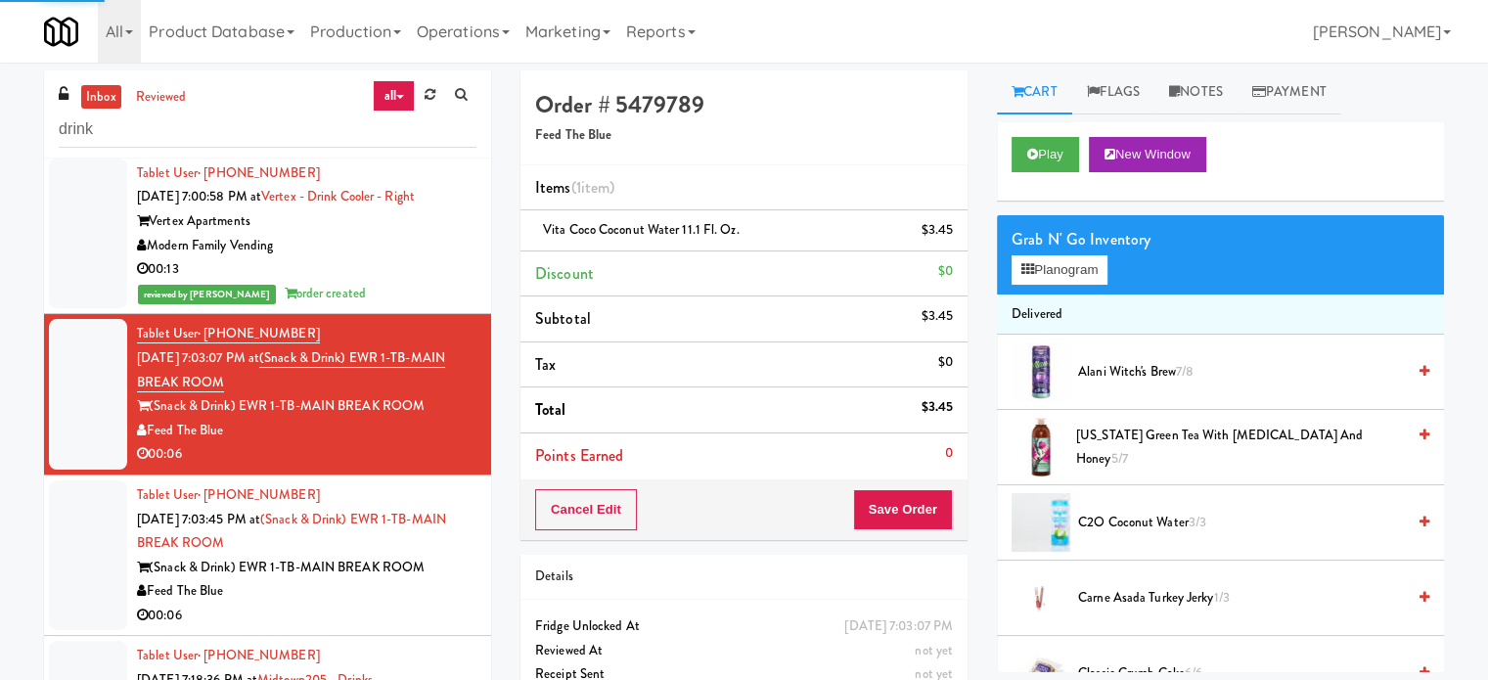
click at [462, 578] on li "Tablet User · (908) 236-9853 [DATE] 7:03:45 PM at (Snack & Drink) EWR 1-TB-MAIN…" at bounding box center [267, 556] width 447 height 161
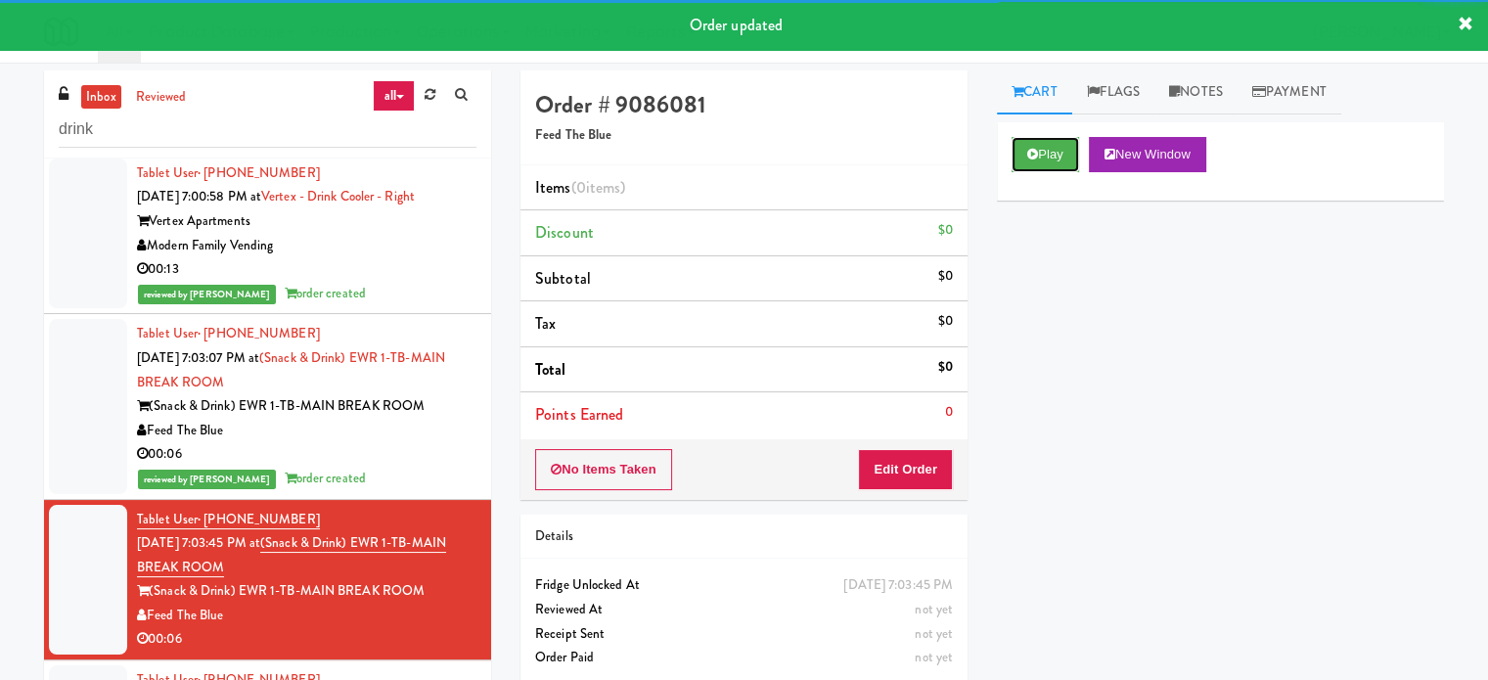
drag, startPoint x: 1041, startPoint y: 155, endPoint x: 944, endPoint y: 254, distance: 139.1
click at [1041, 155] on button "Play" at bounding box center [1046, 154] width 68 height 35
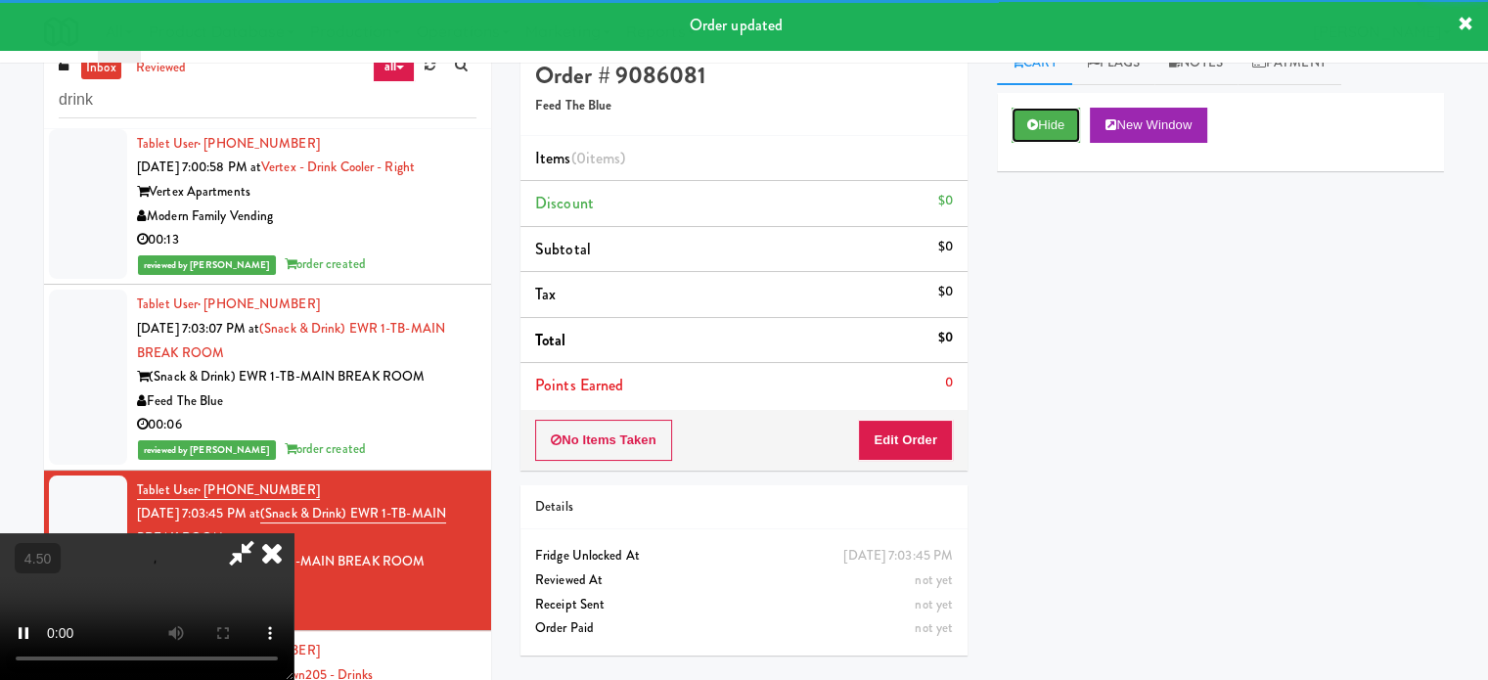
scroll to position [79, 0]
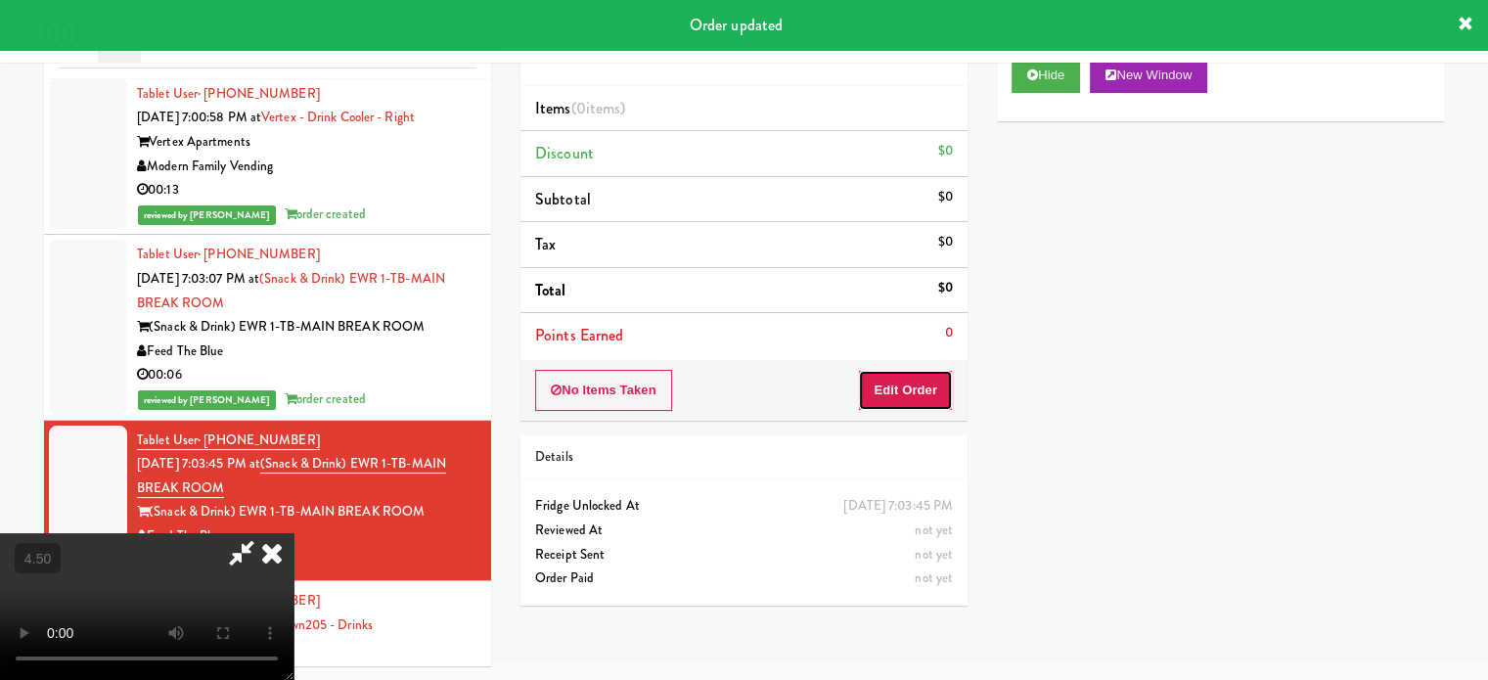
click at [931, 395] on button "Edit Order" at bounding box center [905, 390] width 95 height 41
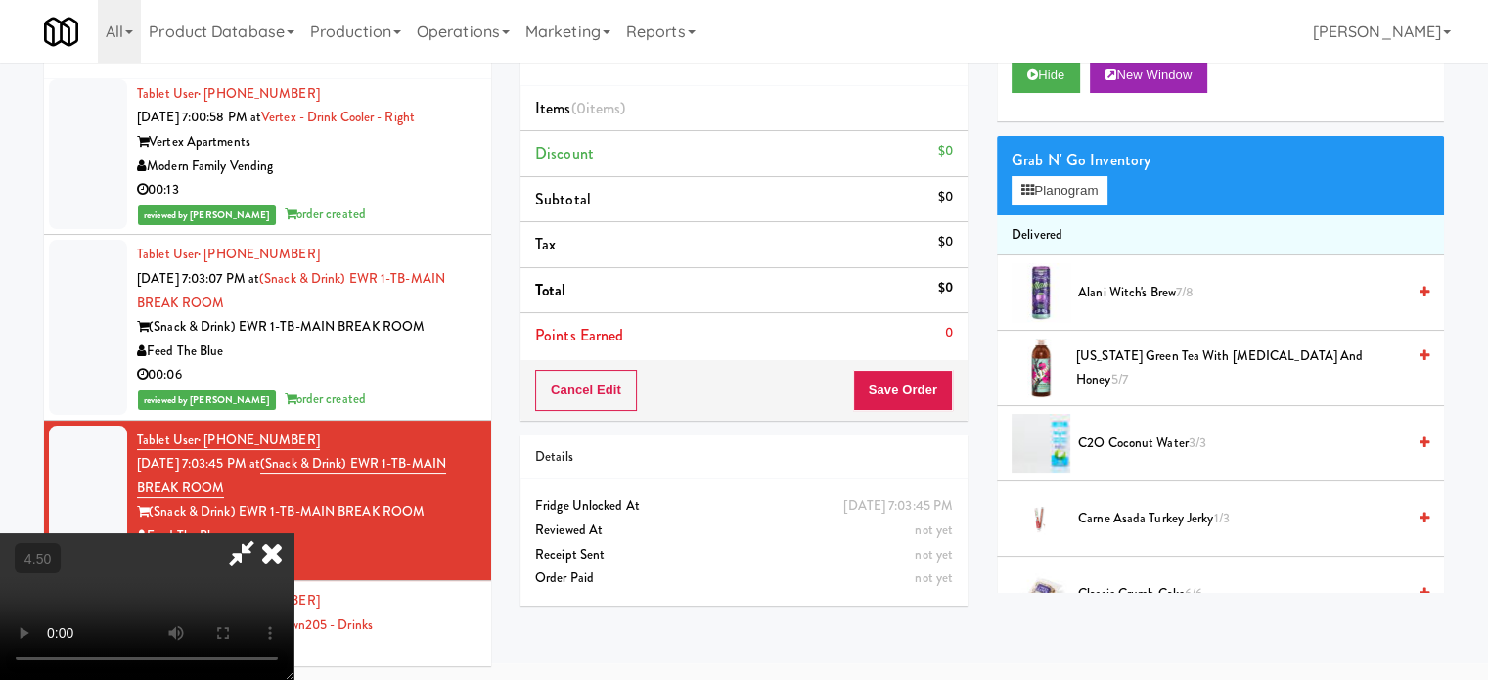
click at [294, 533] on video at bounding box center [147, 606] width 294 height 147
drag, startPoint x: 701, startPoint y: 476, endPoint x: 642, endPoint y: 465, distance: 59.7
click at [294, 533] on video at bounding box center [147, 606] width 294 height 147
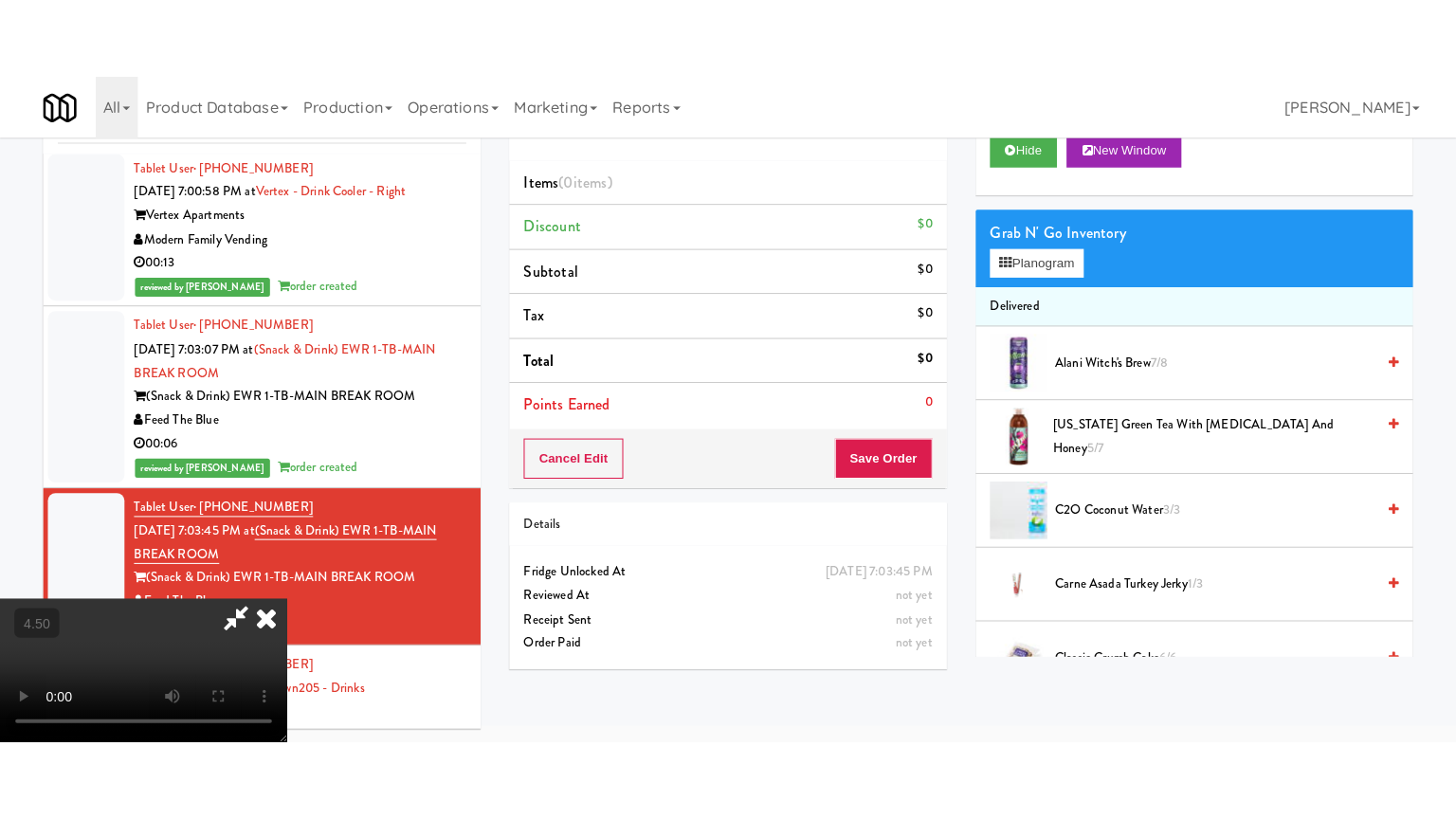
scroll to position [61, 0]
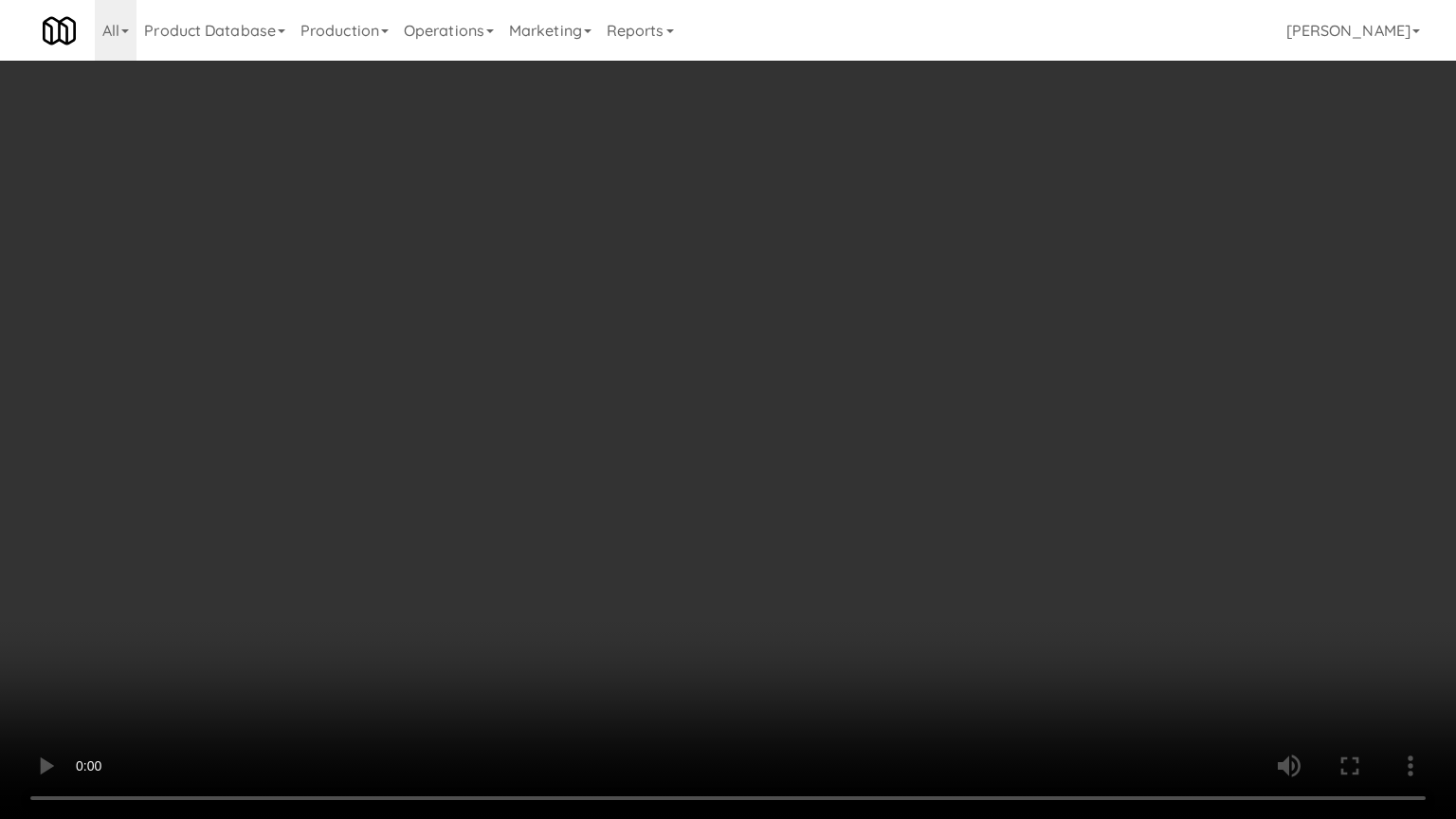
drag, startPoint x: 756, startPoint y: 345, endPoint x: 800, endPoint y: 341, distance: 44.2
click at [757, 346] on video at bounding box center [728, 409] width 1456 height 819
click at [859, 354] on video at bounding box center [728, 409] width 1456 height 819
click at [874, 379] on video at bounding box center [728, 409] width 1456 height 819
click at [869, 378] on video at bounding box center [728, 409] width 1456 height 819
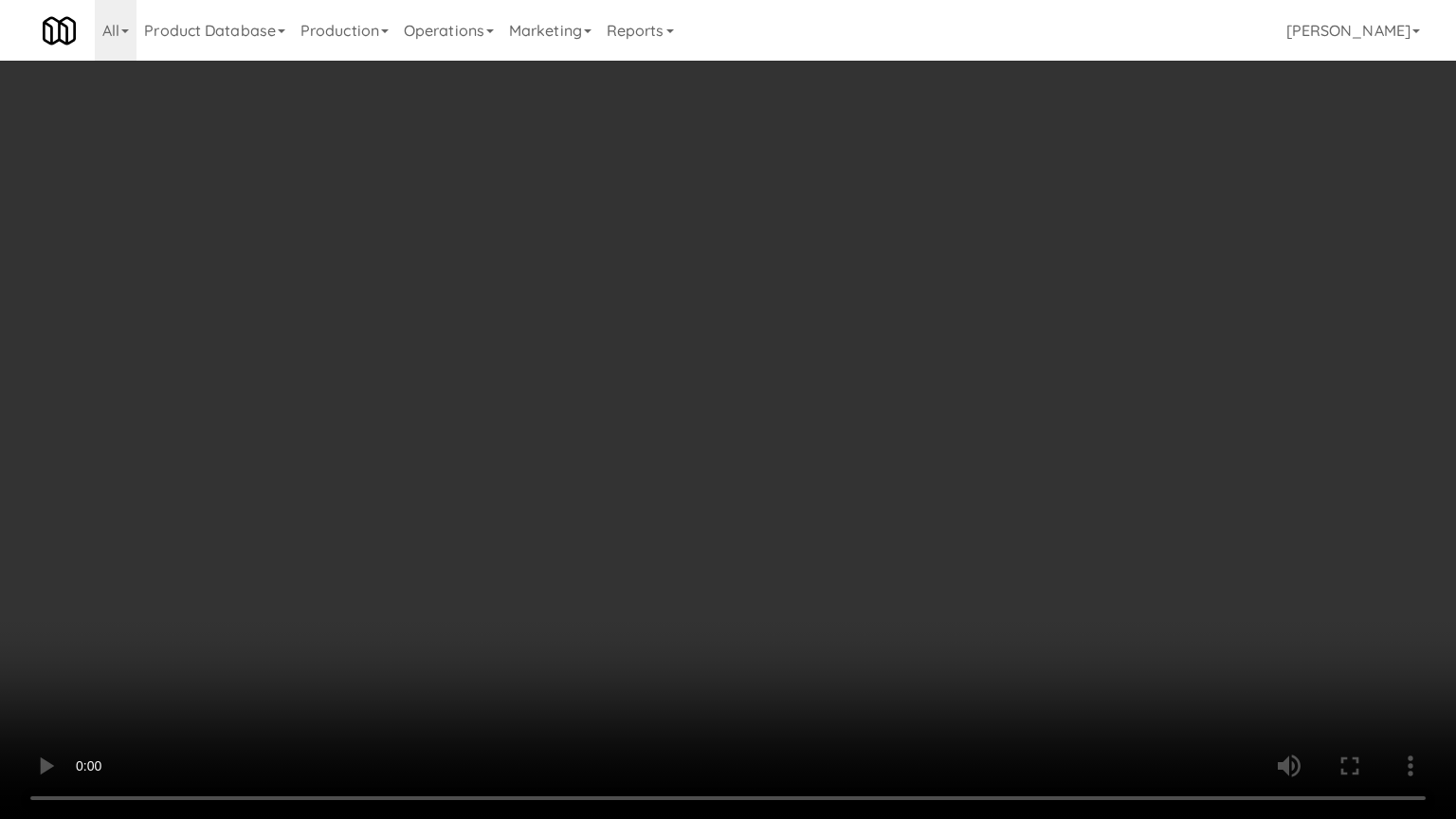
drag, startPoint x: 875, startPoint y: 374, endPoint x: 1032, endPoint y: 205, distance: 230.7
click at [881, 370] on video at bounding box center [728, 409] width 1456 height 819
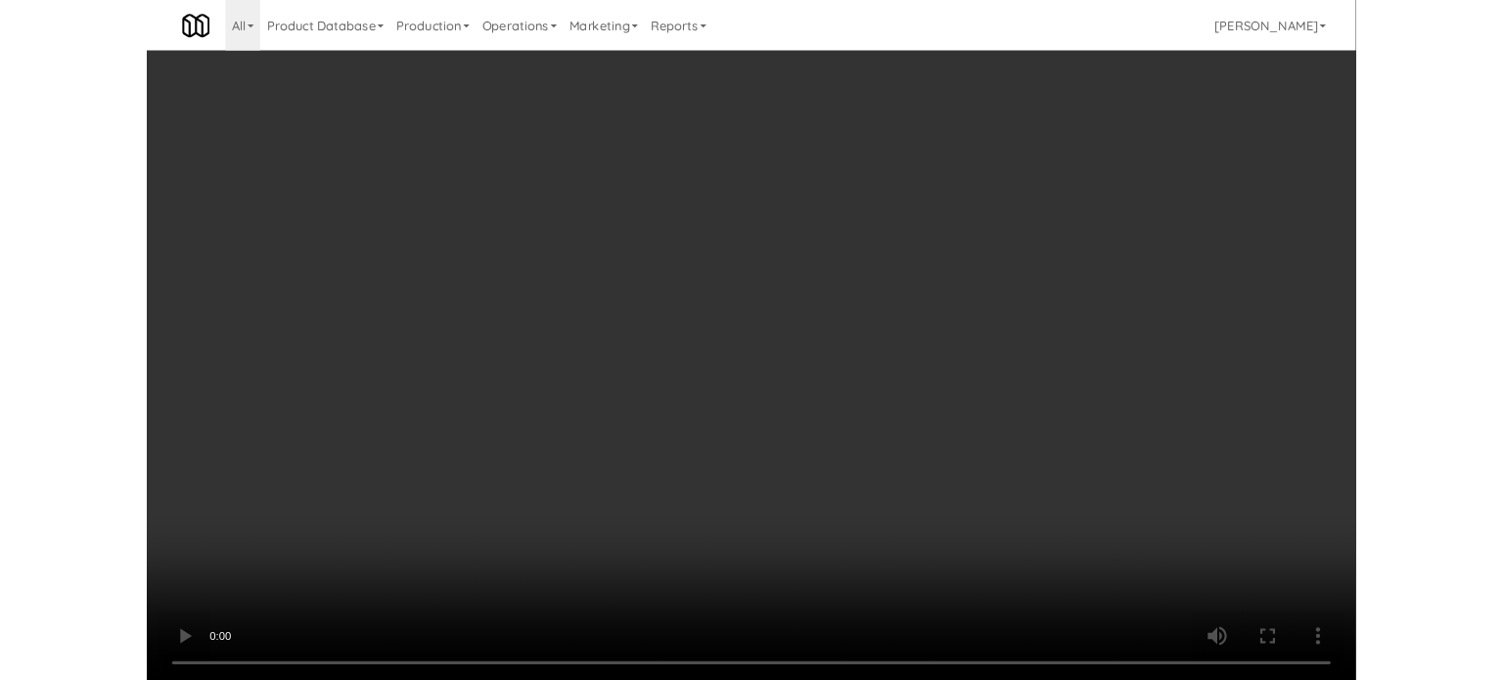
scroll to position [79, 0]
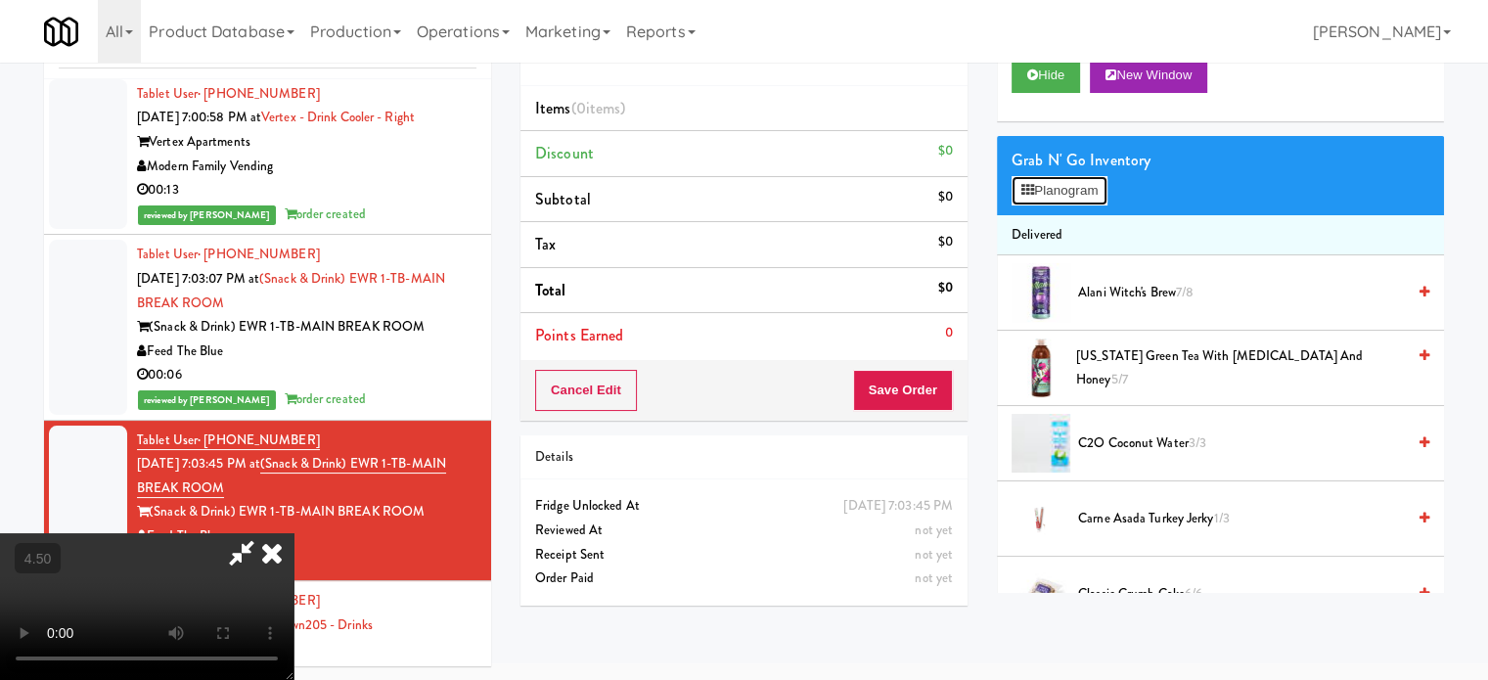
click at [1108, 188] on button "Planogram" at bounding box center [1060, 190] width 96 height 29
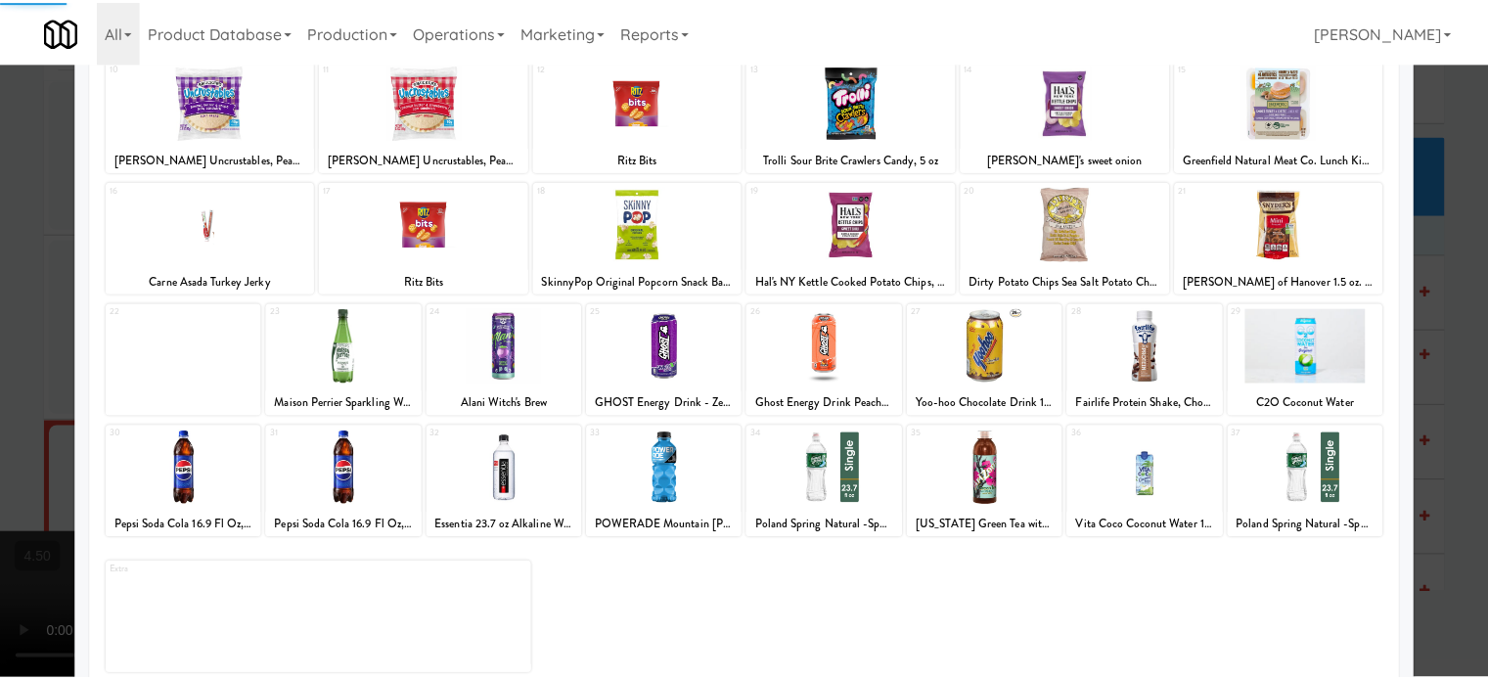
scroll to position [280, 0]
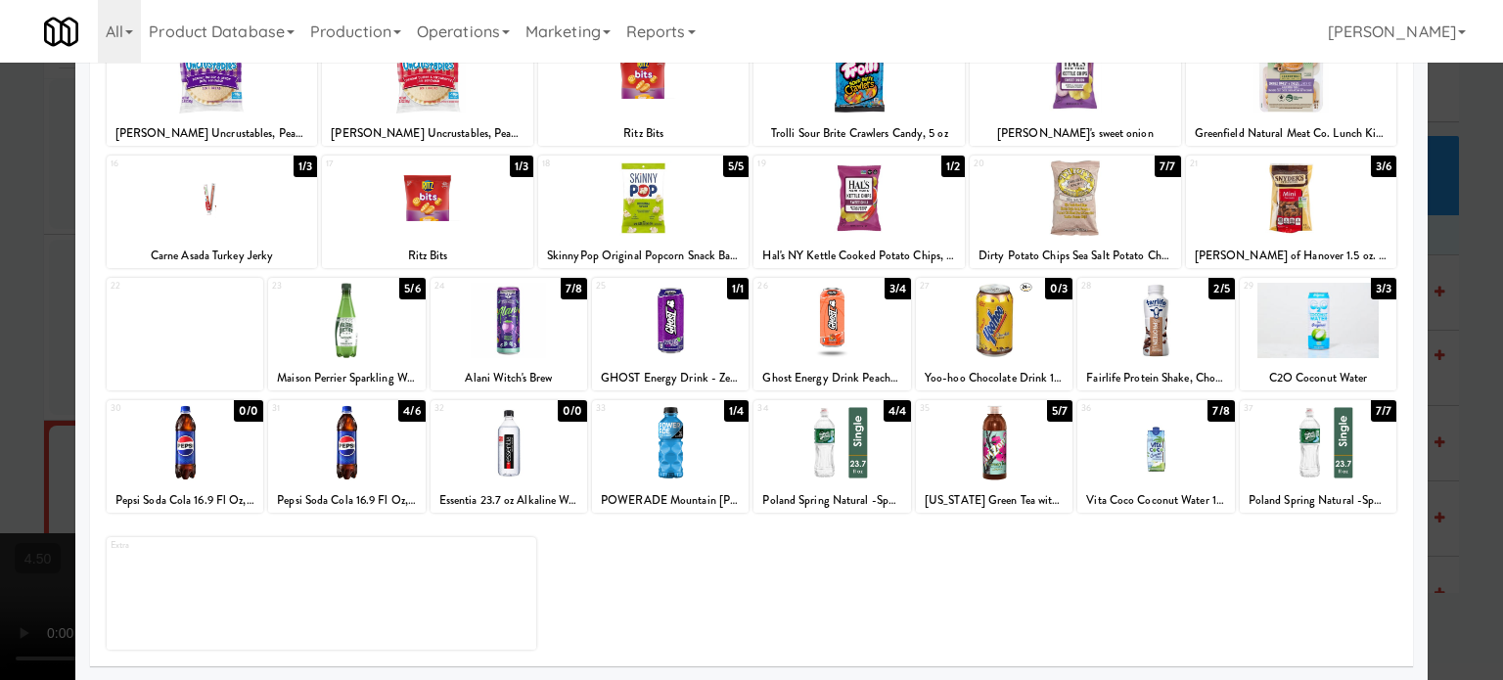
click at [571, 292] on div "7/8" at bounding box center [574, 289] width 26 height 22
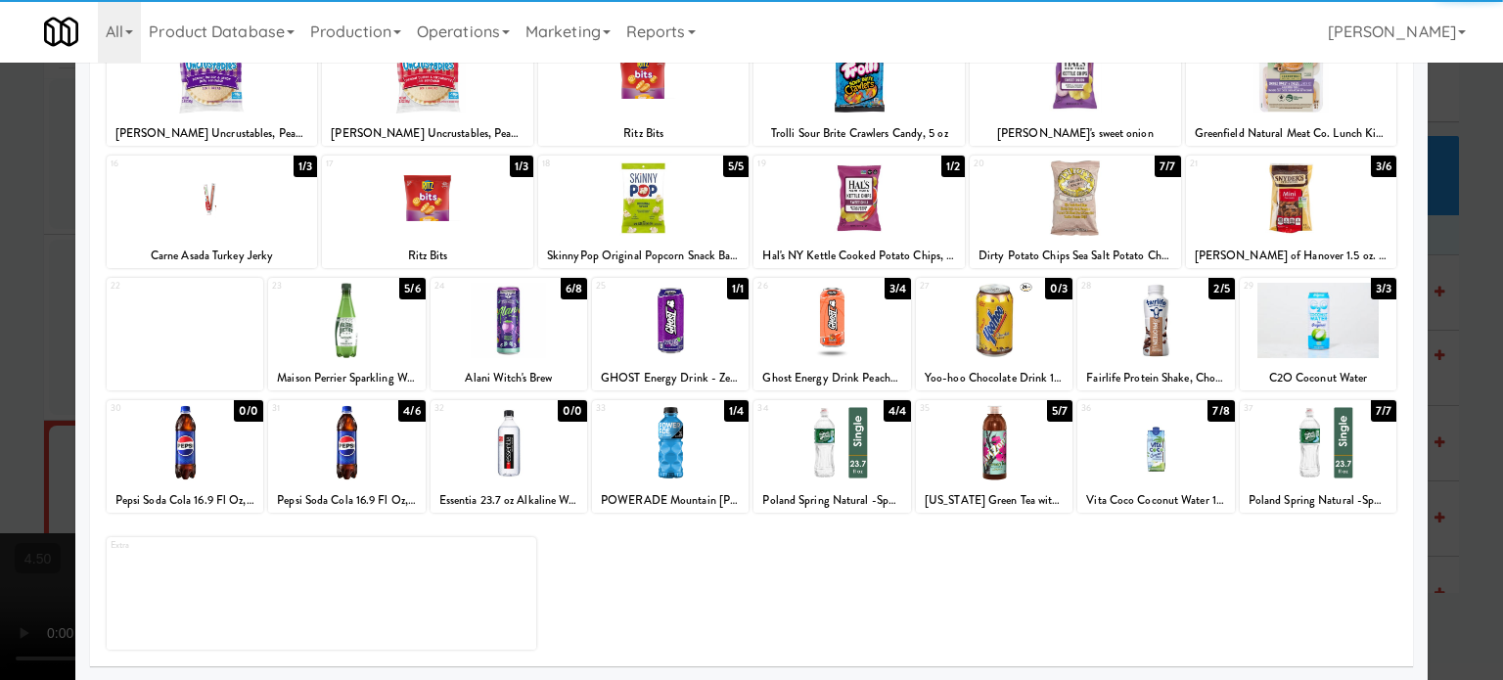
click at [1459, 336] on div at bounding box center [751, 340] width 1503 height 680
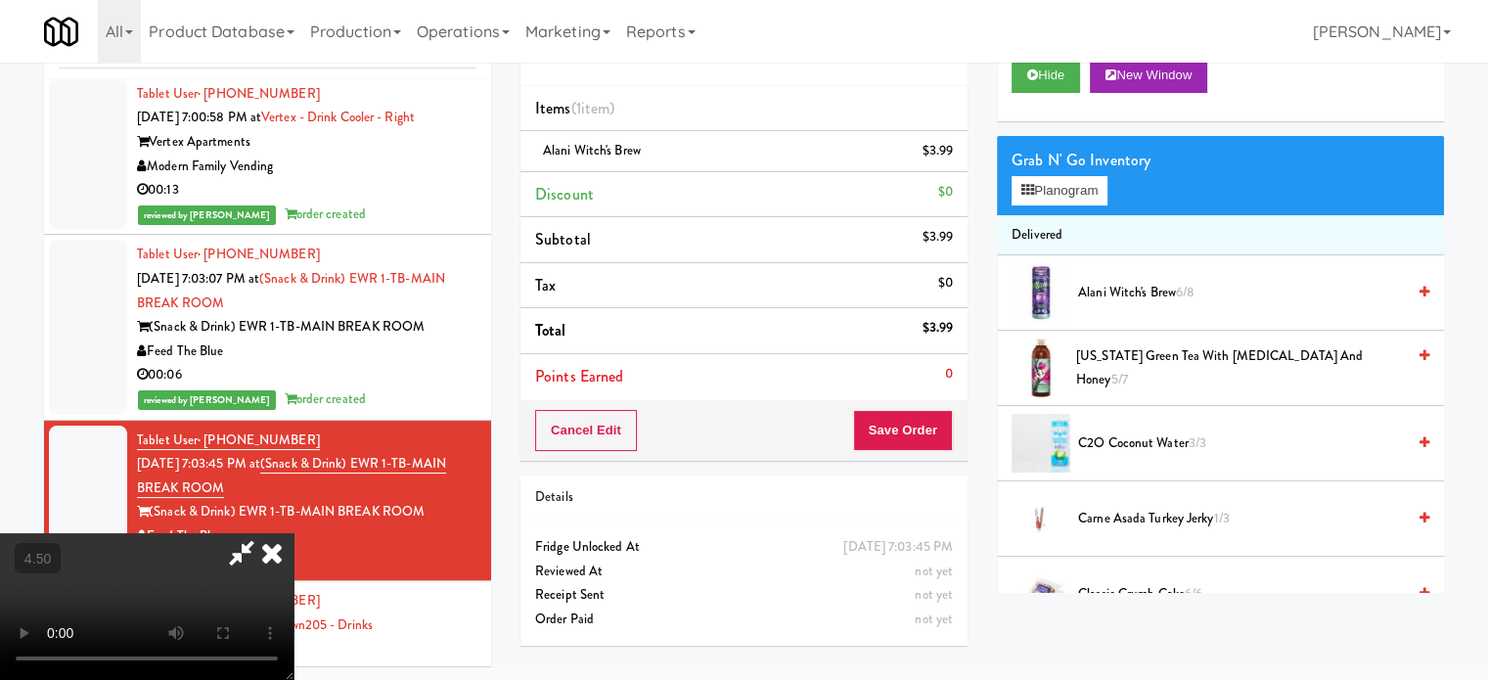
click at [294, 533] on video at bounding box center [147, 606] width 294 height 147
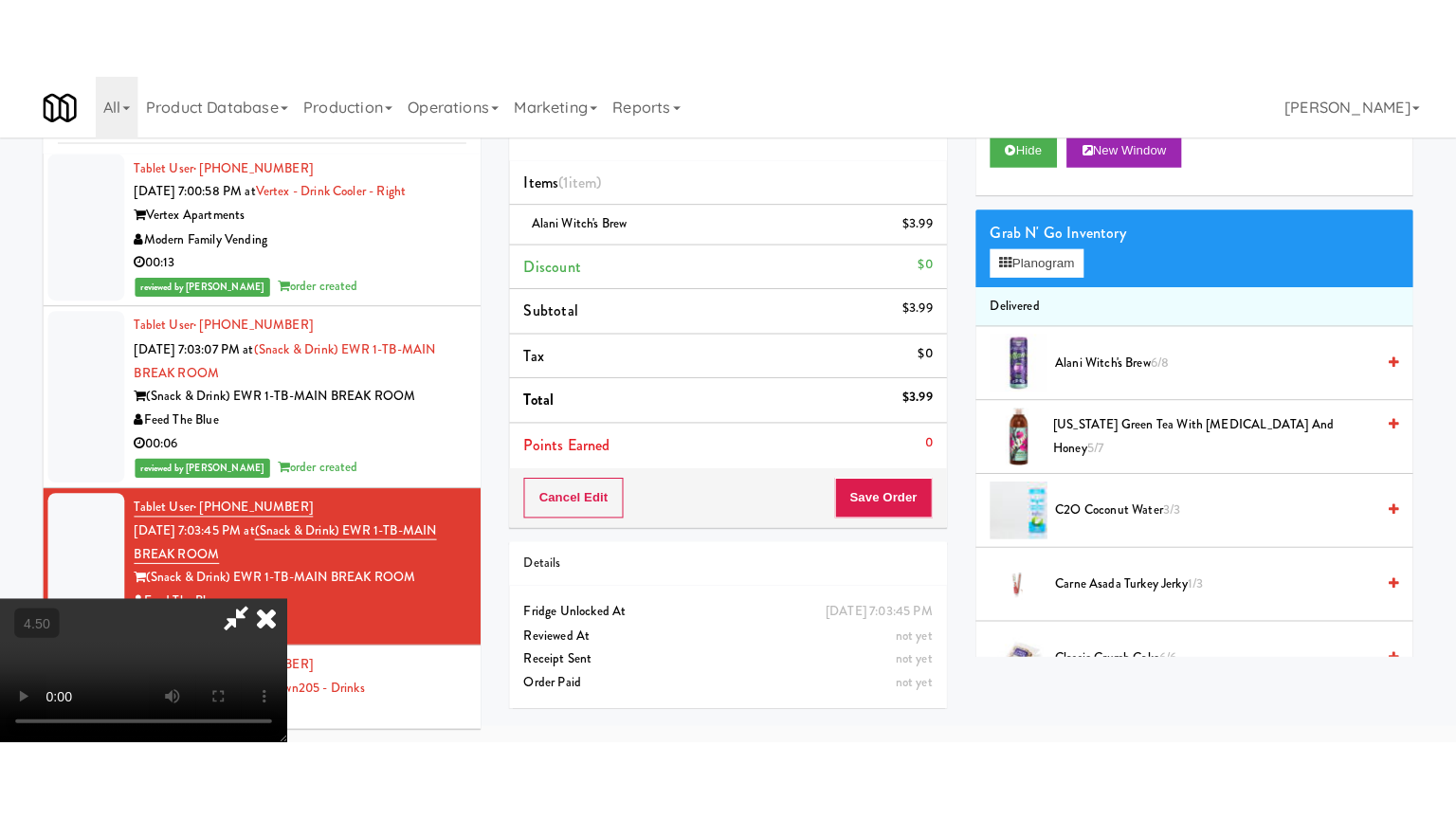
scroll to position [61, 0]
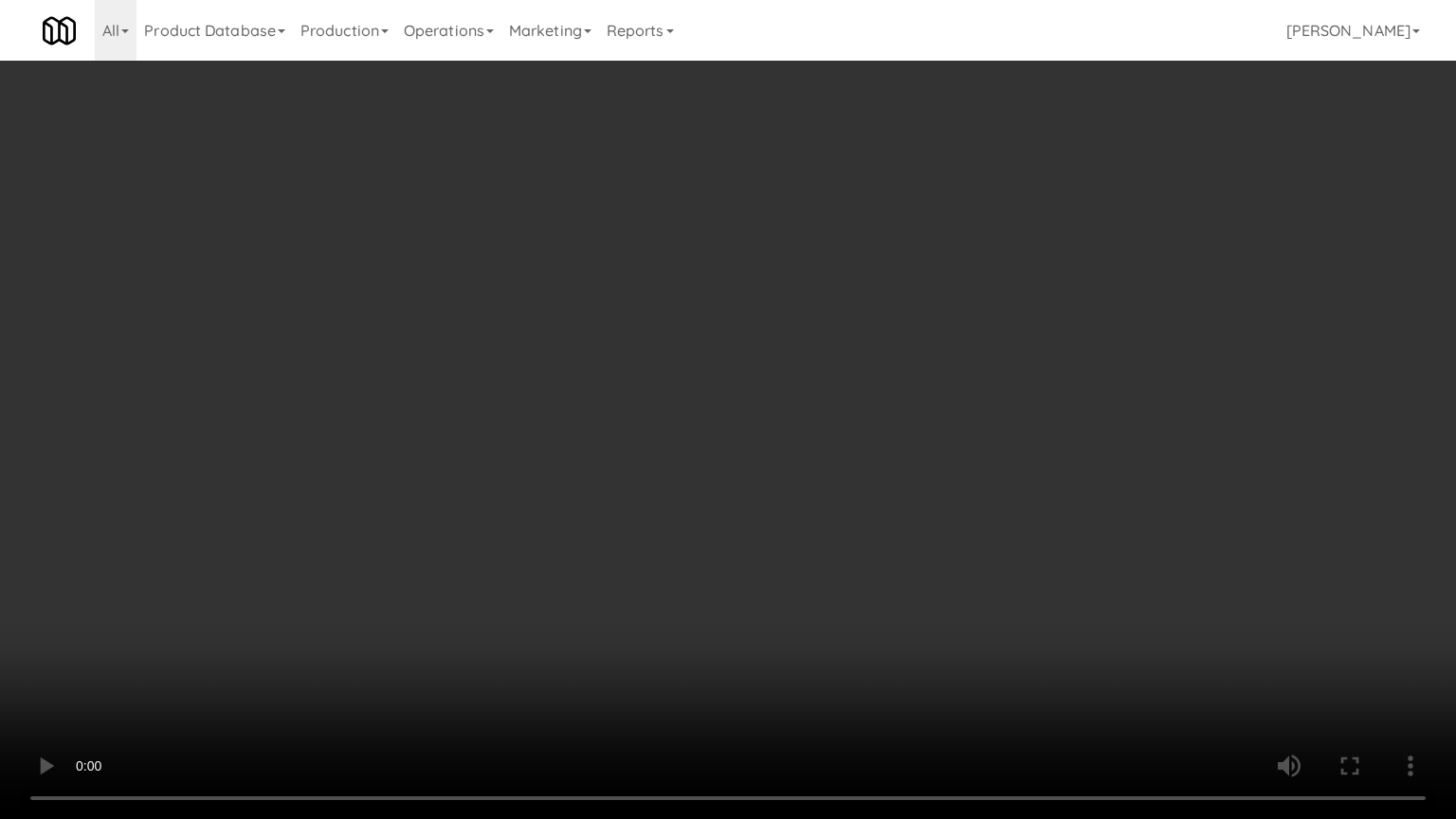
drag, startPoint x: 603, startPoint y: 455, endPoint x: 604, endPoint y: 435, distance: 20.0
click at [604, 443] on video at bounding box center [728, 409] width 1456 height 819
click at [645, 443] on video at bounding box center [728, 409] width 1456 height 819
drag, startPoint x: 653, startPoint y: 437, endPoint x: 773, endPoint y: 219, distance: 248.8
click at [664, 432] on video at bounding box center [728, 409] width 1456 height 819
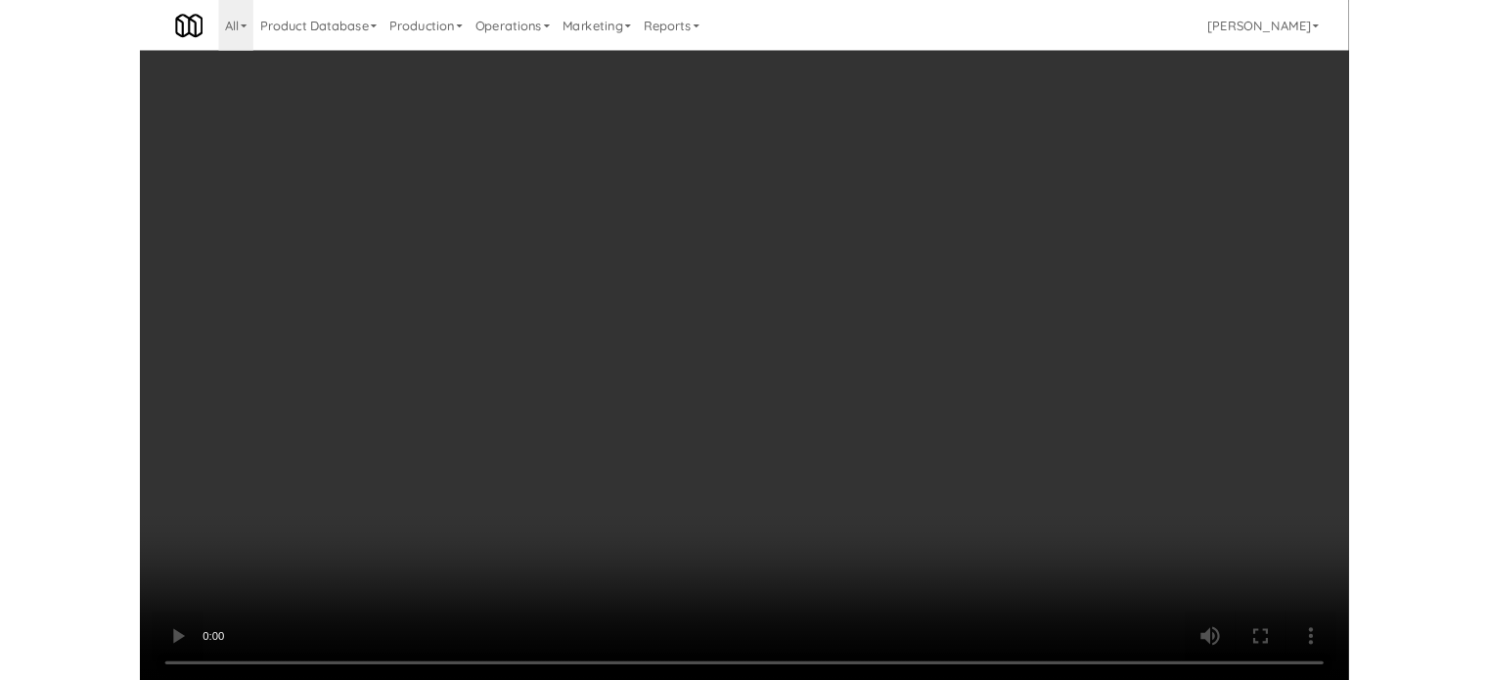
scroll to position [79, 0]
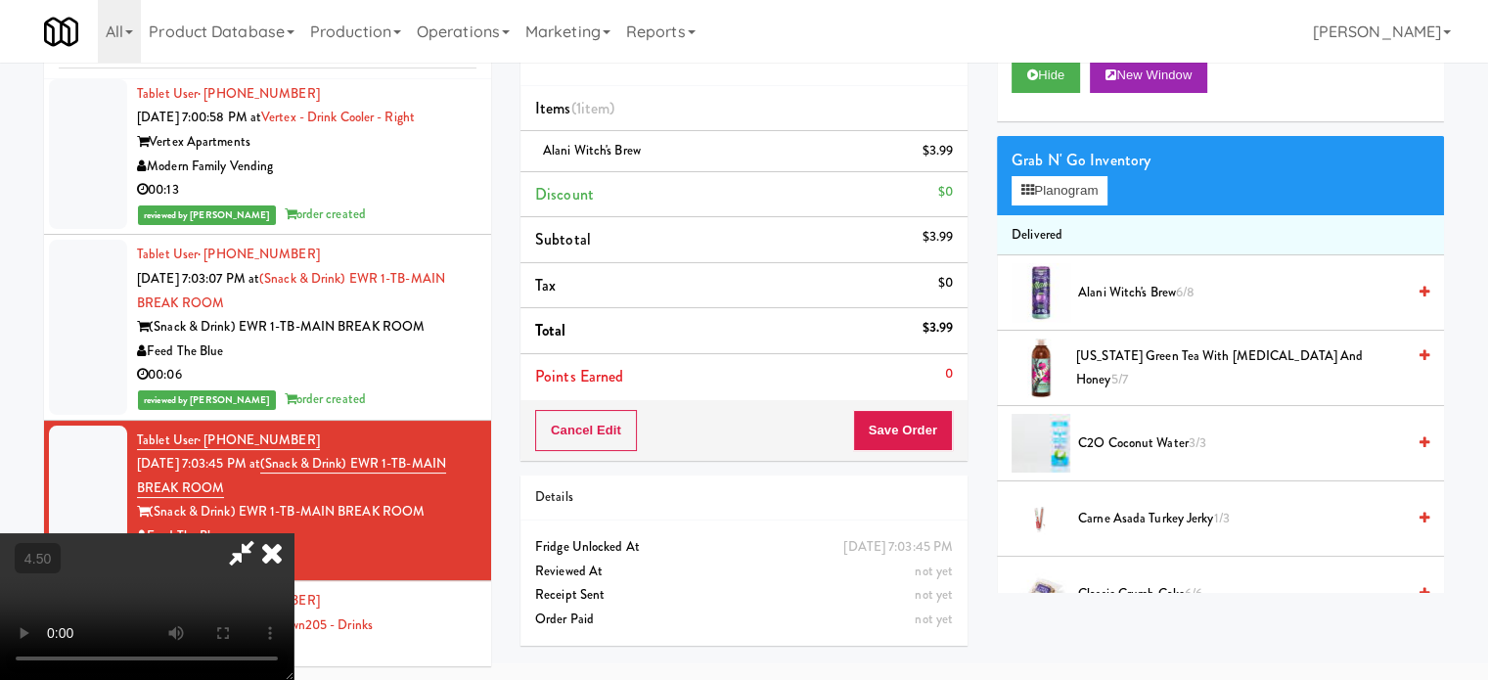
click at [294, 533] on icon at bounding box center [271, 552] width 43 height 39
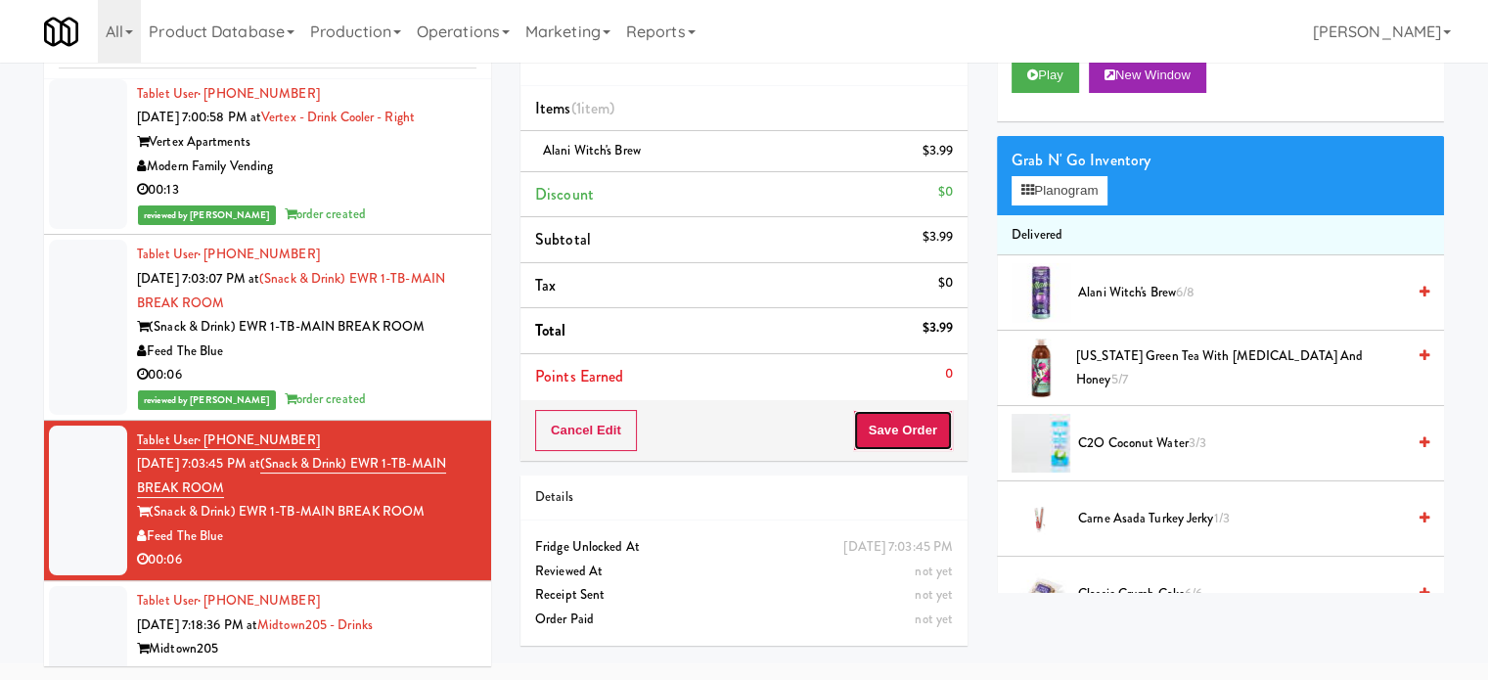
click at [897, 431] on button "Save Order" at bounding box center [903, 430] width 100 height 41
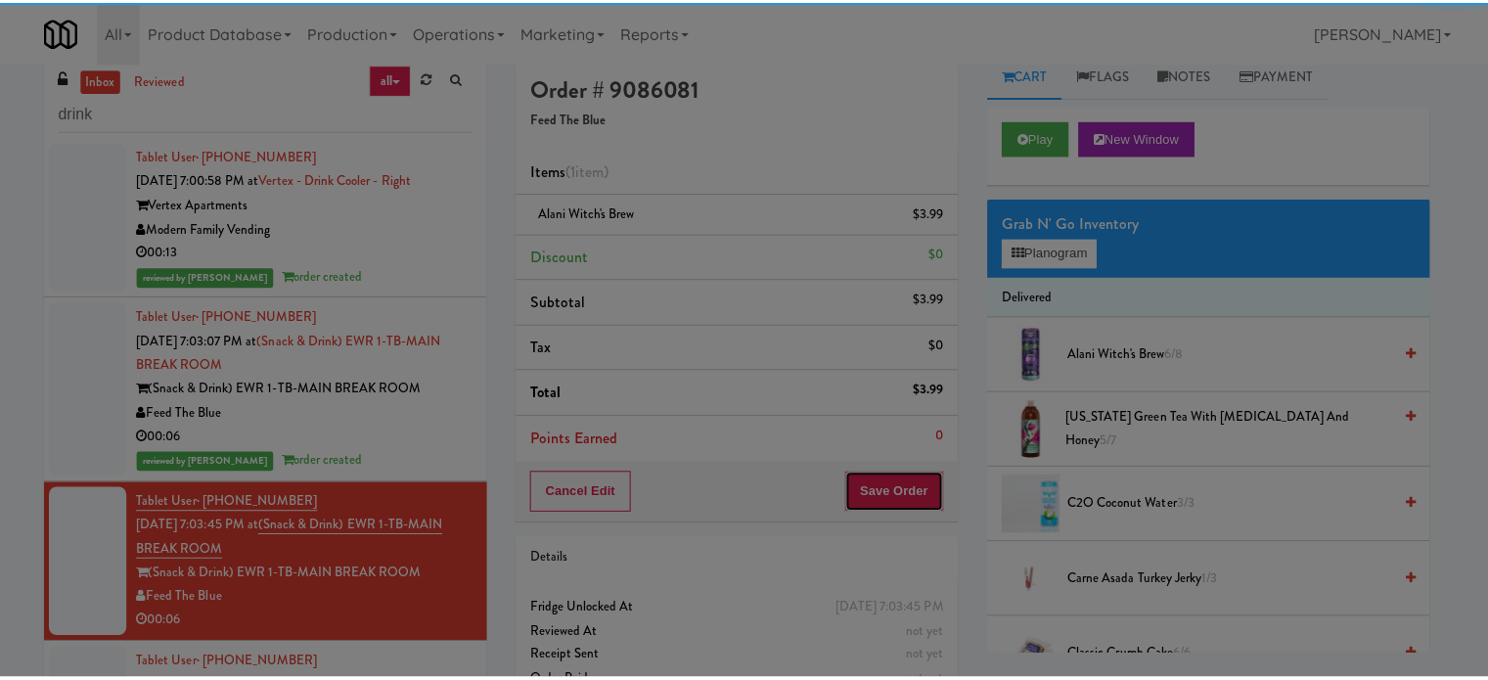
scroll to position [0, 0]
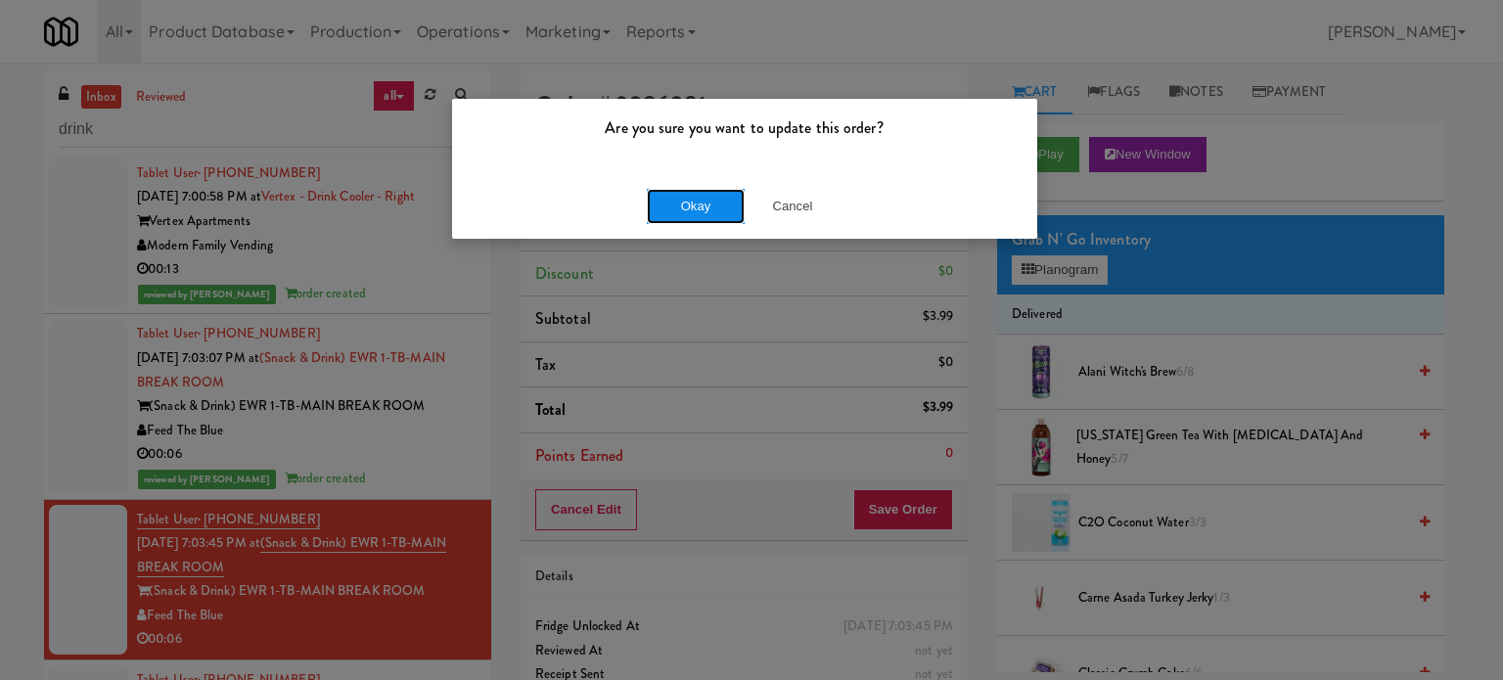
click at [668, 204] on button "Okay" at bounding box center [696, 206] width 98 height 35
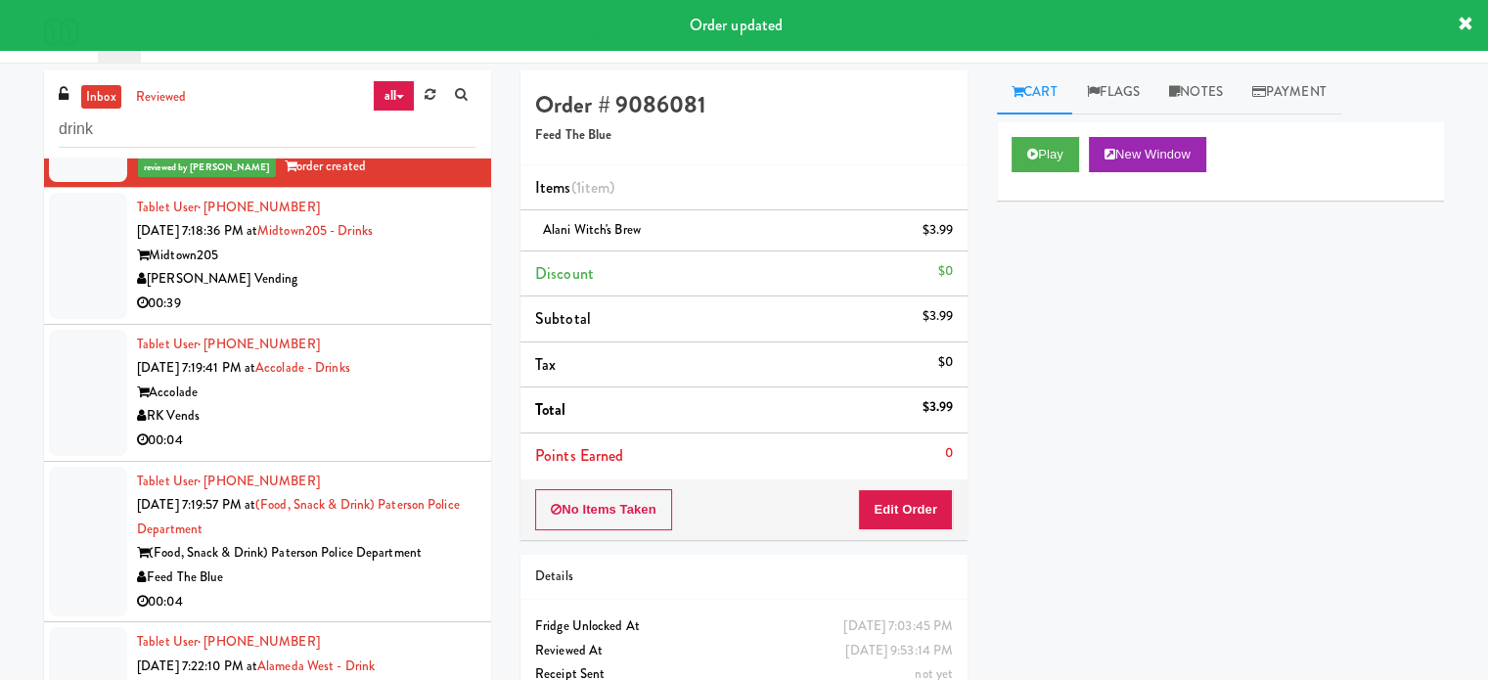
scroll to position [1326, 0]
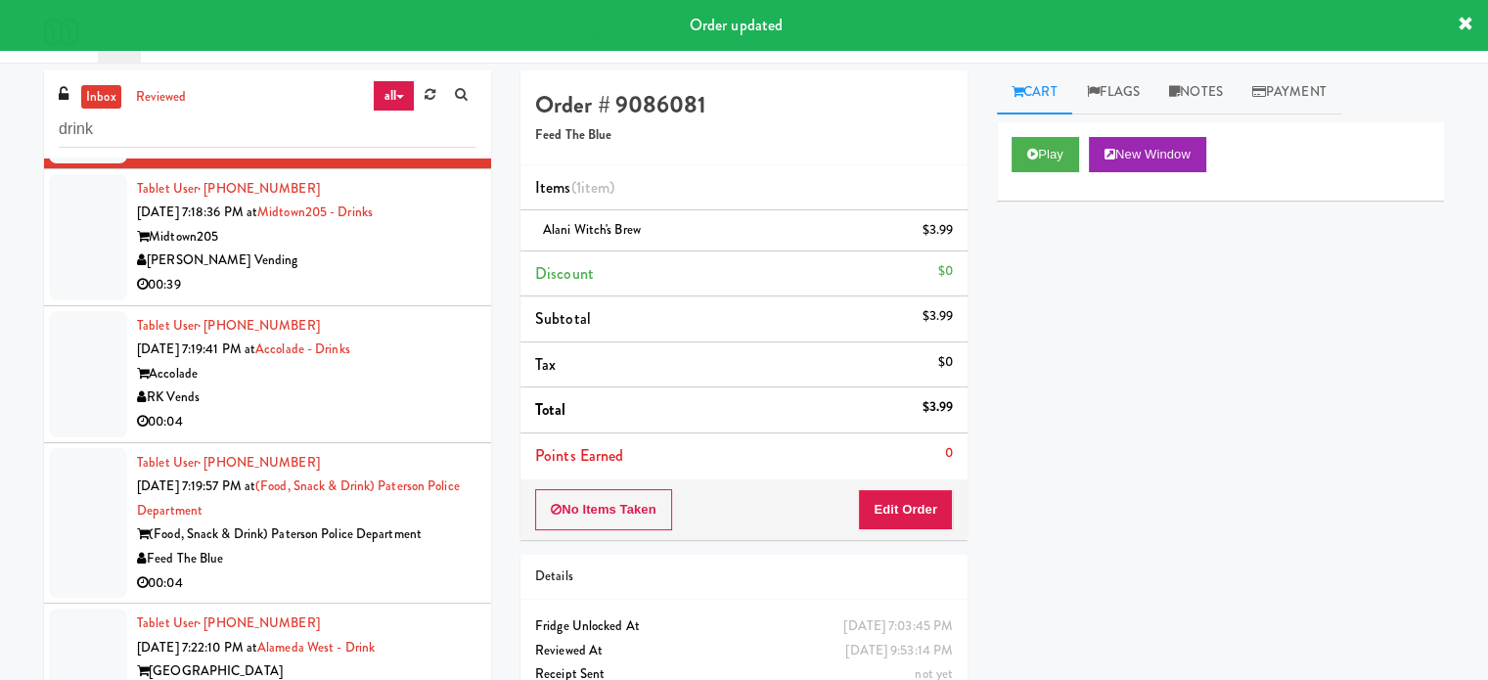
drag, startPoint x: 392, startPoint y: 305, endPoint x: 718, endPoint y: 255, distance: 329.6
click at [393, 273] on div "[PERSON_NAME] Vending" at bounding box center [307, 261] width 340 height 24
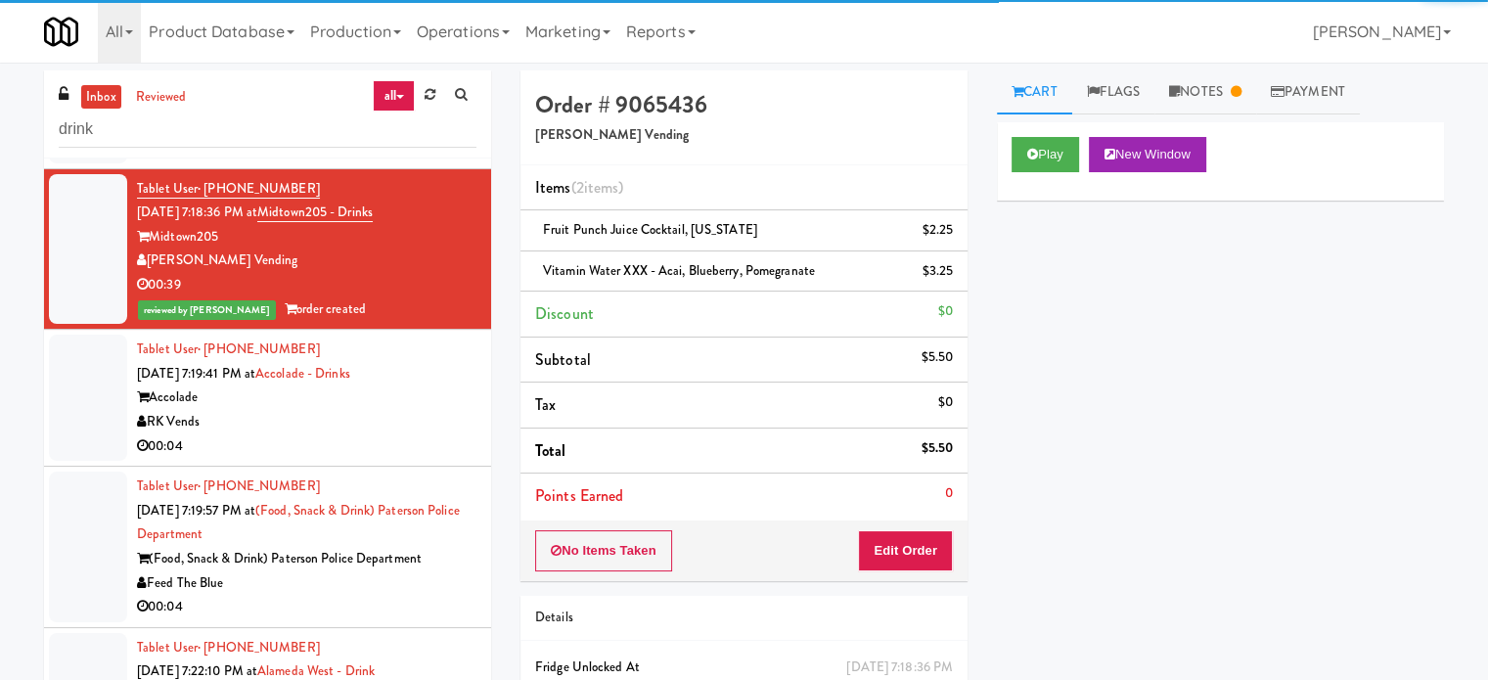
click at [424, 410] on div "Accolade" at bounding box center [307, 398] width 340 height 24
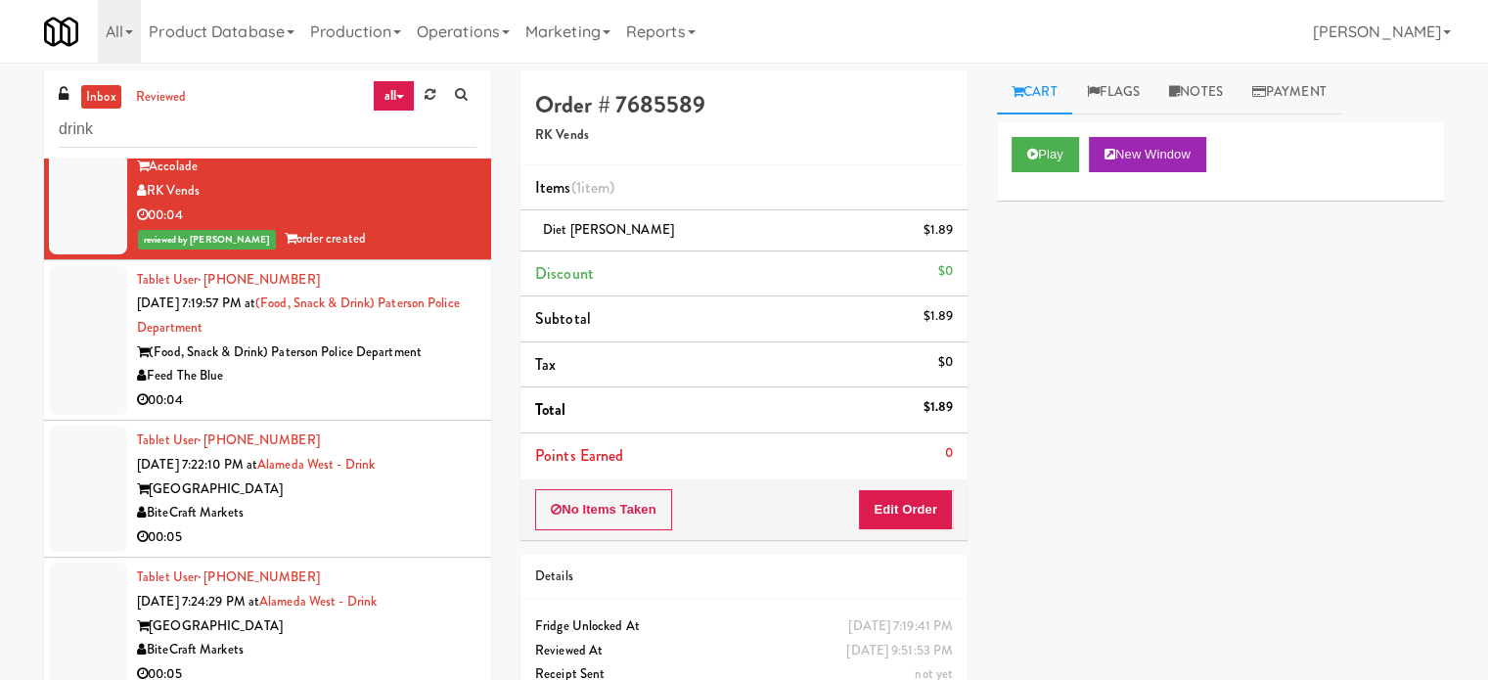
scroll to position [1671, 0]
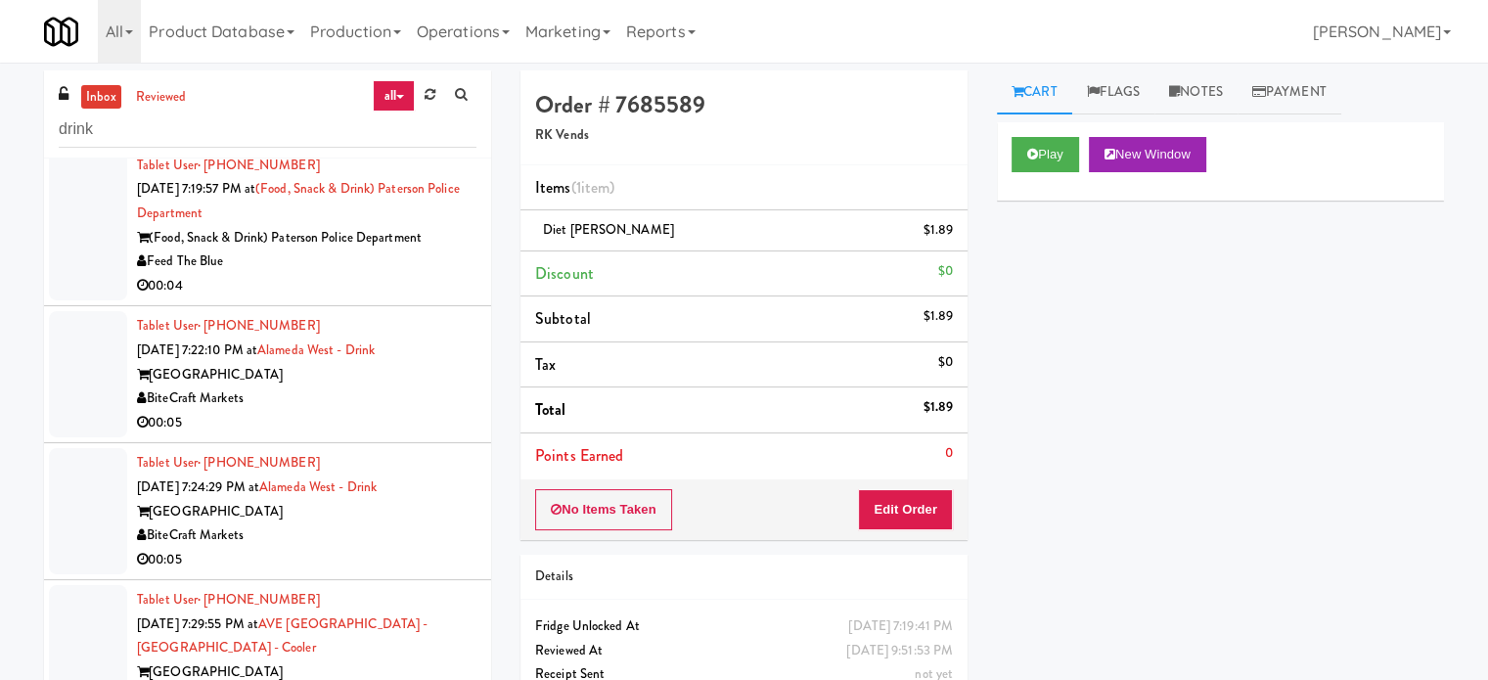
click at [441, 298] on div "00:04" at bounding box center [307, 286] width 340 height 24
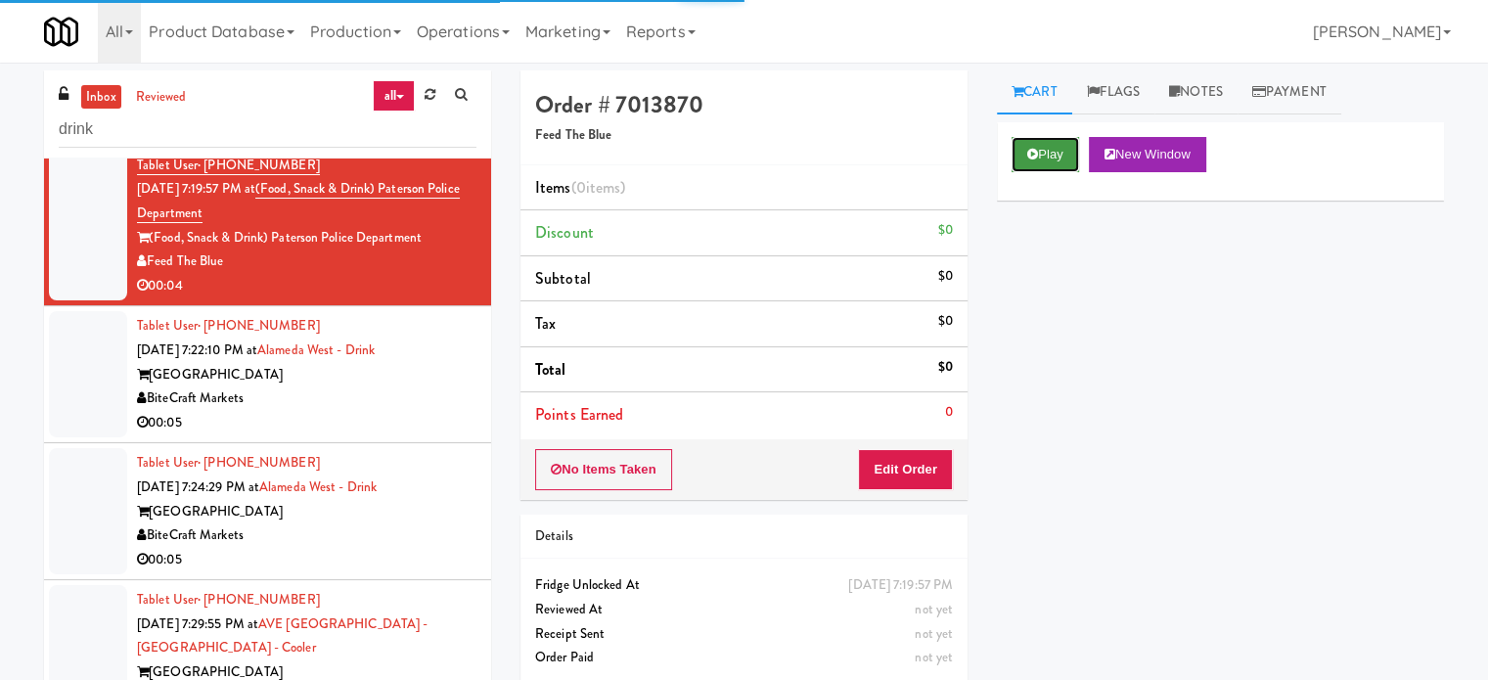
click at [1048, 159] on button "Play" at bounding box center [1046, 154] width 68 height 35
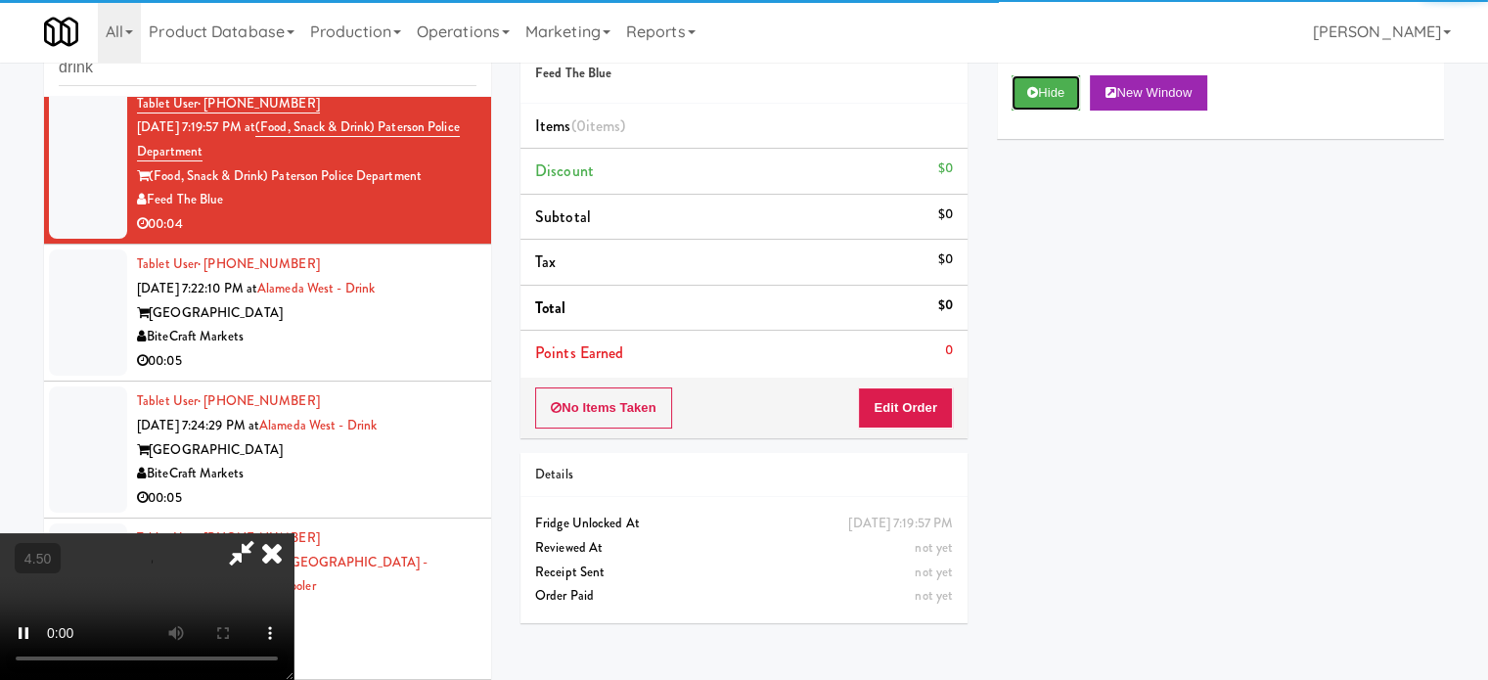
scroll to position [79, 0]
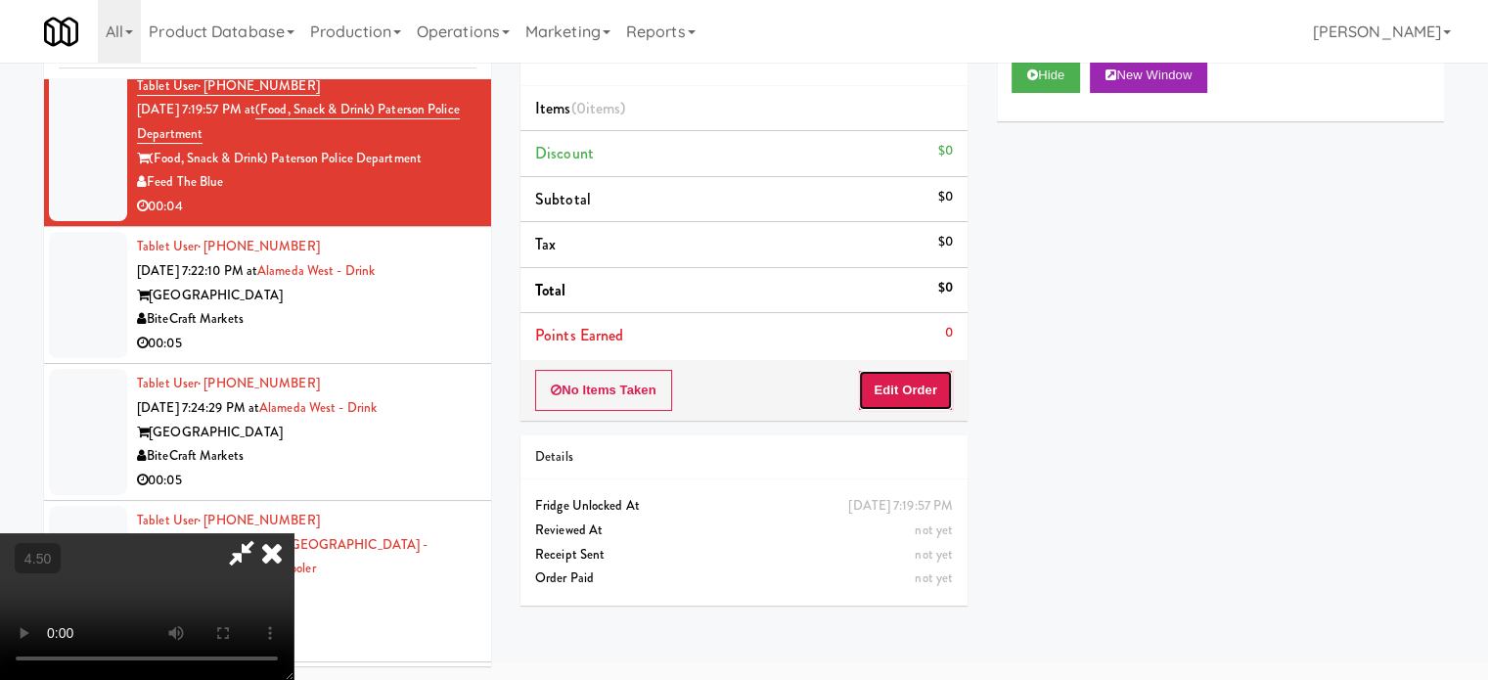
click at [877, 387] on button "Edit Order" at bounding box center [905, 390] width 95 height 41
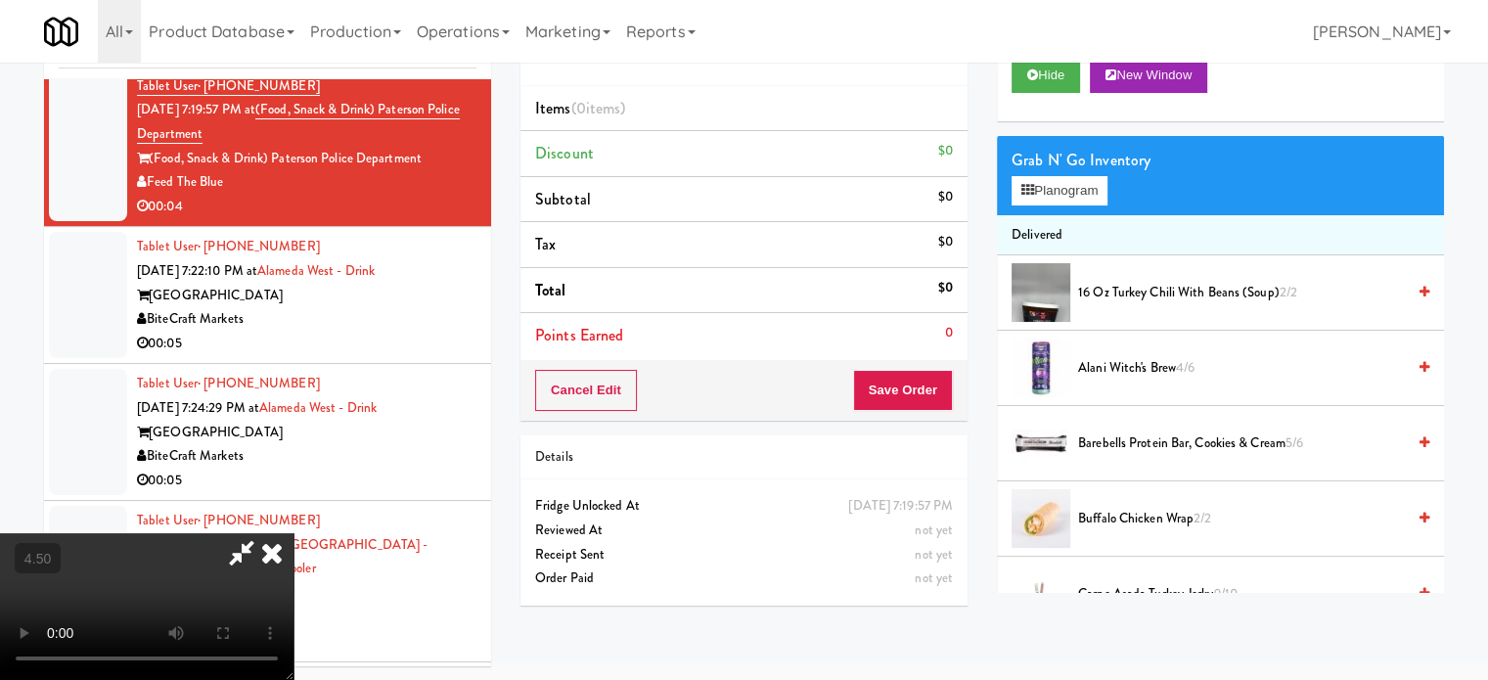
click at [294, 533] on video at bounding box center [147, 606] width 294 height 147
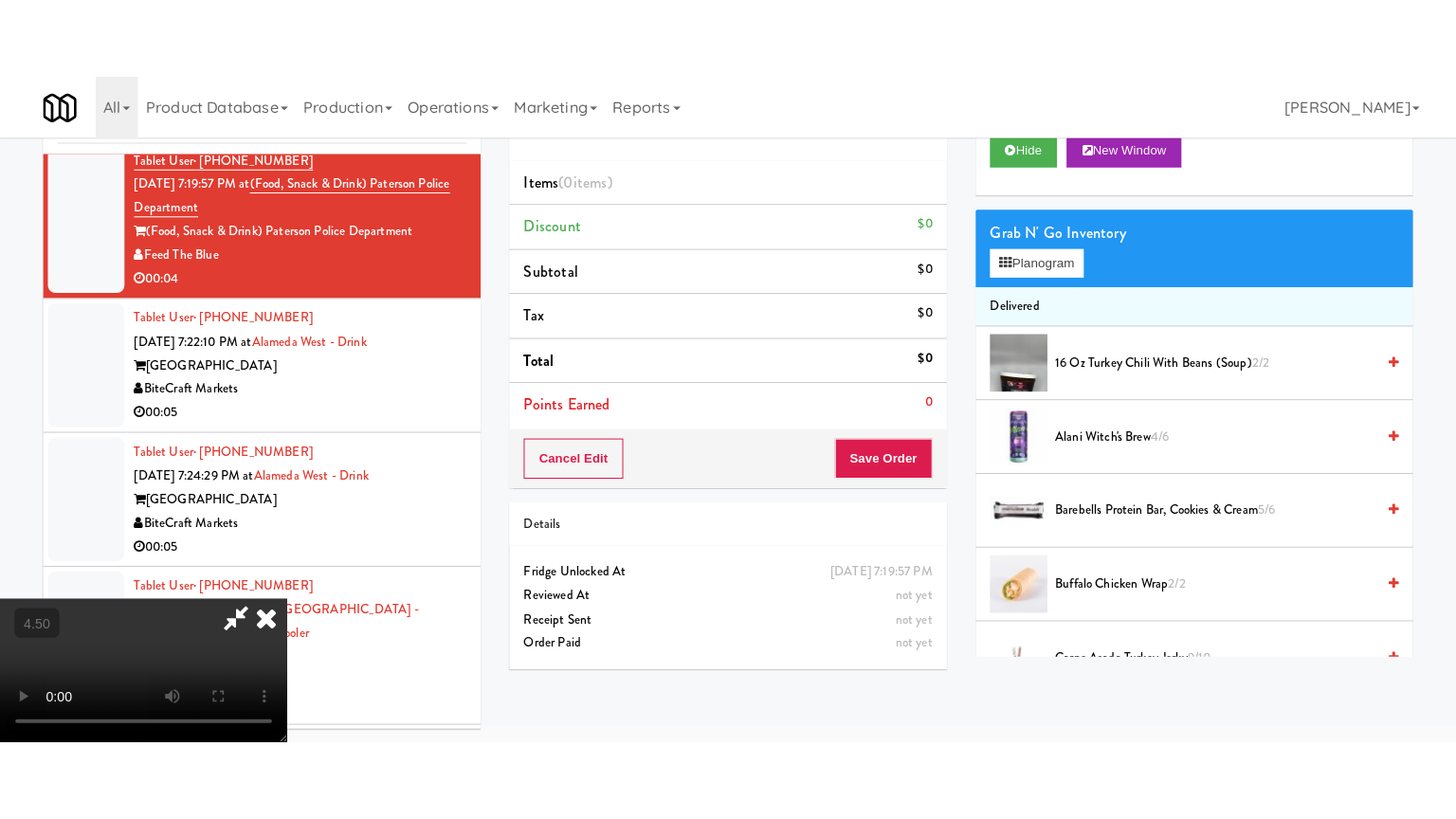
scroll to position [61, 0]
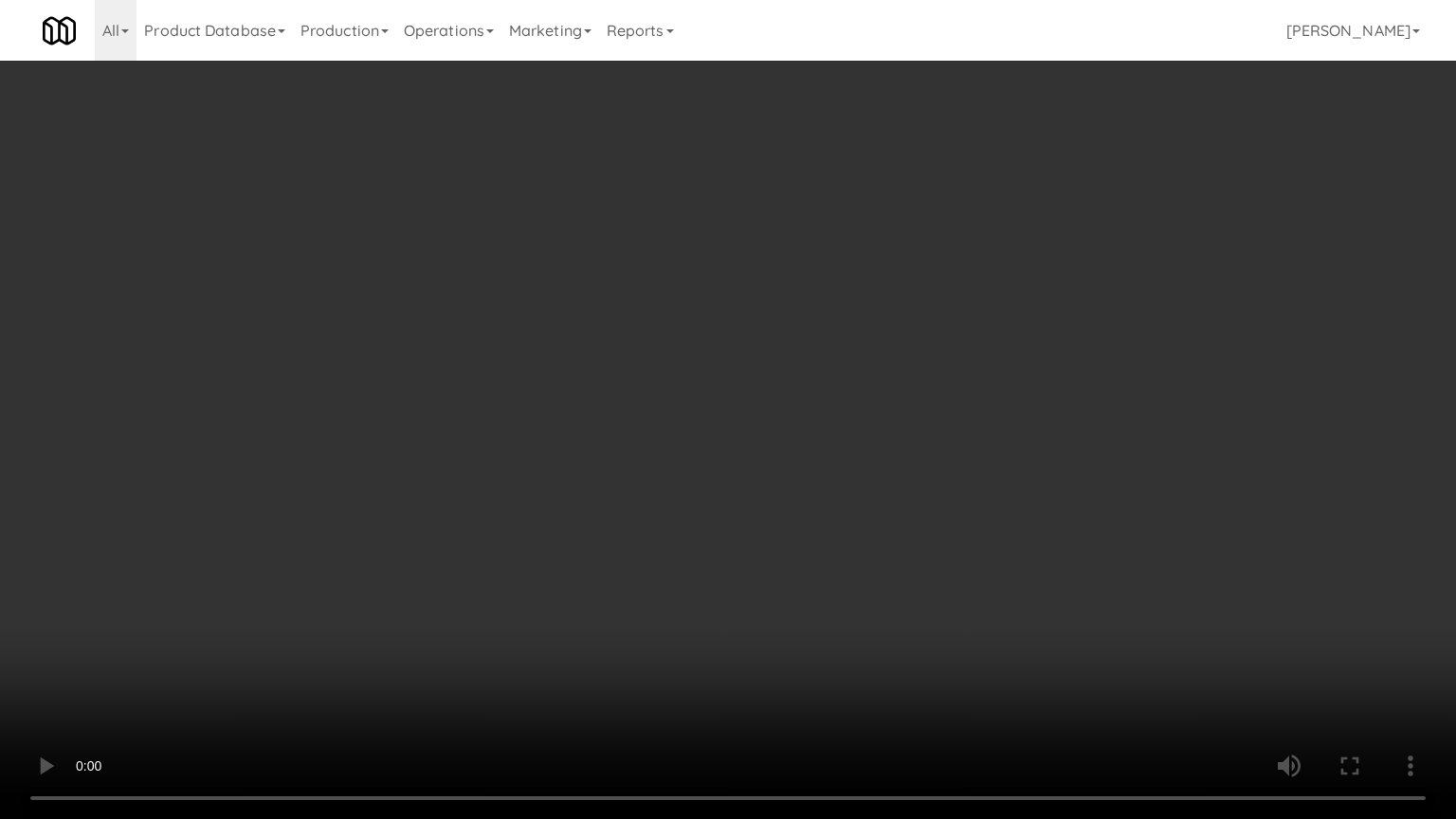
click at [812, 437] on video at bounding box center [728, 409] width 1456 height 819
drag, startPoint x: 826, startPoint y: 425, endPoint x: 870, endPoint y: 398, distance: 51.6
click at [826, 425] on video at bounding box center [728, 409] width 1456 height 819
click at [945, 405] on video at bounding box center [728, 409] width 1456 height 819
click at [886, 415] on video at bounding box center [728, 409] width 1456 height 819
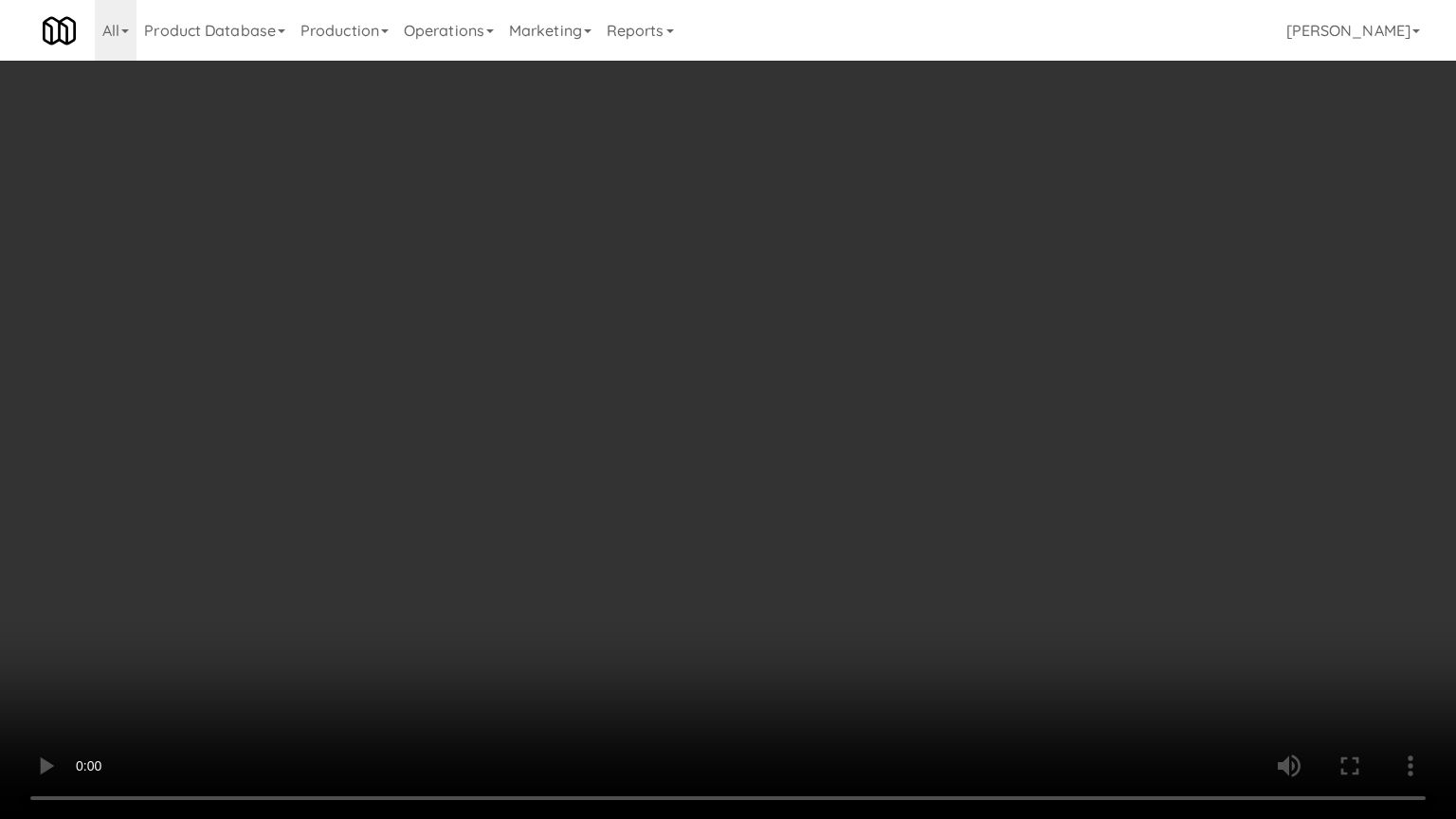
click at [900, 412] on video at bounding box center [728, 409] width 1456 height 819
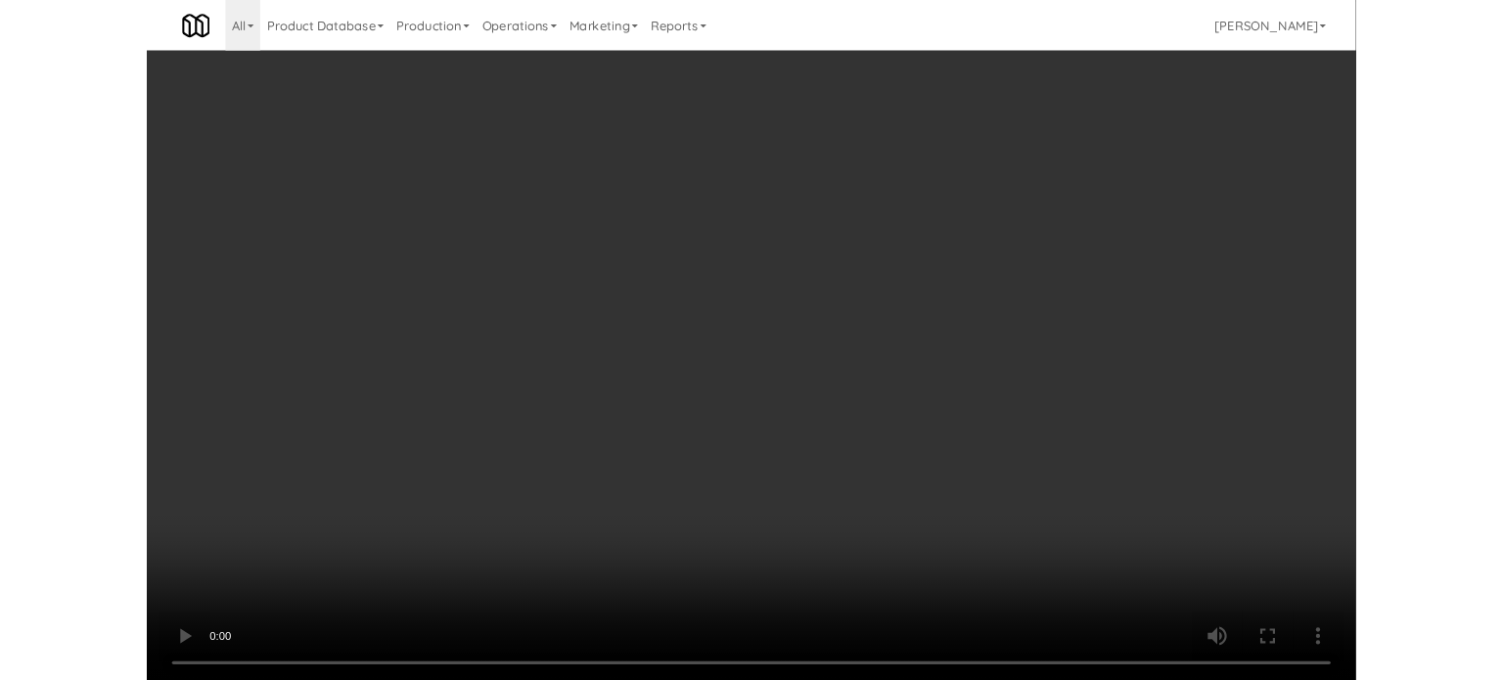
scroll to position [79, 0]
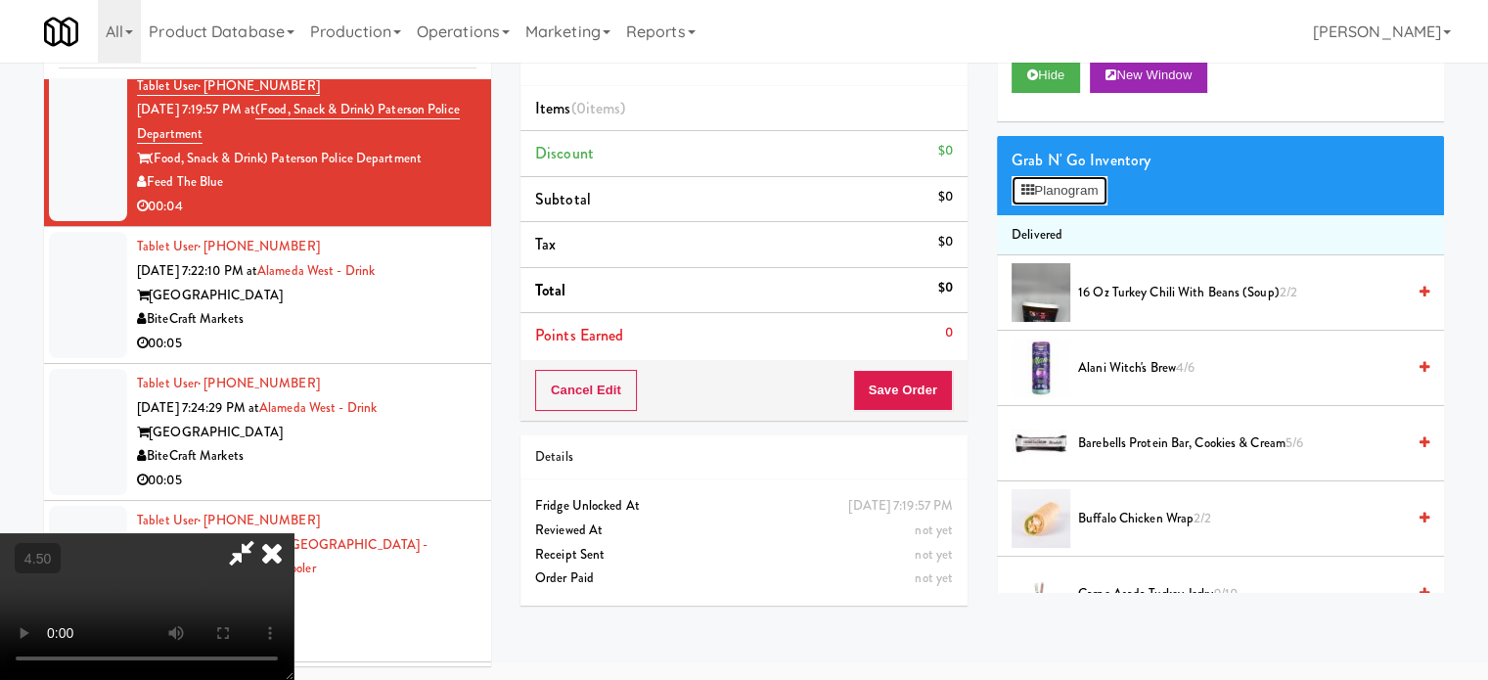
click at [1091, 187] on button "Planogram" at bounding box center [1060, 190] width 96 height 29
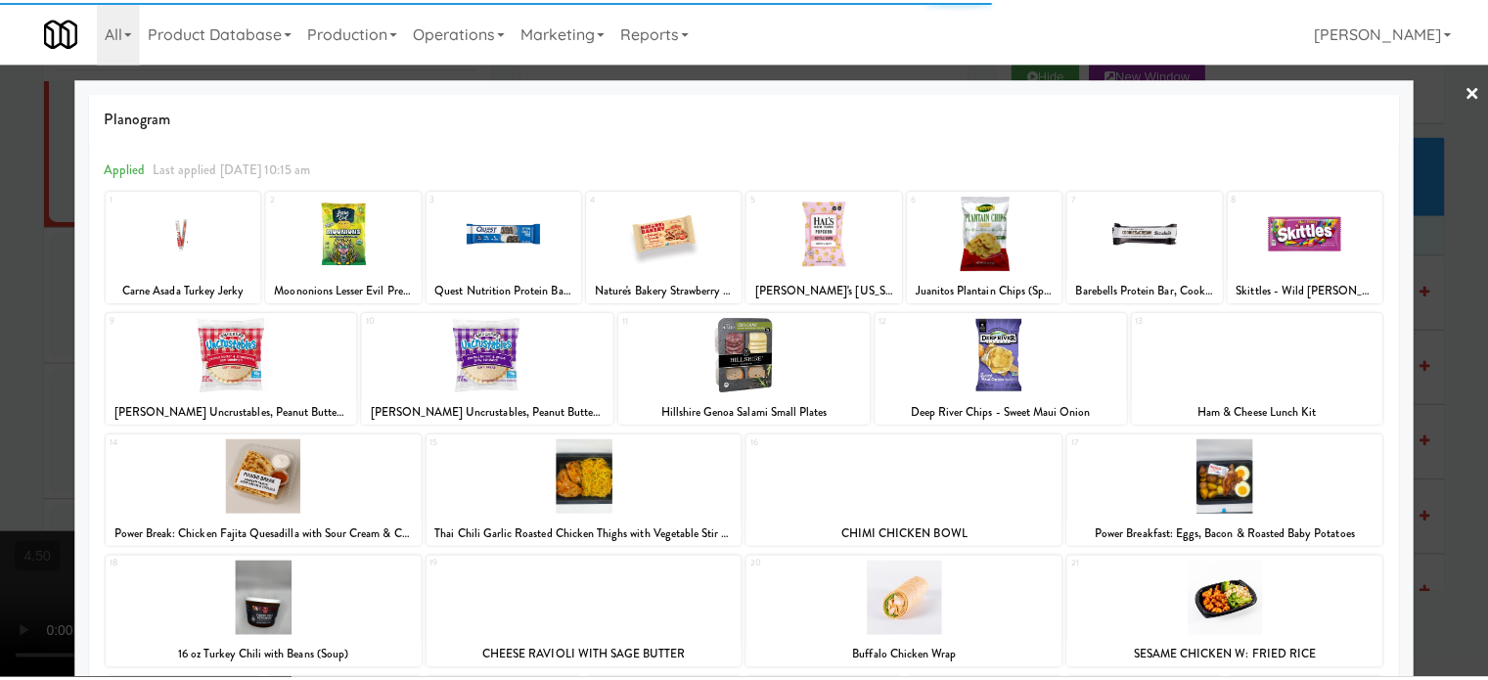
scroll to position [280, 0]
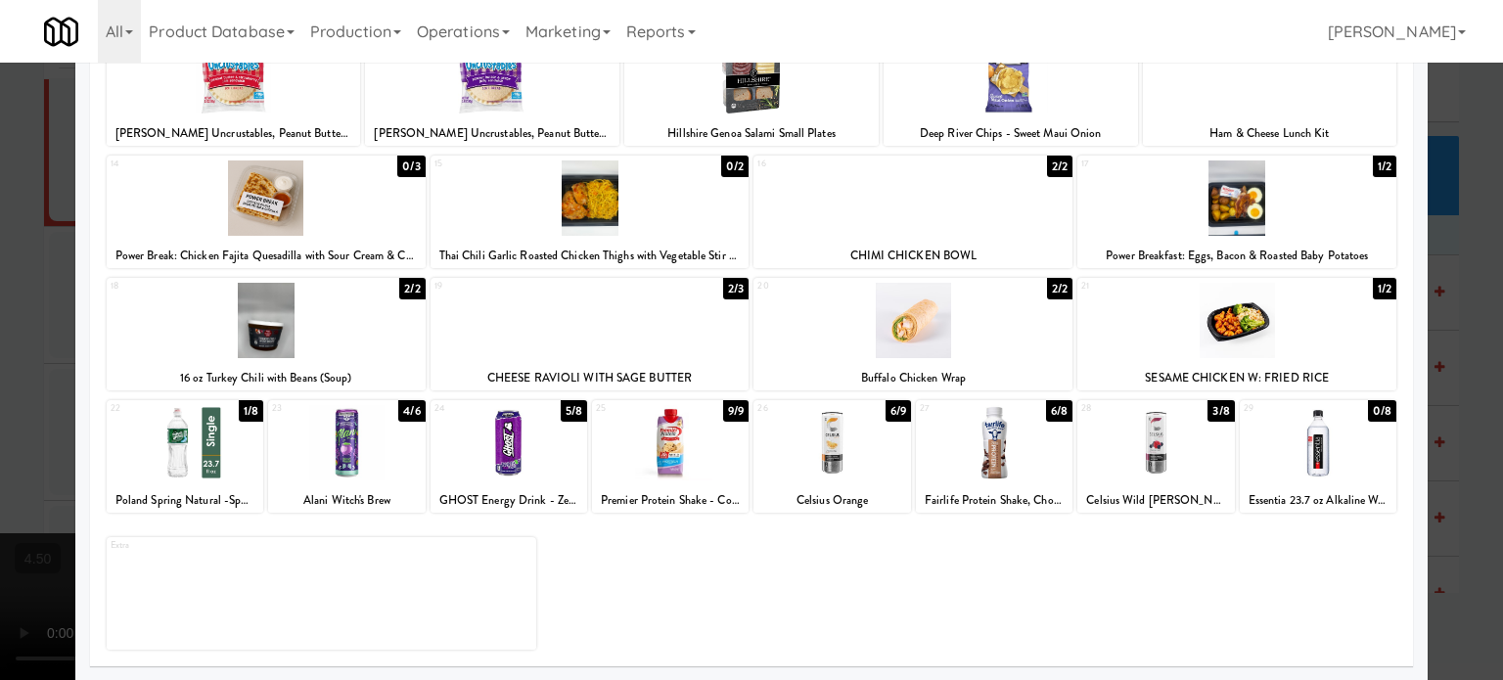
drag, startPoint x: 569, startPoint y: 408, endPoint x: 1033, endPoint y: 328, distance: 470.7
click at [571, 409] on div "5/8" at bounding box center [574, 411] width 26 height 22
click at [1454, 376] on div at bounding box center [751, 340] width 1503 height 680
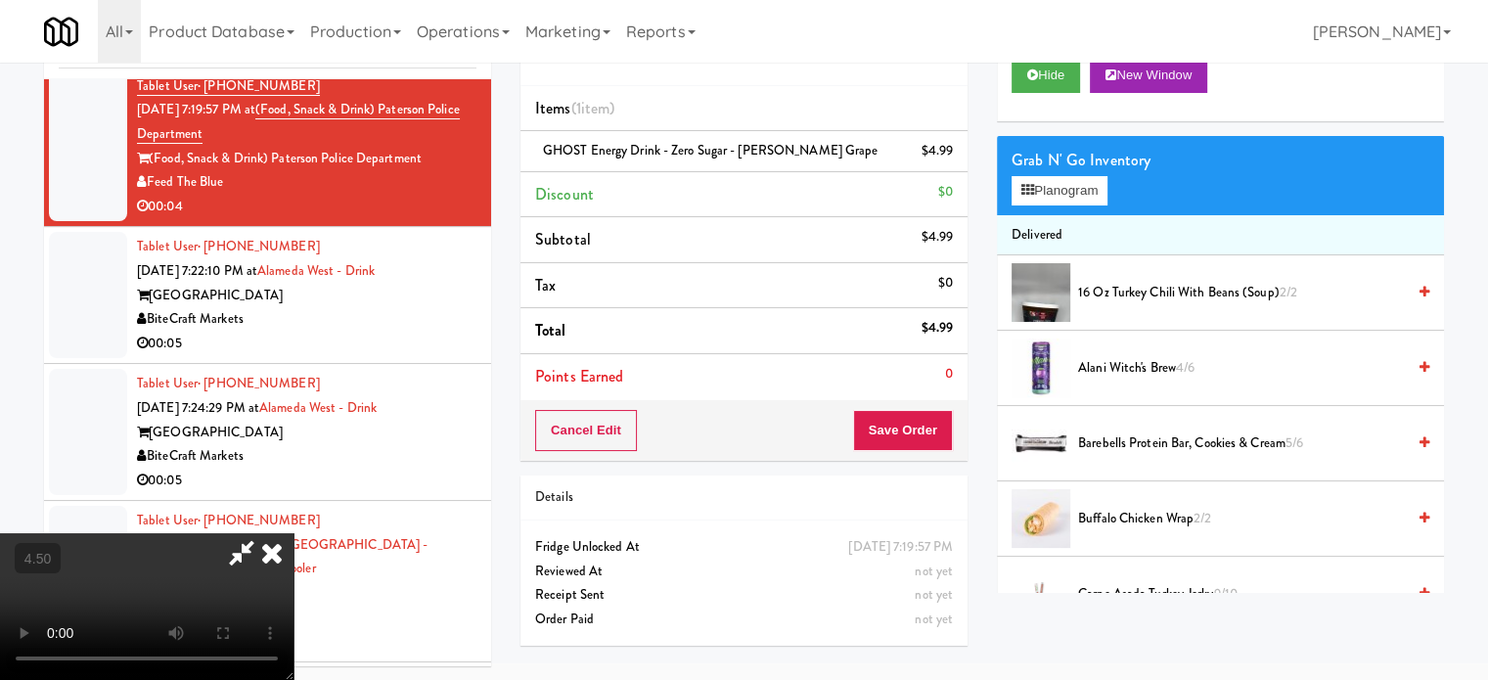
click at [294, 533] on video at bounding box center [147, 606] width 294 height 147
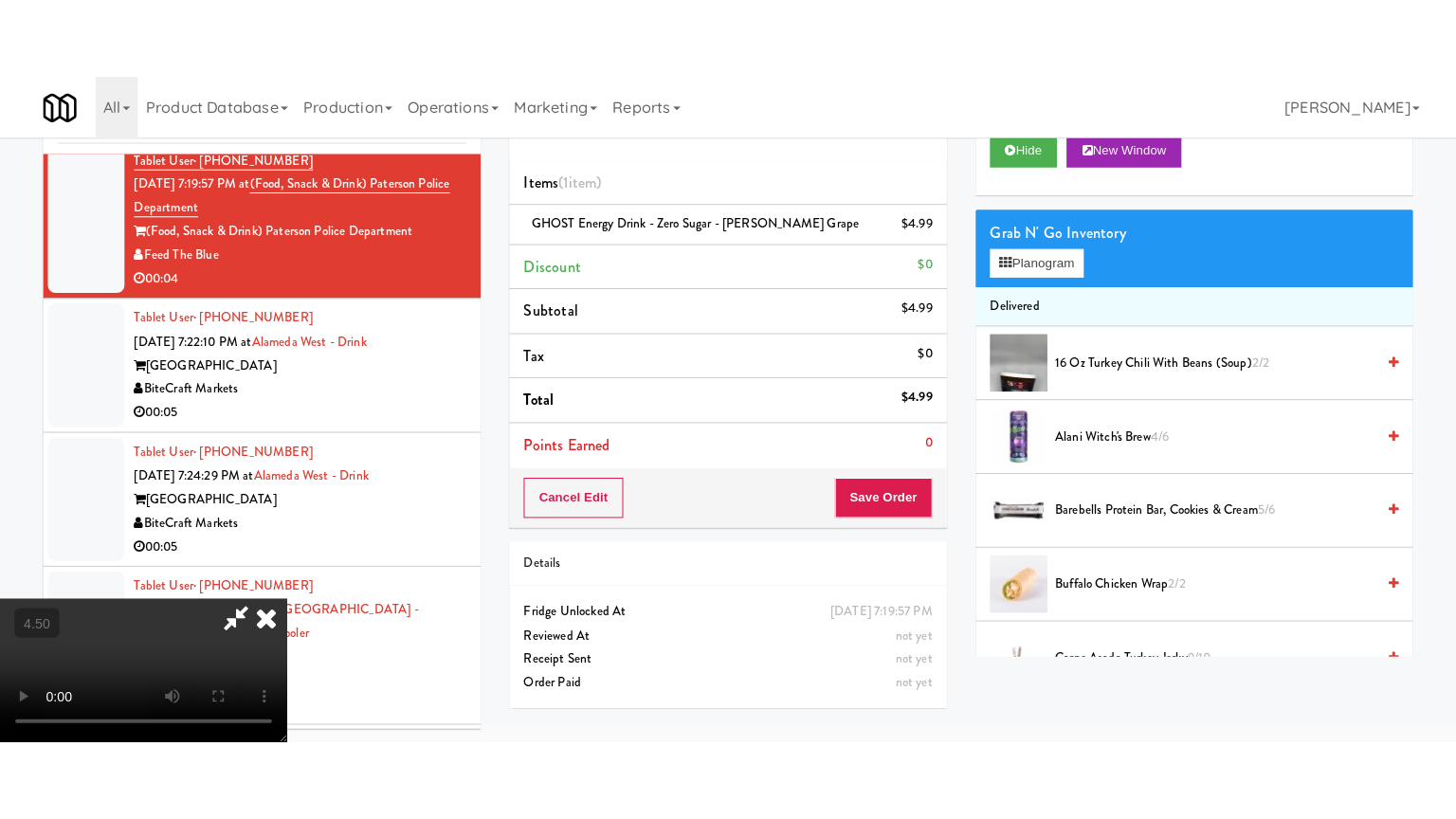
scroll to position [61, 0]
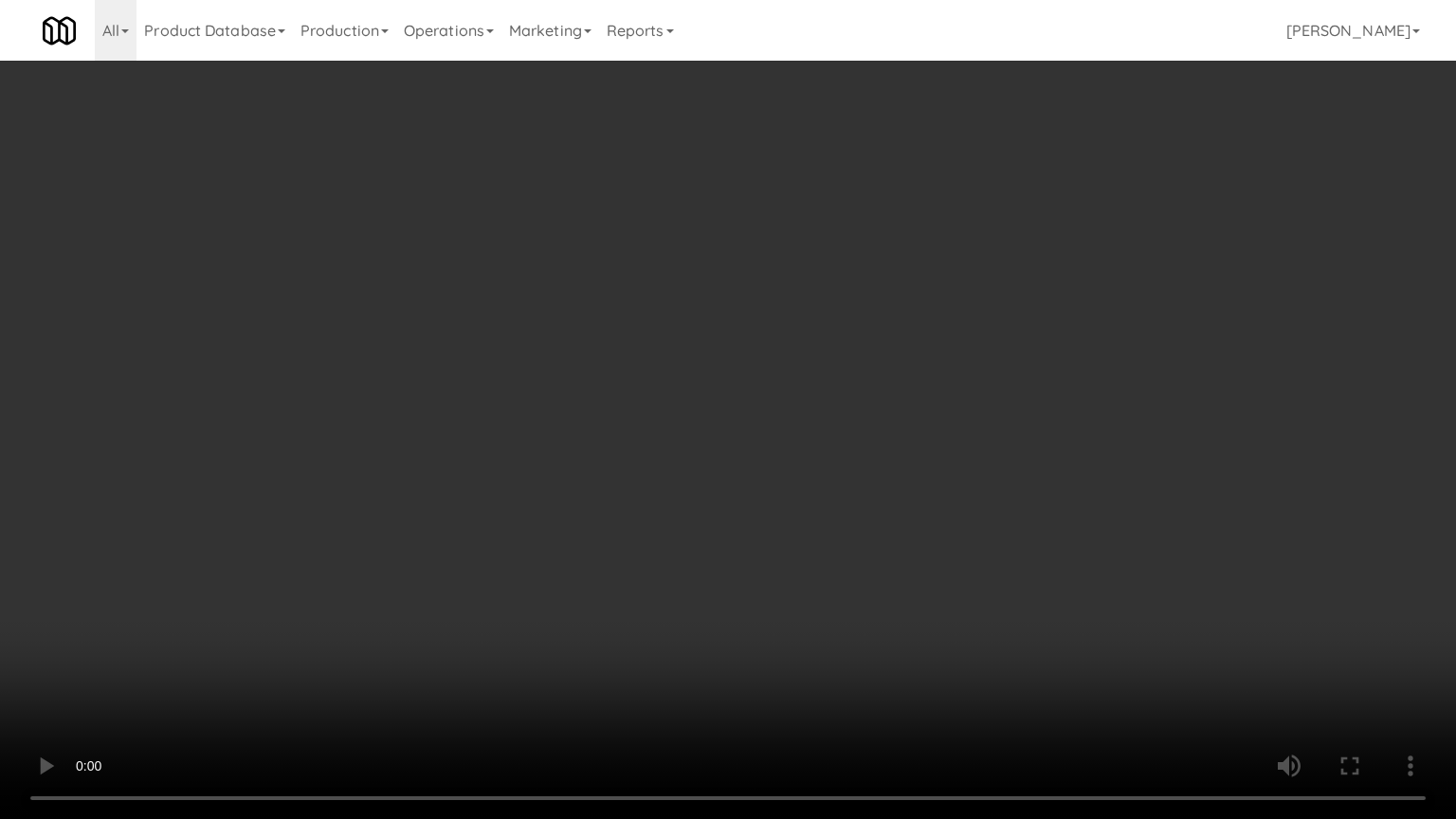
click at [685, 436] on video at bounding box center [728, 409] width 1456 height 819
click at [595, 374] on video at bounding box center [728, 409] width 1456 height 819
click at [609, 359] on video at bounding box center [728, 409] width 1456 height 819
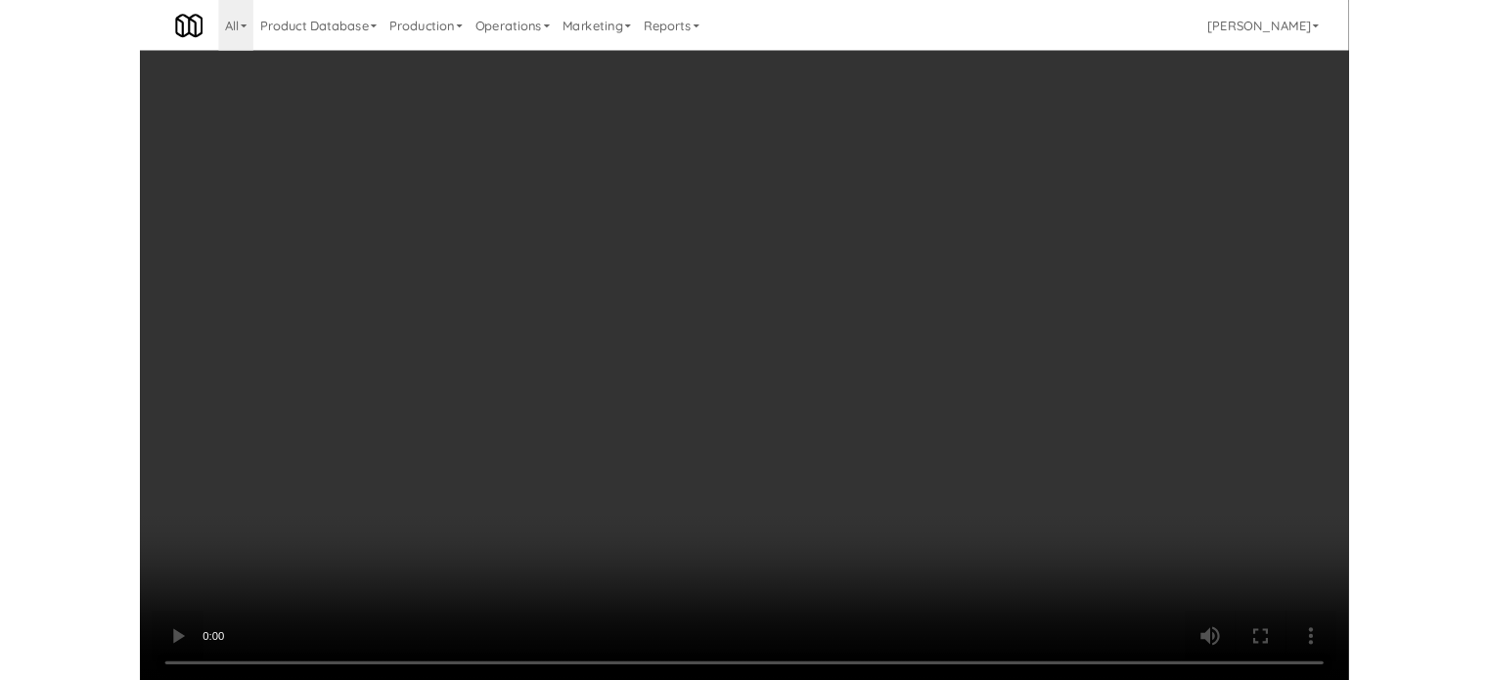
scroll to position [79, 0]
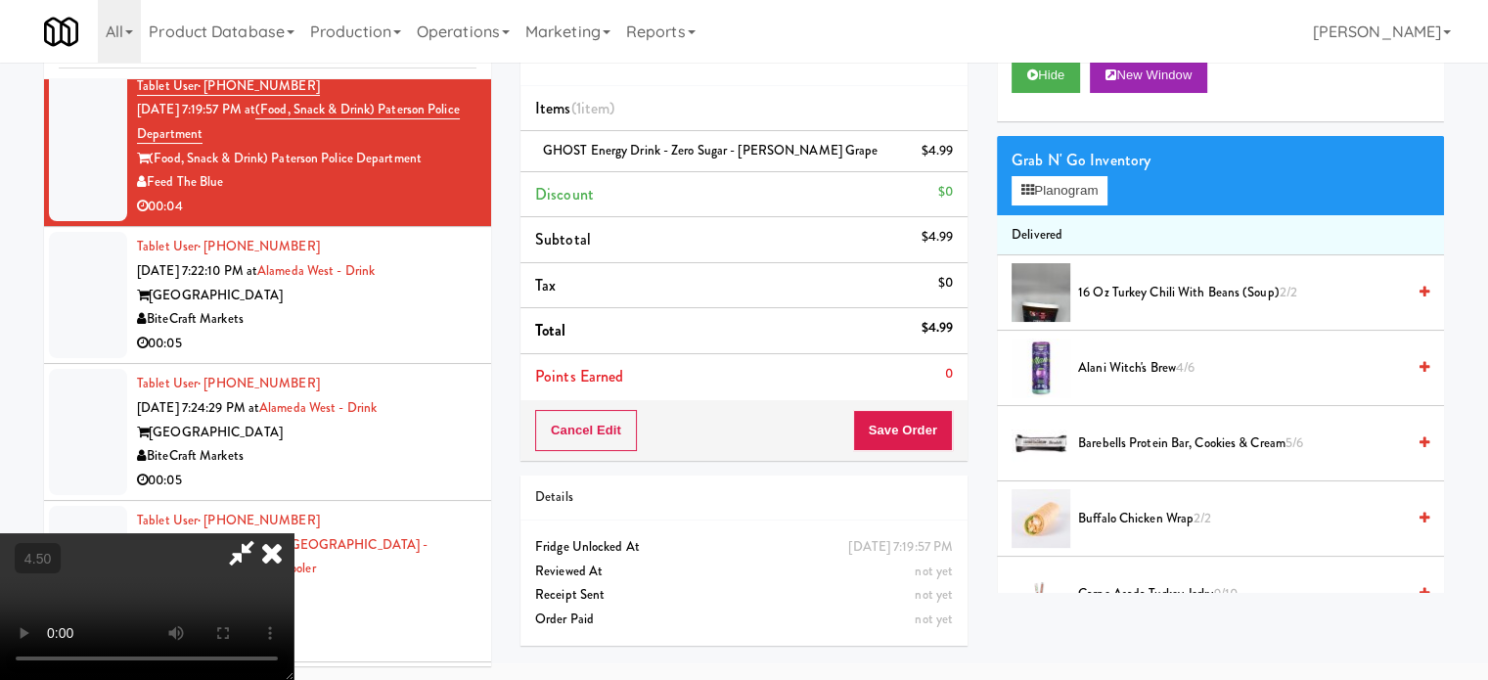
click at [294, 533] on icon at bounding box center [271, 552] width 43 height 39
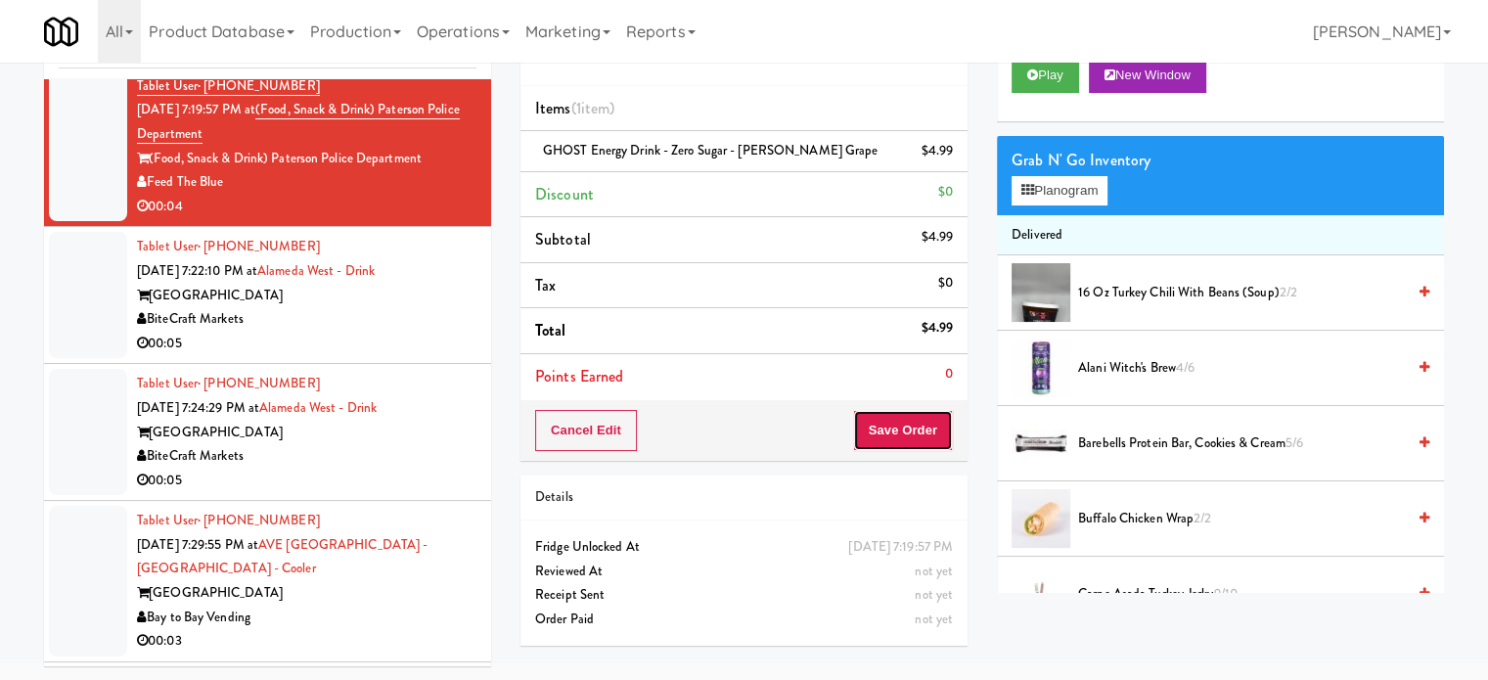
drag, startPoint x: 912, startPoint y: 435, endPoint x: 844, endPoint y: 362, distance: 99.7
click at [912, 434] on button "Save Order" at bounding box center [903, 430] width 100 height 41
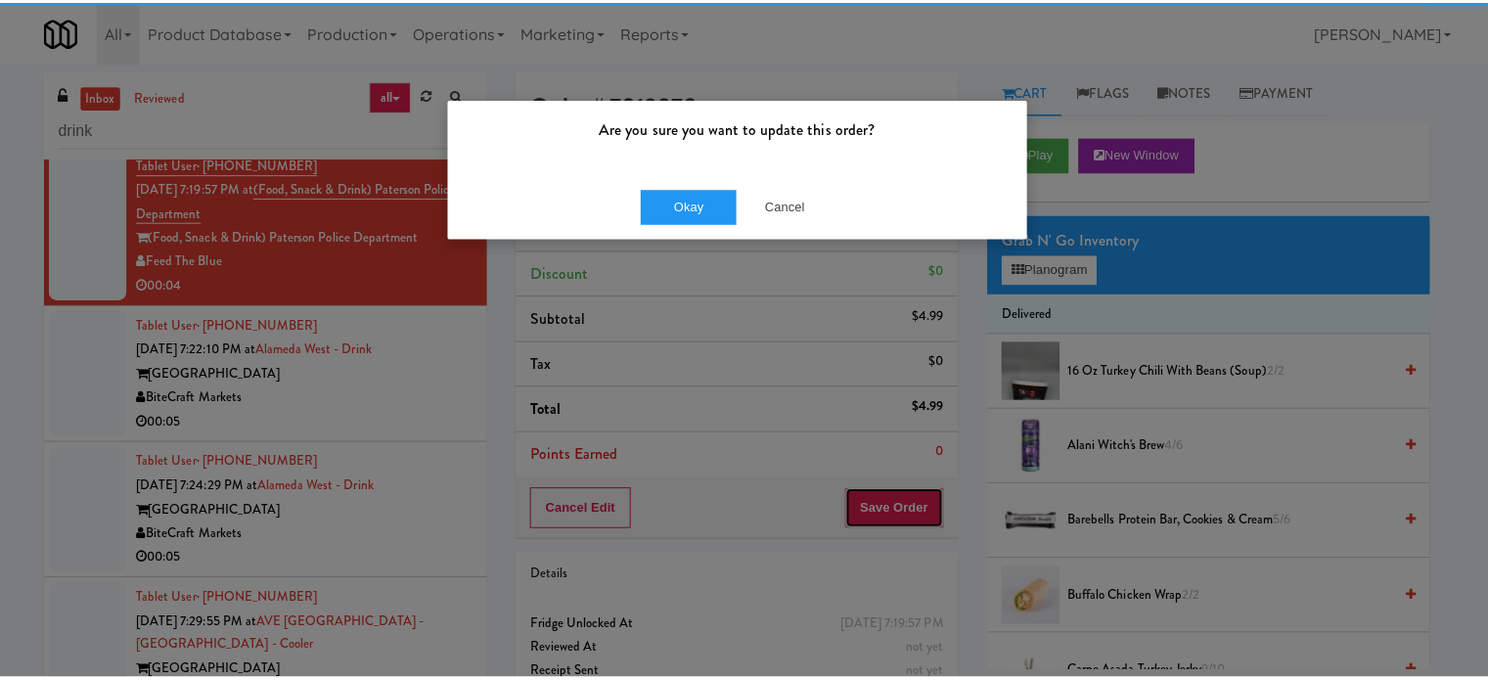
scroll to position [0, 0]
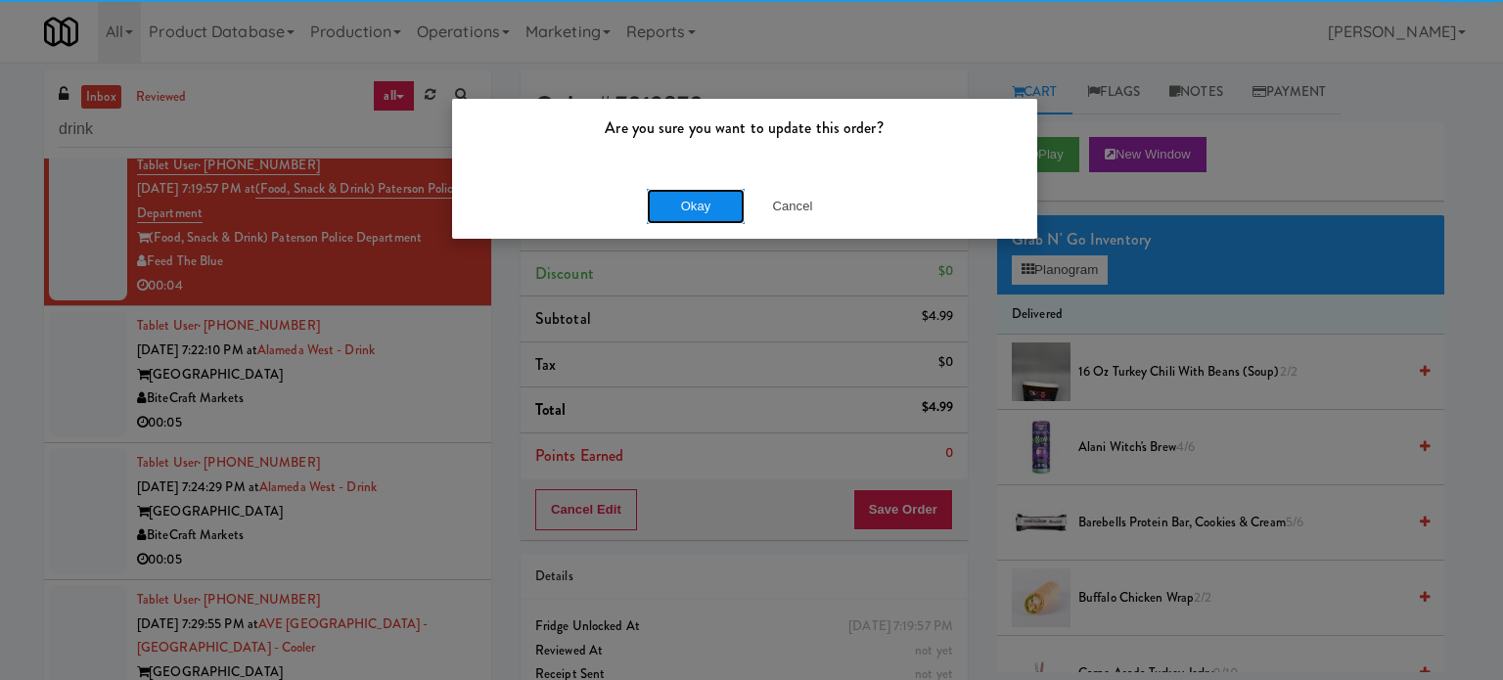
click at [706, 201] on button "Okay" at bounding box center [696, 206] width 98 height 35
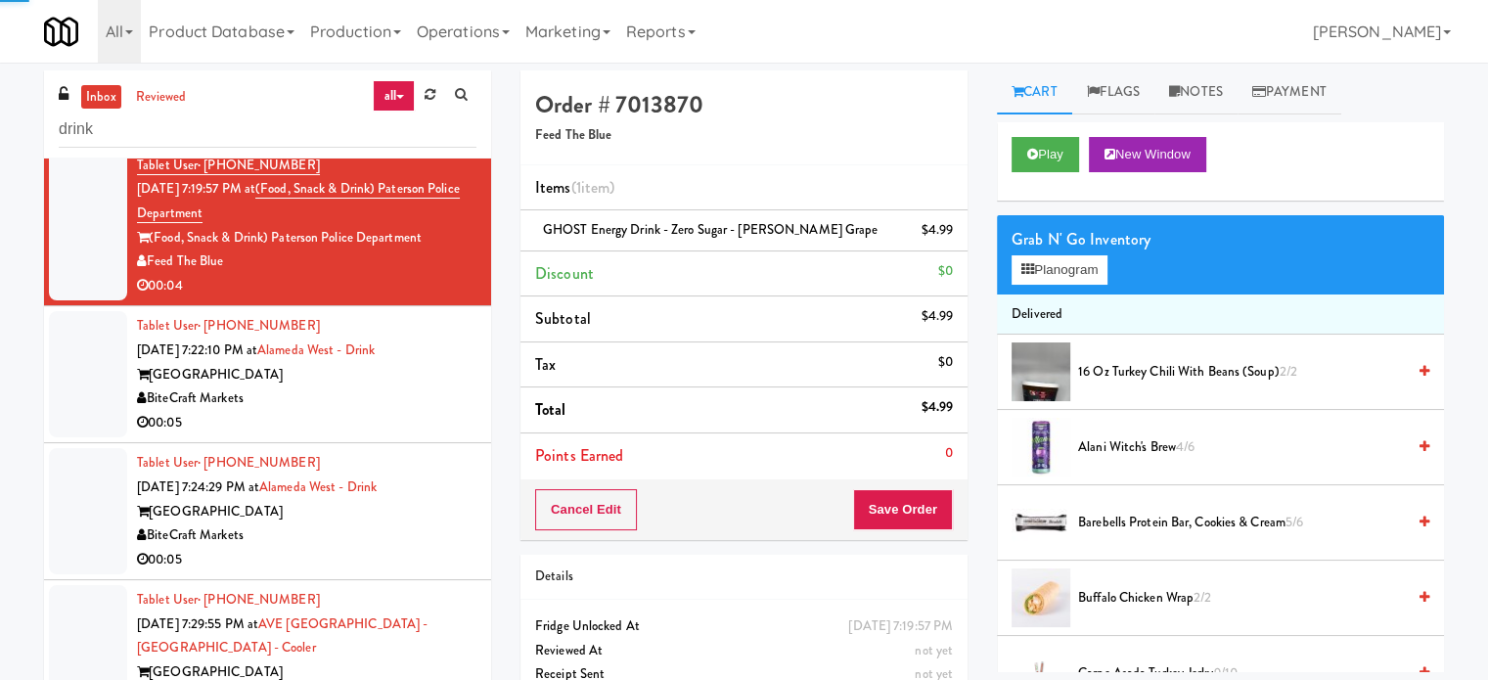
click at [378, 411] on div "BiteCraft Markets" at bounding box center [307, 398] width 340 height 24
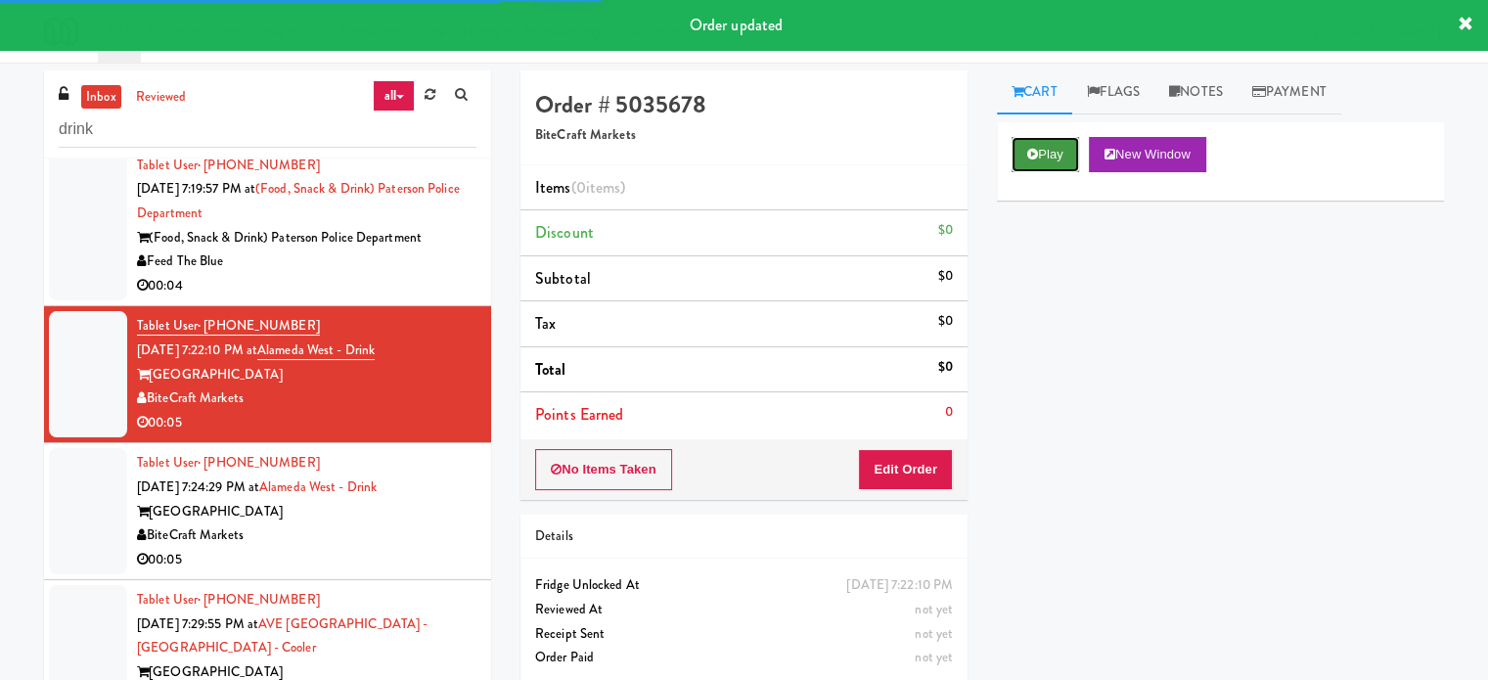
click at [1067, 148] on button "Play" at bounding box center [1046, 154] width 68 height 35
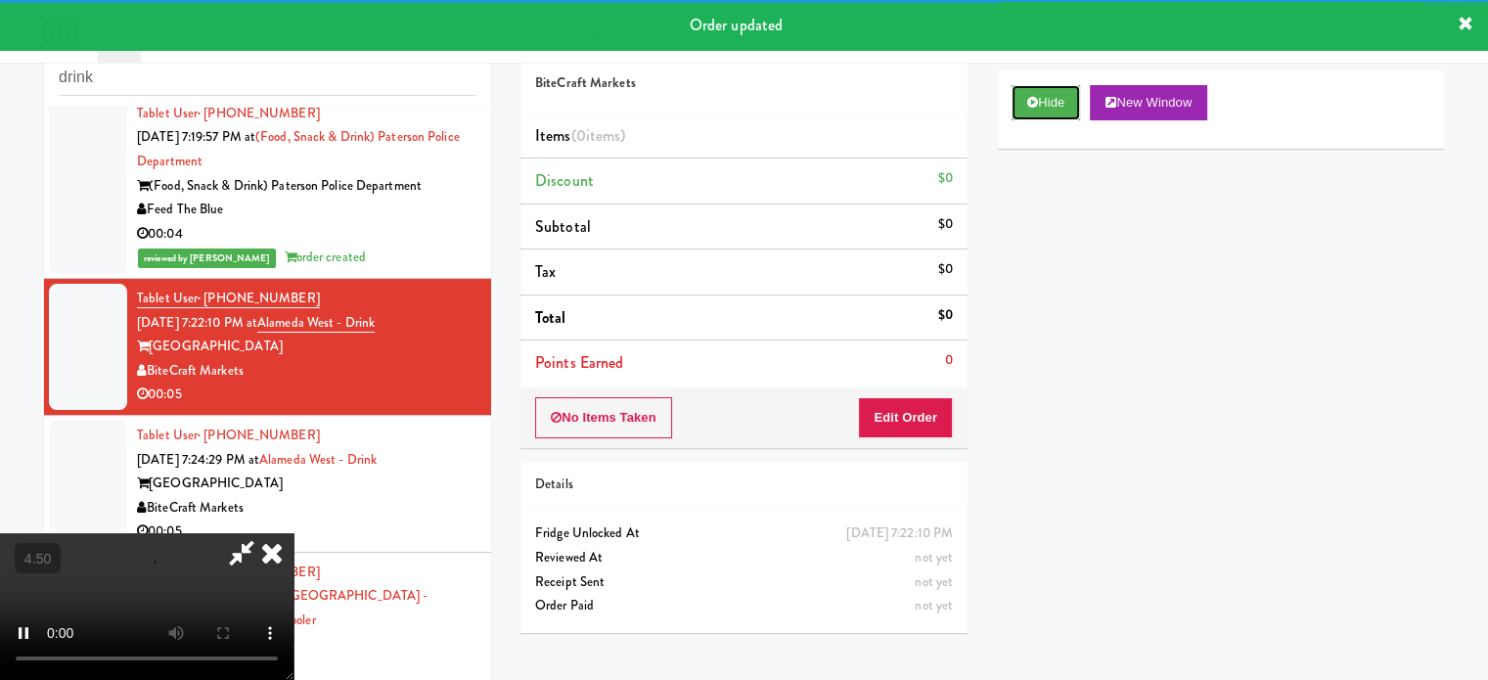
scroll to position [79, 0]
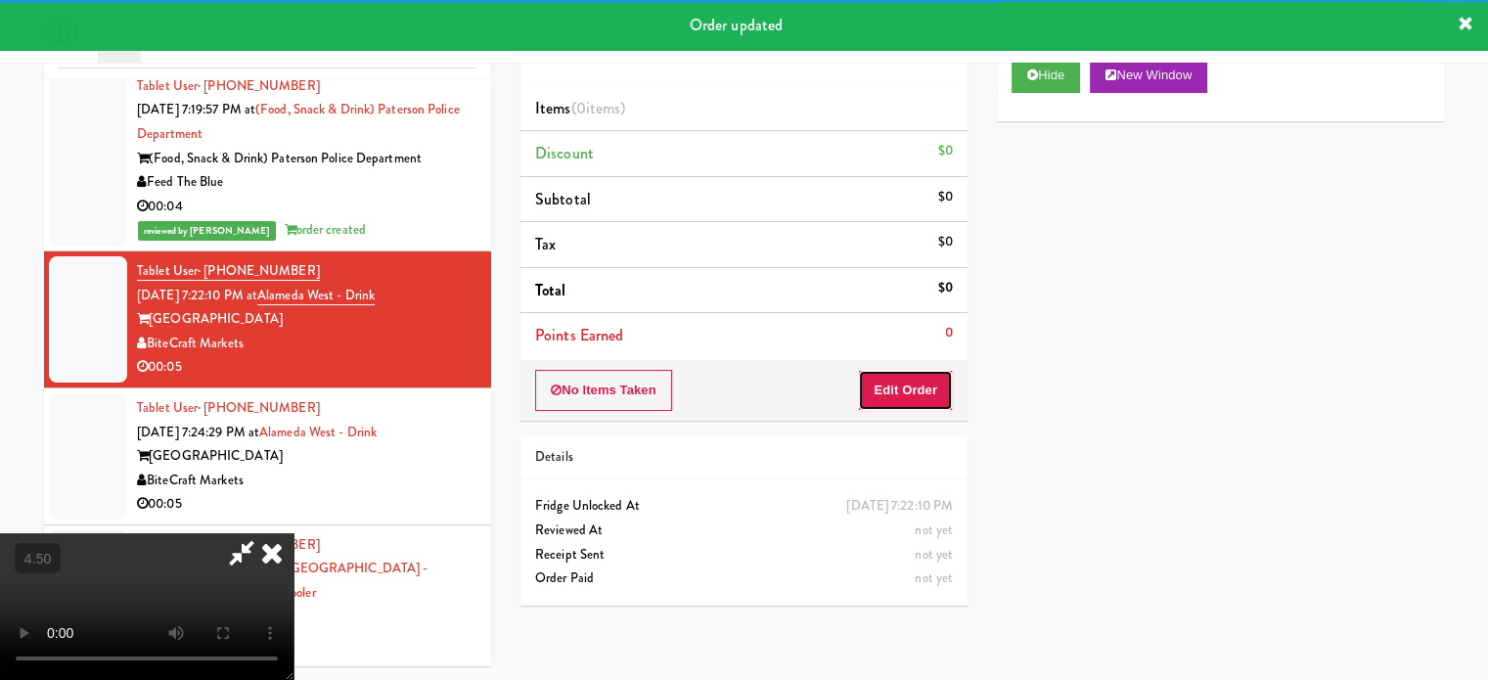
click at [931, 383] on button "Edit Order" at bounding box center [905, 390] width 95 height 41
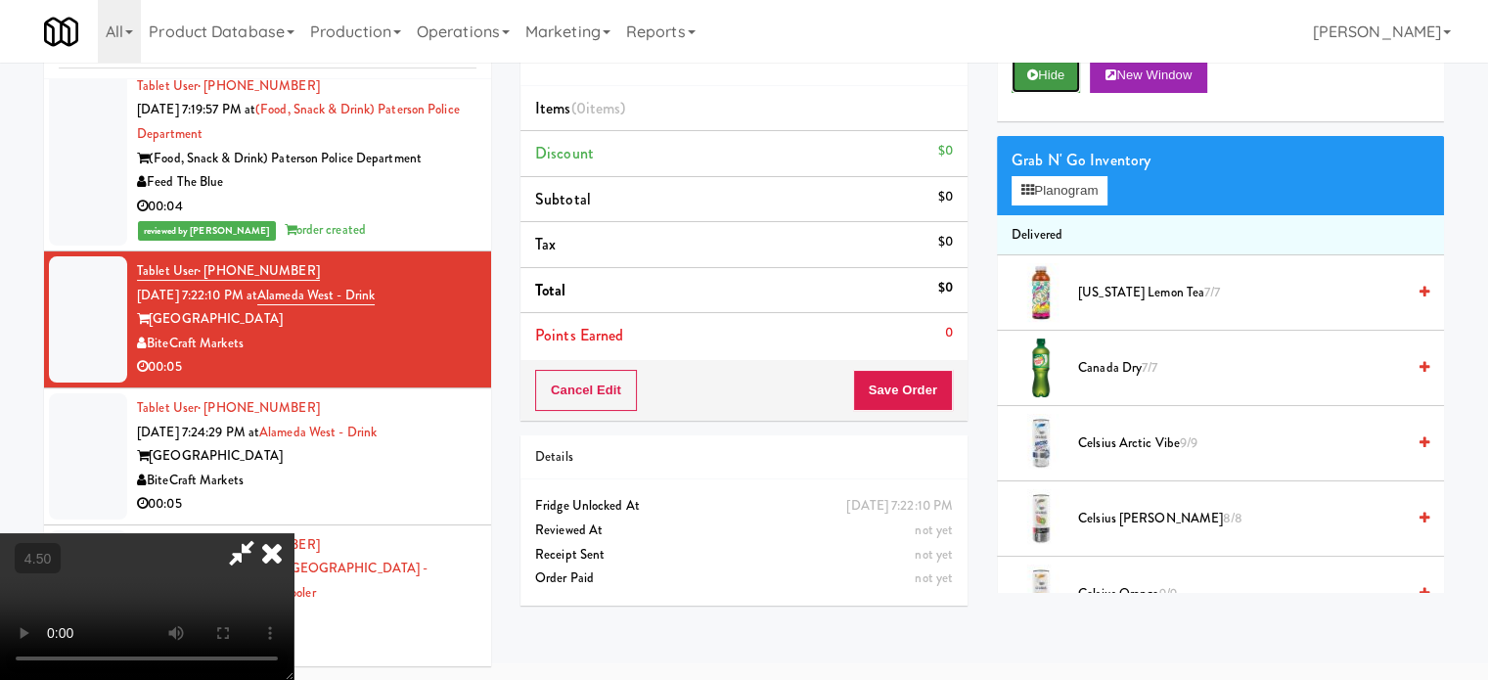
click at [1058, 71] on button "Hide" at bounding box center [1046, 75] width 68 height 35
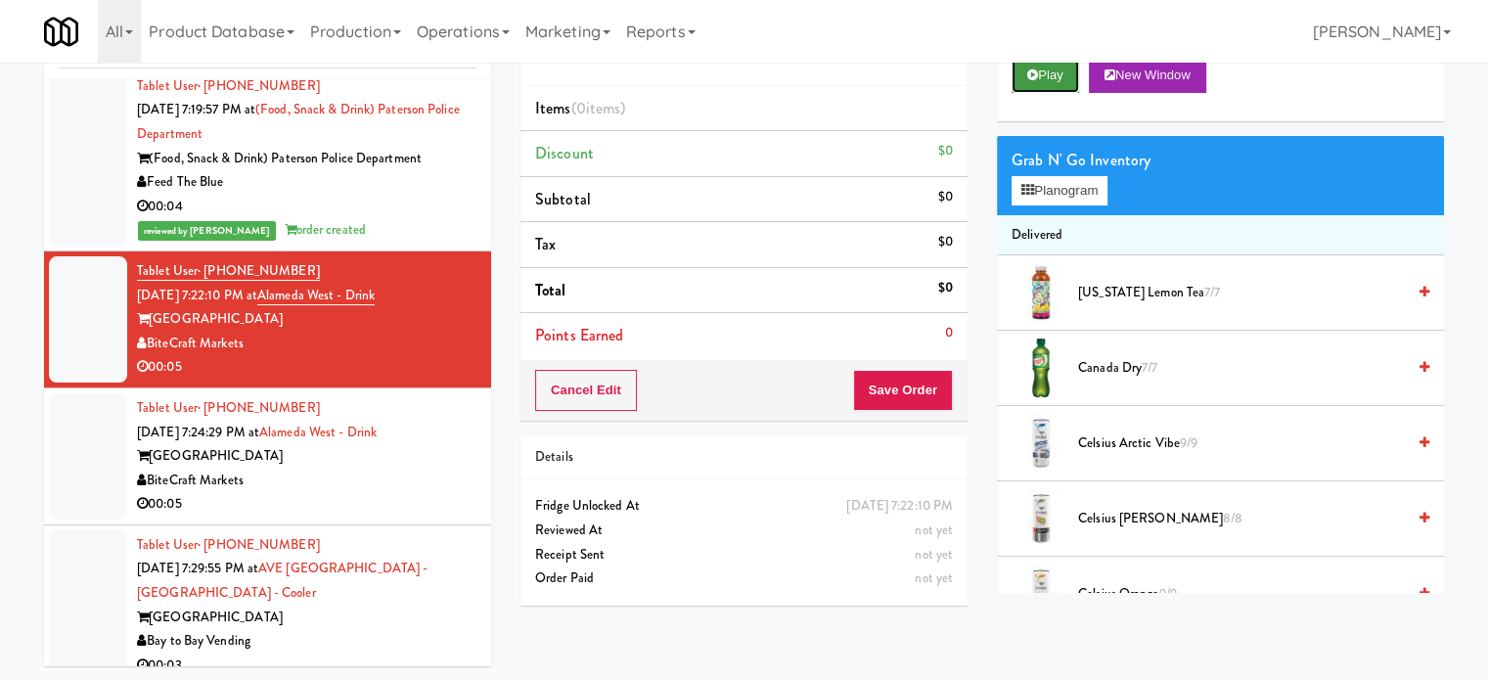
click at [1057, 79] on button "Play" at bounding box center [1046, 75] width 68 height 35
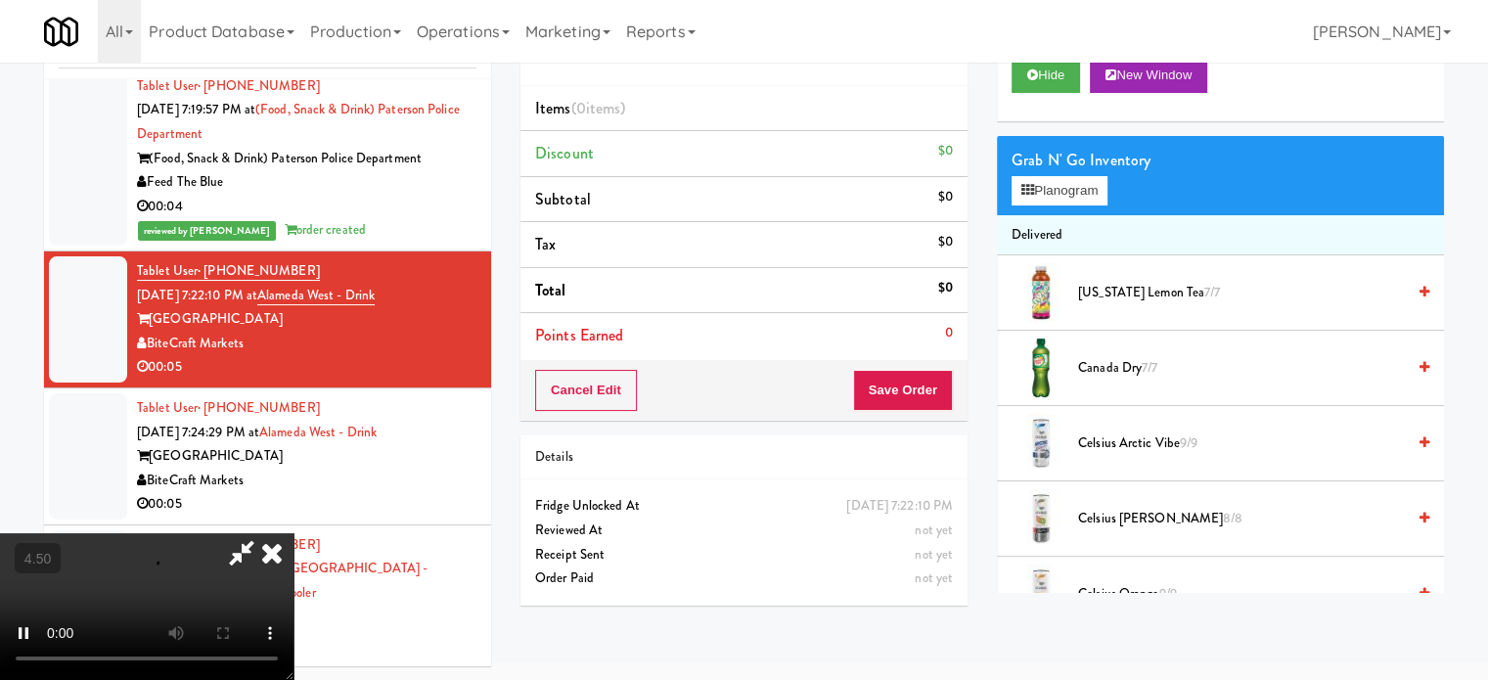
click at [294, 533] on video at bounding box center [147, 606] width 294 height 147
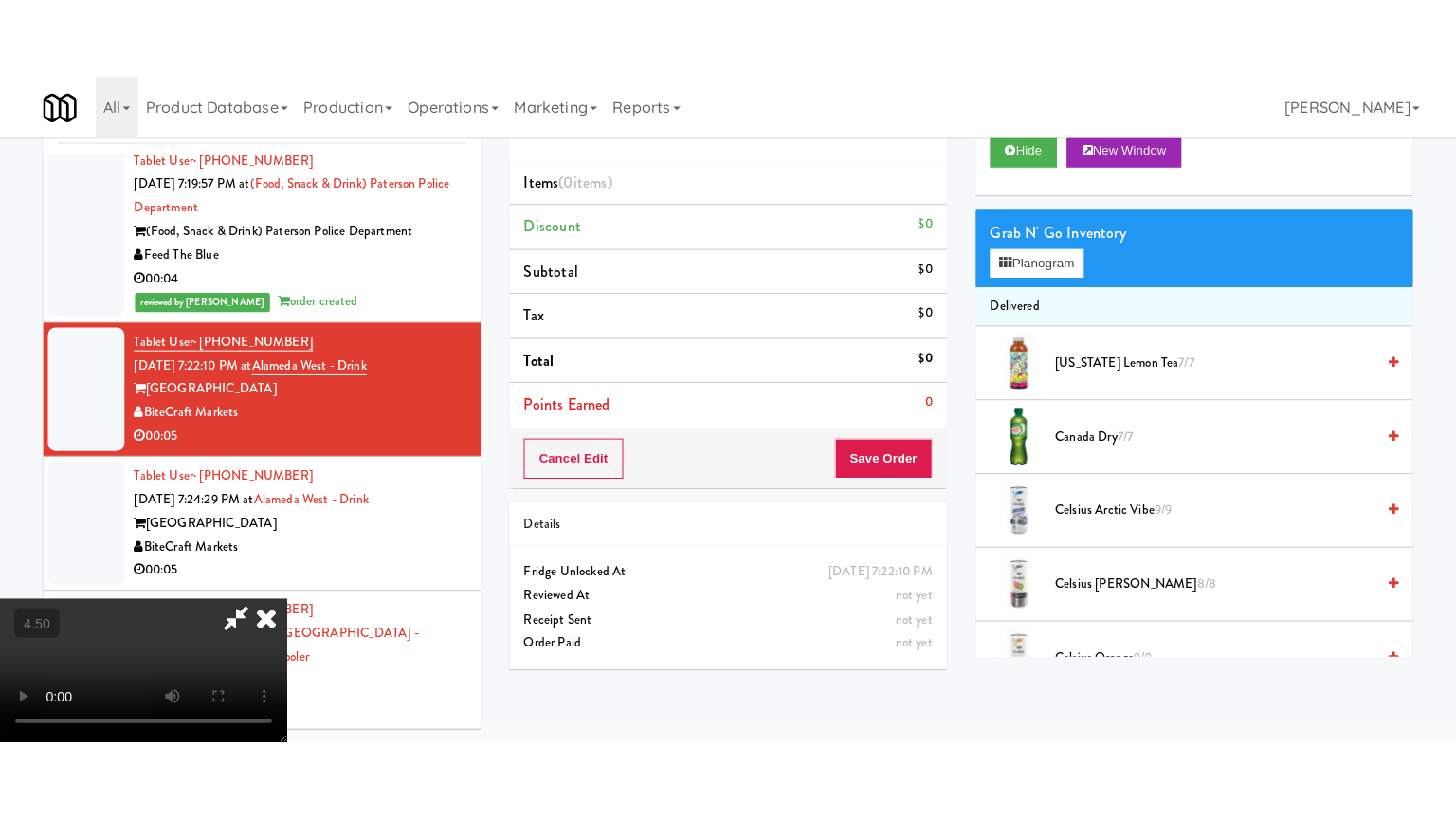
scroll to position [61, 0]
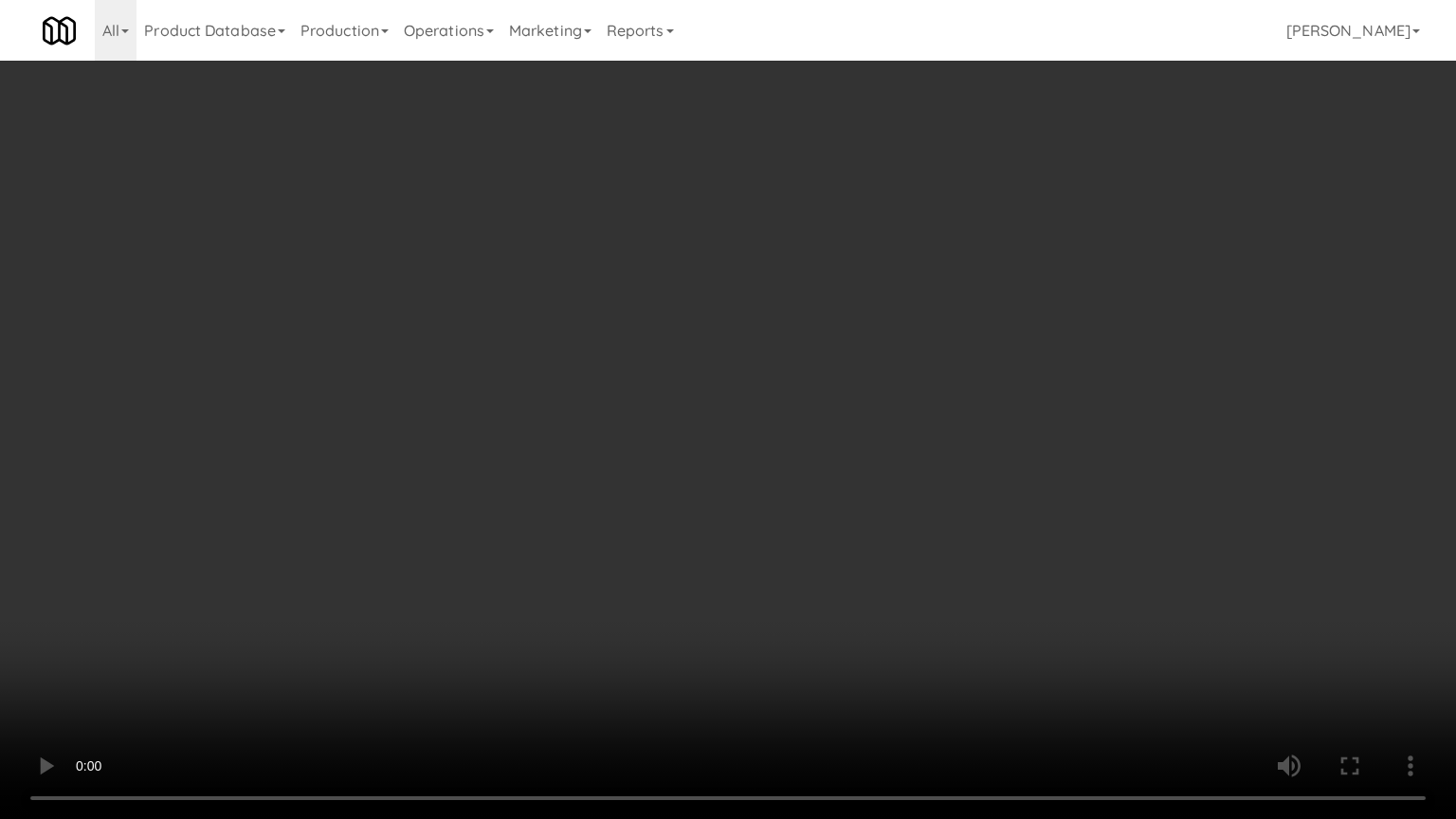
click at [728, 349] on video at bounding box center [728, 409] width 1456 height 819
drag, startPoint x: 731, startPoint y: 349, endPoint x: 797, endPoint y: 323, distance: 70.9
click at [733, 349] on video at bounding box center [728, 409] width 1456 height 819
click at [809, 354] on video at bounding box center [728, 409] width 1456 height 819
drag, startPoint x: 789, startPoint y: 371, endPoint x: 844, endPoint y: 357, distance: 56.8
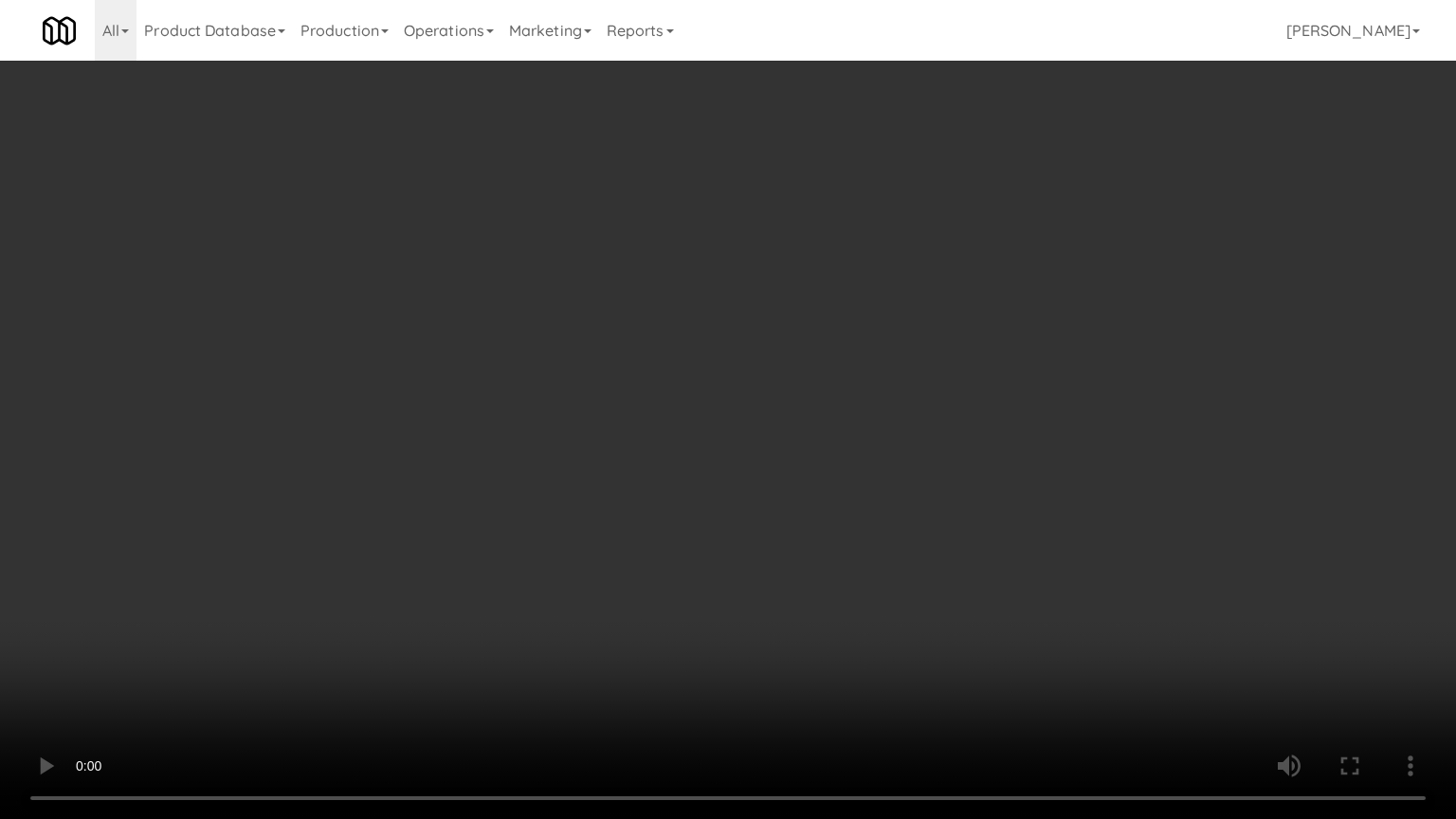
click at [797, 368] on video at bounding box center [728, 409] width 1456 height 819
click at [844, 357] on video at bounding box center [728, 409] width 1456 height 819
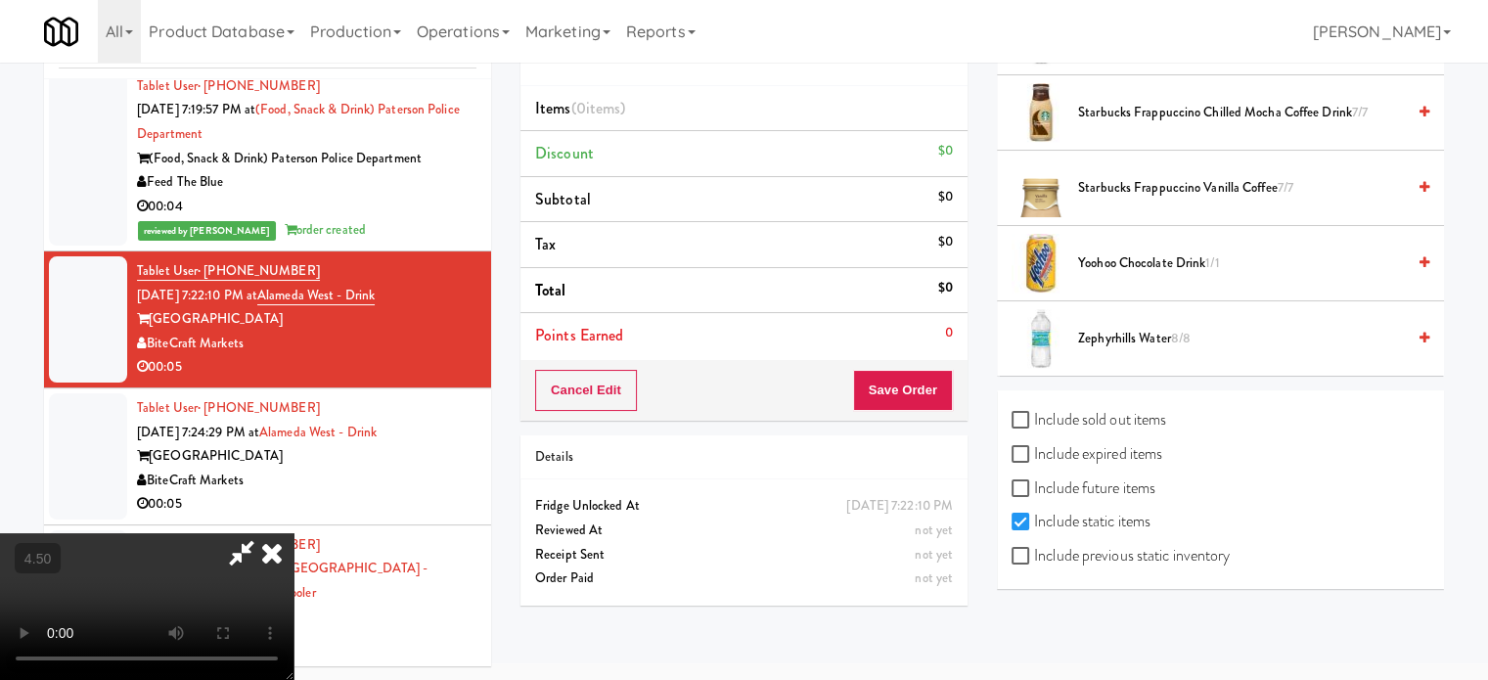
scroll to position [2704, 0]
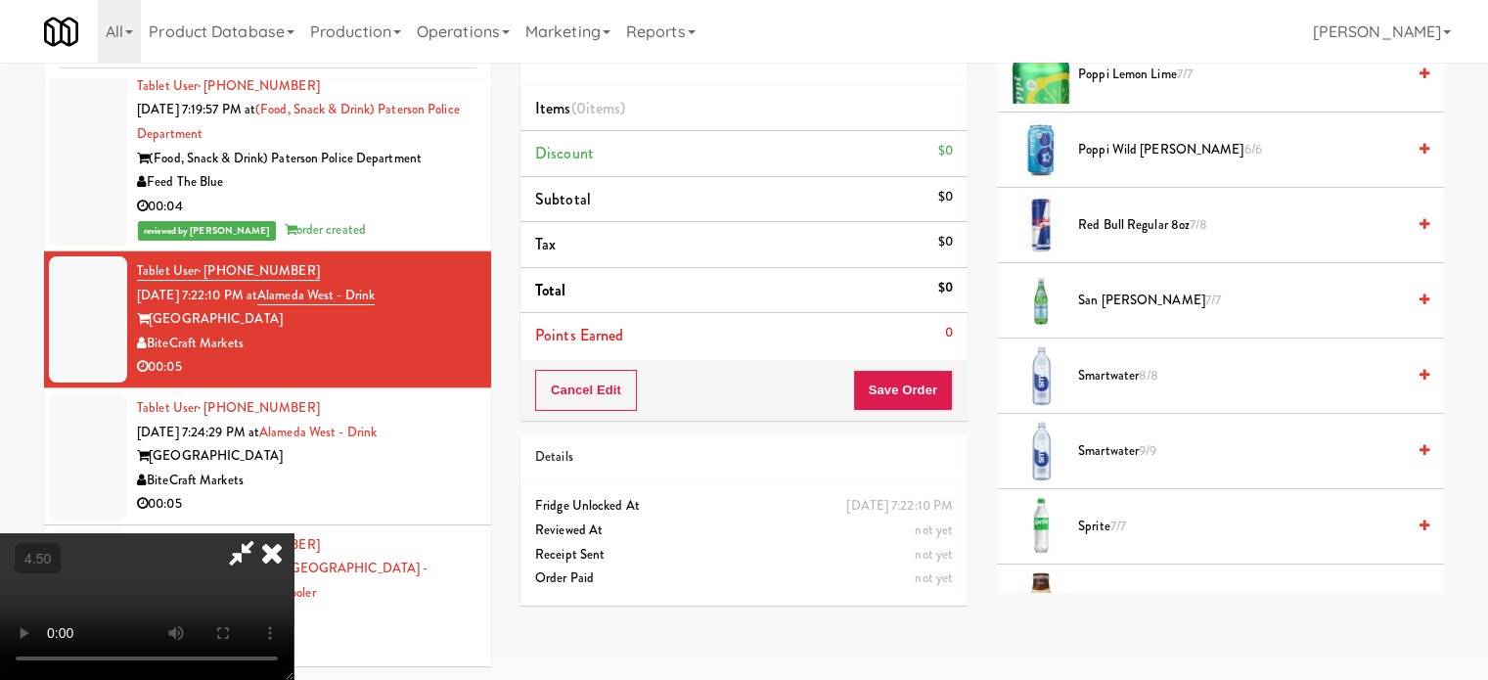
click at [1126, 293] on span "San [PERSON_NAME] 7/7" at bounding box center [1241, 301] width 327 height 24
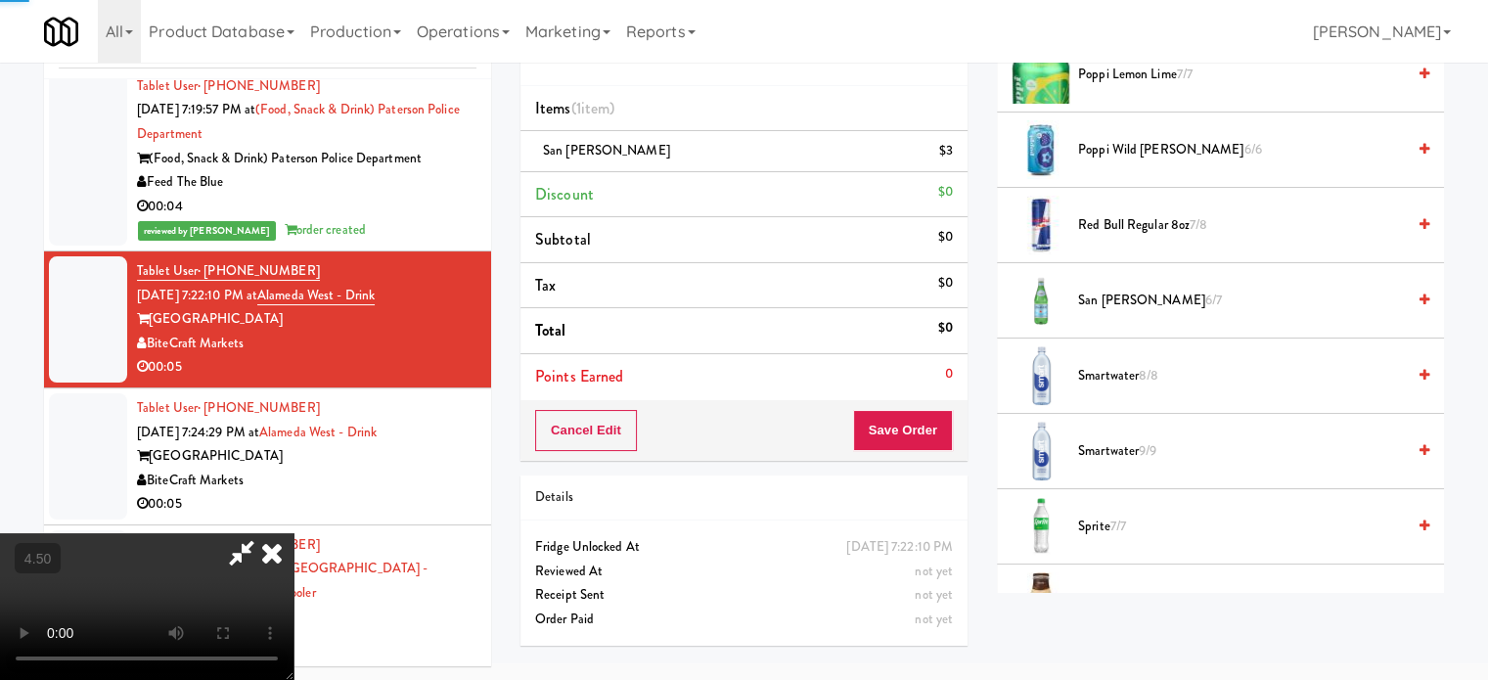
click at [294, 533] on video at bounding box center [147, 606] width 294 height 147
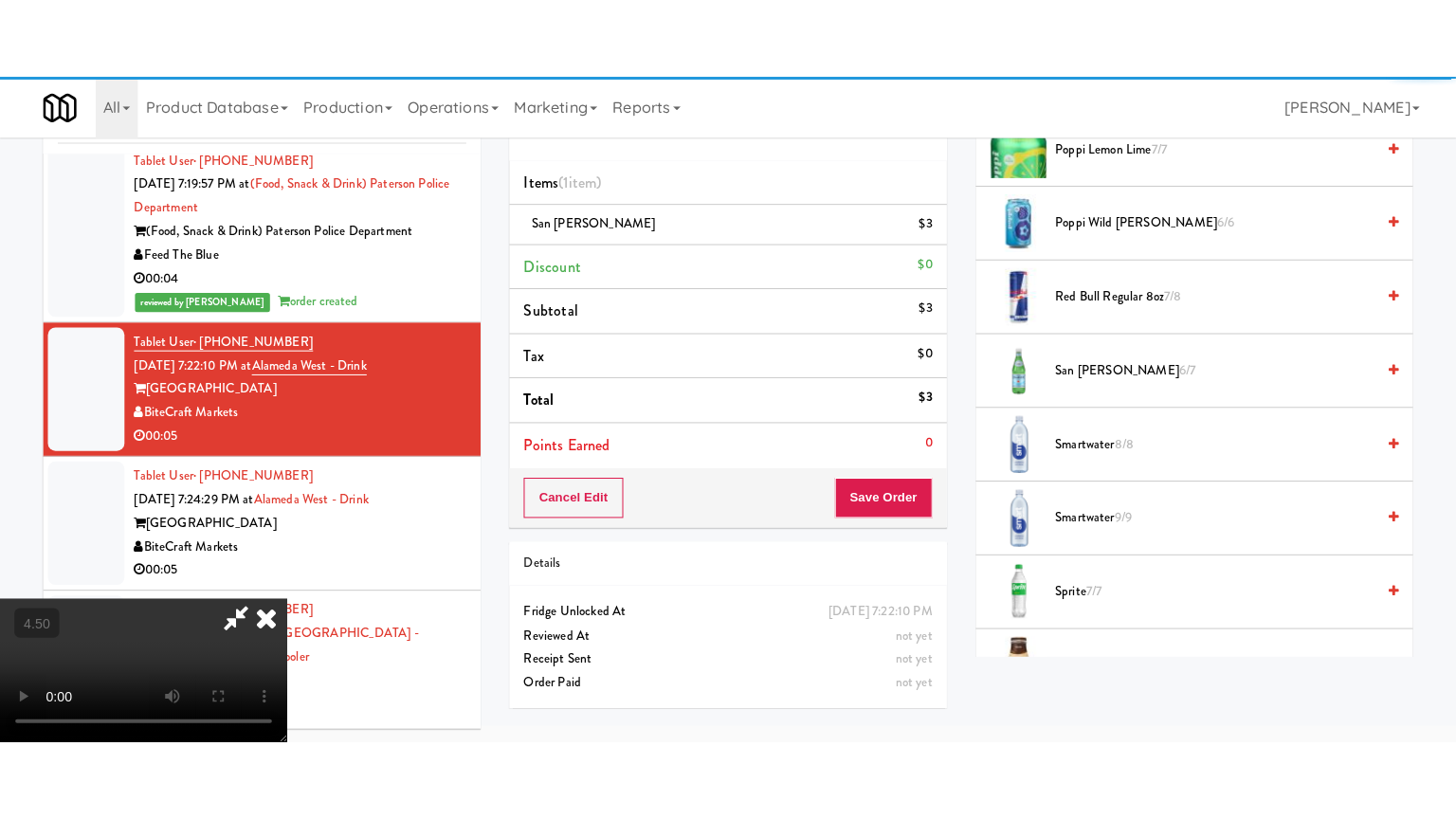
scroll to position [61, 0]
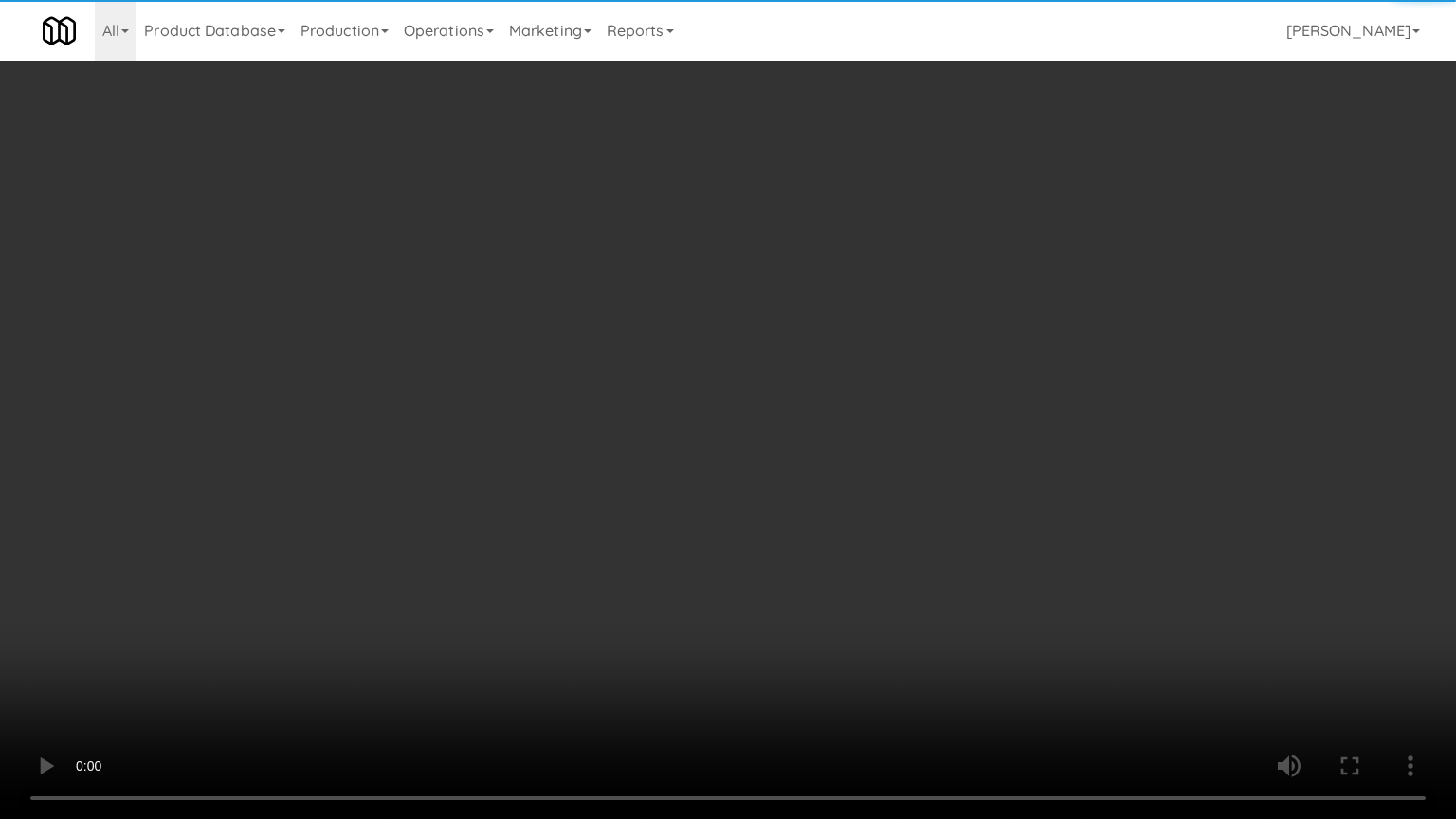
drag, startPoint x: 669, startPoint y: 417, endPoint x: 671, endPoint y: 359, distance: 58.0
click at [670, 404] on video at bounding box center [728, 409] width 1456 height 819
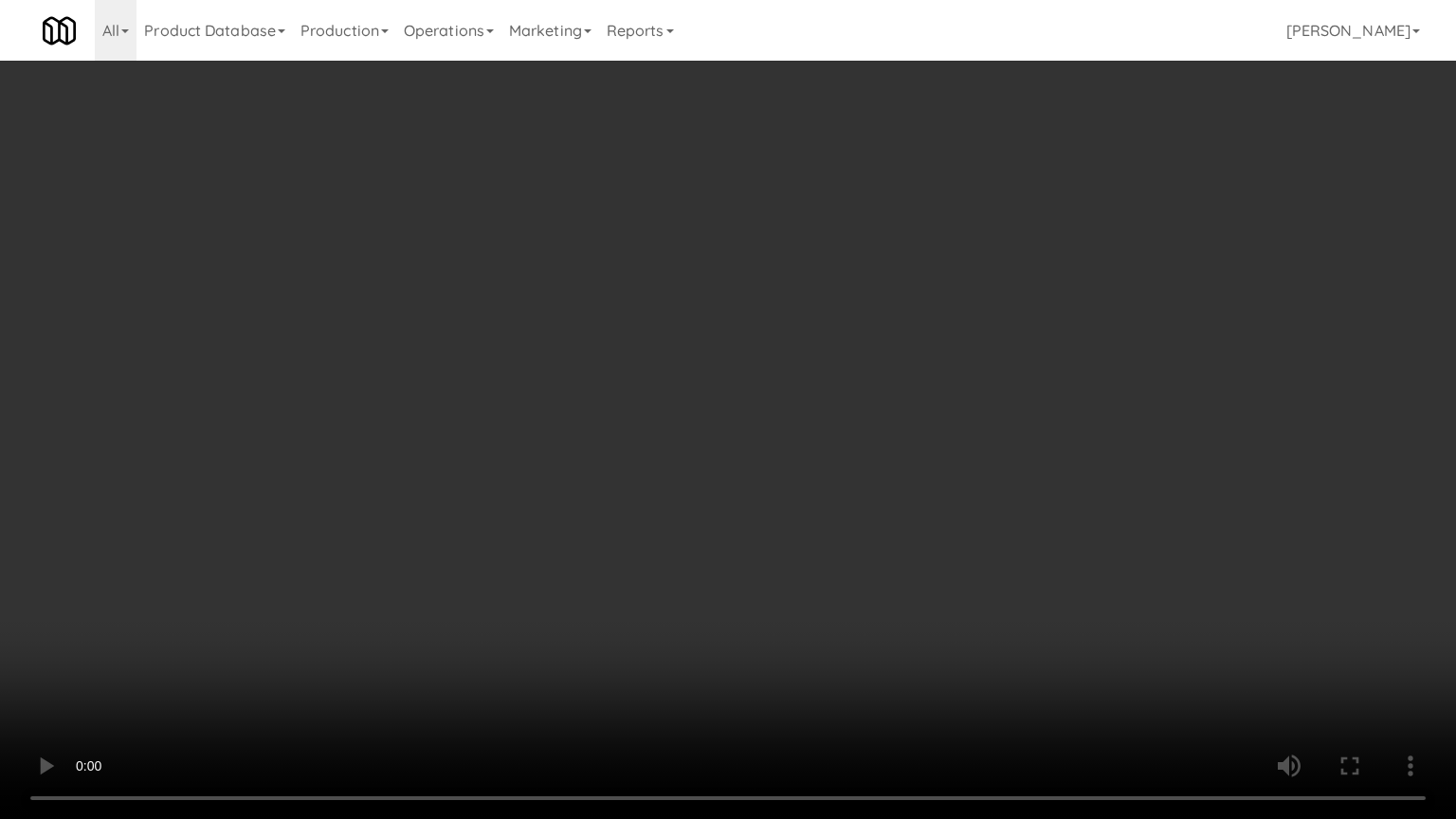
click at [659, 397] on video at bounding box center [728, 409] width 1456 height 819
drag, startPoint x: 662, startPoint y: 394, endPoint x: 743, endPoint y: 179, distance: 229.8
click at [666, 391] on video at bounding box center [728, 409] width 1456 height 819
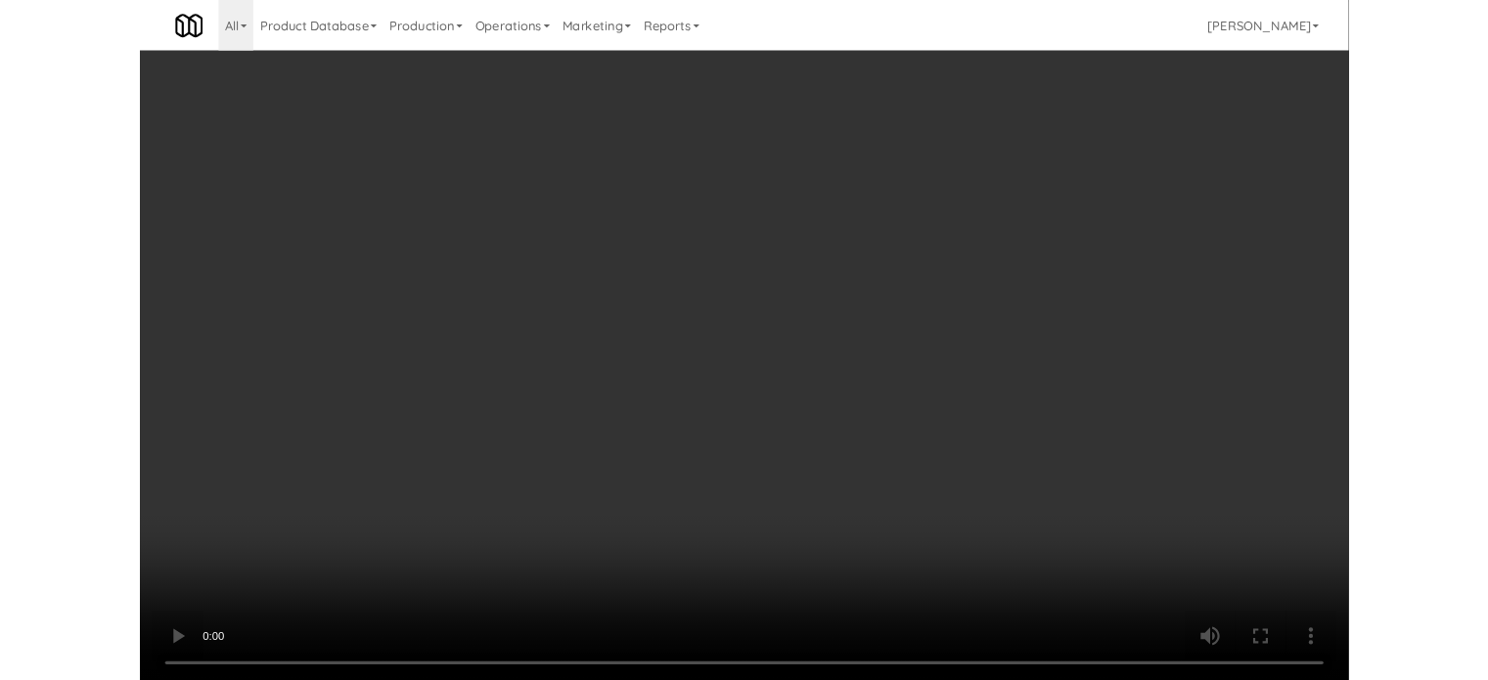
scroll to position [79, 0]
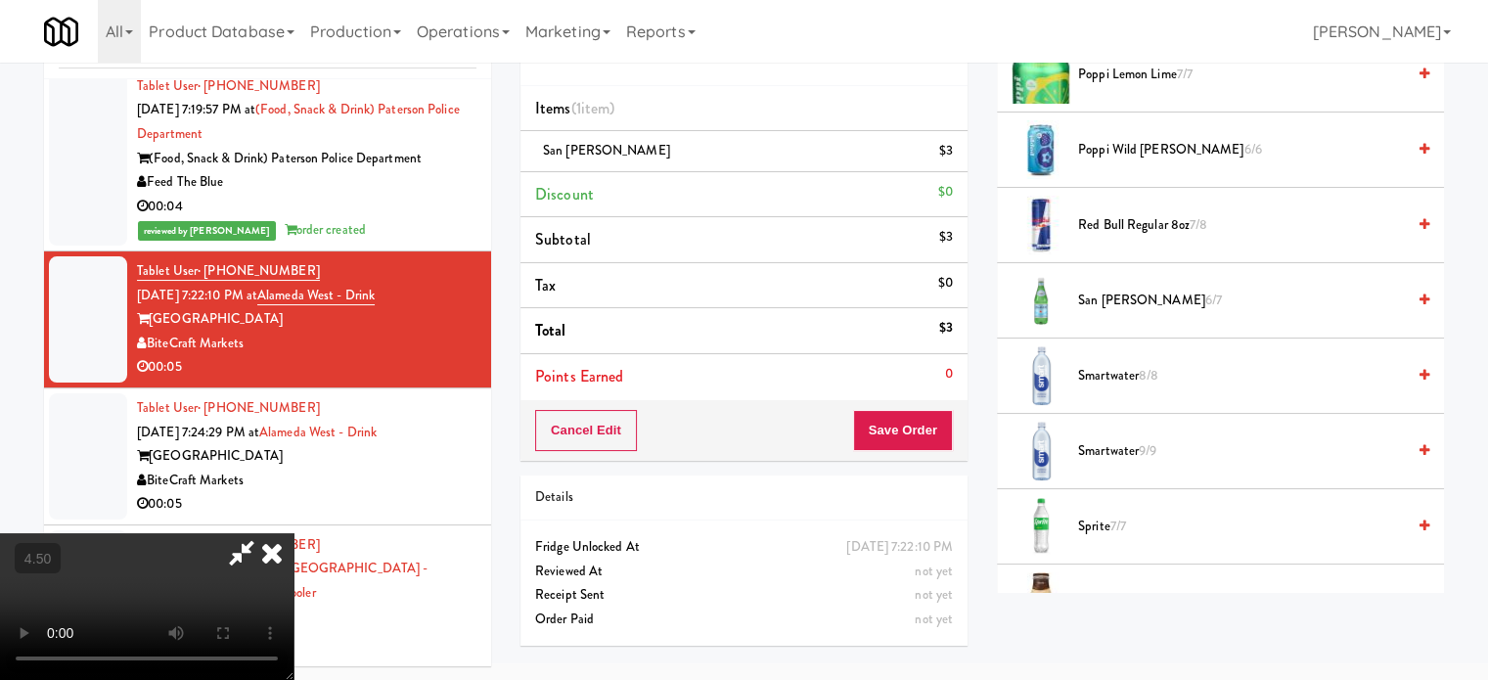
click at [294, 533] on icon at bounding box center [271, 552] width 43 height 39
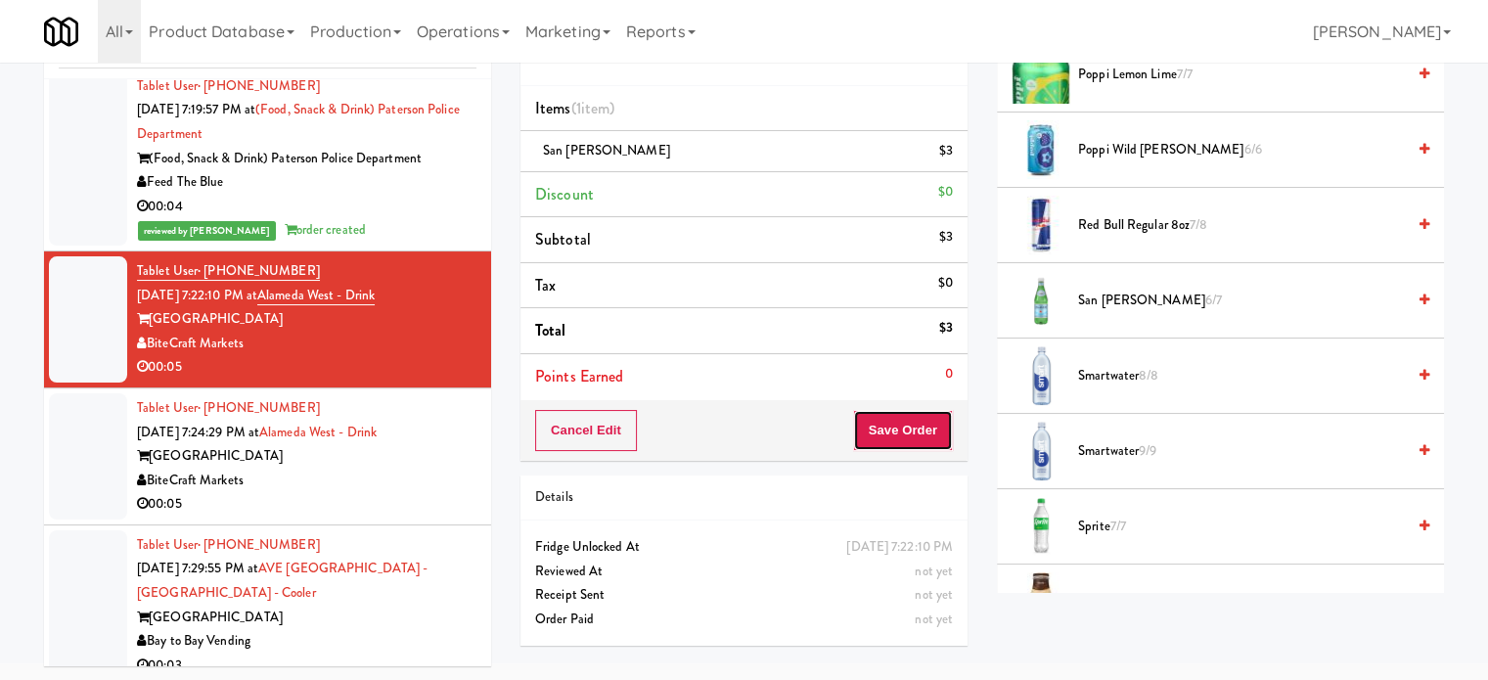
click at [931, 434] on button "Save Order" at bounding box center [903, 430] width 100 height 41
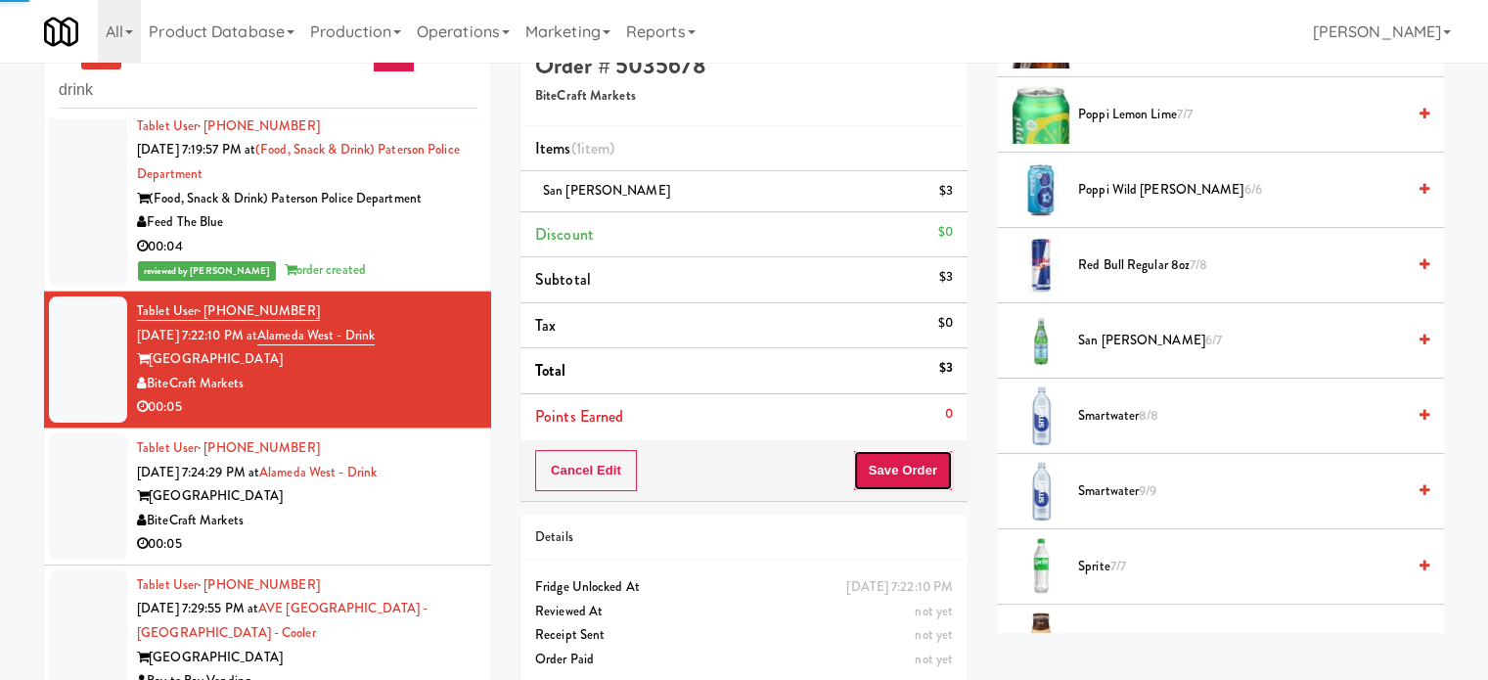
scroll to position [0, 0]
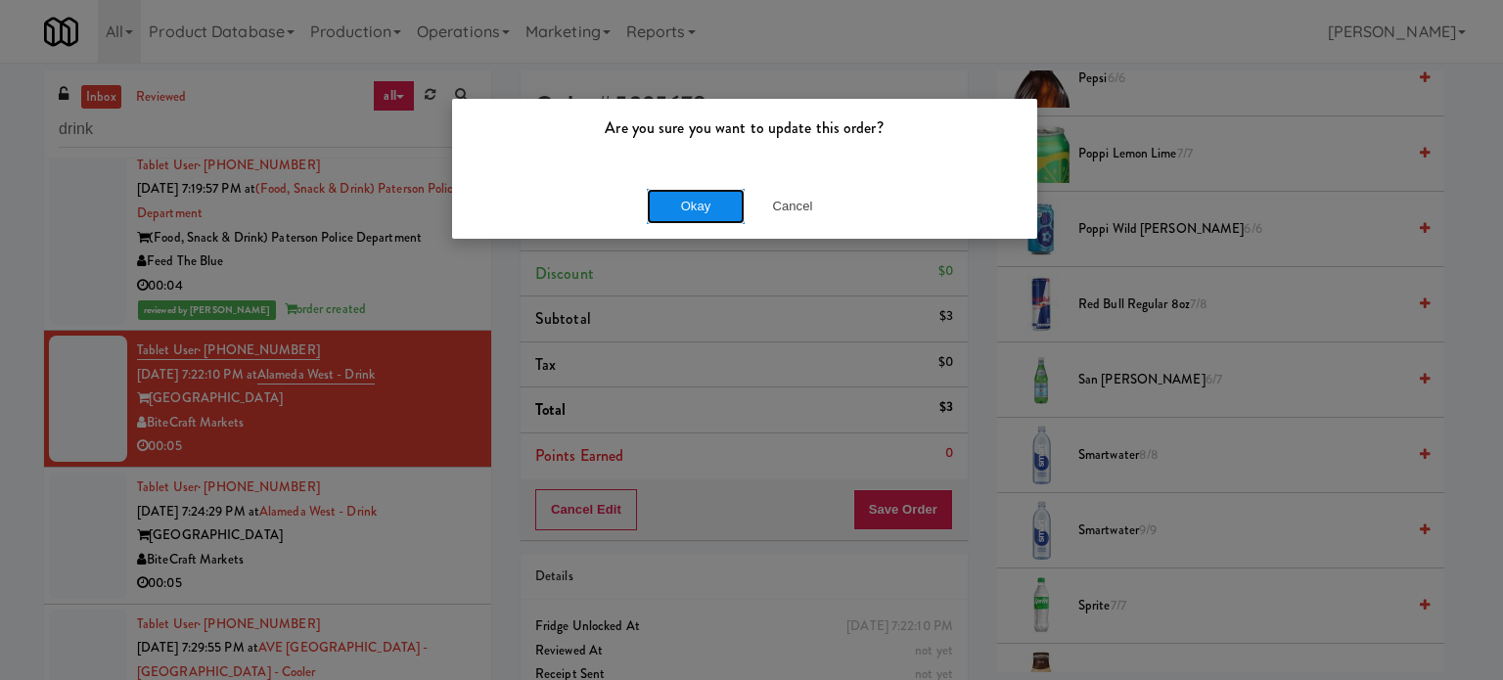
click at [684, 209] on button "Okay" at bounding box center [696, 206] width 98 height 35
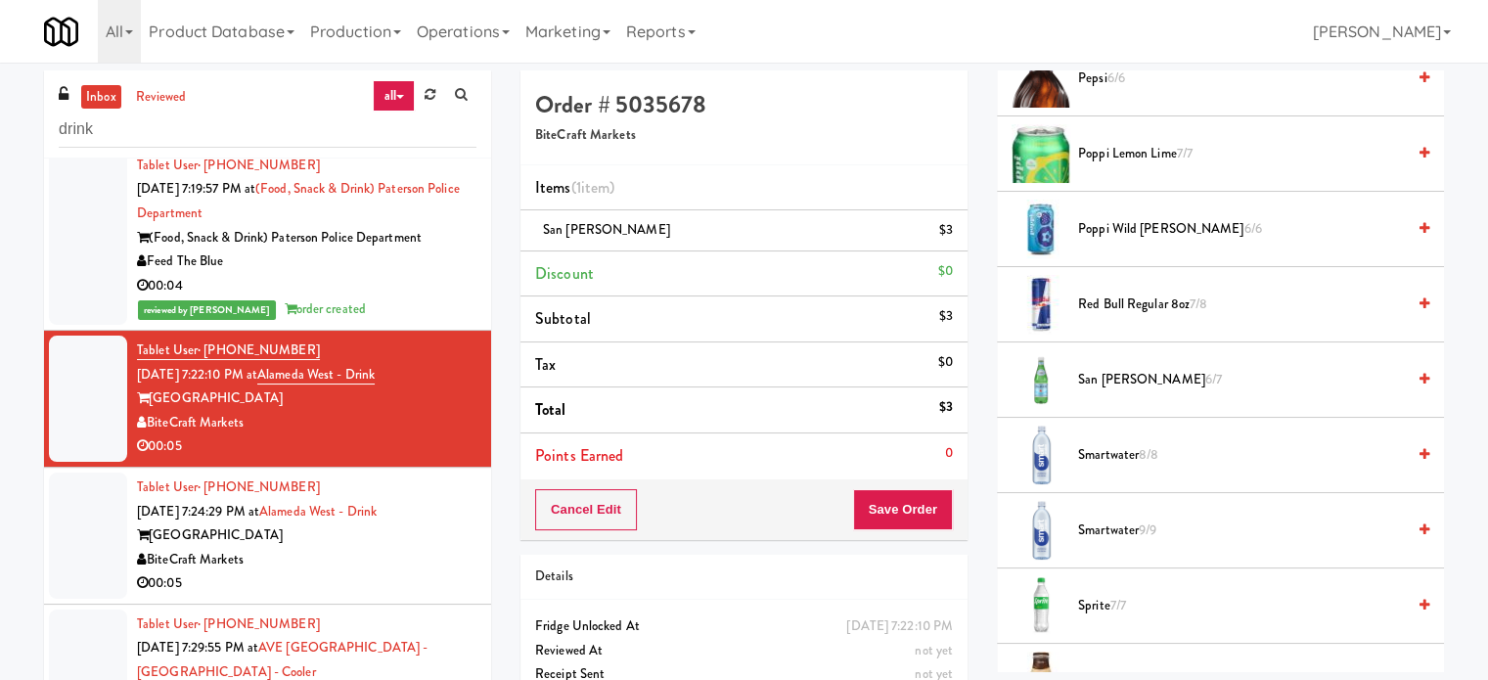
click at [458, 567] on div "Tablet User · (305) 497-5917 [DATE] 7:24:29 PM at [GEOGRAPHIC_DATA] Markets 00:…" at bounding box center [307, 536] width 340 height 120
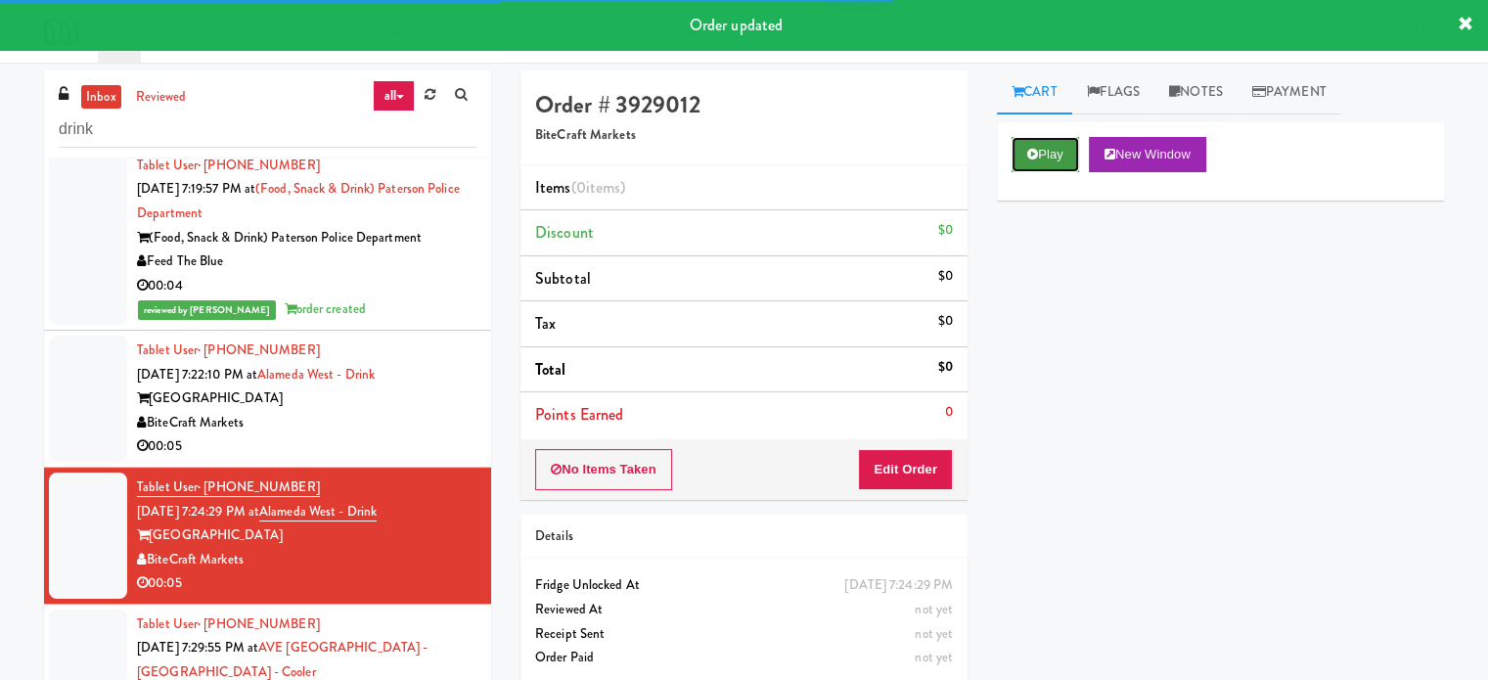
click at [1033, 164] on button "Play" at bounding box center [1046, 154] width 68 height 35
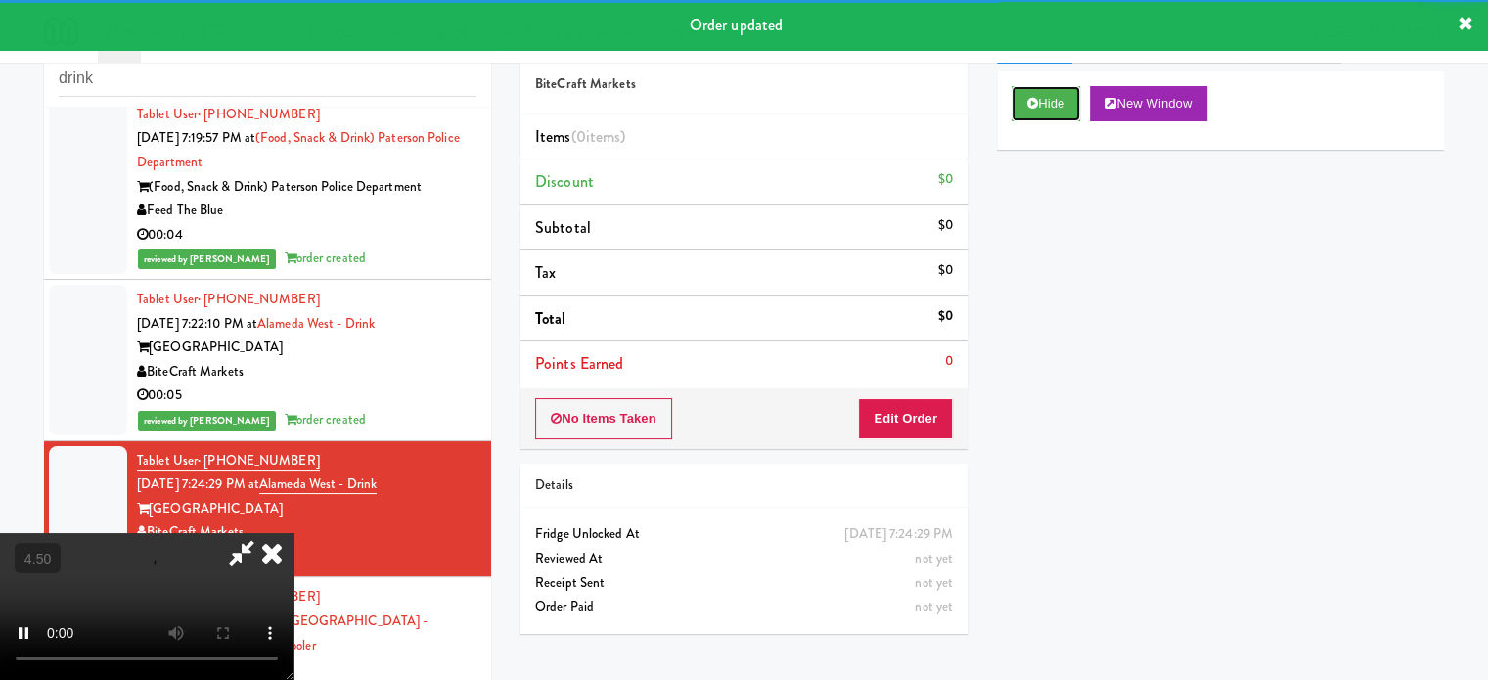
scroll to position [79, 0]
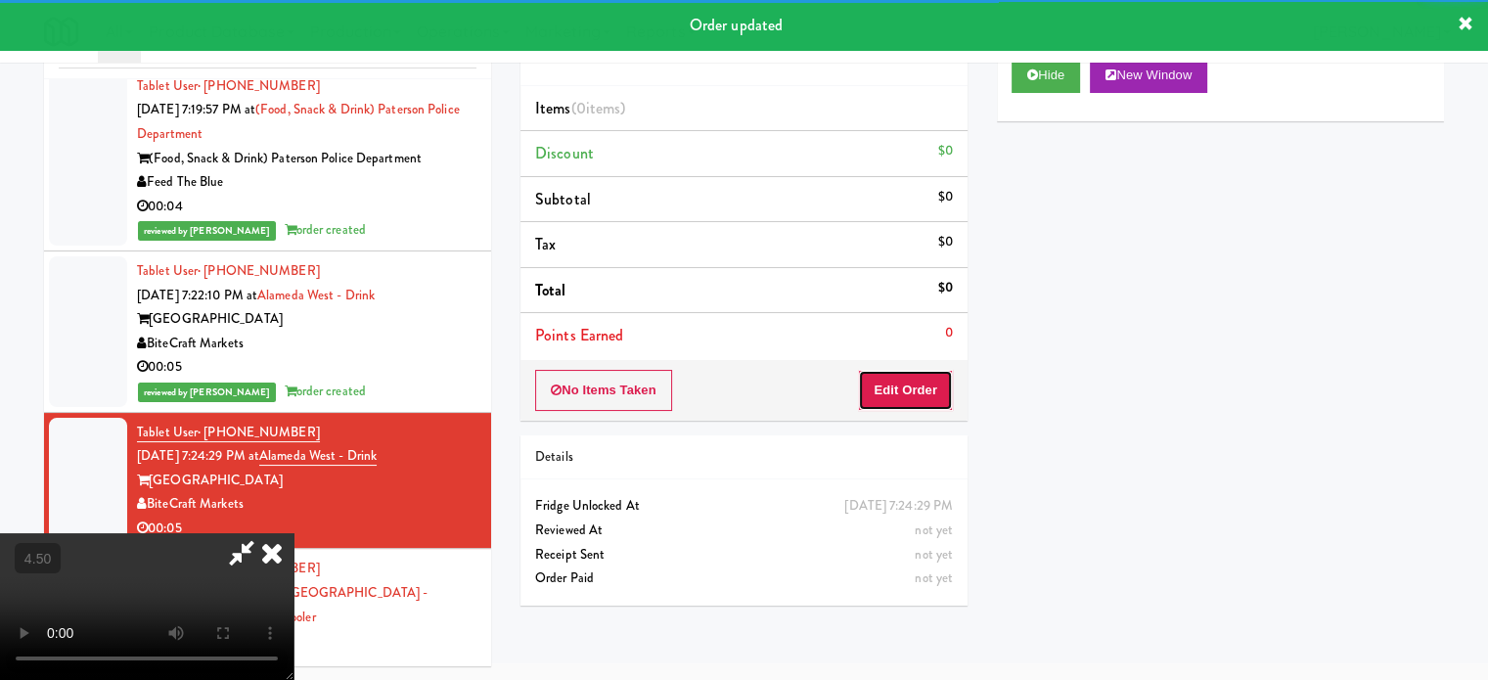
click at [921, 383] on button "Edit Order" at bounding box center [905, 390] width 95 height 41
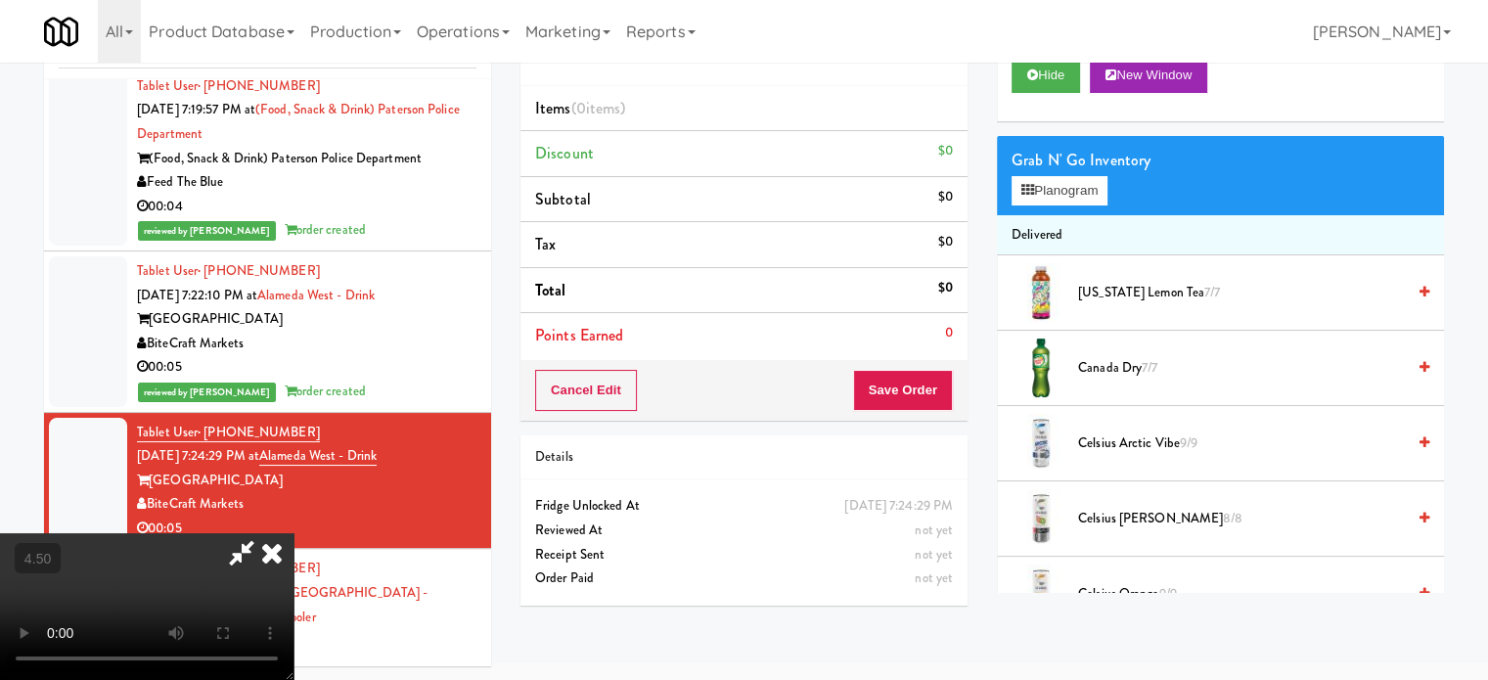
click at [294, 533] on video at bounding box center [147, 606] width 294 height 147
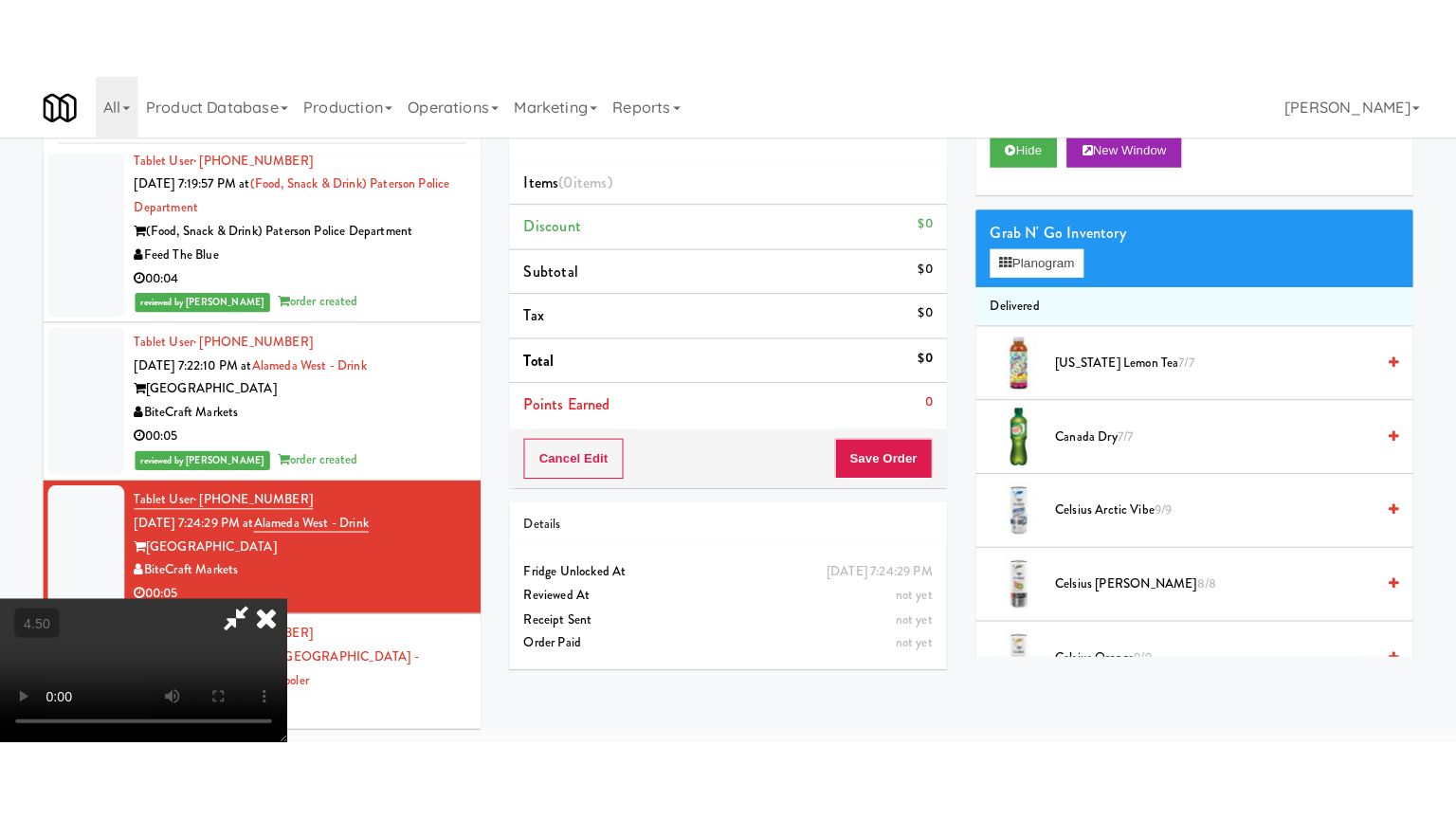
scroll to position [61, 0]
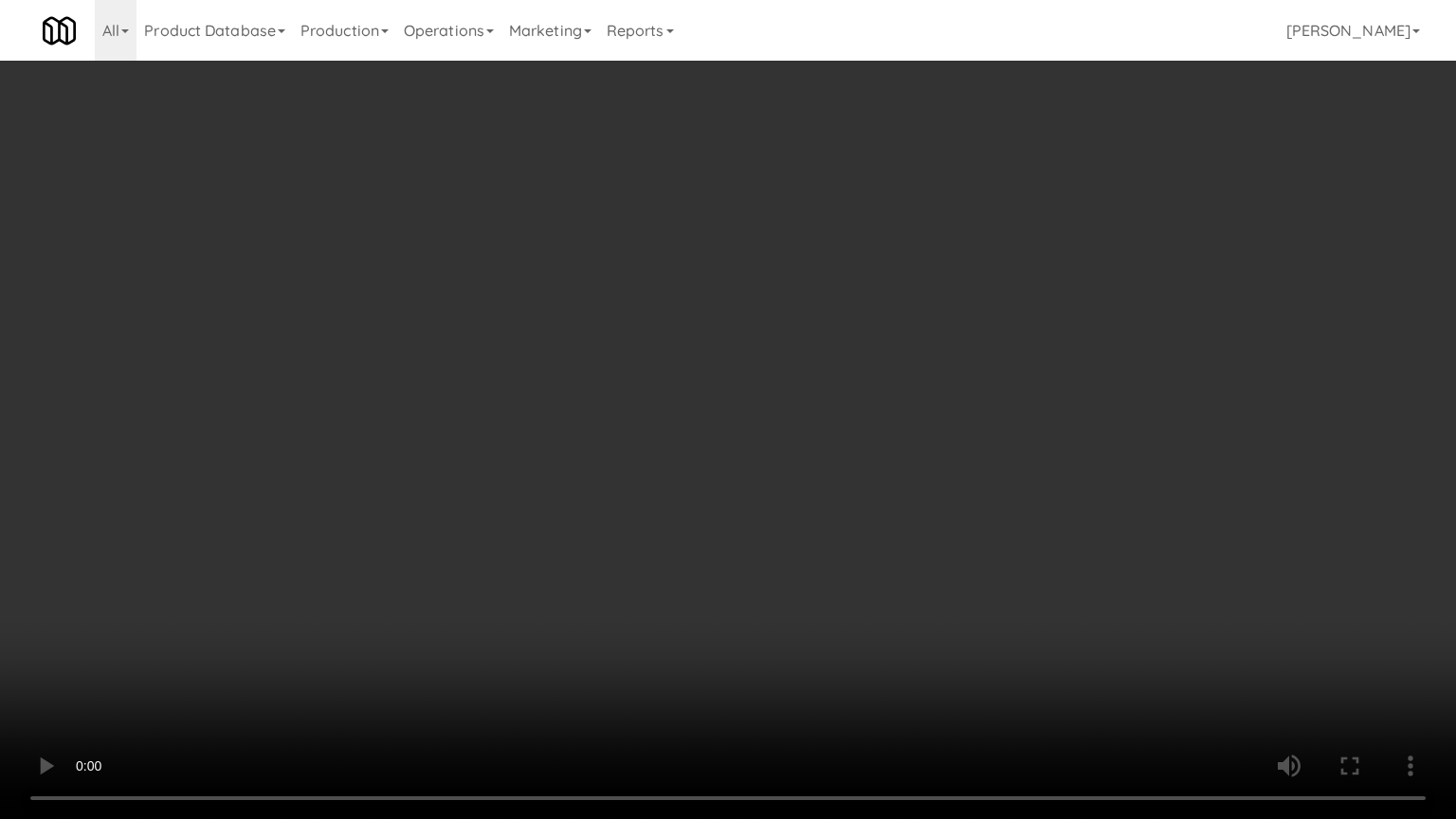
click at [709, 331] on video at bounding box center [728, 409] width 1456 height 819
click at [726, 361] on video at bounding box center [728, 409] width 1456 height 819
click at [1013, 379] on video at bounding box center [728, 409] width 1456 height 819
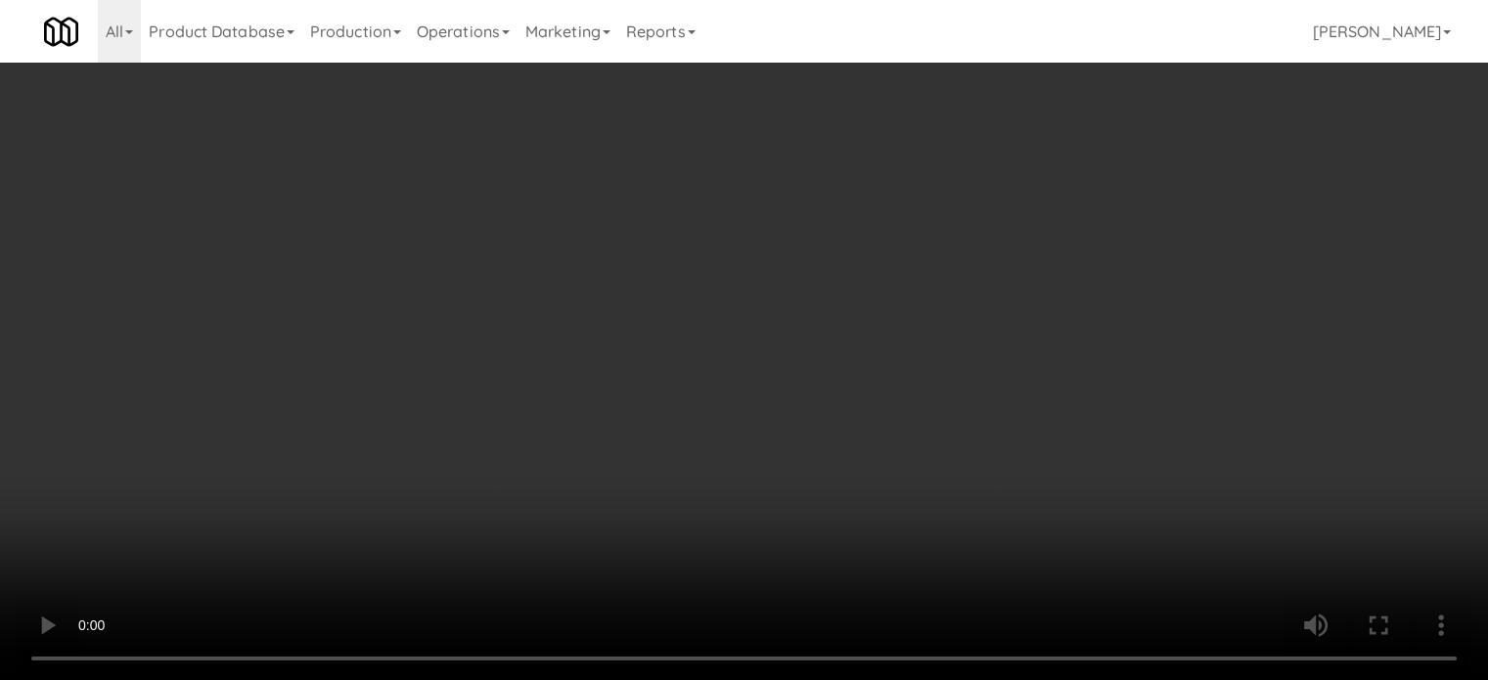
click at [657, 342] on video at bounding box center [744, 340] width 1488 height 680
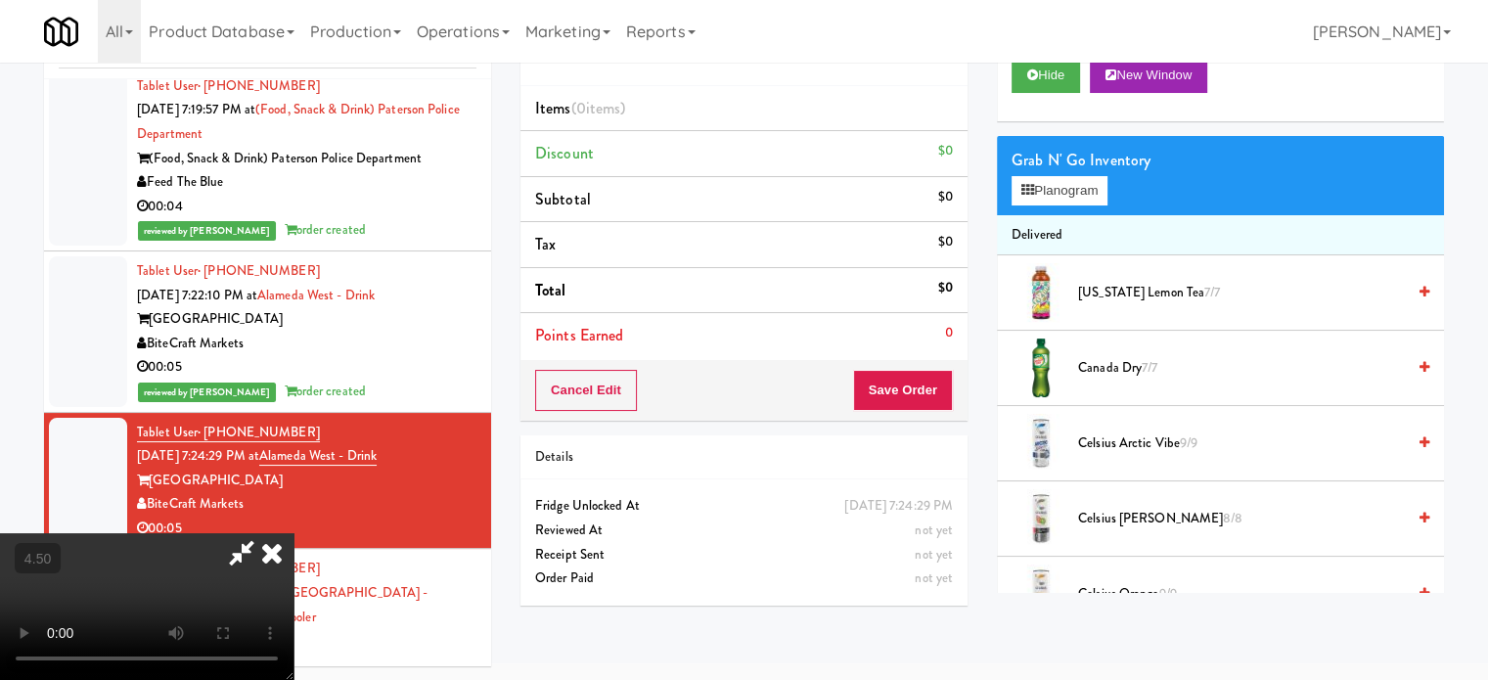
drag, startPoint x: 658, startPoint y: 333, endPoint x: 675, endPoint y: 407, distance: 76.2
click at [294, 533] on video at bounding box center [147, 606] width 294 height 147
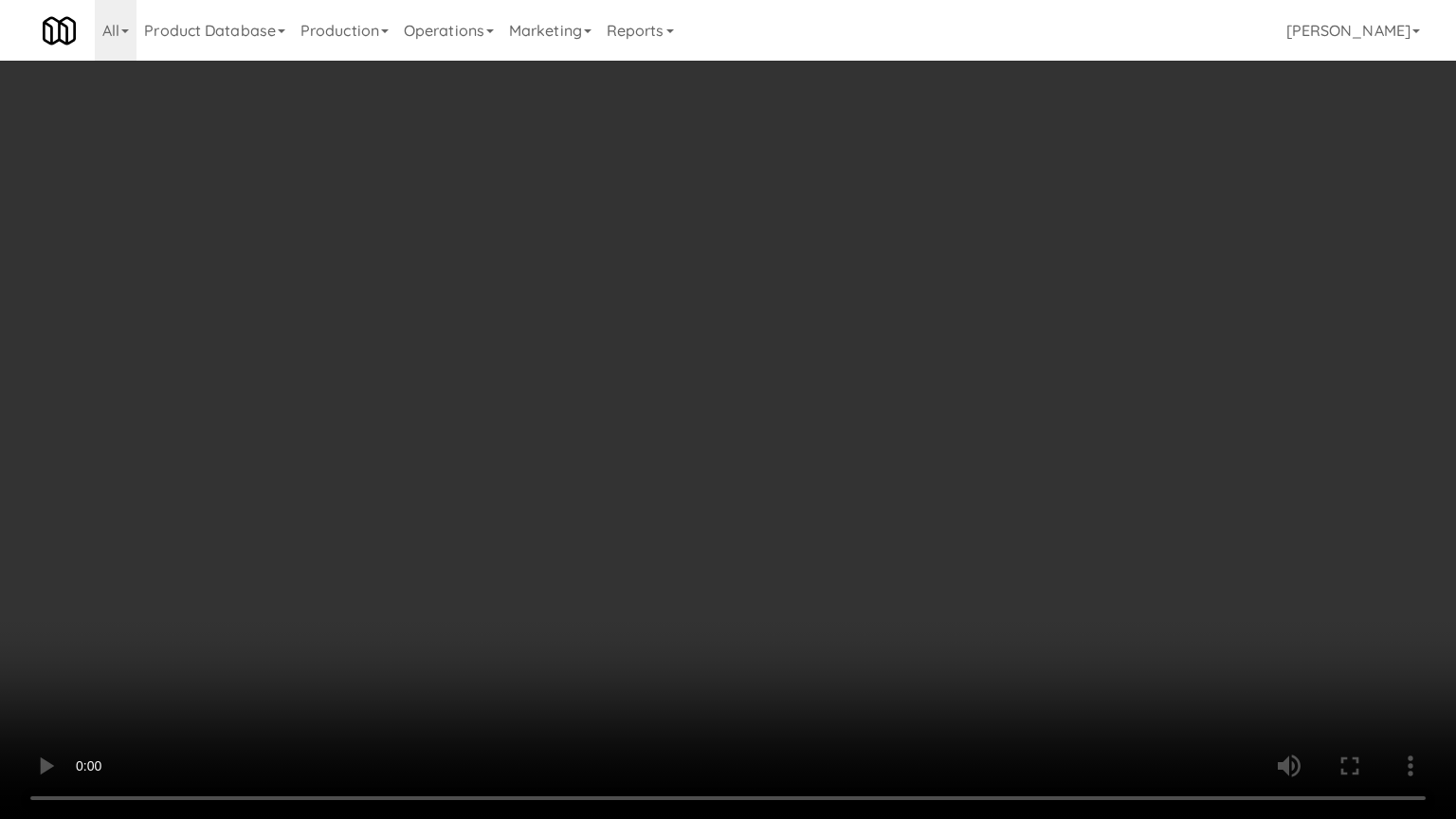
drag, startPoint x: 660, startPoint y: 378, endPoint x: 690, endPoint y: 369, distance: 31.3
click at [660, 378] on video at bounding box center [728, 409] width 1456 height 819
click at [728, 418] on video at bounding box center [728, 409] width 1456 height 819
drag, startPoint x: 713, startPoint y: 422, endPoint x: 744, endPoint y: 410, distance: 33.2
click at [721, 418] on video at bounding box center [728, 409] width 1456 height 819
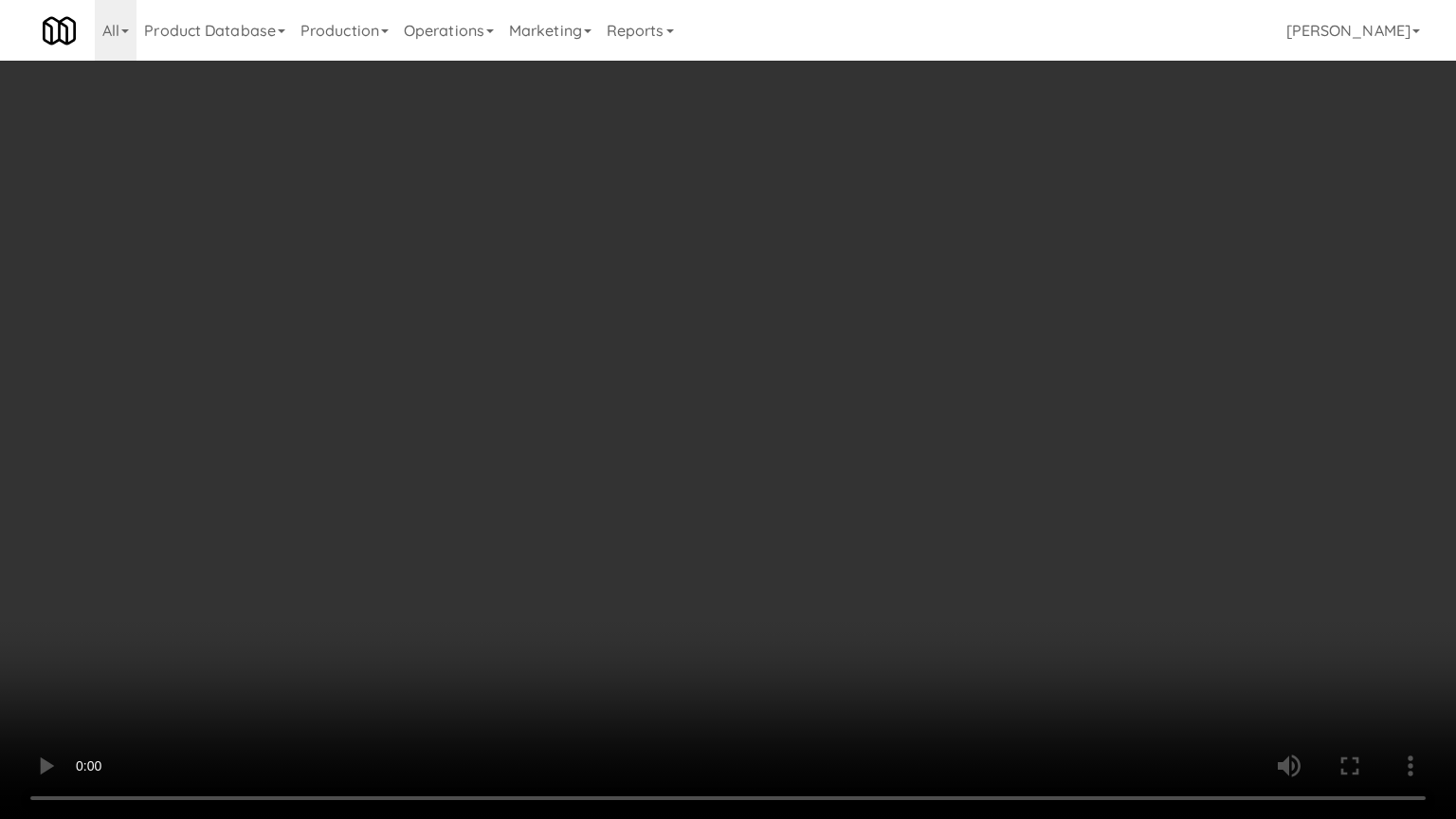
click at [744, 410] on video at bounding box center [728, 409] width 1456 height 819
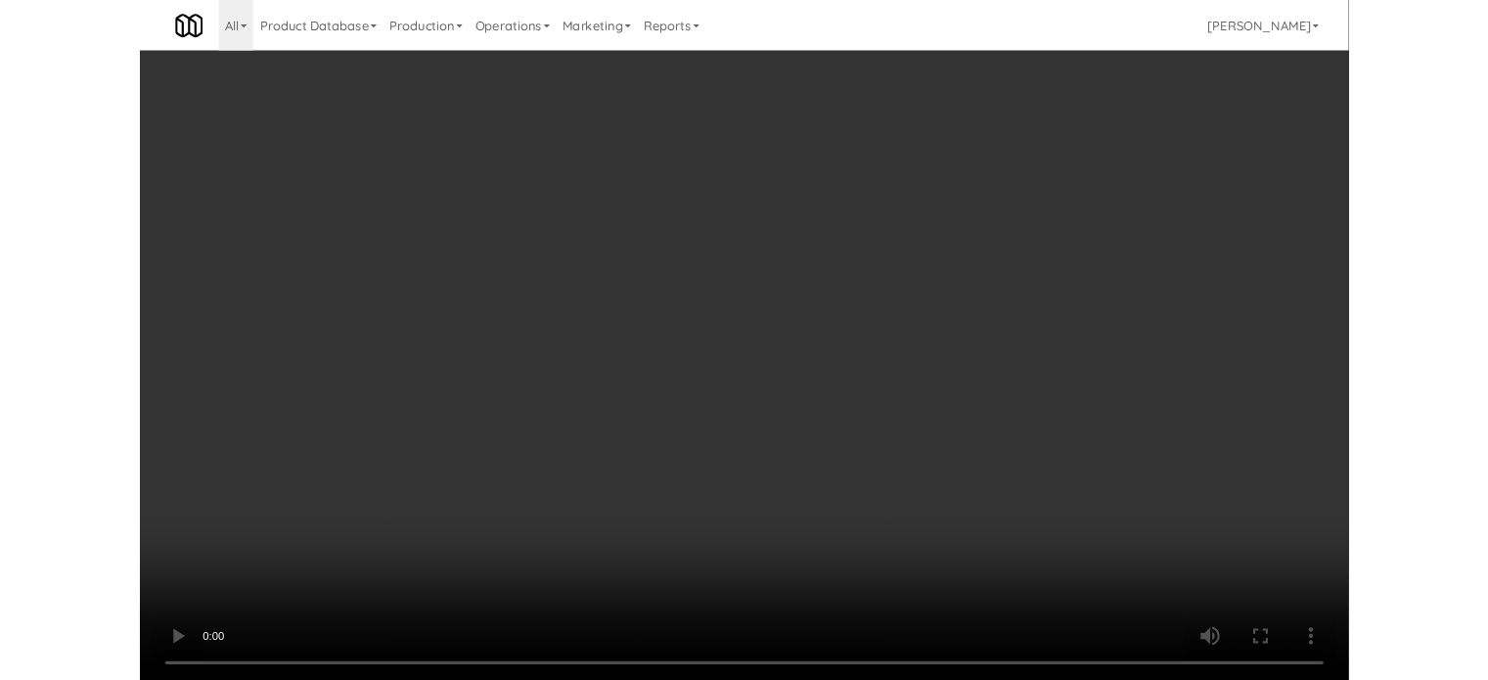
scroll to position [79, 0]
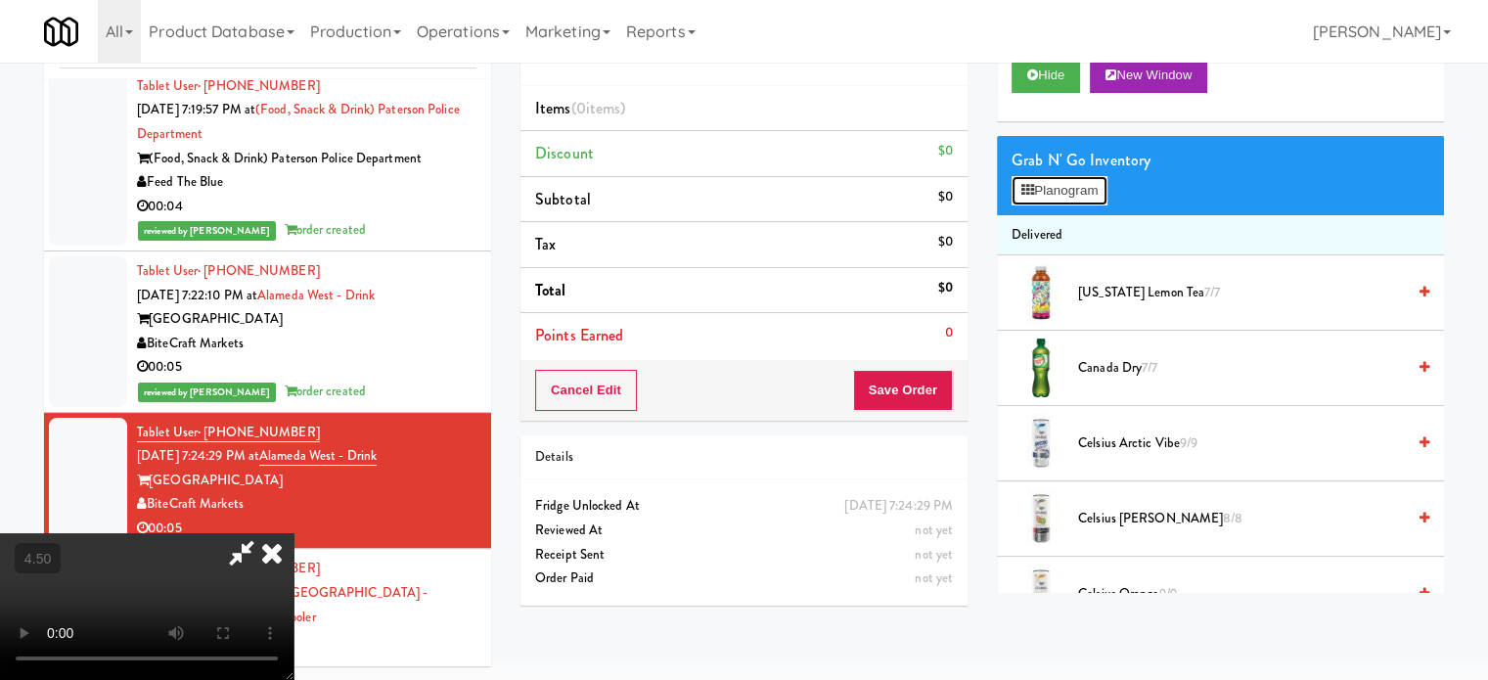
drag, startPoint x: 1077, startPoint y: 198, endPoint x: 1090, endPoint y: 191, distance: 14.4
click at [1077, 197] on button "Planogram" at bounding box center [1060, 190] width 96 height 29
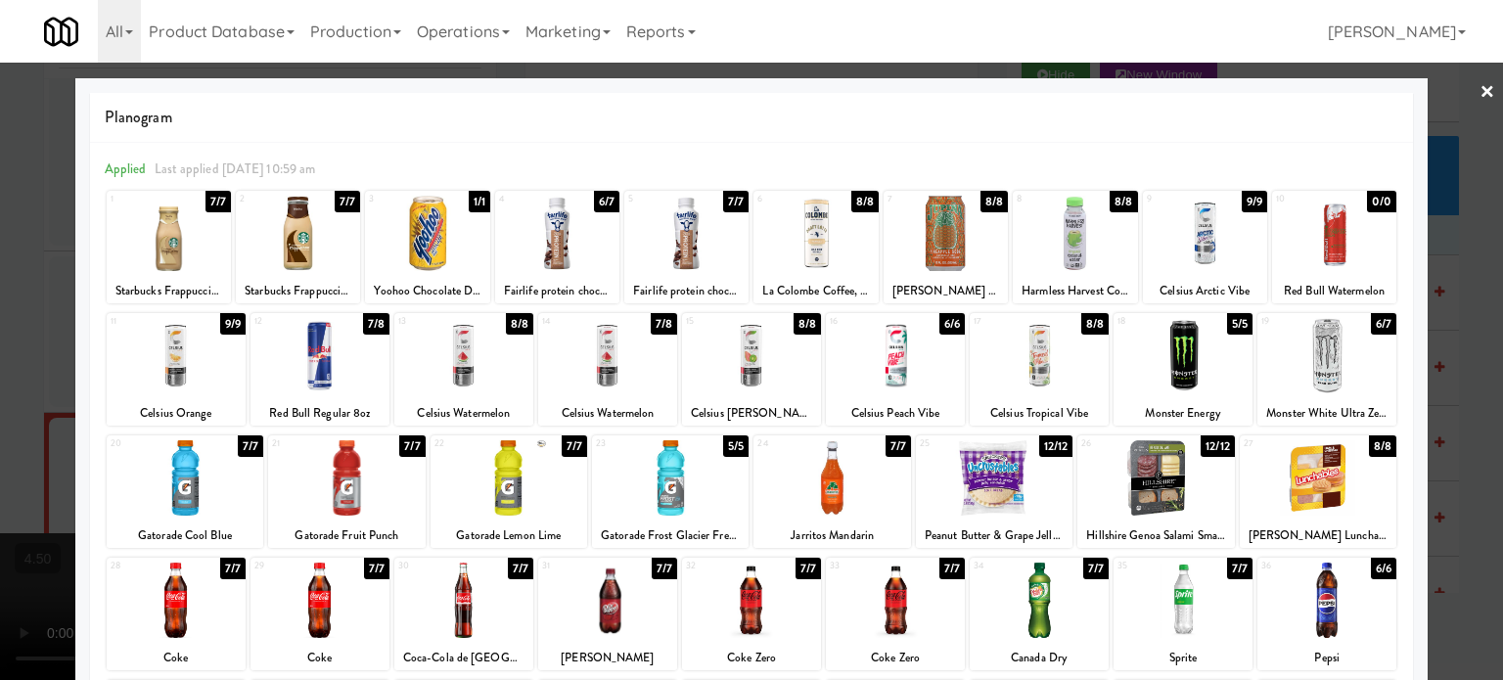
click at [737, 199] on div "7/7" at bounding box center [735, 202] width 25 height 22
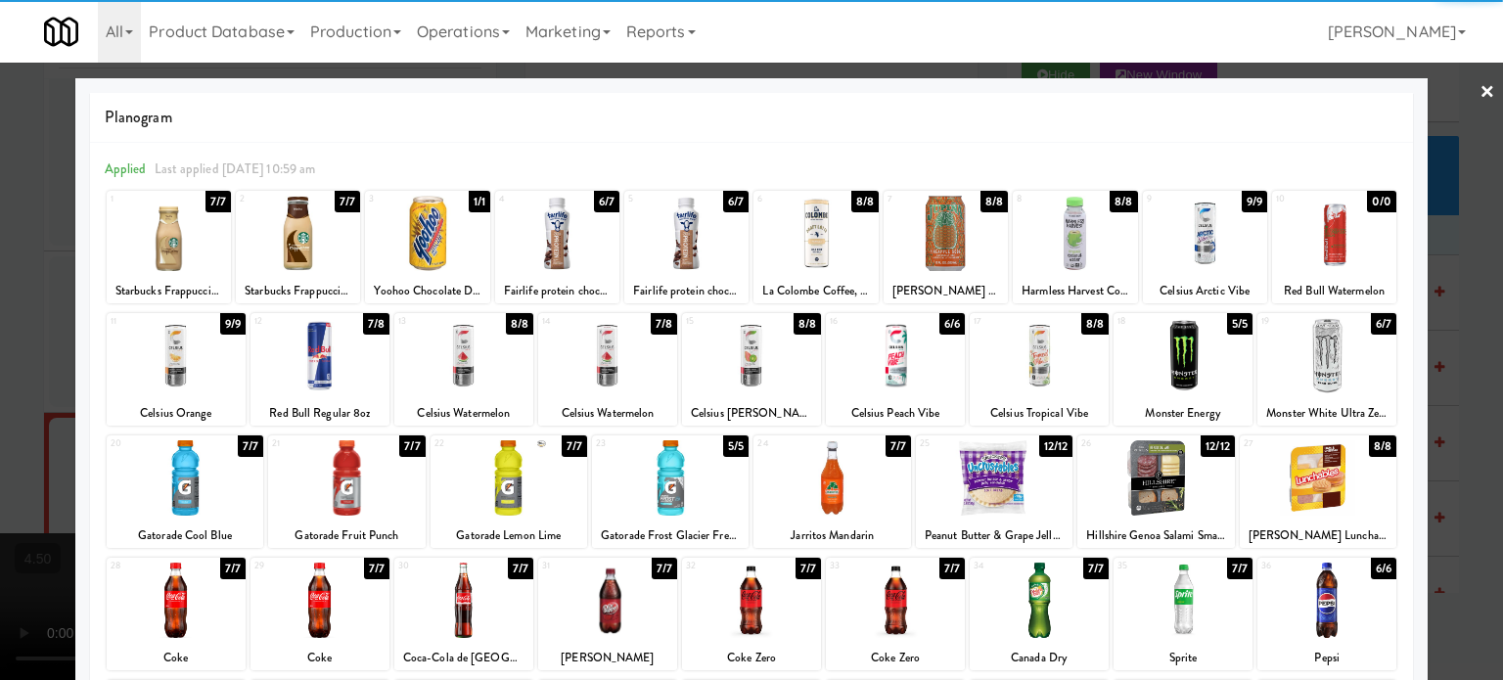
click at [1436, 316] on div at bounding box center [751, 340] width 1503 height 680
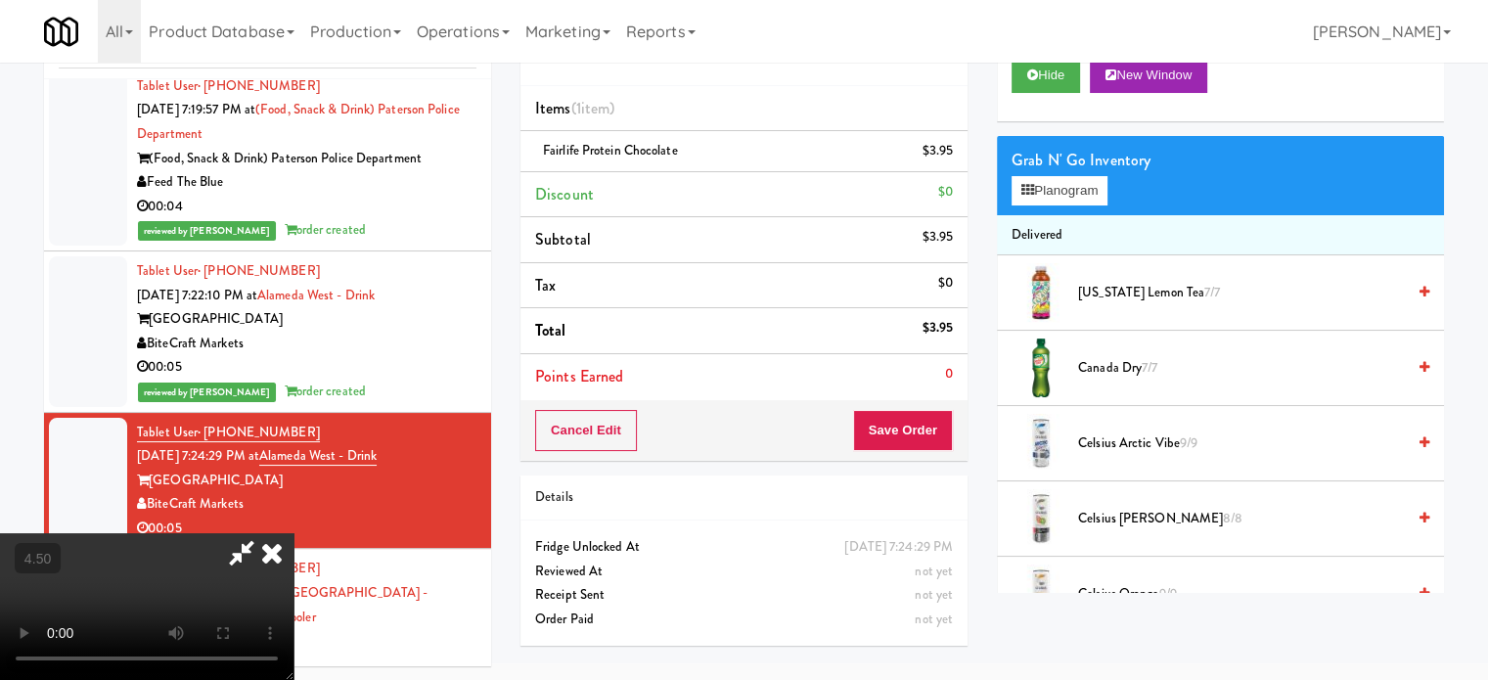
click at [294, 533] on video at bounding box center [147, 606] width 294 height 147
drag, startPoint x: 601, startPoint y: 439, endPoint x: 626, endPoint y: 515, distance: 79.5
click at [294, 533] on video at bounding box center [147, 606] width 294 height 147
drag, startPoint x: 626, startPoint y: 515, endPoint x: 623, endPoint y: 484, distance: 30.5
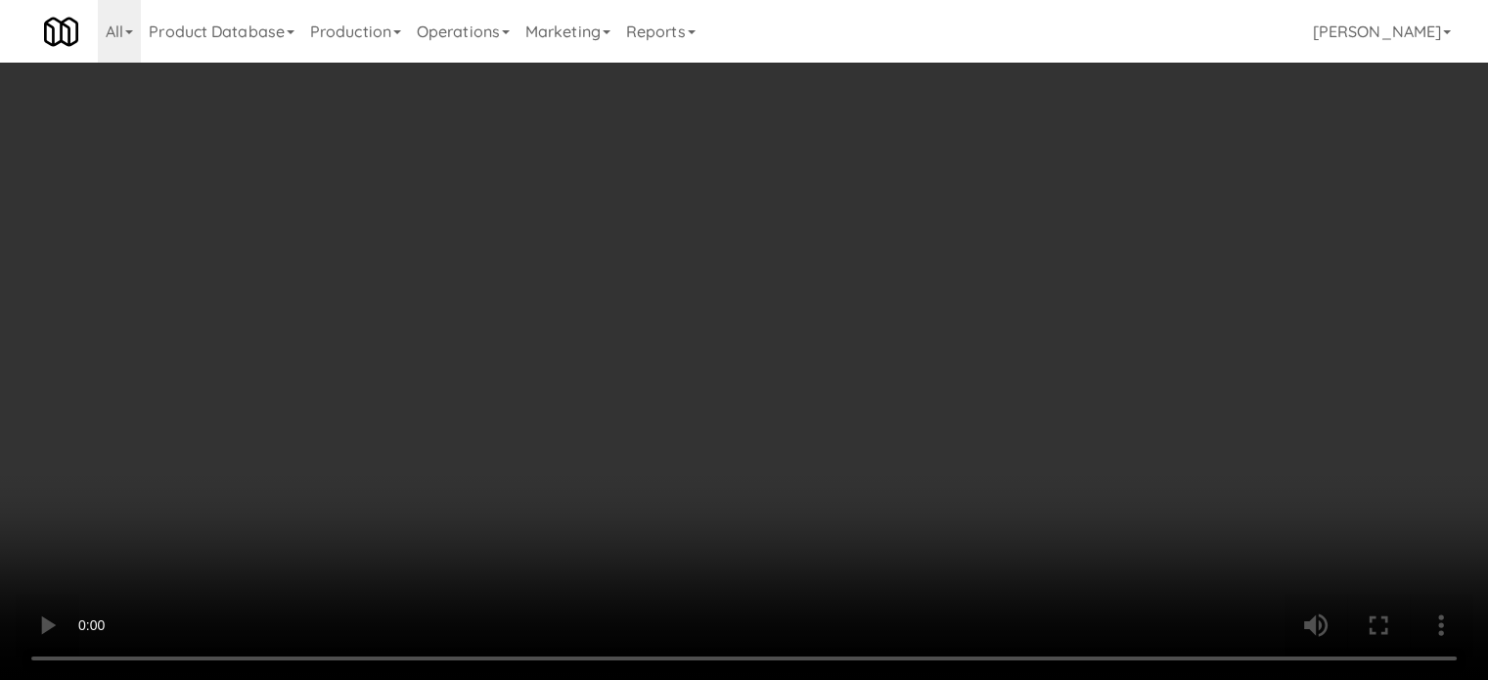
click at [626, 512] on video at bounding box center [744, 340] width 1488 height 680
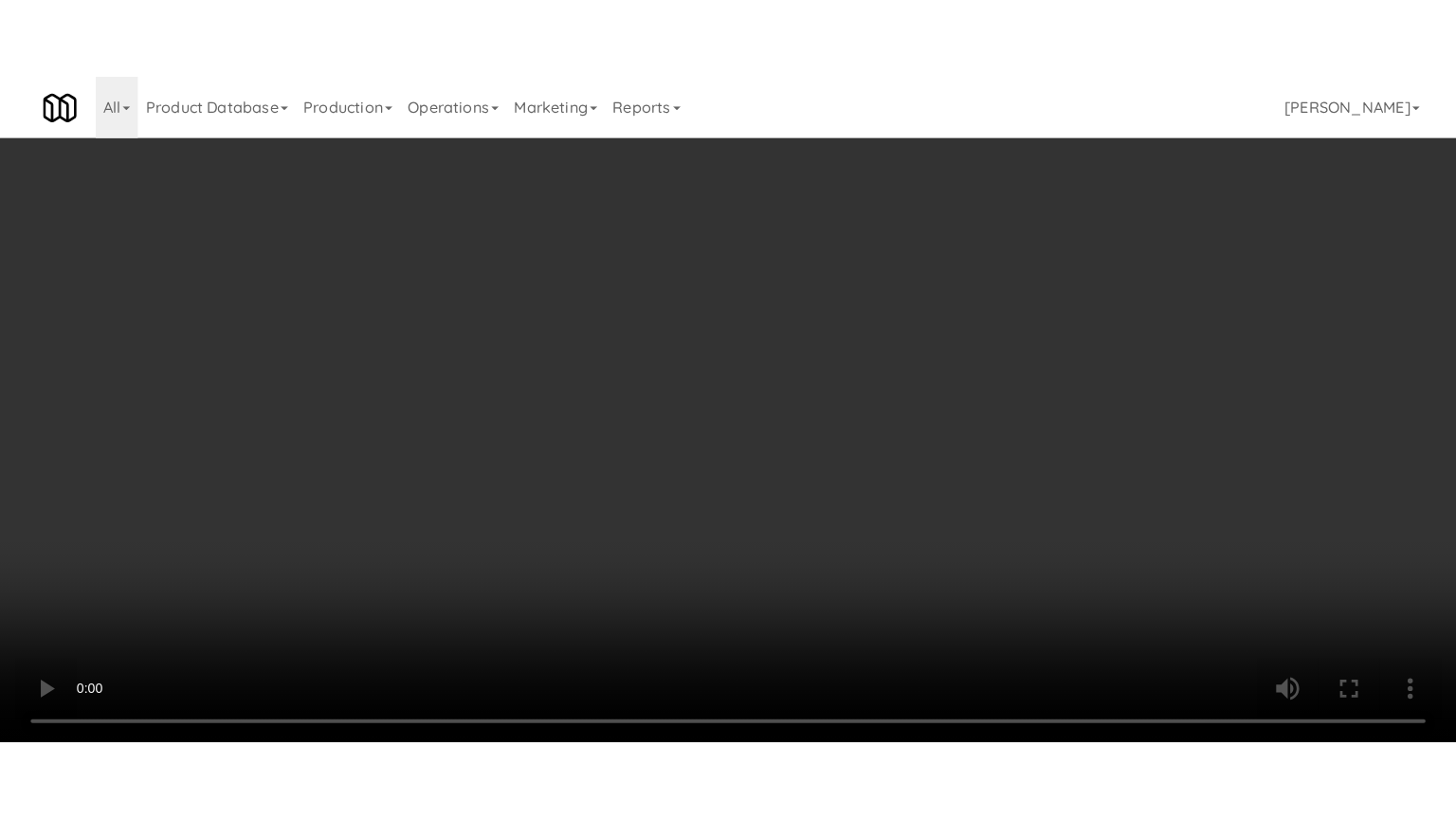
scroll to position [61, 0]
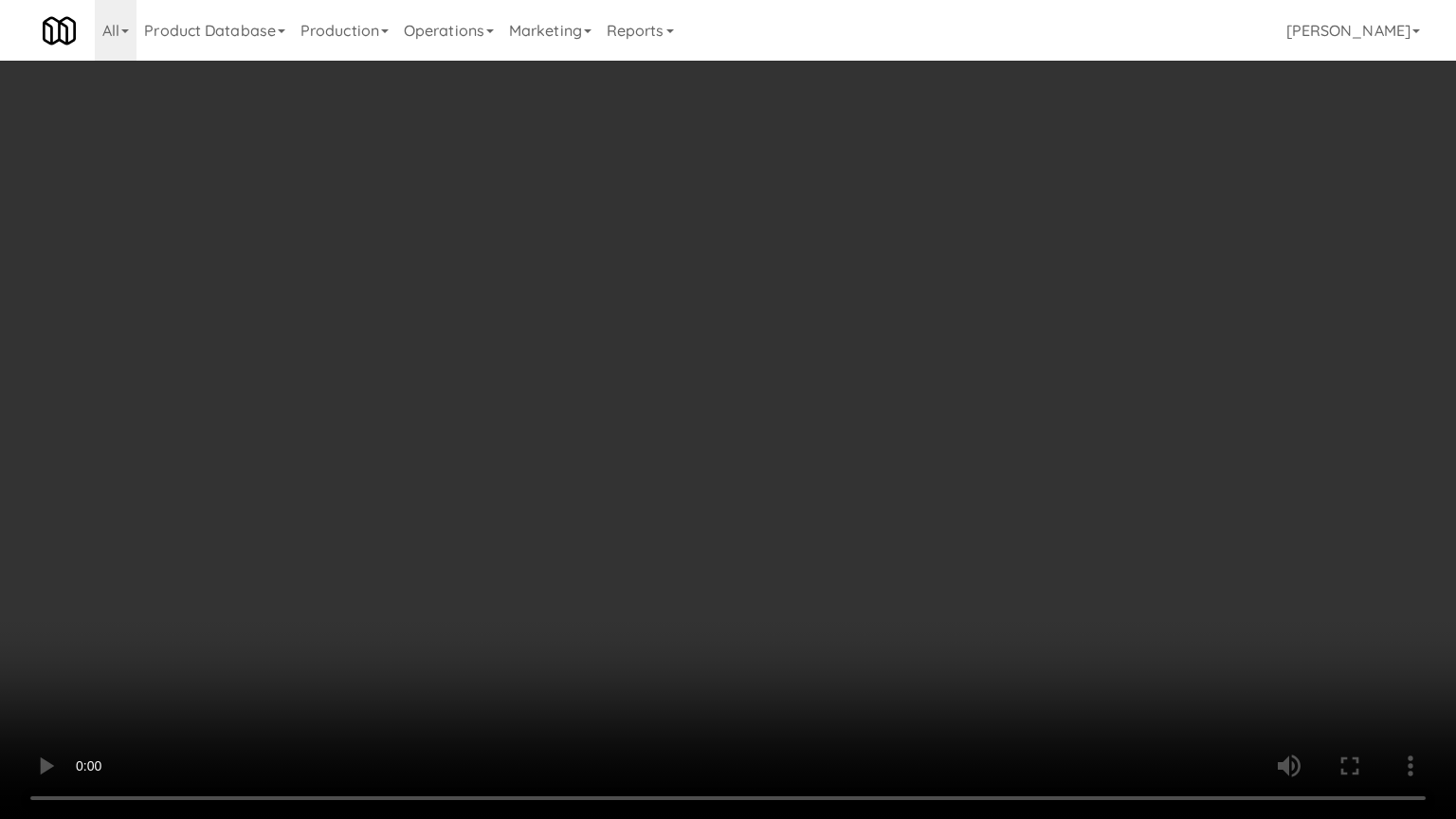
click at [635, 434] on video at bounding box center [728, 409] width 1456 height 819
drag, startPoint x: 640, startPoint y: 430, endPoint x: 803, endPoint y: 218, distance: 267.4
click at [650, 419] on video at bounding box center [728, 409] width 1456 height 819
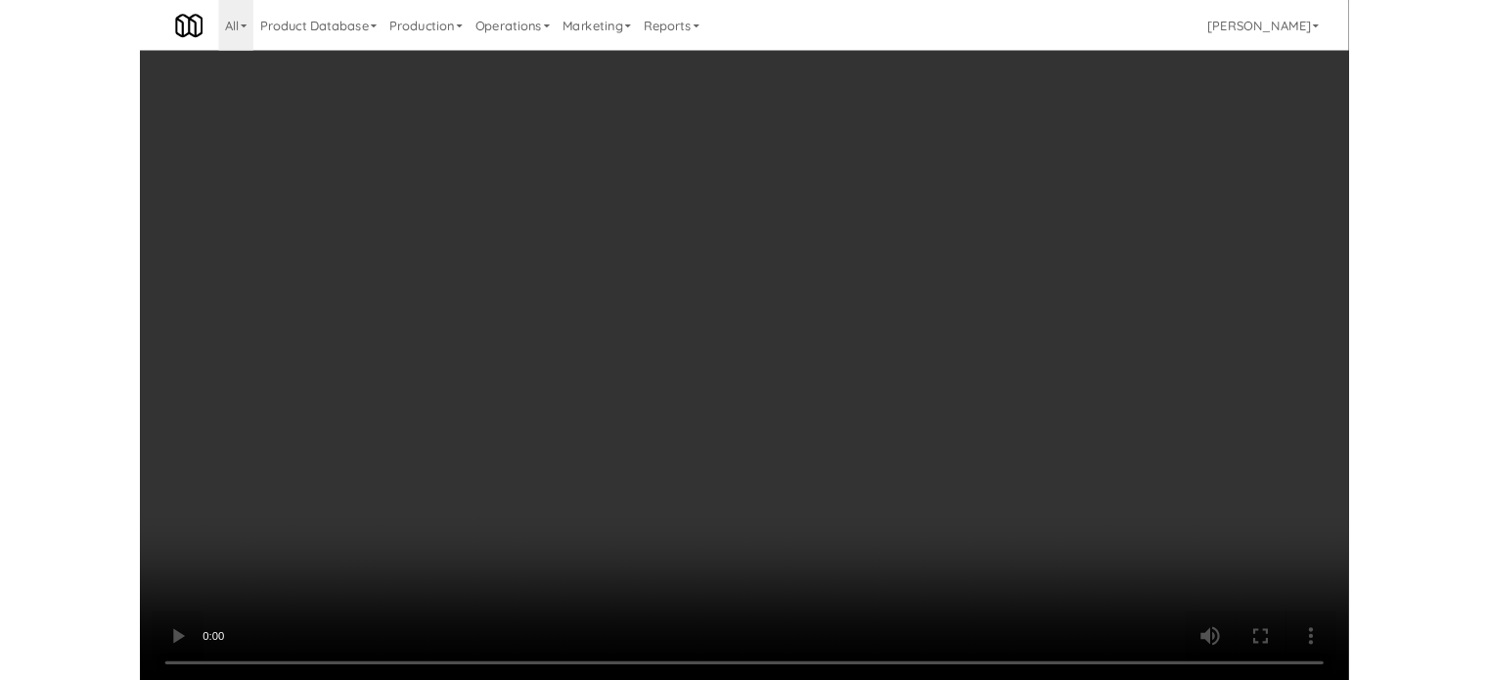
scroll to position [79, 0]
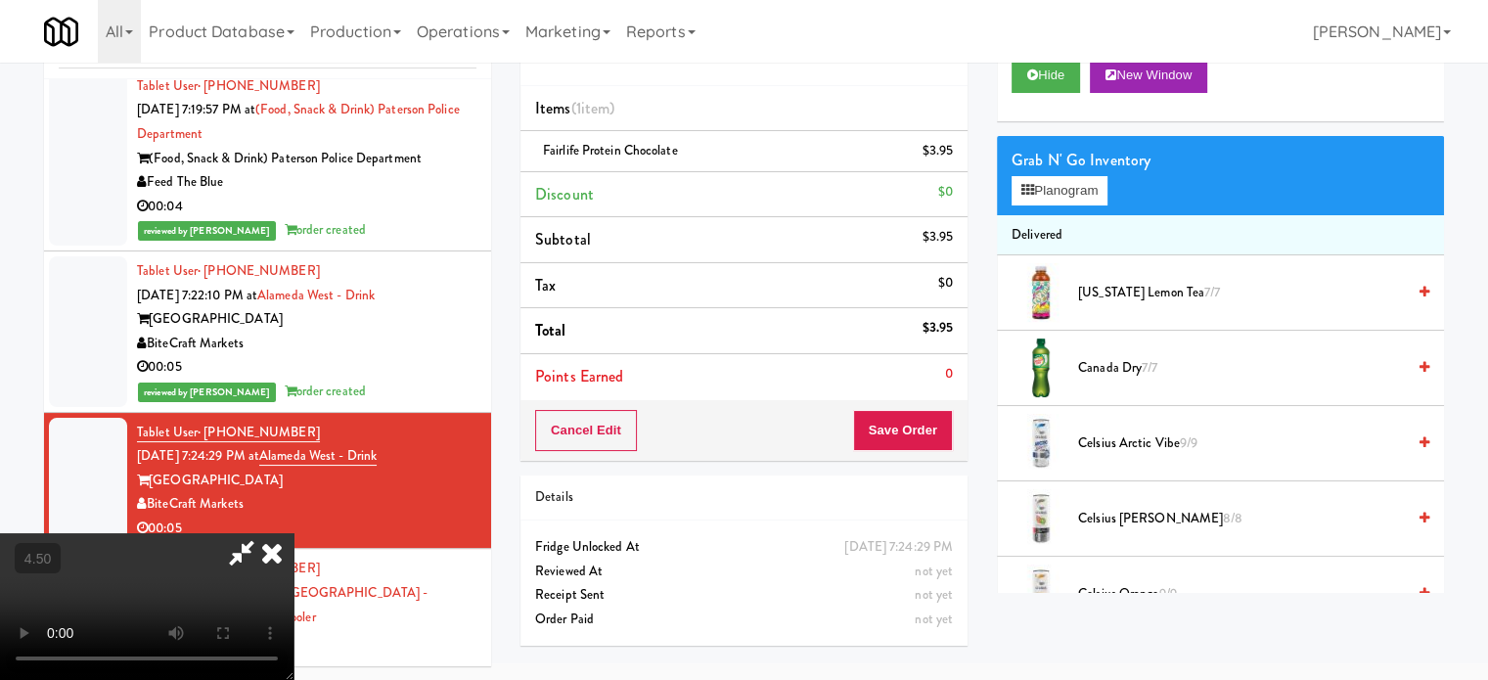
click at [294, 533] on video at bounding box center [147, 606] width 294 height 147
click at [294, 533] on icon at bounding box center [271, 552] width 43 height 39
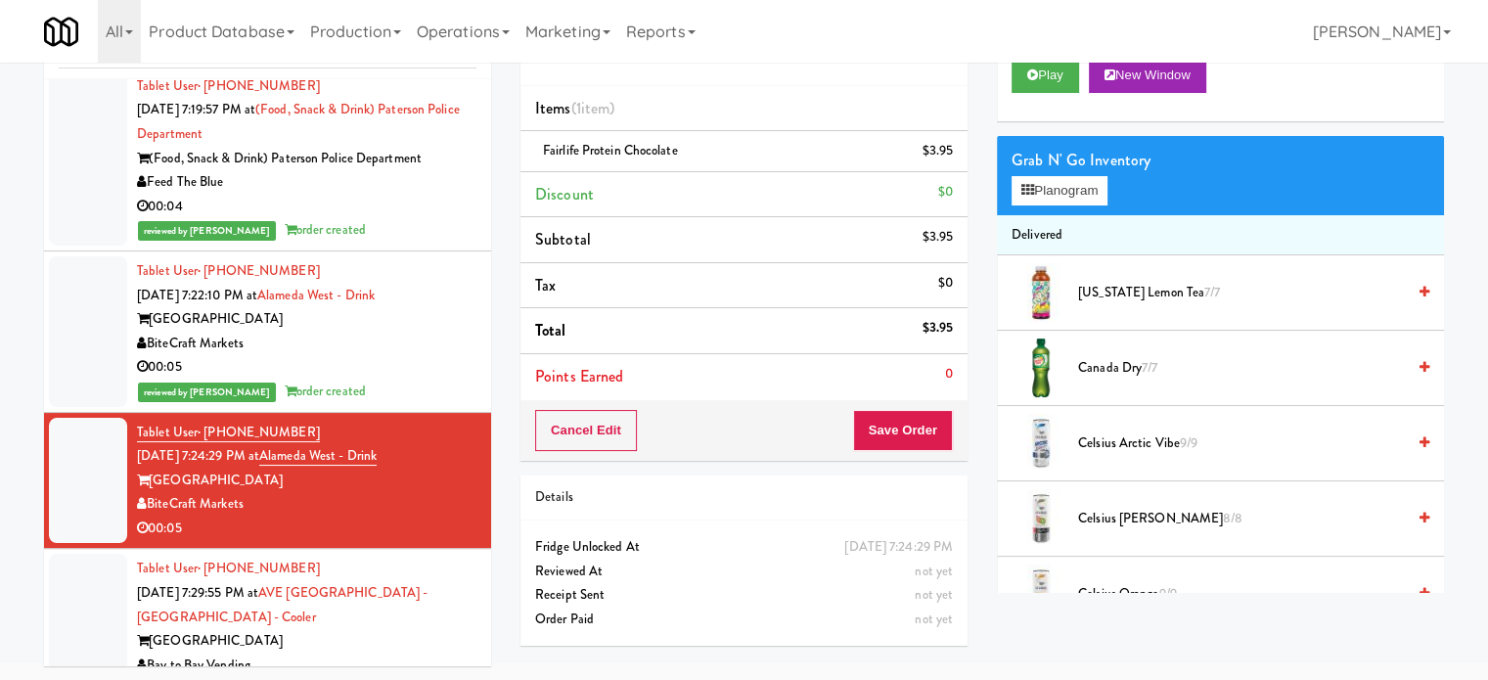
click at [909, 447] on div "Cancel Edit Save Order" at bounding box center [744, 430] width 447 height 61
drag, startPoint x: 893, startPoint y: 391, endPoint x: 909, endPoint y: 410, distance: 24.3
click at [895, 395] on li "Points Earned 0" at bounding box center [744, 376] width 447 height 45
click at [913, 417] on button "Save Order" at bounding box center [903, 430] width 100 height 41
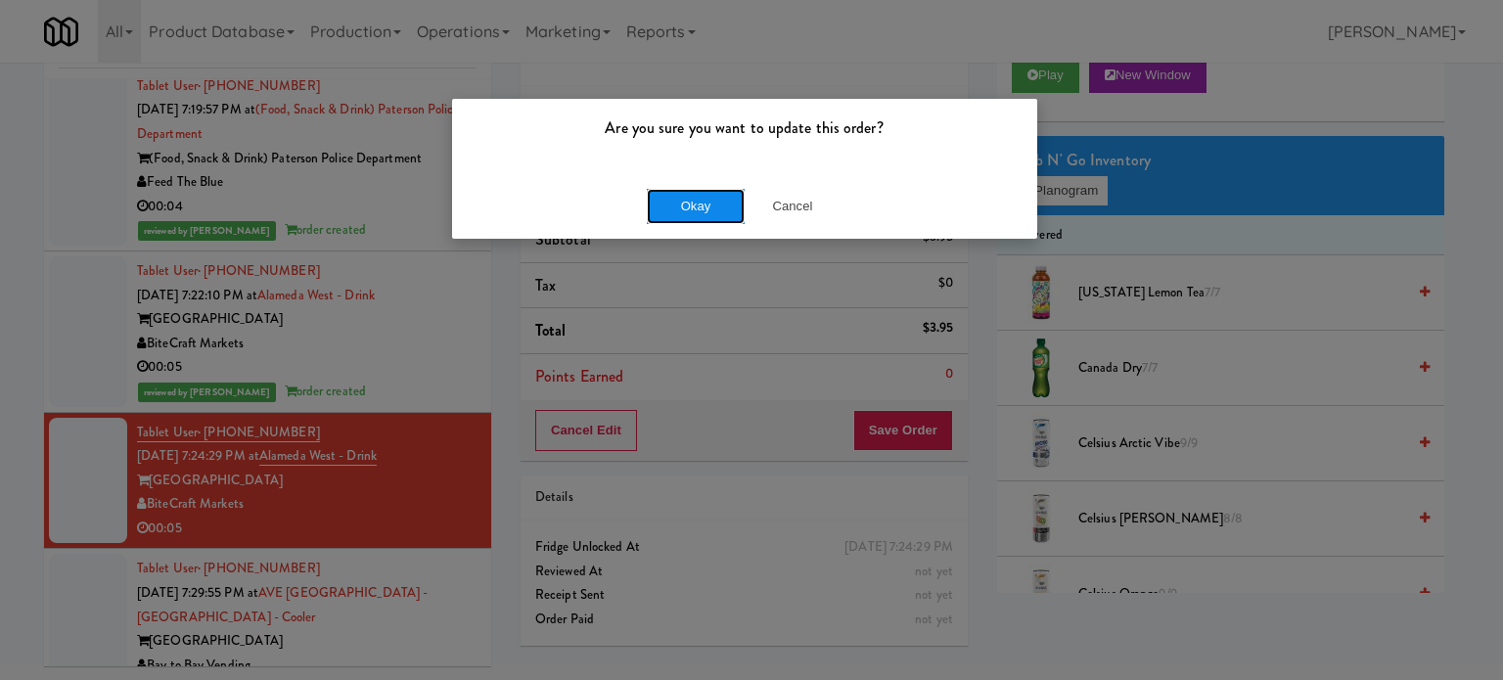
click at [670, 203] on button "Okay" at bounding box center [696, 206] width 98 height 35
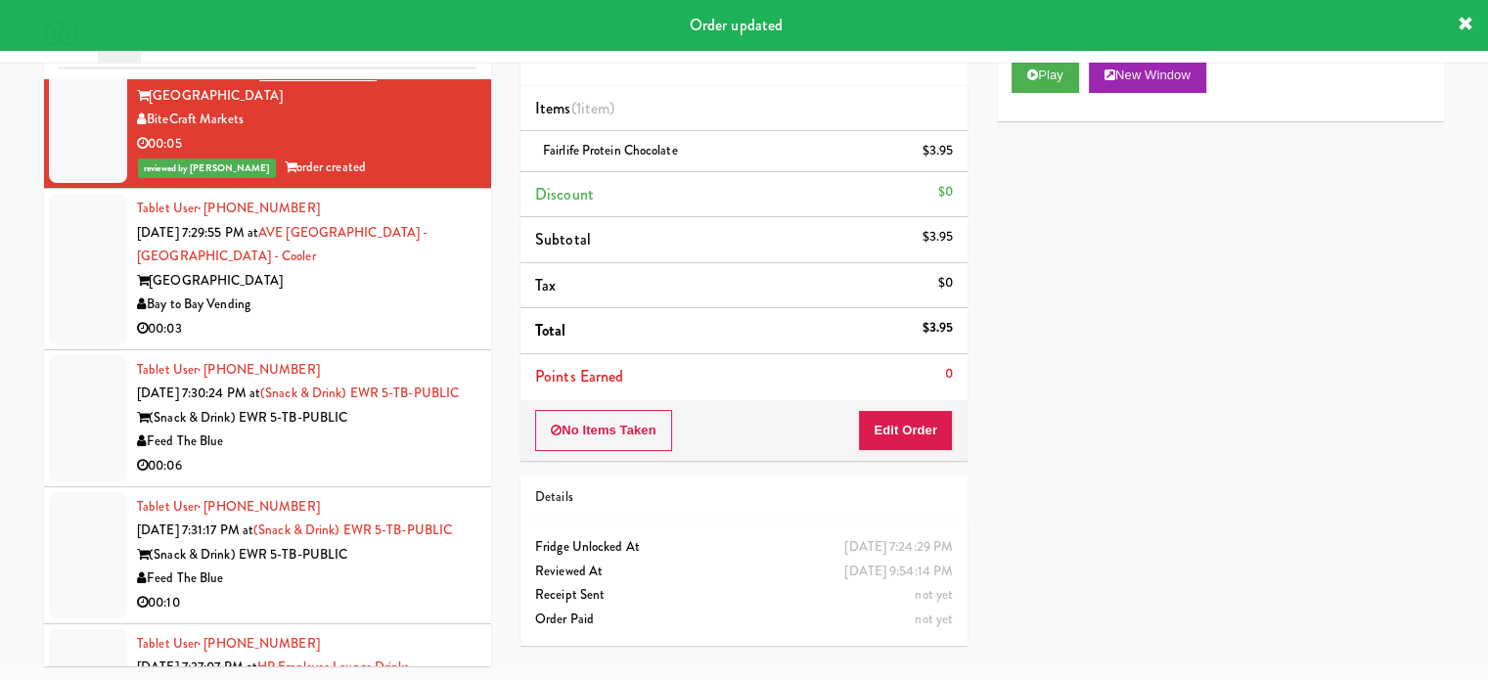
scroll to position [2137, 0]
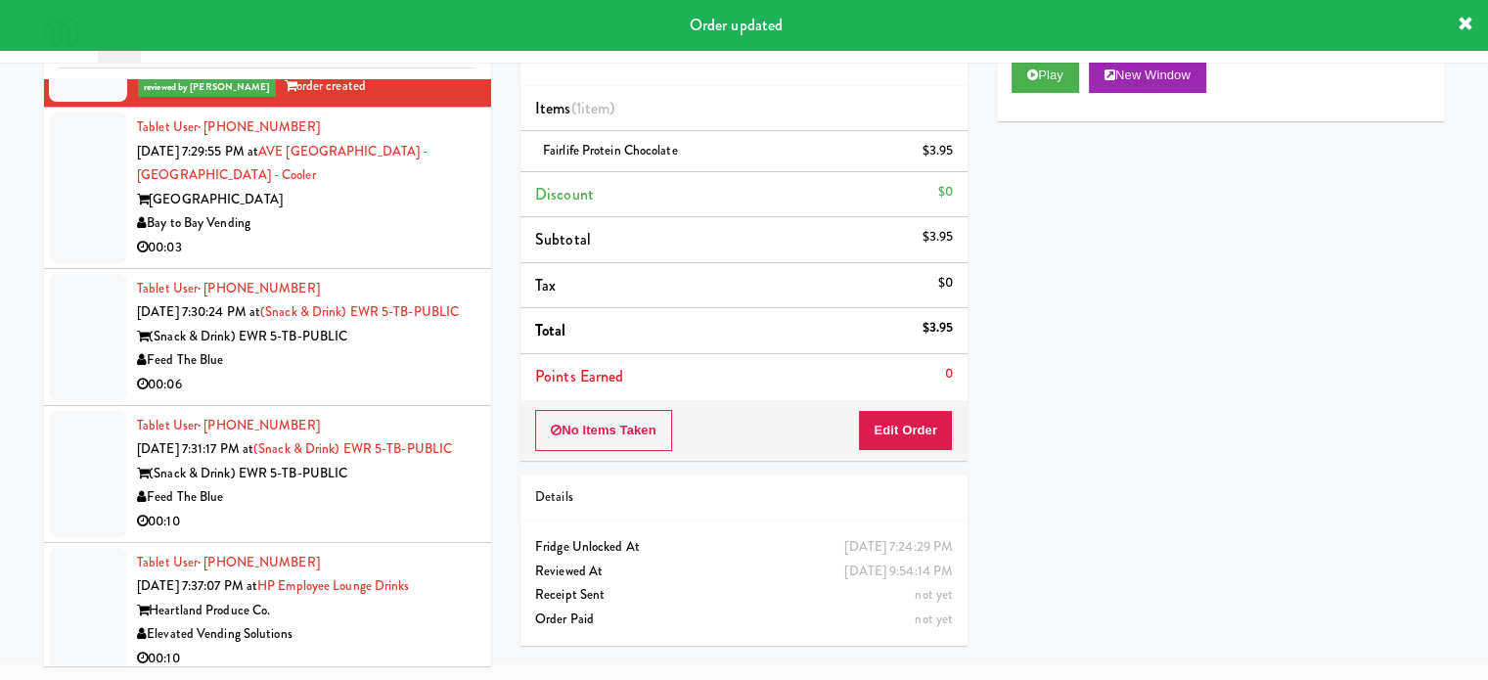
click at [413, 260] on div "00:03" at bounding box center [307, 248] width 340 height 24
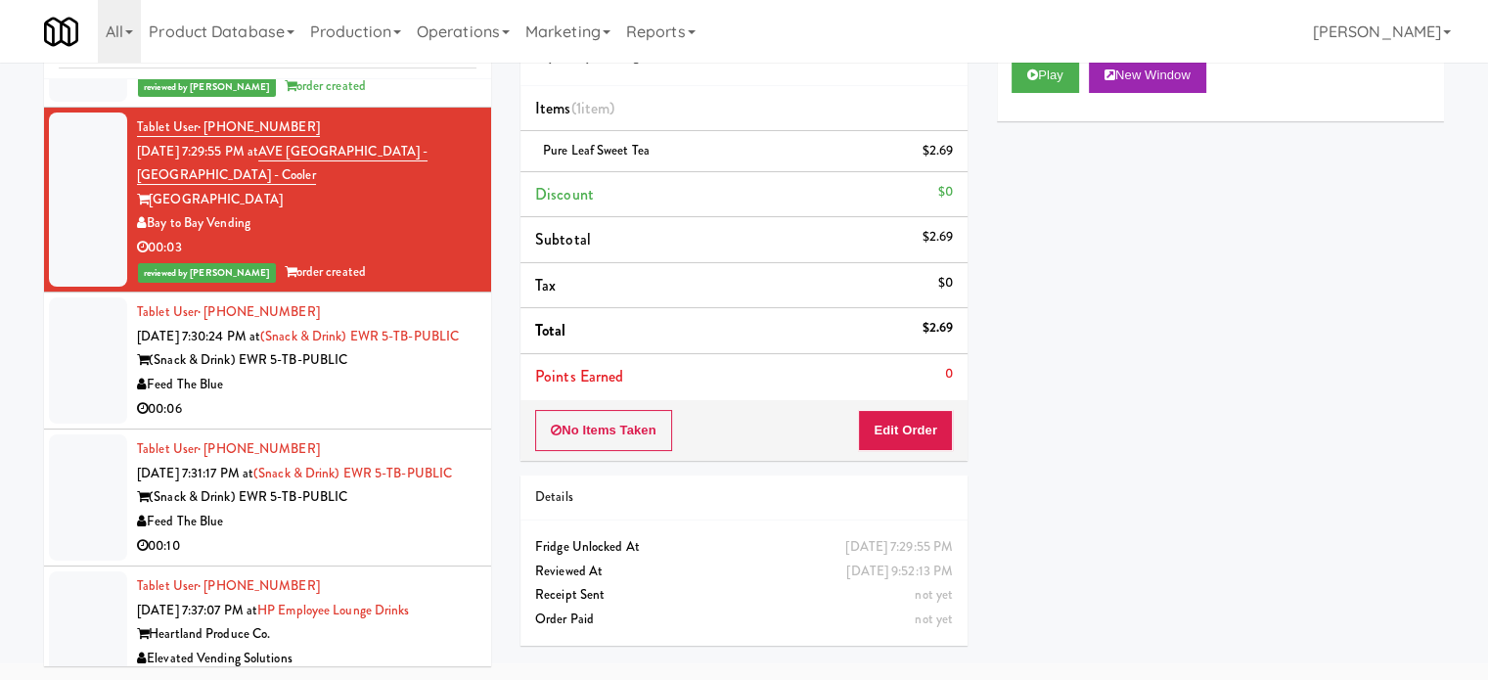
drag, startPoint x: 344, startPoint y: 461, endPoint x: 728, endPoint y: 370, distance: 394.2
click at [347, 397] on div "Feed The Blue" at bounding box center [307, 385] width 340 height 24
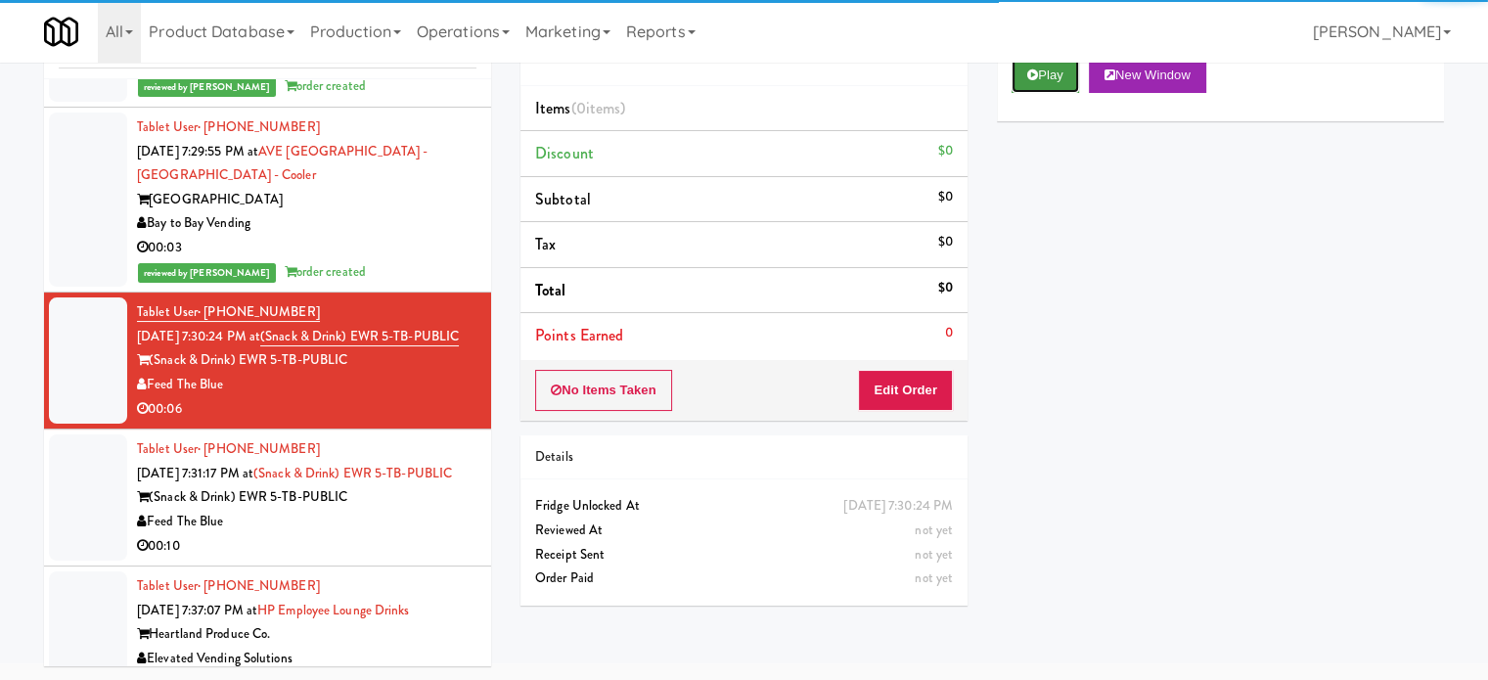
click at [1045, 79] on button "Play" at bounding box center [1046, 75] width 68 height 35
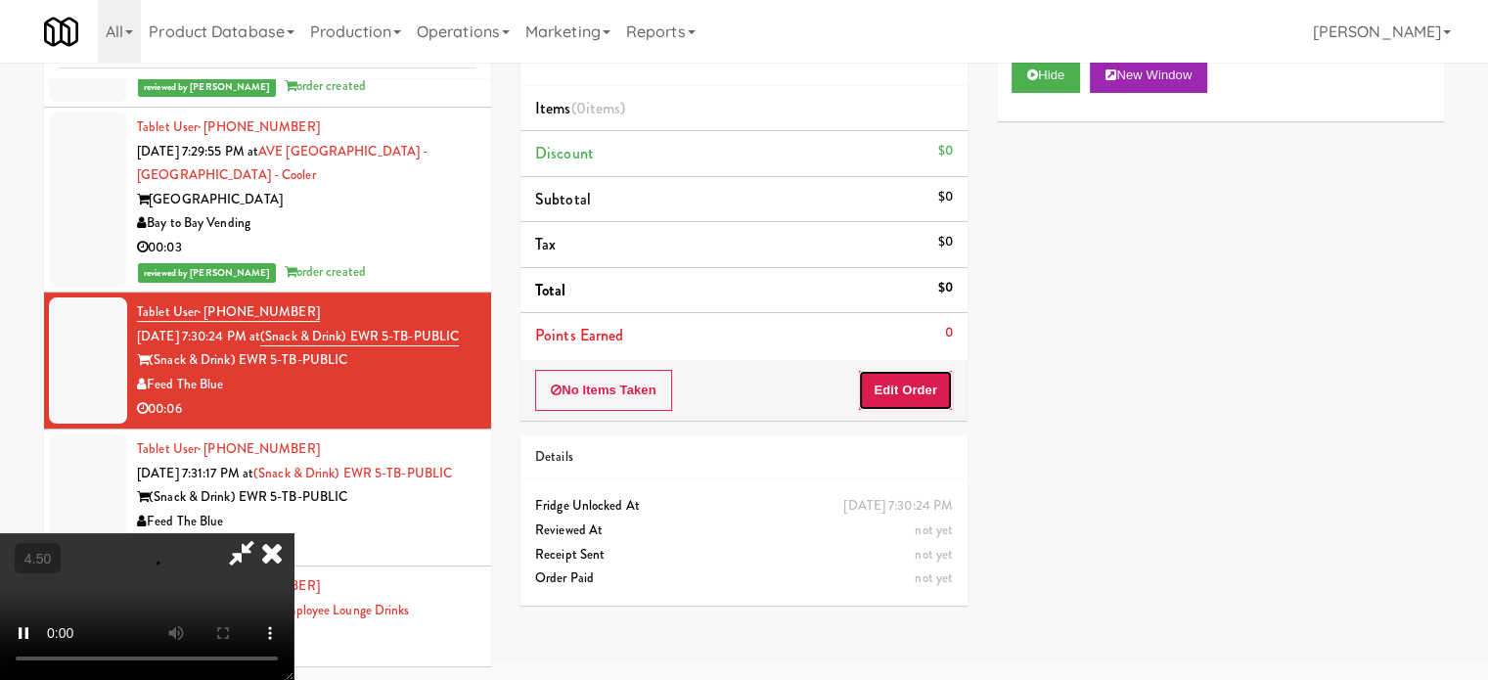
click at [908, 398] on button "Edit Order" at bounding box center [905, 390] width 95 height 41
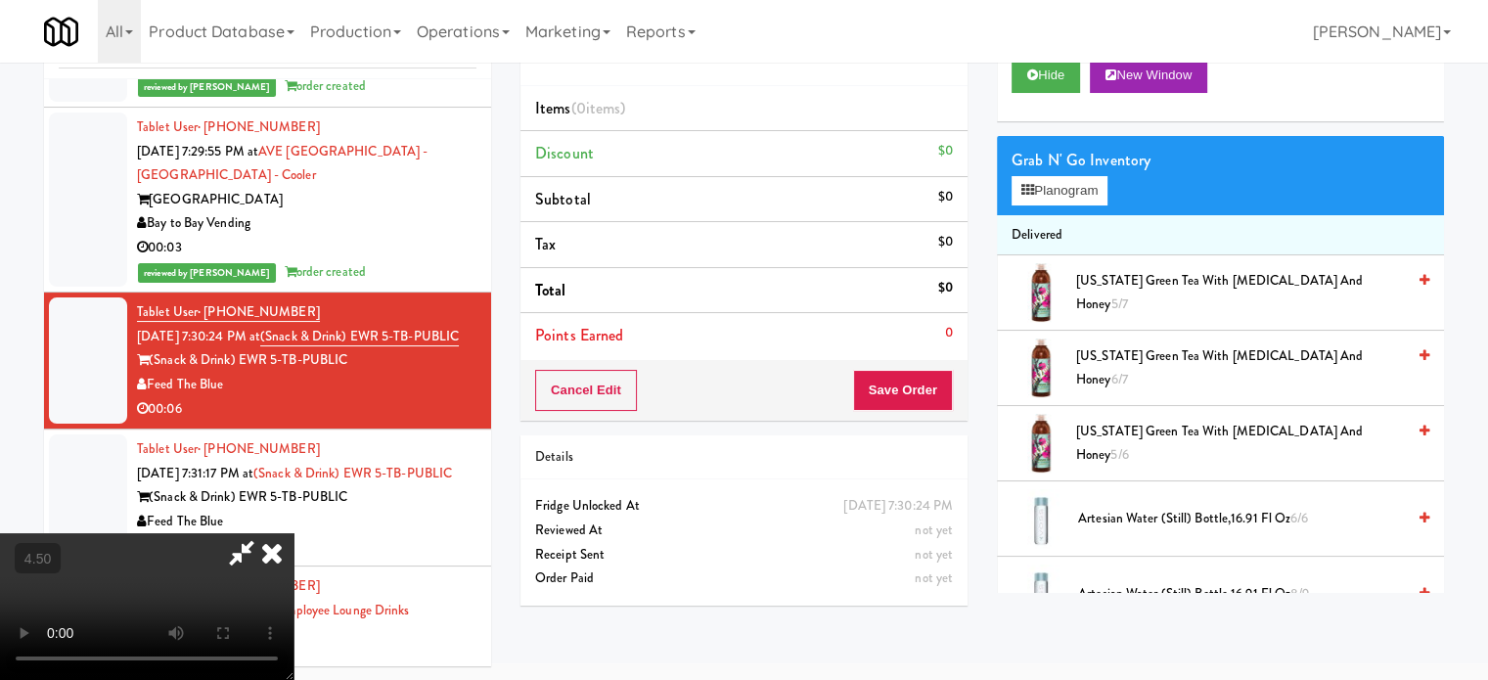
click at [294, 533] on video at bounding box center [147, 606] width 294 height 147
drag, startPoint x: 736, startPoint y: 422, endPoint x: 759, endPoint y: 463, distance: 47.3
click at [294, 533] on video at bounding box center [147, 606] width 294 height 147
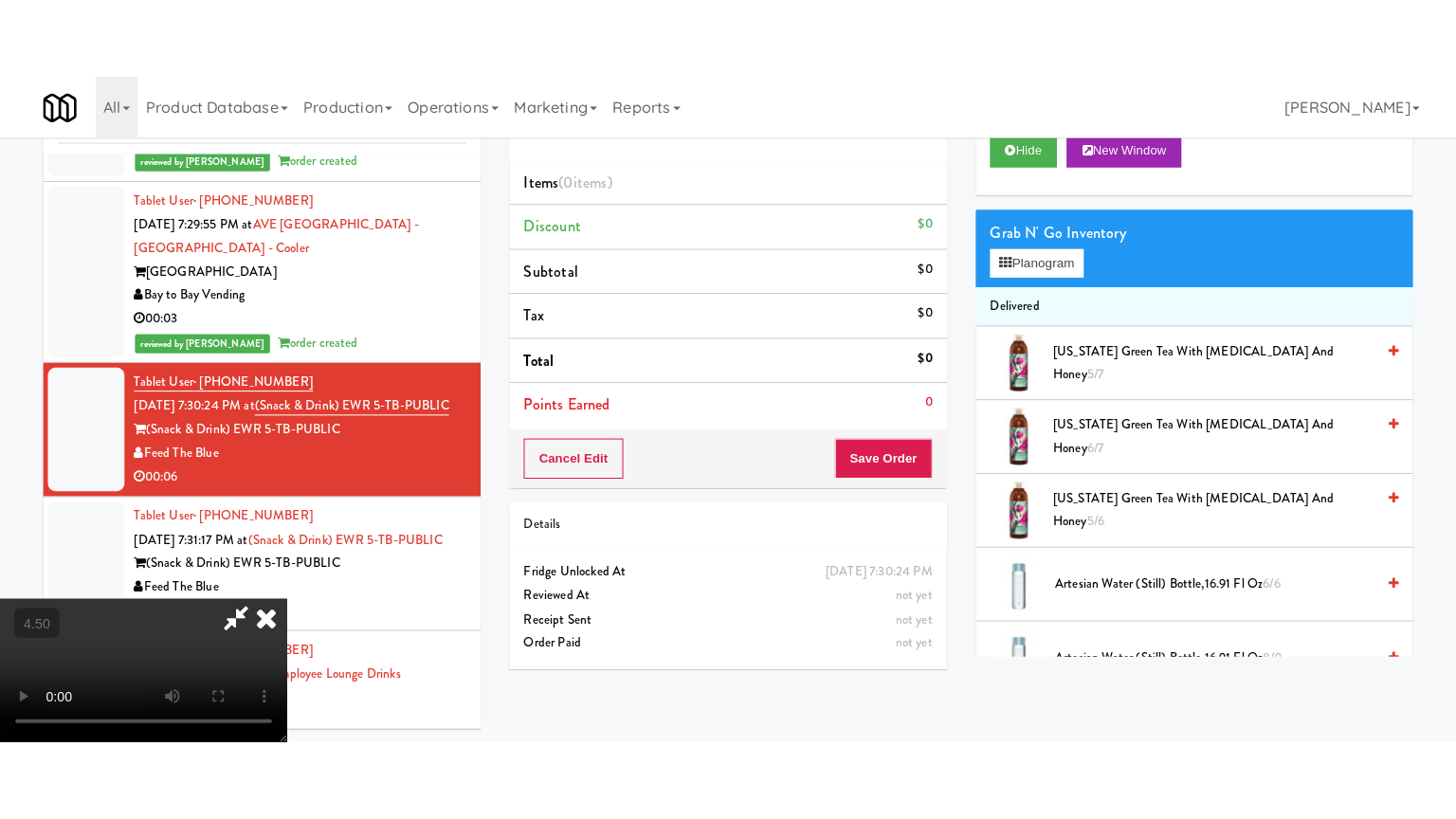
scroll to position [61, 0]
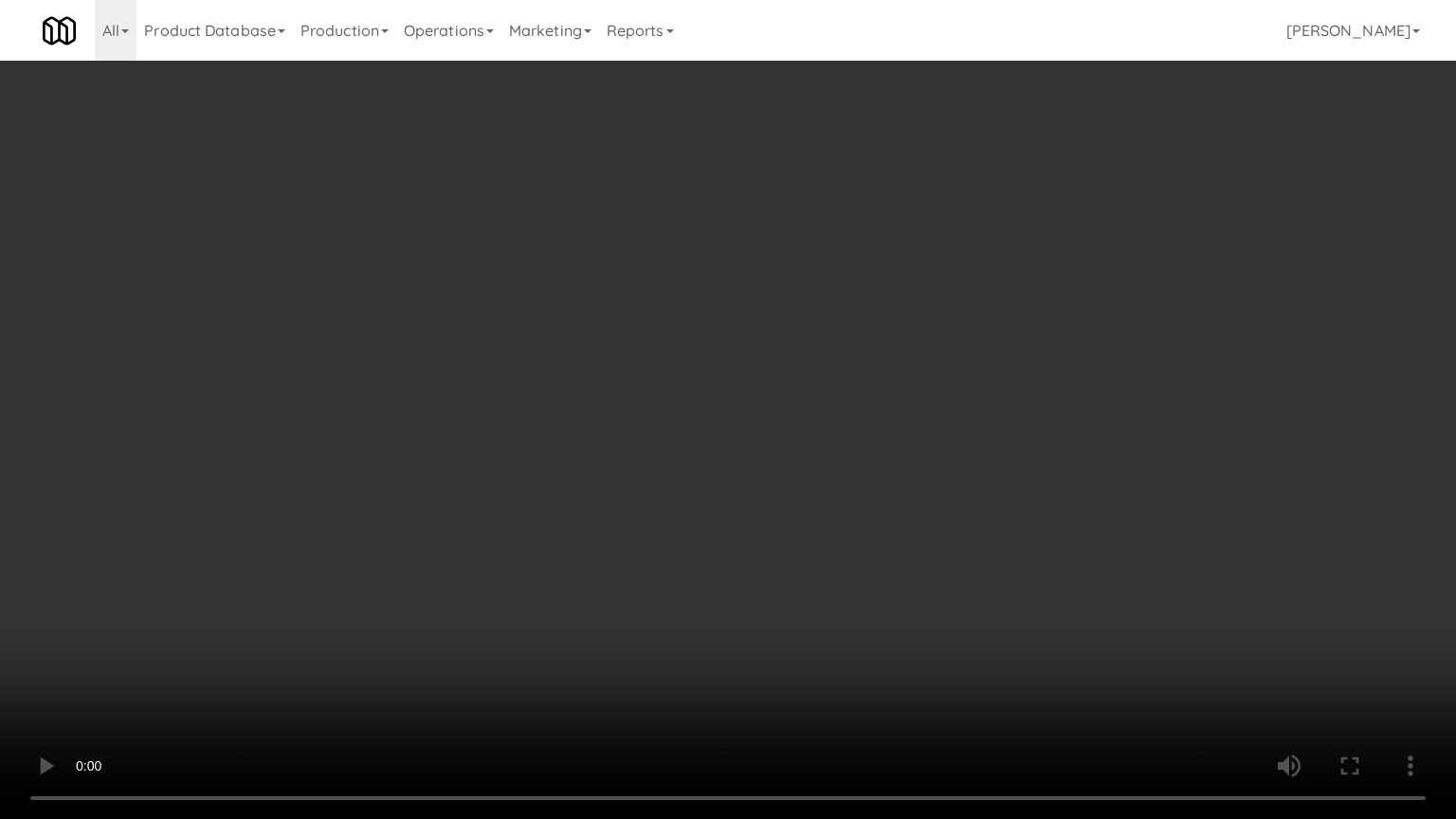
click at [753, 464] on video at bounding box center [728, 409] width 1456 height 819
click at [745, 470] on video at bounding box center [728, 409] width 1456 height 819
click at [826, 528] on video at bounding box center [728, 409] width 1456 height 819
drag, startPoint x: 804, startPoint y: 528, endPoint x: 814, endPoint y: 521, distance: 12.2
click at [811, 524] on video at bounding box center [728, 409] width 1456 height 819
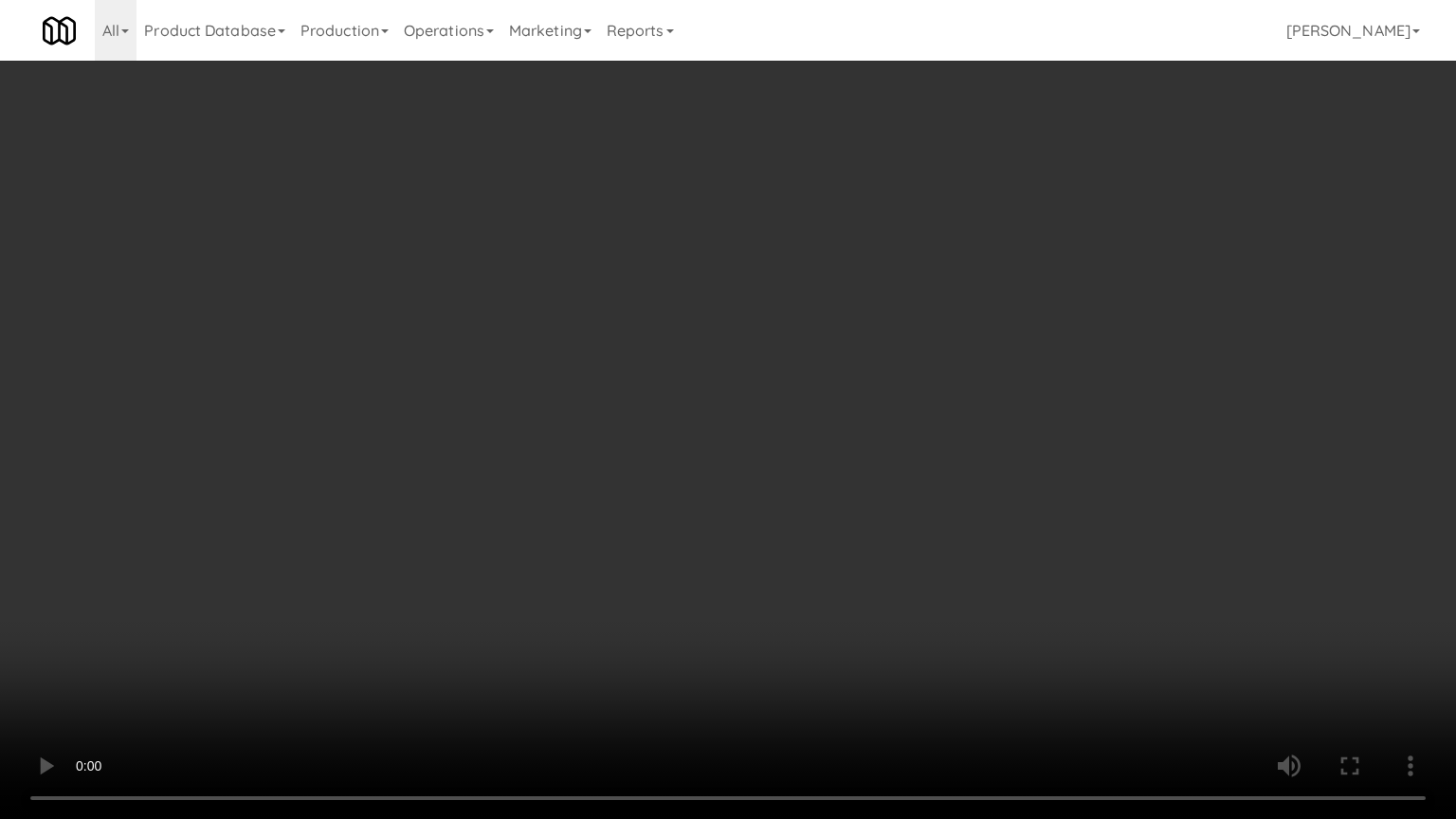
click at [816, 517] on video at bounding box center [728, 409] width 1456 height 819
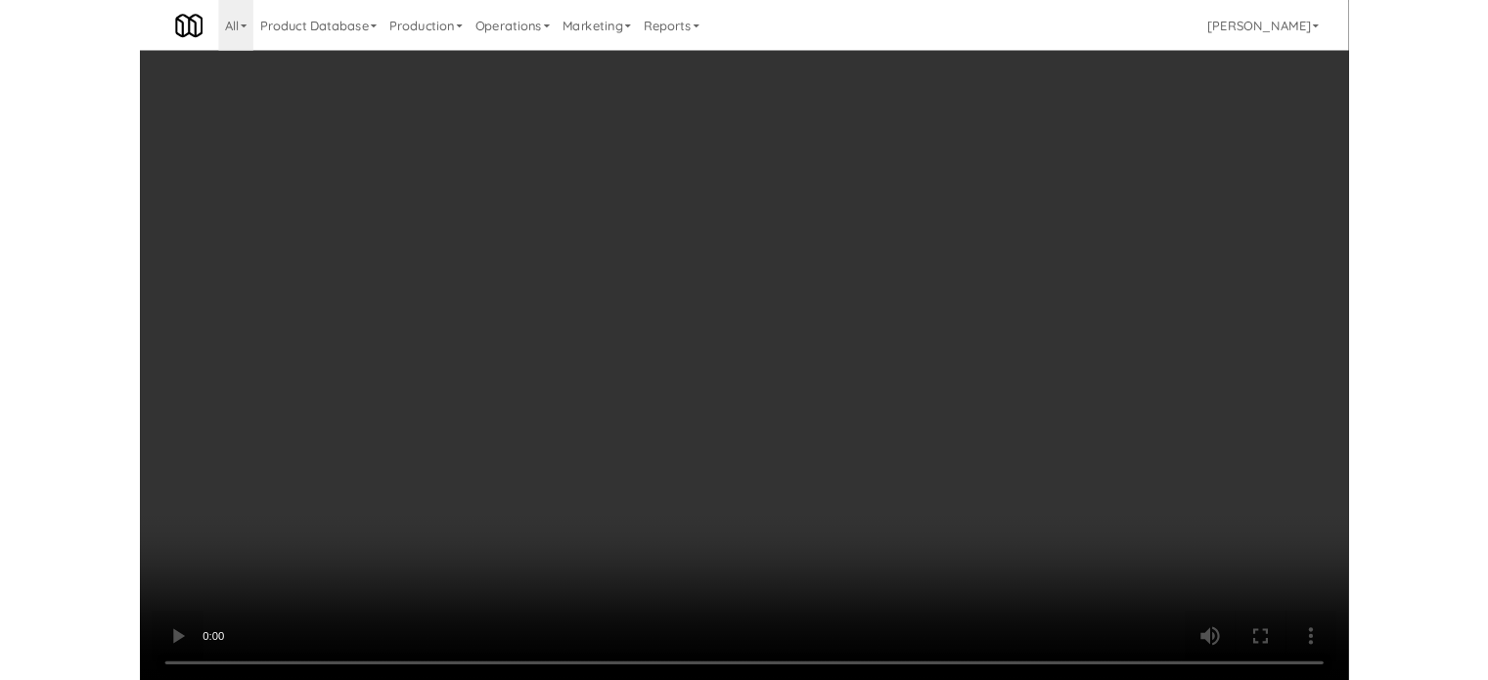
scroll to position [79, 0]
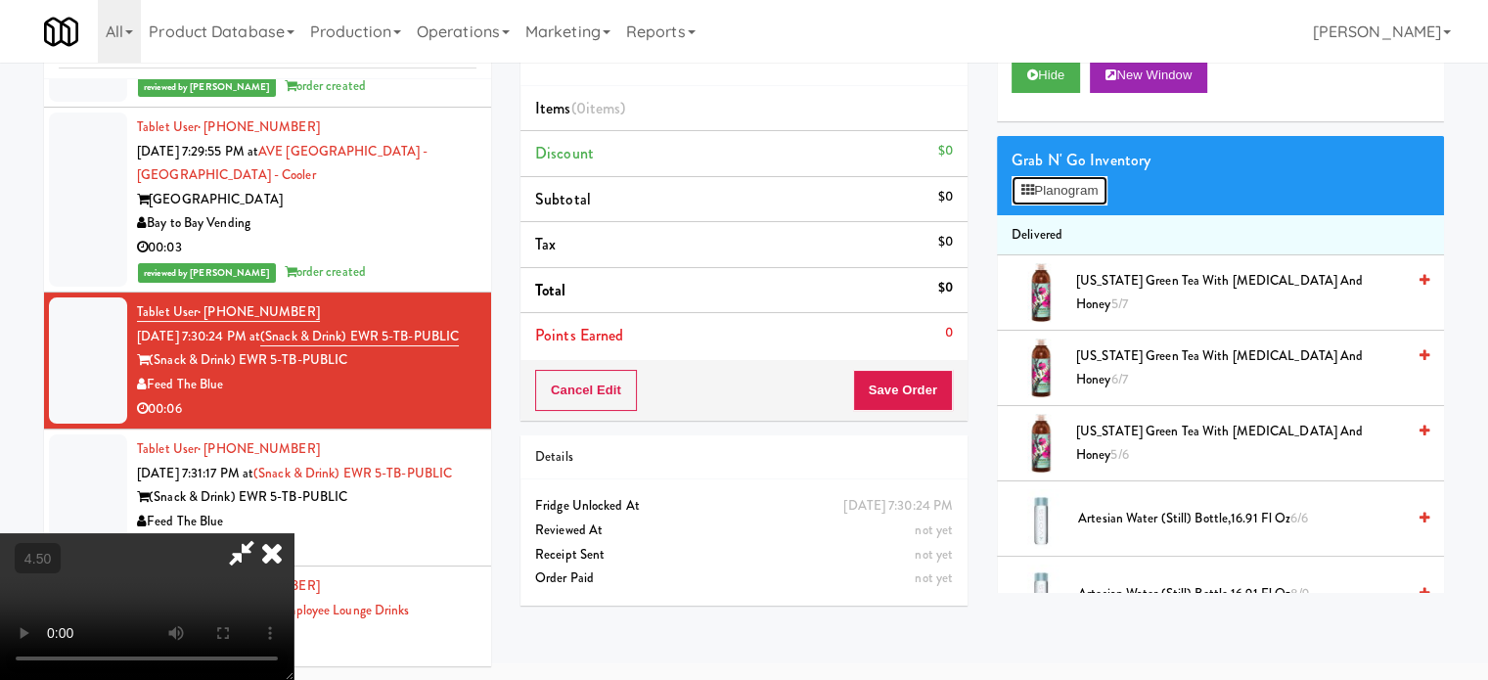
click at [1103, 183] on button "Planogram" at bounding box center [1060, 190] width 96 height 29
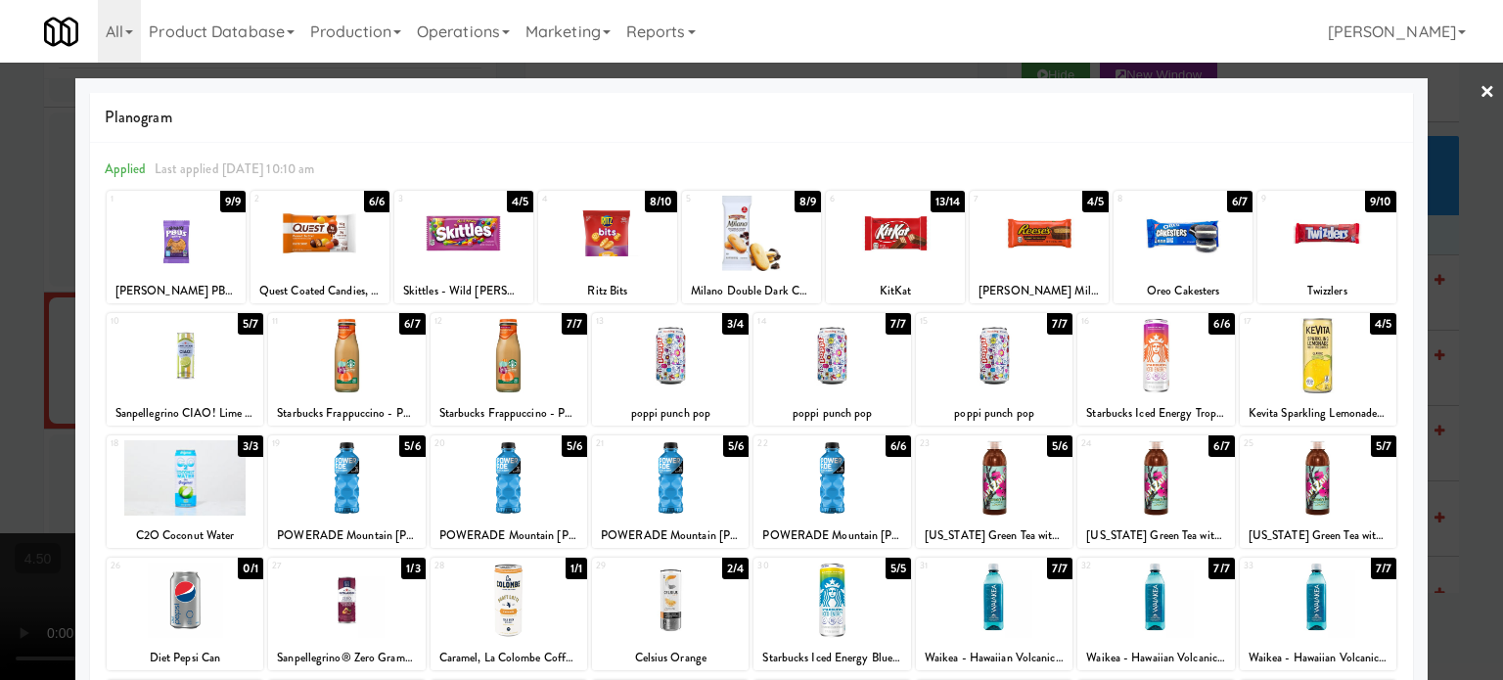
click at [239, 320] on div "5/7" at bounding box center [250, 324] width 25 height 22
click at [1454, 394] on div at bounding box center [751, 340] width 1503 height 680
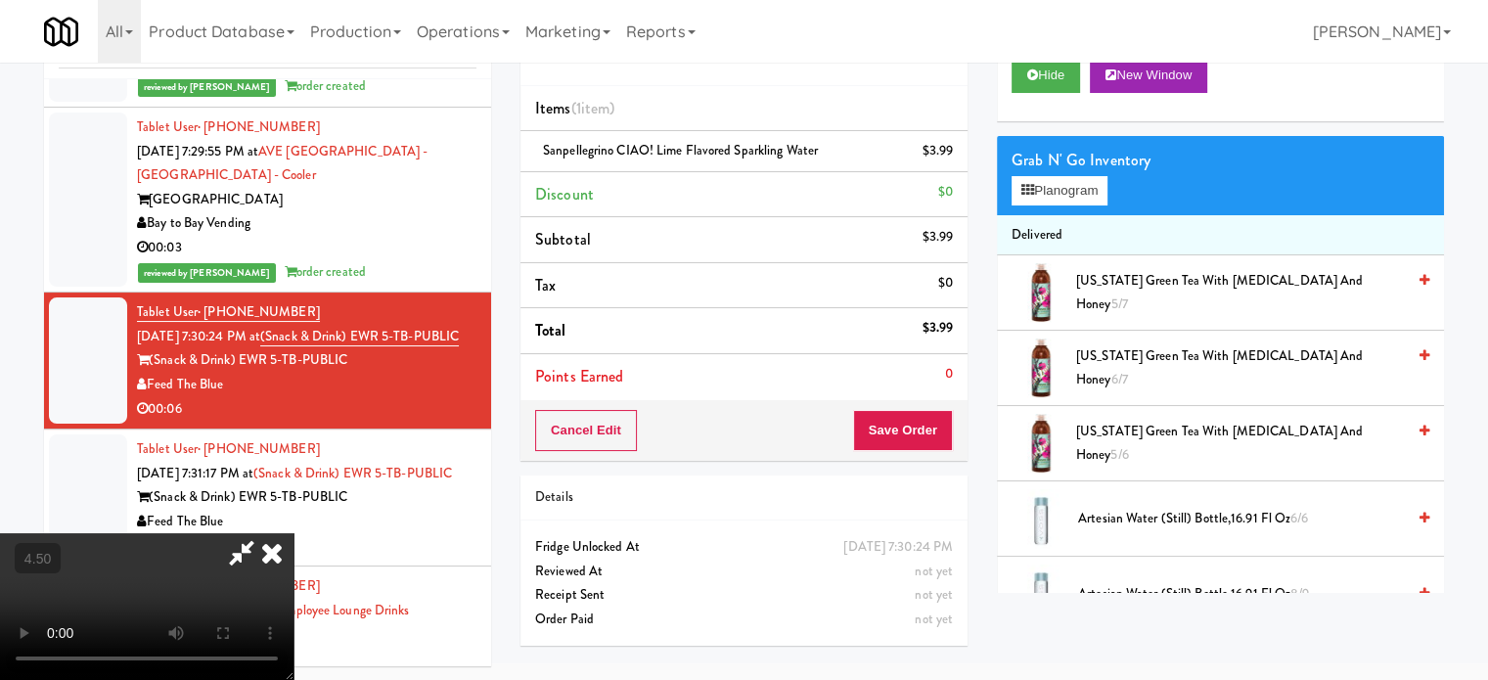
click at [294, 533] on video at bounding box center [147, 606] width 294 height 147
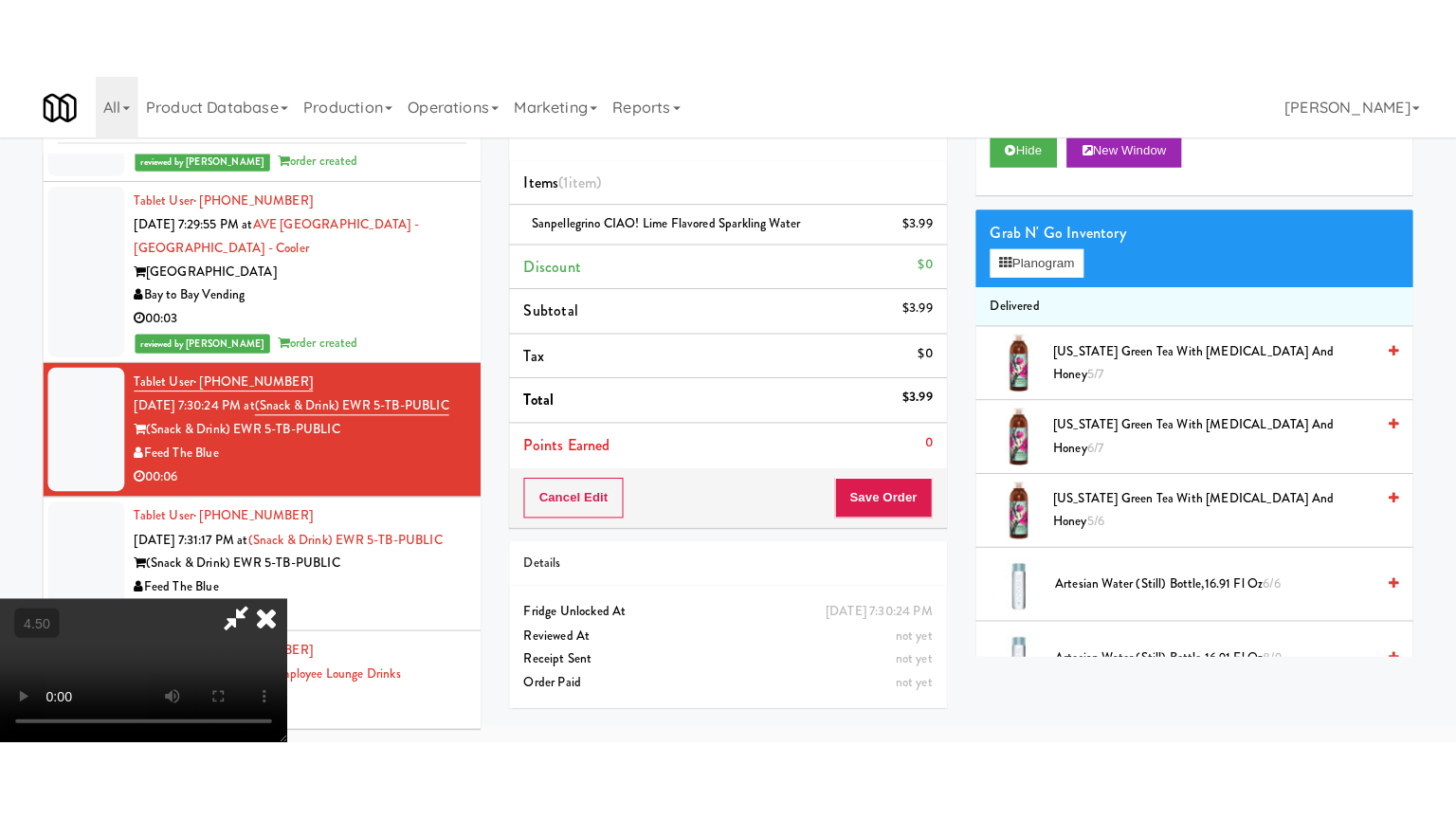
scroll to position [61, 0]
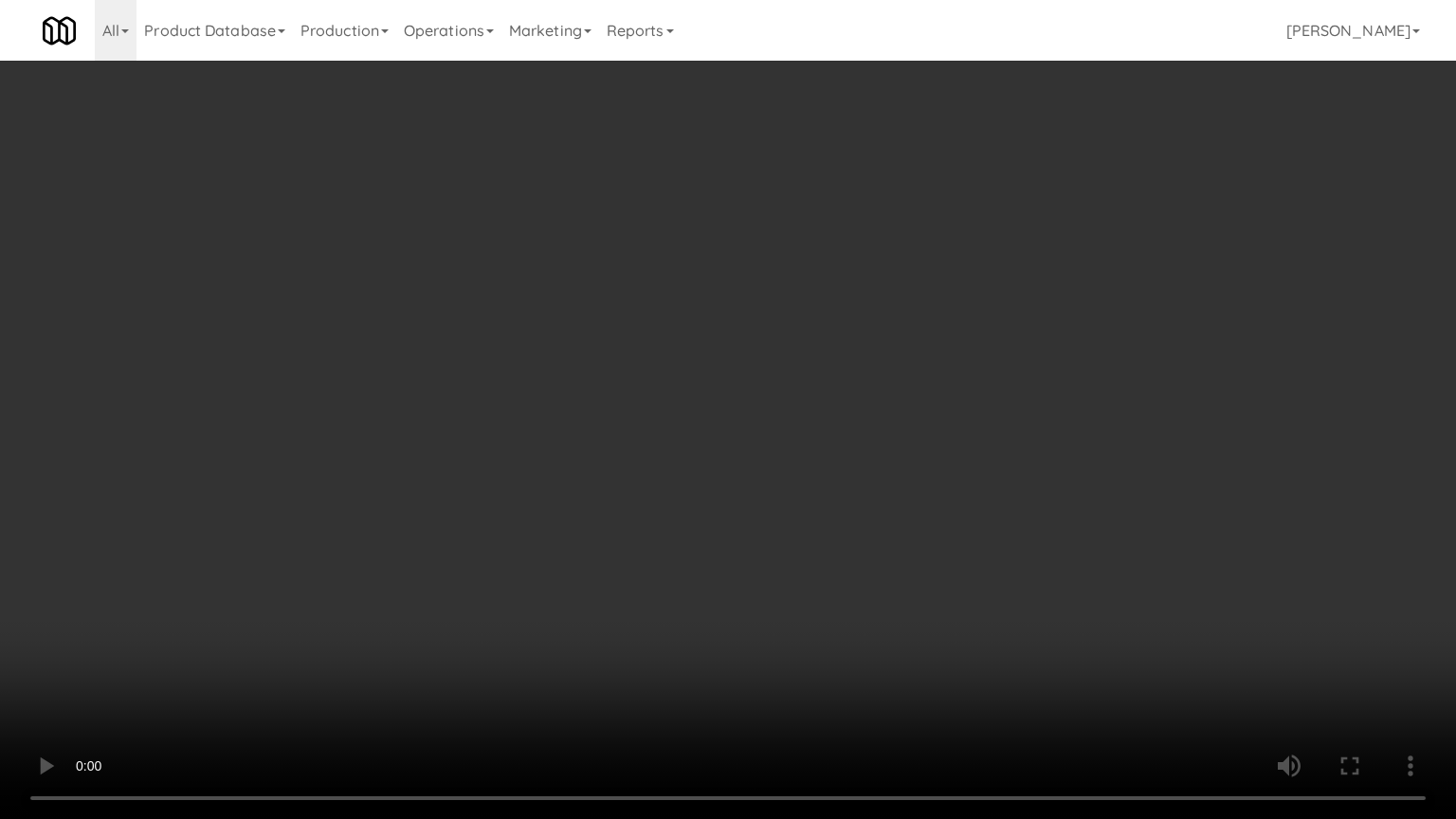
click at [549, 475] on video at bounding box center [728, 409] width 1456 height 819
click at [610, 463] on video at bounding box center [728, 409] width 1456 height 819
click at [627, 459] on video at bounding box center [728, 409] width 1456 height 819
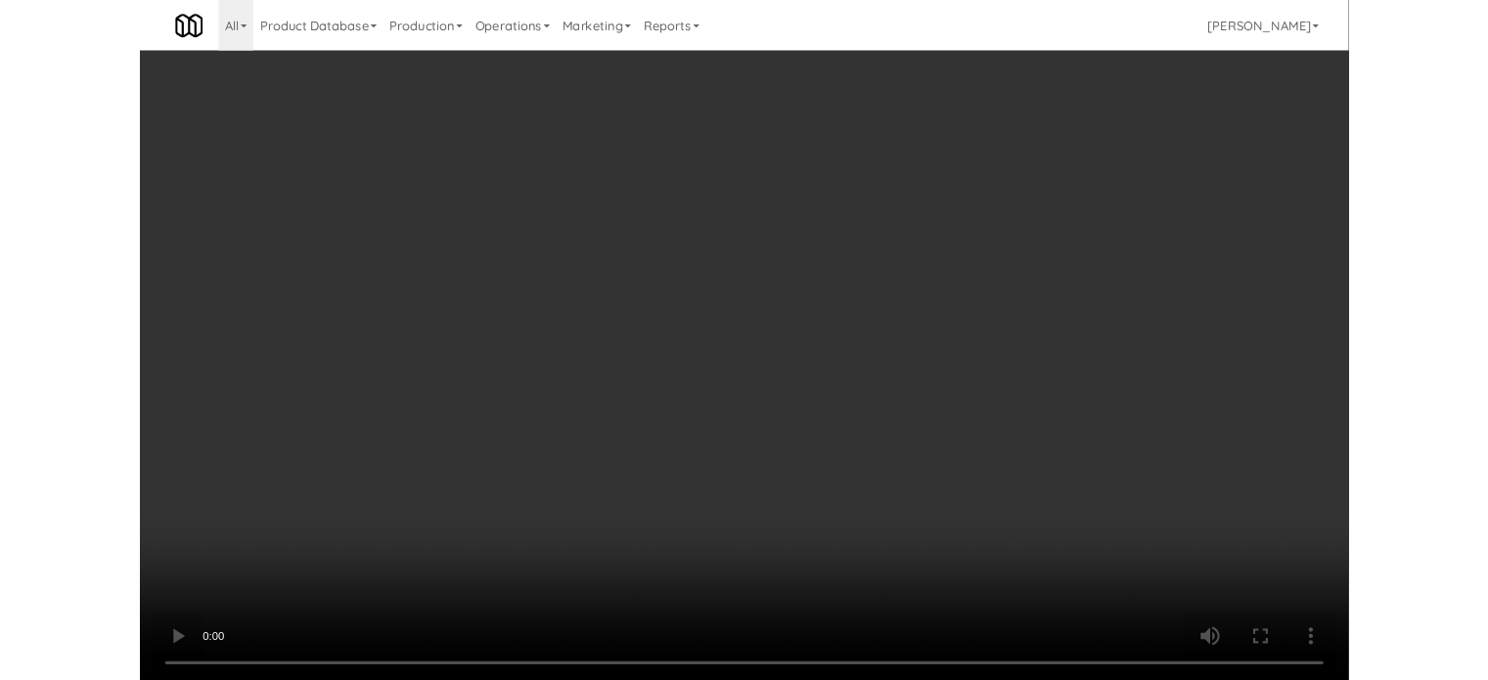
scroll to position [79, 0]
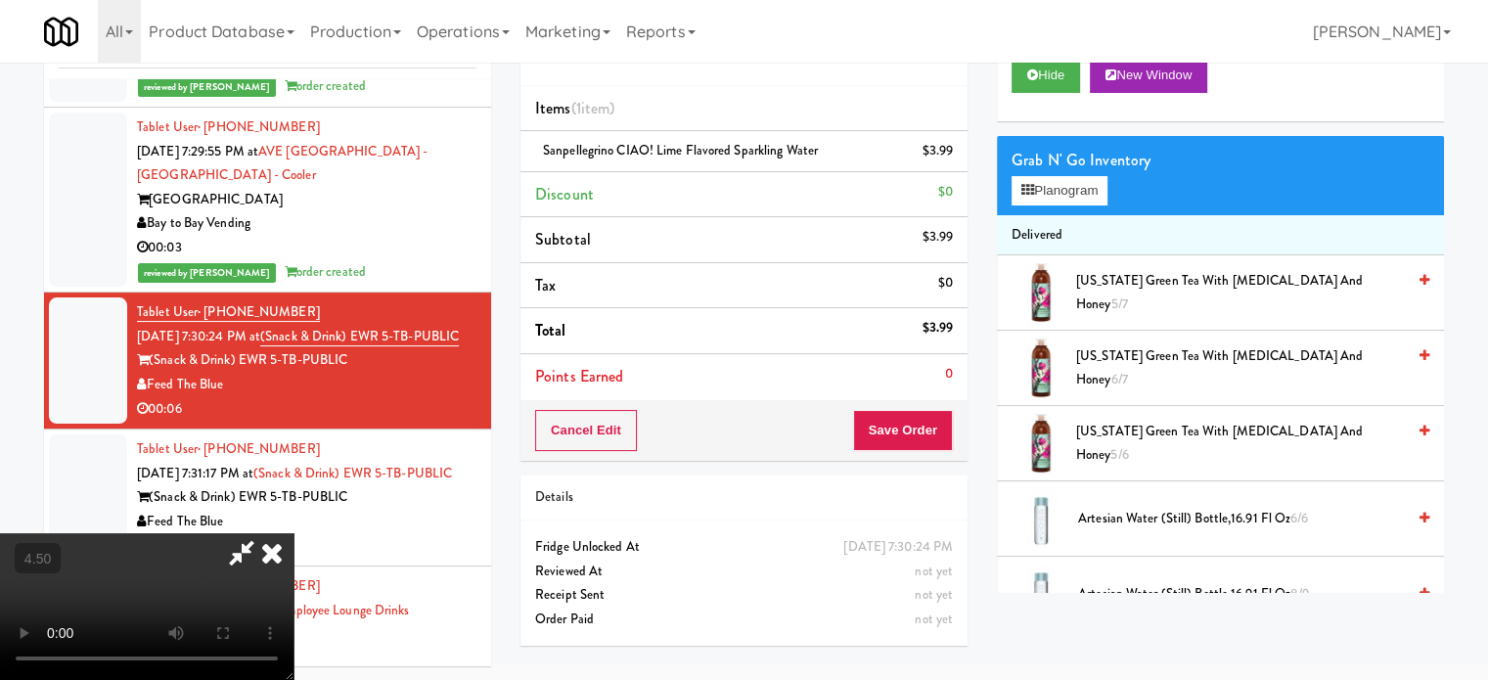
click at [294, 533] on icon at bounding box center [271, 552] width 43 height 39
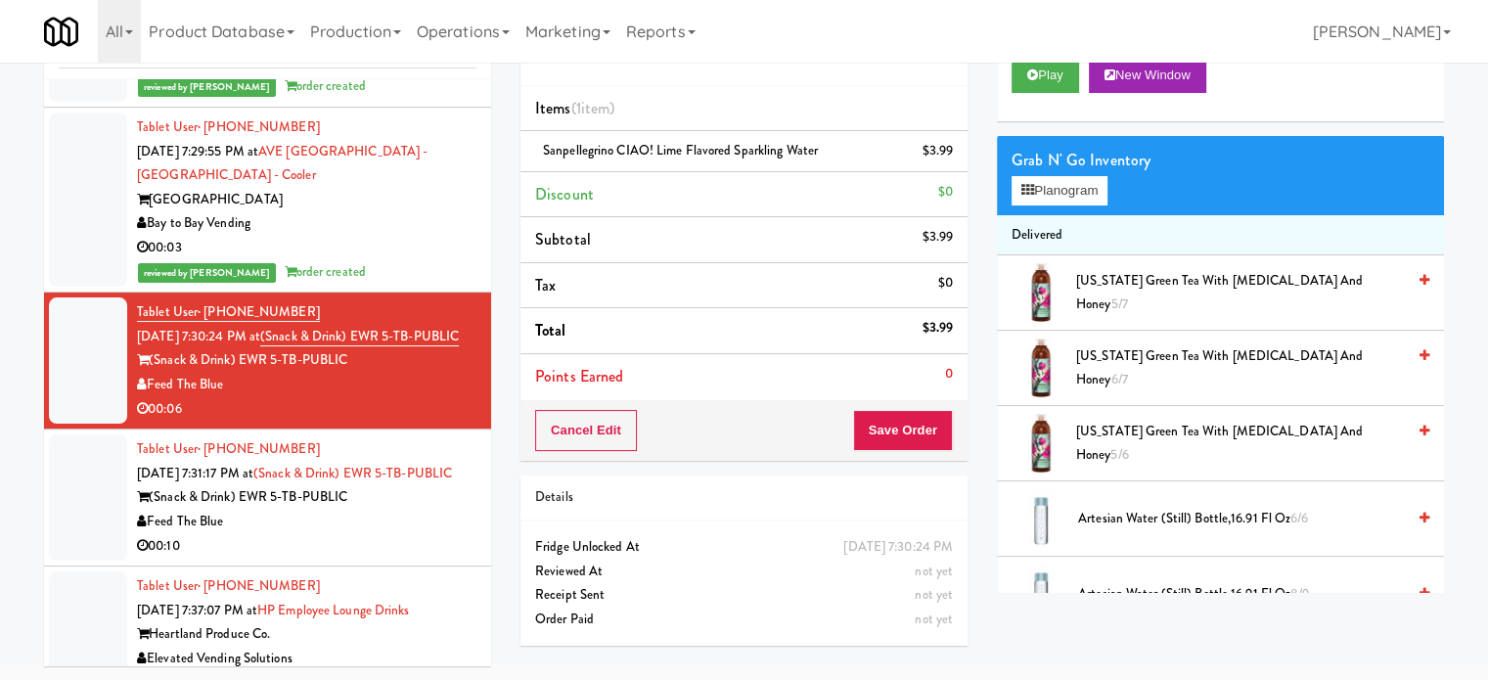
click at [959, 431] on div "Cancel Edit Save Order" at bounding box center [744, 430] width 447 height 61
click at [922, 431] on button "Save Order" at bounding box center [903, 430] width 100 height 41
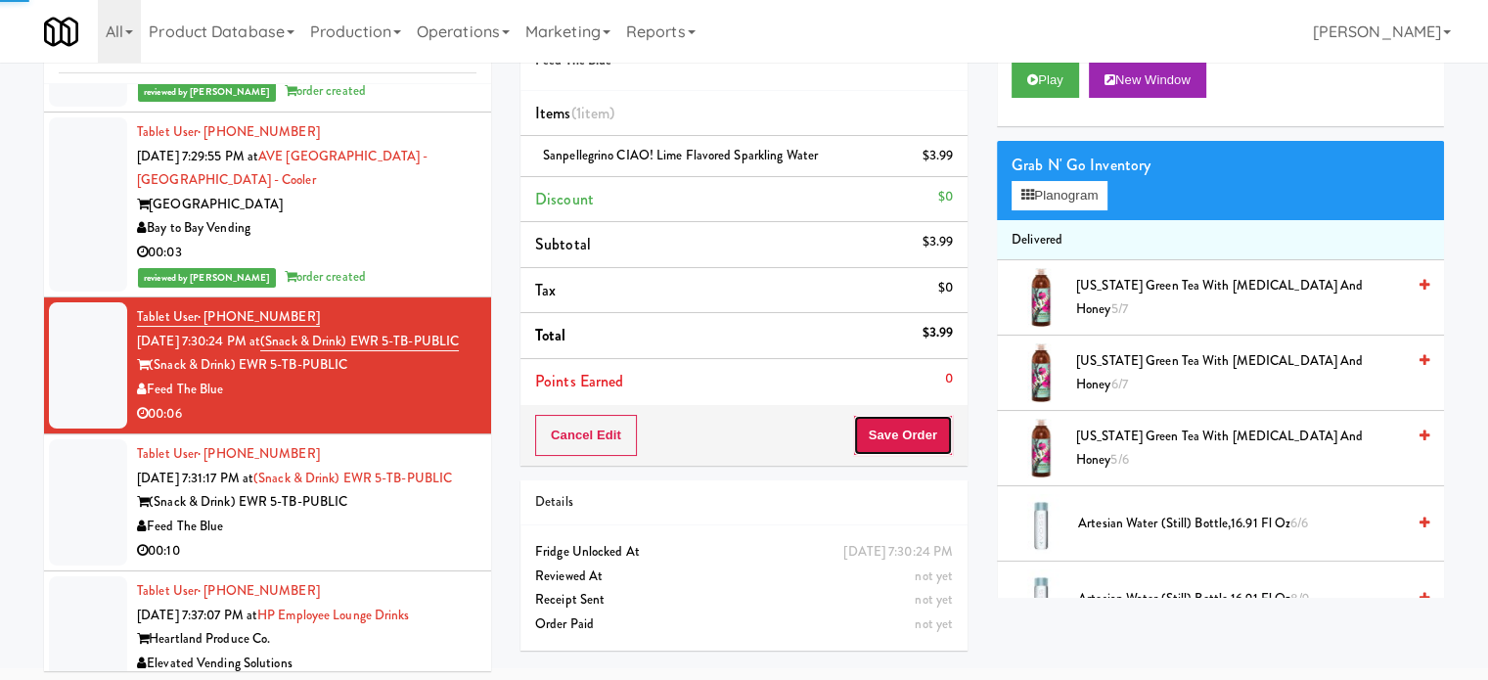
scroll to position [0, 0]
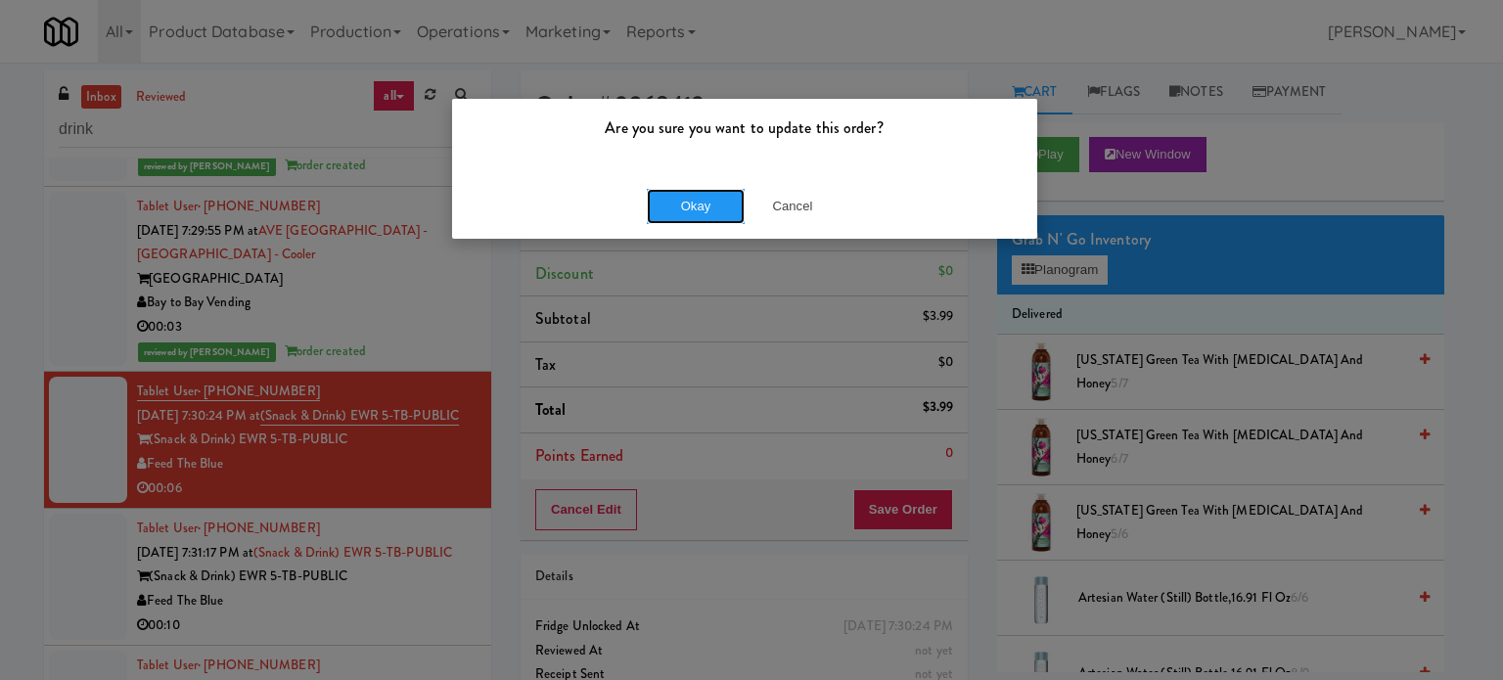
click at [704, 236] on div "Okay Cancel" at bounding box center [744, 206] width 585 height 66
click at [701, 216] on button "Okay" at bounding box center [696, 206] width 98 height 35
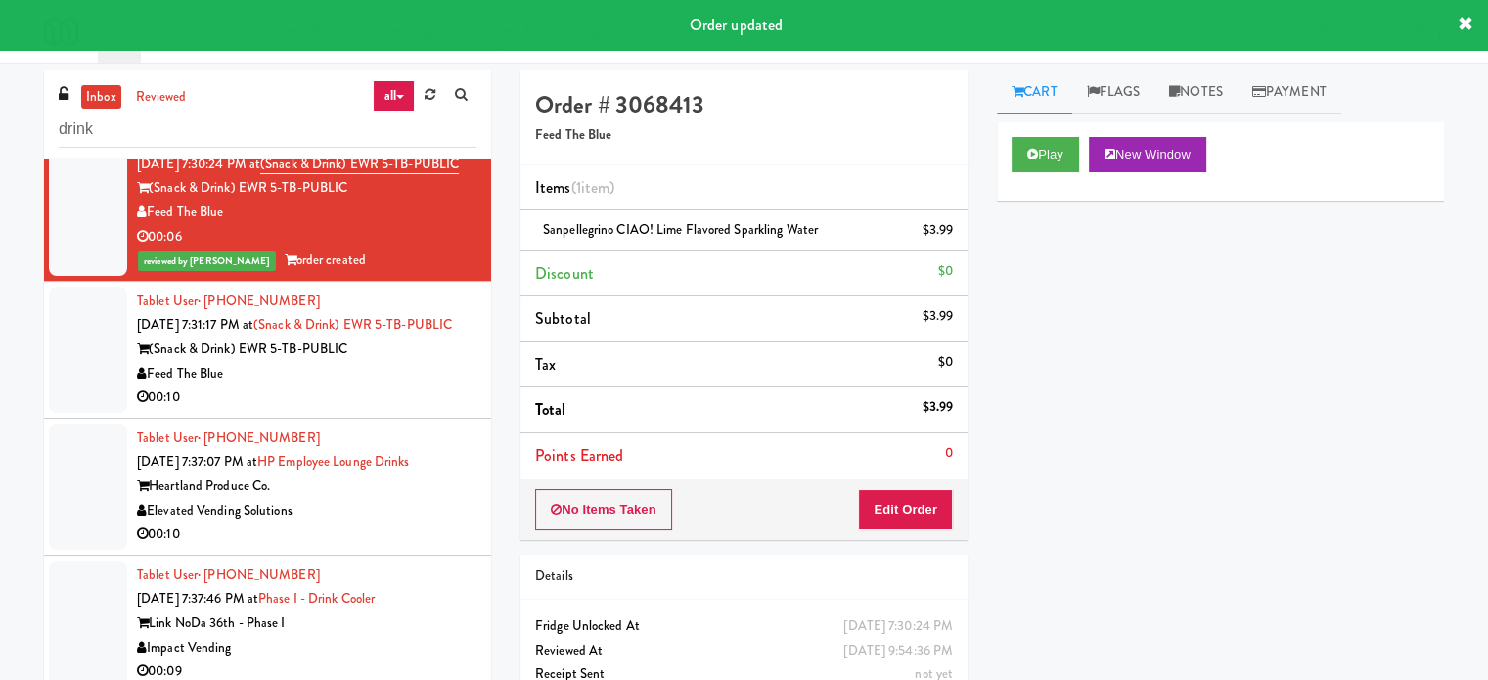
scroll to position [2505, 0]
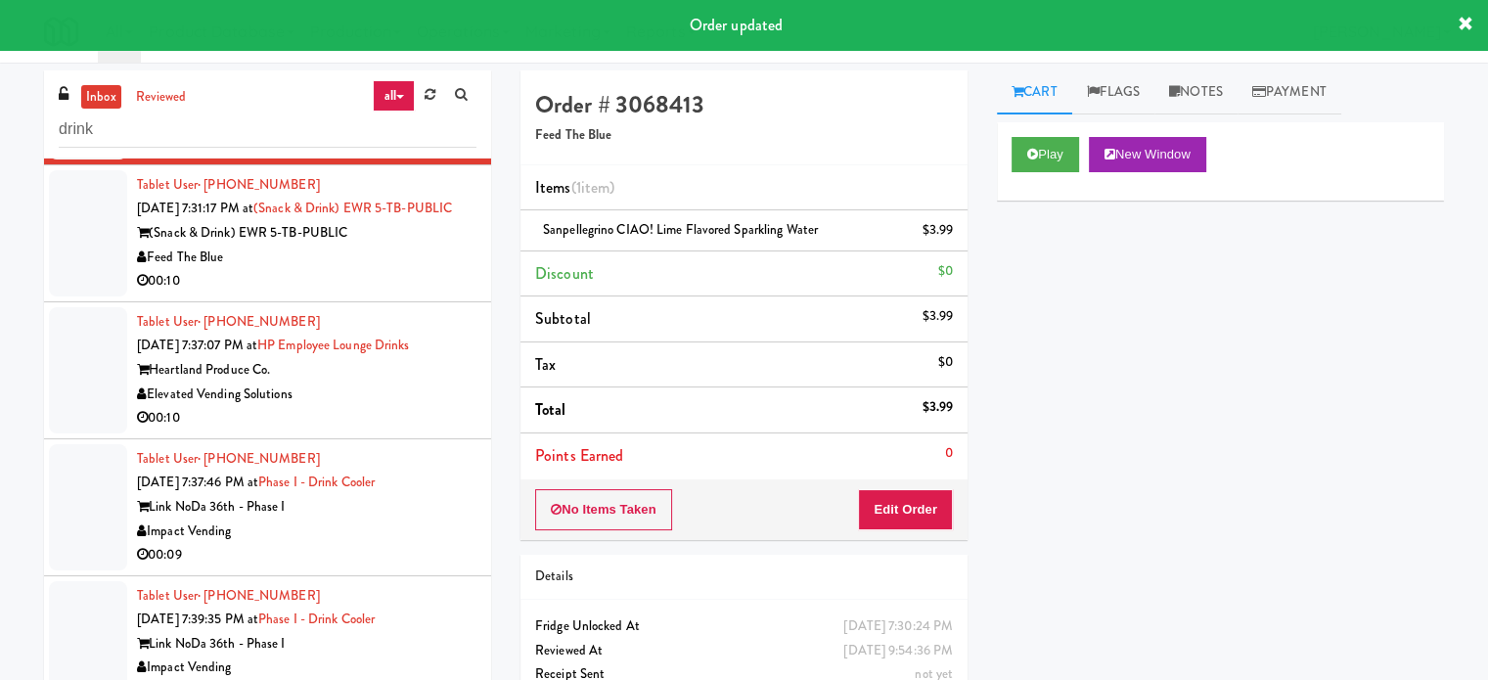
drag, startPoint x: 417, startPoint y: 371, endPoint x: 527, endPoint y: 304, distance: 129.0
click at [418, 294] on div "00:10" at bounding box center [307, 281] width 340 height 24
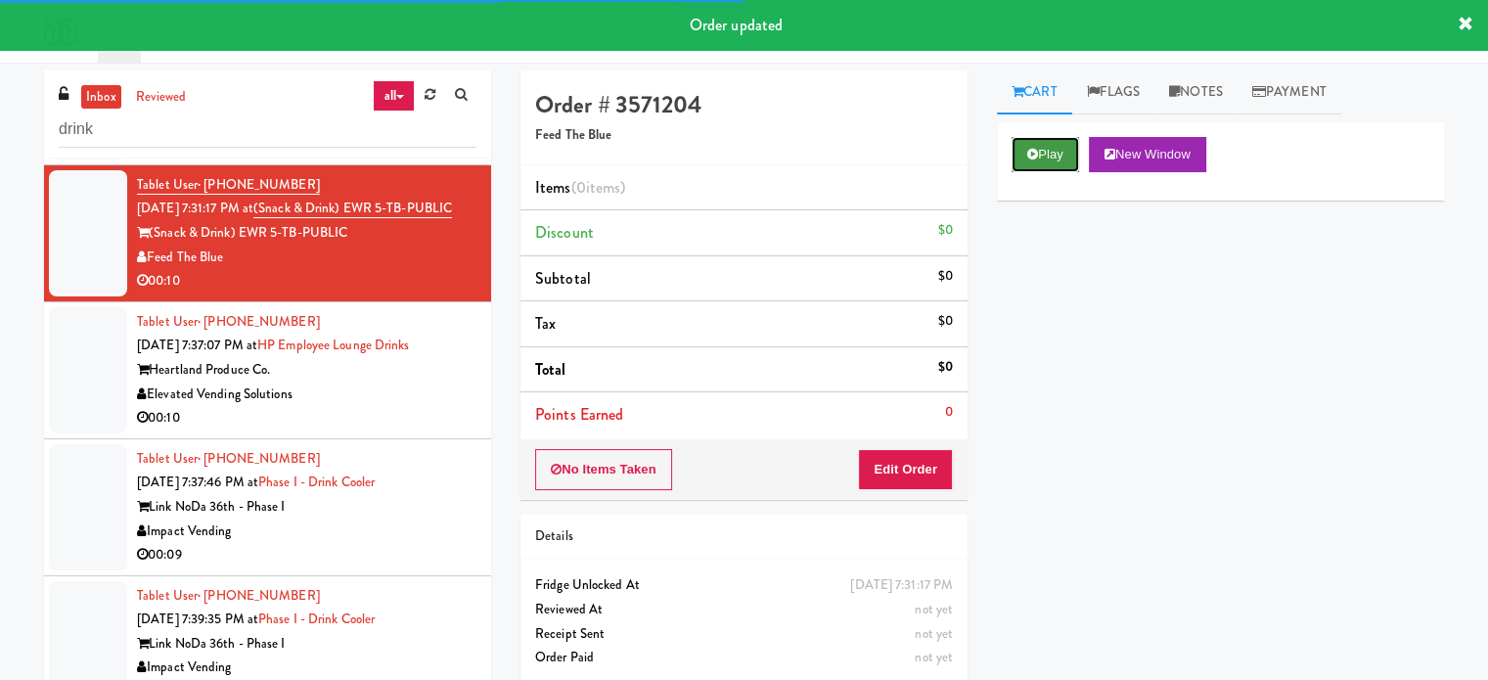
click at [1039, 148] on button "Play" at bounding box center [1046, 154] width 68 height 35
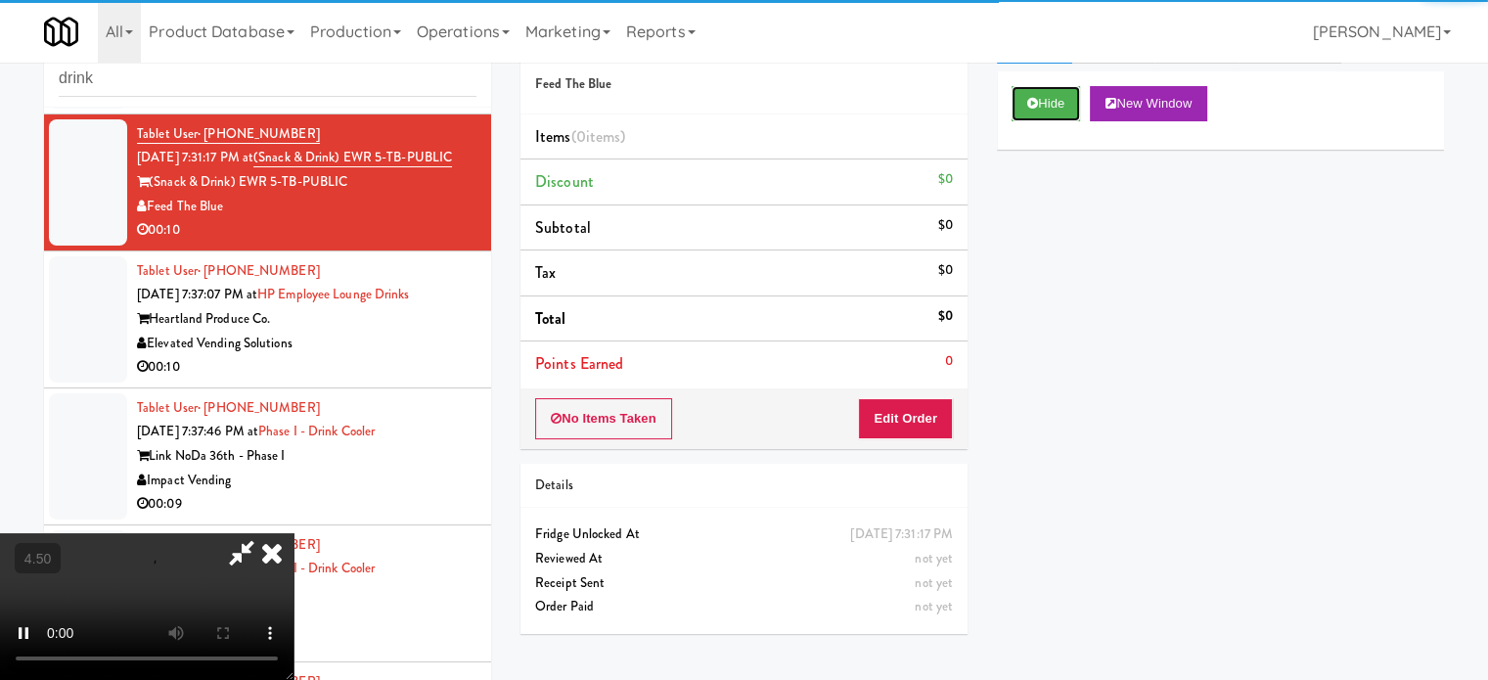
scroll to position [79, 0]
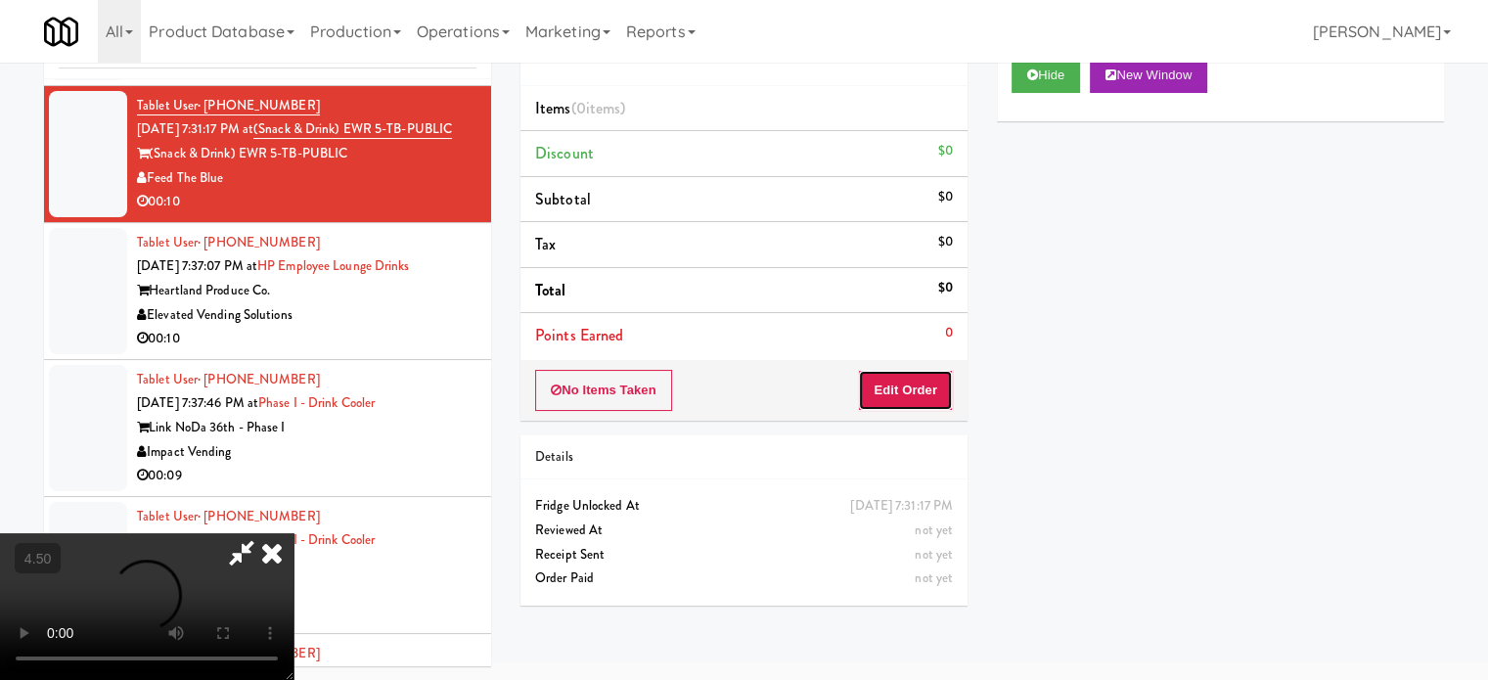
click at [913, 386] on button "Edit Order" at bounding box center [905, 390] width 95 height 41
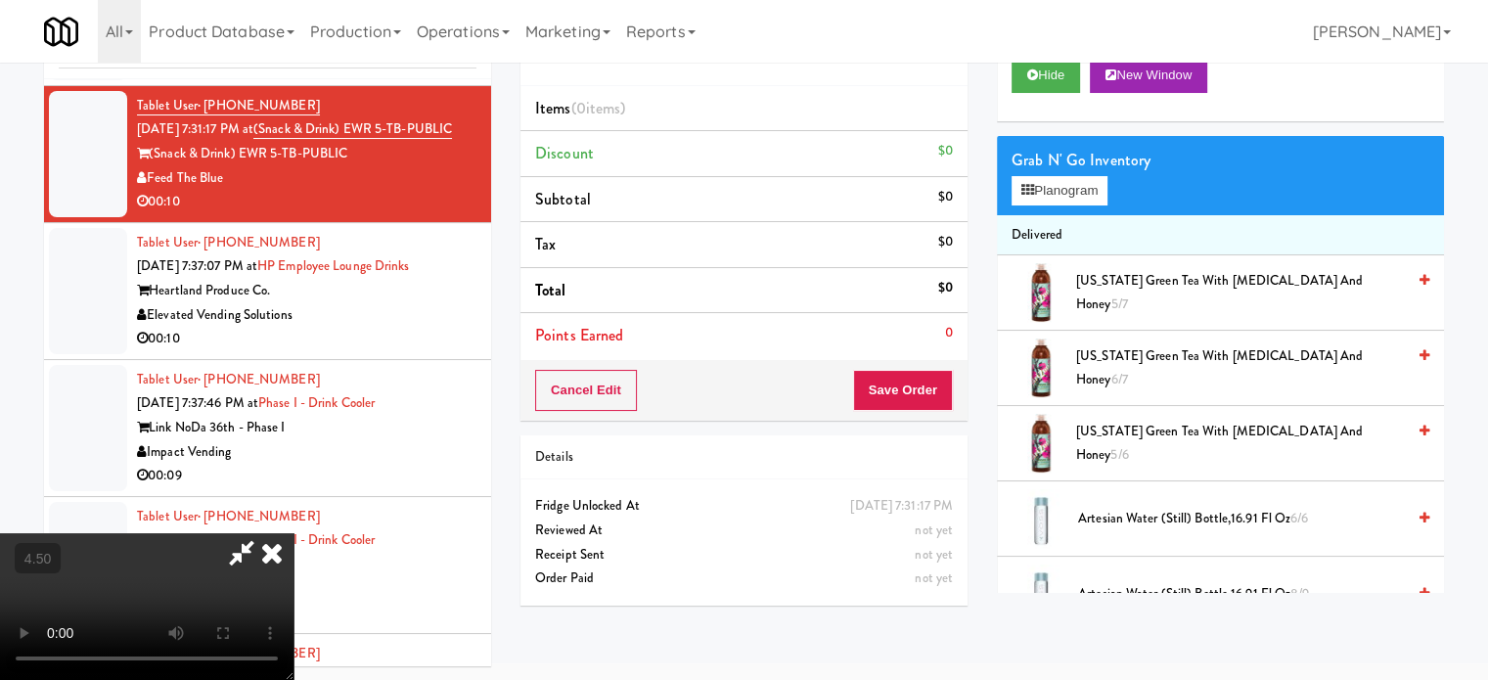
click at [294, 533] on video at bounding box center [147, 606] width 294 height 147
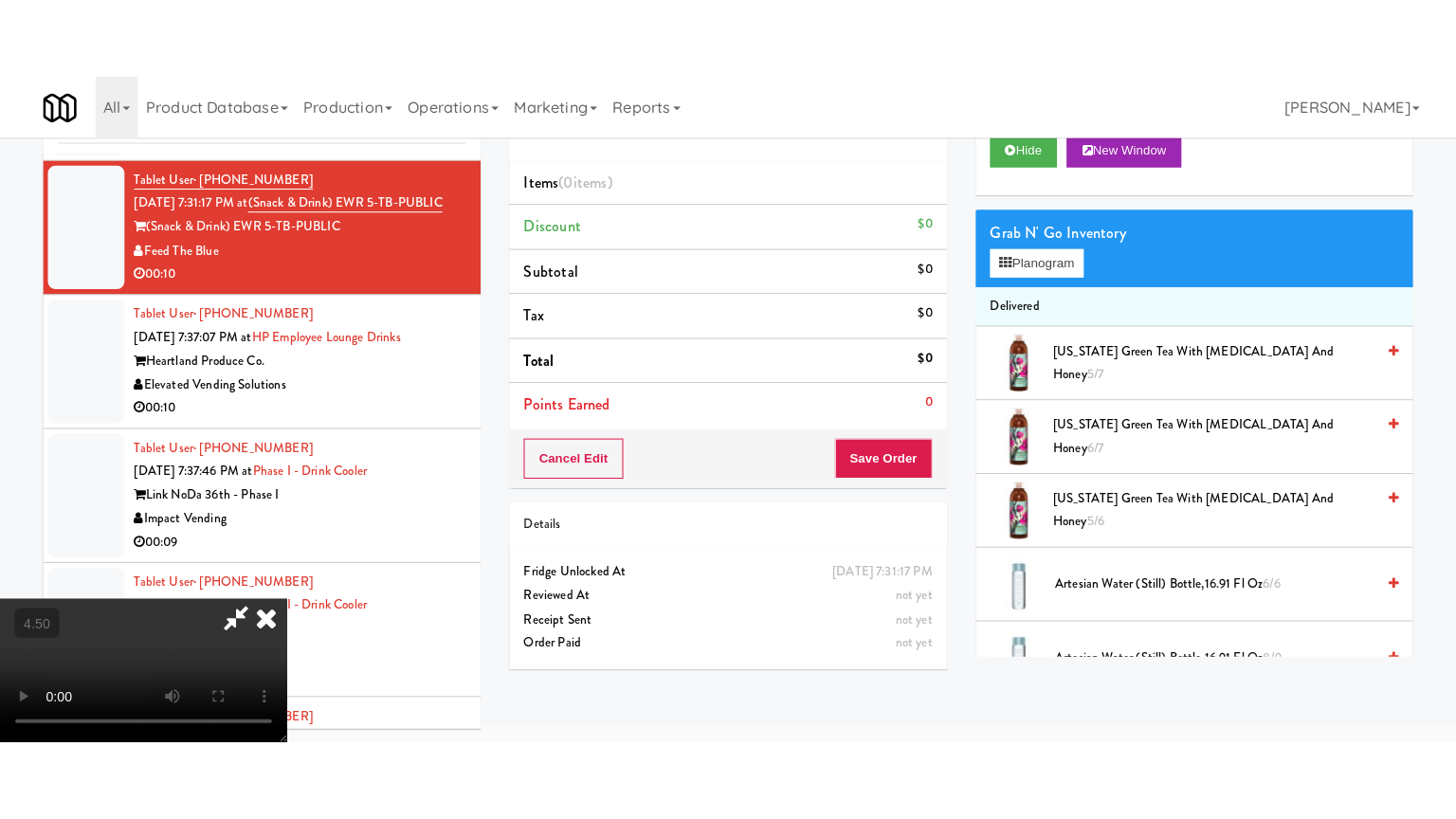
scroll to position [61, 0]
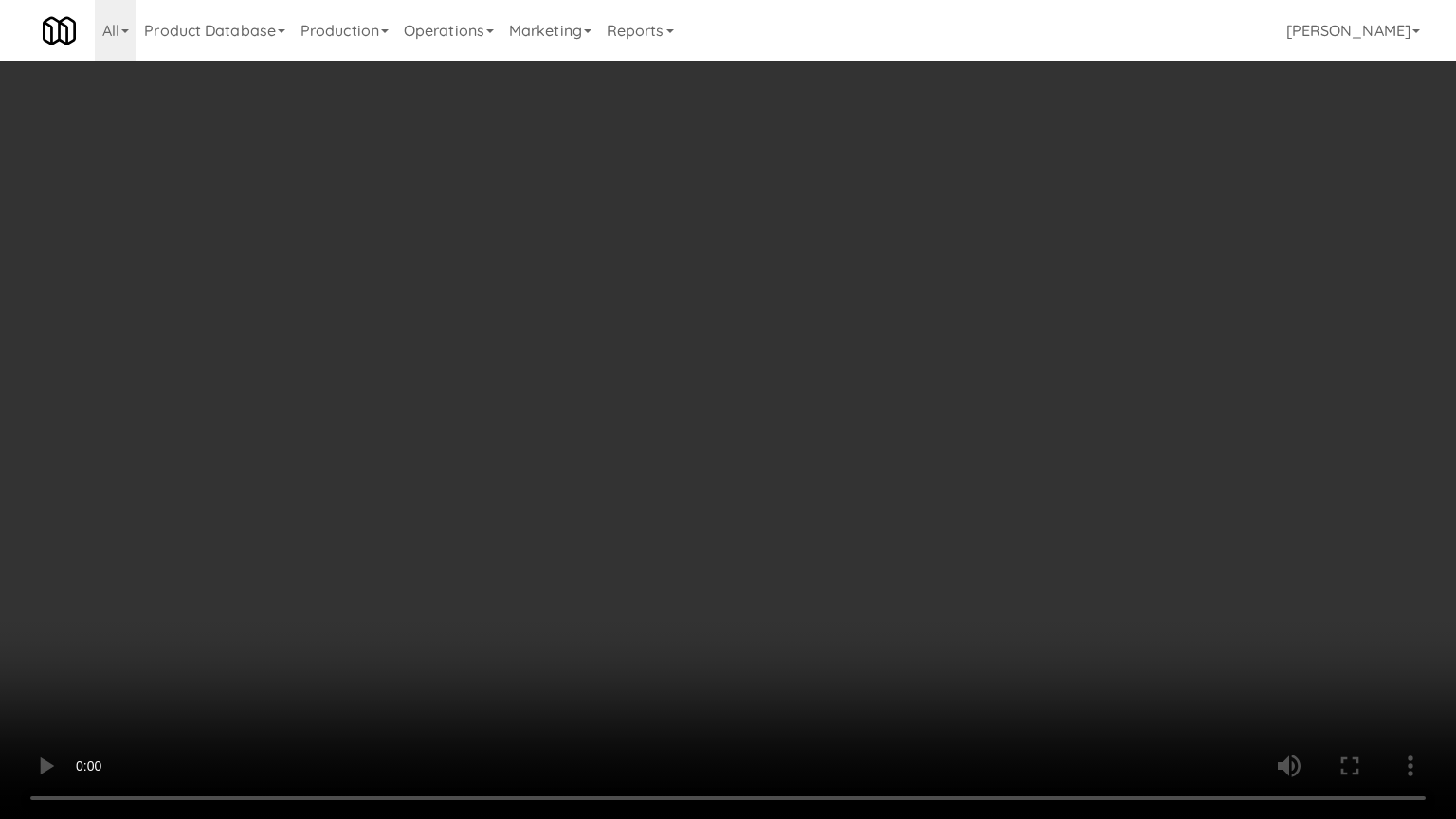
click at [642, 372] on video at bounding box center [728, 409] width 1456 height 819
click at [657, 384] on video at bounding box center [728, 409] width 1456 height 819
click at [805, 372] on video at bounding box center [728, 409] width 1456 height 819
click at [714, 378] on video at bounding box center [728, 409] width 1456 height 819
click at [919, 322] on video at bounding box center [728, 409] width 1456 height 819
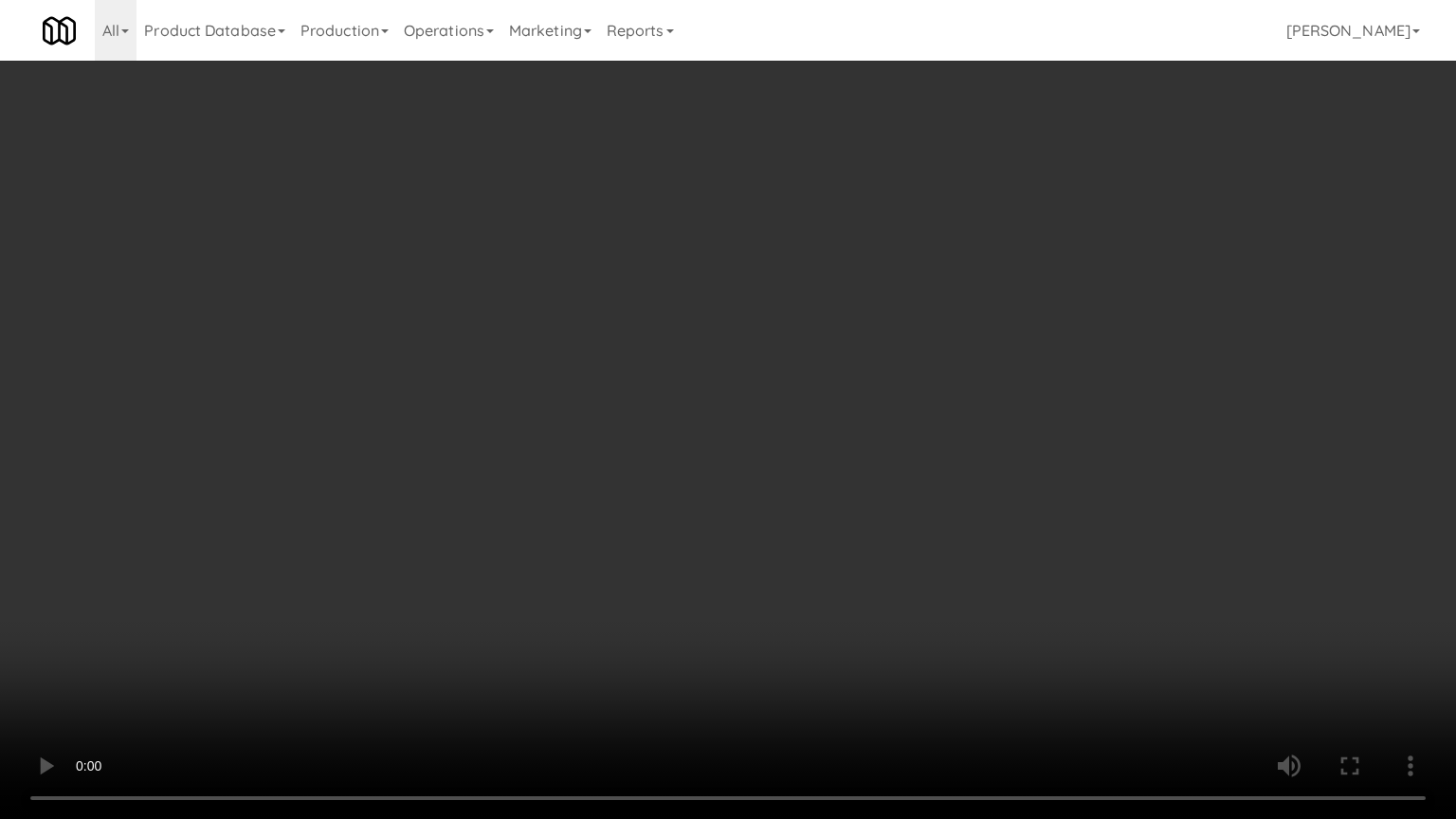
click at [861, 337] on video at bounding box center [728, 409] width 1456 height 819
click at [903, 352] on video at bounding box center [728, 409] width 1456 height 819
click at [804, 354] on video at bounding box center [728, 409] width 1456 height 819
click at [881, 341] on video at bounding box center [728, 409] width 1456 height 819
drag, startPoint x: 850, startPoint y: 388, endPoint x: 862, endPoint y: 388, distance: 12.0
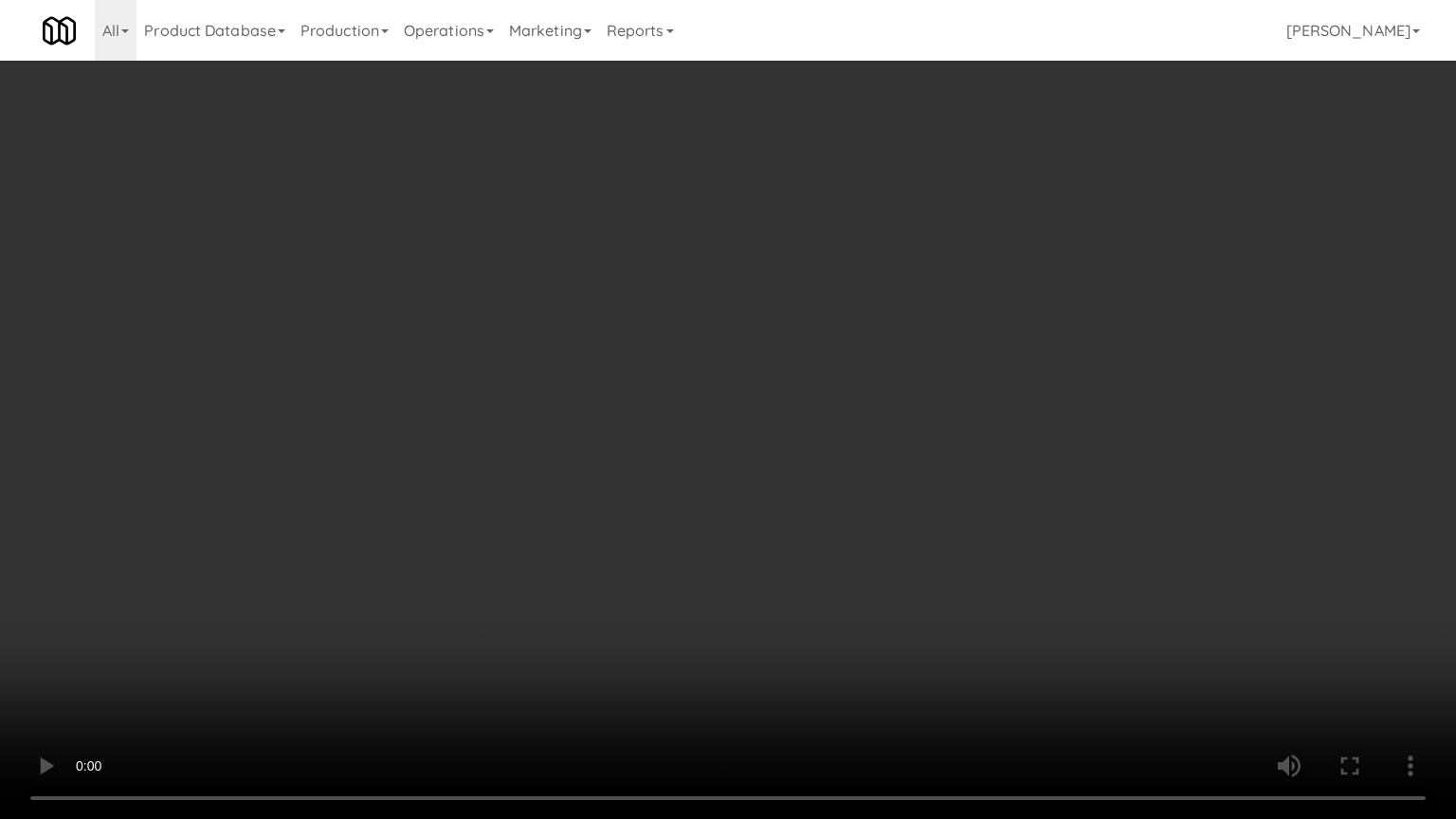
click at [851, 388] on video at bounding box center [728, 409] width 1456 height 819
click at [894, 390] on video at bounding box center [728, 409] width 1456 height 819
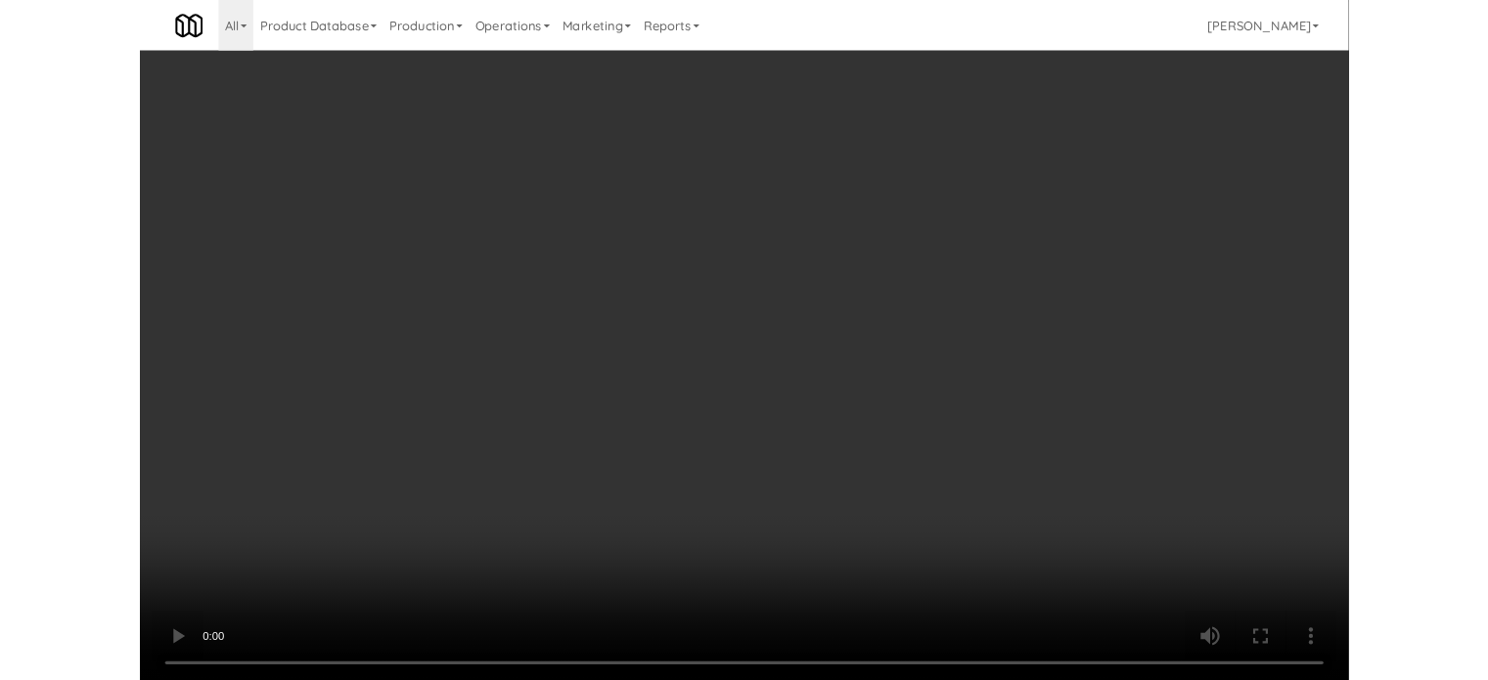
scroll to position [79, 0]
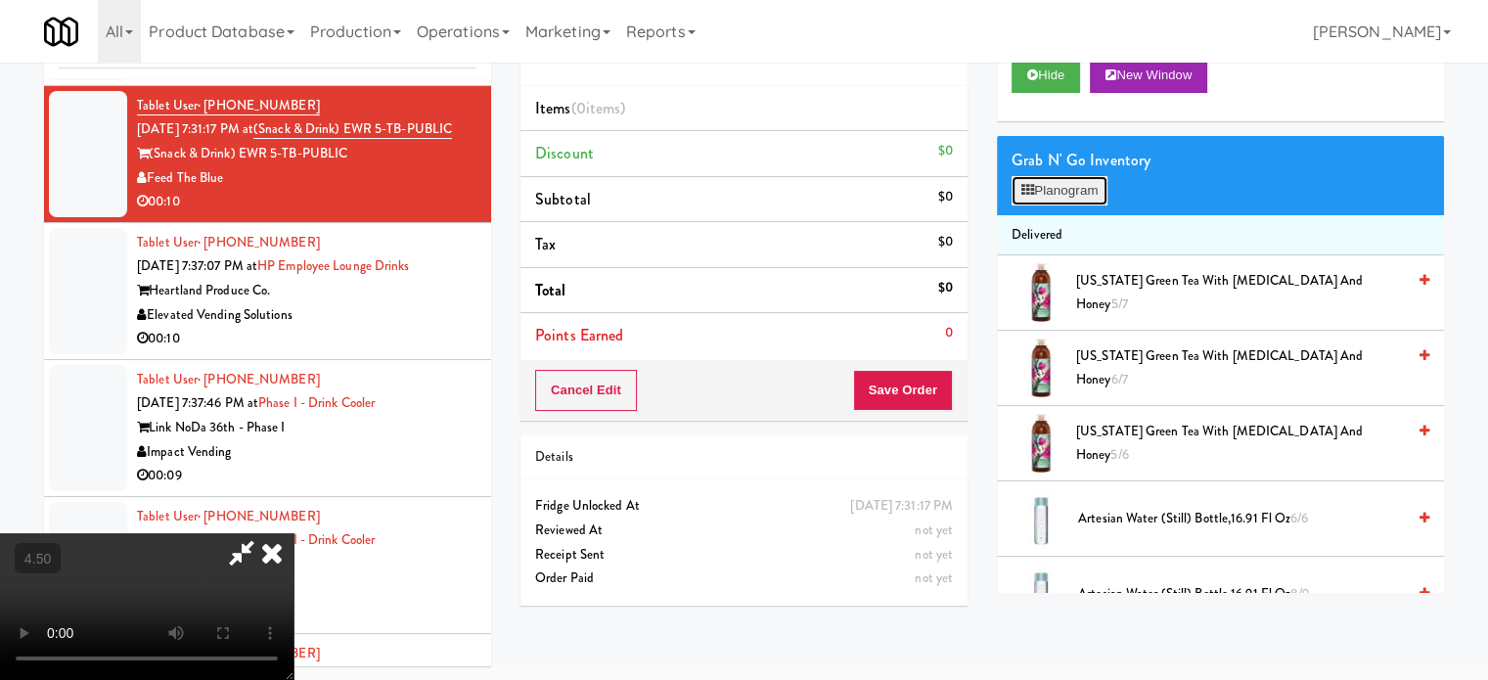
click at [1086, 184] on button "Planogram" at bounding box center [1060, 190] width 96 height 29
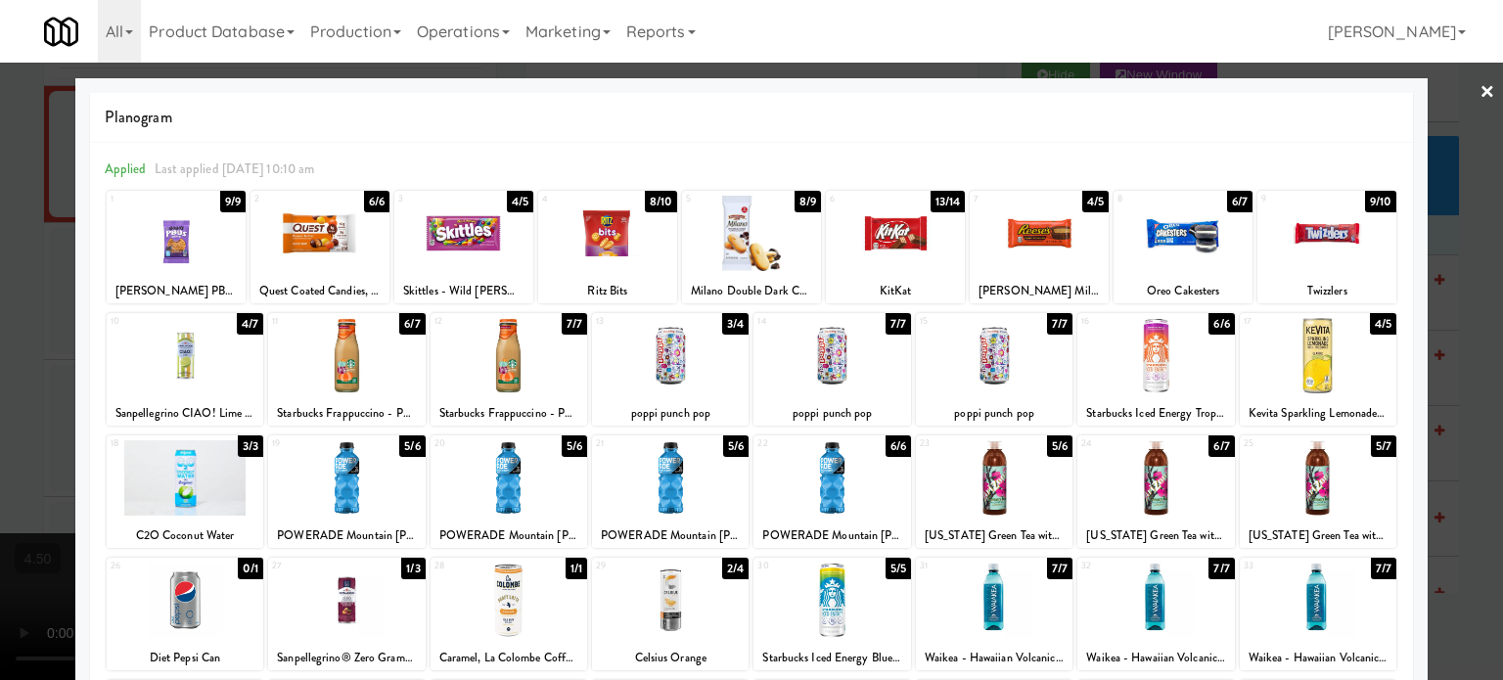
click at [249, 320] on div "4/7" at bounding box center [250, 324] width 26 height 22
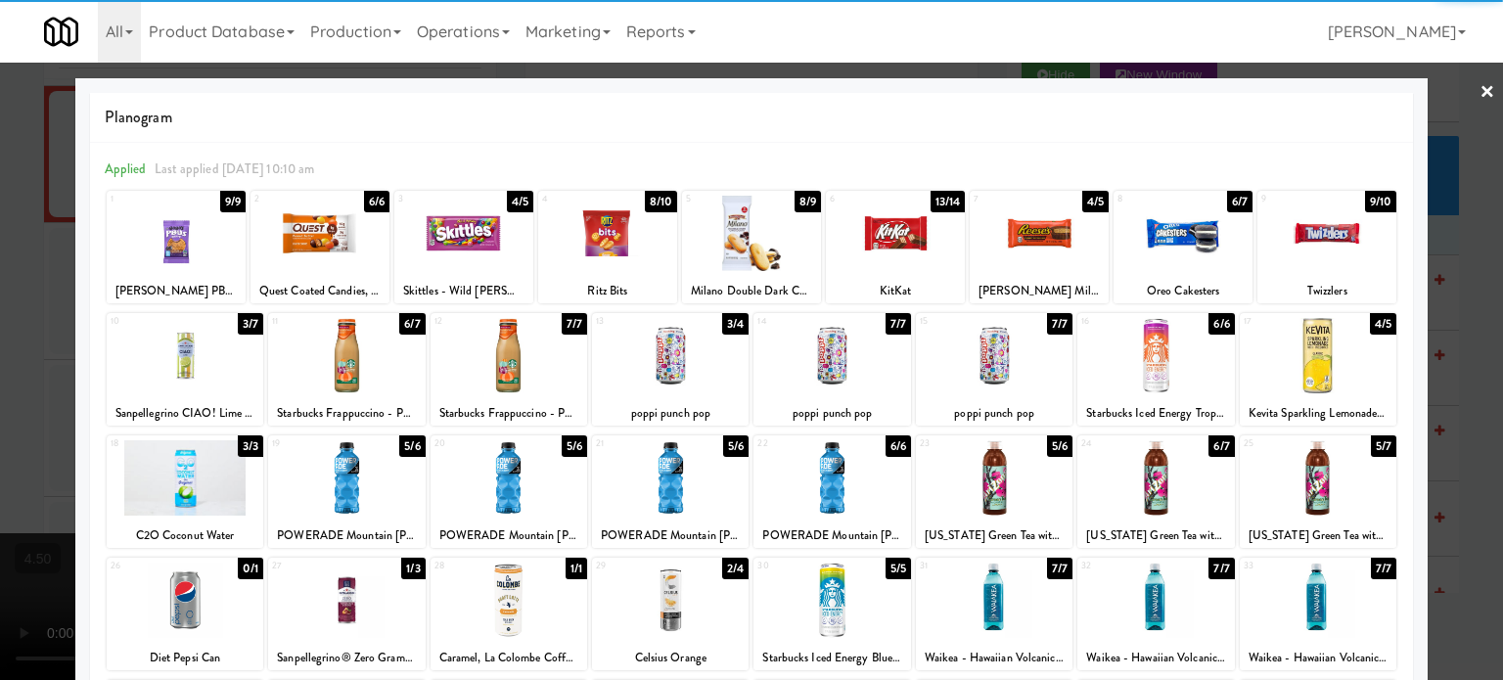
click at [1460, 361] on div at bounding box center [751, 340] width 1503 height 680
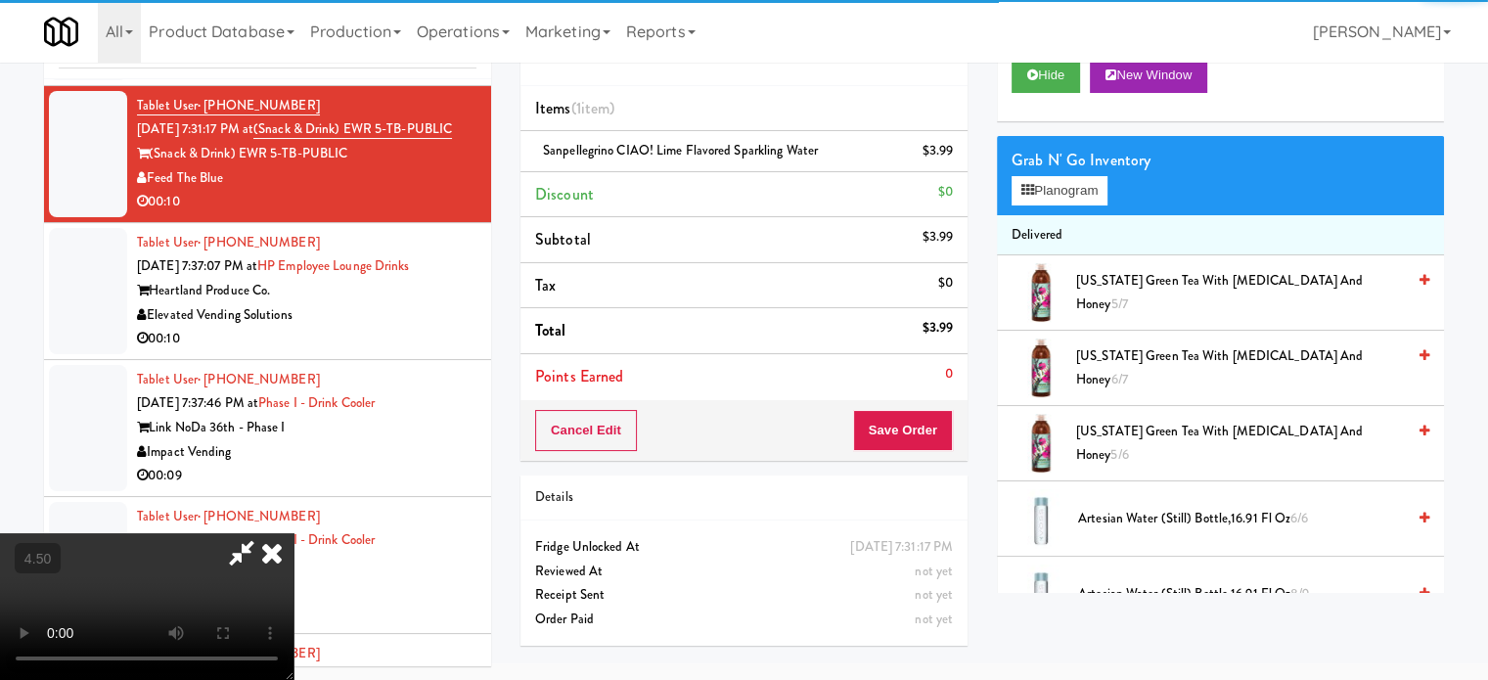
drag, startPoint x: 587, startPoint y: 490, endPoint x: 575, endPoint y: 441, distance: 50.3
click at [294, 533] on video at bounding box center [147, 606] width 294 height 147
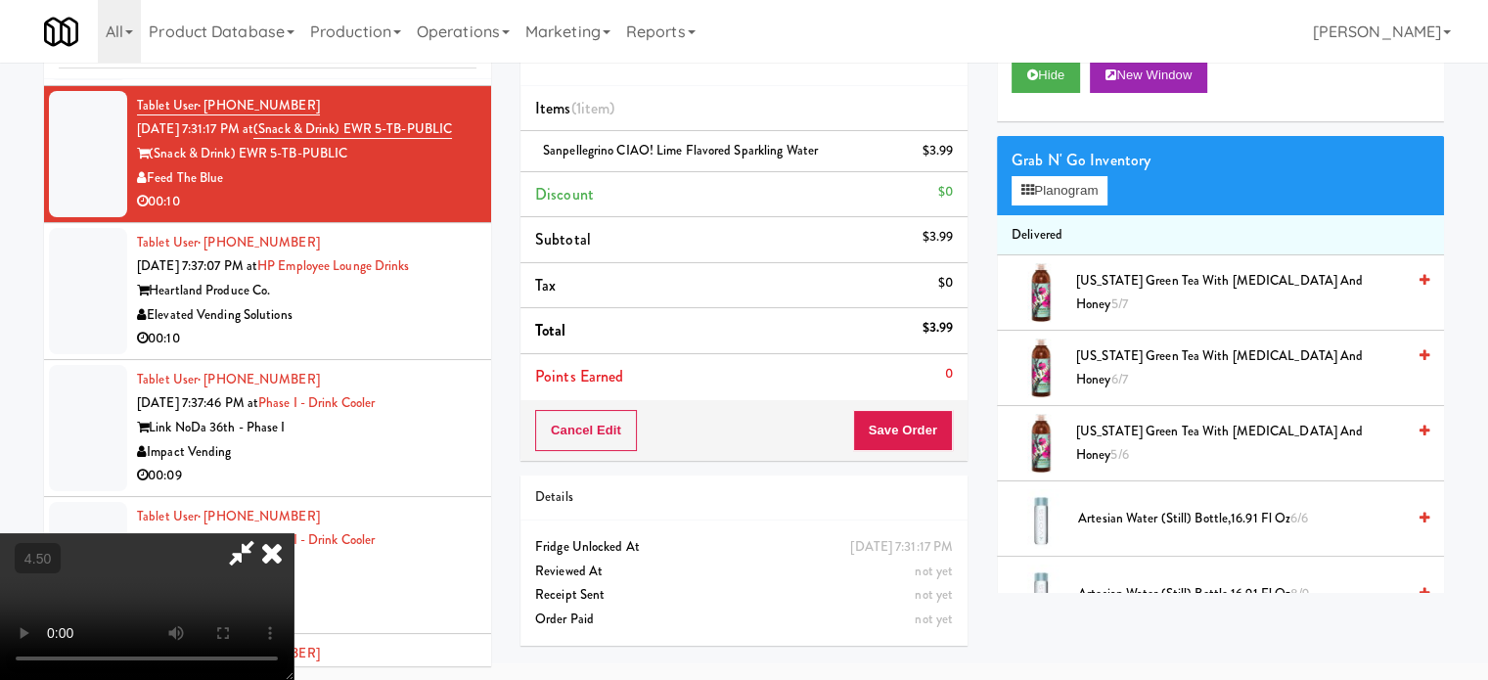
drag, startPoint x: 575, startPoint y: 441, endPoint x: 546, endPoint y: 368, distance: 79.0
click at [294, 533] on video at bounding box center [147, 606] width 294 height 147
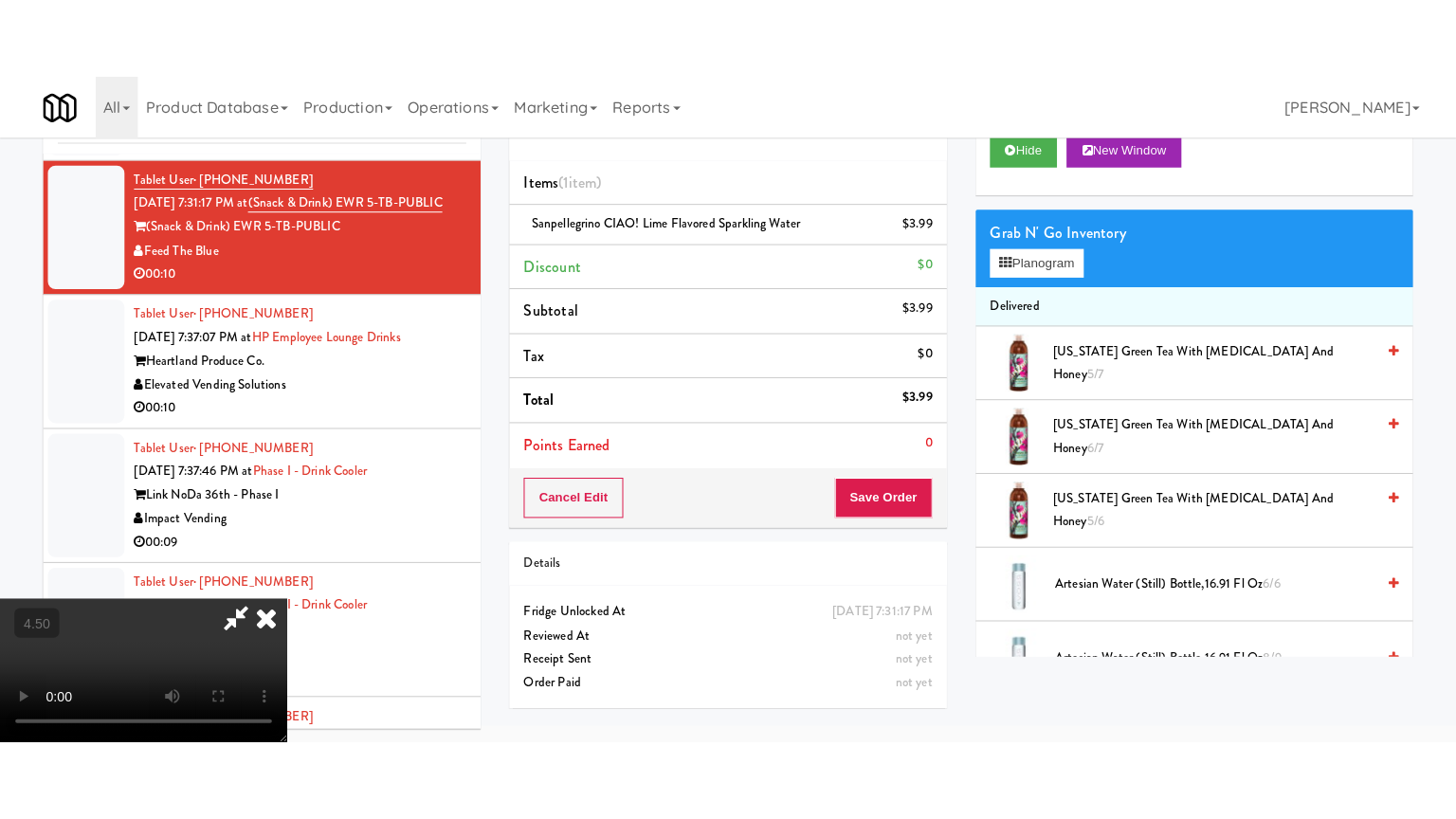
scroll to position [61, 0]
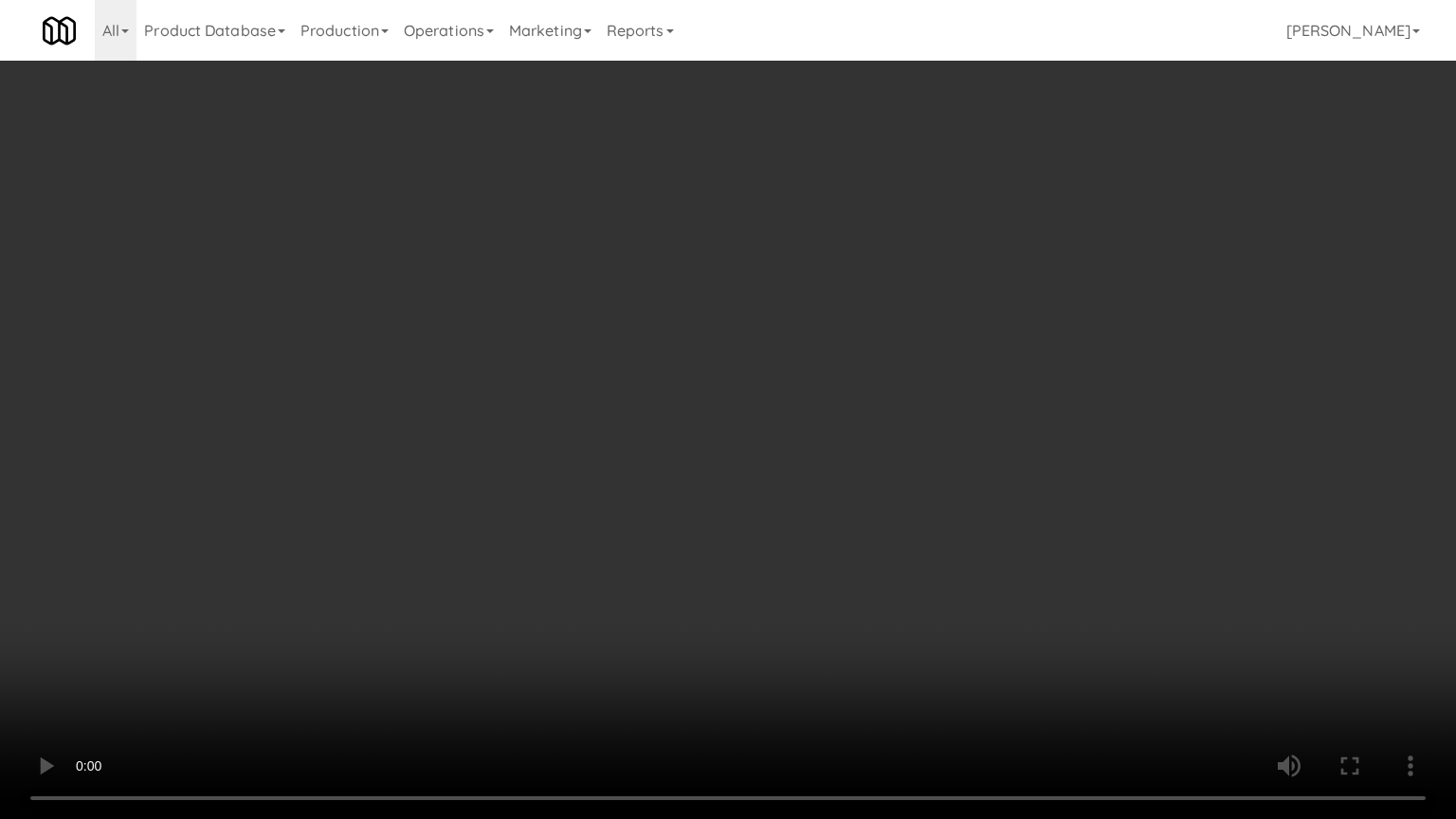
click at [527, 349] on video at bounding box center [728, 409] width 1456 height 819
click at [561, 428] on video at bounding box center [728, 409] width 1456 height 819
click at [565, 425] on video at bounding box center [728, 409] width 1456 height 819
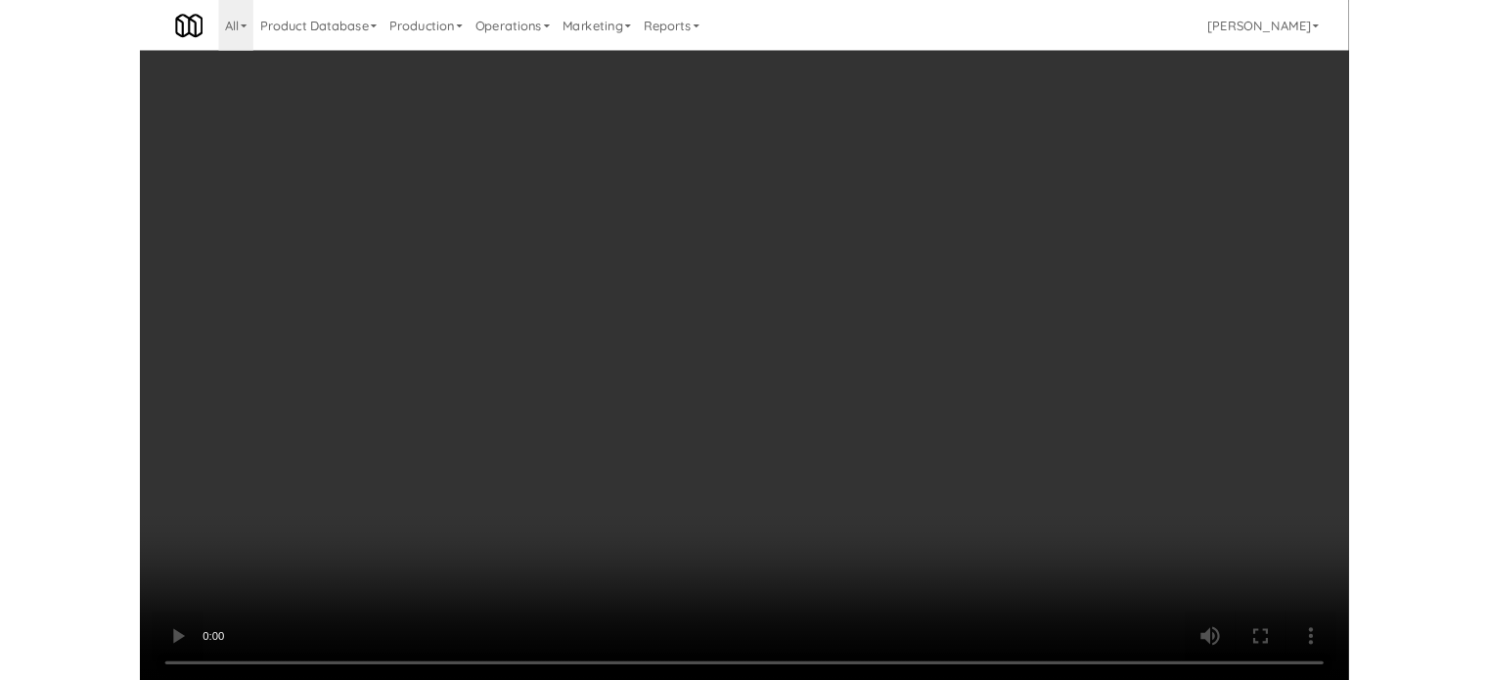
scroll to position [79, 0]
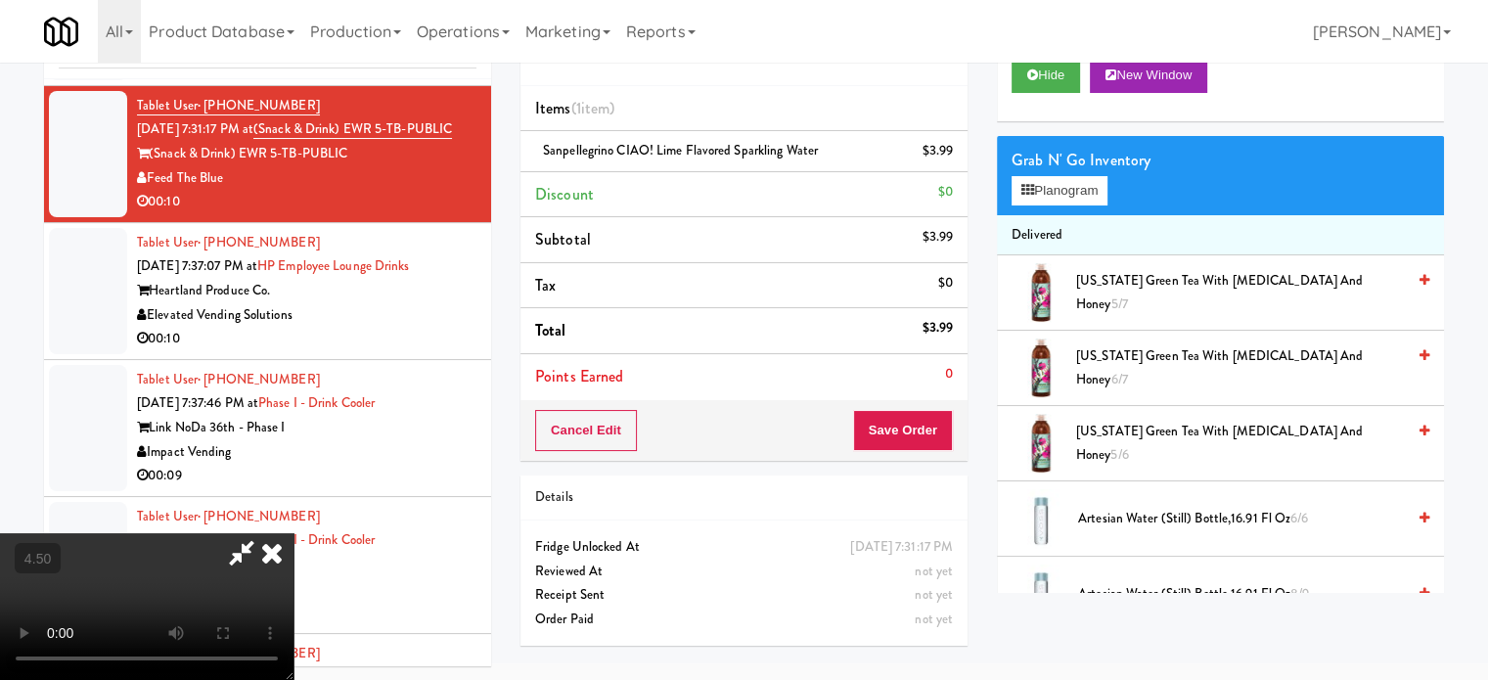
click at [294, 533] on icon at bounding box center [271, 552] width 43 height 39
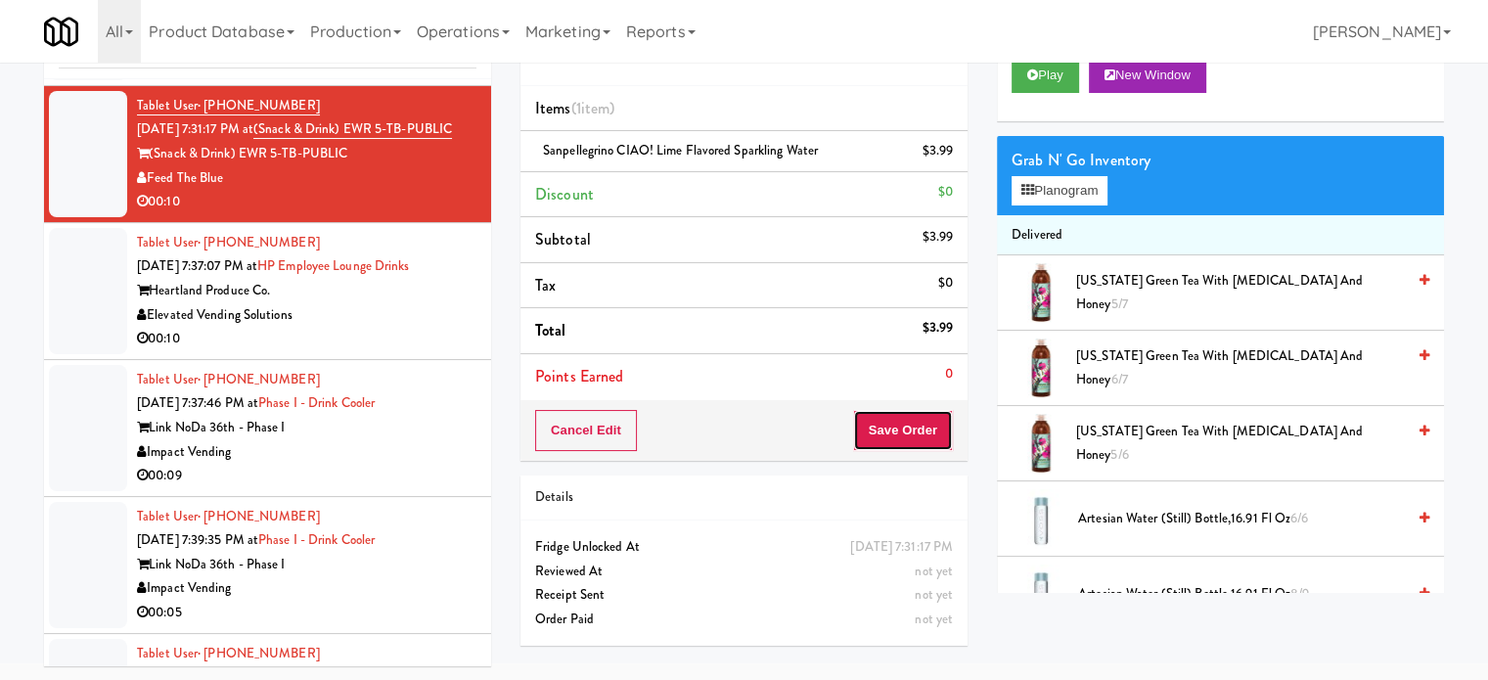
click at [896, 421] on button "Save Order" at bounding box center [903, 430] width 100 height 41
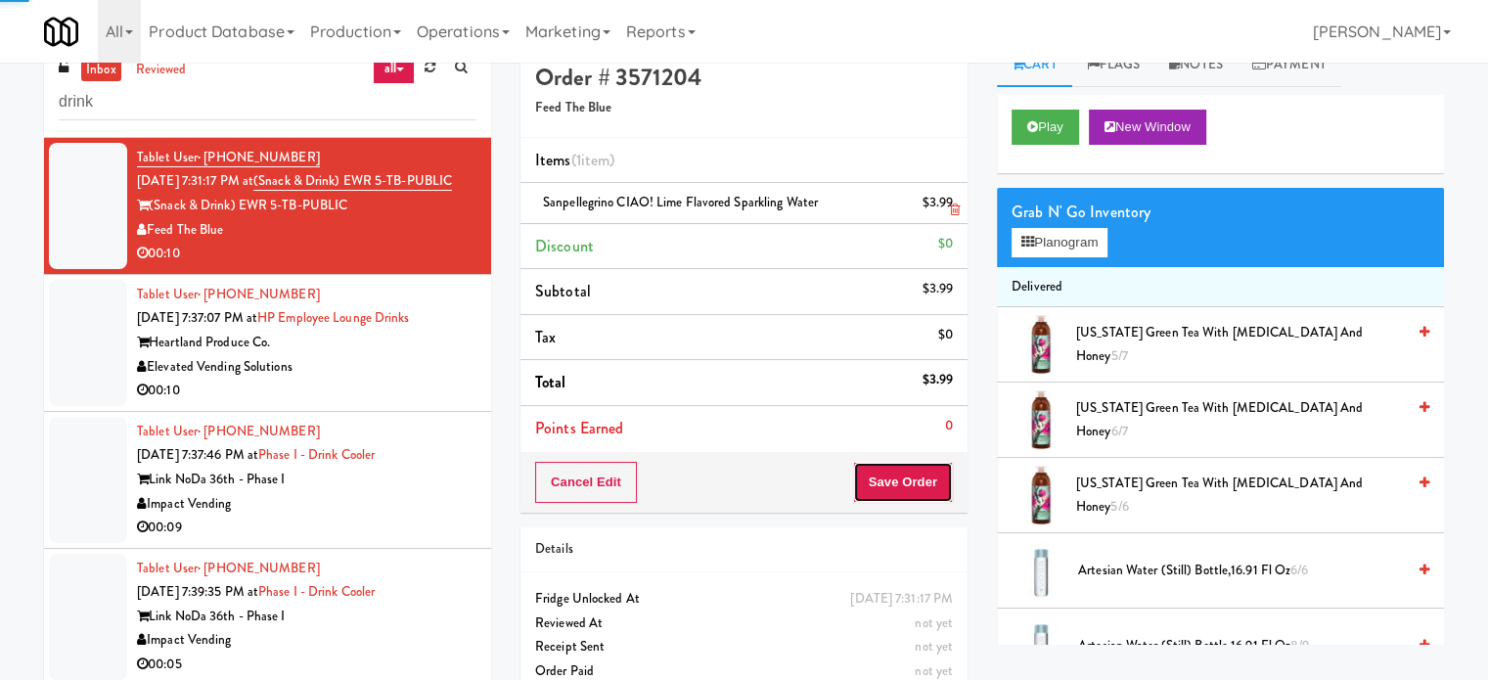
scroll to position [0, 0]
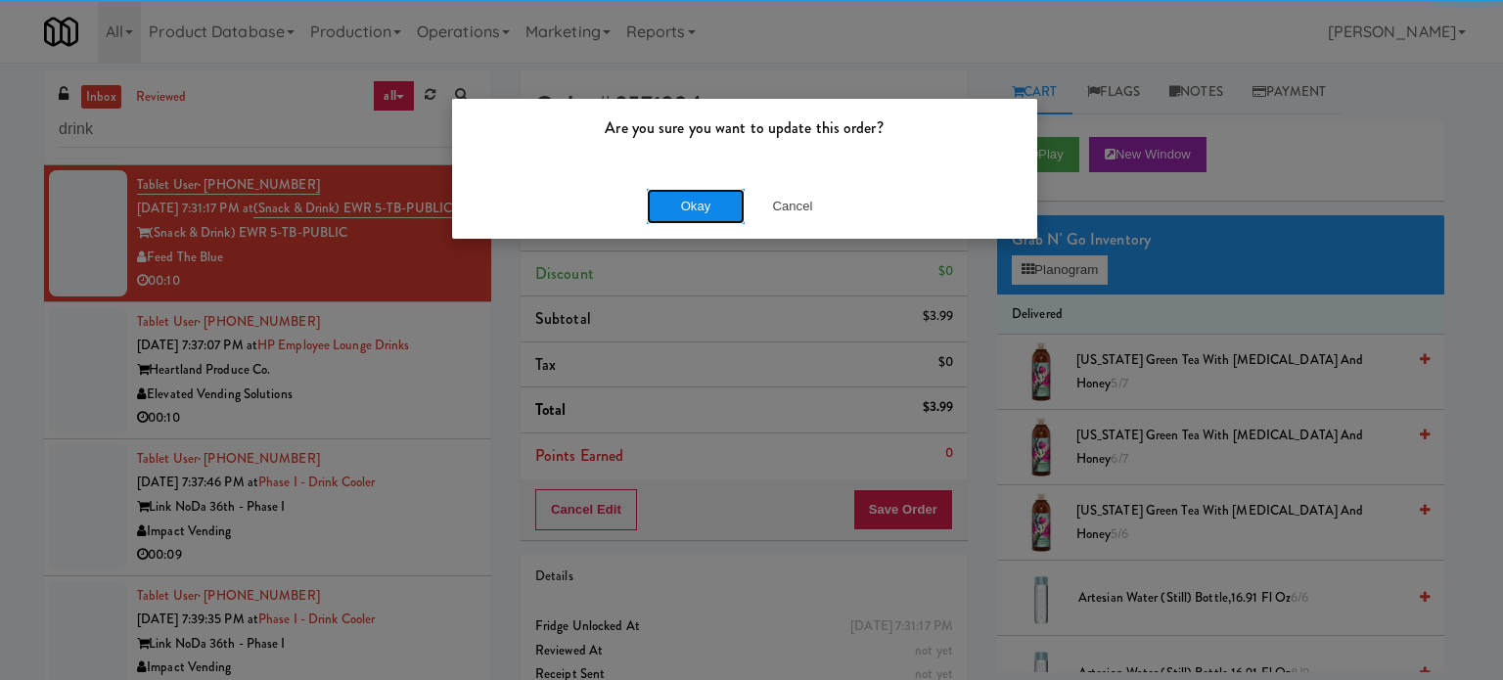
click at [673, 195] on button "Okay" at bounding box center [696, 206] width 98 height 35
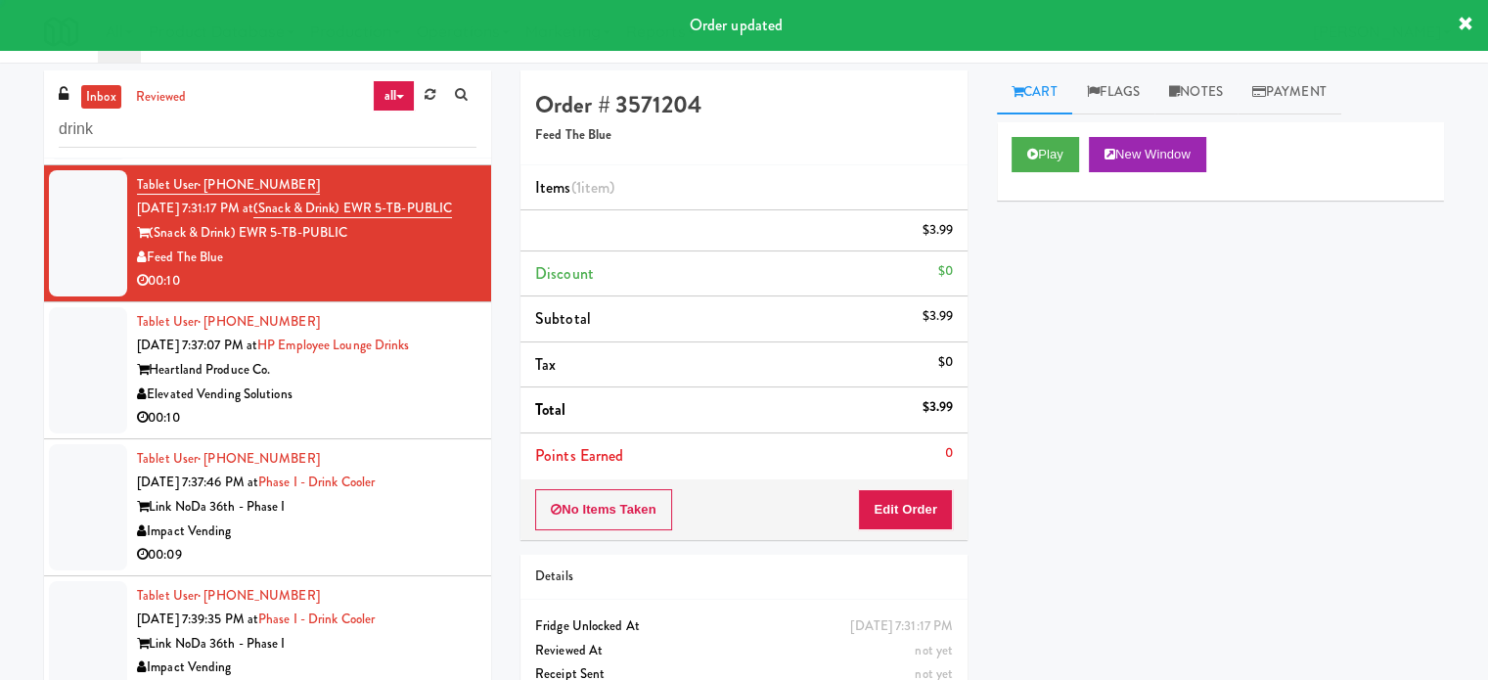
click at [439, 431] on div "00:10" at bounding box center [307, 418] width 340 height 24
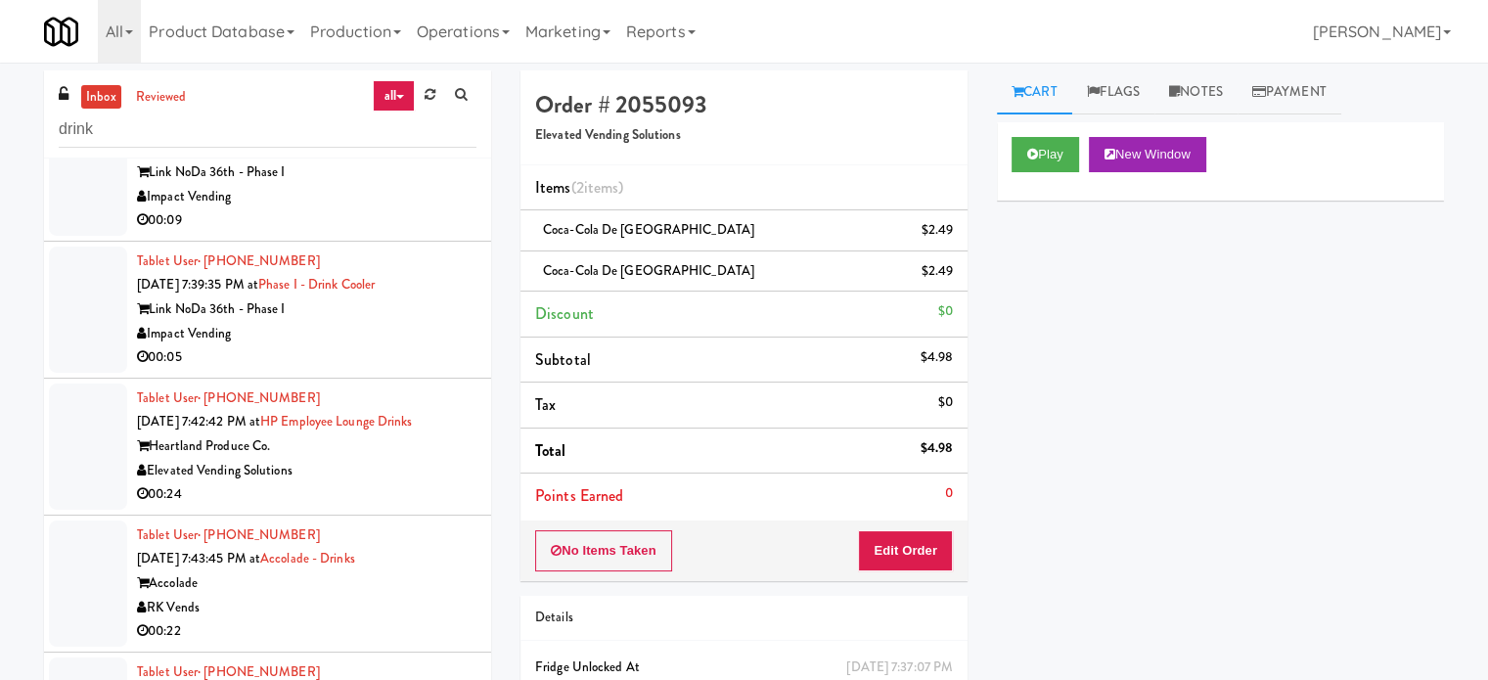
scroll to position [2924, 0]
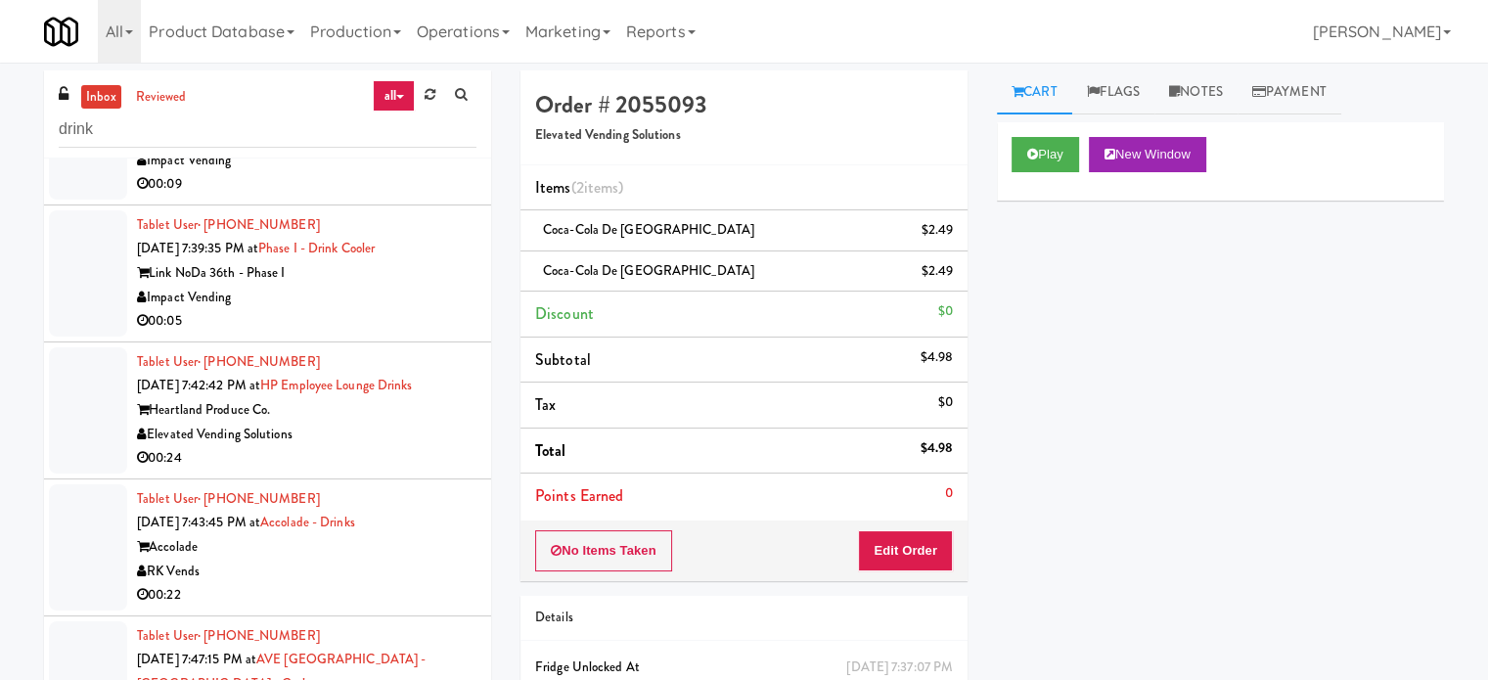
click at [453, 173] on div "Impact Vending" at bounding box center [307, 161] width 340 height 24
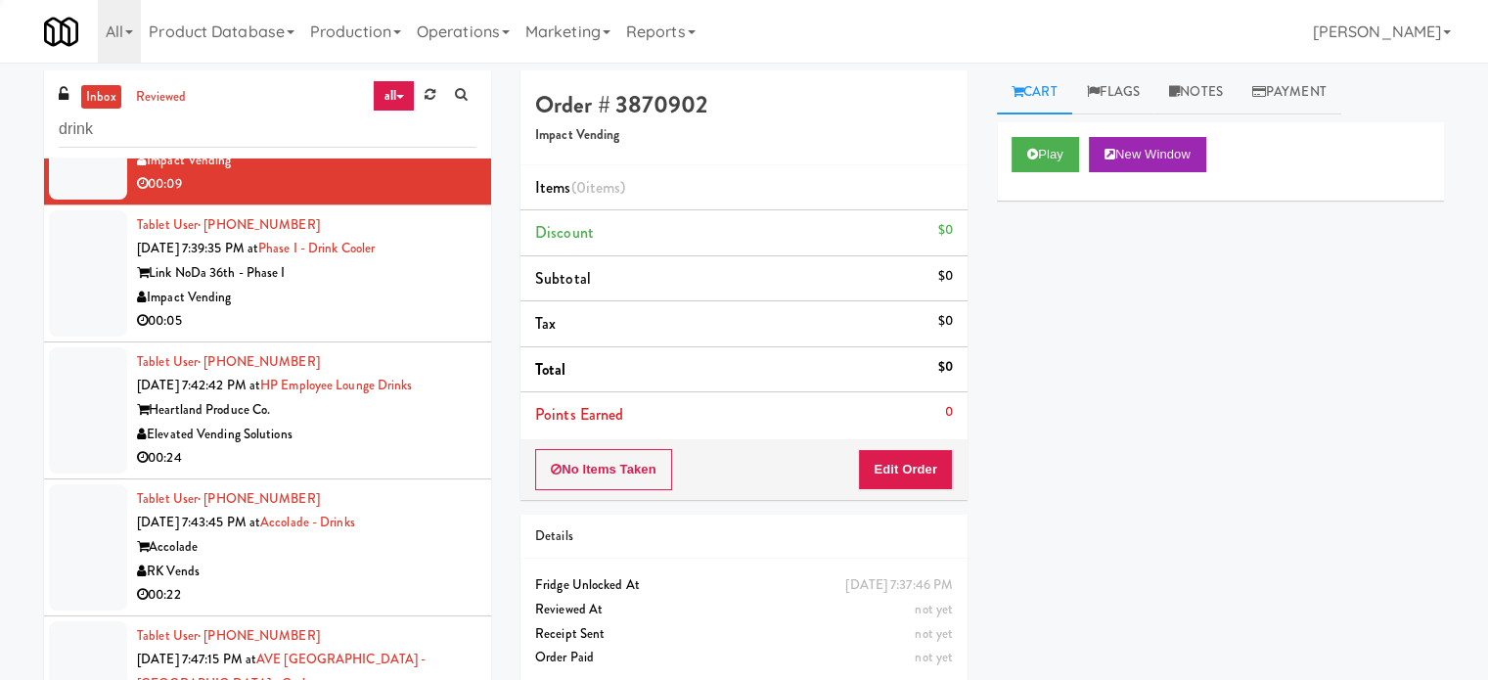
click at [415, 310] on div "Impact Vending" at bounding box center [307, 298] width 340 height 24
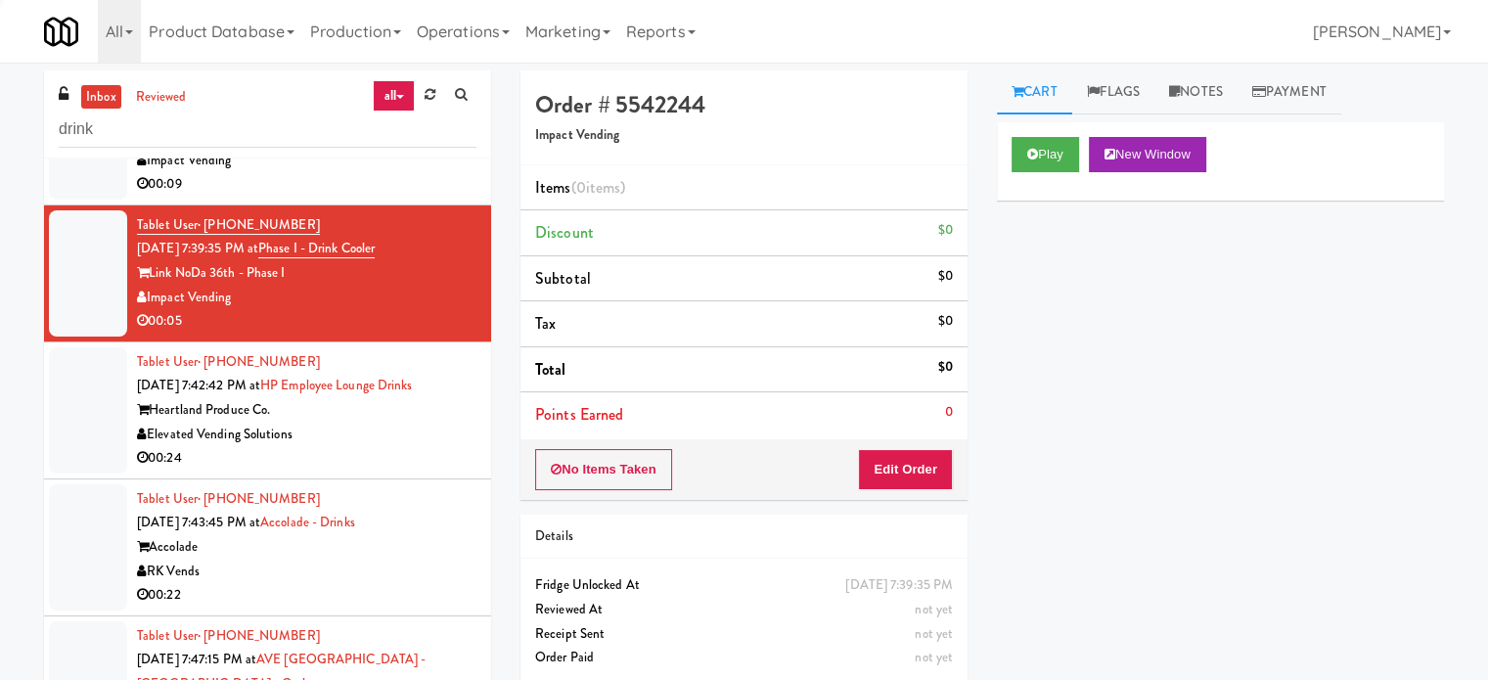
click at [450, 173] on div "Impact Vending" at bounding box center [307, 161] width 340 height 24
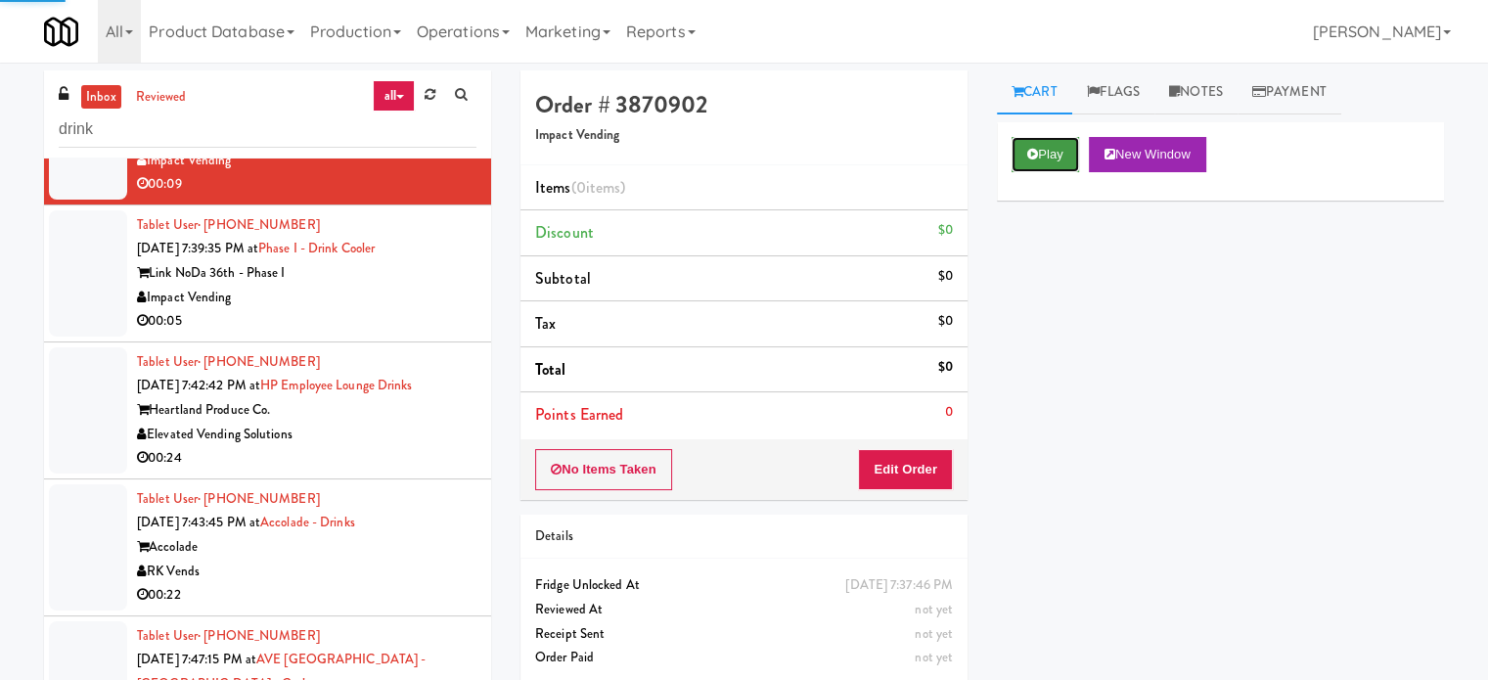
click at [1073, 144] on button "Play" at bounding box center [1046, 154] width 68 height 35
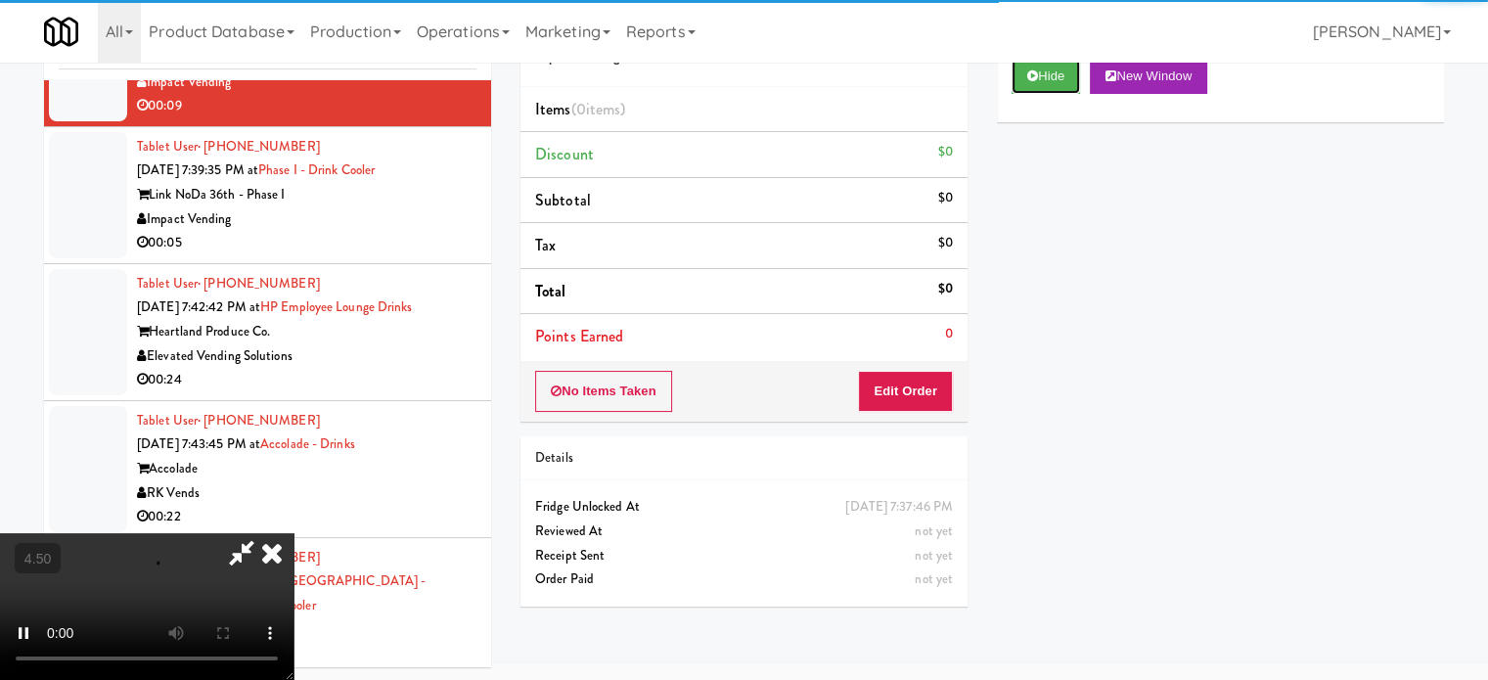
scroll to position [79, 0]
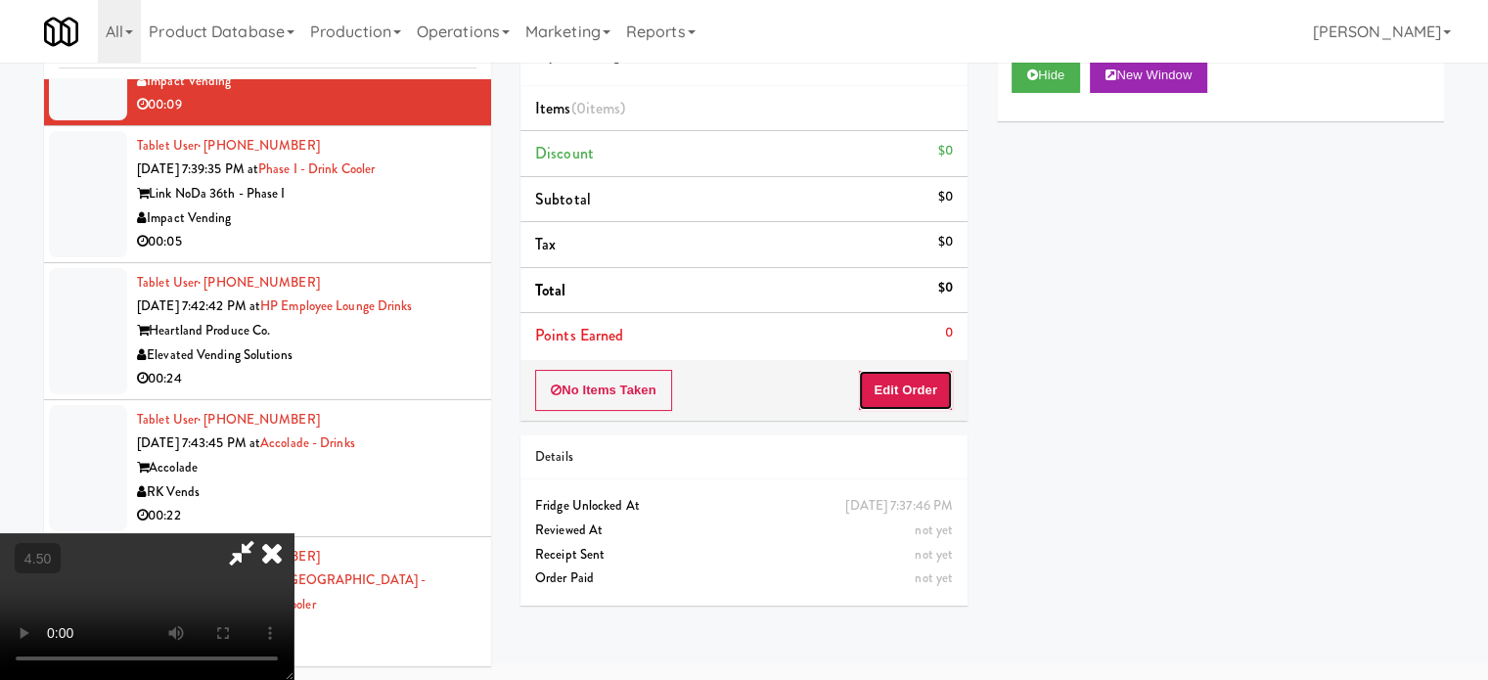
click at [904, 387] on button "Edit Order" at bounding box center [905, 390] width 95 height 41
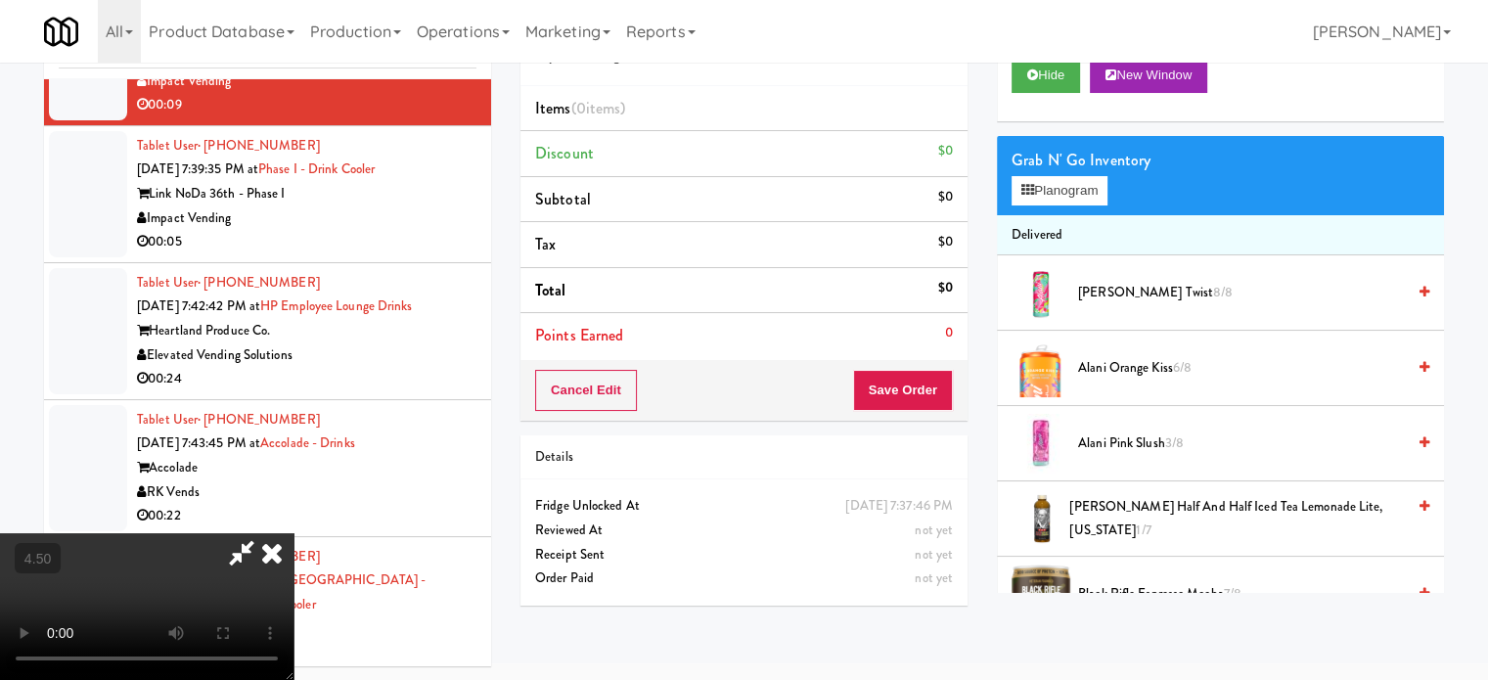
click at [294, 533] on video at bounding box center [147, 606] width 294 height 147
drag, startPoint x: 562, startPoint y: 443, endPoint x: 602, endPoint y: 509, distance: 76.9
click at [294, 533] on video at bounding box center [147, 606] width 294 height 147
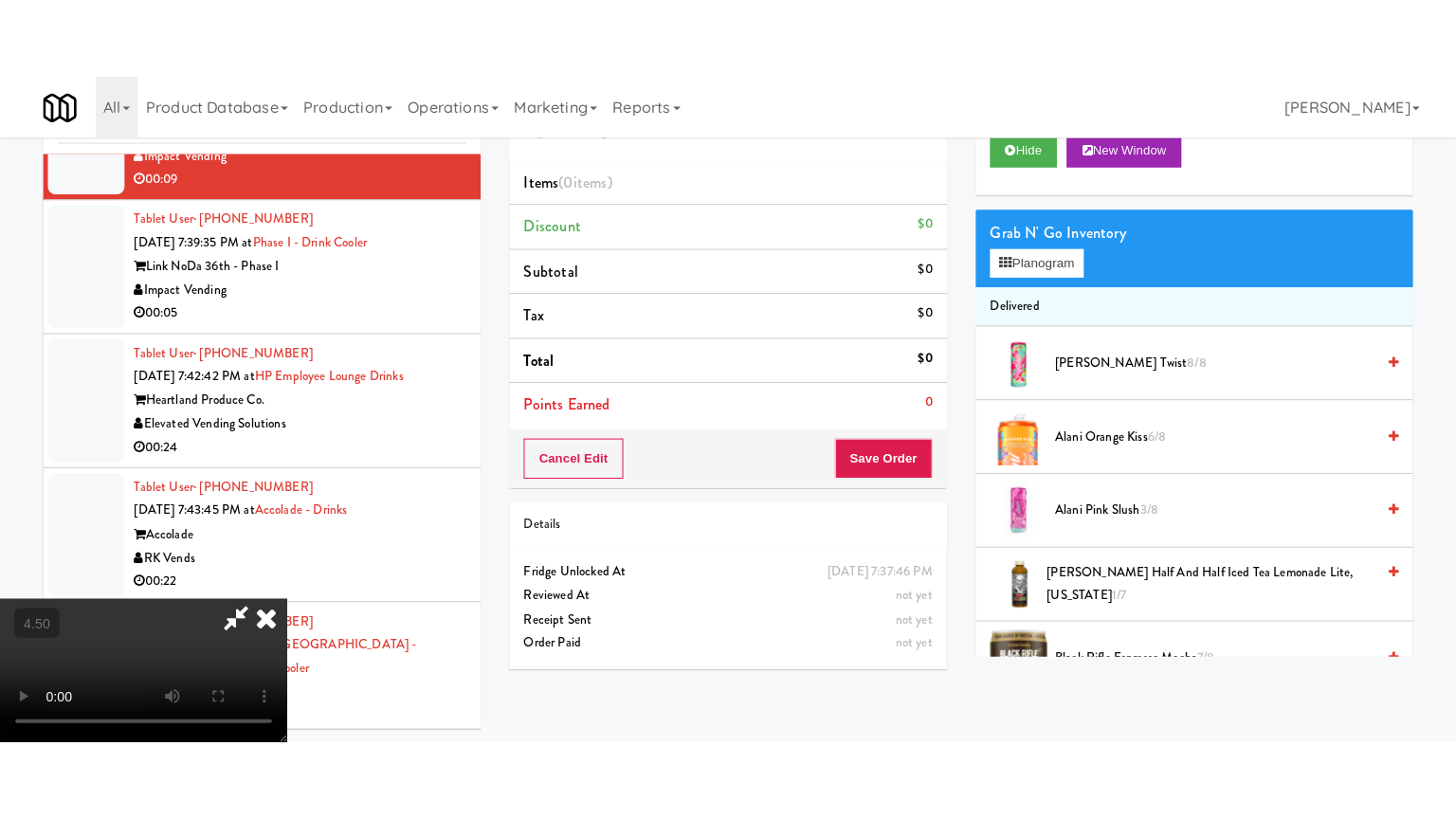
scroll to position [61, 0]
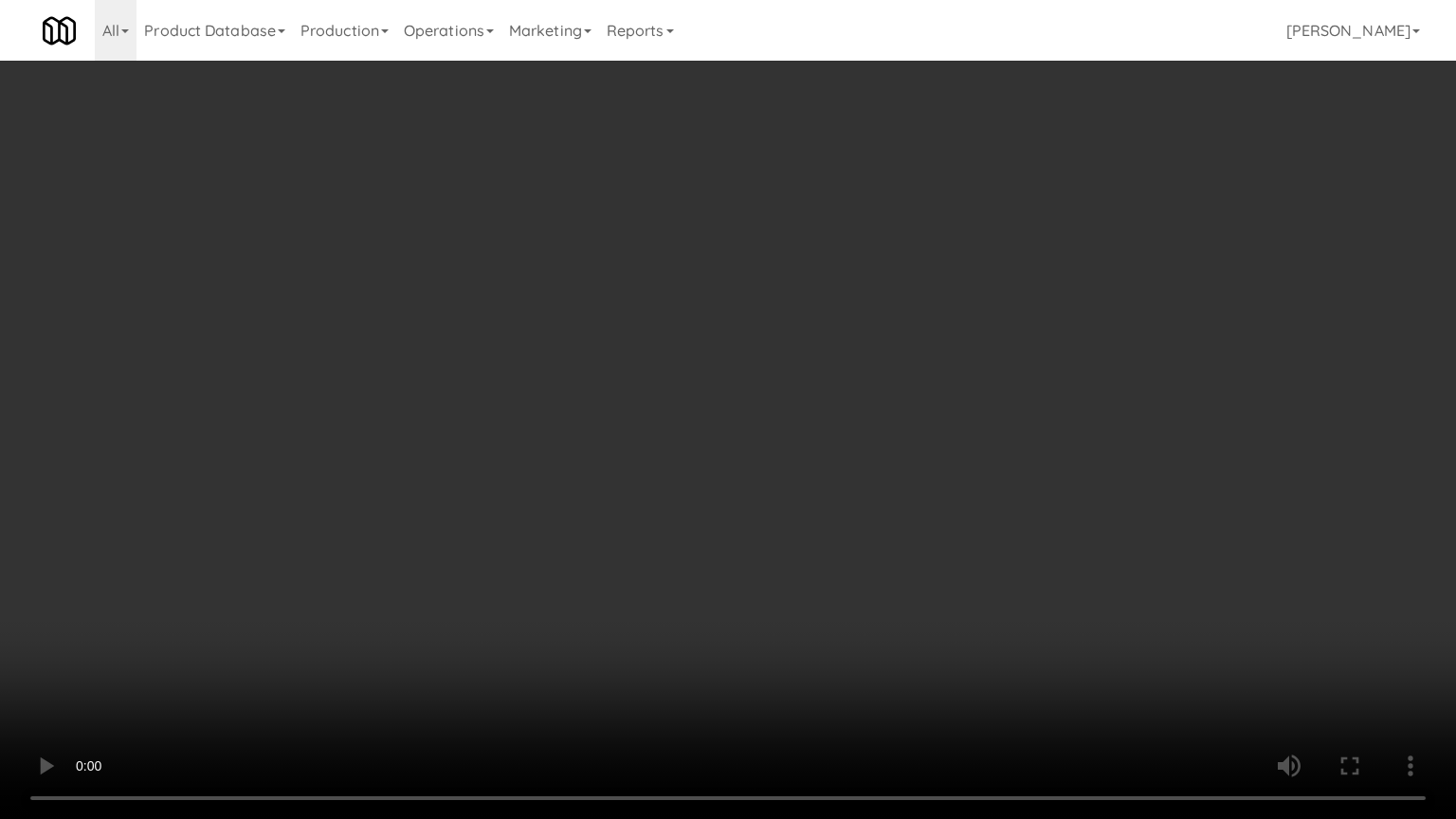
click at [613, 452] on video at bounding box center [728, 409] width 1456 height 819
click at [578, 479] on video at bounding box center [728, 409] width 1456 height 819
click at [612, 436] on video at bounding box center [728, 409] width 1456 height 819
click at [630, 432] on video at bounding box center [728, 409] width 1456 height 819
click at [832, 447] on video at bounding box center [728, 409] width 1456 height 819
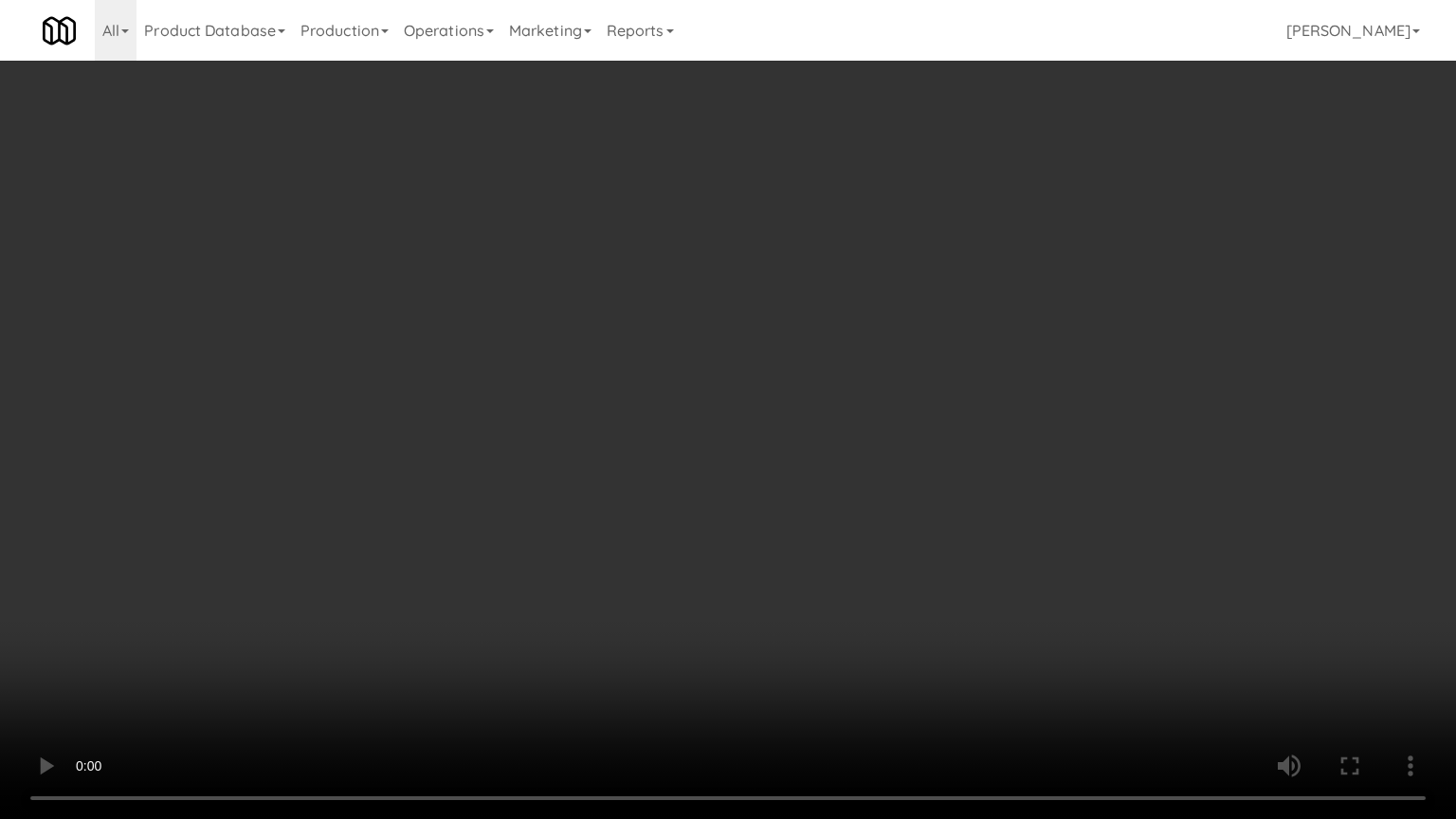
click at [832, 449] on video at bounding box center [728, 409] width 1456 height 819
click at [880, 469] on video at bounding box center [728, 409] width 1456 height 819
click at [834, 459] on video at bounding box center [728, 409] width 1456 height 819
click at [880, 469] on video at bounding box center [728, 409] width 1456 height 819
click at [844, 476] on video at bounding box center [728, 409] width 1456 height 819
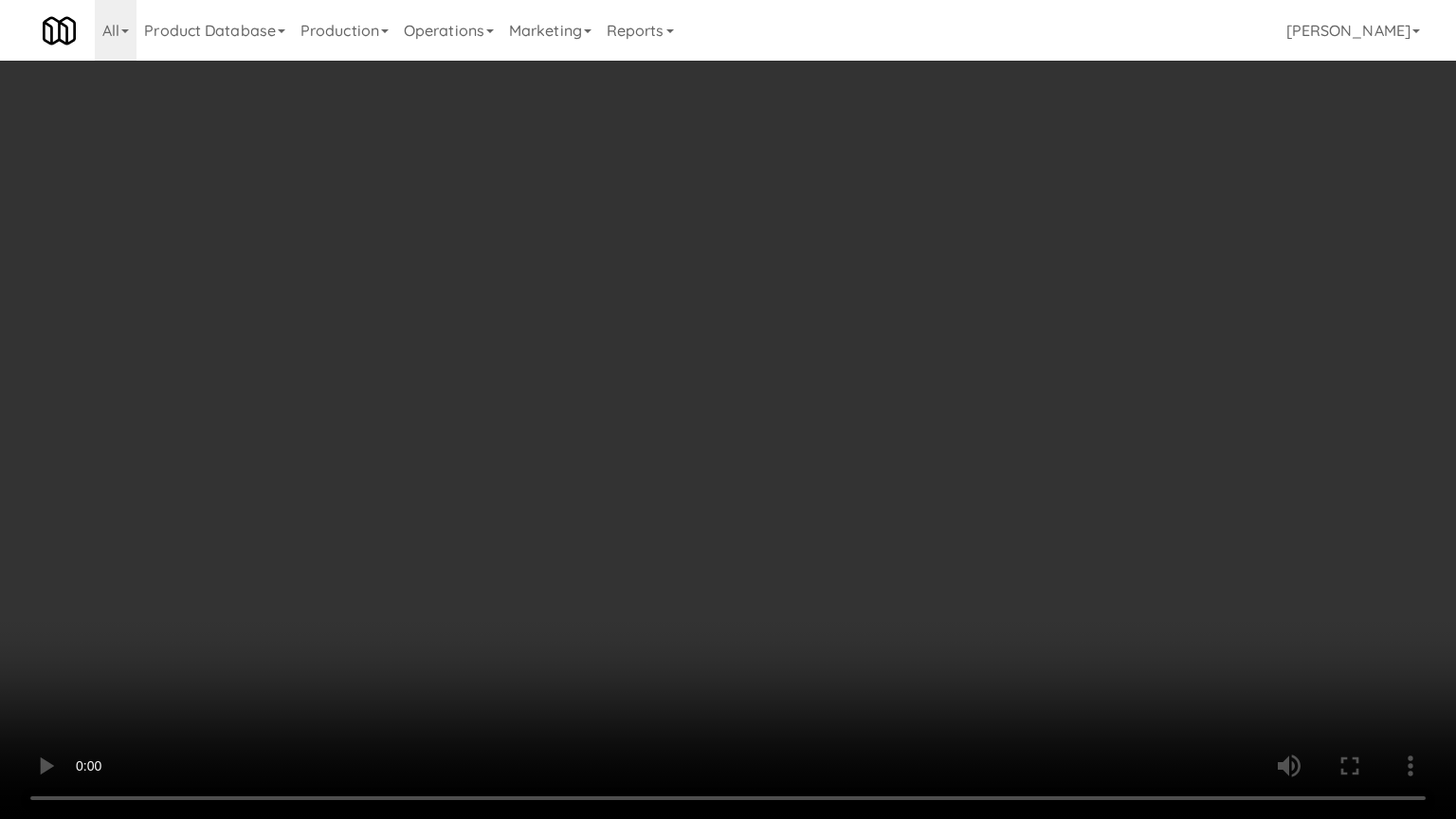
click at [852, 465] on video at bounding box center [728, 409] width 1456 height 819
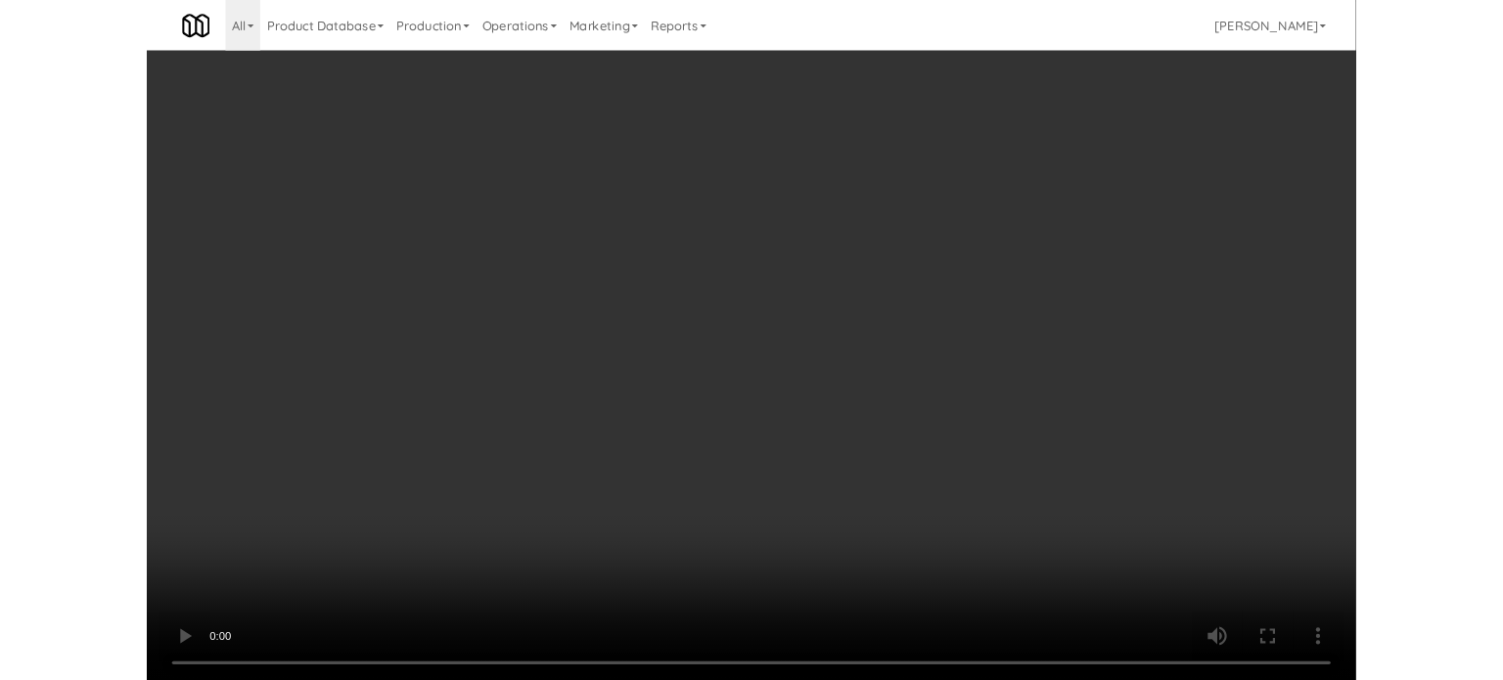
scroll to position [79, 0]
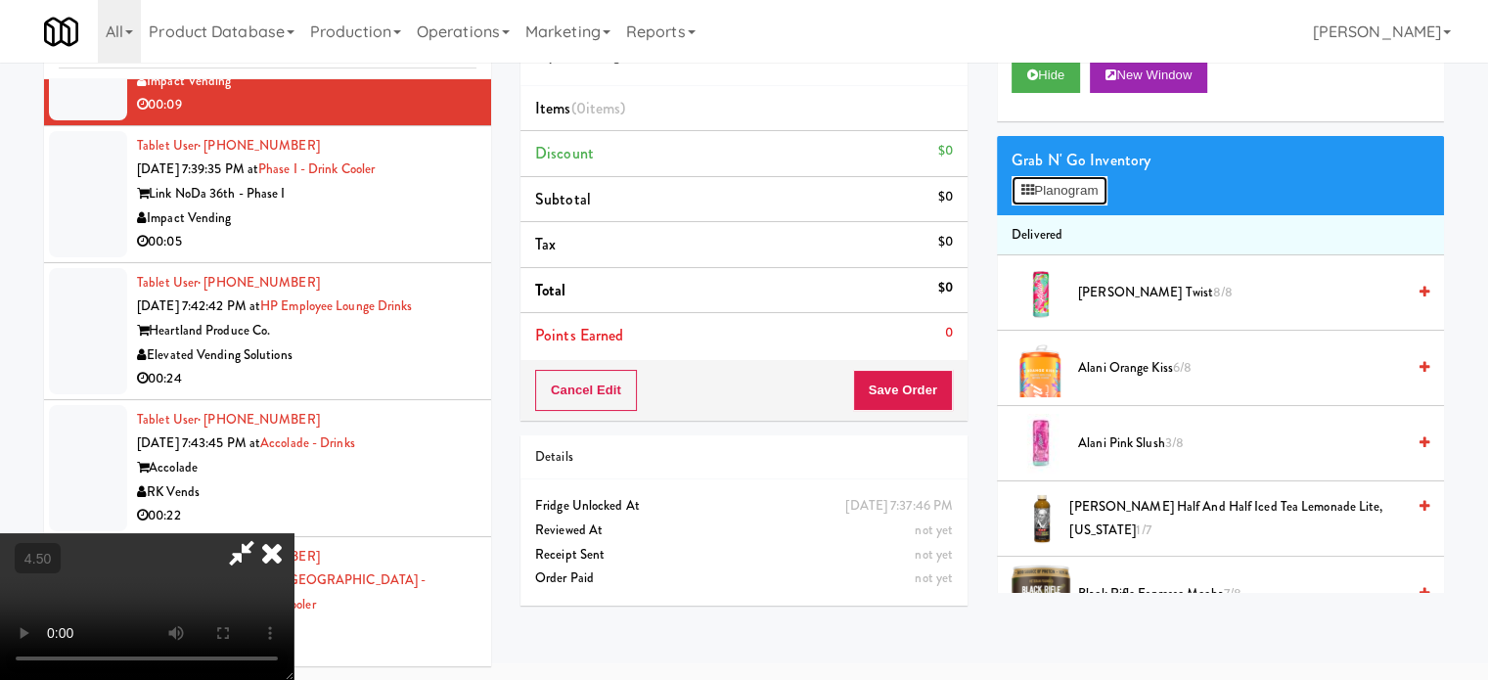
click at [1080, 184] on button "Planogram" at bounding box center [1060, 190] width 96 height 29
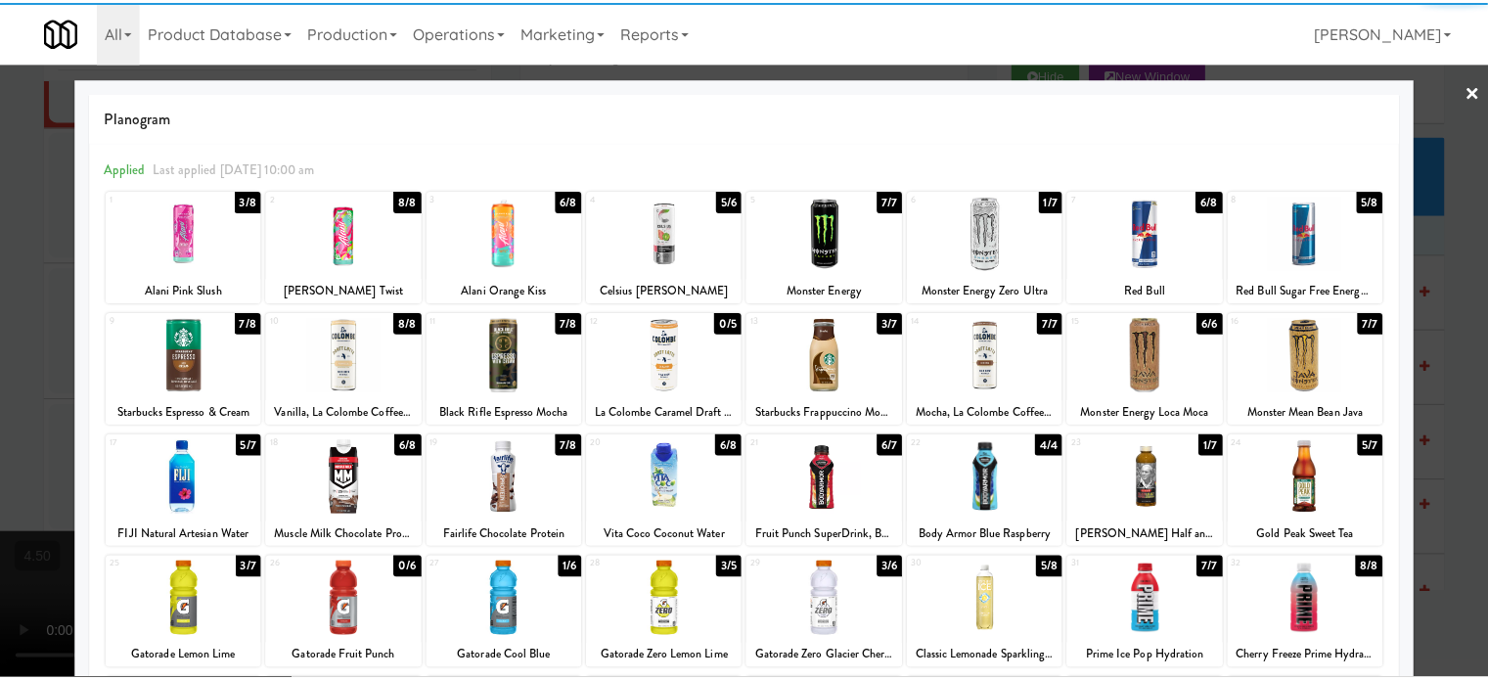
scroll to position [280, 0]
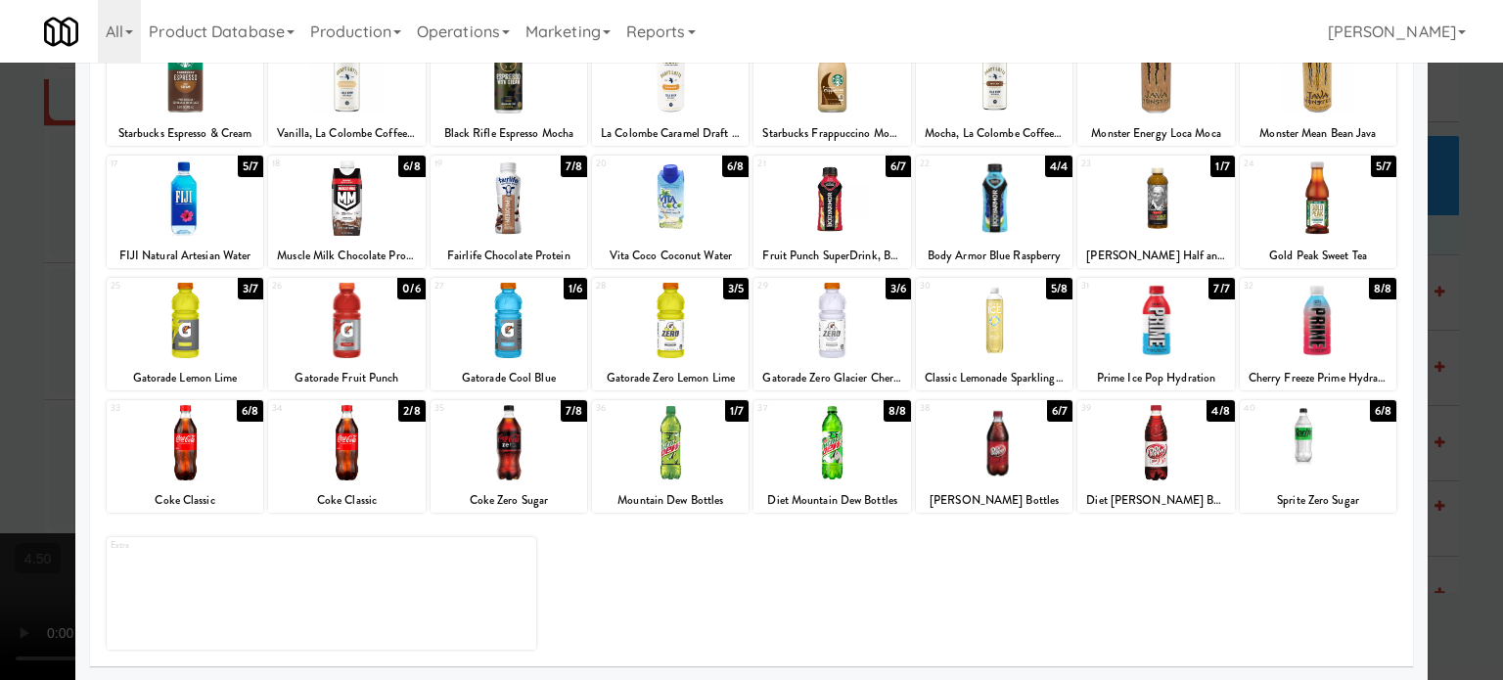
click at [734, 170] on div "6/8" at bounding box center [735, 167] width 26 height 22
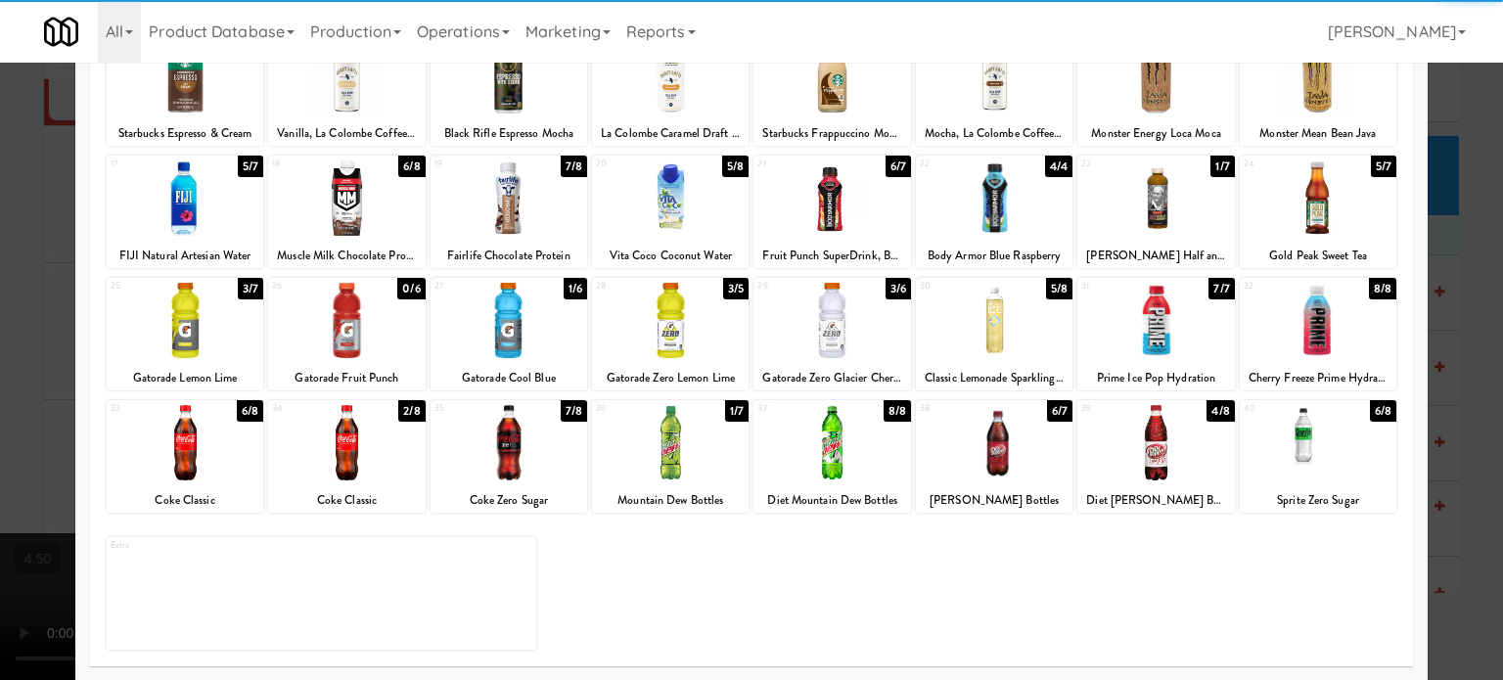
click at [1472, 308] on div at bounding box center [751, 340] width 1503 height 680
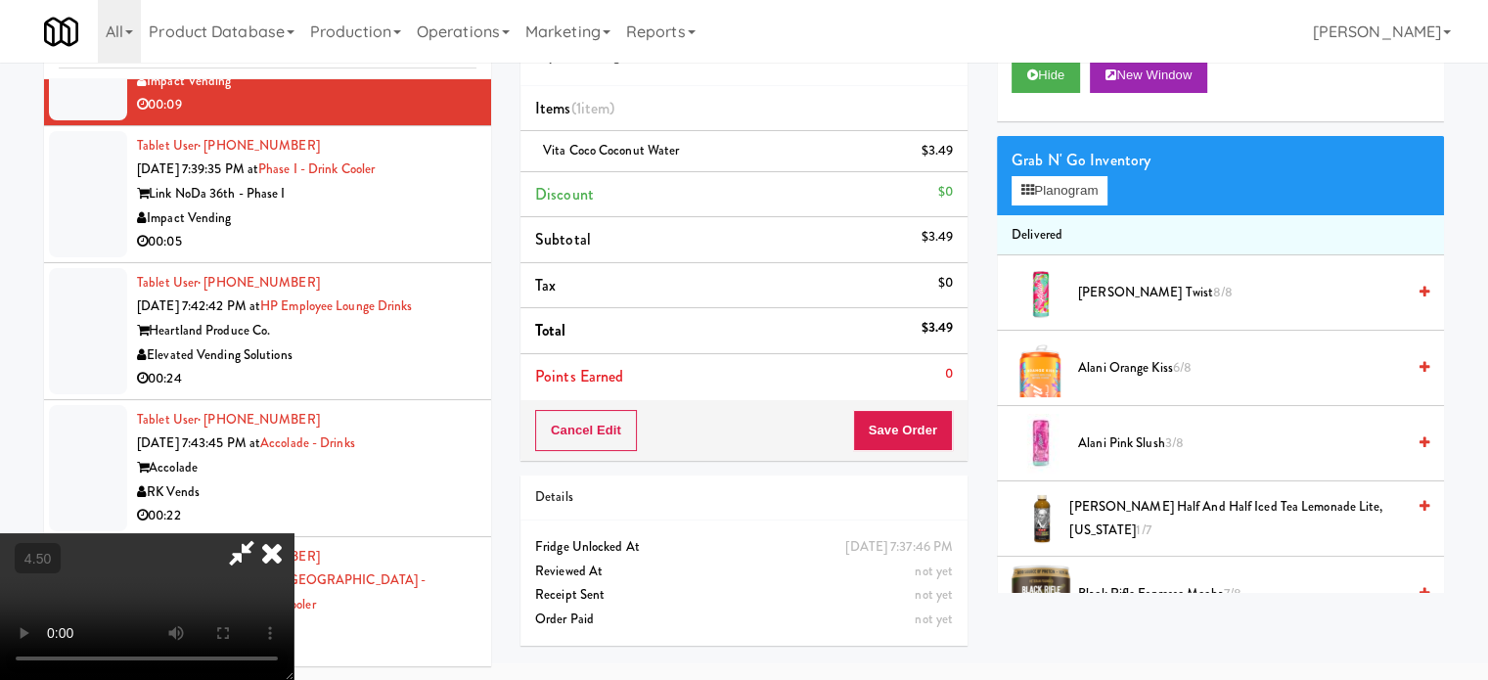
click at [294, 533] on video at bounding box center [147, 606] width 294 height 147
drag, startPoint x: 655, startPoint y: 466, endPoint x: 662, endPoint y: 391, distance: 74.8
click at [294, 533] on video at bounding box center [147, 606] width 294 height 147
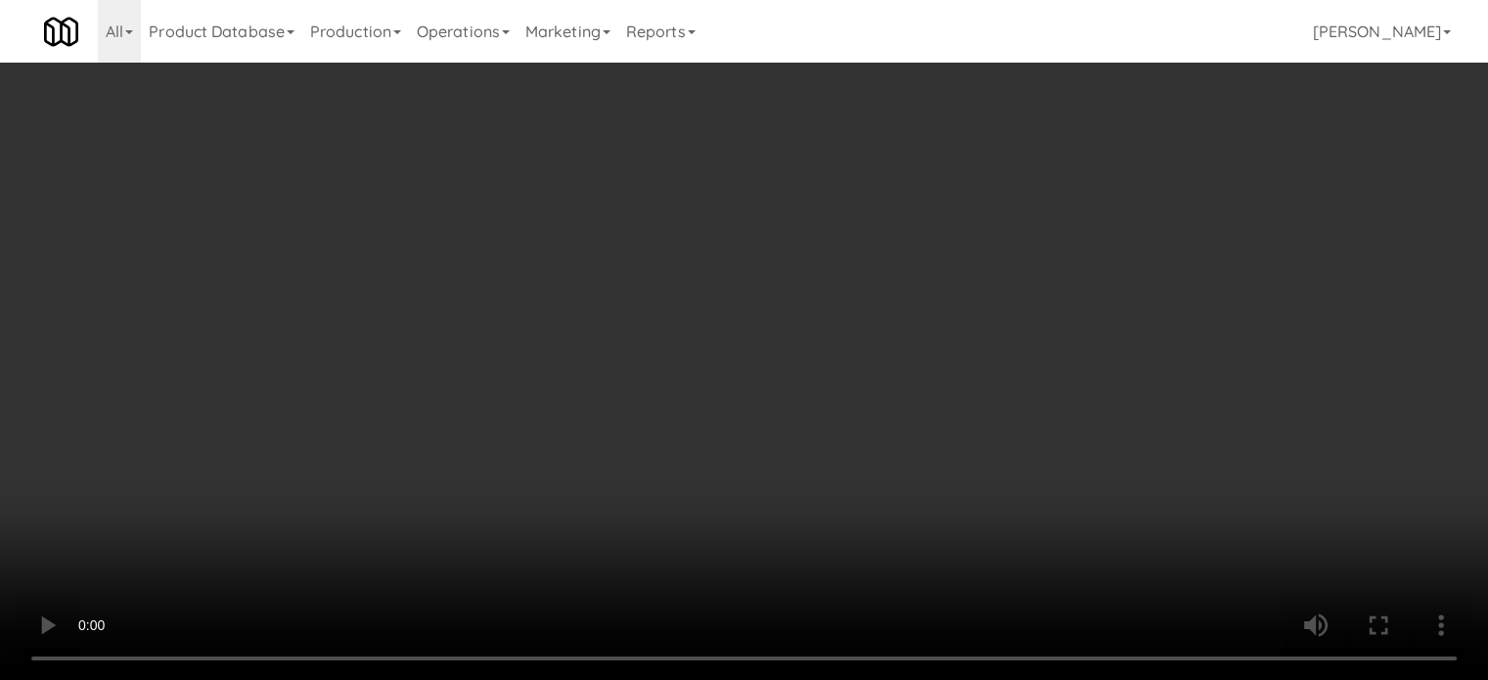
scroll to position [63, 0]
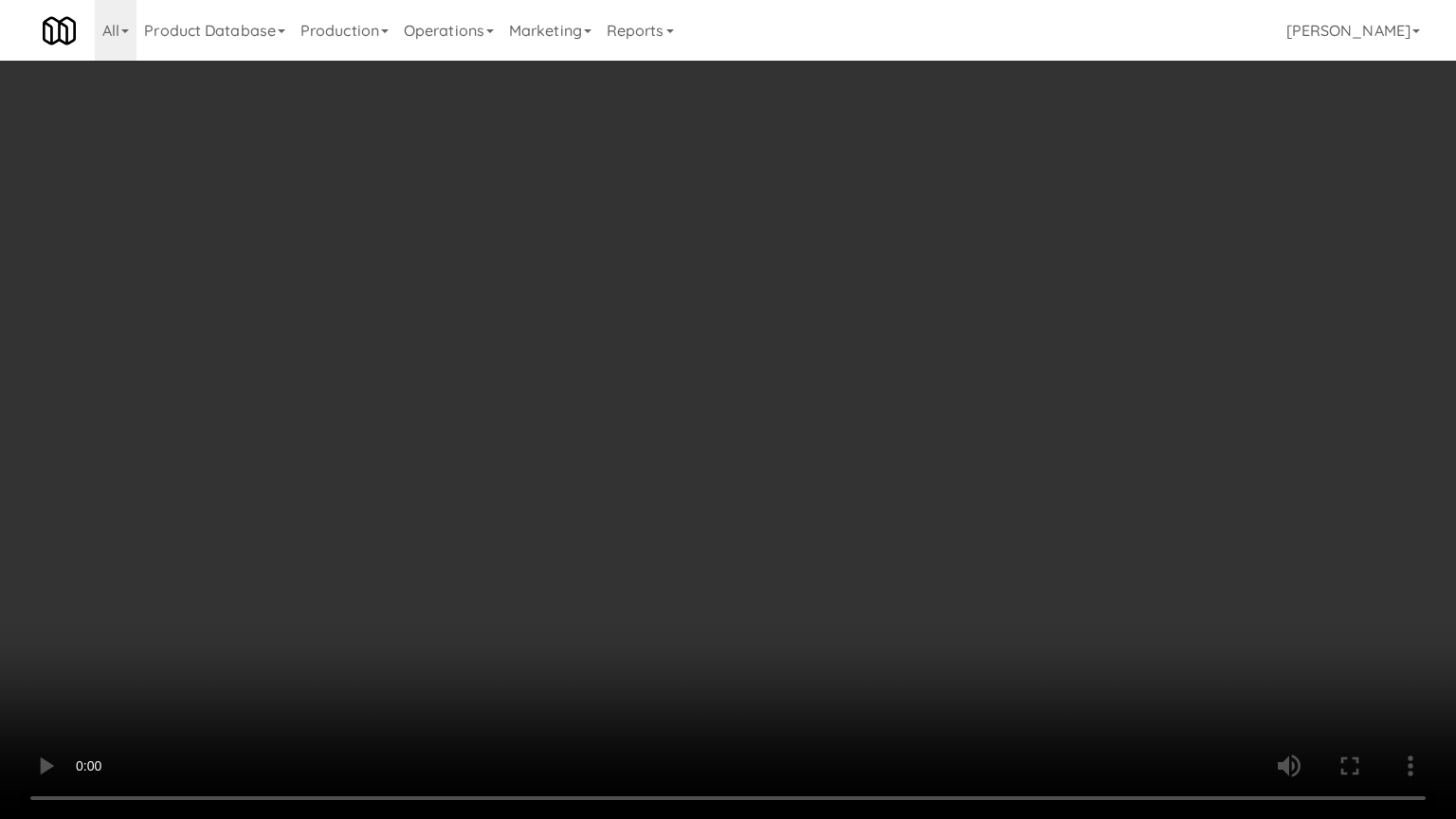
click at [584, 330] on video at bounding box center [728, 409] width 1456 height 819
drag, startPoint x: 838, startPoint y: 584, endPoint x: 833, endPoint y: 566, distance: 18.7
click at [838, 583] on video at bounding box center [728, 409] width 1456 height 819
click at [804, 462] on video at bounding box center [728, 409] width 1456 height 819
click at [809, 464] on video at bounding box center [728, 409] width 1456 height 819
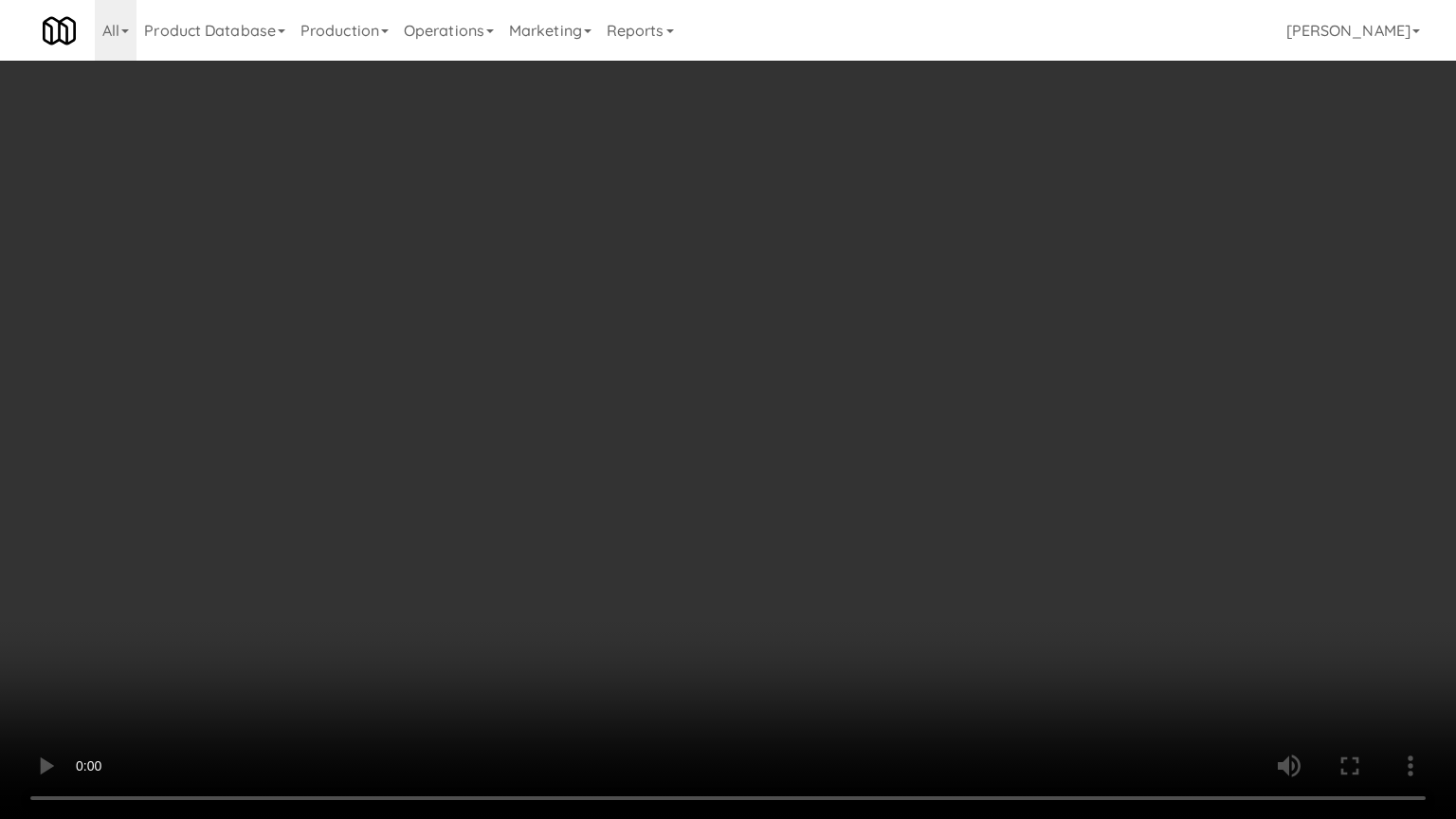
click at [817, 462] on video at bounding box center [728, 409] width 1456 height 819
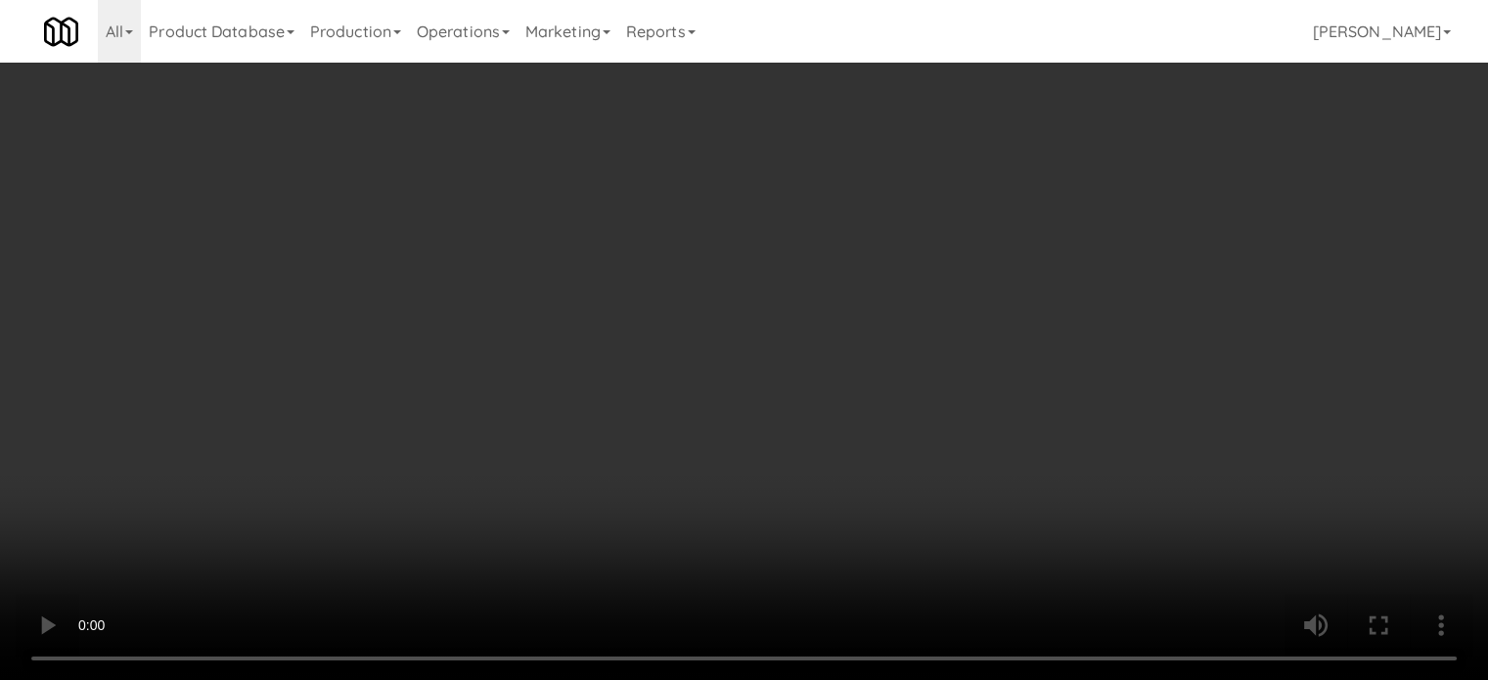
click at [1108, 204] on button "Planogram" at bounding box center [1060, 207] width 96 height 29
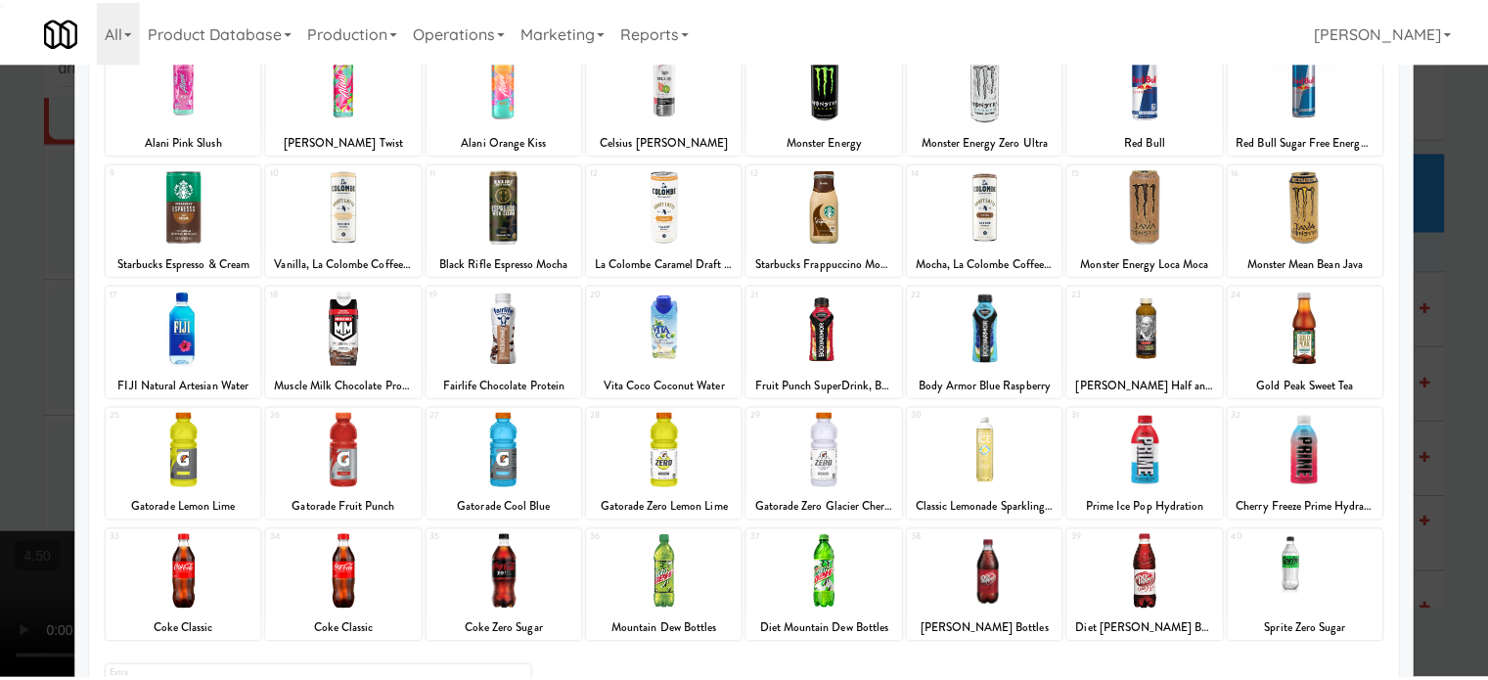
scroll to position [280, 0]
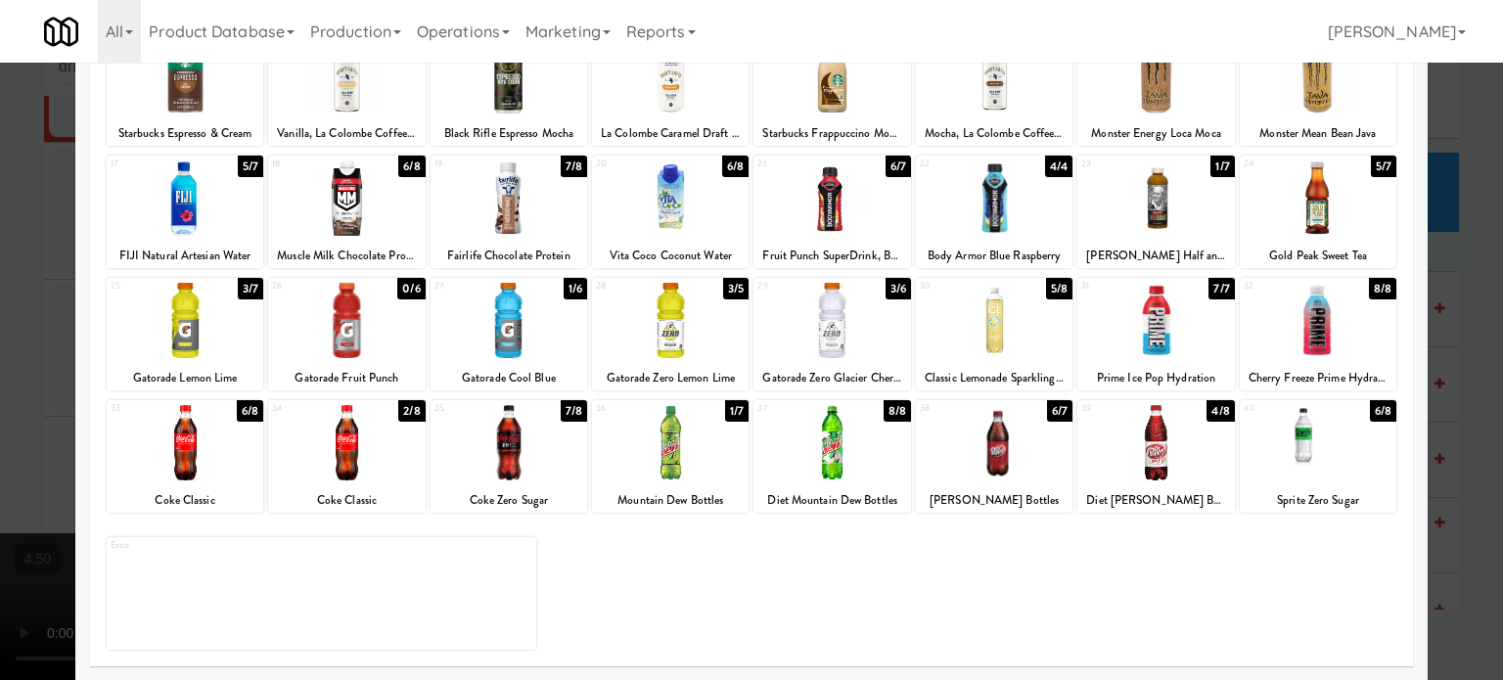
drag, startPoint x: 885, startPoint y: 286, endPoint x: 908, endPoint y: 281, distance: 24.0
click at [885, 286] on div "3/6" at bounding box center [897, 289] width 25 height 22
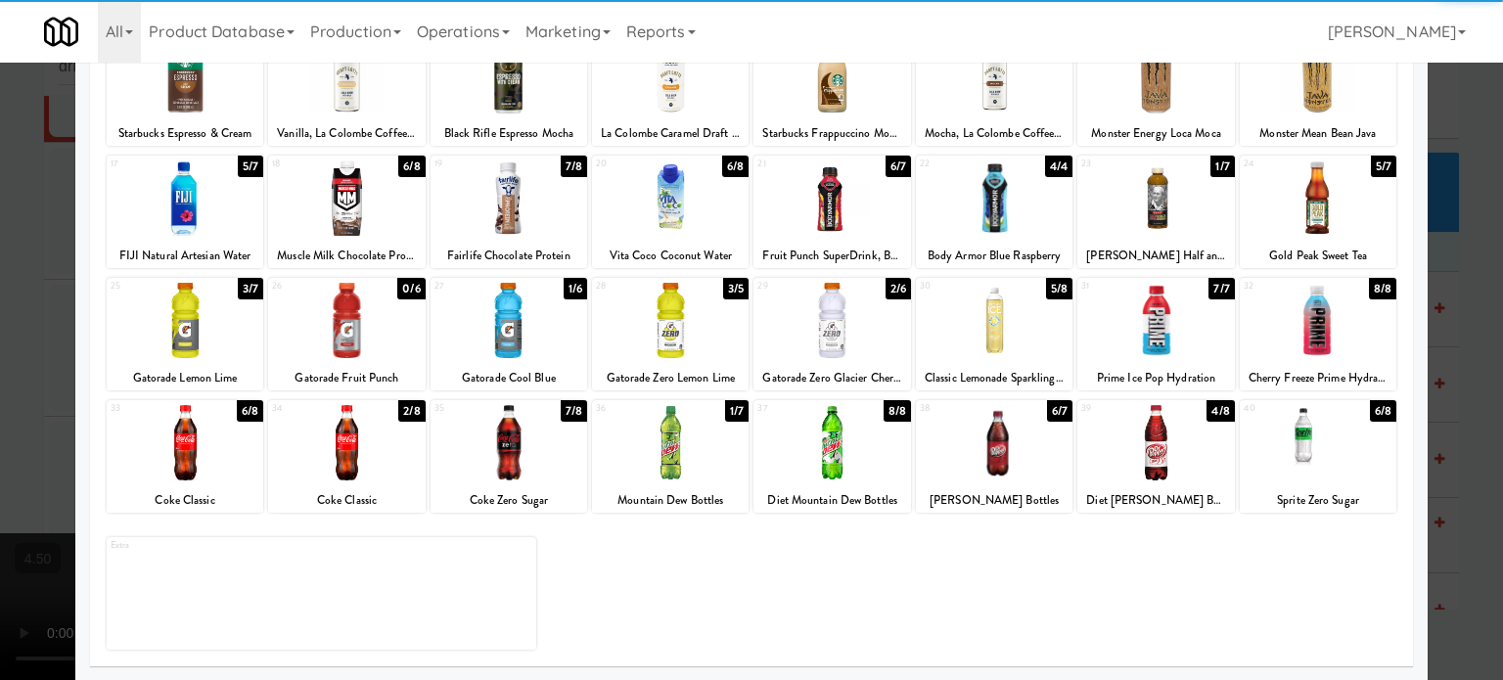
click at [1446, 342] on div at bounding box center [751, 340] width 1503 height 680
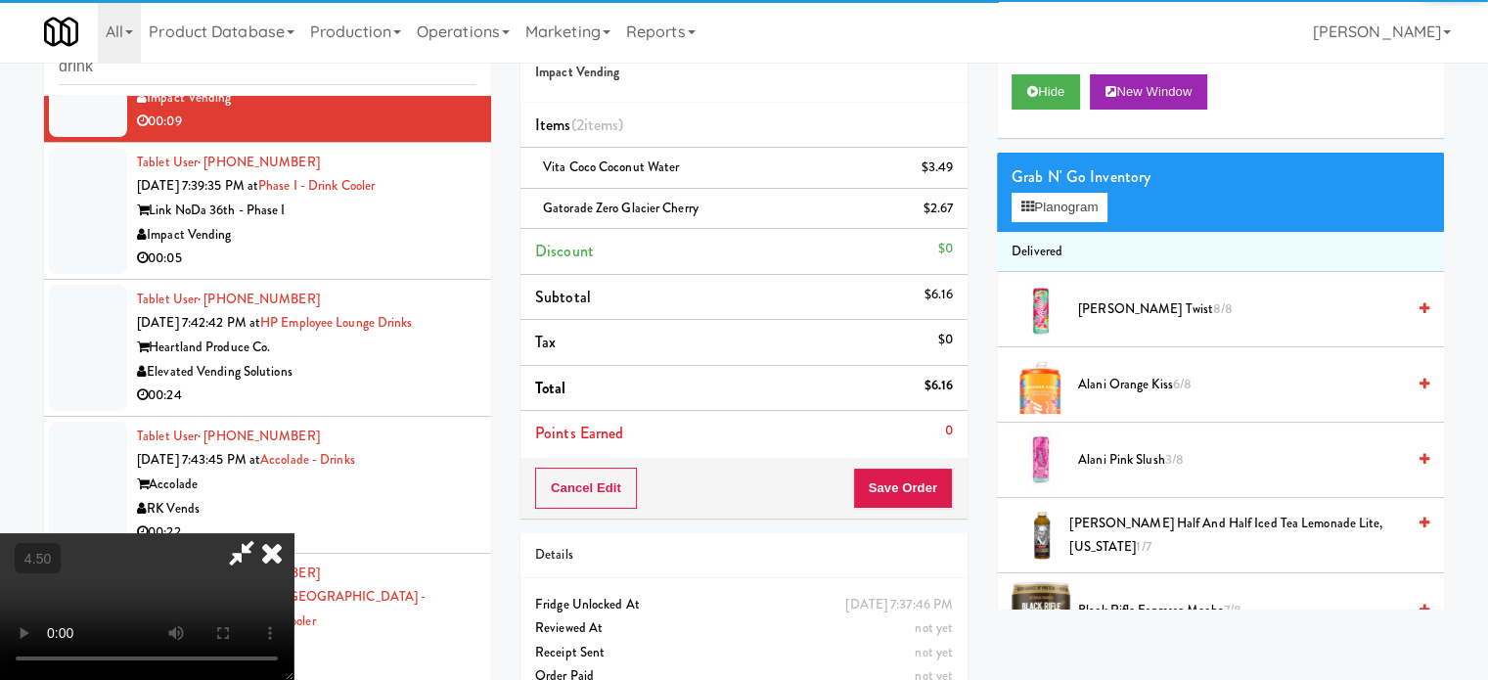
drag, startPoint x: 775, startPoint y: 458, endPoint x: 752, endPoint y: 424, distance: 41.0
click at [294, 533] on video at bounding box center [147, 606] width 294 height 147
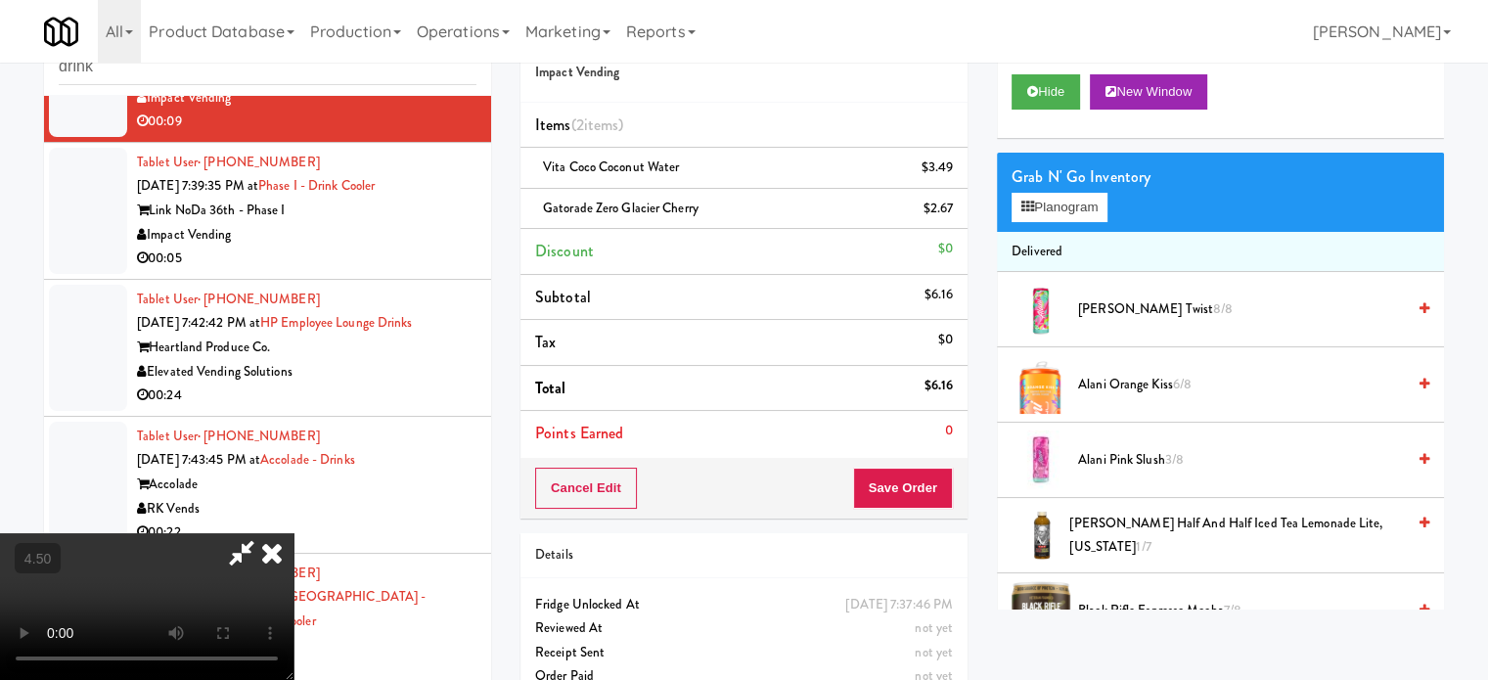
drag, startPoint x: 748, startPoint y: 414, endPoint x: 732, endPoint y: 475, distance: 62.7
click at [294, 533] on video at bounding box center [147, 606] width 294 height 147
drag, startPoint x: 732, startPoint y: 475, endPoint x: 746, endPoint y: 297, distance: 177.6
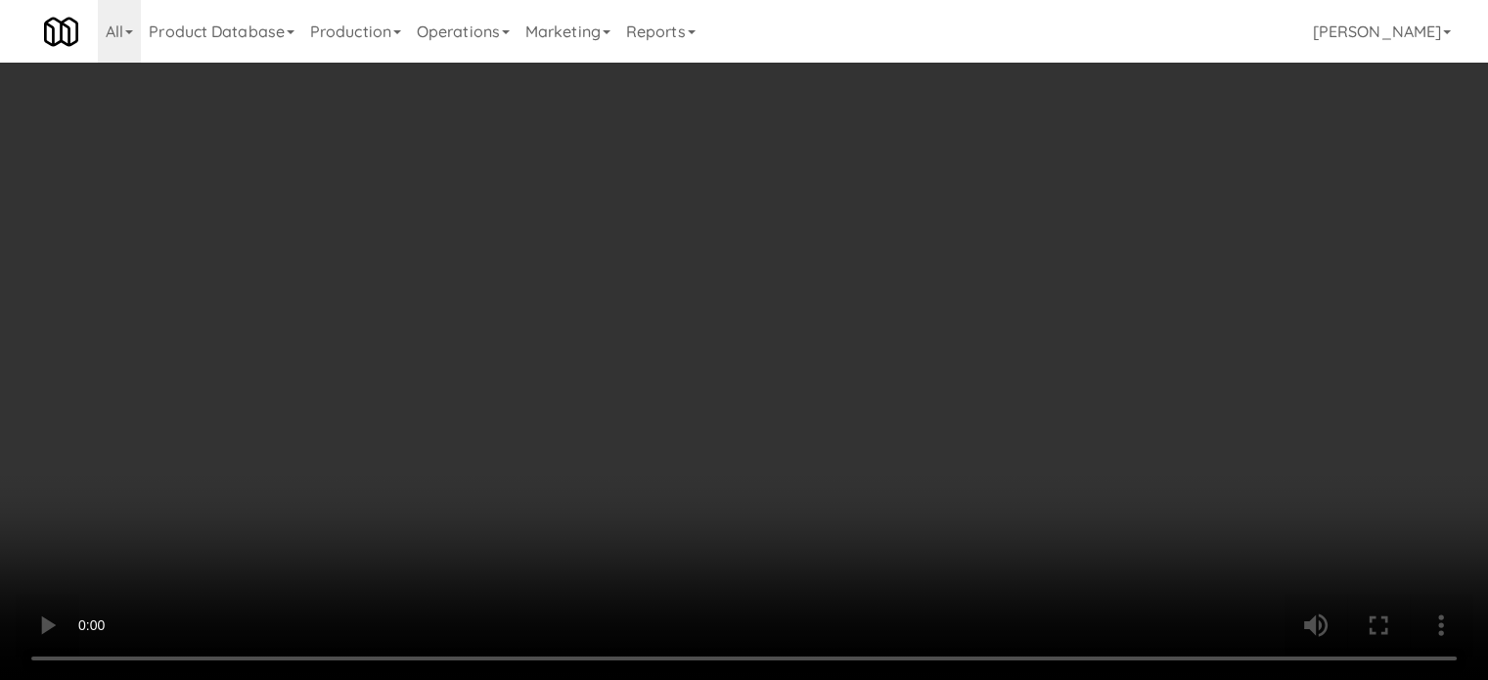
click at [732, 464] on video at bounding box center [744, 340] width 1488 height 680
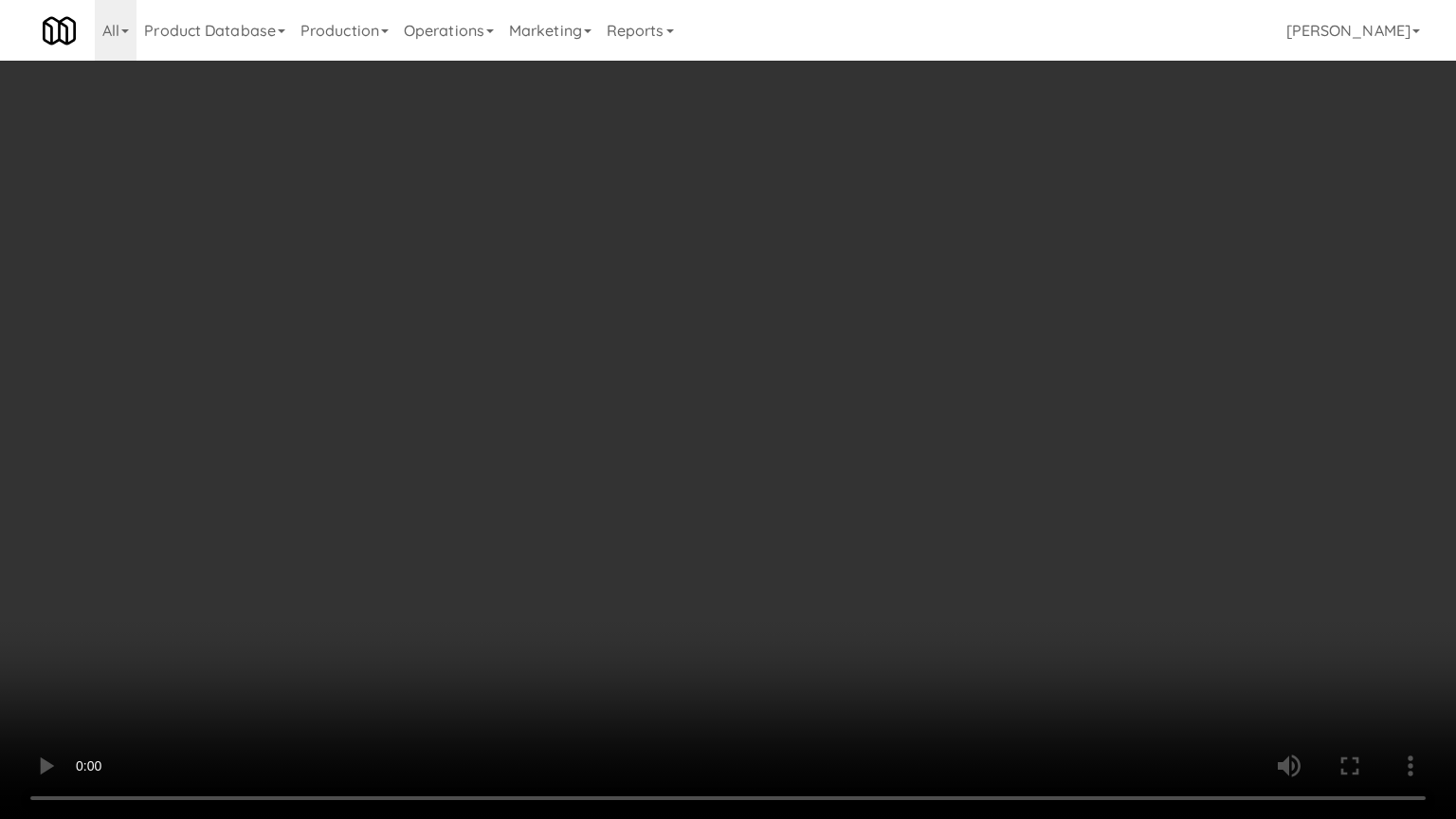
click at [682, 405] on video at bounding box center [728, 409] width 1456 height 819
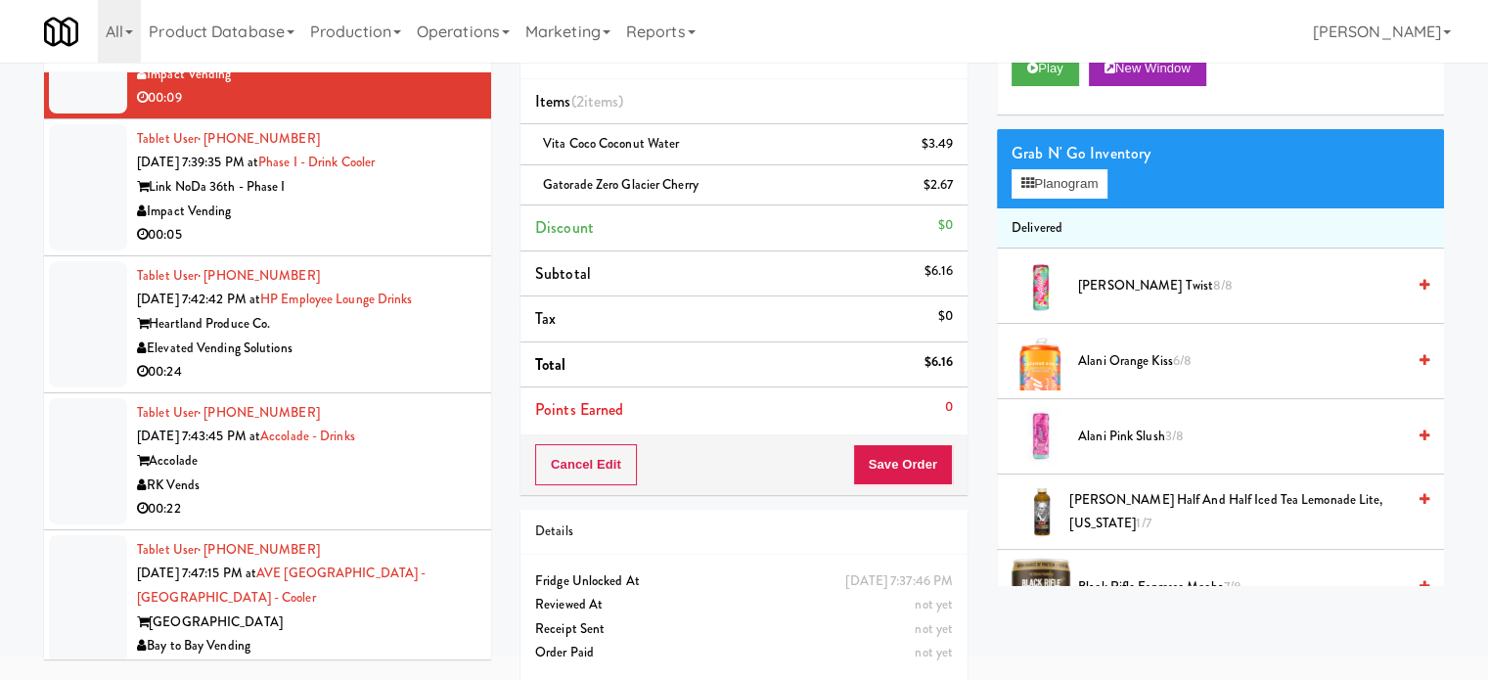
scroll to position [98, 0]
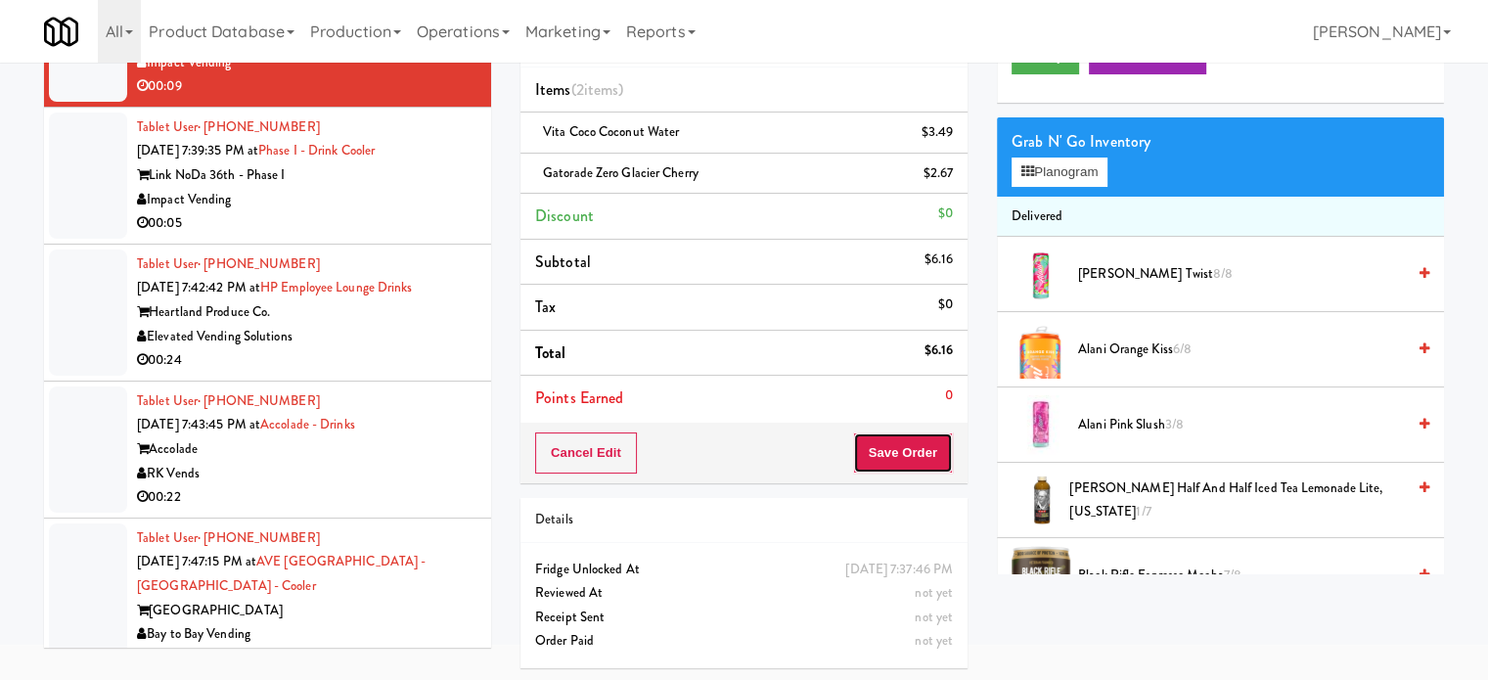
click at [880, 447] on button "Save Order" at bounding box center [903, 452] width 100 height 41
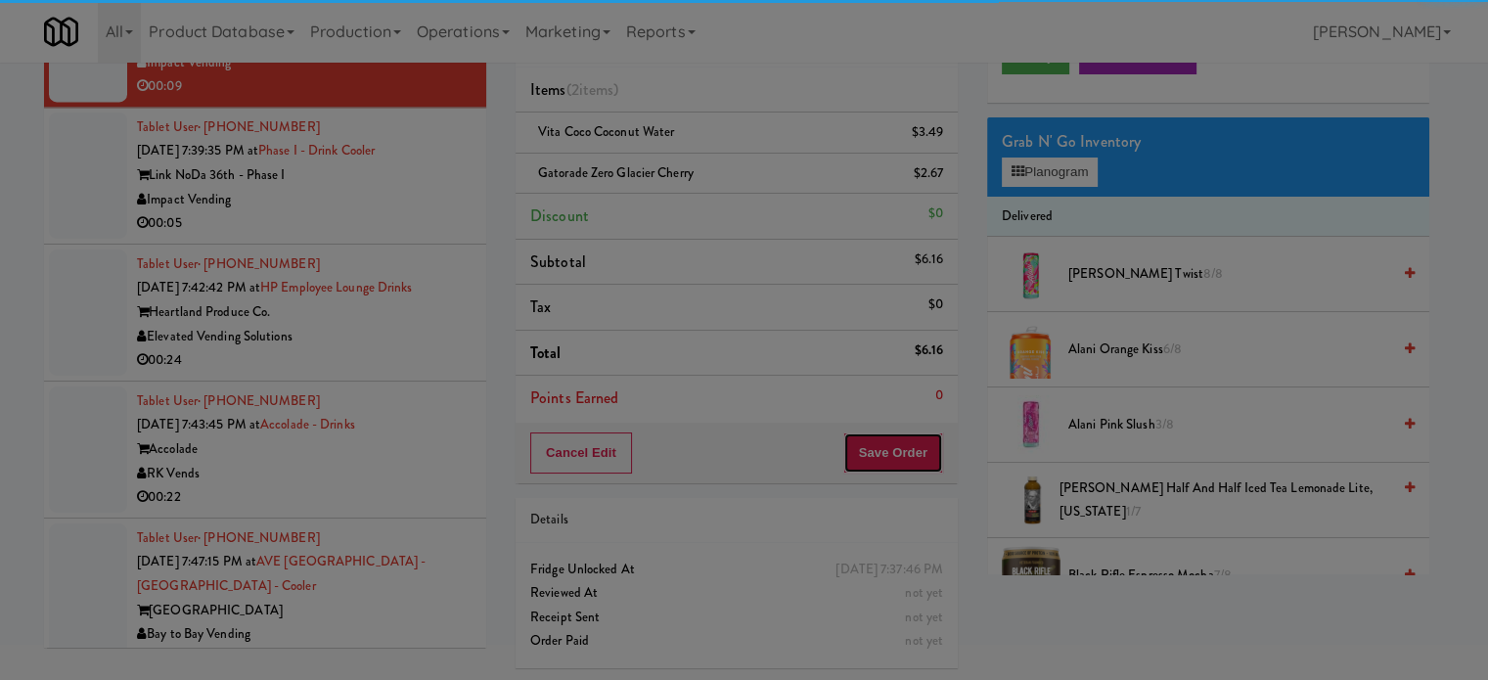
scroll to position [0, 0]
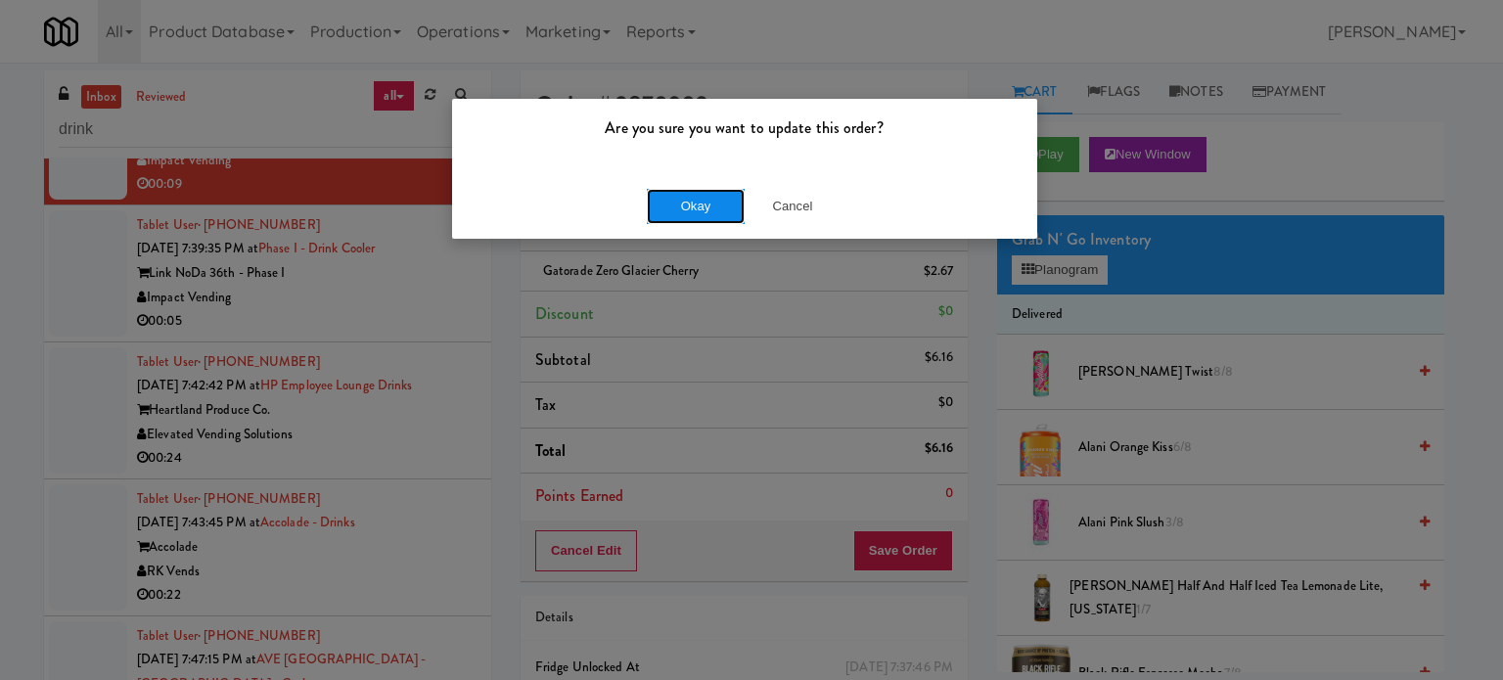
click at [689, 195] on button "Okay" at bounding box center [696, 206] width 98 height 35
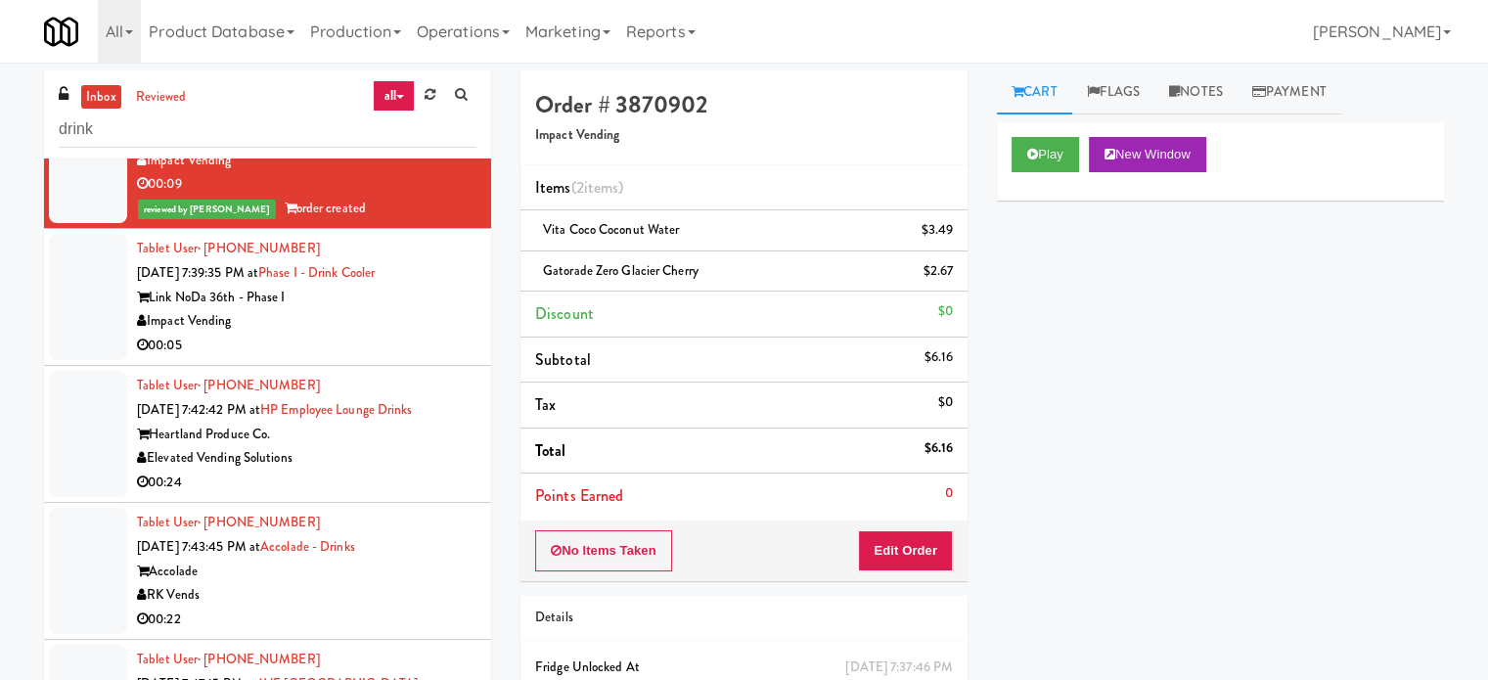
click at [403, 334] on div "Impact Vending" at bounding box center [307, 321] width 340 height 24
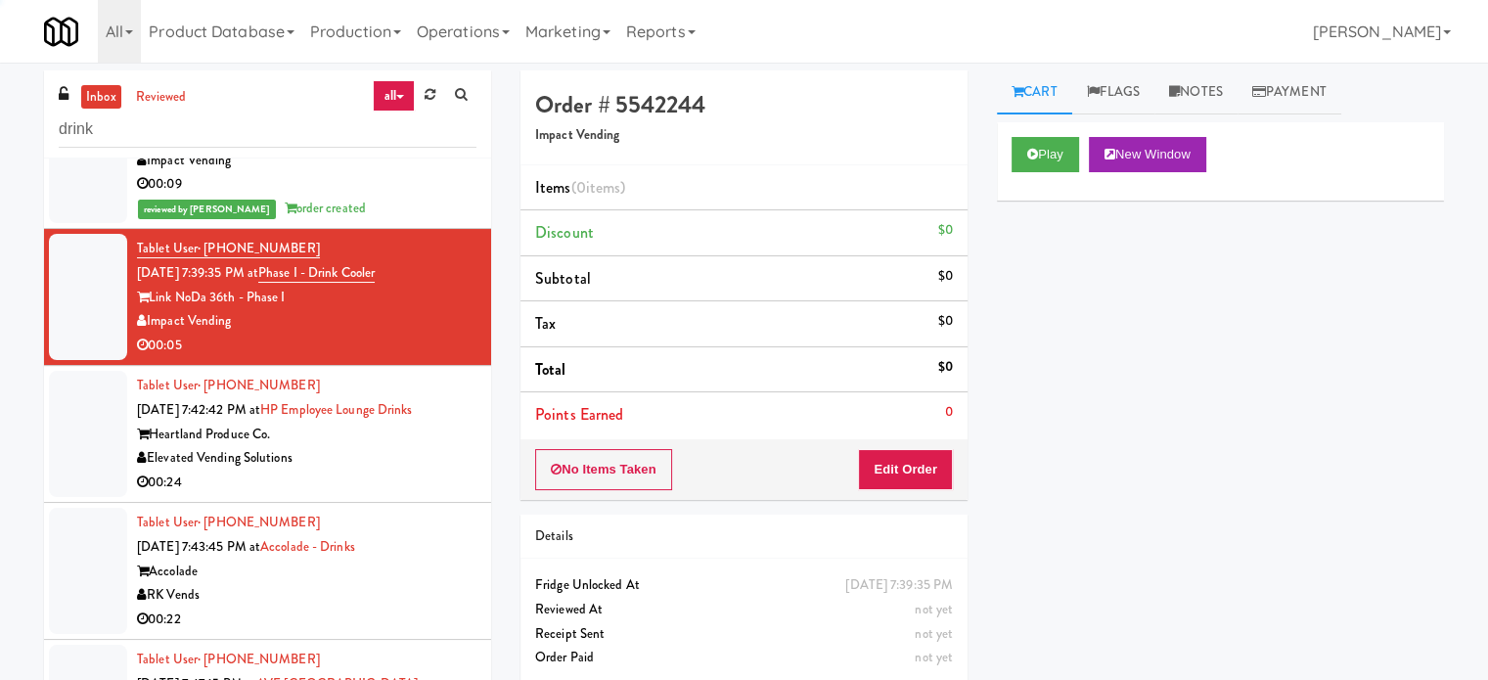
click at [390, 197] on div "00:09" at bounding box center [307, 184] width 340 height 24
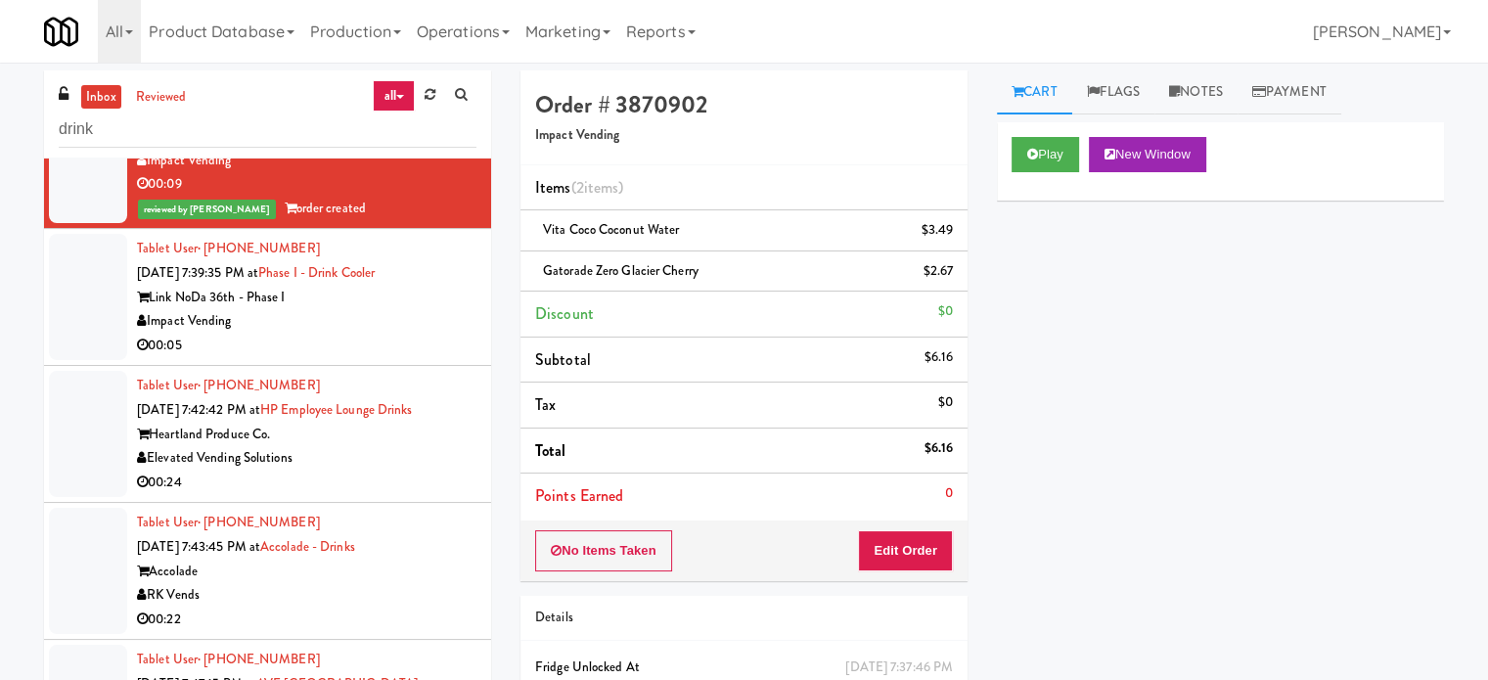
click at [425, 334] on div "Impact Vending" at bounding box center [307, 321] width 340 height 24
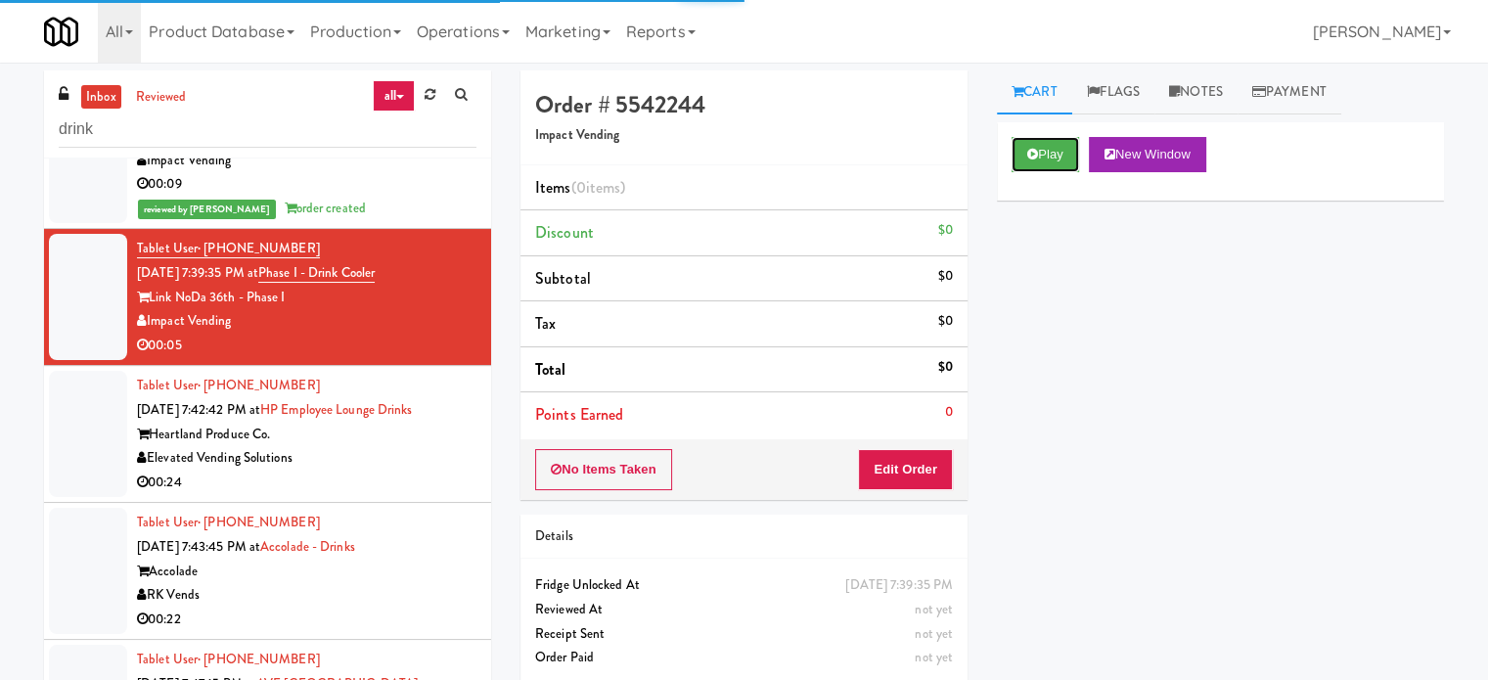
drag, startPoint x: 1043, startPoint y: 148, endPoint x: 988, endPoint y: 204, distance: 78.2
click at [1043, 148] on button "Play" at bounding box center [1046, 154] width 68 height 35
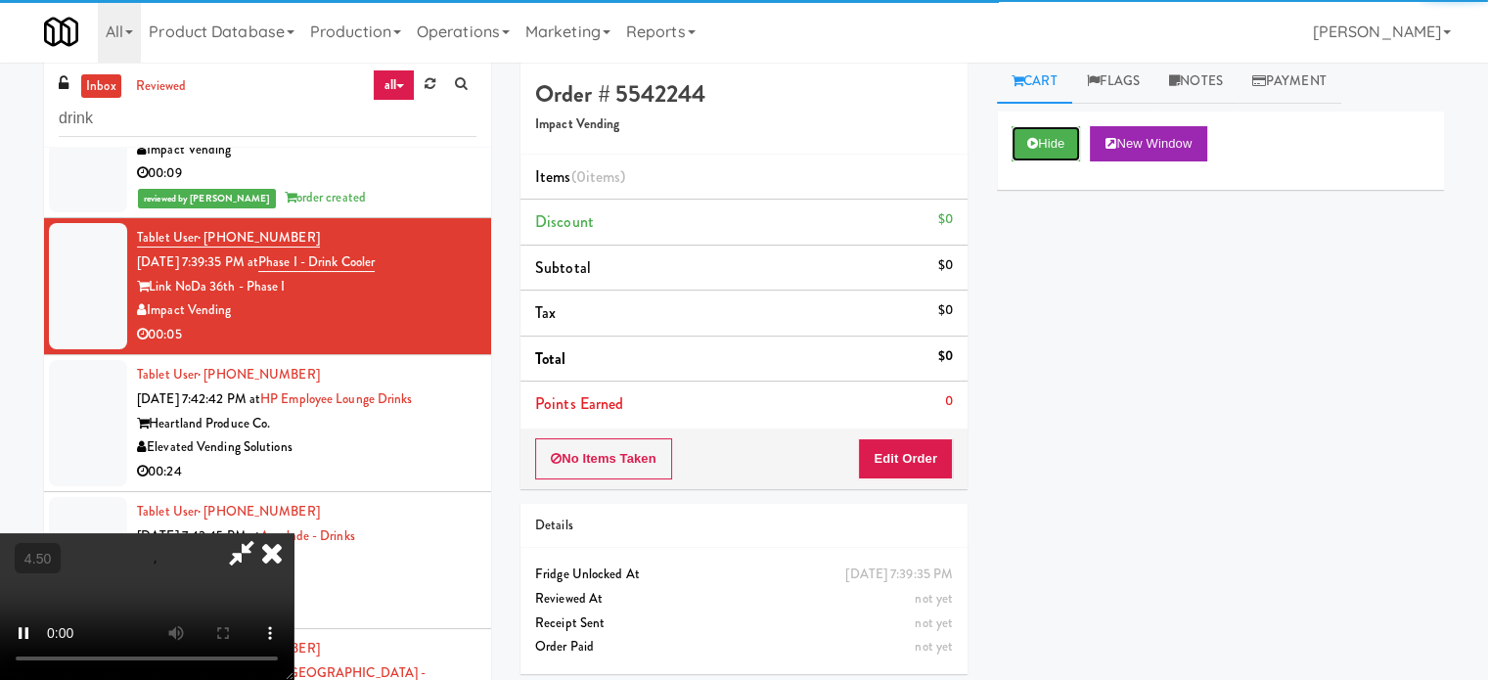
scroll to position [79, 0]
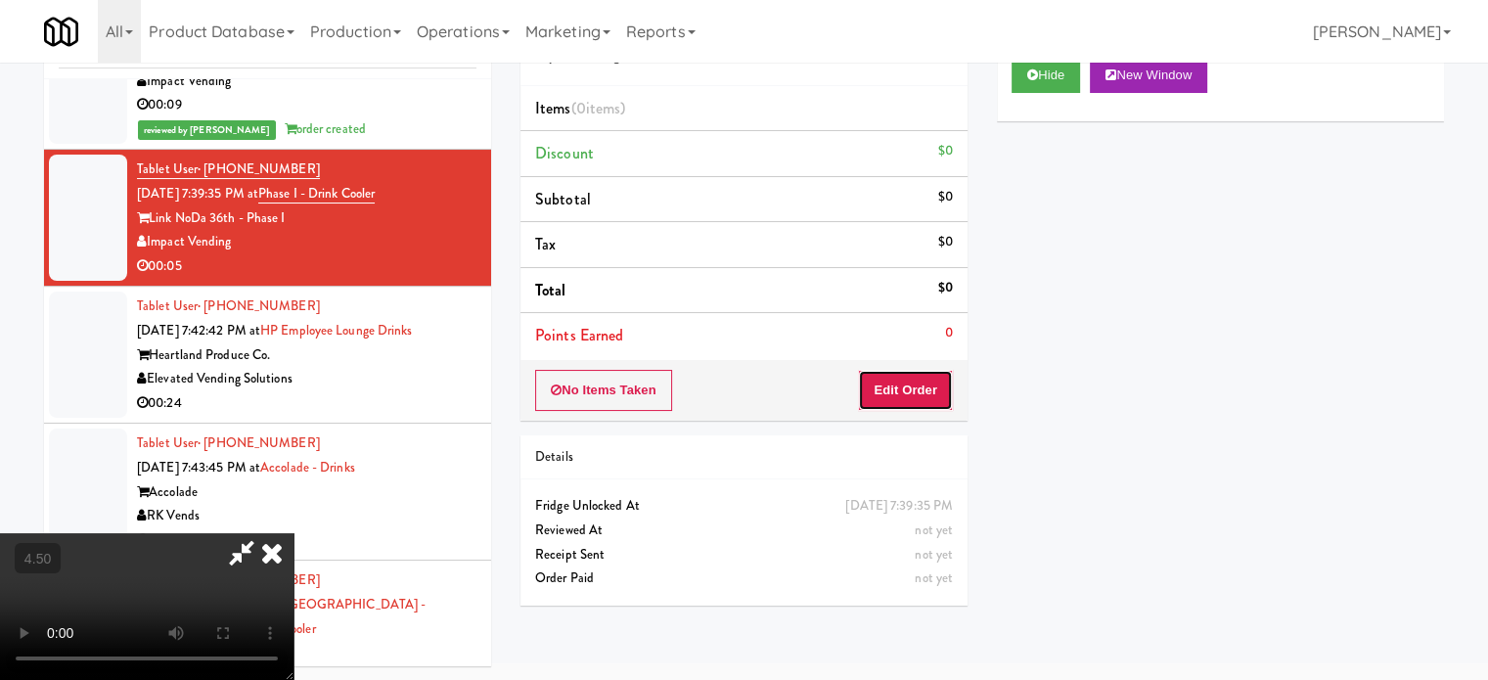
click at [908, 387] on button "Edit Order" at bounding box center [905, 390] width 95 height 41
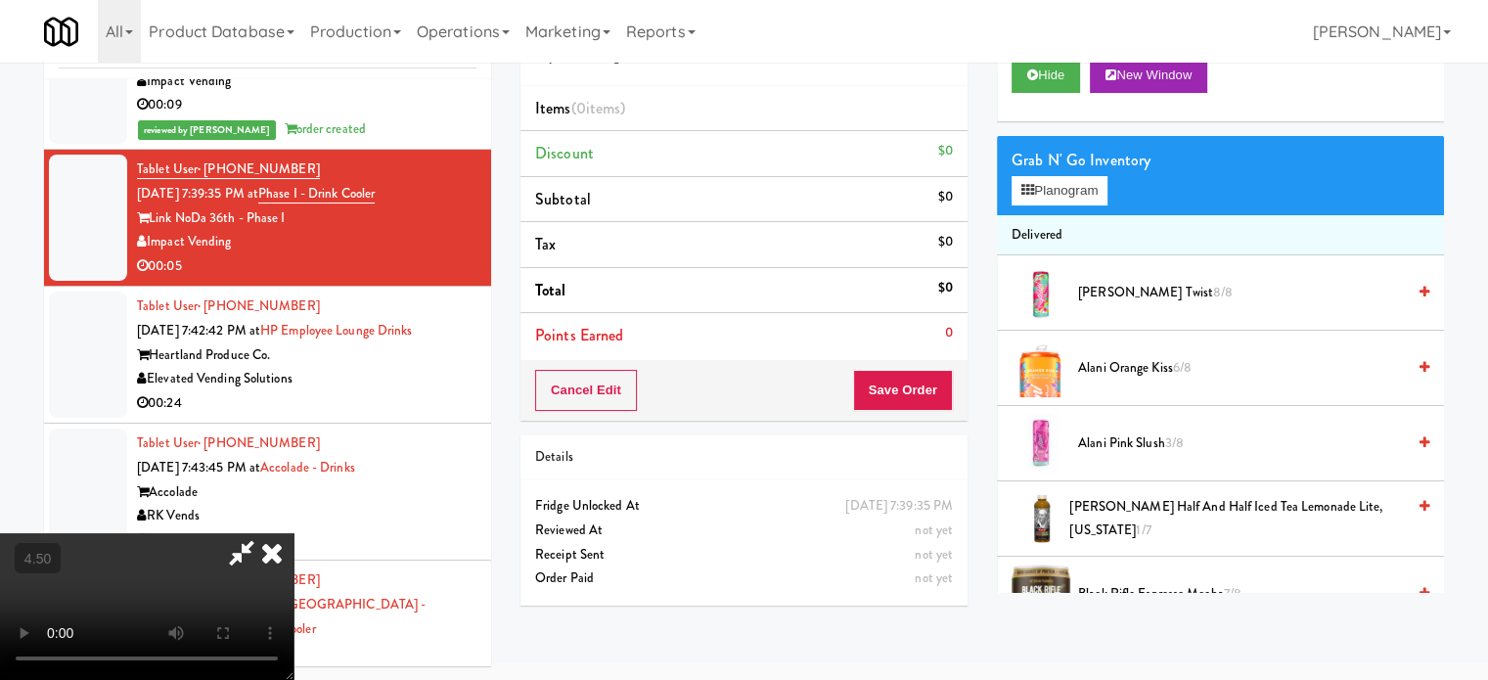
click at [294, 533] on video at bounding box center [147, 606] width 294 height 147
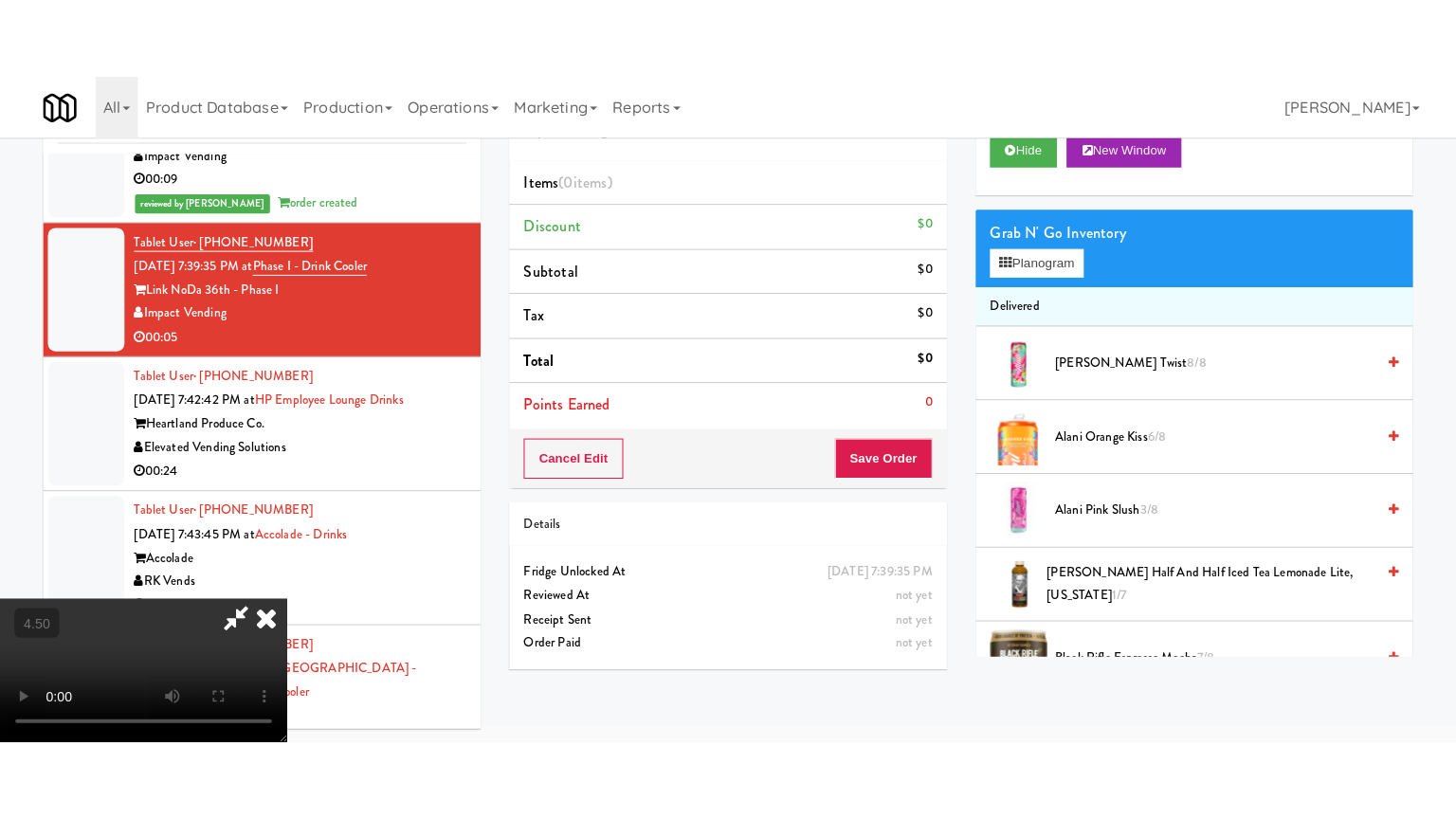
scroll to position [61, 0]
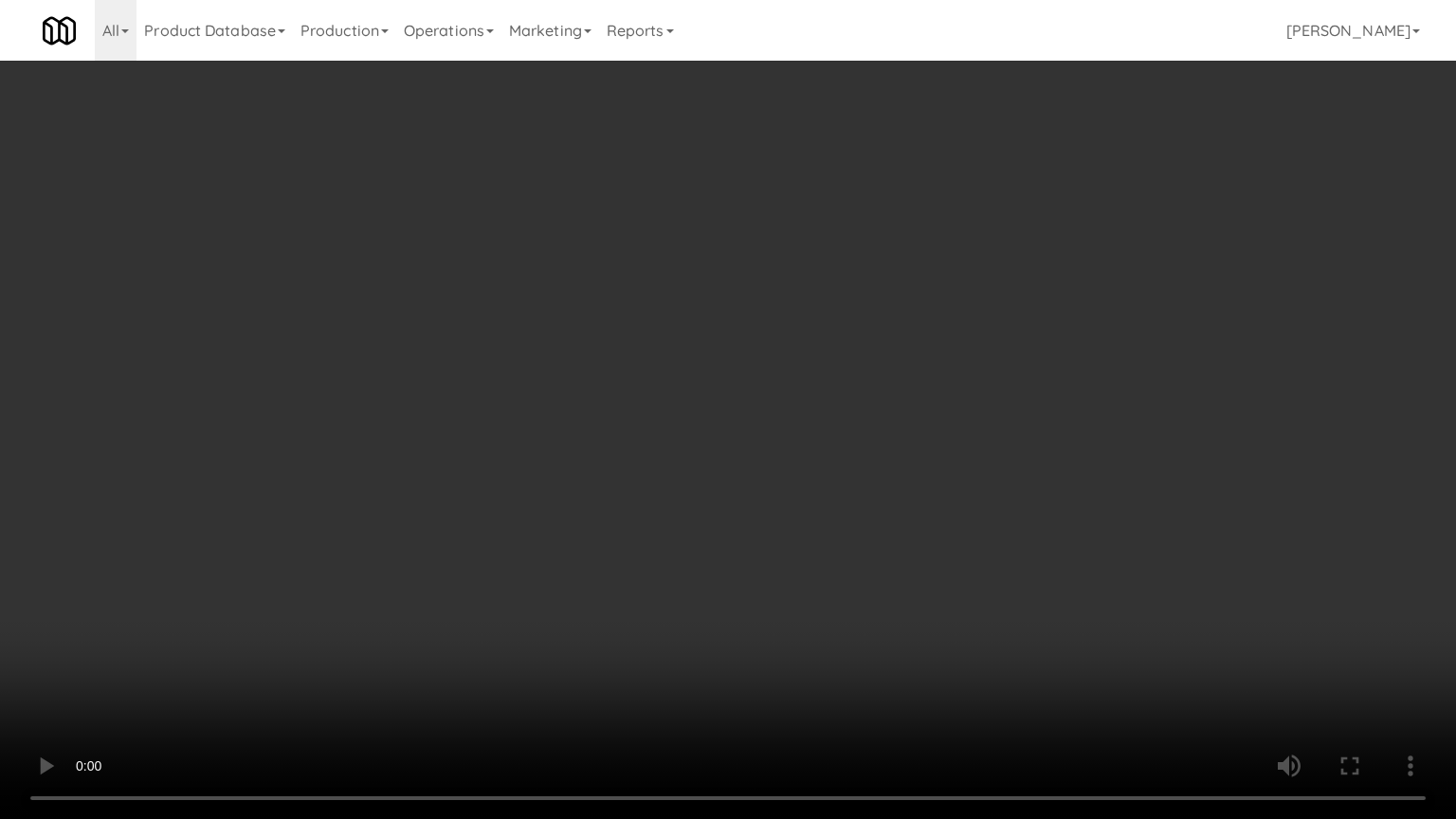
click at [683, 336] on video at bounding box center [728, 409] width 1456 height 819
click at [733, 335] on video at bounding box center [728, 409] width 1456 height 819
click at [824, 314] on video at bounding box center [728, 409] width 1456 height 819
drag, startPoint x: 728, startPoint y: 316, endPoint x: 739, endPoint y: 312, distance: 11.7
click at [733, 315] on video at bounding box center [728, 409] width 1456 height 819
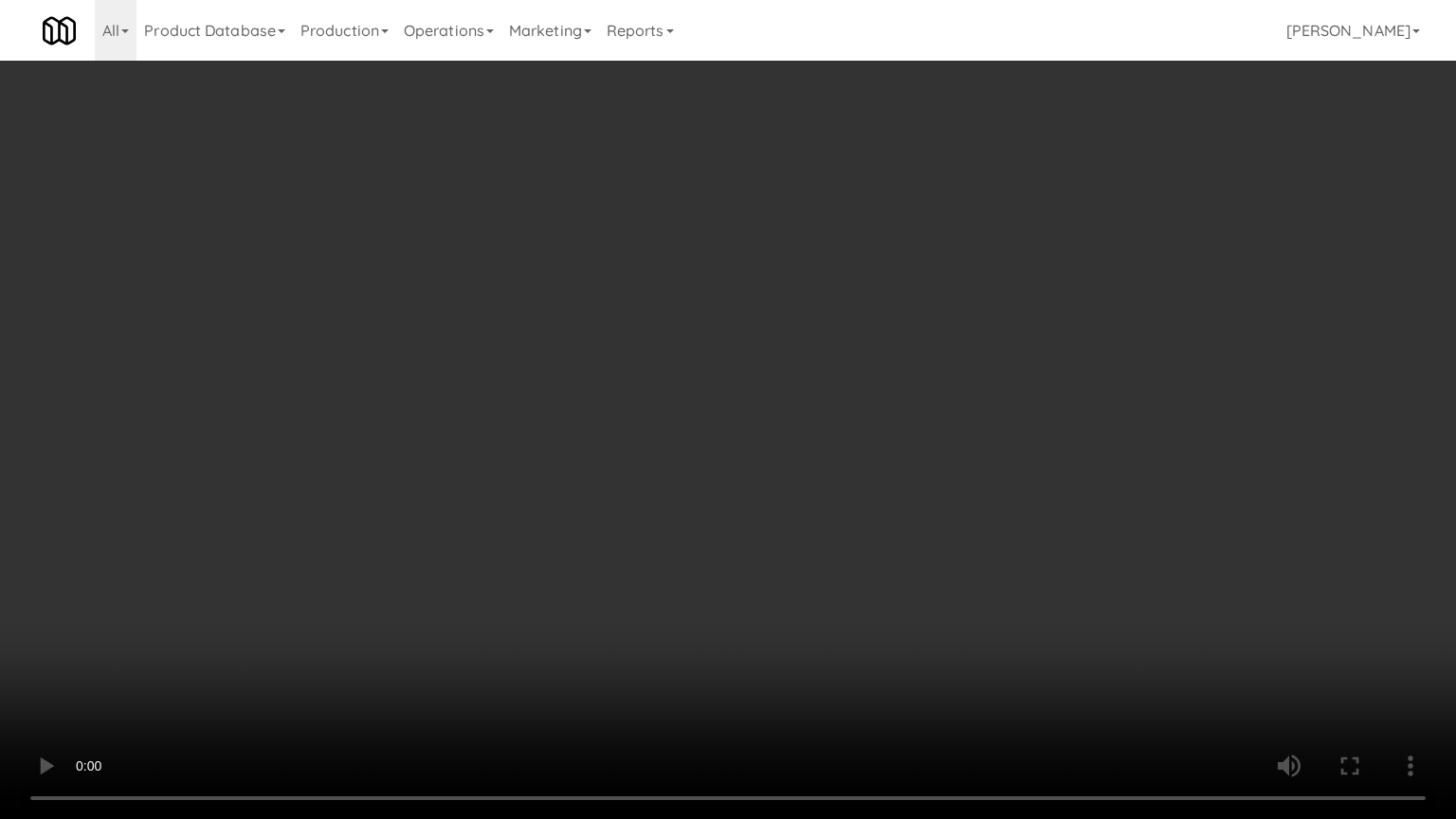
drag, startPoint x: 739, startPoint y: 312, endPoint x: 1093, endPoint y: 75, distance: 426.0
click at [750, 311] on video at bounding box center [728, 409] width 1456 height 819
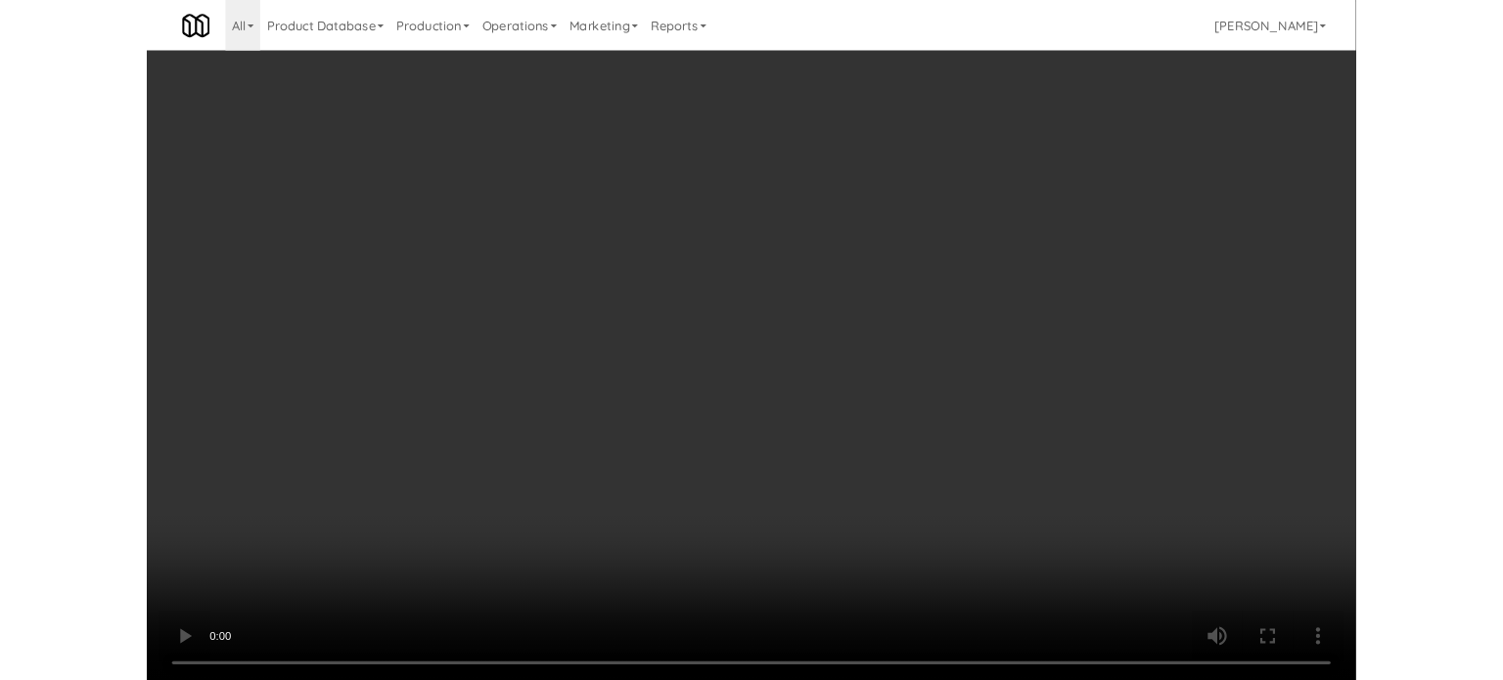
scroll to position [79, 0]
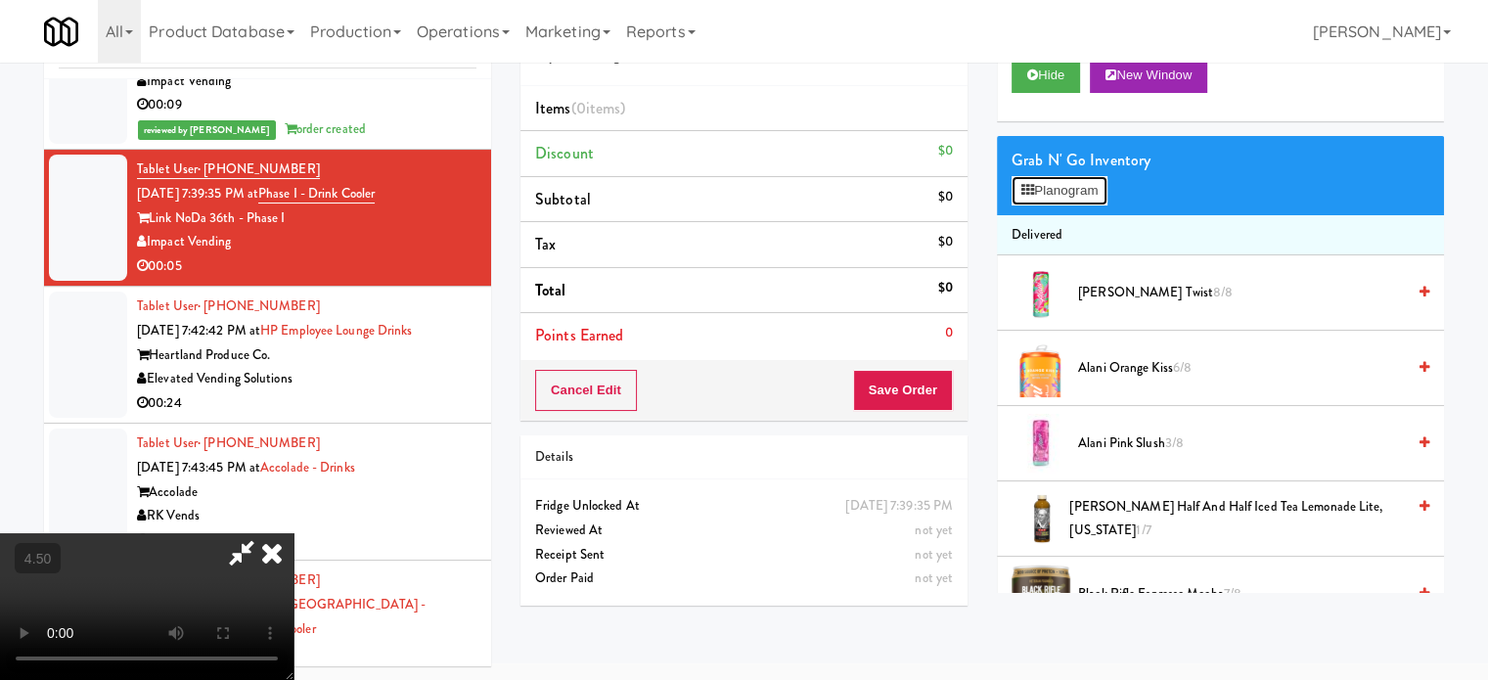
drag, startPoint x: 1066, startPoint y: 195, endPoint x: 1245, endPoint y: 138, distance: 187.8
click at [1066, 195] on button "Planogram" at bounding box center [1060, 190] width 96 height 29
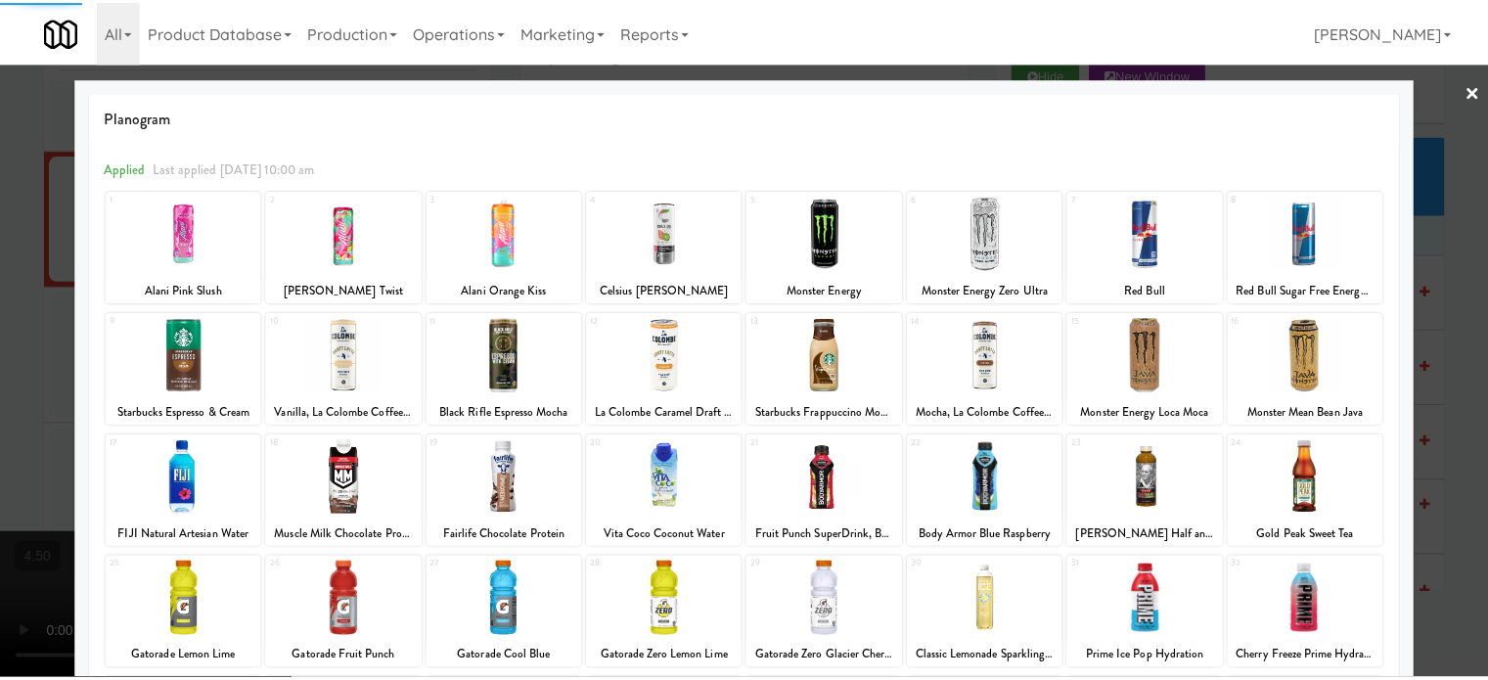
scroll to position [280, 0]
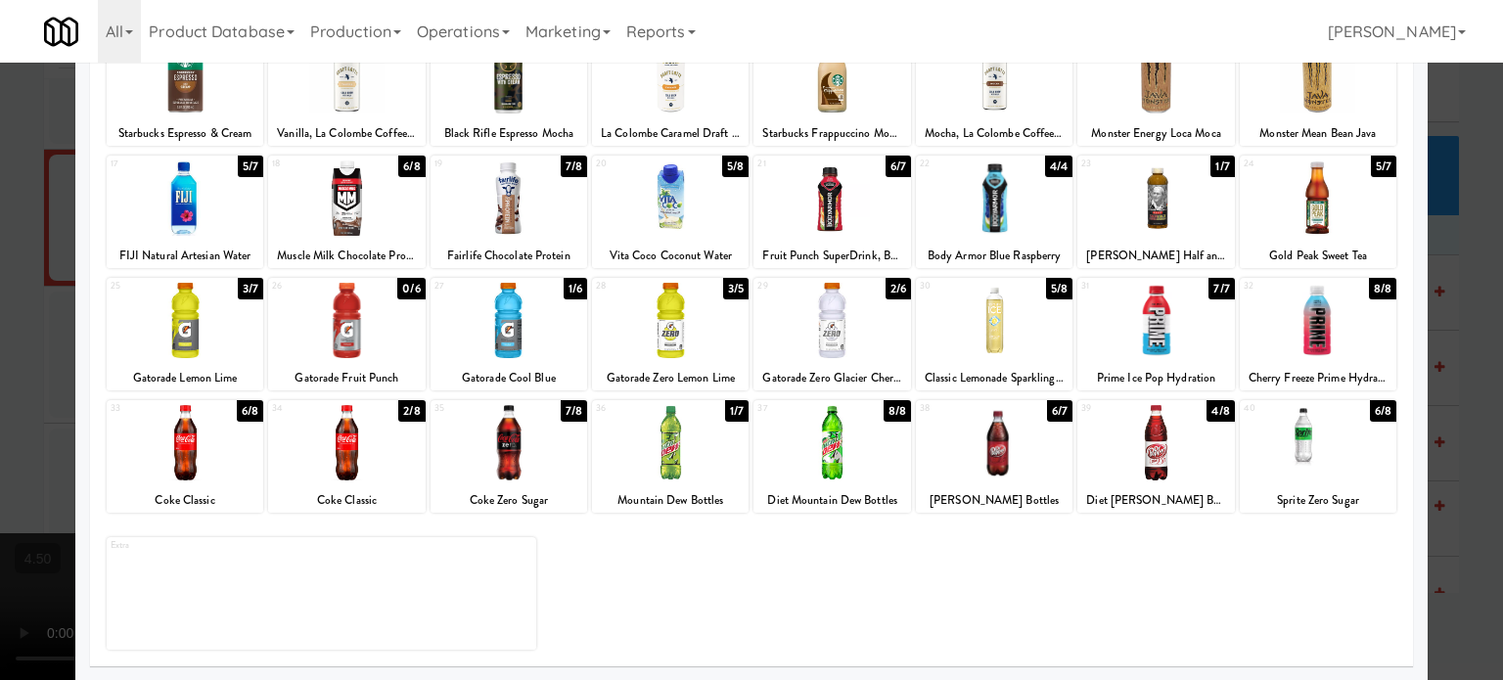
click at [1371, 165] on div "5/7" at bounding box center [1383, 167] width 25 height 22
click at [1463, 256] on div at bounding box center [751, 340] width 1503 height 680
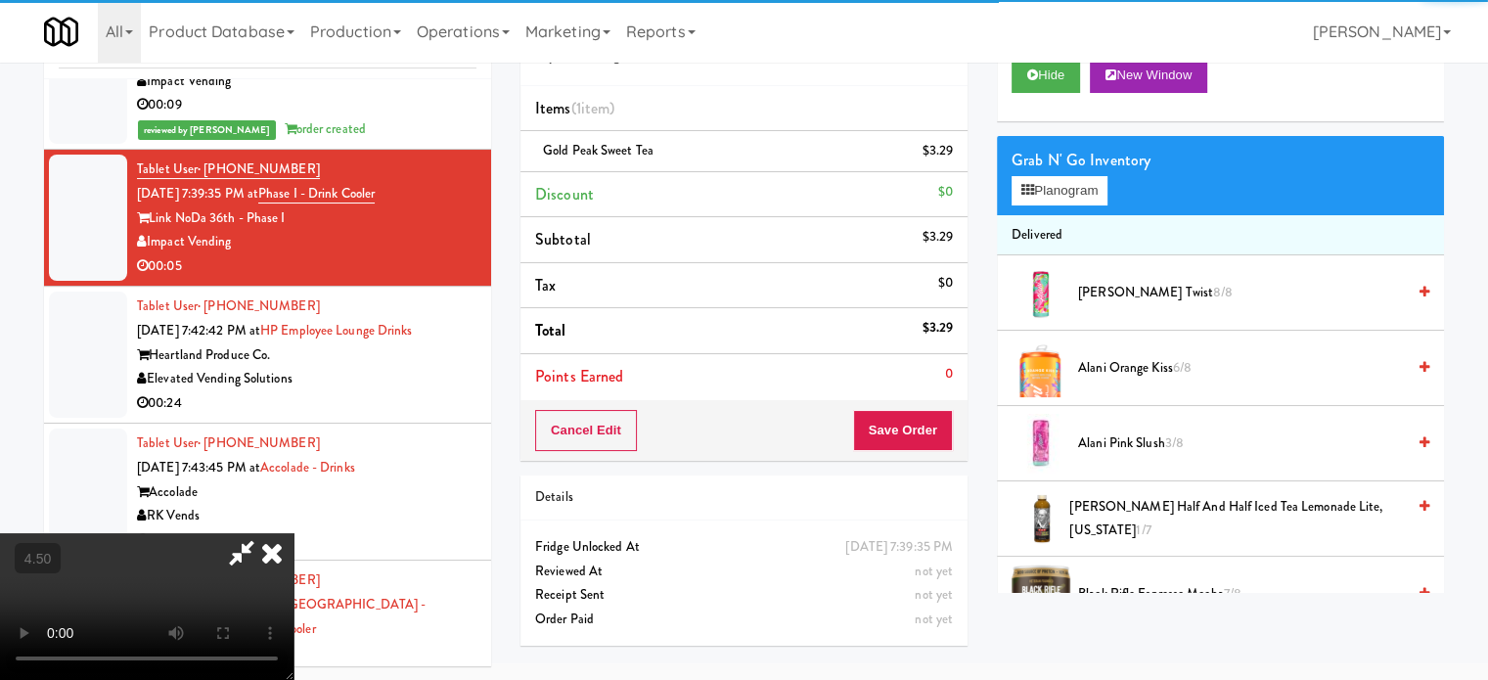
drag, startPoint x: 368, startPoint y: 510, endPoint x: 389, endPoint y: 476, distance: 40.4
click at [294, 533] on video at bounding box center [147, 606] width 294 height 147
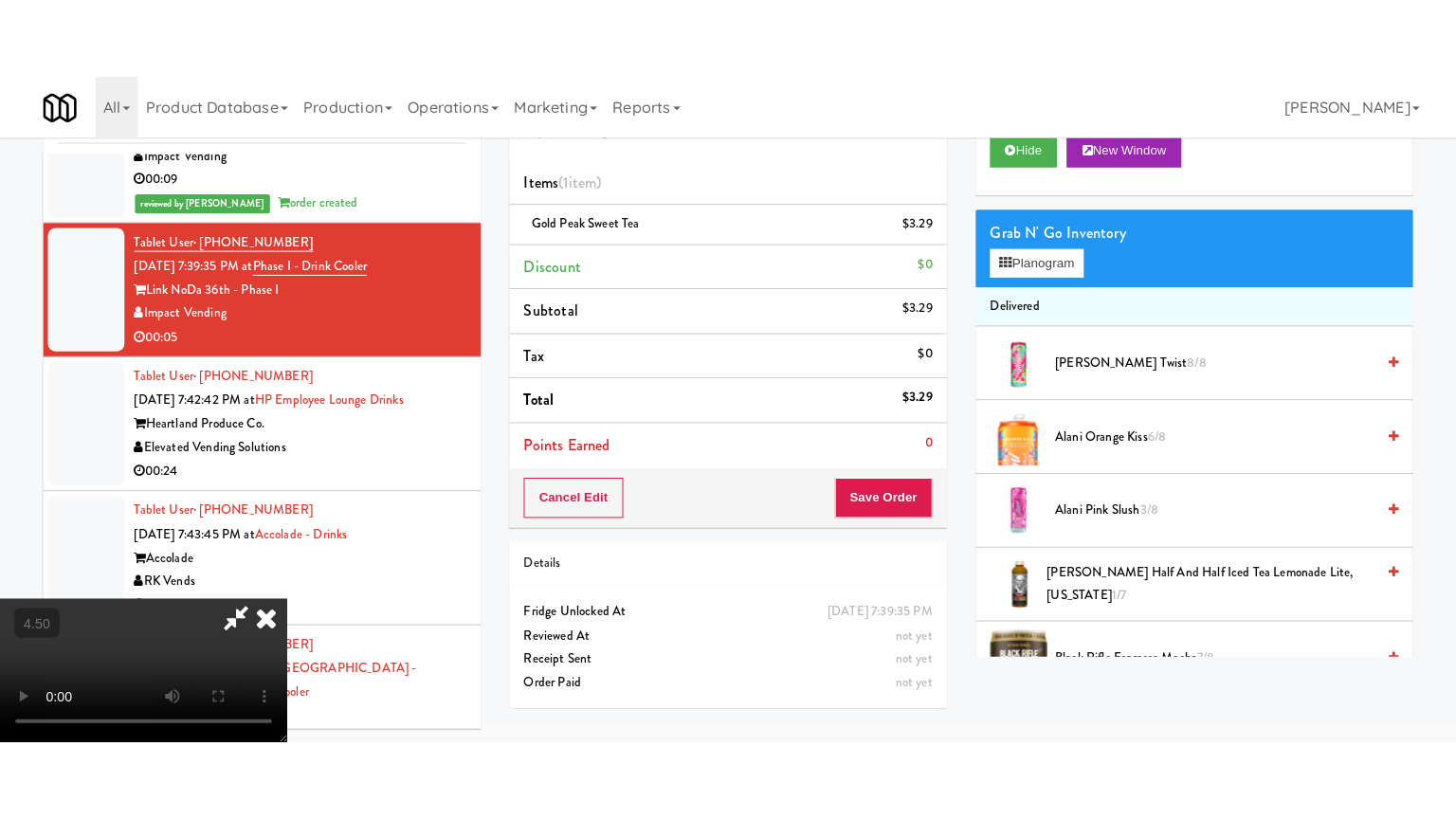
scroll to position [61, 0]
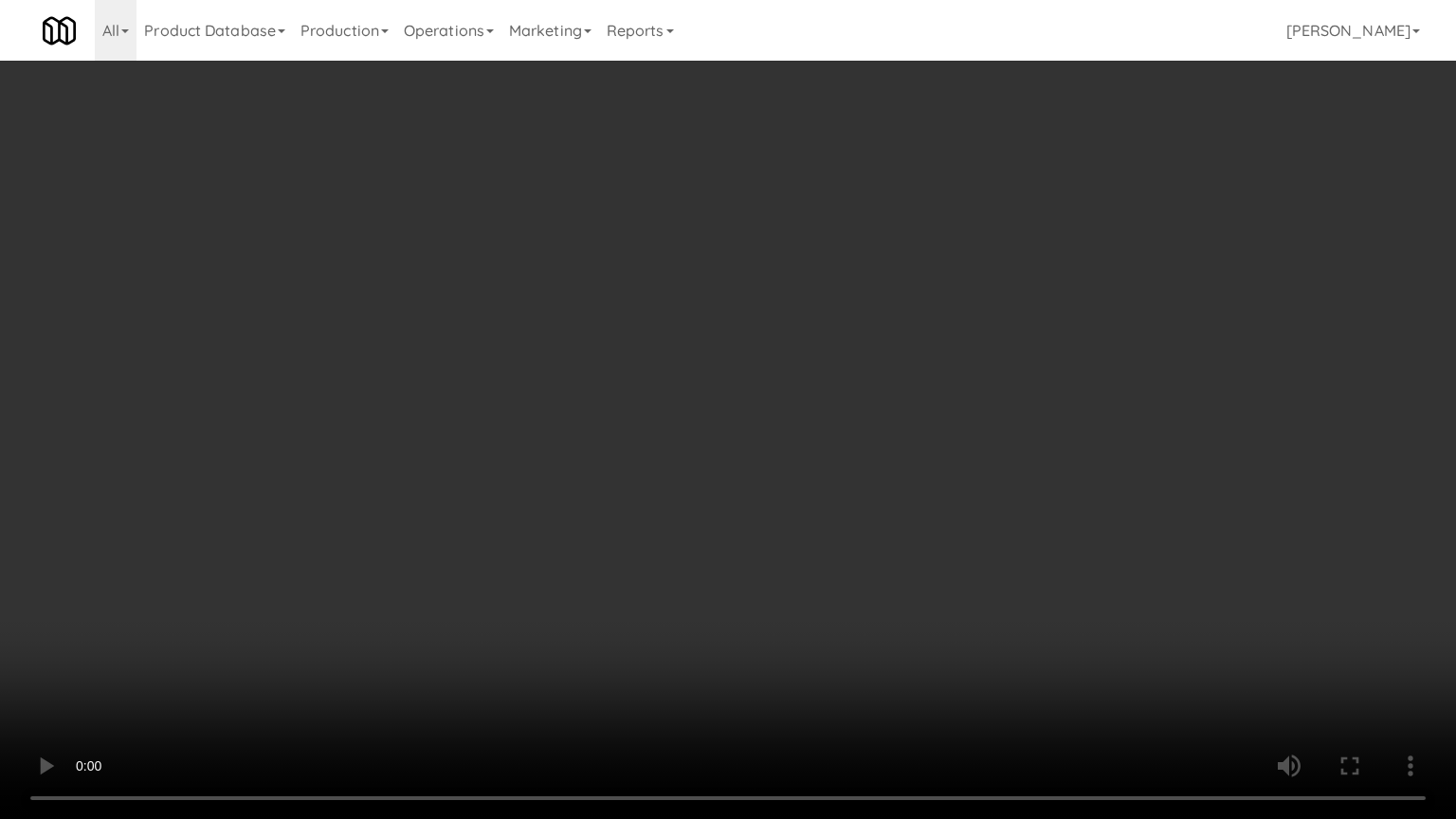
drag, startPoint x: 500, startPoint y: 499, endPoint x: 602, endPoint y: 412, distance: 134.1
click at [500, 499] on video at bounding box center [728, 409] width 1456 height 819
click at [696, 372] on video at bounding box center [728, 409] width 1456 height 819
drag, startPoint x: 810, startPoint y: 361, endPoint x: 857, endPoint y: 214, distance: 154.3
click at [812, 360] on video at bounding box center [728, 409] width 1456 height 819
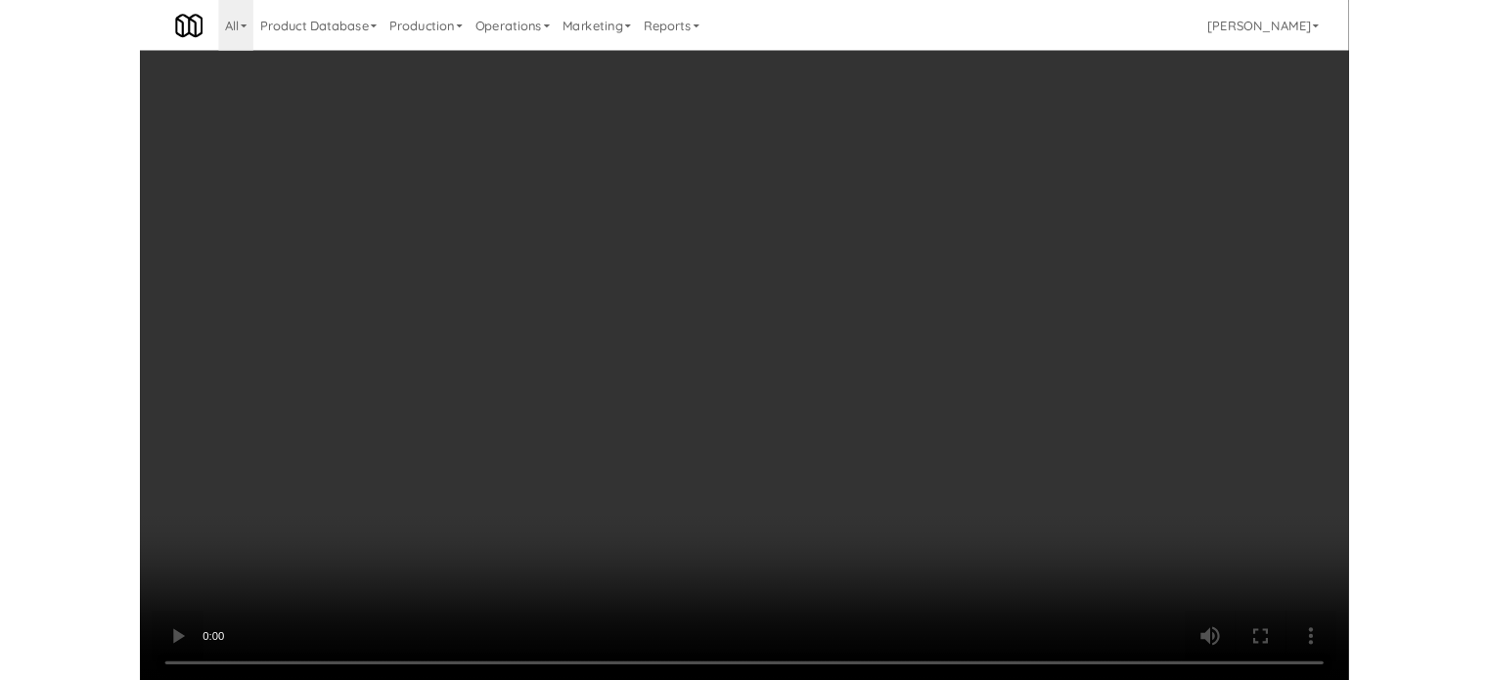
scroll to position [79, 0]
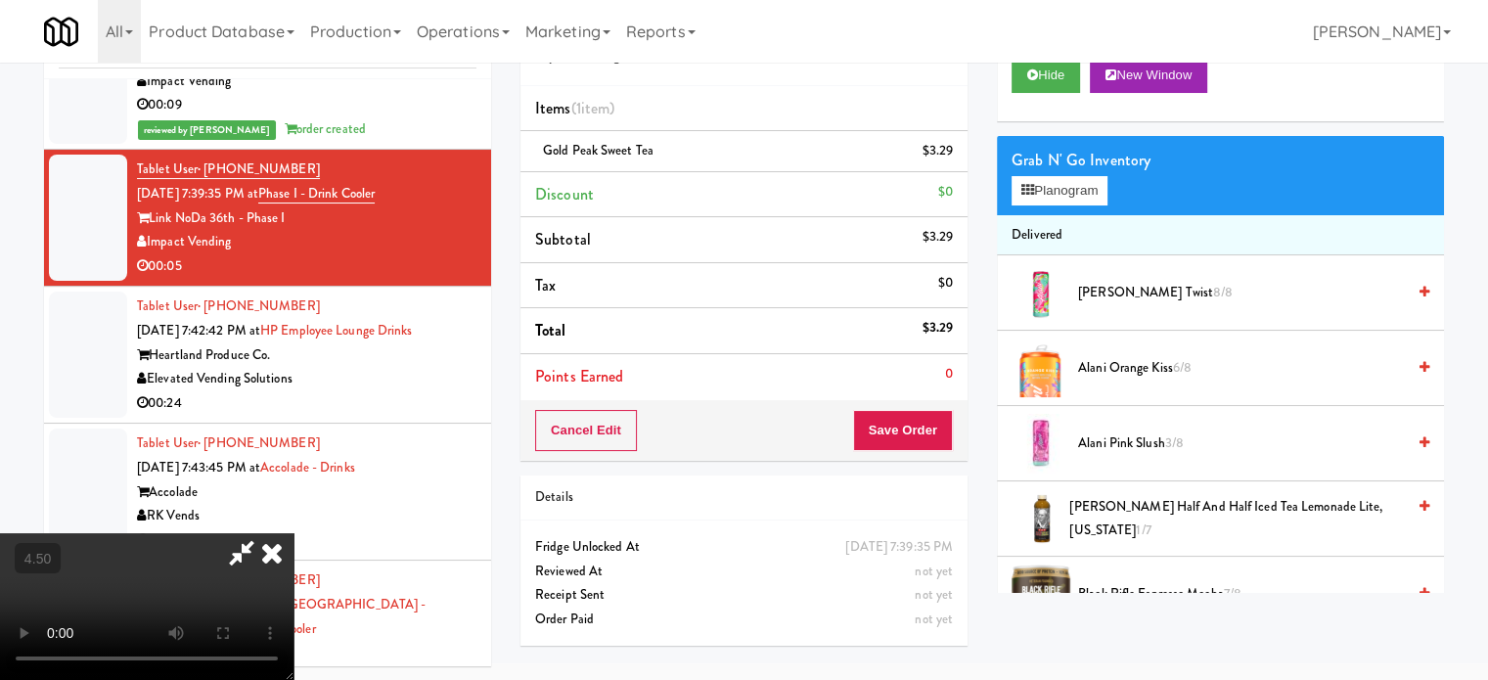
click at [294, 533] on icon at bounding box center [271, 552] width 43 height 39
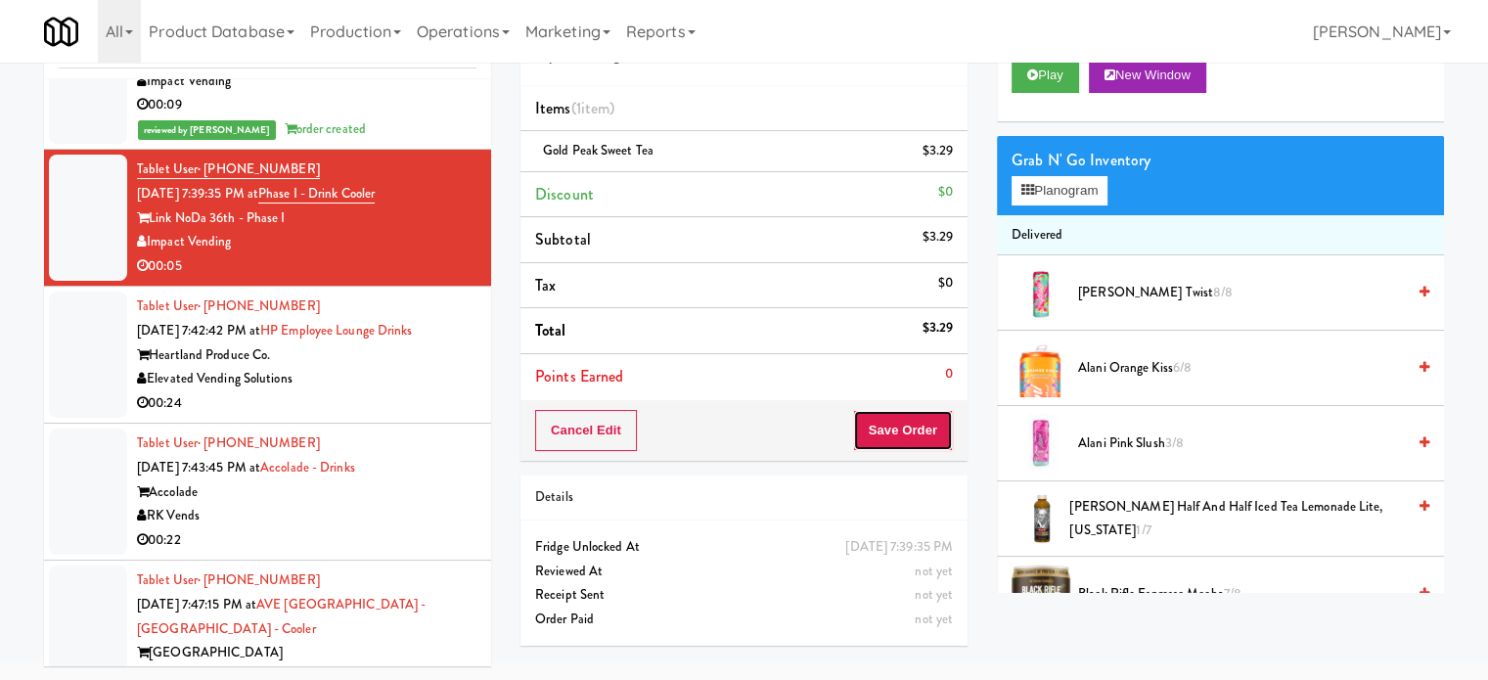
click at [912, 432] on button "Save Order" at bounding box center [903, 430] width 100 height 41
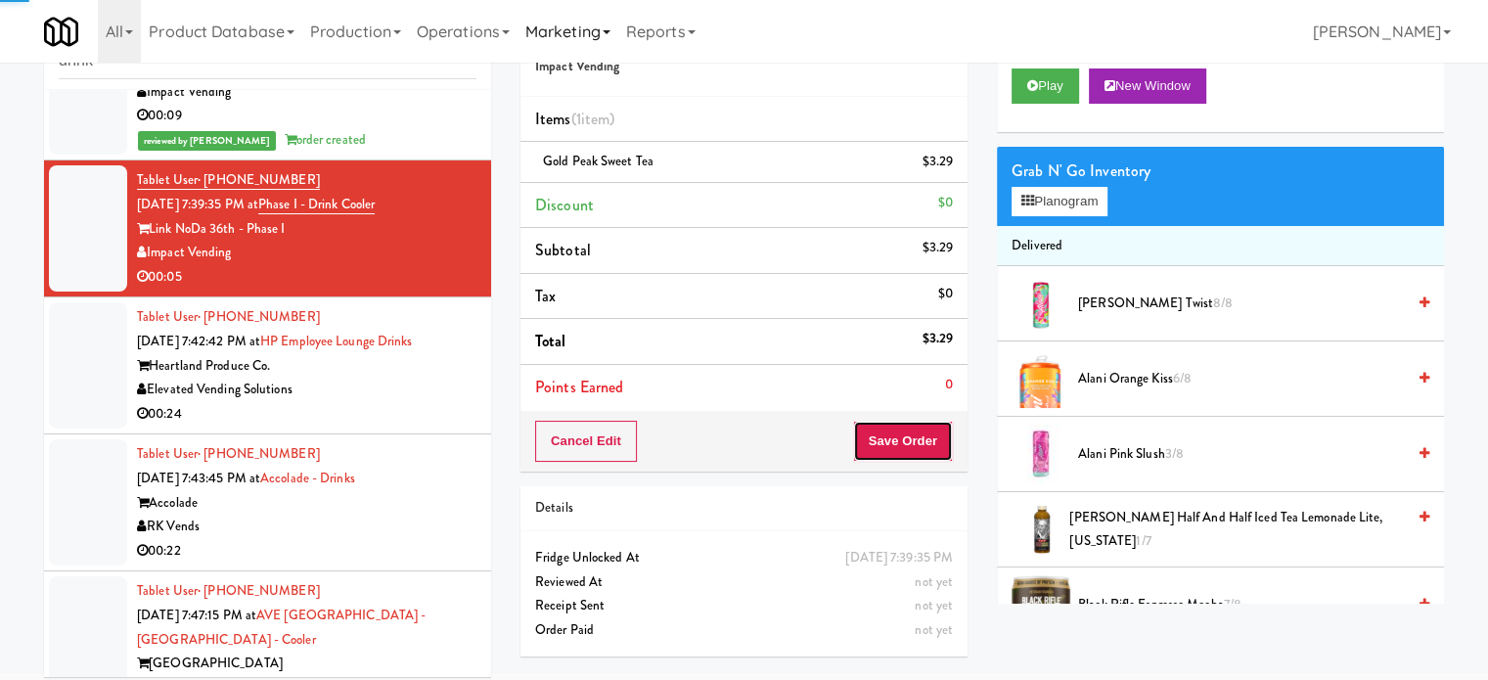
scroll to position [0, 0]
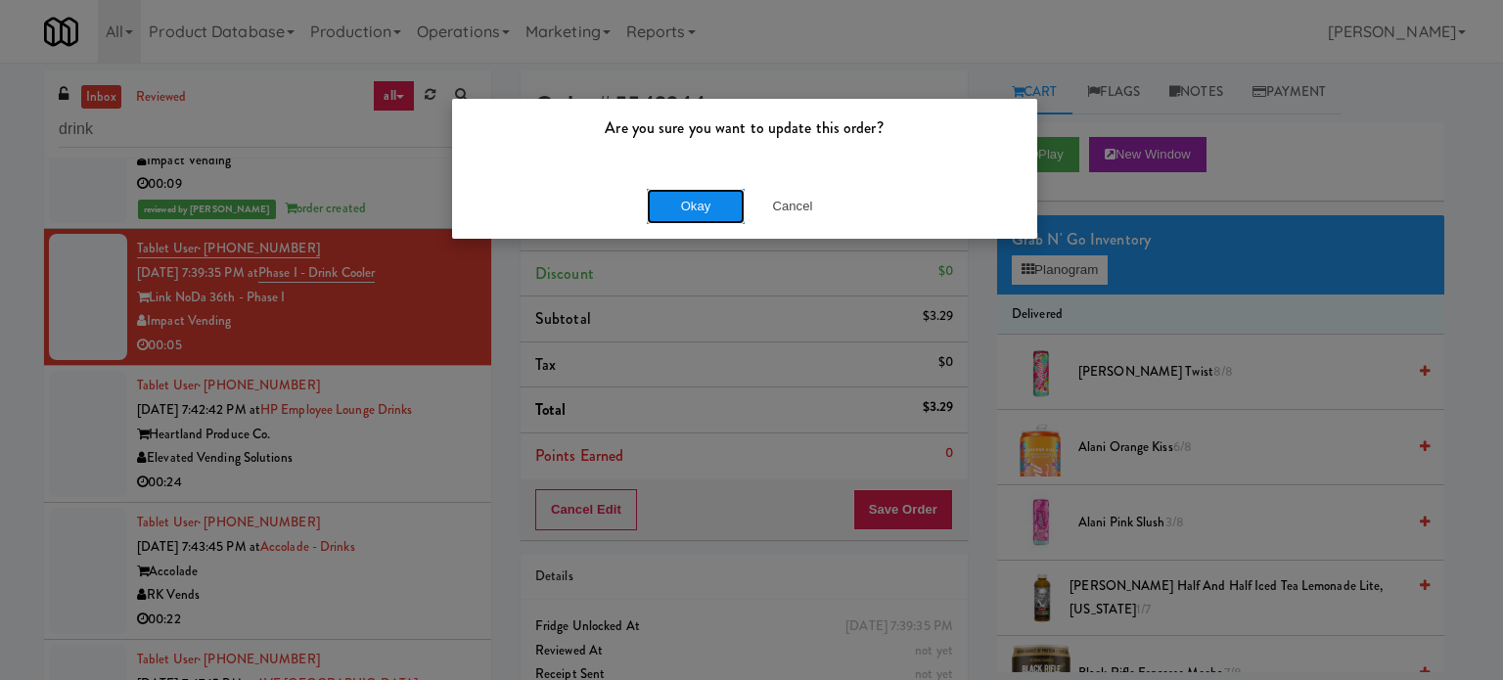
click at [666, 198] on button "Okay" at bounding box center [696, 206] width 98 height 35
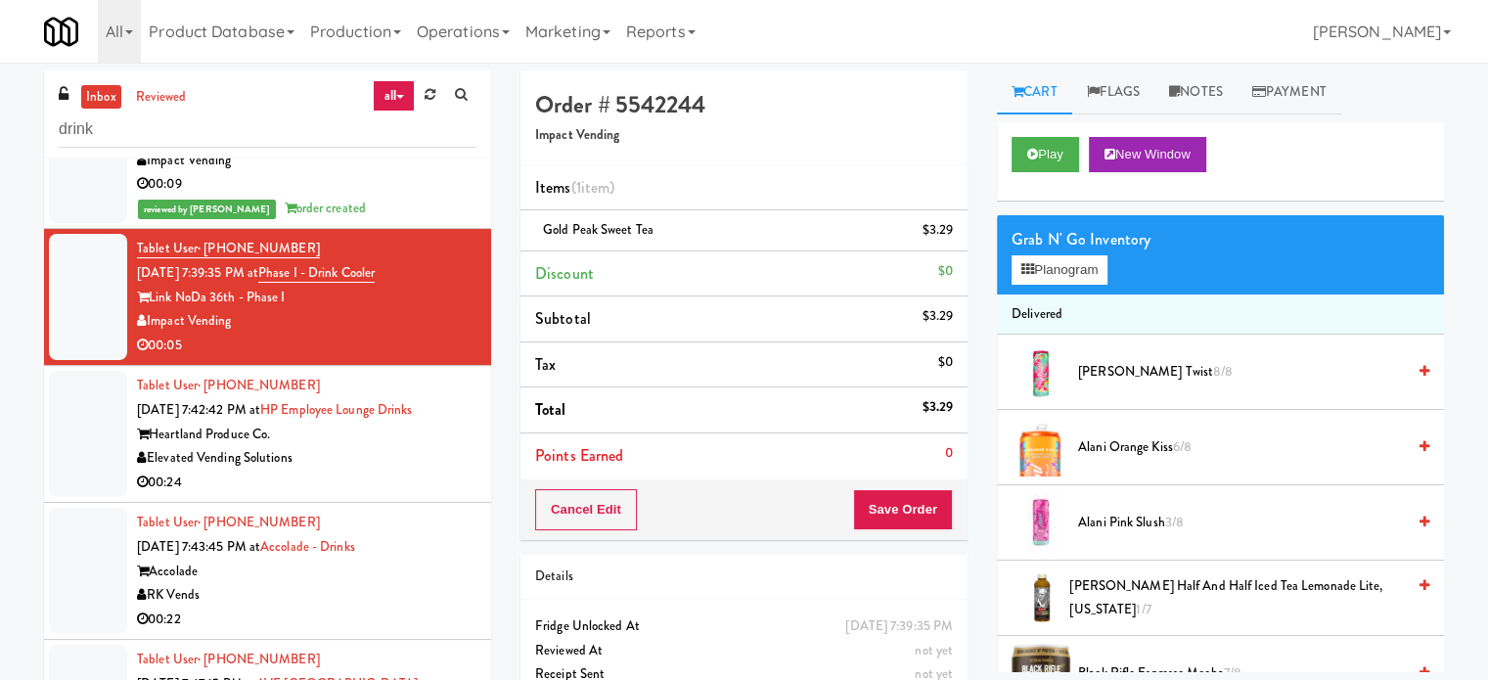
drag, startPoint x: 419, startPoint y: 535, endPoint x: 555, endPoint y: 469, distance: 151.4
click at [423, 447] on div "Heartland Produce Co." at bounding box center [307, 435] width 340 height 24
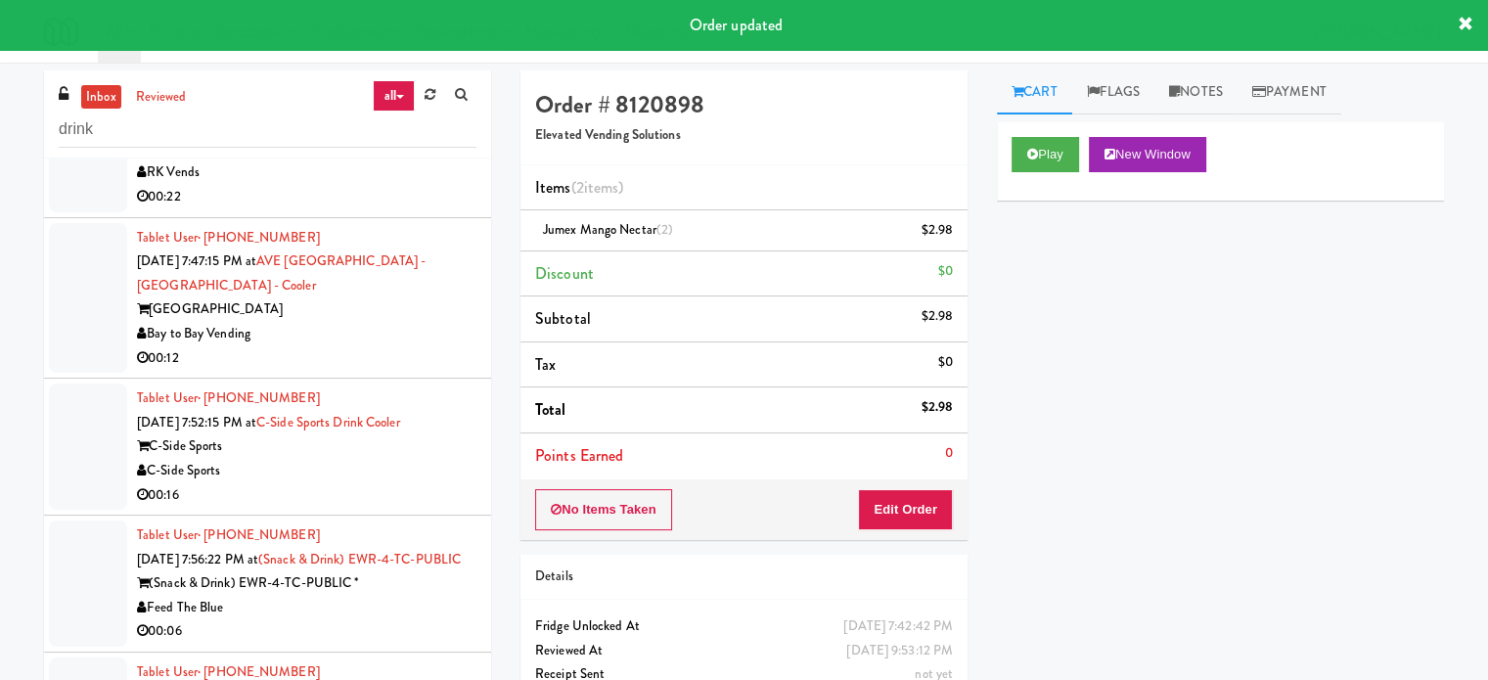
scroll to position [3413, 0]
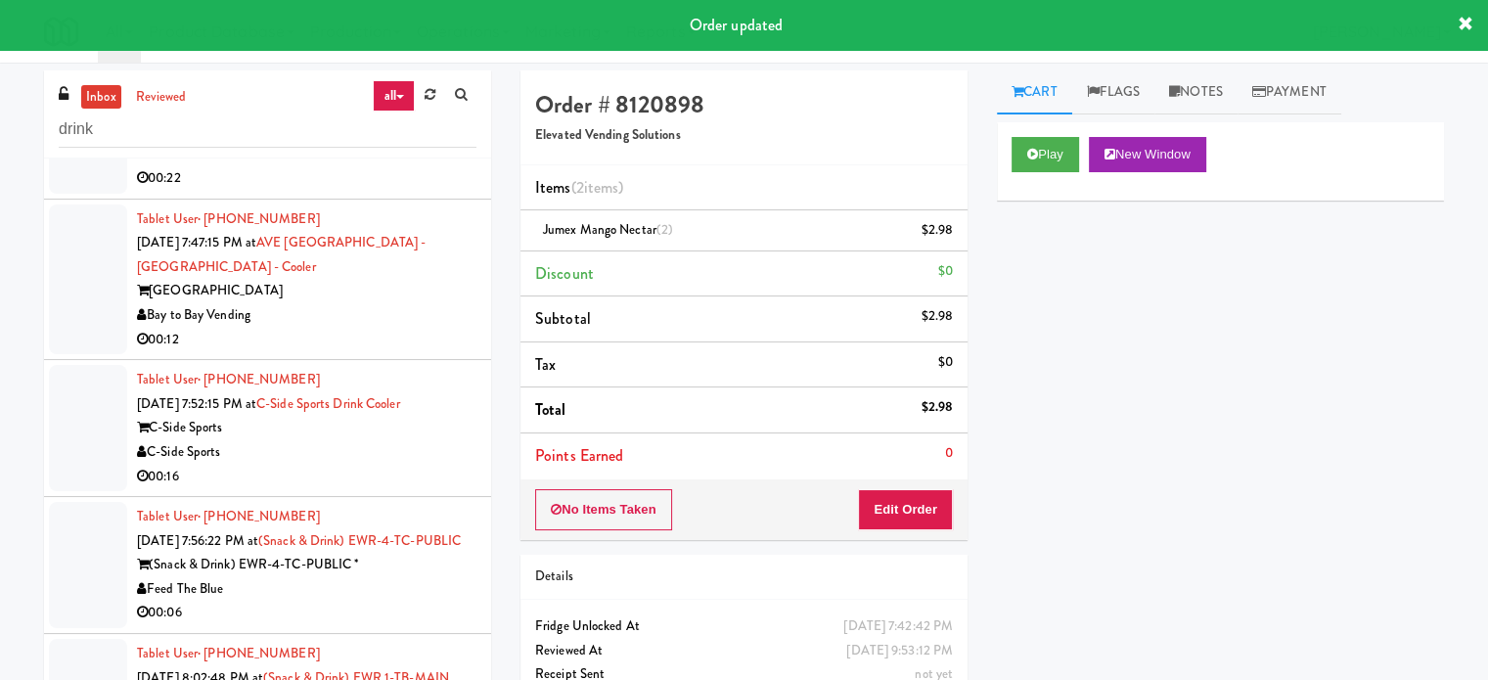
click at [399, 166] on div "RK Vends" at bounding box center [307, 154] width 340 height 24
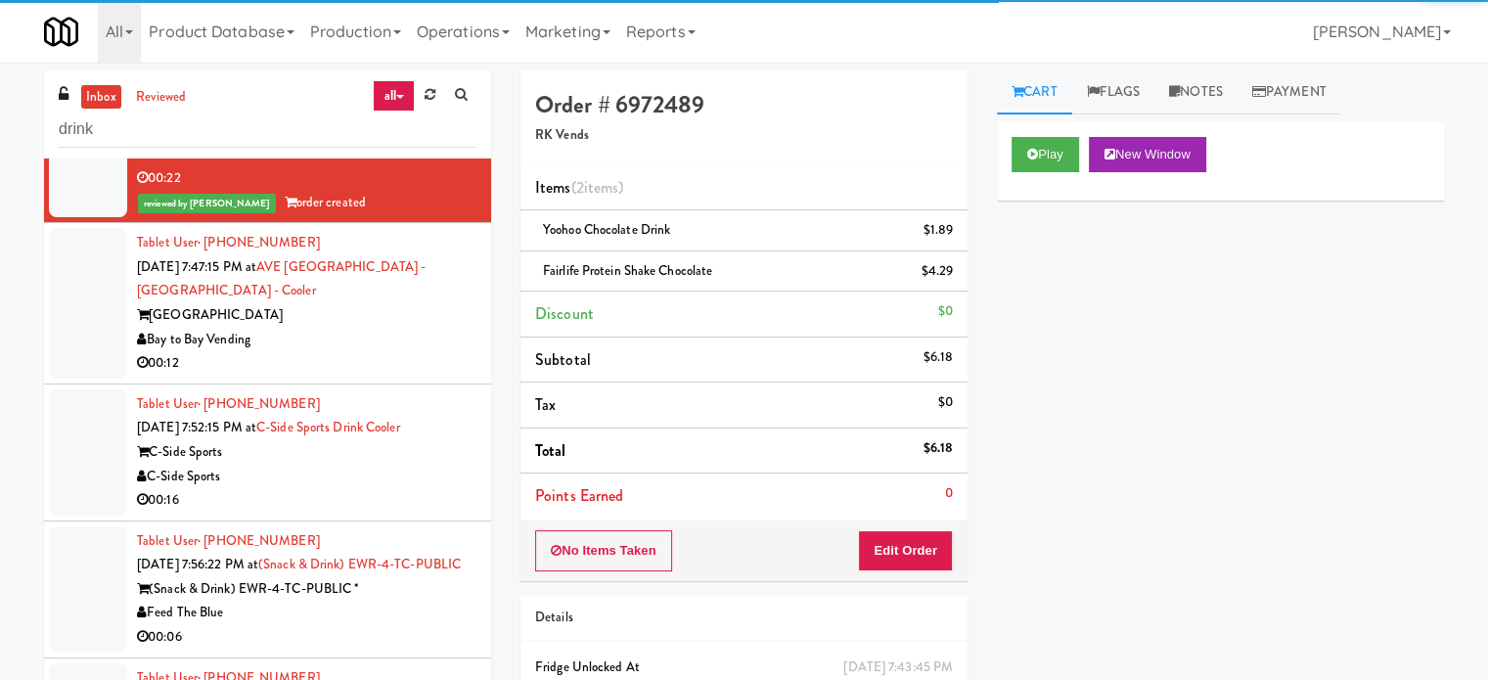
click at [387, 352] on div "Bay to Bay Vending" at bounding box center [307, 340] width 340 height 24
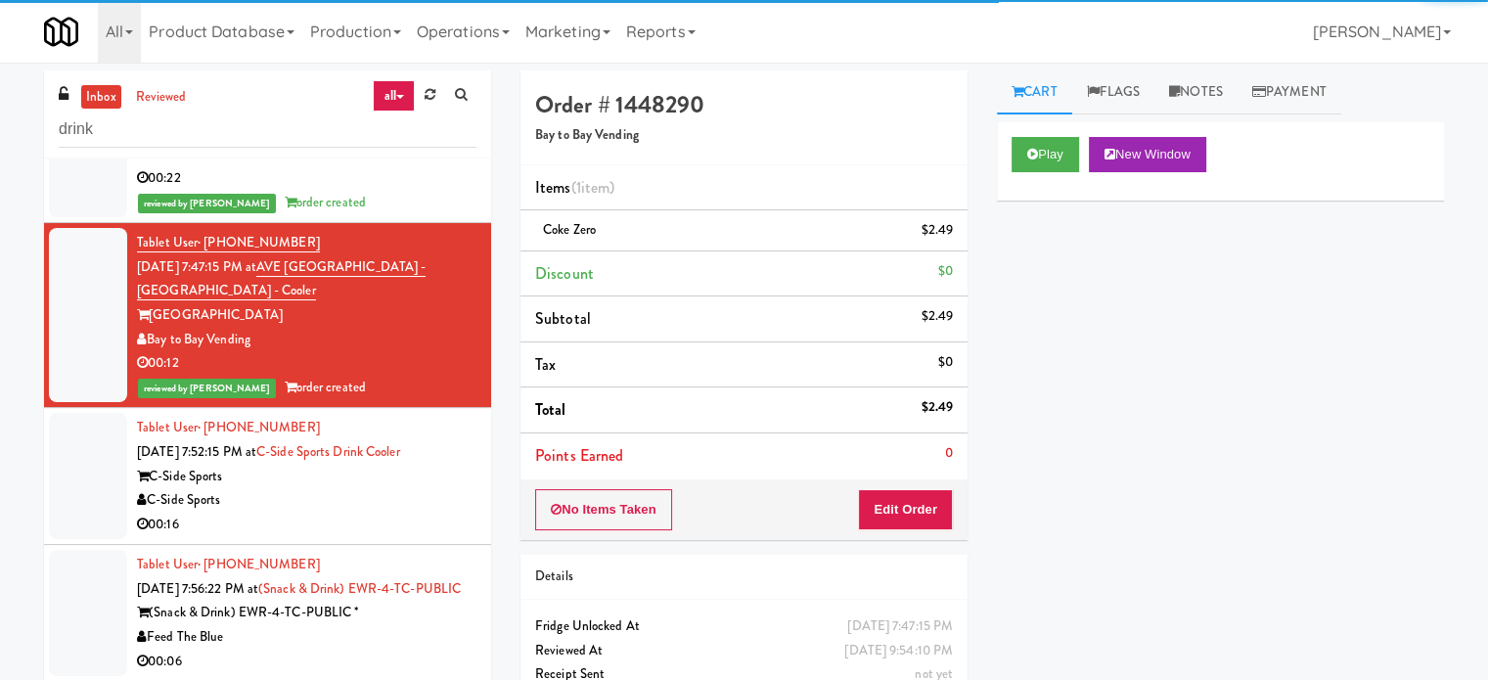
click at [329, 489] on div "C-Side Sports" at bounding box center [307, 477] width 340 height 24
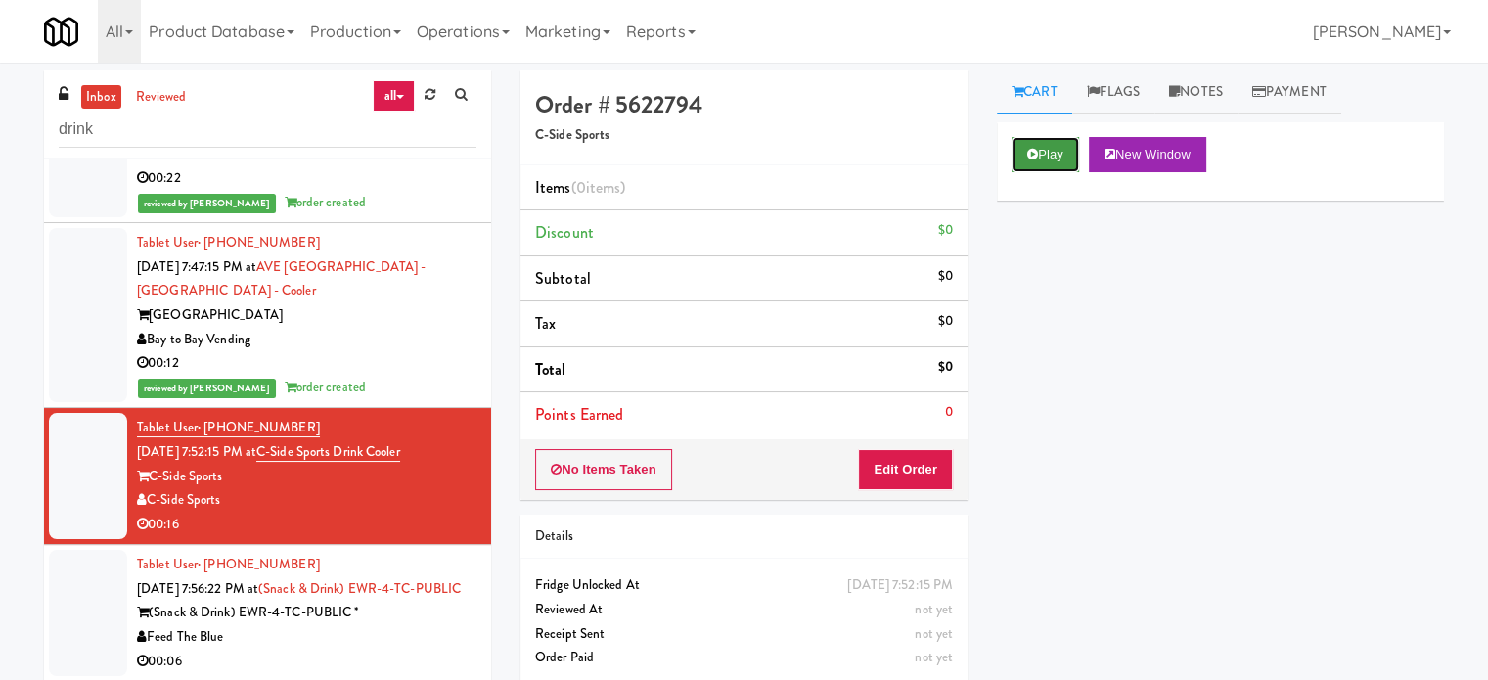
click at [1044, 167] on button "Play" at bounding box center [1046, 154] width 68 height 35
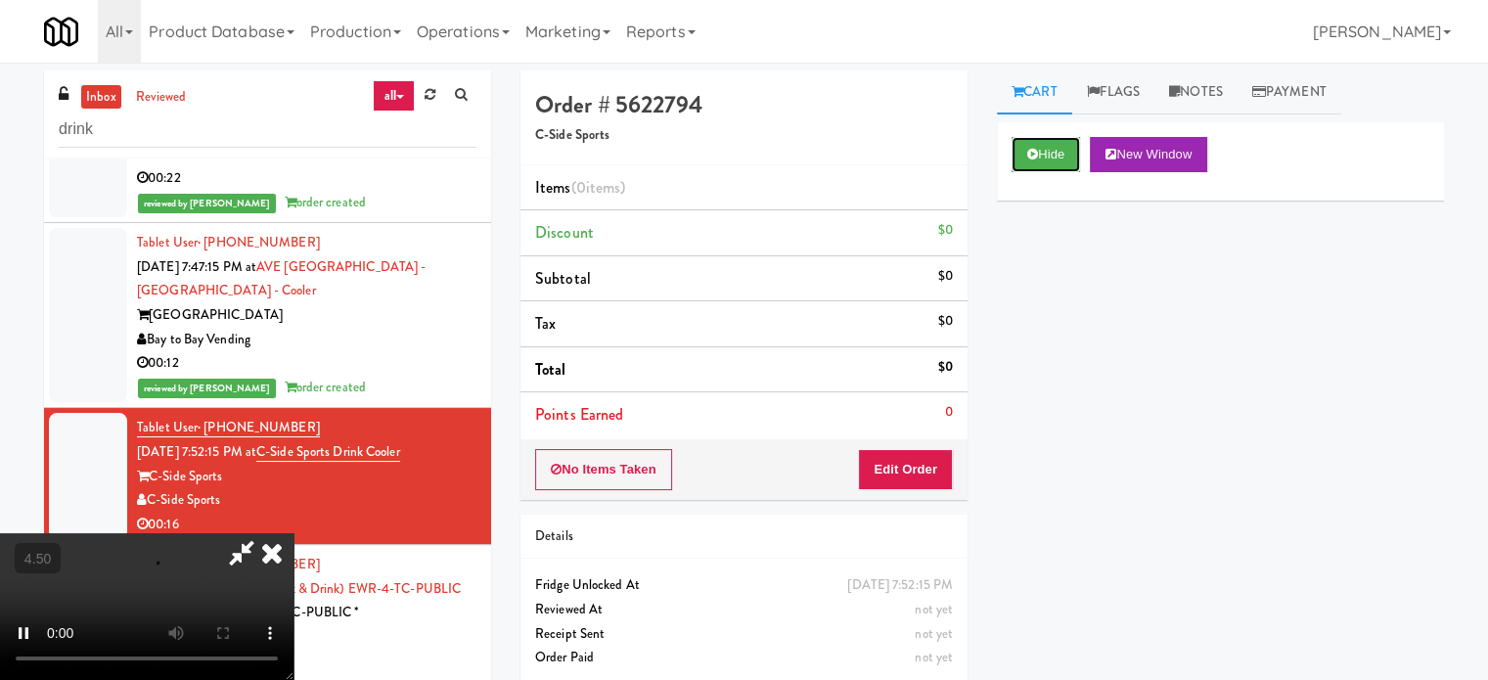
scroll to position [79, 0]
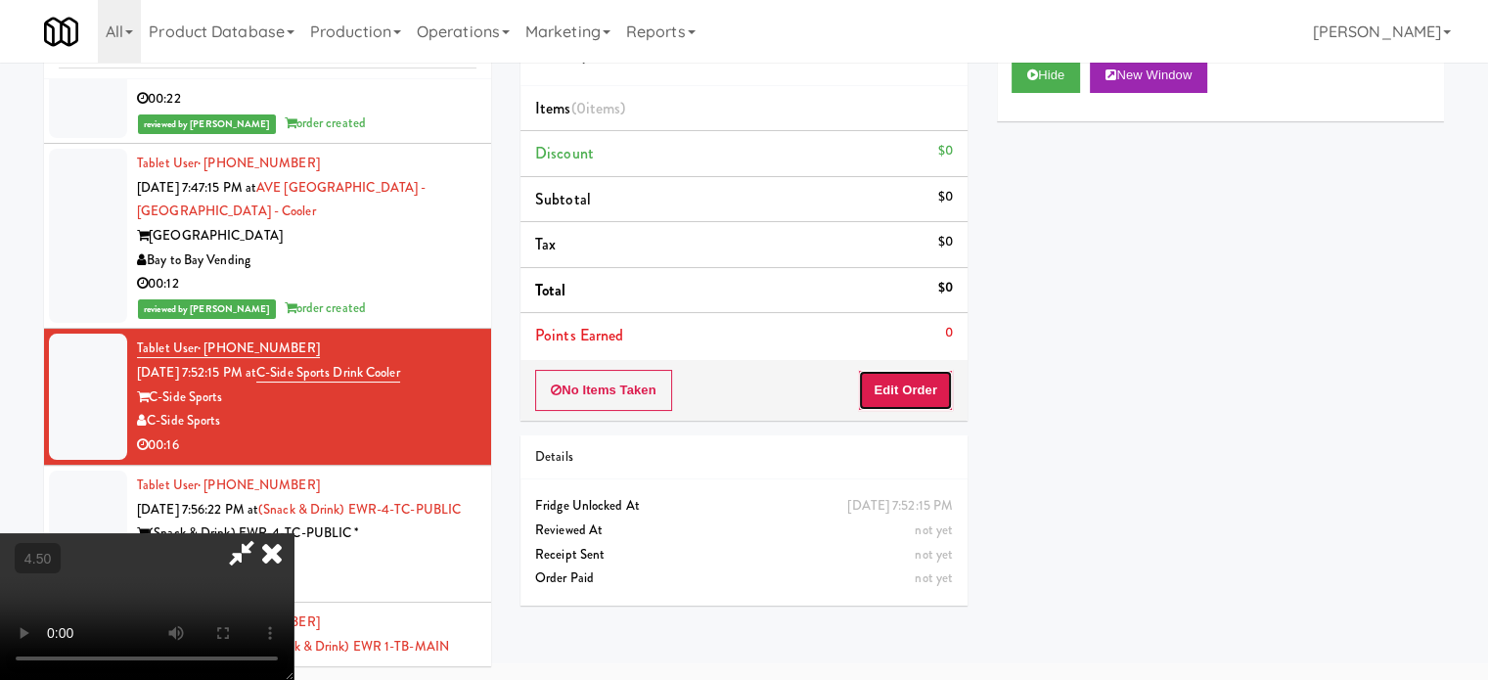
click at [916, 386] on button "Edit Order" at bounding box center [905, 390] width 95 height 41
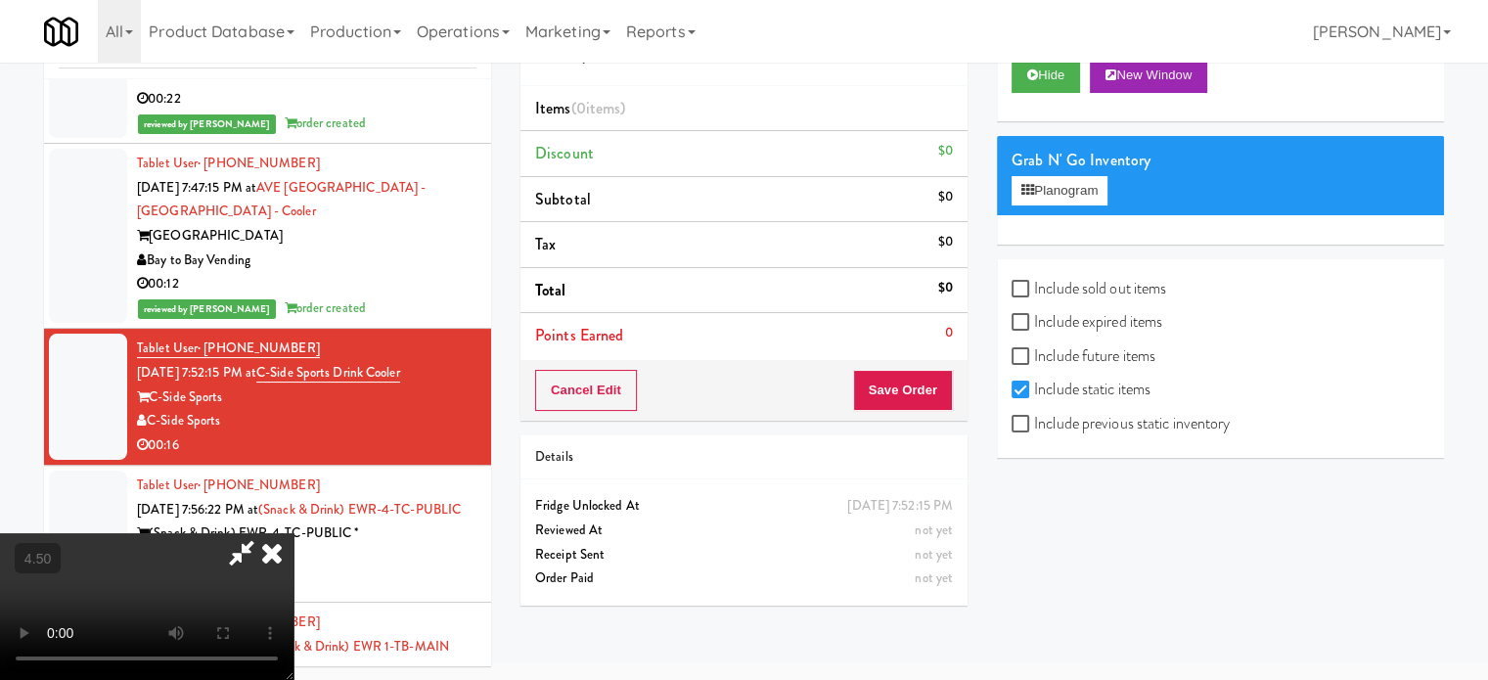
click at [294, 533] on video at bounding box center [147, 606] width 294 height 147
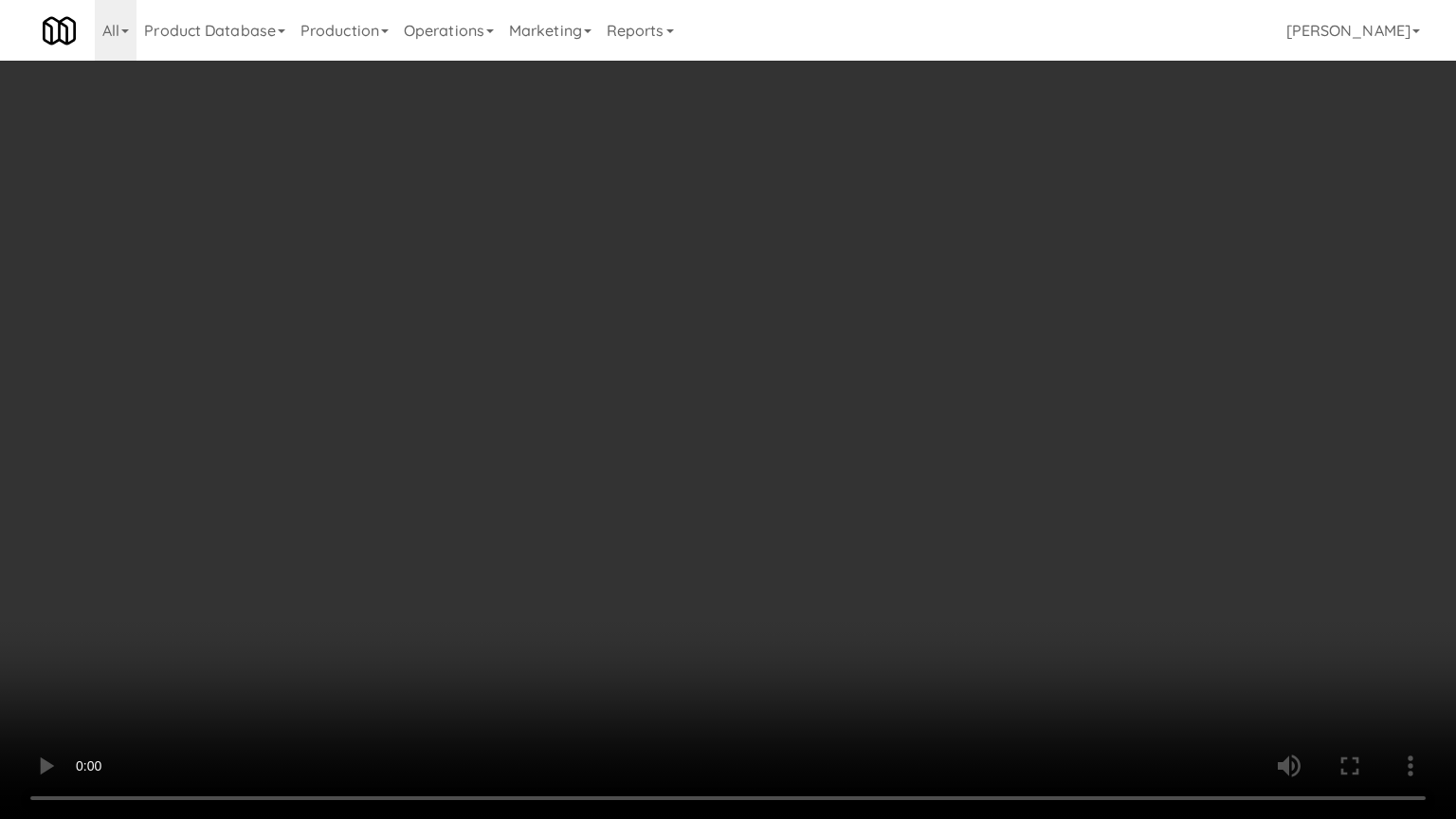
click at [544, 437] on video at bounding box center [728, 409] width 1456 height 819
click at [611, 429] on video at bounding box center [728, 409] width 1456 height 819
click at [602, 432] on video at bounding box center [728, 409] width 1456 height 819
click at [595, 440] on video at bounding box center [728, 409] width 1456 height 819
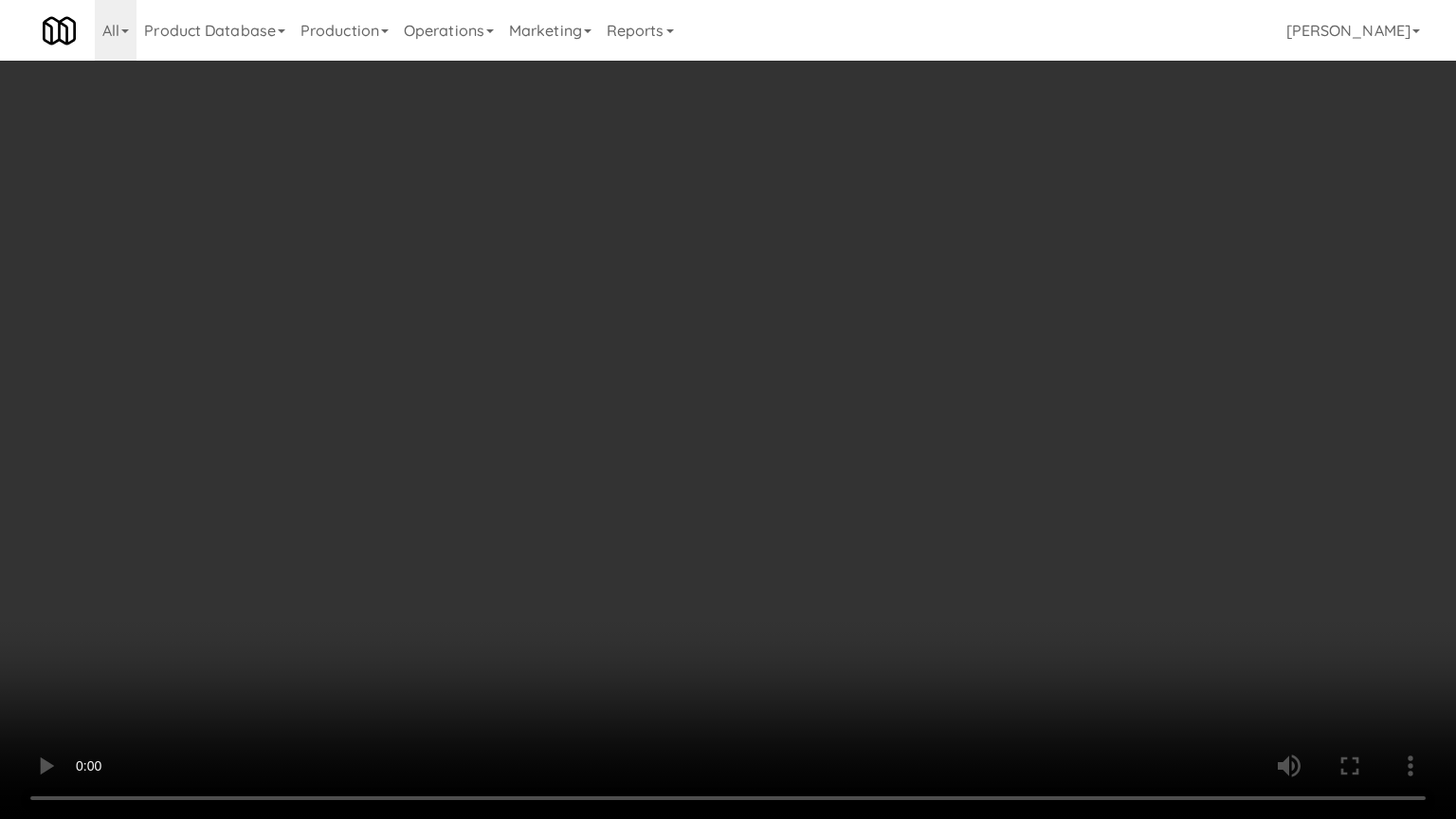
click at [597, 432] on video at bounding box center [728, 409] width 1456 height 819
click at [594, 427] on video at bounding box center [728, 409] width 1456 height 819
click at [648, 446] on video at bounding box center [728, 409] width 1456 height 819
click at [650, 444] on video at bounding box center [728, 409] width 1456 height 819
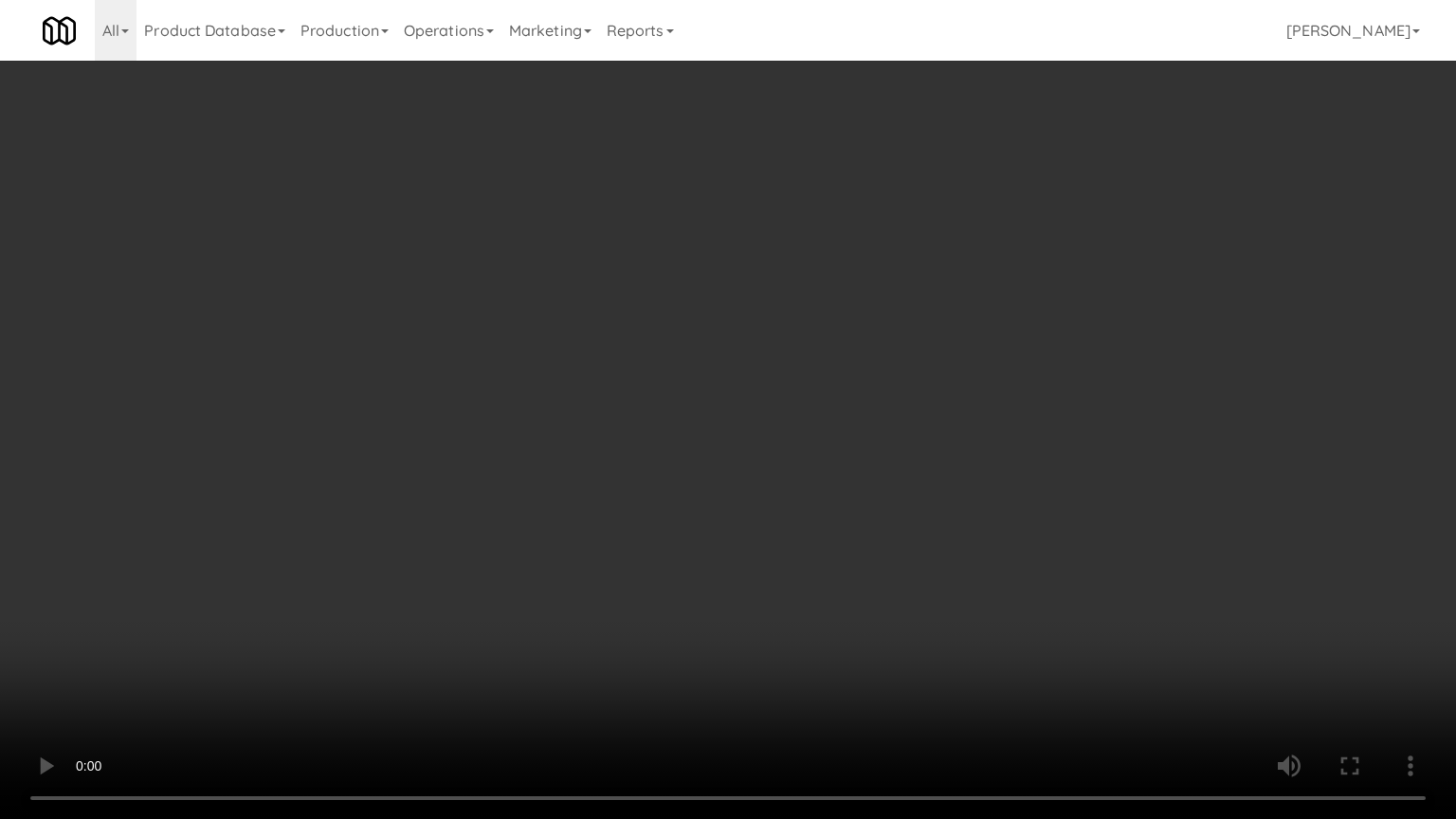
click at [652, 440] on video at bounding box center [728, 409] width 1456 height 819
click at [349, 624] on video at bounding box center [728, 409] width 1456 height 819
click at [568, 451] on video at bounding box center [728, 409] width 1456 height 819
click at [705, 385] on video at bounding box center [728, 409] width 1456 height 819
drag, startPoint x: 817, startPoint y: 501, endPoint x: 819, endPoint y: 491, distance: 10.2
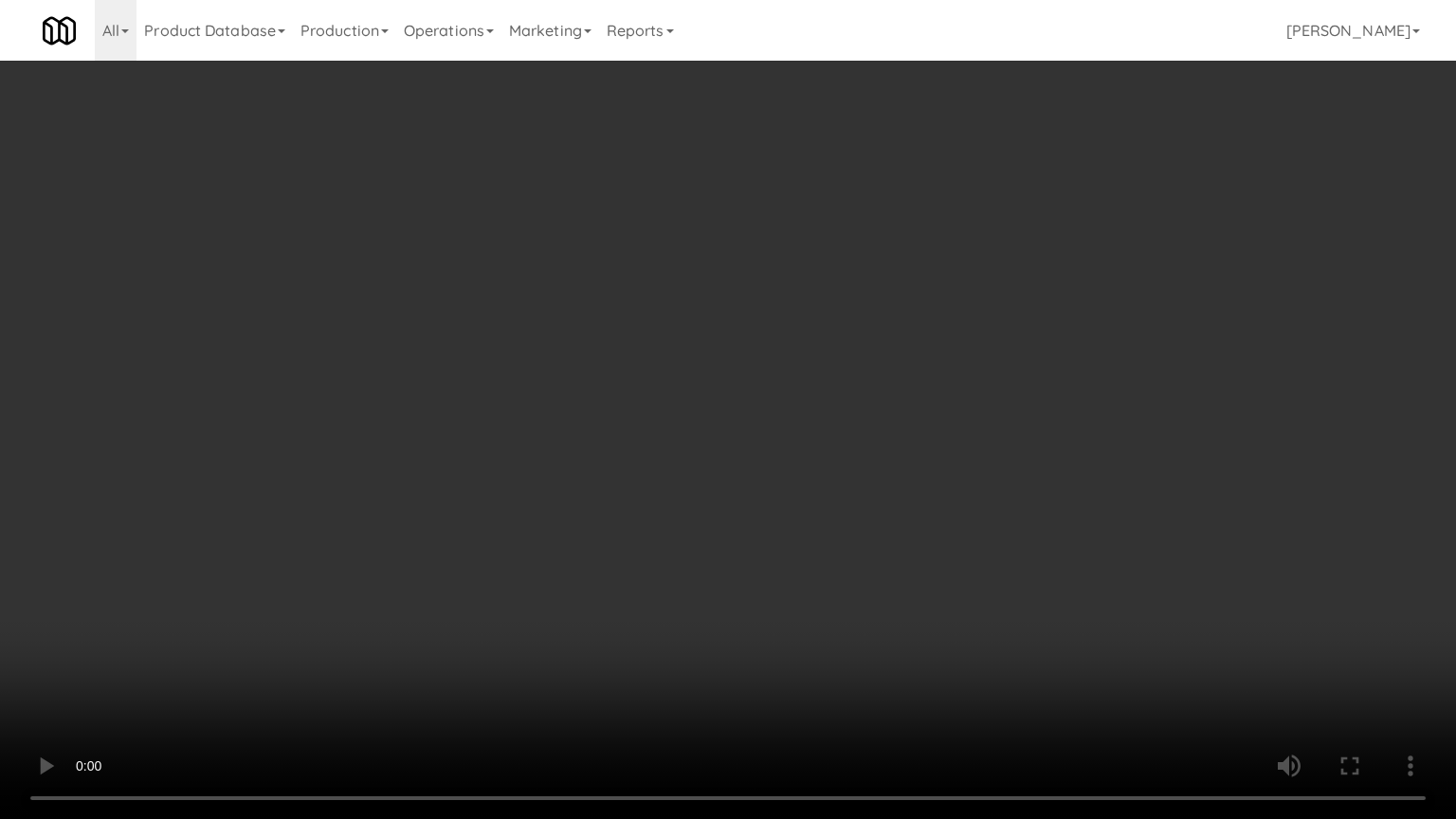
click at [818, 501] on video at bounding box center [728, 409] width 1456 height 819
click at [830, 488] on video at bounding box center [728, 409] width 1456 height 819
drag, startPoint x: 831, startPoint y: 486, endPoint x: 924, endPoint y: 315, distance: 194.7
click at [834, 486] on video at bounding box center [728, 409] width 1456 height 819
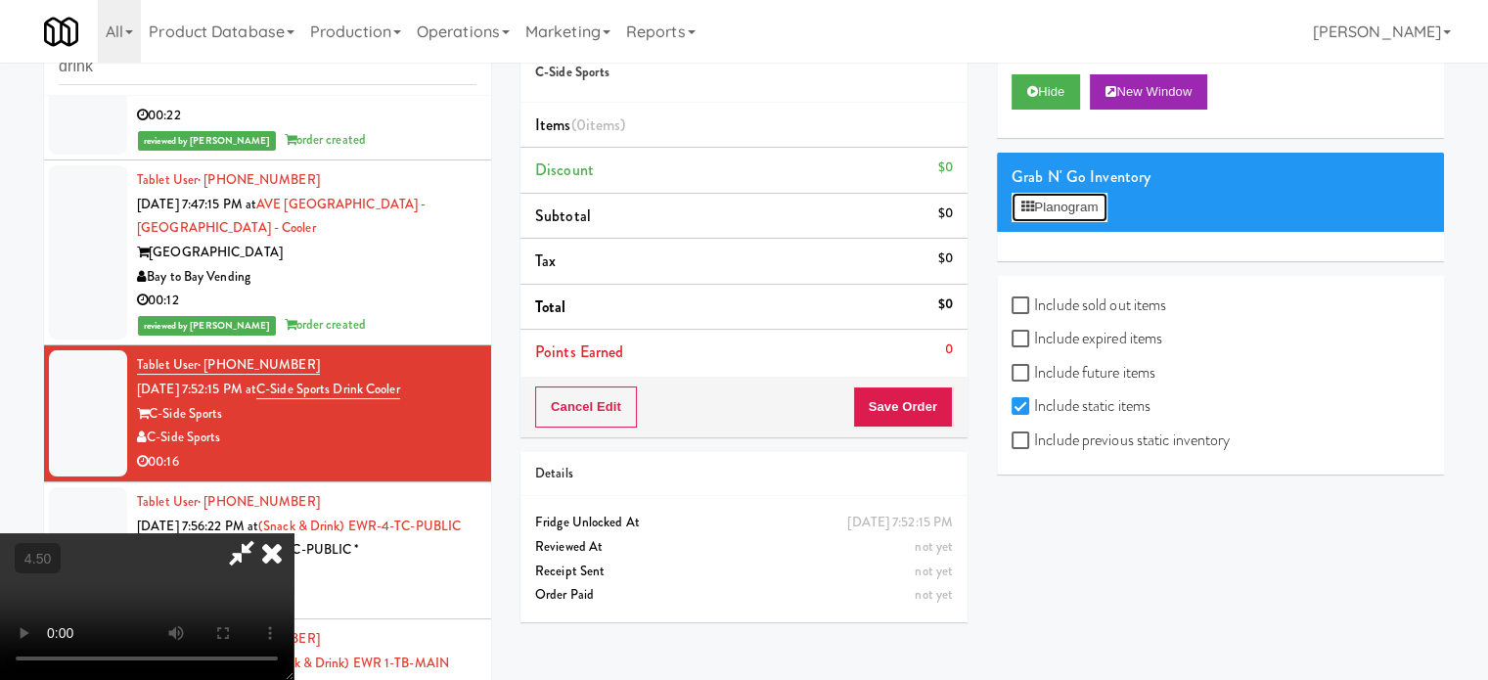
click at [1079, 209] on button "Planogram" at bounding box center [1060, 207] width 96 height 29
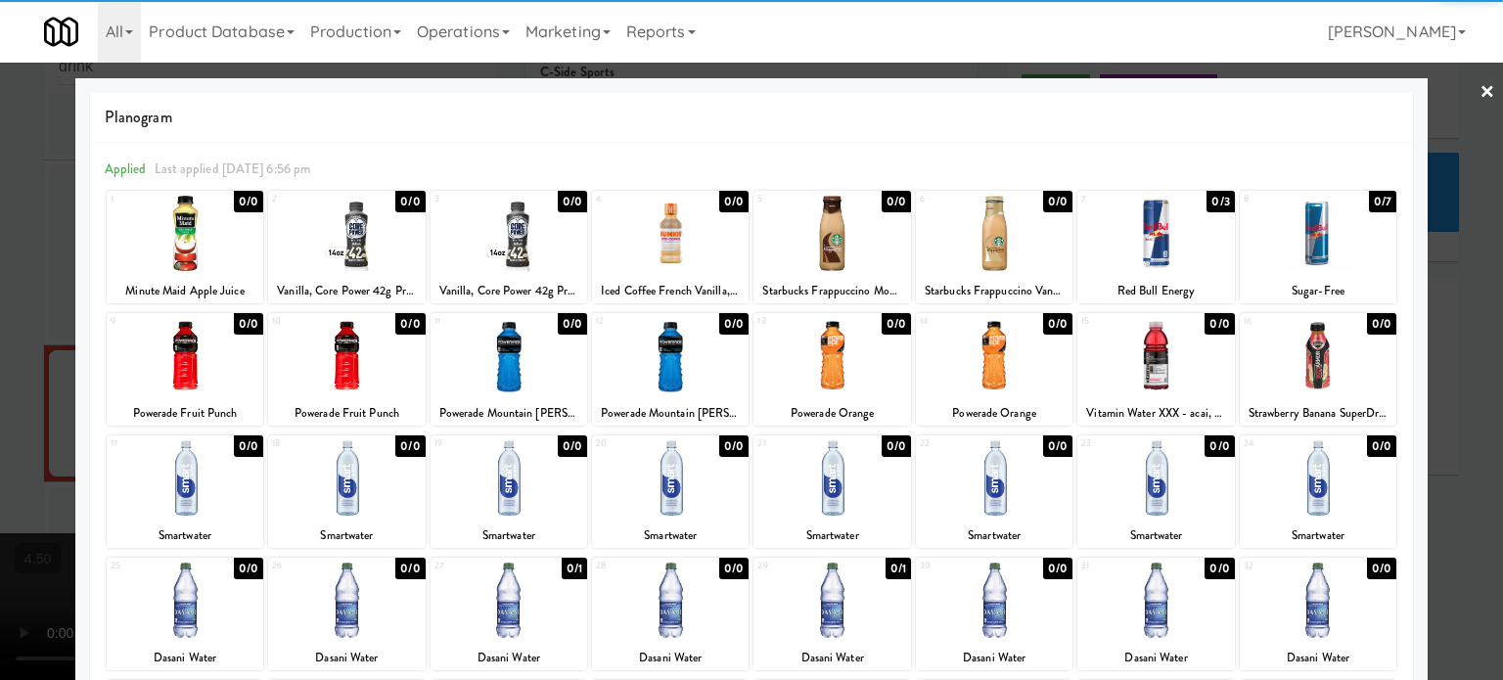
drag, startPoint x: 1452, startPoint y: 208, endPoint x: 1170, endPoint y: 251, distance: 285.1
click at [1452, 210] on div at bounding box center [751, 340] width 1503 height 680
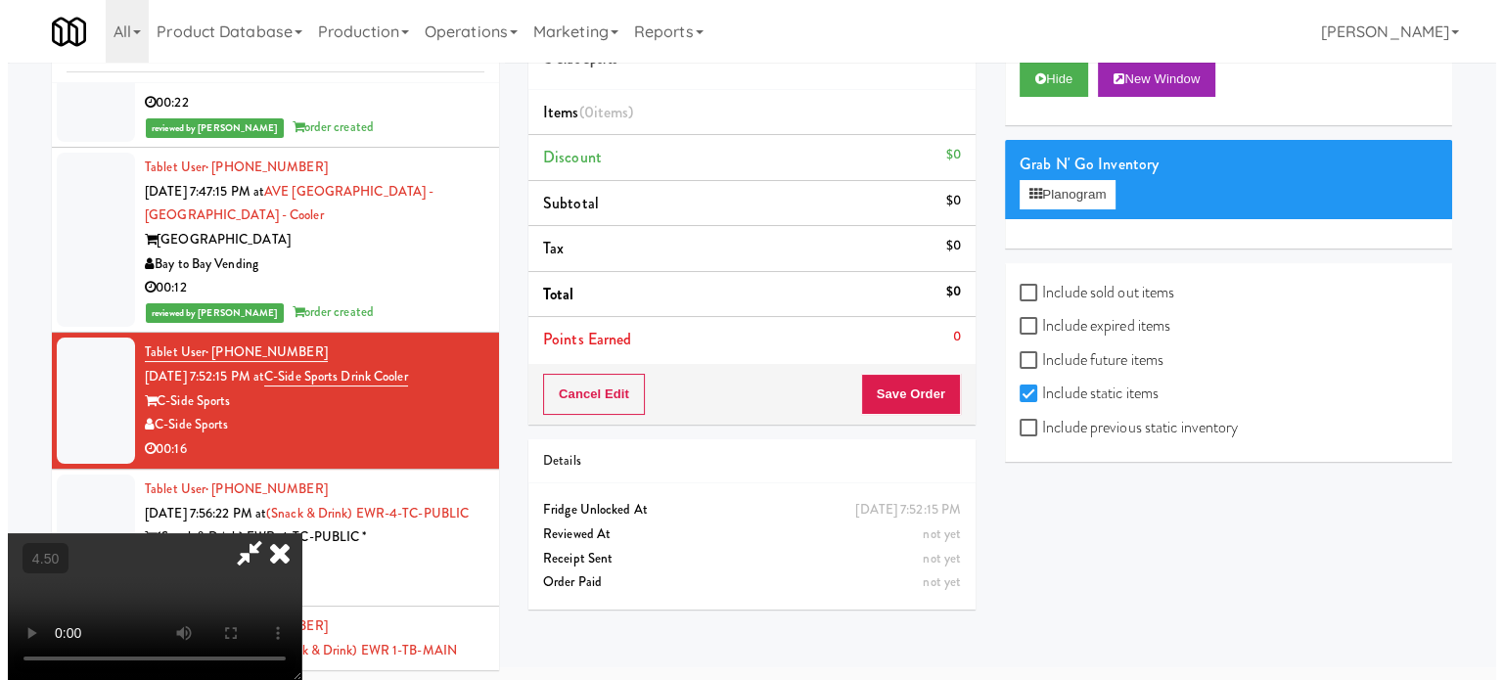
scroll to position [79, 0]
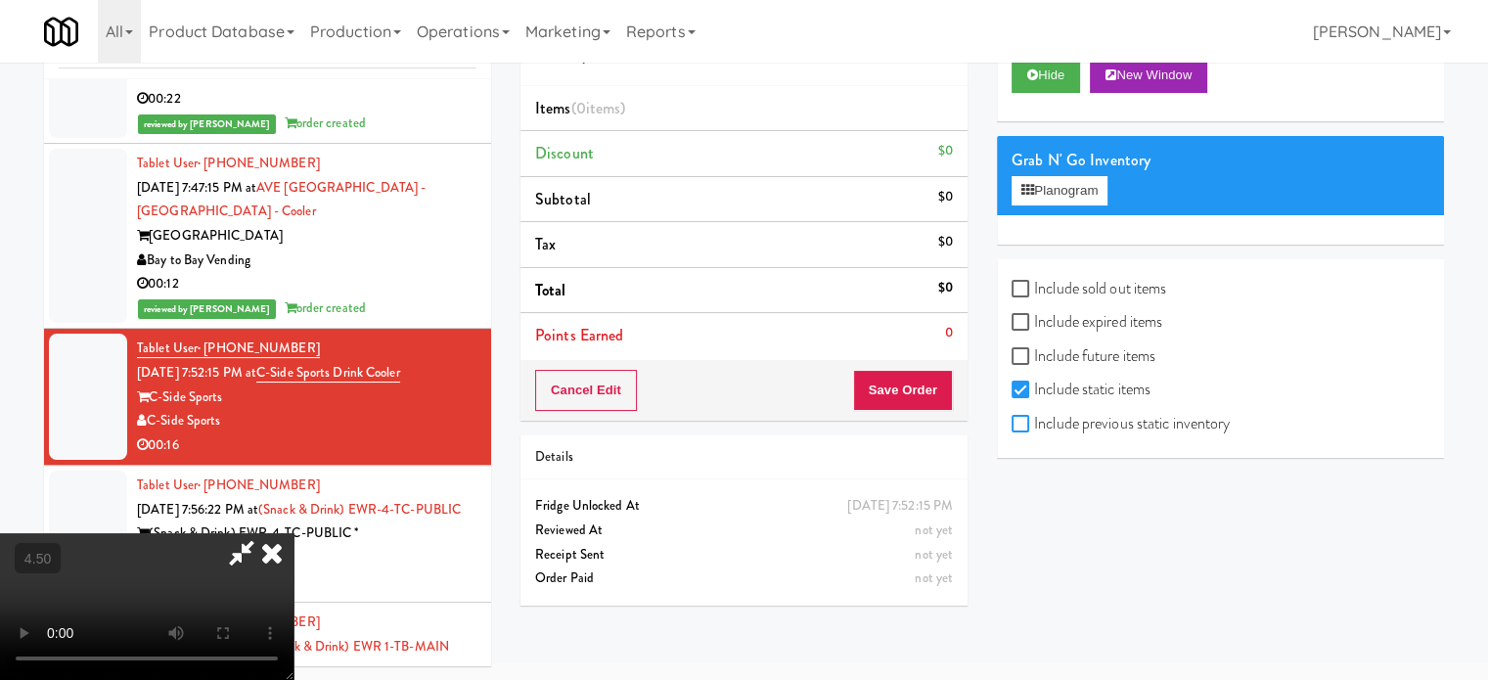
drag, startPoint x: 1013, startPoint y: 418, endPoint x: 1077, endPoint y: 387, distance: 71.3
click at [1016, 428] on input "Include previous static inventory" at bounding box center [1023, 425] width 23 height 16
checkbox input "true"
click at [1082, 190] on button "Planogram" at bounding box center [1060, 190] width 96 height 29
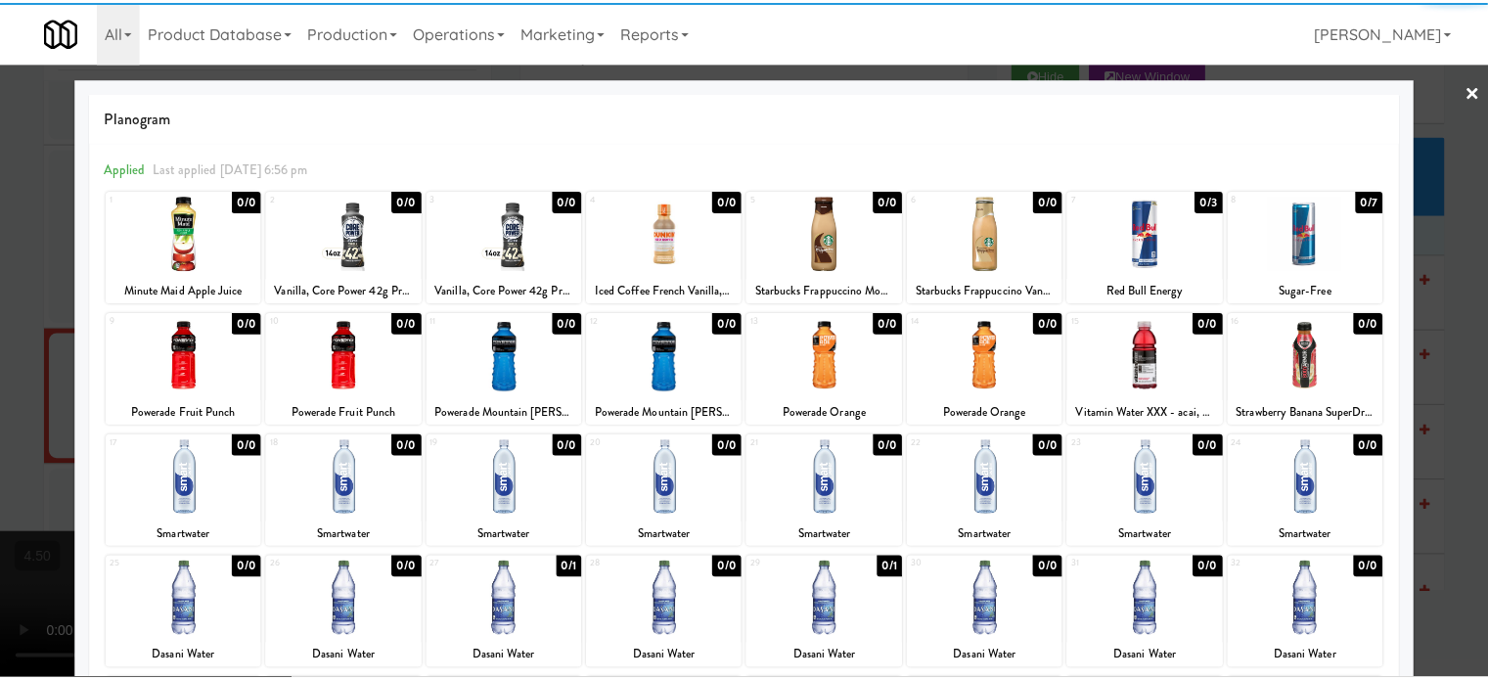
scroll to position [280, 0]
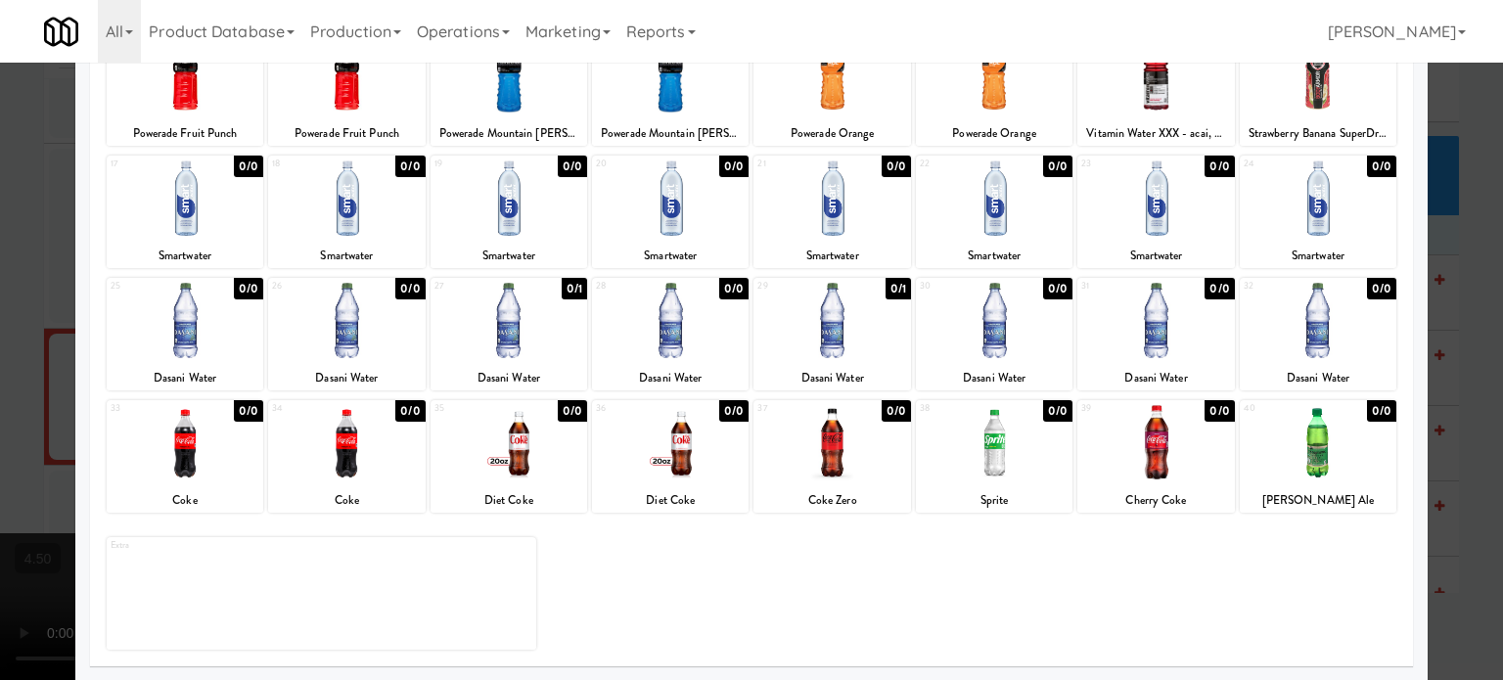
click at [1468, 320] on div at bounding box center [751, 340] width 1503 height 680
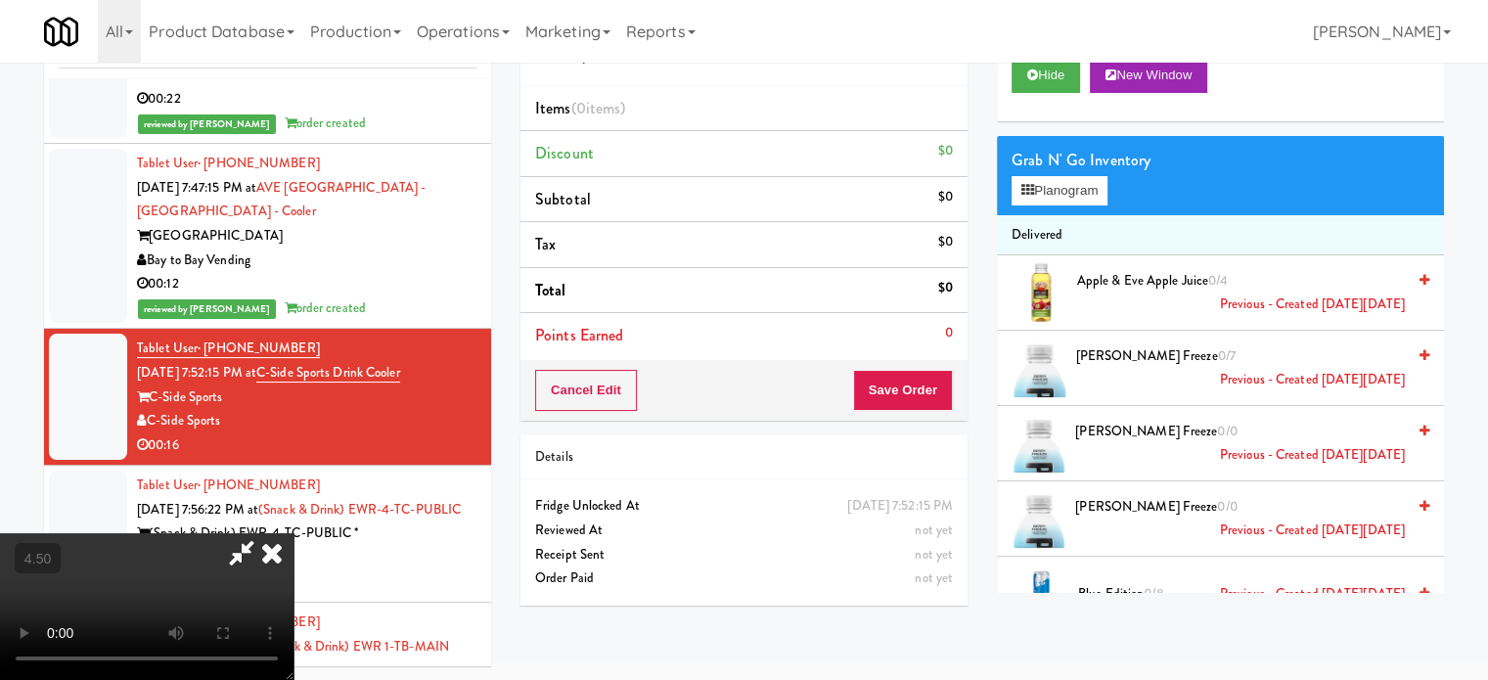
click at [294, 533] on video at bounding box center [147, 606] width 294 height 147
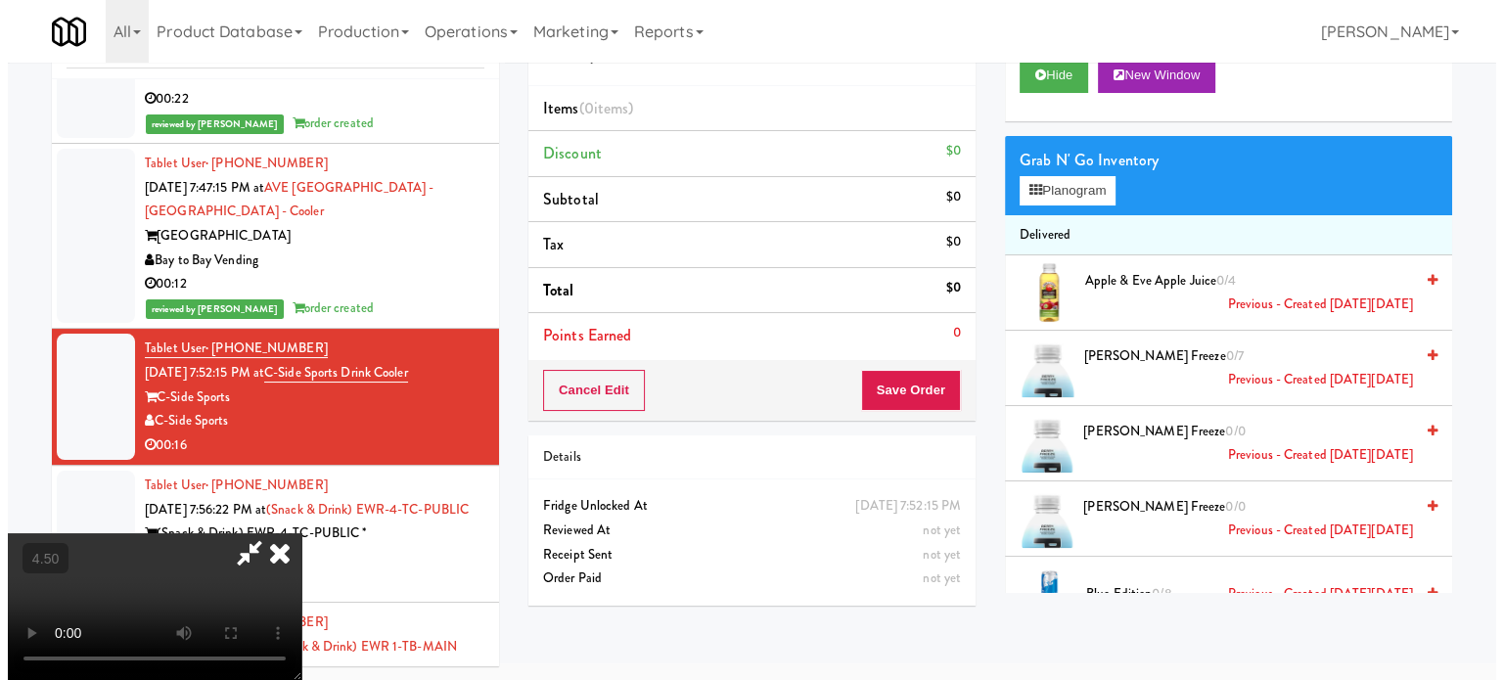
scroll to position [63, 0]
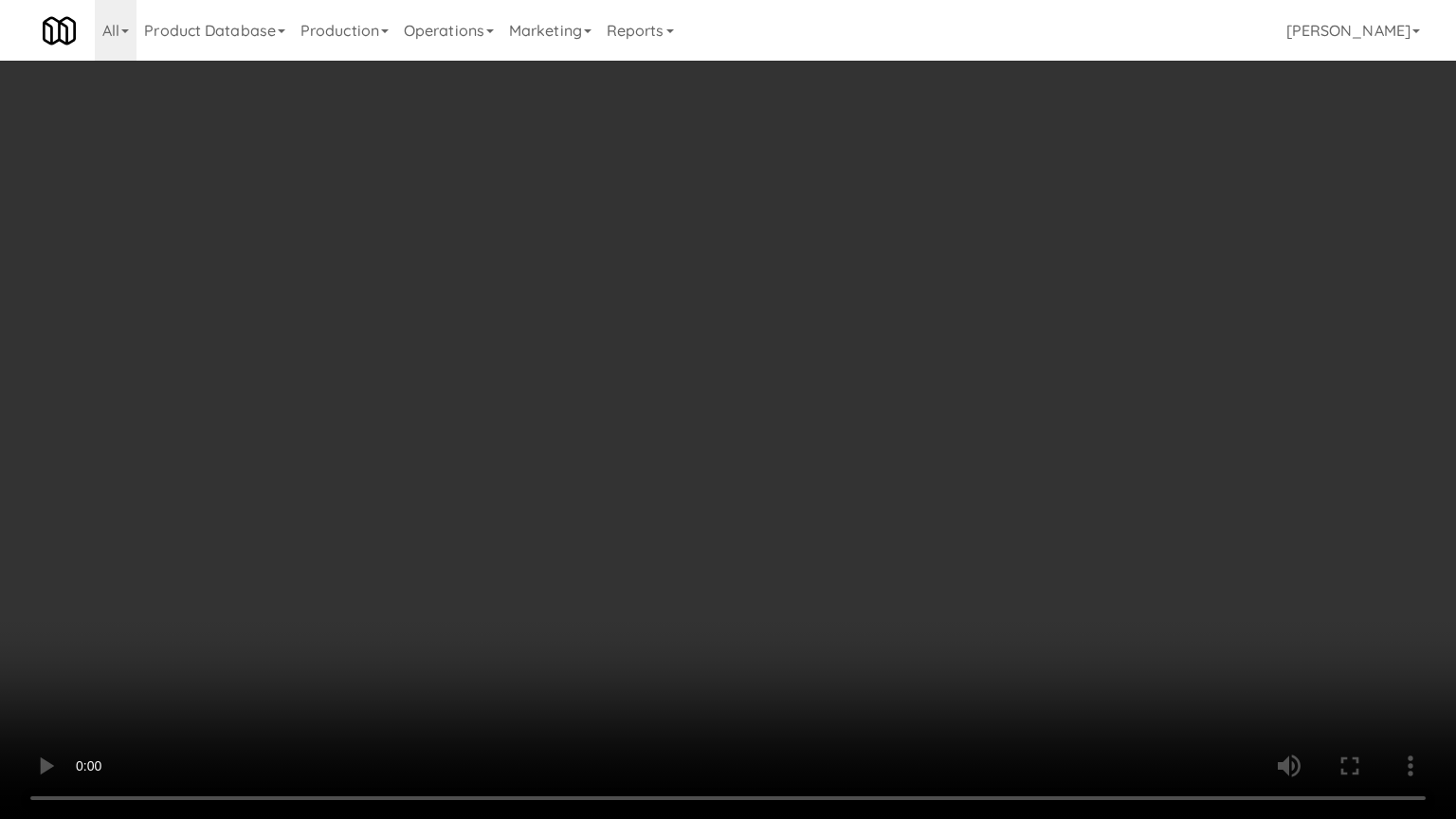
click at [586, 658] on video at bounding box center [728, 409] width 1456 height 819
click at [612, 599] on video at bounding box center [728, 409] width 1456 height 819
click at [628, 607] on video at bounding box center [728, 409] width 1456 height 819
click at [662, 658] on video at bounding box center [728, 409] width 1456 height 819
click at [662, 649] on video at bounding box center [728, 409] width 1456 height 819
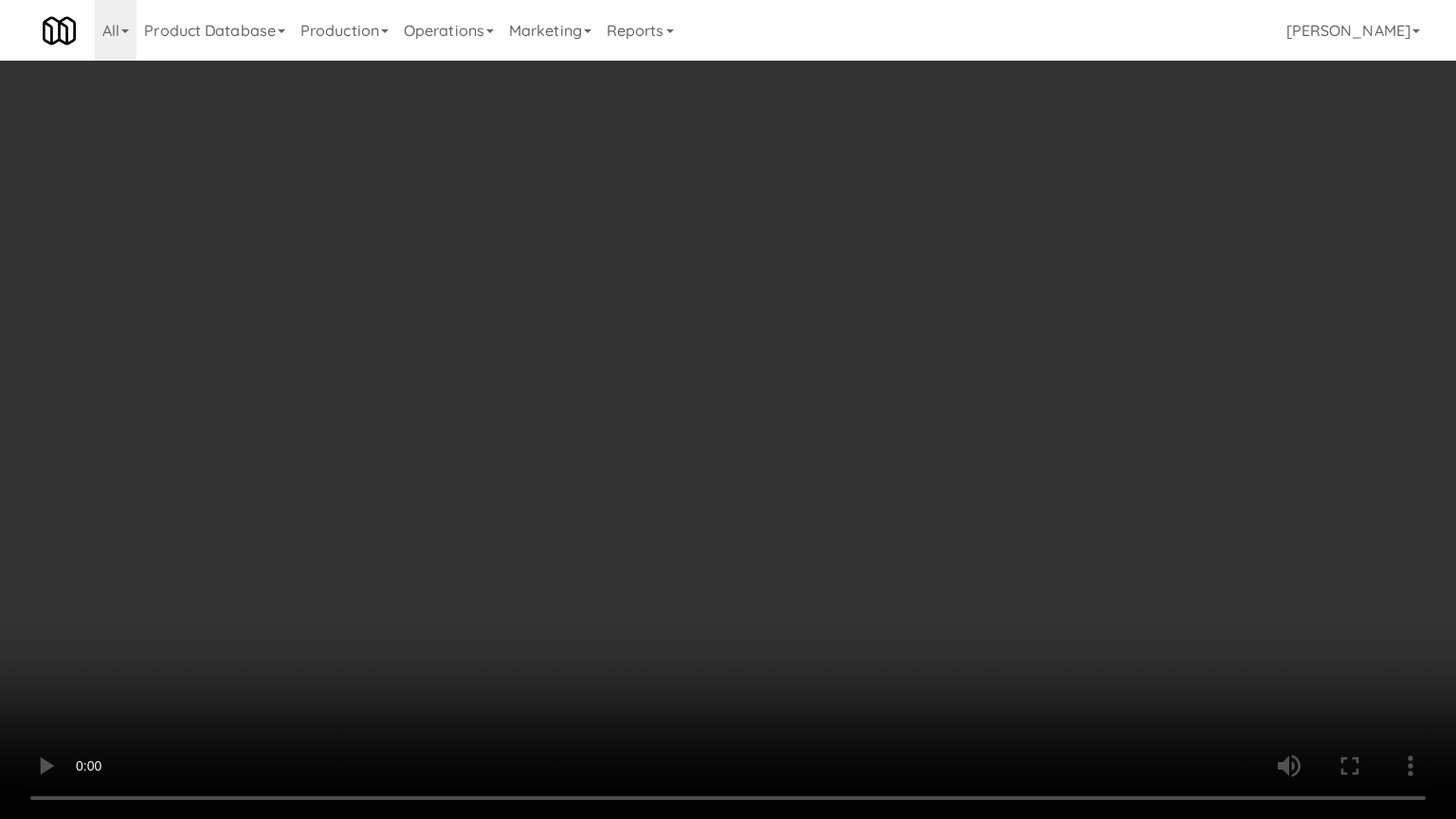
click at [667, 652] on video at bounding box center [728, 409] width 1456 height 819
click at [664, 658] on video at bounding box center [728, 409] width 1456 height 819
click at [714, 658] on video at bounding box center [728, 409] width 1456 height 819
drag, startPoint x: 690, startPoint y: 646, endPoint x: 706, endPoint y: 619, distance: 31.4
click at [697, 635] on video at bounding box center [728, 409] width 1456 height 819
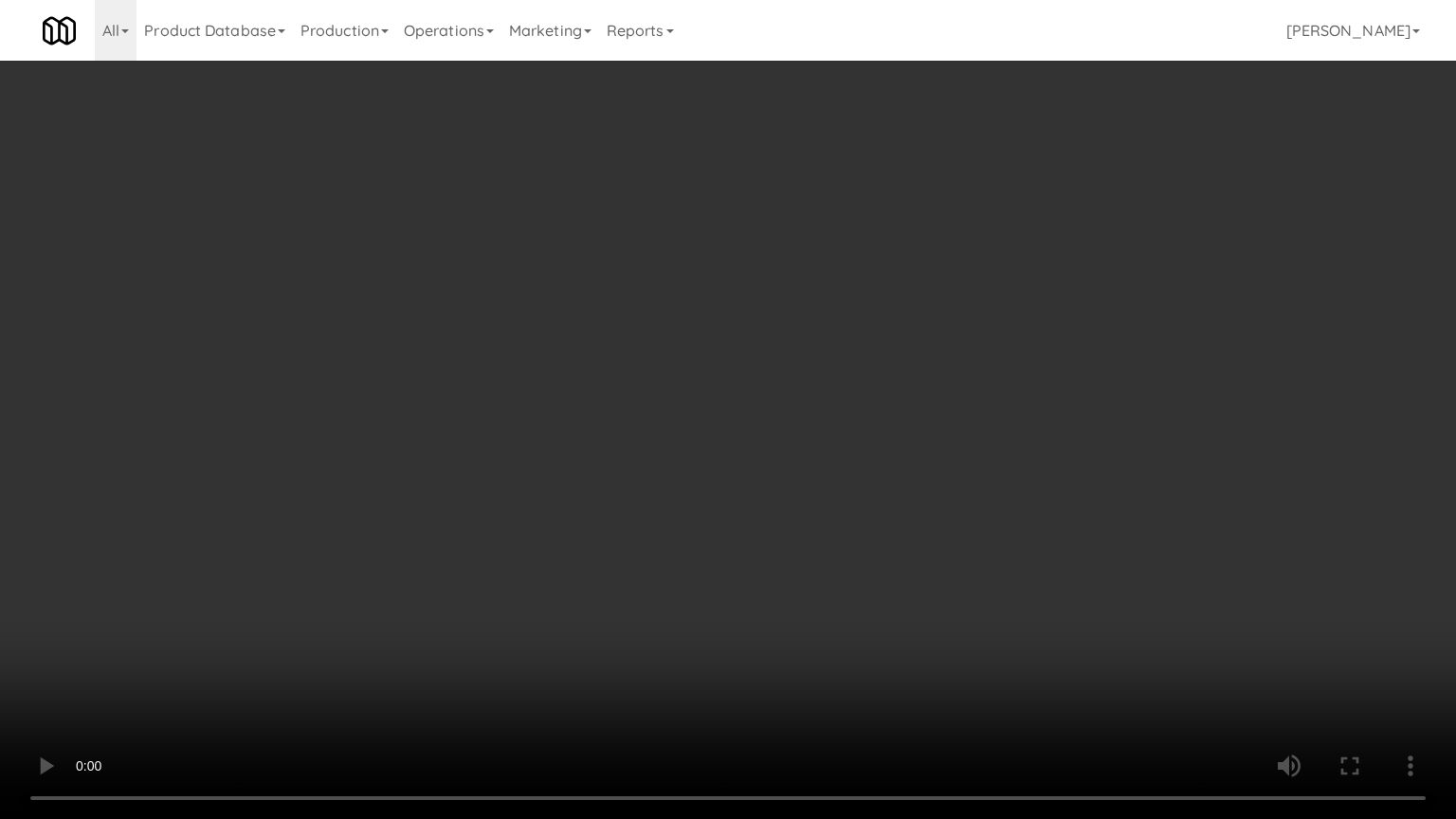
drag, startPoint x: 706, startPoint y: 619, endPoint x: 834, endPoint y: 385, distance: 266.7
click at [715, 596] on video at bounding box center [728, 409] width 1456 height 819
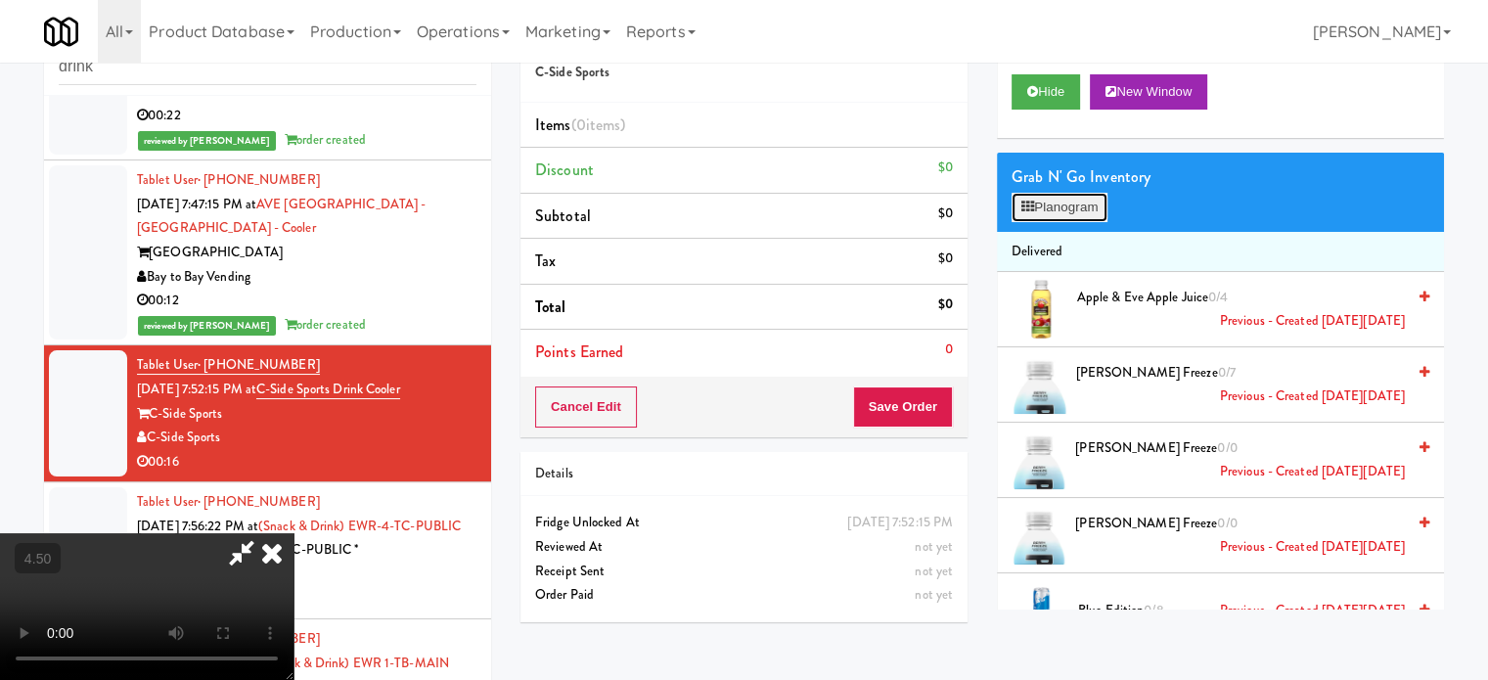
click at [1089, 205] on button "Planogram" at bounding box center [1060, 207] width 96 height 29
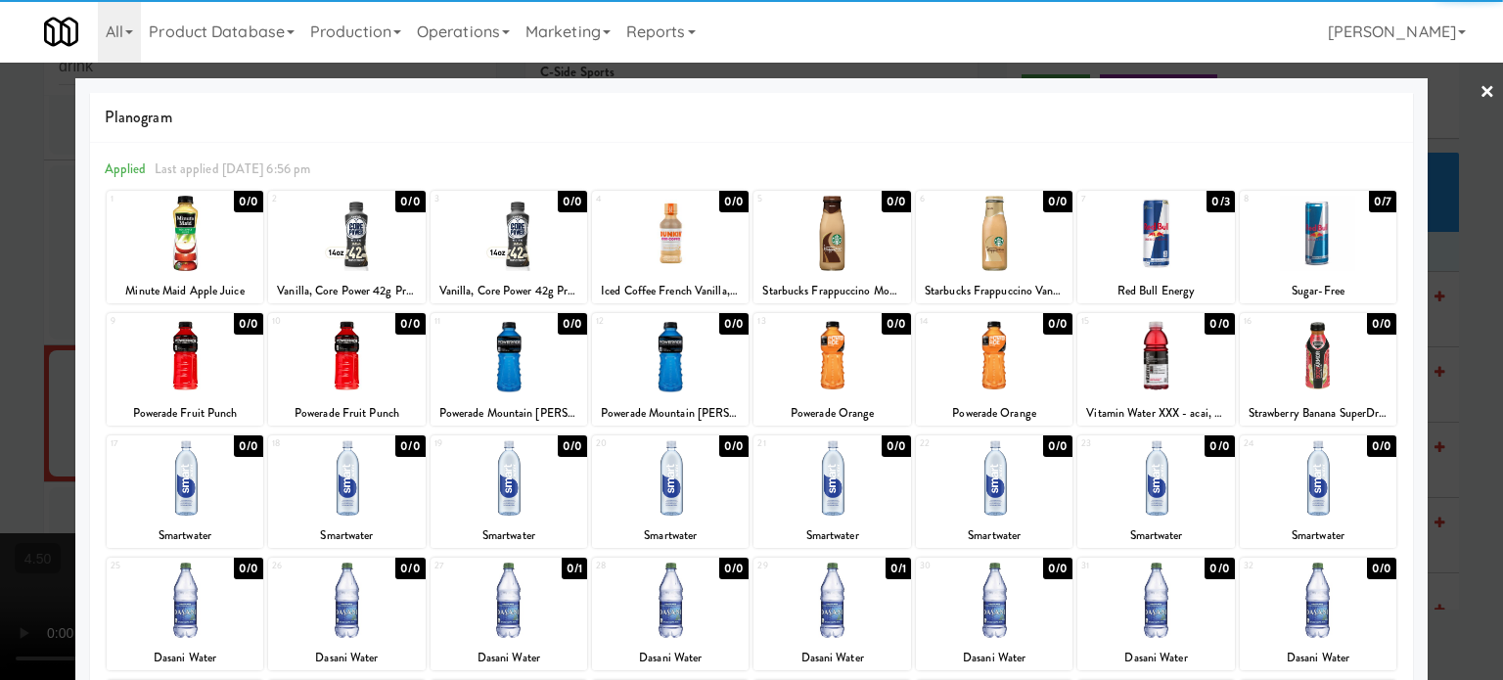
scroll to position [280, 0]
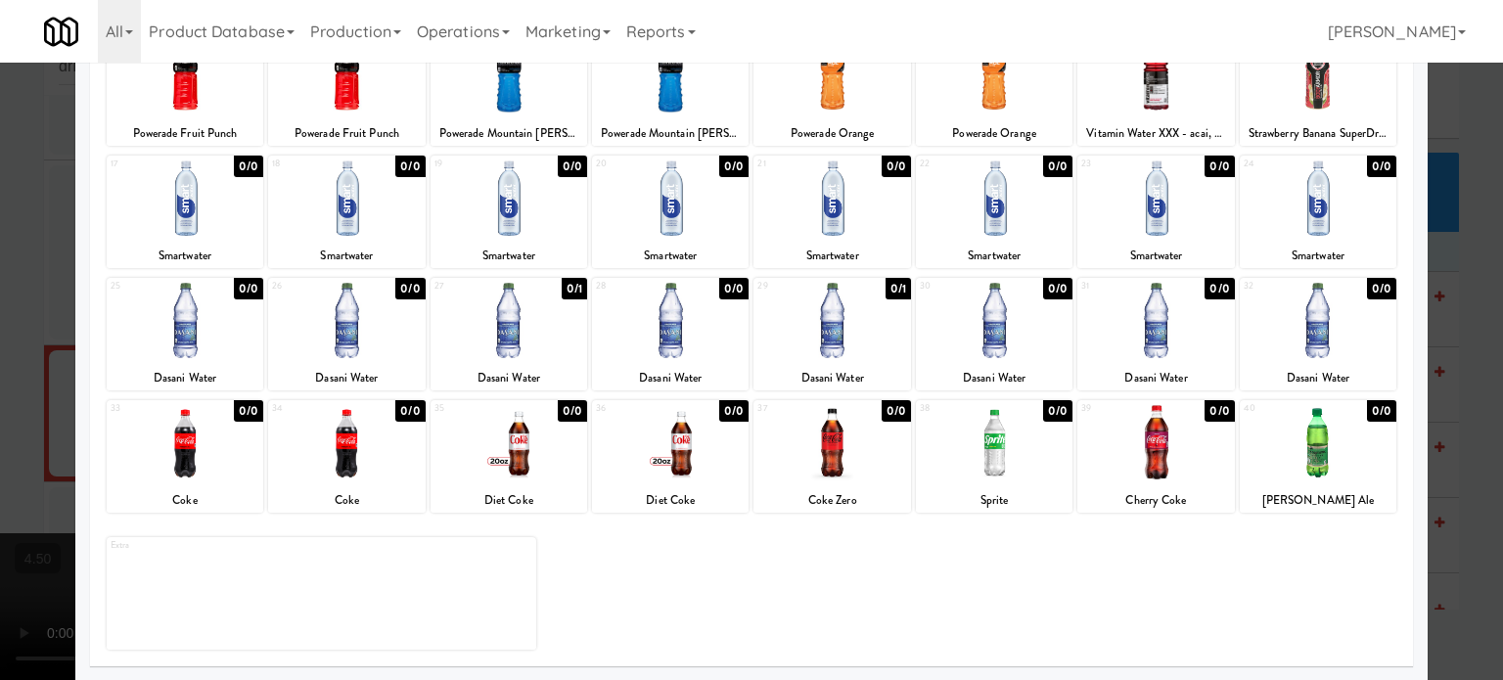
click at [890, 289] on div "0/1" at bounding box center [897, 289] width 25 height 22
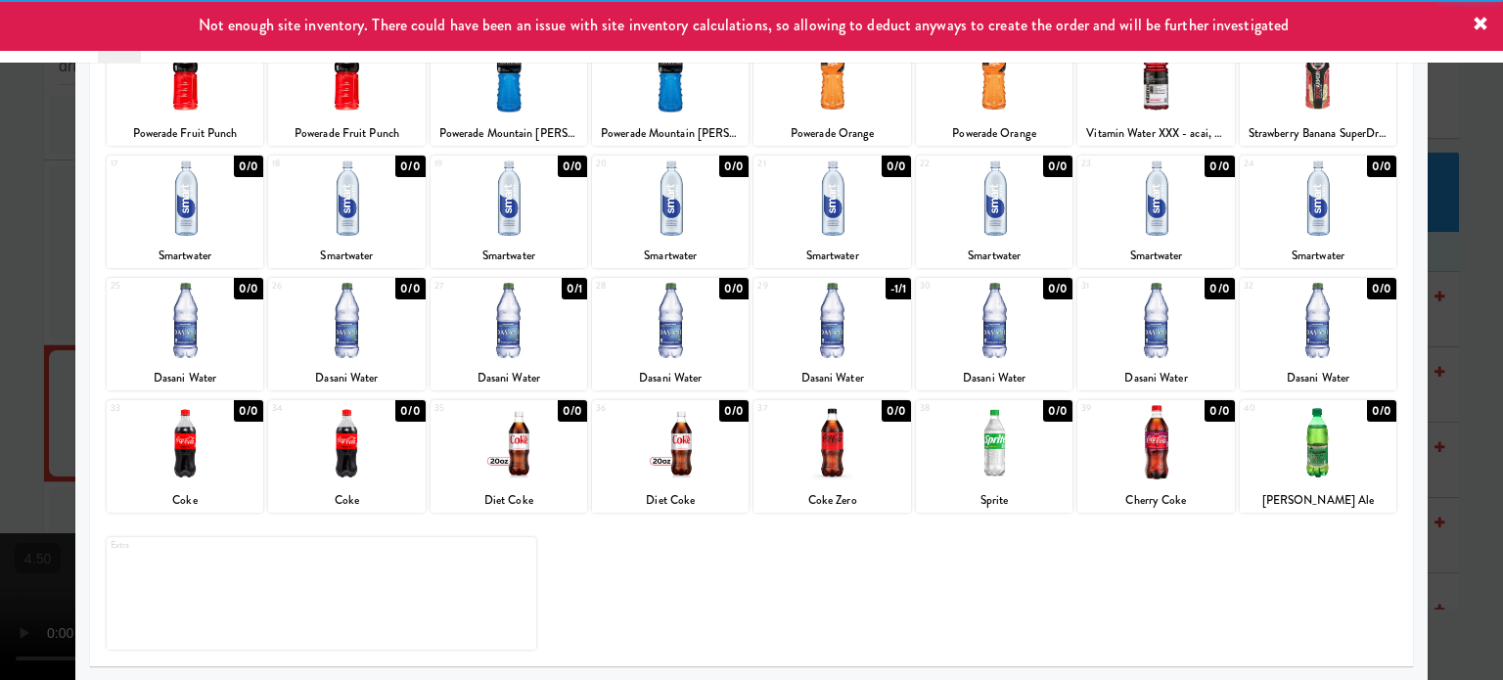
click at [1455, 390] on div at bounding box center [751, 340] width 1503 height 680
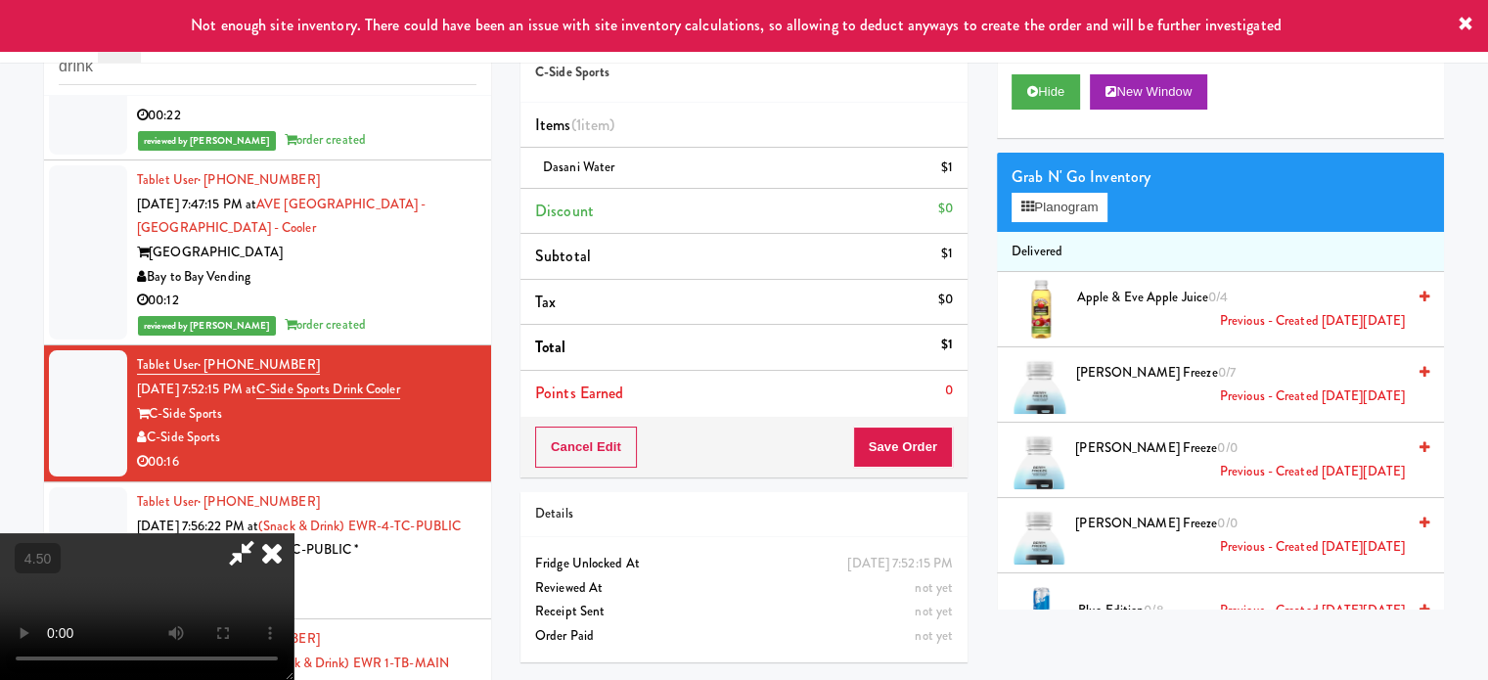
drag, startPoint x: 310, startPoint y: 551, endPoint x: 323, endPoint y: 526, distance: 27.6
click at [294, 547] on video at bounding box center [147, 606] width 294 height 147
click at [294, 533] on video at bounding box center [147, 606] width 294 height 147
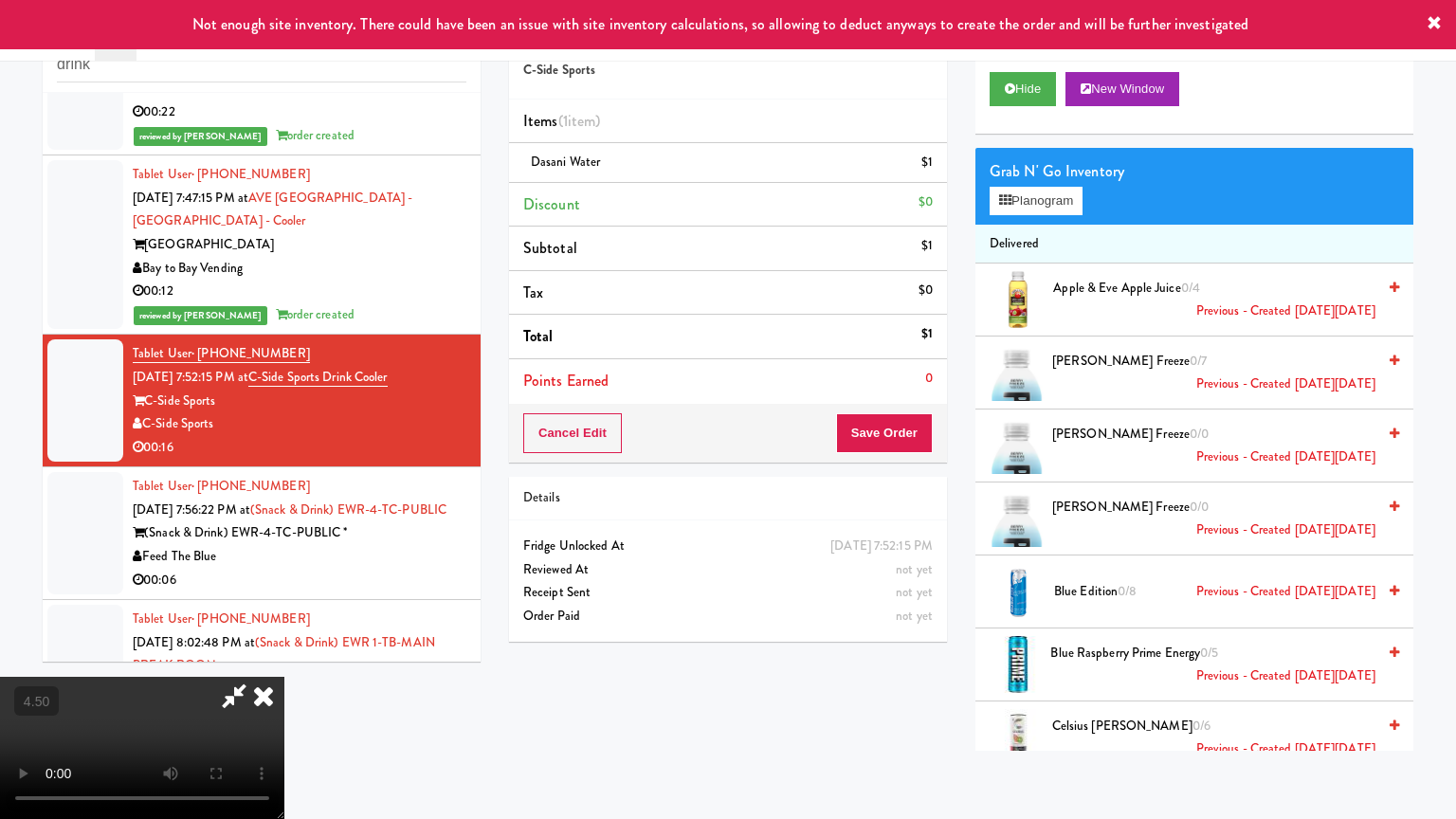
drag, startPoint x: 380, startPoint y: 531, endPoint x: 586, endPoint y: 318, distance: 296.3
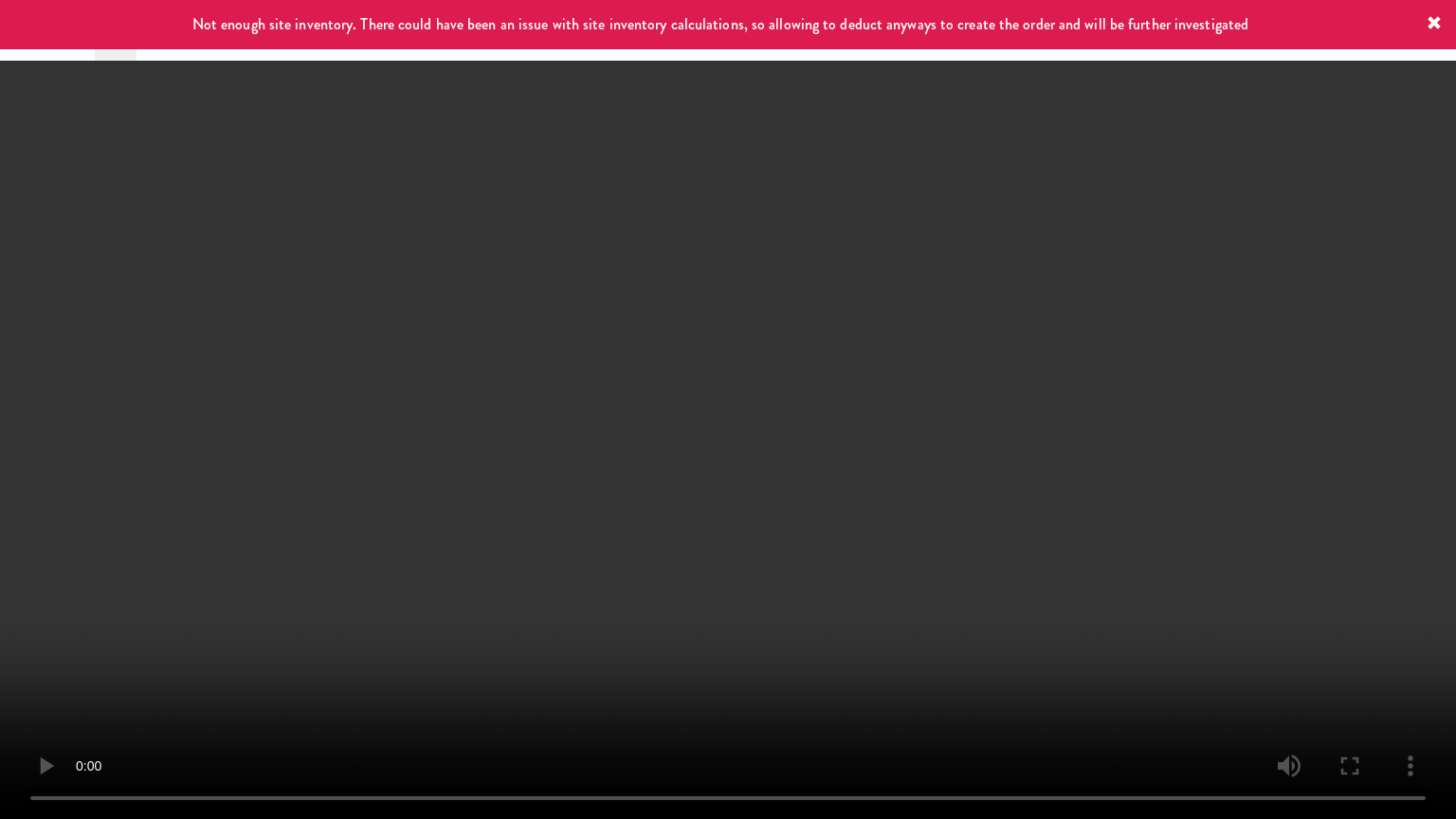
click at [404, 512] on video at bounding box center [728, 409] width 1456 height 819
click at [670, 415] on video at bounding box center [728, 409] width 1456 height 819
click at [685, 406] on video at bounding box center [728, 409] width 1456 height 819
drag, startPoint x: 685, startPoint y: 406, endPoint x: 741, endPoint y: 400, distance: 56.3
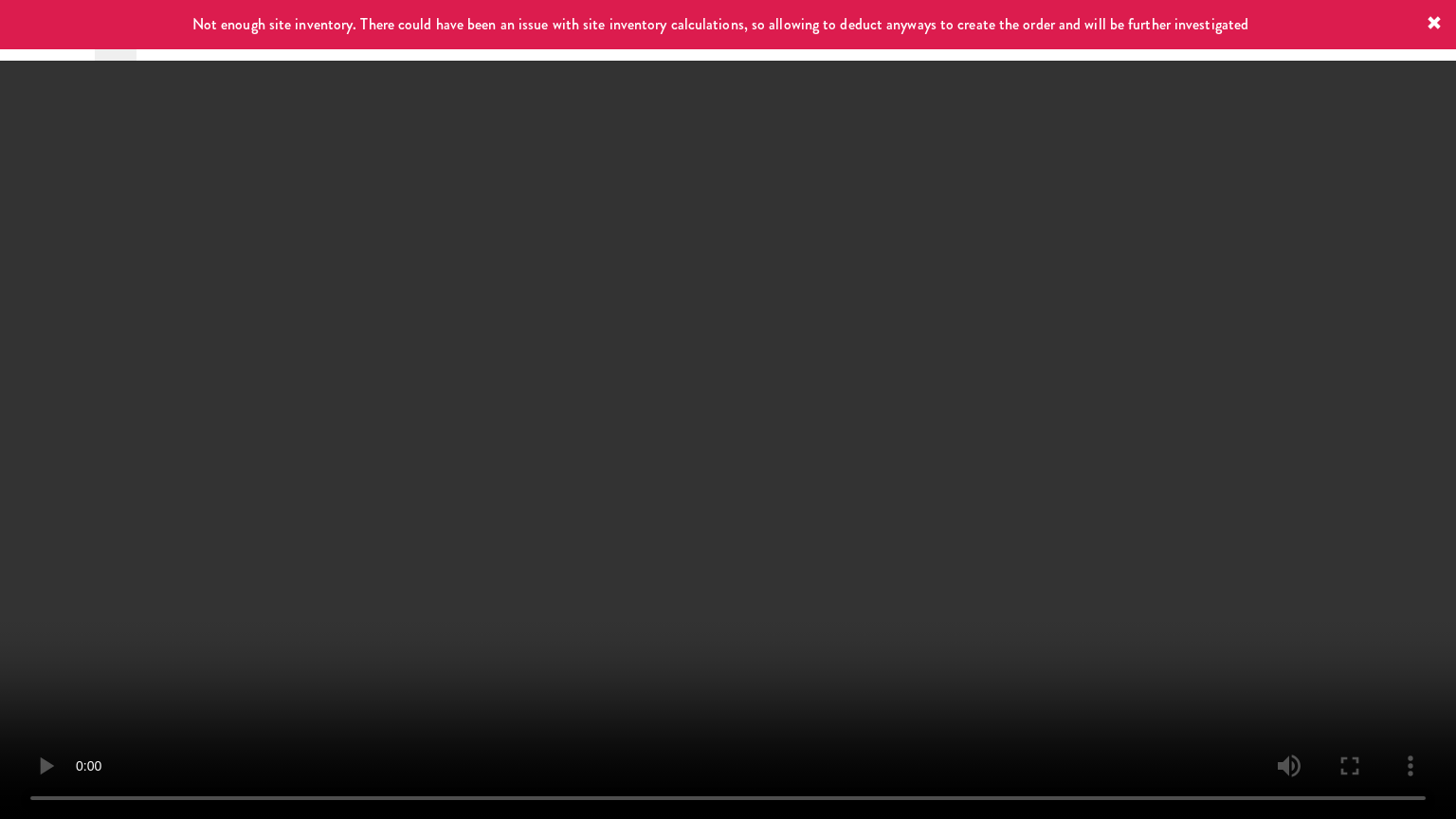
click at [693, 406] on video at bounding box center [728, 409] width 1456 height 819
click at [741, 398] on video at bounding box center [728, 409] width 1456 height 819
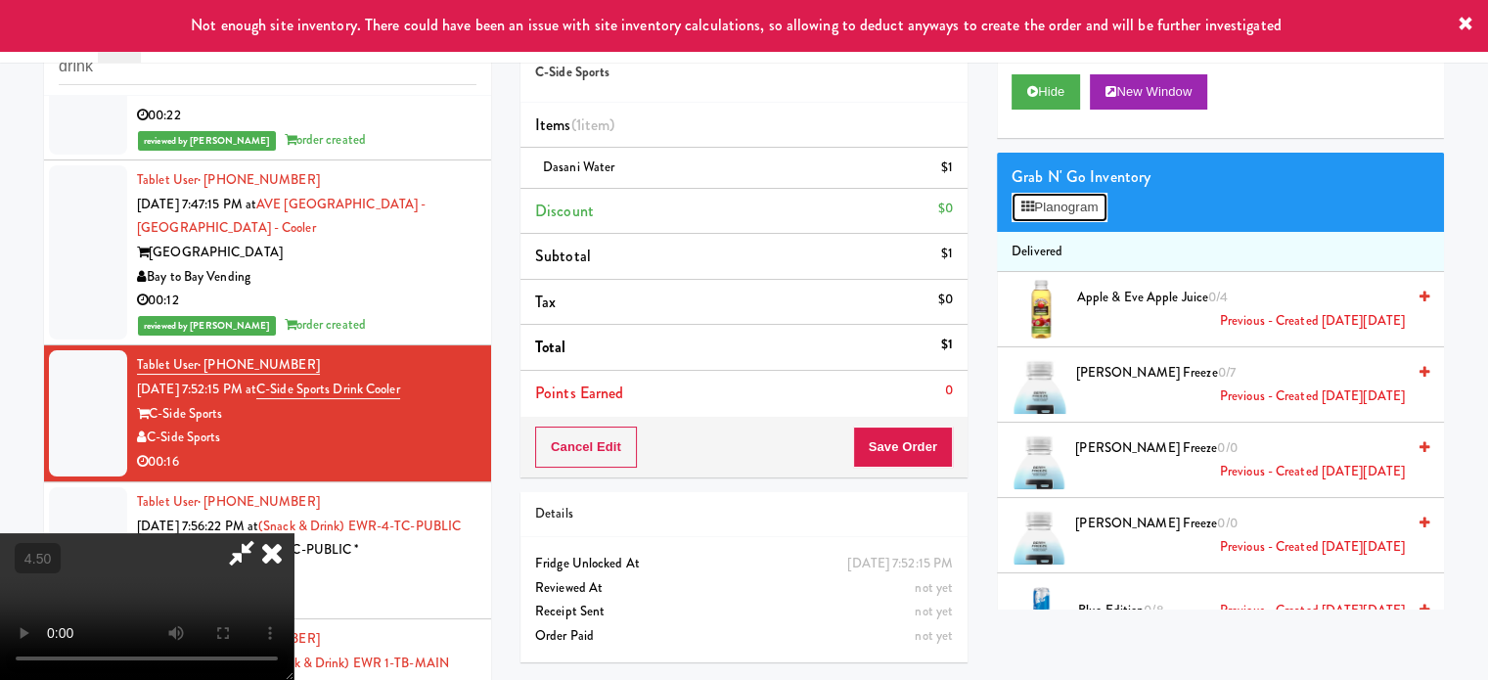
click at [1092, 208] on button "Planogram" at bounding box center [1060, 207] width 96 height 29
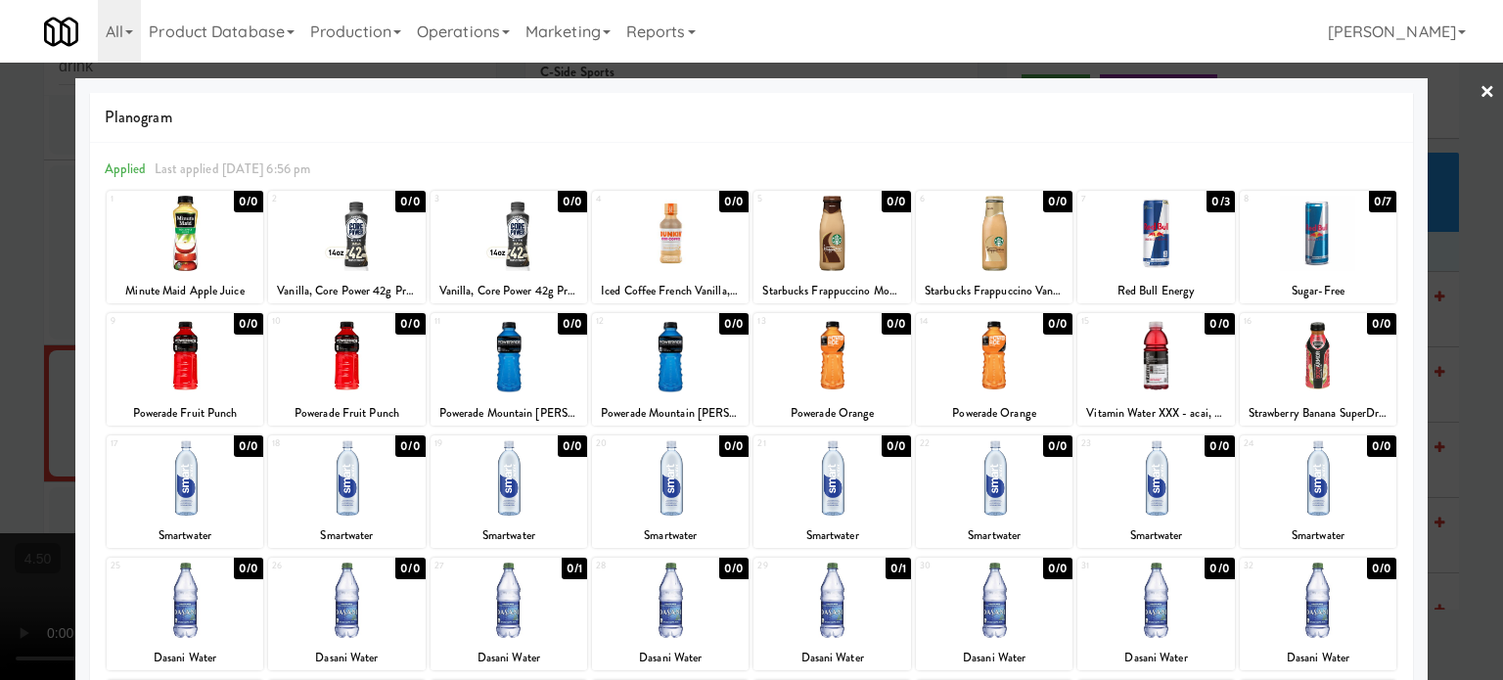
click at [724, 326] on div "0/0" at bounding box center [733, 324] width 29 height 22
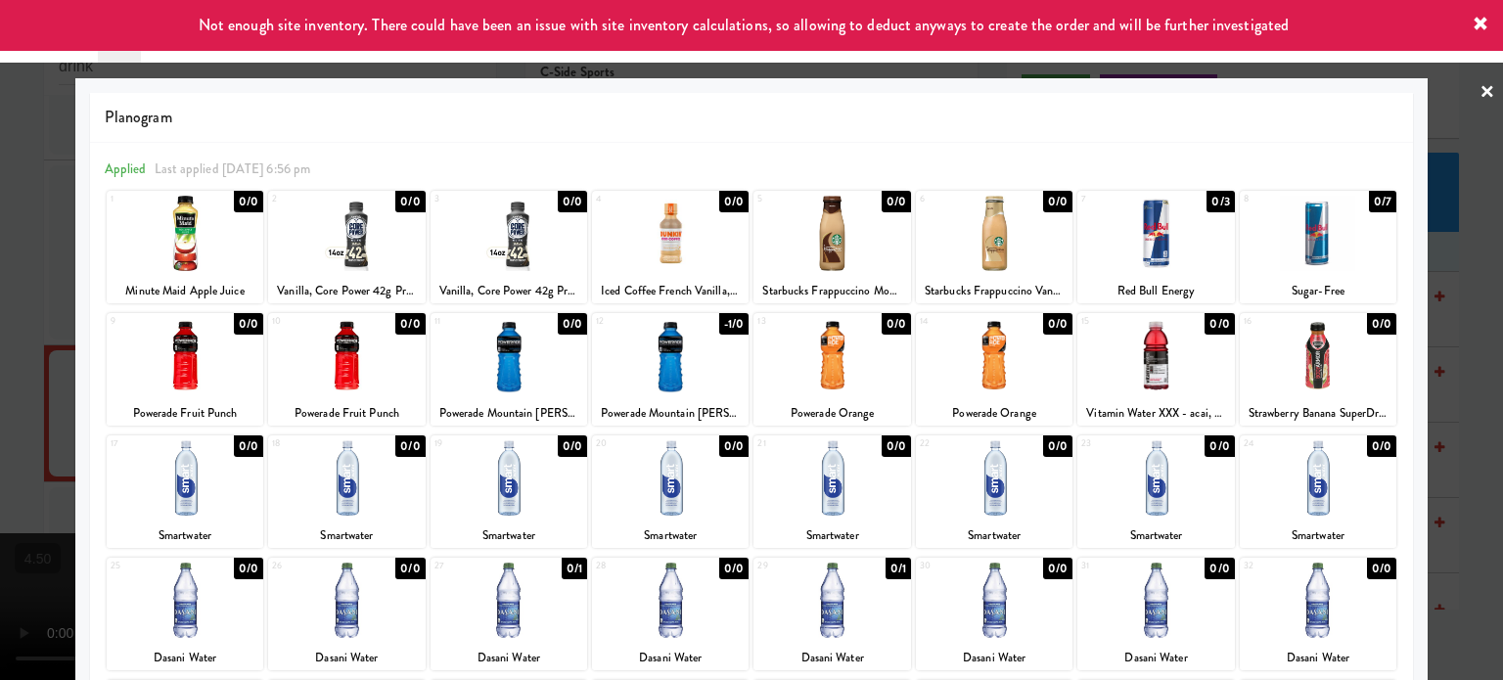
click at [1466, 366] on div at bounding box center [751, 340] width 1503 height 680
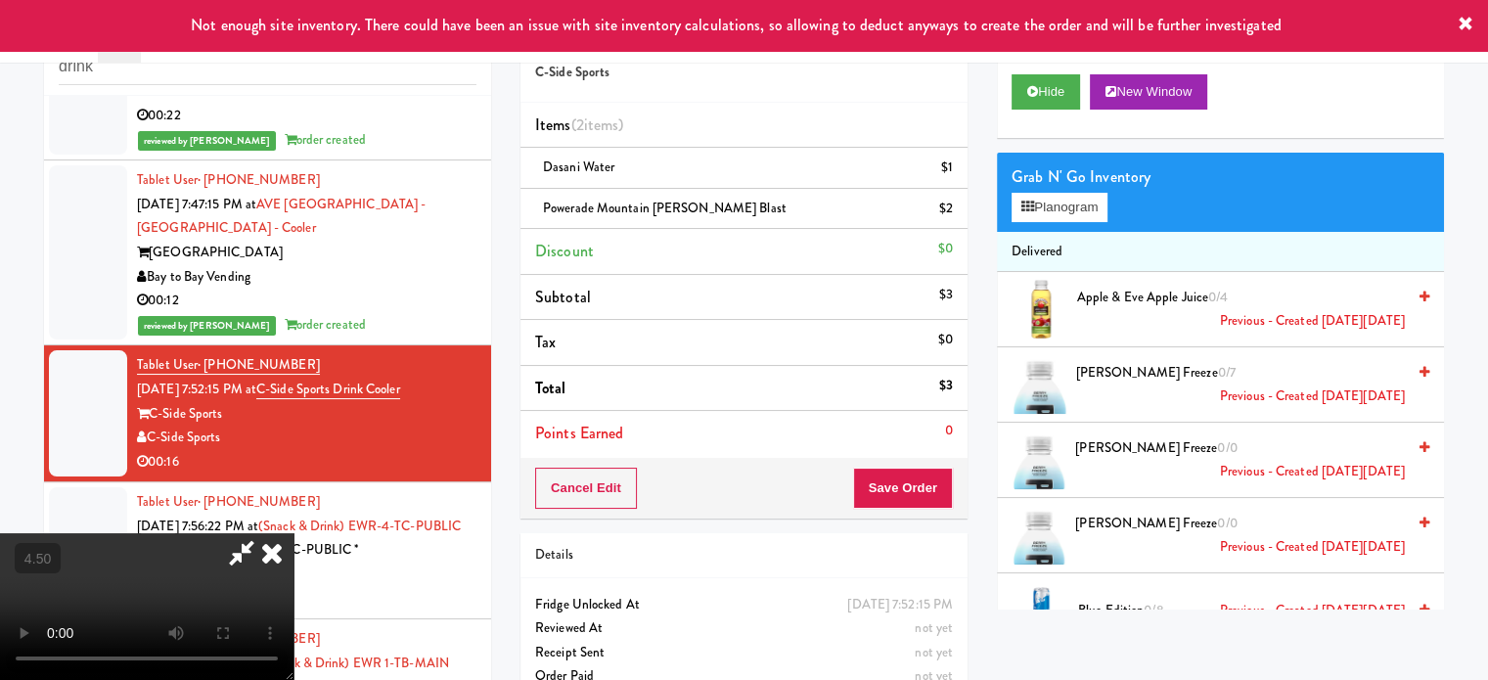
click at [294, 533] on video at bounding box center [147, 606] width 294 height 147
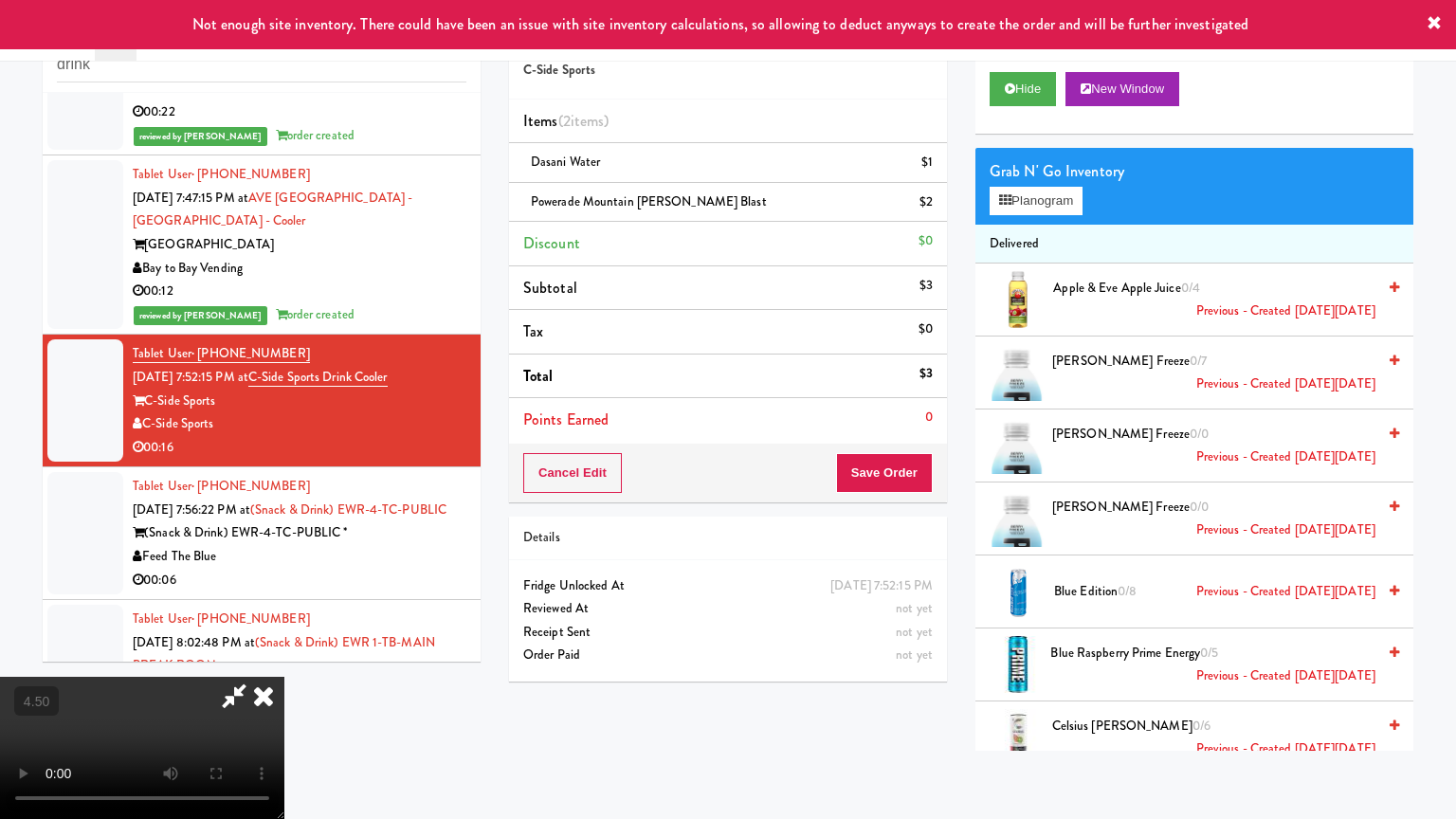
click at [285, 658] on video at bounding box center [142, 748] width 285 height 142
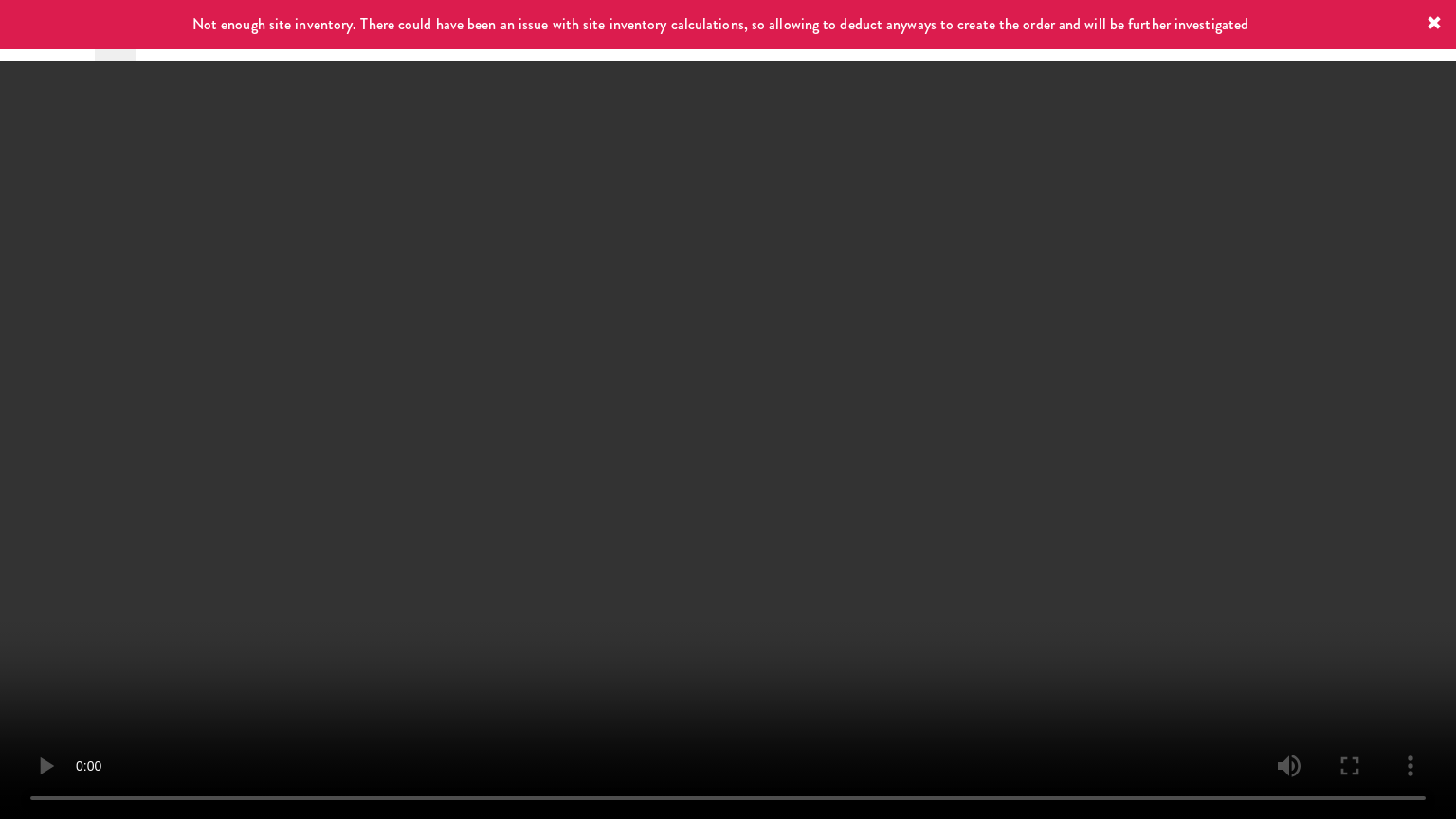
click at [769, 414] on video at bounding box center [728, 409] width 1456 height 819
drag, startPoint x: 782, startPoint y: 700, endPoint x: 743, endPoint y: 597, distance: 110.1
click at [781, 658] on video at bounding box center [728, 409] width 1456 height 819
click at [743, 599] on video at bounding box center [728, 409] width 1456 height 819
click at [739, 592] on video at bounding box center [728, 409] width 1456 height 819
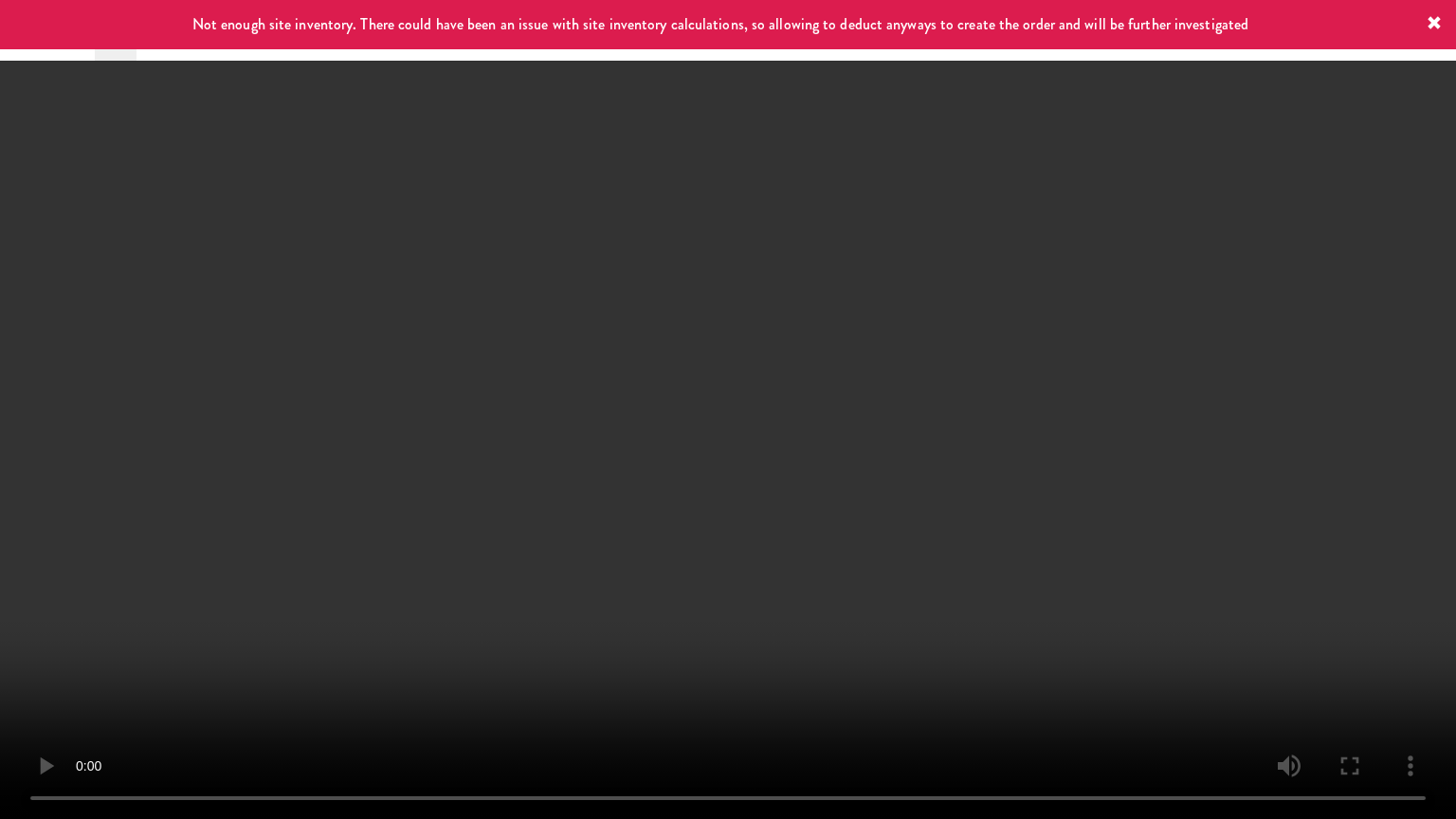
click at [804, 503] on video at bounding box center [728, 409] width 1456 height 819
drag, startPoint x: 806, startPoint y: 501, endPoint x: 1032, endPoint y: 248, distance: 339.2
click at [807, 498] on video at bounding box center [728, 409] width 1456 height 819
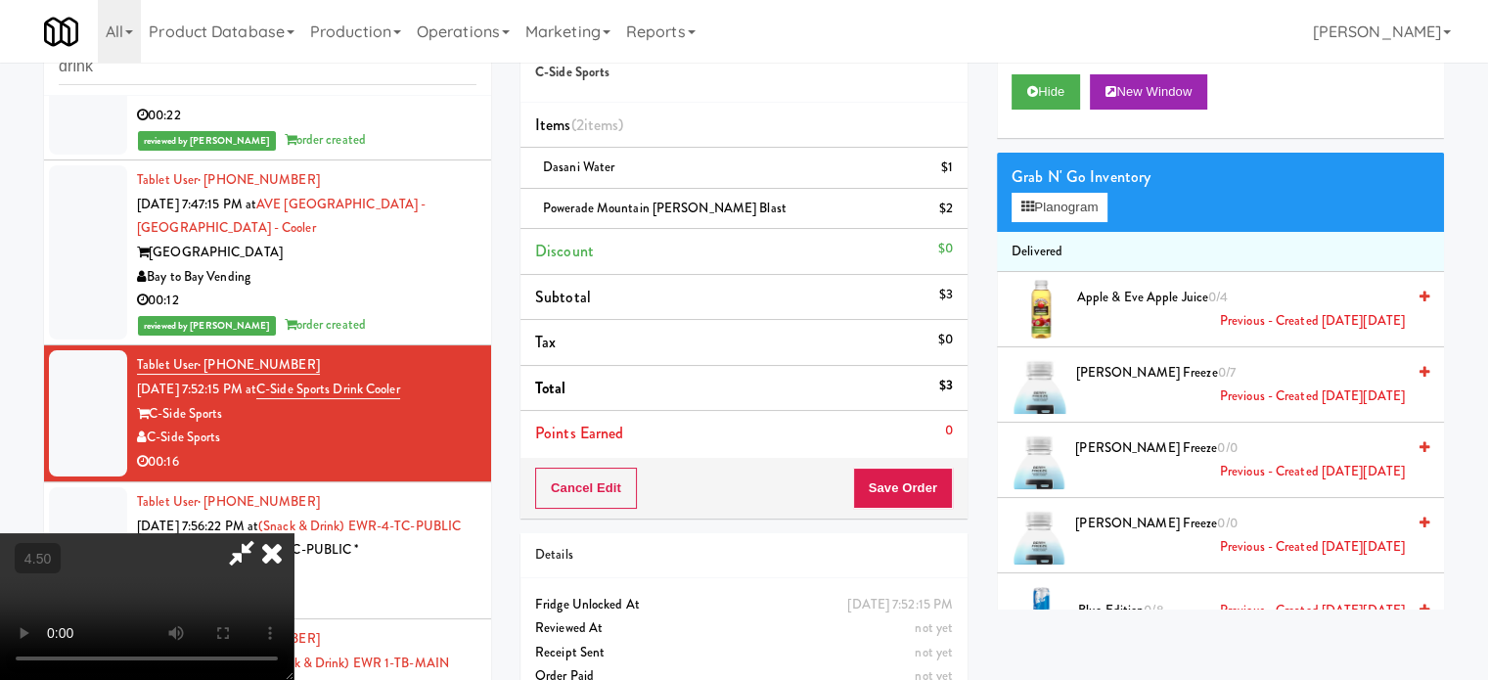
click at [1097, 225] on div "Grab N' Go Inventory Planogram" at bounding box center [1220, 192] width 447 height 79
drag, startPoint x: 1073, startPoint y: 215, endPoint x: 943, endPoint y: 209, distance: 130.3
click at [1072, 210] on button "Planogram" at bounding box center [1060, 207] width 96 height 29
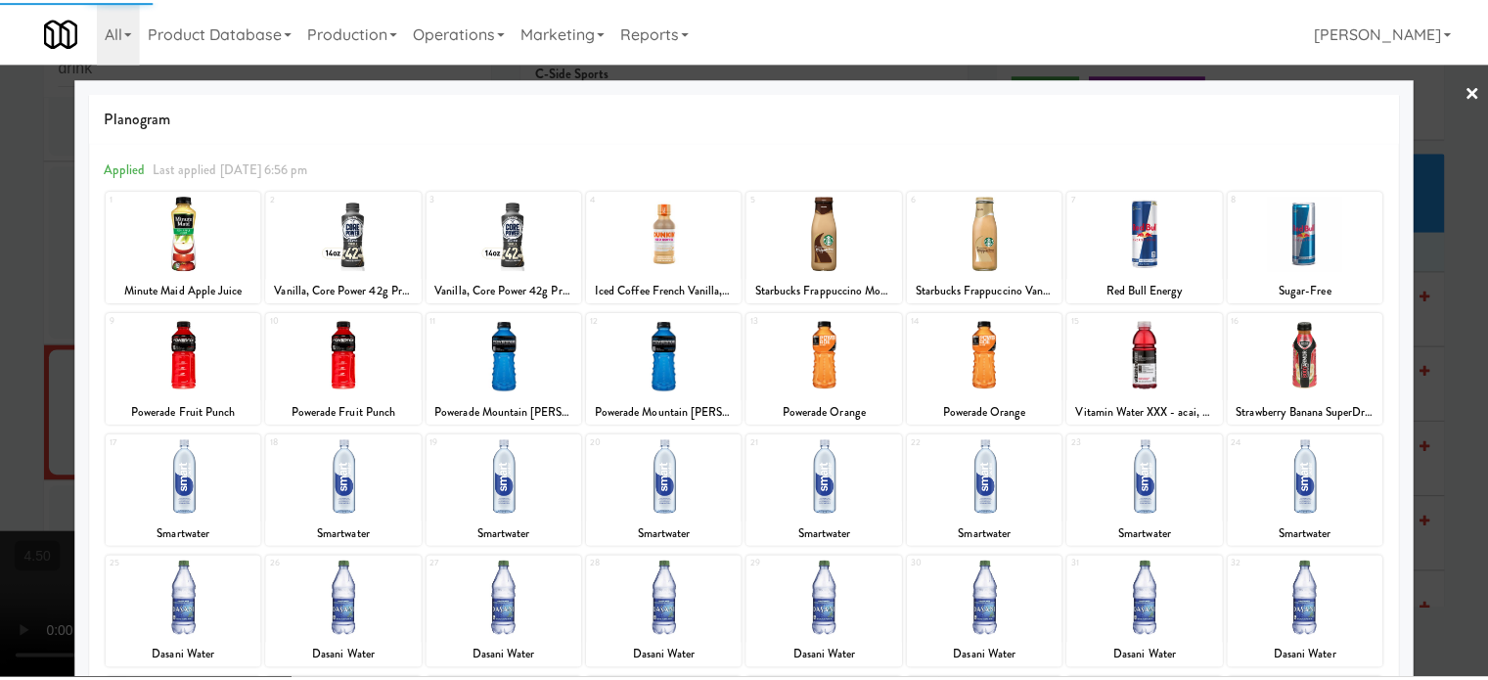
scroll to position [280, 0]
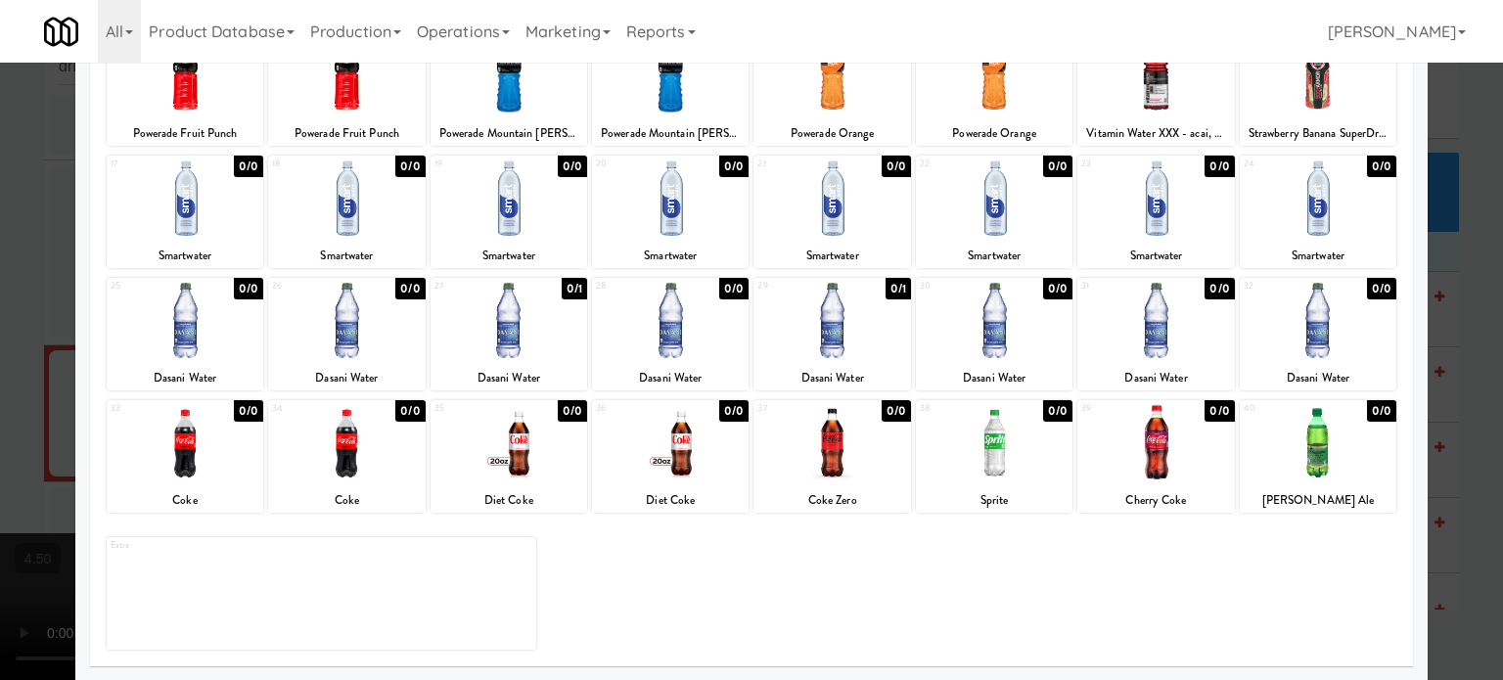
click at [724, 412] on div "0/0" at bounding box center [733, 411] width 29 height 22
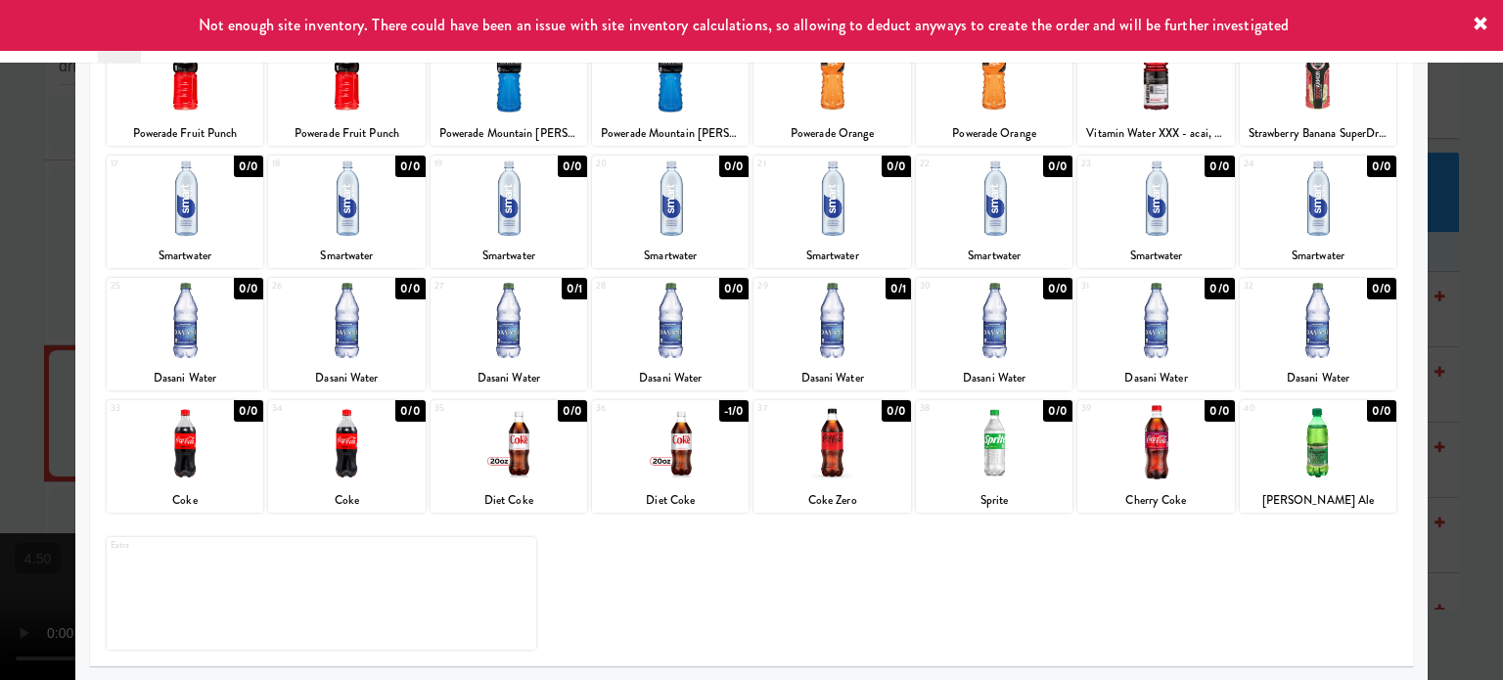
click at [1476, 390] on div at bounding box center [751, 340] width 1503 height 680
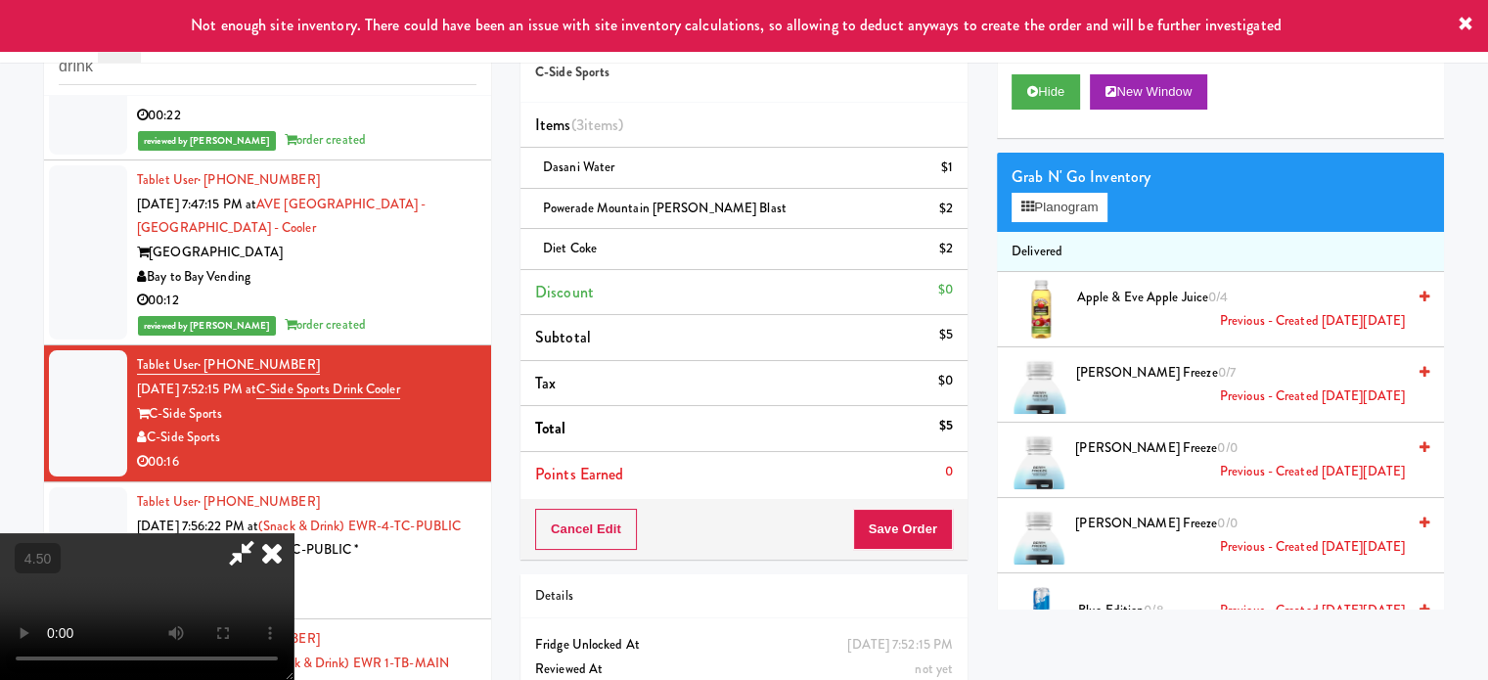
click at [294, 533] on icon at bounding box center [271, 552] width 43 height 39
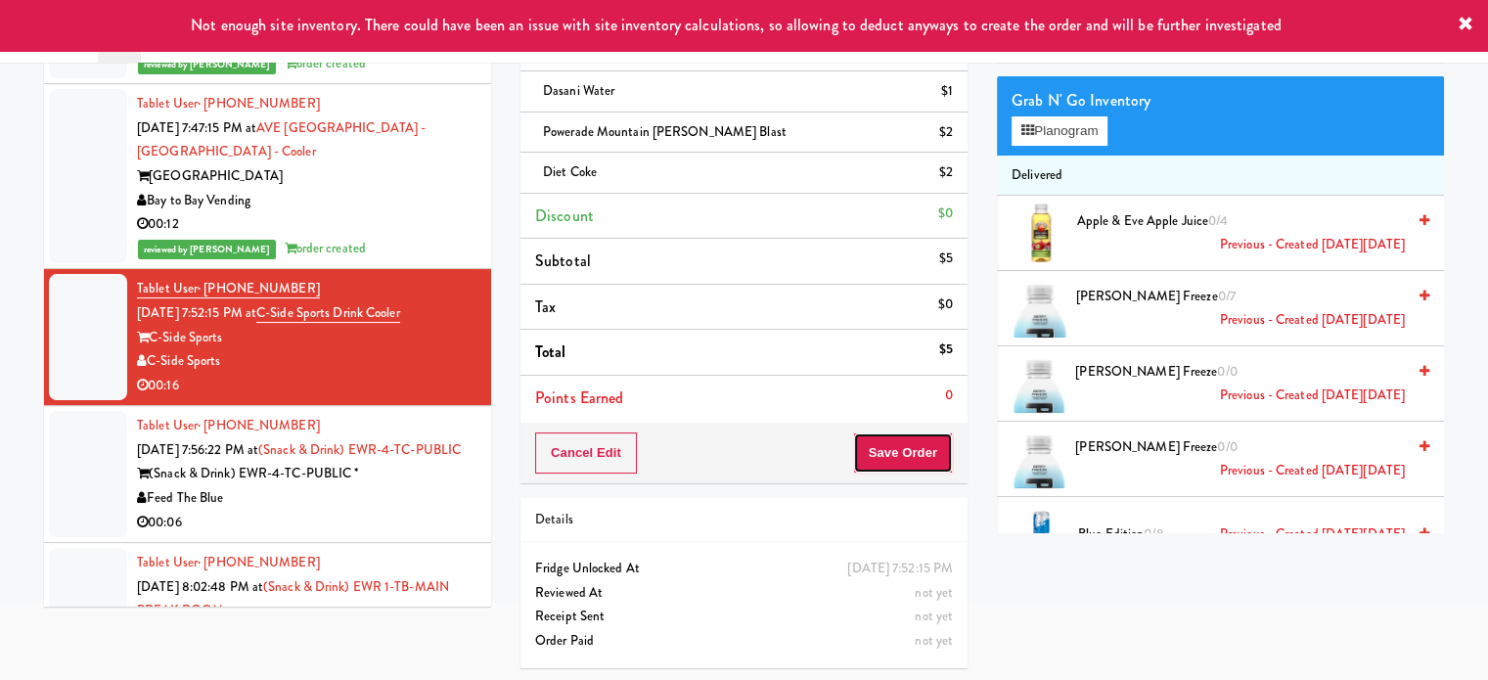
click at [894, 445] on button "Save Order" at bounding box center [903, 452] width 100 height 41
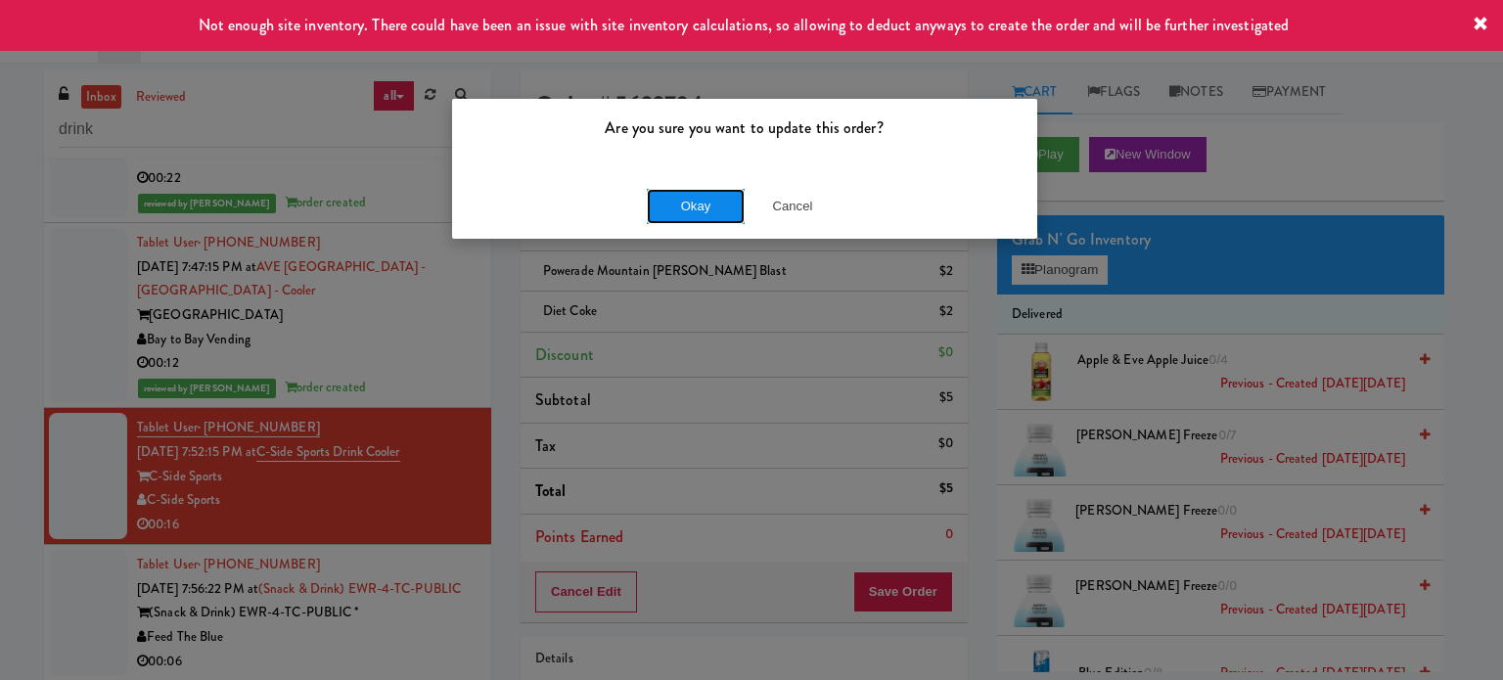
click at [701, 195] on button "Okay" at bounding box center [696, 206] width 98 height 35
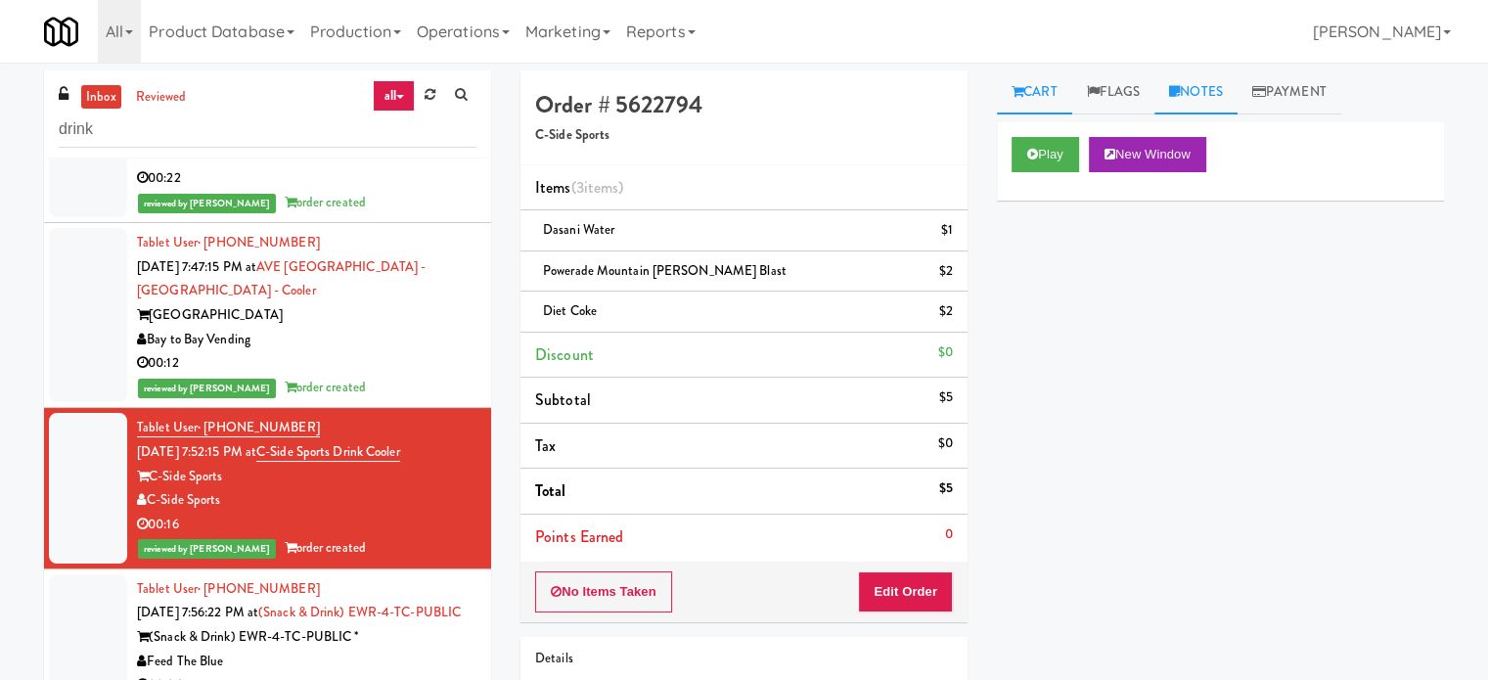
click at [1202, 92] on link "Notes" at bounding box center [1196, 92] width 83 height 44
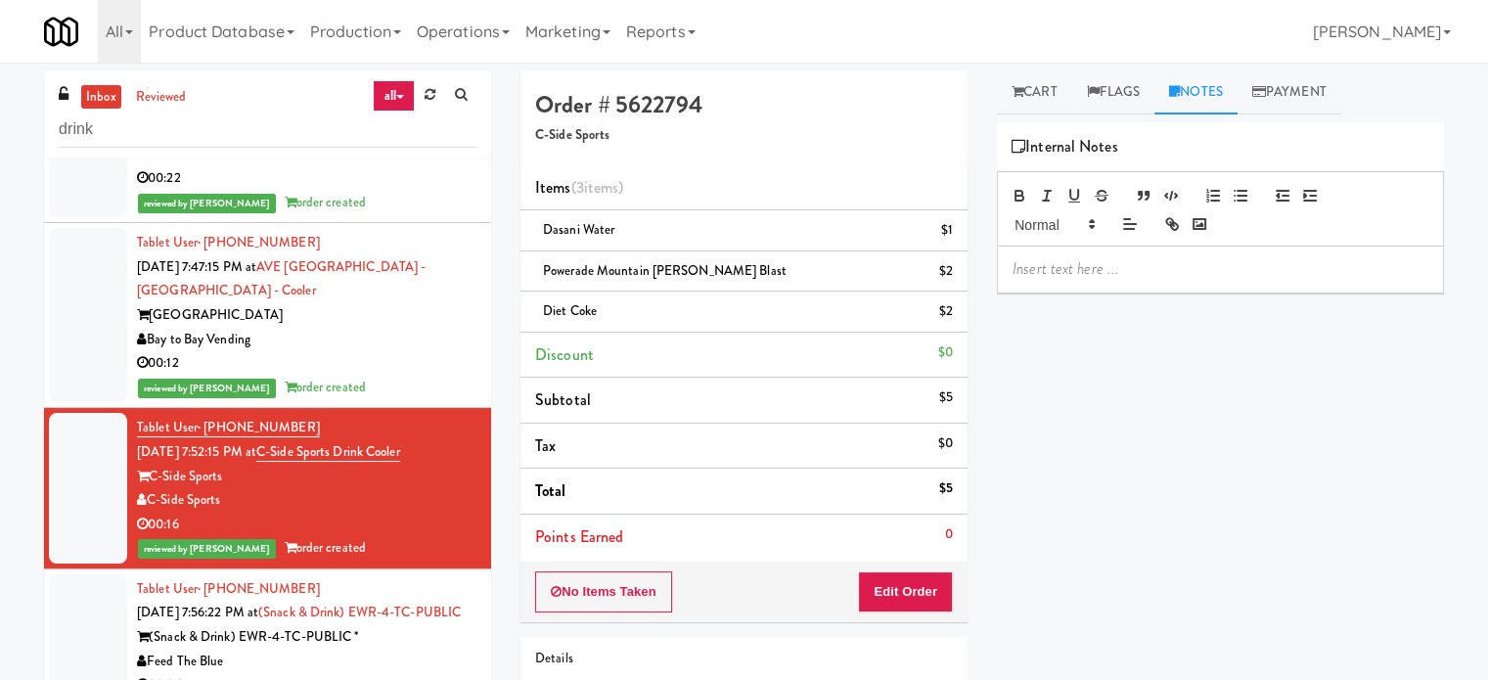
click at [1102, 271] on p at bounding box center [1221, 269] width 416 height 22
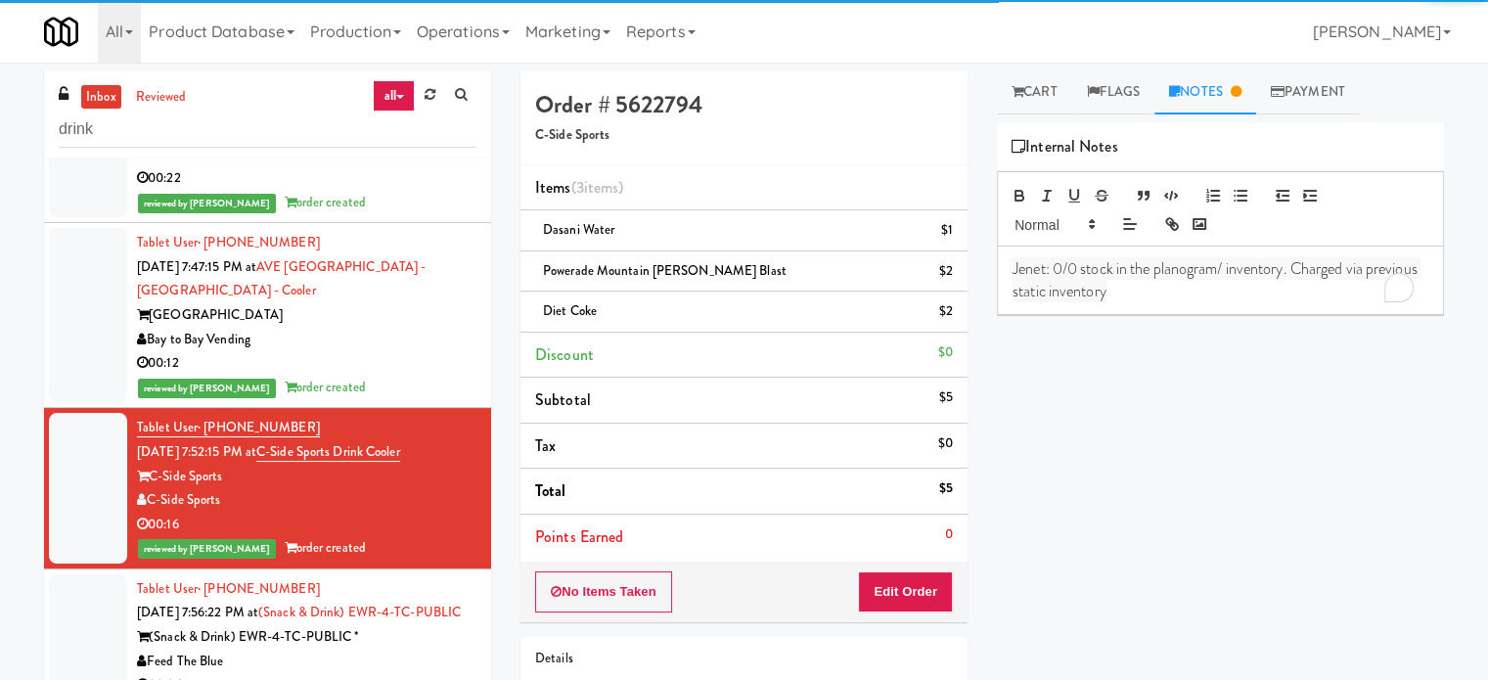
scroll to position [3902, 0]
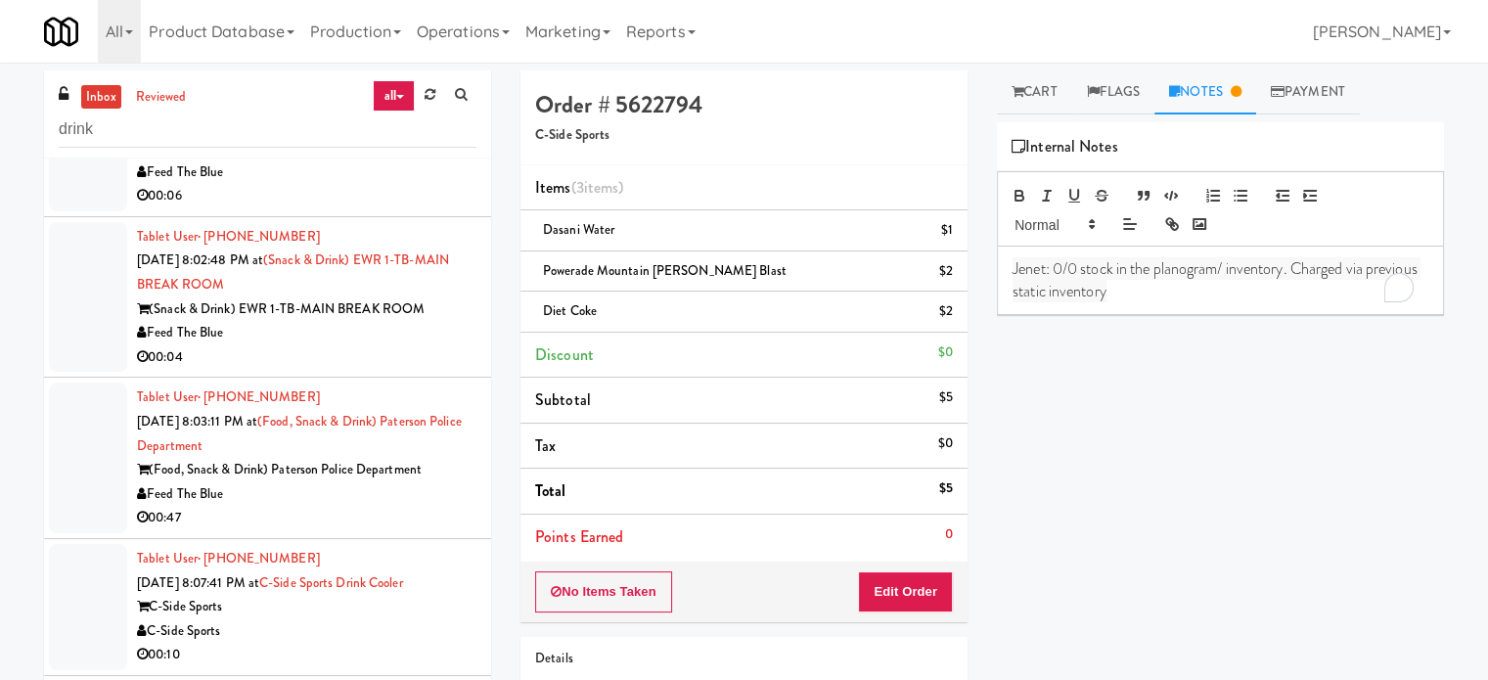
click at [420, 185] on div "Feed The Blue" at bounding box center [307, 172] width 340 height 24
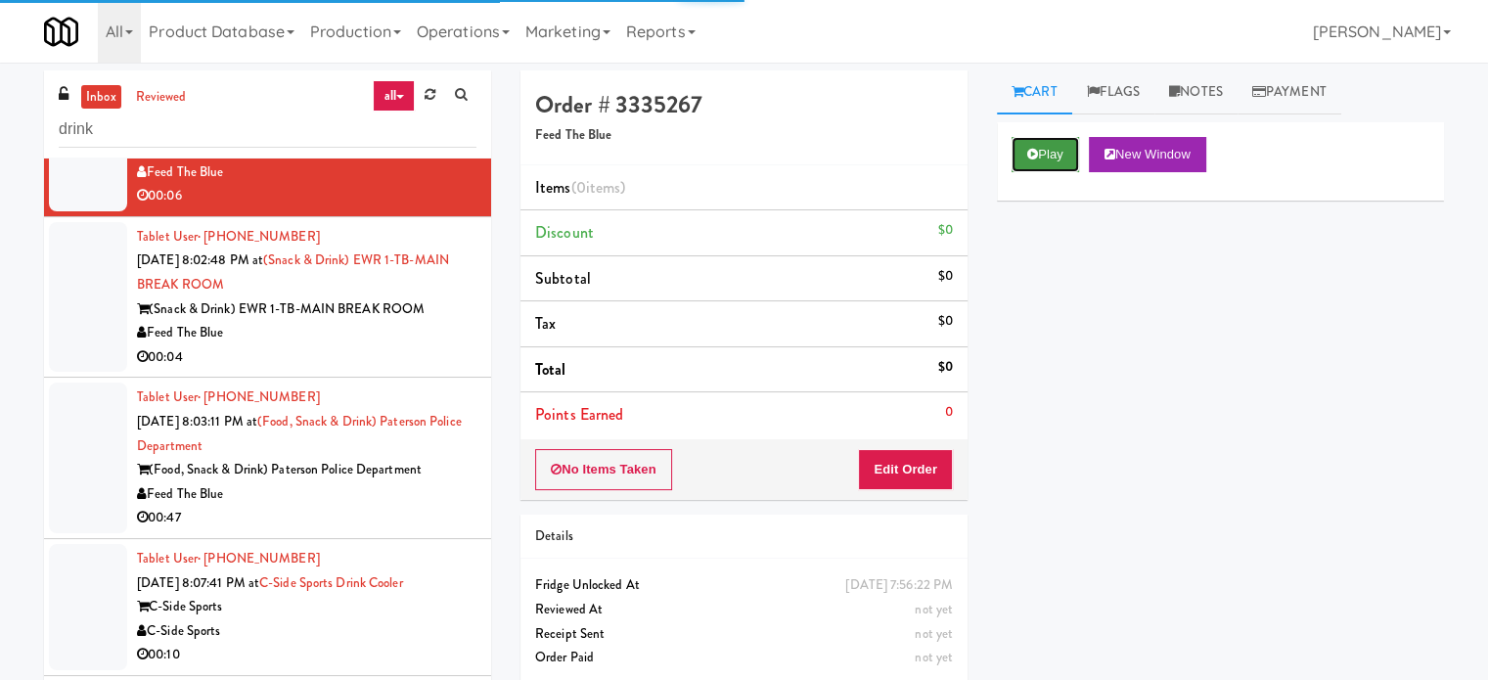
click at [1061, 163] on button "Play" at bounding box center [1046, 154] width 68 height 35
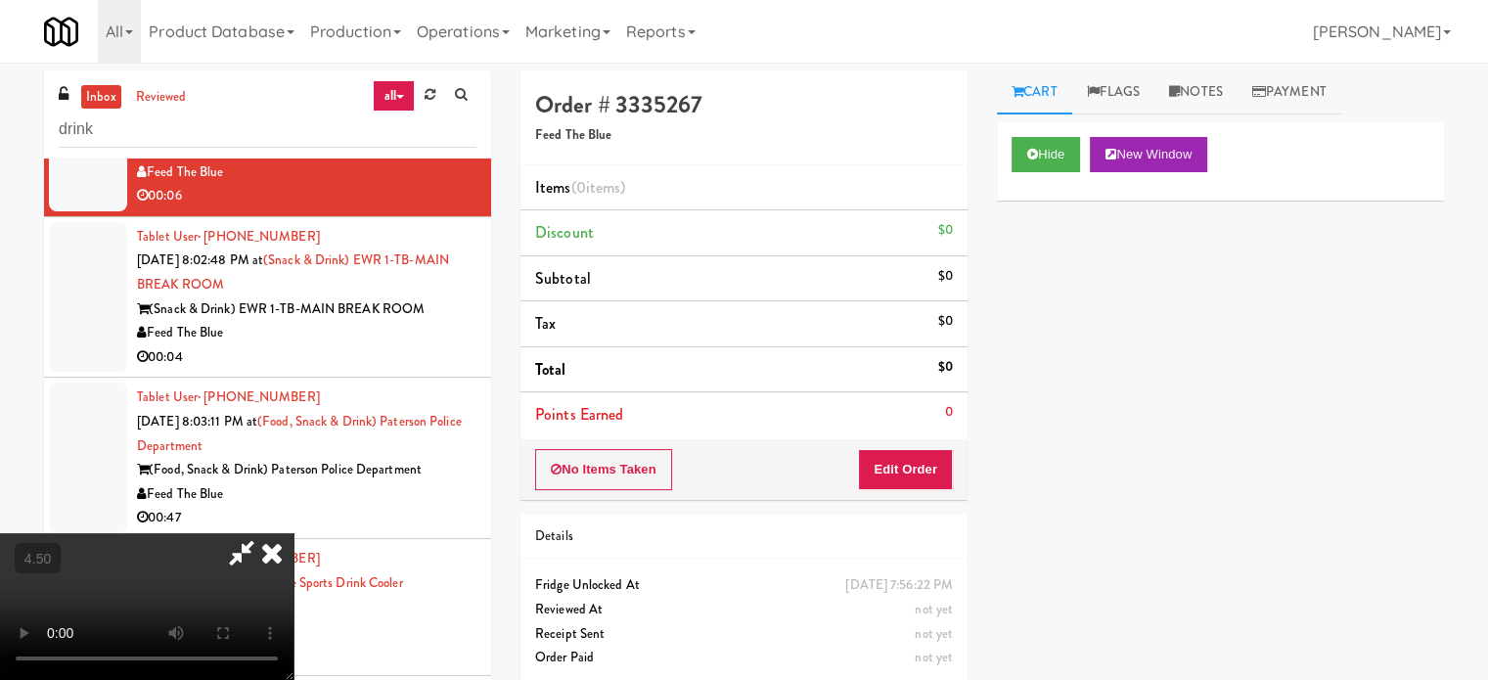
click at [943, 442] on div "No Items Taken Edit Order" at bounding box center [744, 469] width 447 height 61
click at [928, 462] on button "Edit Order" at bounding box center [905, 469] width 95 height 41
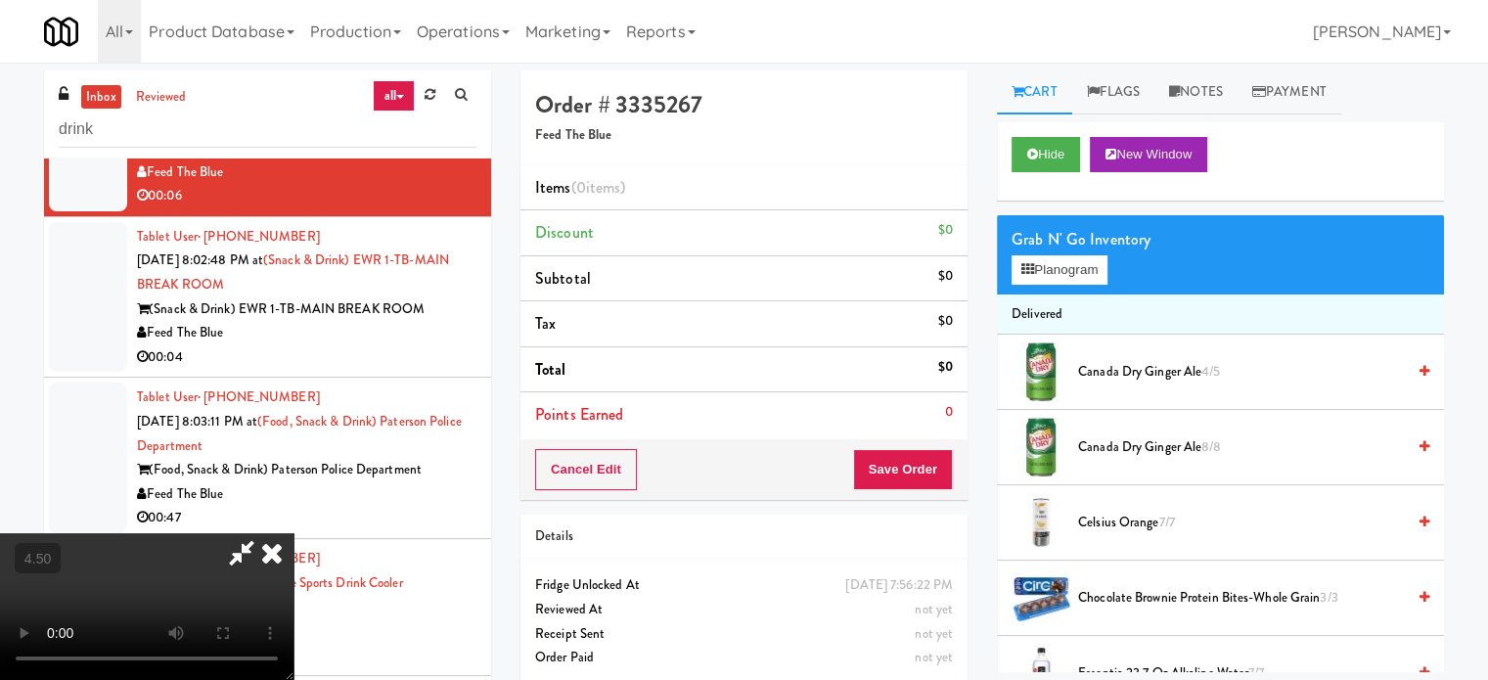
click at [294, 533] on video at bounding box center [147, 606] width 294 height 147
drag, startPoint x: 535, startPoint y: 410, endPoint x: 536, endPoint y: 438, distance: 28.4
click at [294, 533] on video at bounding box center [147, 606] width 294 height 147
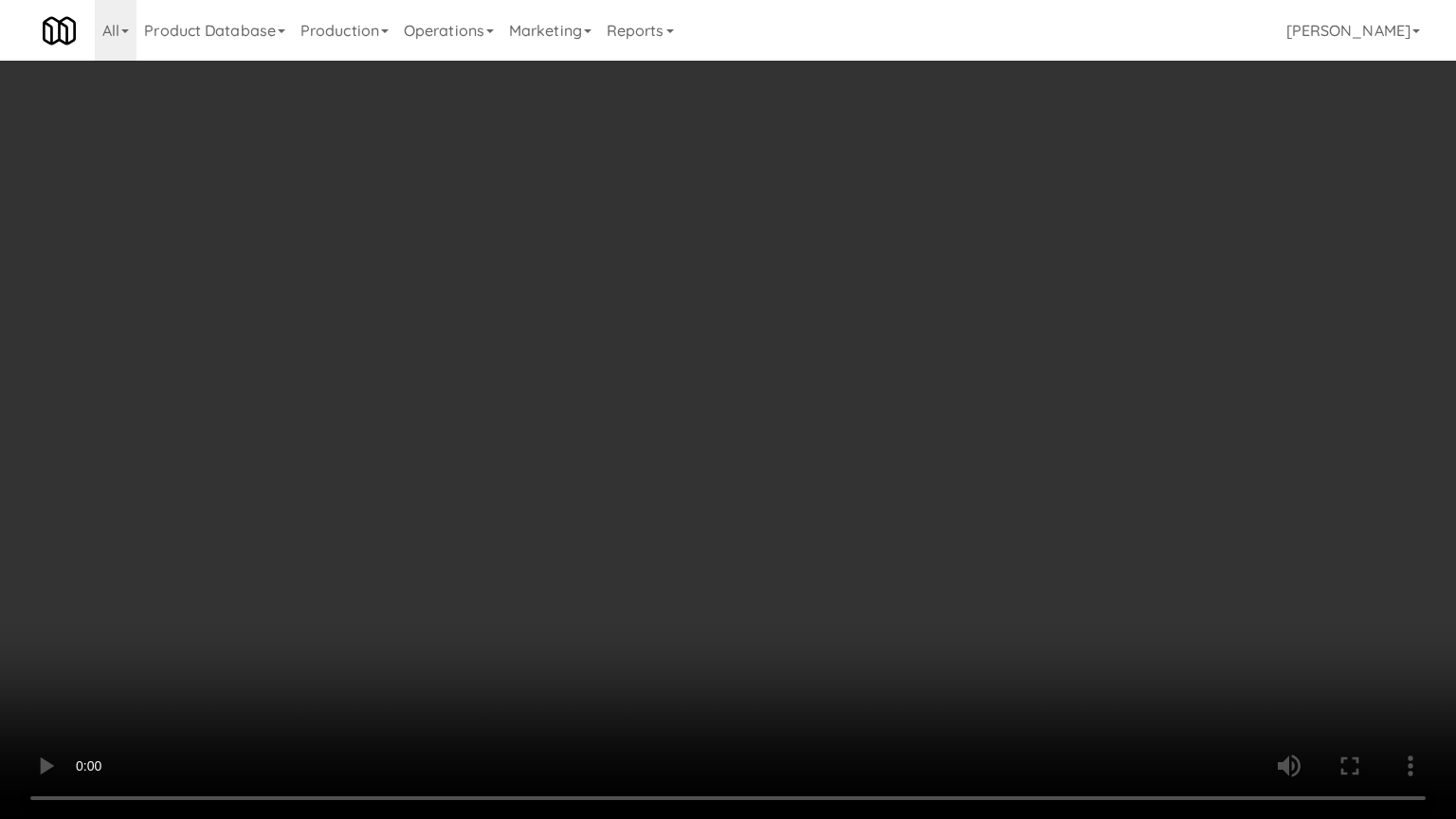
drag, startPoint x: 283, startPoint y: 620, endPoint x: 452, endPoint y: 413, distance: 267.2
click at [285, 618] on video at bounding box center [728, 409] width 1456 height 819
click at [555, 429] on video at bounding box center [728, 409] width 1456 height 819
click at [709, 379] on video at bounding box center [728, 409] width 1456 height 819
click at [679, 382] on video at bounding box center [728, 409] width 1456 height 819
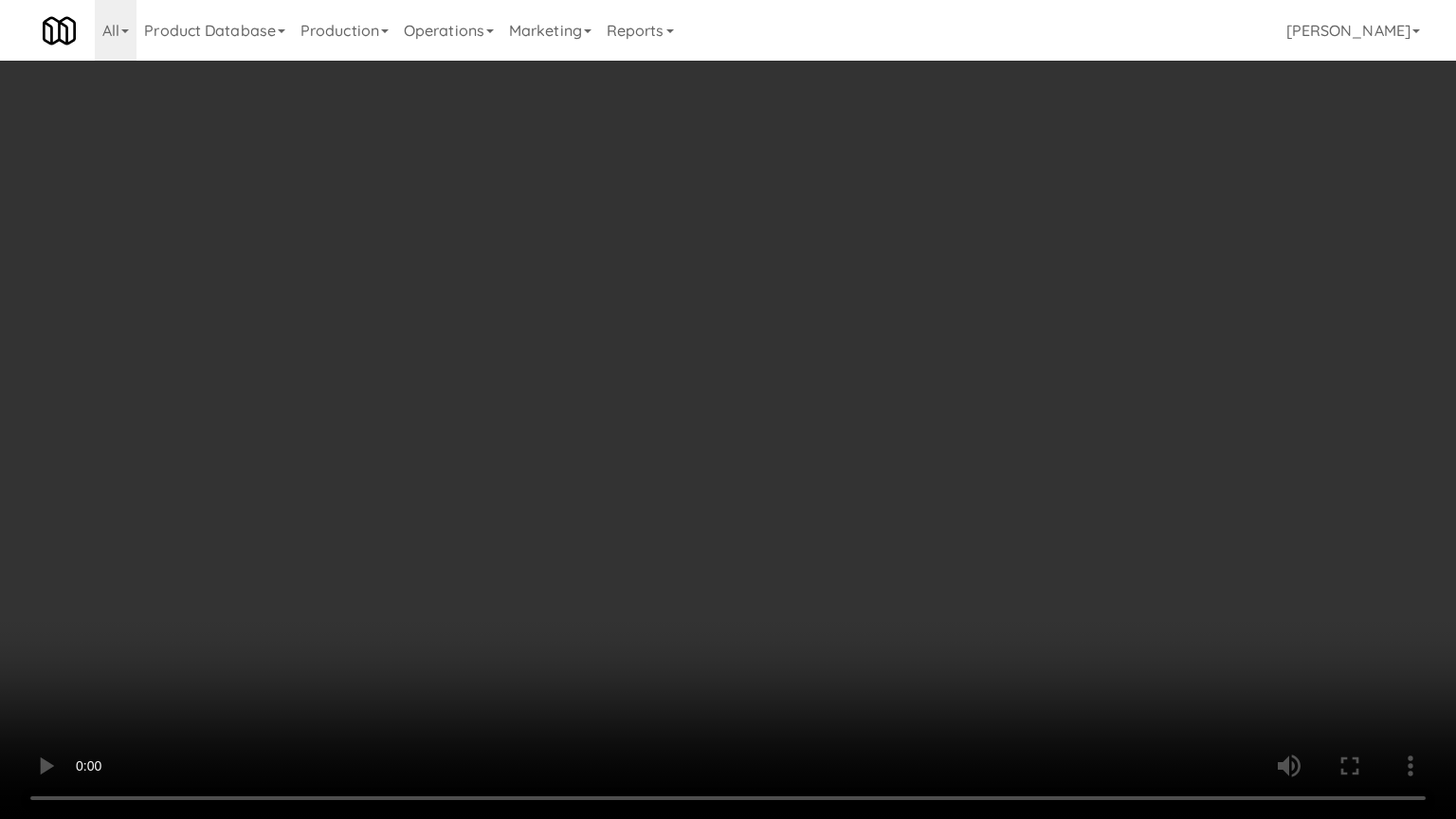
click at [736, 412] on video at bounding box center [728, 409] width 1456 height 819
click at [728, 417] on video at bounding box center [728, 409] width 1456 height 819
click at [791, 433] on video at bounding box center [728, 409] width 1456 height 819
click at [754, 444] on video at bounding box center [728, 409] width 1456 height 819
click at [769, 453] on video at bounding box center [728, 409] width 1456 height 819
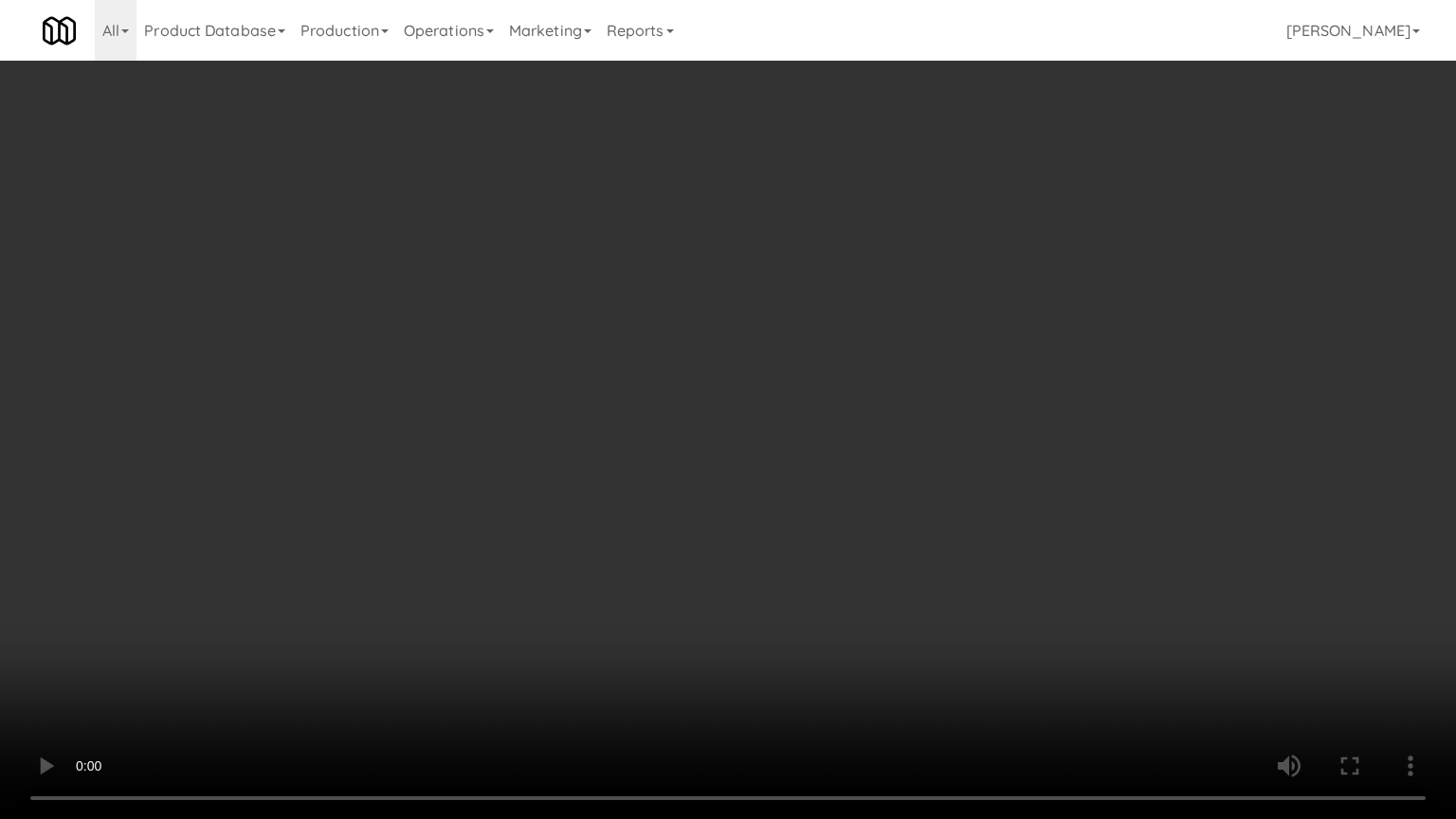
click at [761, 454] on video at bounding box center [728, 409] width 1456 height 819
drag, startPoint x: 774, startPoint y: 440, endPoint x: 797, endPoint y: 428, distance: 25.9
click at [785, 435] on video at bounding box center [728, 409] width 1456 height 819
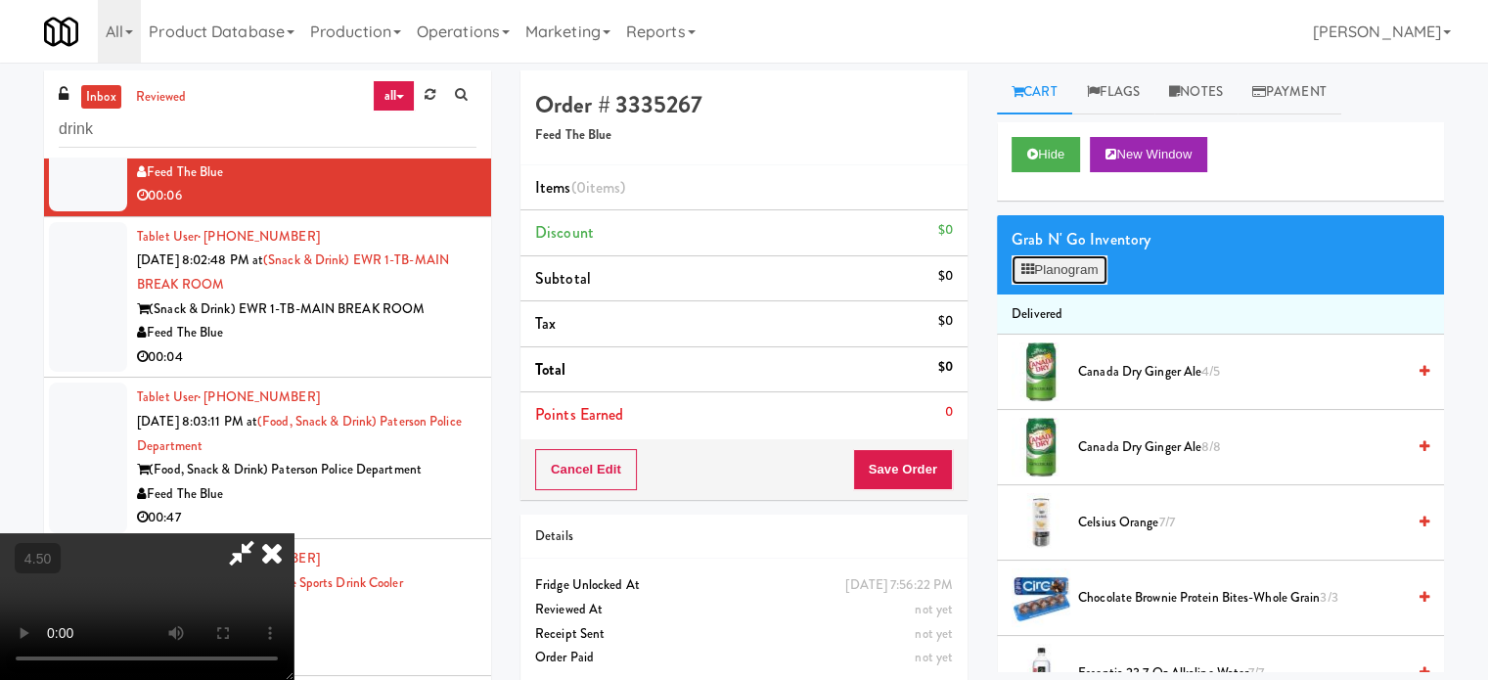
click at [1074, 264] on button "Planogram" at bounding box center [1060, 269] width 96 height 29
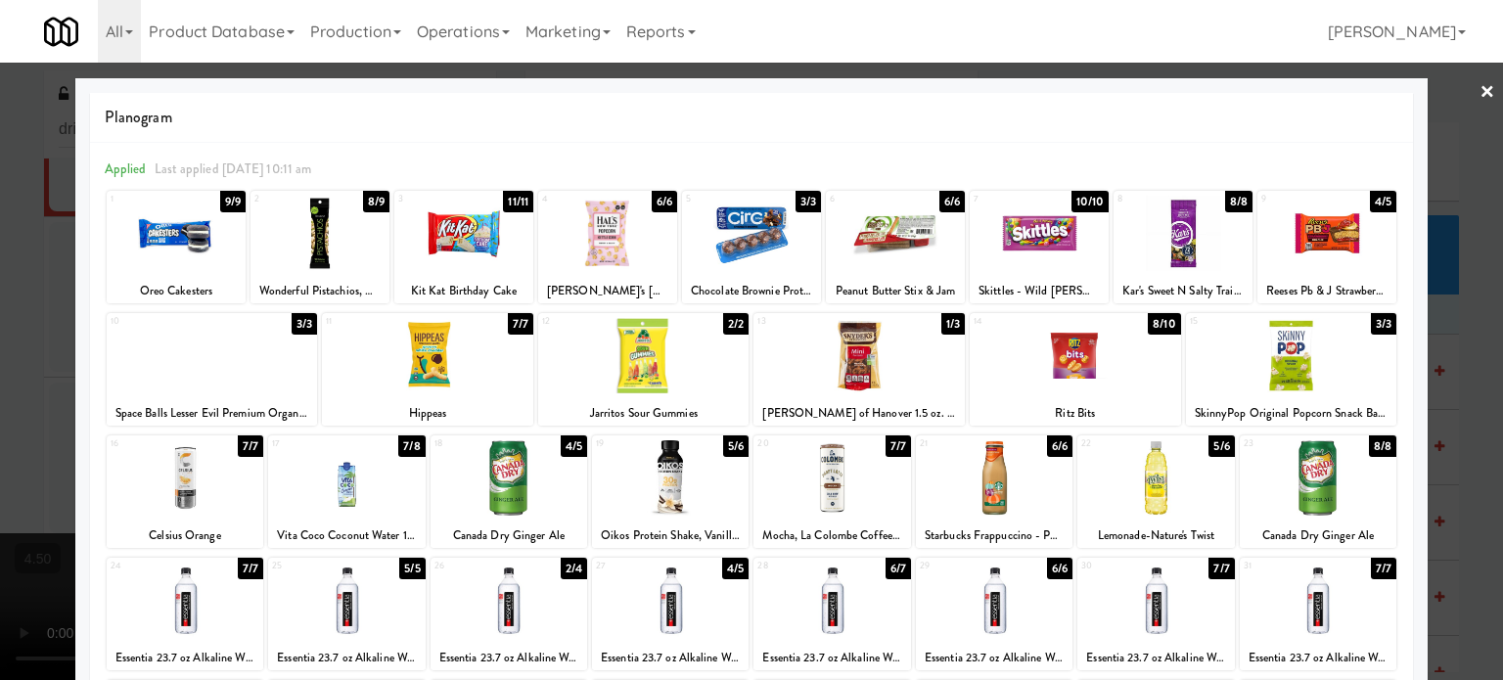
click at [729, 444] on div "5/6" at bounding box center [735, 446] width 25 height 22
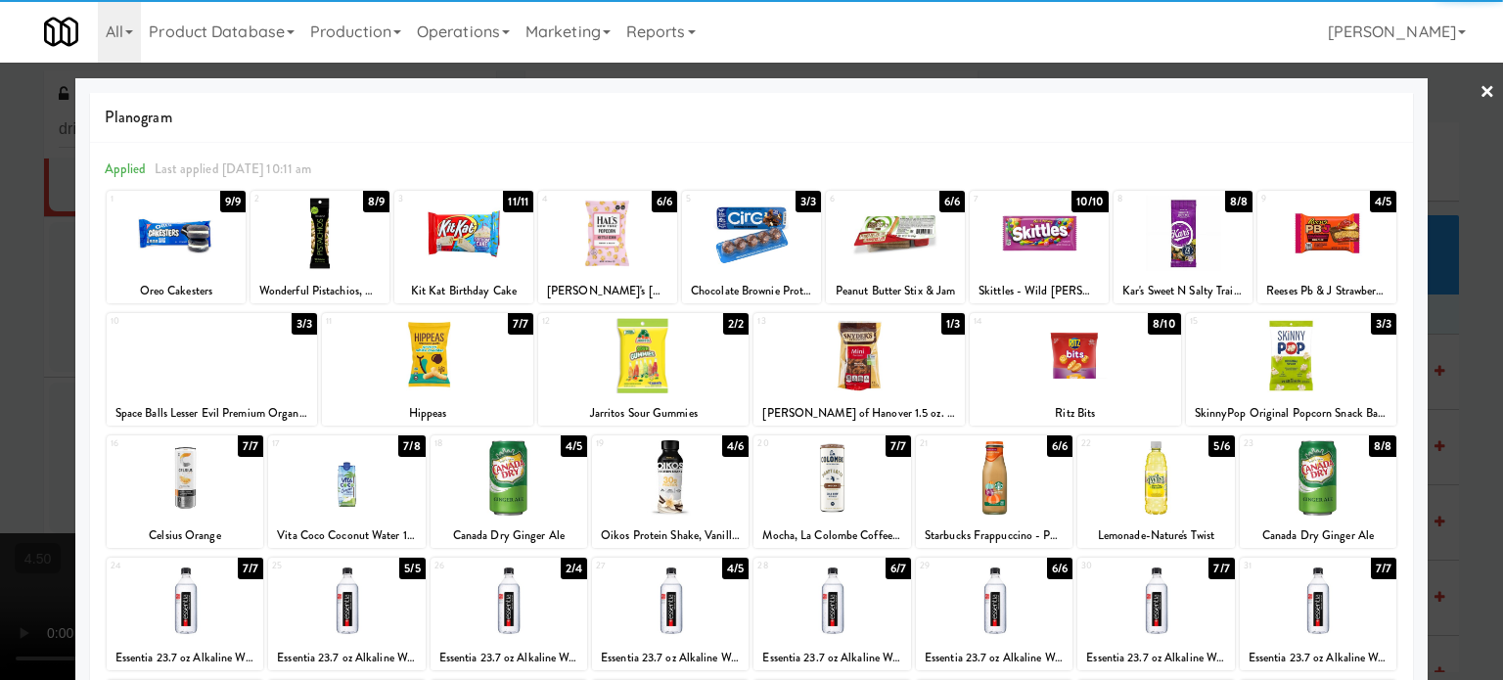
click at [1469, 401] on div at bounding box center [751, 340] width 1503 height 680
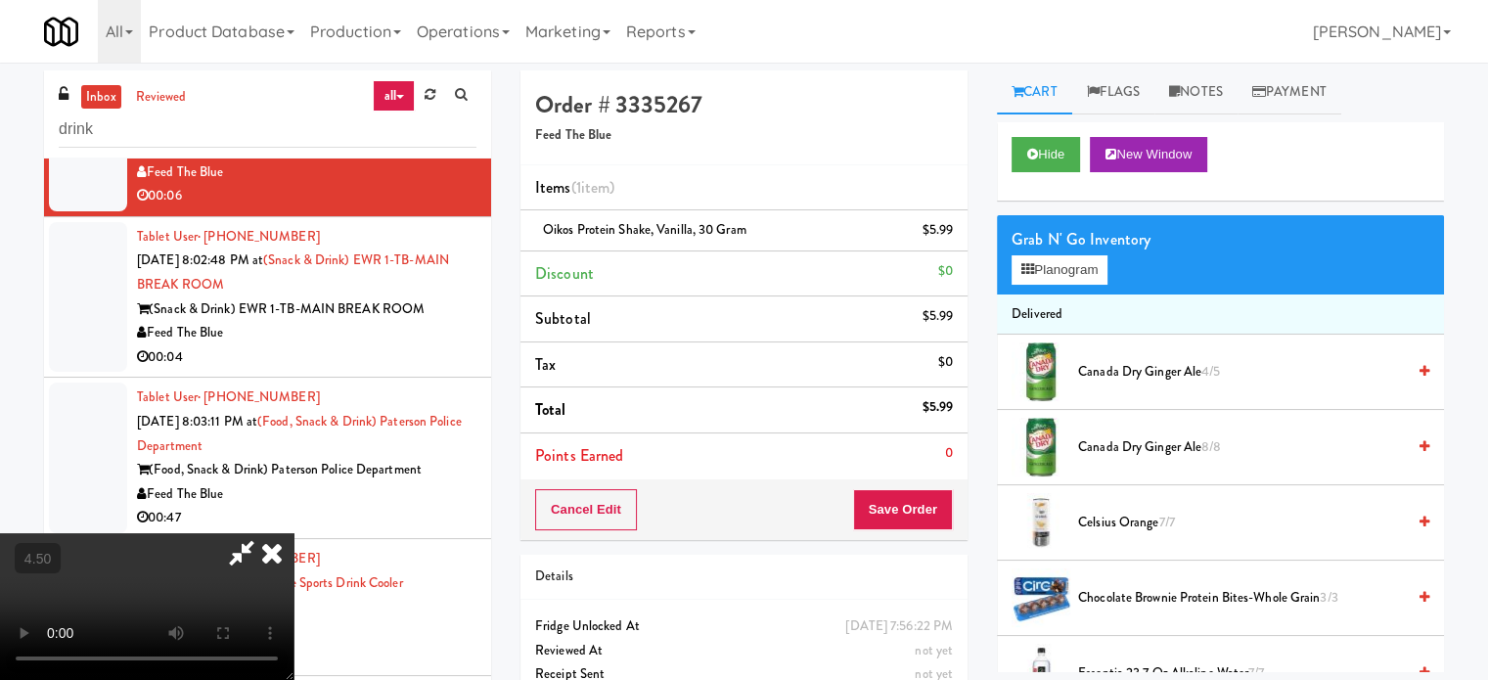
click at [294, 533] on video at bounding box center [147, 606] width 294 height 147
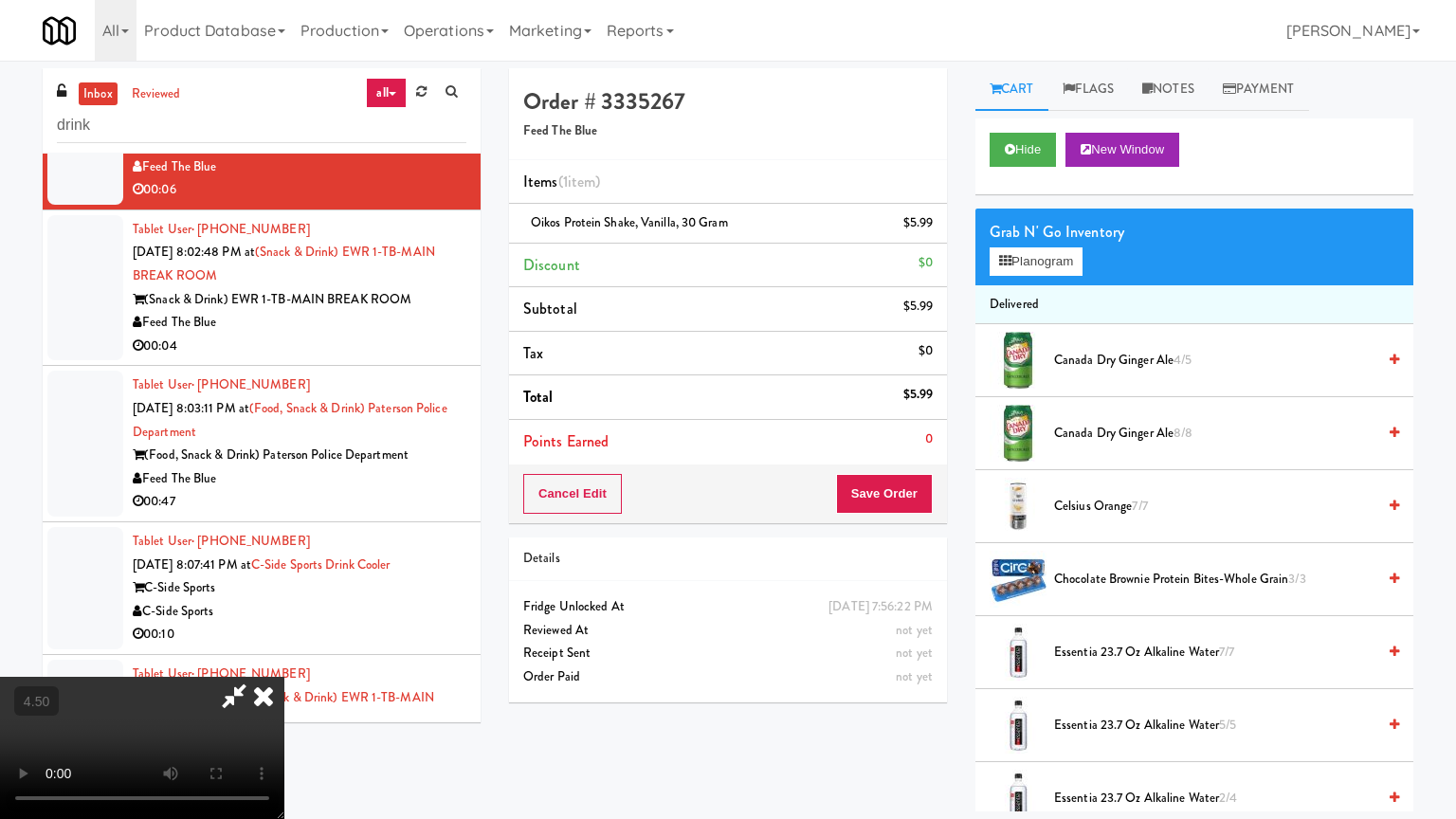
drag, startPoint x: 454, startPoint y: 535, endPoint x: 554, endPoint y: 394, distance: 172.9
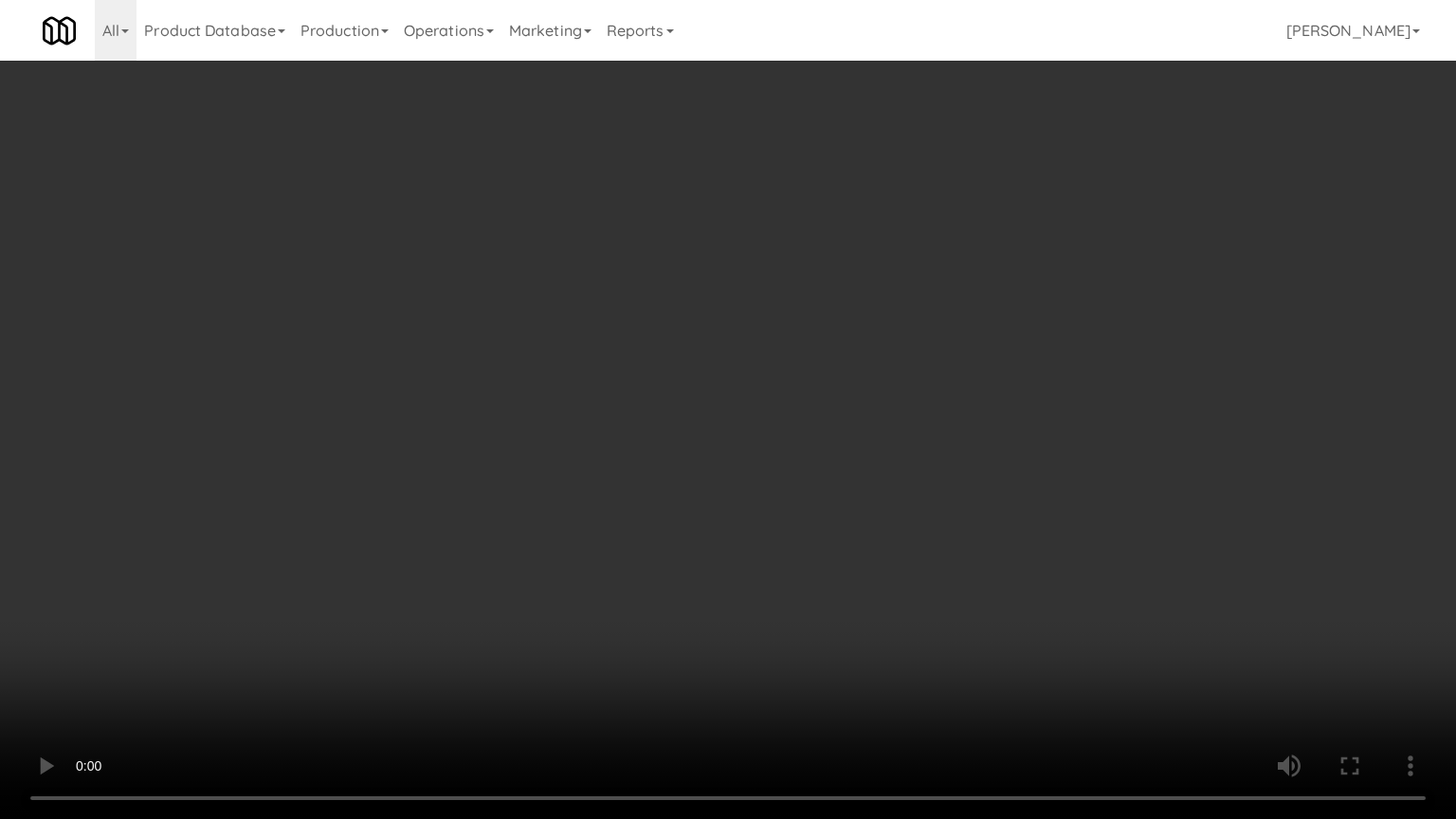
click at [468, 525] on video at bounding box center [728, 409] width 1456 height 819
click at [568, 444] on video at bounding box center [728, 409] width 1456 height 819
click at [713, 447] on video at bounding box center [728, 409] width 1456 height 819
click at [794, 459] on video at bounding box center [728, 409] width 1456 height 819
drag, startPoint x: 734, startPoint y: 464, endPoint x: 775, endPoint y: 457, distance: 41.6
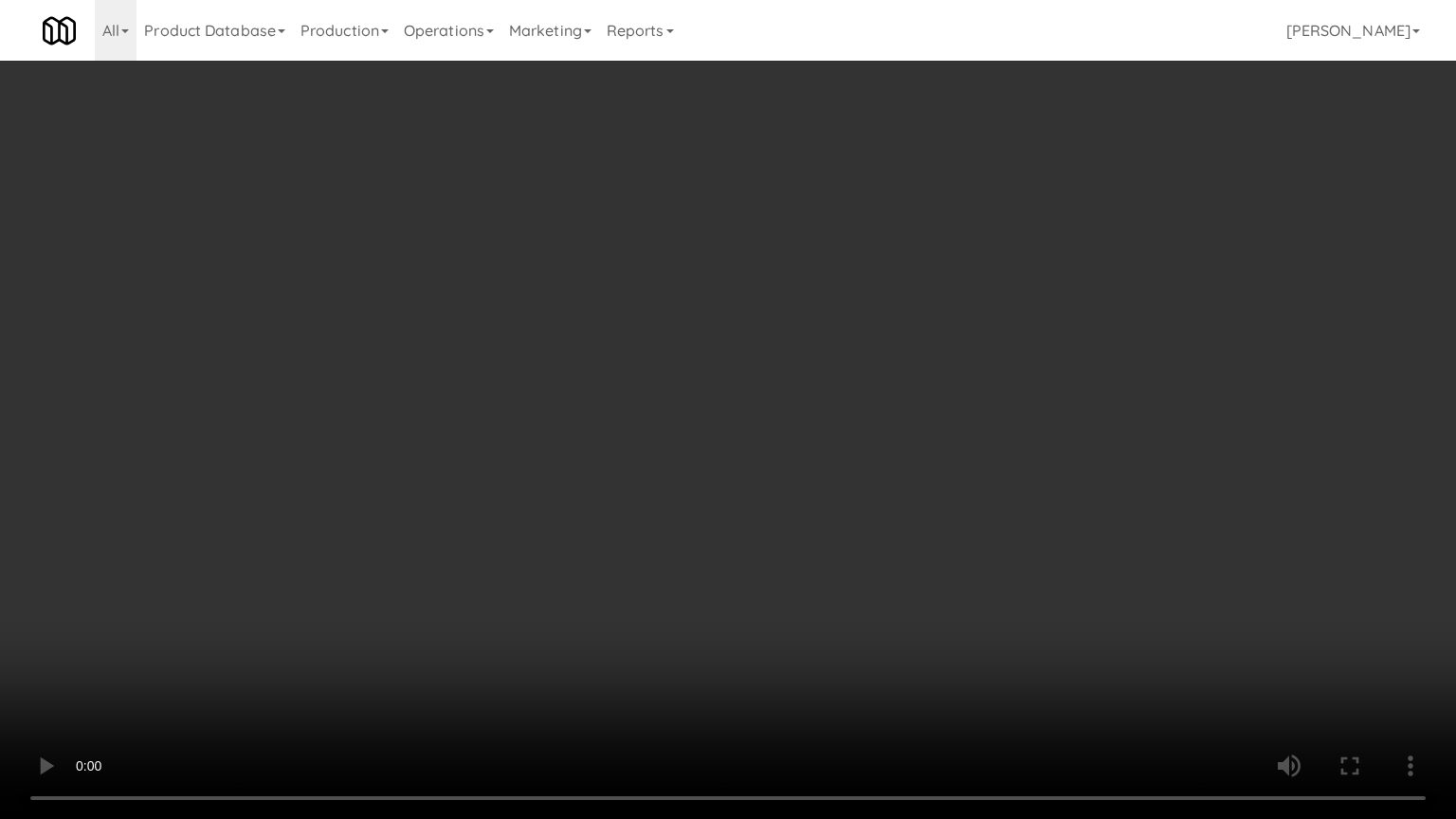
click at [739, 464] on video at bounding box center [728, 409] width 1456 height 819
click at [775, 457] on video at bounding box center [728, 409] width 1456 height 819
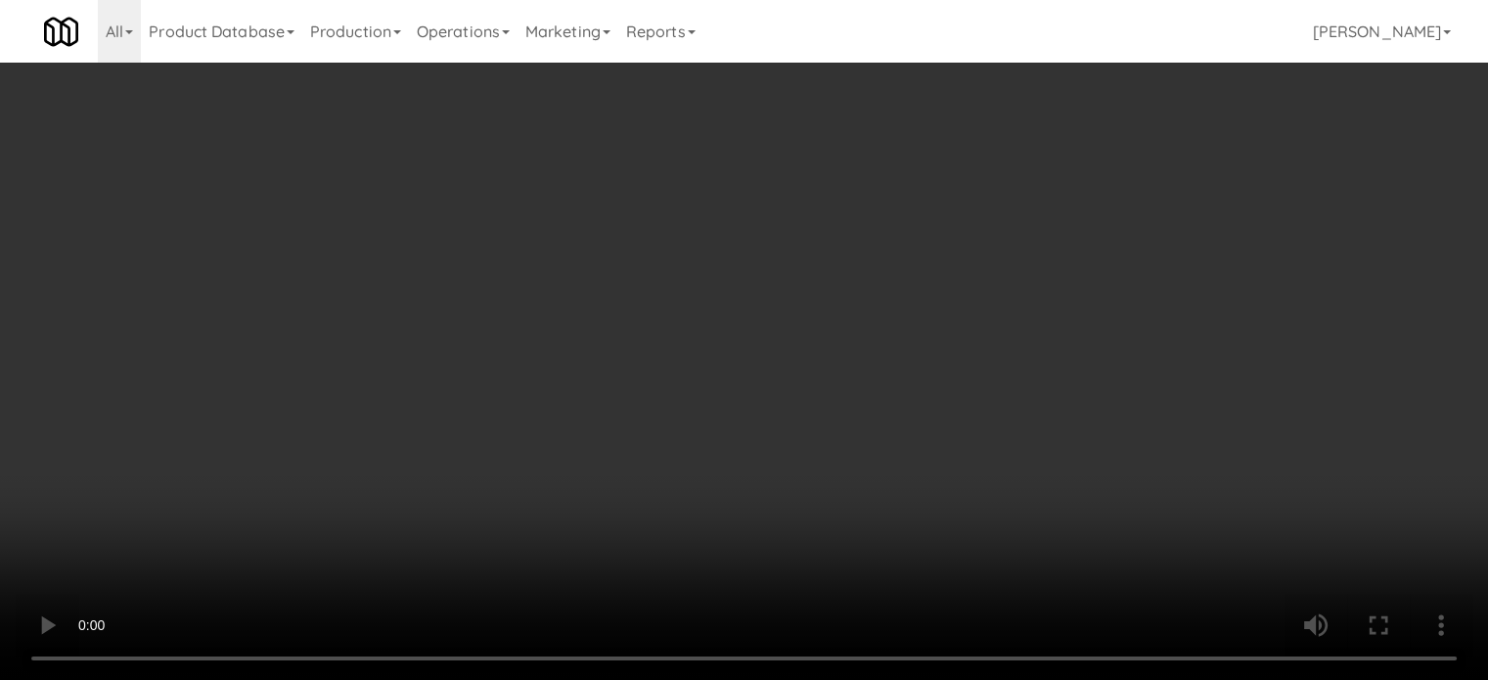
click at [546, 387] on video at bounding box center [744, 340] width 1488 height 680
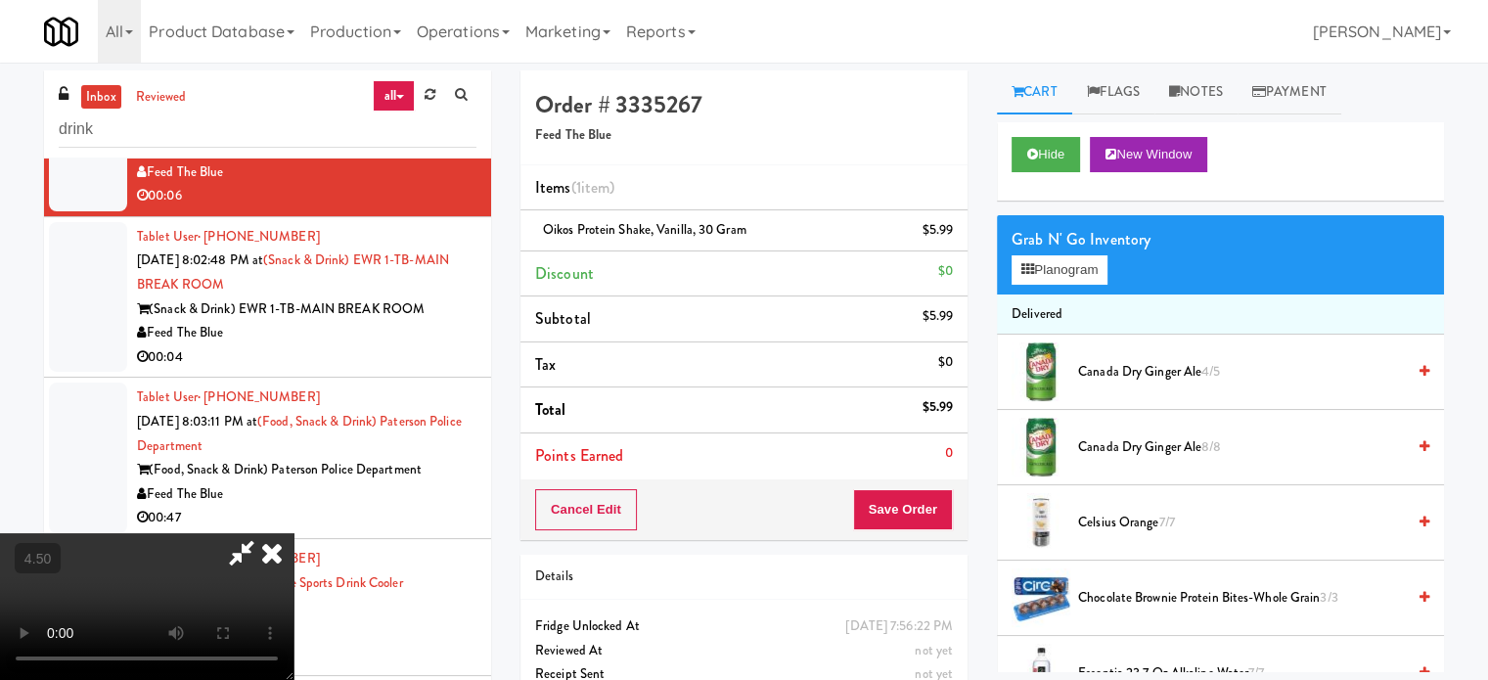
click at [294, 533] on video at bounding box center [147, 606] width 294 height 147
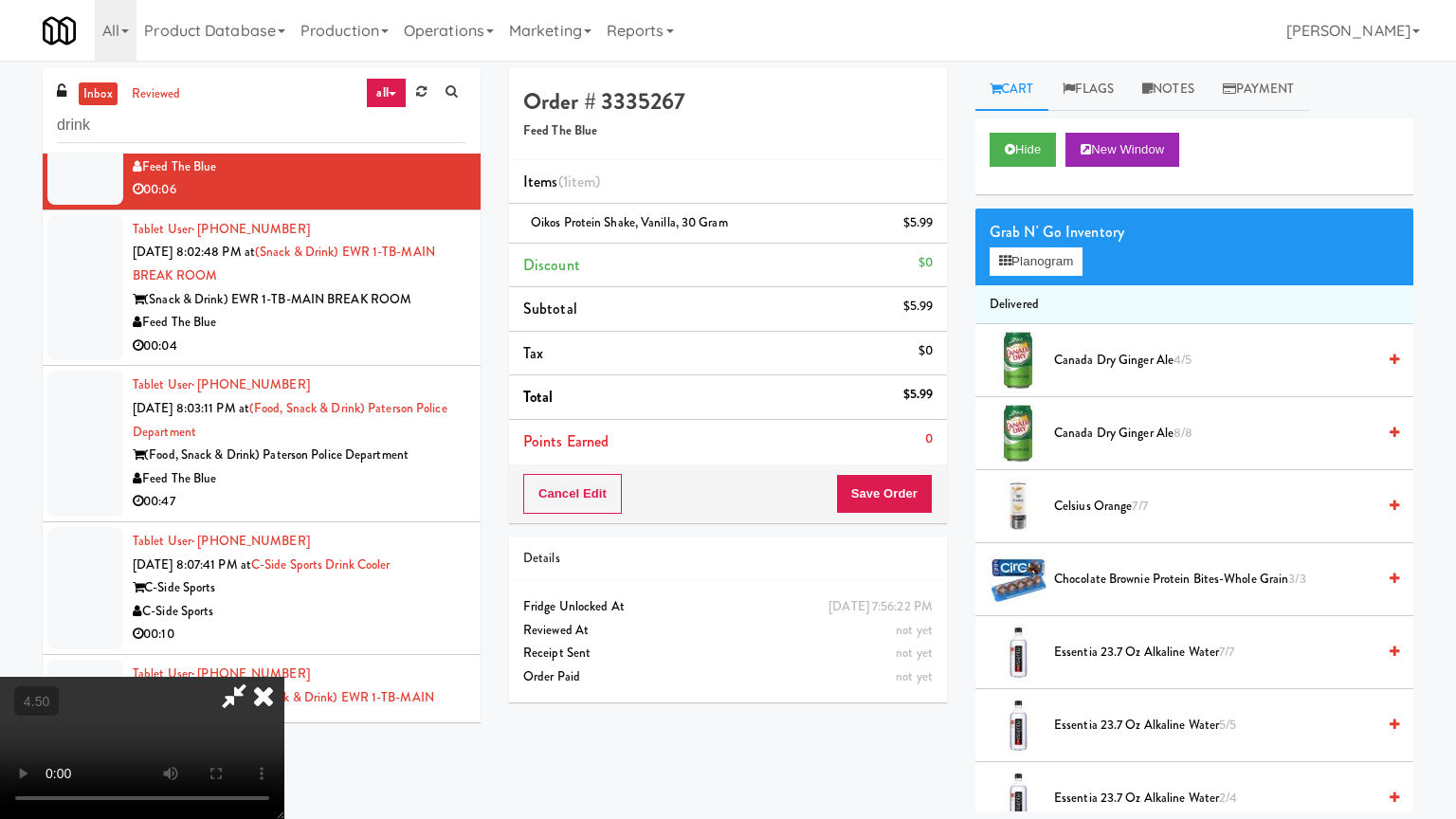
click at [285, 658] on video at bounding box center [142, 748] width 285 height 142
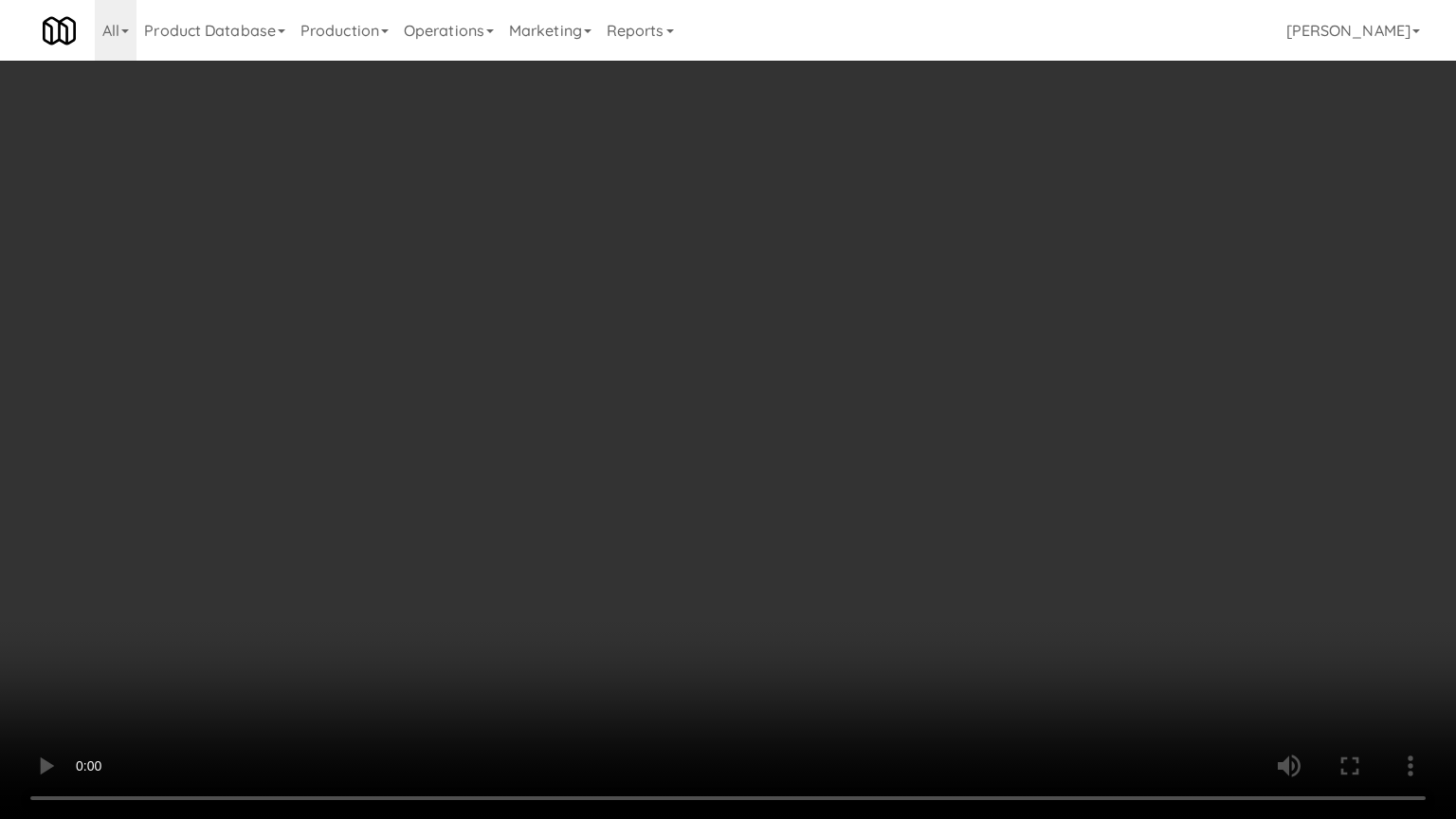
click at [660, 453] on video at bounding box center [728, 409] width 1456 height 819
drag, startPoint x: 402, startPoint y: 587, endPoint x: 572, endPoint y: 424, distance: 235.5
click at [402, 587] on video at bounding box center [728, 409] width 1456 height 819
click at [581, 462] on video at bounding box center [728, 409] width 1456 height 819
click at [591, 469] on video at bounding box center [728, 409] width 1456 height 819
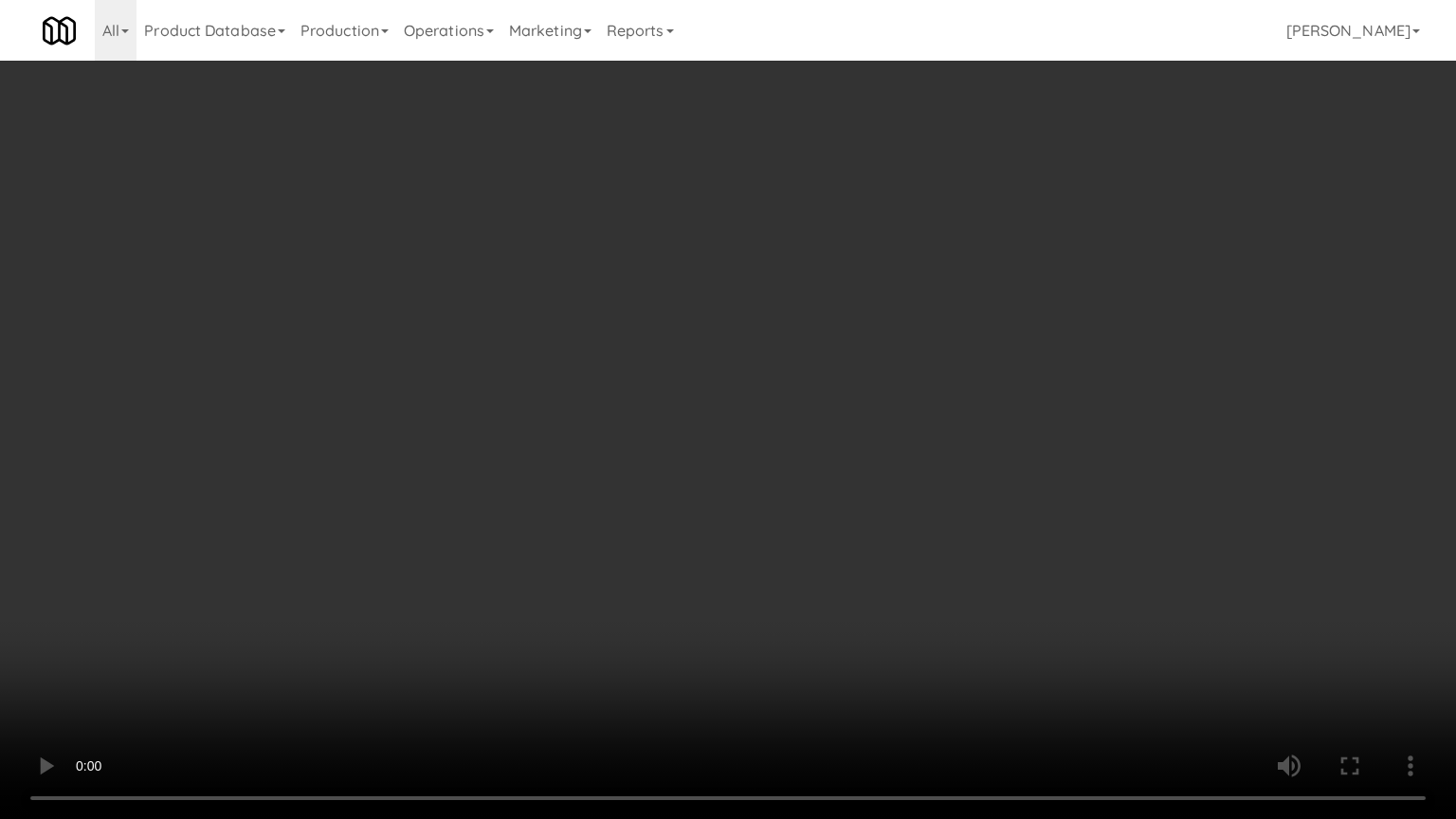
click at [682, 486] on video at bounding box center [728, 409] width 1456 height 819
drag, startPoint x: 682, startPoint y: 486, endPoint x: 714, endPoint y: 483, distance: 32.1
click at [682, 486] on video at bounding box center [728, 409] width 1456 height 819
click at [803, 499] on video at bounding box center [728, 409] width 1456 height 819
click at [542, 549] on video at bounding box center [728, 409] width 1456 height 819
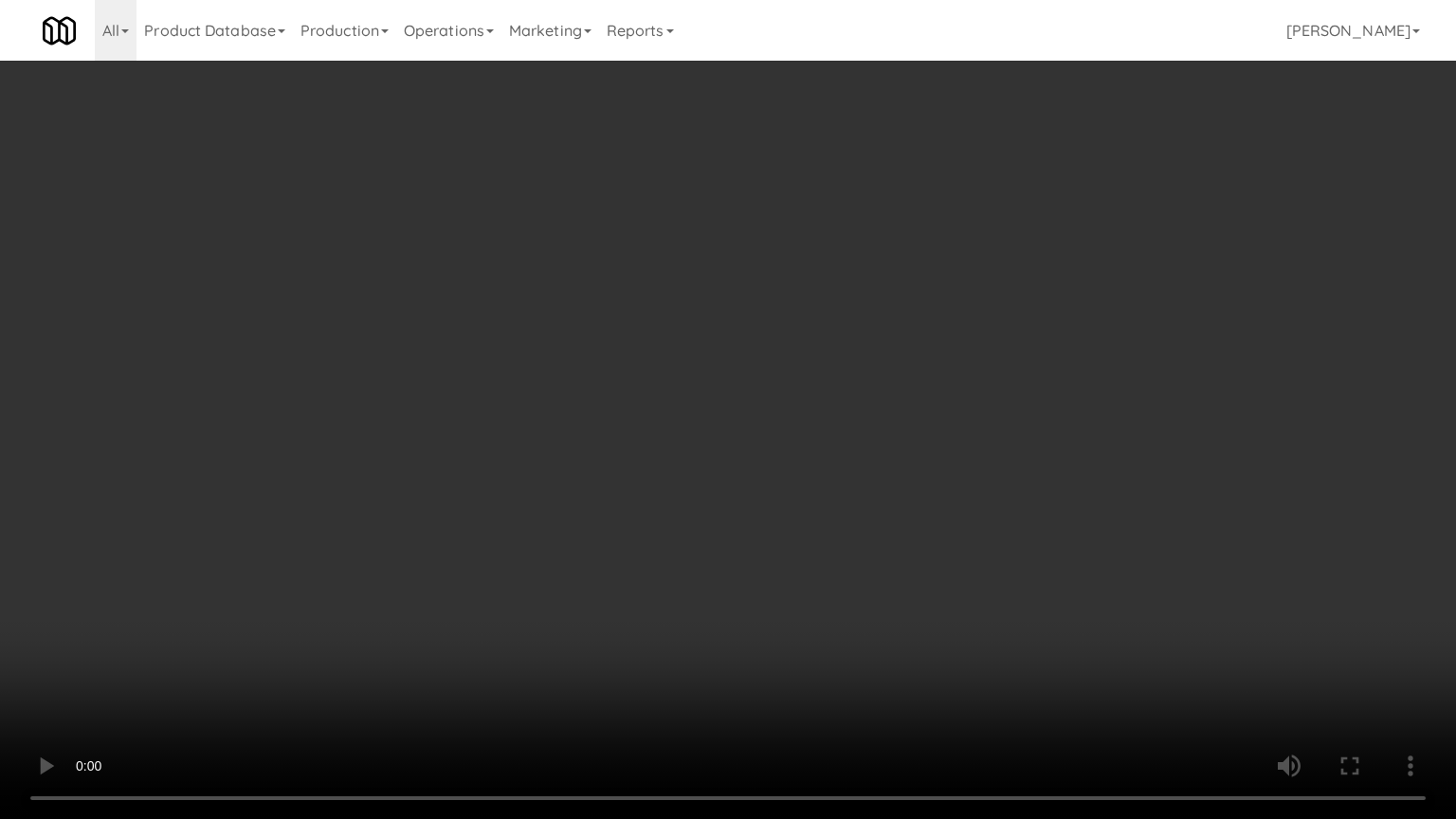
click at [713, 532] on video at bounding box center [728, 409] width 1456 height 819
click at [710, 531] on video at bounding box center [728, 409] width 1456 height 819
click at [789, 536] on video at bounding box center [728, 409] width 1456 height 819
click at [788, 536] on video at bounding box center [728, 409] width 1456 height 819
click at [830, 512] on video at bounding box center [728, 409] width 1456 height 819
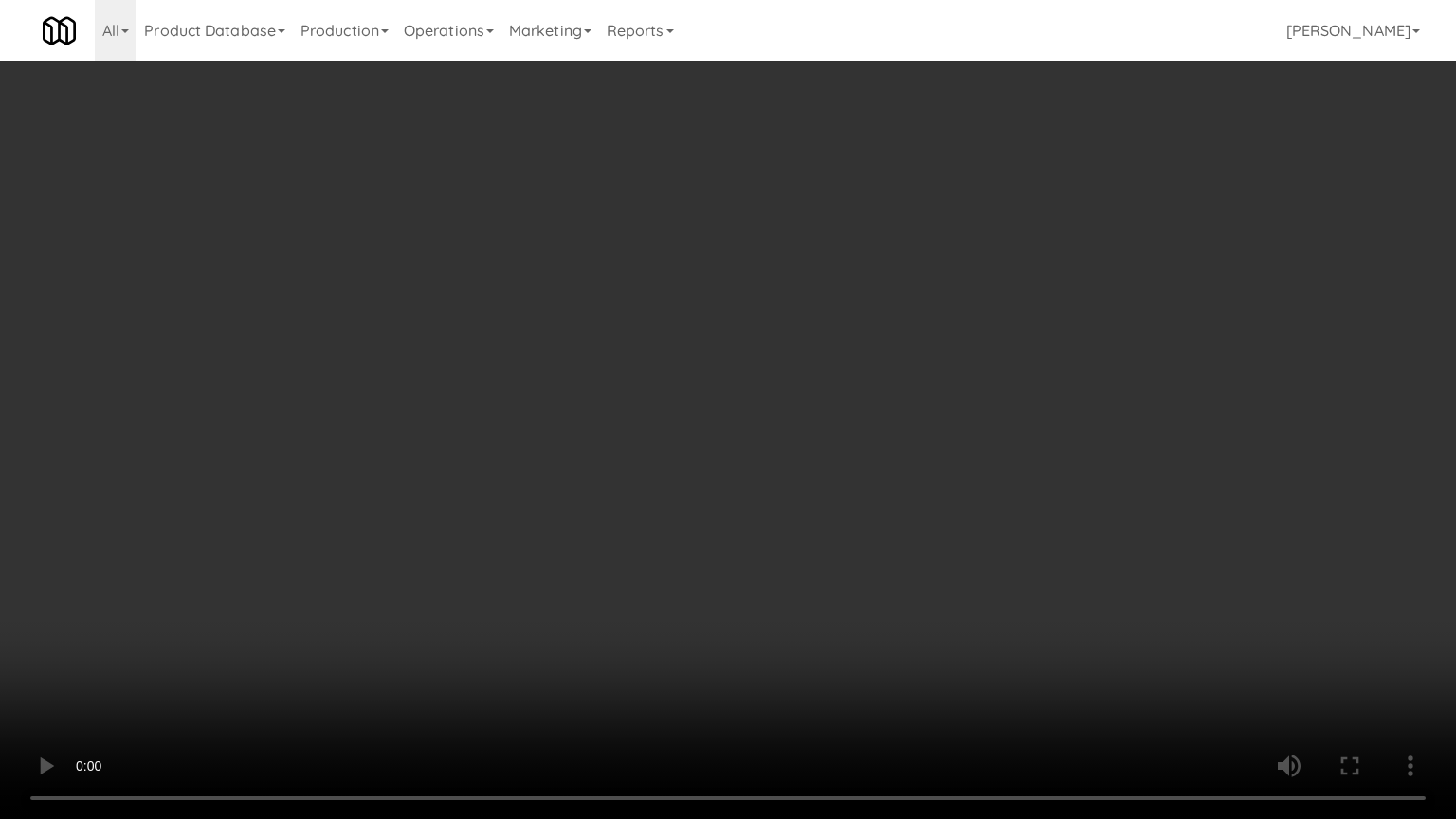
click at [831, 517] on video at bounding box center [728, 409] width 1456 height 819
click at [834, 520] on video at bounding box center [728, 409] width 1456 height 819
drag, startPoint x: 828, startPoint y: 516, endPoint x: 905, endPoint y: 510, distance: 77.2
click at [830, 517] on video at bounding box center [728, 409] width 1456 height 819
drag, startPoint x: 905, startPoint y: 510, endPoint x: 1038, endPoint y: 309, distance: 241.0
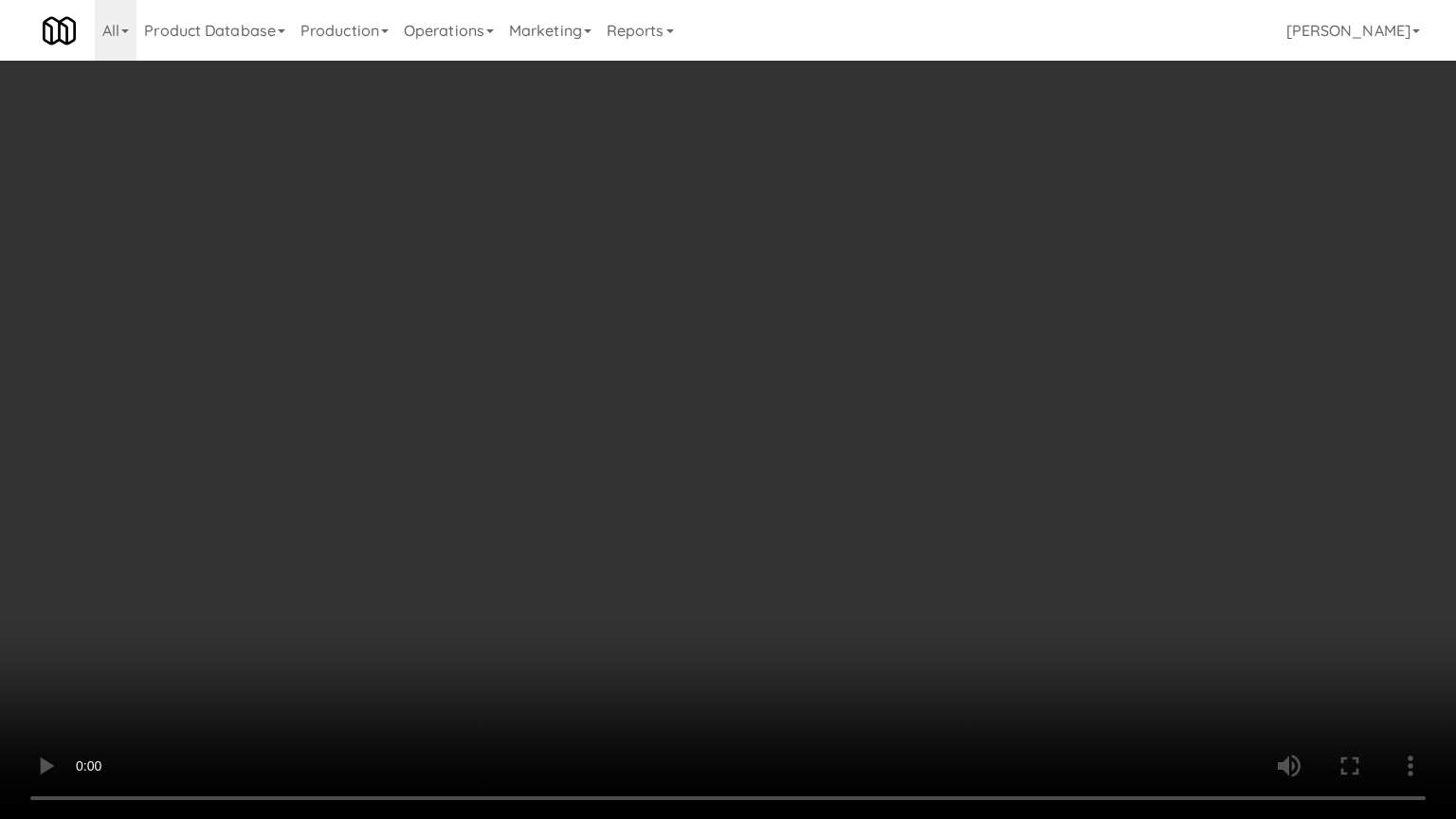
click at [909, 506] on video at bounding box center [728, 409] width 1456 height 819
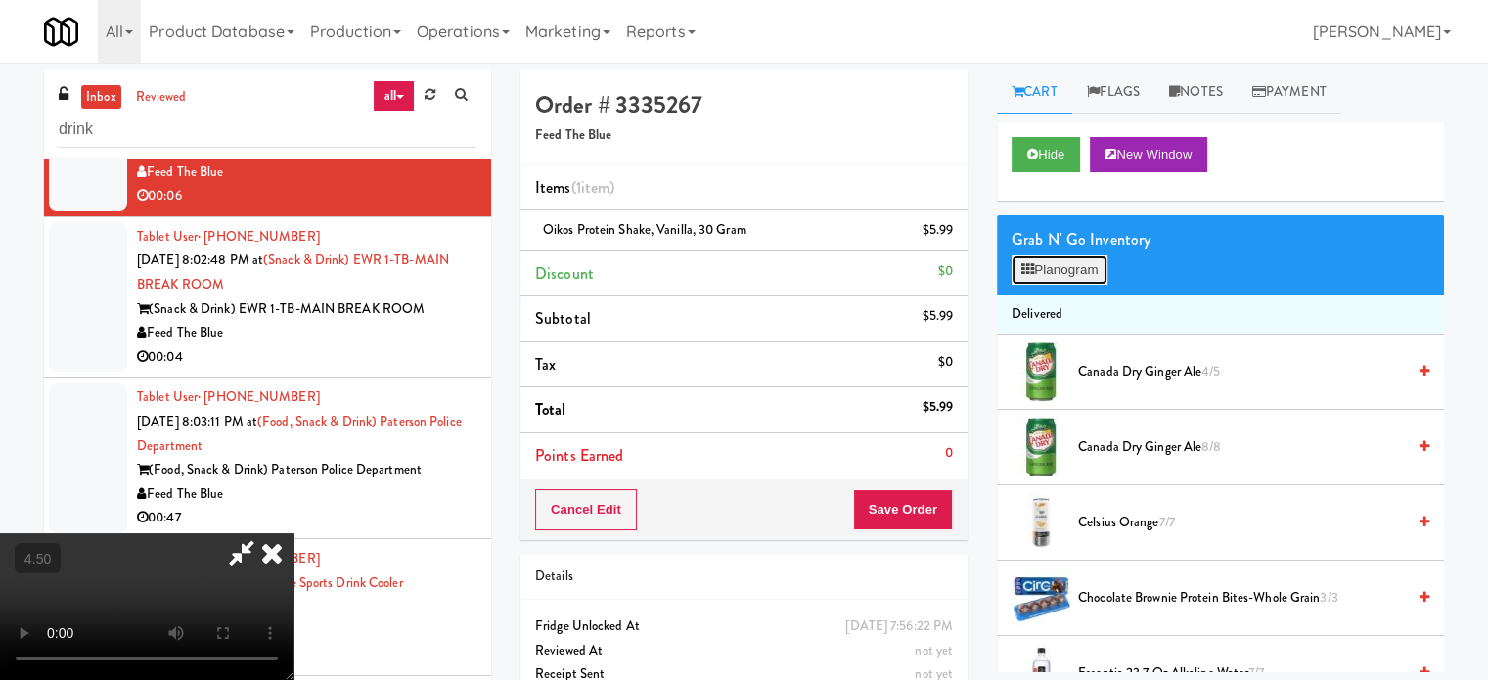
click at [1080, 265] on button "Planogram" at bounding box center [1060, 269] width 96 height 29
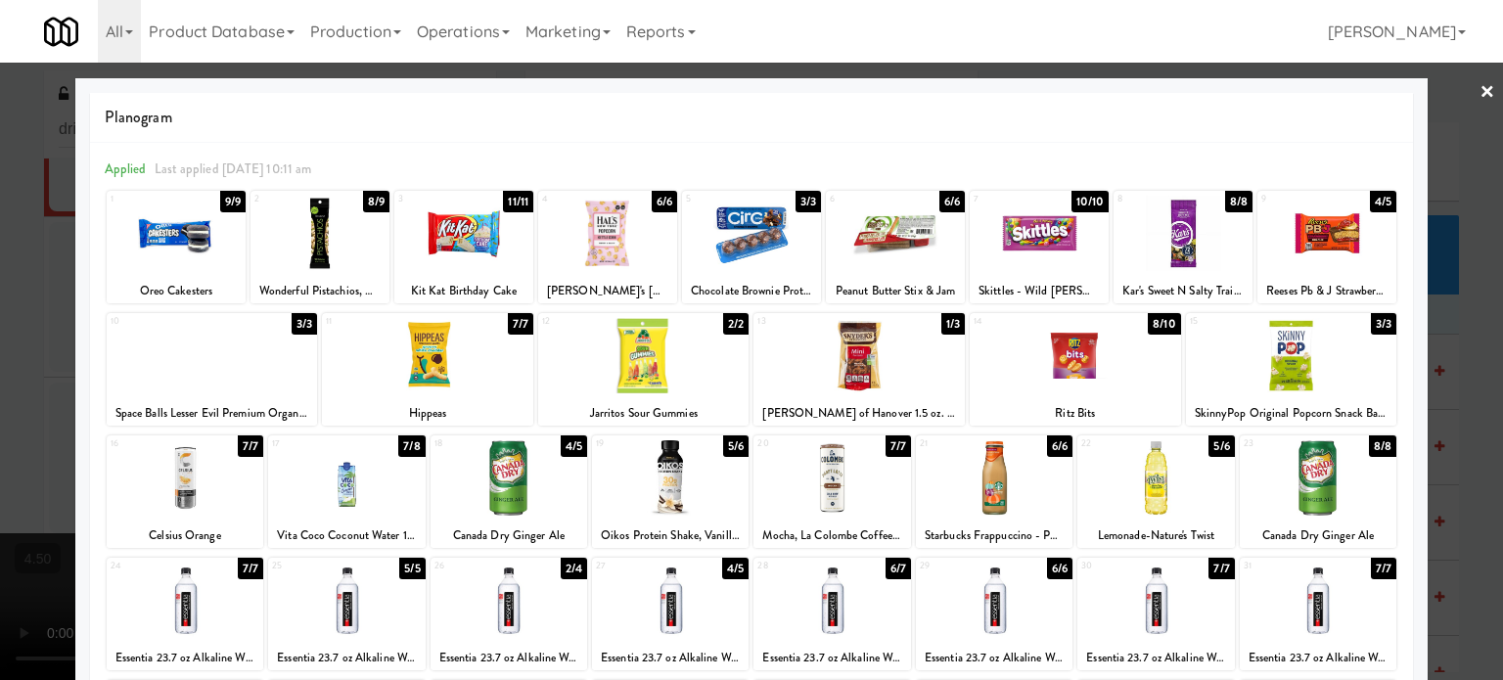
click at [1158, 318] on div "8/10" at bounding box center [1164, 324] width 32 height 22
click at [1474, 371] on div at bounding box center [751, 340] width 1503 height 680
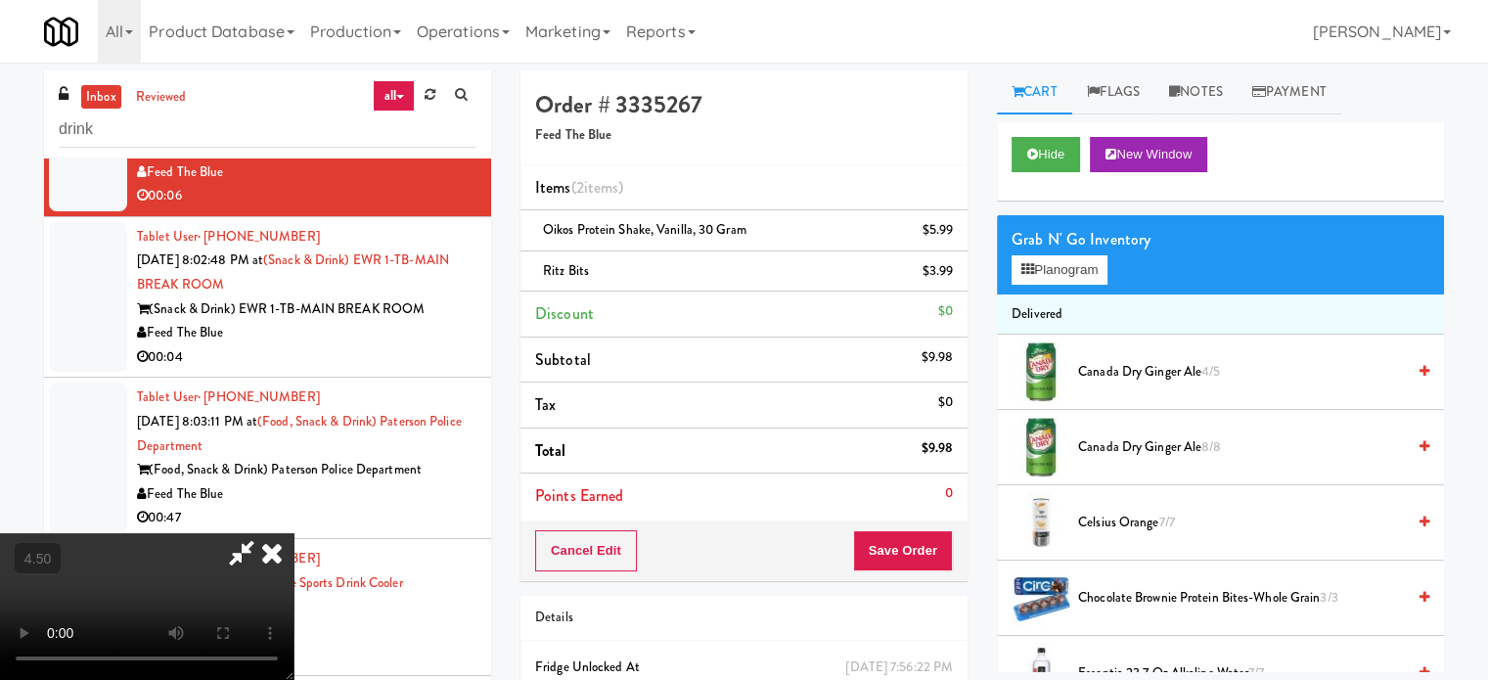
click at [294, 533] on video at bounding box center [147, 606] width 294 height 147
drag, startPoint x: 582, startPoint y: 401, endPoint x: 620, endPoint y: 479, distance: 87.1
click at [294, 533] on video at bounding box center [147, 606] width 294 height 147
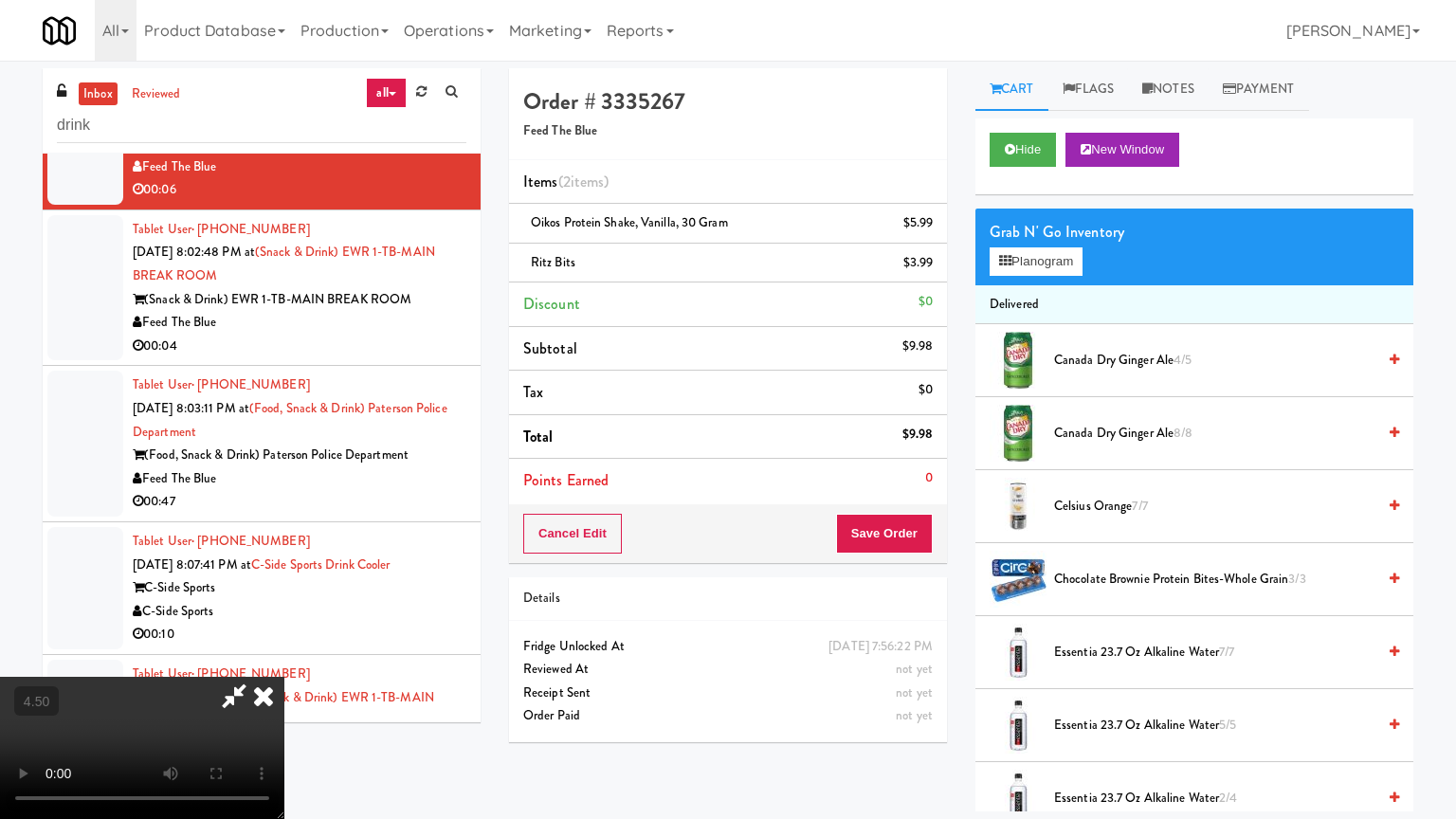
drag, startPoint x: 601, startPoint y: 464, endPoint x: 623, endPoint y: 440, distance: 32.6
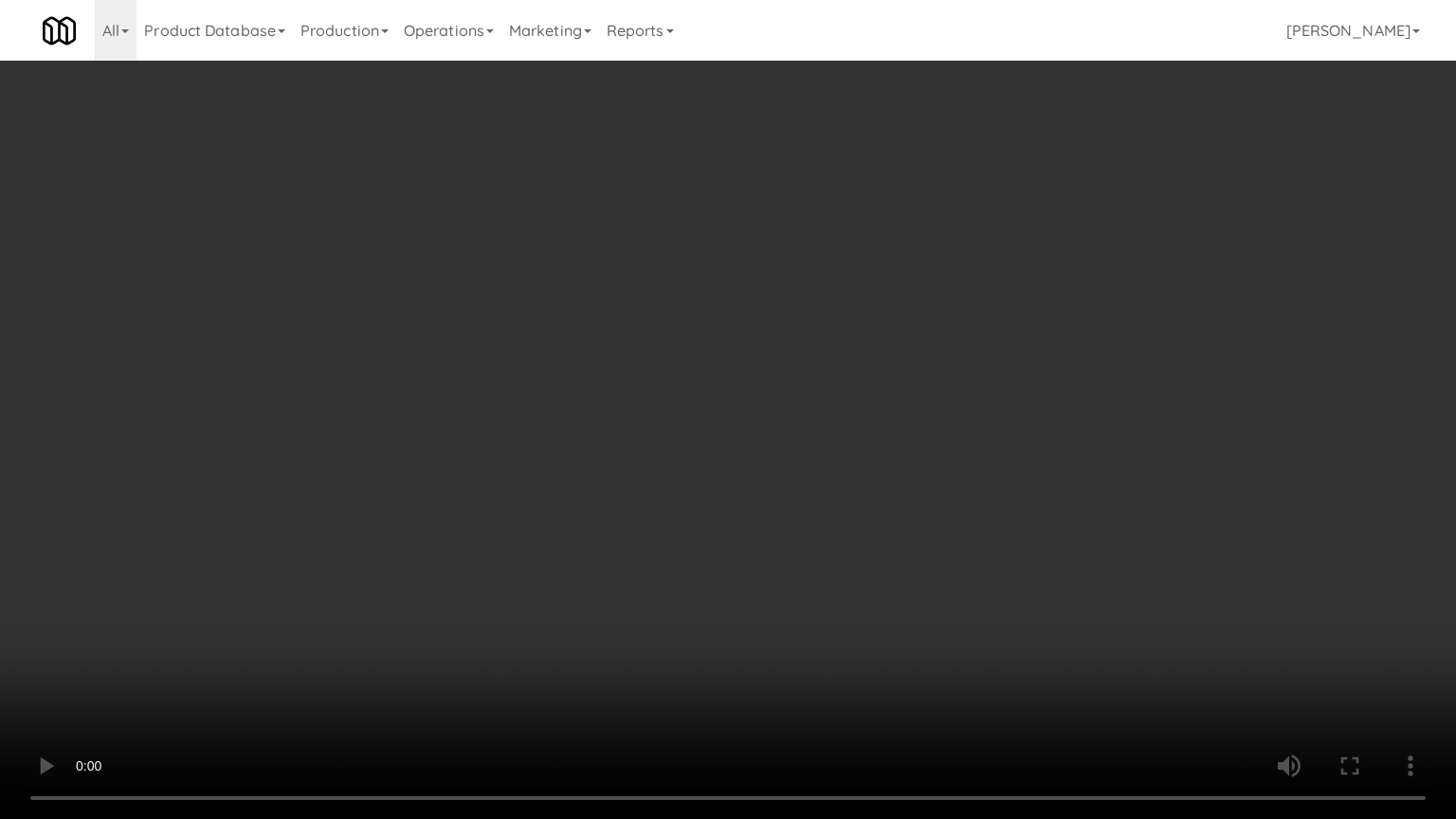
click at [606, 461] on video at bounding box center [728, 409] width 1456 height 819
click at [662, 458] on video at bounding box center [728, 409] width 1456 height 819
click at [673, 448] on video at bounding box center [728, 409] width 1456 height 819
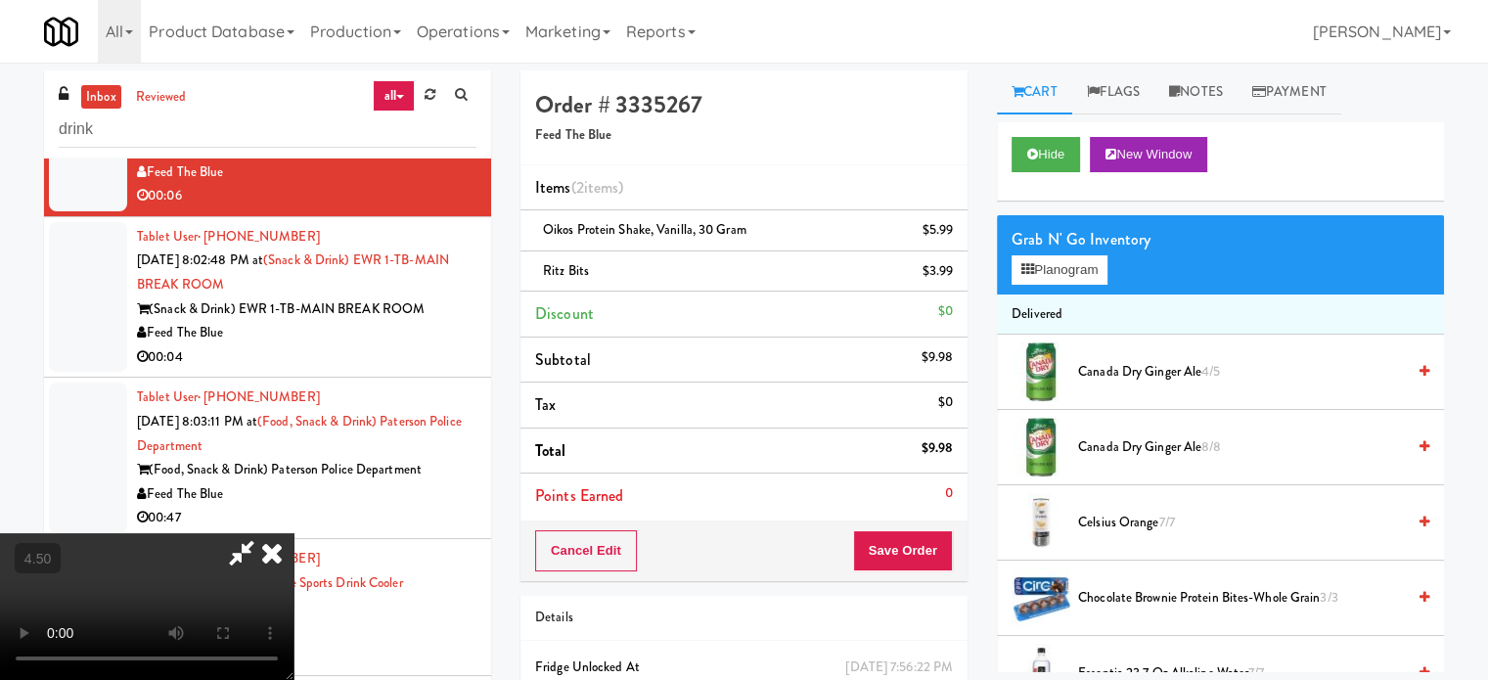
click at [294, 533] on icon at bounding box center [271, 552] width 43 height 39
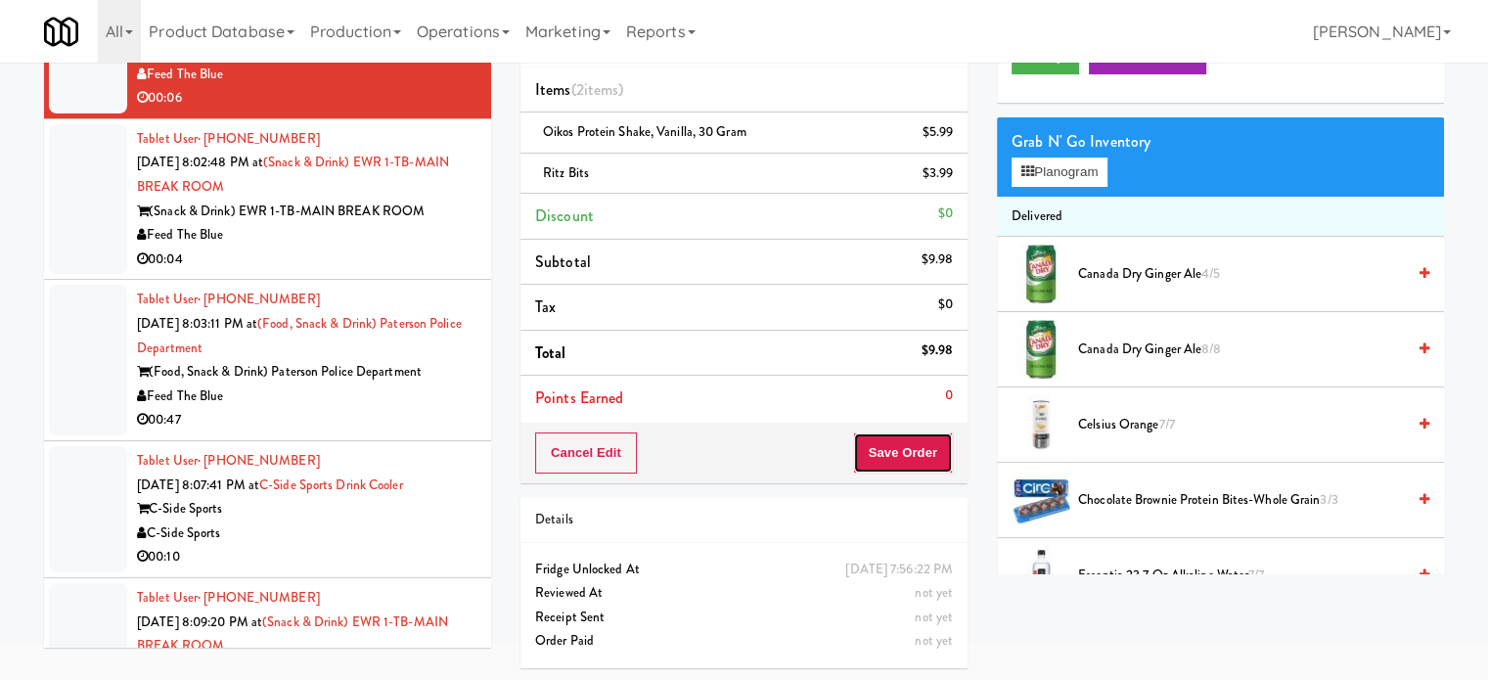
click at [896, 445] on button "Save Order" at bounding box center [903, 452] width 100 height 41
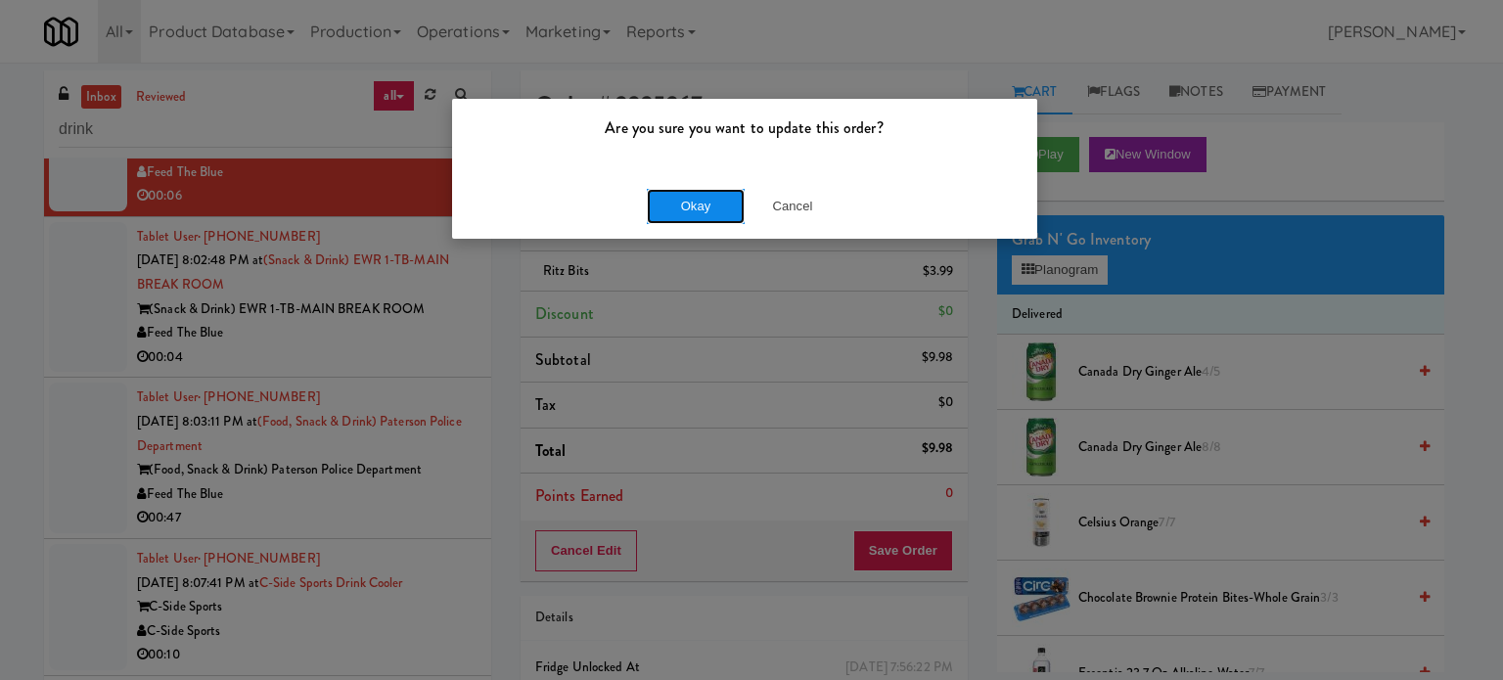
click at [683, 199] on button "Okay" at bounding box center [696, 206] width 98 height 35
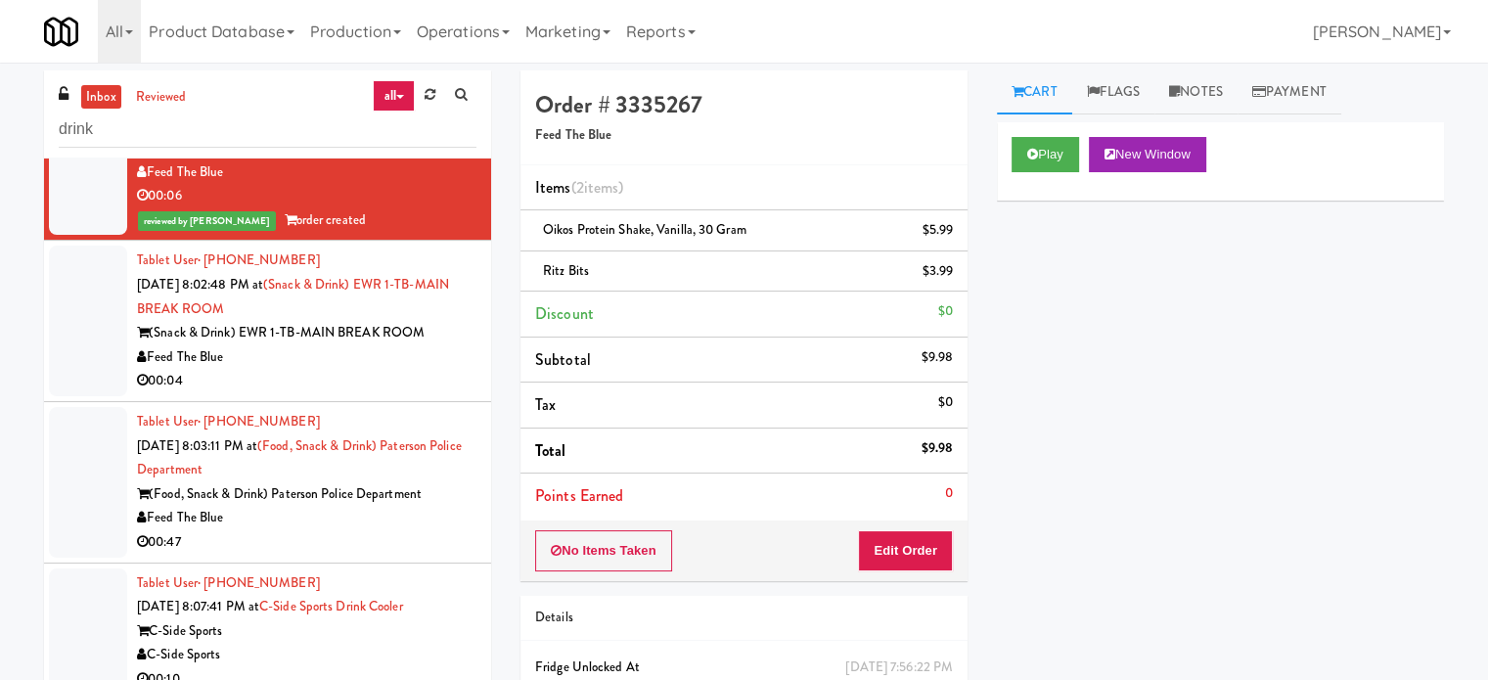
drag, startPoint x: 386, startPoint y: 488, endPoint x: 578, endPoint y: 449, distance: 195.7
click at [388, 393] on div "00:04" at bounding box center [307, 381] width 340 height 24
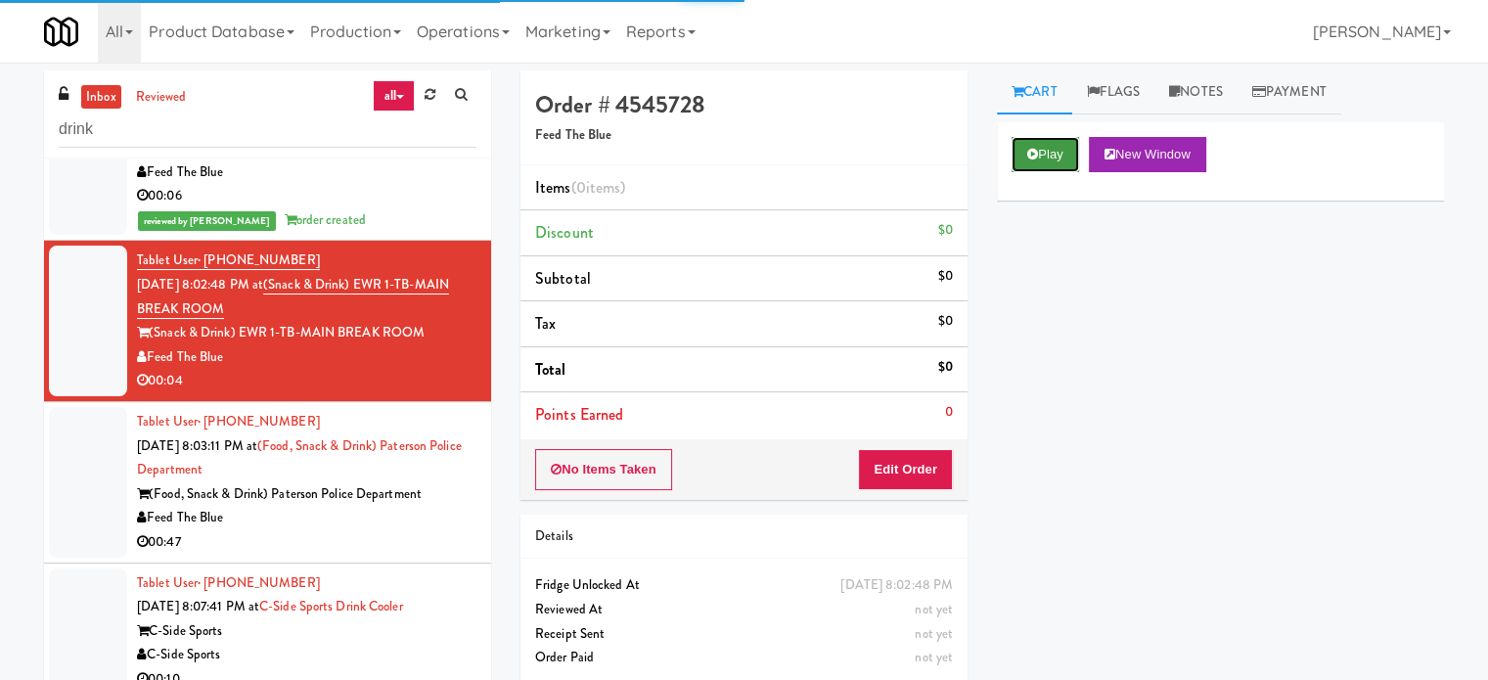
click at [1067, 154] on button "Play" at bounding box center [1046, 154] width 68 height 35
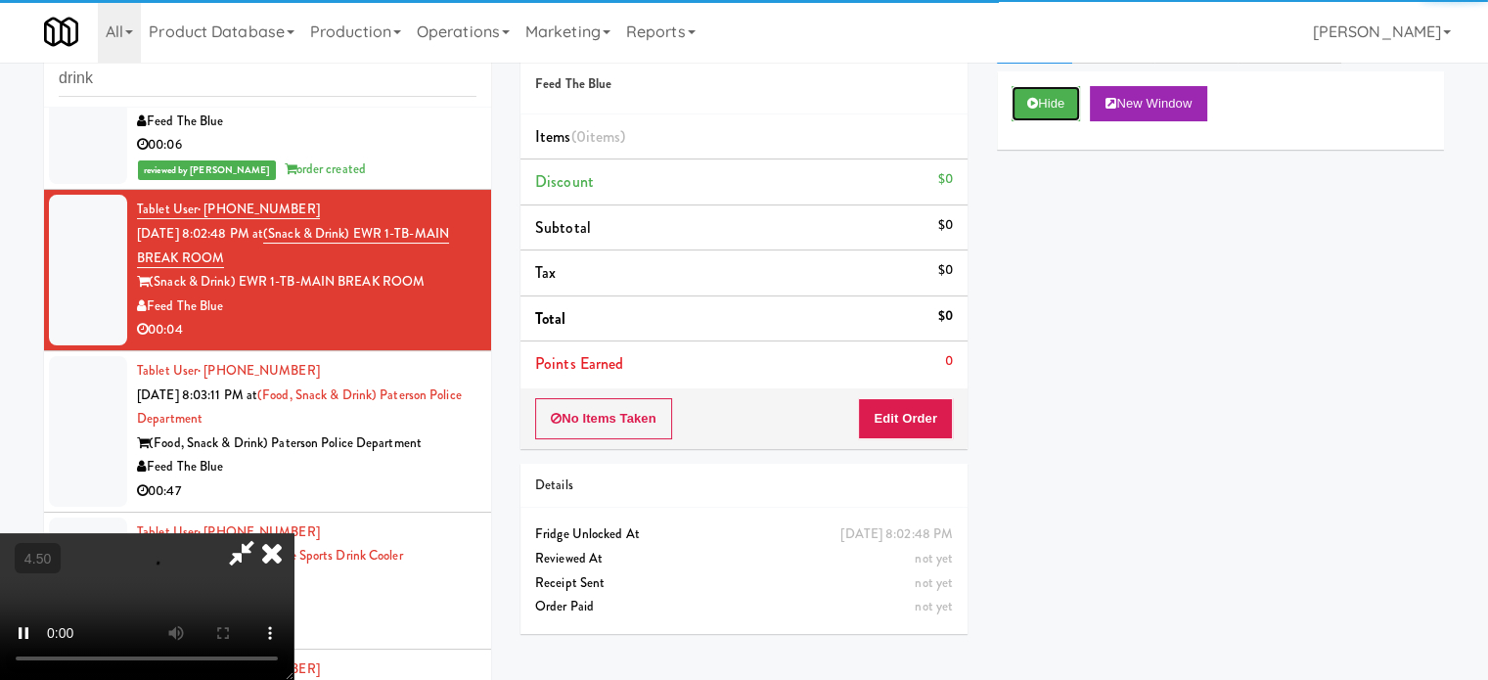
scroll to position [79, 0]
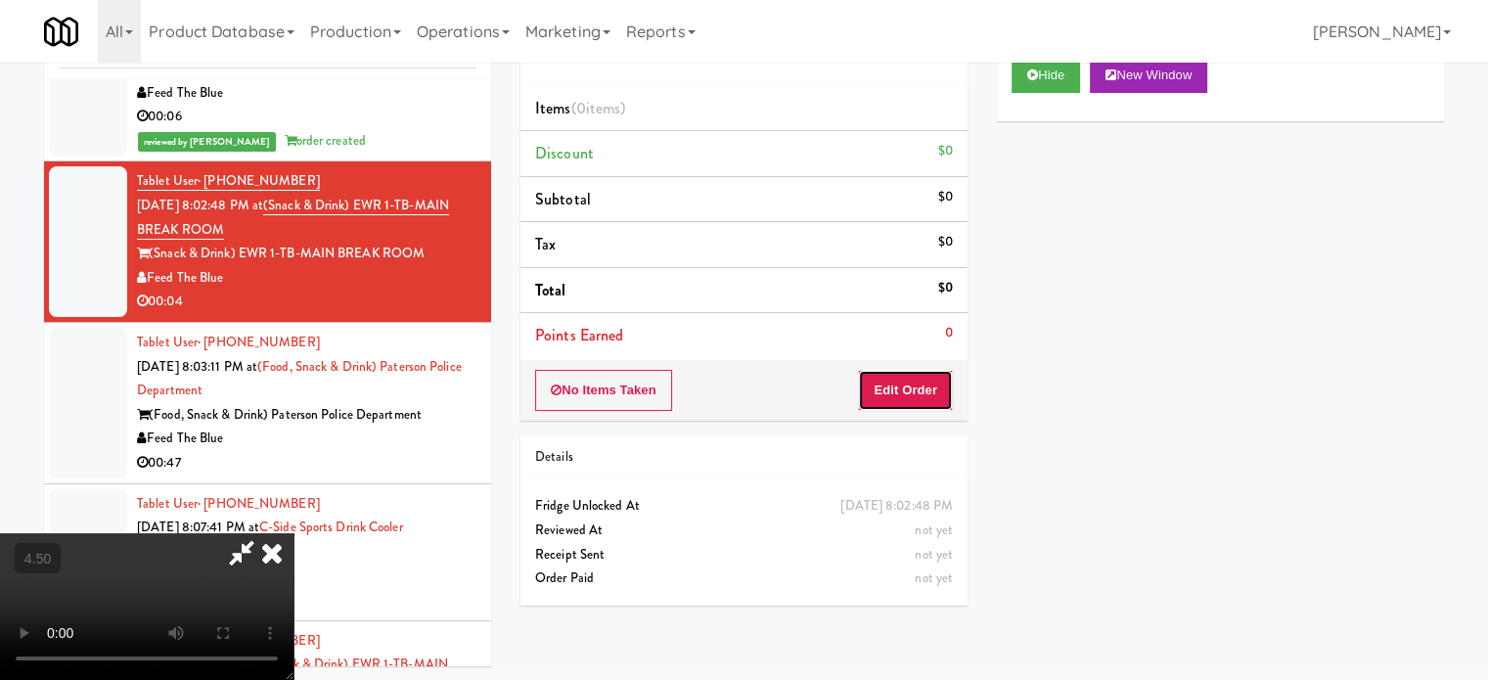
click at [916, 396] on button "Edit Order" at bounding box center [905, 390] width 95 height 41
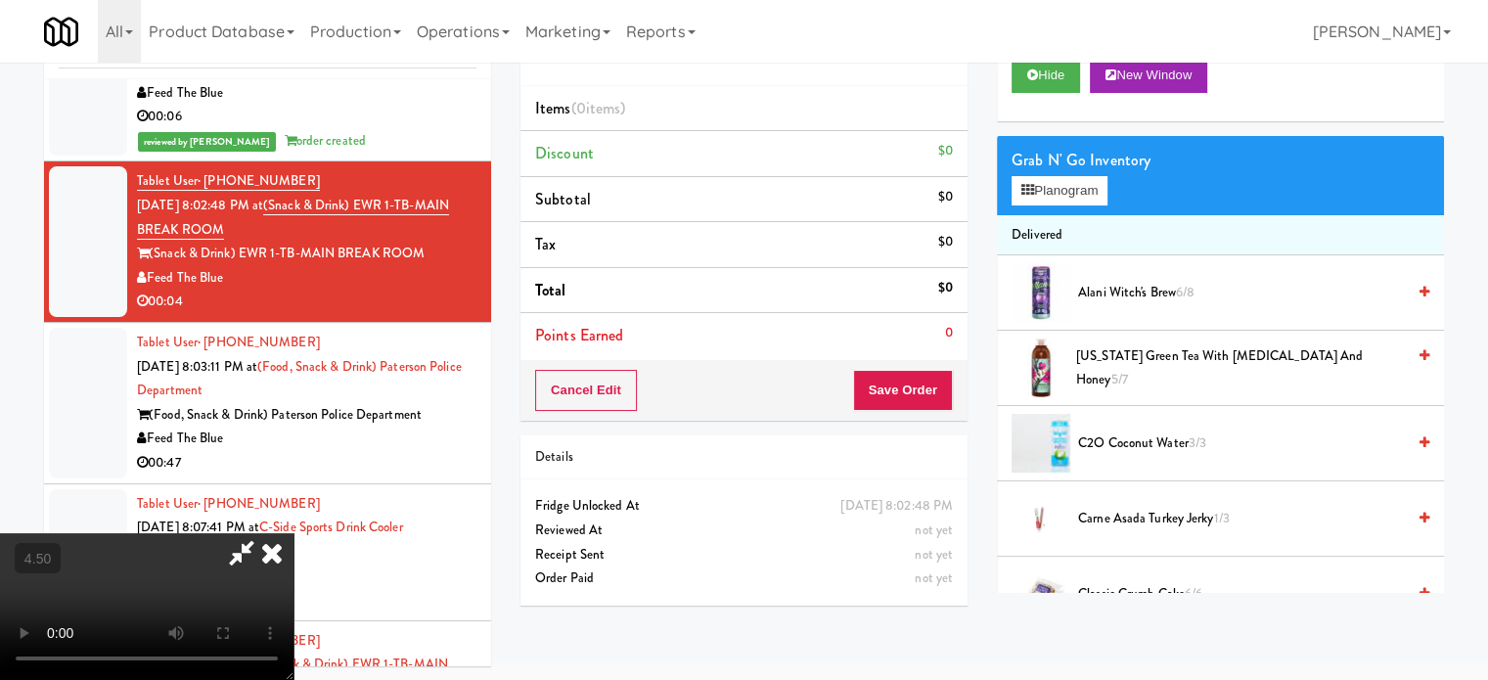
click at [294, 533] on video at bounding box center [147, 606] width 294 height 147
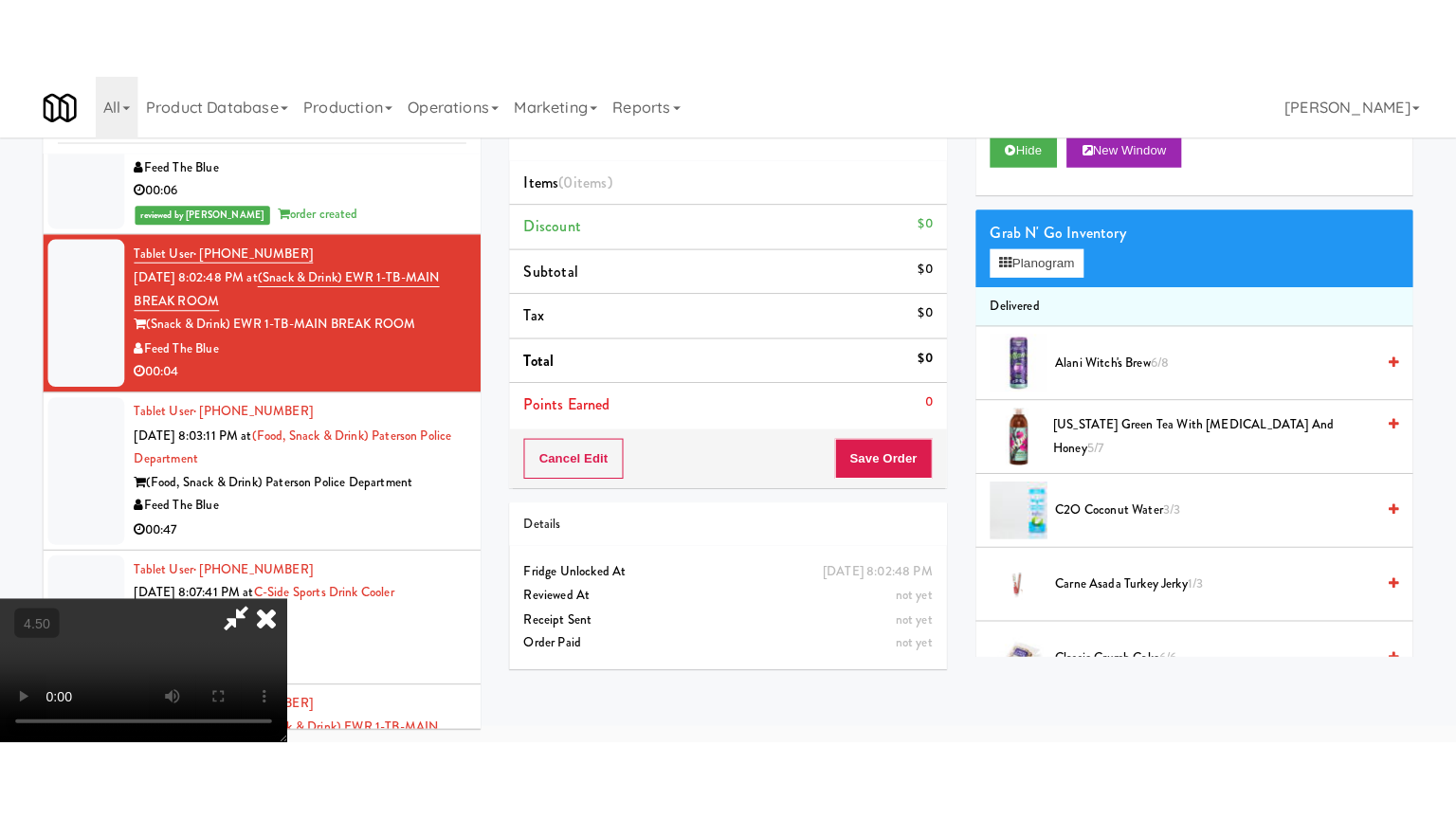
scroll to position [61, 0]
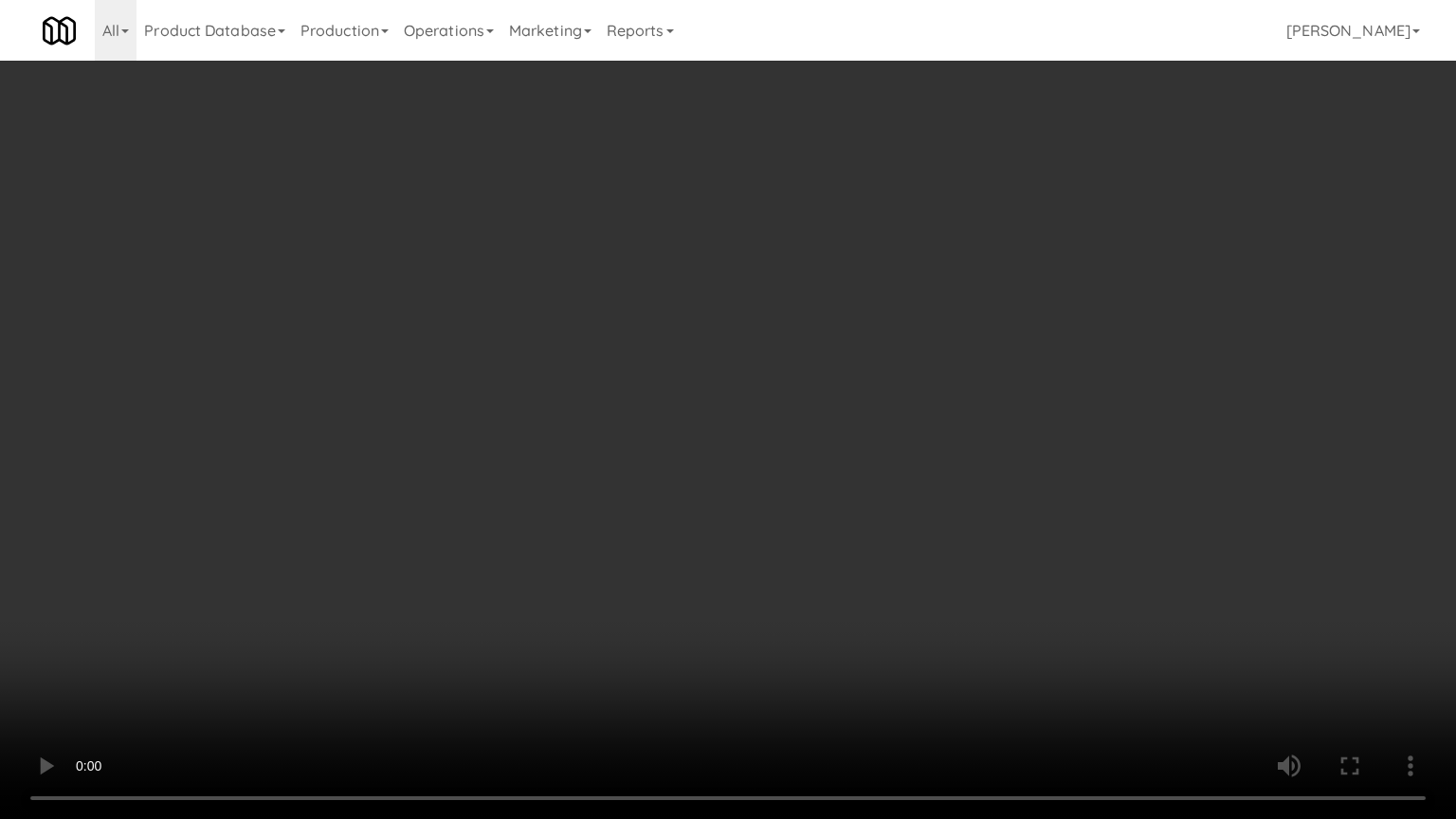
click at [692, 412] on video at bounding box center [728, 409] width 1456 height 819
click at [709, 422] on video at bounding box center [728, 409] width 1456 height 819
click at [738, 410] on video at bounding box center [728, 409] width 1456 height 819
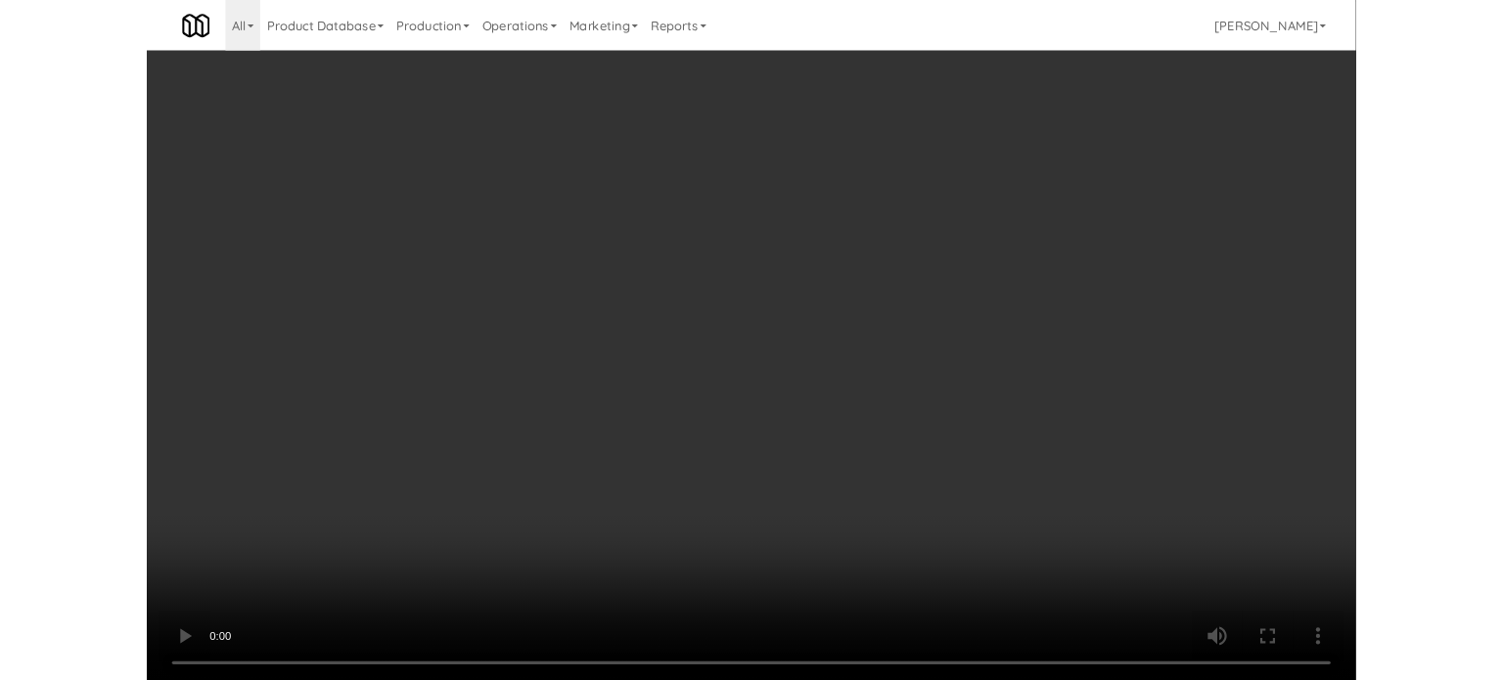
scroll to position [79, 0]
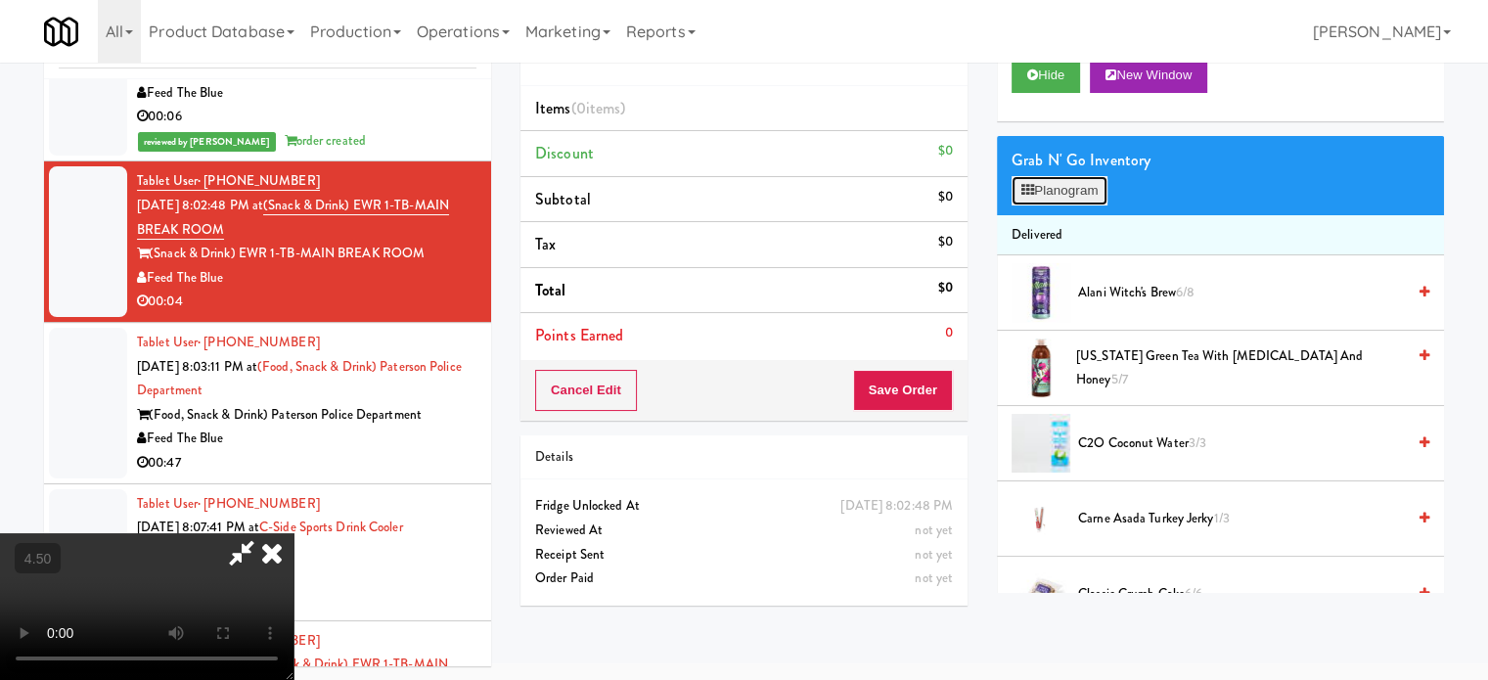
click at [1076, 180] on button "Planogram" at bounding box center [1060, 190] width 96 height 29
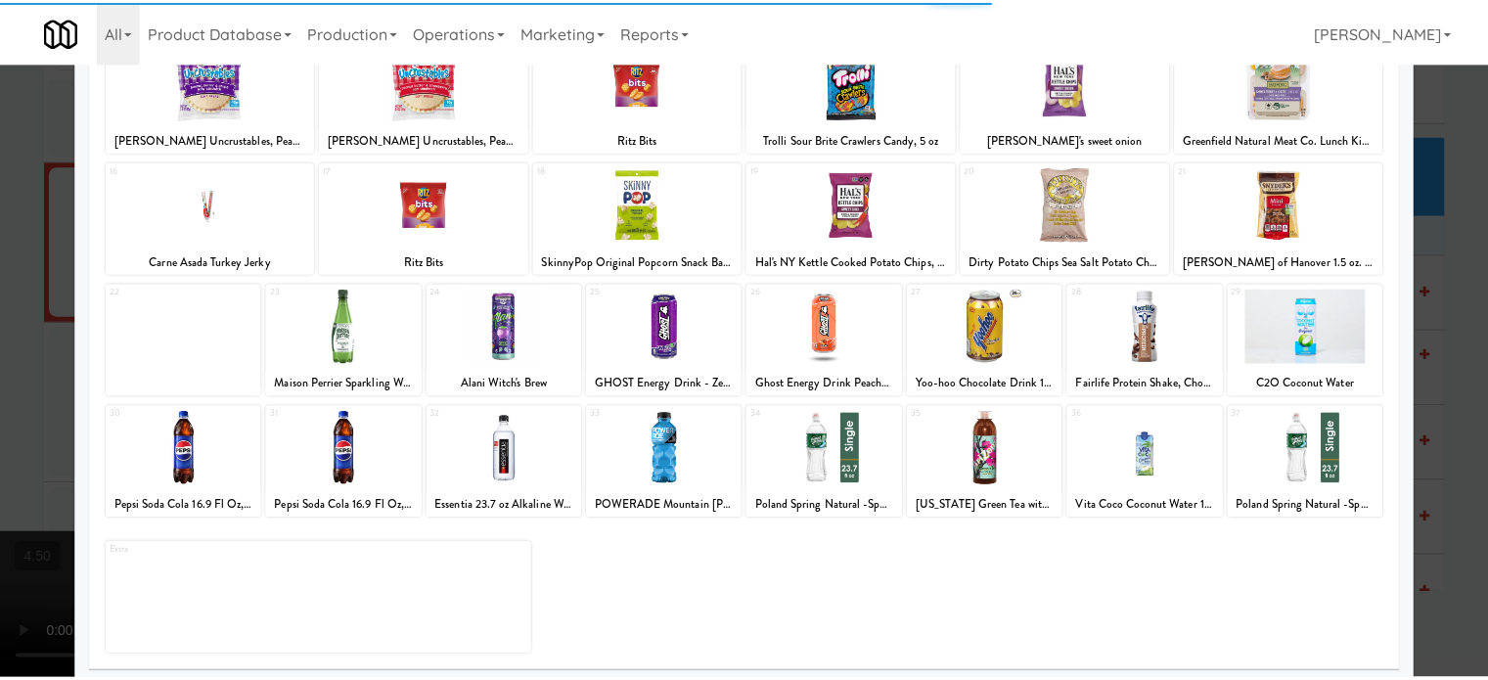
scroll to position [280, 0]
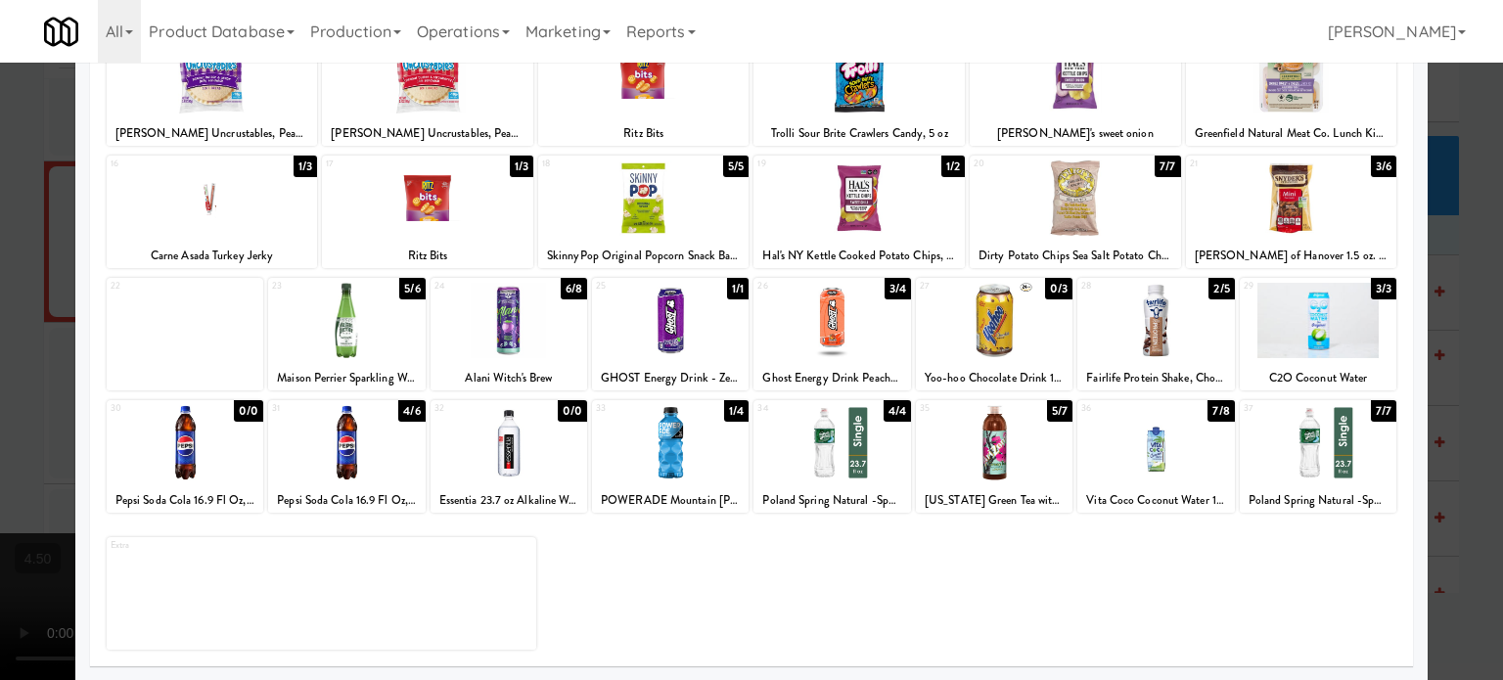
click at [894, 296] on div "3/4" at bounding box center [898, 289] width 26 height 22
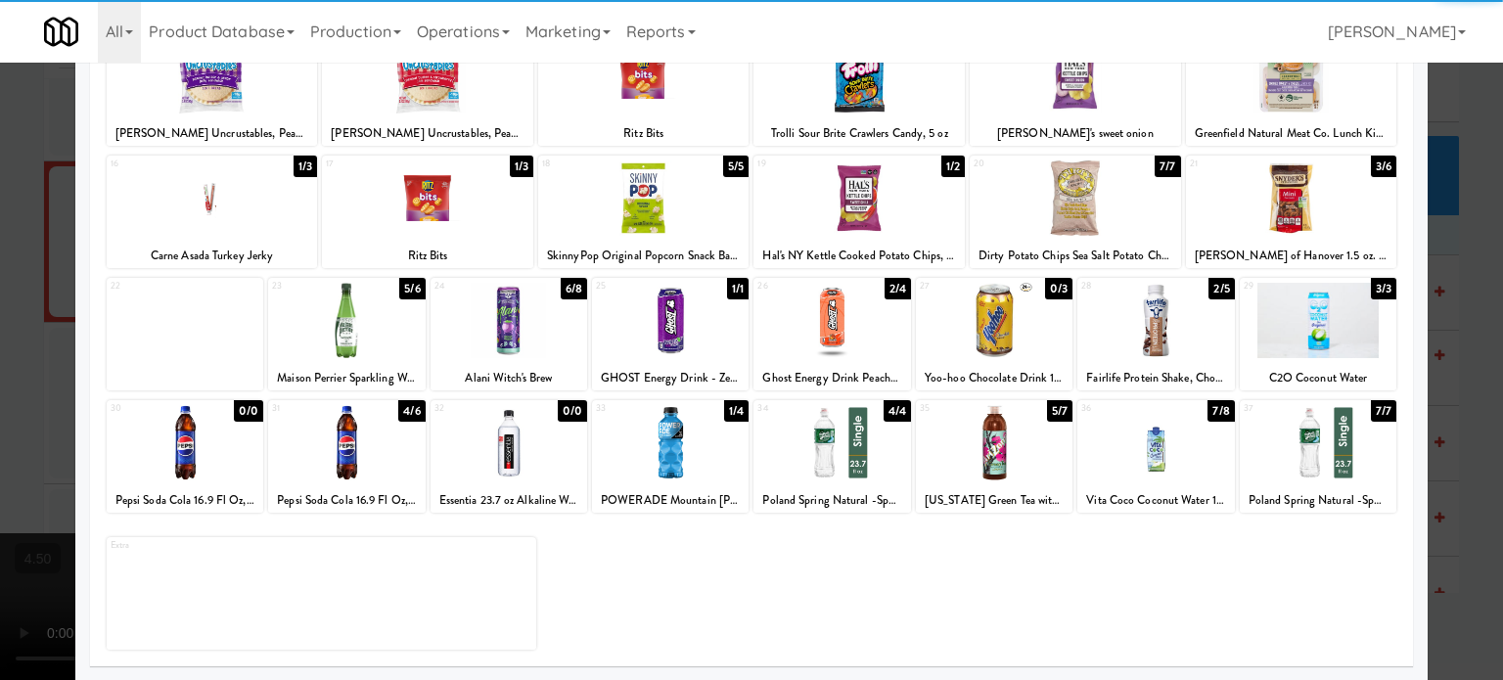
drag, startPoint x: 1459, startPoint y: 355, endPoint x: 1438, endPoint y: 356, distance: 20.6
click at [1459, 357] on div at bounding box center [751, 340] width 1503 height 680
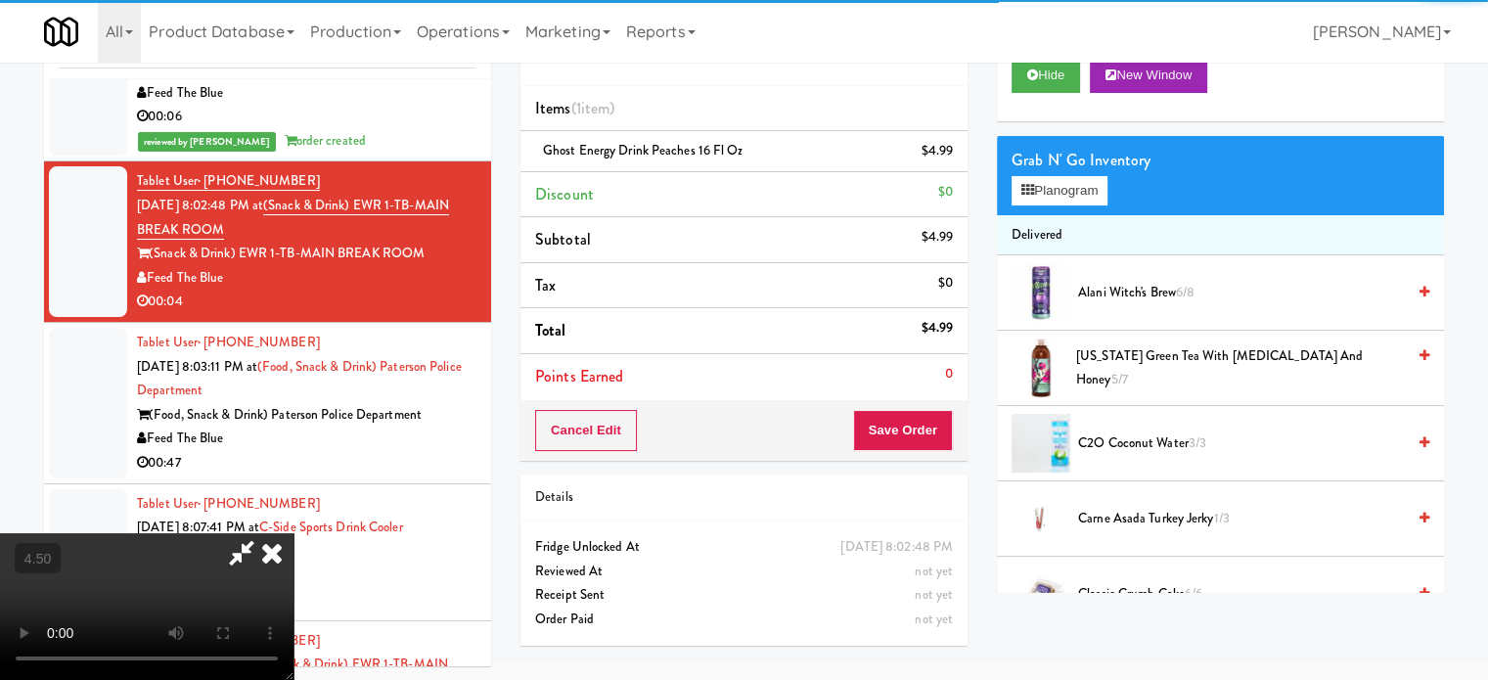
drag, startPoint x: 407, startPoint y: 418, endPoint x: 412, endPoint y: 392, distance: 25.9
click at [294, 533] on video at bounding box center [147, 606] width 294 height 147
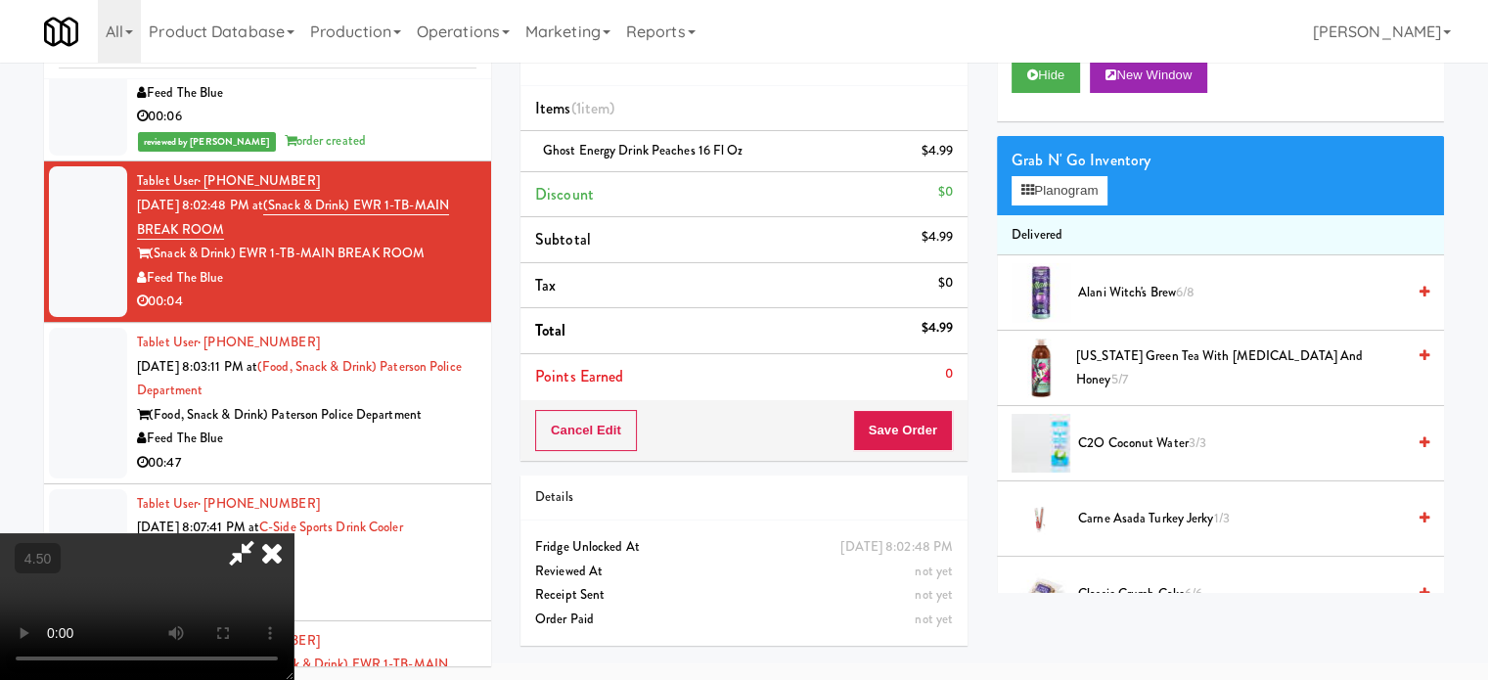
drag, startPoint x: 412, startPoint y: 392, endPoint x: 714, endPoint y: 329, distance: 309.0
click at [294, 533] on video at bounding box center [147, 606] width 294 height 147
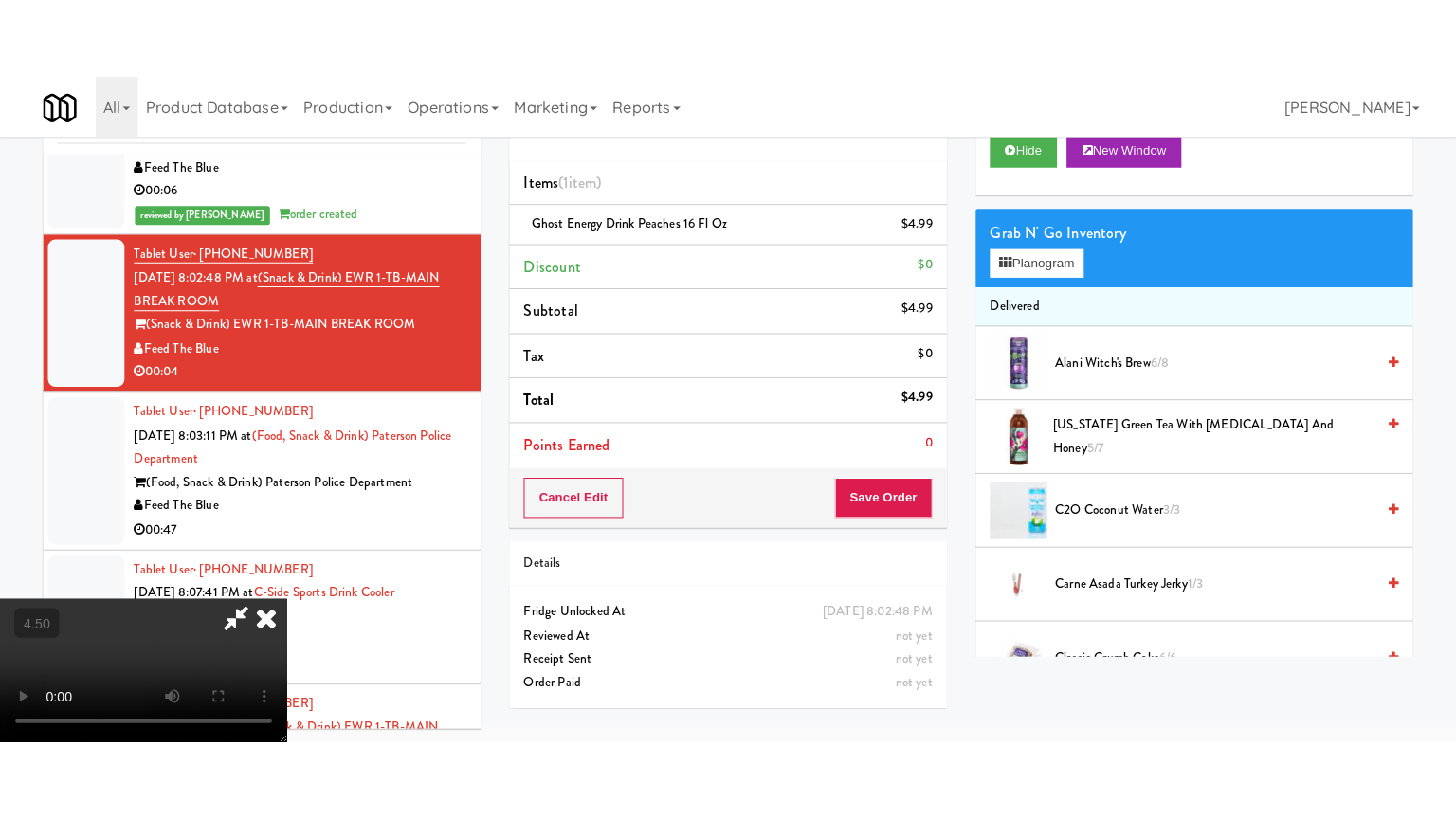
scroll to position [61, 0]
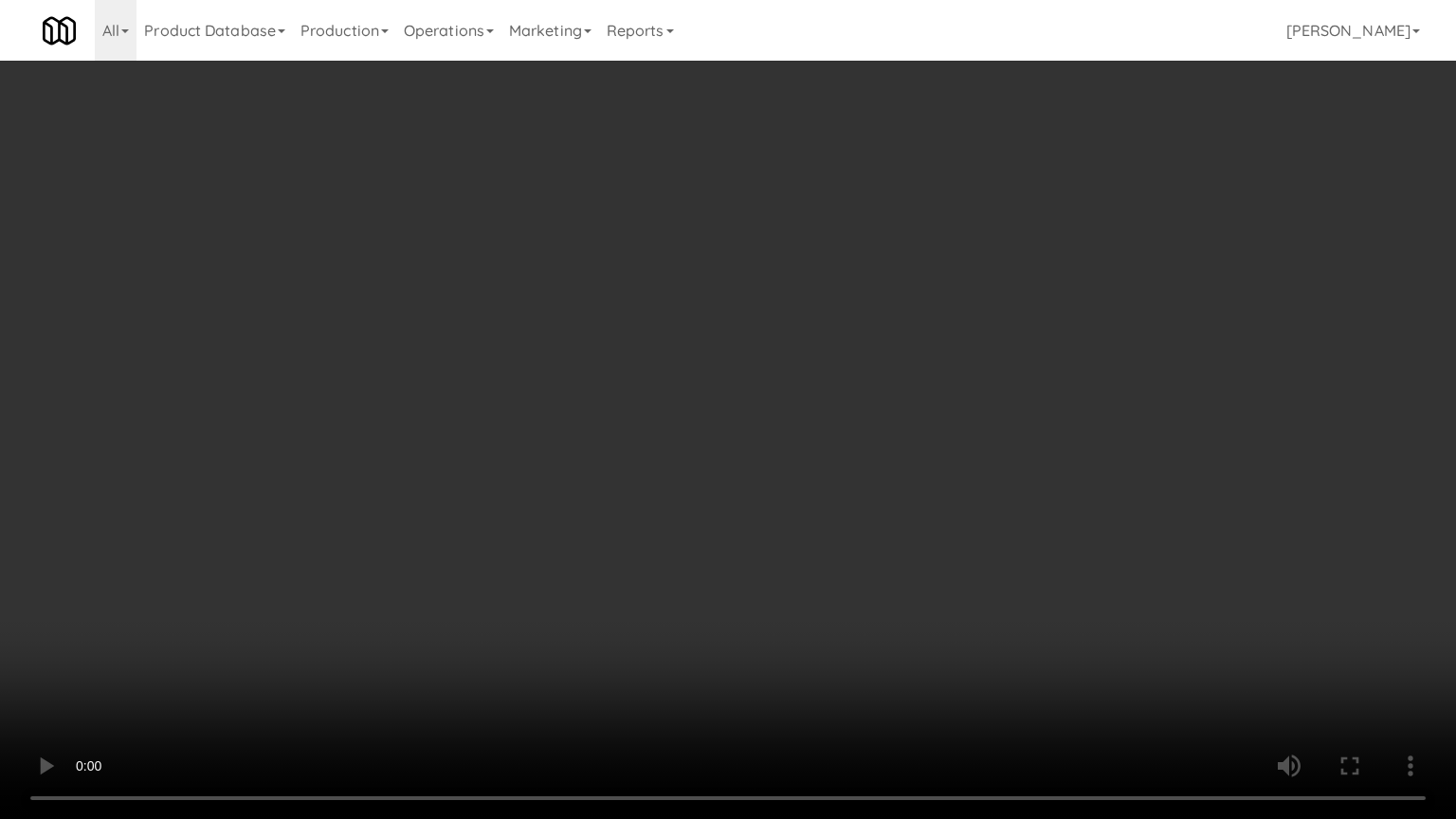
click at [698, 450] on video at bounding box center [728, 409] width 1456 height 819
click at [842, 450] on video at bounding box center [728, 409] width 1456 height 819
drag, startPoint x: 812, startPoint y: 447, endPoint x: 894, endPoint y: 369, distance: 113.2
click at [813, 442] on video at bounding box center [728, 409] width 1456 height 819
click at [862, 389] on video at bounding box center [728, 409] width 1456 height 819
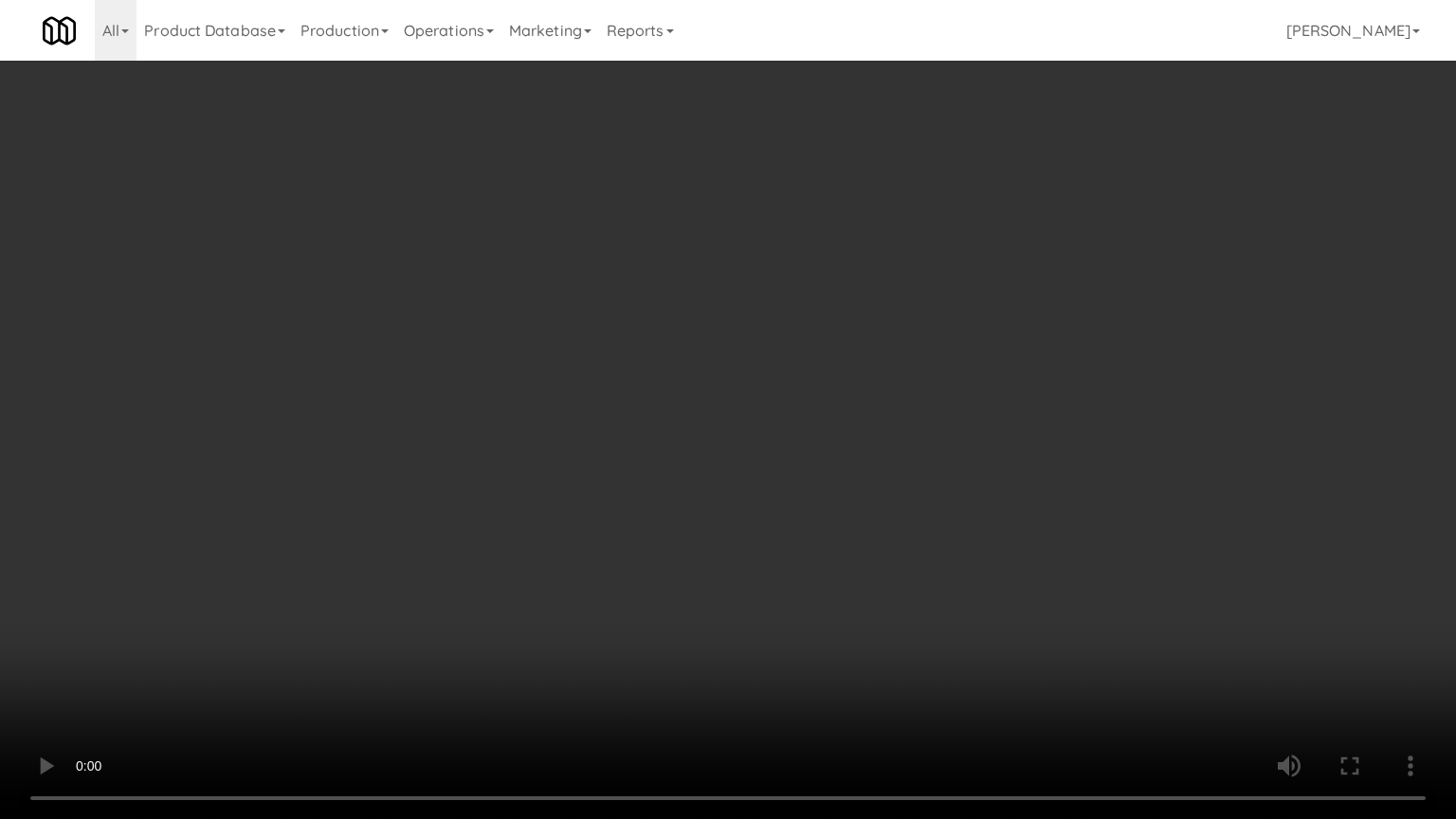
click at [868, 380] on video at bounding box center [728, 409] width 1456 height 819
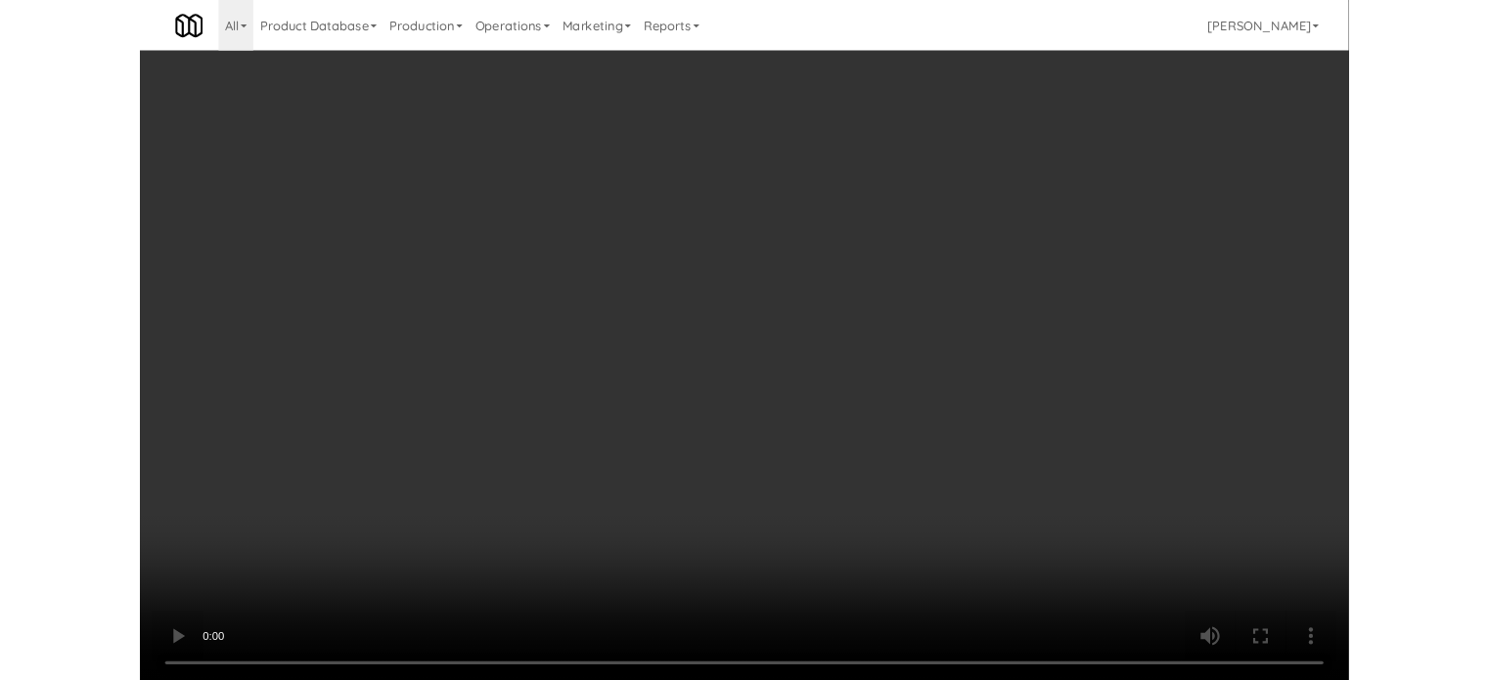
scroll to position [79, 0]
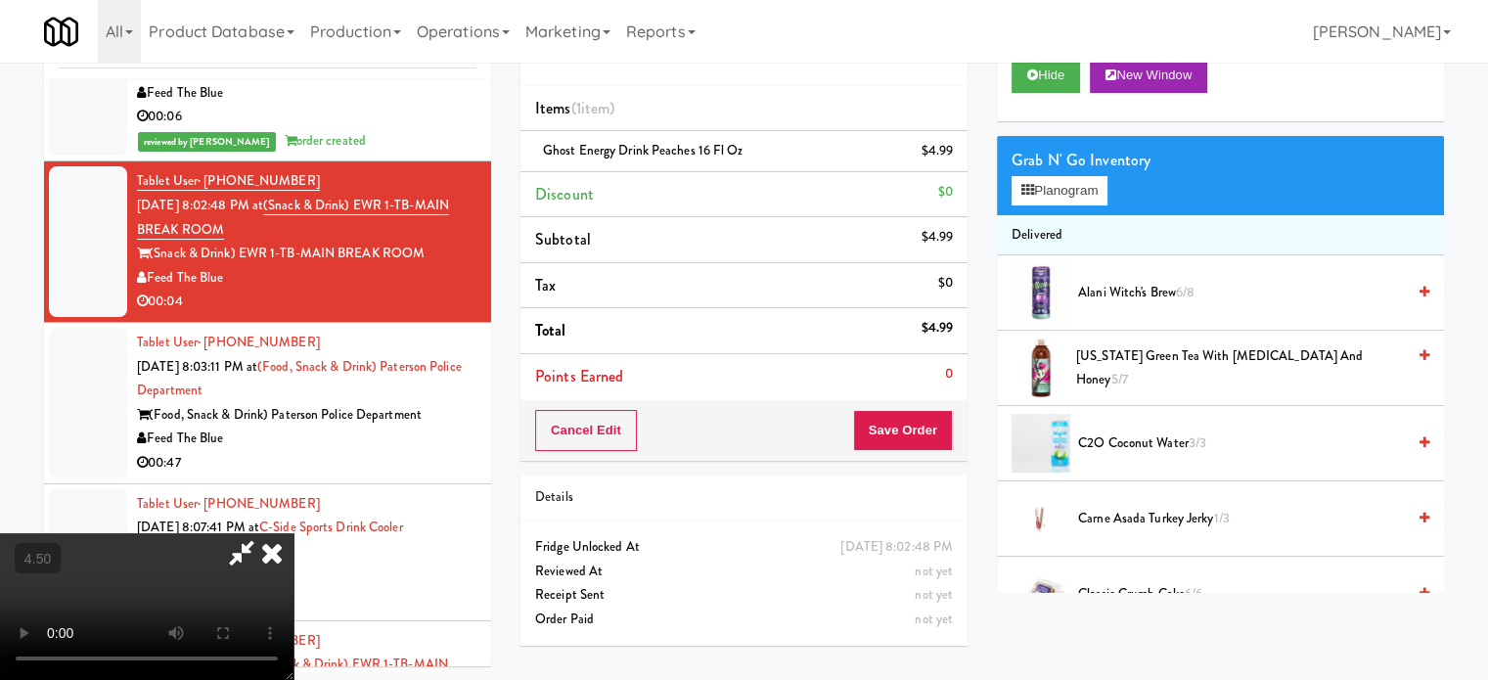
click at [294, 533] on icon at bounding box center [271, 552] width 43 height 39
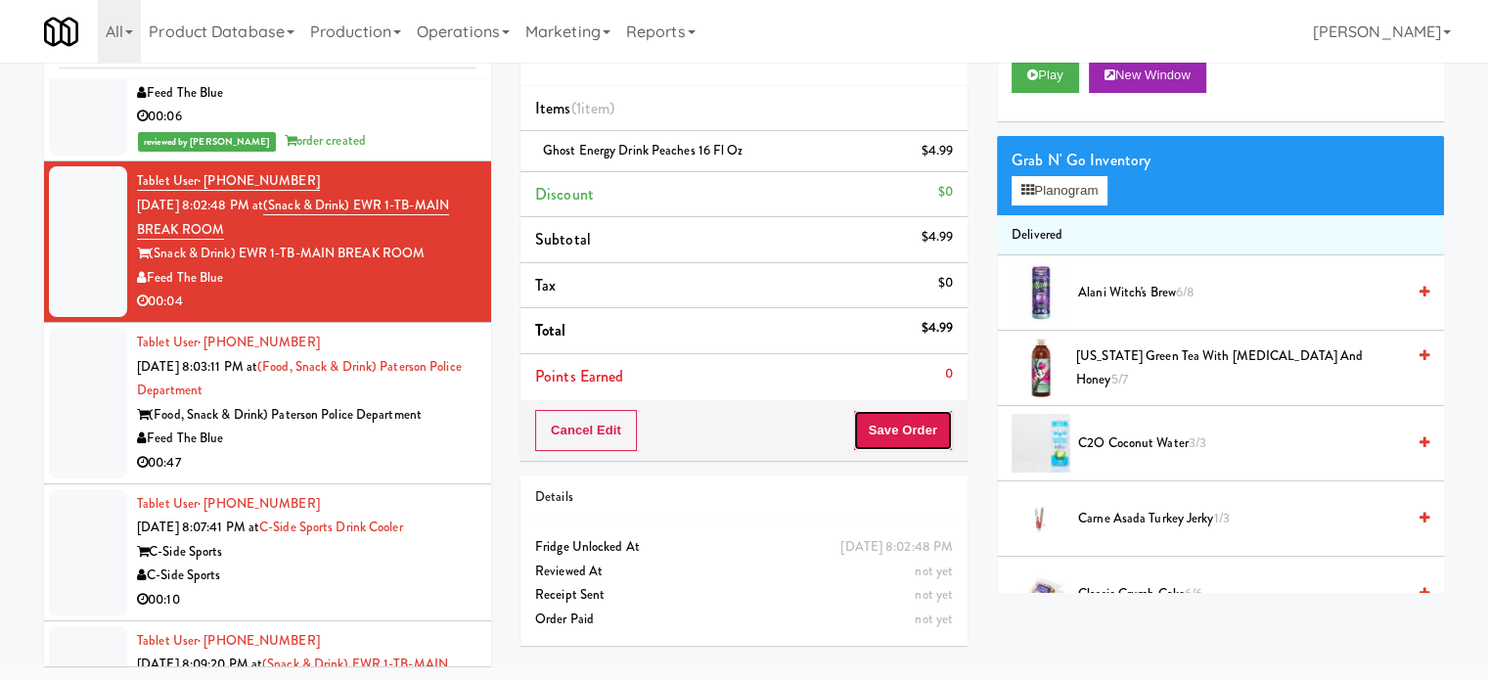
click at [884, 426] on button "Save Order" at bounding box center [903, 430] width 100 height 41
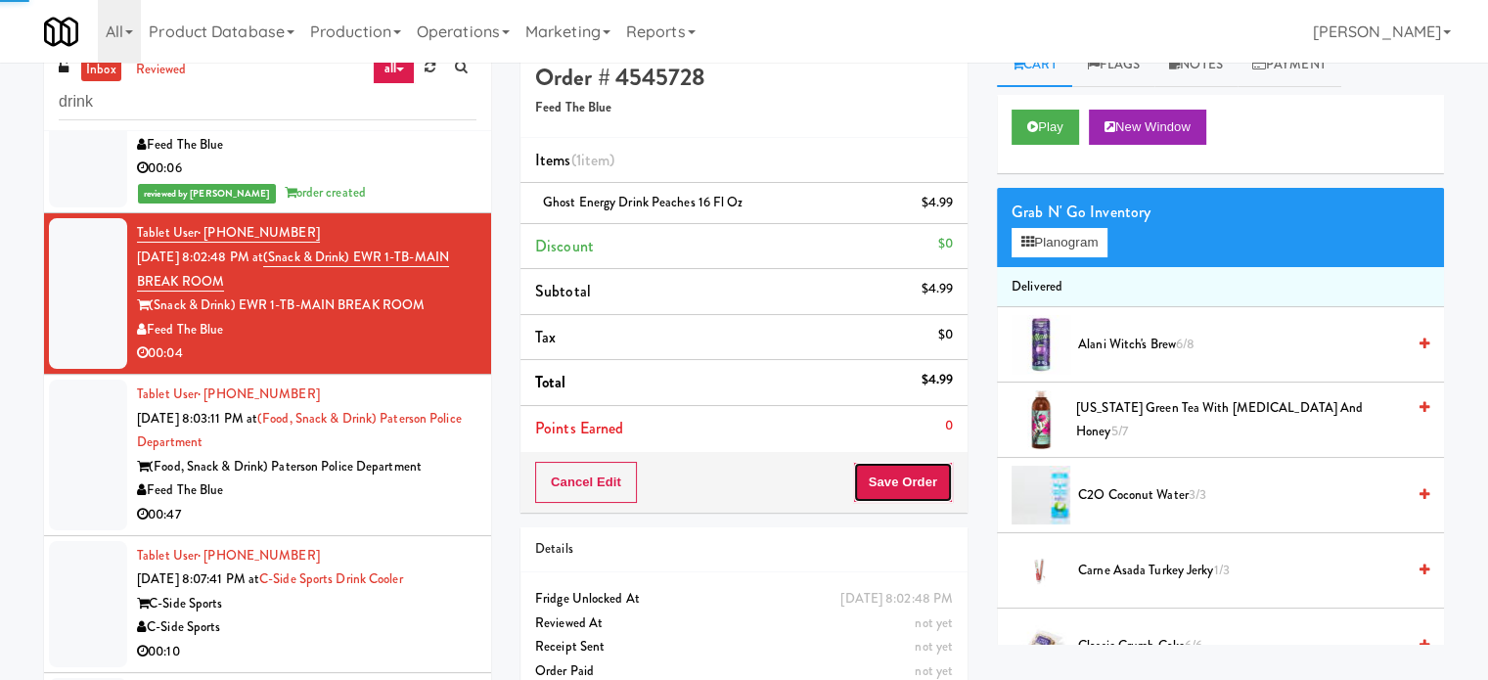
scroll to position [0, 0]
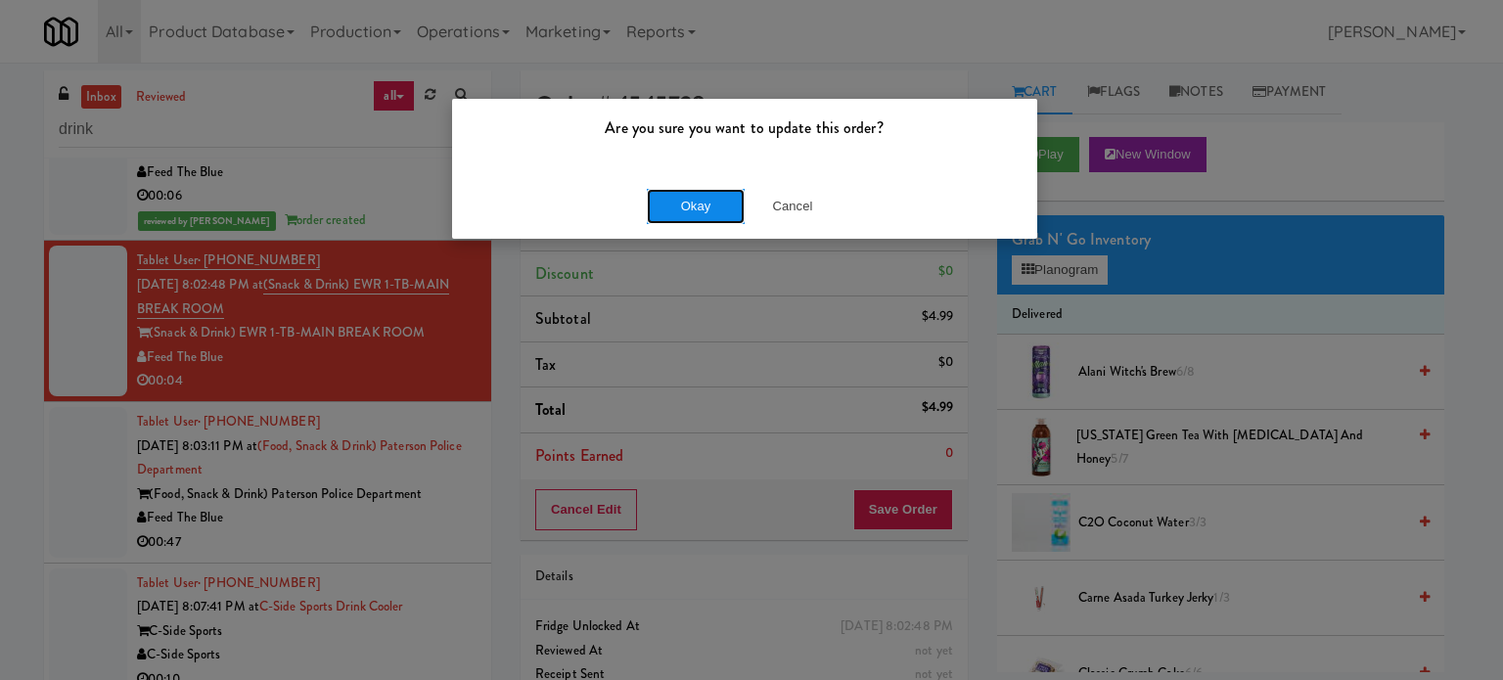
click at [735, 205] on button "Okay" at bounding box center [696, 206] width 98 height 35
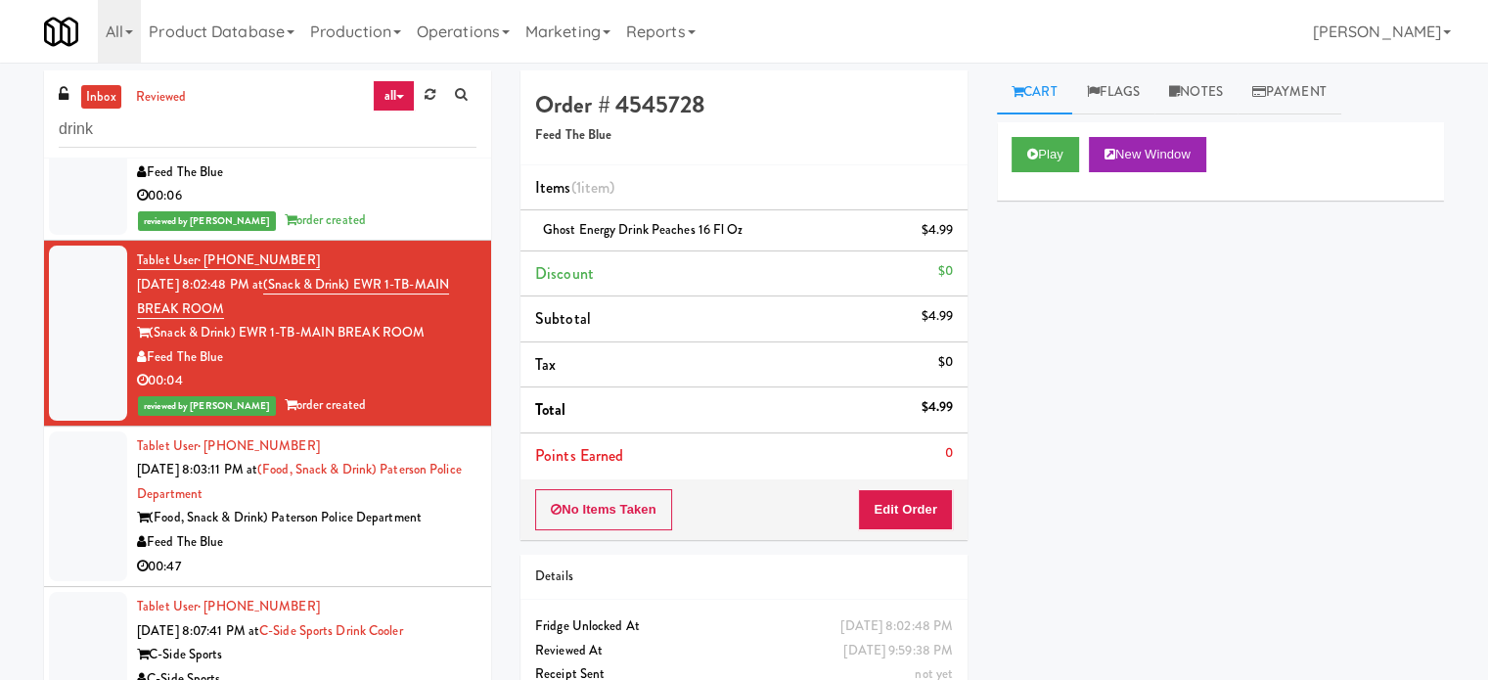
click at [448, 530] on div "(Food, Snack & Drink) Paterson Police Department" at bounding box center [307, 518] width 340 height 24
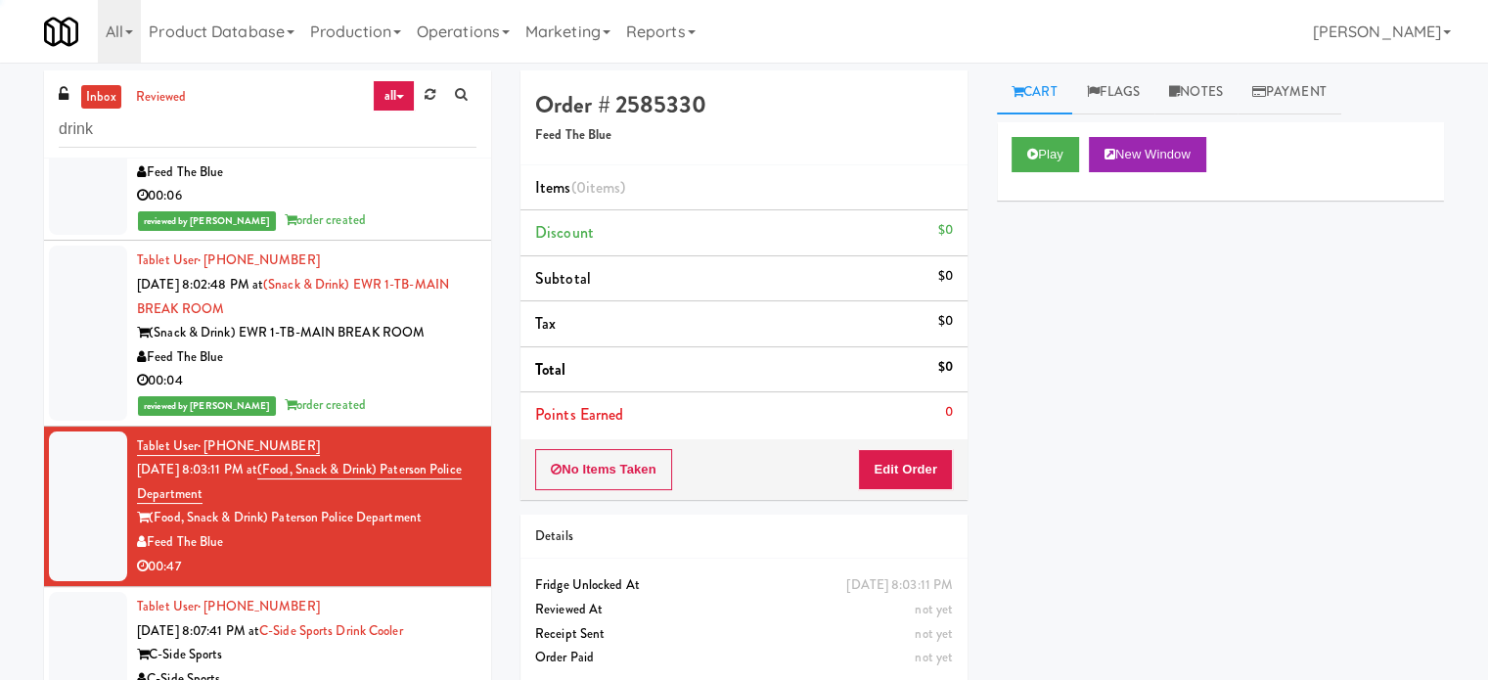
scroll to position [4391, 0]
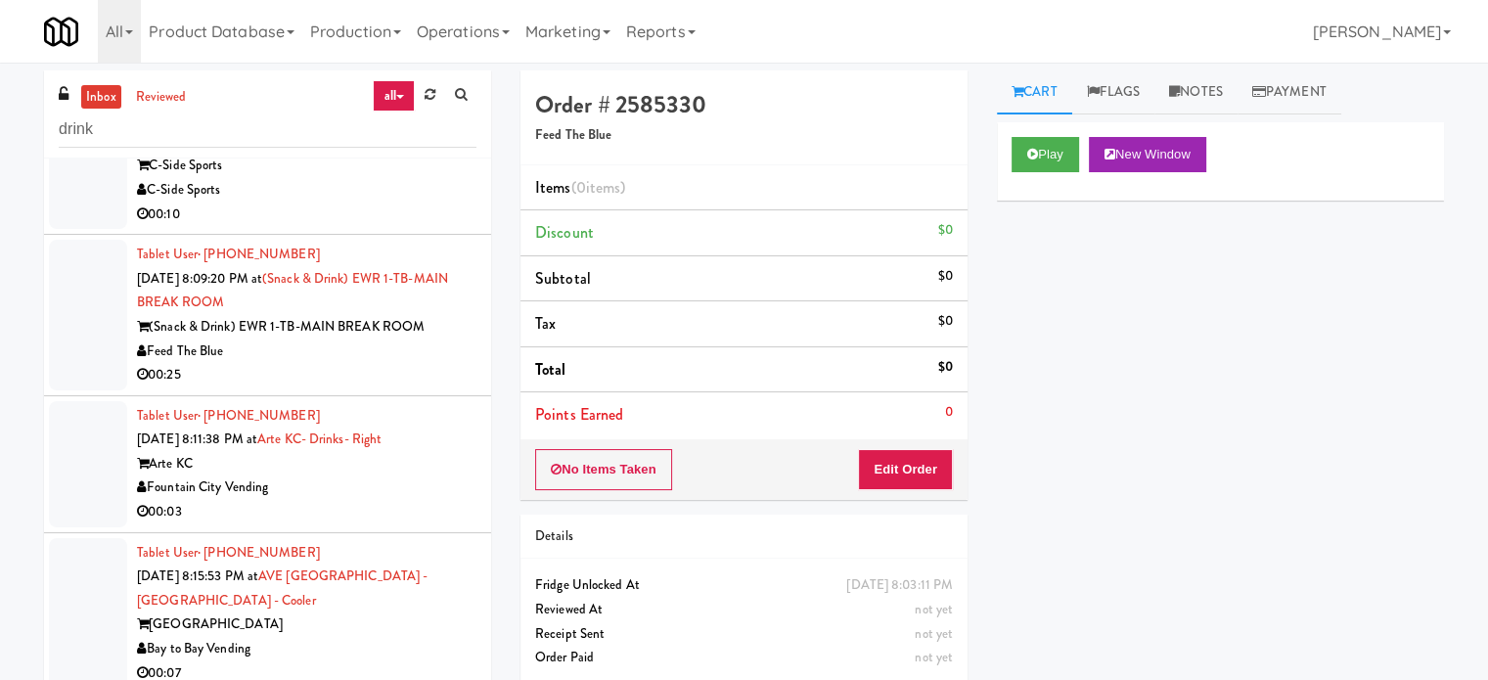
drag, startPoint x: 436, startPoint y: 312, endPoint x: 445, endPoint y: 319, distance: 11.2
click at [436, 203] on div "C-Side Sports" at bounding box center [307, 190] width 340 height 24
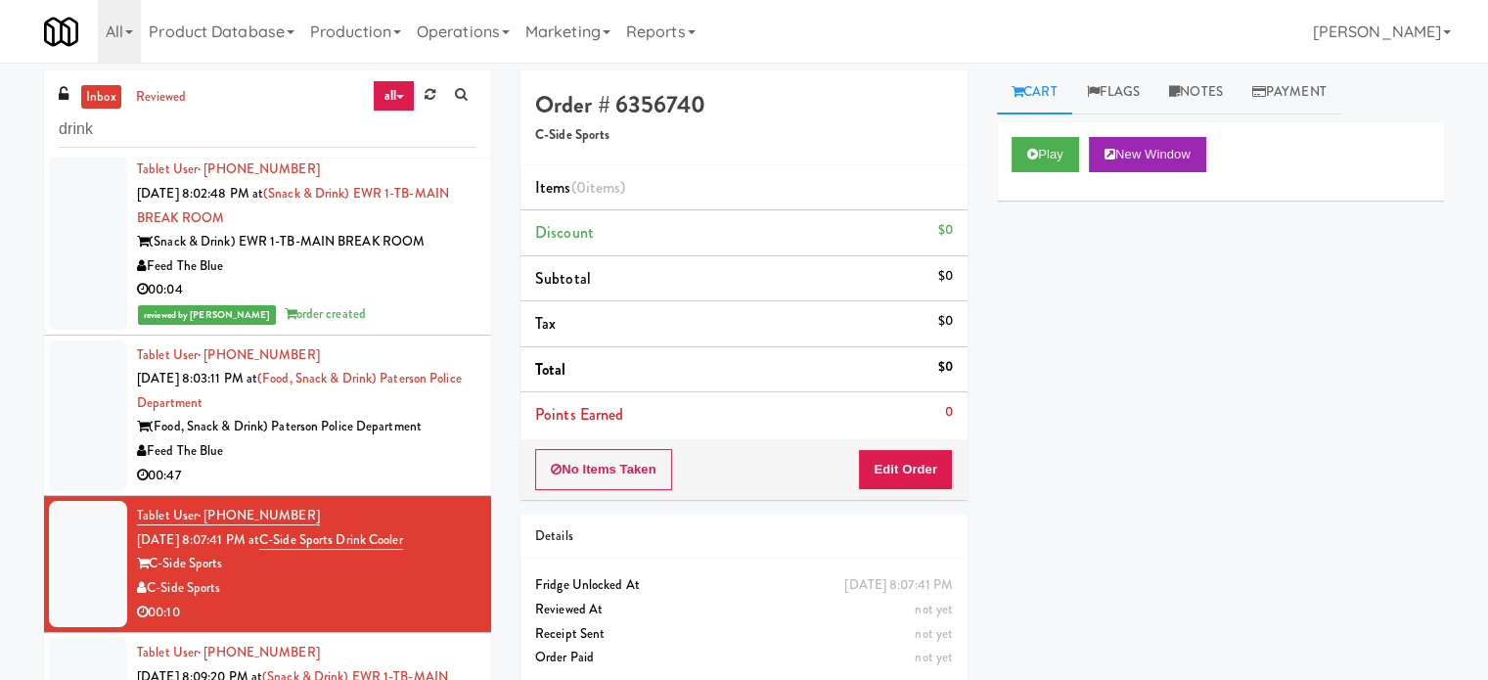
scroll to position [4106, 0]
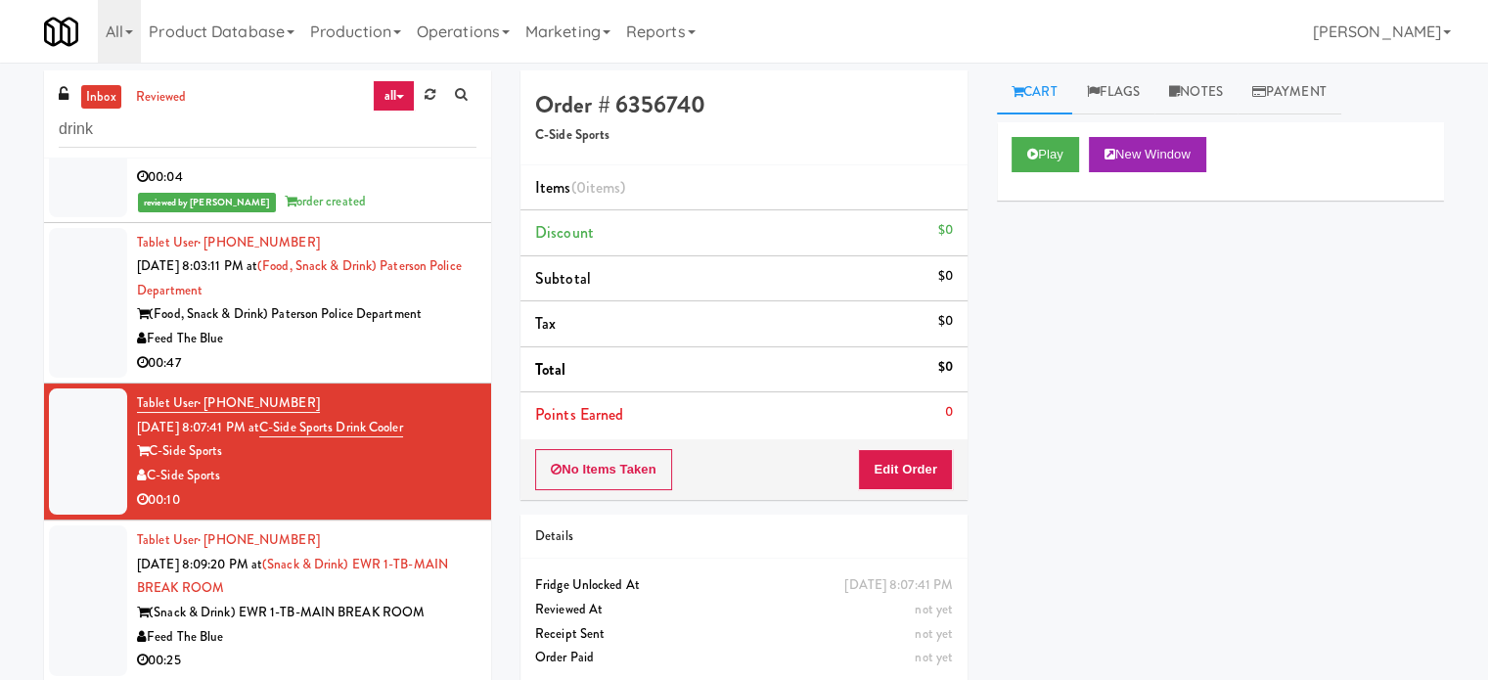
click at [400, 376] on div "00:47" at bounding box center [307, 363] width 340 height 24
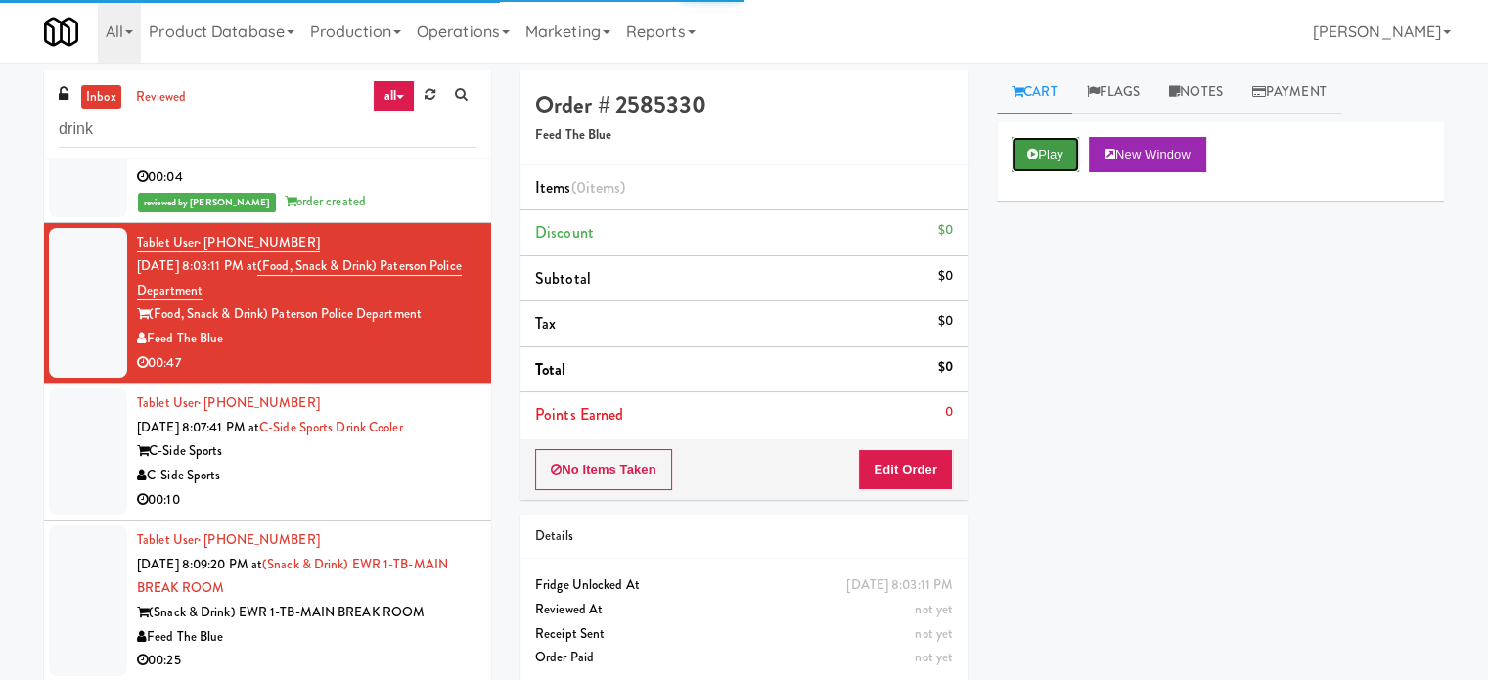
click at [1025, 157] on button "Play" at bounding box center [1046, 154] width 68 height 35
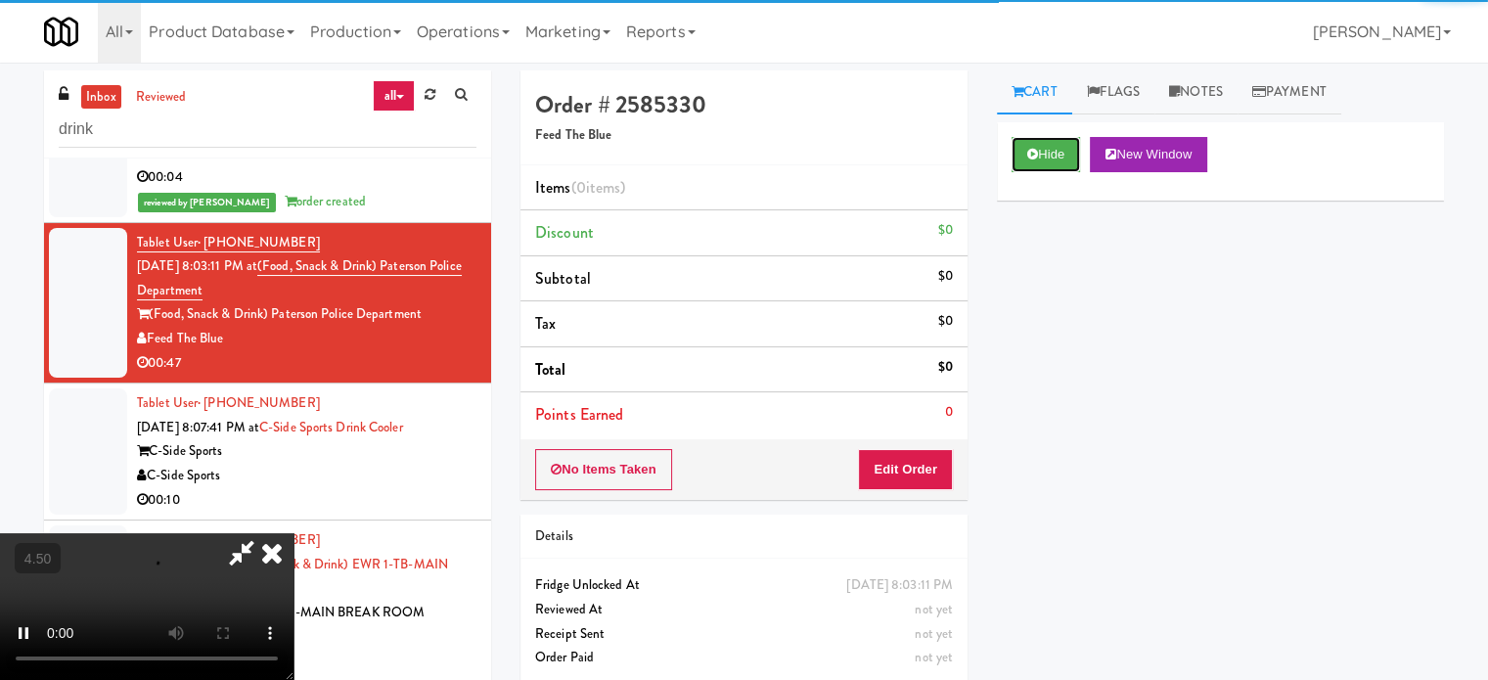
scroll to position [79, 0]
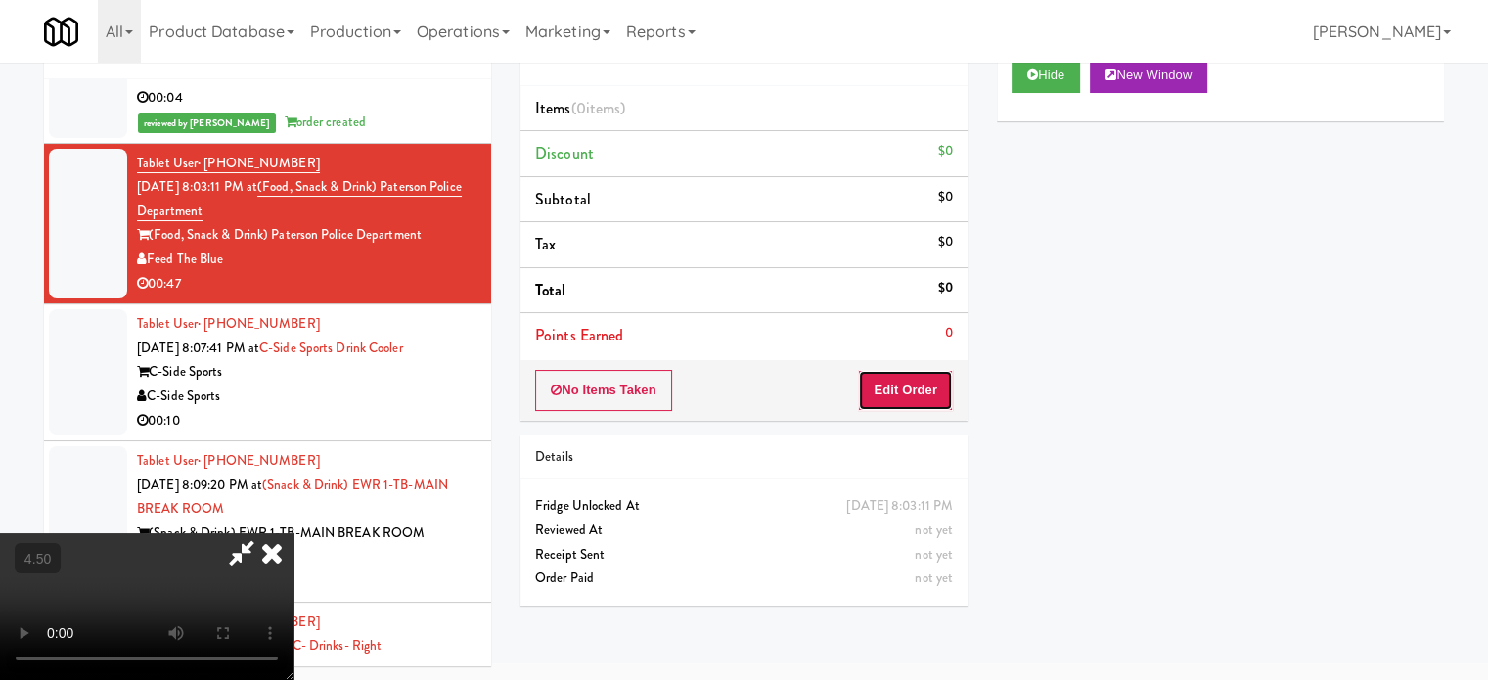
click at [907, 372] on button "Edit Order" at bounding box center [905, 390] width 95 height 41
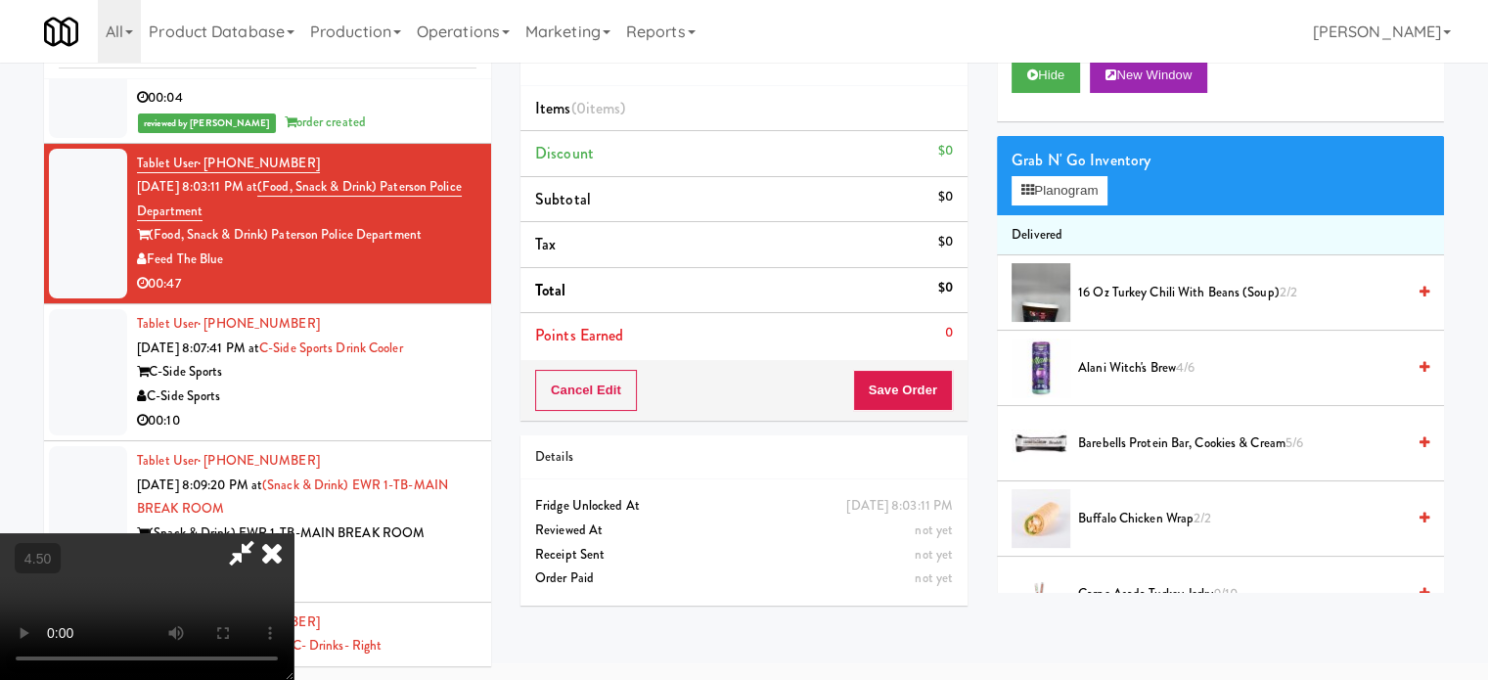
click at [294, 533] on video at bounding box center [147, 606] width 294 height 147
drag, startPoint x: 528, startPoint y: 485, endPoint x: 510, endPoint y: 469, distance: 24.9
click at [294, 533] on video at bounding box center [147, 606] width 294 height 147
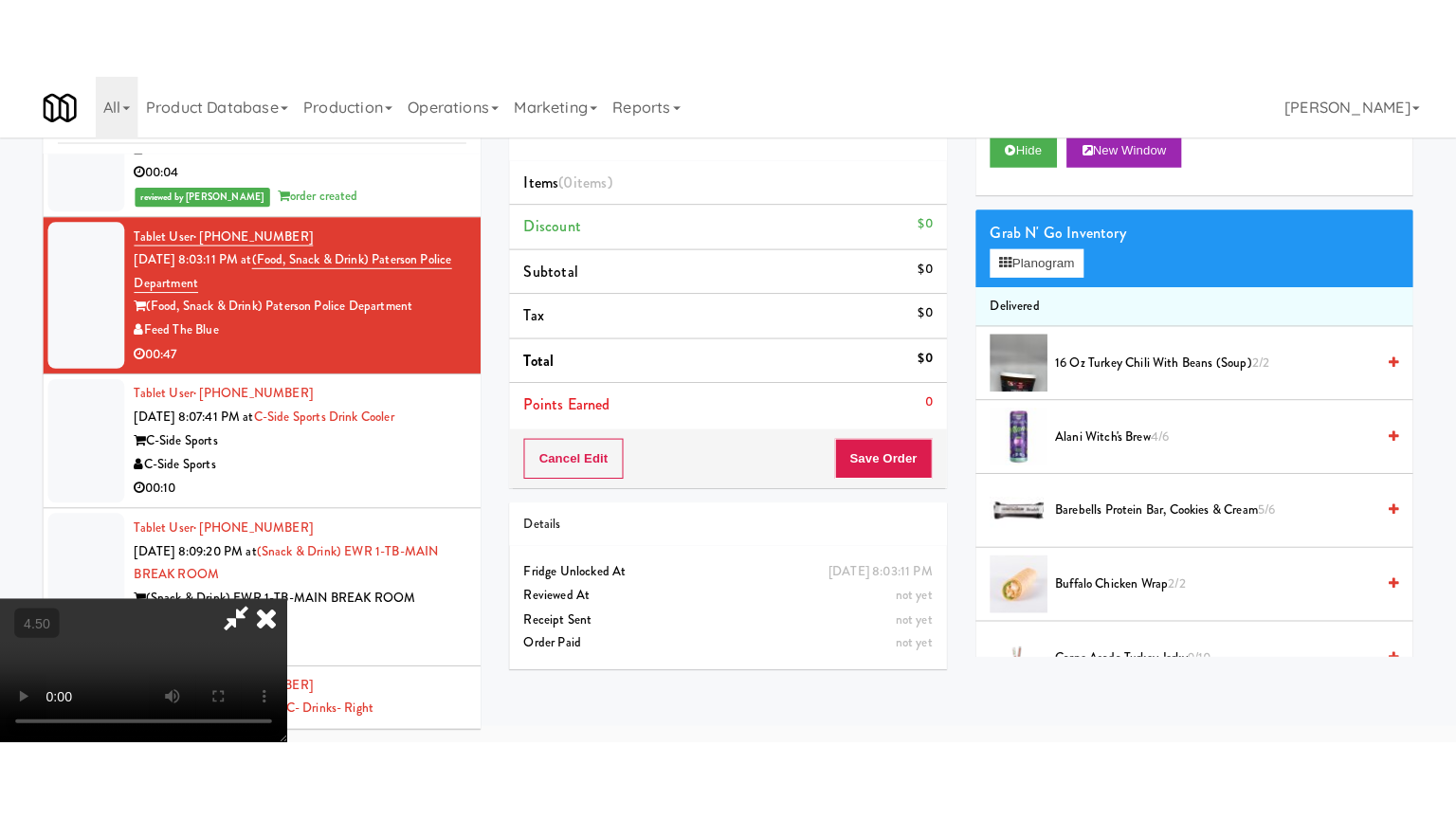
scroll to position [61, 0]
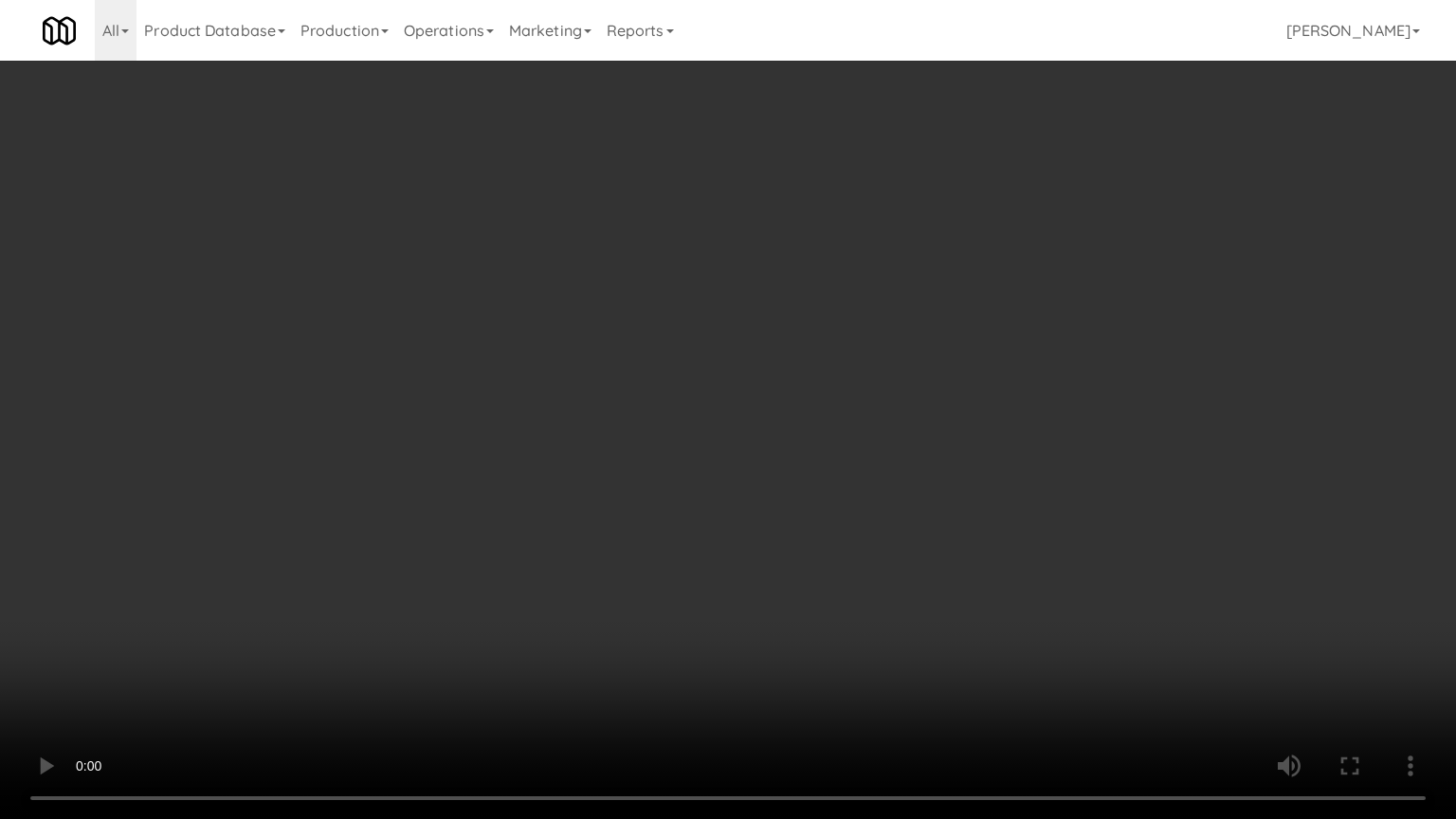
click at [635, 419] on video at bounding box center [728, 409] width 1456 height 819
click at [652, 421] on video at bounding box center [728, 409] width 1456 height 819
click at [656, 428] on video at bounding box center [728, 409] width 1456 height 819
click at [644, 436] on video at bounding box center [728, 409] width 1456 height 819
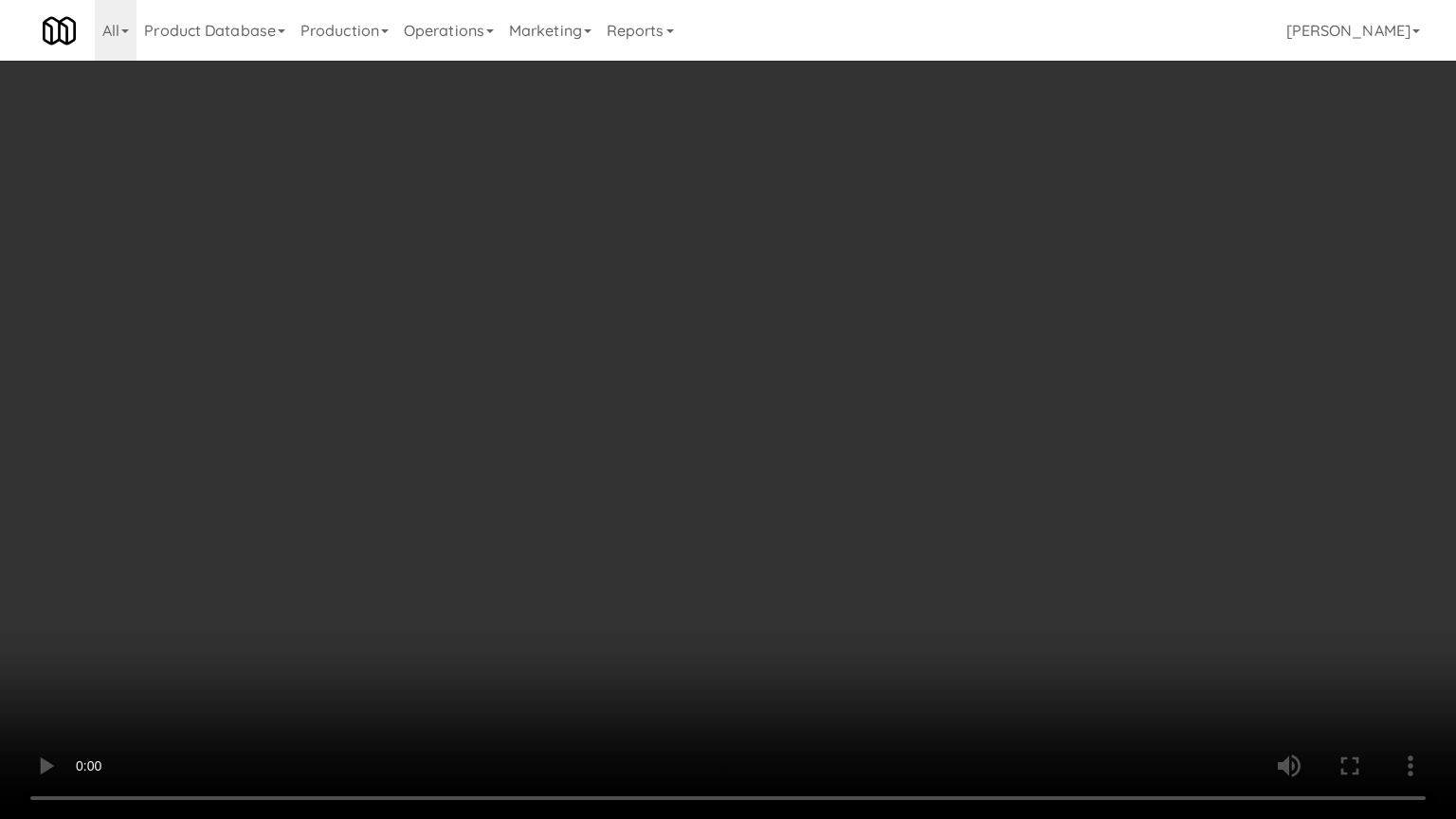
click at [646, 436] on video at bounding box center [728, 409] width 1456 height 819
click at [658, 449] on video at bounding box center [728, 409] width 1456 height 819
click at [671, 443] on video at bounding box center [728, 409] width 1456 height 819
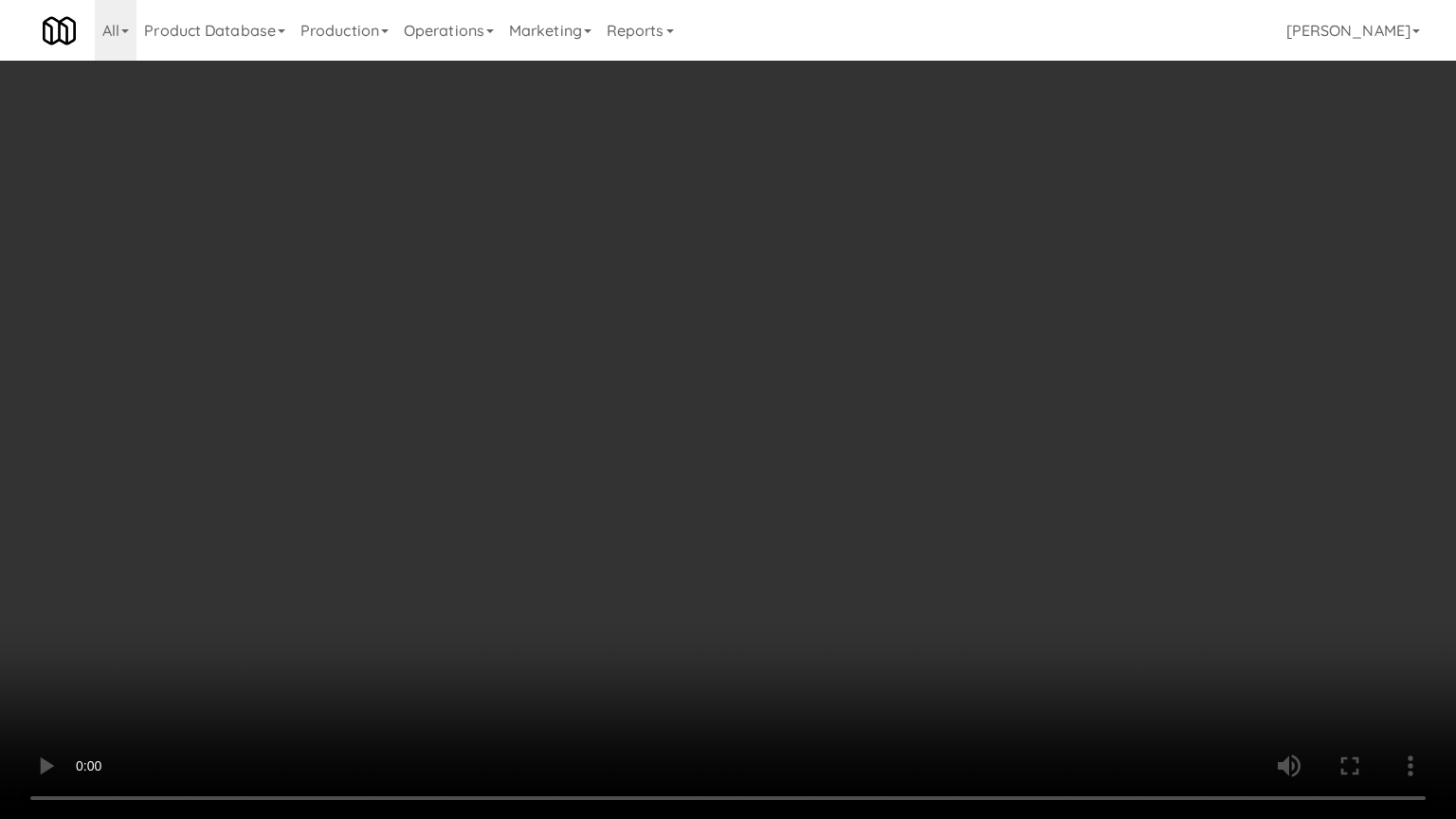
click at [672, 443] on video at bounding box center [728, 409] width 1456 height 819
click at [759, 448] on video at bounding box center [728, 409] width 1456 height 819
click at [758, 451] on video at bounding box center [728, 409] width 1456 height 819
click at [710, 476] on video at bounding box center [728, 409] width 1456 height 819
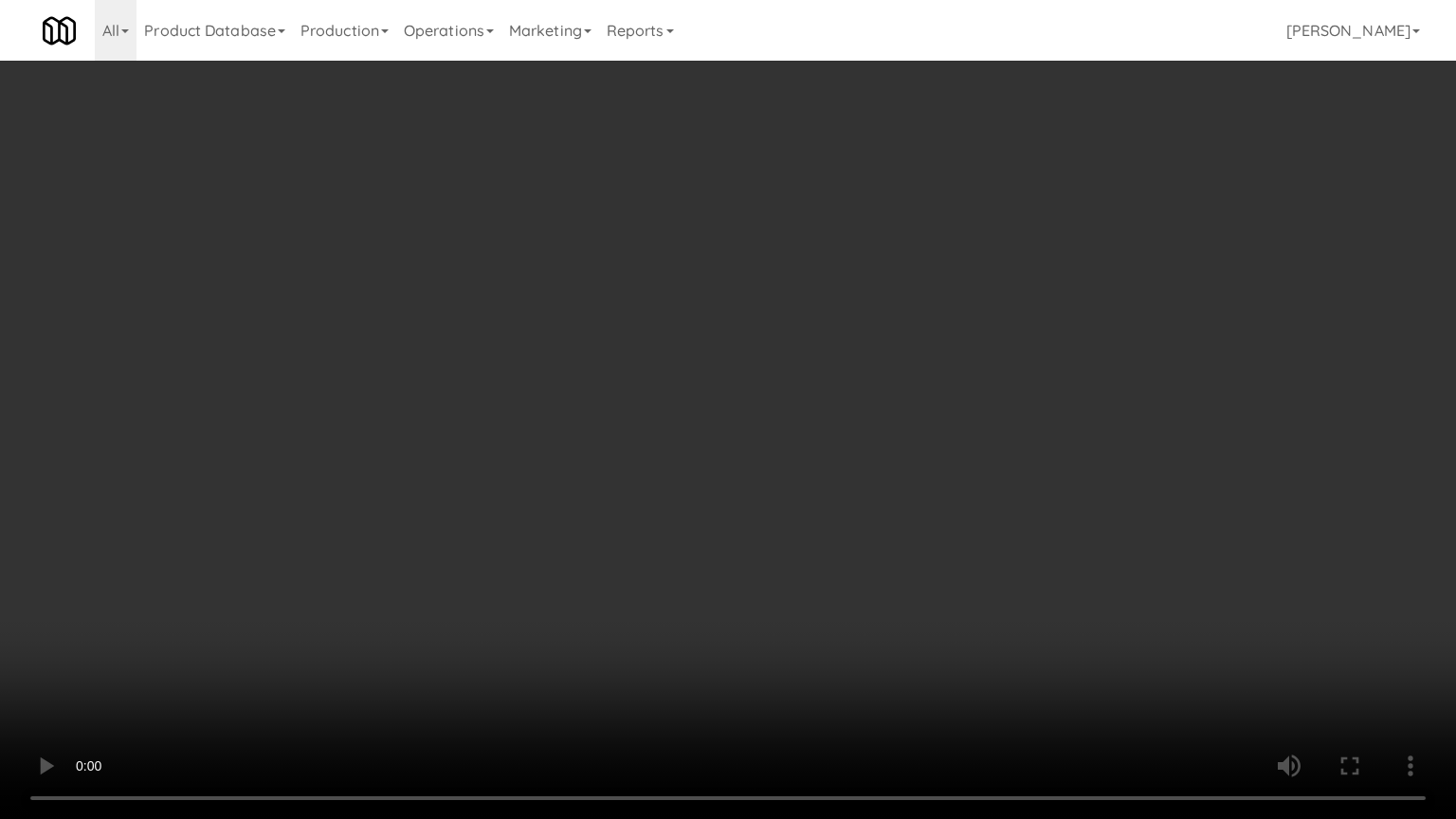
click at [717, 474] on video at bounding box center [728, 409] width 1456 height 819
click at [717, 477] on video at bounding box center [728, 409] width 1456 height 819
click at [720, 484] on video at bounding box center [728, 409] width 1456 height 819
click at [777, 496] on video at bounding box center [728, 409] width 1456 height 819
click at [643, 497] on video at bounding box center [728, 409] width 1456 height 819
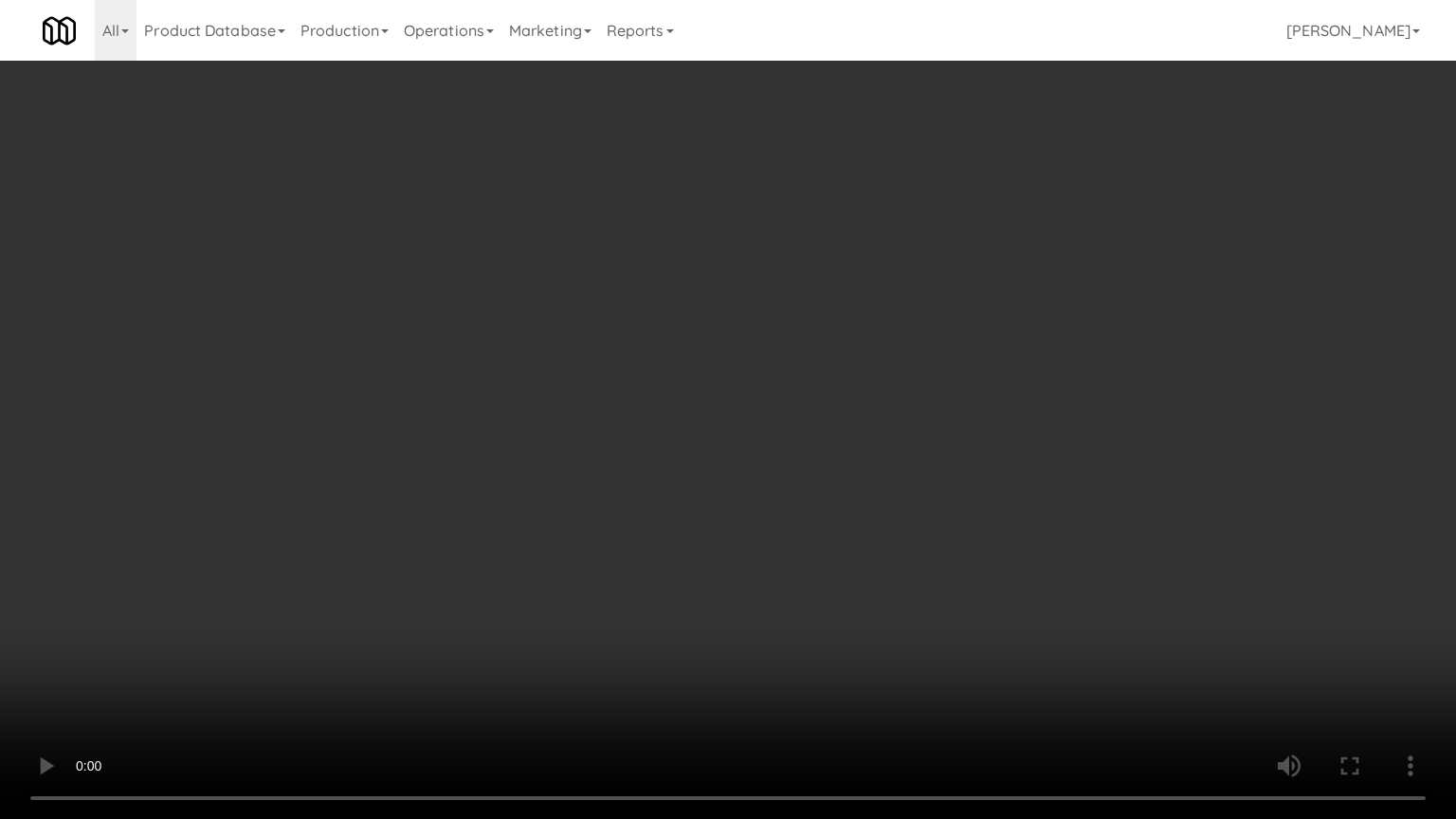
click at [781, 494] on video at bounding box center [728, 409] width 1456 height 819
click at [682, 501] on video at bounding box center [728, 409] width 1456 height 819
click at [736, 511] on video at bounding box center [728, 409] width 1456 height 819
drag, startPoint x: 728, startPoint y: 509, endPoint x: 749, endPoint y: 497, distance: 24.2
click at [728, 508] on video at bounding box center [728, 409] width 1456 height 819
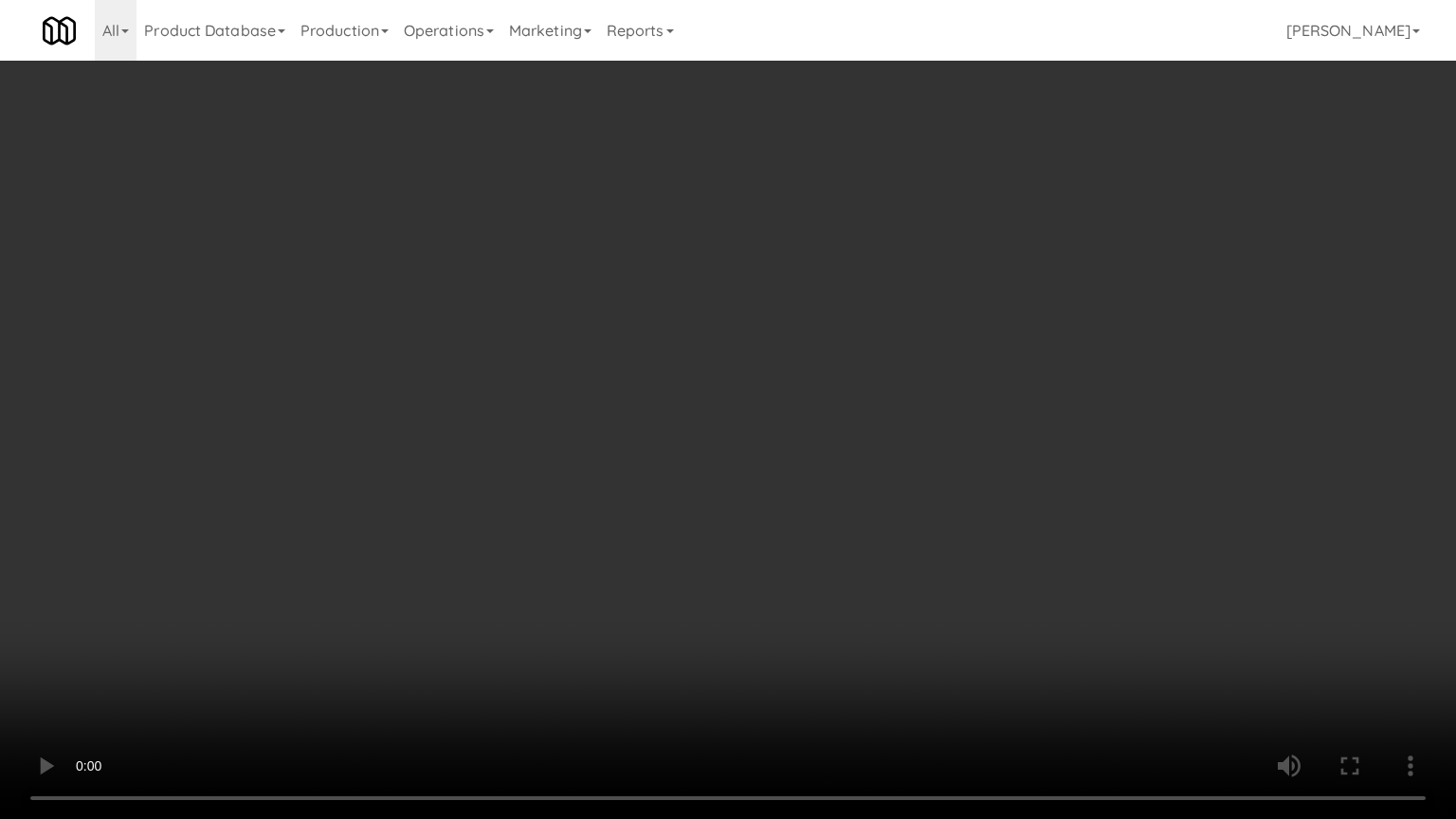
click at [749, 497] on video at bounding box center [728, 409] width 1456 height 819
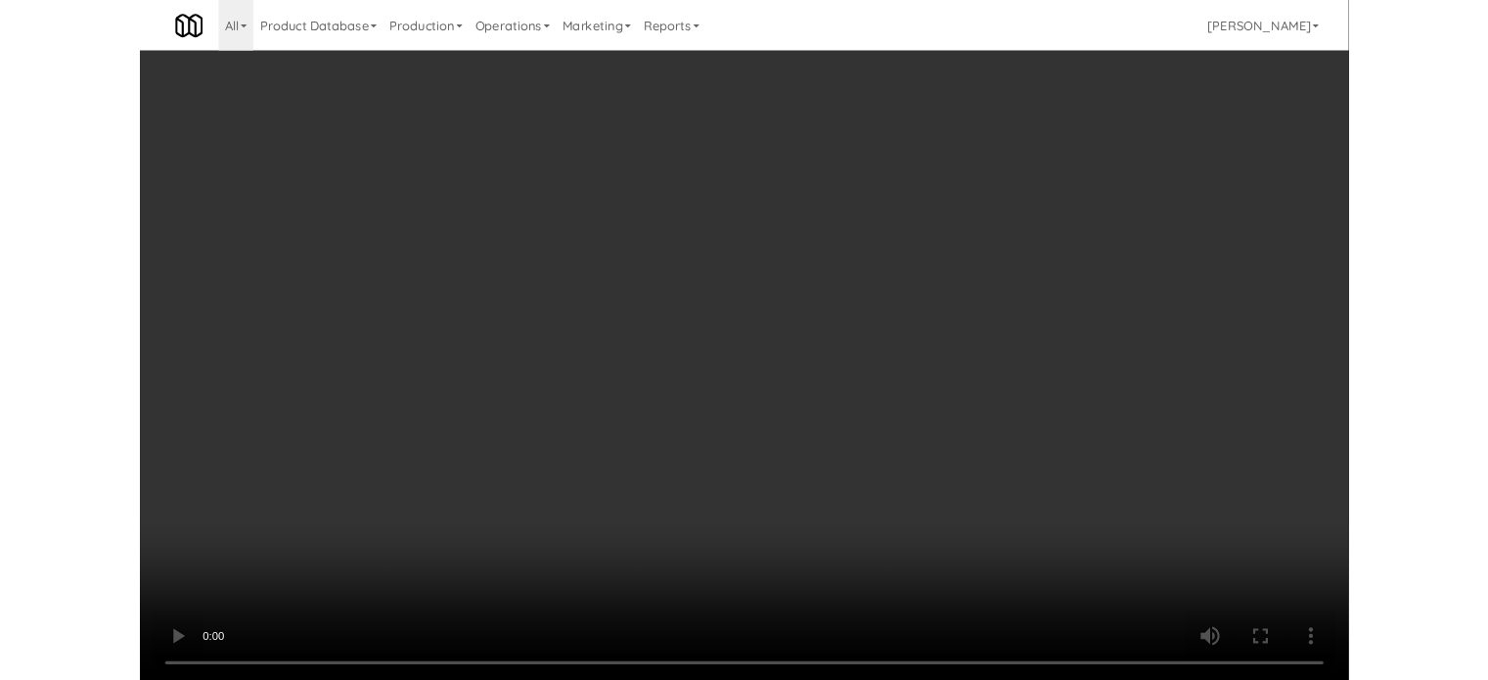
scroll to position [79, 0]
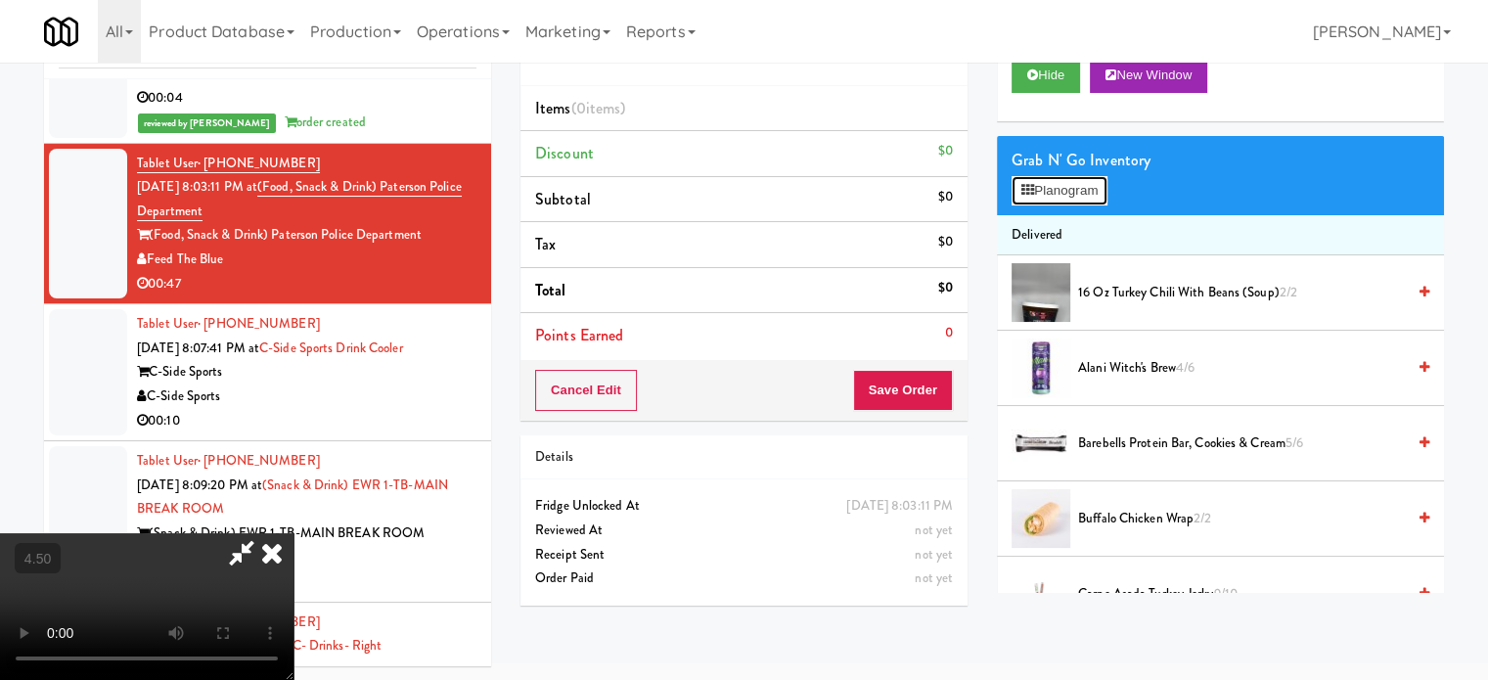
drag, startPoint x: 1061, startPoint y: 191, endPoint x: 1255, endPoint y: 190, distance: 194.7
click at [1061, 190] on button "Planogram" at bounding box center [1060, 190] width 96 height 29
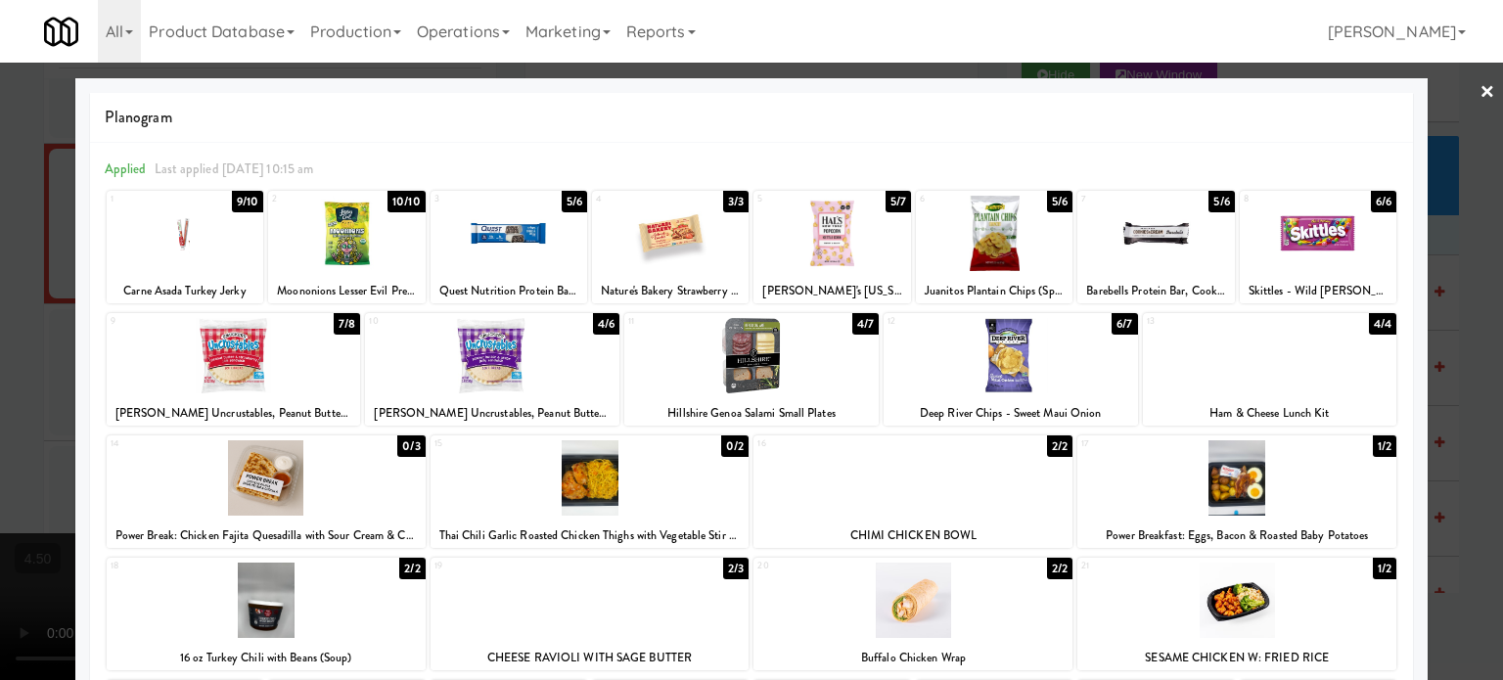
click at [1051, 443] on div "2/2" at bounding box center [1059, 446] width 25 height 22
click at [601, 320] on div "4/6" at bounding box center [606, 324] width 26 height 22
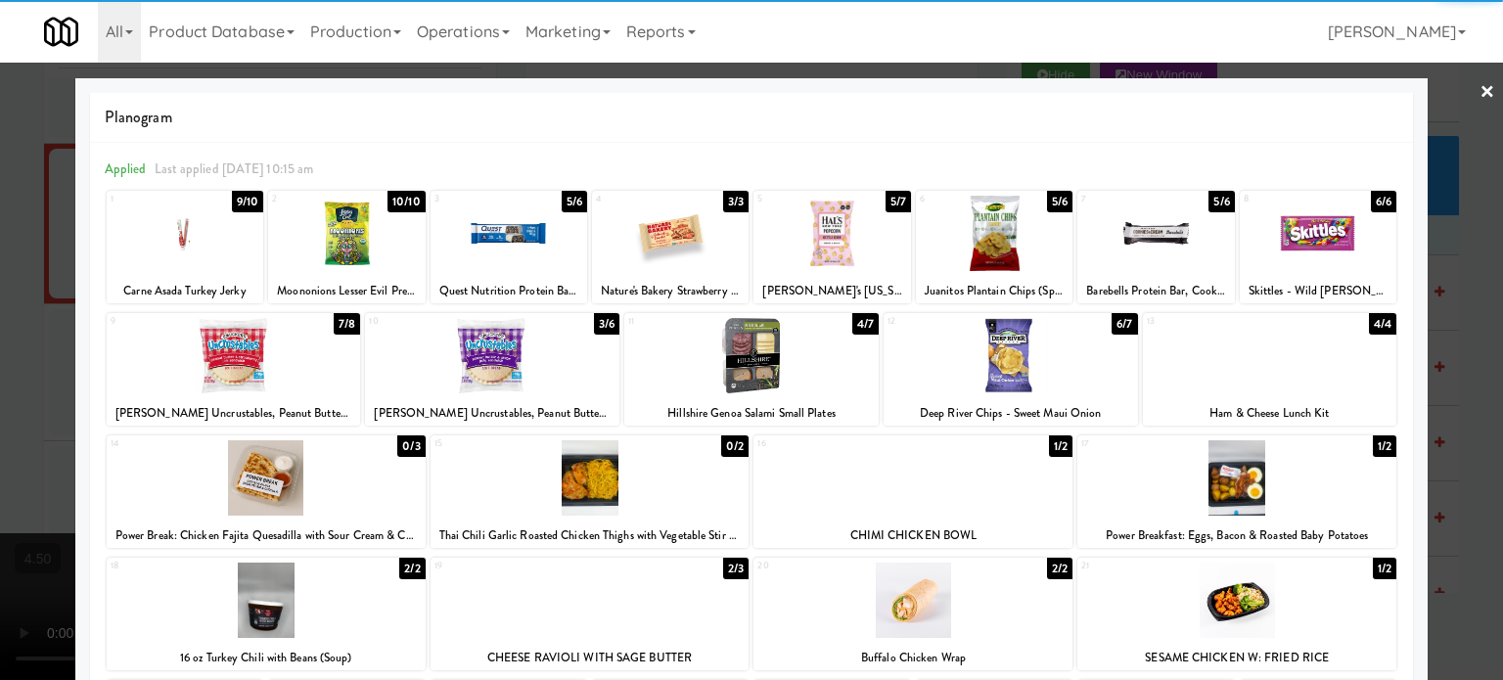
click at [1452, 376] on div at bounding box center [751, 340] width 1503 height 680
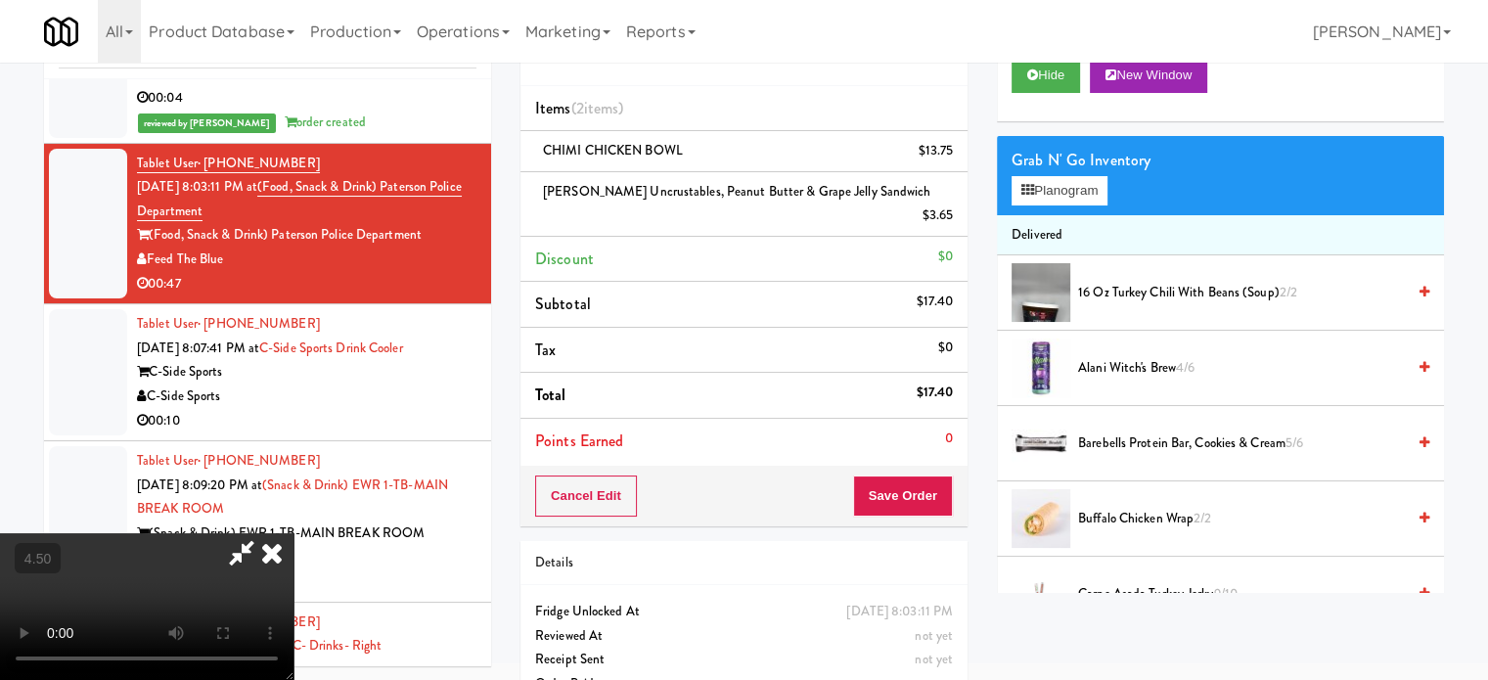
drag, startPoint x: 703, startPoint y: 418, endPoint x: 714, endPoint y: 409, distance: 14.7
click at [294, 533] on video at bounding box center [147, 606] width 294 height 147
drag, startPoint x: 714, startPoint y: 409, endPoint x: 1297, endPoint y: 640, distance: 627.2
click at [294, 533] on video at bounding box center [147, 606] width 294 height 147
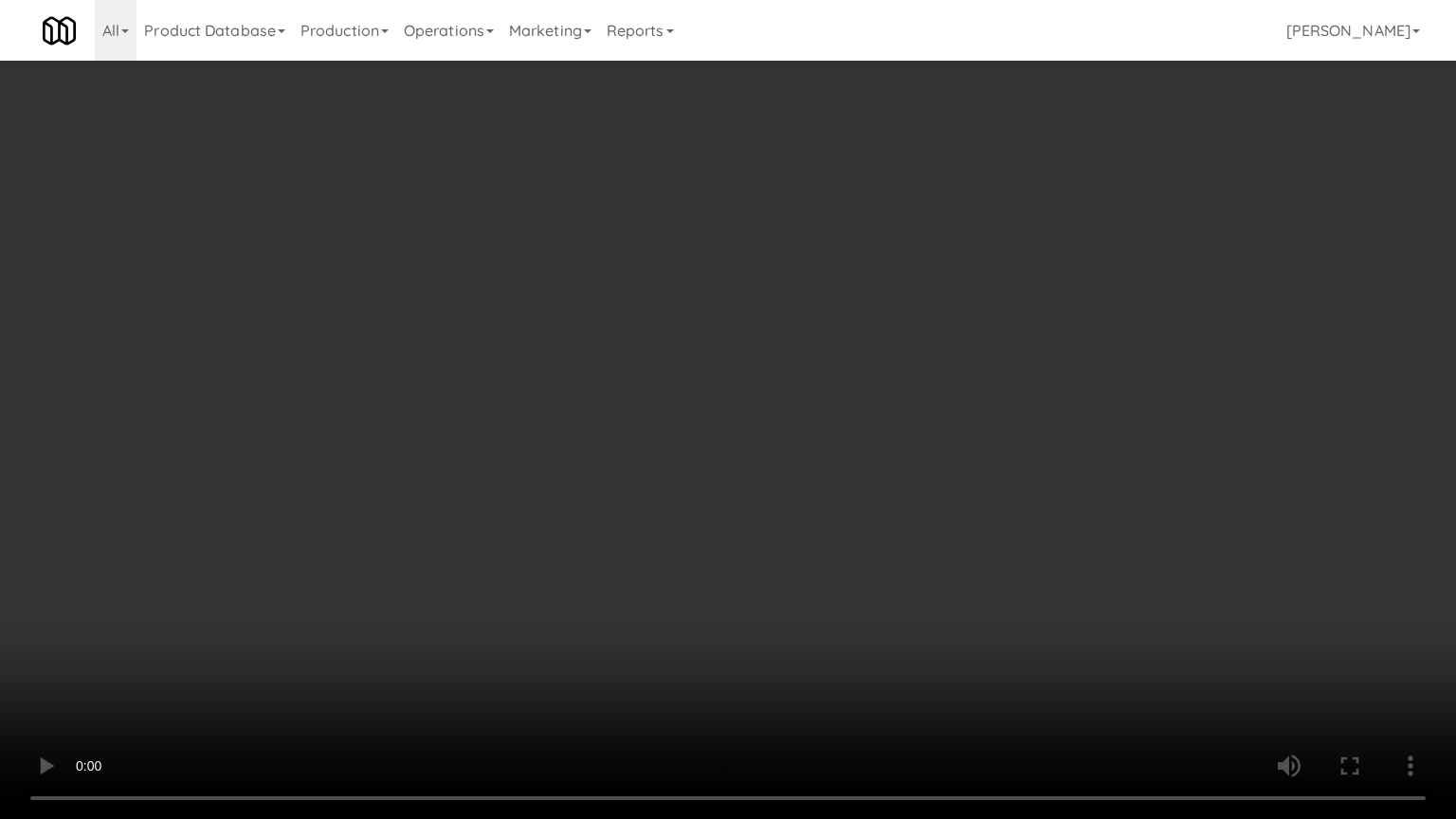
click at [766, 516] on video at bounding box center [728, 409] width 1456 height 819
click at [780, 490] on video at bounding box center [728, 409] width 1456 height 819
click at [783, 488] on video at bounding box center [728, 409] width 1456 height 819
click at [783, 476] on video at bounding box center [728, 409] width 1456 height 819
click at [782, 476] on video at bounding box center [728, 409] width 1456 height 819
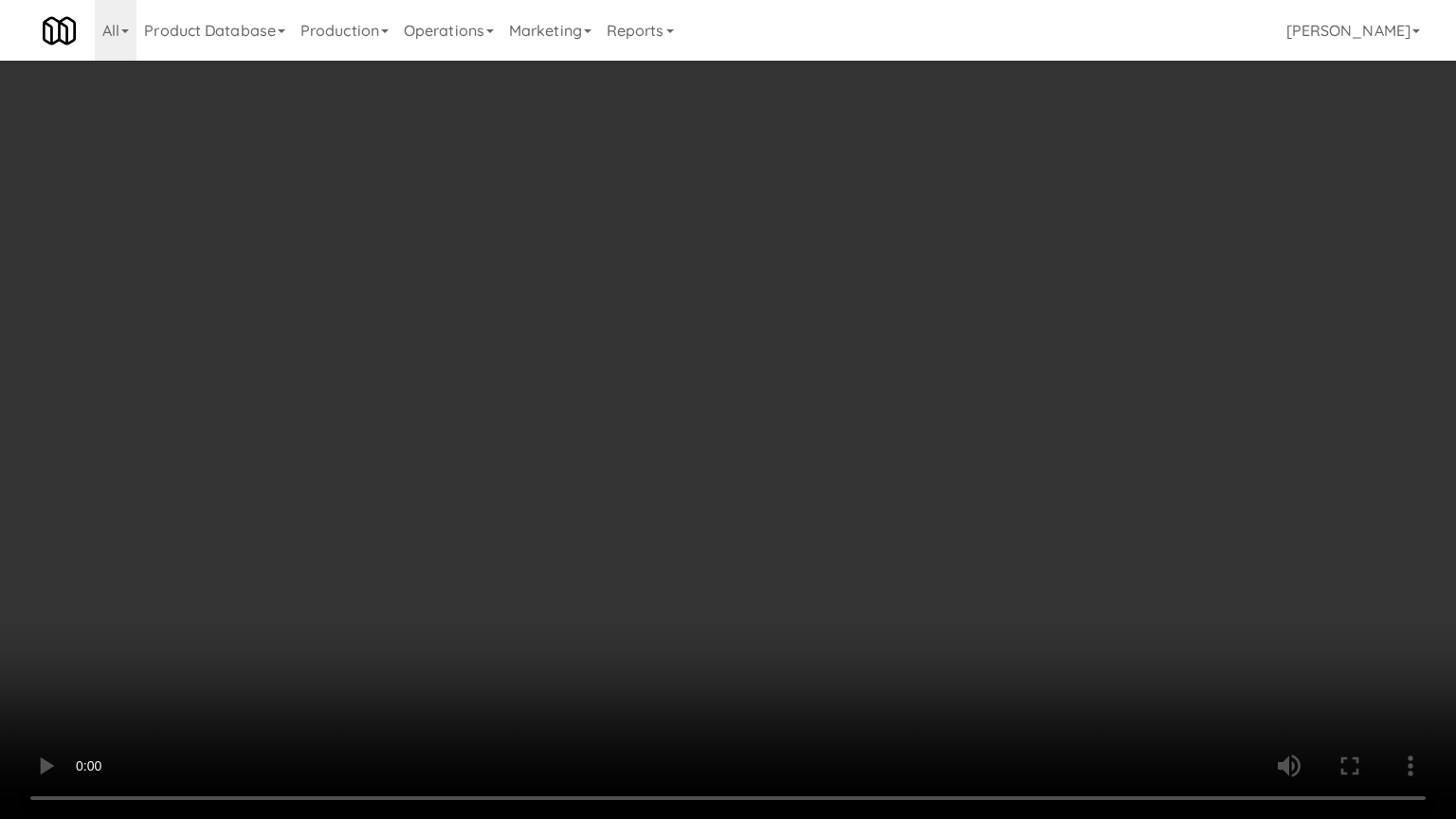
click at [773, 472] on video at bounding box center [728, 409] width 1456 height 819
click at [773, 466] on video at bounding box center [728, 409] width 1456 height 819
click at [786, 474] on video at bounding box center [728, 409] width 1456 height 819
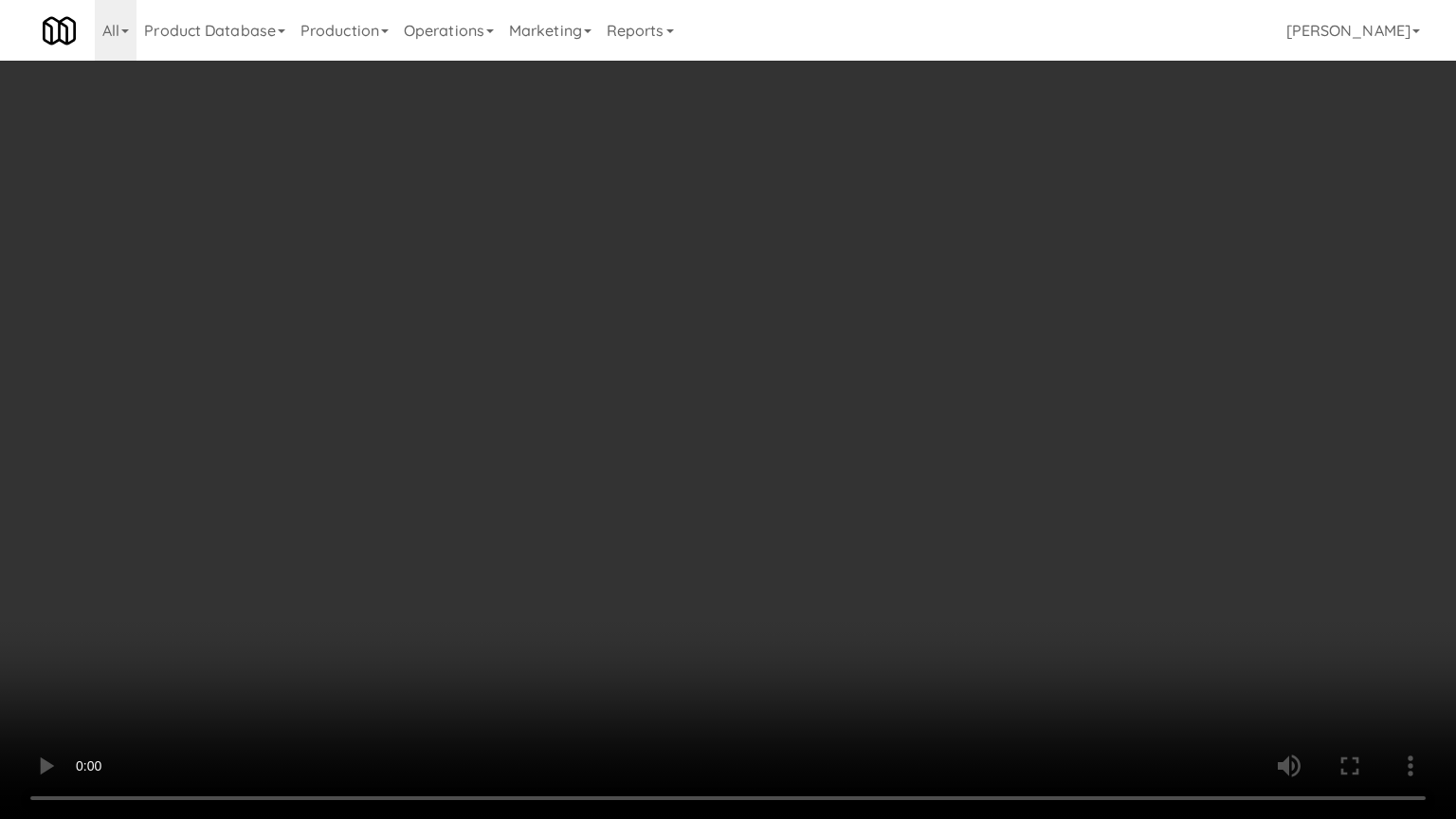
click at [786, 474] on video at bounding box center [728, 409] width 1456 height 819
click at [790, 475] on video at bounding box center [728, 409] width 1456 height 819
click at [780, 485] on video at bounding box center [728, 409] width 1456 height 819
click at [840, 490] on video at bounding box center [728, 409] width 1456 height 819
click at [825, 497] on video at bounding box center [728, 409] width 1456 height 819
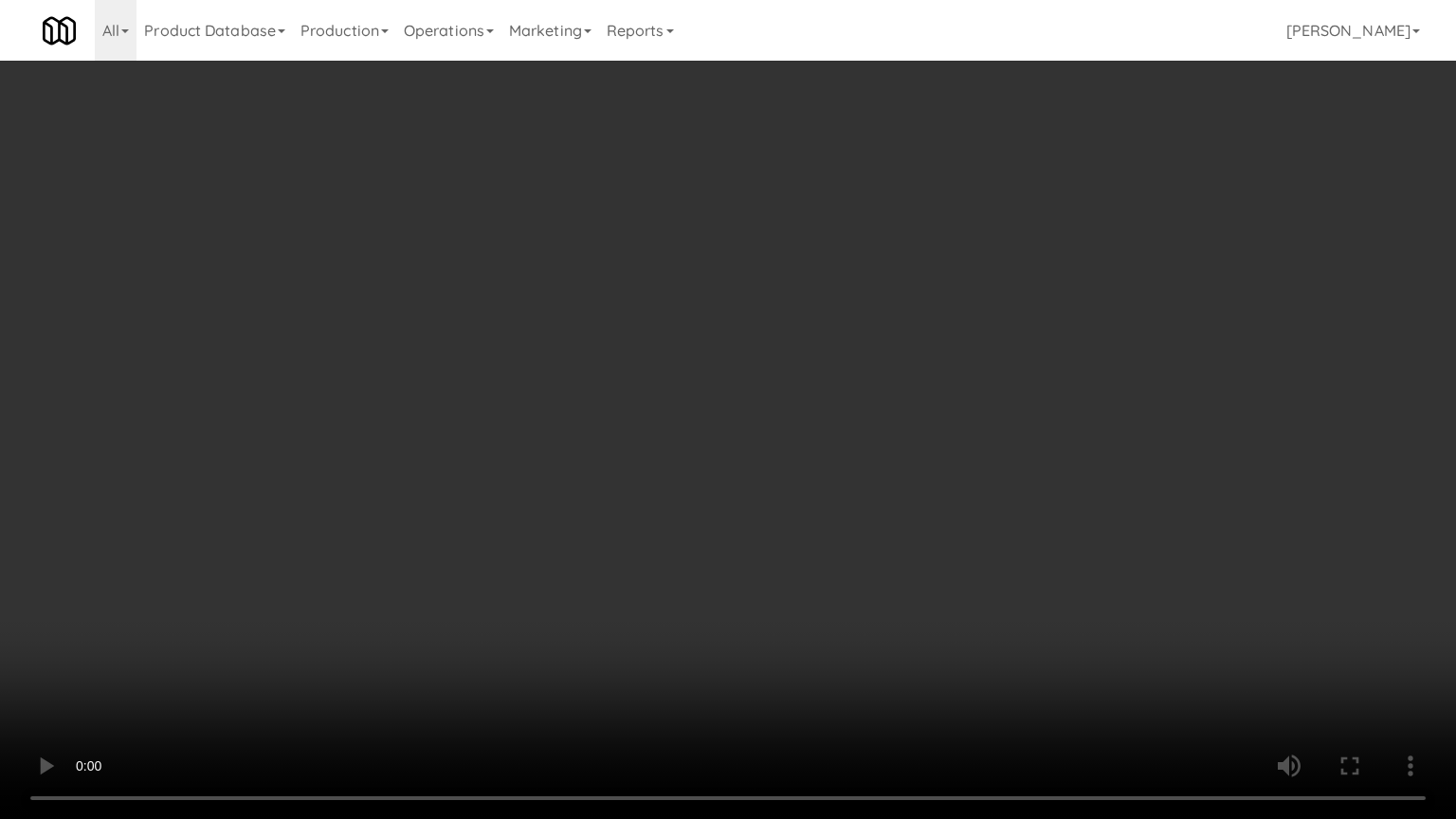
click at [827, 498] on video at bounding box center [728, 409] width 1456 height 819
click at [828, 497] on video at bounding box center [728, 409] width 1456 height 819
click at [828, 496] on video at bounding box center [728, 409] width 1456 height 819
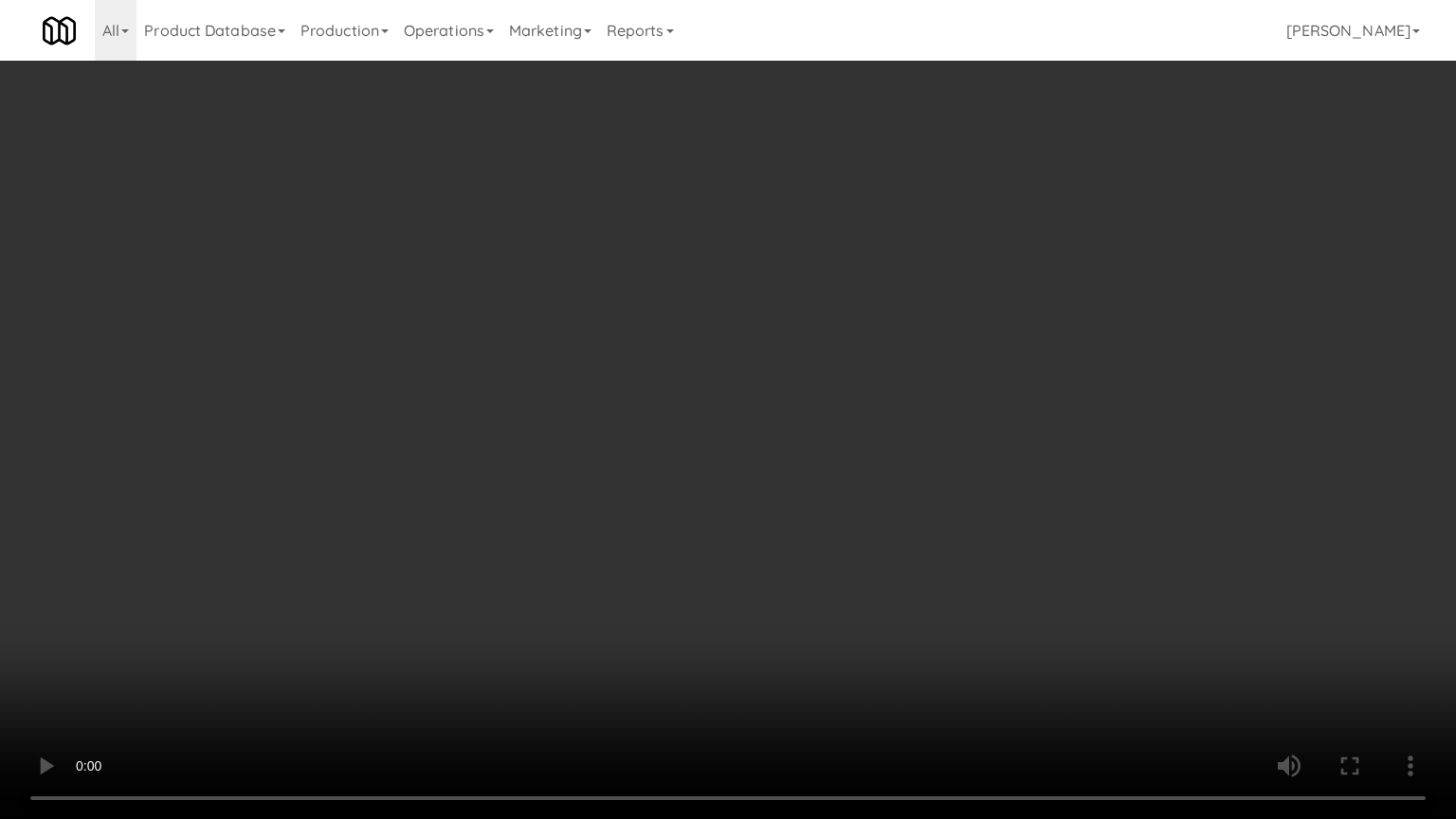
click at [847, 498] on video at bounding box center [728, 409] width 1456 height 819
click at [849, 497] on video at bounding box center [728, 409] width 1456 height 819
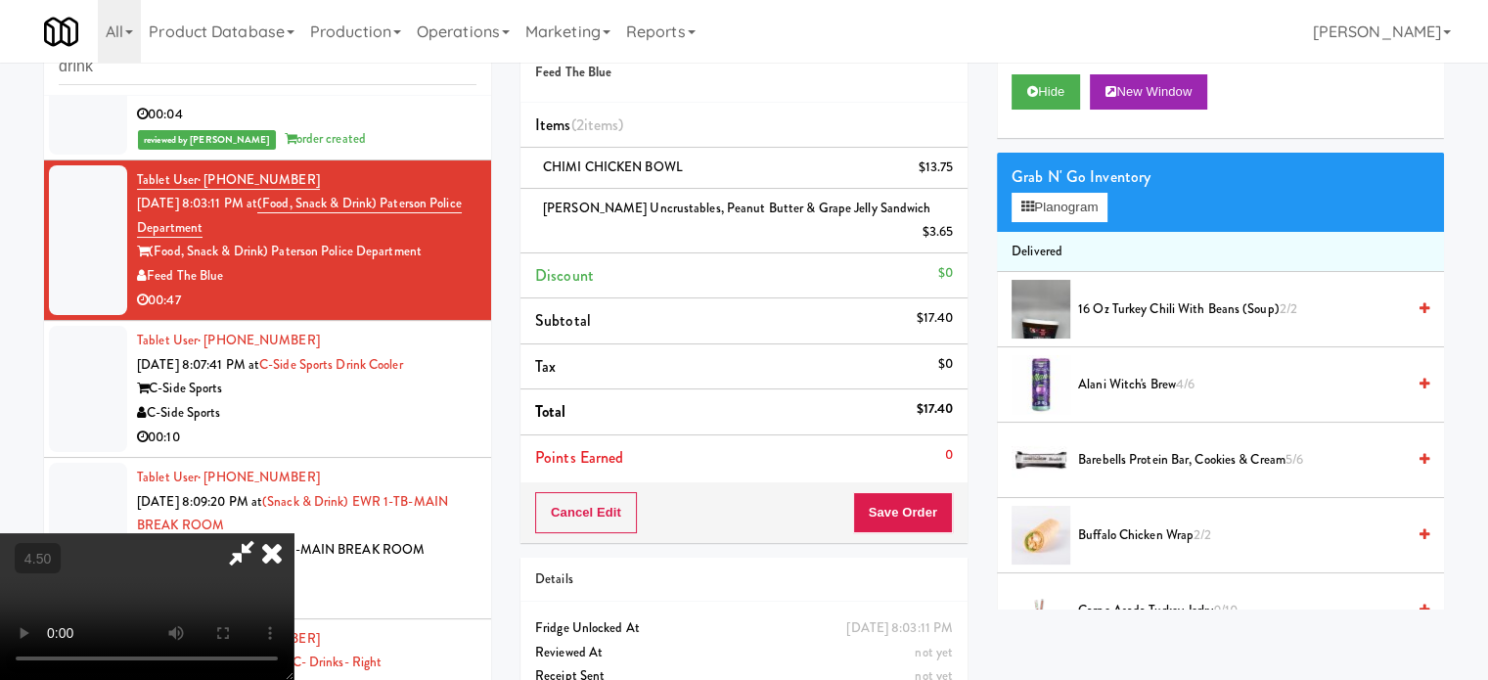
click at [294, 533] on icon at bounding box center [271, 552] width 43 height 39
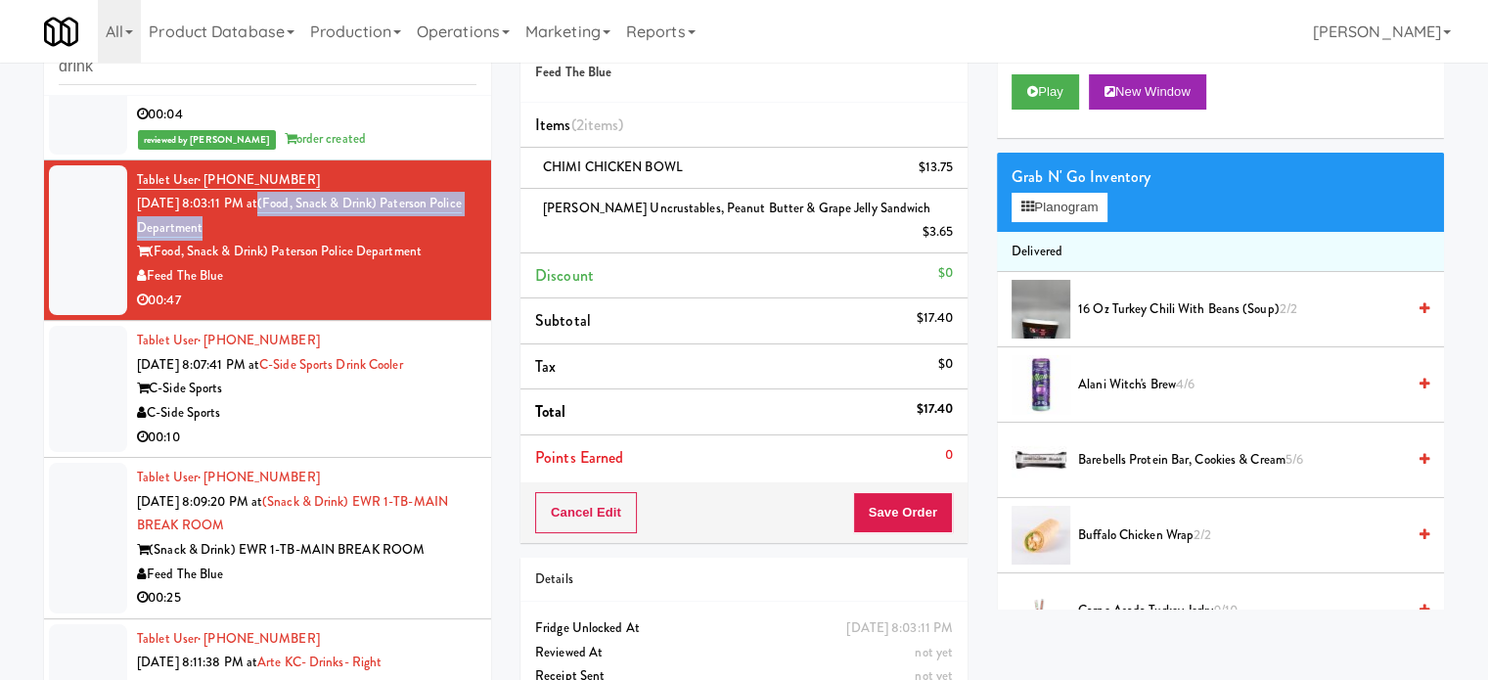
drag, startPoint x: 243, startPoint y: 342, endPoint x: 282, endPoint y: 324, distance: 43.3
click at [282, 313] on div "Tablet User · (862) 224-9909 [DATE] 8:03:11 PM at (Food, Snack & Drink) Paterso…" at bounding box center [307, 240] width 340 height 145
copy link "(Food, Snack & Drink) Paterson Police Department"
drag, startPoint x: 386, startPoint y: 250, endPoint x: 427, endPoint y: 74, distance: 179.9
click at [425, 81] on div "inbox reviewed all all unclear take inventory issue suspicious failed recent dr…" at bounding box center [267, 345] width 447 height 675
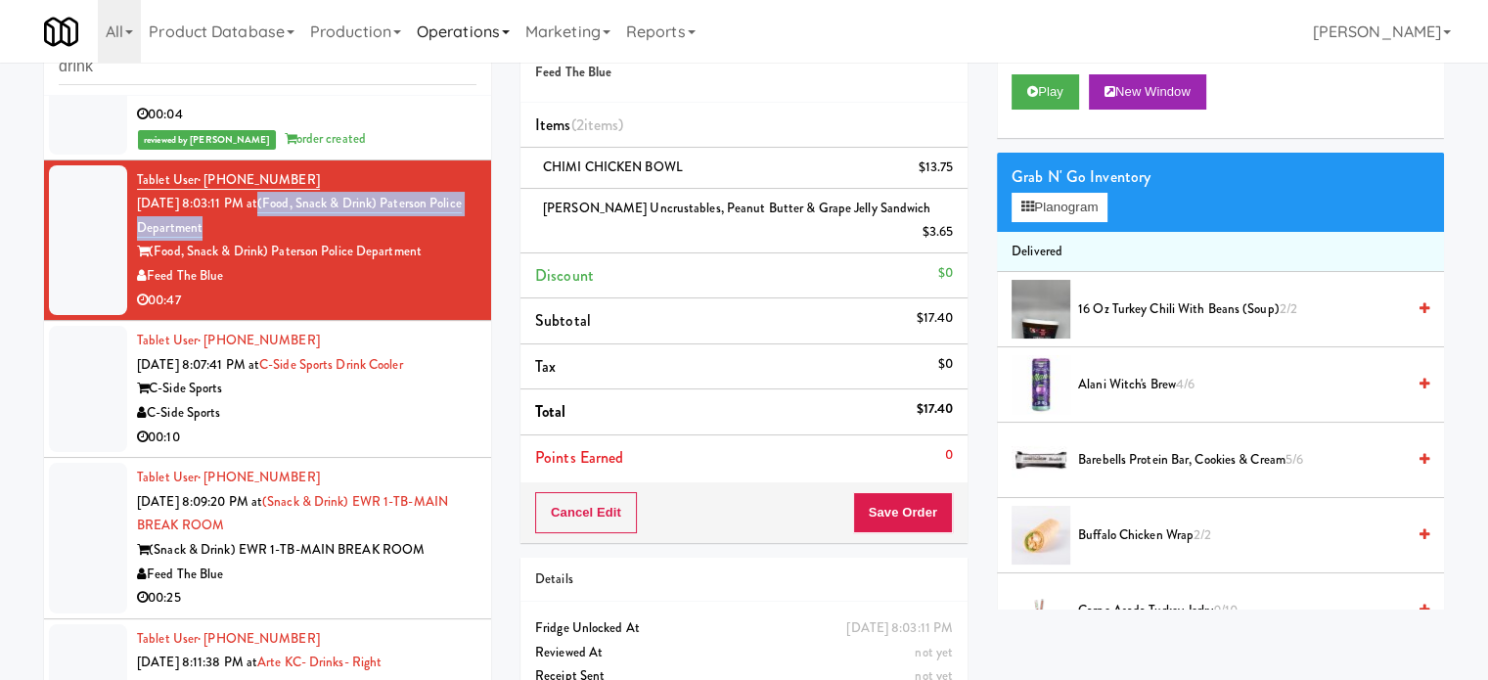
scroll to position [4086, 0]
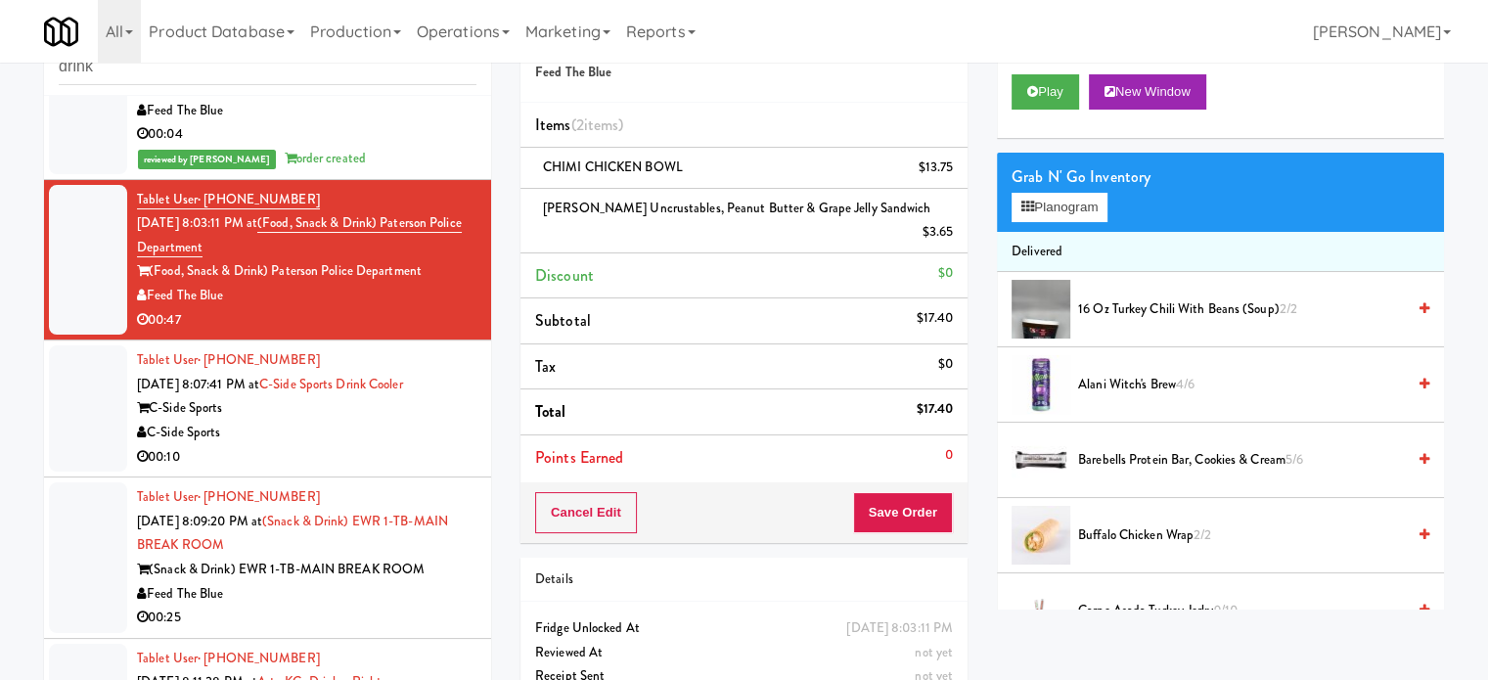
click at [1248, 211] on div "Grab N' Go Inventory Planogram" at bounding box center [1220, 192] width 447 height 79
drag, startPoint x: 700, startPoint y: 165, endPoint x: 522, endPoint y: 173, distance: 177.3
click
copy span "CHIMI CHICKEN BOWL"
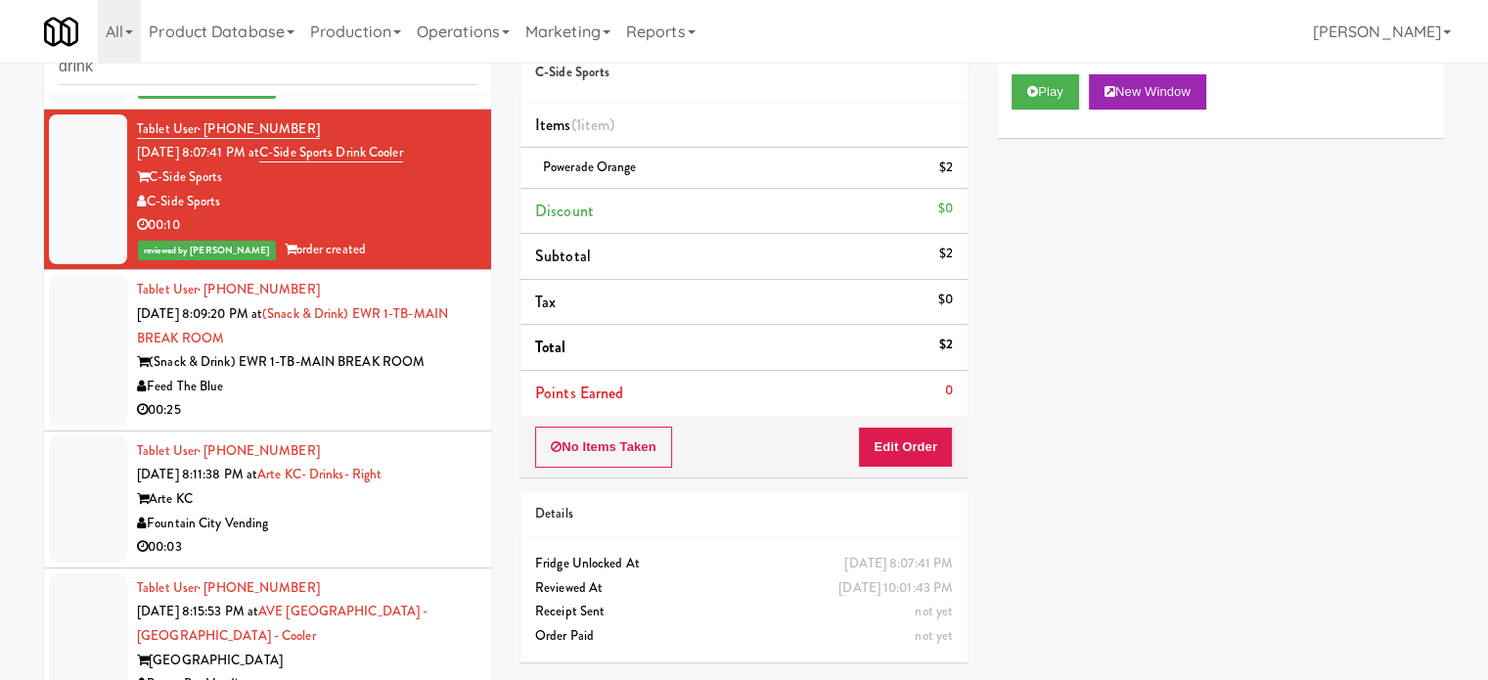
scroll to position [4463, 0]
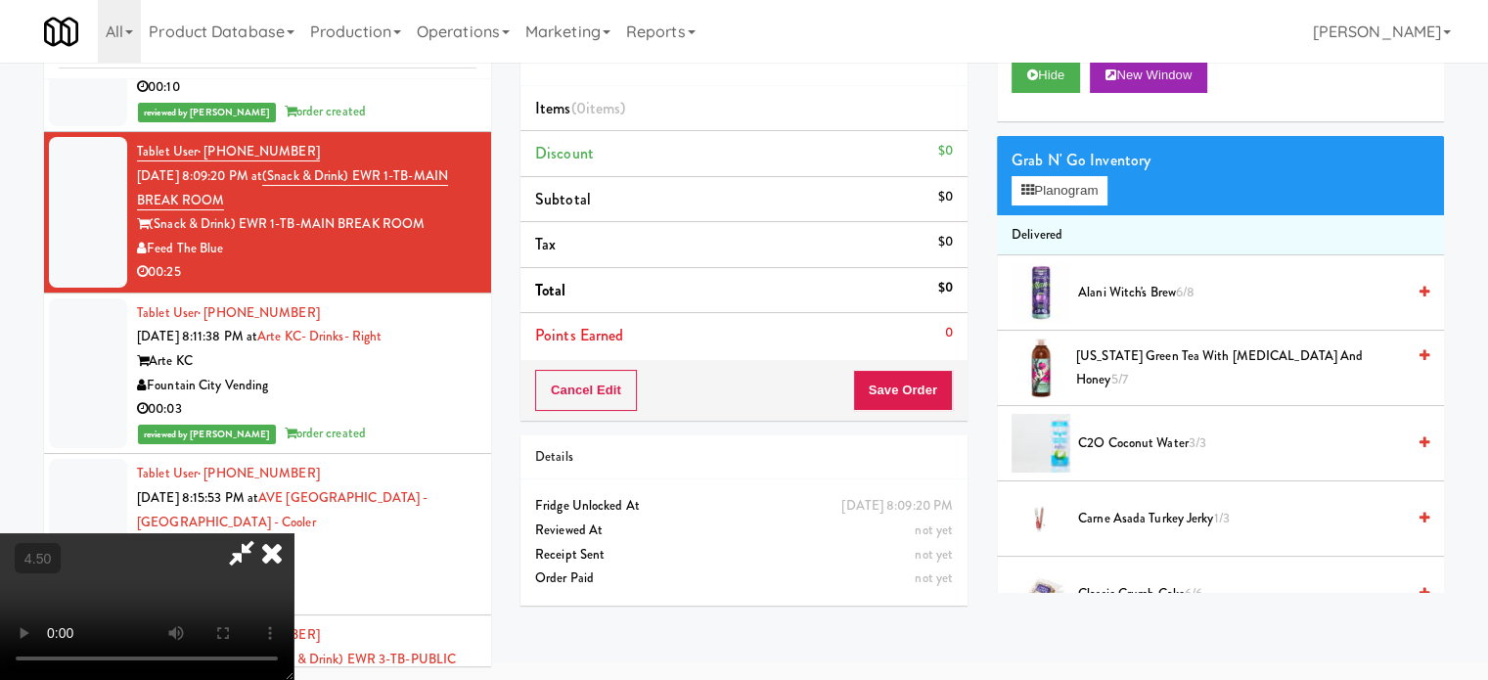
scroll to position [63, 0]
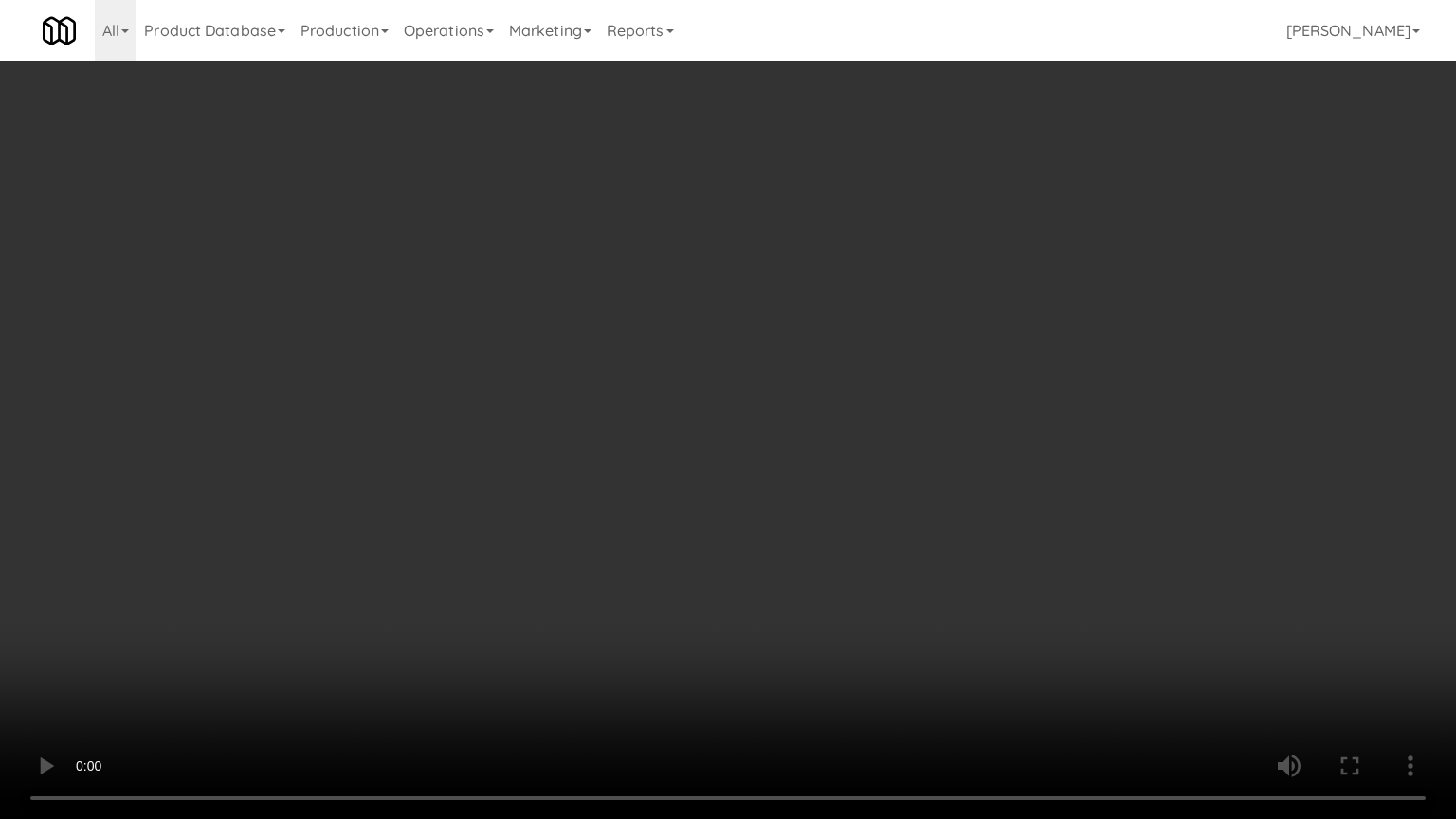
drag, startPoint x: 347, startPoint y: 698, endPoint x: 456, endPoint y: 555, distance: 179.8
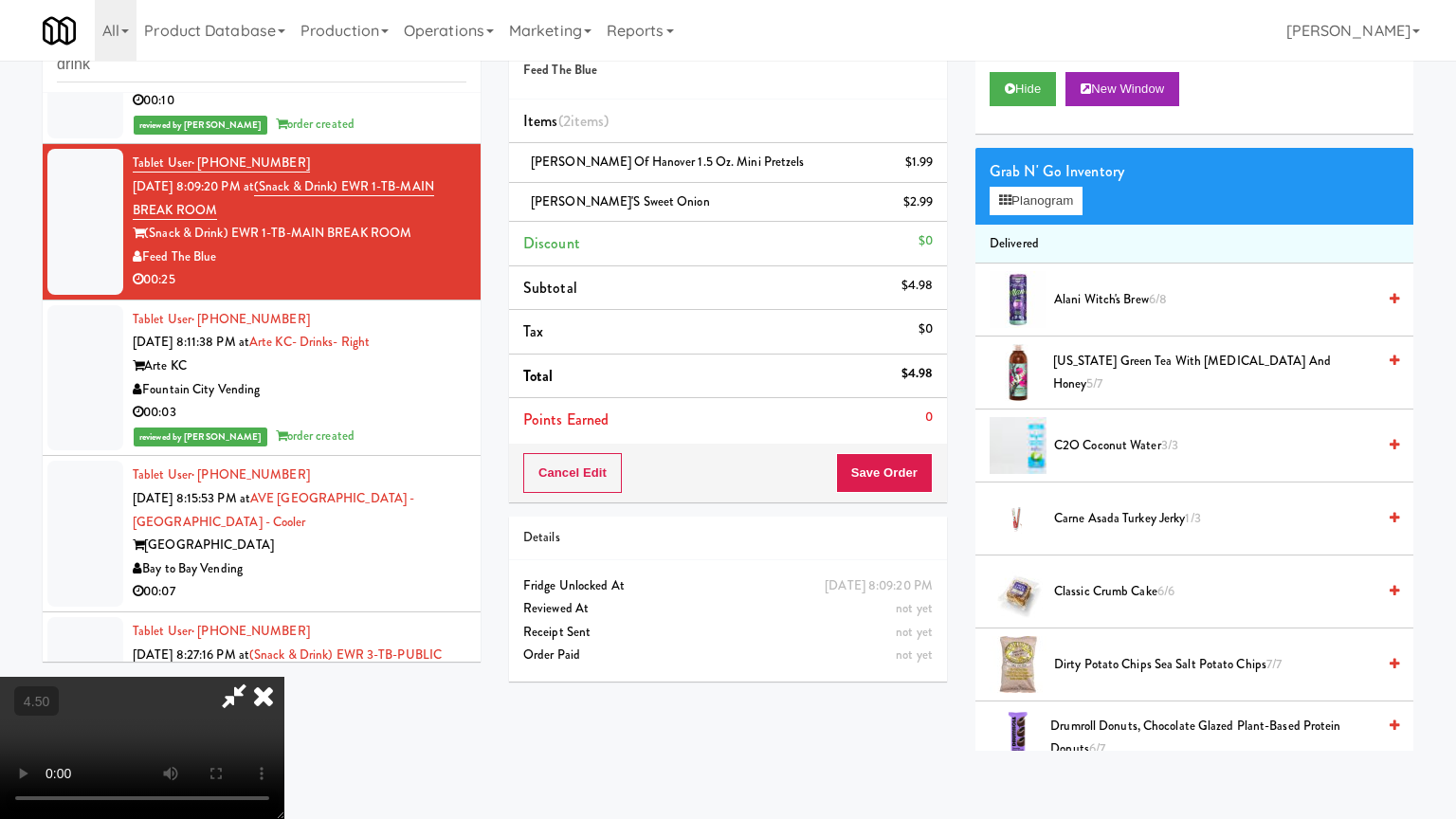
drag, startPoint x: 804, startPoint y: 709, endPoint x: 709, endPoint y: 432, distance: 292.8
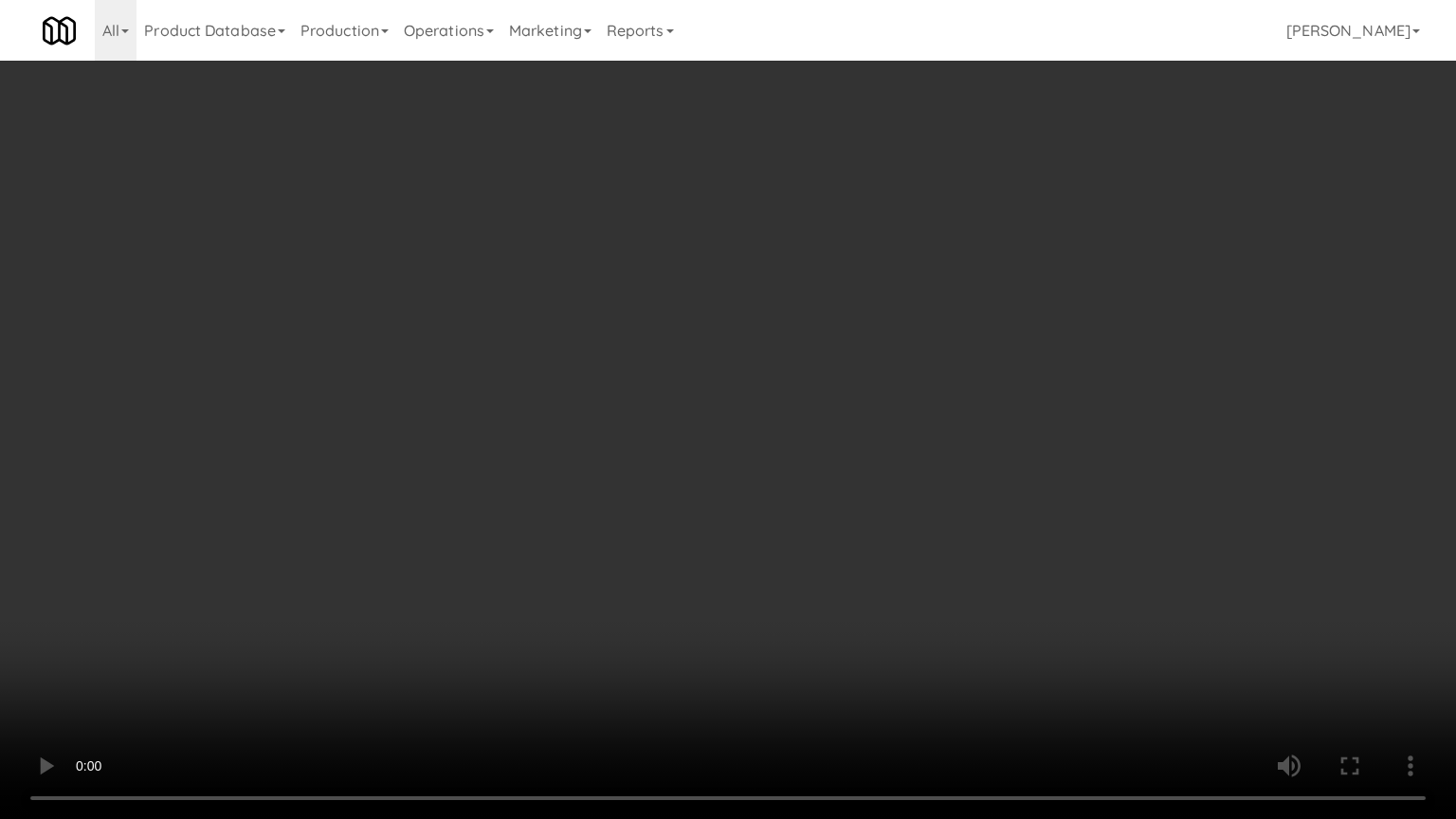
drag, startPoint x: 516, startPoint y: 563, endPoint x: 634, endPoint y: 482, distance: 143.1
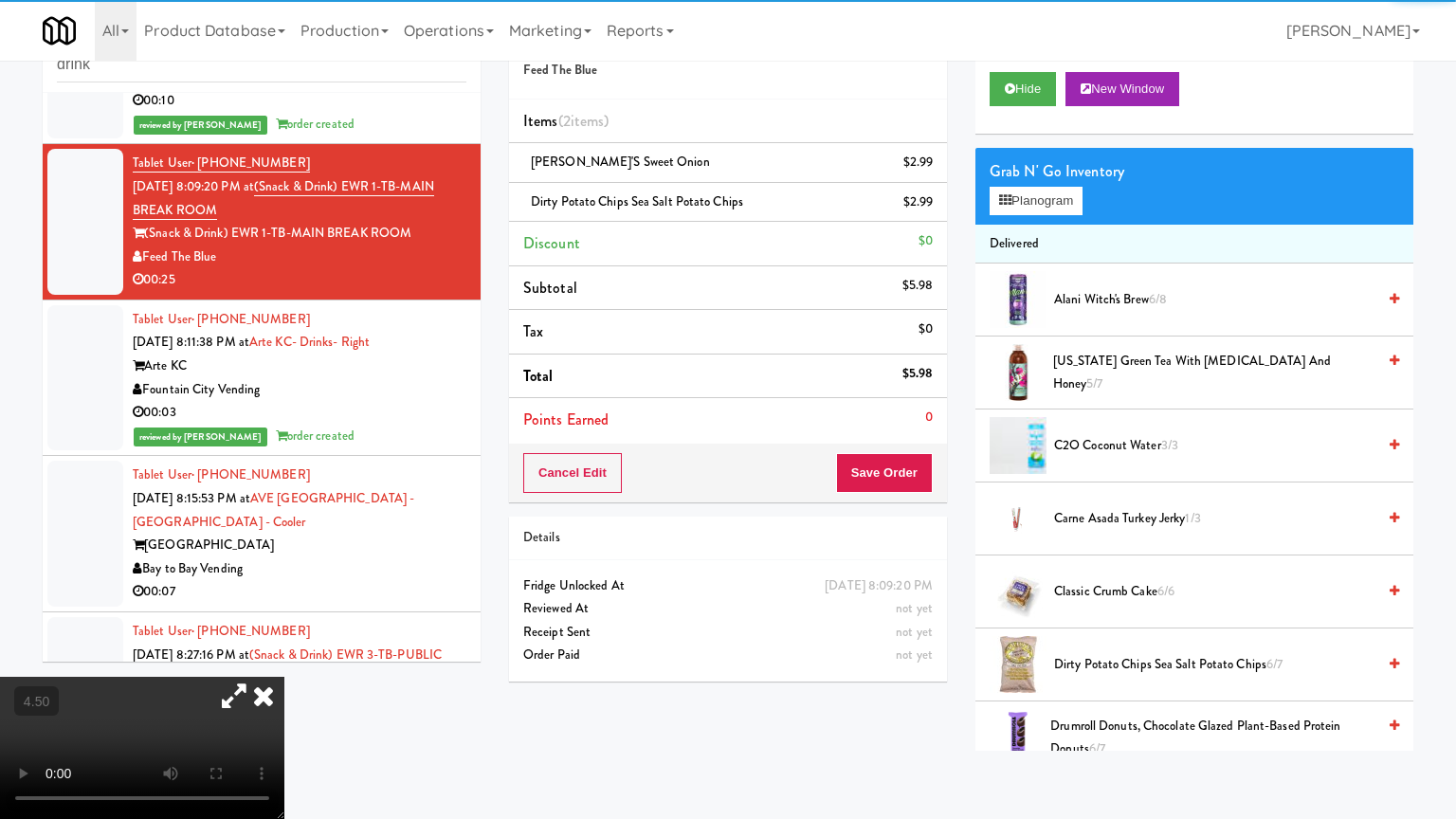
drag, startPoint x: 398, startPoint y: 412, endPoint x: 411, endPoint y: 406, distance: 14.3
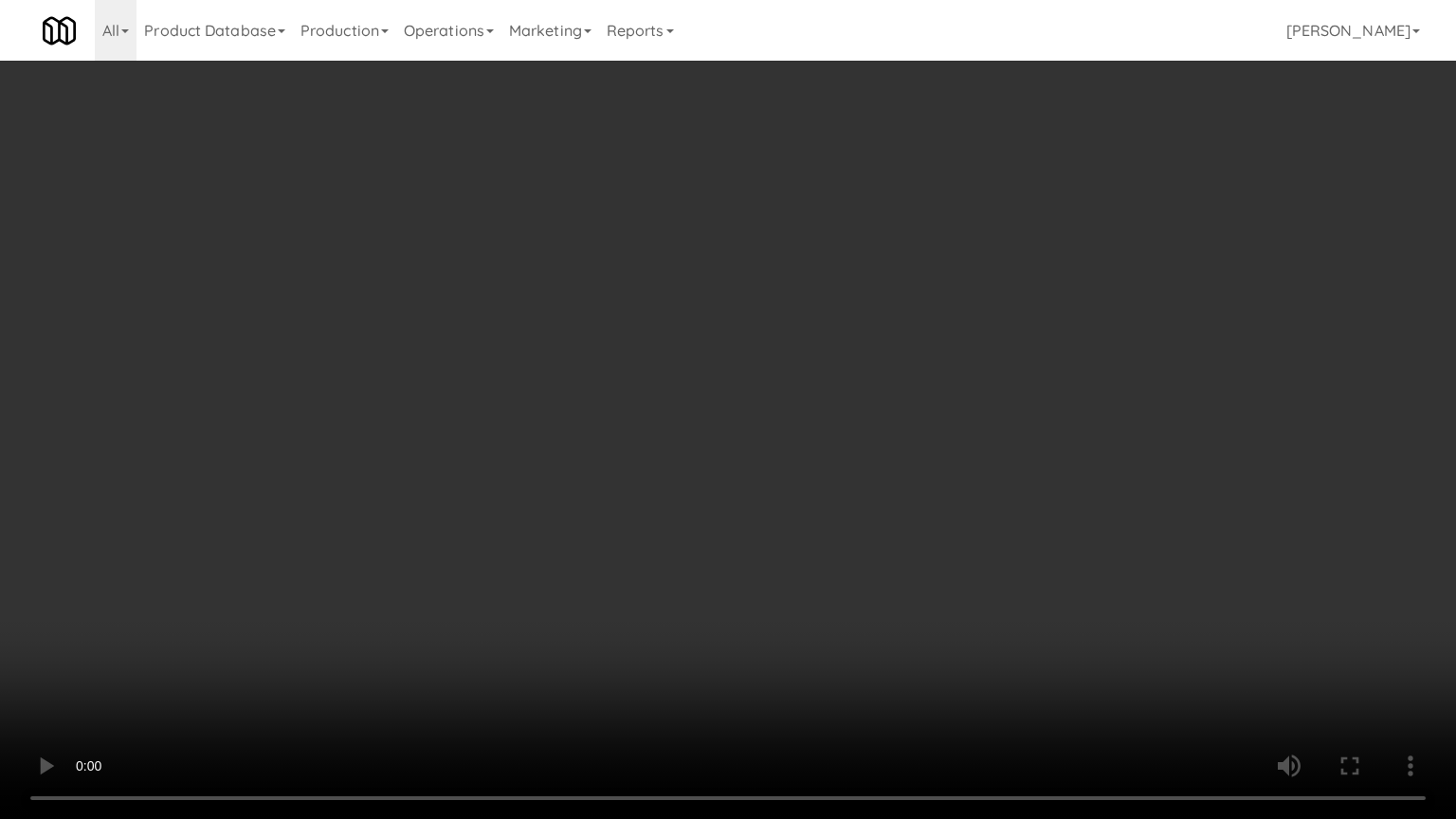
drag, startPoint x: 681, startPoint y: 490, endPoint x: 690, endPoint y: 485, distance: 10.3
drag, startPoint x: 690, startPoint y: 485, endPoint x: 772, endPoint y: 194, distance: 302.3
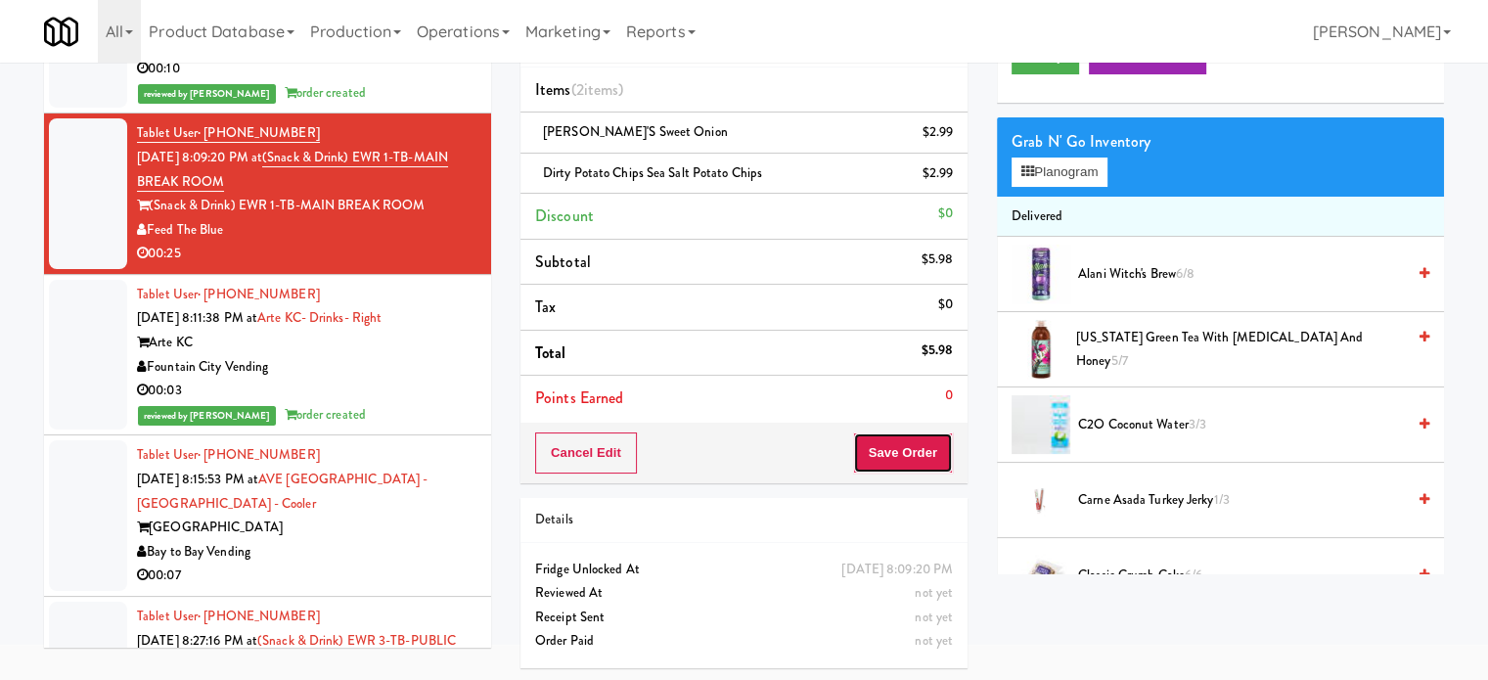
drag, startPoint x: 928, startPoint y: 464, endPoint x: 898, endPoint y: 431, distance: 44.4
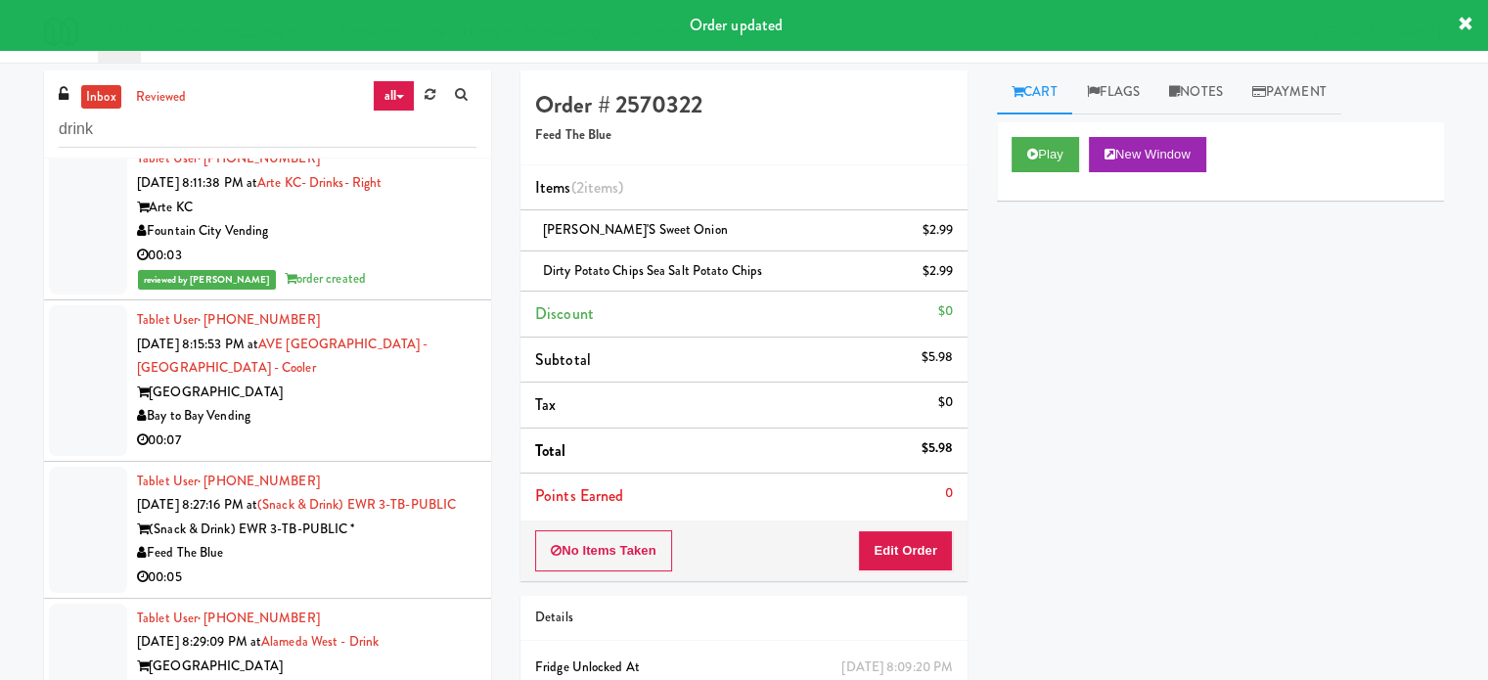
scroll to position [4795, 0]
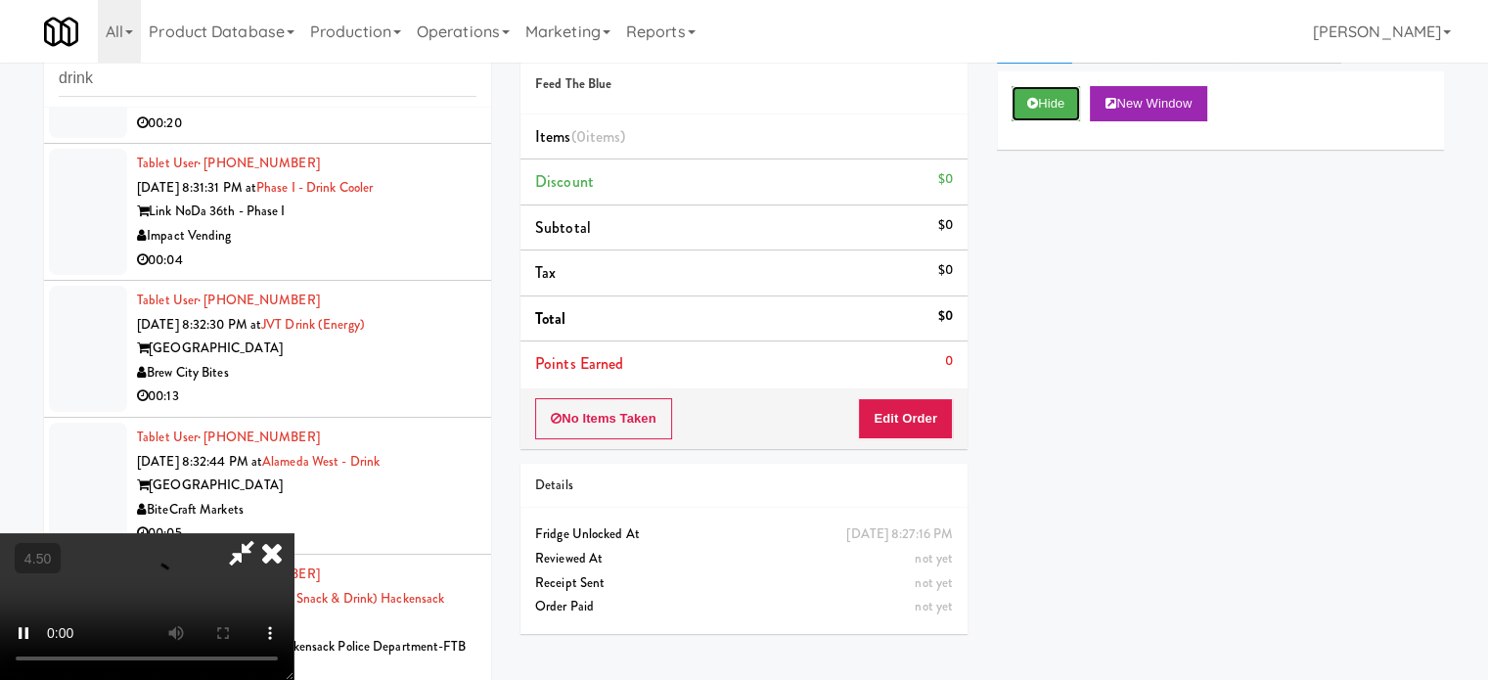
scroll to position [79, 0]
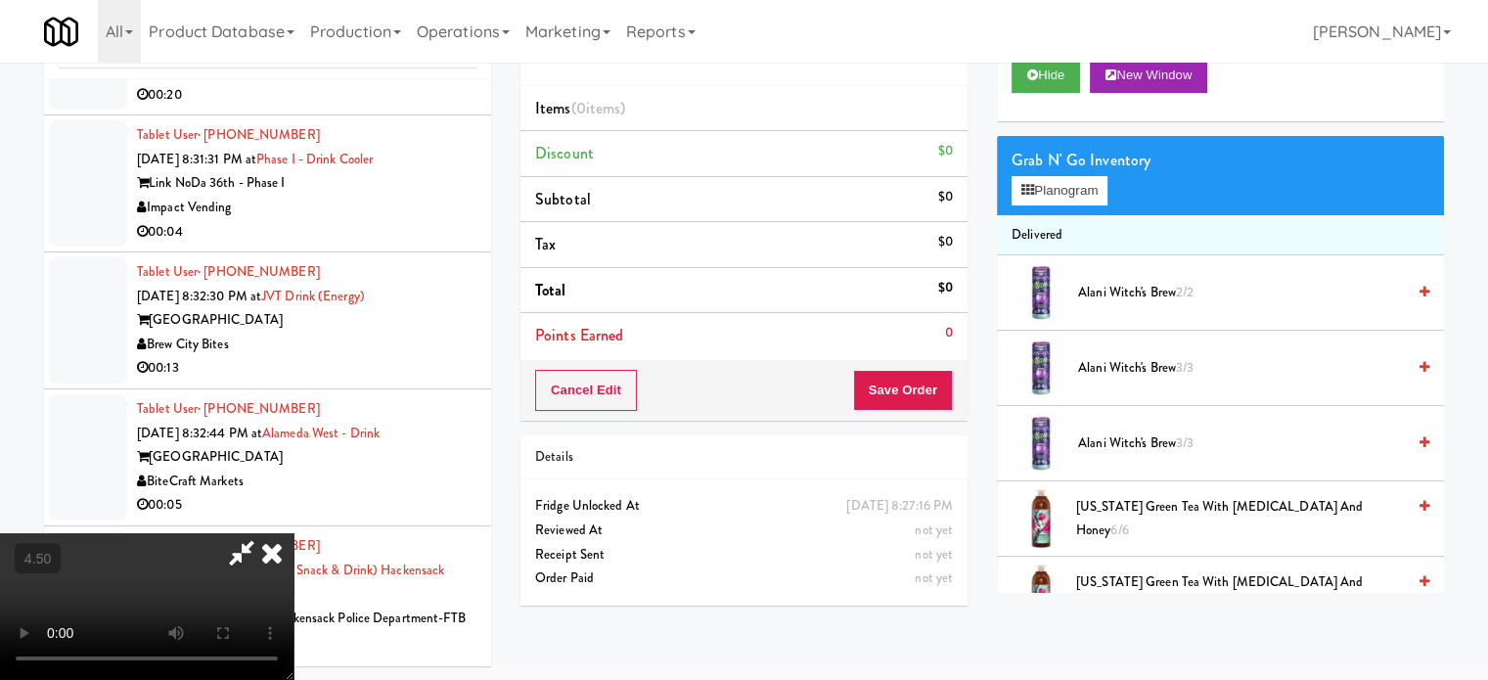
drag, startPoint x: 267, startPoint y: 433, endPoint x: 314, endPoint y: 517, distance: 95.5
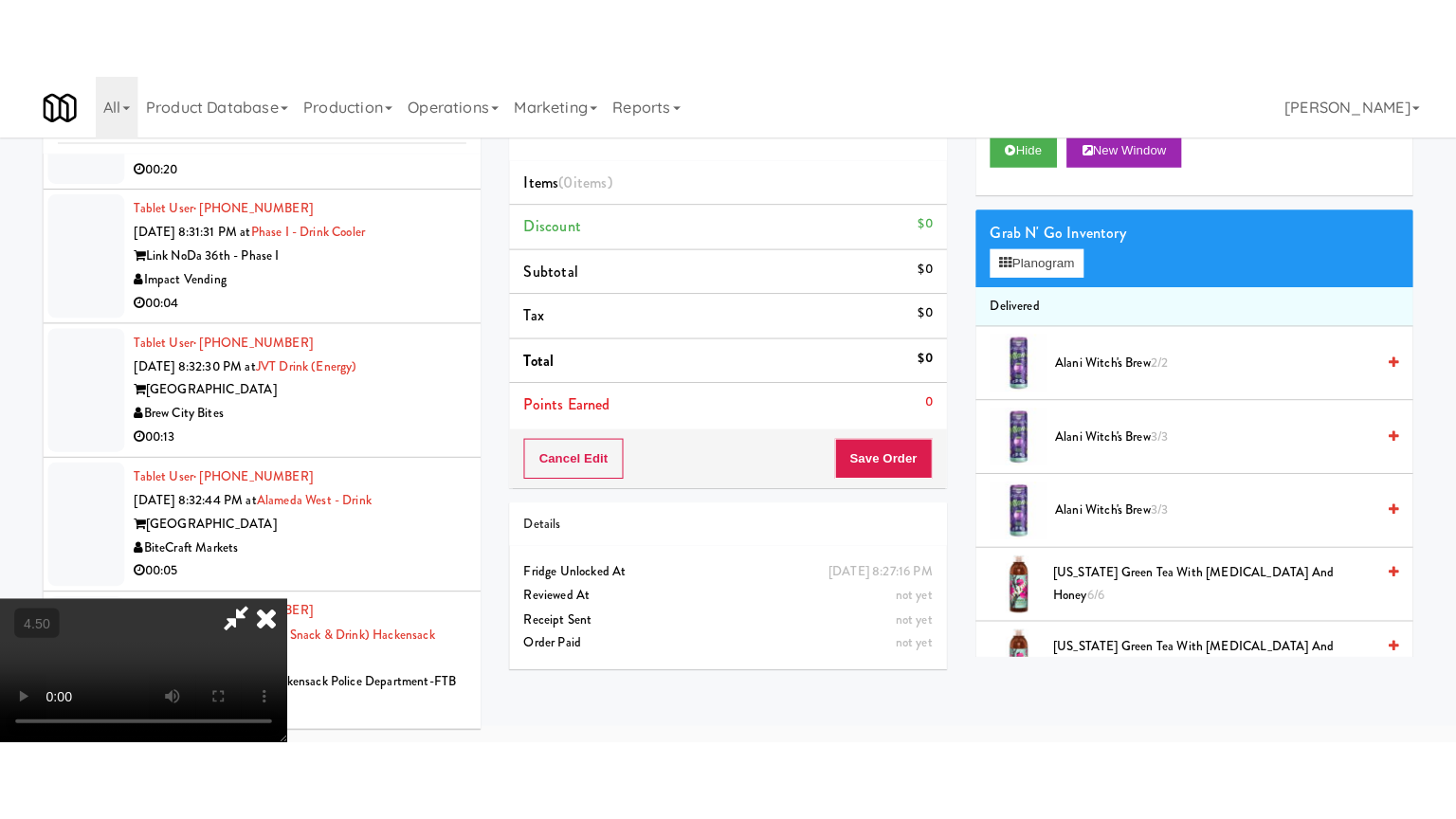
scroll to position [61, 0]
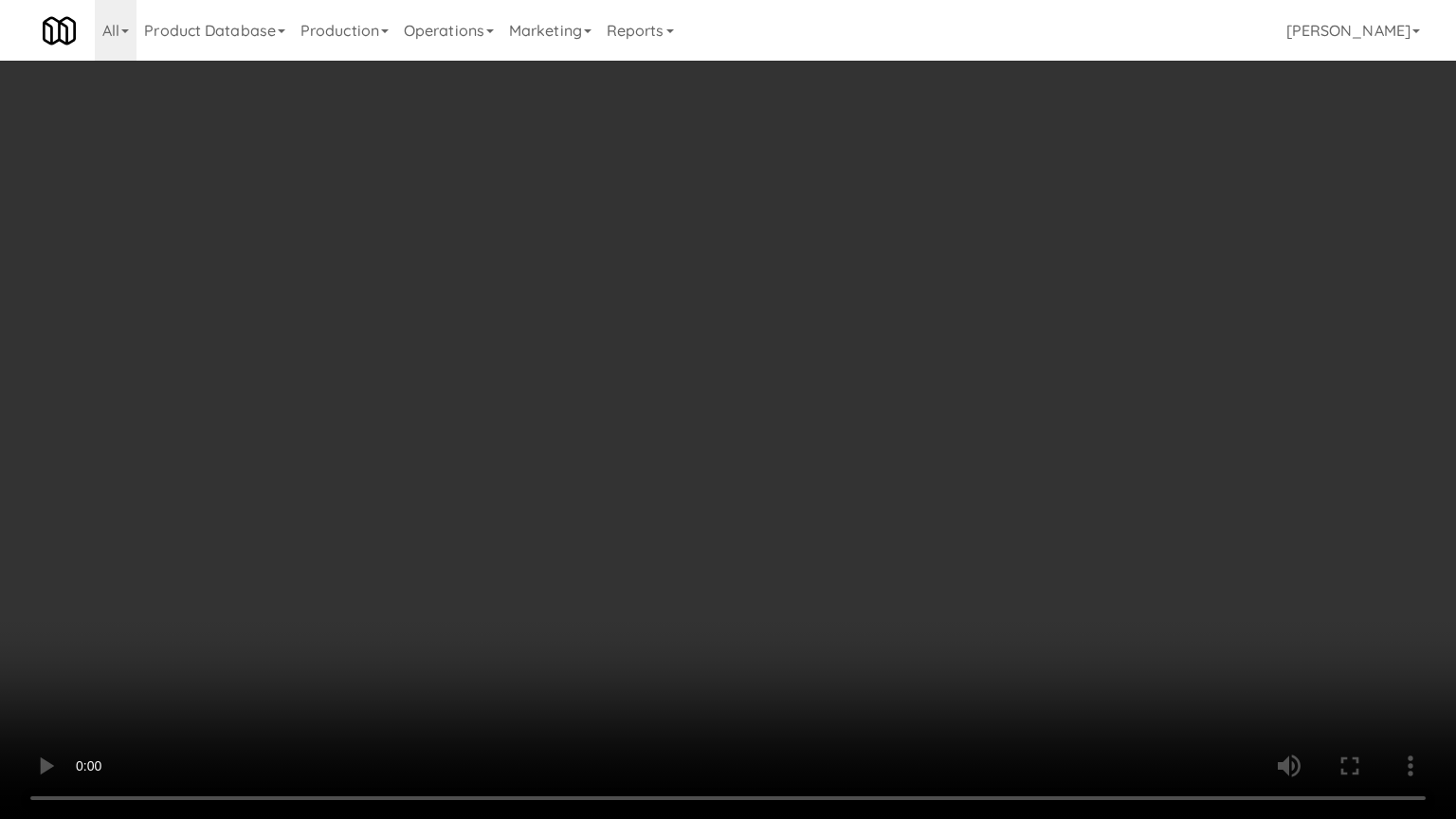
drag, startPoint x: 502, startPoint y: 516, endPoint x: 511, endPoint y: 509, distance: 11.4
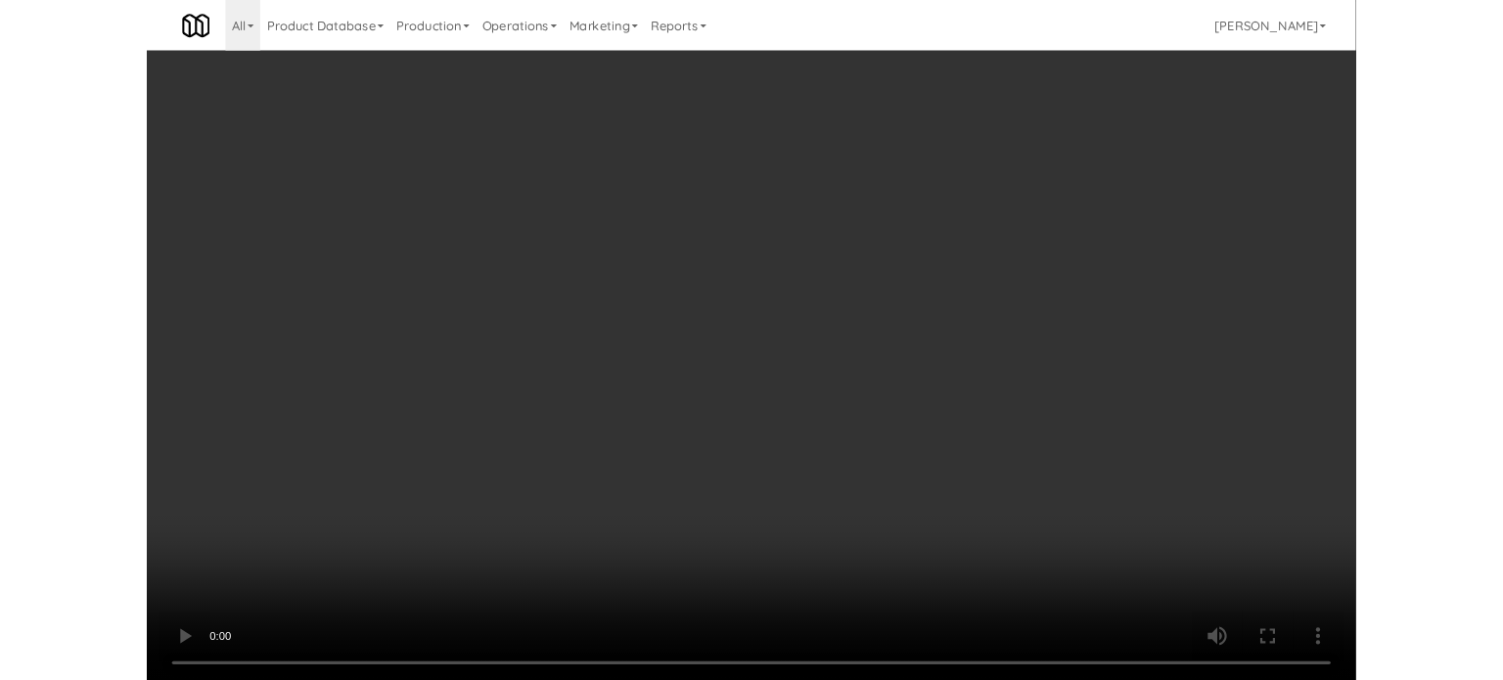
scroll to position [79, 0]
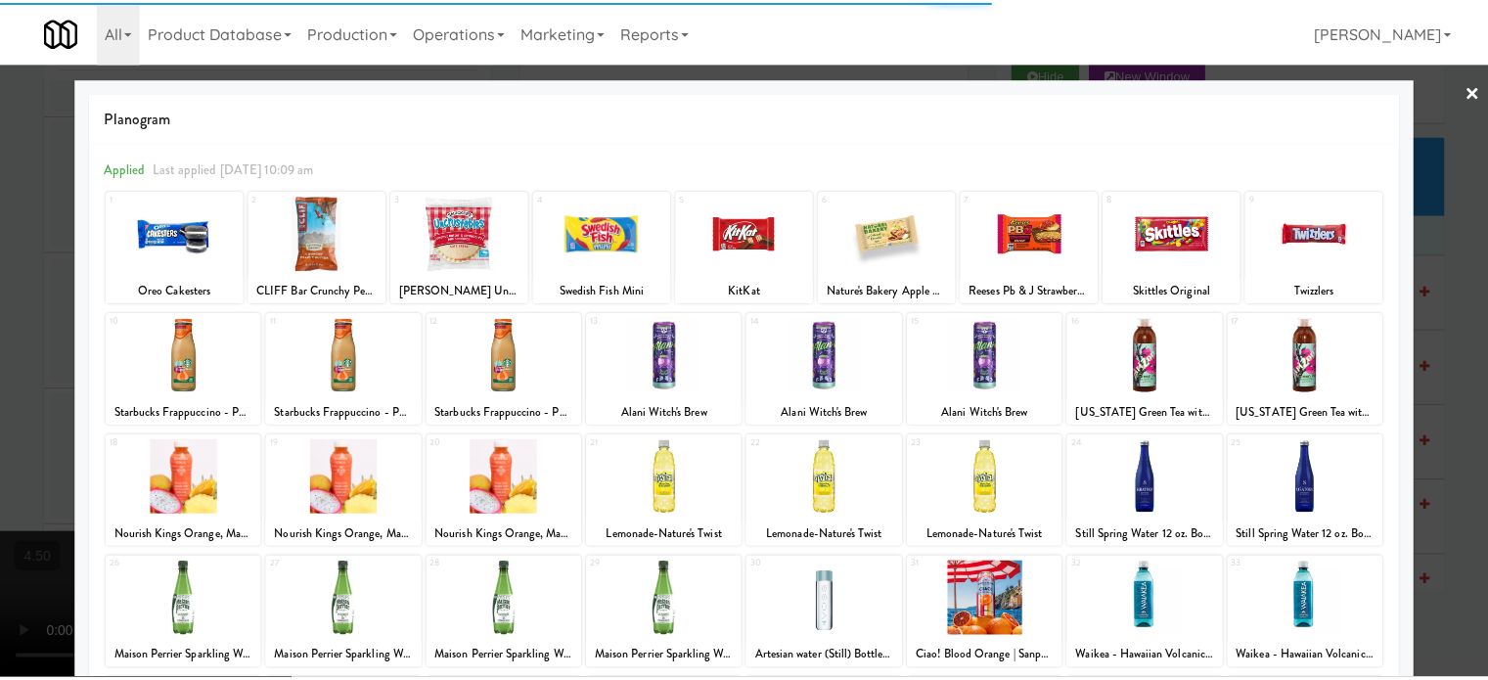
scroll to position [280, 0]
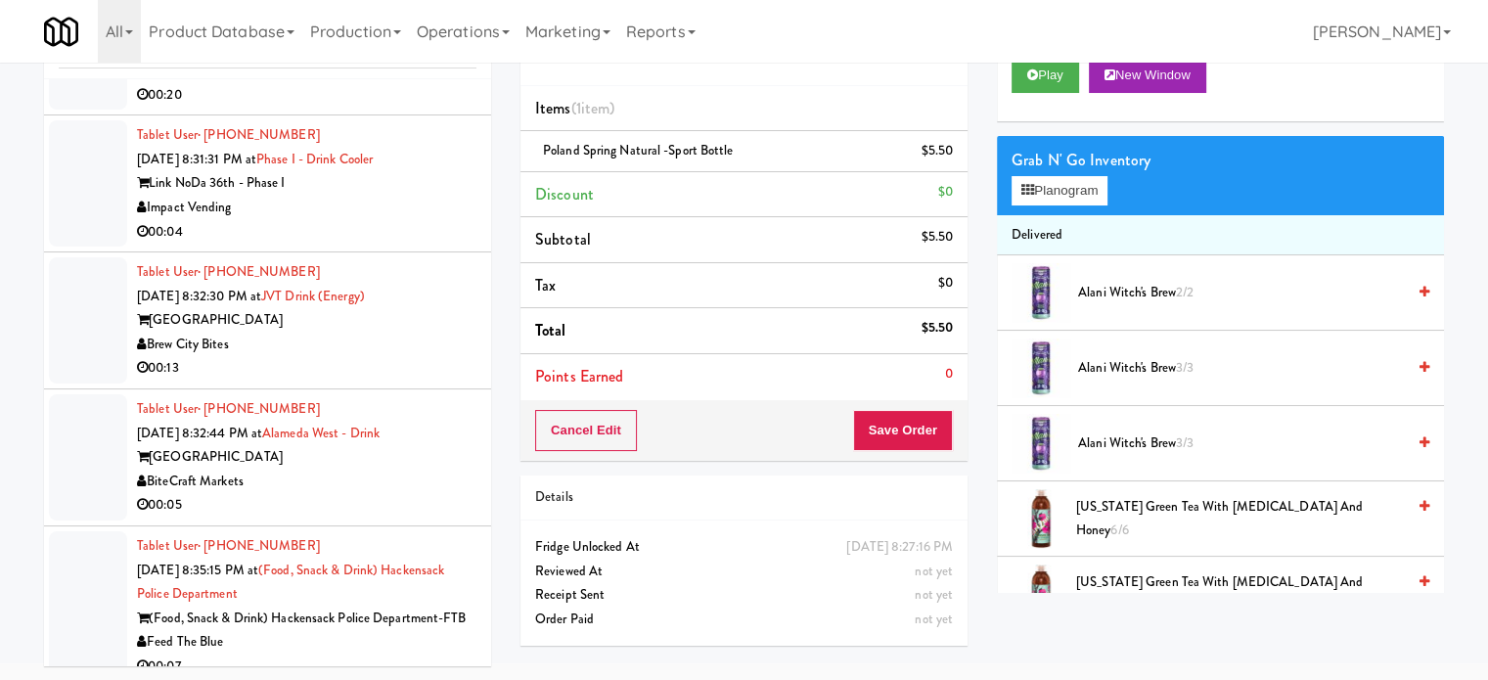
drag, startPoint x: 886, startPoint y: 410, endPoint x: 870, endPoint y: 386, distance: 28.8
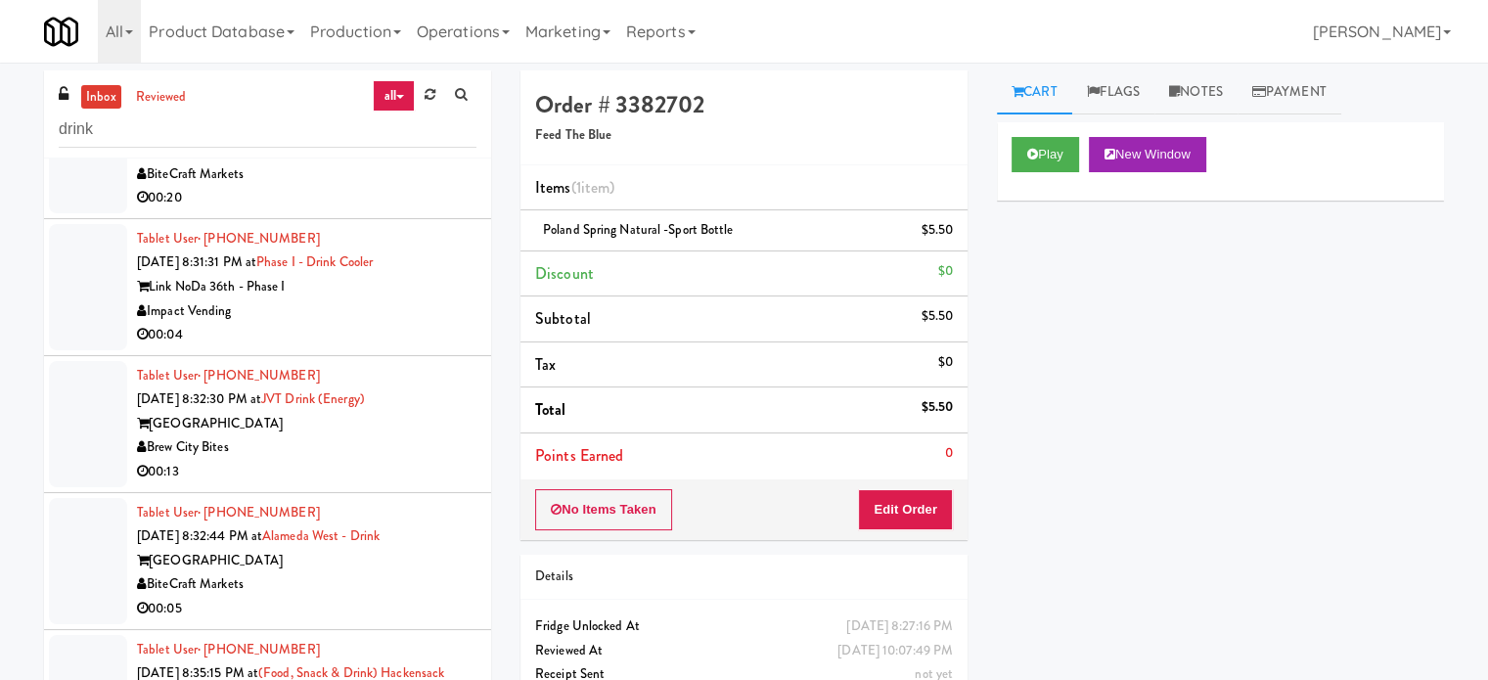
click at [387, 187] on div "BiteCraft Markets" at bounding box center [307, 174] width 340 height 24
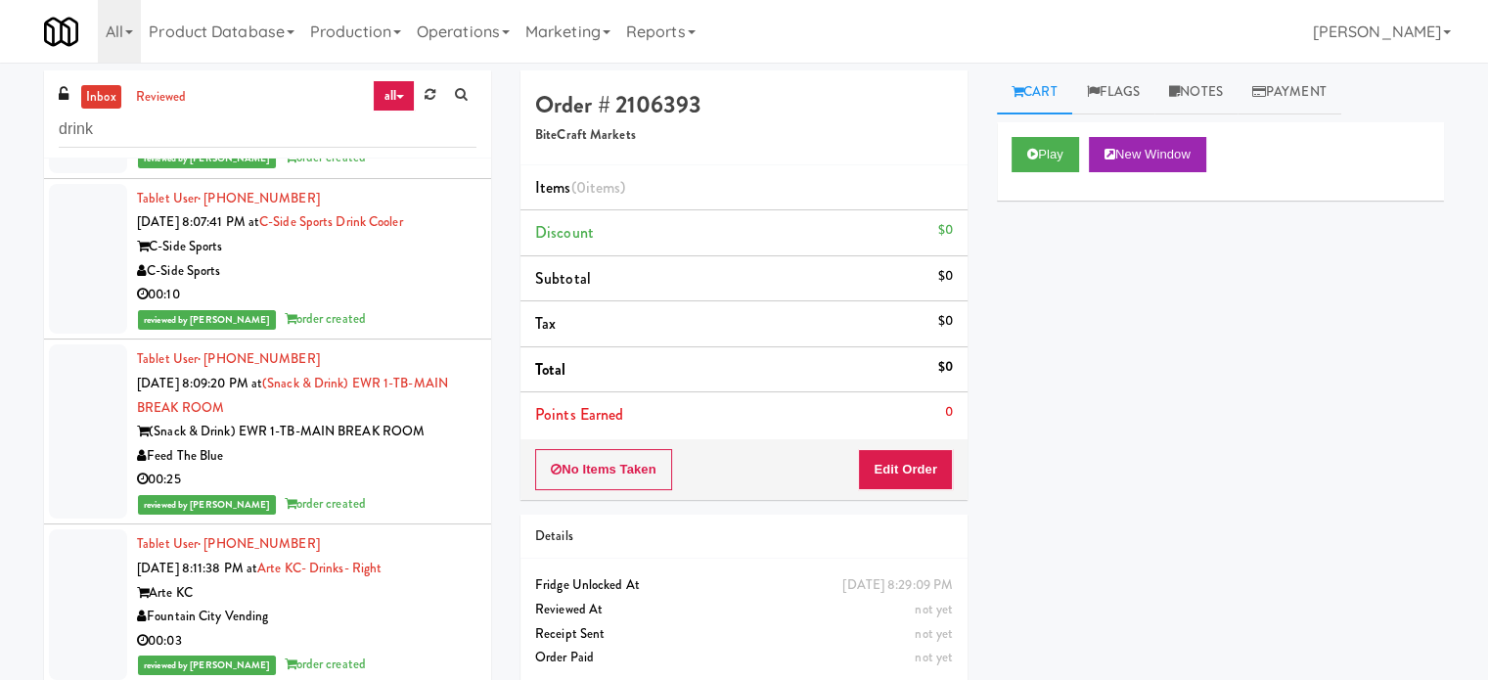
scroll to position [4306, 0]
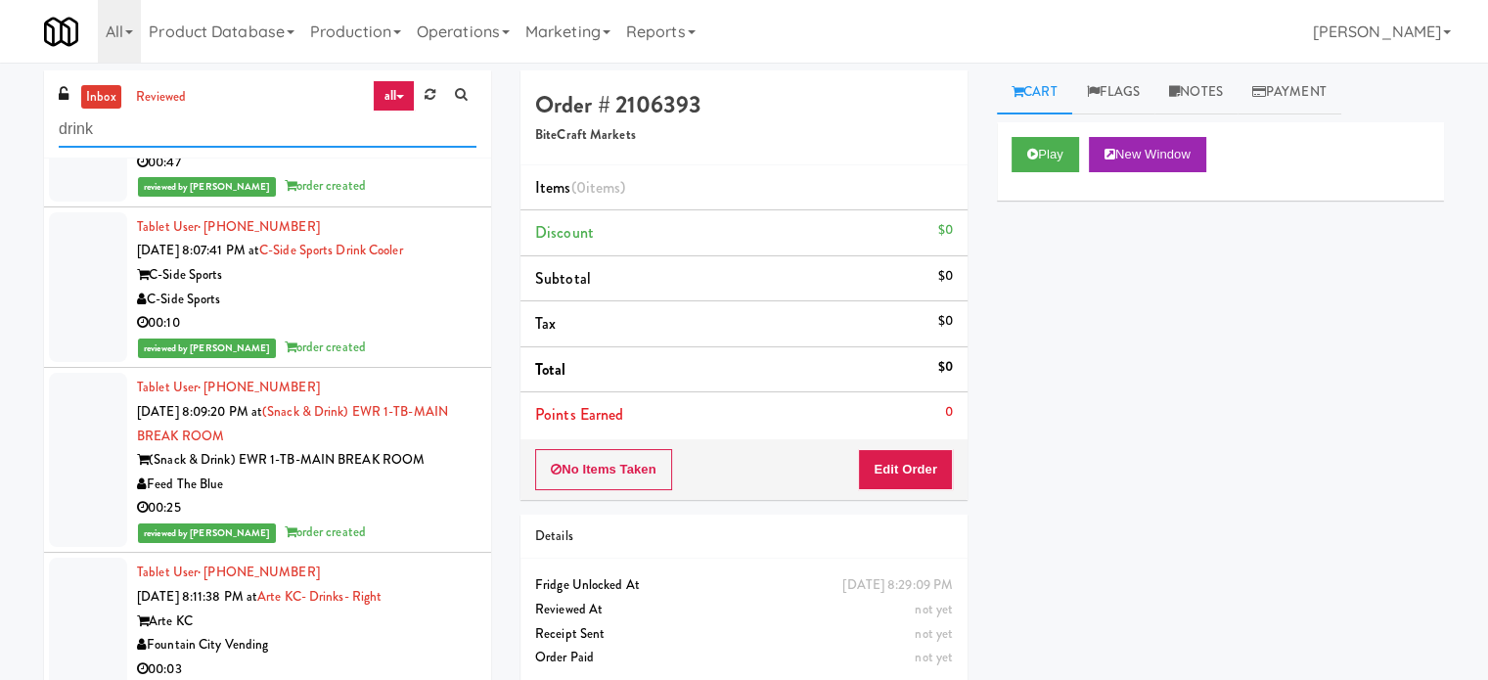
click at [236, 136] on input "drink" at bounding box center [268, 130] width 418 height 36
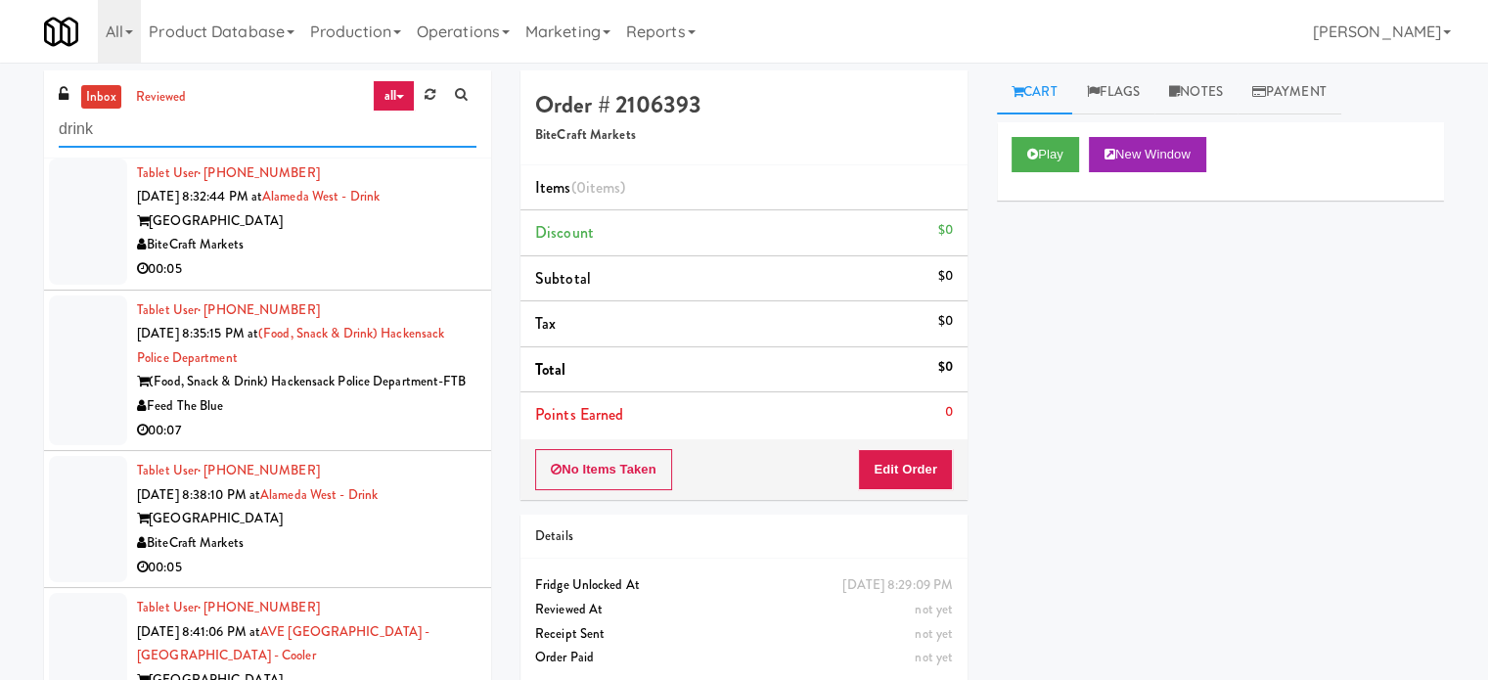
scroll to position [5135, 0]
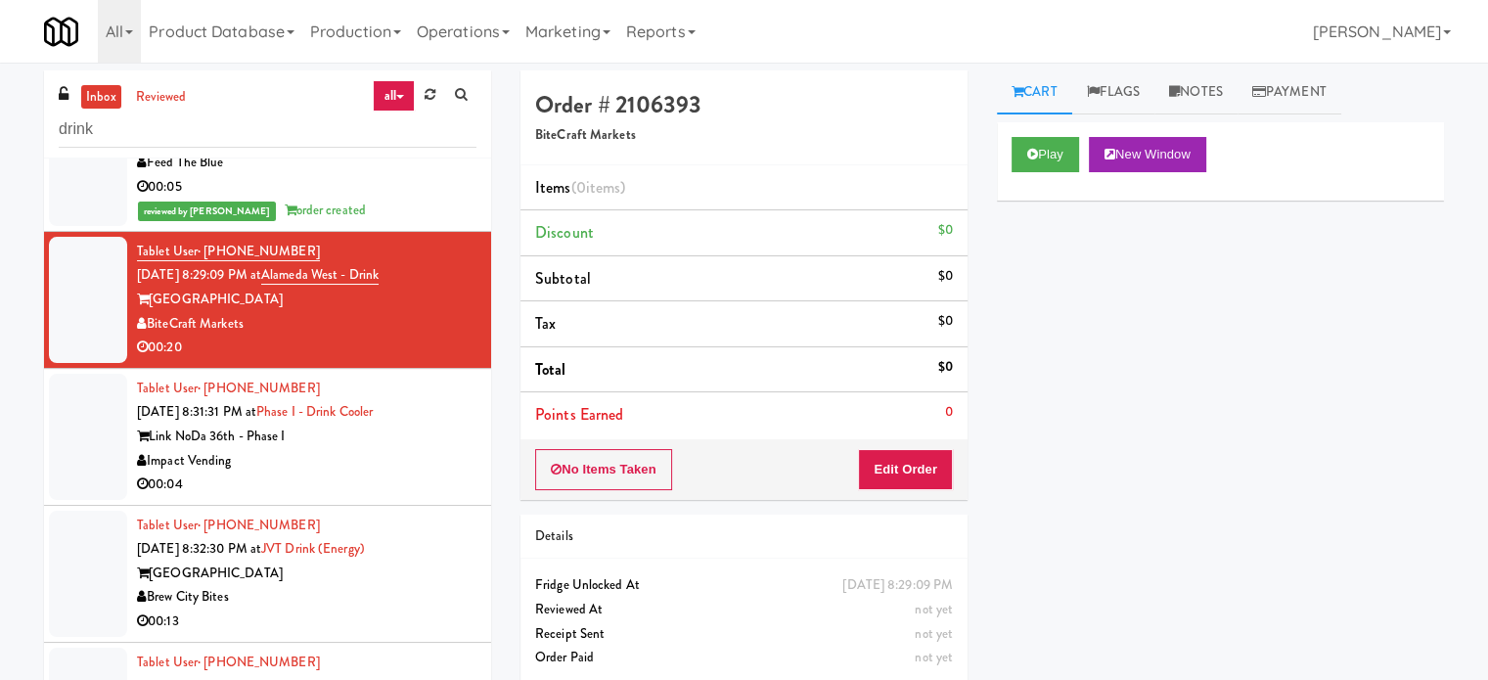
click at [443, 497] on div "Tablet User · (828) 371-3582 [DATE] 8:31:31 PM at Phase I - Drink Cooler Link N…" at bounding box center [307, 437] width 340 height 120
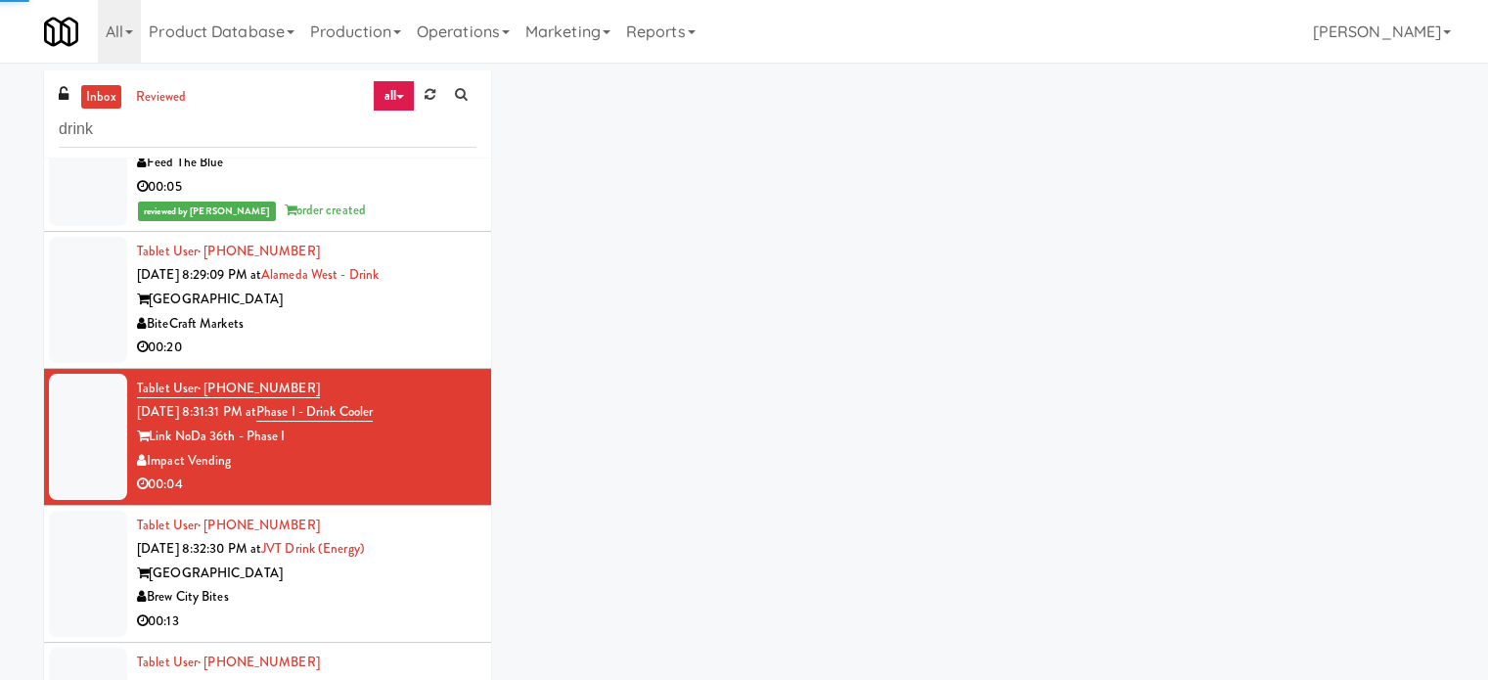
drag, startPoint x: 437, startPoint y: 474, endPoint x: 585, endPoint y: 402, distance: 164.1
click at [438, 337] on div "BiteCraft Markets" at bounding box center [307, 324] width 340 height 24
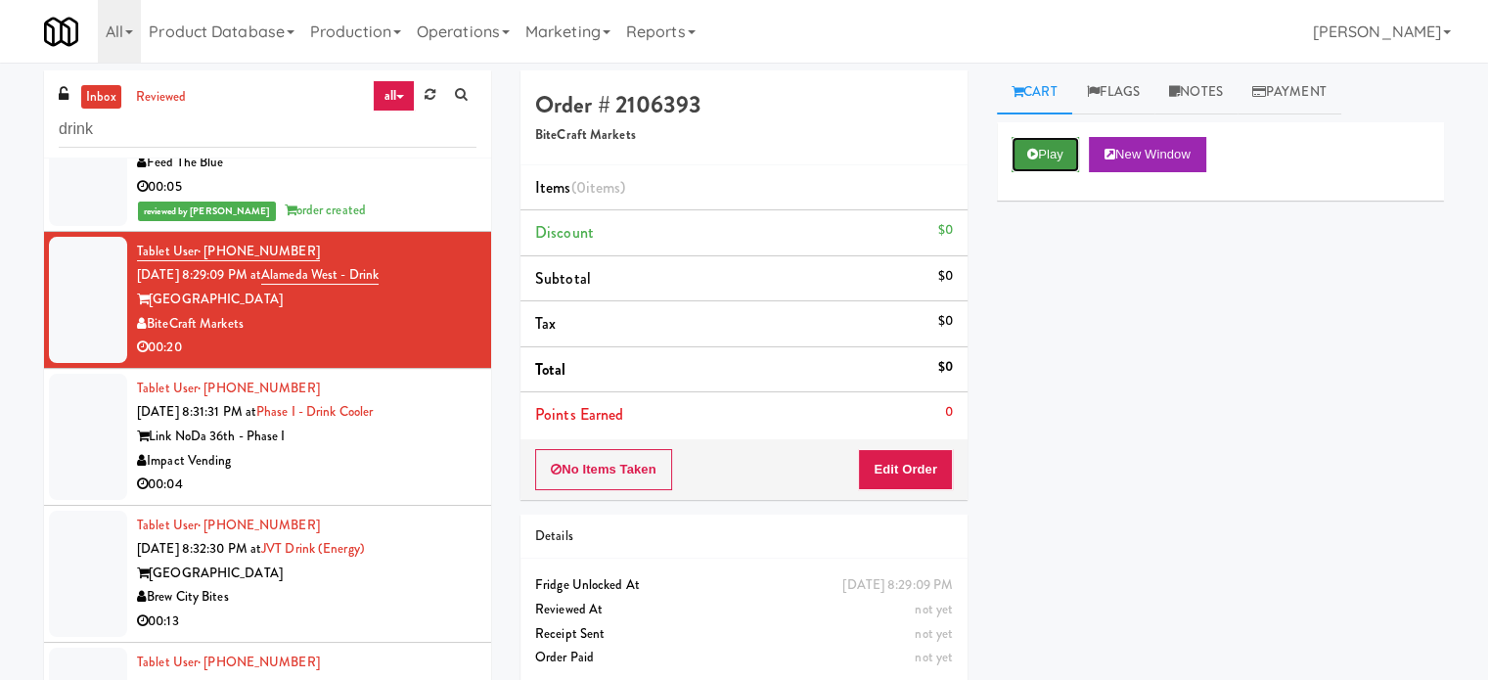
click at [1049, 161] on button "Play" at bounding box center [1046, 154] width 68 height 35
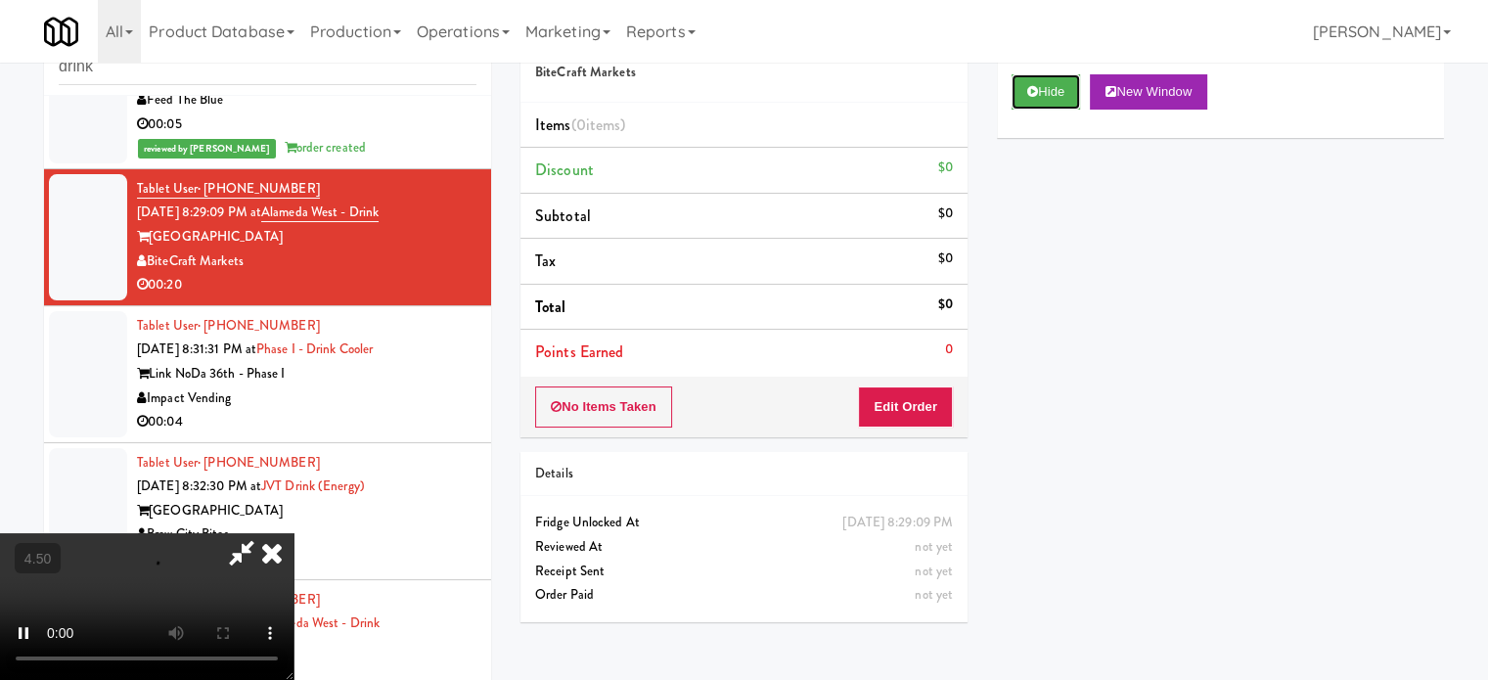
scroll to position [79, 0]
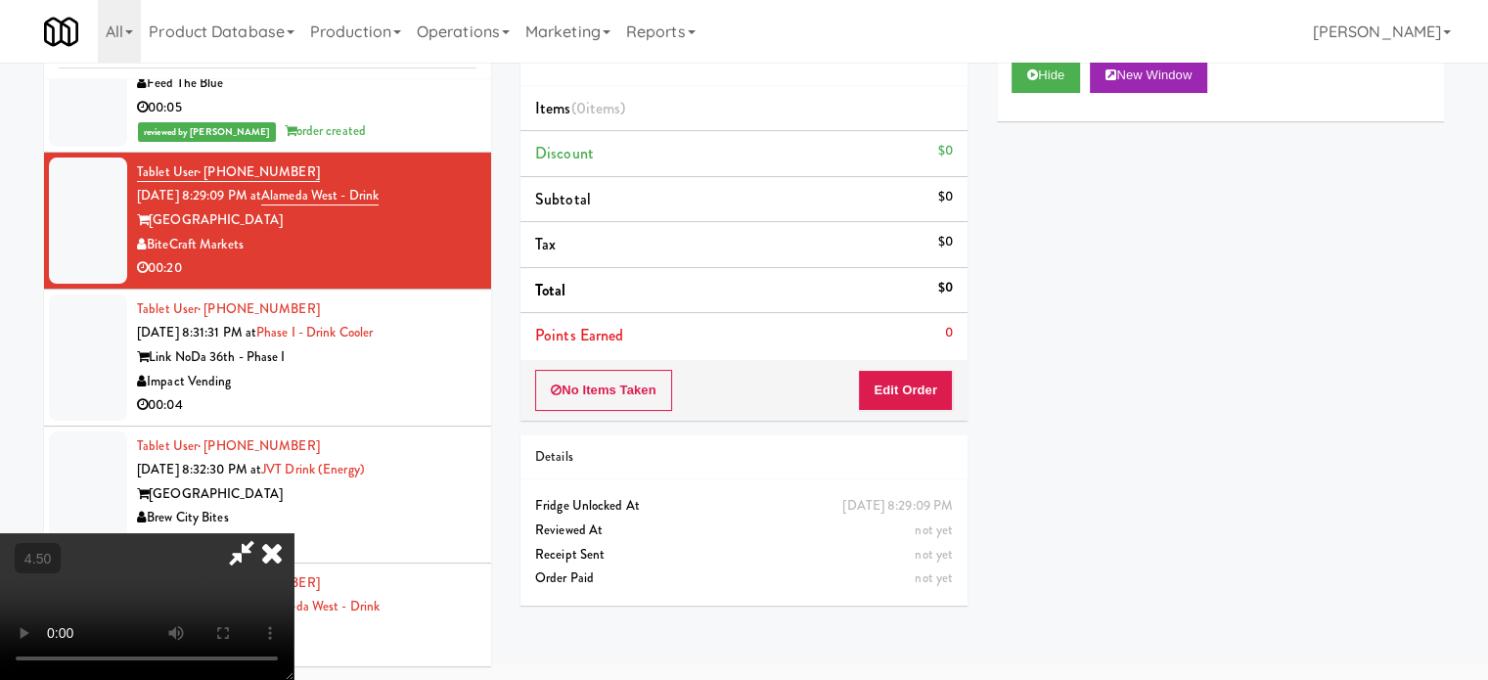
click at [294, 533] on video at bounding box center [147, 606] width 294 height 147
drag, startPoint x: 571, startPoint y: 382, endPoint x: 599, endPoint y: 463, distance: 85.7
click at [294, 533] on video at bounding box center [147, 606] width 294 height 147
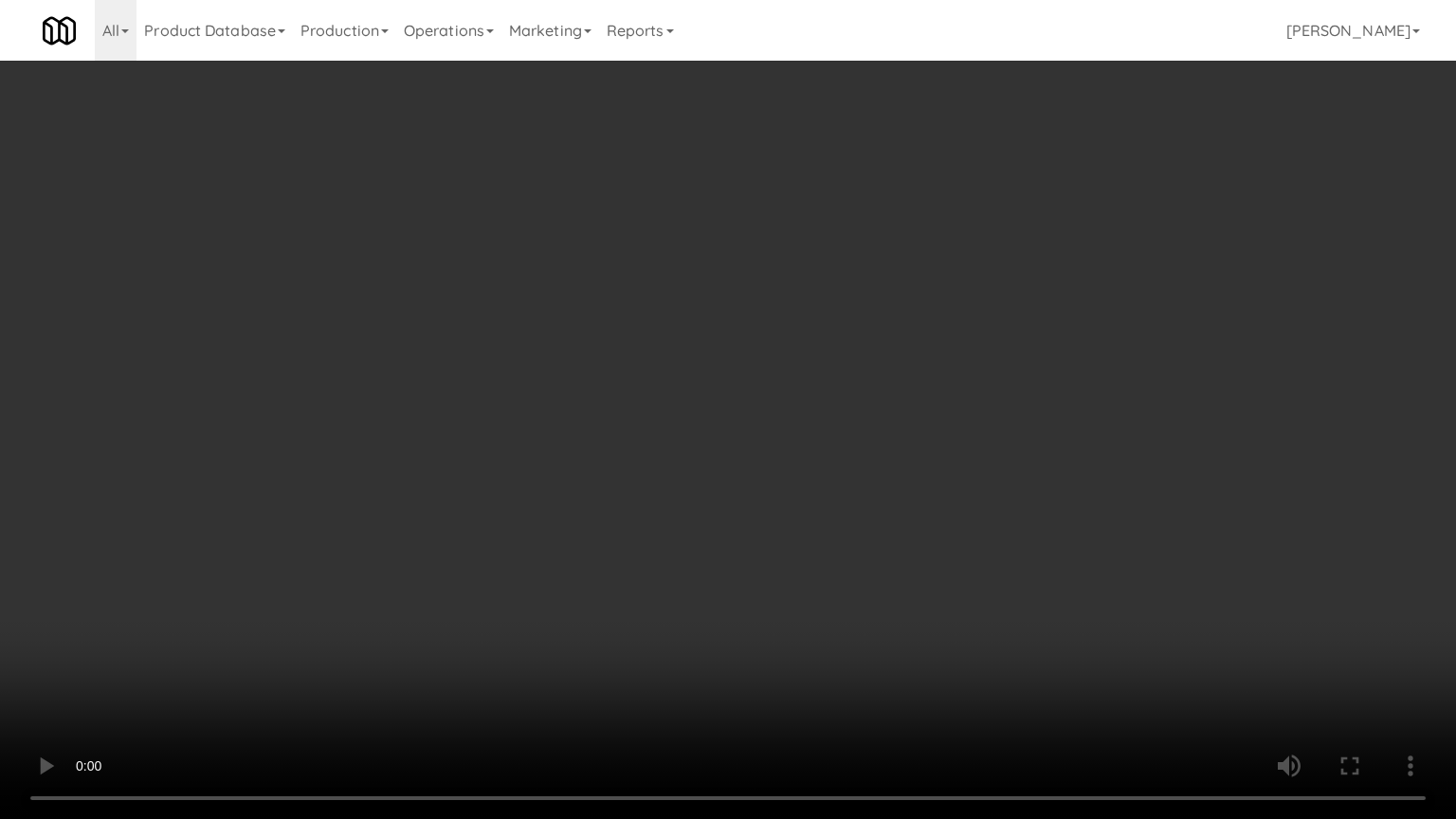
click at [392, 586] on video at bounding box center [728, 409] width 1456 height 819
click at [517, 478] on video at bounding box center [728, 409] width 1456 height 819
click at [752, 658] on video at bounding box center [728, 409] width 1456 height 819
drag, startPoint x: 769, startPoint y: 682, endPoint x: 770, endPoint y: 664, distance: 18.0
click at [769, 658] on video at bounding box center [728, 409] width 1456 height 819
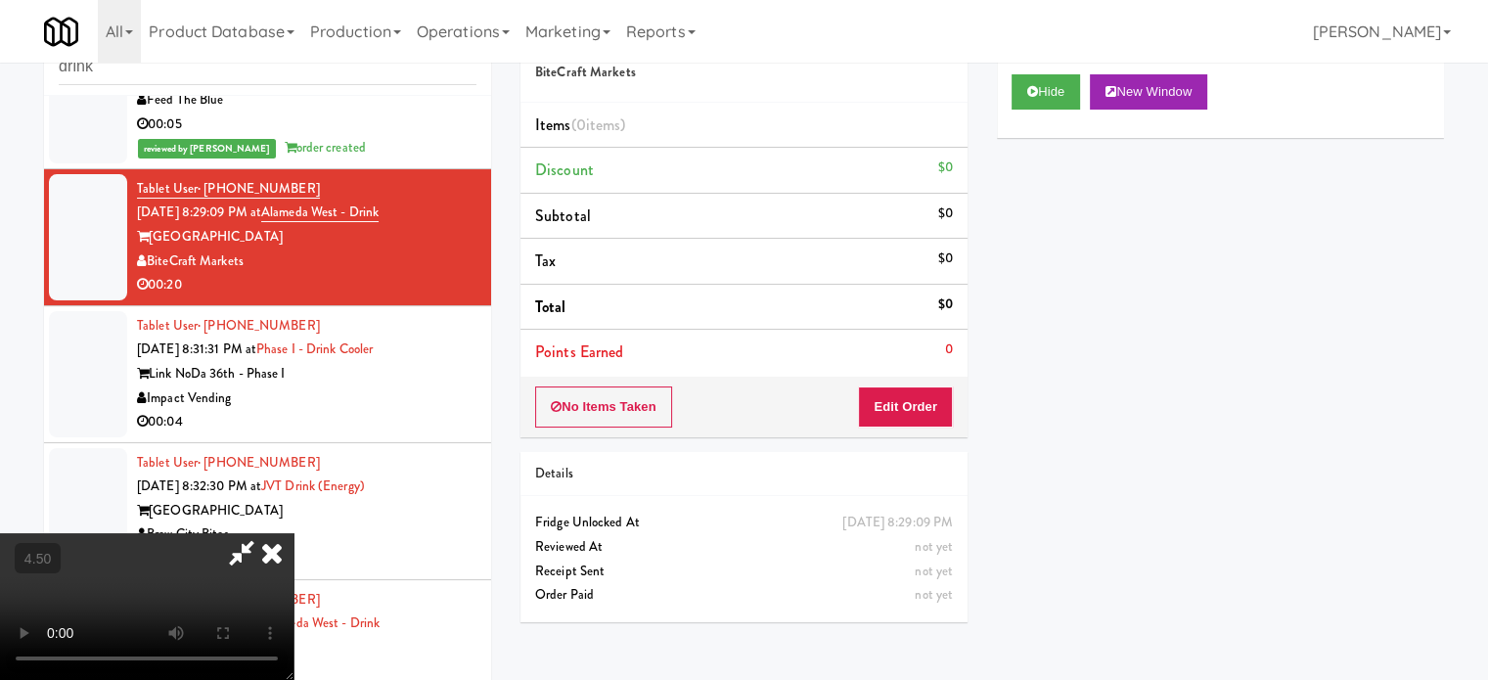
click at [294, 533] on icon at bounding box center [271, 552] width 43 height 39
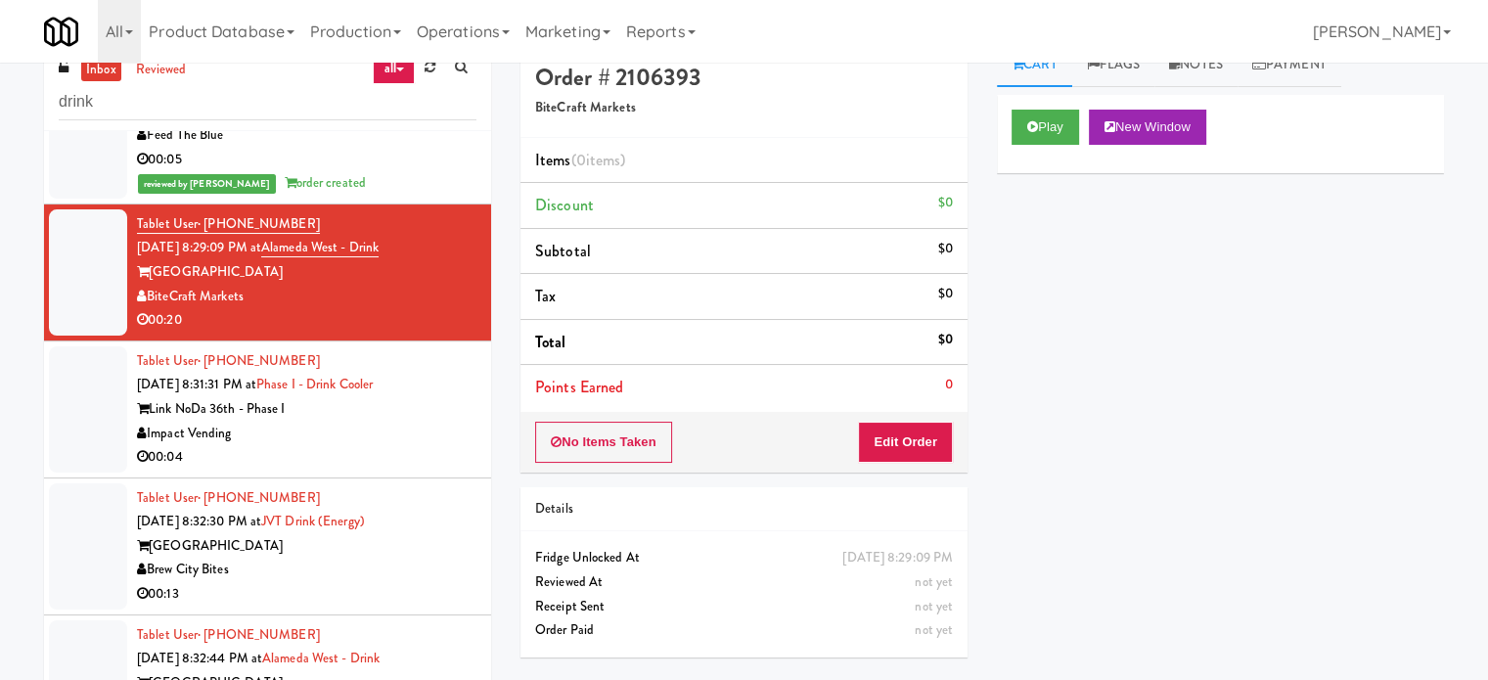
scroll to position [0, 0]
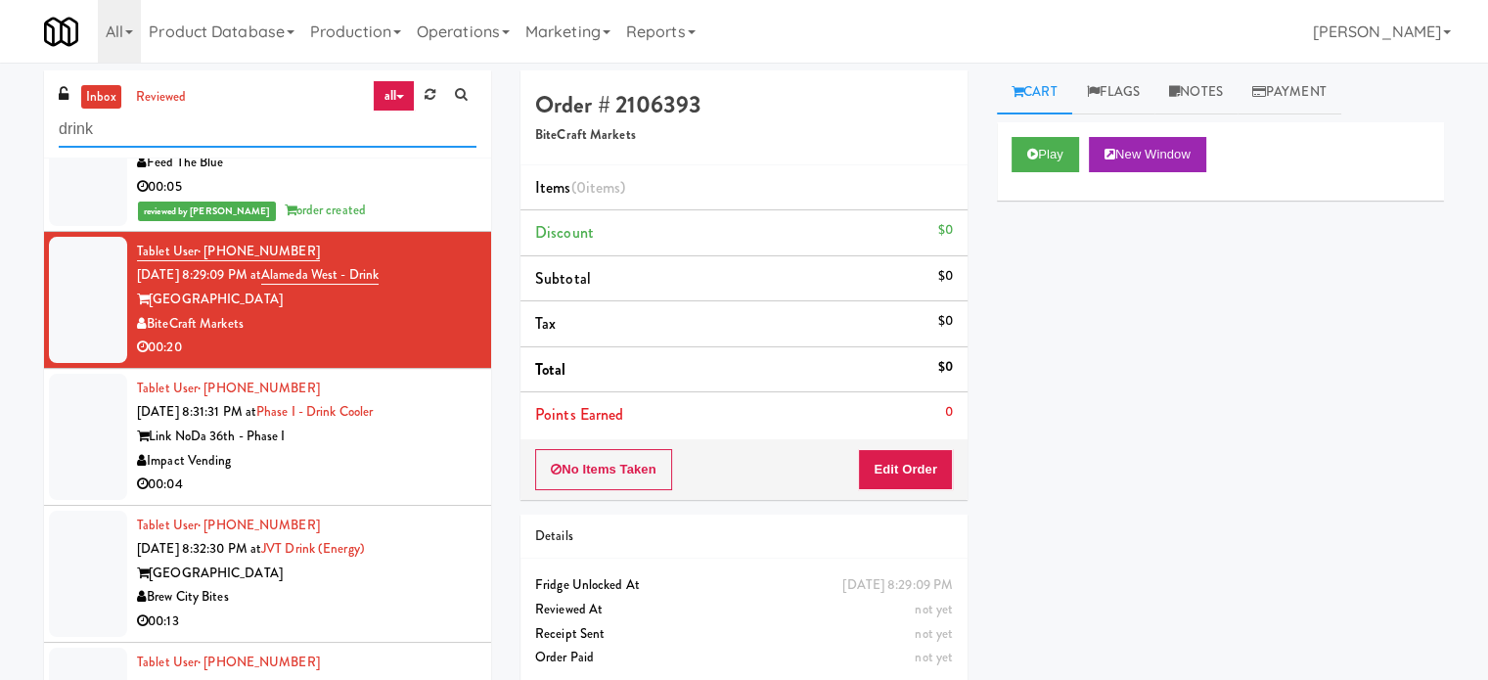
click at [281, 129] on input "drink" at bounding box center [268, 130] width 418 height 36
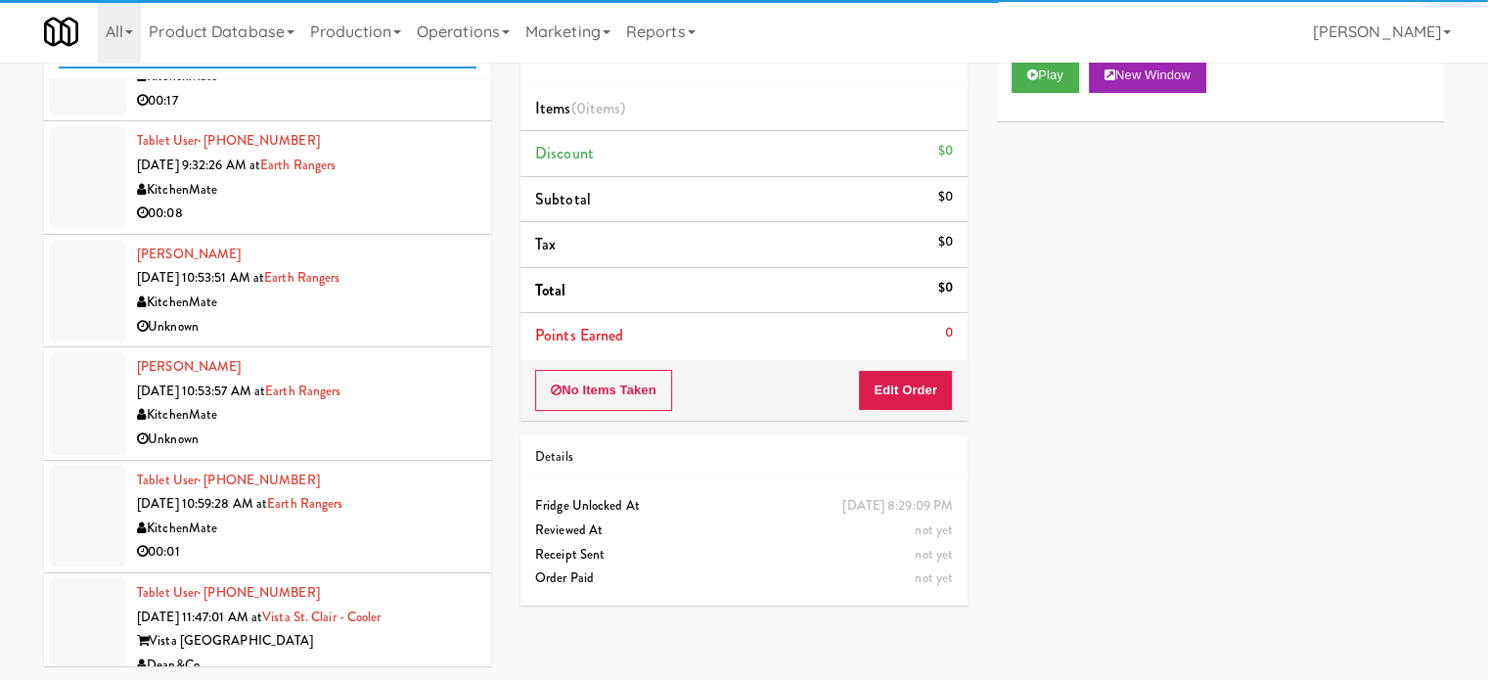
scroll to position [6145, 0]
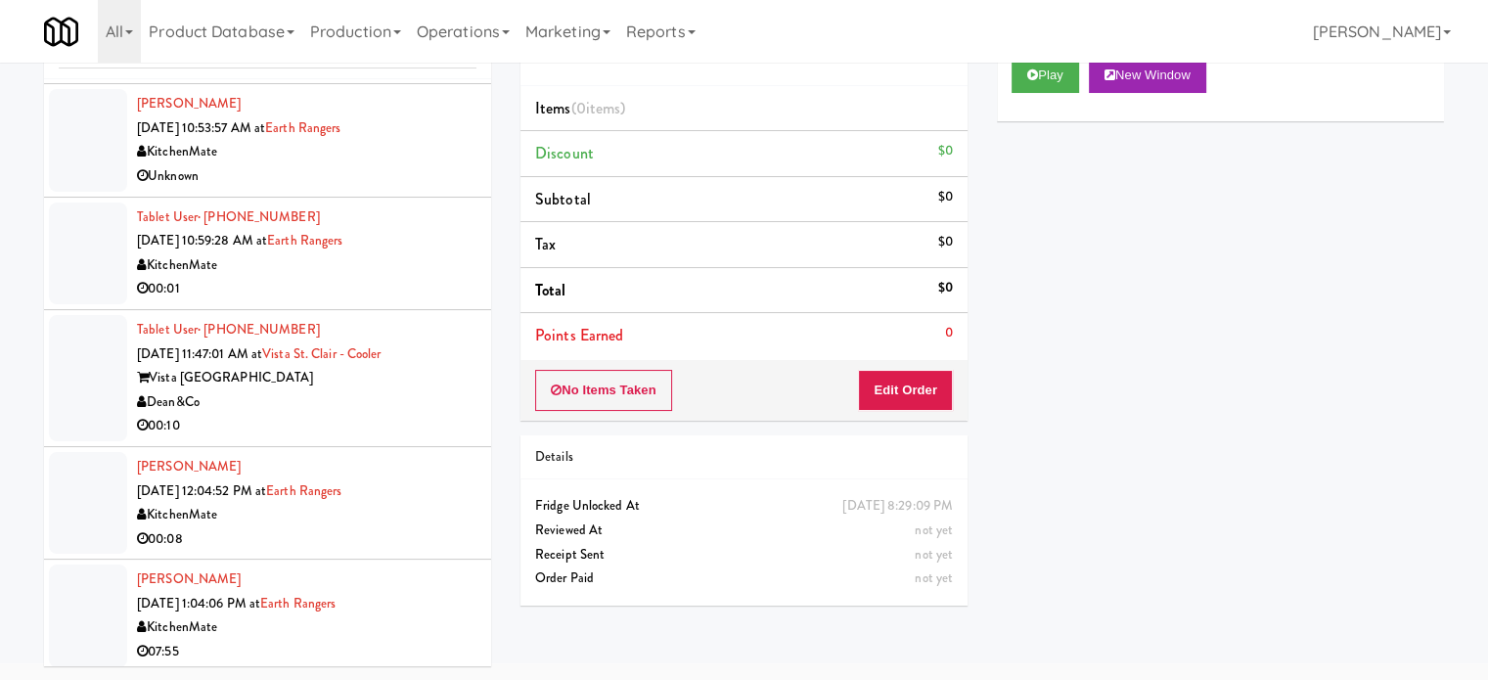
drag, startPoint x: 384, startPoint y: 313, endPoint x: 407, endPoint y: 304, distance: 25.1
click at [385, 390] on div "Dean&Co" at bounding box center [307, 402] width 340 height 24
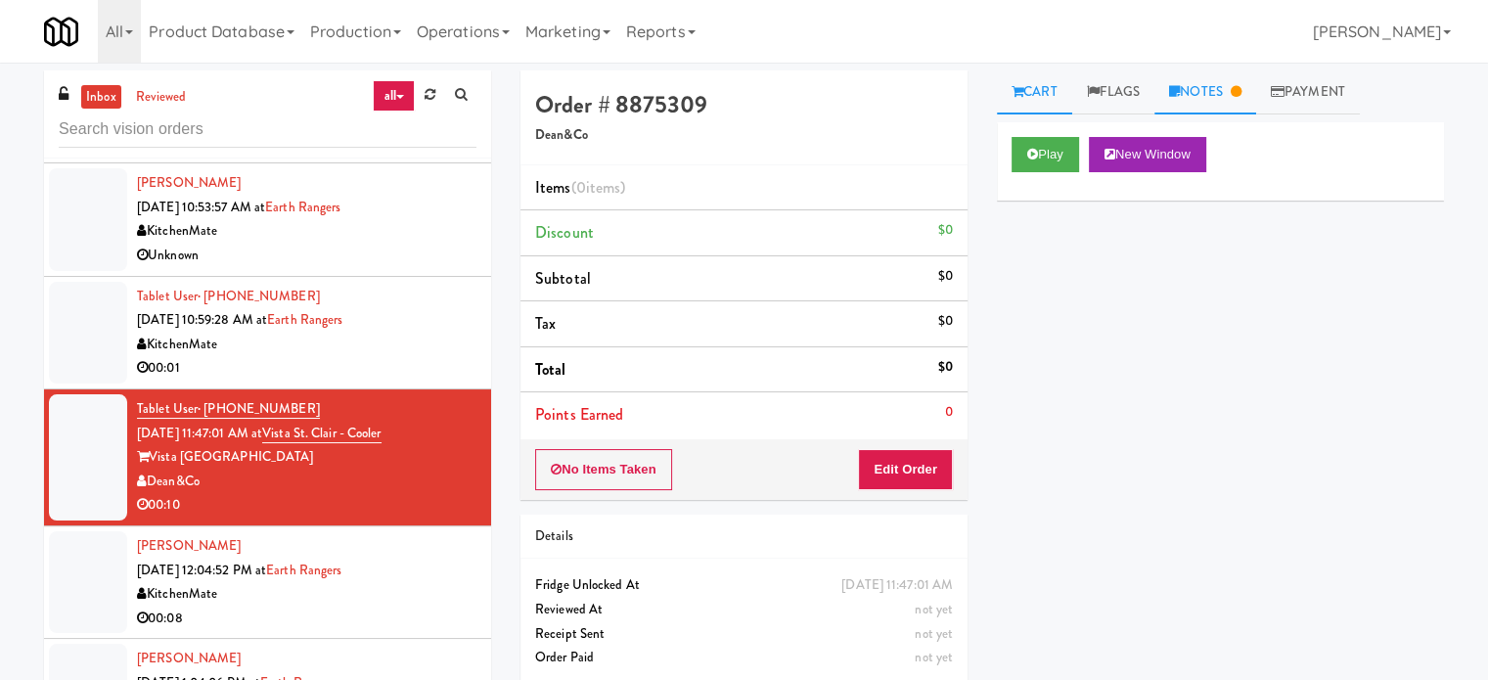
click at [1221, 93] on link "Notes" at bounding box center [1206, 92] width 102 height 44
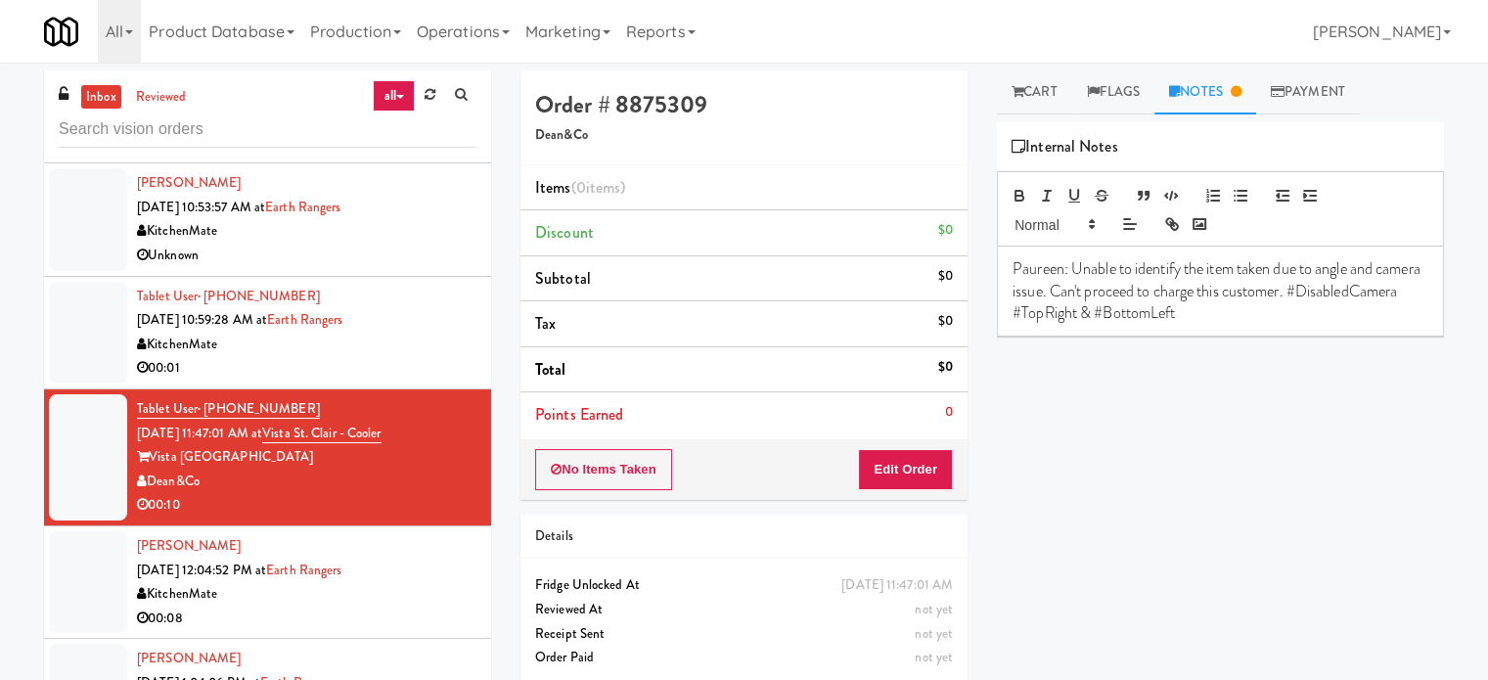
click at [399, 607] on div "00:08" at bounding box center [307, 619] width 340 height 24
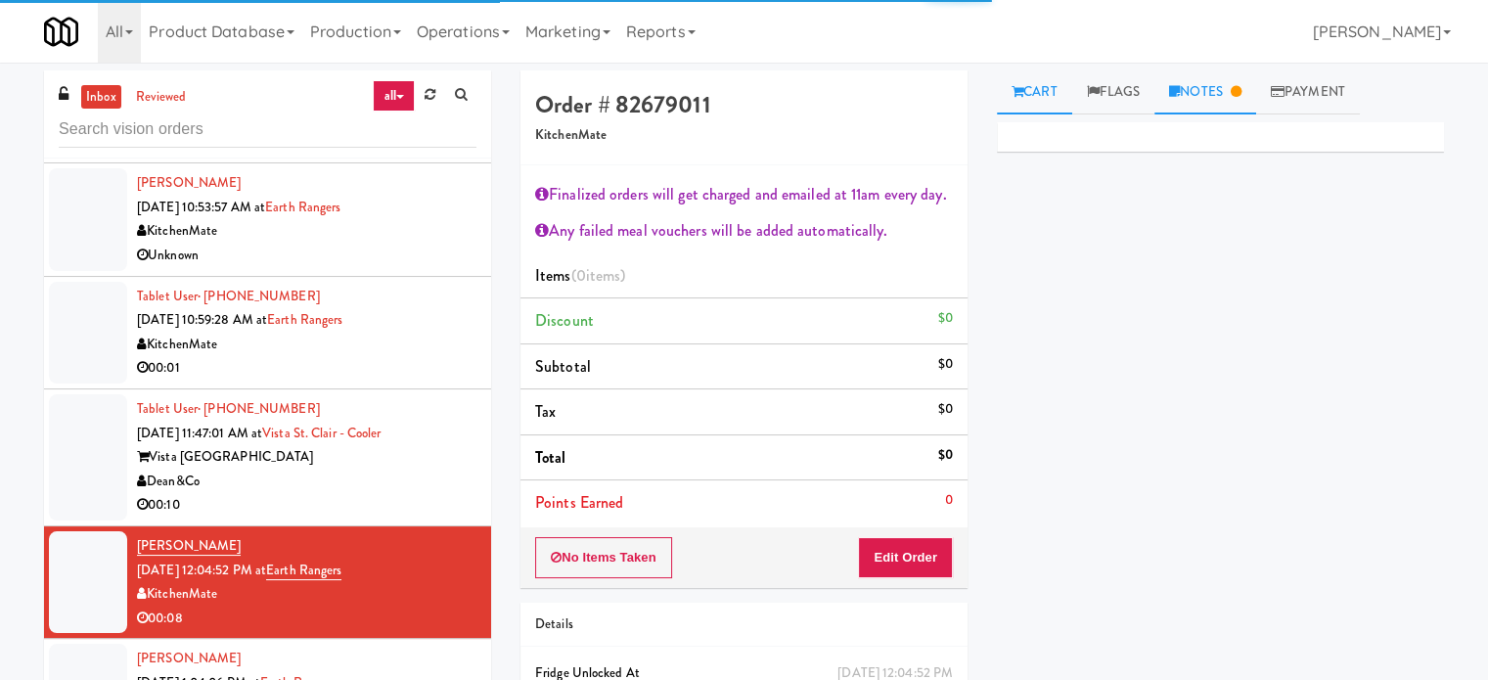
click at [1229, 91] on link "Notes" at bounding box center [1206, 92] width 102 height 44
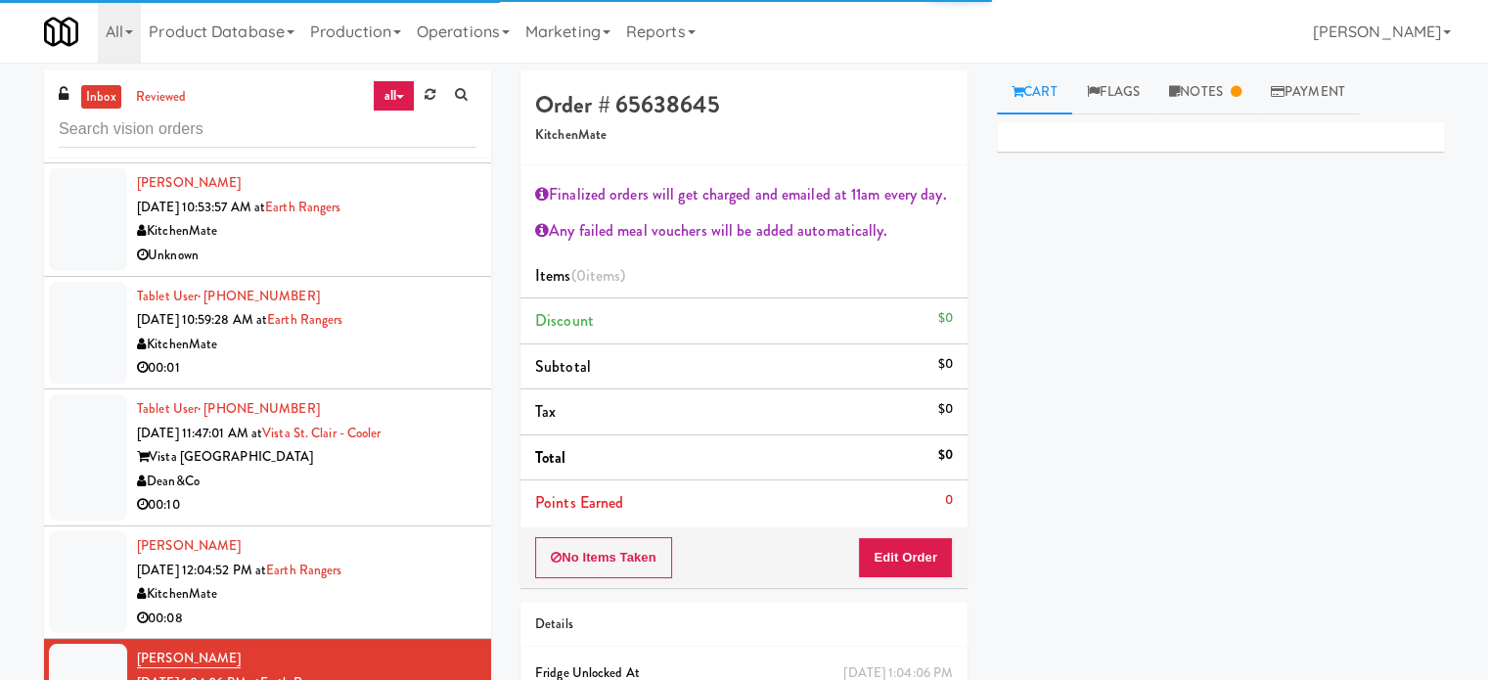
scroll to position [6634, 0]
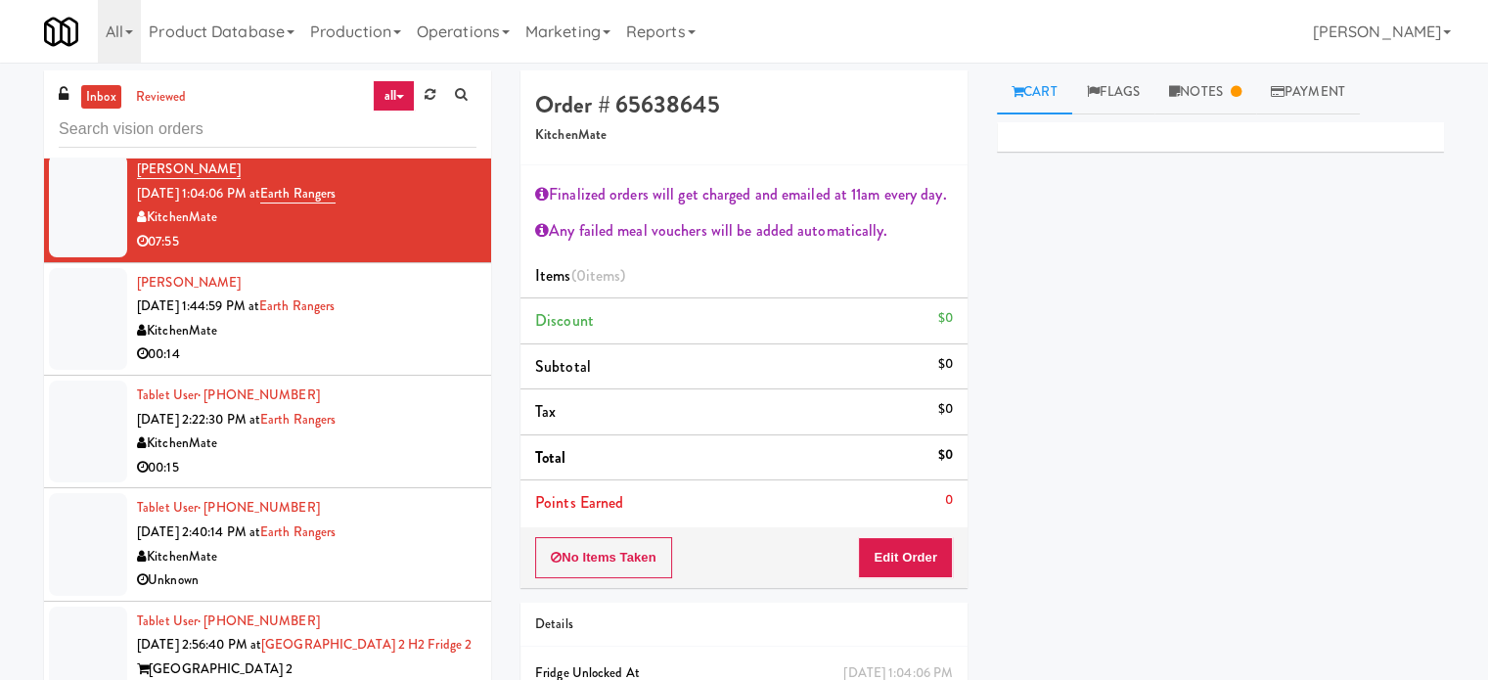
drag, startPoint x: 411, startPoint y: 607, endPoint x: 455, endPoint y: 446, distance: 166.4
click at [413, 658] on div "[GEOGRAPHIC_DATA] 2" at bounding box center [307, 670] width 340 height 24
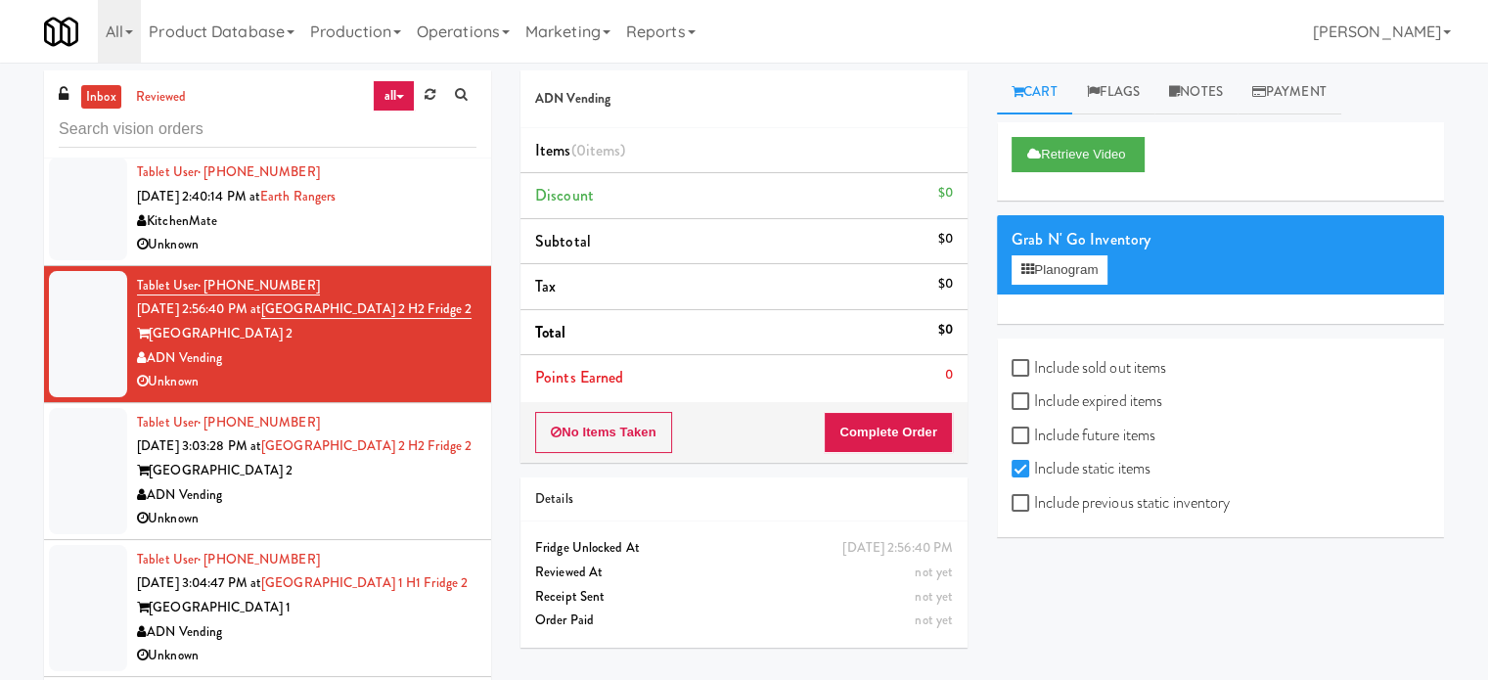
scroll to position [6856, 0]
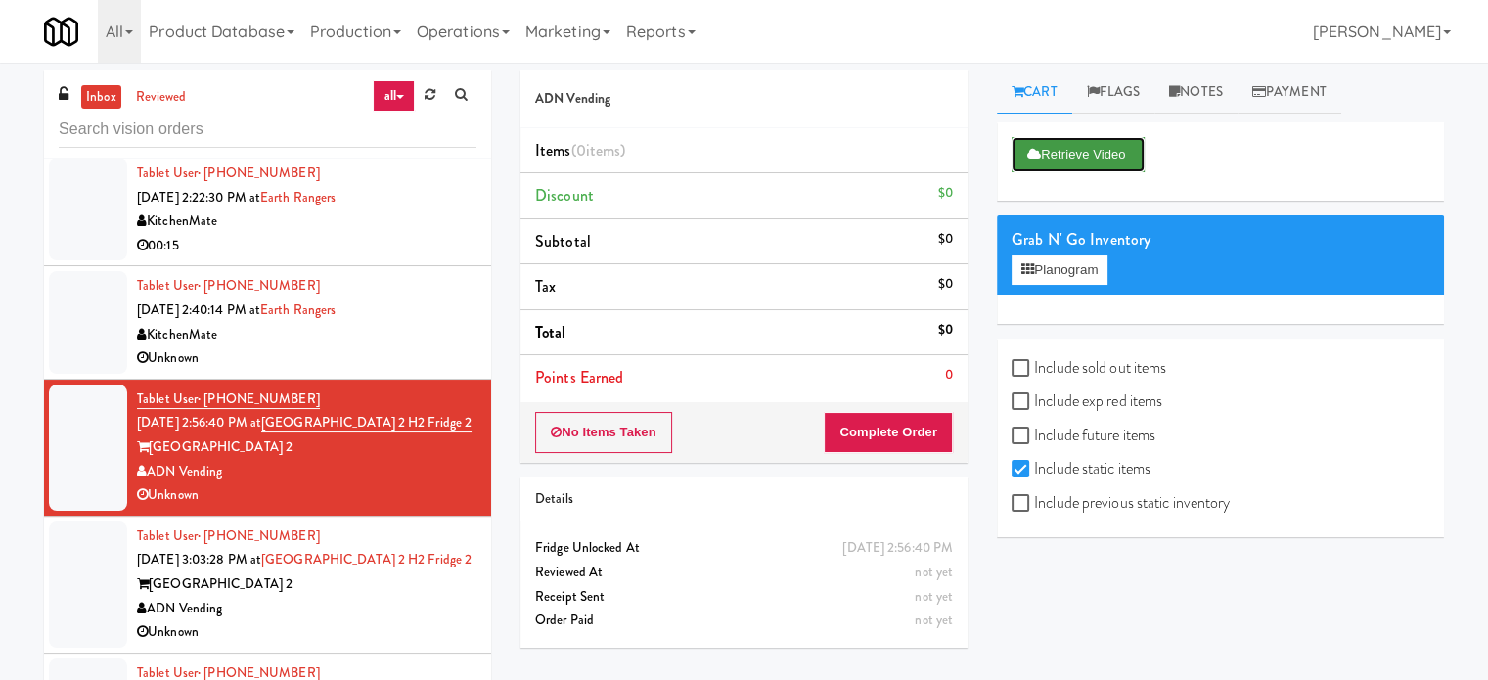
click at [1096, 156] on button "Retrieve Video" at bounding box center [1078, 154] width 133 height 35
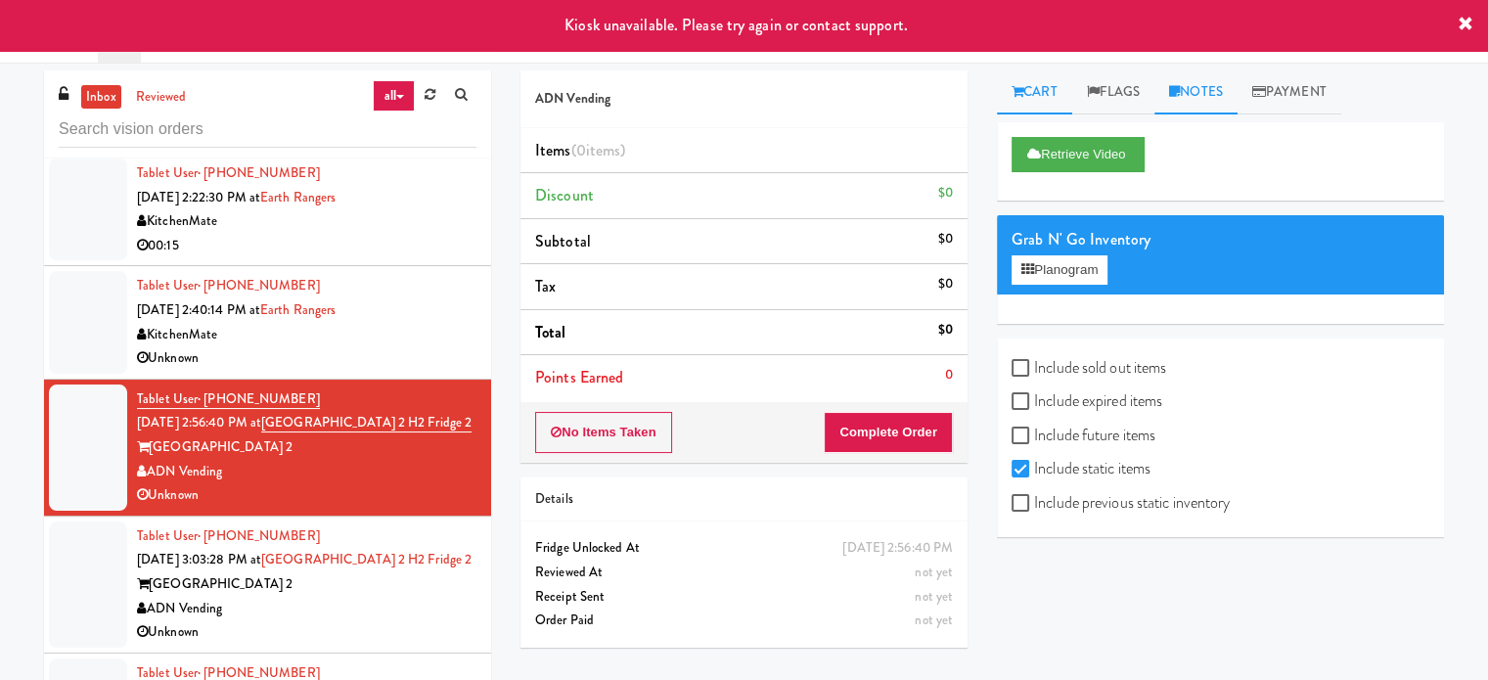
click at [1209, 96] on link "Notes" at bounding box center [1196, 92] width 83 height 44
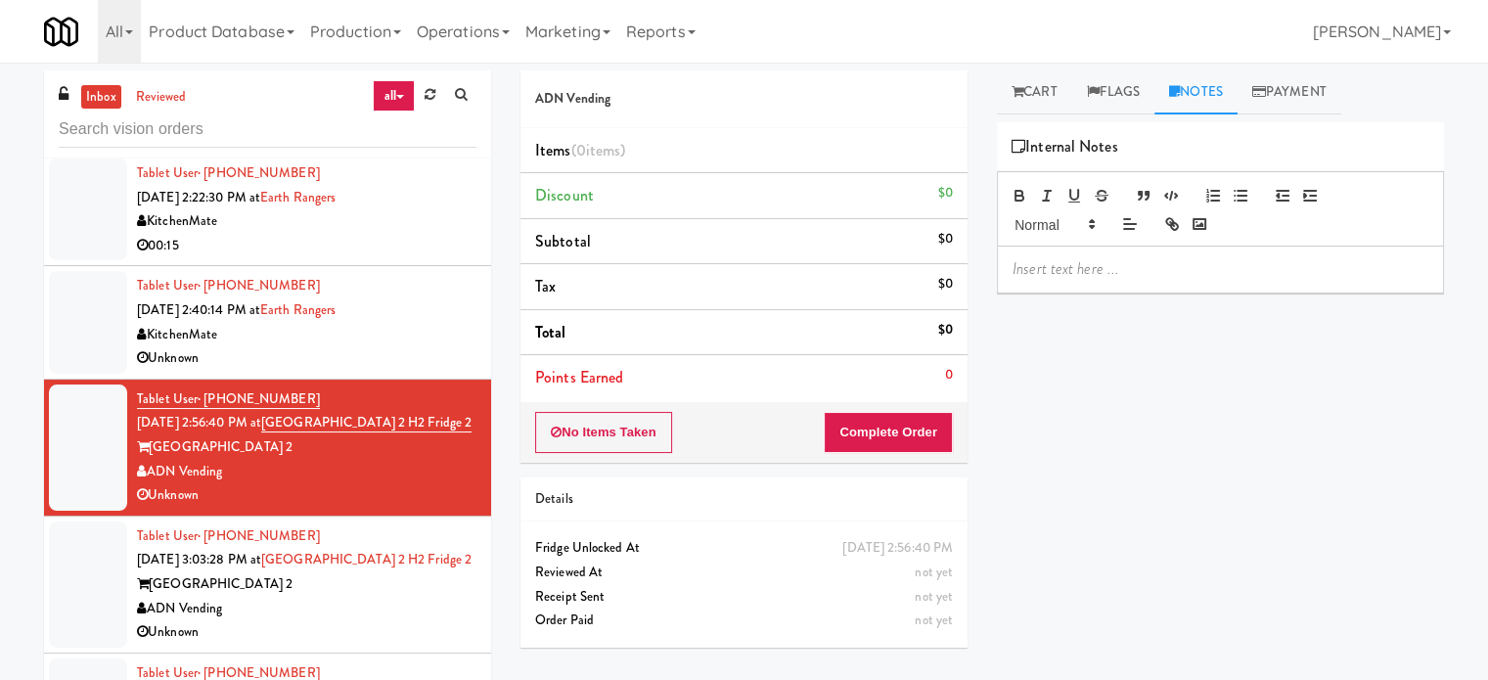
click at [369, 572] on div "[GEOGRAPHIC_DATA] 2" at bounding box center [307, 584] width 340 height 24
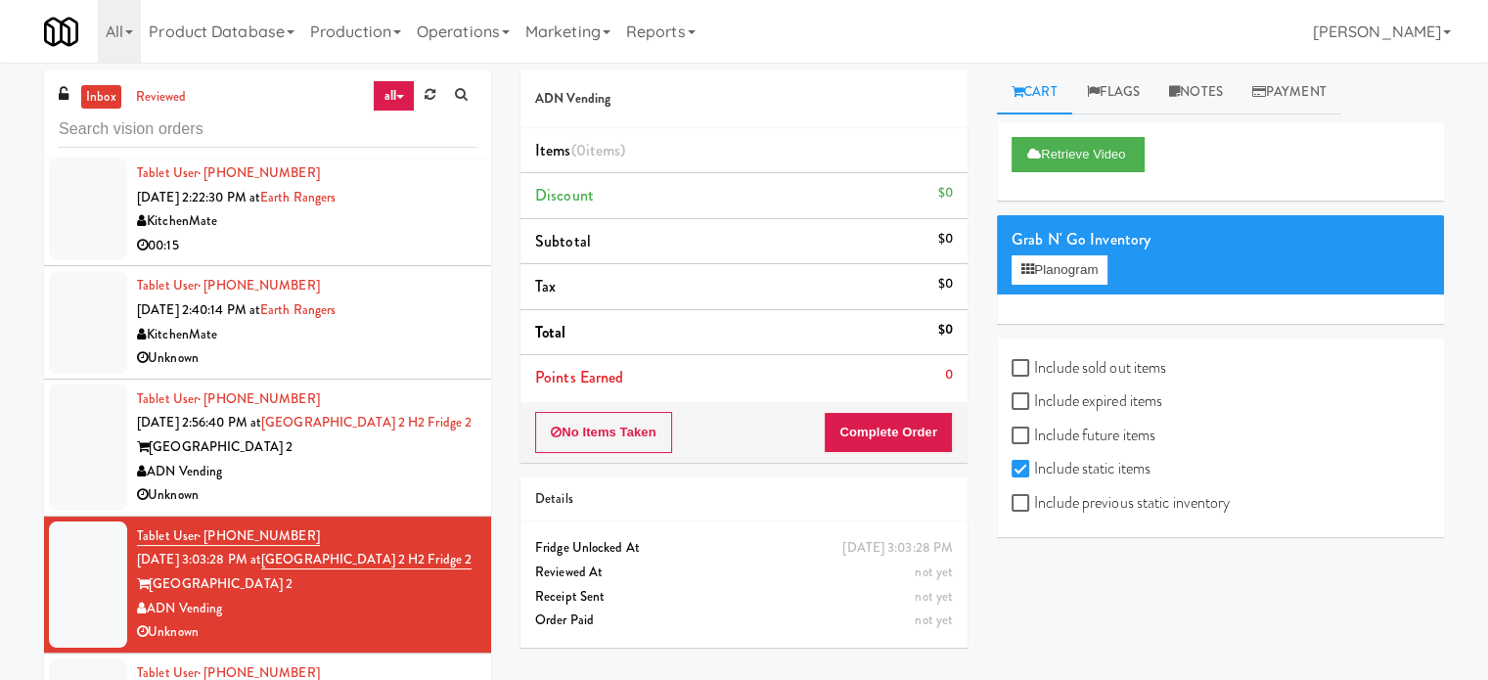
click at [388, 460] on div "ADN Vending" at bounding box center [307, 472] width 340 height 24
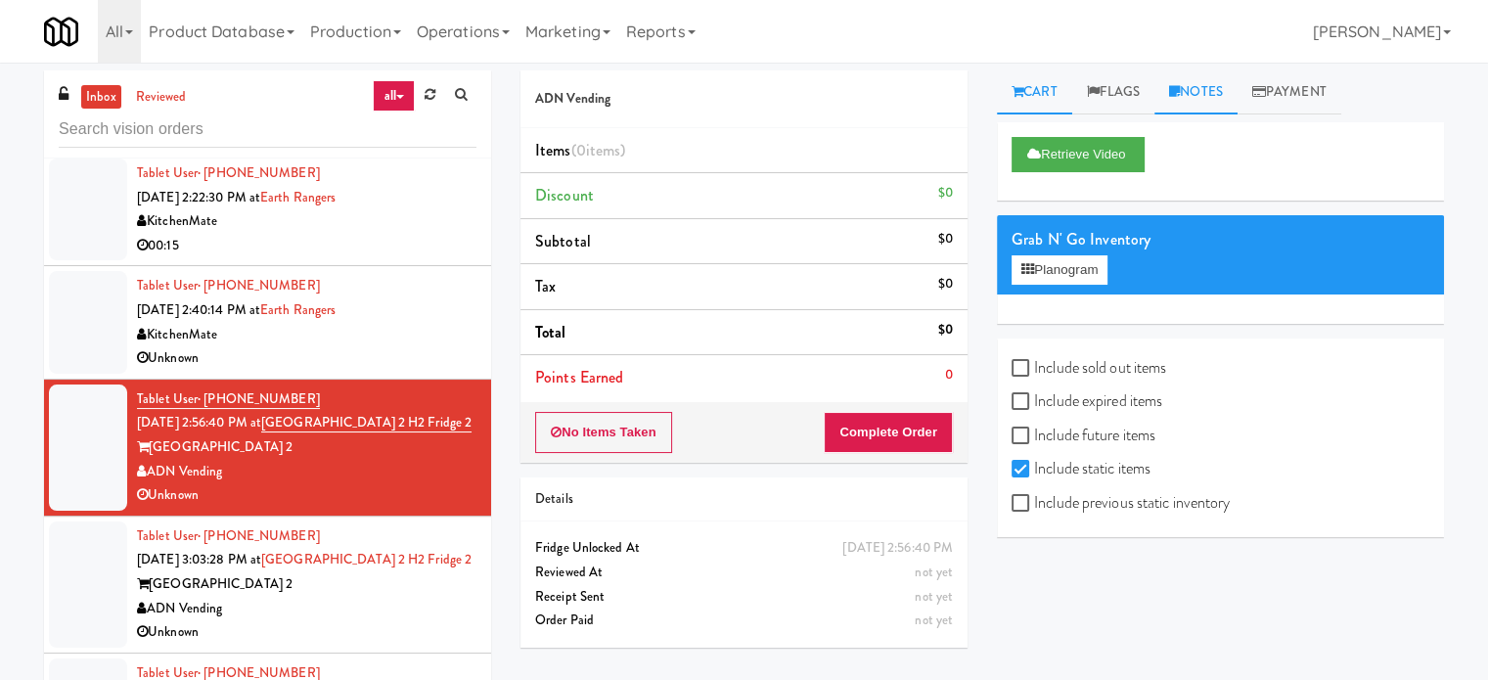
click at [1214, 84] on link "Notes" at bounding box center [1196, 92] width 83 height 44
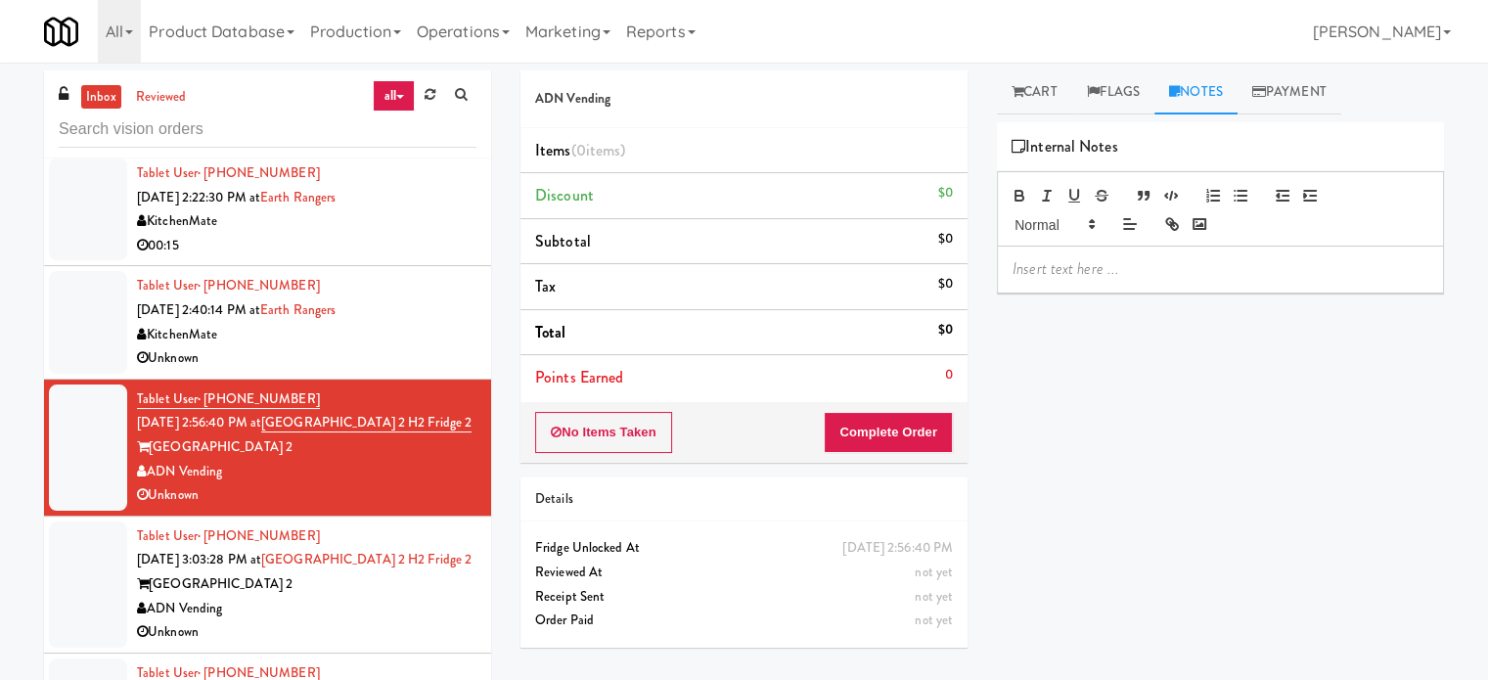
click at [1135, 270] on p at bounding box center [1221, 269] width 416 height 22
click at [392, 597] on div "ADN Vending" at bounding box center [307, 609] width 340 height 24
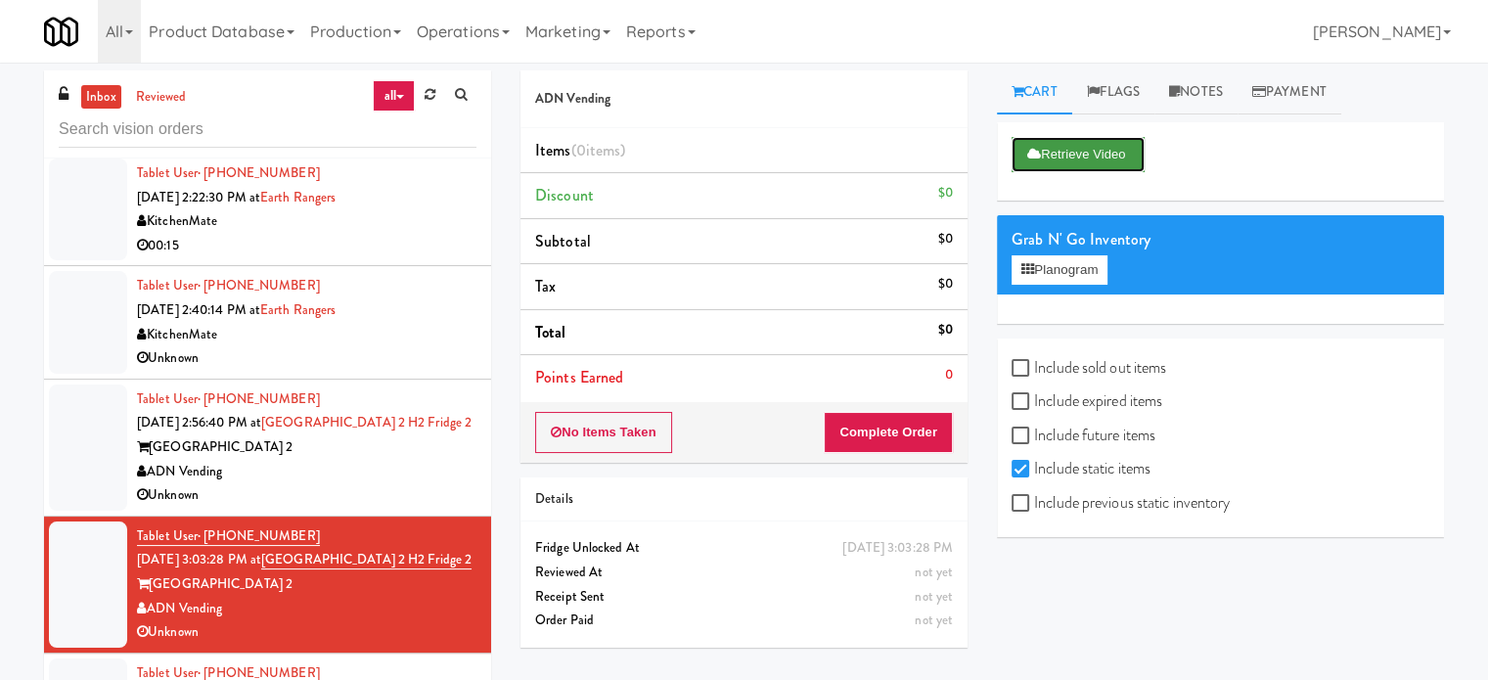
click at [1108, 159] on button "Retrieve Video" at bounding box center [1078, 154] width 133 height 35
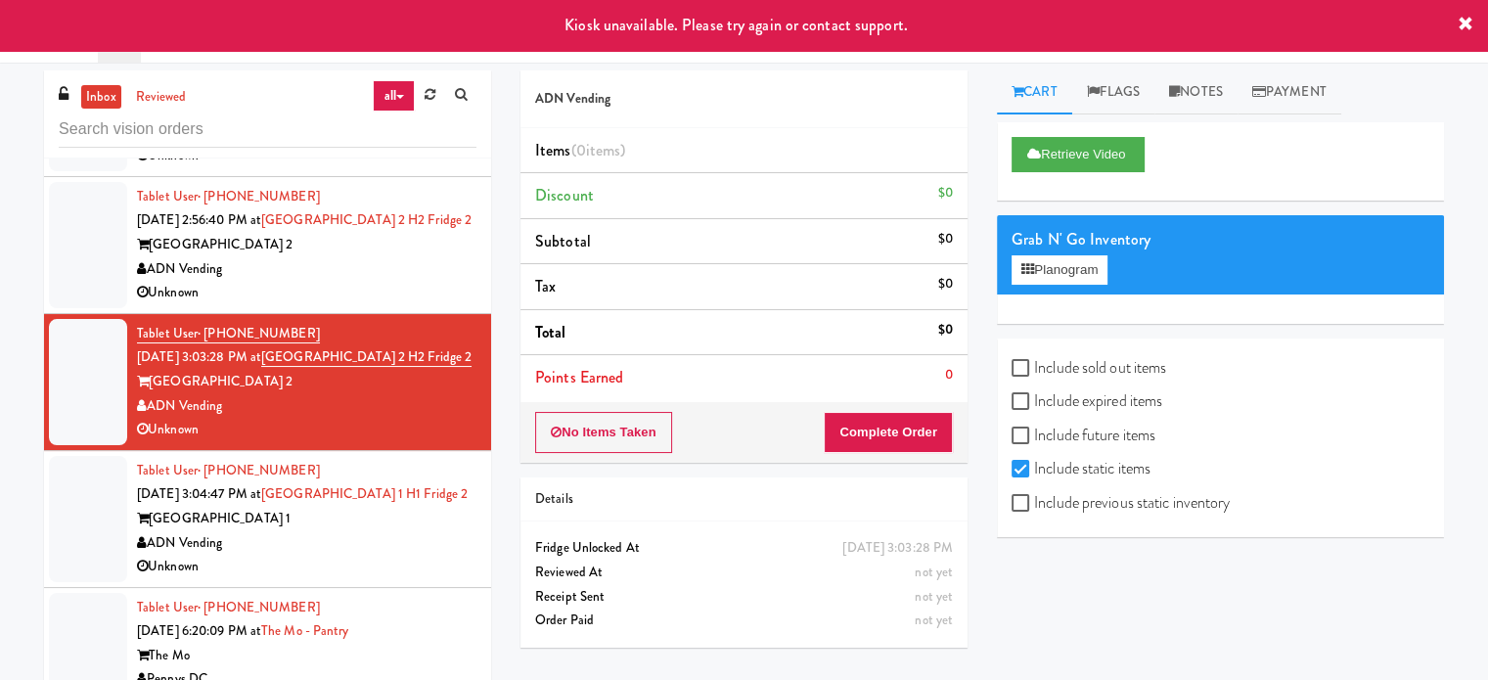
scroll to position [7102, 0]
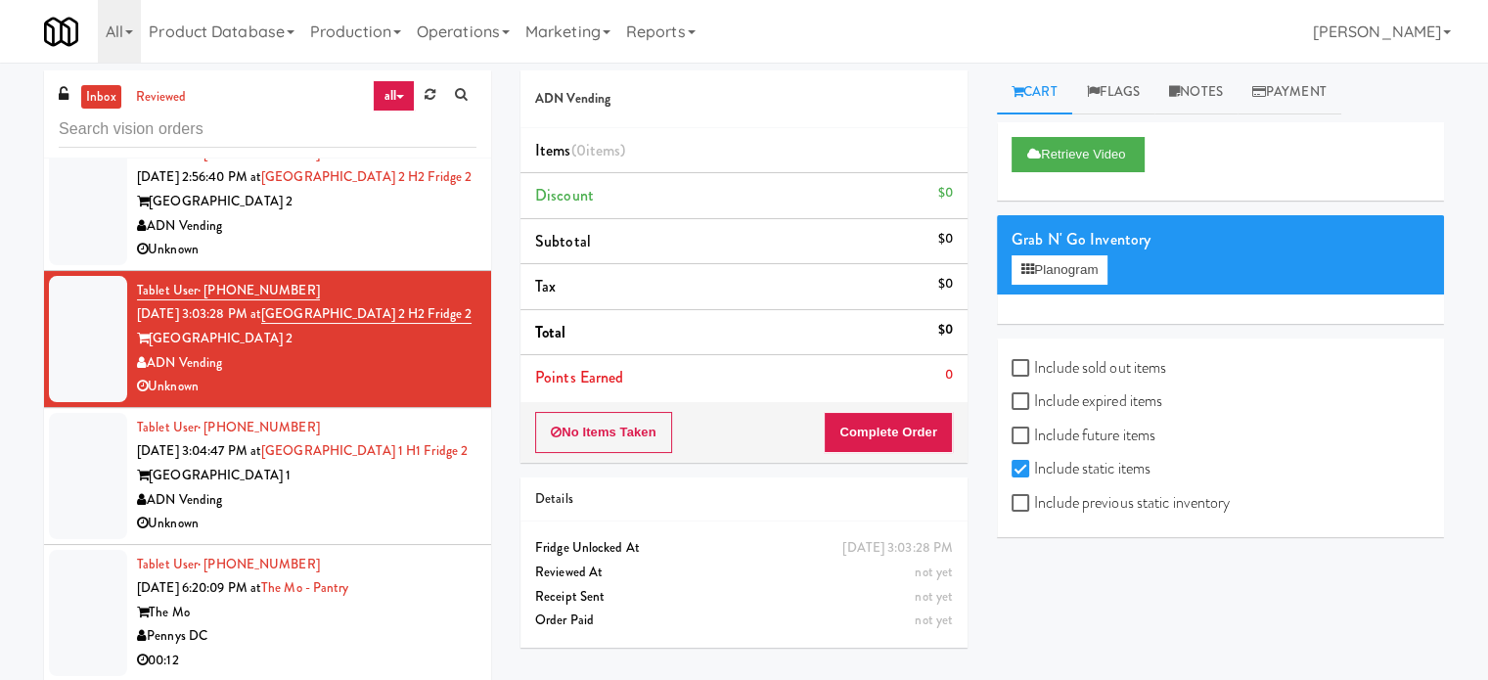
click at [394, 488] on div "ADN Vending" at bounding box center [307, 500] width 340 height 24
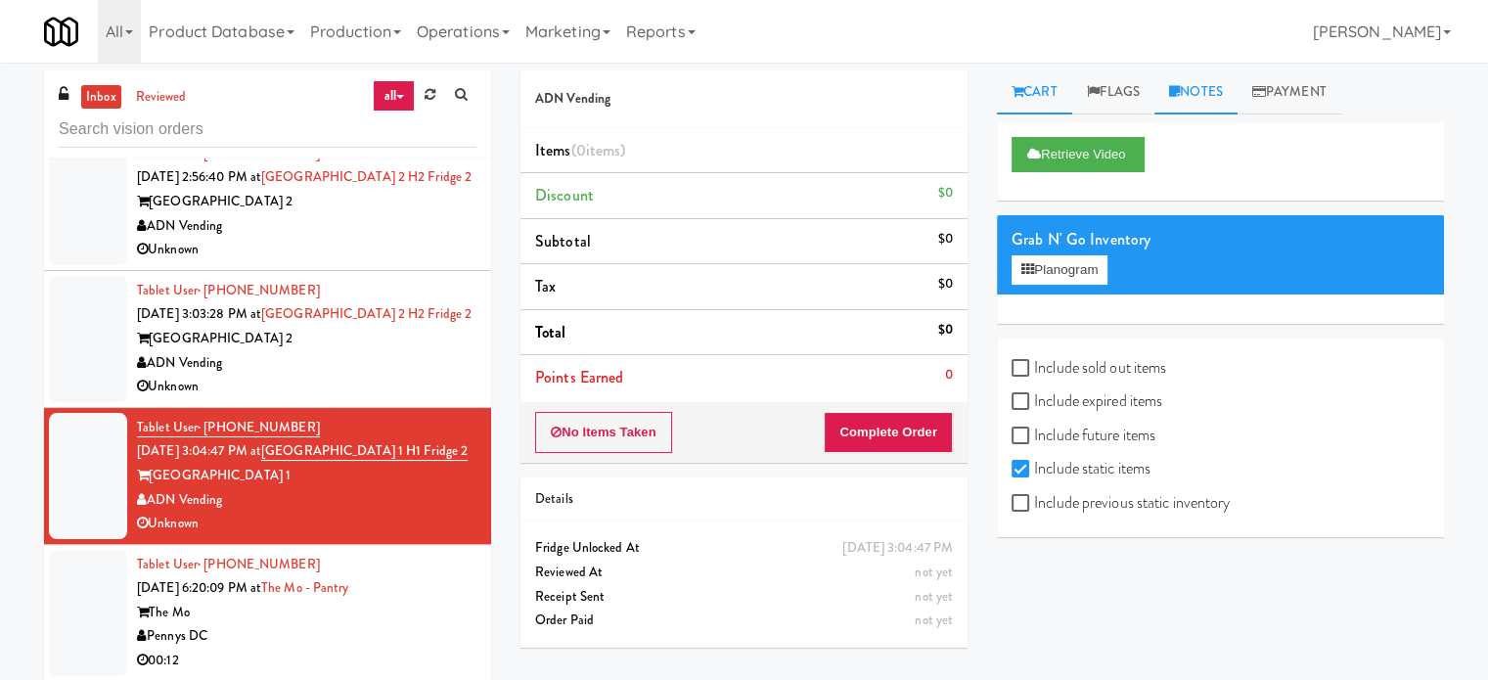
click at [1201, 90] on link "Notes" at bounding box center [1196, 92] width 83 height 44
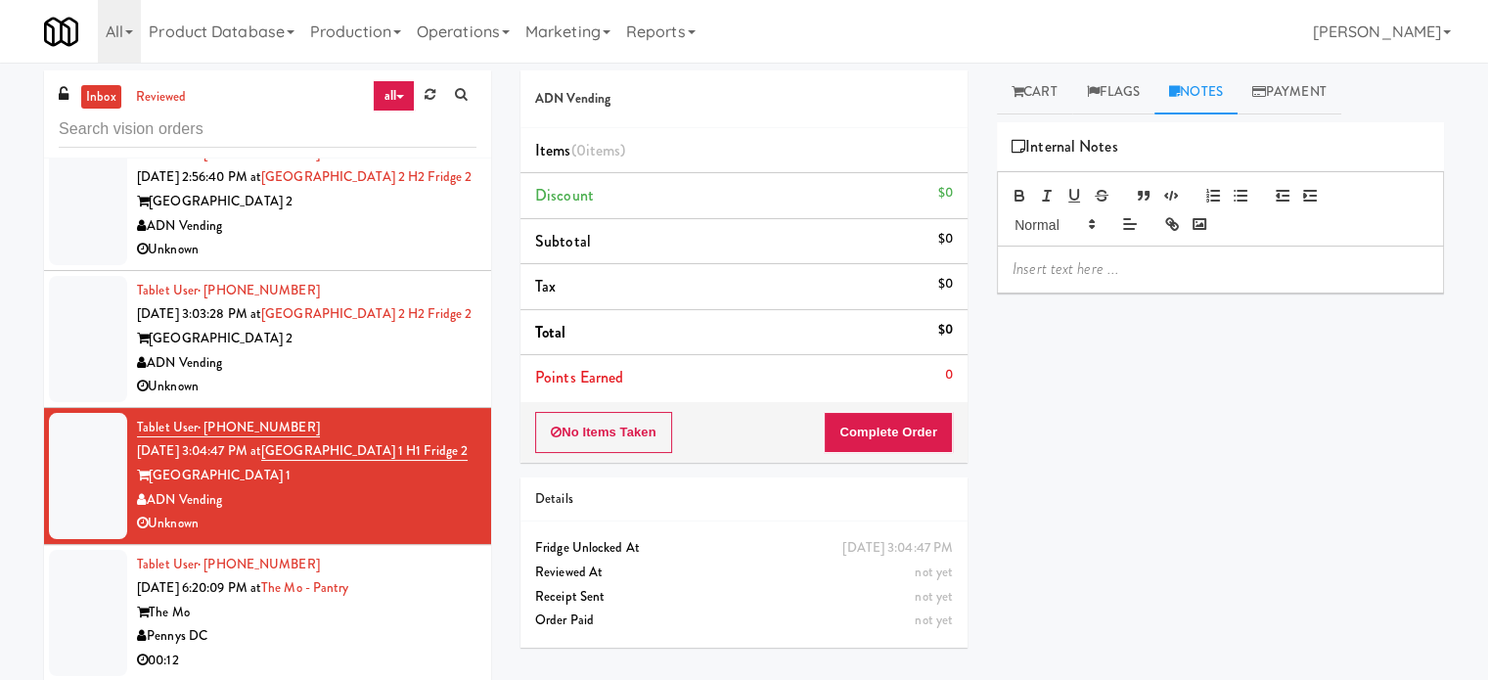
click at [1127, 285] on div at bounding box center [1220, 269] width 445 height 45
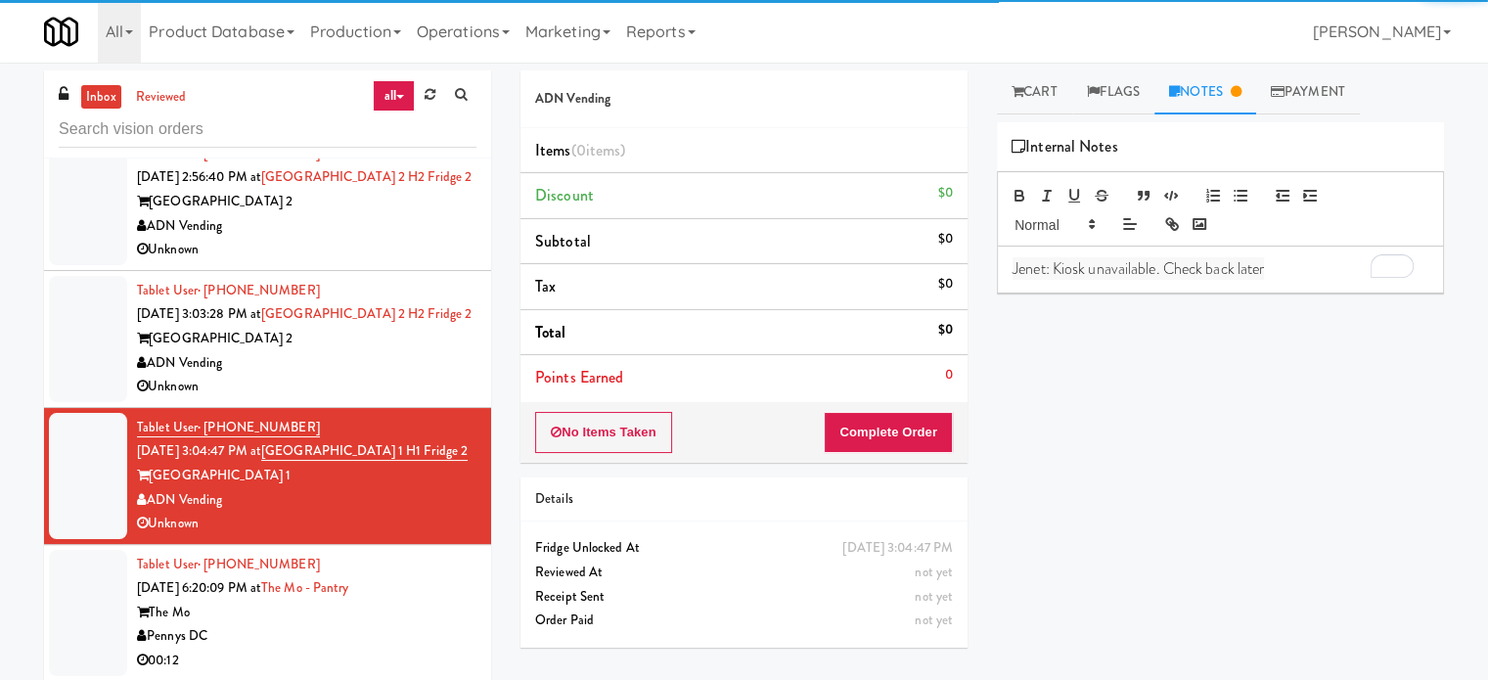
click at [388, 351] on div "ADN Vending" at bounding box center [307, 363] width 340 height 24
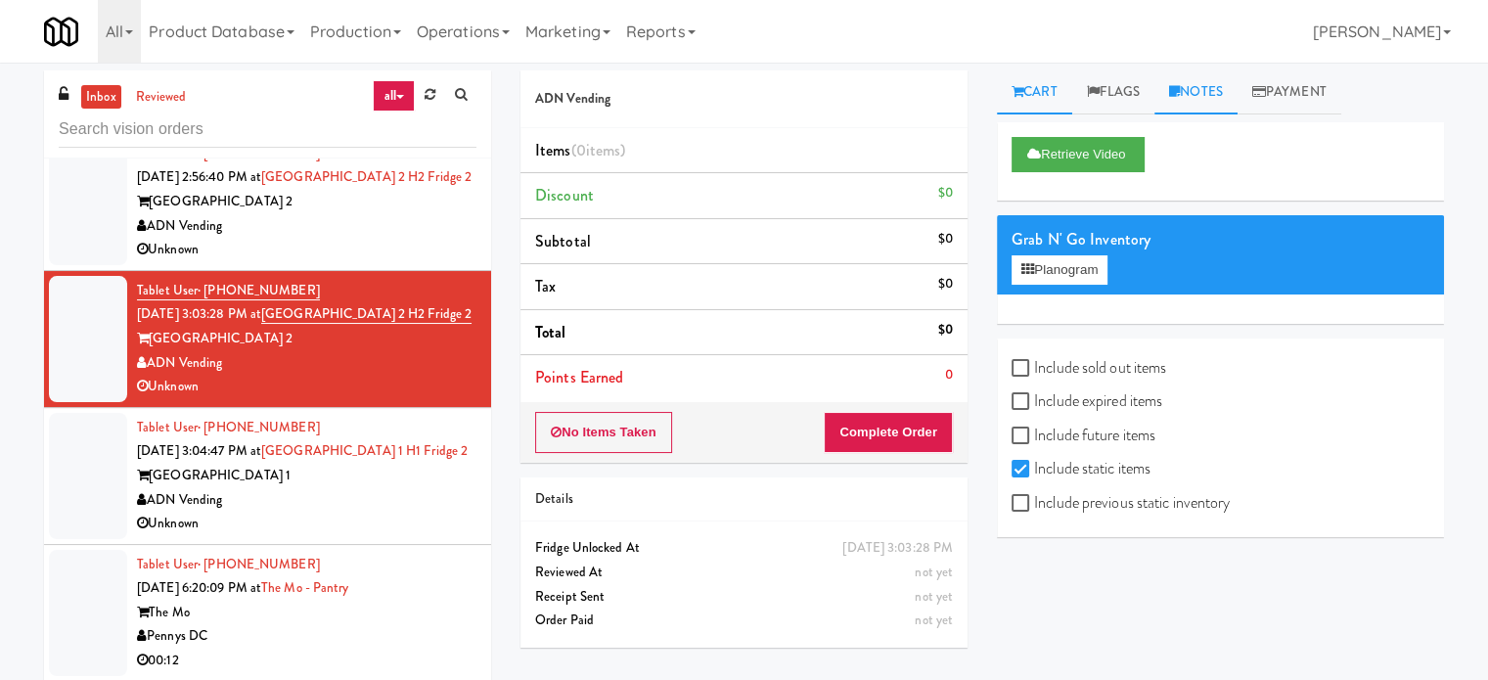
drag, startPoint x: 1203, startPoint y: 85, endPoint x: 1217, endPoint y: 198, distance: 113.5
click at [1203, 85] on link "Notes" at bounding box center [1196, 92] width 83 height 44
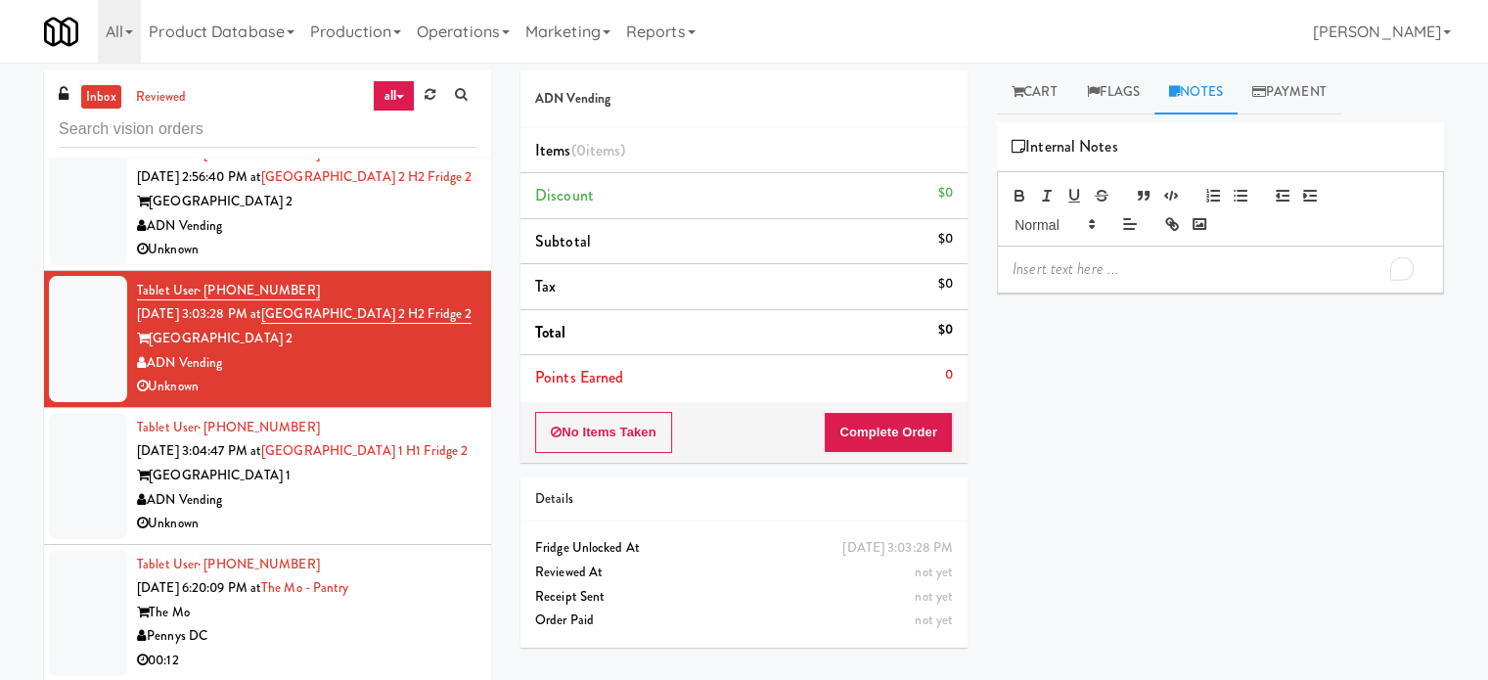
click at [1193, 258] on p "To enrich screen reader interactions, please activate Accessibility in Grammarl…" at bounding box center [1221, 269] width 416 height 22
drag, startPoint x: 440, startPoint y: 251, endPoint x: 289, endPoint y: 265, distance: 152.3
click at [289, 279] on div "Tablet User · (443) 506-1610 [DATE] 3:03:28 PM at [GEOGRAPHIC_DATA] 2 [GEOGRAPH…" at bounding box center [307, 339] width 340 height 120
drag, startPoint x: 285, startPoint y: 301, endPoint x: 153, endPoint y: 312, distance: 132.5
click at [153, 327] on div "[GEOGRAPHIC_DATA] 2" at bounding box center [307, 339] width 340 height 24
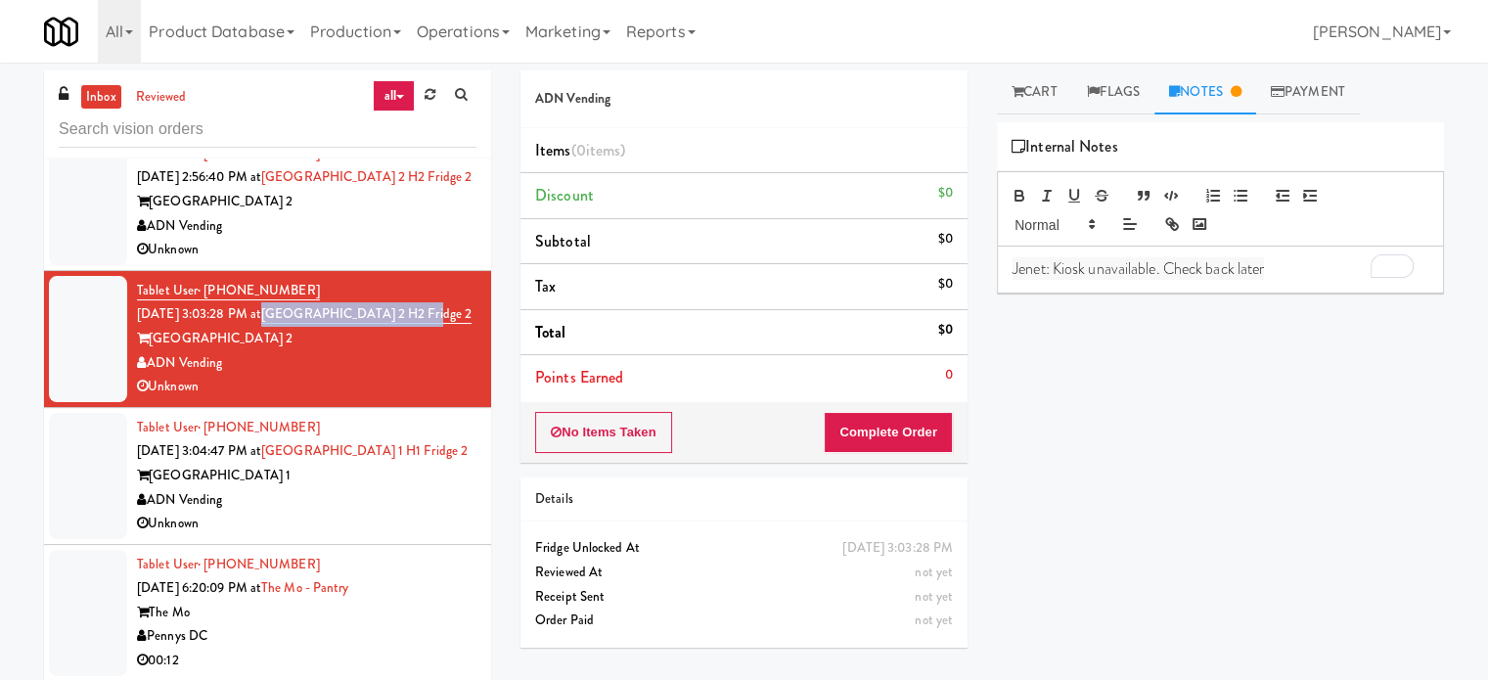
copy div "[GEOGRAPHIC_DATA] 2"
